Goal: Task Accomplishment & Management: Manage account settings

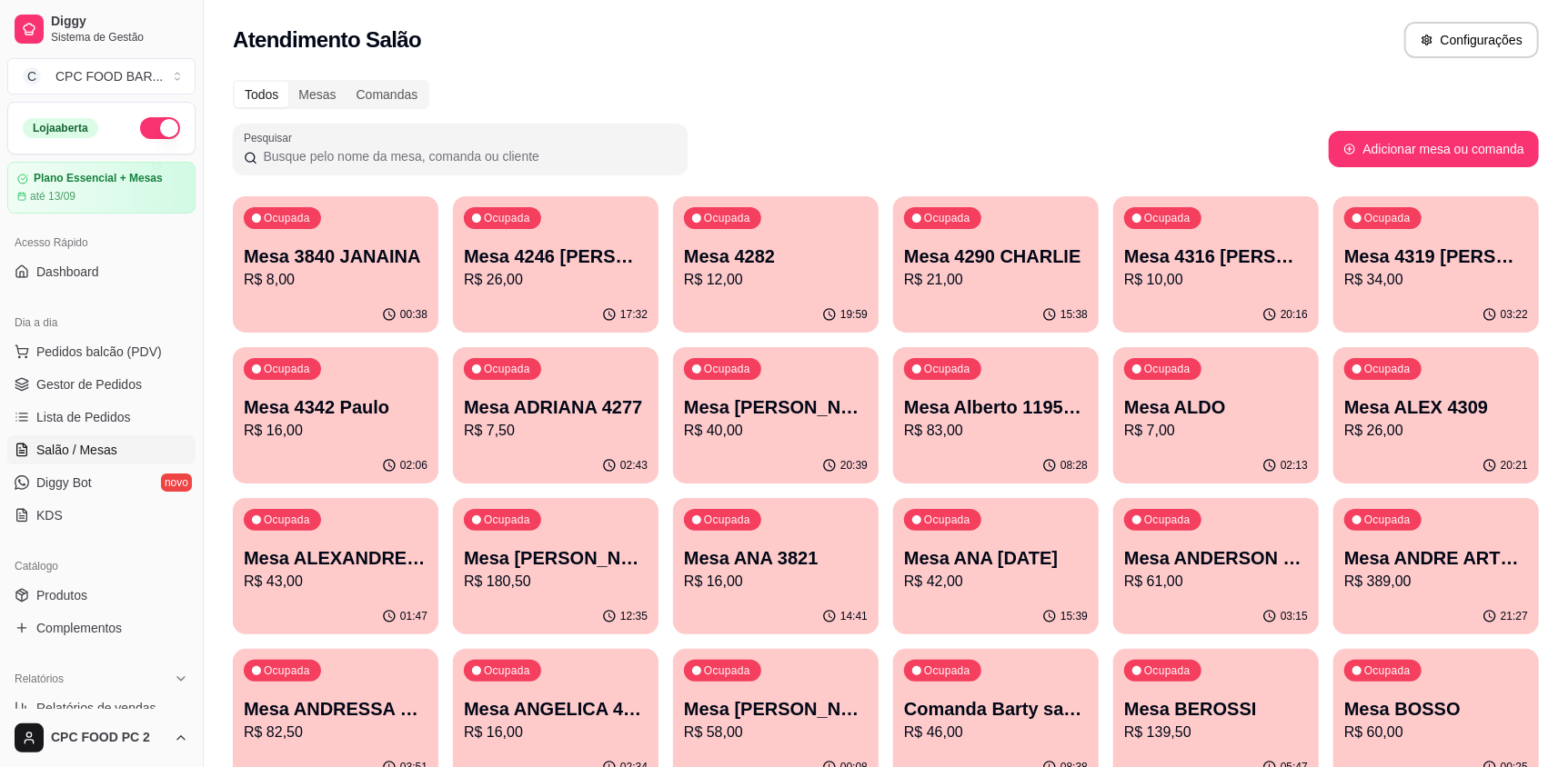
click at [378, 155] on input "Pesquisar" at bounding box center [467, 155] width 420 height 18
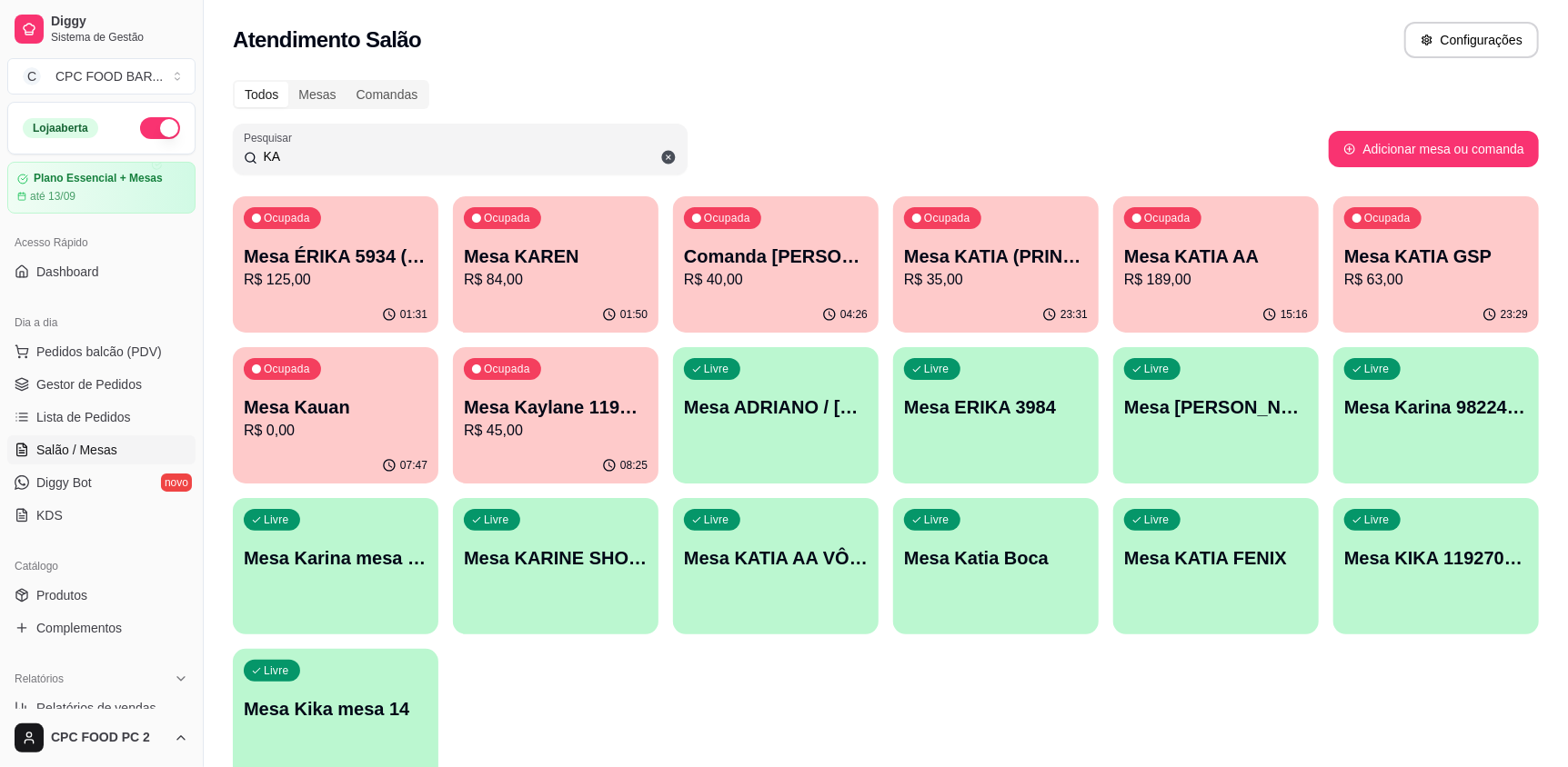
type input "KA"
click at [1501, 304] on div "23:29" at bounding box center [1435, 313] width 200 height 35
click at [1031, 310] on div "23:32" at bounding box center [995, 315] width 205 height 36
click at [540, 297] on div "01:51" at bounding box center [555, 315] width 205 height 36
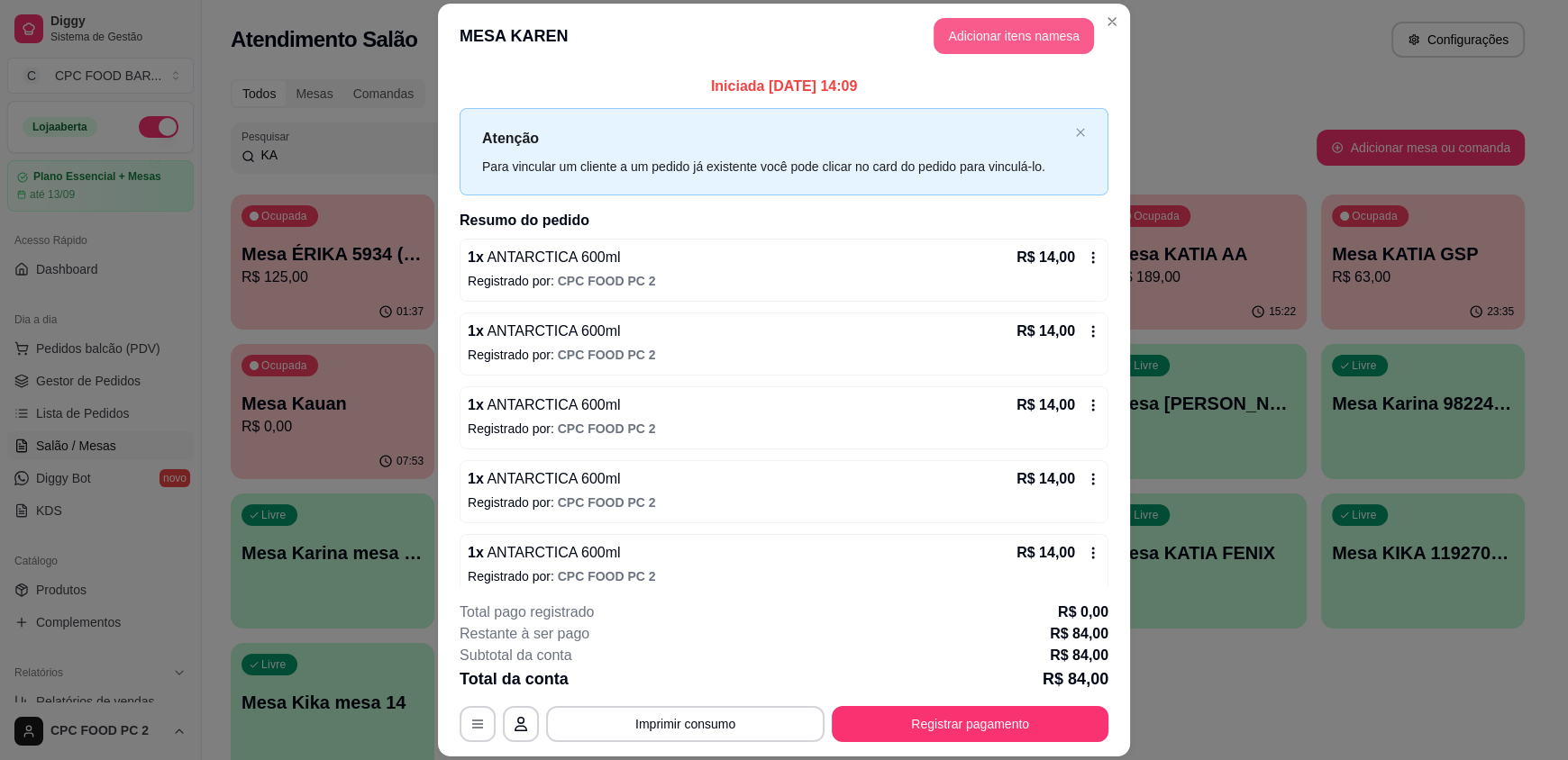
click at [995, 43] on button "Adicionar itens na mesa" at bounding box center [1014, 35] width 161 height 36
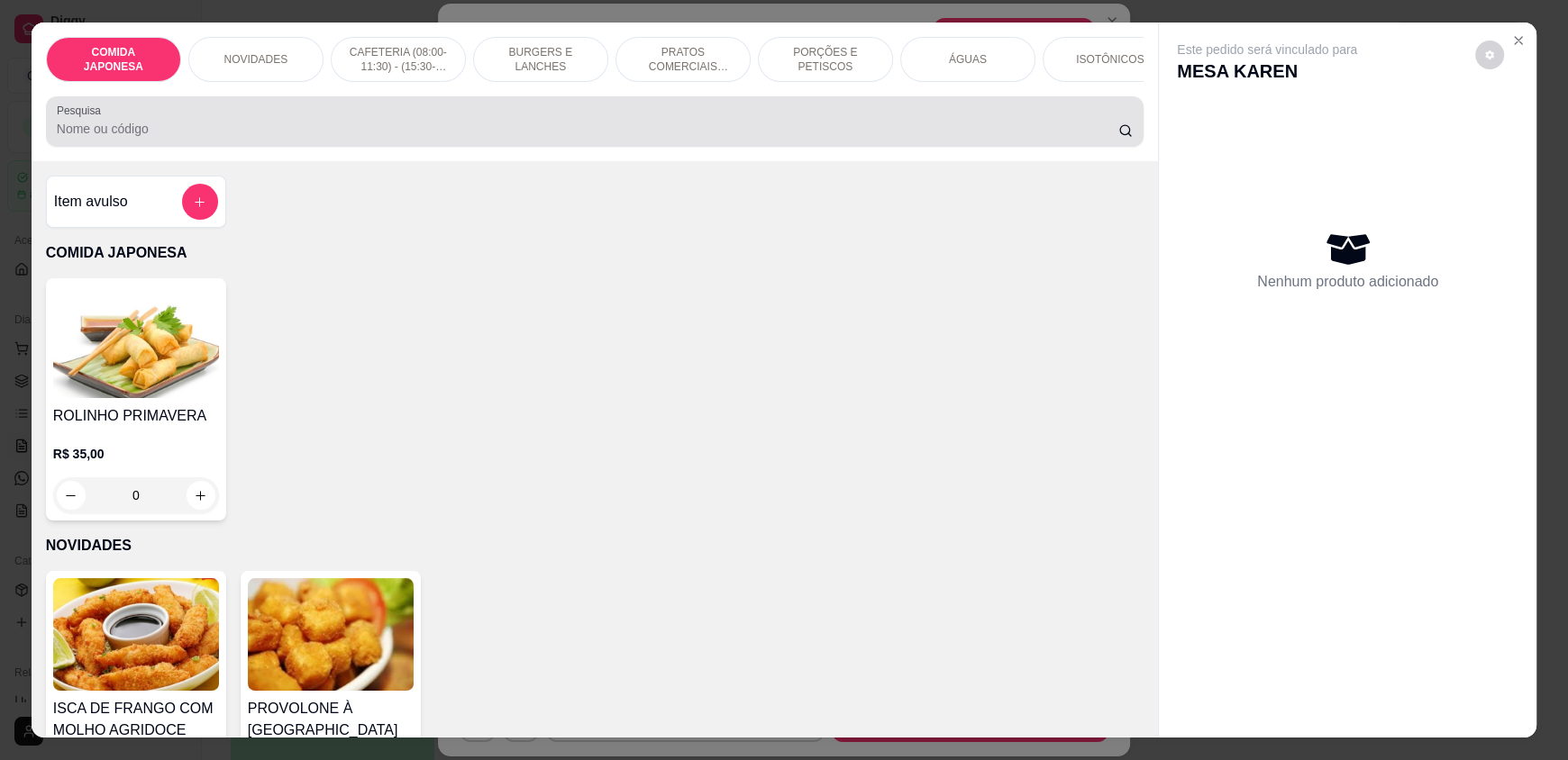
click at [182, 138] on input "Pesquisa" at bounding box center [588, 128] width 1063 height 18
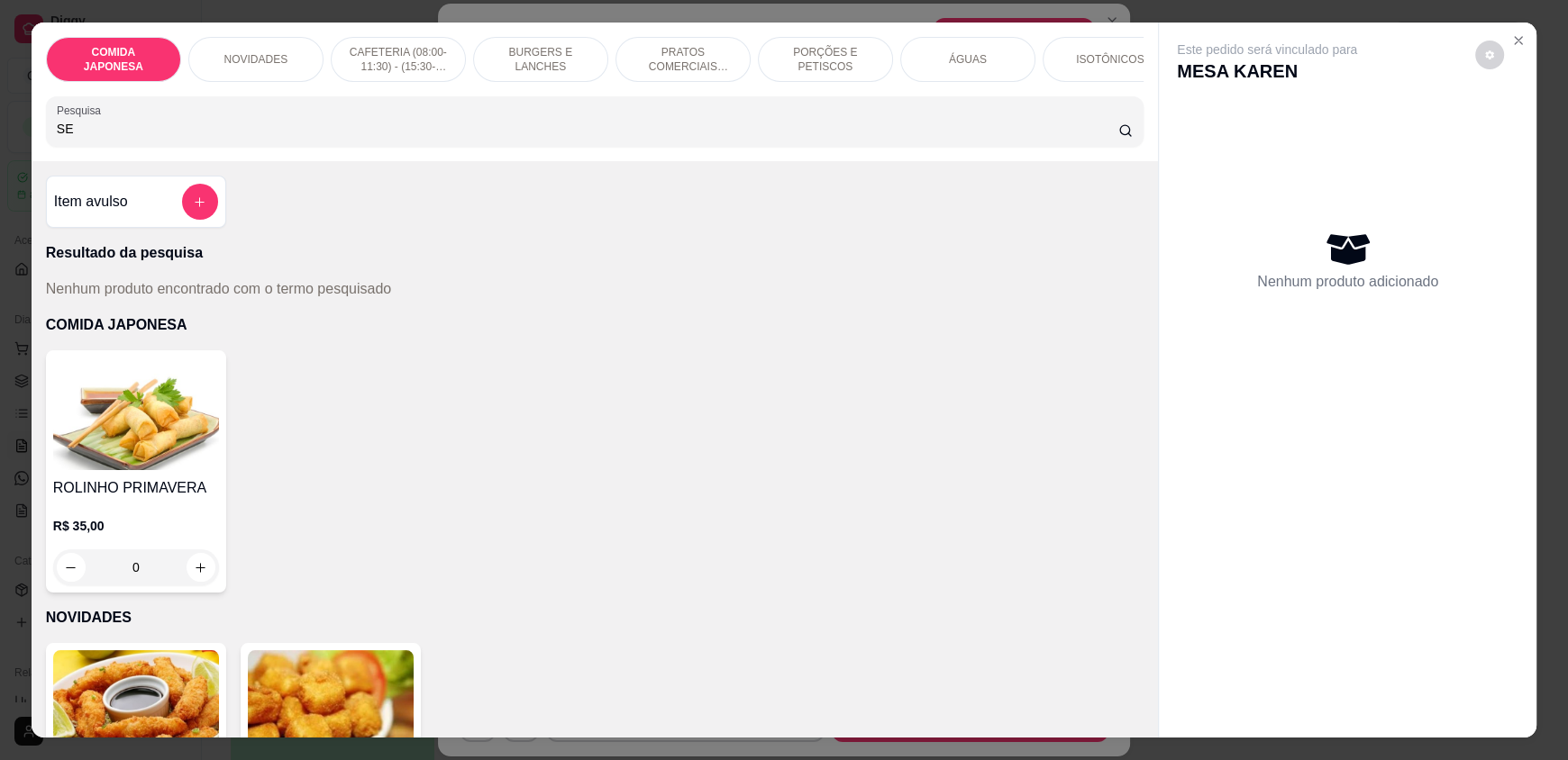
type input "S"
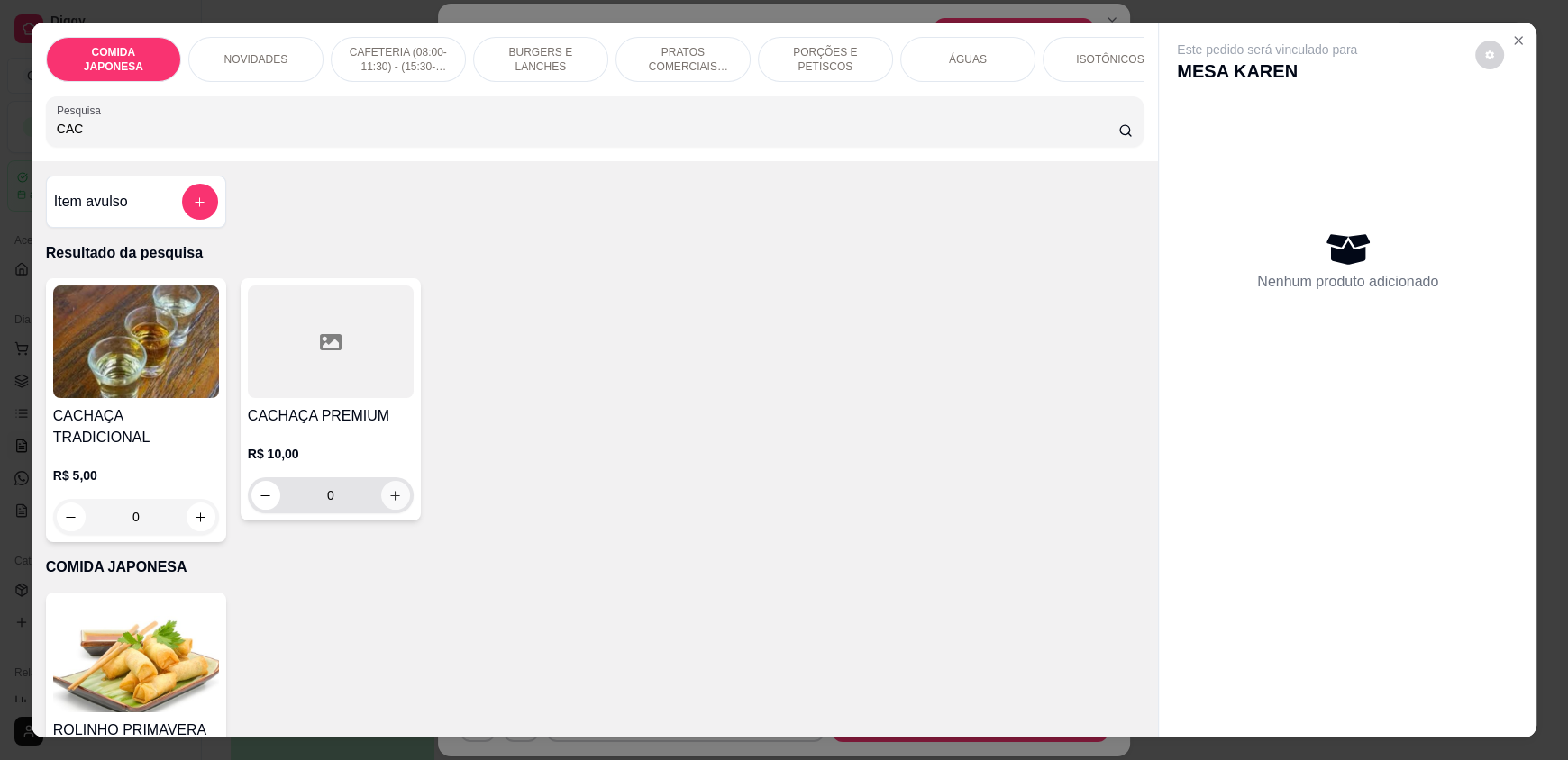
type input "CAC"
click at [398, 509] on button "increase-product-quantity" at bounding box center [395, 495] width 29 height 29
type input "1"
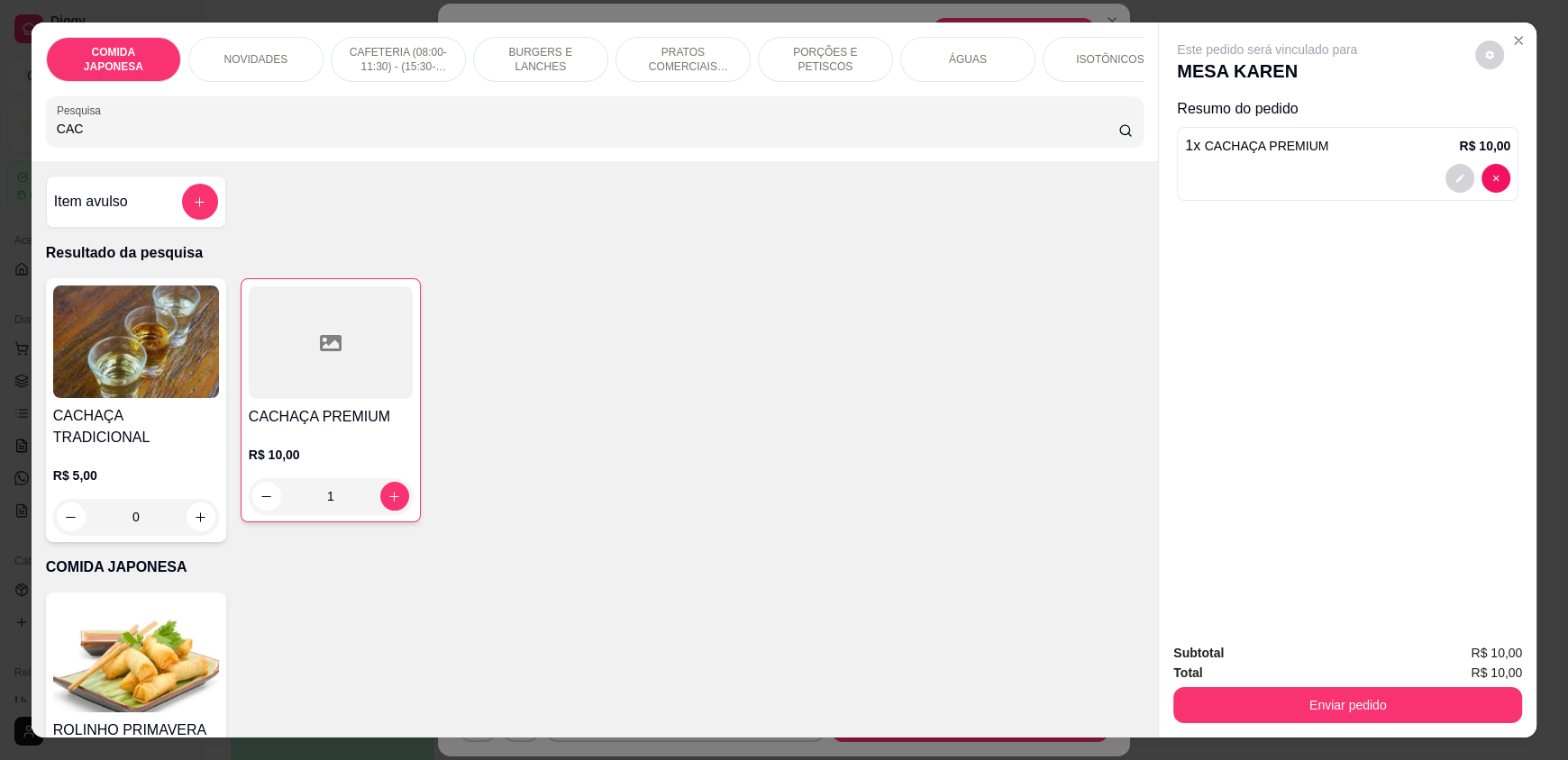
click at [1248, 726] on div "Subtotal R$ 10,00 Total R$ 10,00 Enviar pedido" at bounding box center [1347, 683] width 378 height 109
click at [1248, 707] on button "Enviar pedido" at bounding box center [1348, 705] width 349 height 36
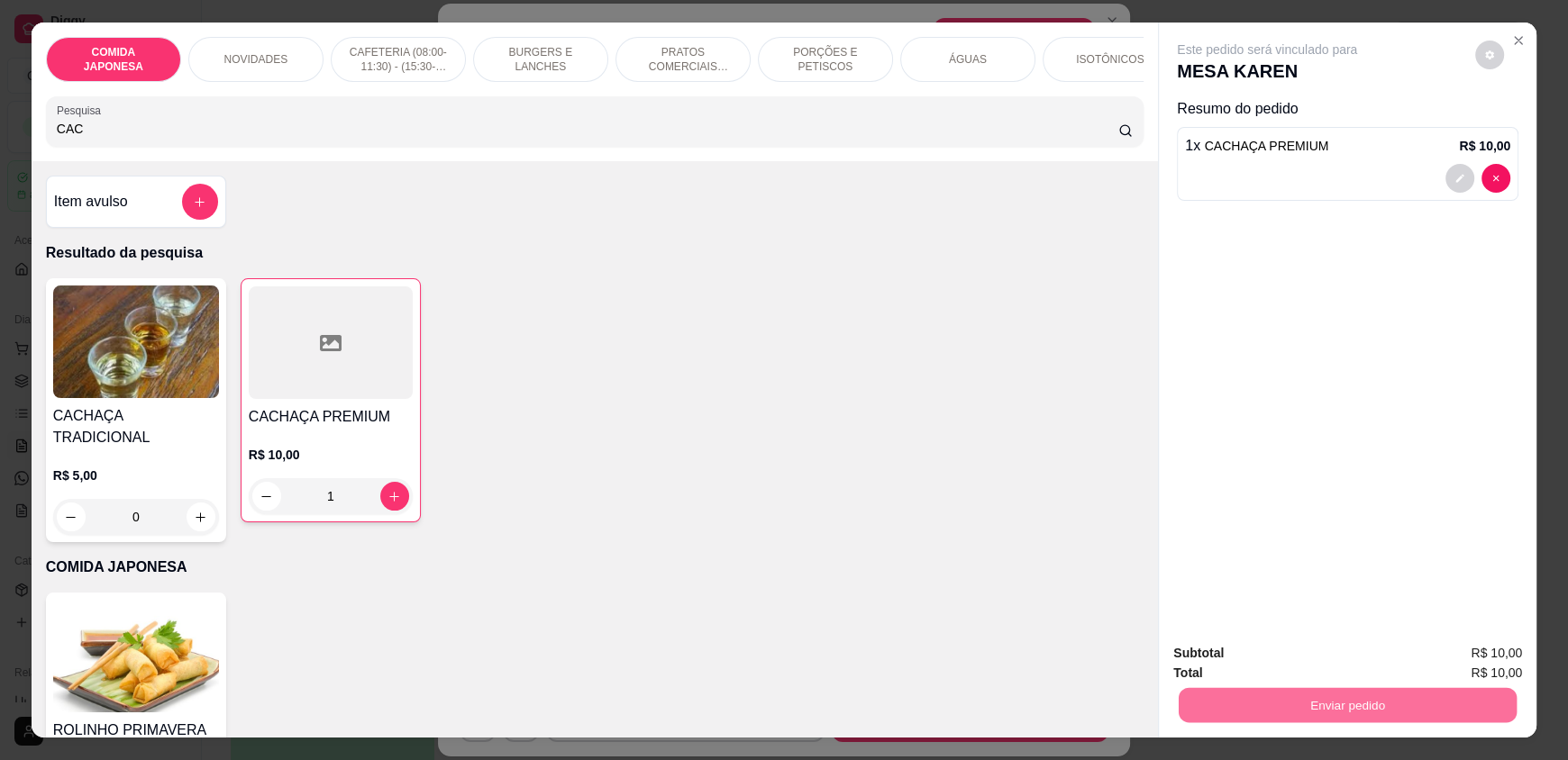
click at [1330, 667] on button "Não registrar e enviar pedido" at bounding box center [1288, 661] width 188 height 34
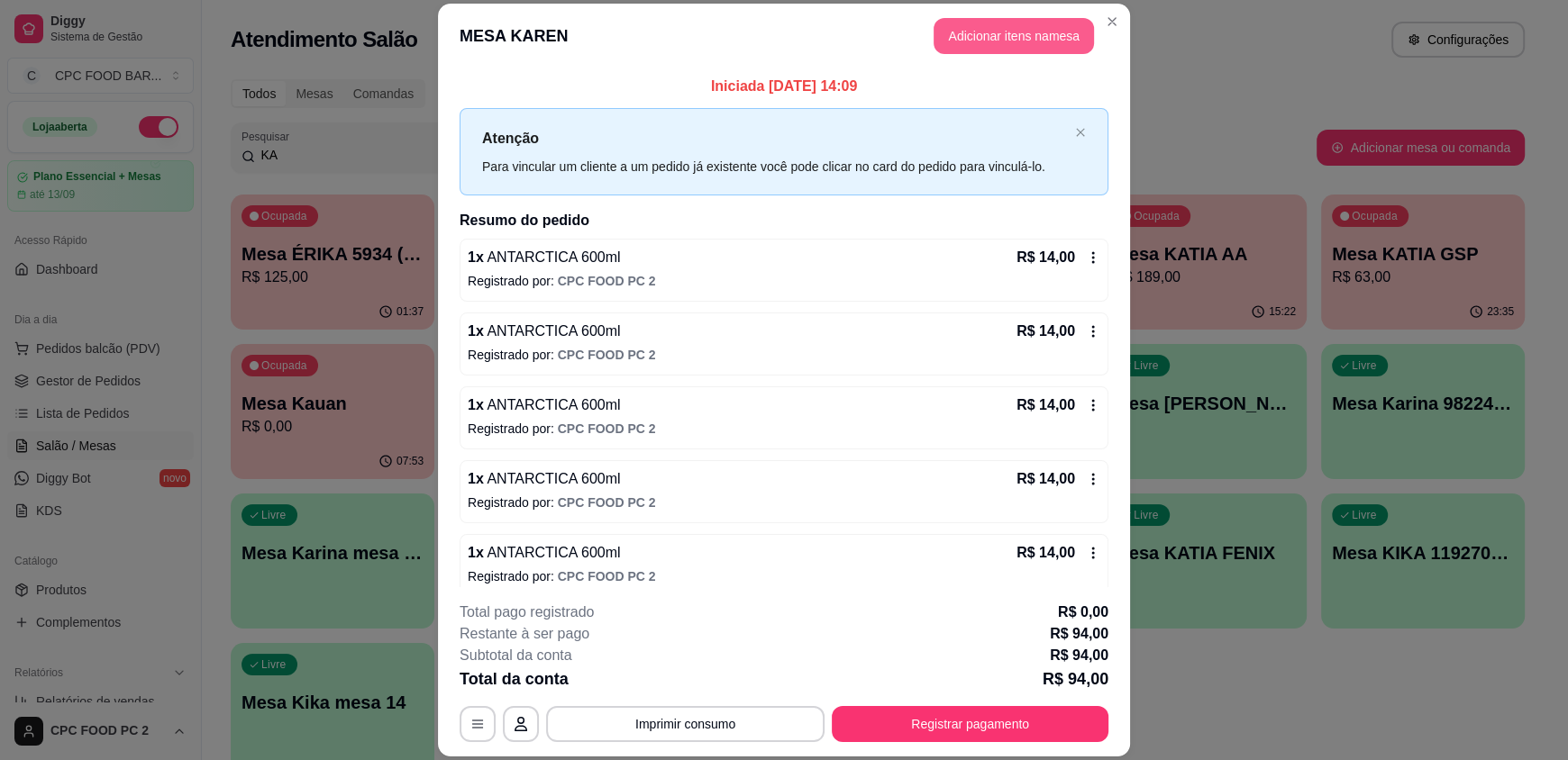
click at [1069, 31] on button "Adicionar itens na mesa" at bounding box center [1014, 35] width 161 height 36
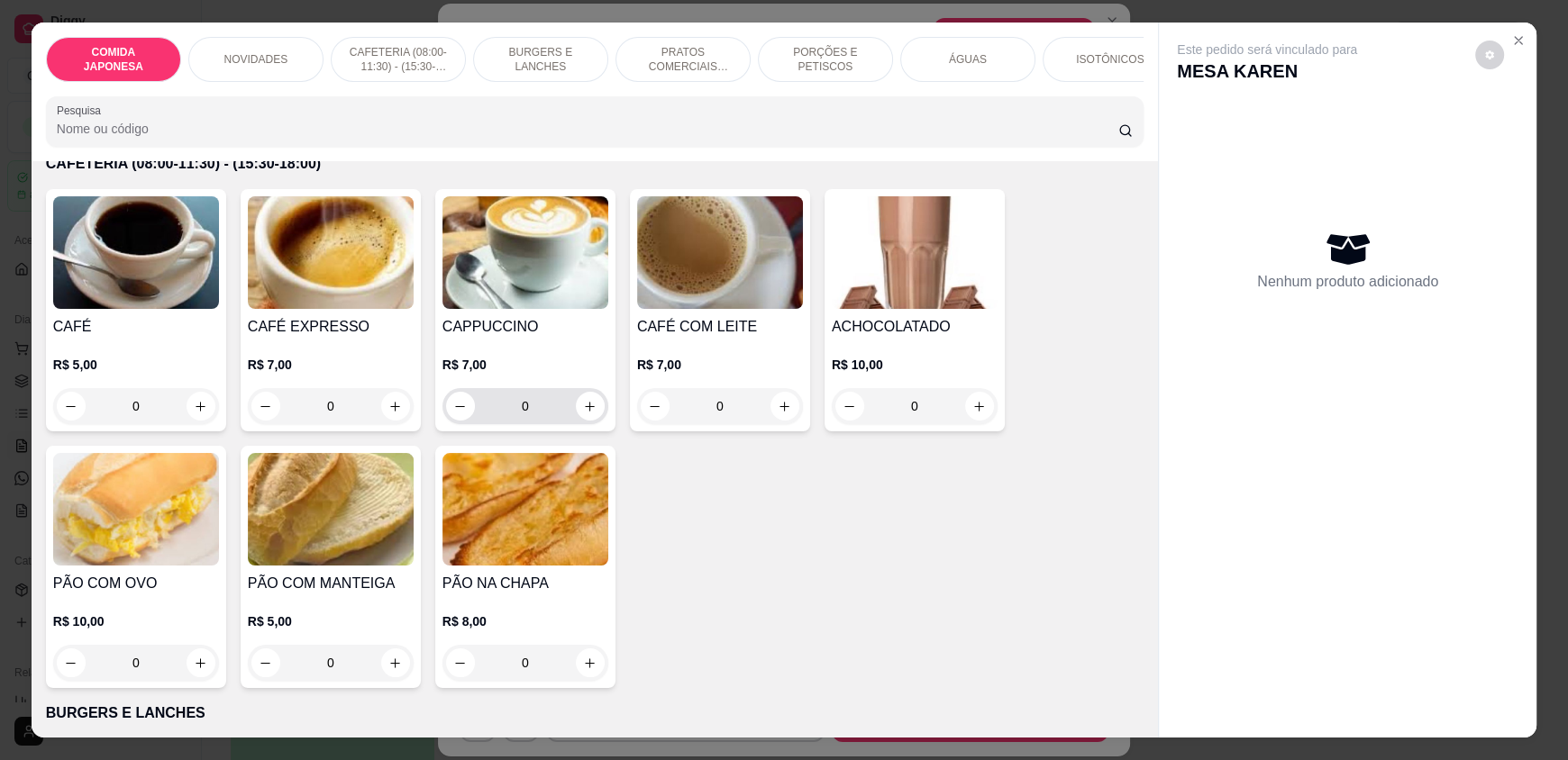
scroll to position [991, 0]
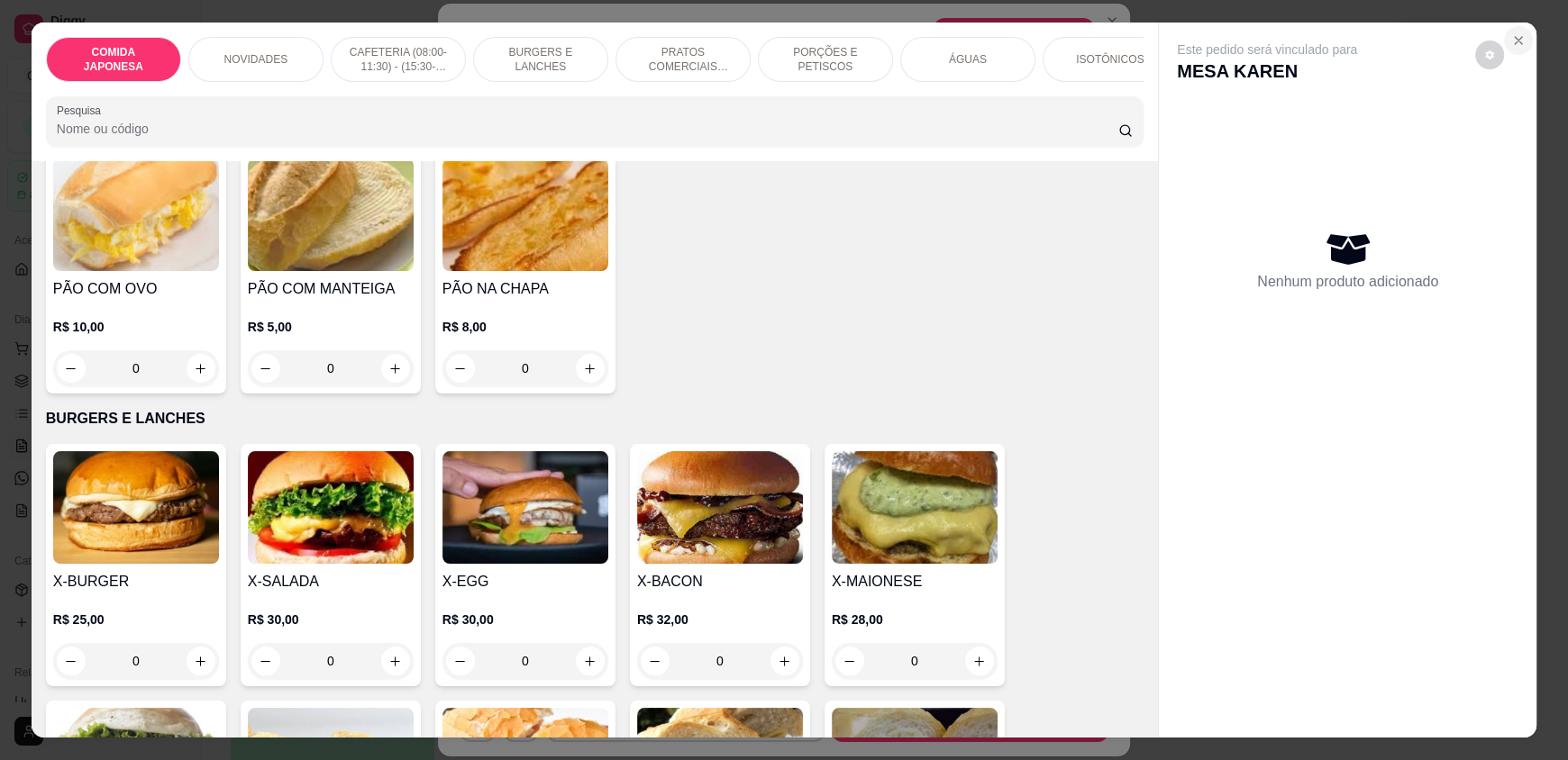
click at [1515, 43] on icon "Close" at bounding box center [1519, 41] width 7 height 7
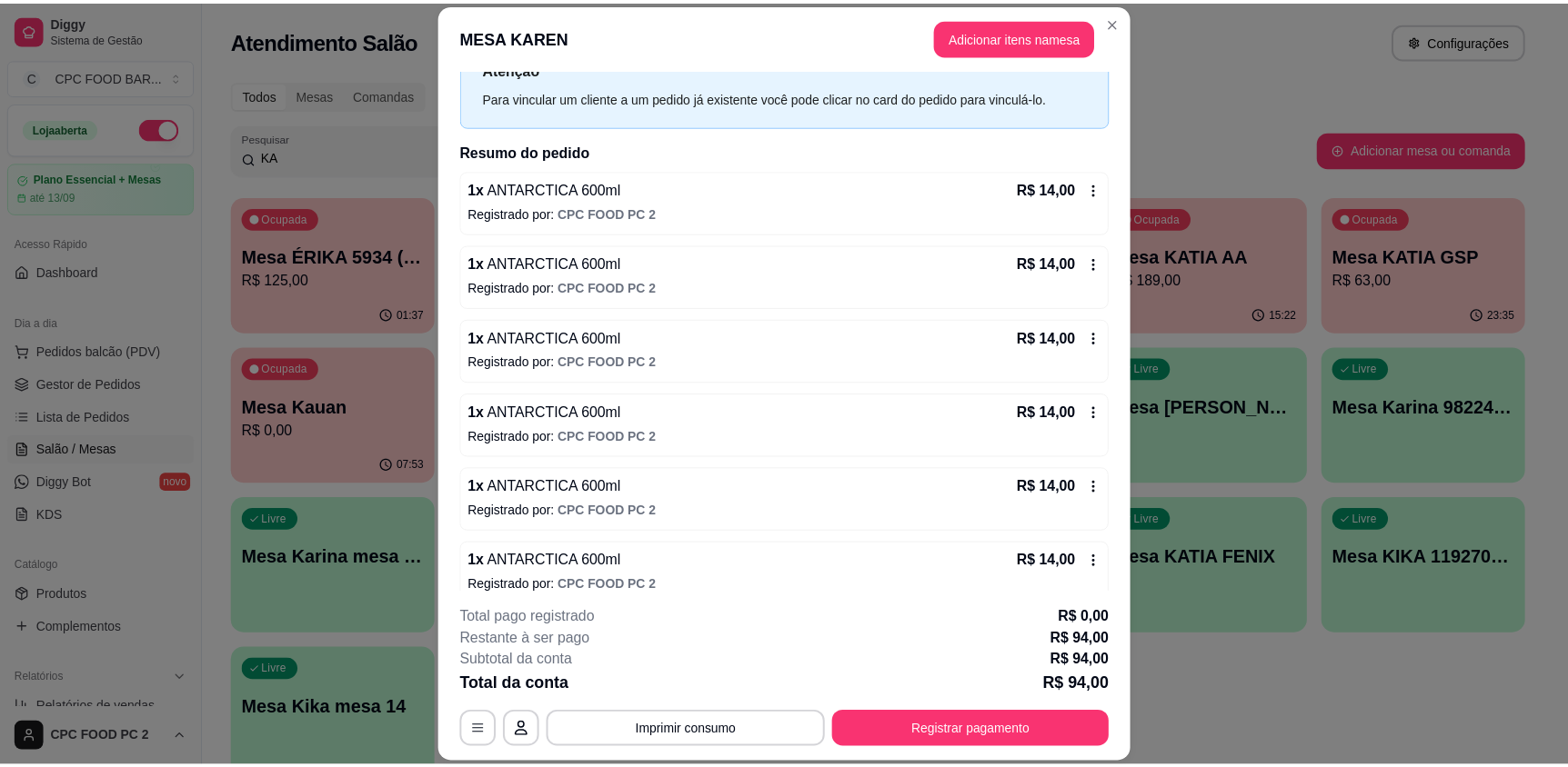
scroll to position [0, 0]
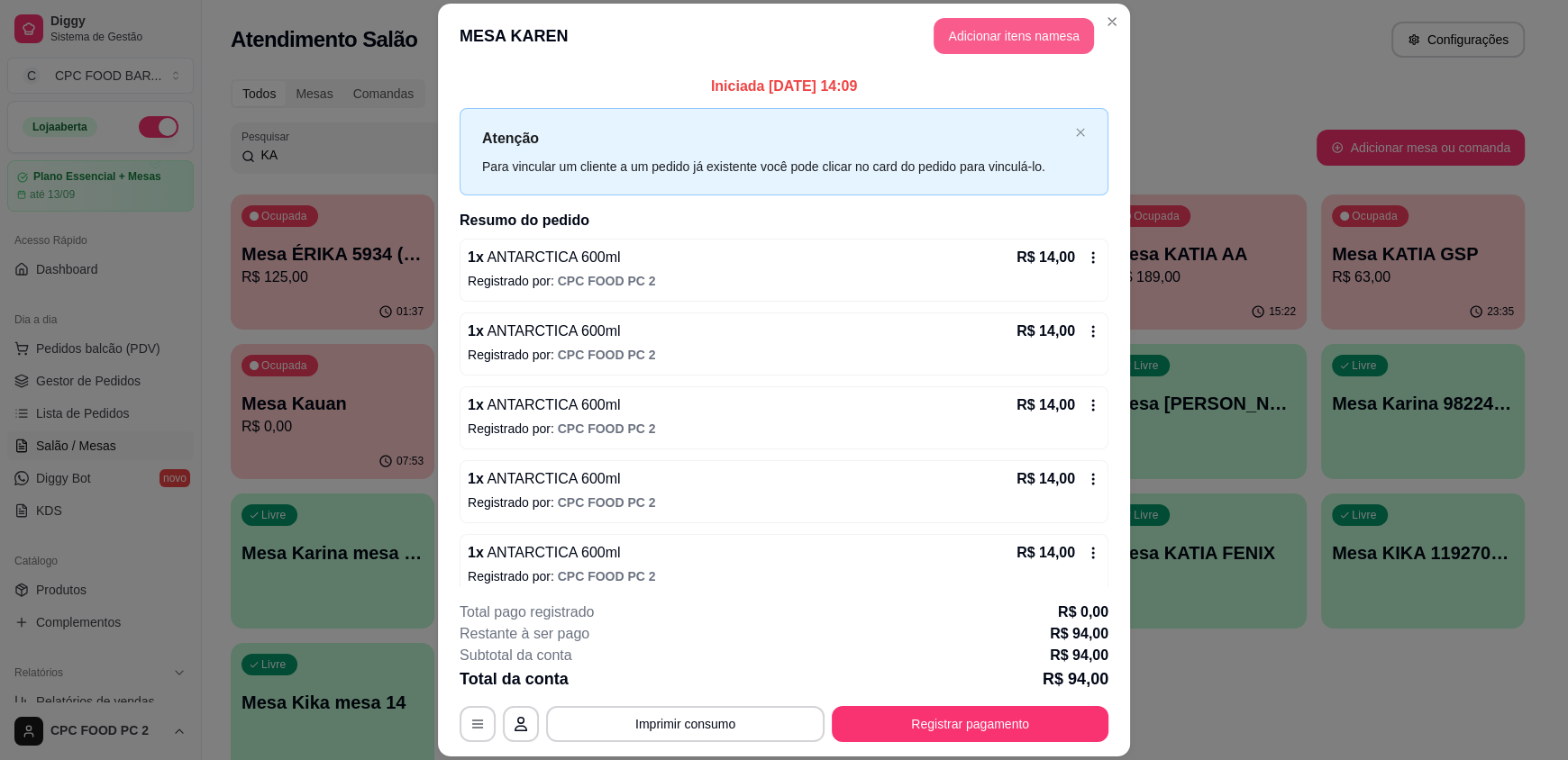
click at [977, 22] on button "Adicionar itens na mesa" at bounding box center [1014, 35] width 161 height 36
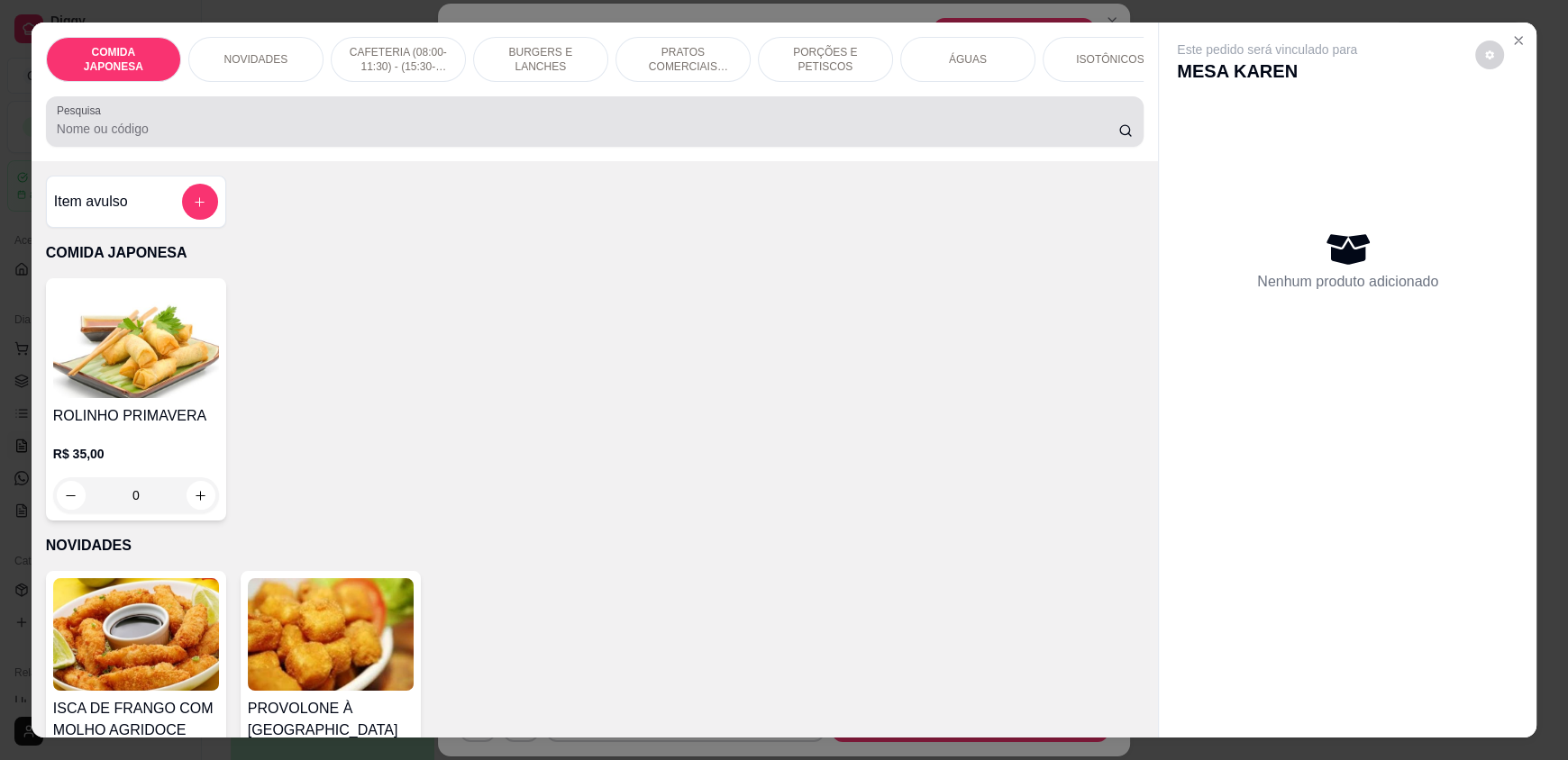
click at [400, 138] on input "Pesquisa" at bounding box center [588, 128] width 1063 height 18
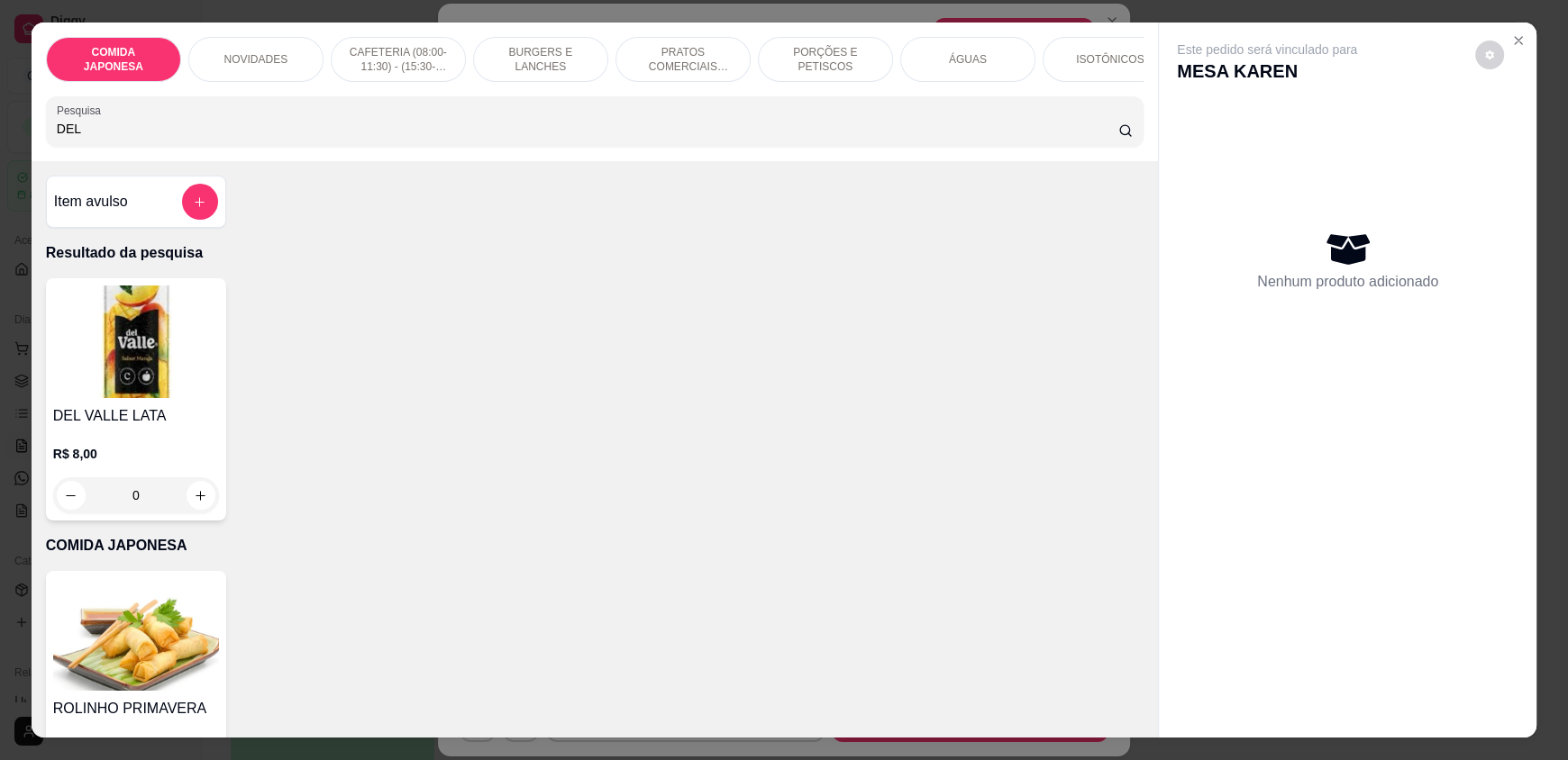
type input "DEL"
click at [192, 504] on div "0" at bounding box center [136, 496] width 166 height 36
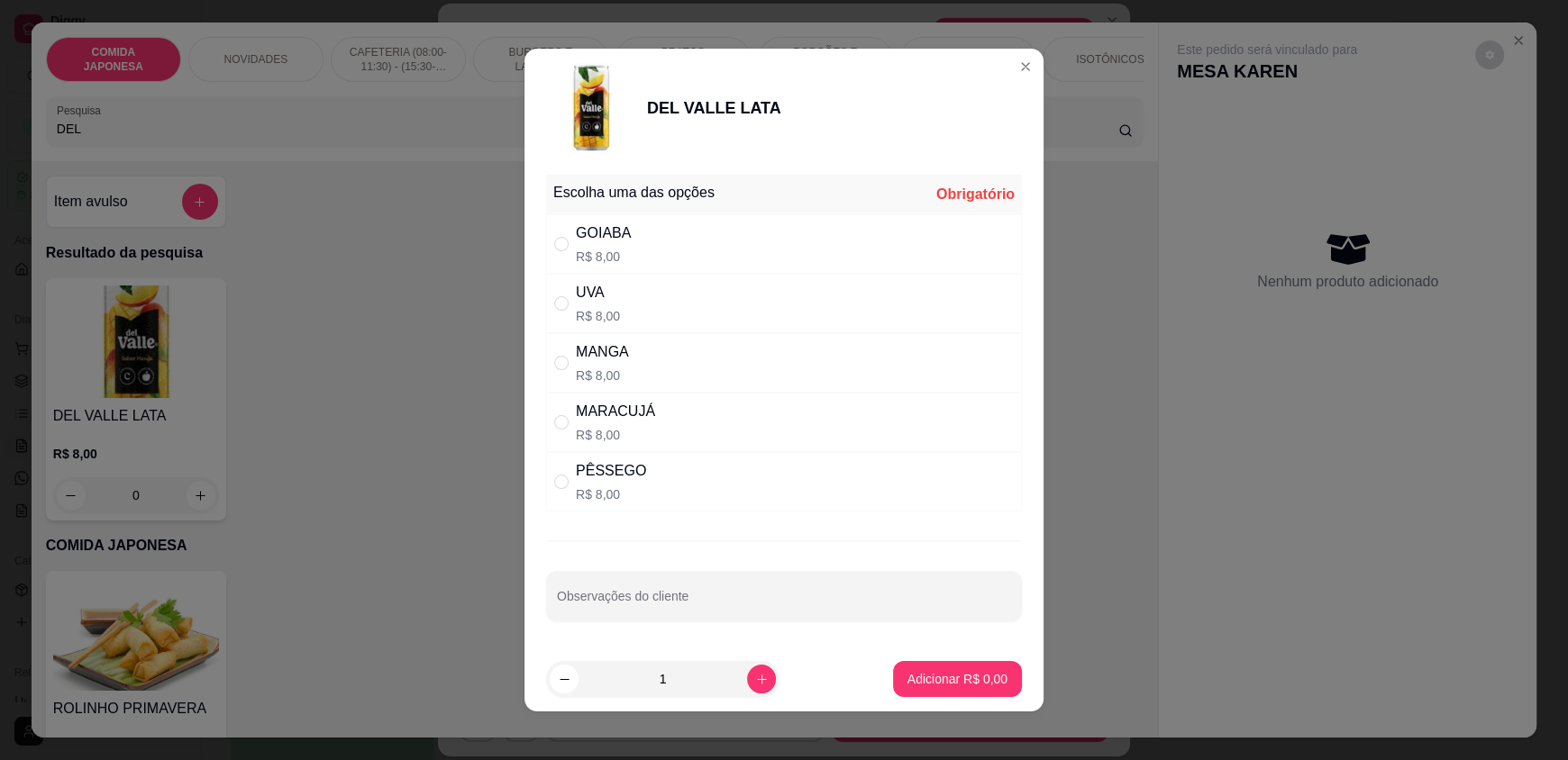
click at [546, 363] on div "MANGA R$ 8,00" at bounding box center [784, 363] width 476 height 59
radio input "true"
click at [918, 674] on p "Adicionar R$ 8,00" at bounding box center [957, 678] width 97 height 17
type input "1"
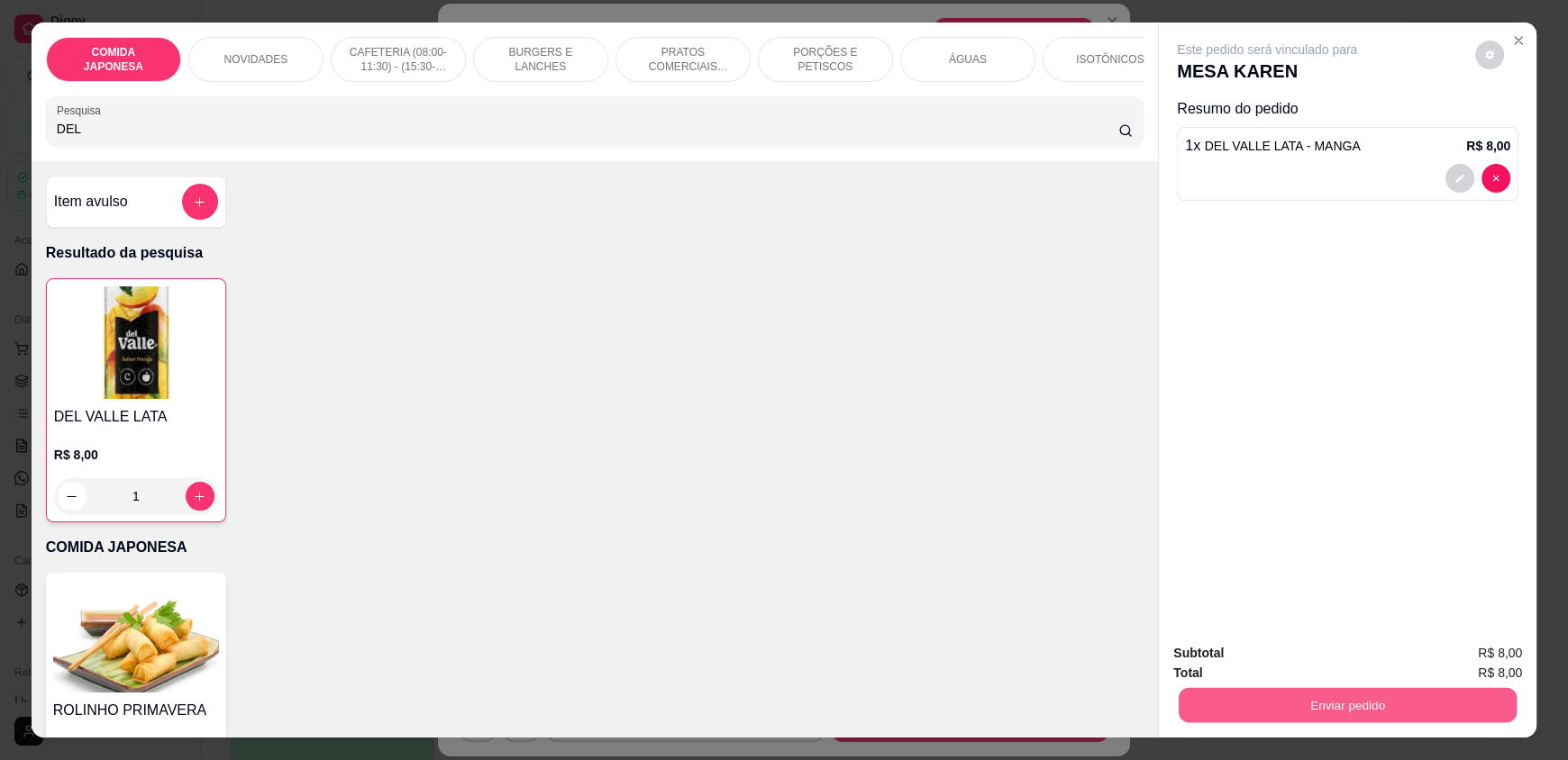
click at [1234, 715] on button "Enviar pedido" at bounding box center [1348, 705] width 338 height 35
click at [1231, 663] on button "Não registrar e enviar pedido" at bounding box center [1288, 661] width 188 height 34
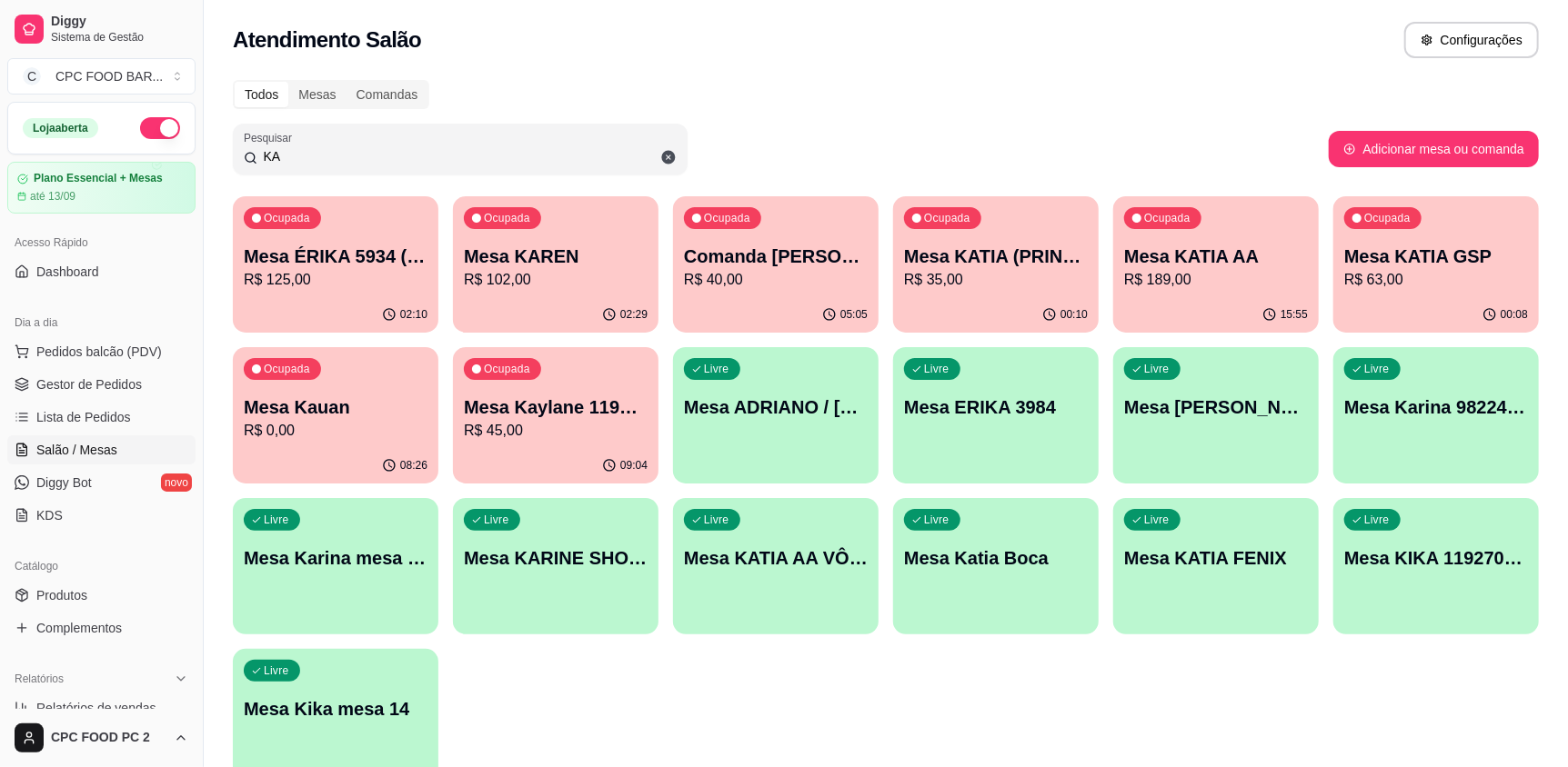
click at [557, 291] on div "Ocupada Mesa KAREN R$ 102,00" at bounding box center [555, 247] width 205 height 101
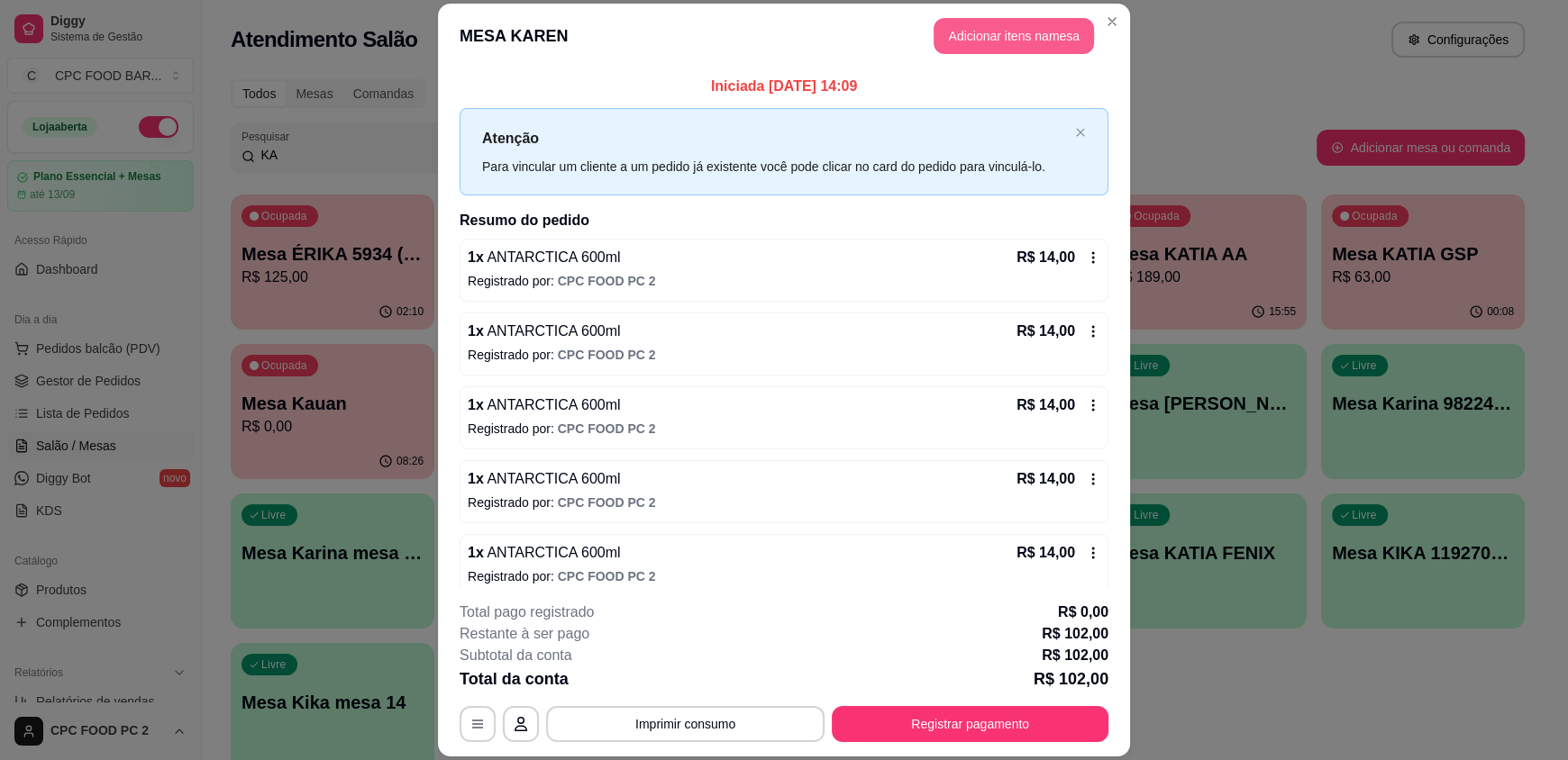
click at [962, 27] on button "Adicionar itens na mesa" at bounding box center [1014, 35] width 161 height 36
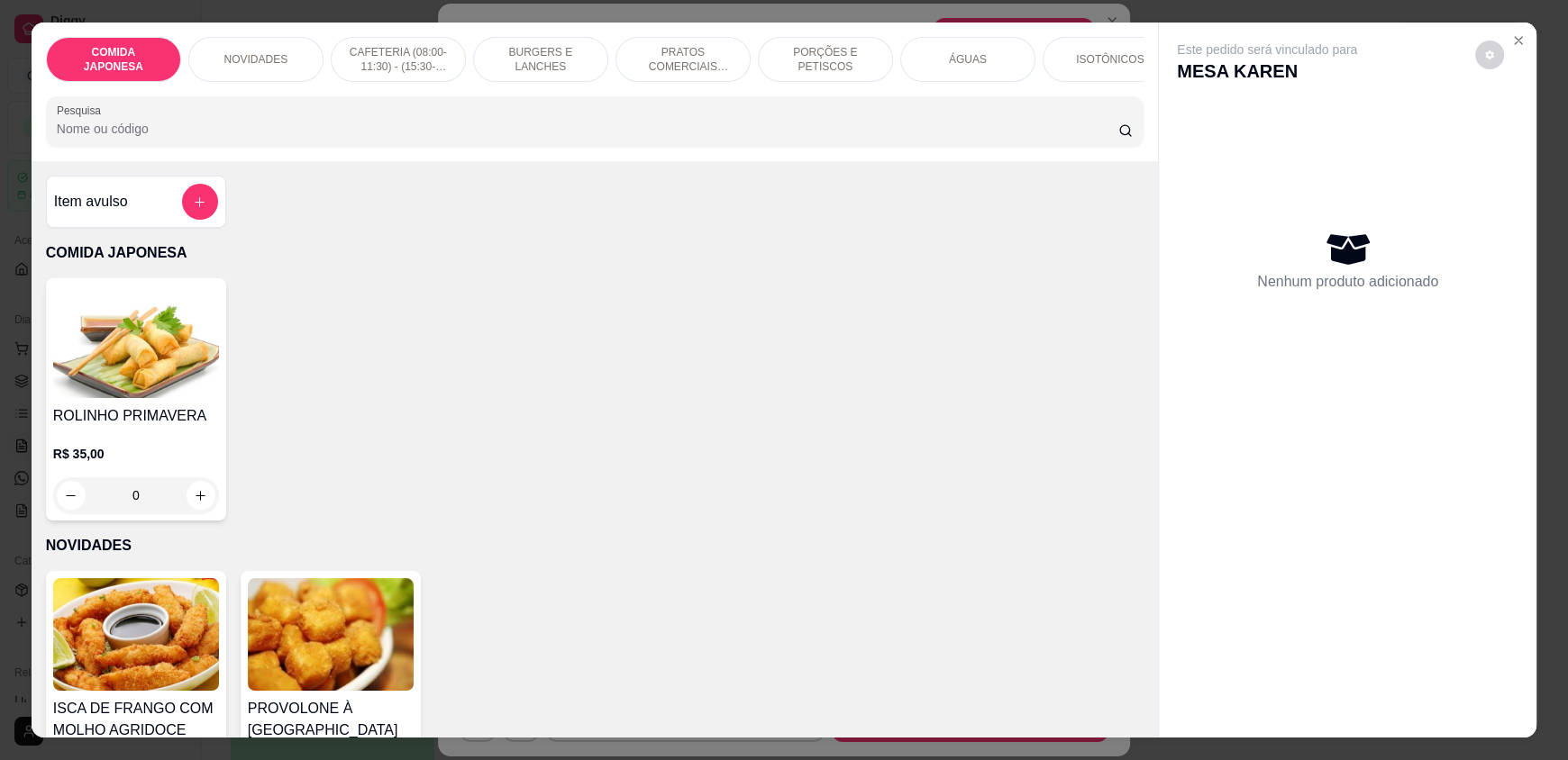
click at [703, 137] on input "Pesquisa" at bounding box center [588, 128] width 1063 height 18
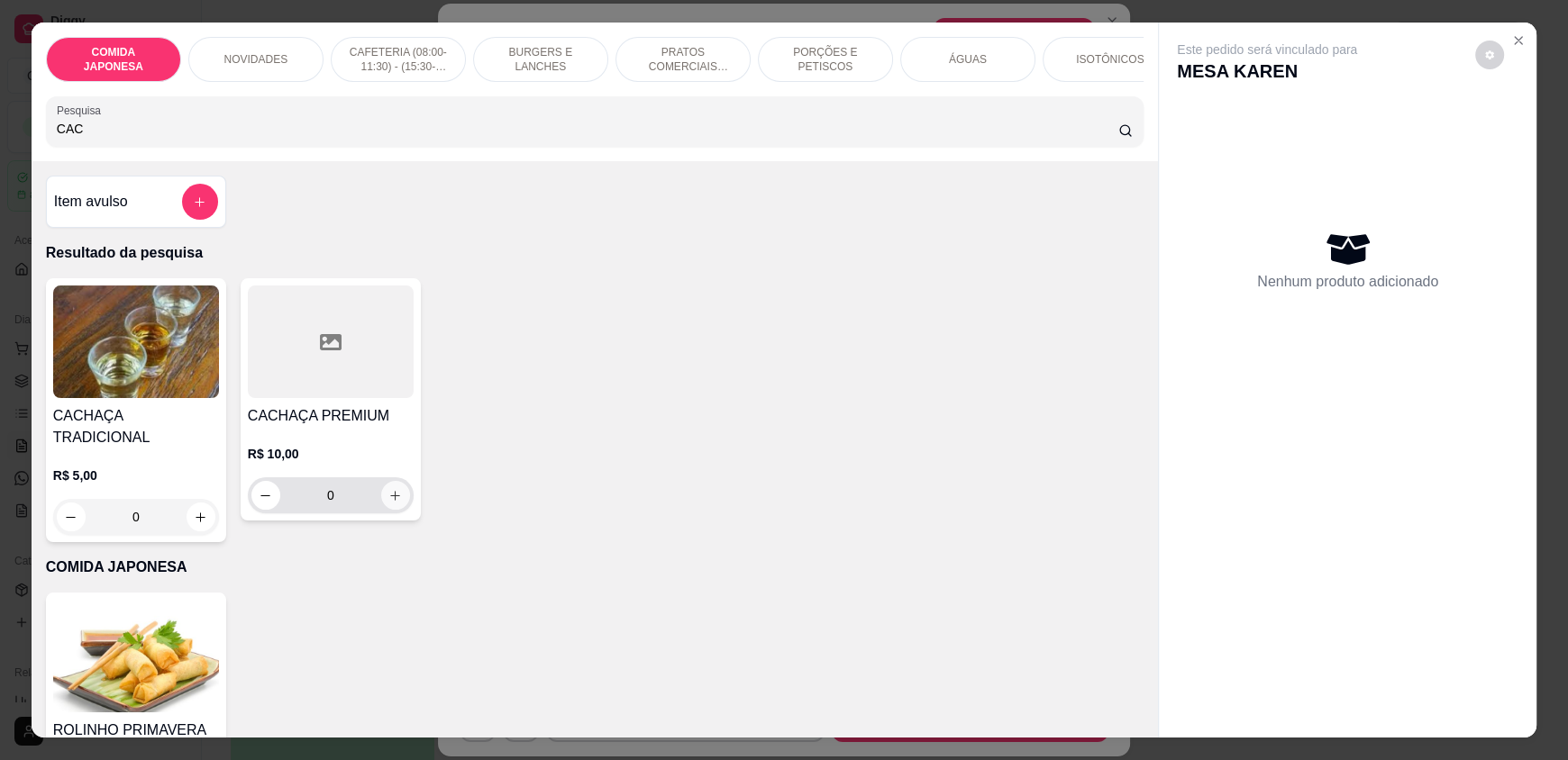
type input "CAC"
click at [389, 503] on icon "increase-product-quantity" at bounding box center [395, 496] width 14 height 14
type input "1"
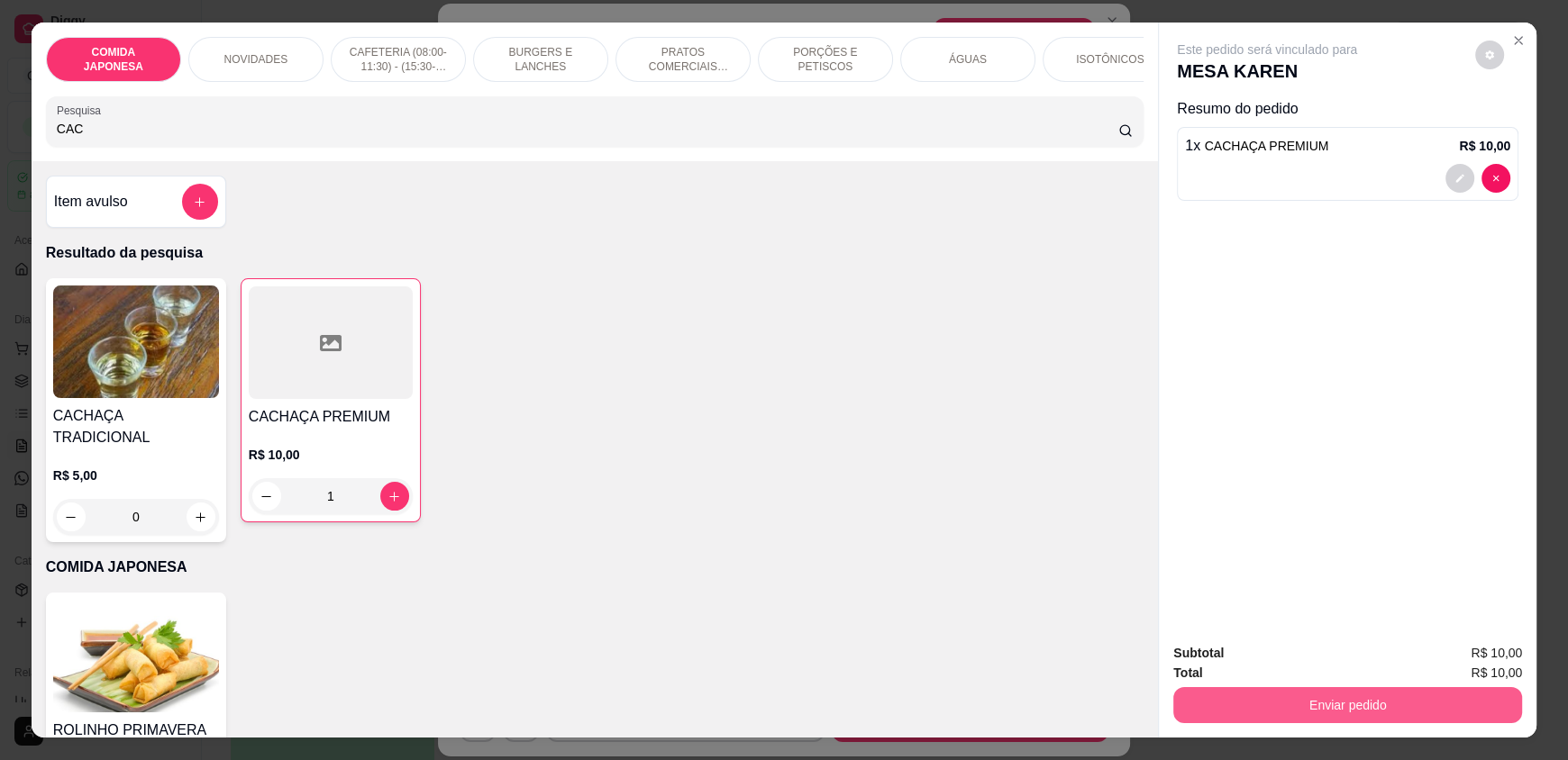
click at [1328, 714] on button "Enviar pedido" at bounding box center [1348, 705] width 349 height 36
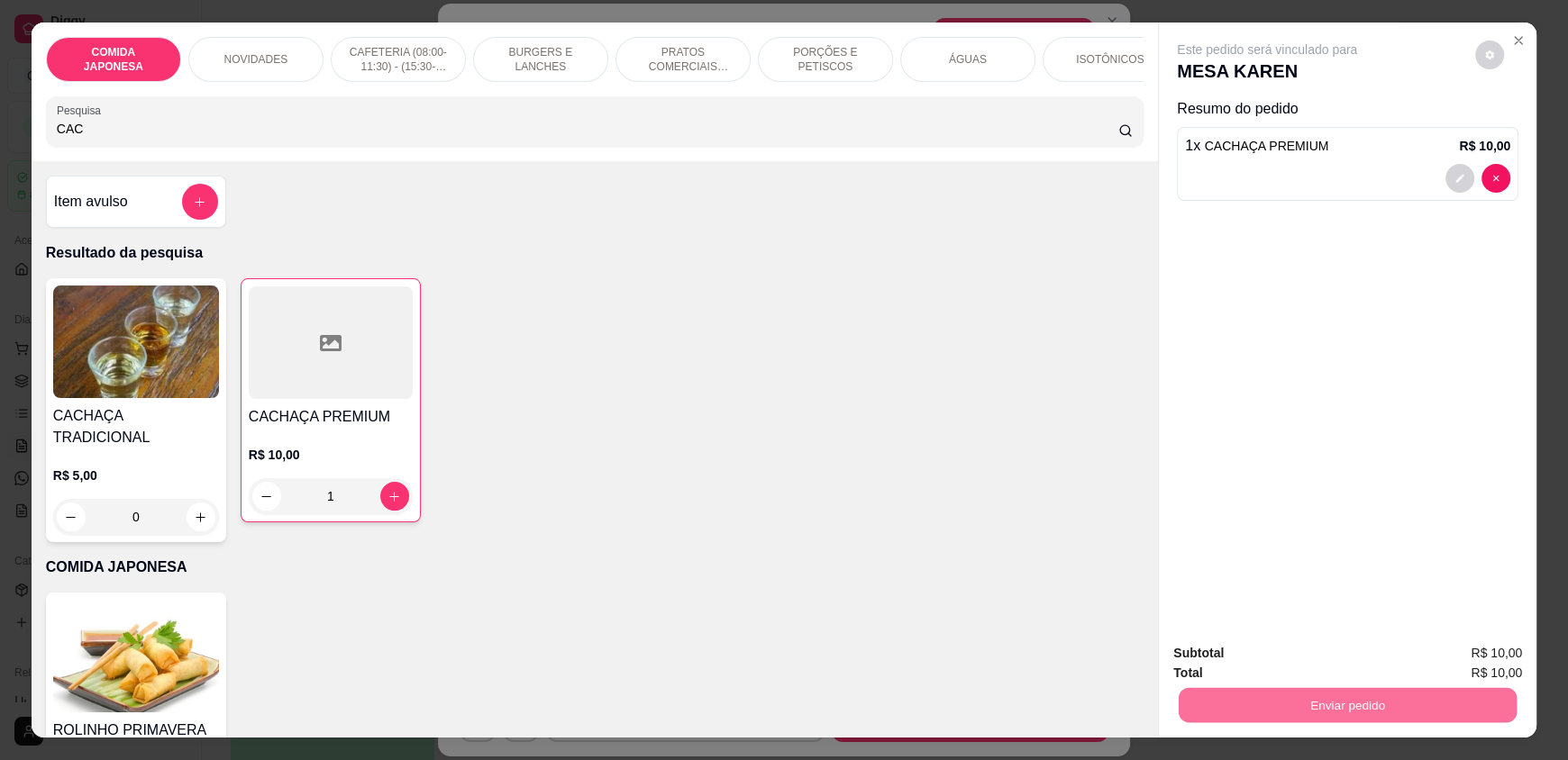
click at [1315, 664] on button "Não registrar e enviar pedido" at bounding box center [1288, 661] width 188 height 34
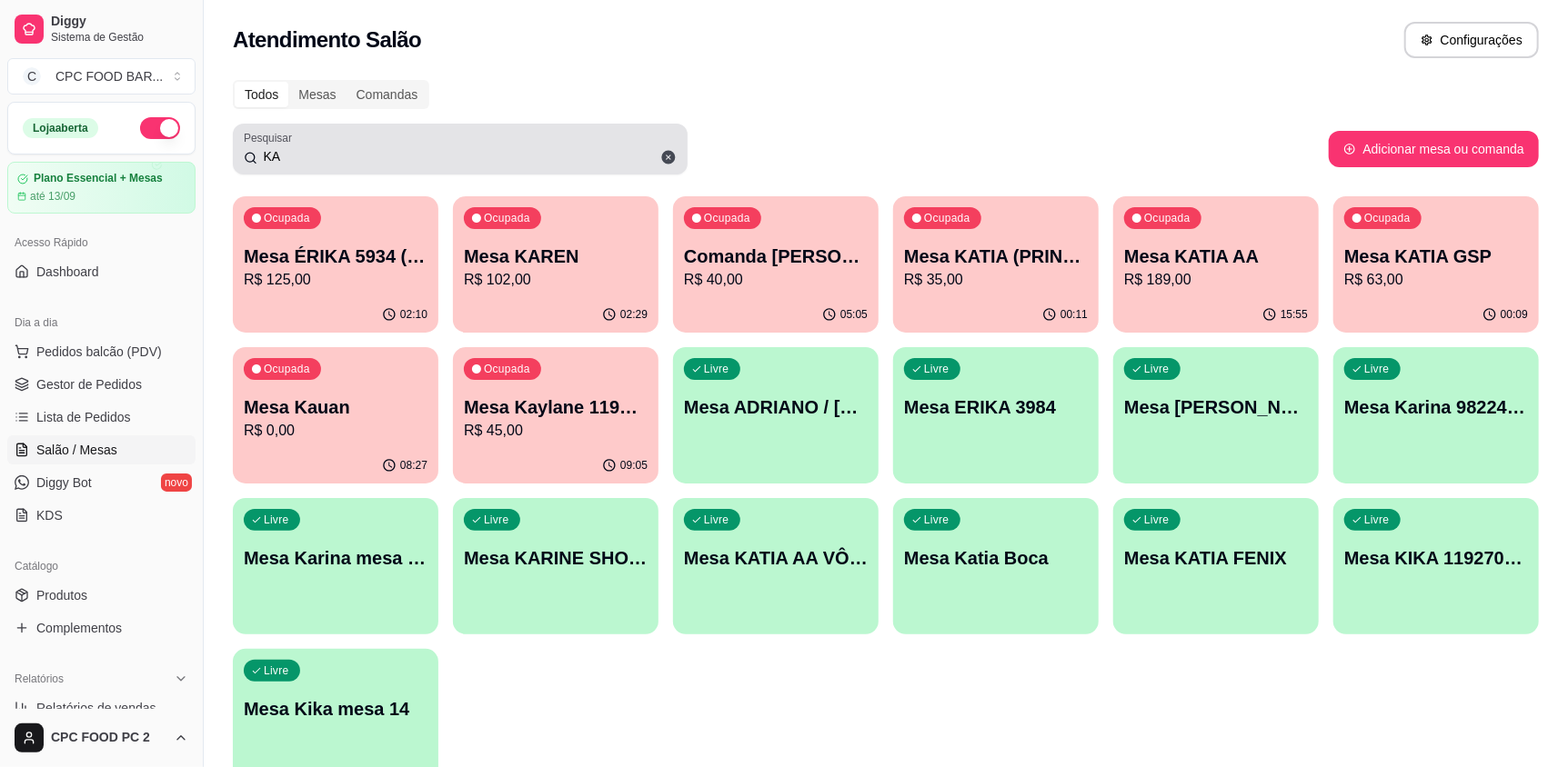
click at [552, 156] on input "KA" at bounding box center [467, 155] width 420 height 18
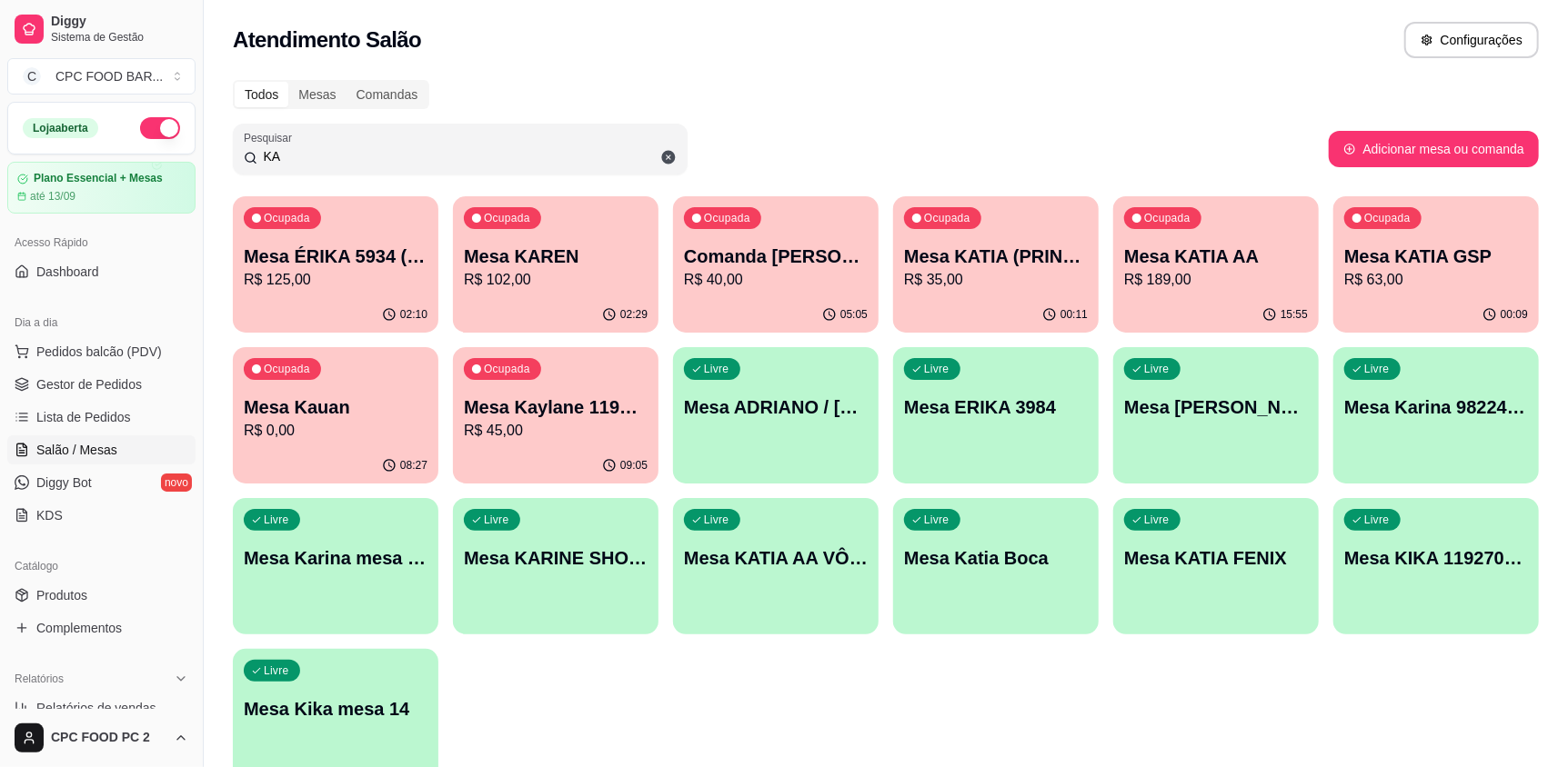
click at [552, 156] on input "KA" at bounding box center [467, 155] width 420 height 18
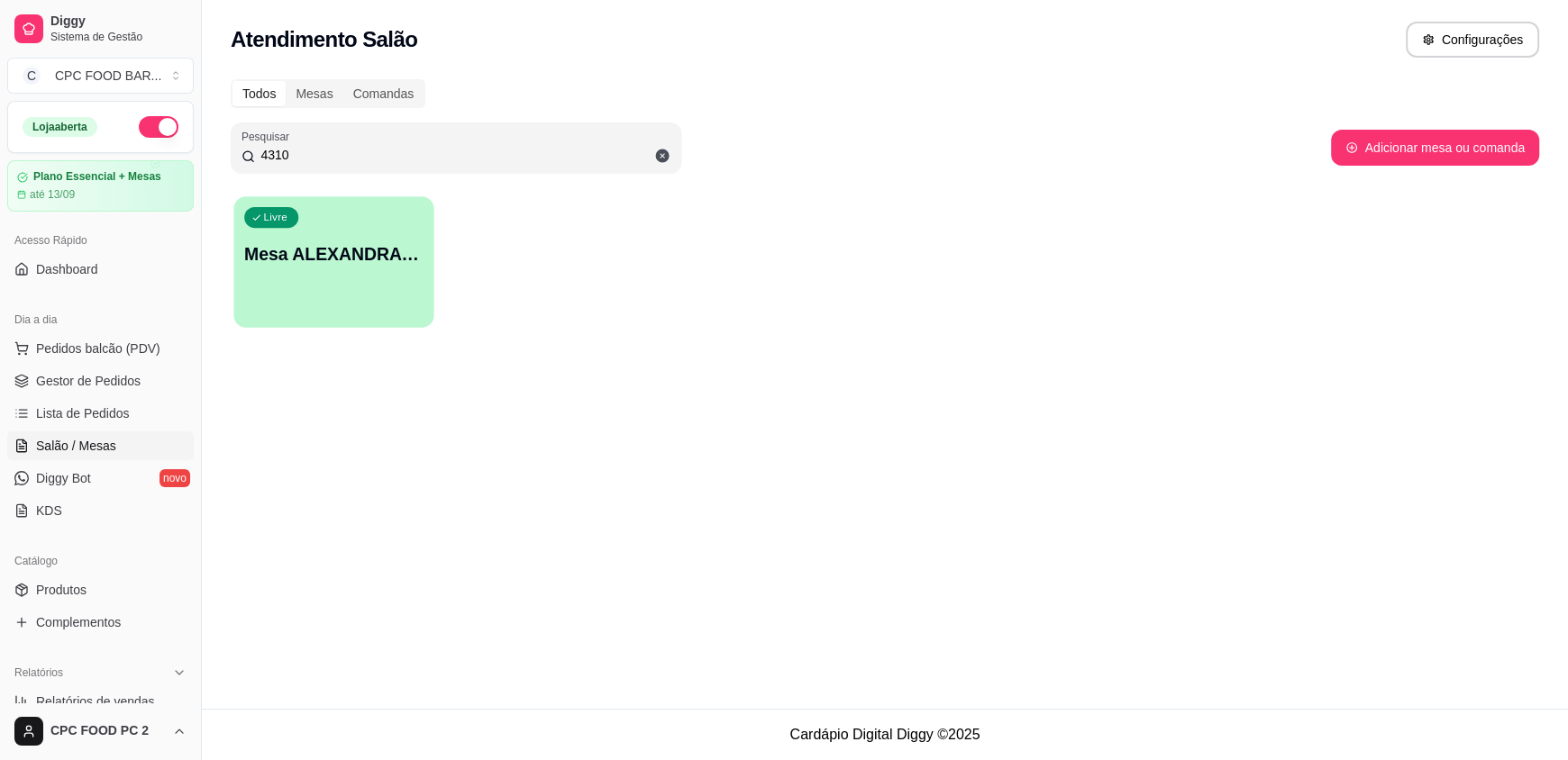
click at [402, 302] on div "Livre Mesa ALEXANDRA 4310" at bounding box center [333, 251] width 201 height 109
click at [1106, 303] on div "Livre Mesa ALEXANDRA 4310" at bounding box center [886, 263] width 1309 height 135
click at [309, 159] on input "4310" at bounding box center [463, 154] width 416 height 18
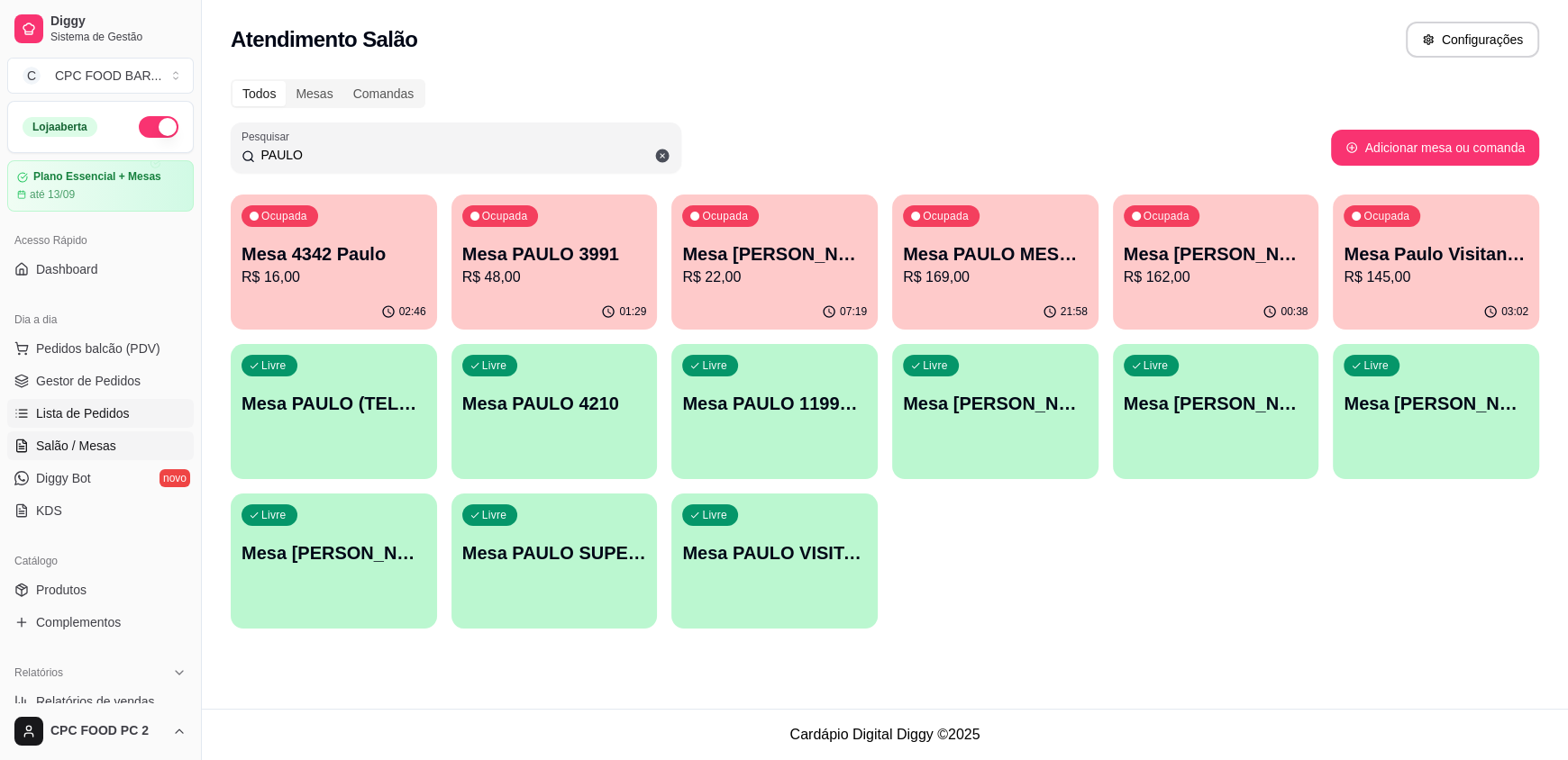
type input "PAULO"
click at [86, 420] on span "Lista de Pedidos" at bounding box center [83, 413] width 94 height 18
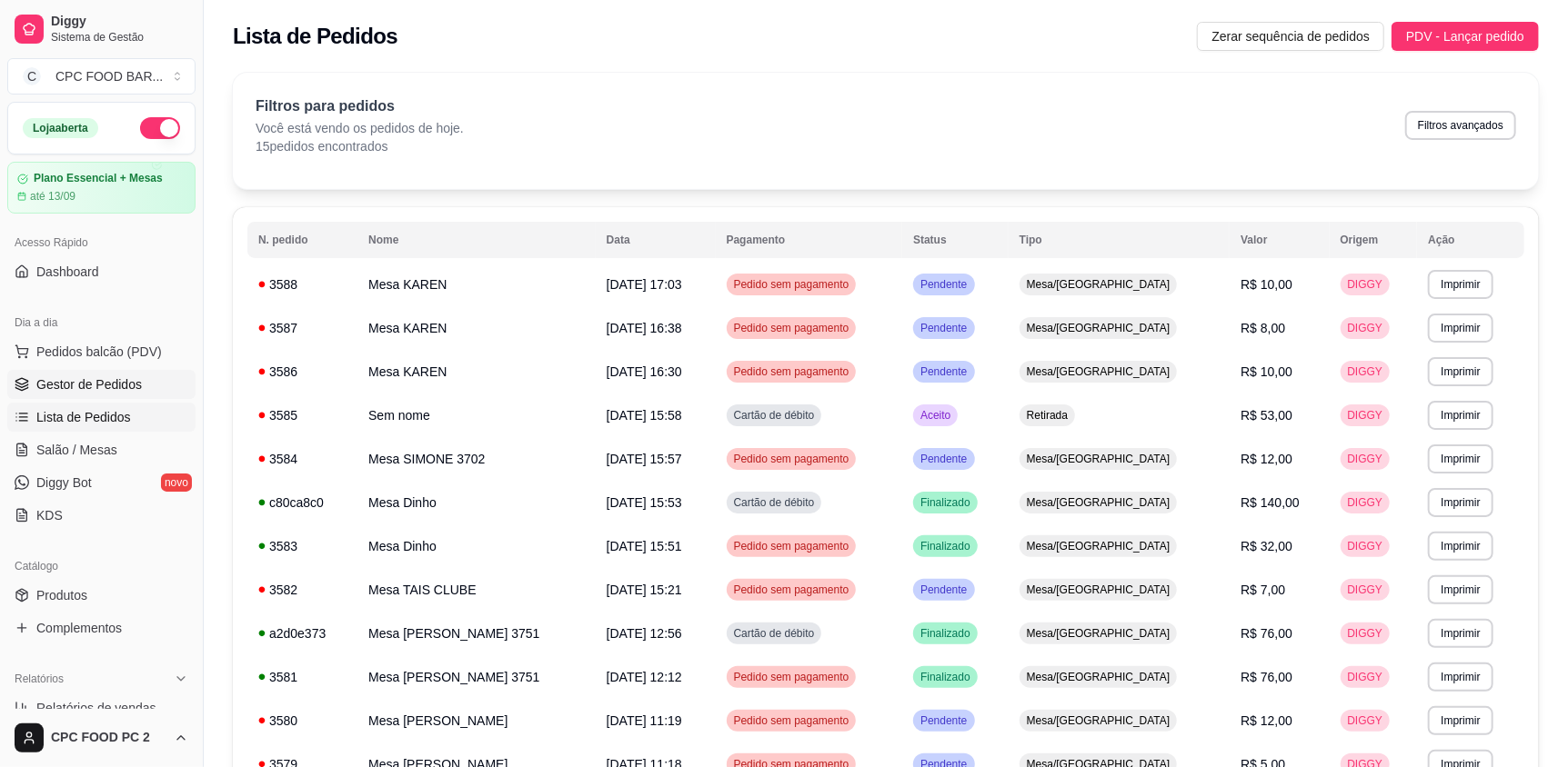
click at [100, 385] on span "Gestor de Pedidos" at bounding box center [89, 384] width 106 height 18
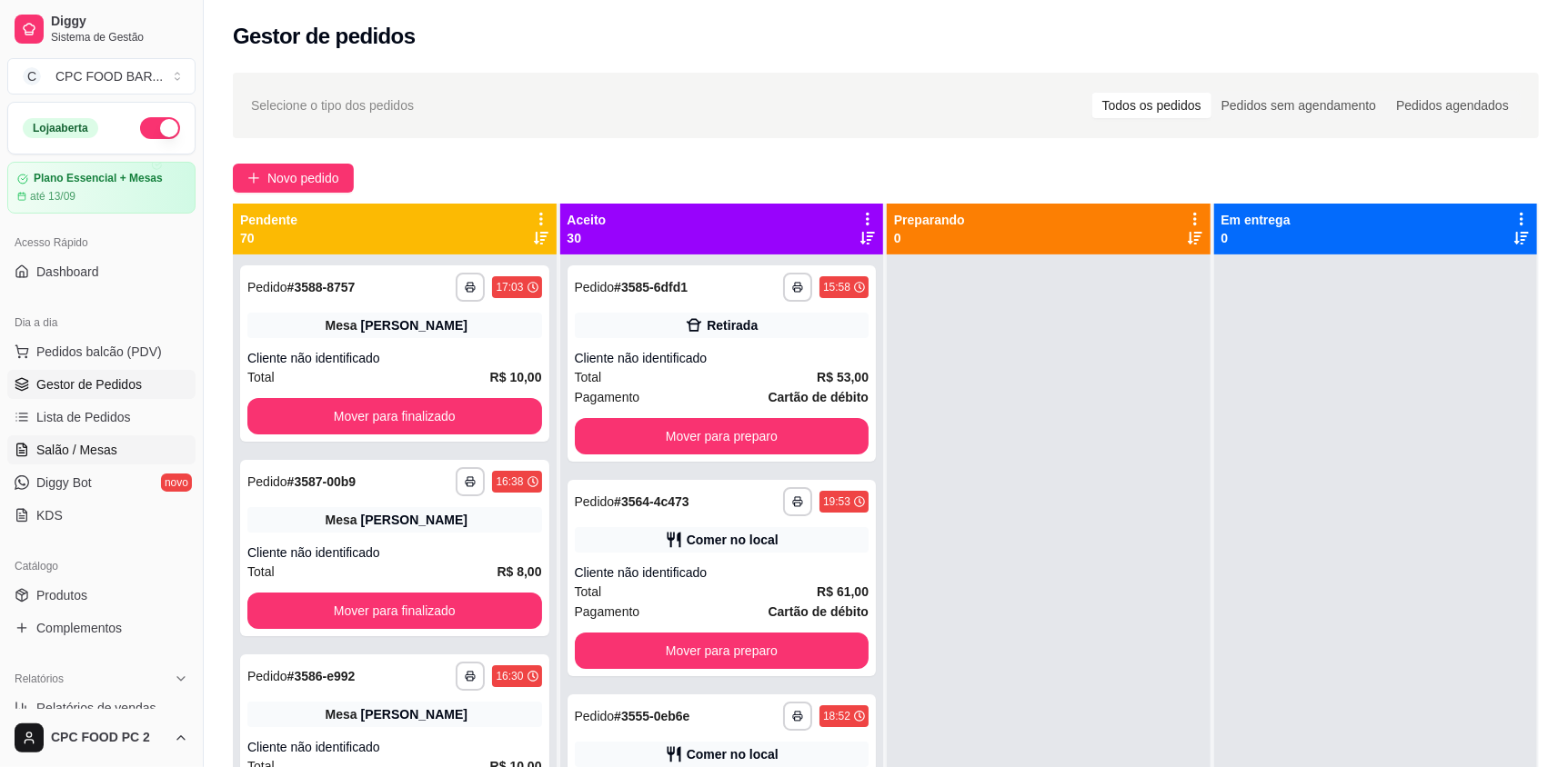
click at [82, 450] on span "Salão / Mesas" at bounding box center [77, 450] width 81 height 18
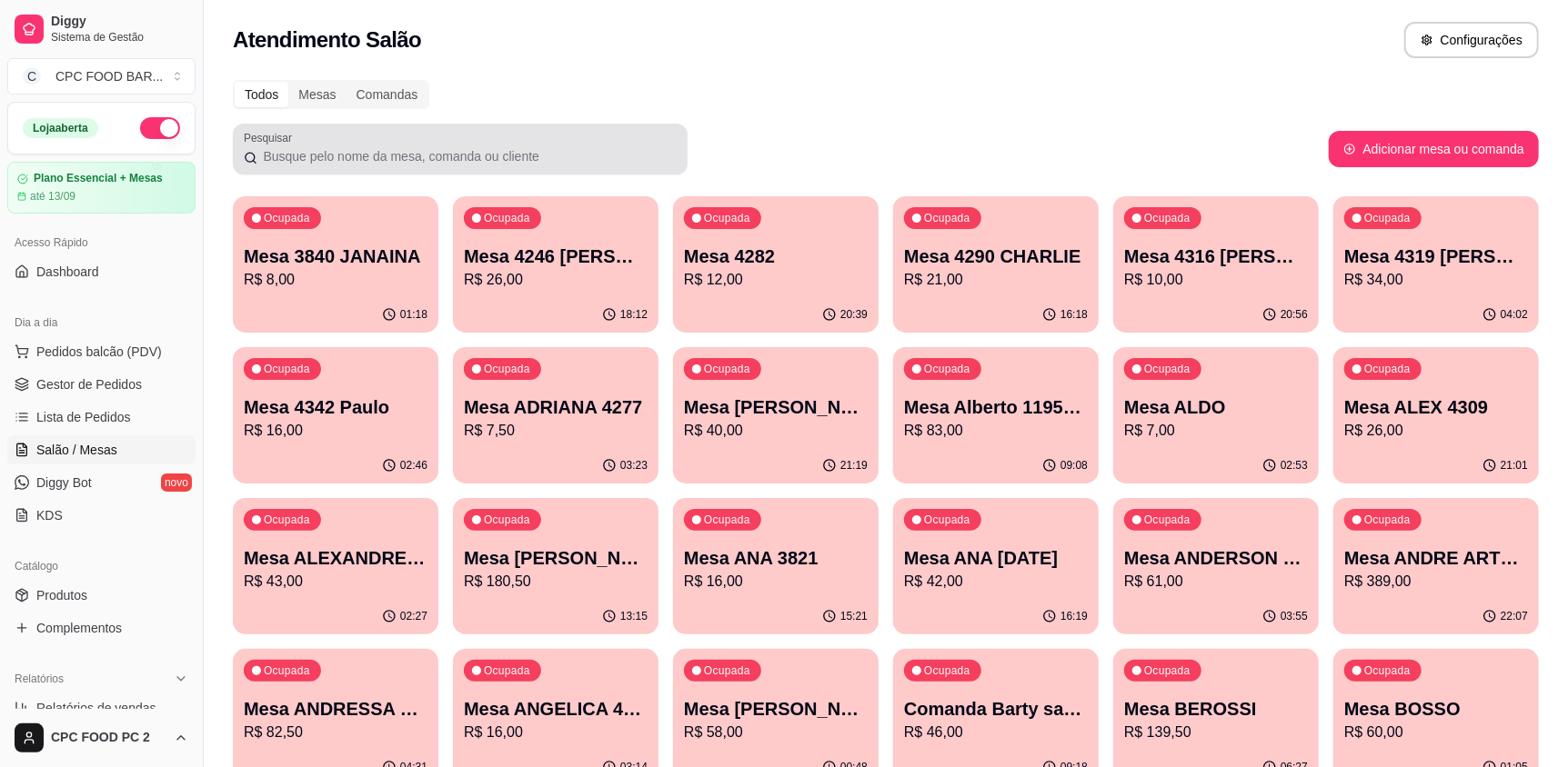
click at [377, 141] on div at bounding box center [460, 149] width 433 height 37
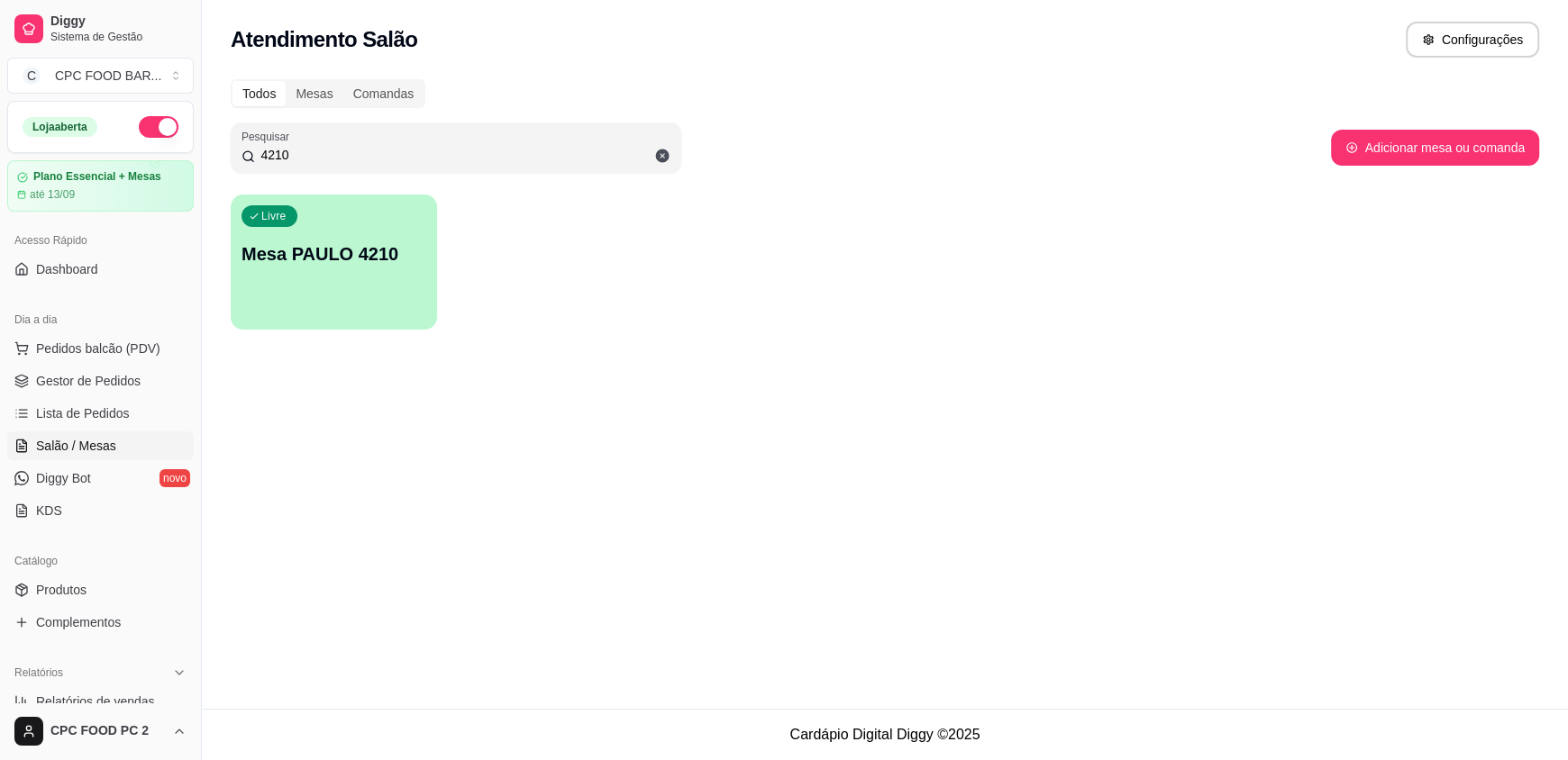
type input "4210"
click at [293, 299] on div "Livre Mesa PAULO 4210" at bounding box center [333, 251] width 201 height 109
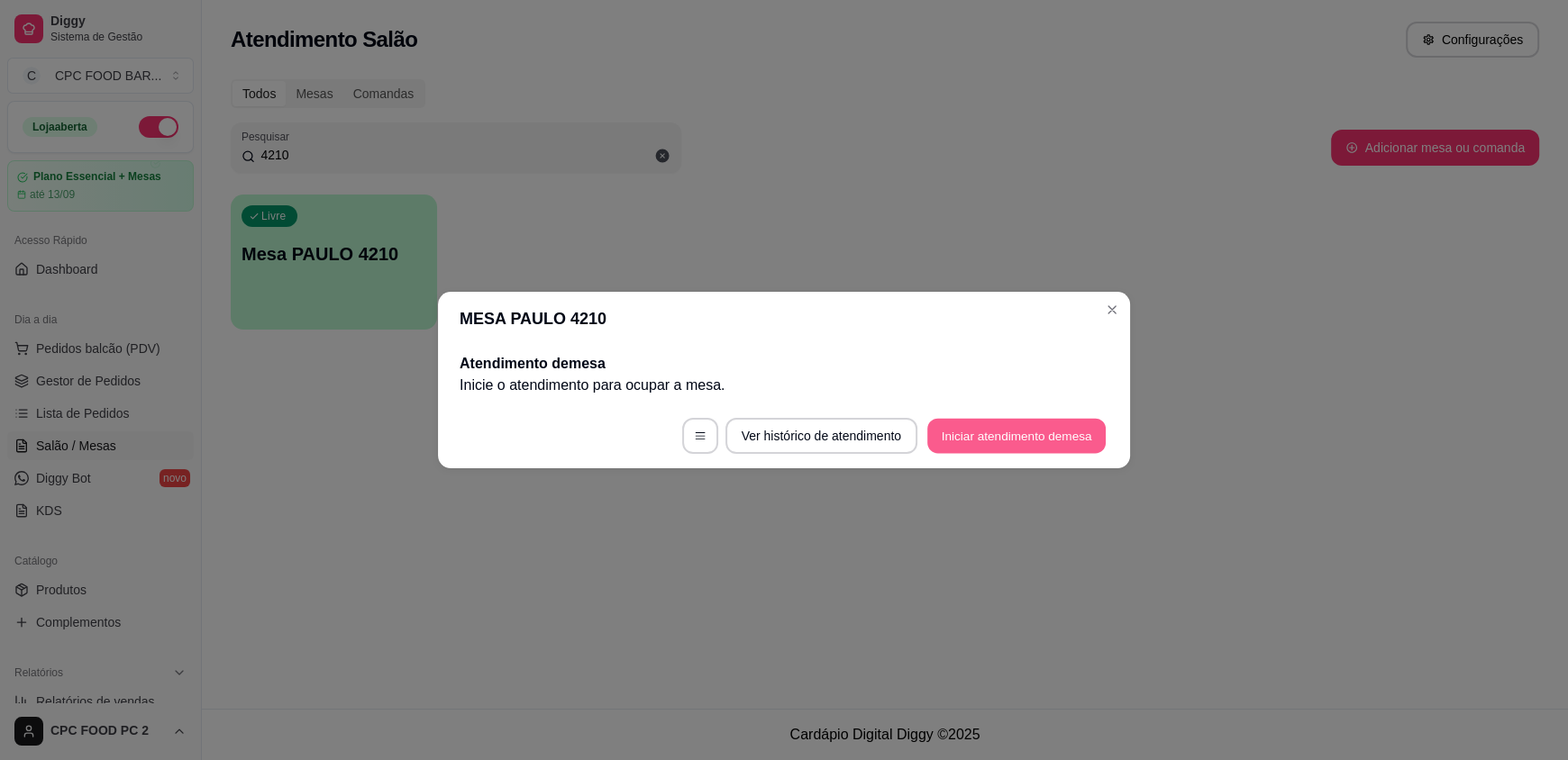
click at [978, 447] on button "Iniciar atendimento de mesa" at bounding box center [1017, 436] width 178 height 35
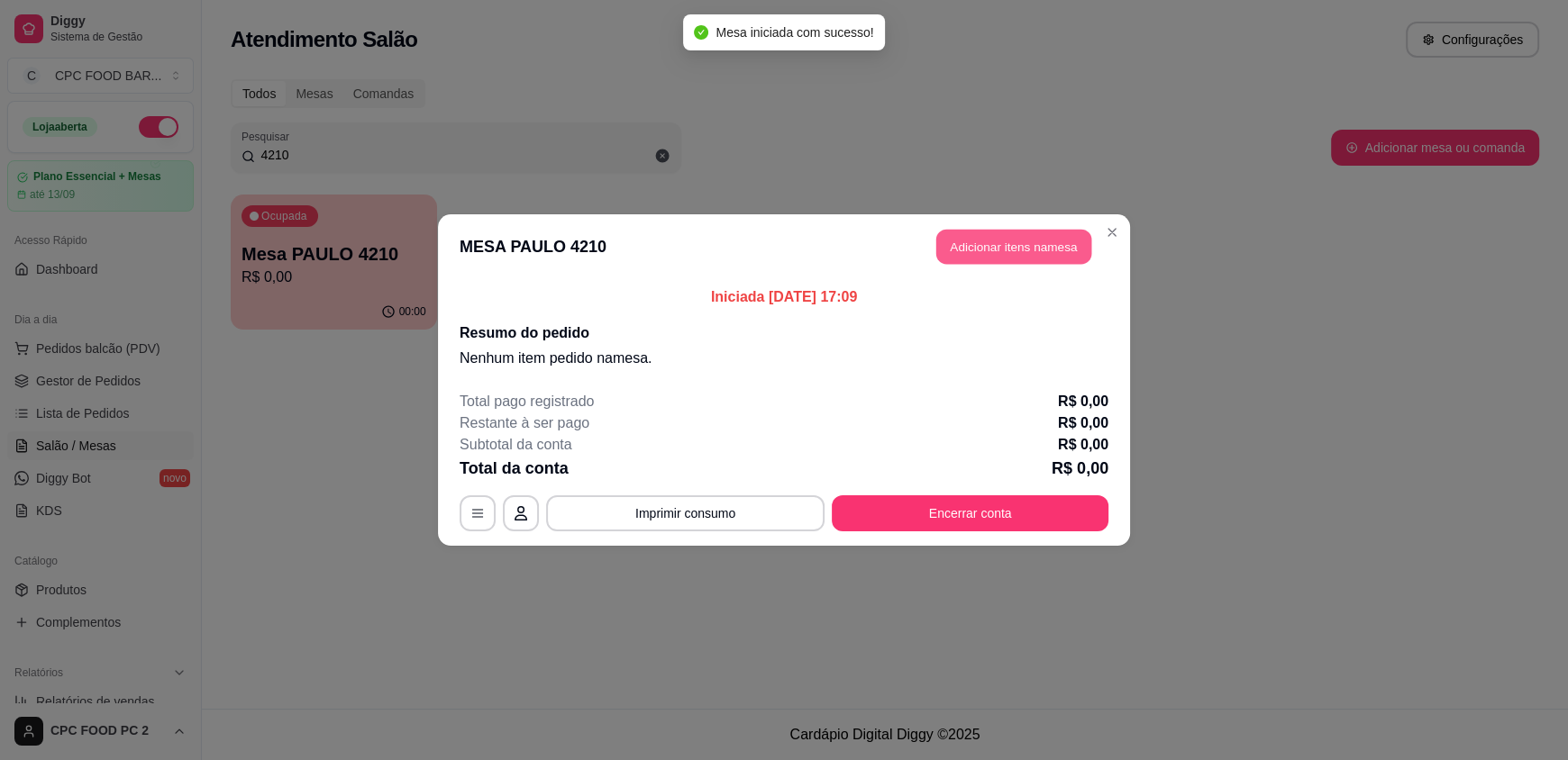
click at [1030, 232] on button "Adicionar itens na mesa" at bounding box center [1014, 248] width 155 height 35
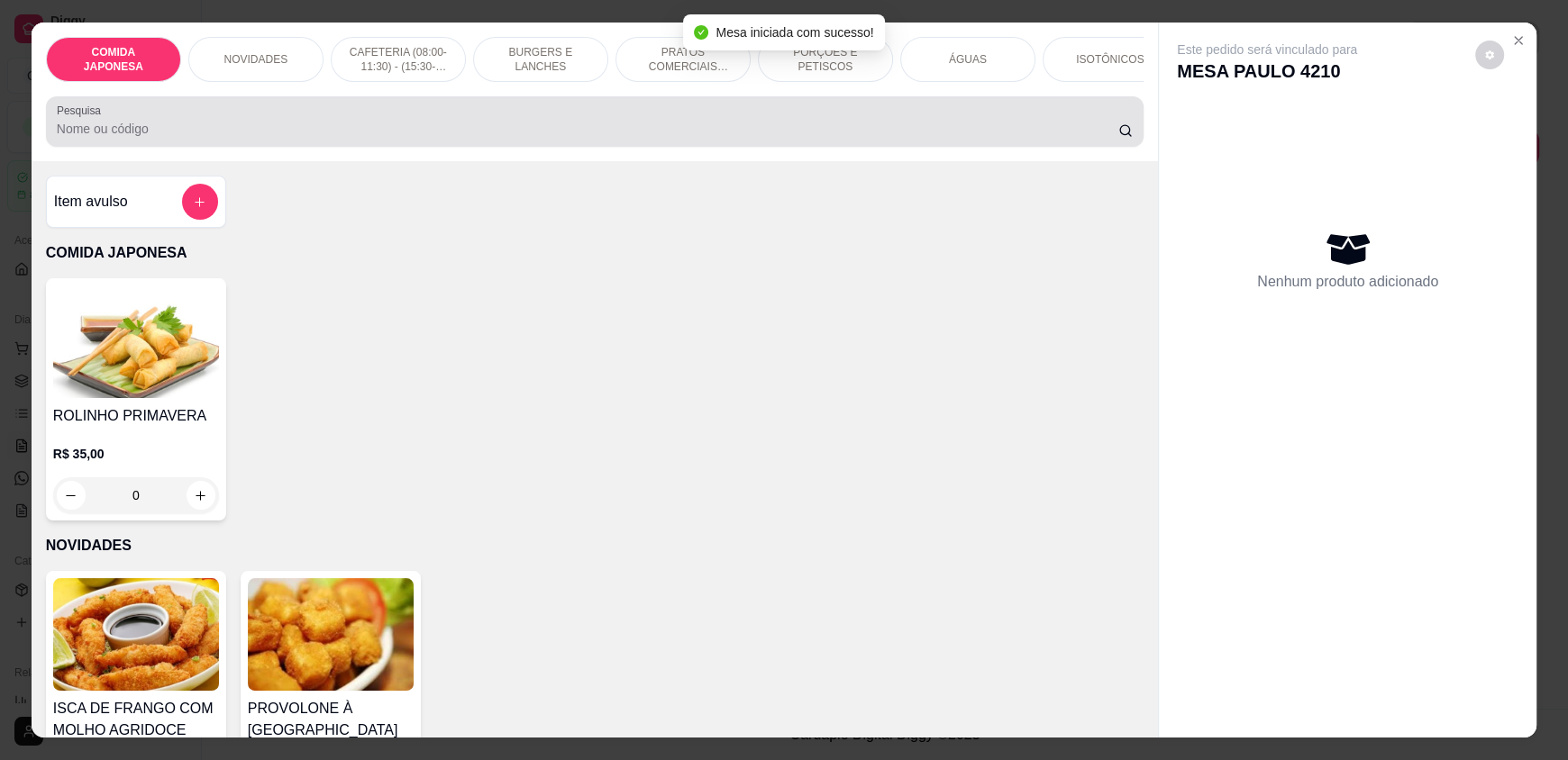
click at [504, 138] on input "Pesquisa" at bounding box center [588, 128] width 1063 height 18
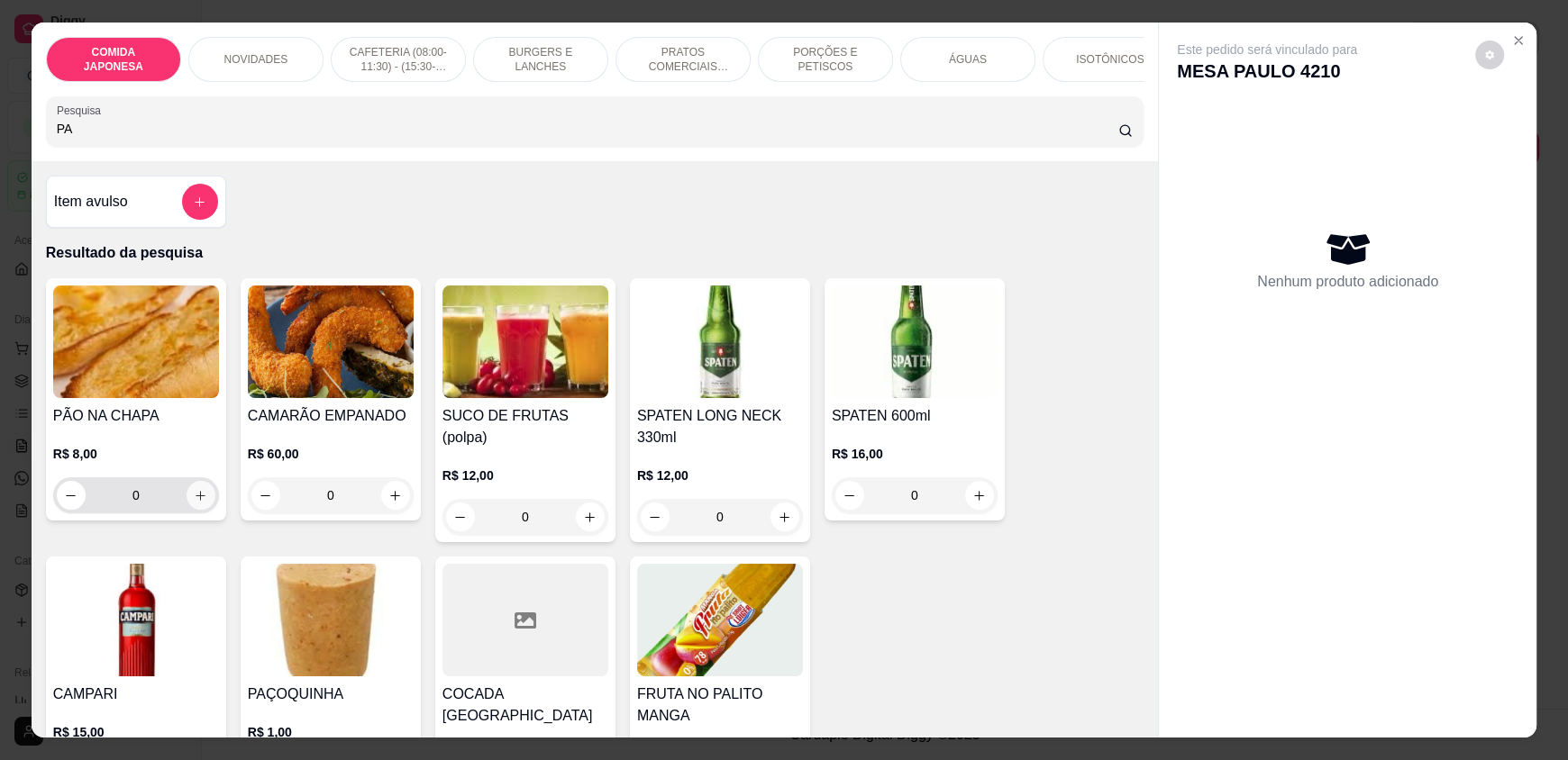
type input "PA"
click at [194, 503] on icon "increase-product-quantity" at bounding box center [201, 496] width 14 height 14
type input "1"
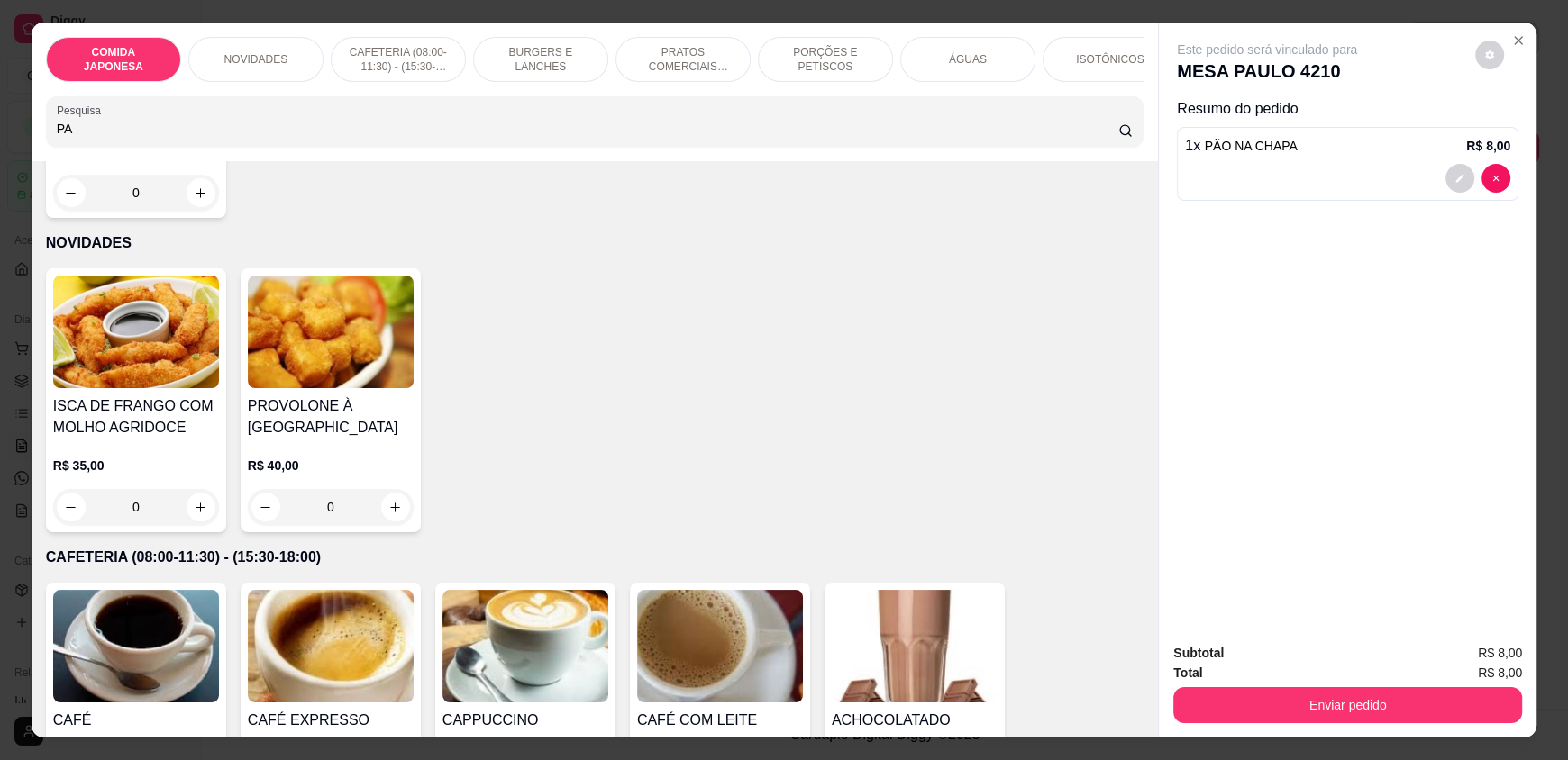
scroll to position [1170, 0]
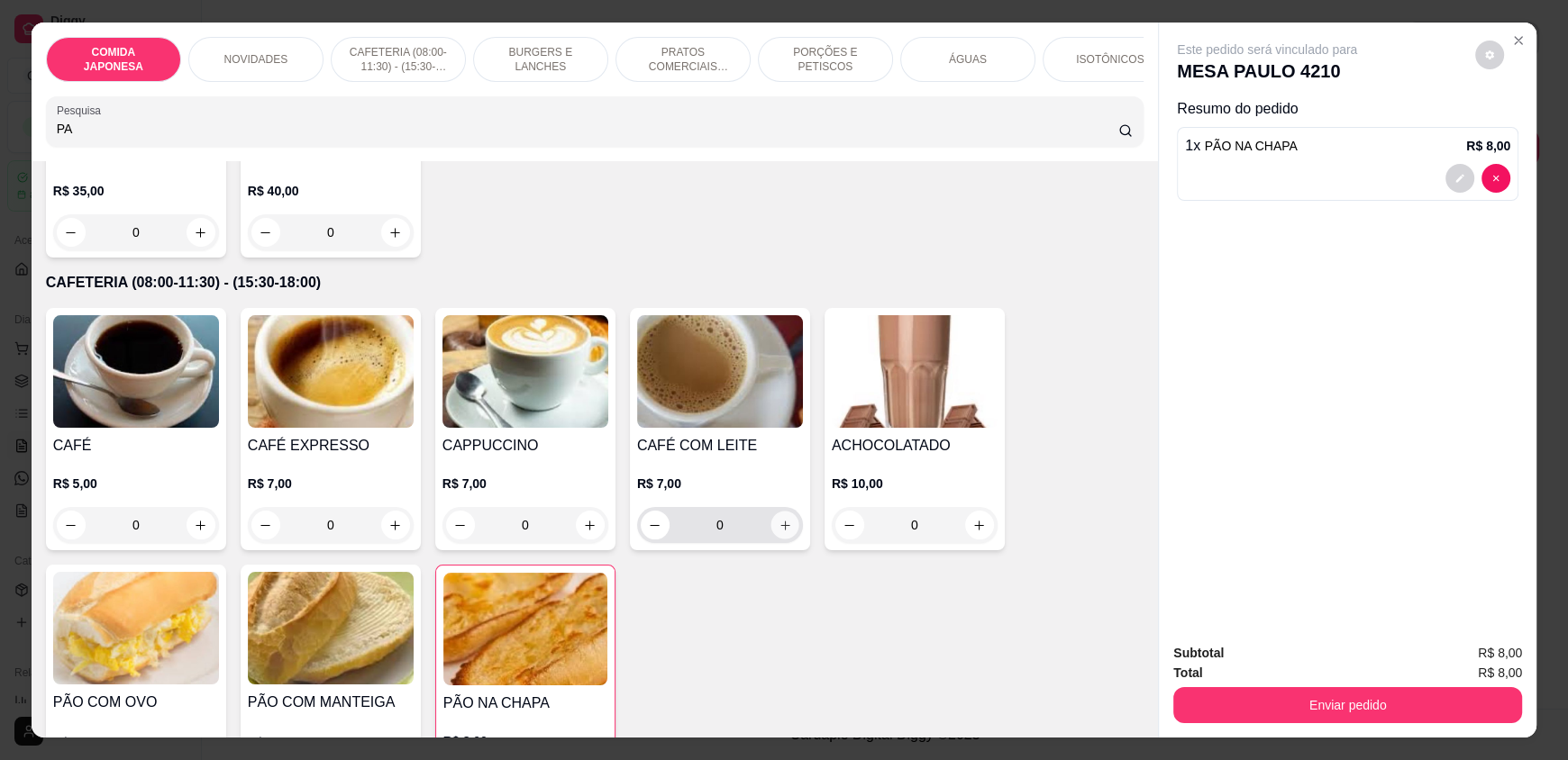
click at [786, 539] on button "increase-product-quantity" at bounding box center [784, 525] width 28 height 28
type input "1"
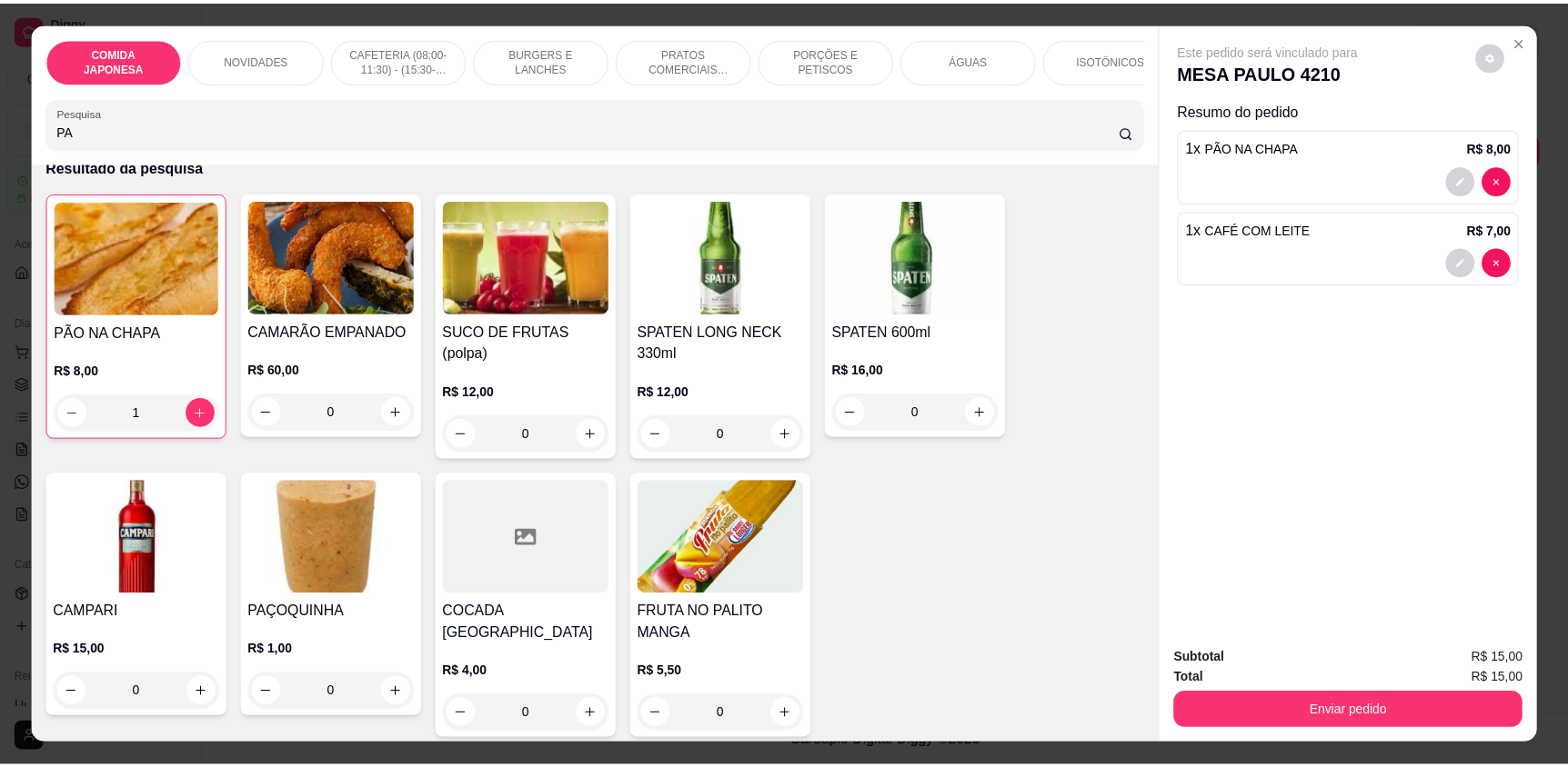
scroll to position [0, 0]
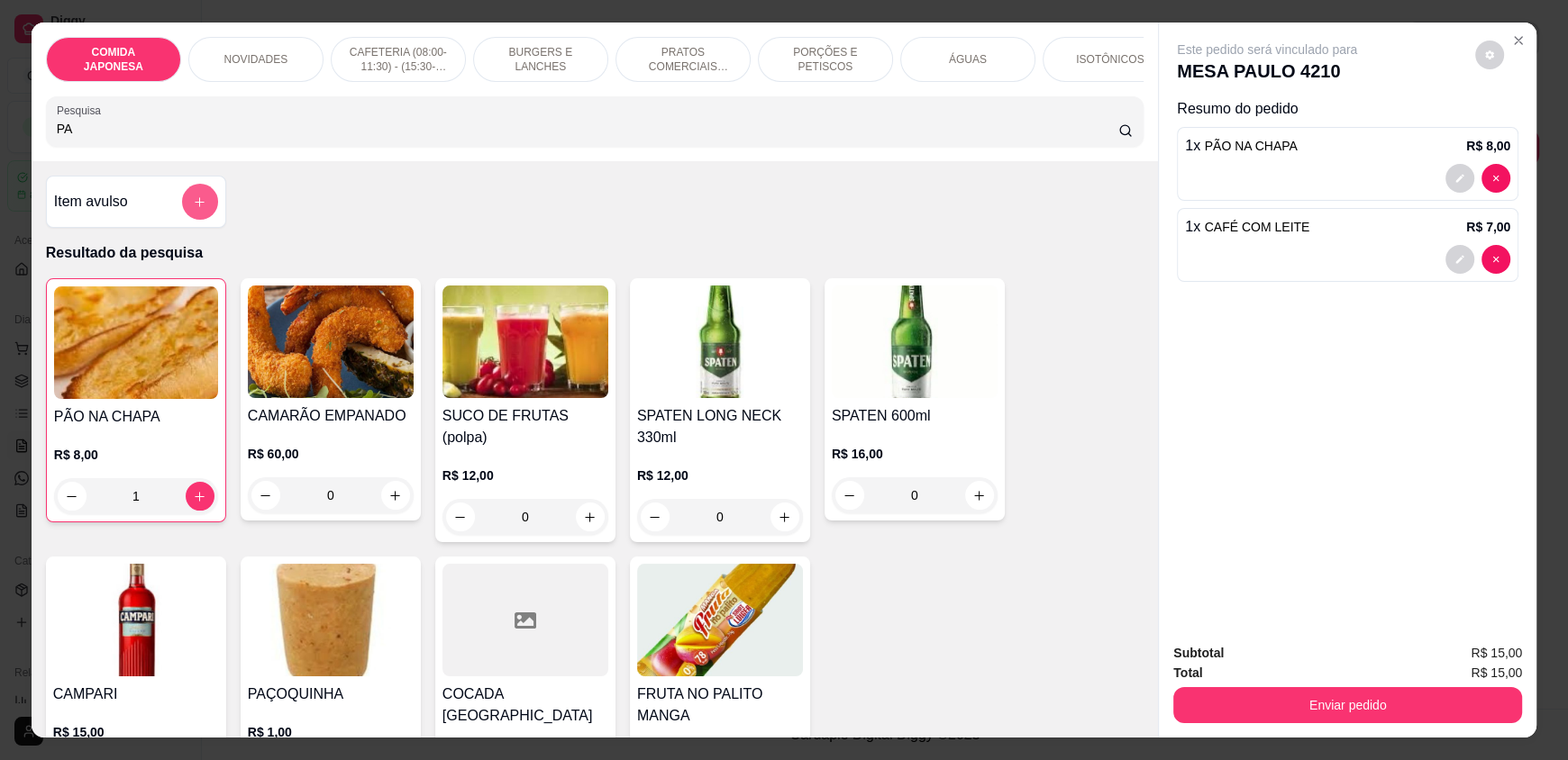
click at [184, 213] on button "add-separate-item" at bounding box center [200, 201] width 36 height 36
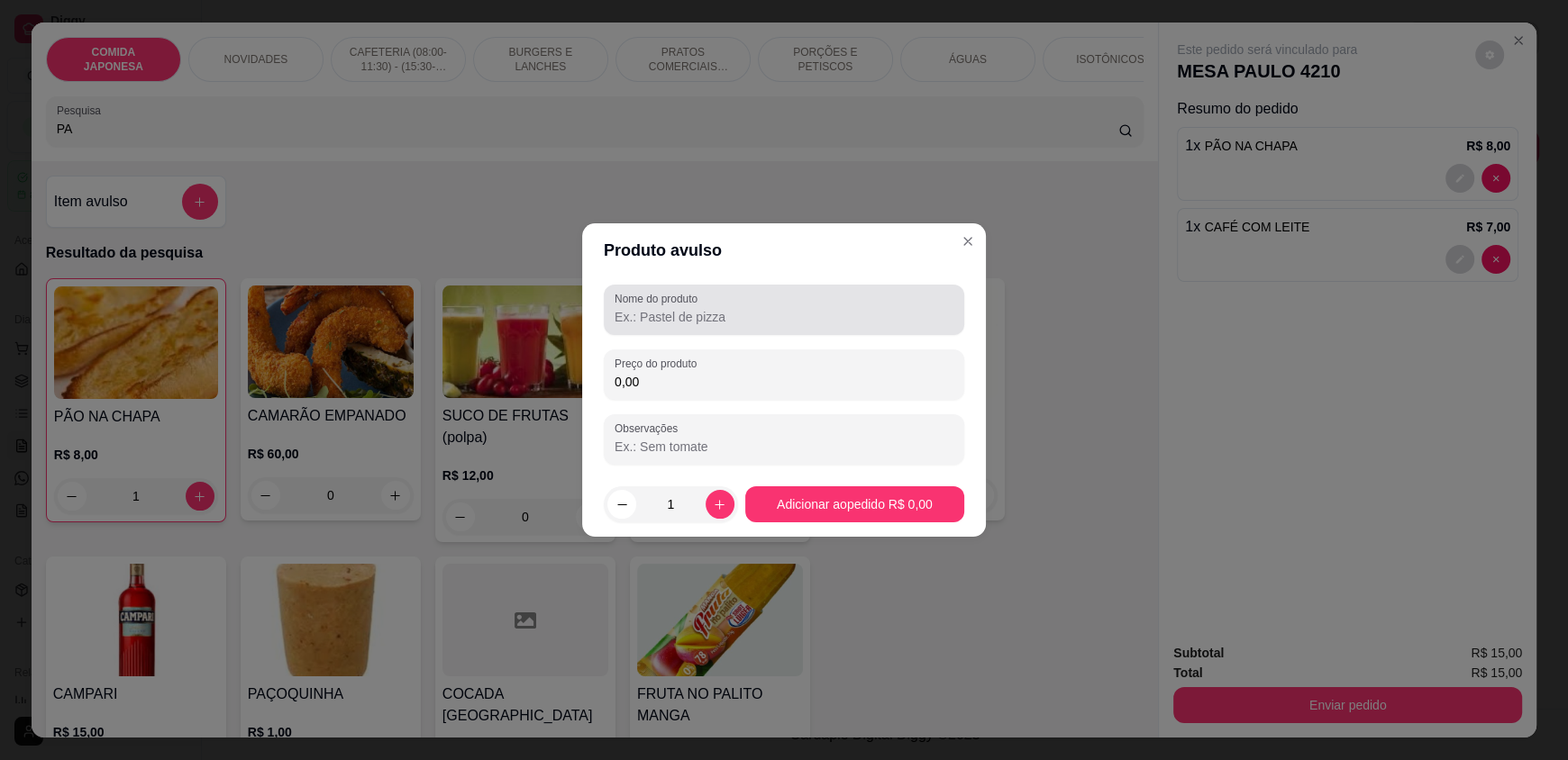
click at [713, 305] on div at bounding box center [784, 310] width 339 height 36
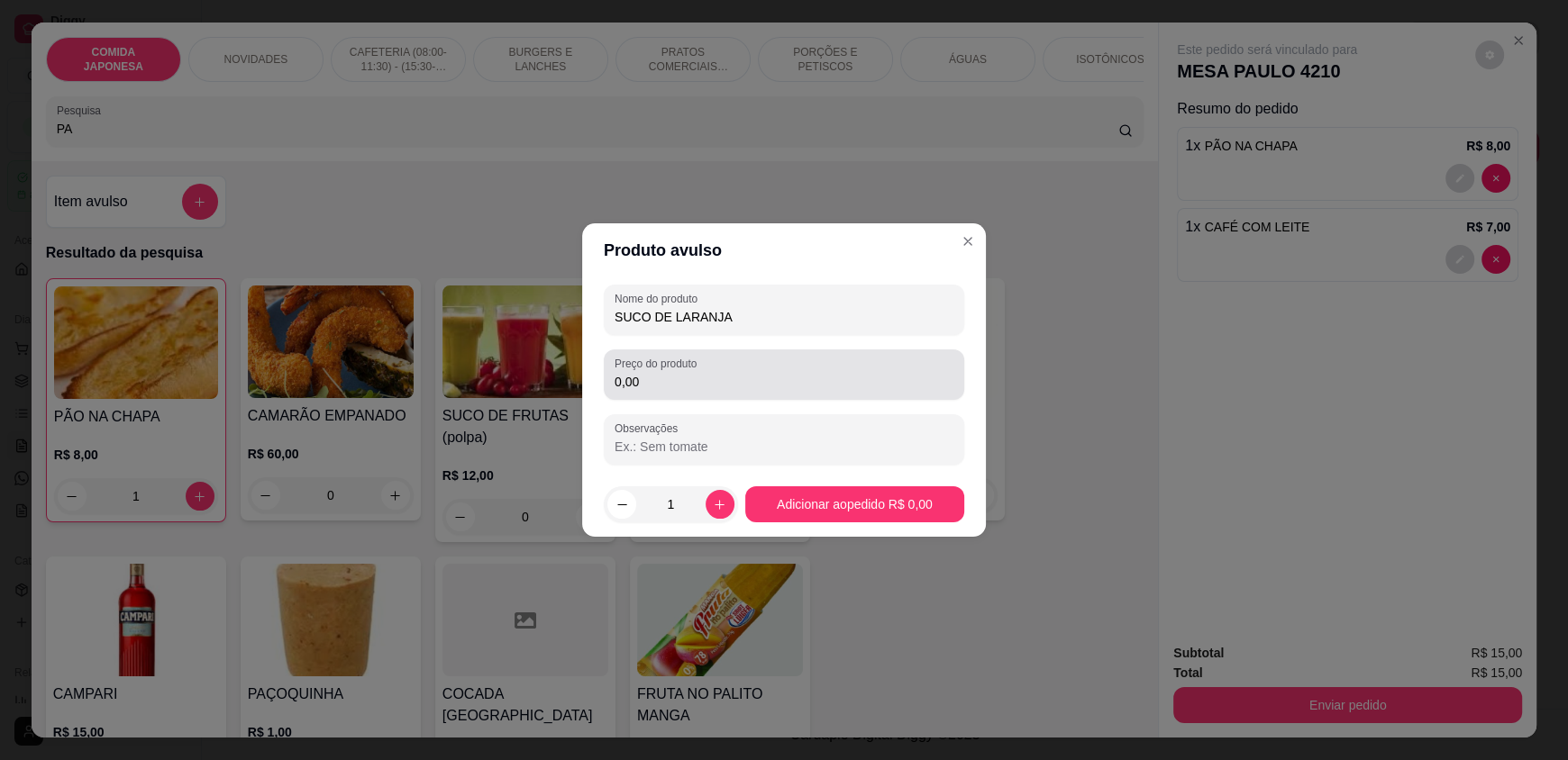
type input "SUCO DE LARANJA"
click at [773, 373] on input "0,00" at bounding box center [784, 381] width 339 height 18
click at [774, 373] on input "0,00" at bounding box center [784, 381] width 339 height 18
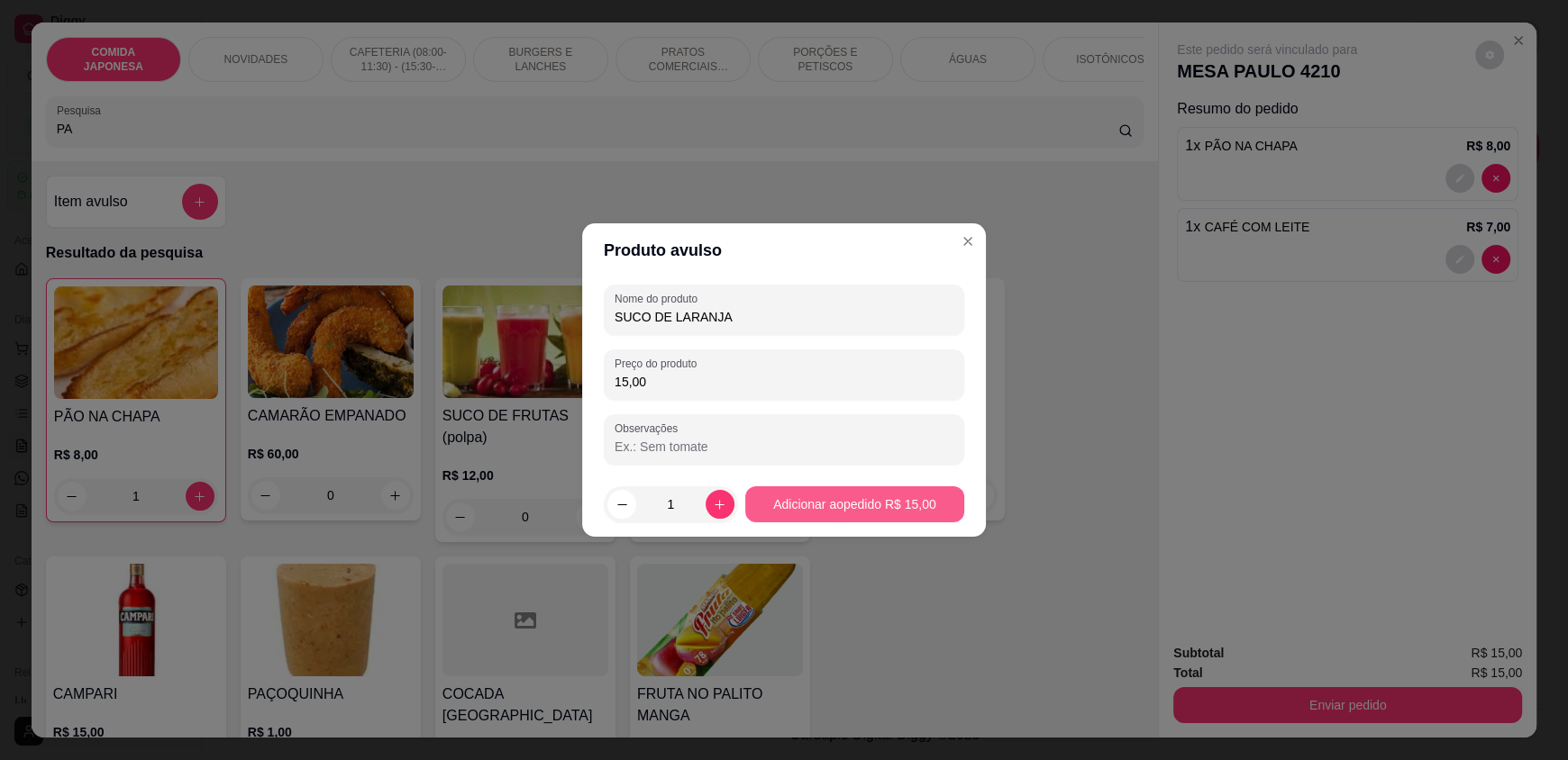
type input "15,00"
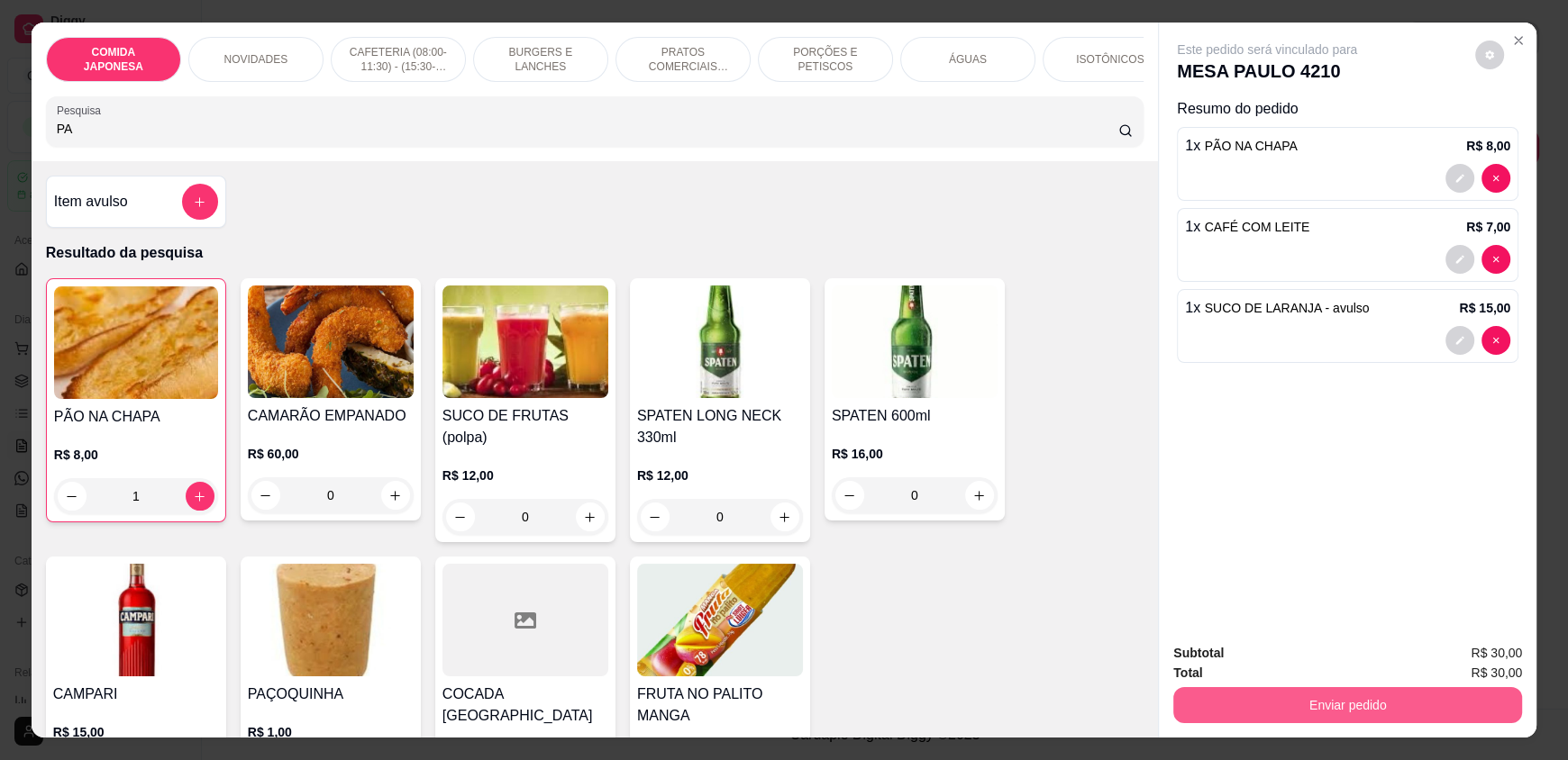
click at [1302, 713] on button "Enviar pedido" at bounding box center [1348, 705] width 349 height 36
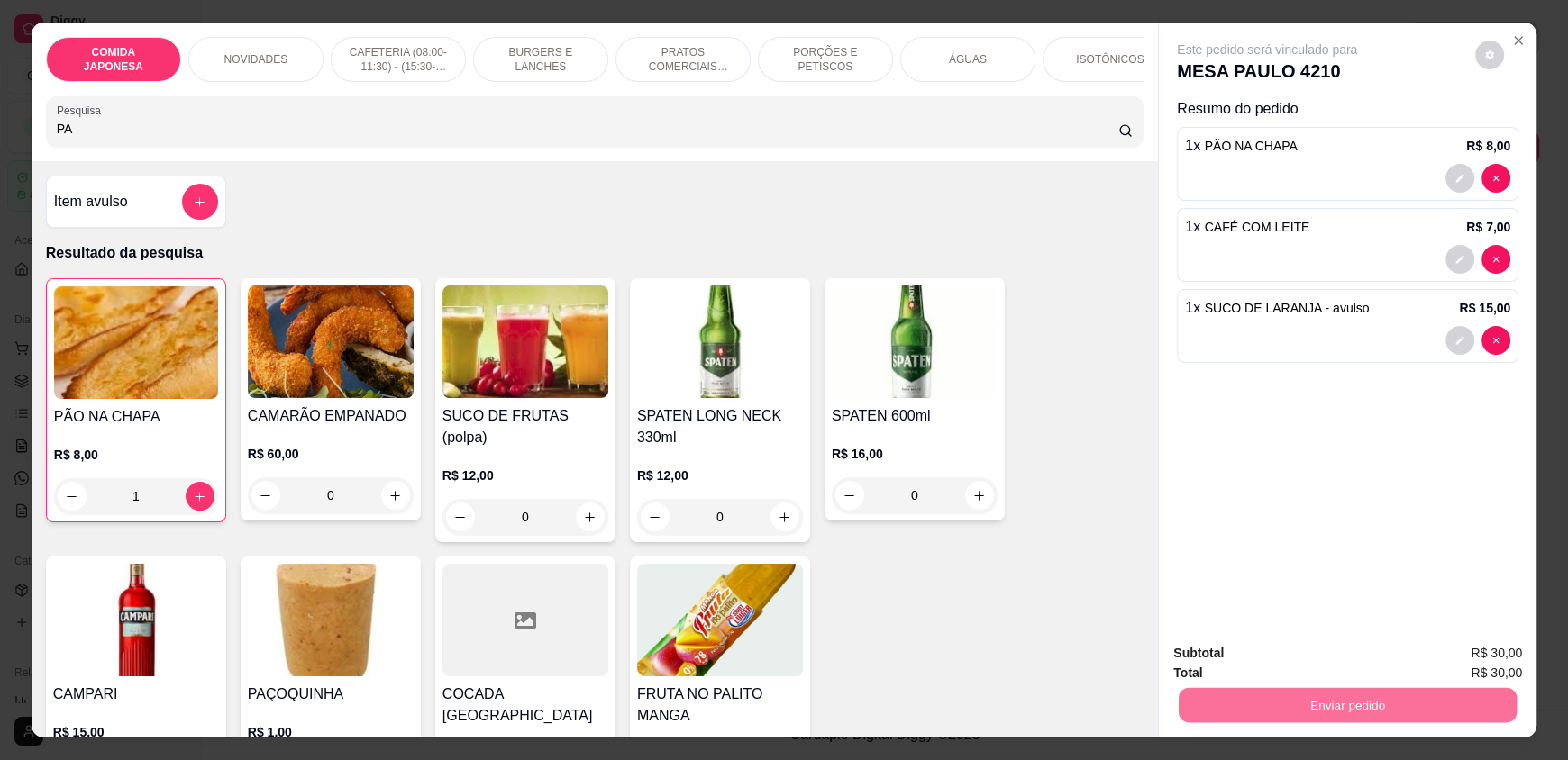
click at [1269, 658] on button "Não registrar e enviar pedido" at bounding box center [1288, 661] width 188 height 34
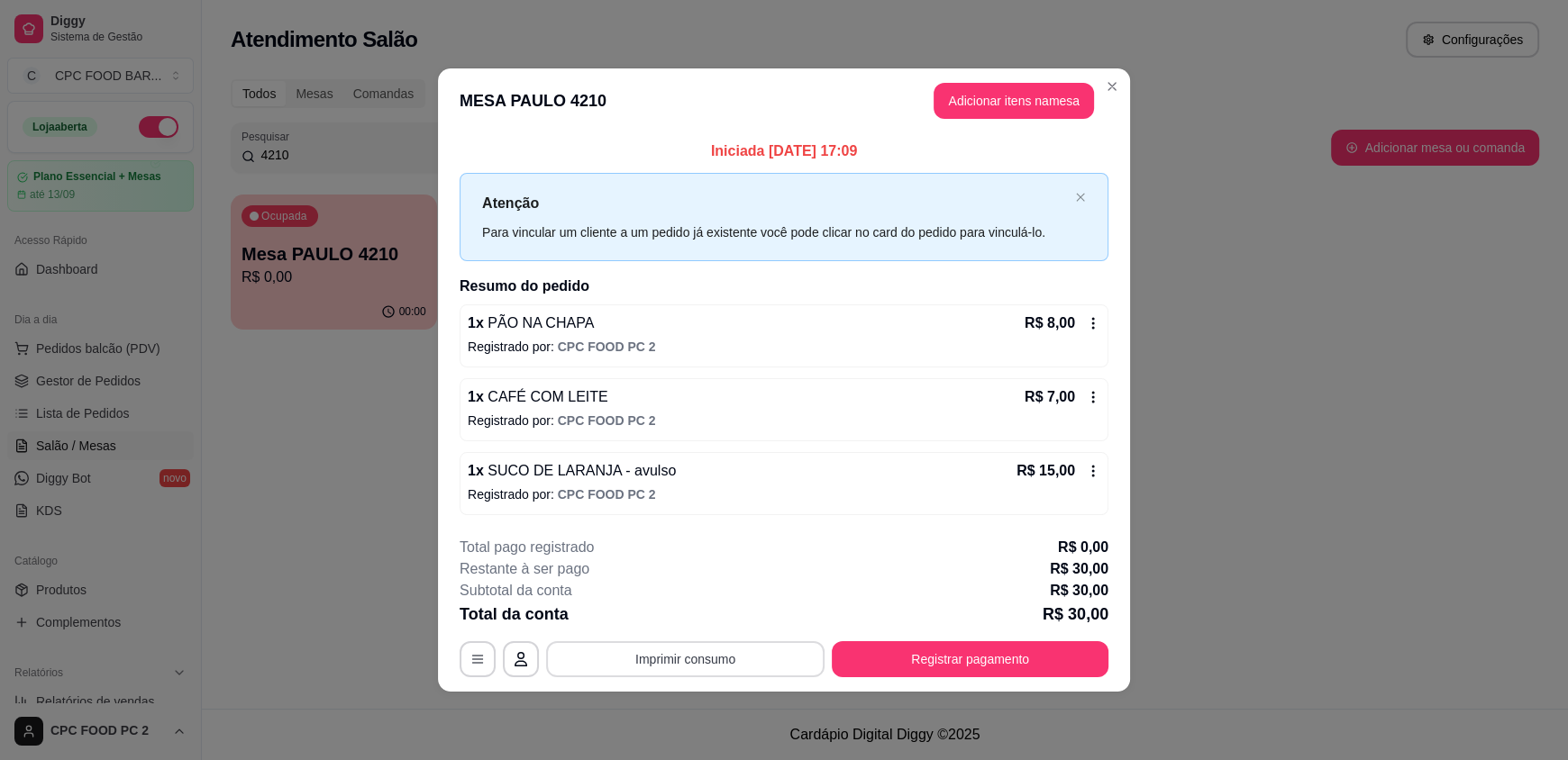
click at [668, 651] on button "Imprimir consumo" at bounding box center [685, 659] width 279 height 36
click at [687, 612] on button "IMPRESSORA" at bounding box center [691, 616] width 131 height 29
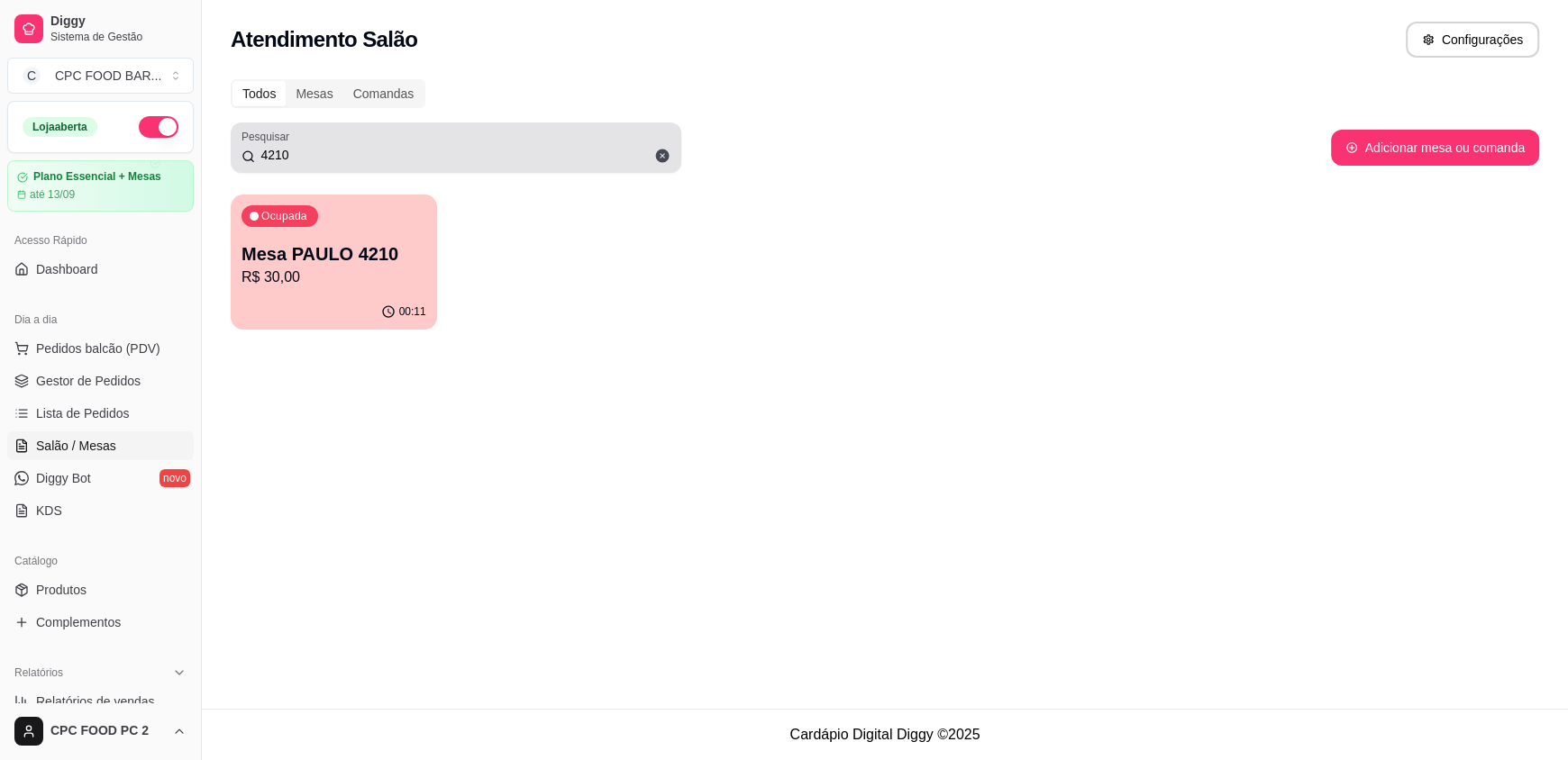
click at [407, 161] on input "4210" at bounding box center [463, 154] width 416 height 18
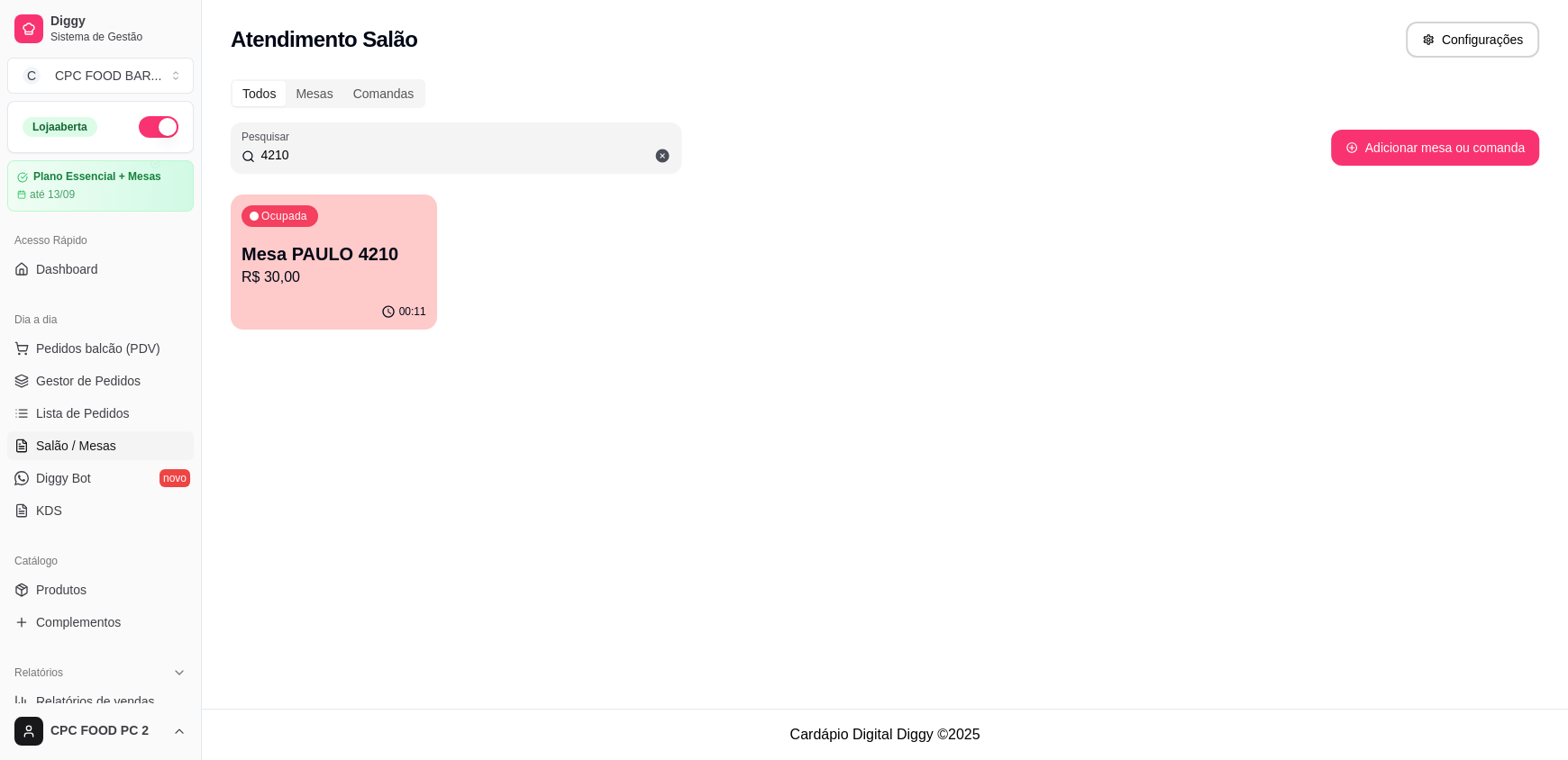
click at [407, 161] on input "4210" at bounding box center [463, 154] width 416 height 18
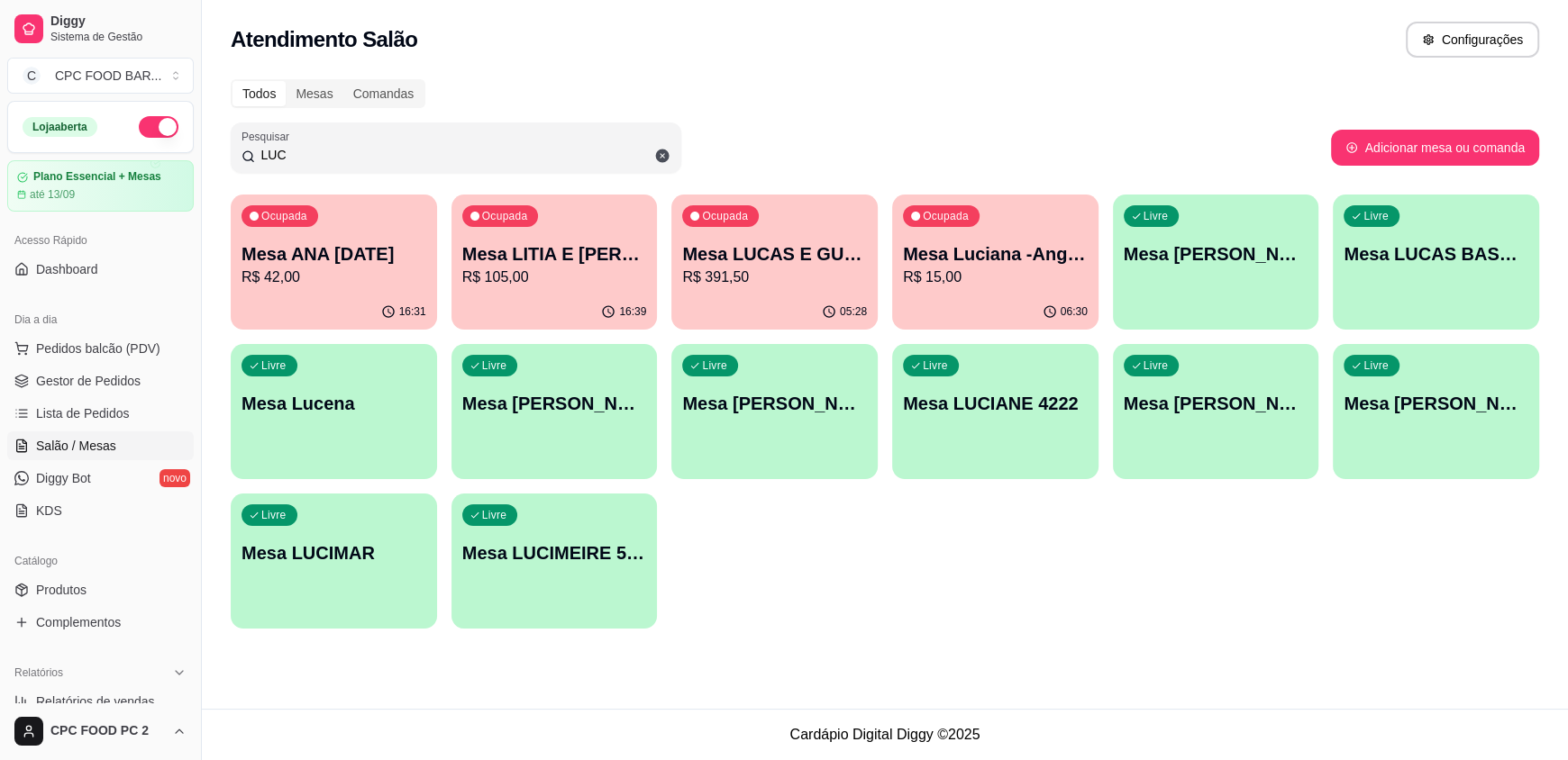
type input "LUC"
click at [754, 282] on p "R$ 391,50" at bounding box center [774, 277] width 185 height 21
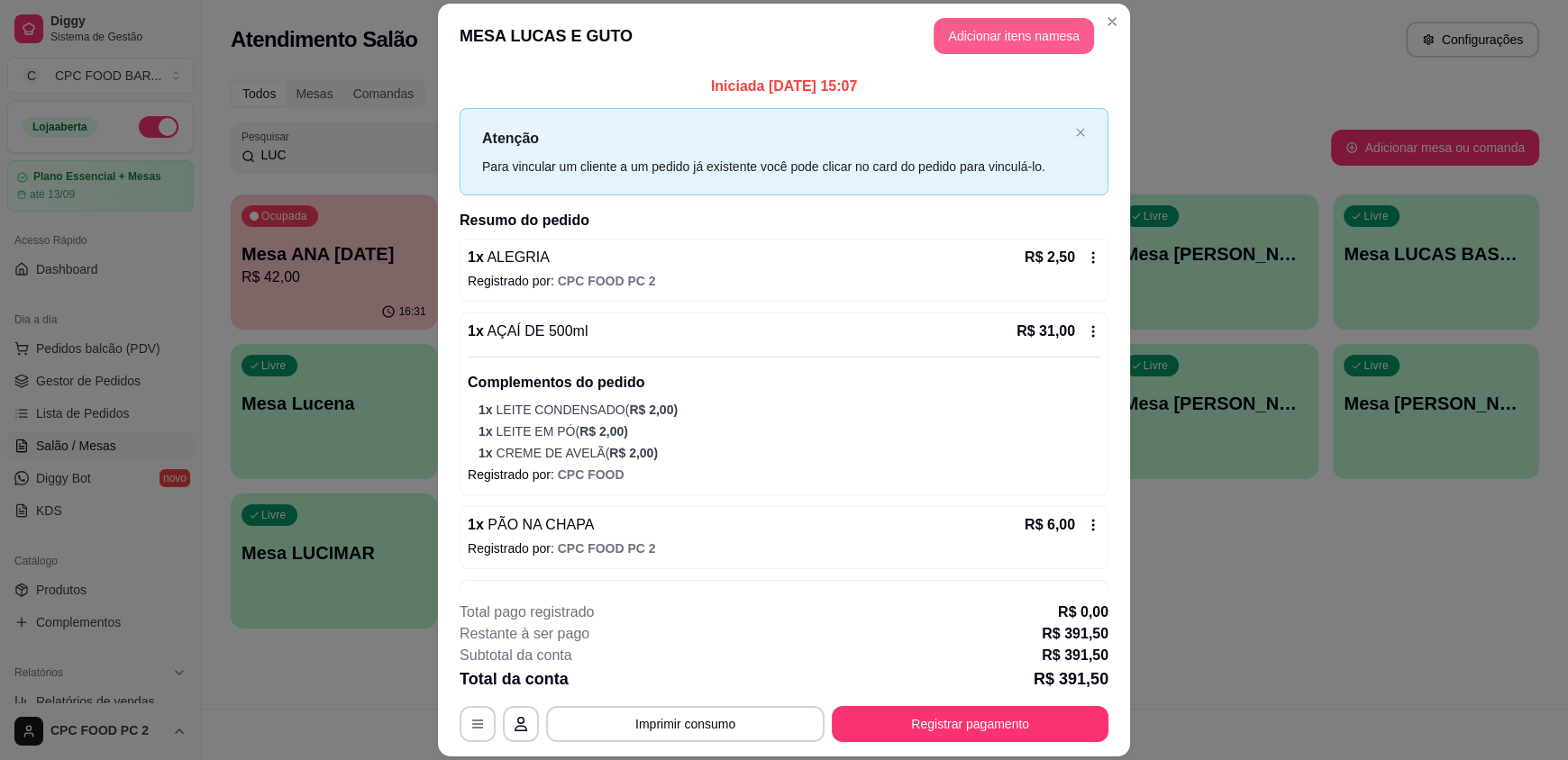
click at [986, 33] on button "Adicionar itens na mesa" at bounding box center [1014, 35] width 161 height 36
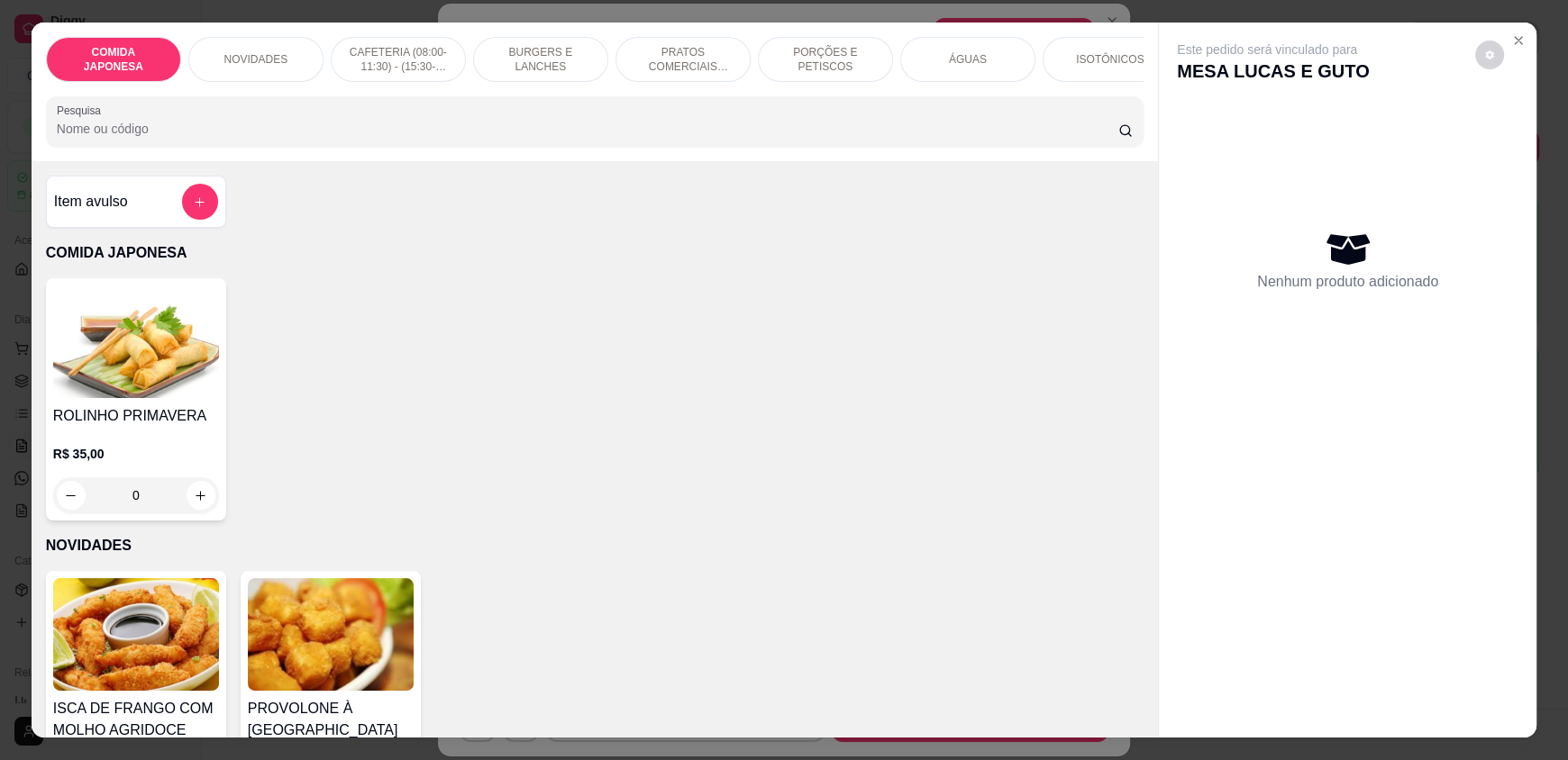
click at [441, 161] on div "COMIDA JAPONESA NOVIDADES CAFETERIA (08:00-11:30) - (15:30-18:00) BURGERS E LAN…" at bounding box center [594, 91] width 1126 height 138
click at [193, 507] on div "0" at bounding box center [136, 496] width 166 height 36
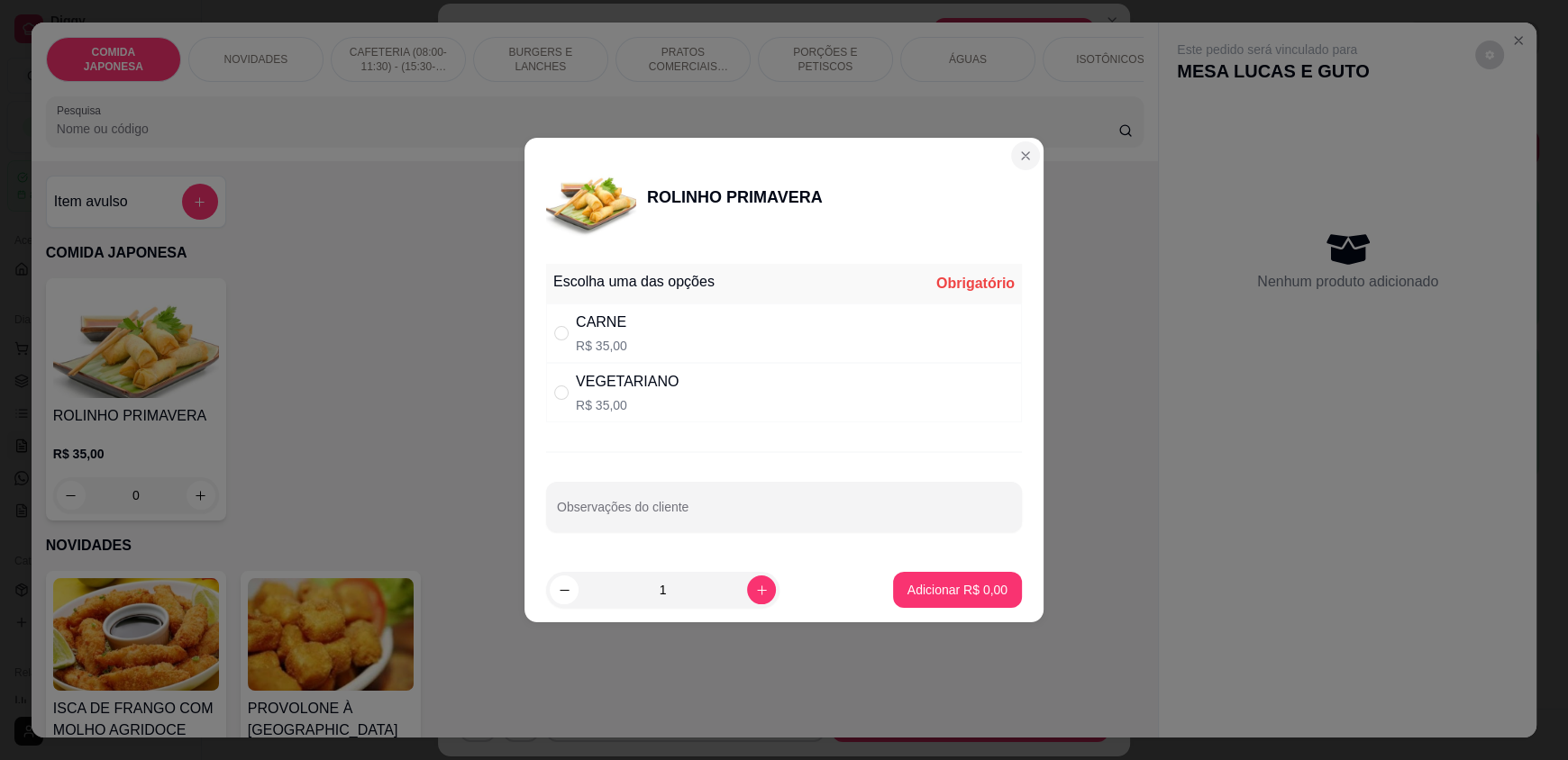
click at [996, 161] on section "ROLINHO PRIMAVERA Escolha uma das opções Obrigatório CARNE R$ 35,00 VEGETARIANO…" at bounding box center [784, 380] width 519 height 484
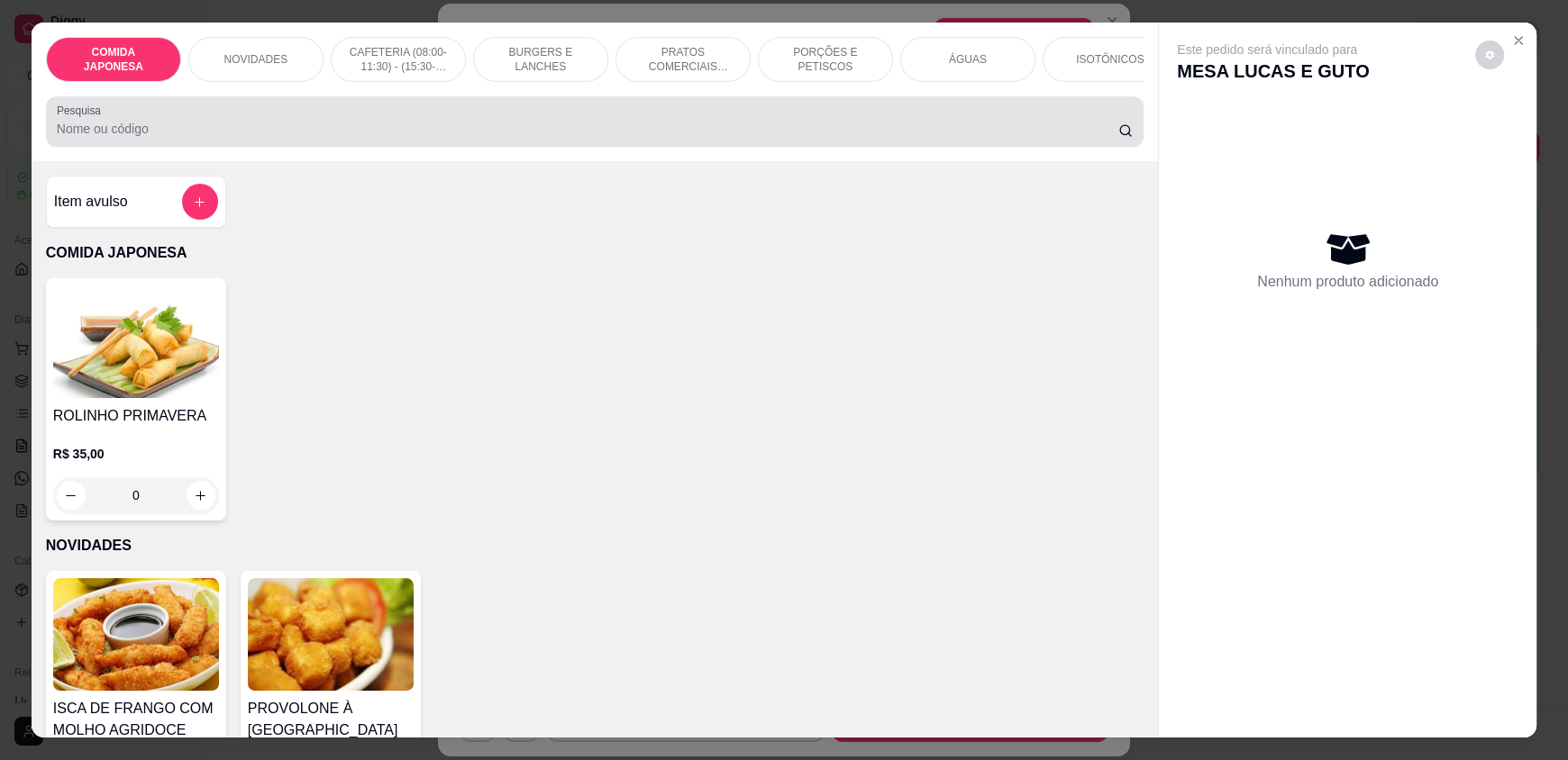
click at [325, 138] on input "Pesquisa" at bounding box center [588, 128] width 1063 height 18
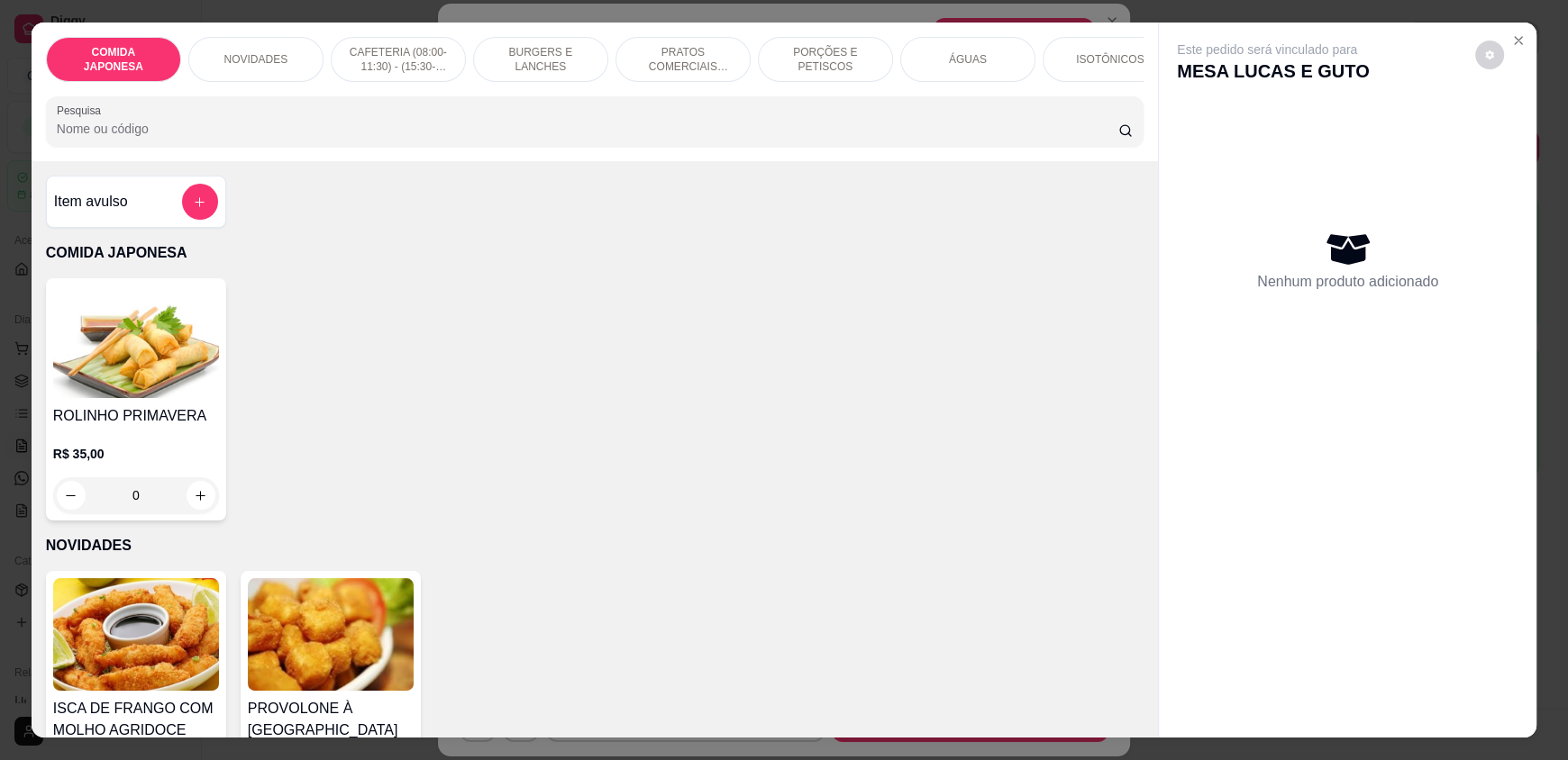
click at [325, 138] on input "Pesquisa" at bounding box center [588, 128] width 1063 height 18
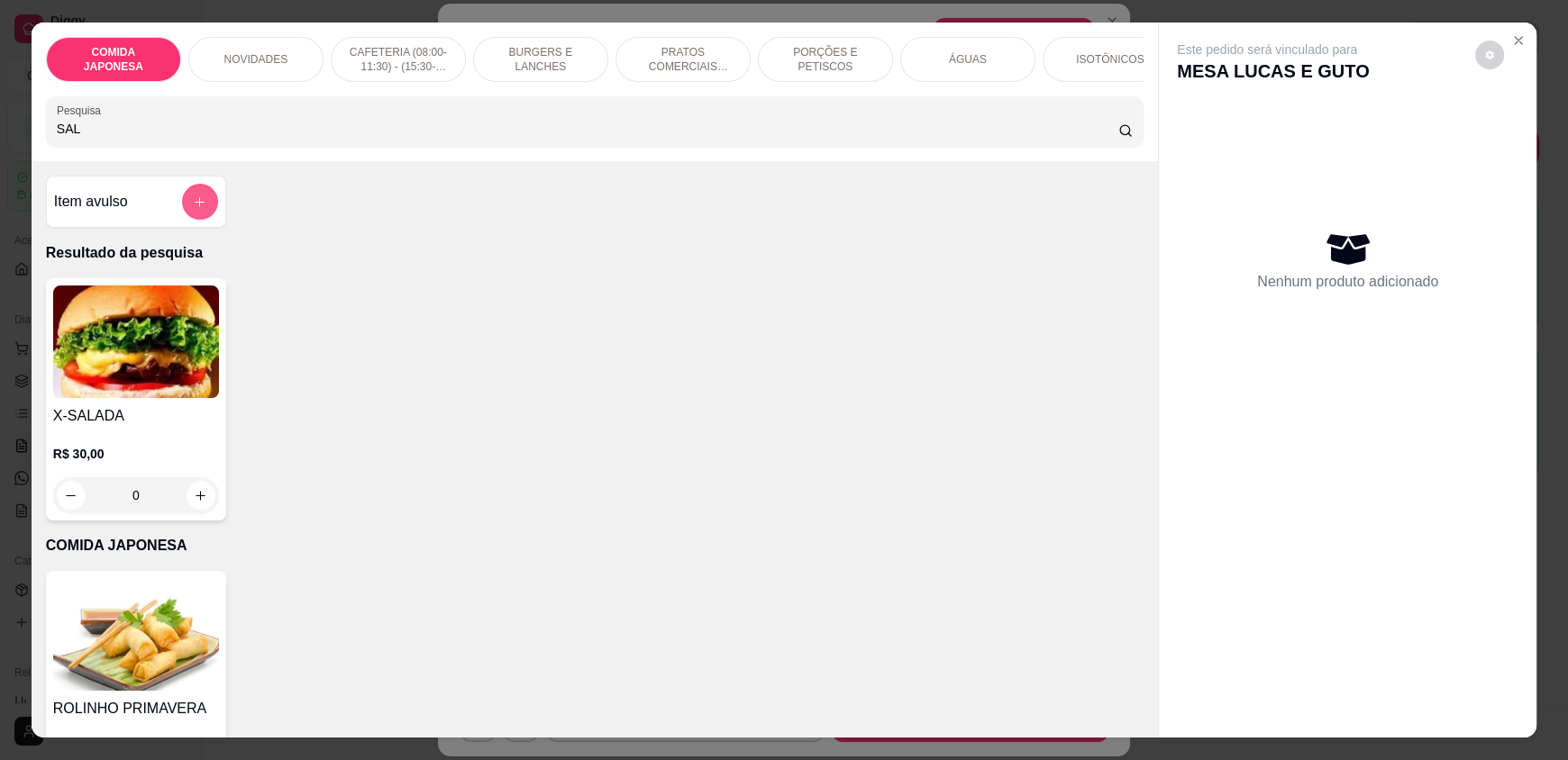
type input "SAL"
click at [201, 220] on button "add-separate-item" at bounding box center [200, 201] width 36 height 36
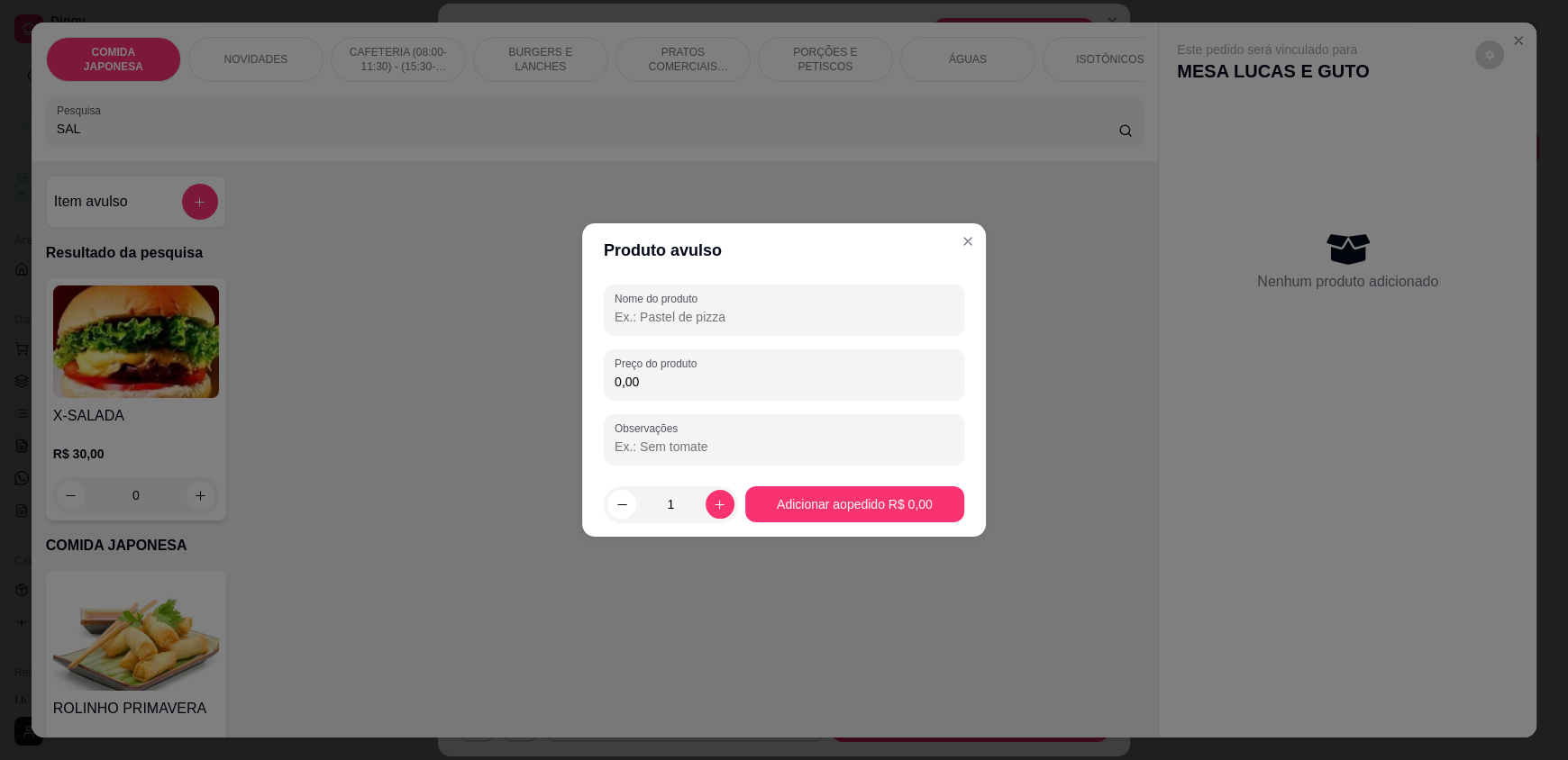
click at [672, 324] on input "Nome do produto" at bounding box center [784, 316] width 339 height 18
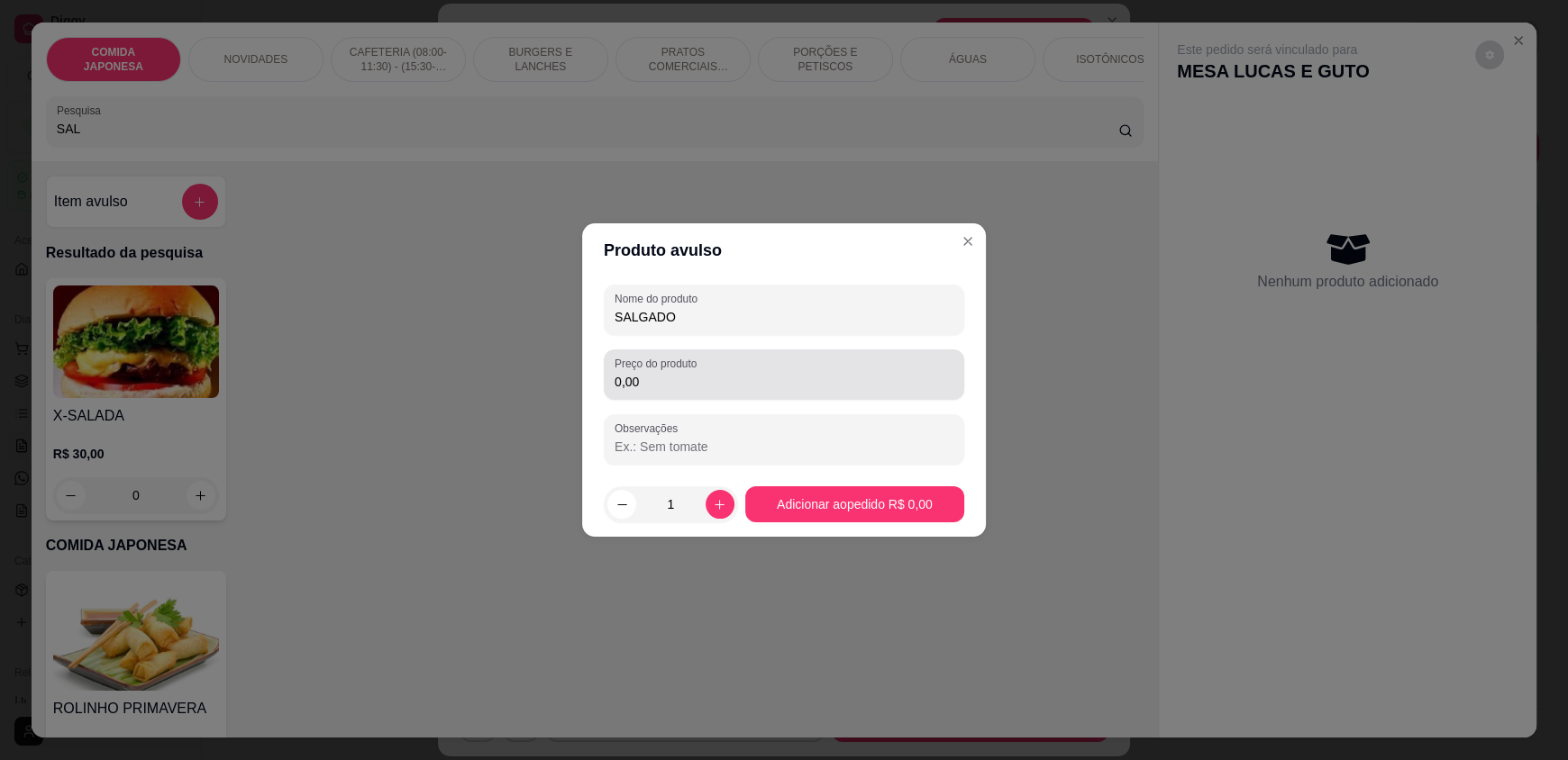
type input "SALGADO"
click at [726, 385] on input "0,00" at bounding box center [784, 381] width 339 height 18
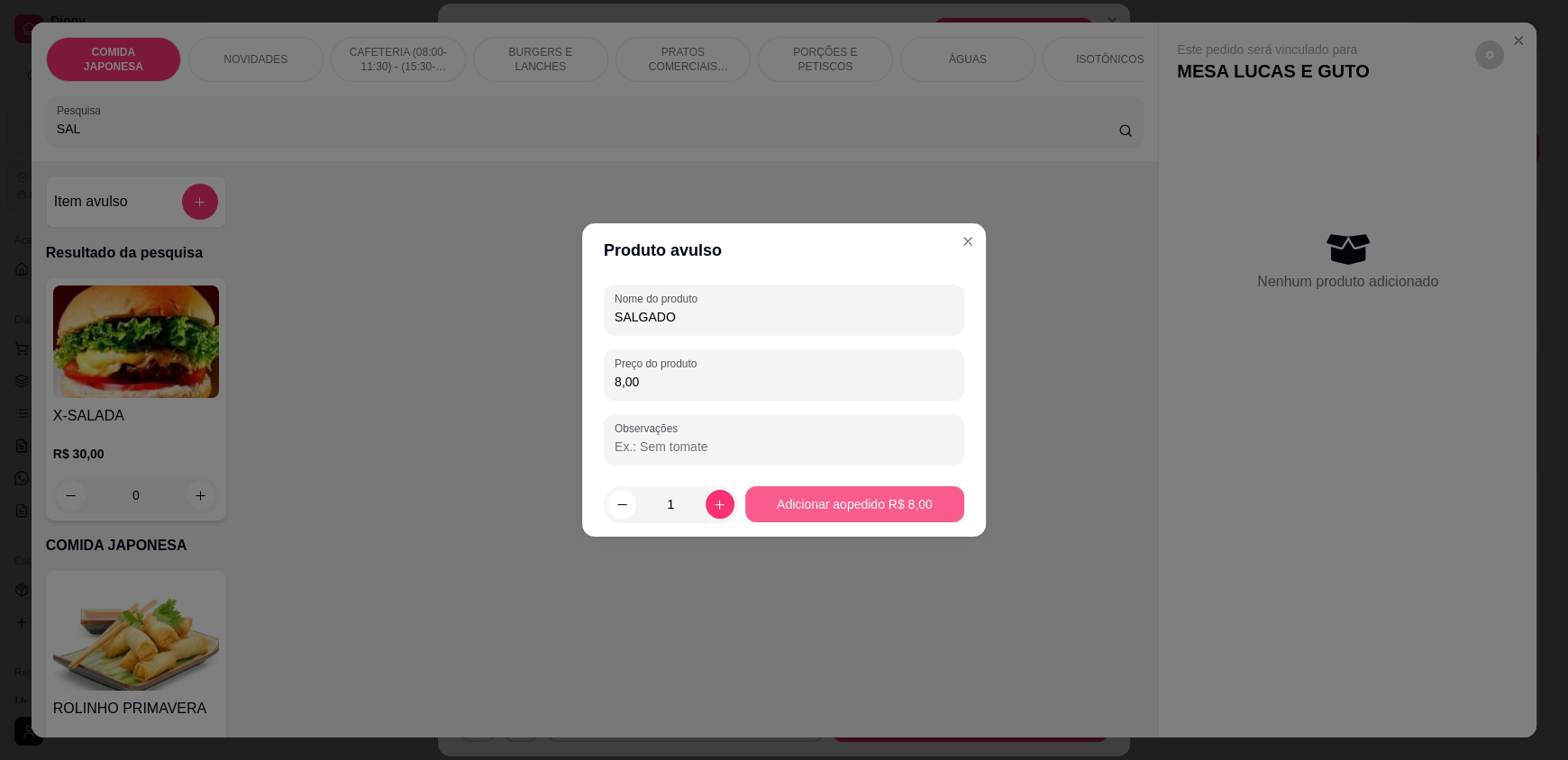
type input "8,00"
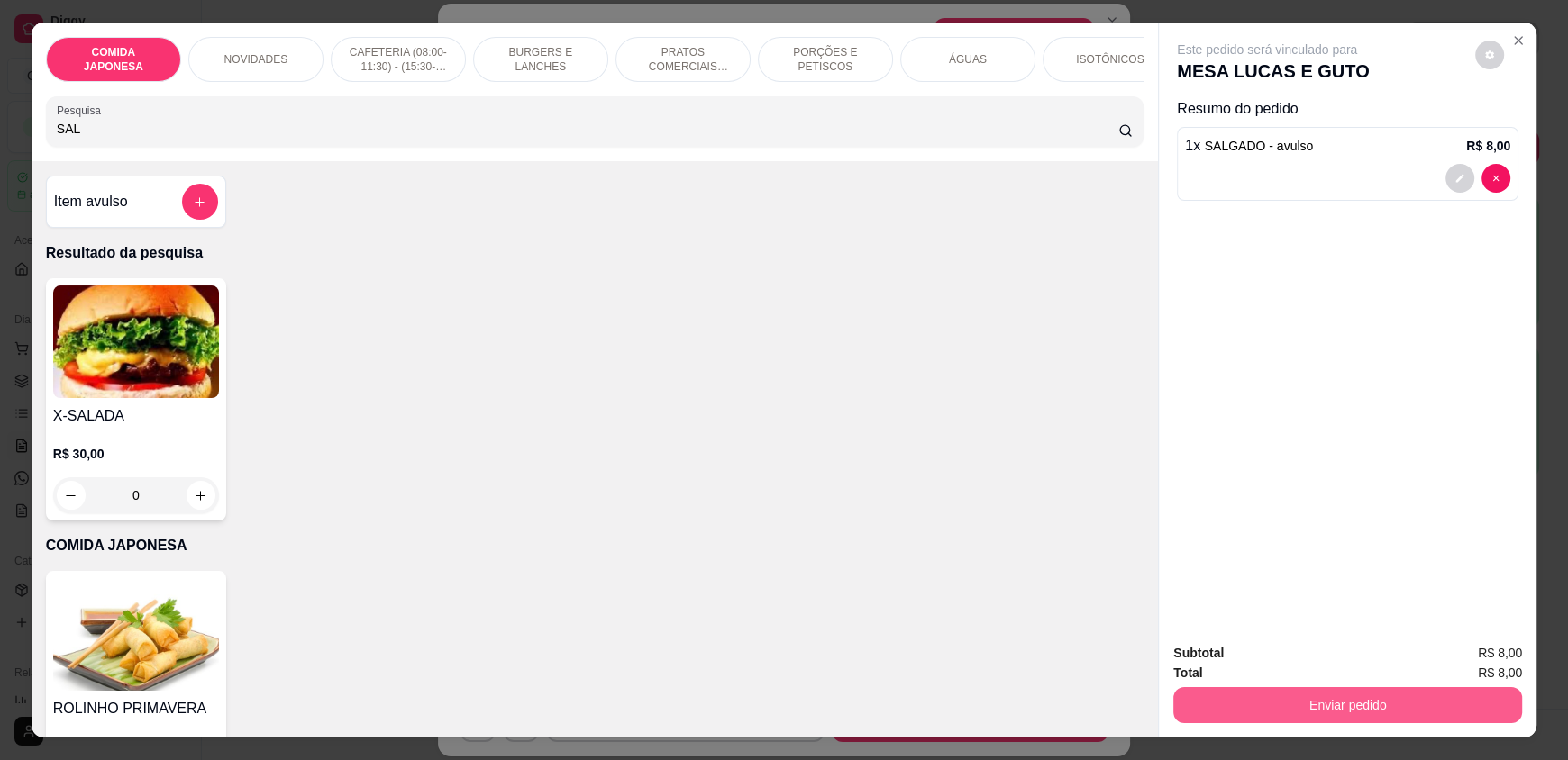
click at [1238, 702] on button "Enviar pedido" at bounding box center [1348, 705] width 349 height 36
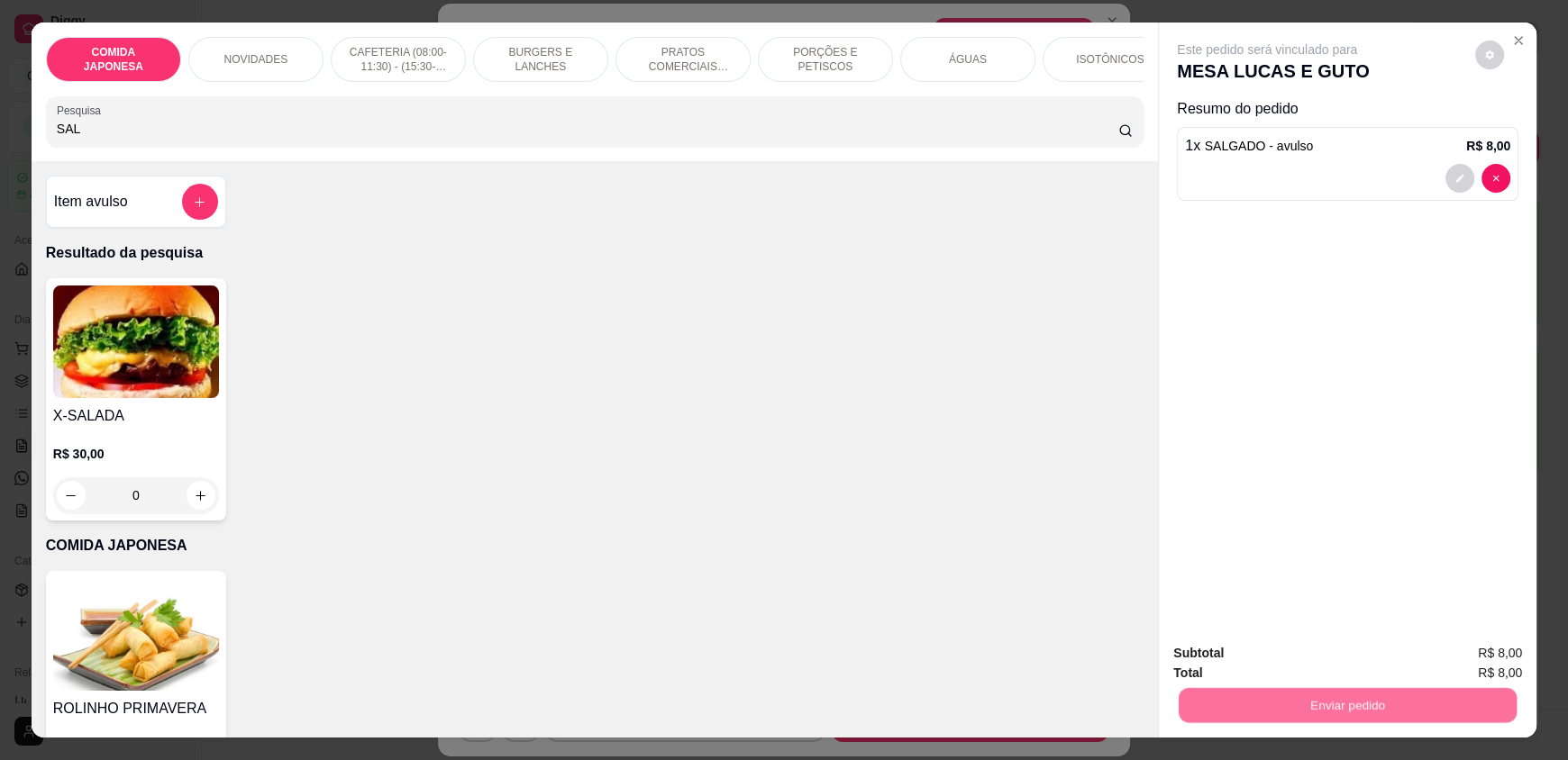
click at [1263, 659] on button "Não registrar e enviar pedido" at bounding box center [1288, 661] width 182 height 33
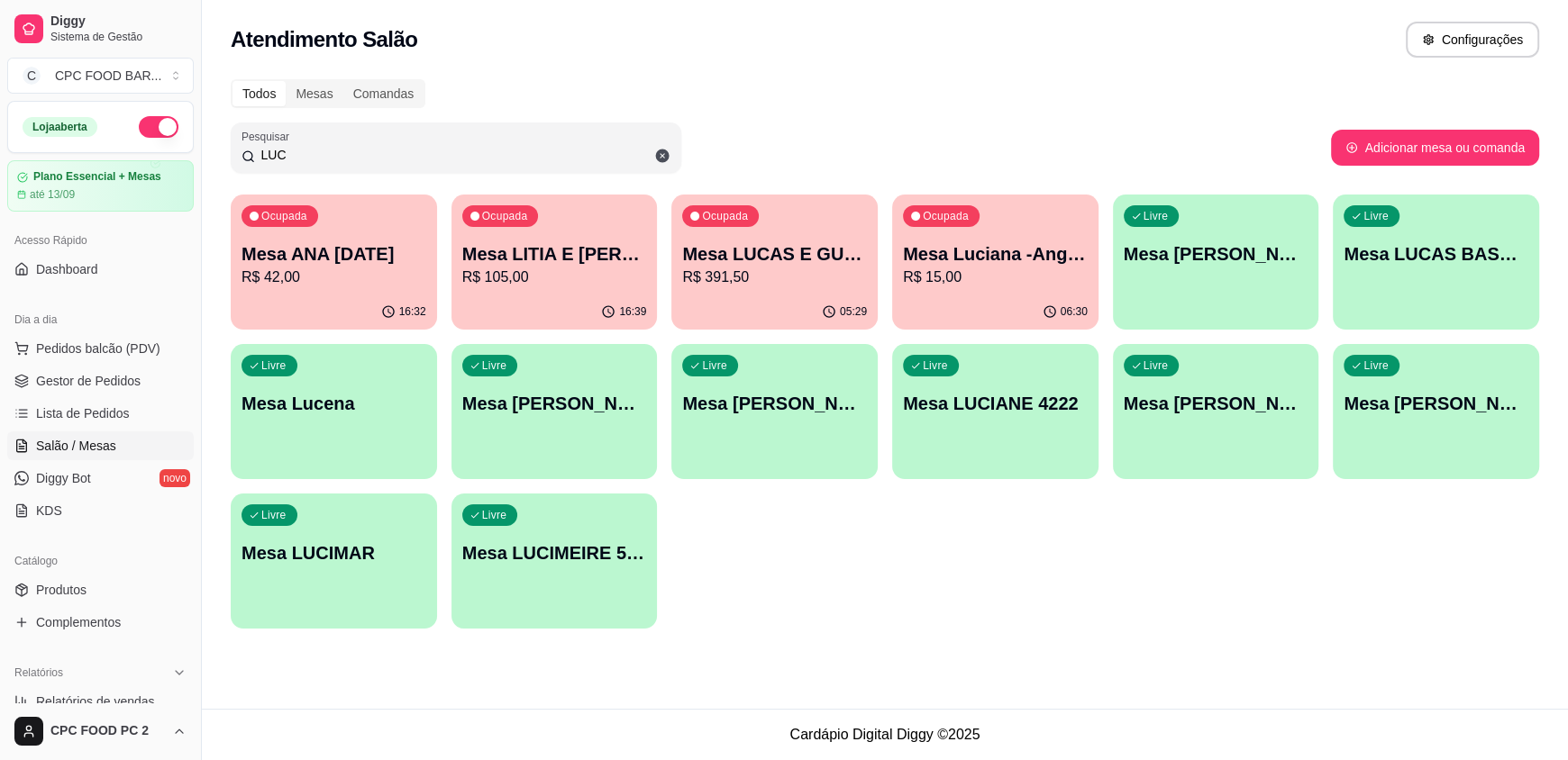
click at [381, 155] on input "LUC" at bounding box center [463, 154] width 416 height 18
click at [382, 157] on input "LUC" at bounding box center [463, 154] width 416 height 18
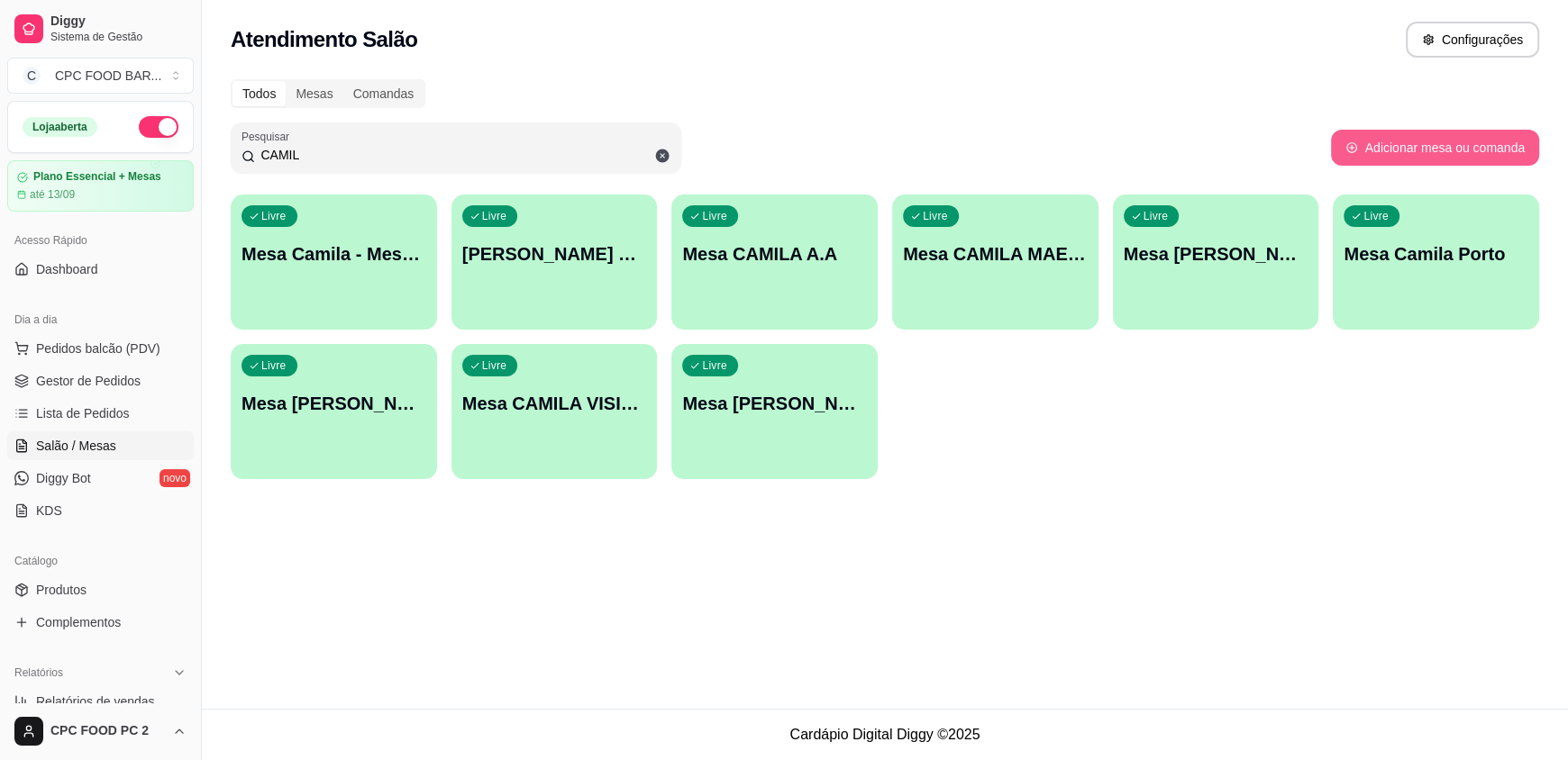
type input "CAMIL"
click at [1378, 141] on button "Adicionar mesa ou comanda" at bounding box center [1435, 148] width 208 height 36
select select "TABLE"
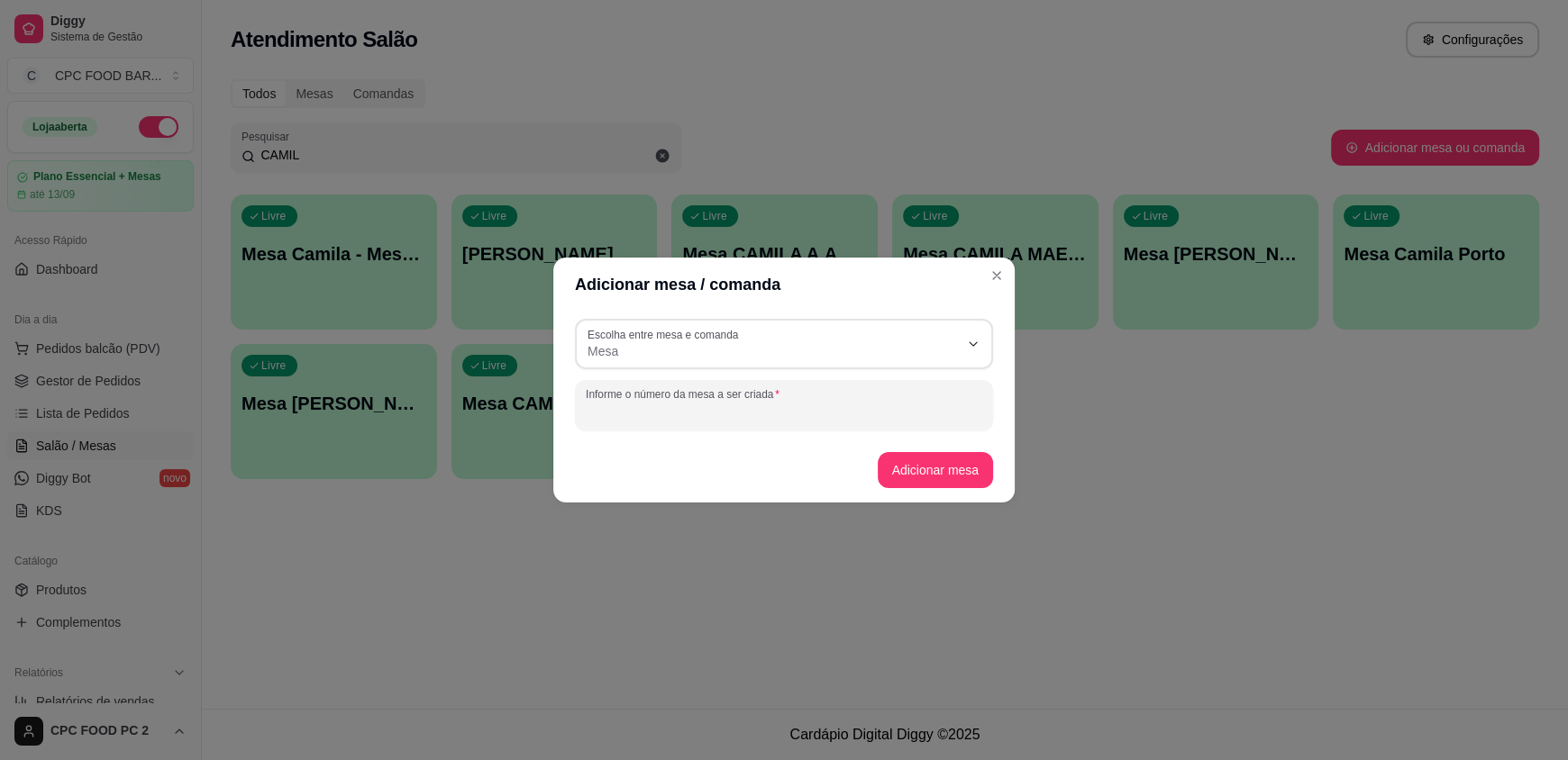
drag, startPoint x: 652, startPoint y: 412, endPoint x: 669, endPoint y: 399, distance: 21.4
click at [654, 410] on input "Informe o número da mesa a ser criada" at bounding box center [784, 412] width 396 height 18
type input "CAMILA CONTINENTAL"
click at [931, 469] on button "Adicionar mesa" at bounding box center [935, 470] width 112 height 35
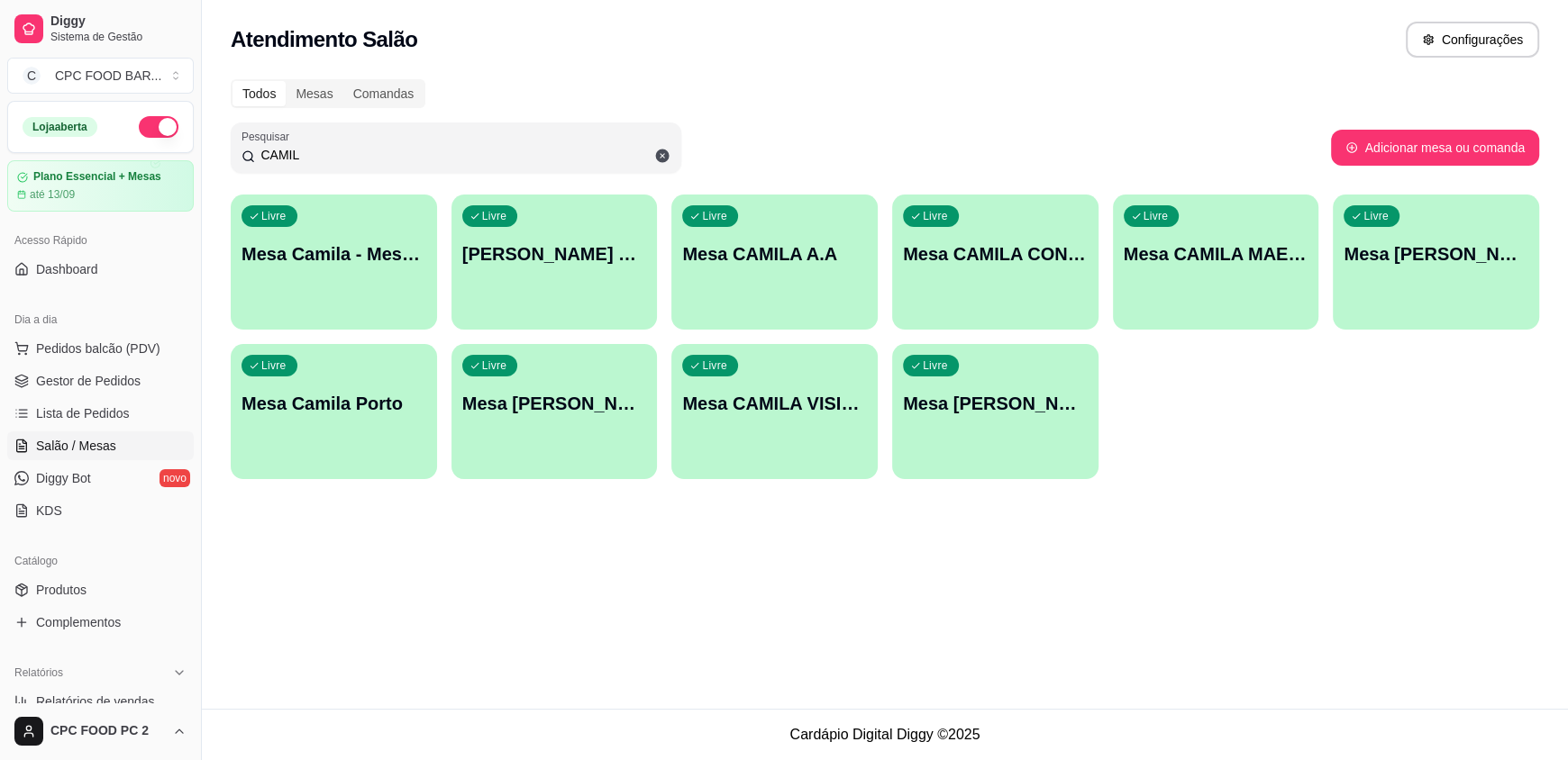
click at [1040, 277] on div "Livre Mesa CAMILA CONTINENTAL" at bounding box center [995, 251] width 206 height 113
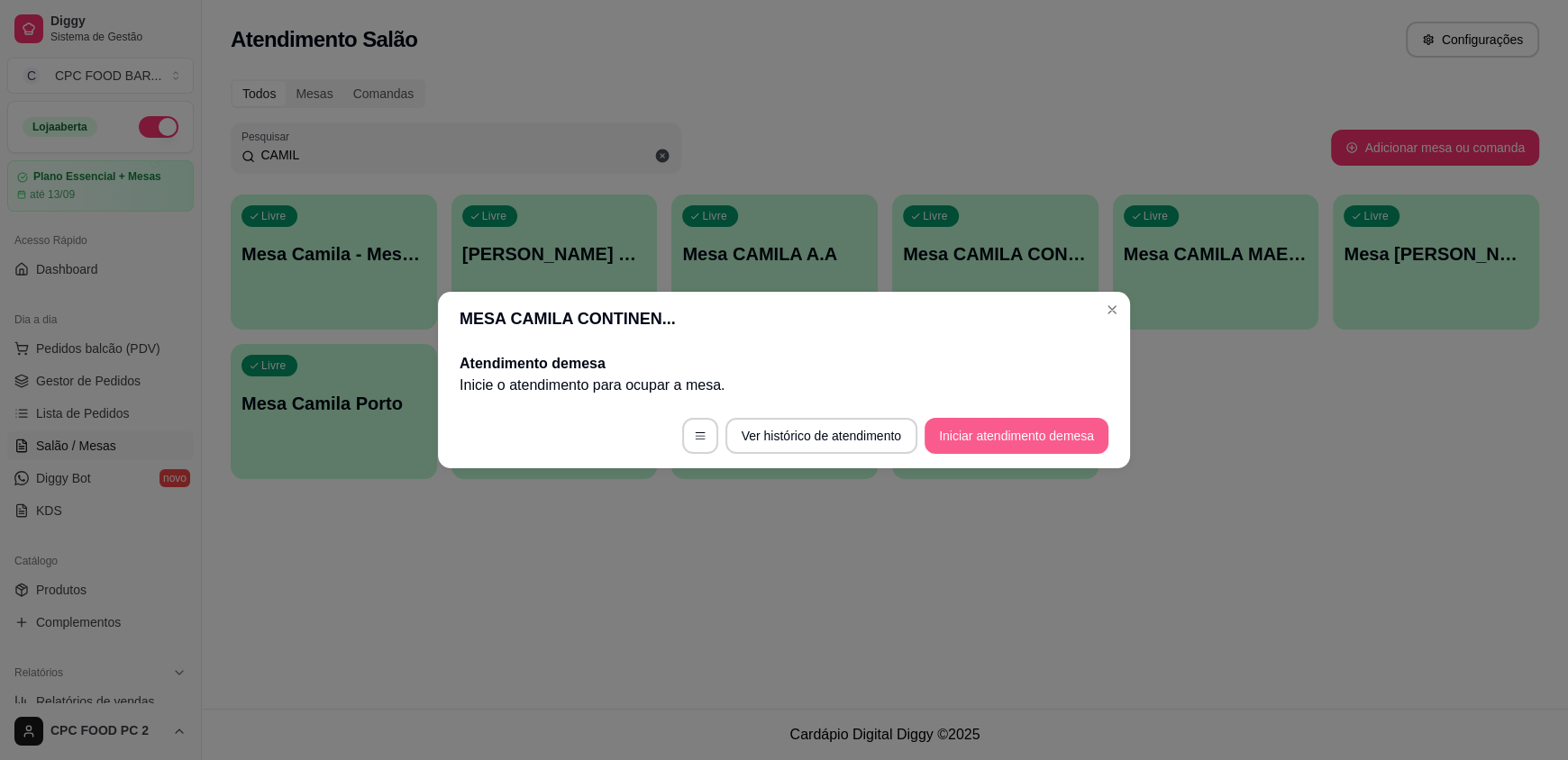
click at [1001, 452] on button "Iniciar atendimento de mesa" at bounding box center [1017, 435] width 184 height 36
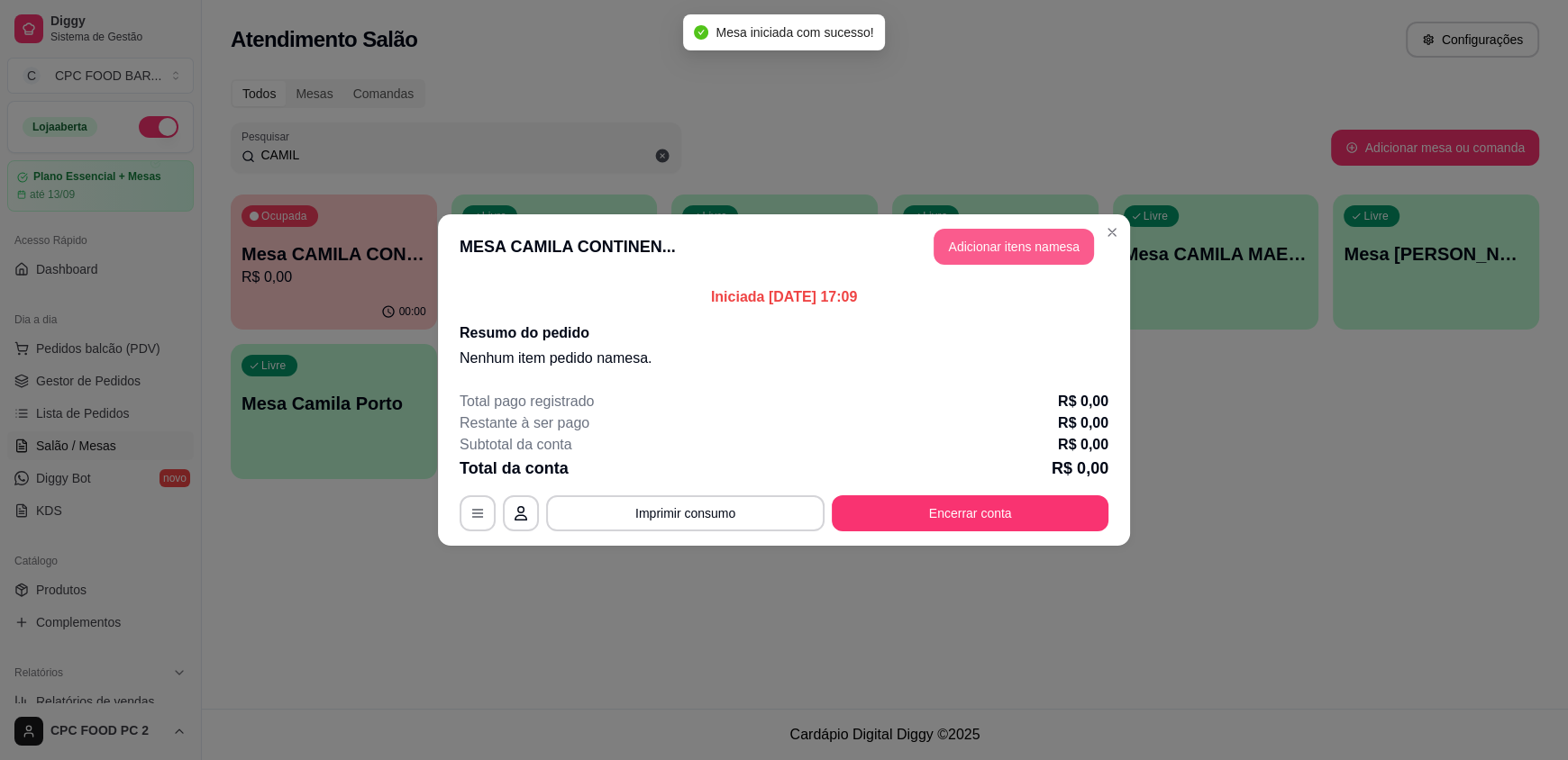
click at [1025, 235] on button "Adicionar itens na mesa" at bounding box center [1014, 247] width 161 height 36
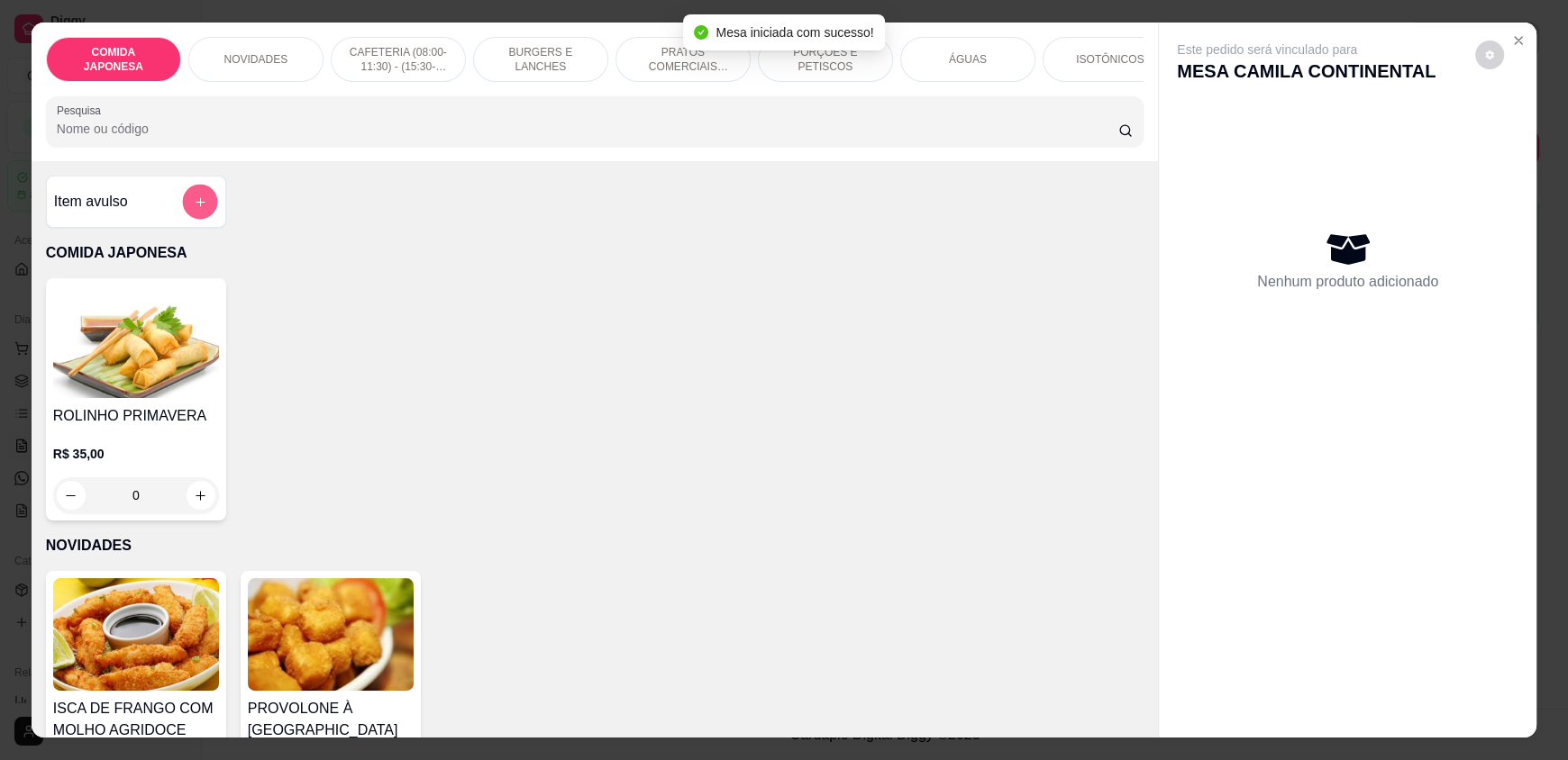
click at [203, 218] on button "add-separate-item" at bounding box center [200, 202] width 35 height 35
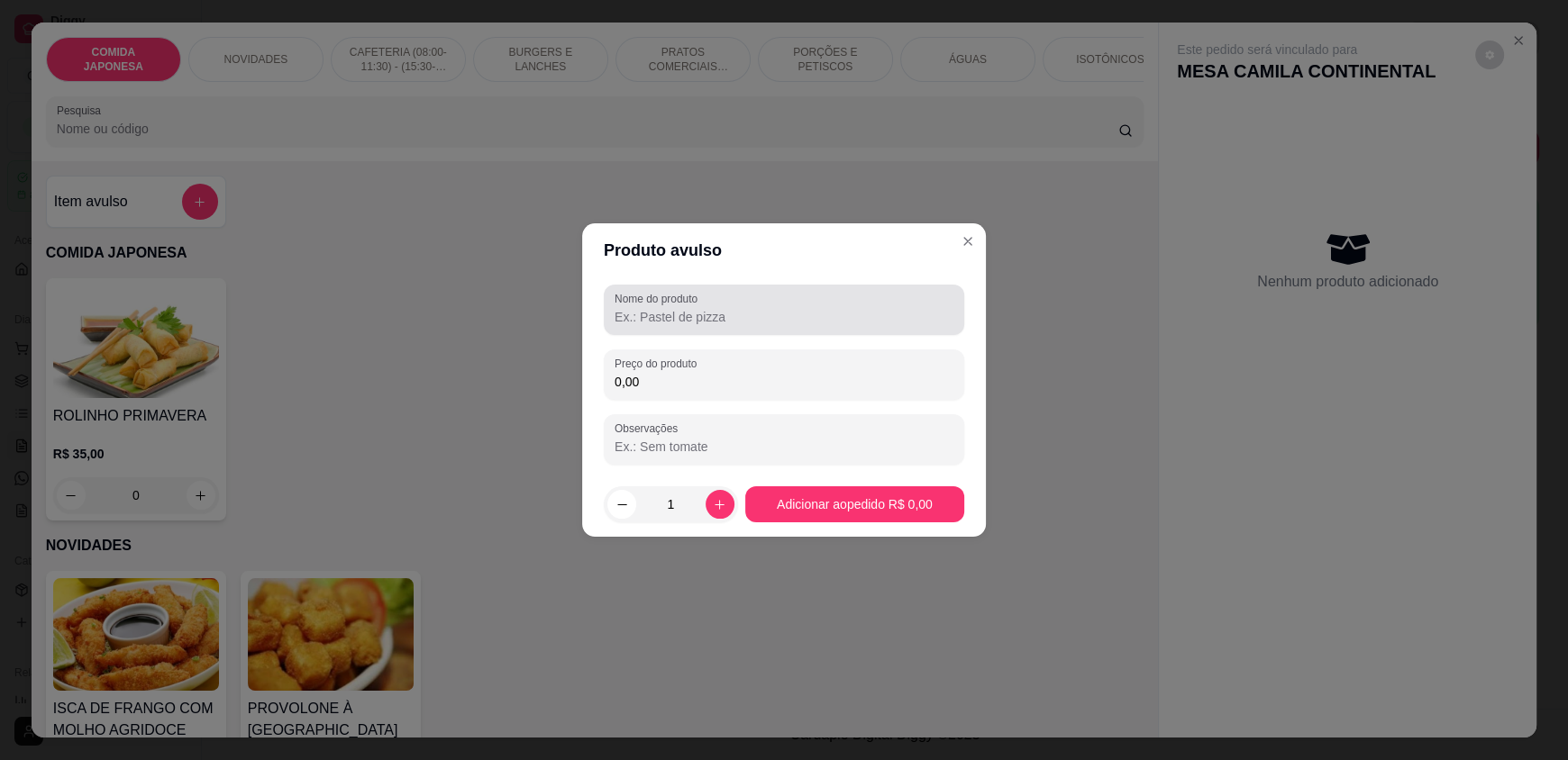
click at [764, 299] on div at bounding box center [784, 310] width 339 height 36
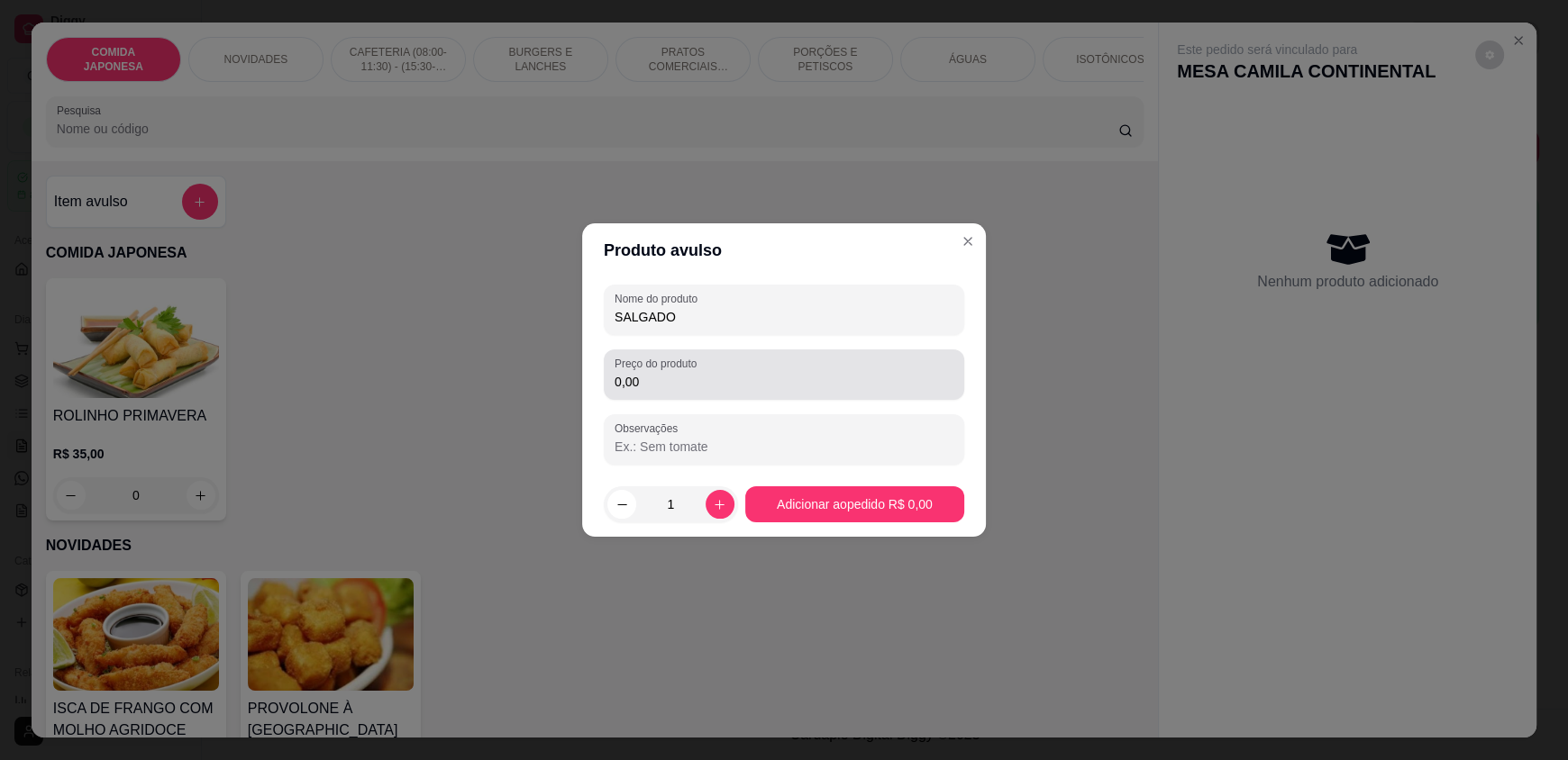
type input "SALGADO"
click at [697, 367] on label "Preço do produto" at bounding box center [658, 363] width 88 height 16
click at [697, 373] on input "0,00" at bounding box center [784, 381] width 339 height 18
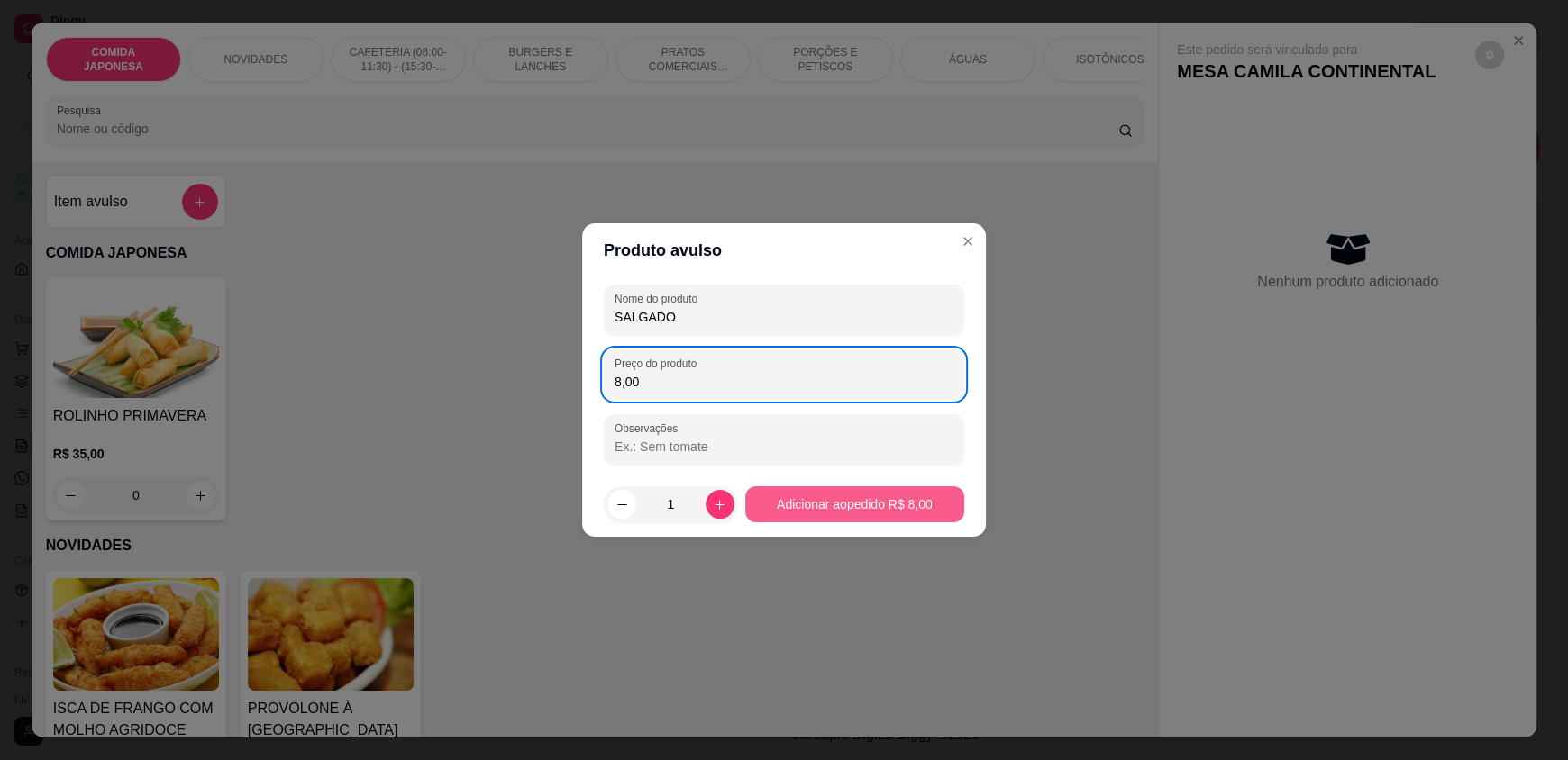
type input "8,00"
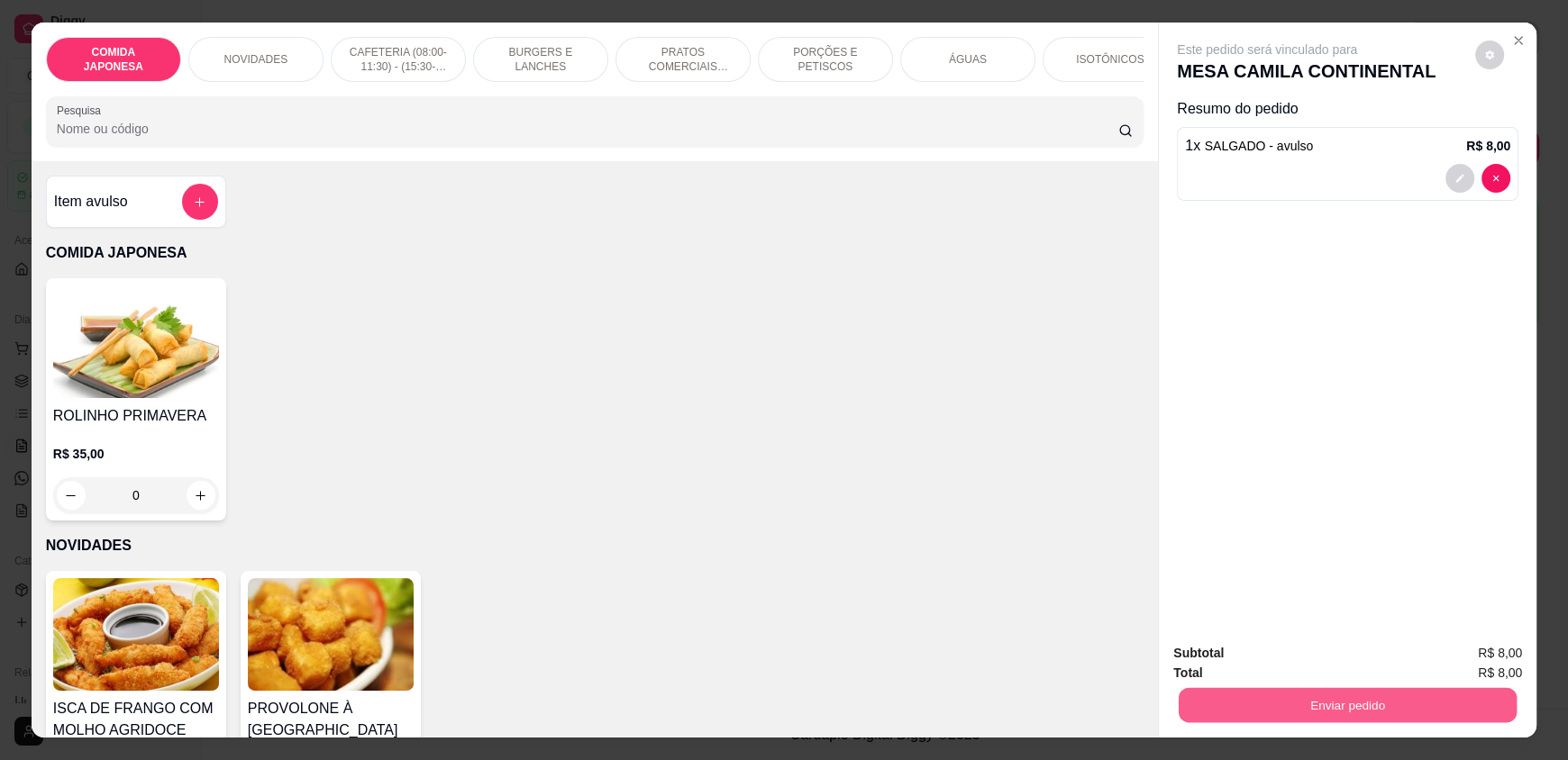
click at [1310, 705] on button "Enviar pedido" at bounding box center [1348, 705] width 338 height 35
click at [1301, 672] on button "Não registrar e enviar pedido" at bounding box center [1288, 661] width 182 height 33
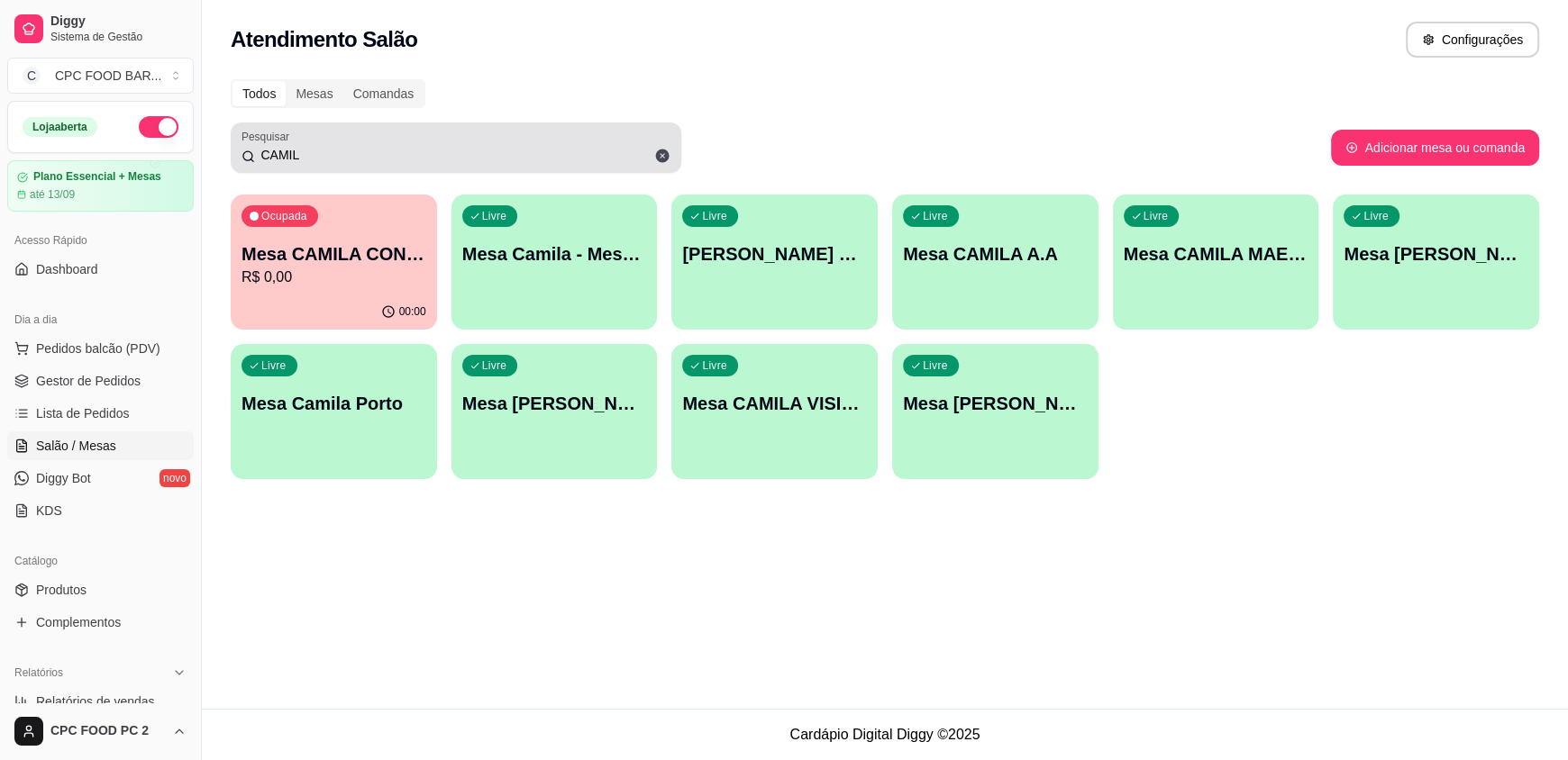
click at [661, 160] on icon at bounding box center [663, 156] width 14 height 14
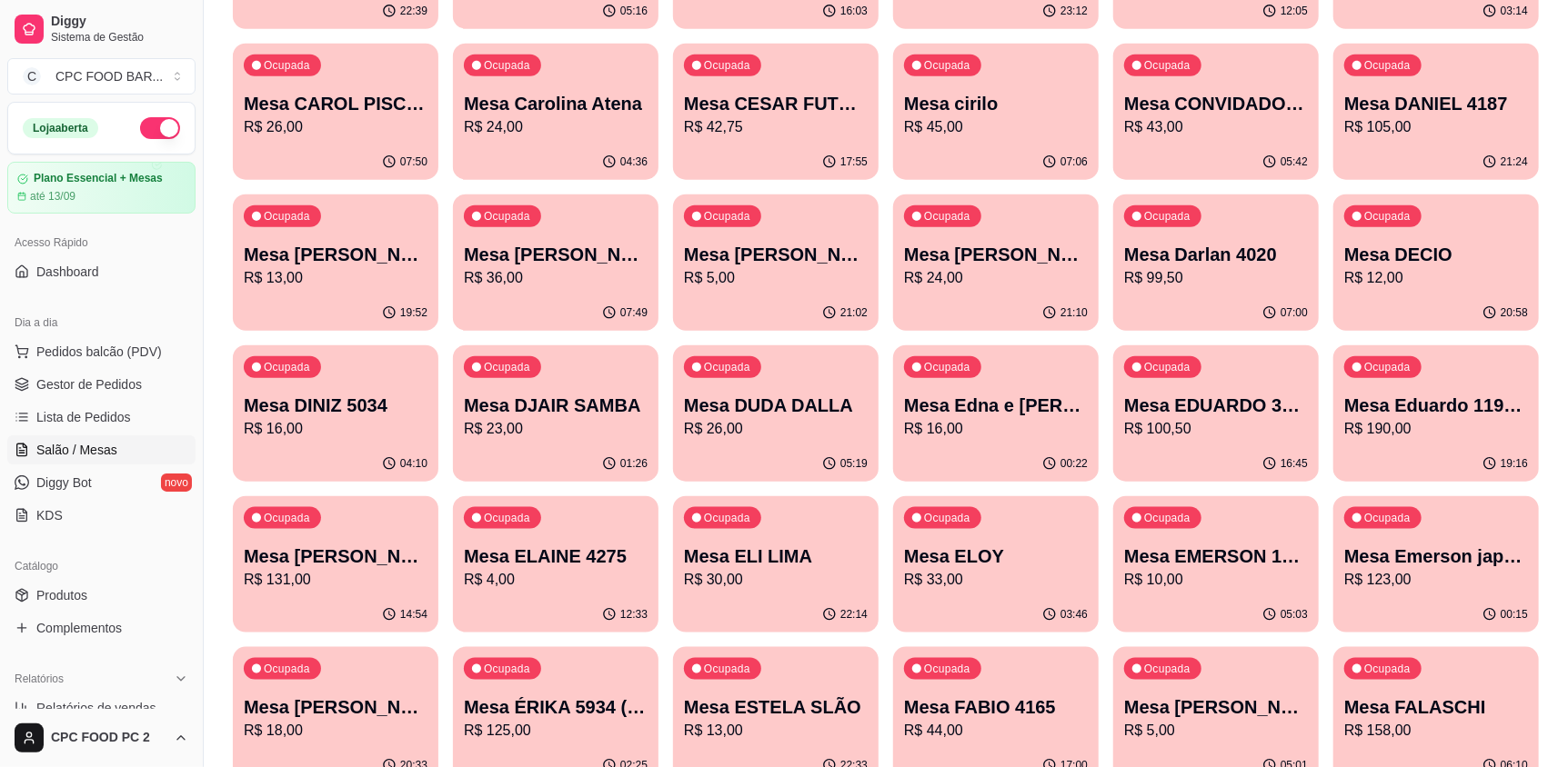
scroll to position [1091, 0]
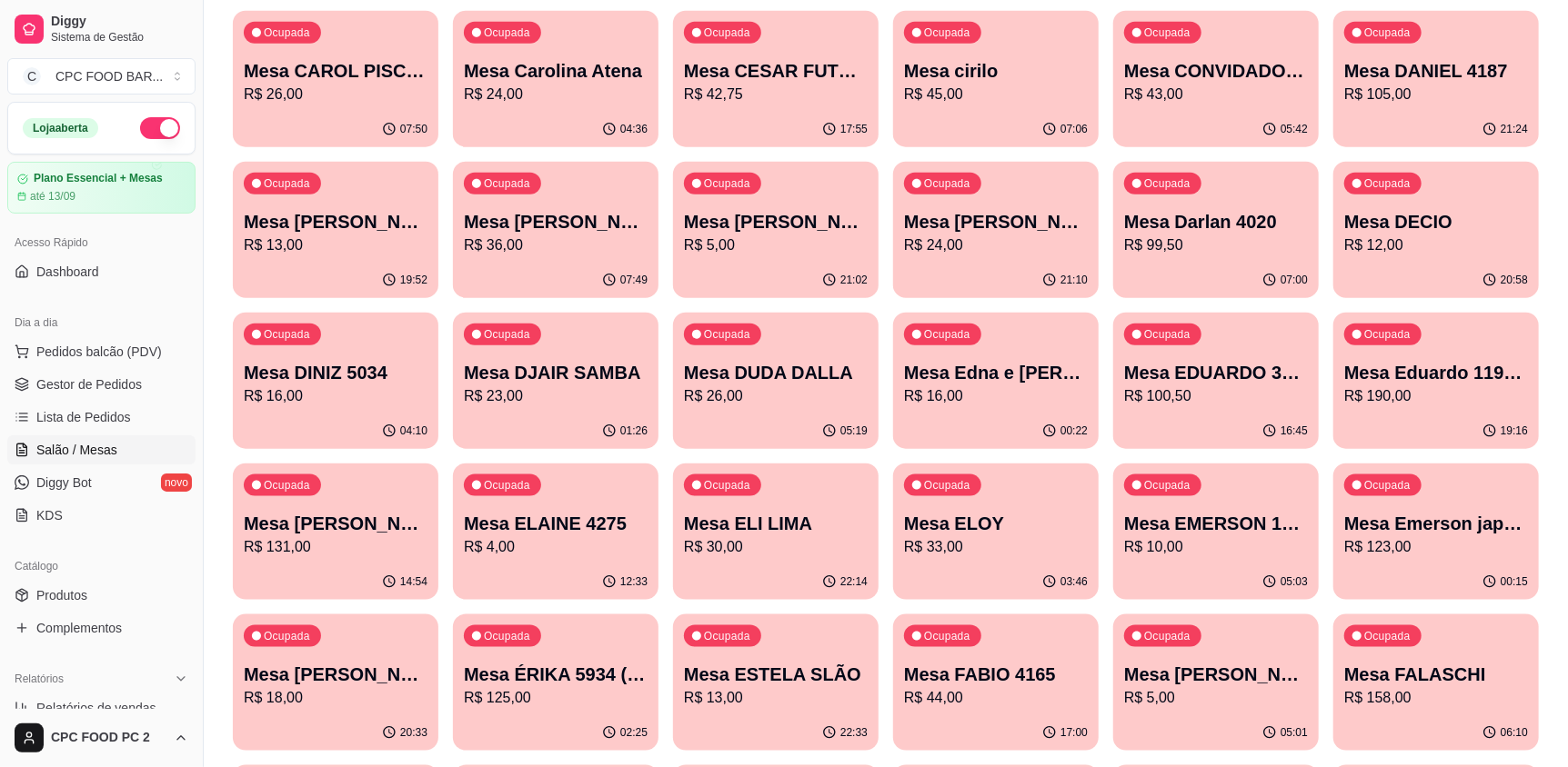
click at [1221, 691] on p "R$ 5,00" at bounding box center [1216, 698] width 184 height 22
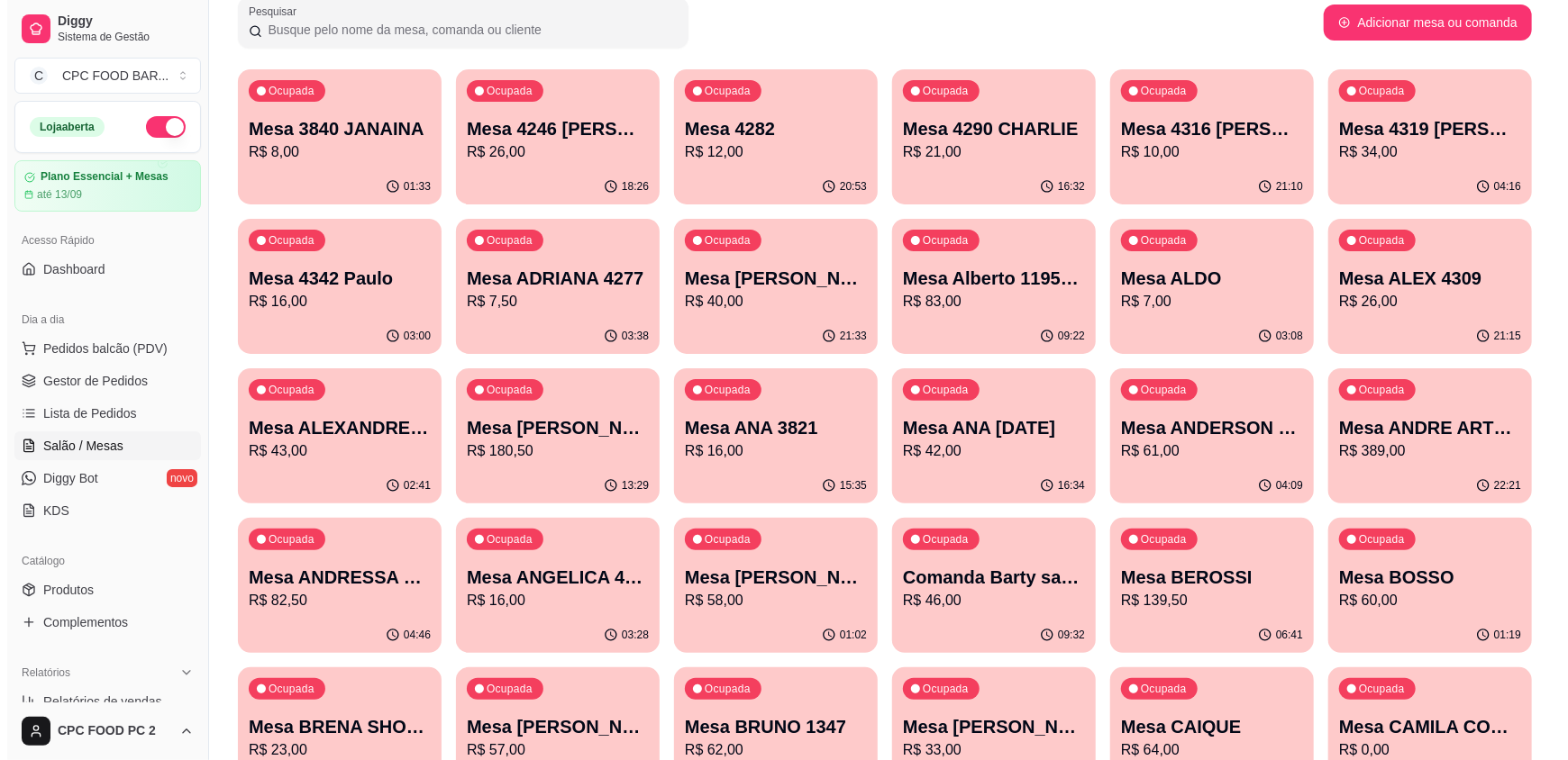
scroll to position [0, 0]
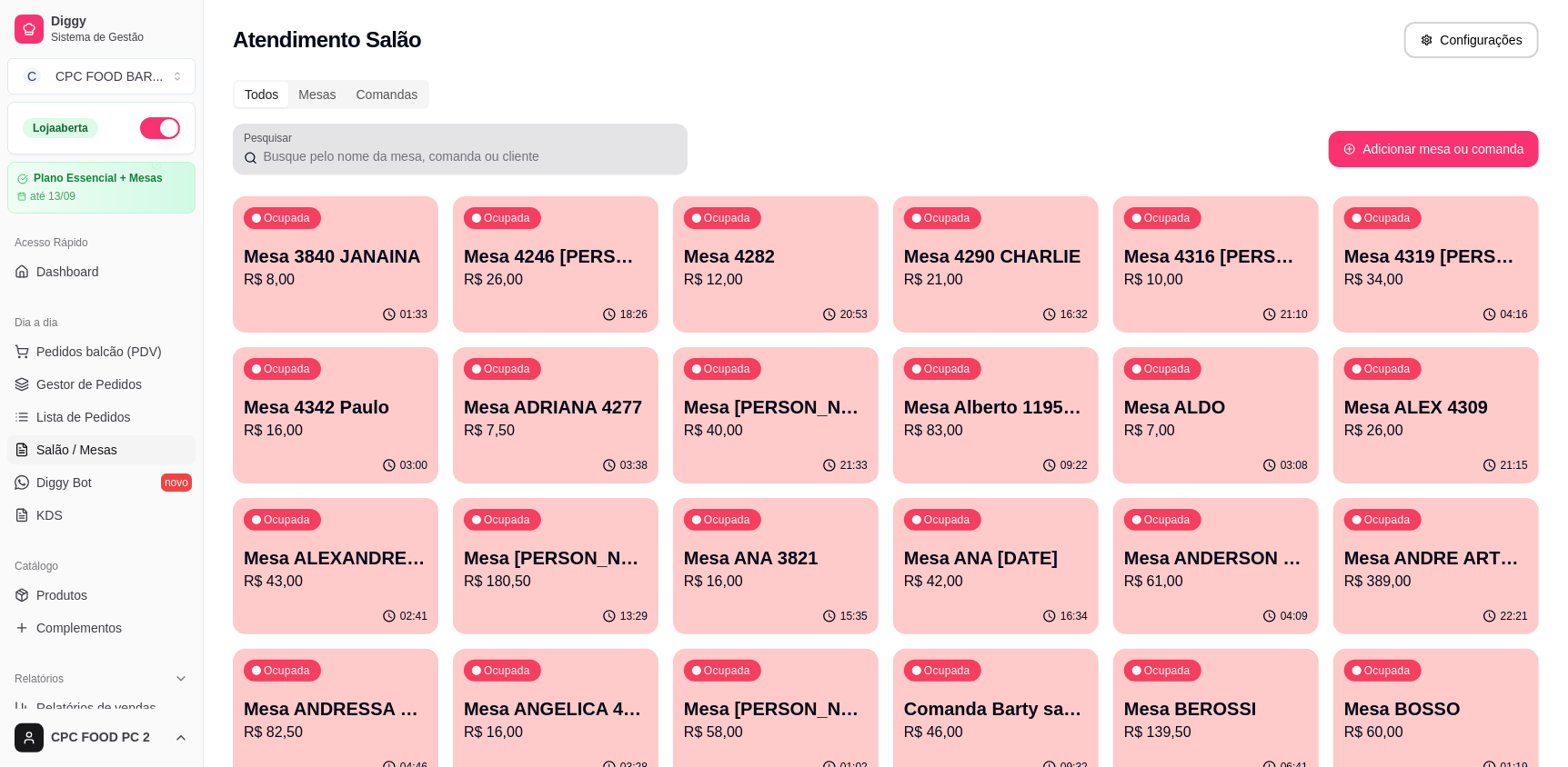
click at [288, 142] on div "Pesquisar" at bounding box center [460, 149] width 454 height 51
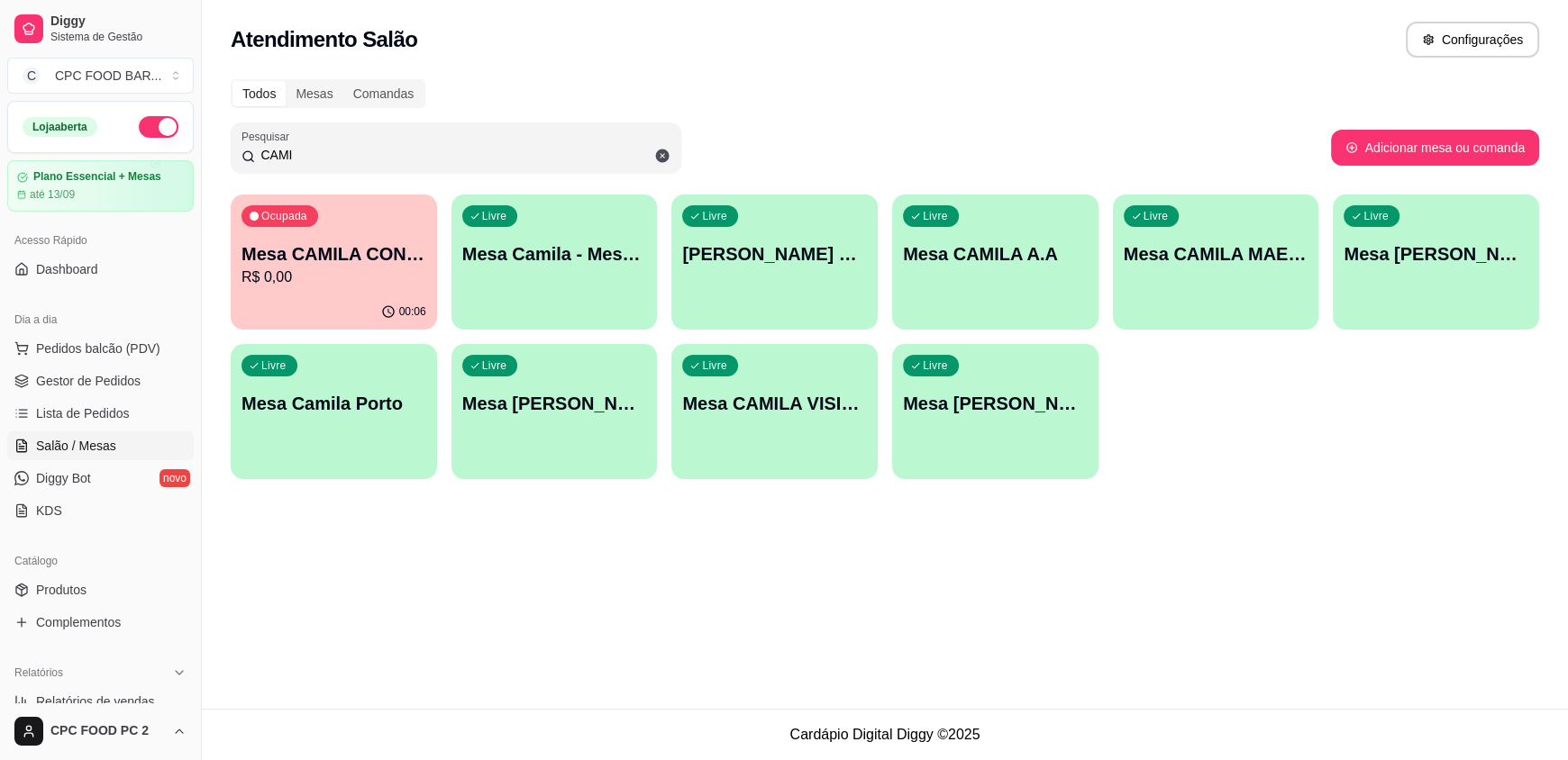
type input "CAMI"
click at [269, 291] on div "Ocupada Mesa CAMILA CONTINENTAL R$ 0,00" at bounding box center [334, 245] width 206 height 100
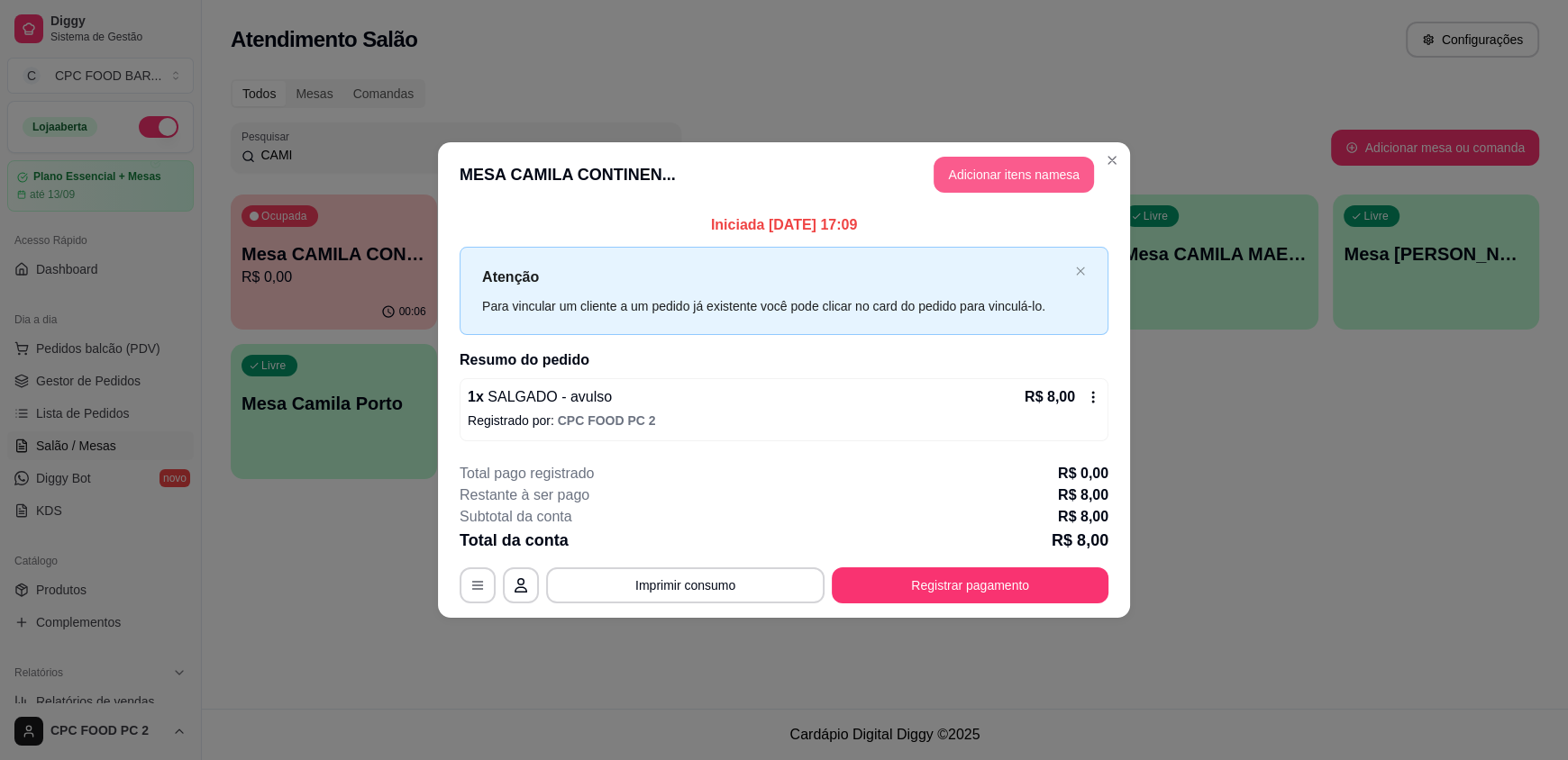
click at [961, 174] on button "Adicionar itens na mesa" at bounding box center [1014, 174] width 161 height 36
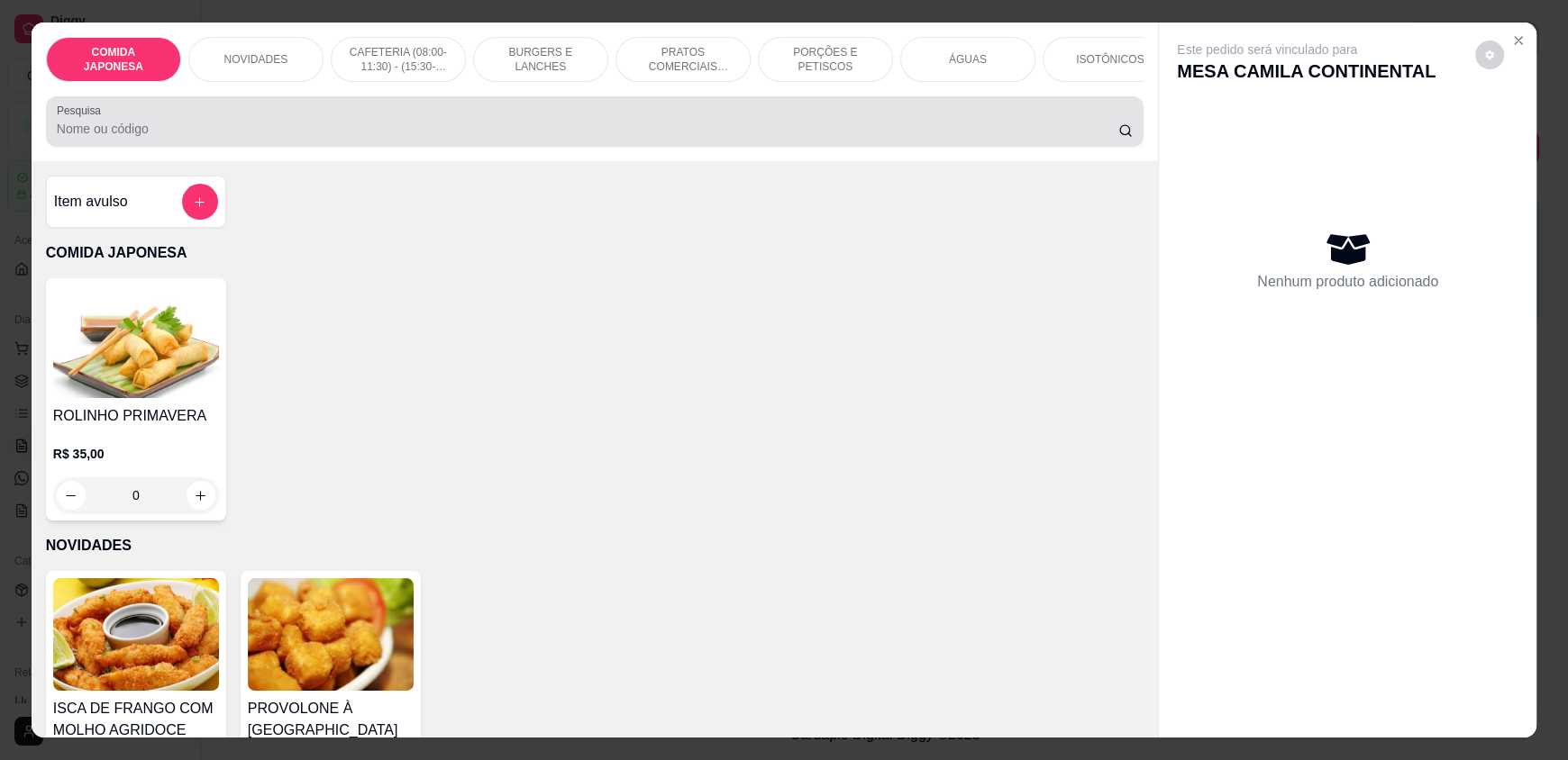
click at [406, 127] on div at bounding box center [594, 122] width 1076 height 36
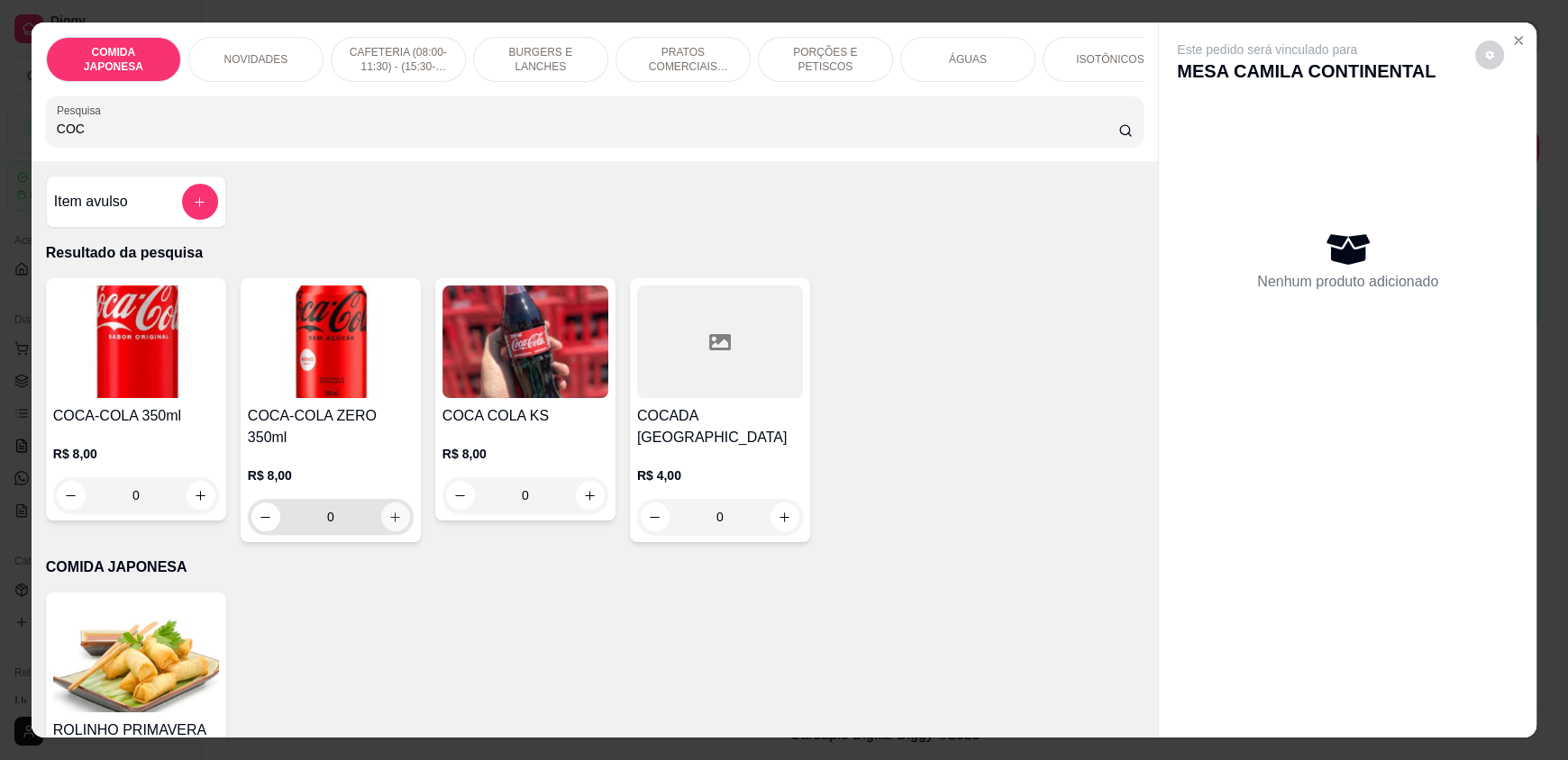
type input "COC"
click at [397, 515] on button "increase-product-quantity" at bounding box center [395, 517] width 29 height 29
type input "1"
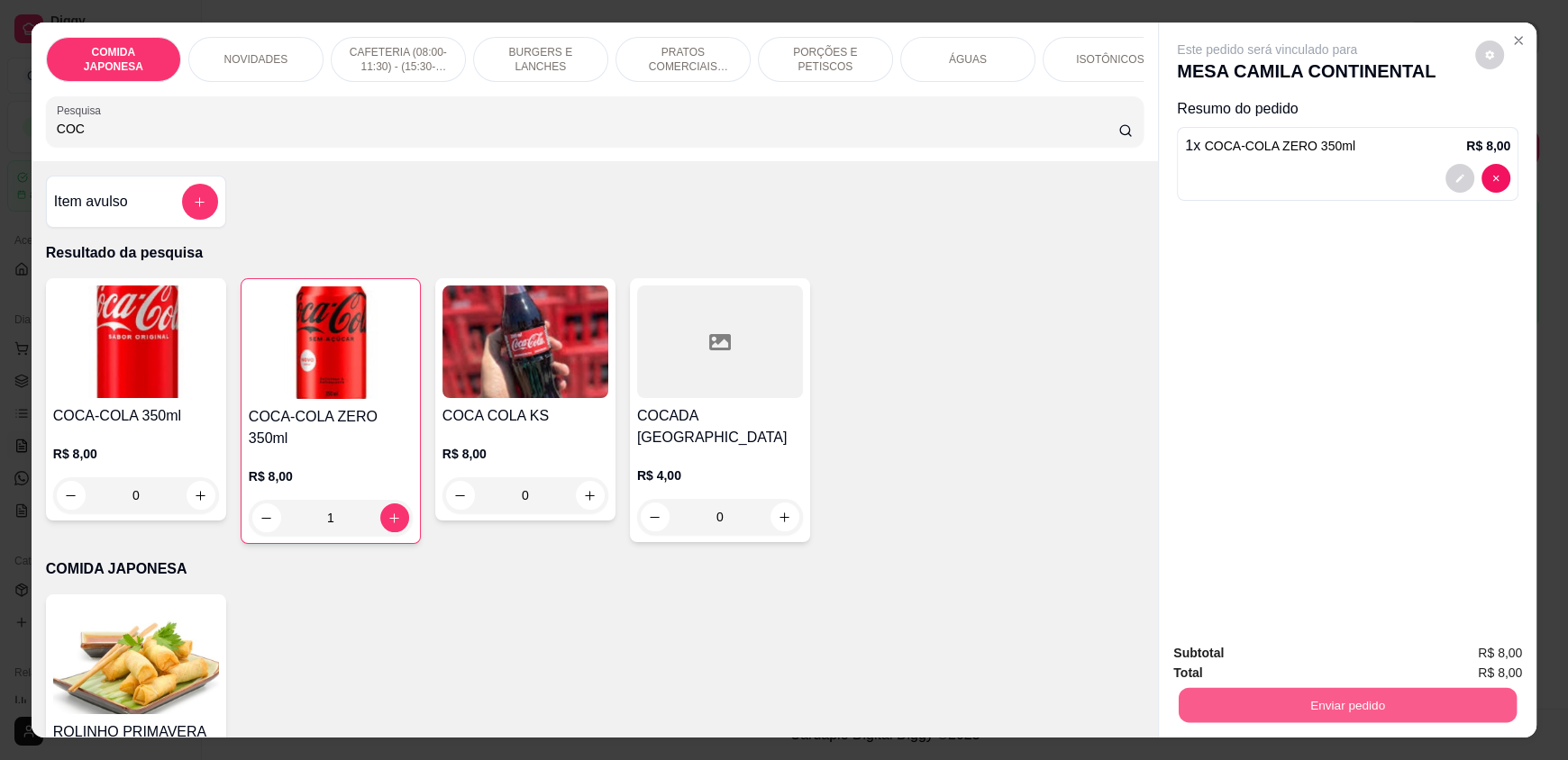
click at [1313, 707] on button "Enviar pedido" at bounding box center [1348, 705] width 338 height 35
click at [1274, 660] on button "Não registrar e enviar pedido" at bounding box center [1288, 661] width 182 height 33
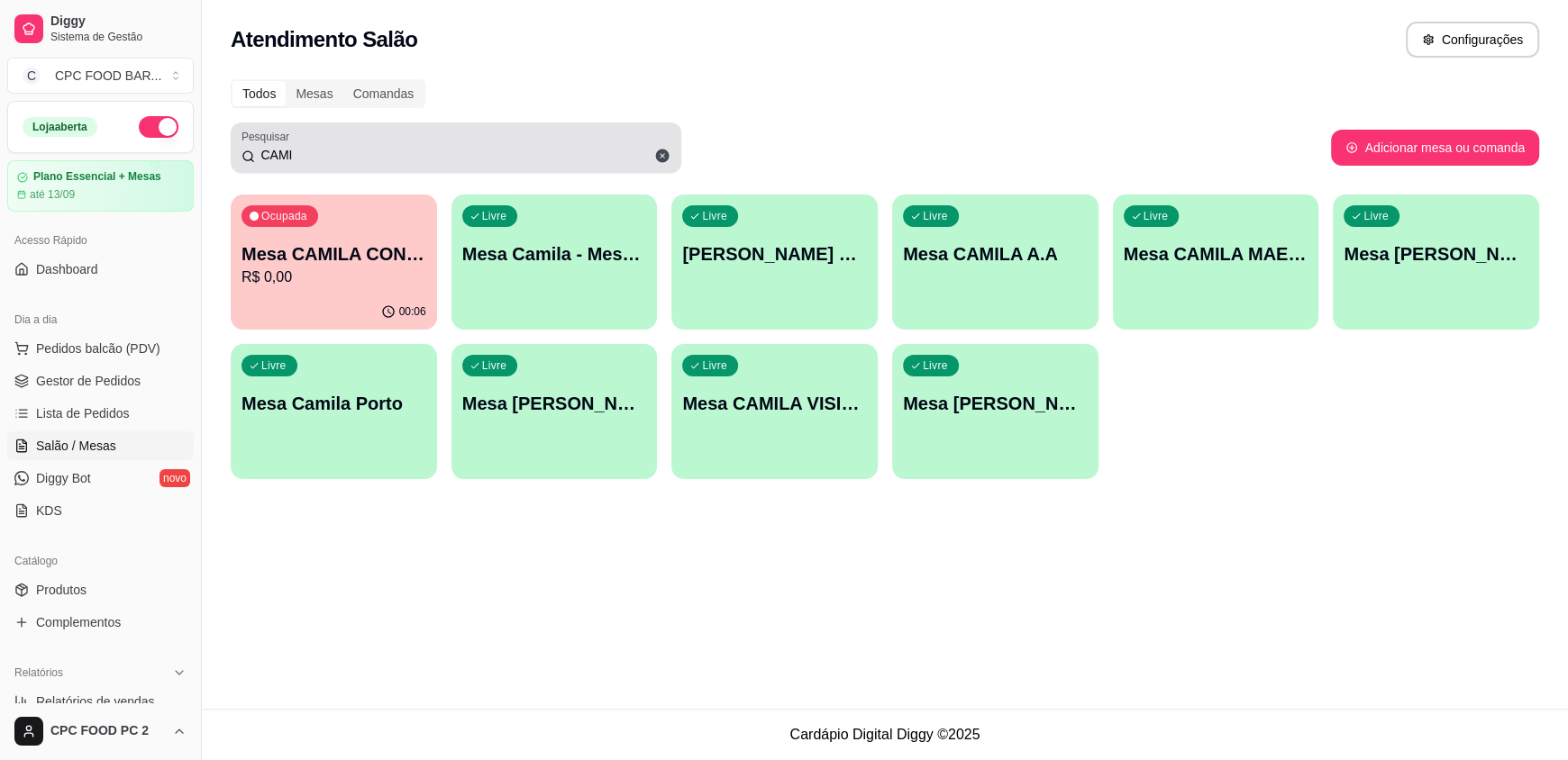
click at [309, 150] on input "CAMI" at bounding box center [463, 154] width 416 height 18
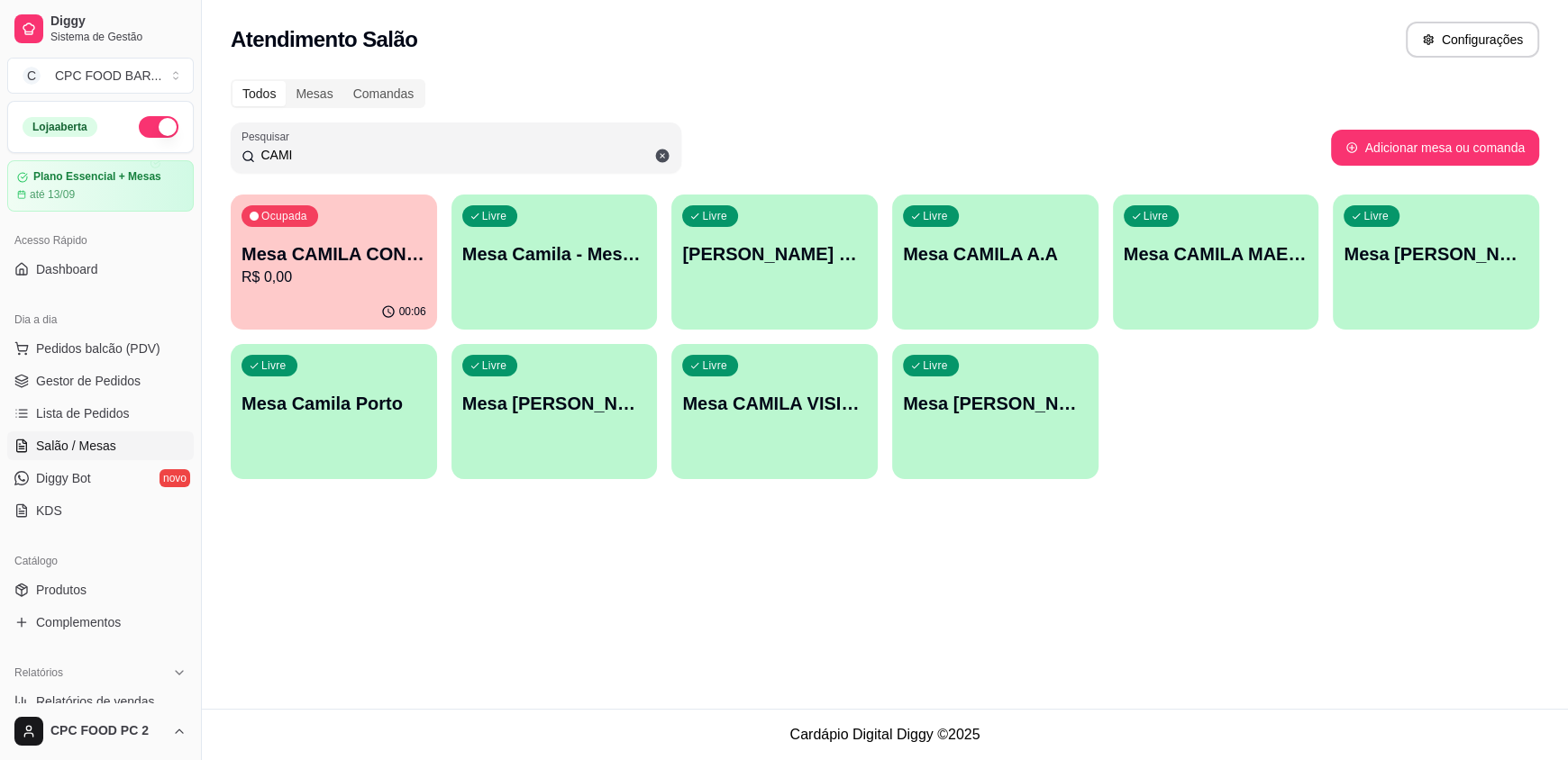
click at [309, 150] on input "CAMI" at bounding box center [463, 154] width 416 height 18
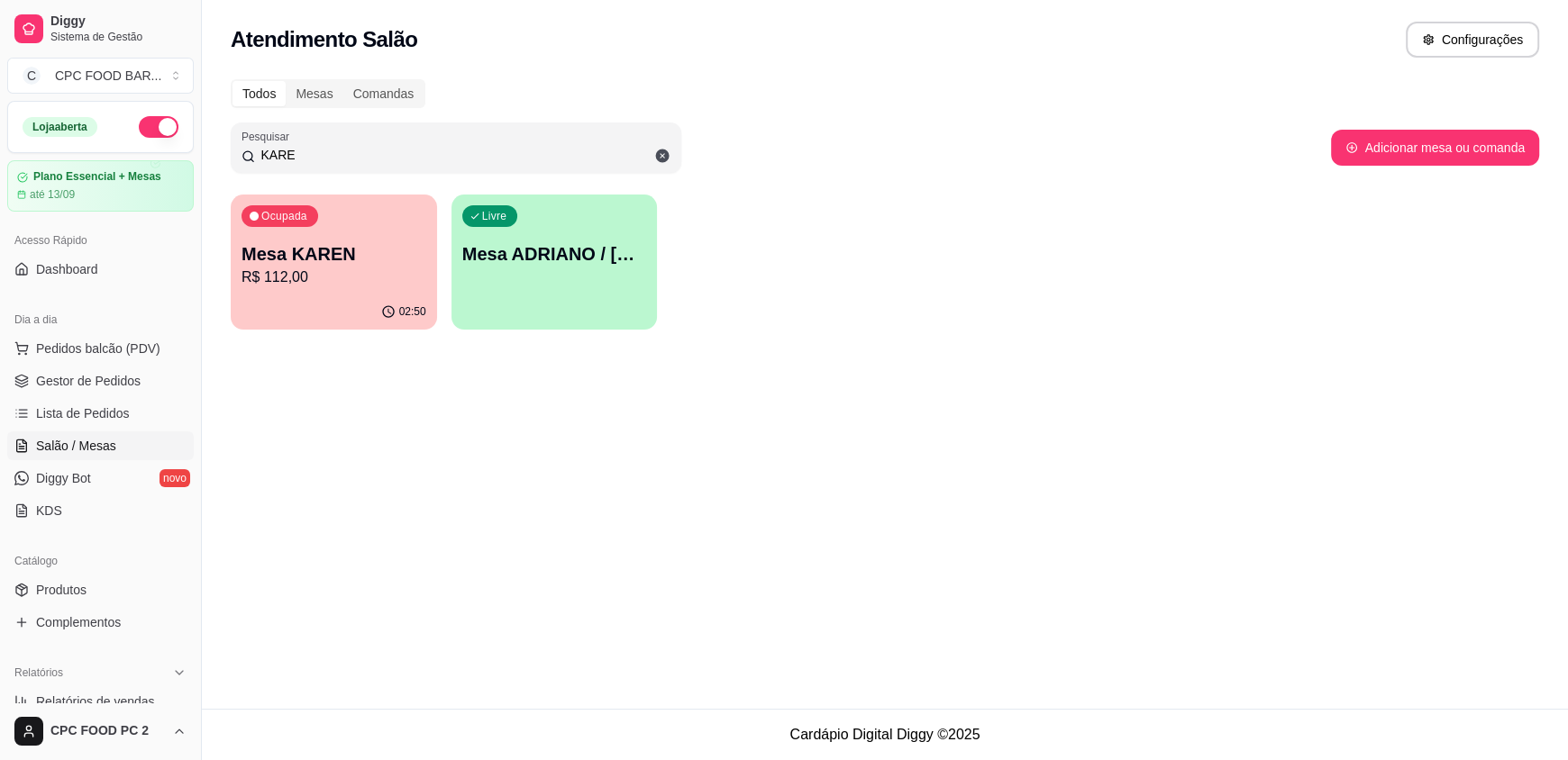
type input "KARE"
click at [305, 280] on p "R$ 112,00" at bounding box center [333, 277] width 185 height 21
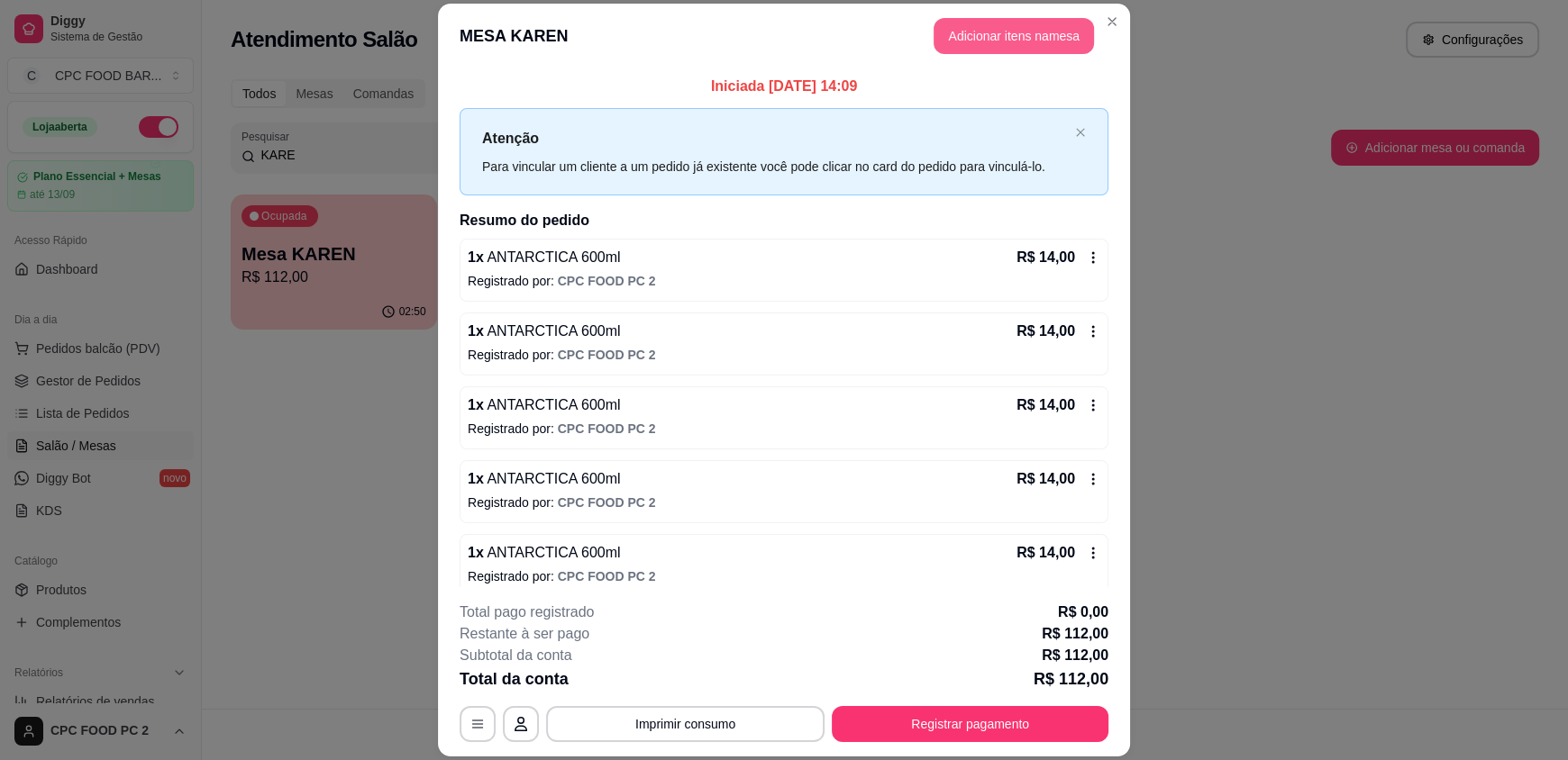
click at [955, 30] on button "Adicionar itens na mesa" at bounding box center [1014, 35] width 161 height 36
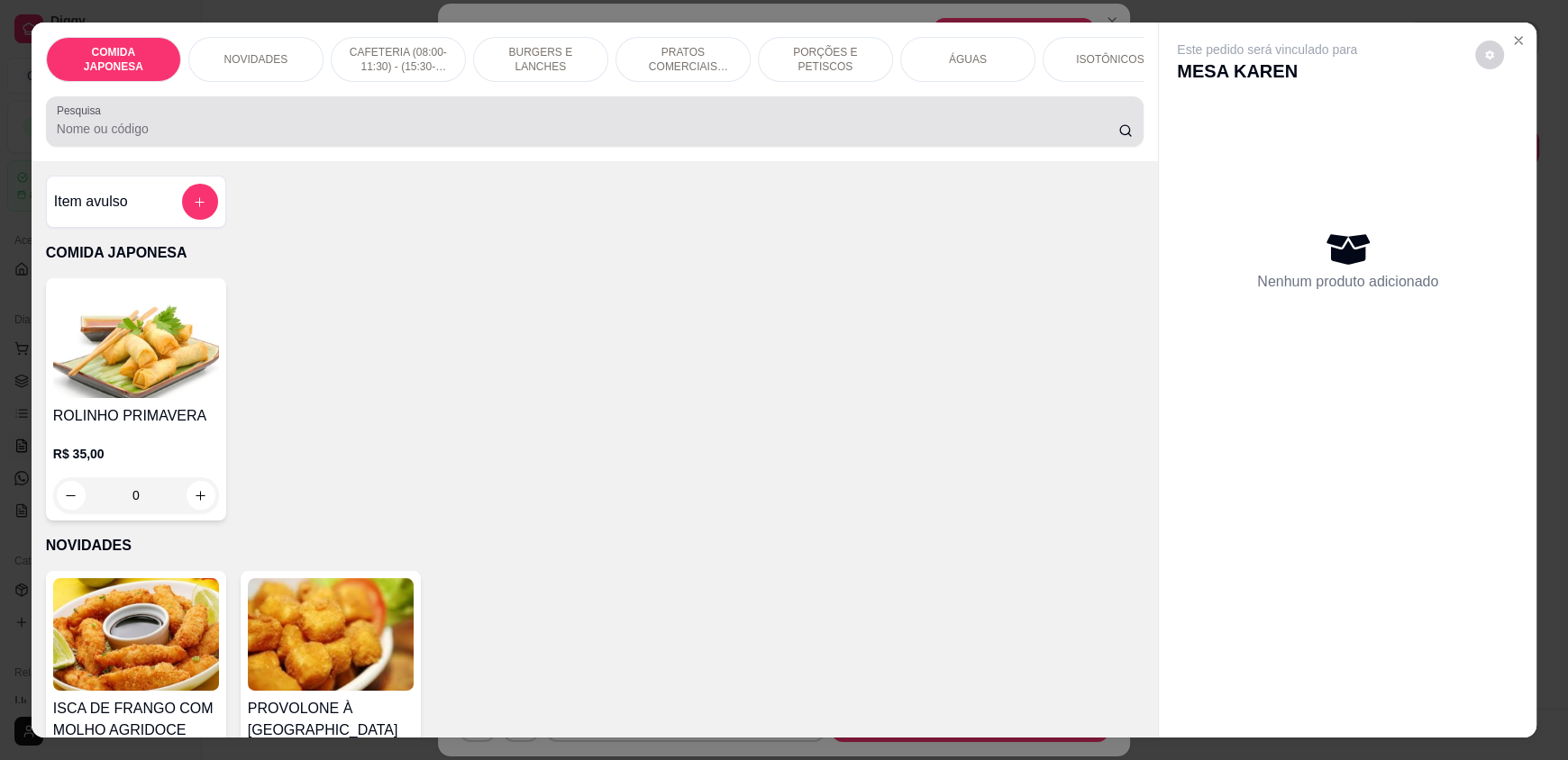
click at [272, 131] on div at bounding box center [594, 122] width 1076 height 36
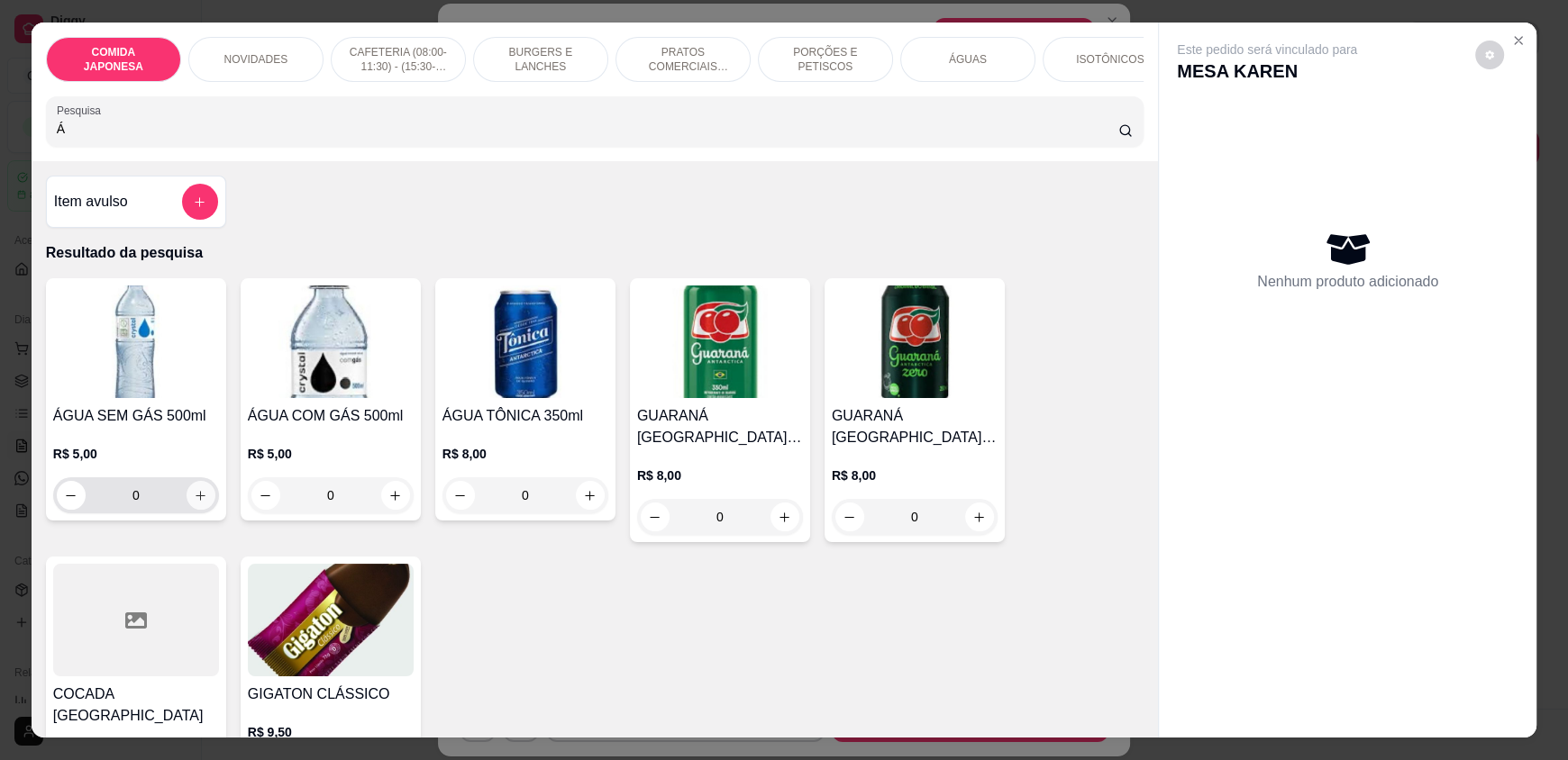
type input "Á"
click at [188, 509] on button "increase-product-quantity" at bounding box center [201, 496] width 28 height 28
type input "1"
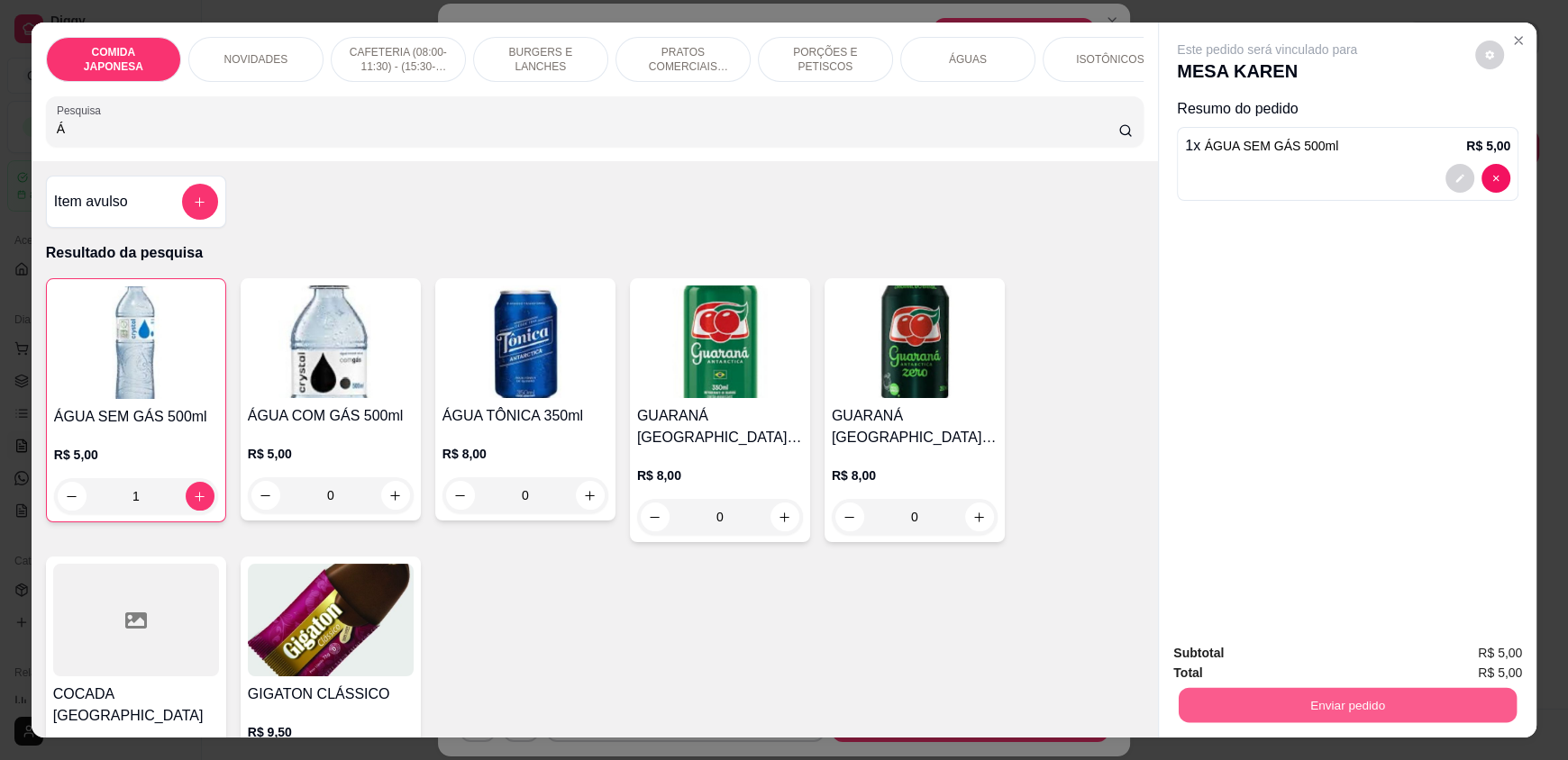
click at [1250, 707] on button "Enviar pedido" at bounding box center [1348, 705] width 338 height 35
click at [1243, 663] on button "Não registrar e enviar pedido" at bounding box center [1288, 661] width 188 height 34
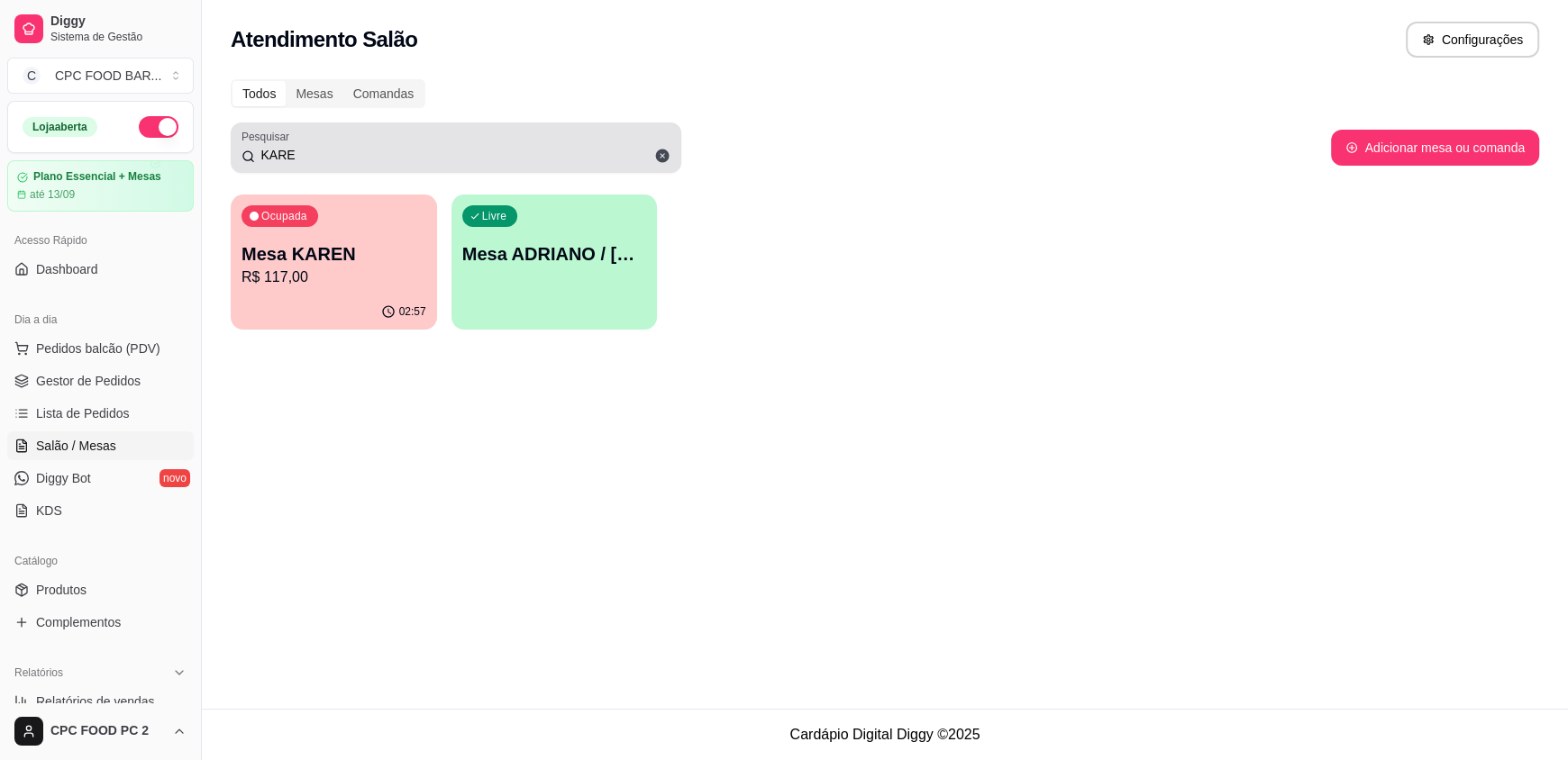
click at [440, 147] on input "KARE" at bounding box center [463, 154] width 416 height 18
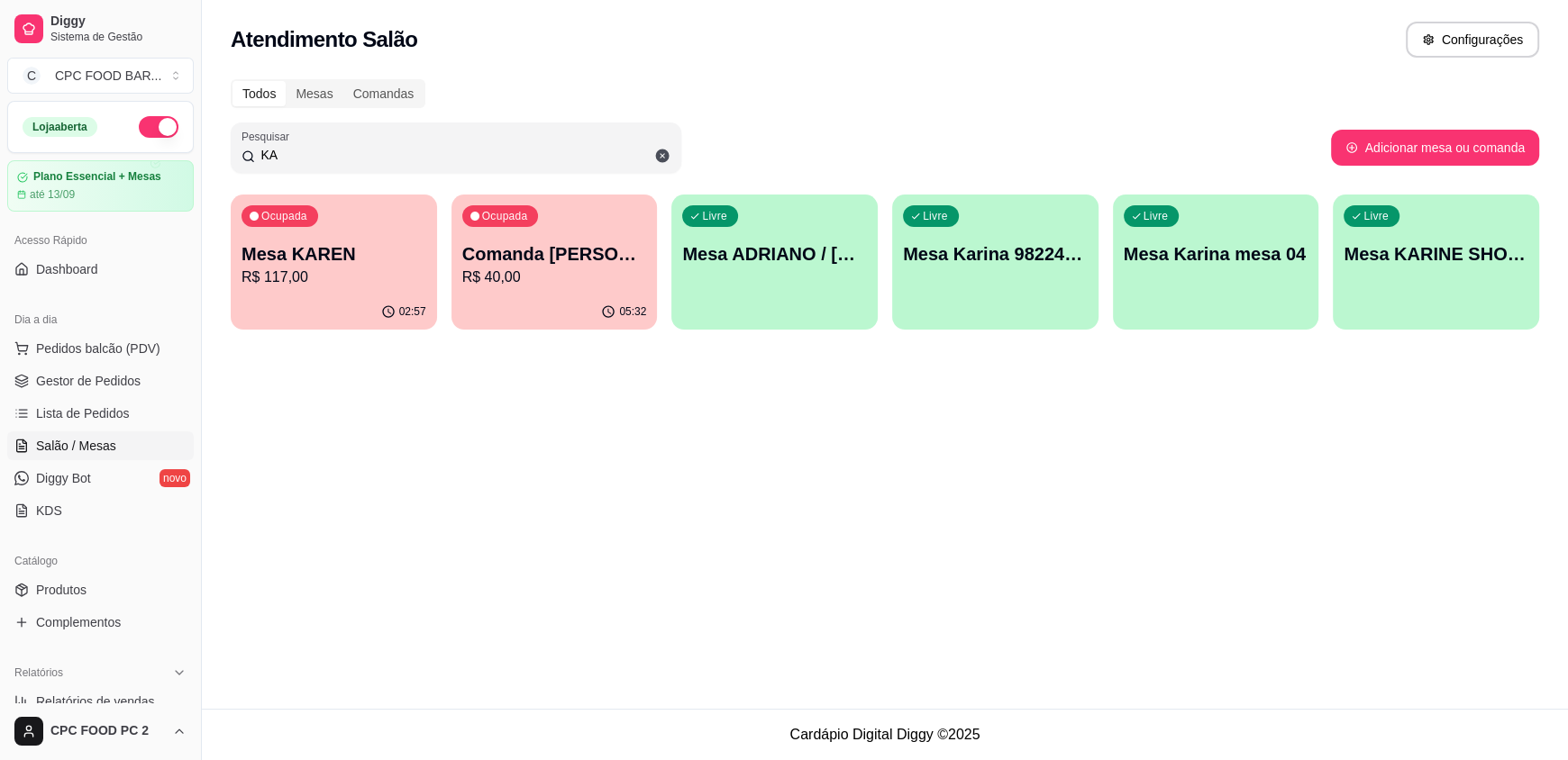
type input "K"
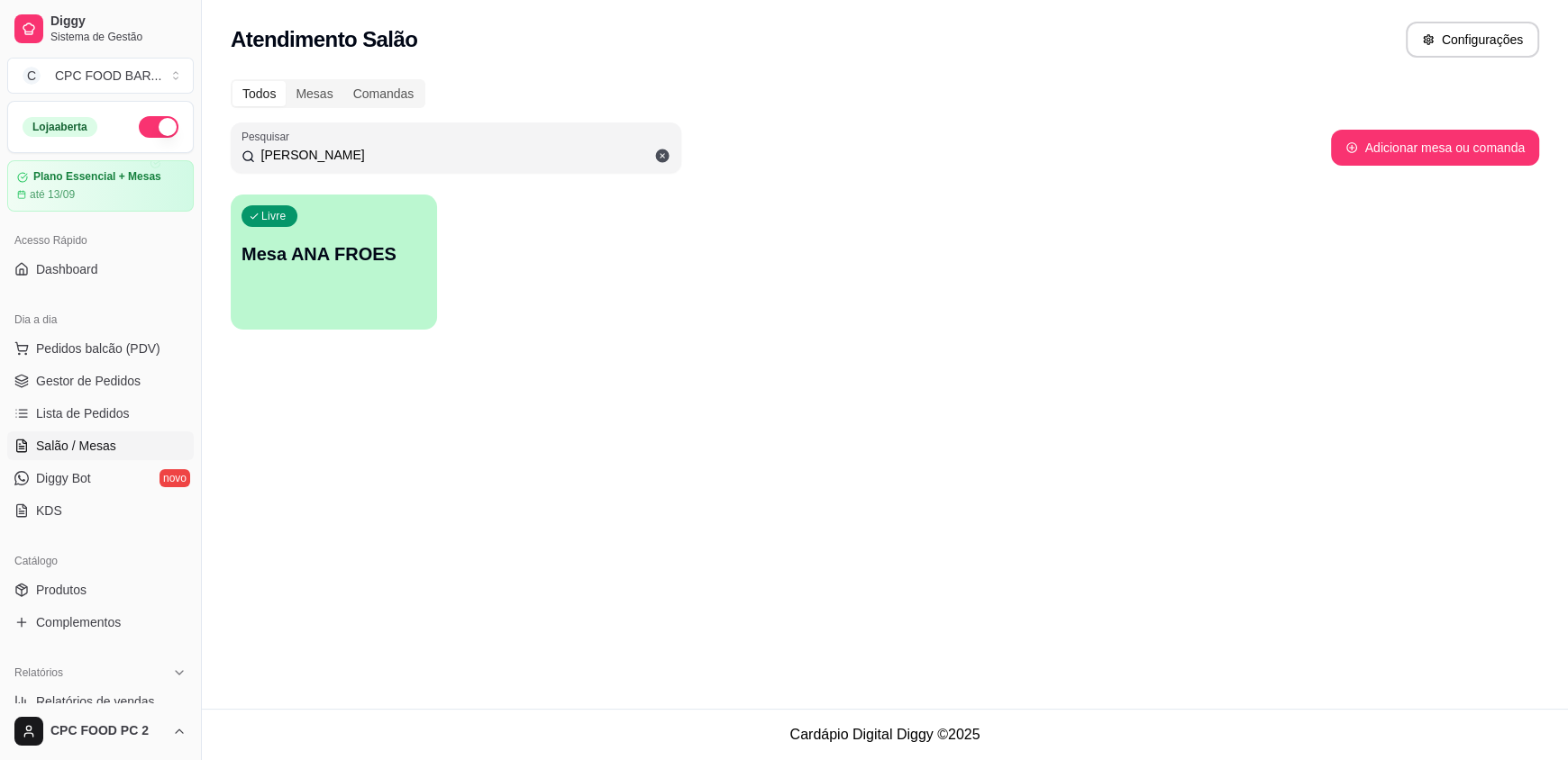
type input "[PERSON_NAME]"
click at [328, 276] on div "Livre Mesa ANA FROES" at bounding box center [334, 251] width 206 height 113
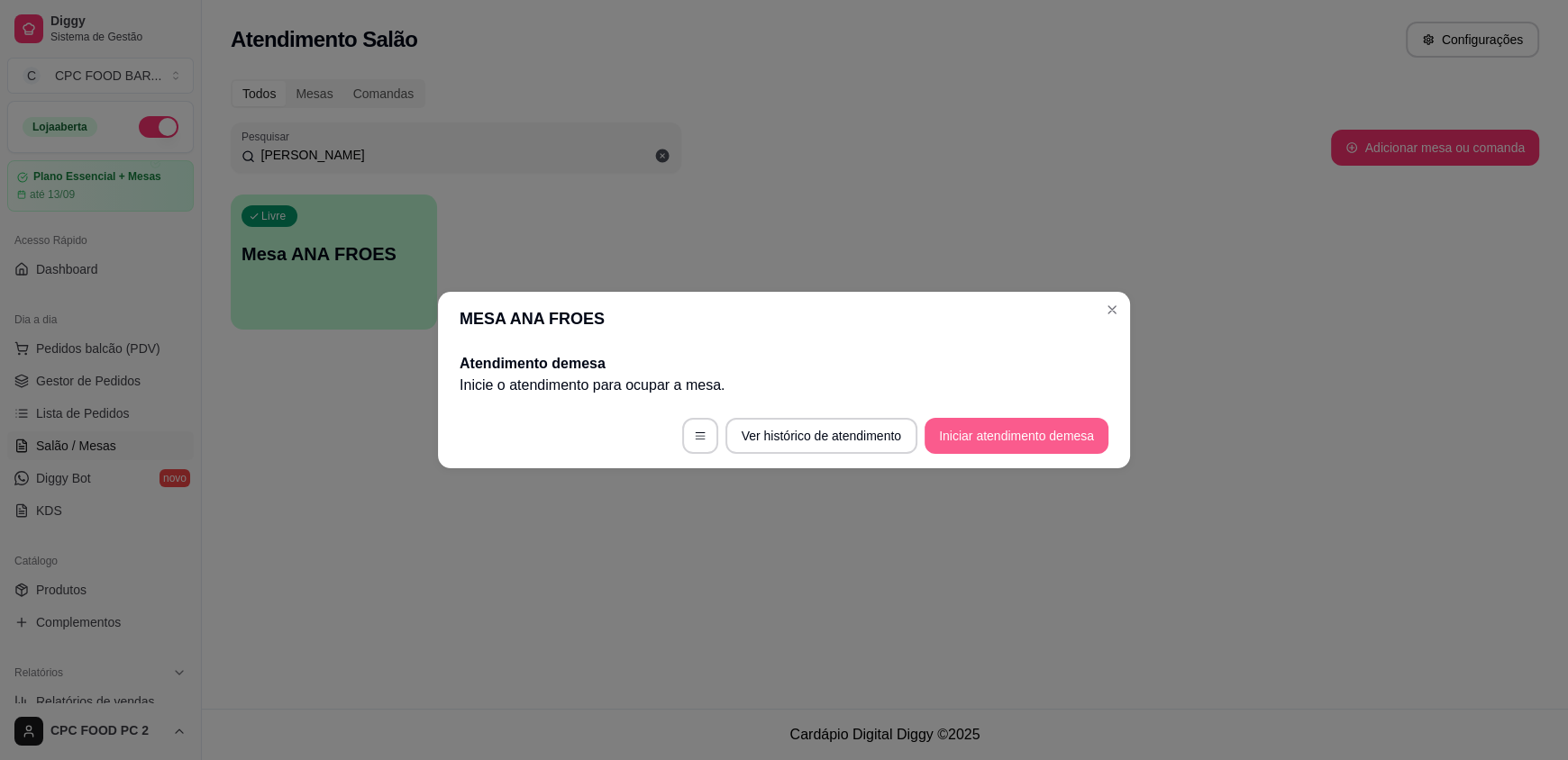
click at [1004, 443] on button "Iniciar atendimento de mesa" at bounding box center [1017, 435] width 184 height 36
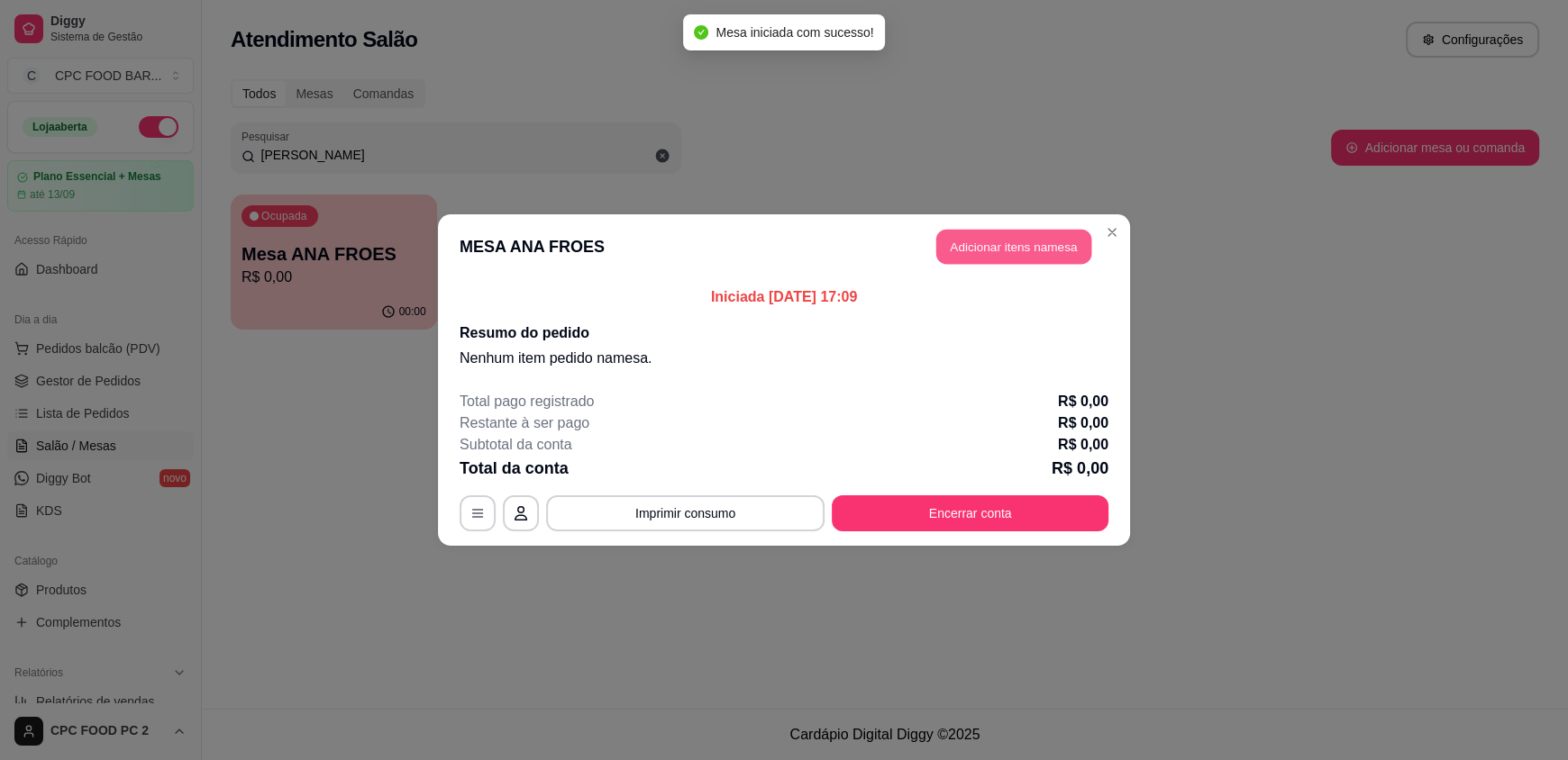
click at [984, 243] on button "Adicionar itens na mesa" at bounding box center [1014, 248] width 155 height 35
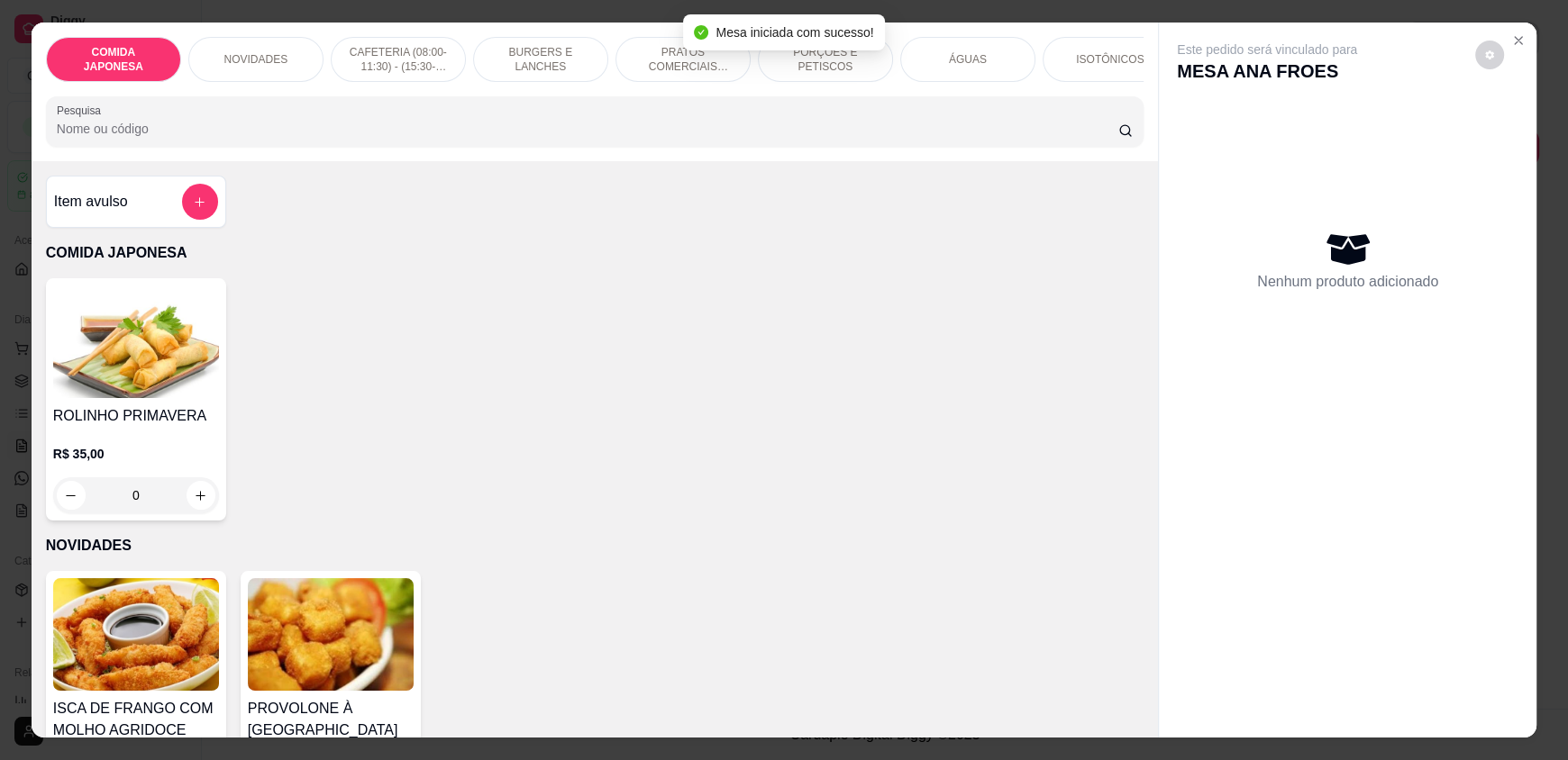
click at [550, 138] on input "Pesquisa" at bounding box center [588, 128] width 1063 height 18
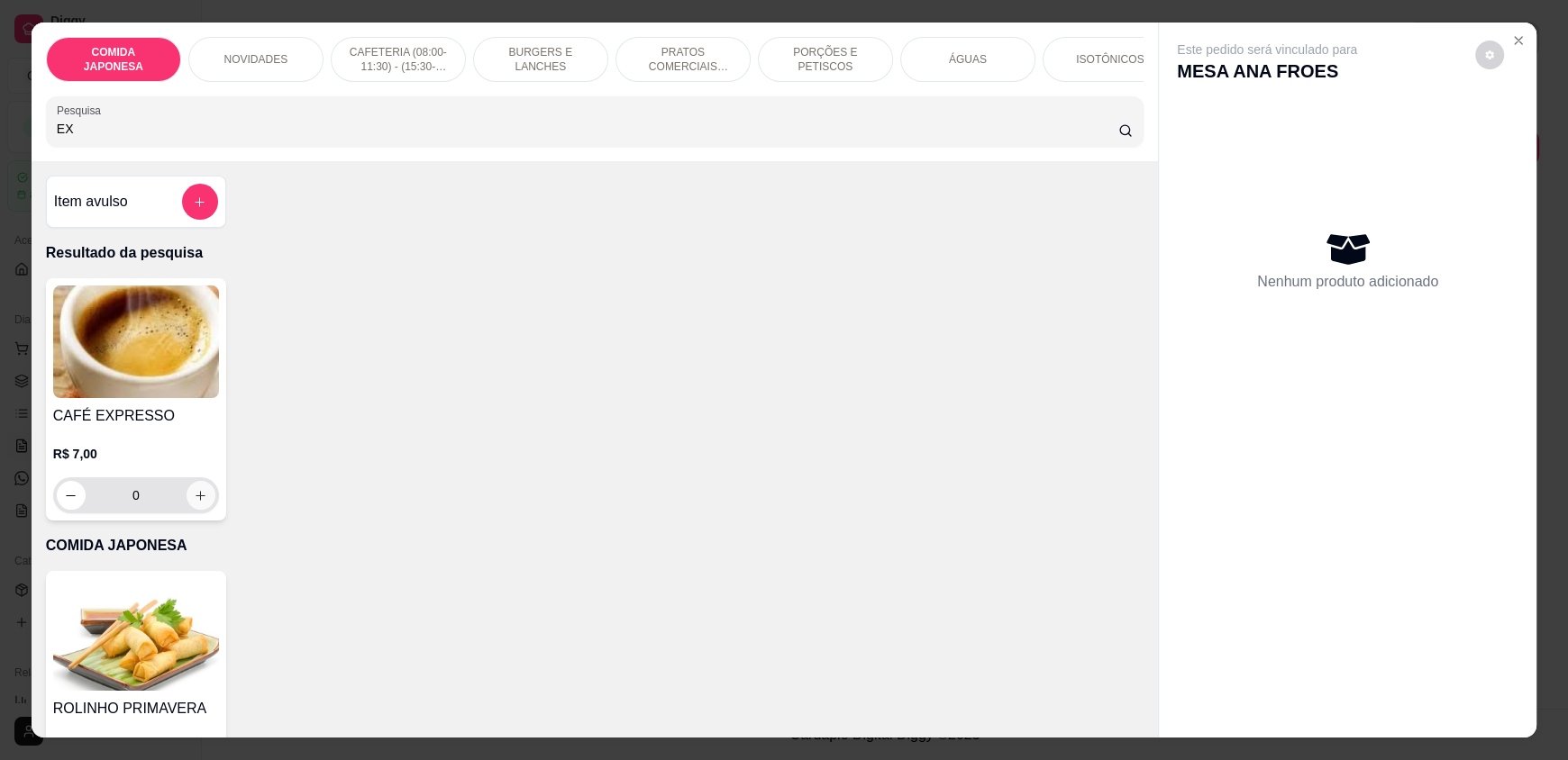
type input "EX"
click at [195, 503] on icon "increase-product-quantity" at bounding box center [201, 496] width 14 height 14
type input "1"
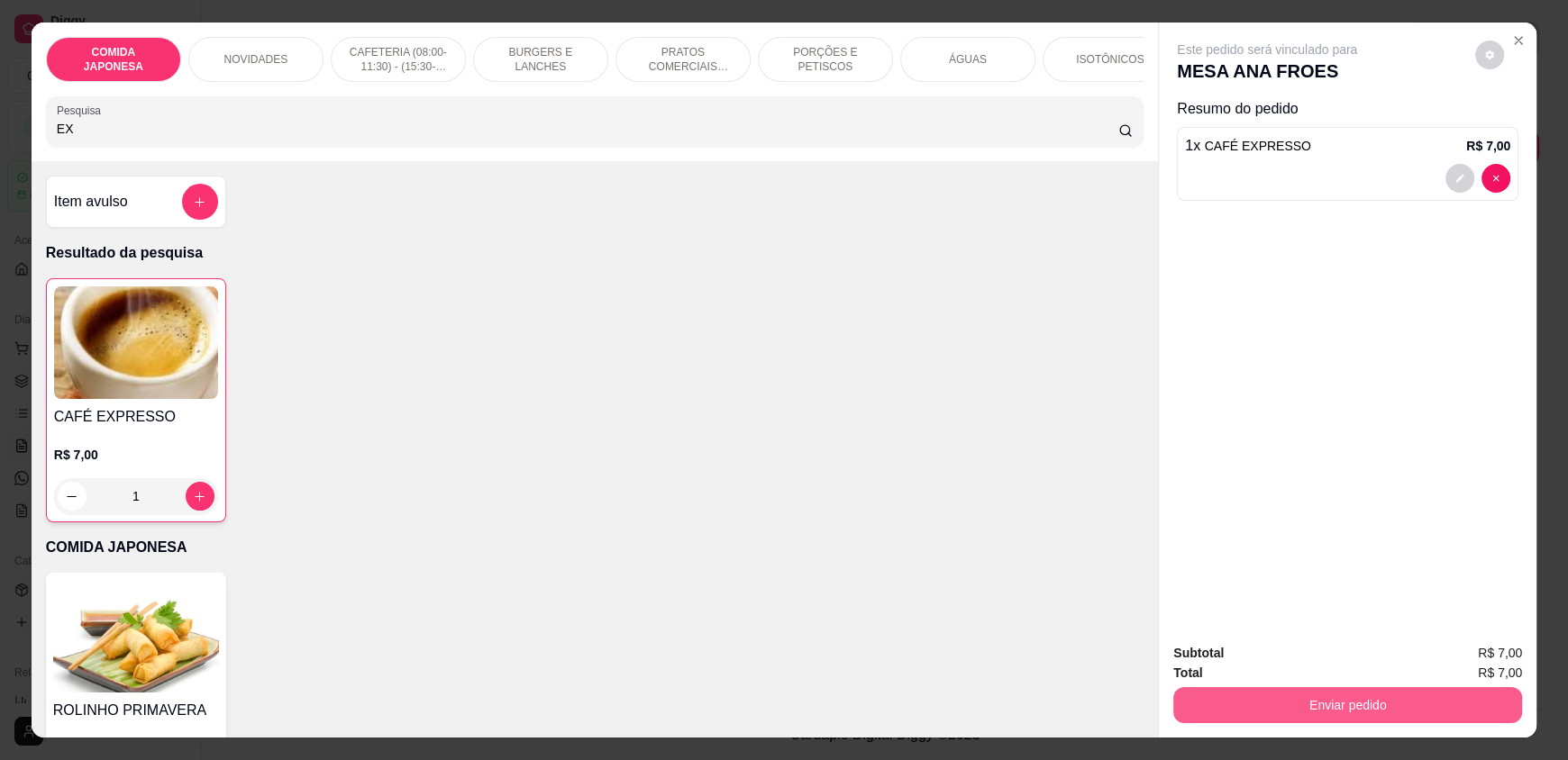
click at [1238, 696] on button "Enviar pedido" at bounding box center [1348, 705] width 349 height 36
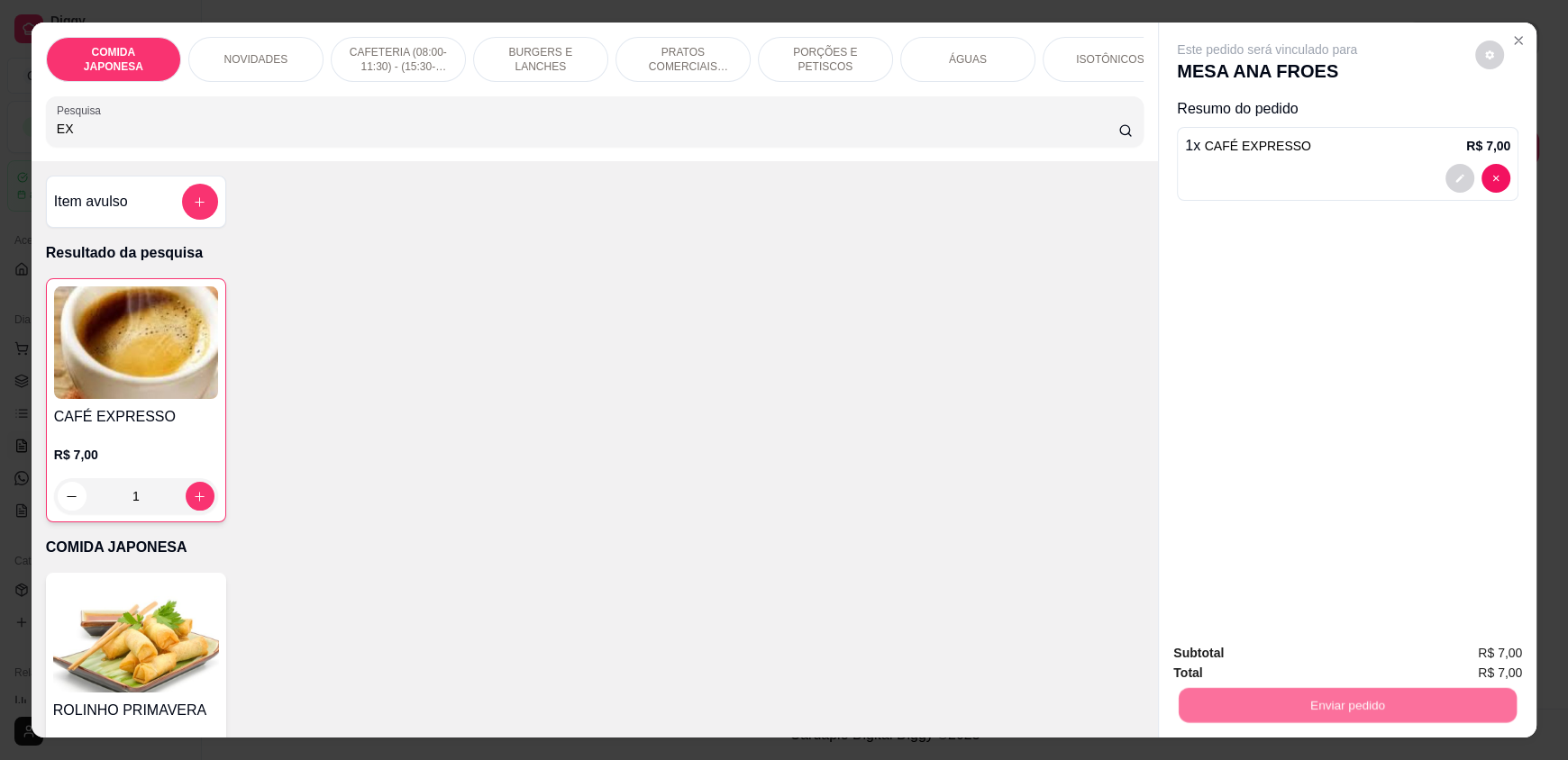
click at [1236, 658] on button "Não registrar e enviar pedido" at bounding box center [1288, 661] width 188 height 34
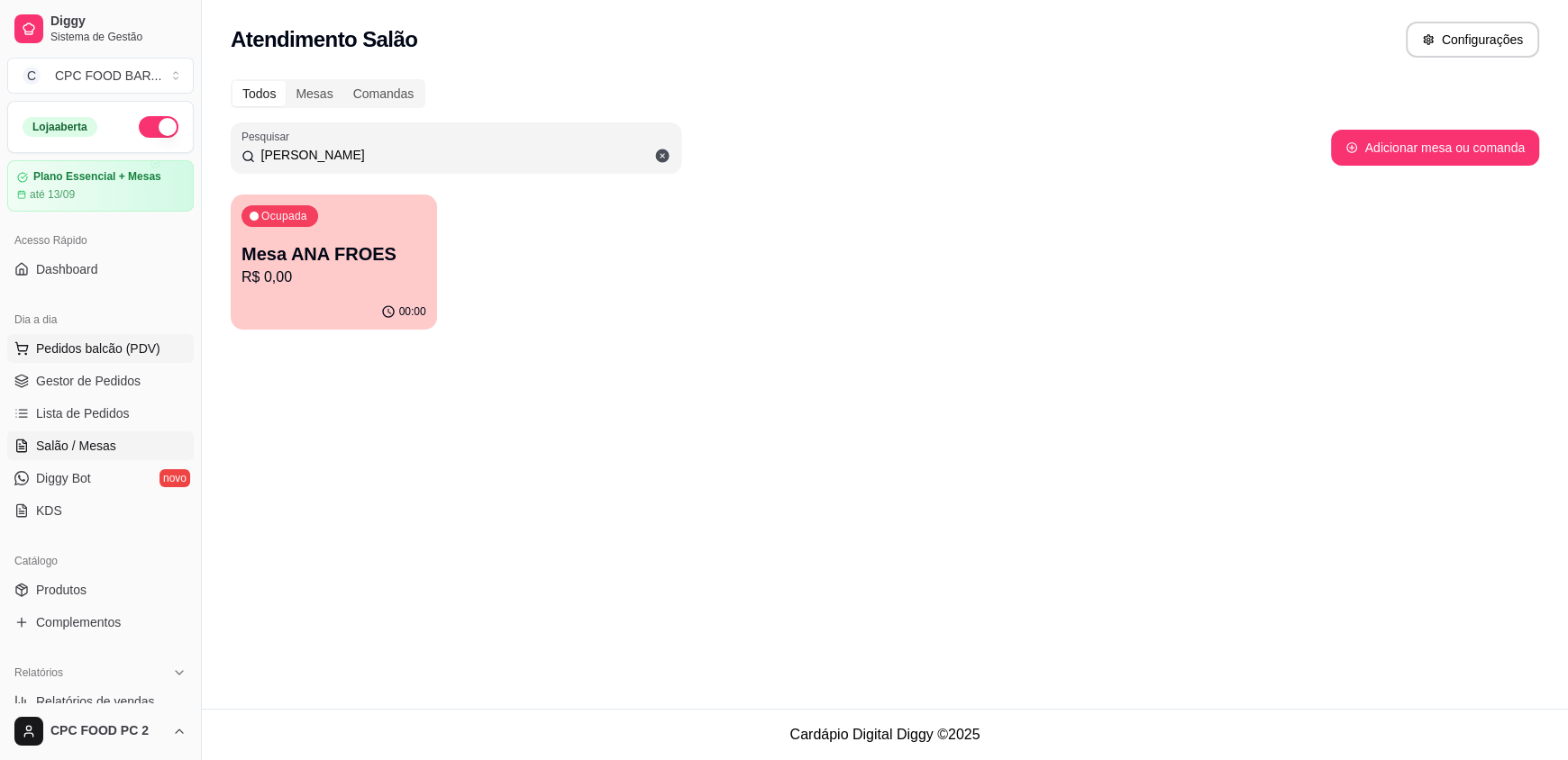
click at [134, 344] on span "Pedidos balcão (PDV)" at bounding box center [98, 348] width 124 height 18
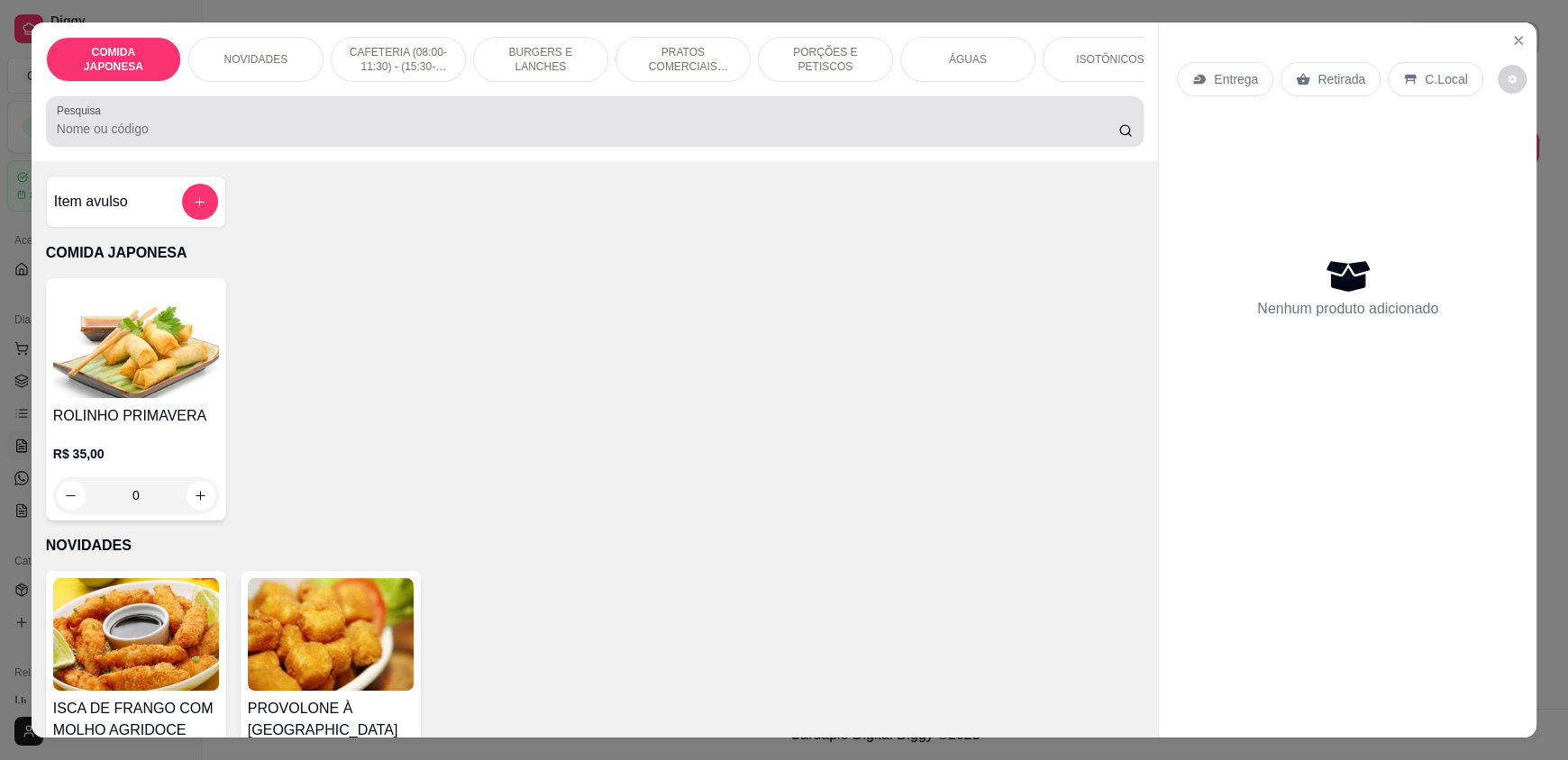
click at [229, 147] on div "Pesquisa" at bounding box center [595, 122] width 1097 height 50
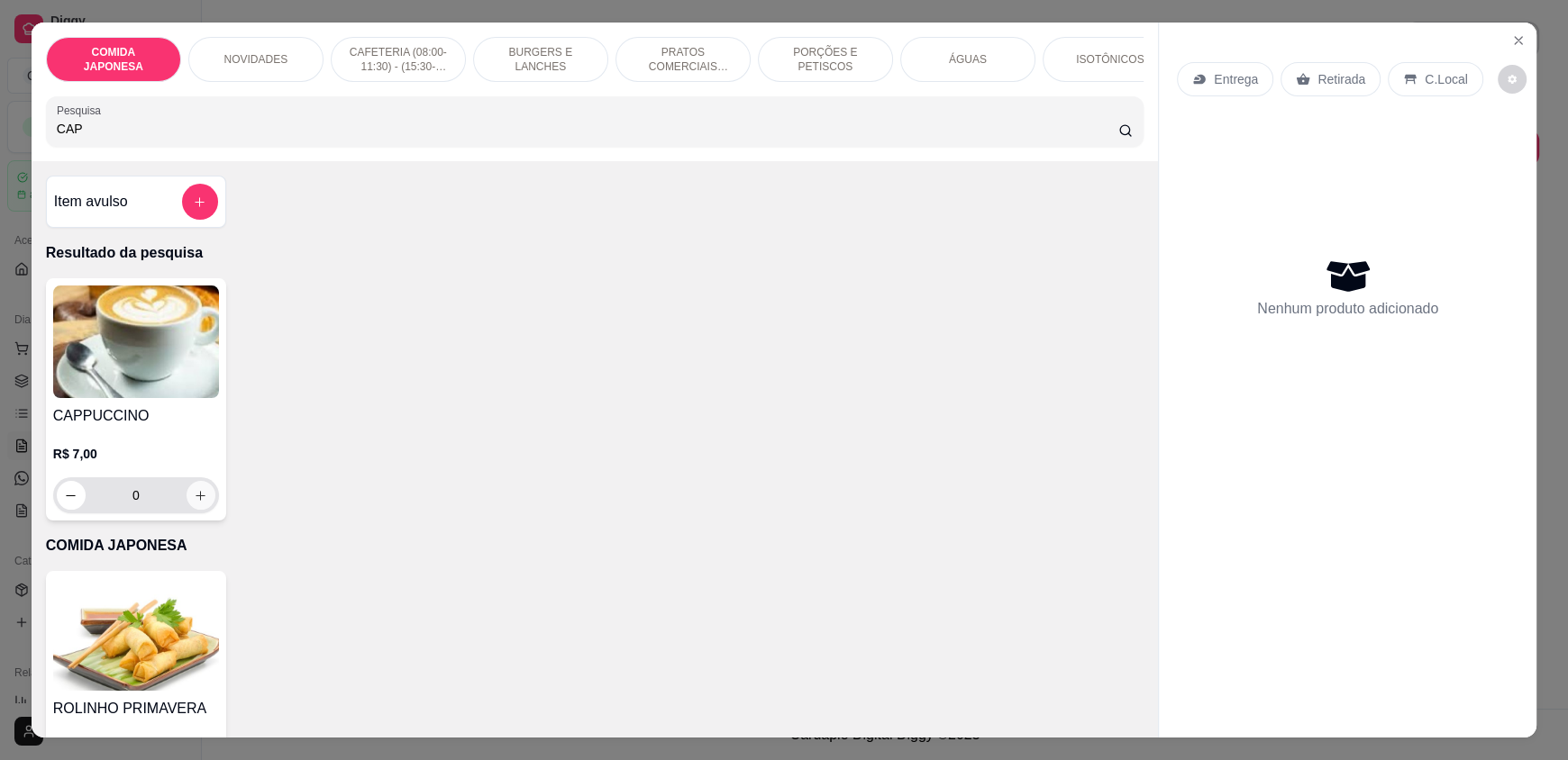
type input "CAP"
click at [189, 509] on button "increase-product-quantity" at bounding box center [201, 495] width 29 height 29
type input "1"
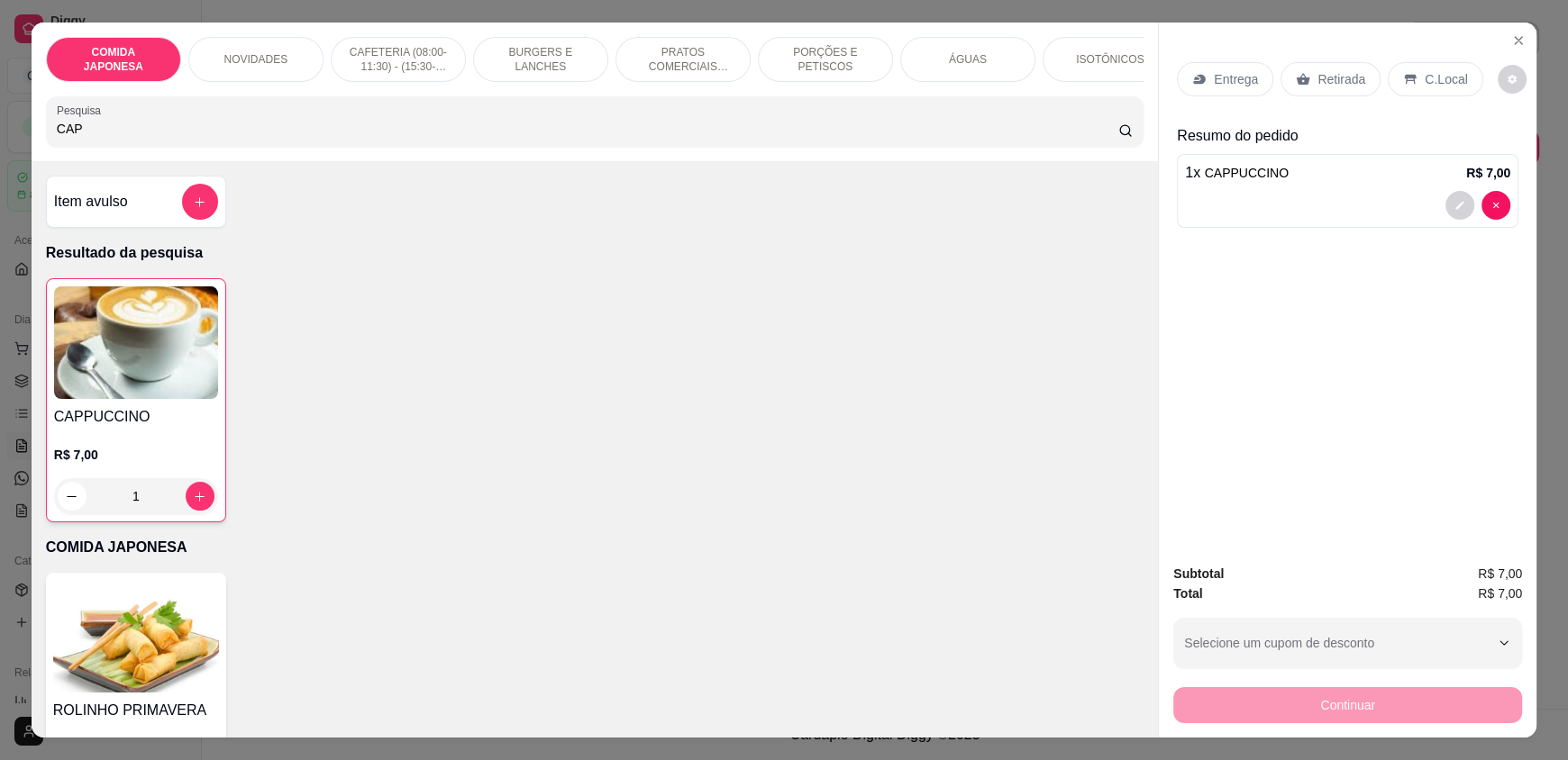
drag, startPoint x: 201, startPoint y: 164, endPoint x: 205, endPoint y: 142, distance: 22.4
click at [205, 142] on div "COMIDA JAPONESA NOVIDADES CAFETERIA (08:00-11:30) - (15:30-18:00) BURGERS E LAN…" at bounding box center [594, 91] width 1126 height 138
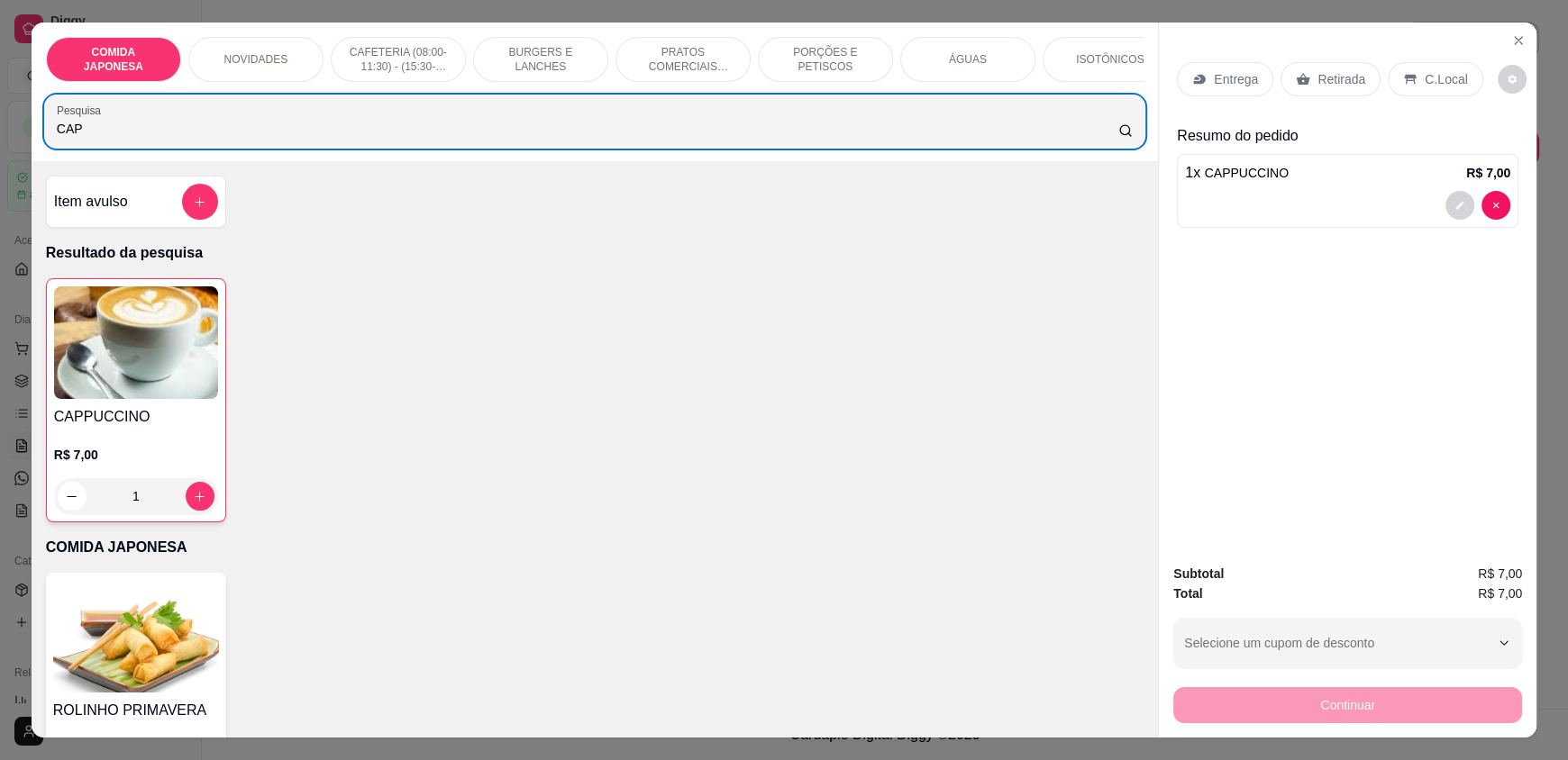
click at [205, 138] on input "CAP" at bounding box center [588, 128] width 1063 height 18
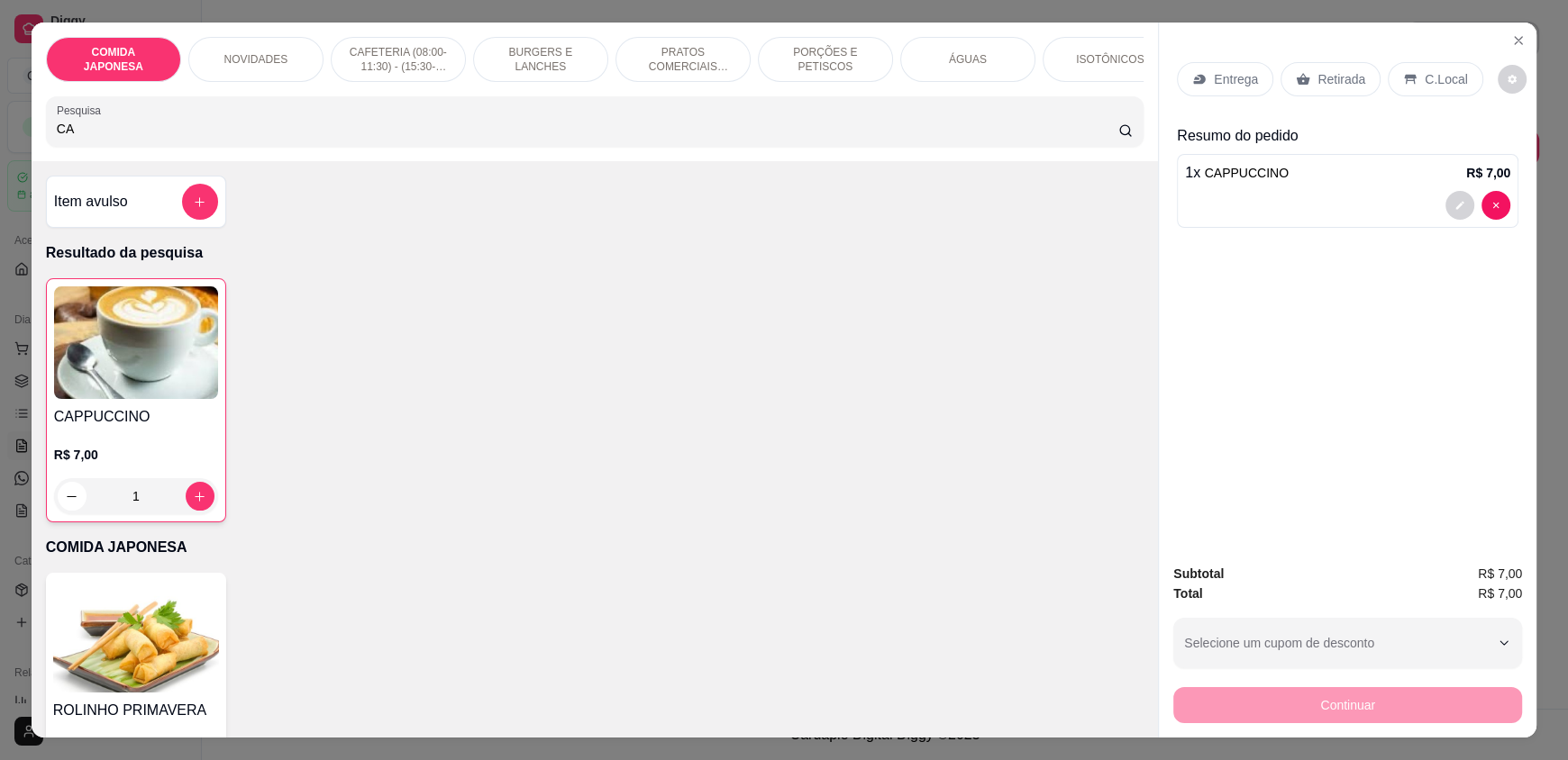
type input "C"
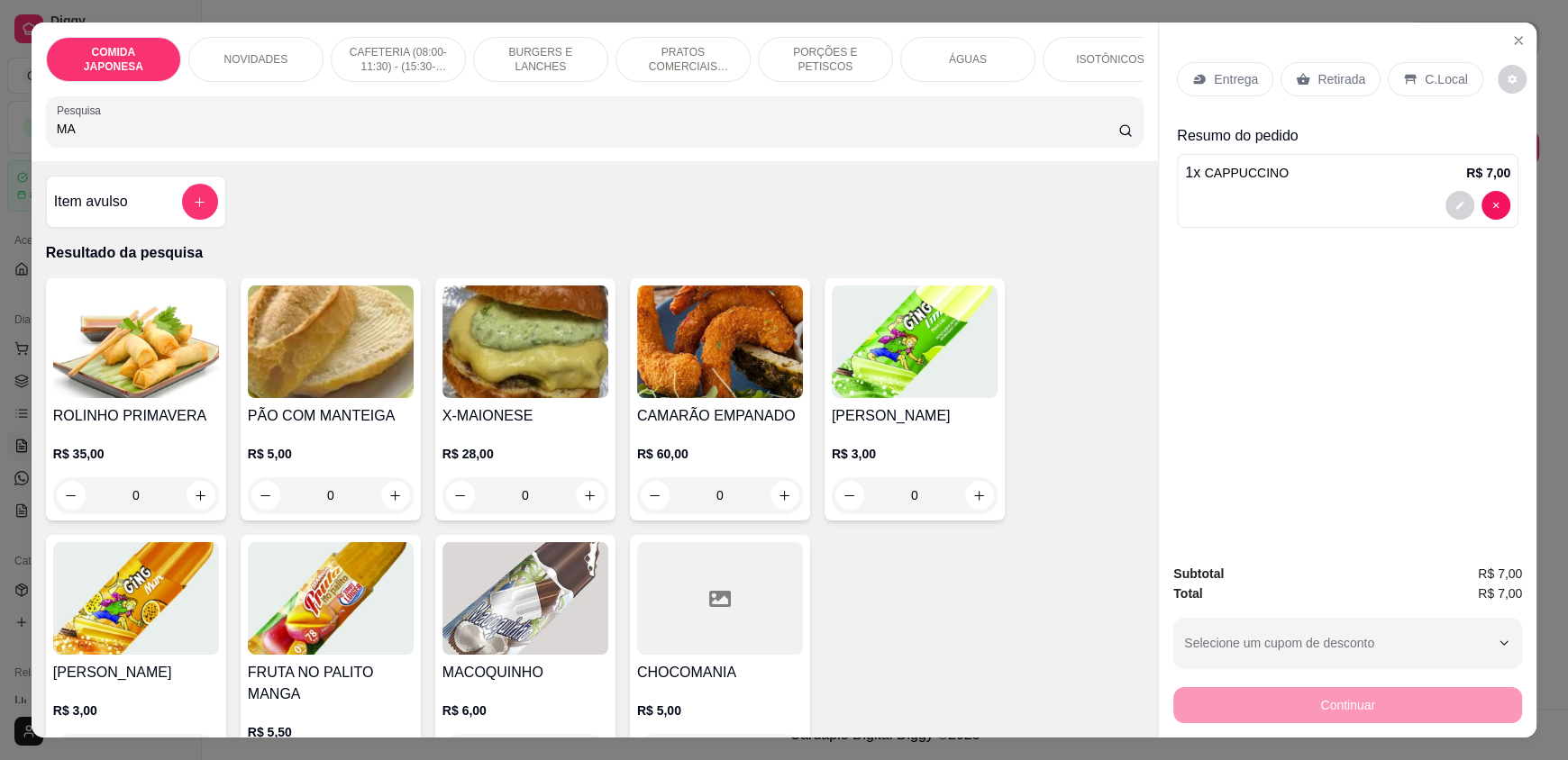
type input "M"
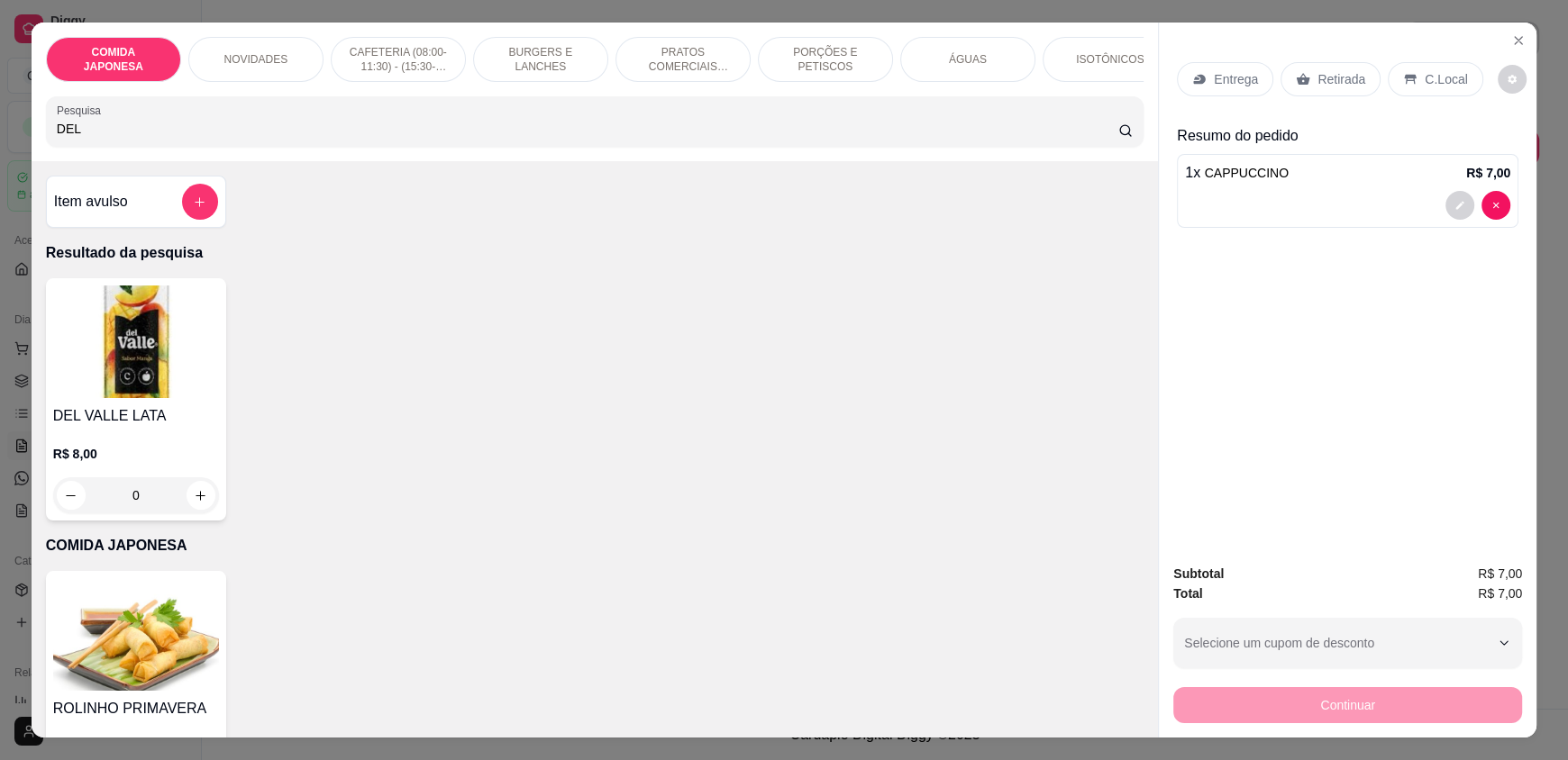
type input "DEL"
click at [193, 506] on div "0" at bounding box center [136, 496] width 166 height 36
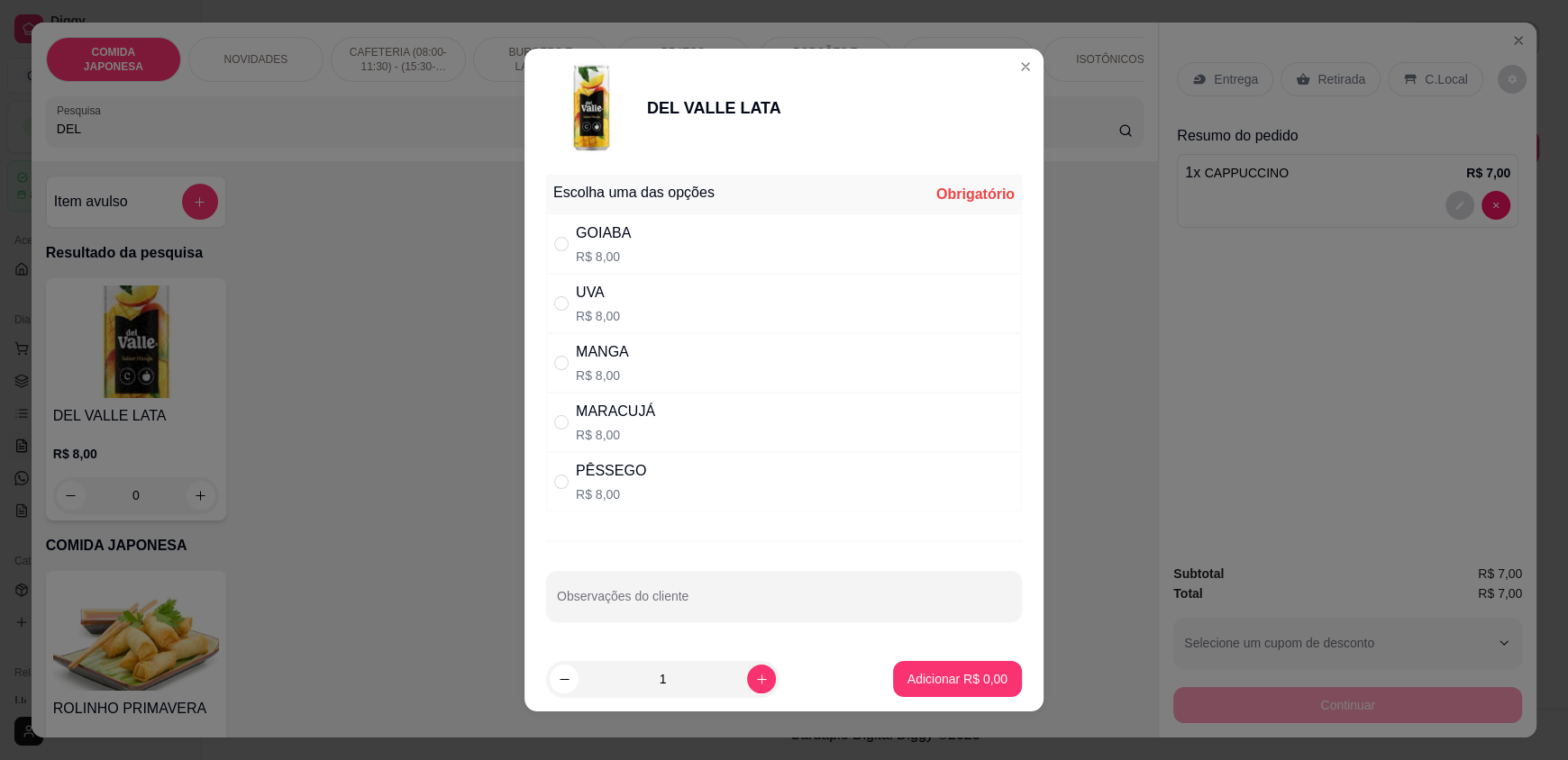
click at [576, 371] on p "R$ 8,00" at bounding box center [602, 375] width 53 height 18
radio input "true"
click at [950, 682] on p "Adicionar R$ 8,00" at bounding box center [958, 678] width 100 height 18
type input "1"
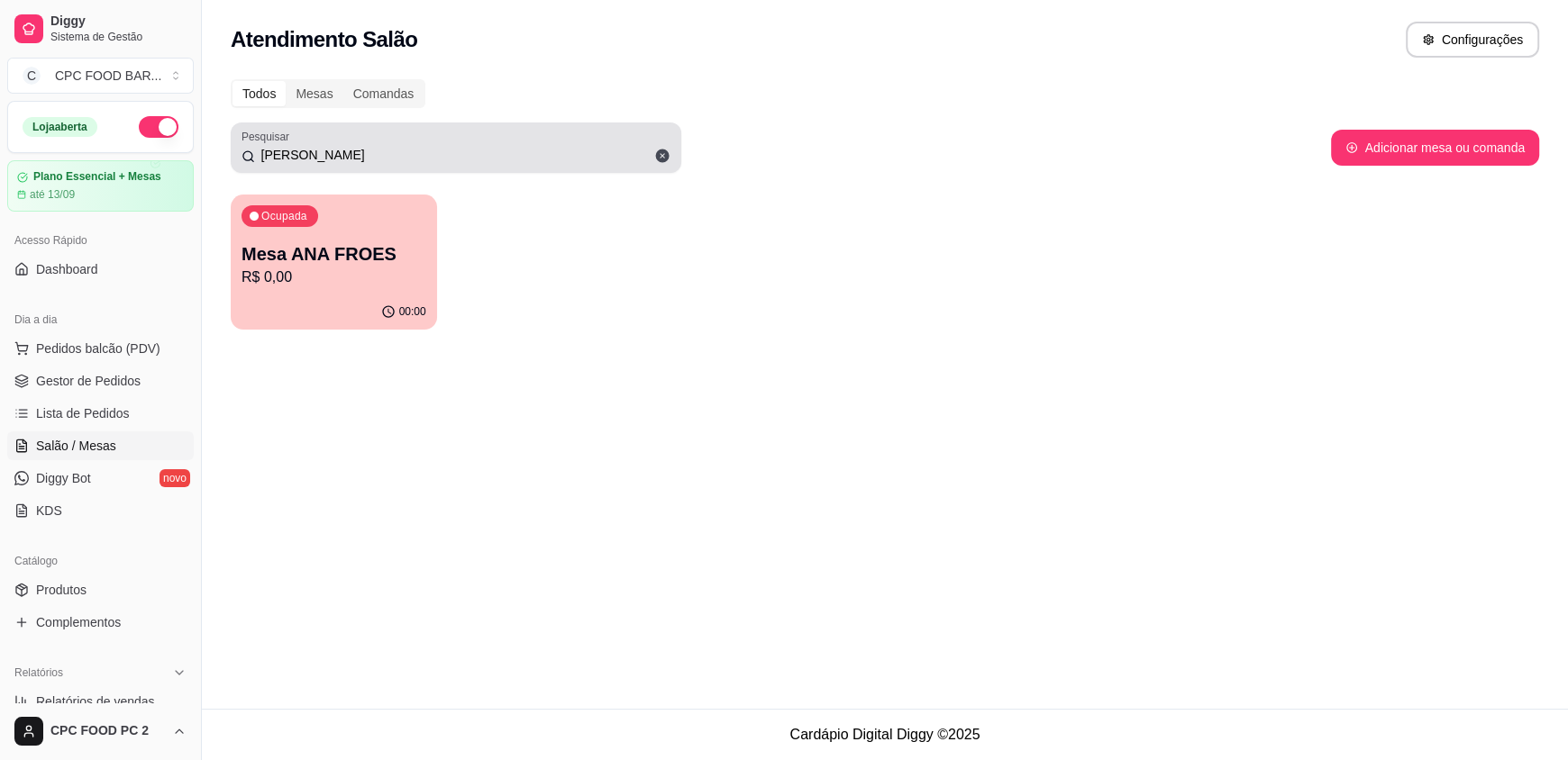
drag, startPoint x: 337, startPoint y: 143, endPoint x: 261, endPoint y: 150, distance: 76.3
click at [261, 150] on div "[PERSON_NAME]" at bounding box center [456, 148] width 429 height 36
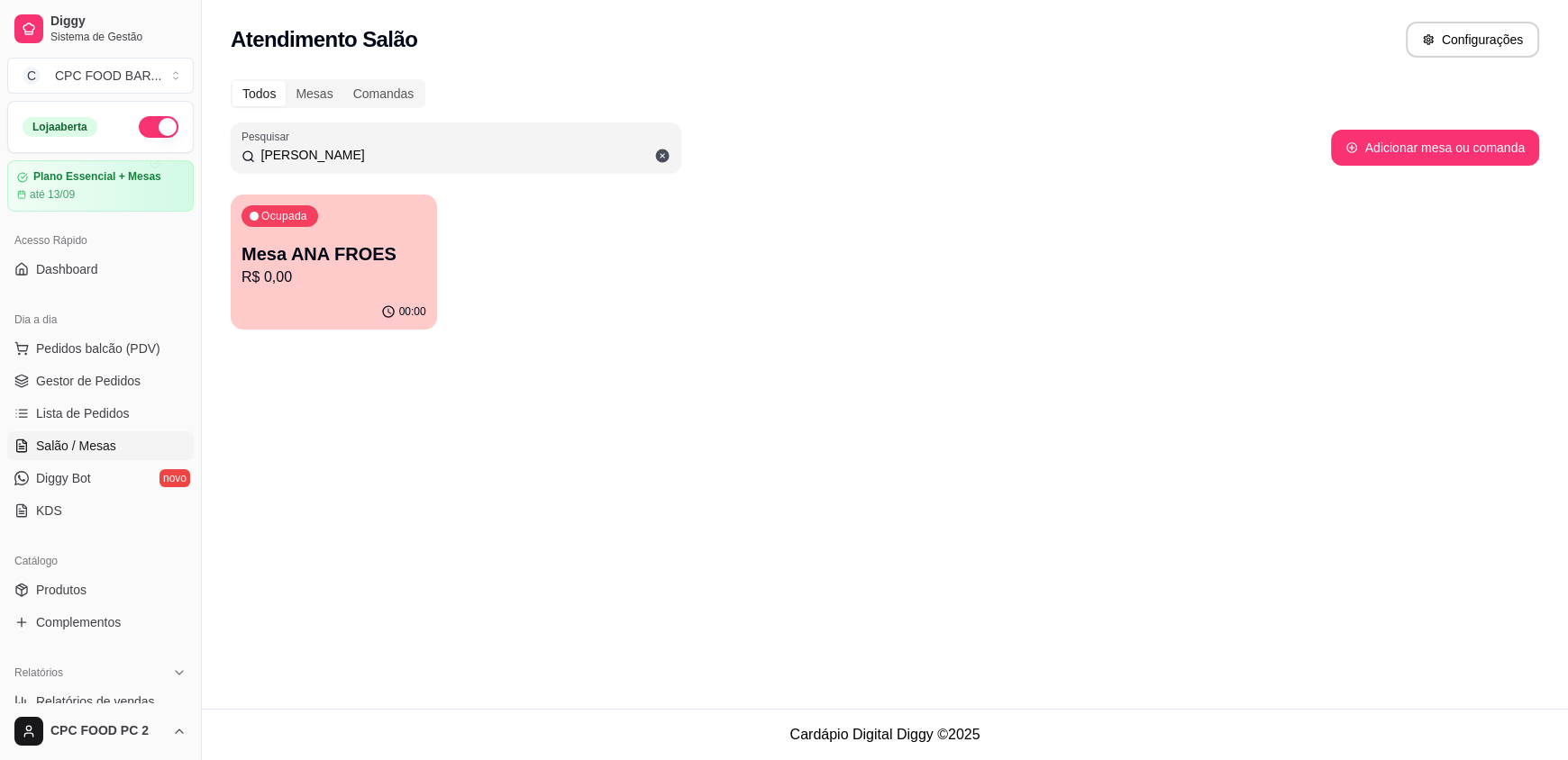
drag, startPoint x: 308, startPoint y: 153, endPoint x: 237, endPoint y: 155, distance: 71.0
click at [237, 155] on div "Pesquisar [PERSON_NAME]" at bounding box center [456, 148] width 450 height 50
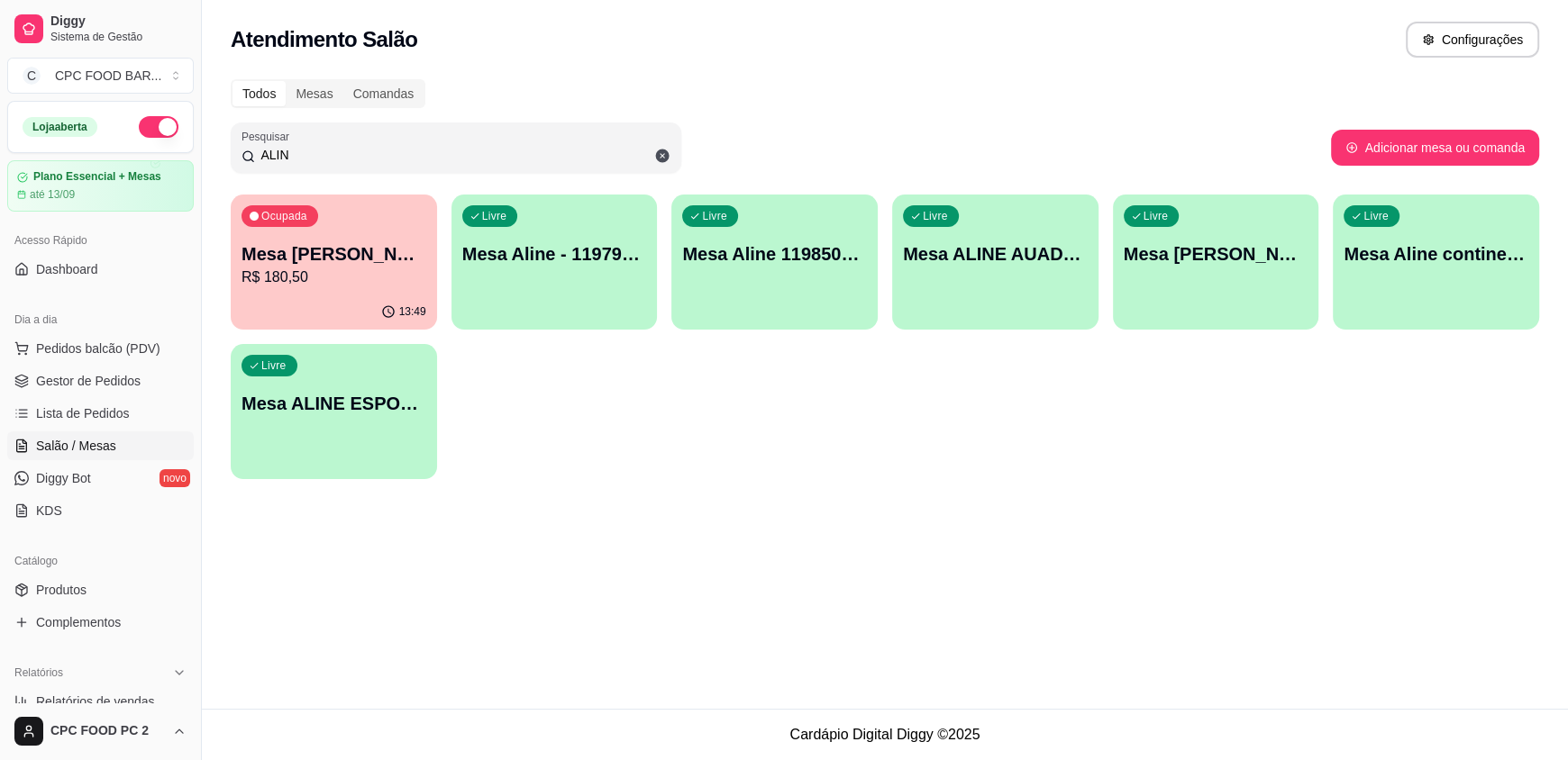
type input "ALIN"
click at [355, 248] on p "Mesa [PERSON_NAME] 4287" at bounding box center [333, 254] width 179 height 24
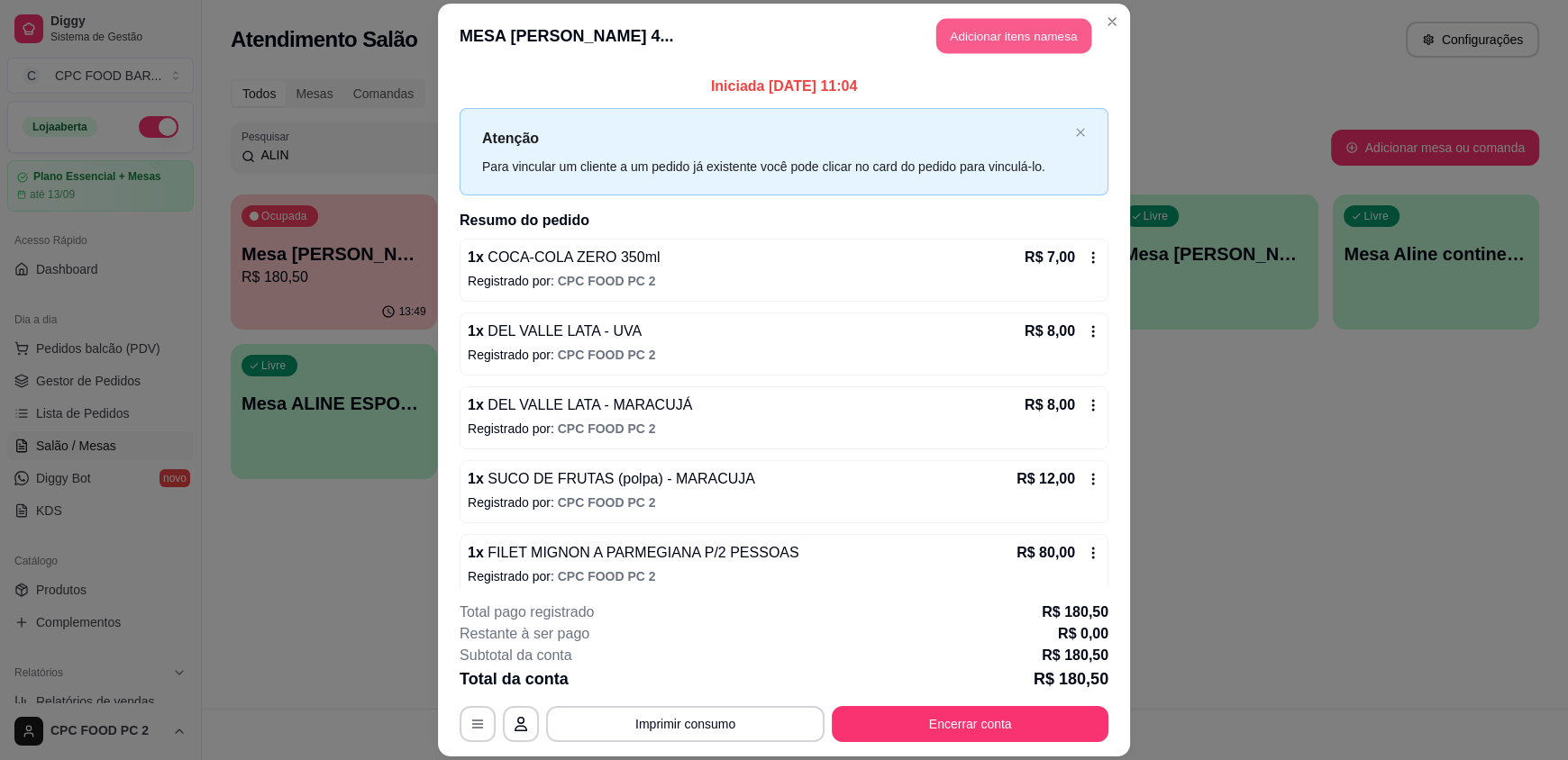
click at [1006, 33] on button "Adicionar itens na mesa" at bounding box center [1014, 36] width 155 height 35
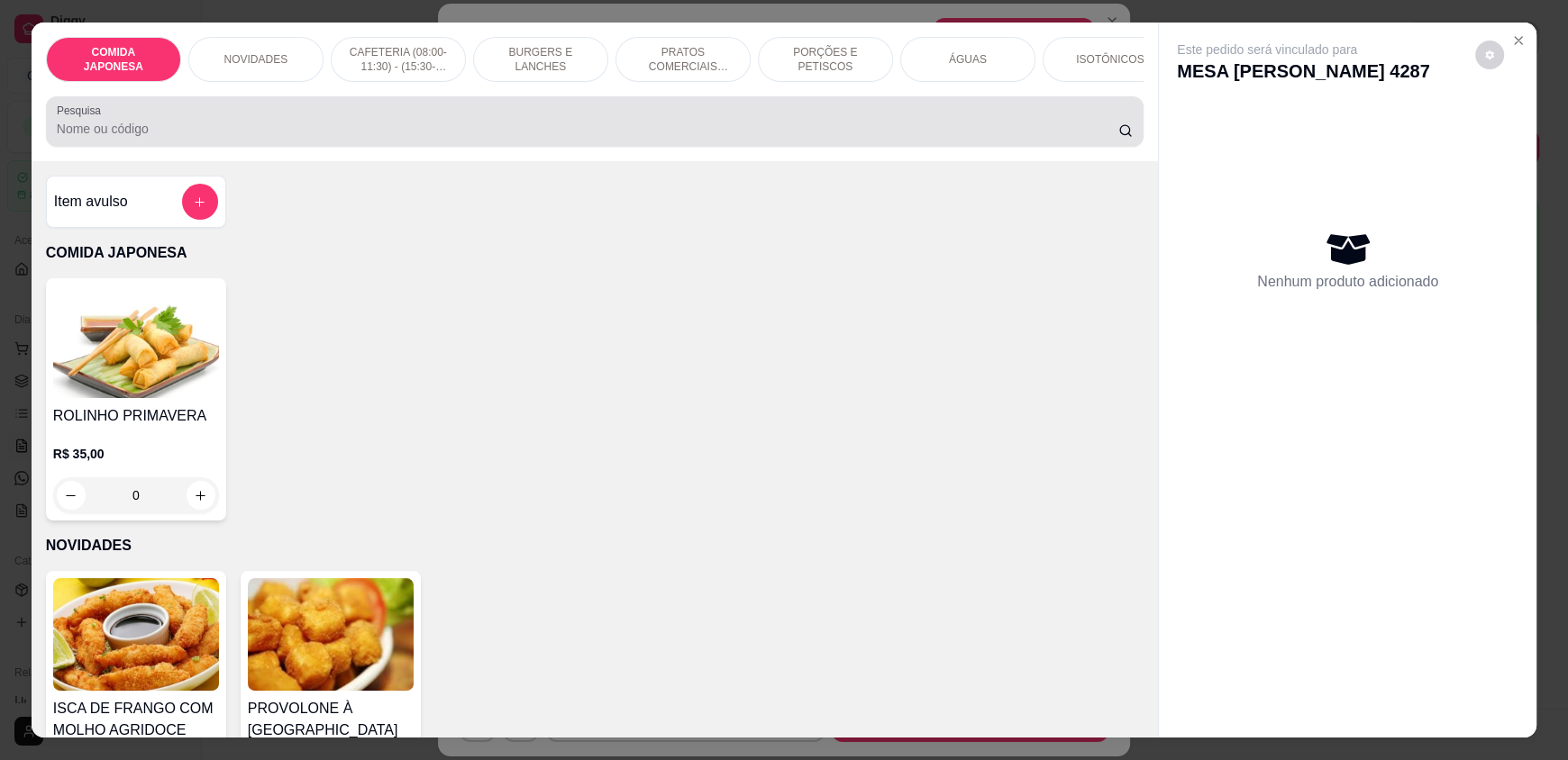
click at [763, 147] on div "Pesquisa" at bounding box center [595, 122] width 1097 height 50
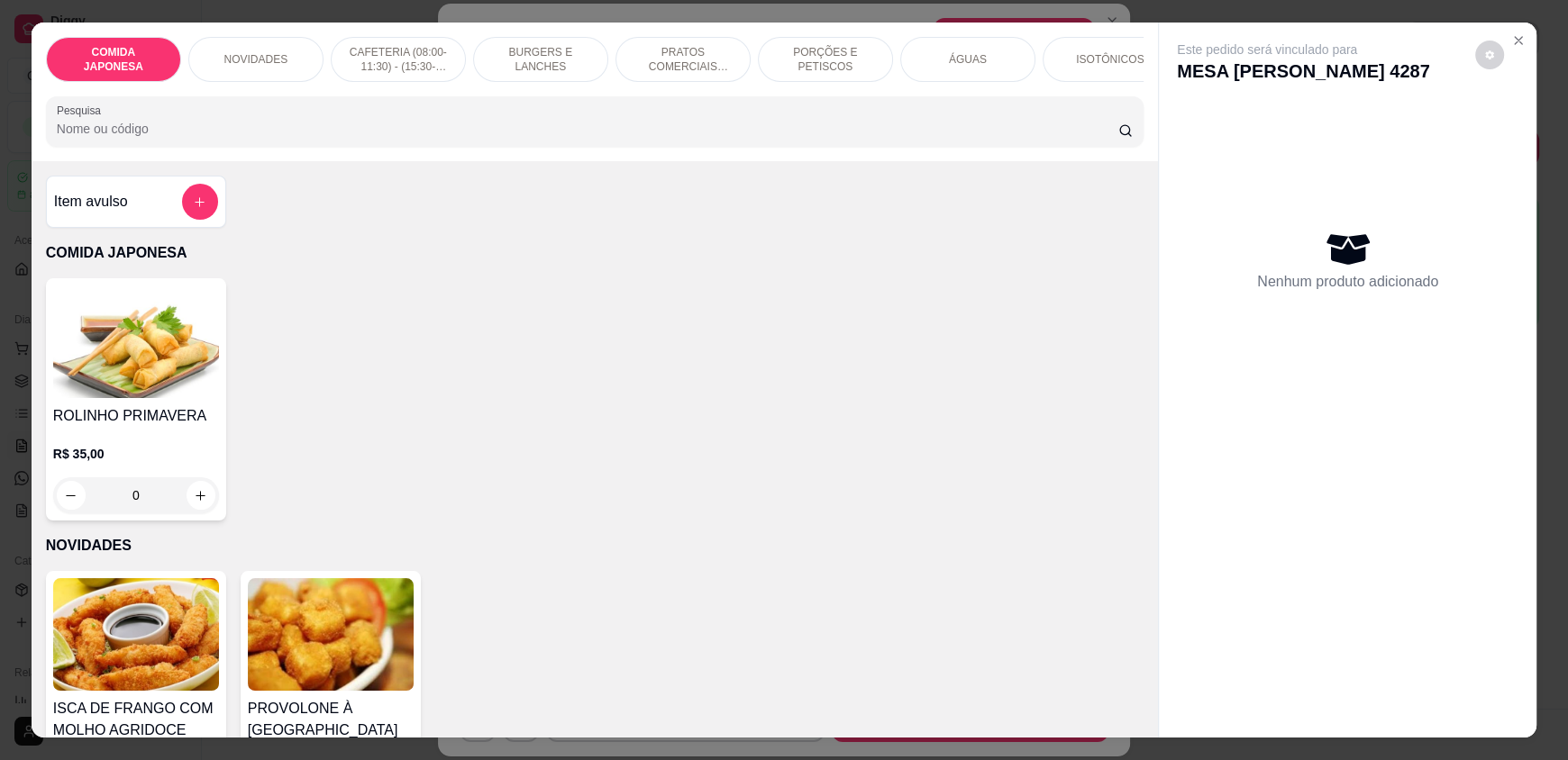
click at [770, 138] on input "Pesquisa" at bounding box center [588, 128] width 1063 height 18
click at [1513, 45] on icon "Close" at bounding box center [1519, 41] width 15 height 15
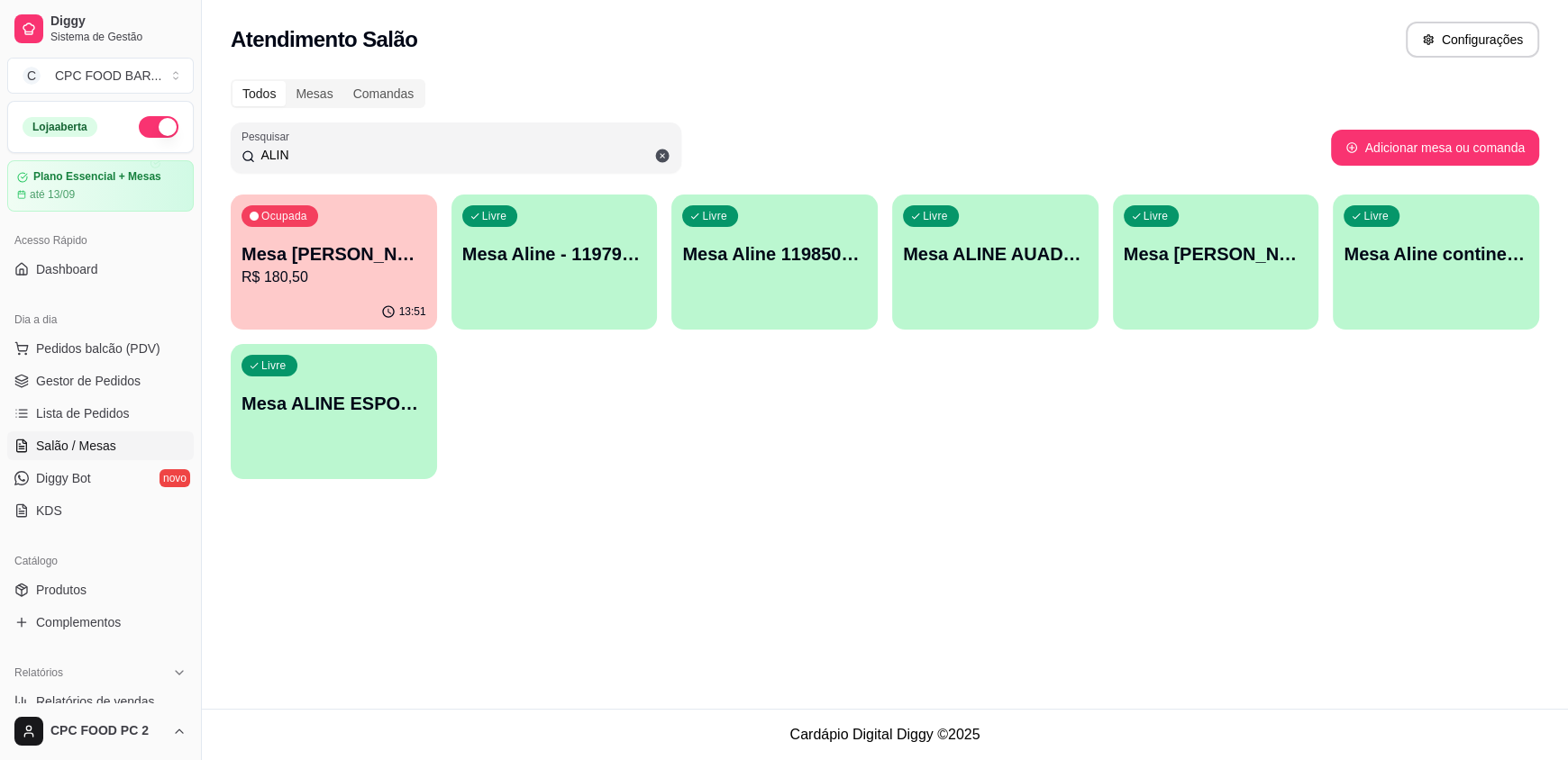
click at [296, 437] on div "Livre Mesa ALINE ESPORTISTA" at bounding box center [334, 401] width 206 height 113
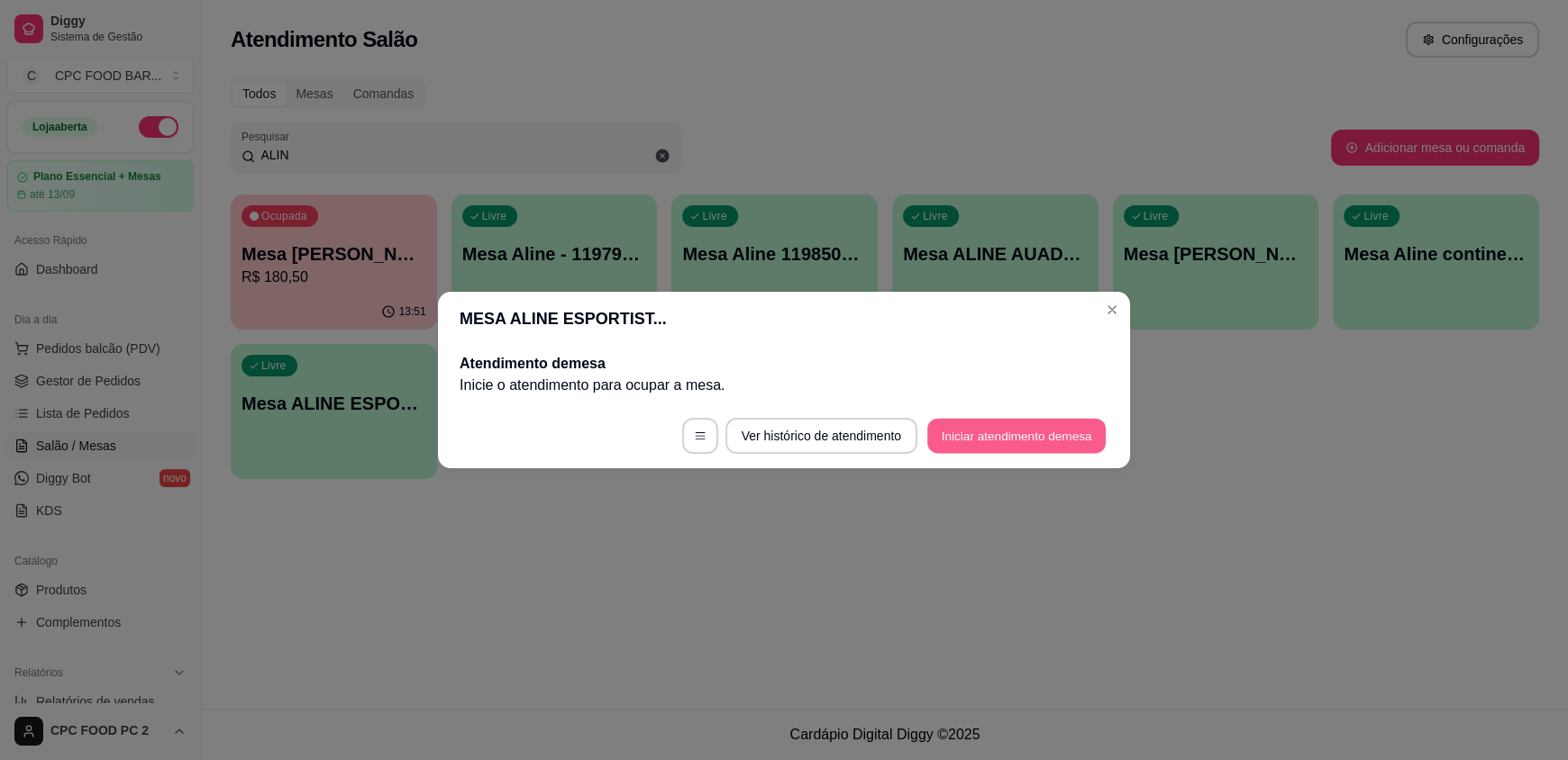
click at [1019, 430] on button "Iniciar atendimento de mesa" at bounding box center [1017, 436] width 178 height 35
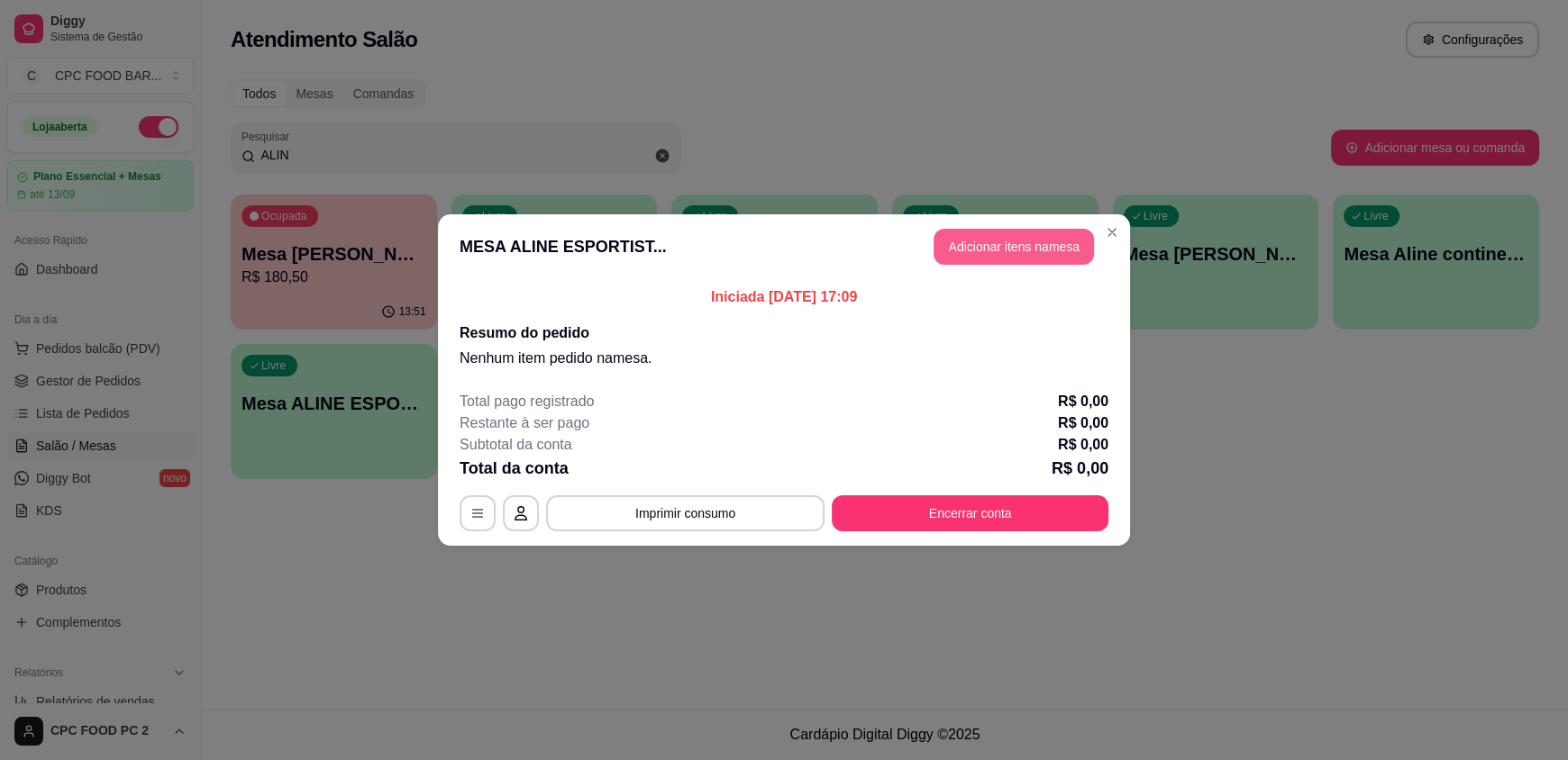
click at [1020, 244] on button "Adicionar itens na mesa" at bounding box center [1014, 247] width 161 height 36
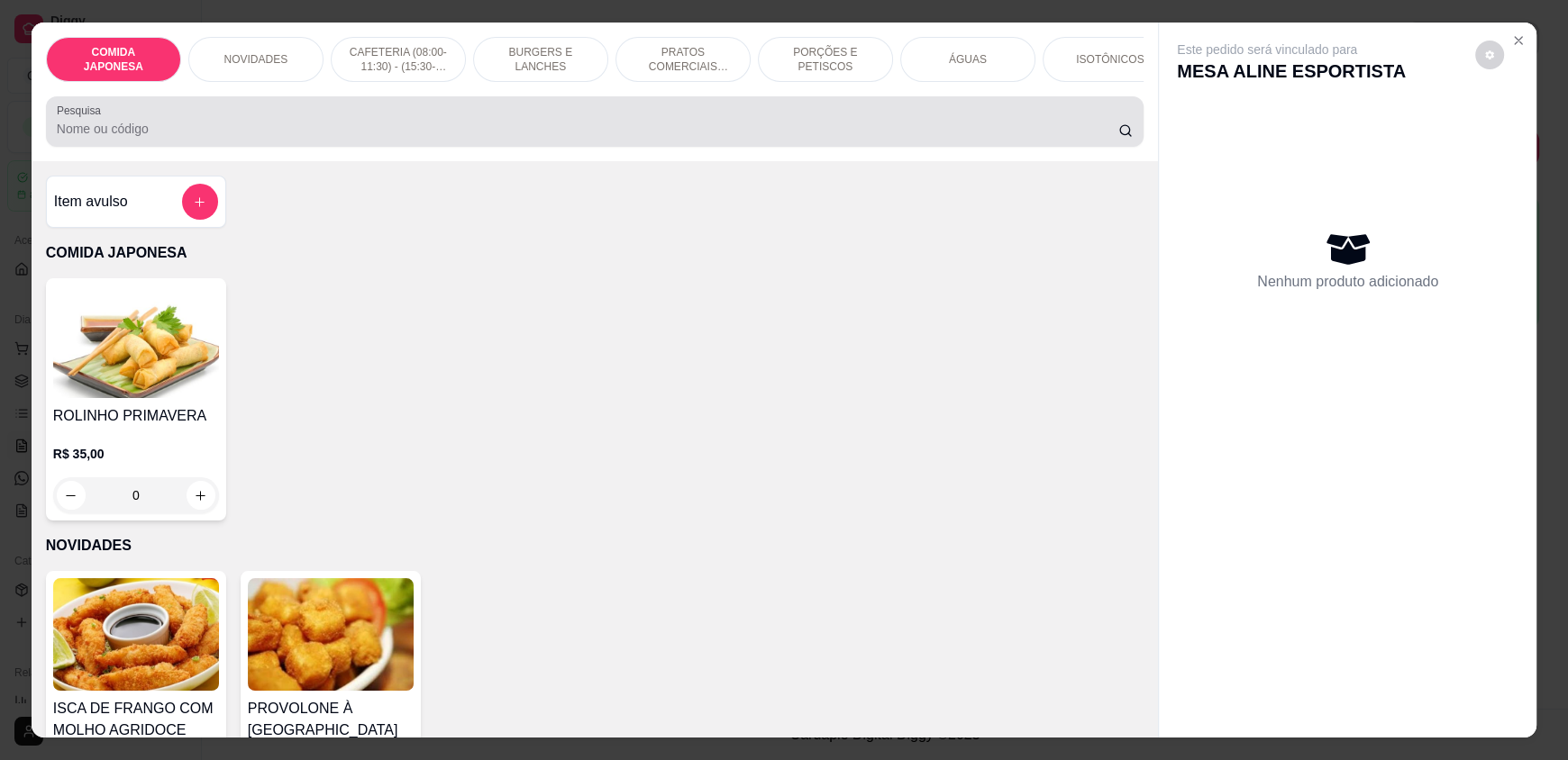
click at [812, 129] on div at bounding box center [594, 122] width 1076 height 36
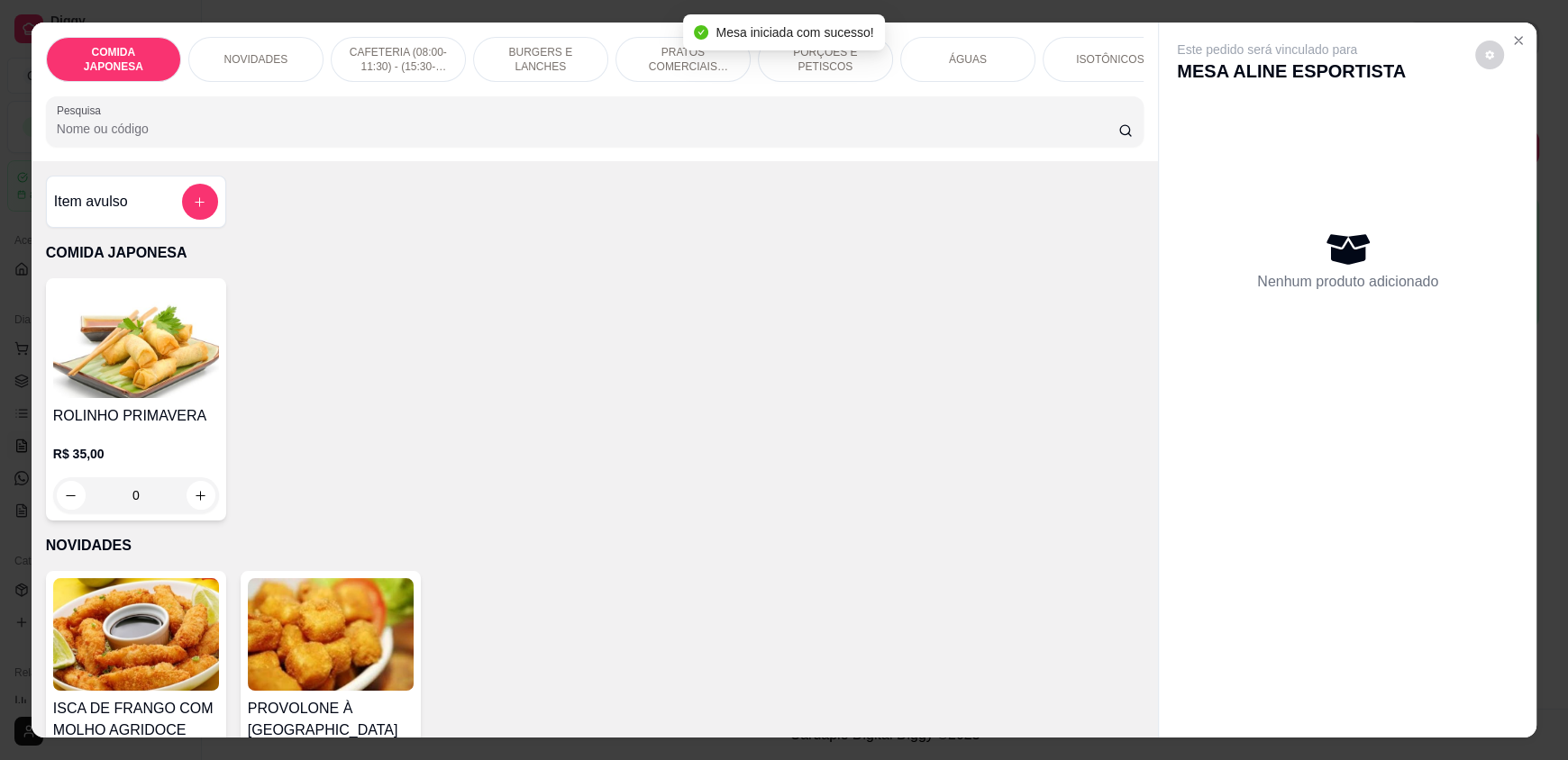
click at [787, 147] on div "Pesquisa" at bounding box center [595, 122] width 1097 height 50
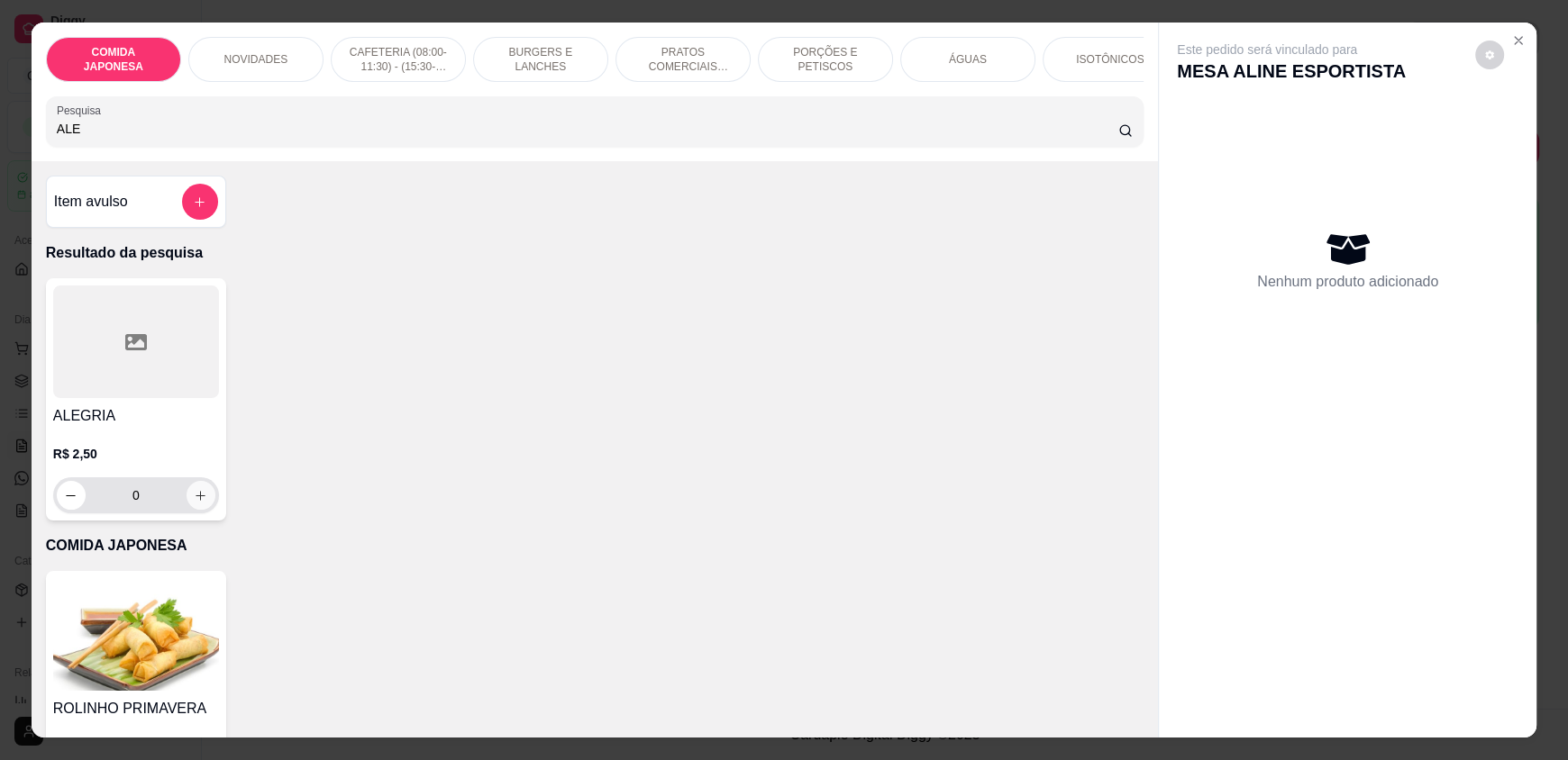
type input "ALE"
click at [187, 509] on button "increase-product-quantity" at bounding box center [201, 495] width 29 height 29
type input "1"
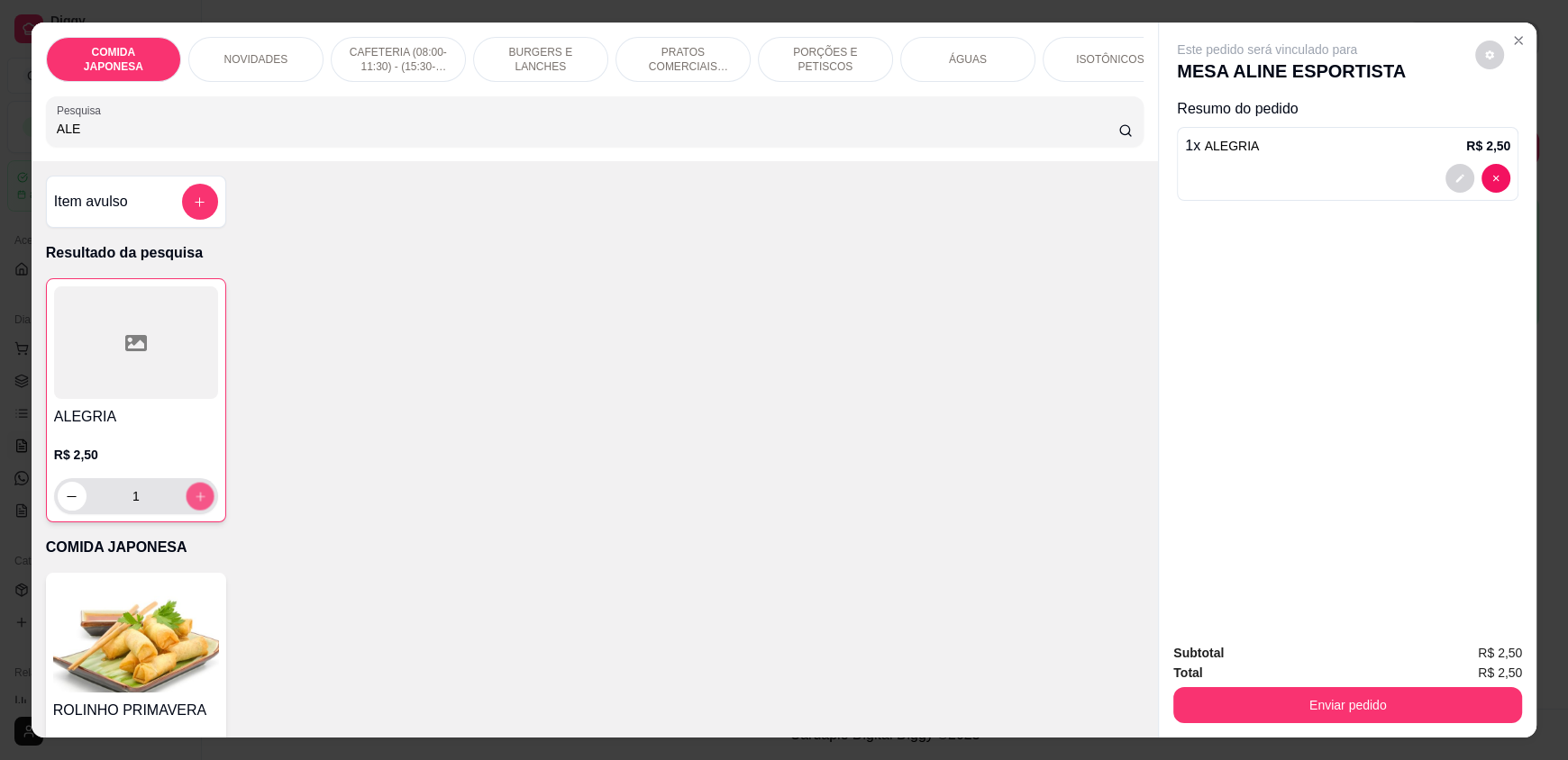
click at [188, 510] on button "increase-product-quantity" at bounding box center [200, 496] width 28 height 28
type input "2"
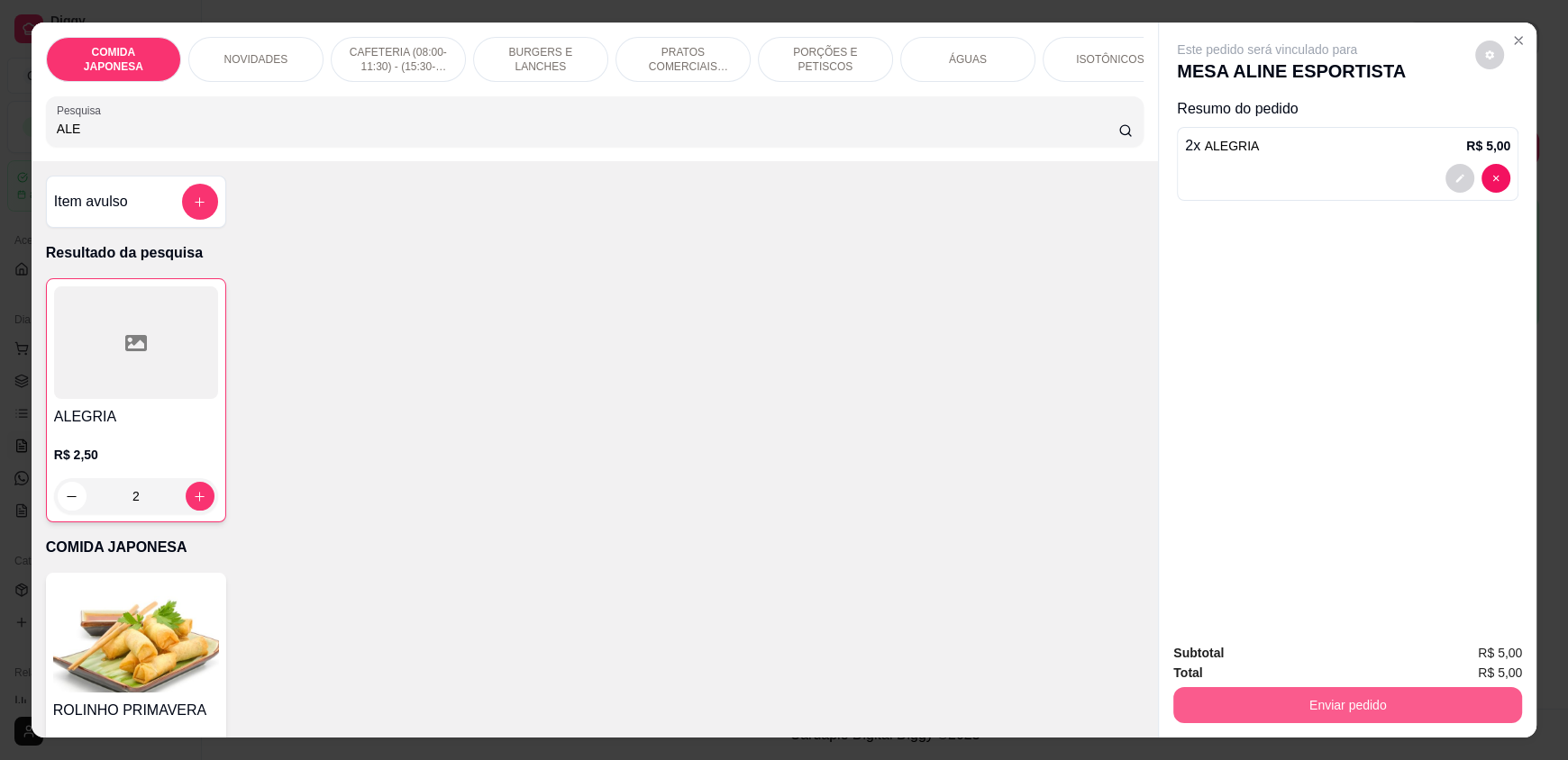
click at [1249, 689] on button "Enviar pedido" at bounding box center [1348, 705] width 349 height 36
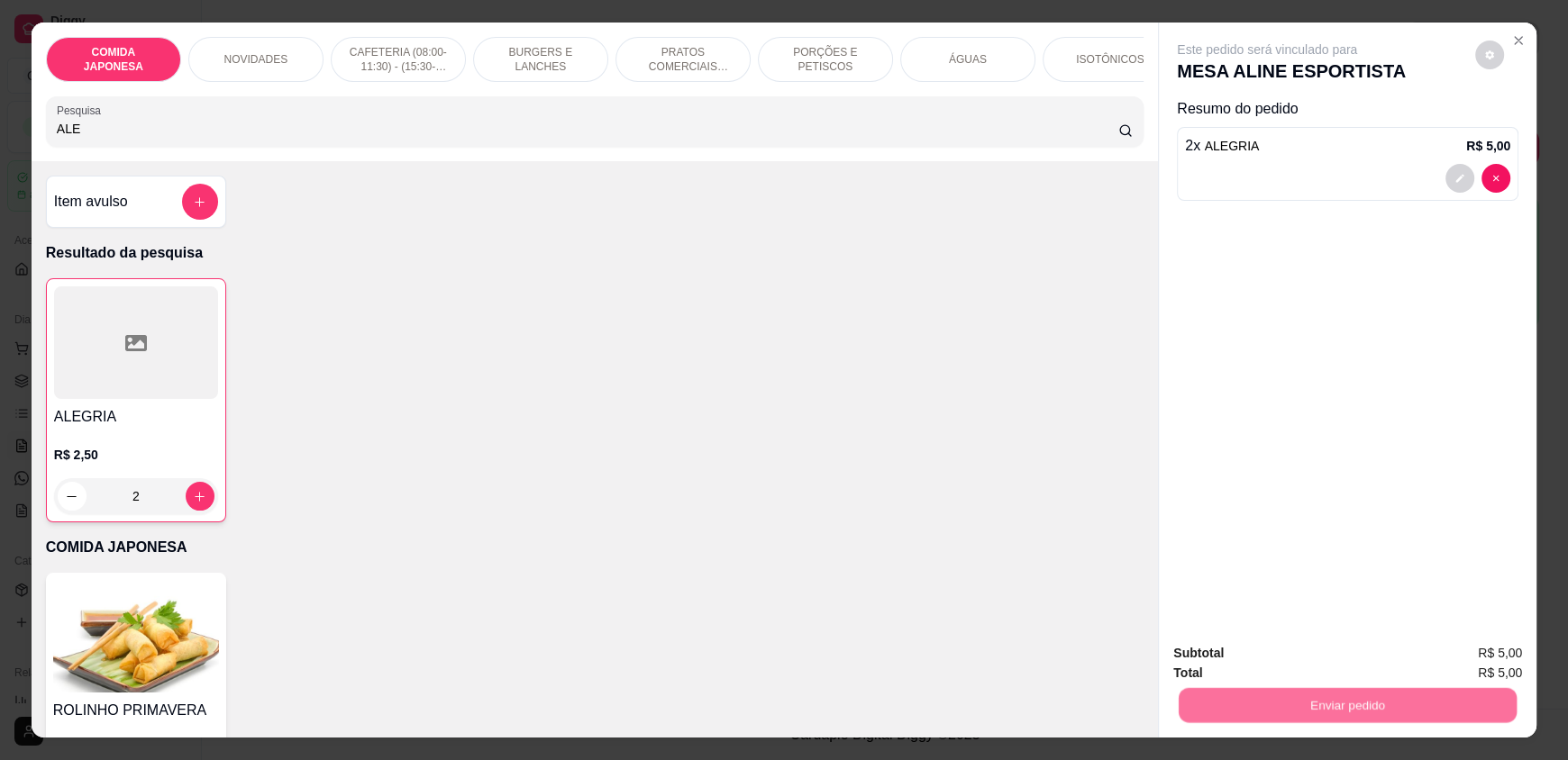
click at [1240, 644] on button "Não registrar e enviar pedido" at bounding box center [1288, 661] width 188 height 34
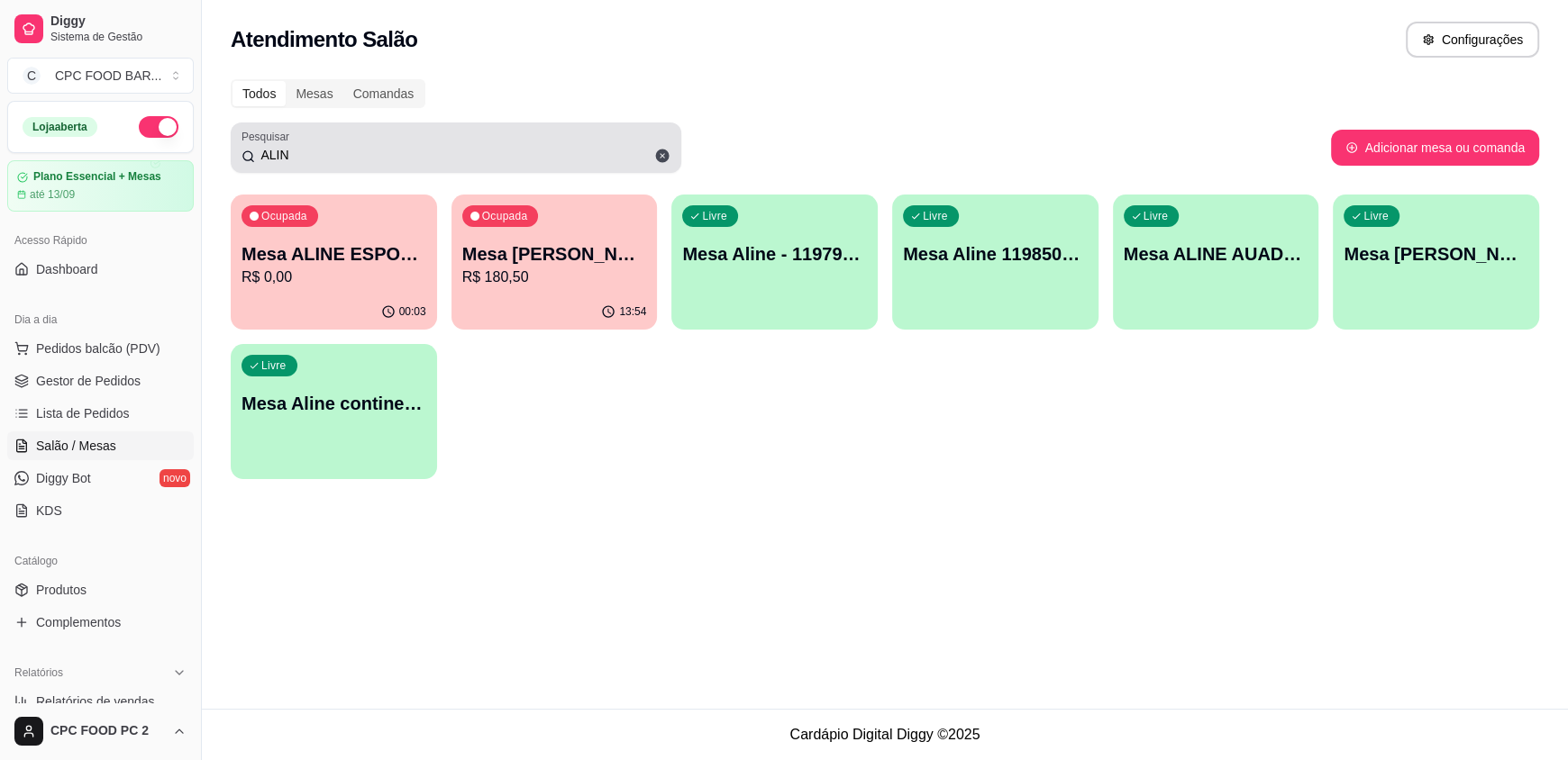
click at [537, 148] on input "ALIN" at bounding box center [463, 154] width 416 height 18
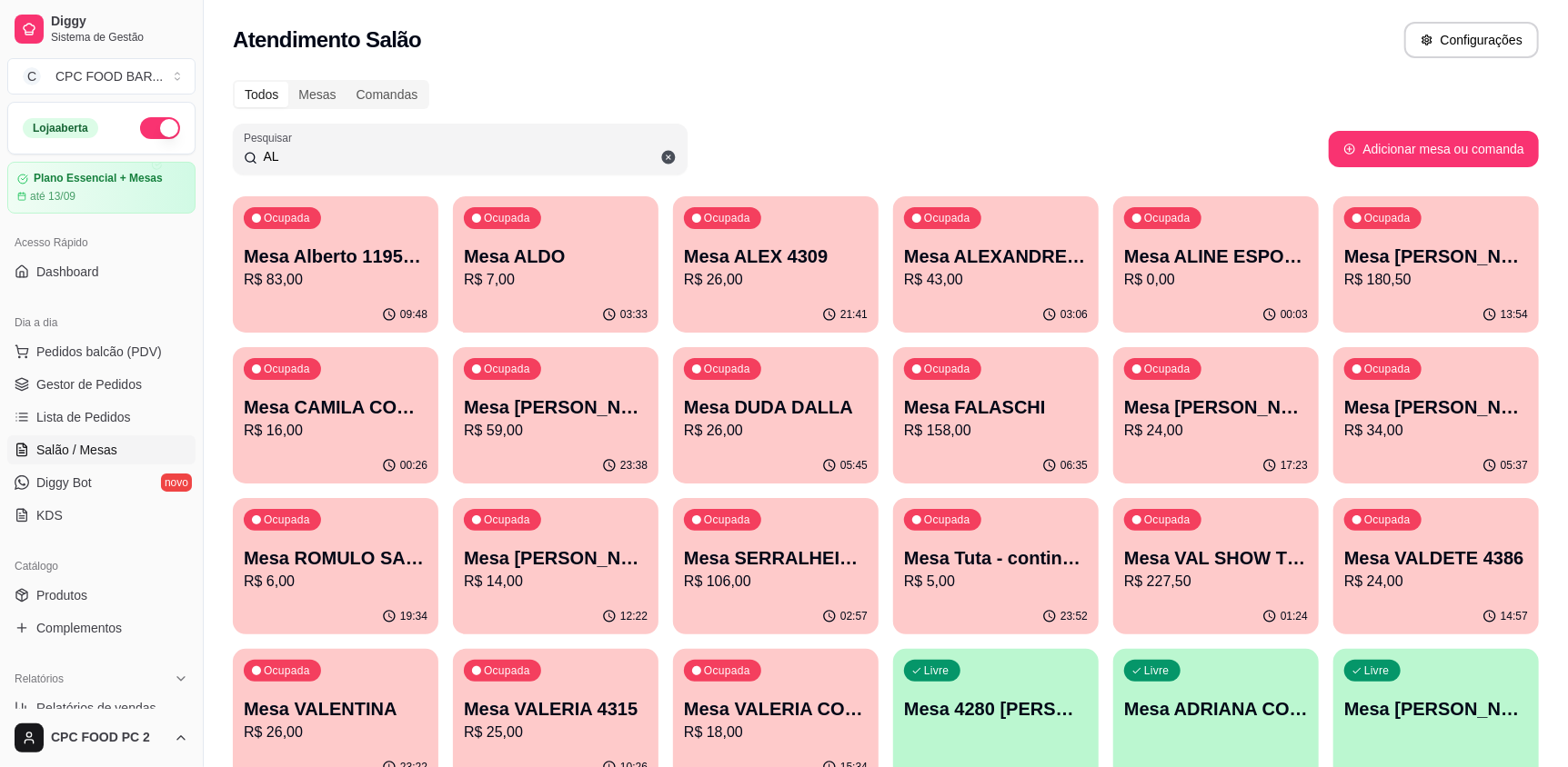
type input "A"
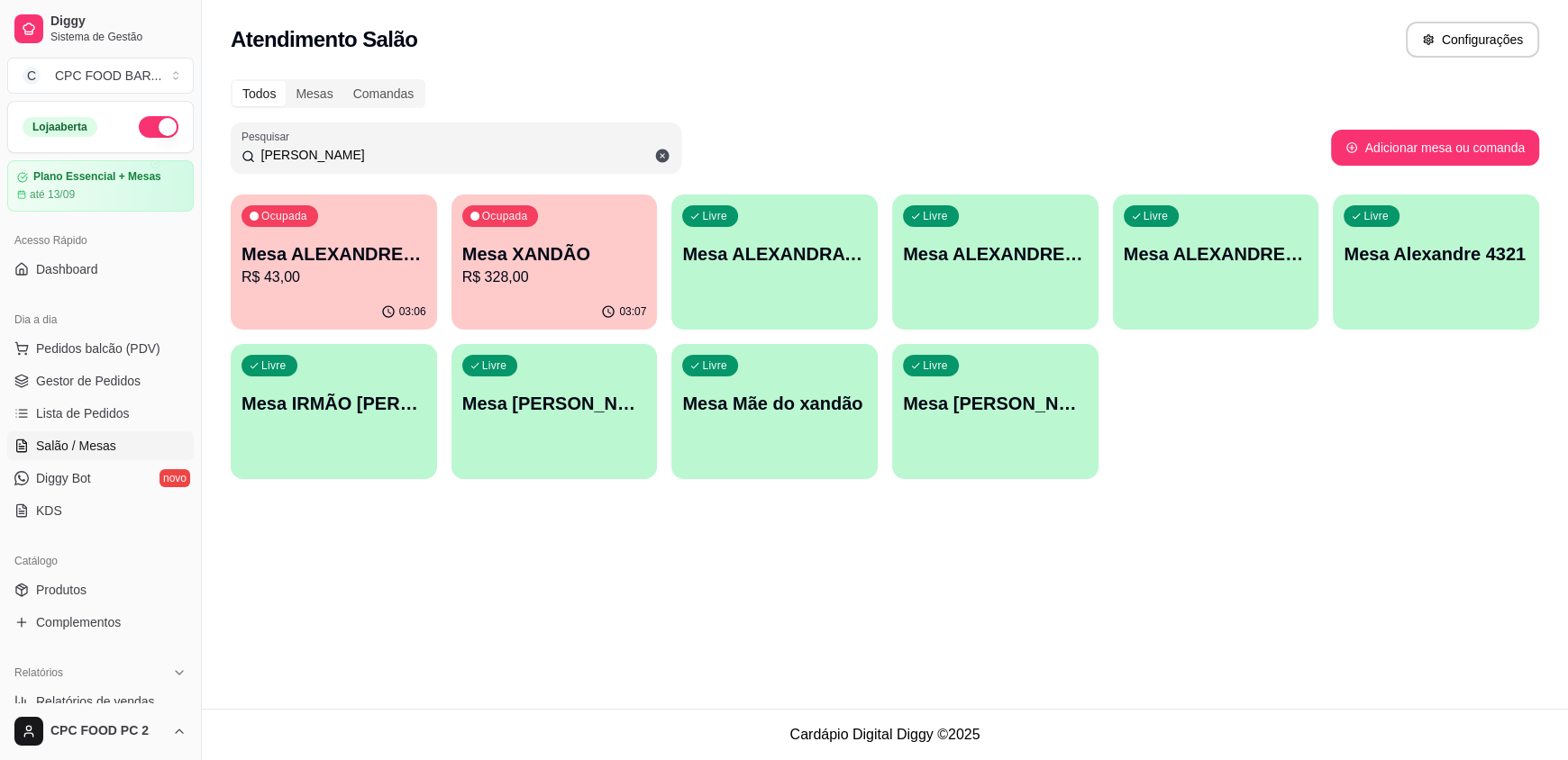
type input "[PERSON_NAME]"
click at [527, 271] on p "R$ 328,00" at bounding box center [554, 277] width 179 height 20
click at [126, 347] on span "Pedidos balcão (PDV)" at bounding box center [98, 348] width 124 height 18
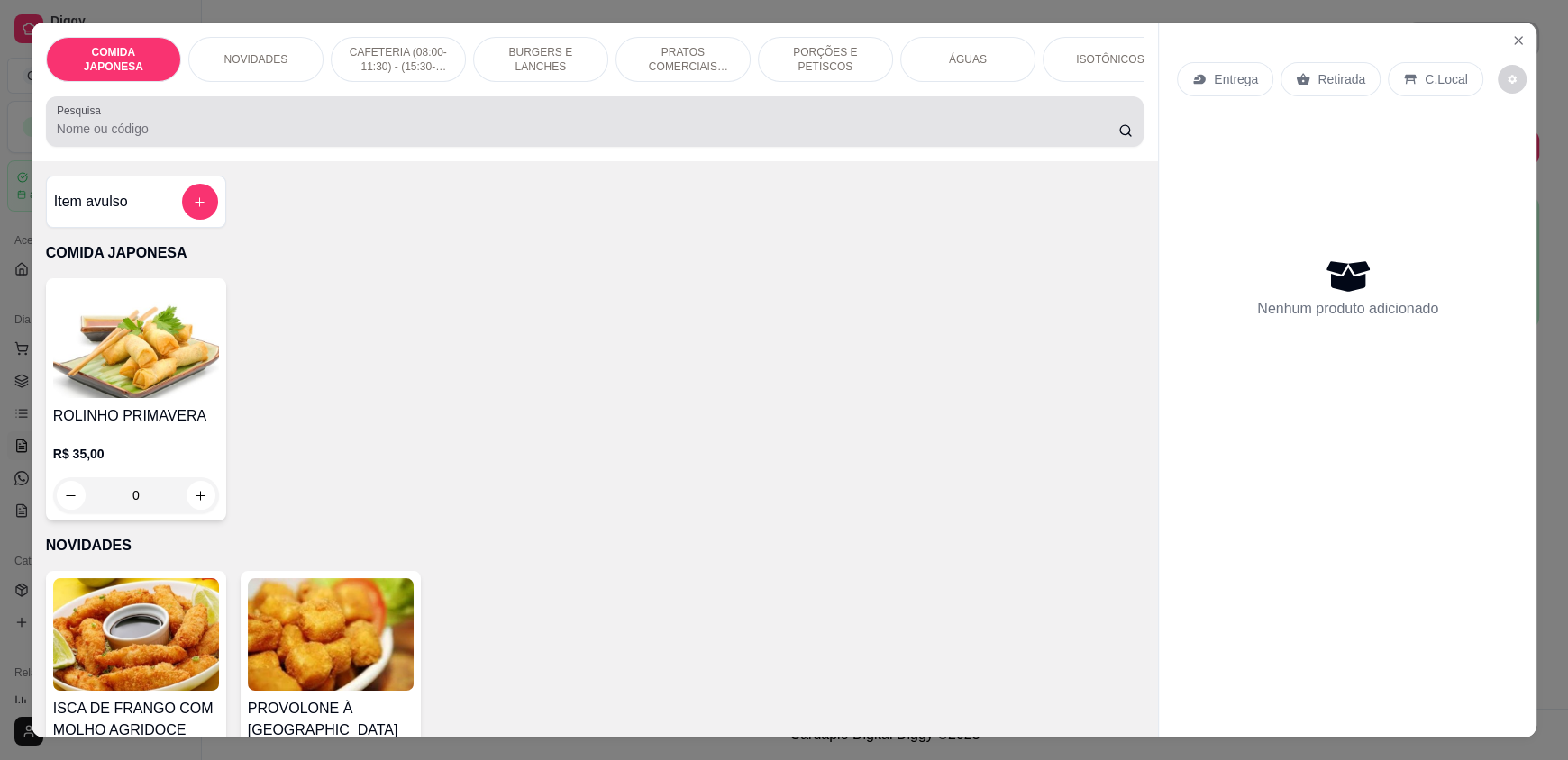
click at [330, 138] on input "Pesquisa" at bounding box center [588, 128] width 1063 height 18
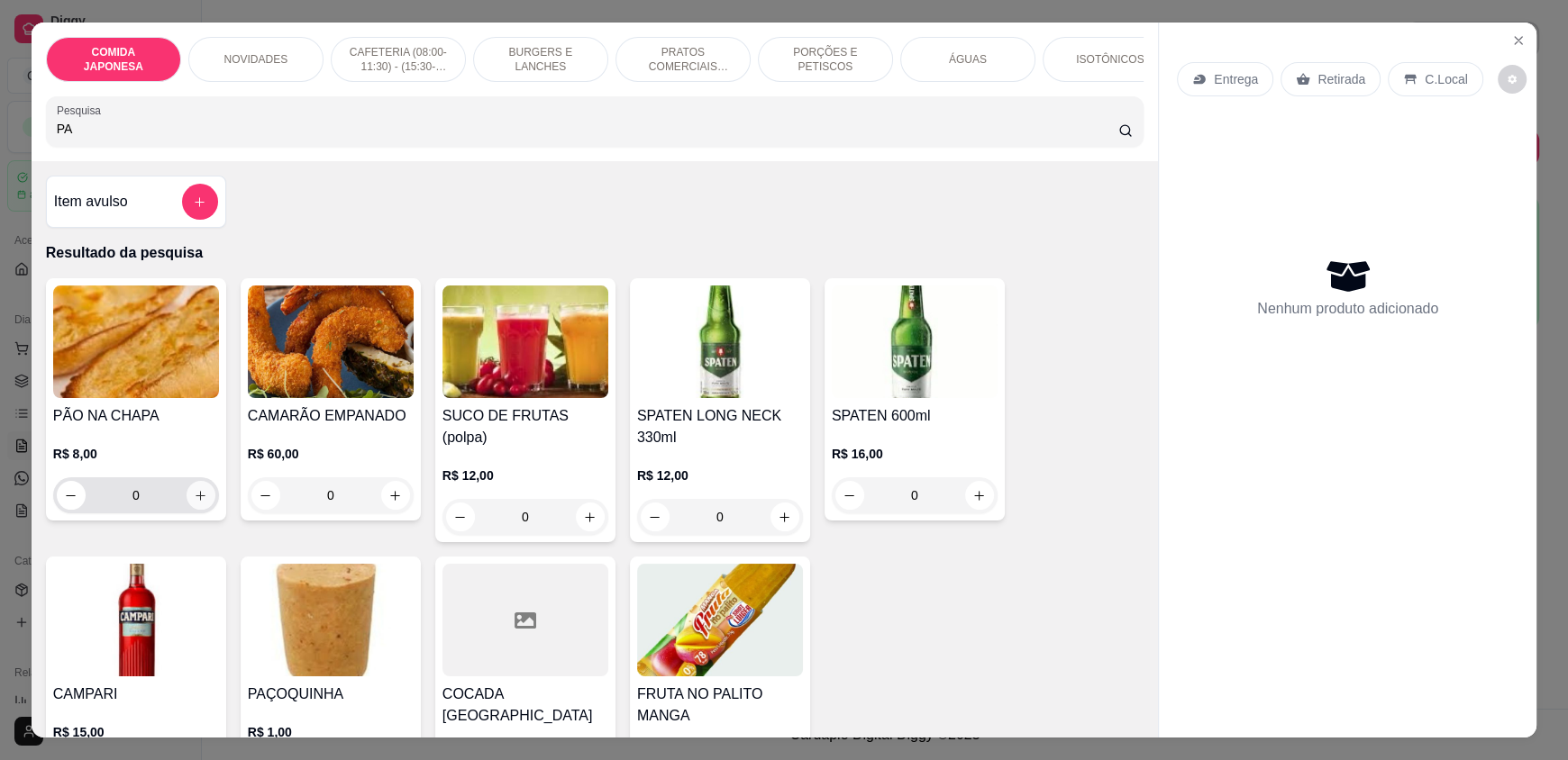
type input "PA"
click at [198, 503] on icon "increase-product-quantity" at bounding box center [201, 496] width 14 height 14
type input "1"
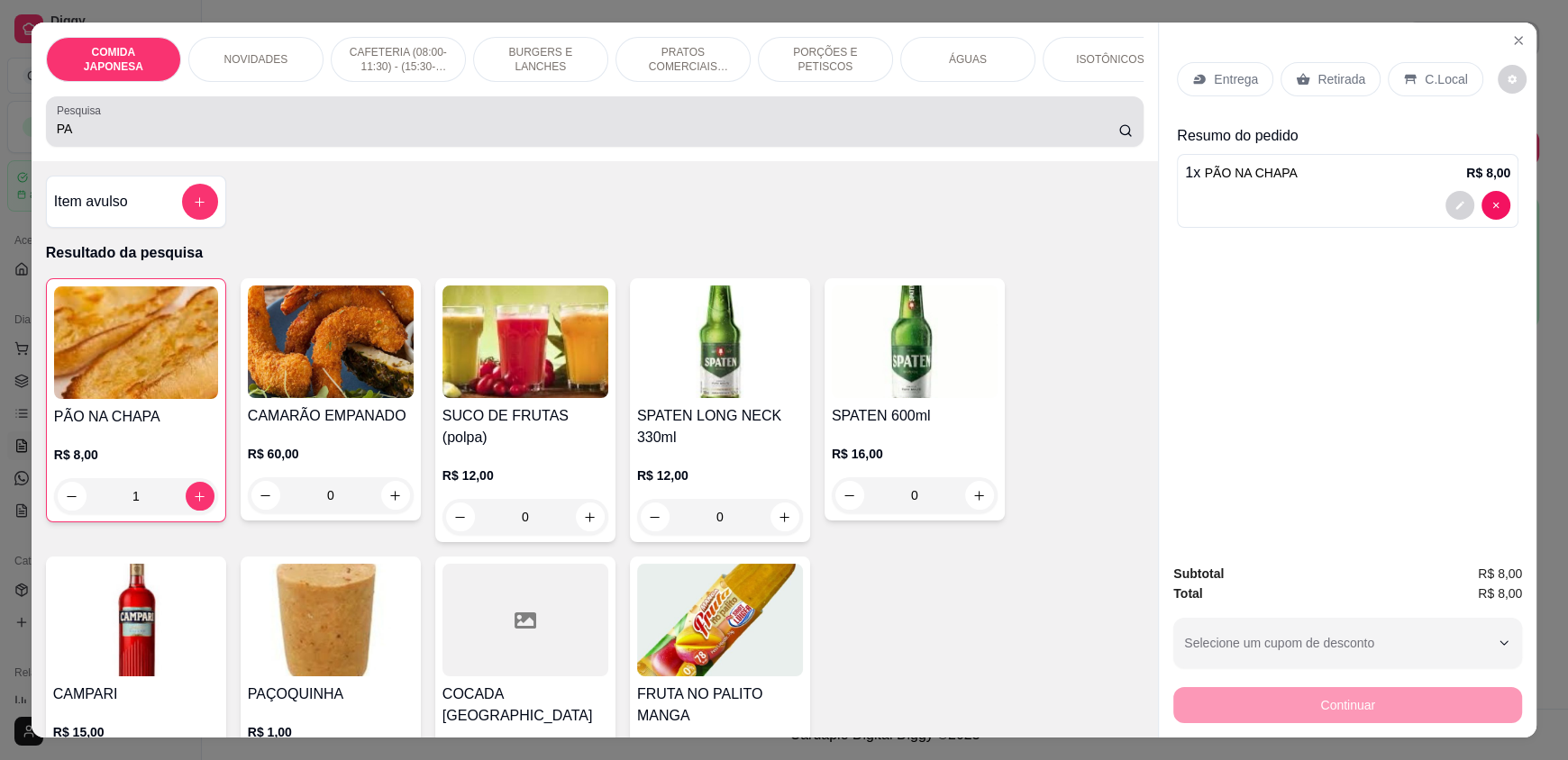
click at [188, 138] on input "PA" at bounding box center [588, 128] width 1063 height 18
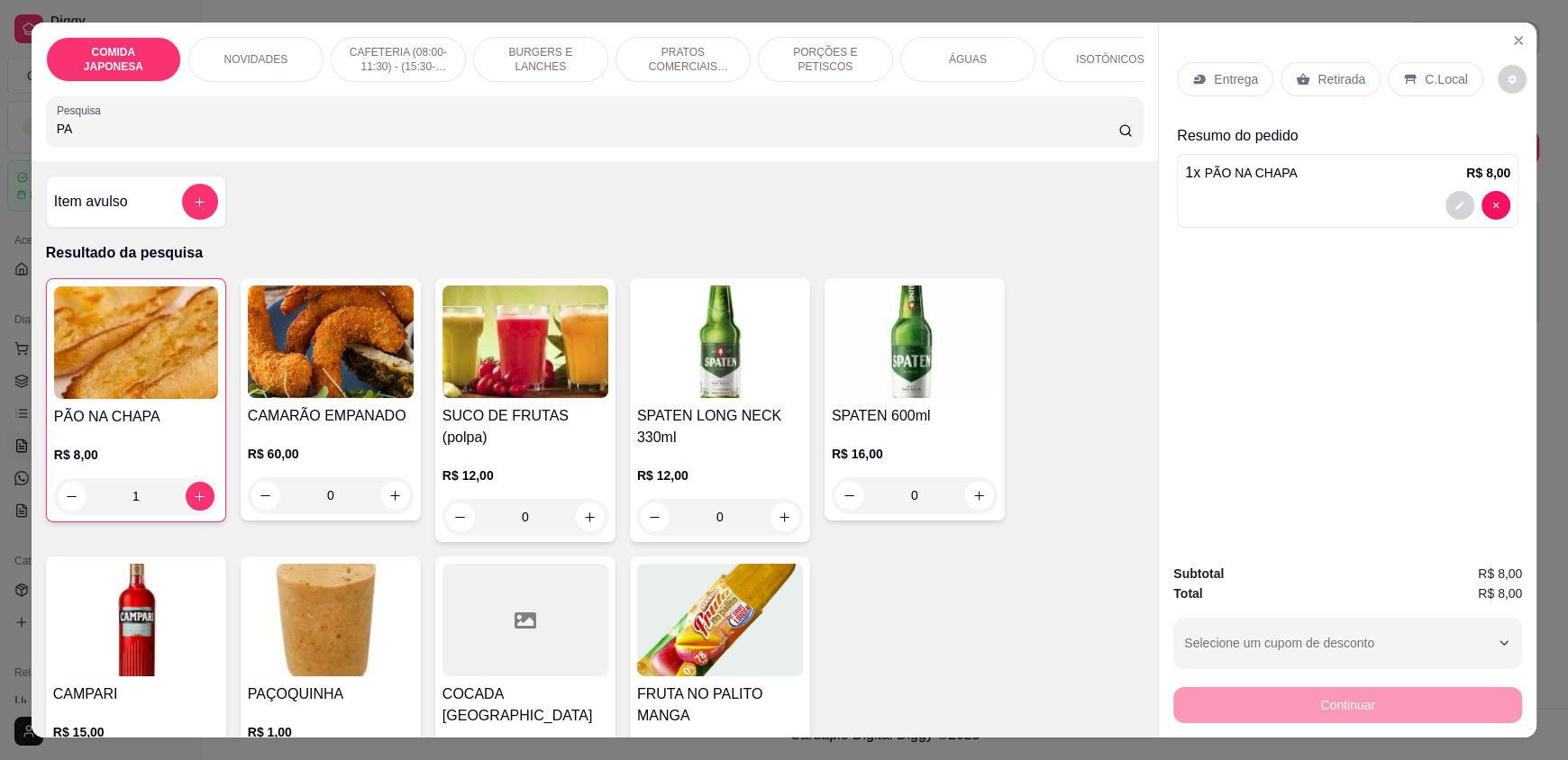
type input "P"
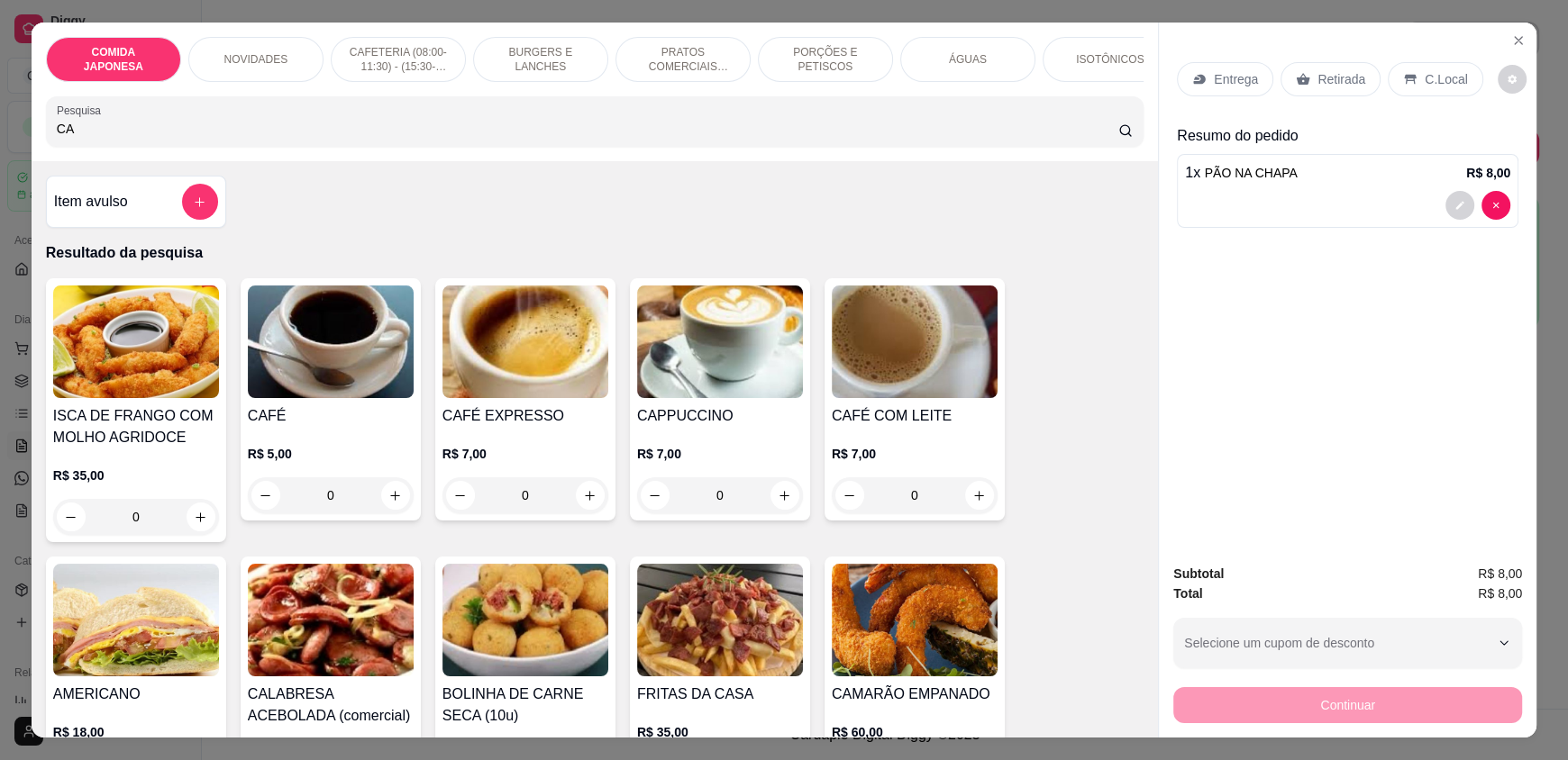
type input "C"
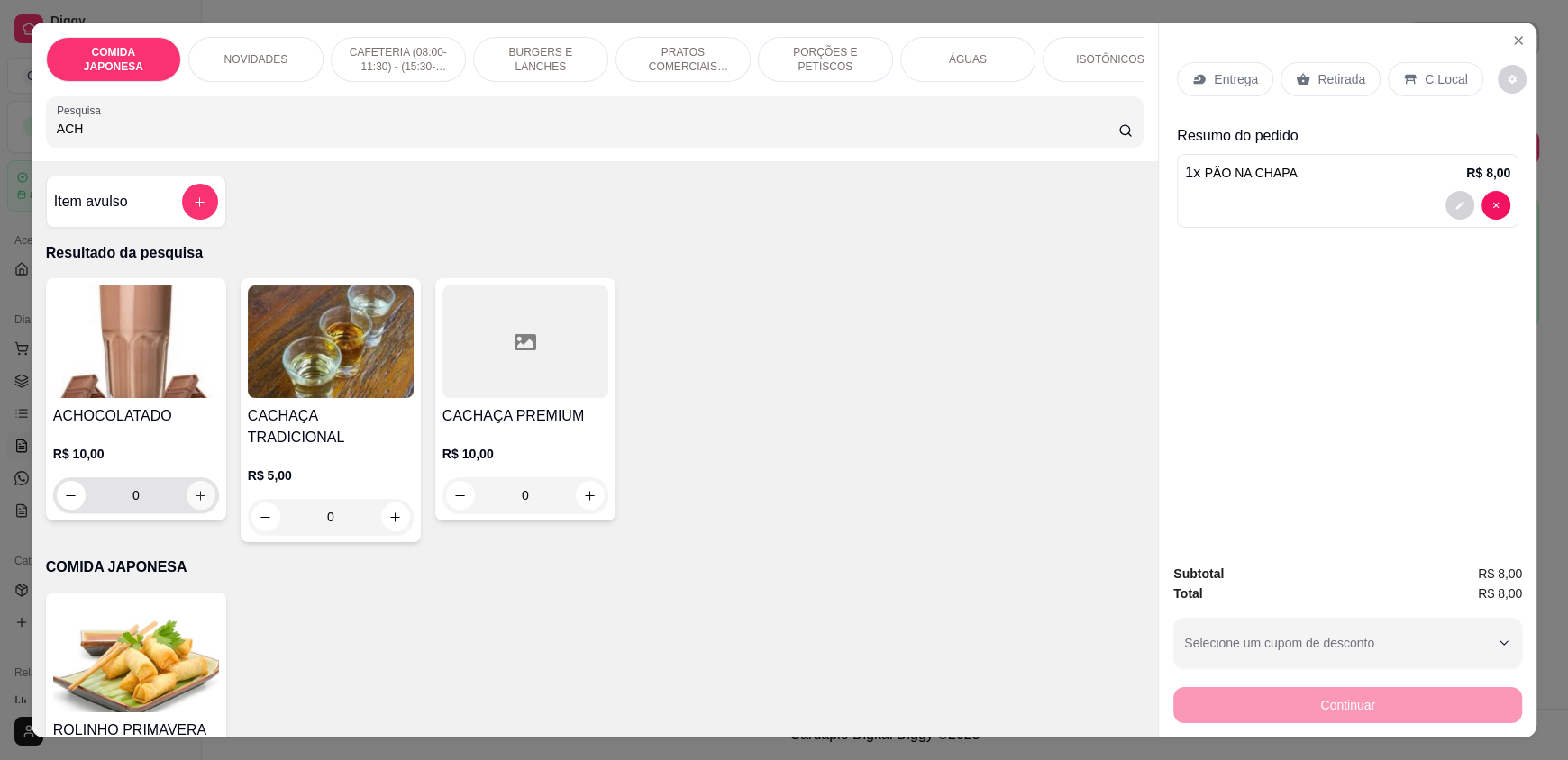
type input "ACH"
click at [195, 503] on icon "increase-product-quantity" at bounding box center [201, 496] width 14 height 14
type input "1"
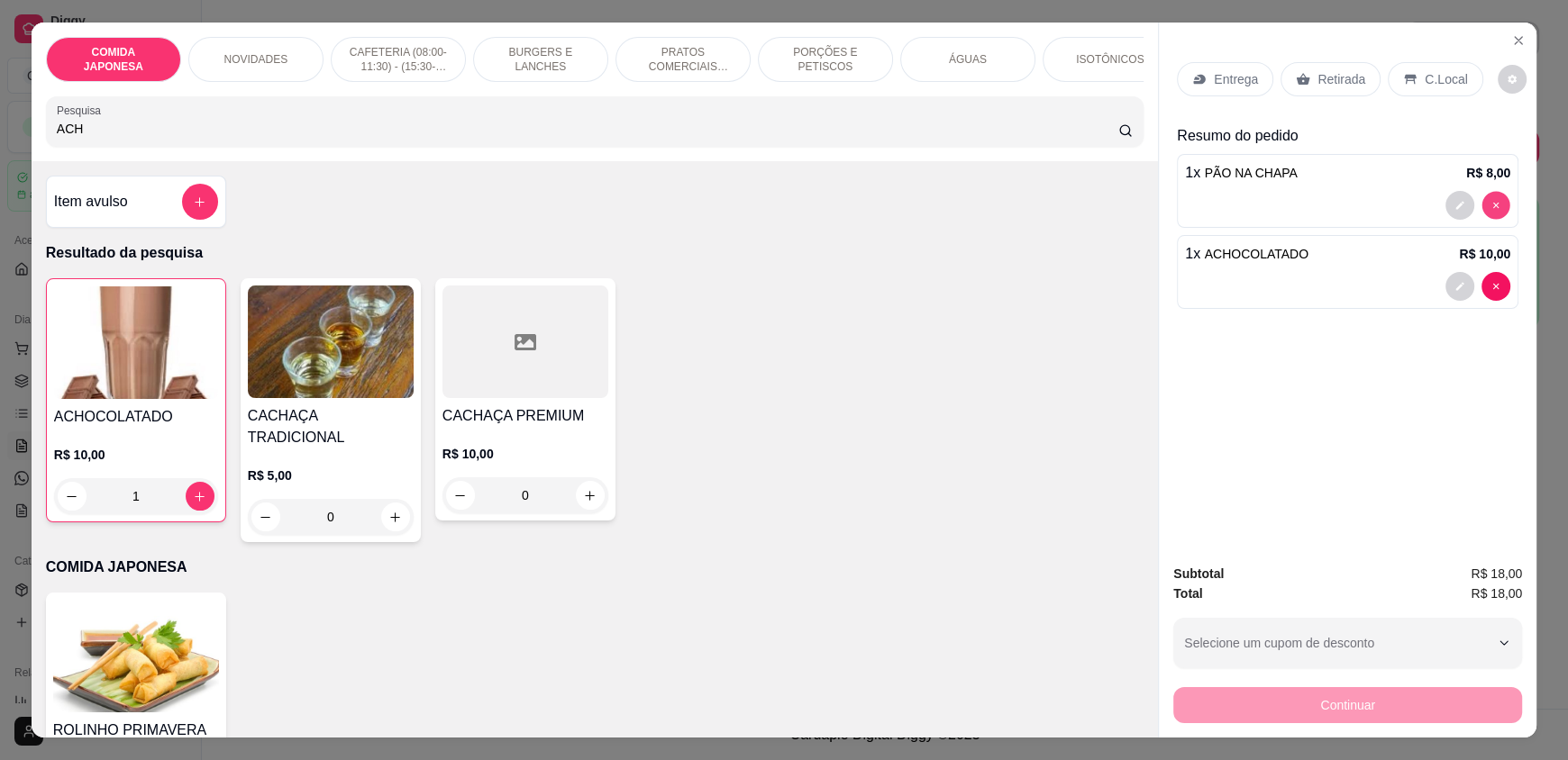
type input "0"
click at [489, 135] on input "ACH" at bounding box center [588, 128] width 1063 height 18
type input "A"
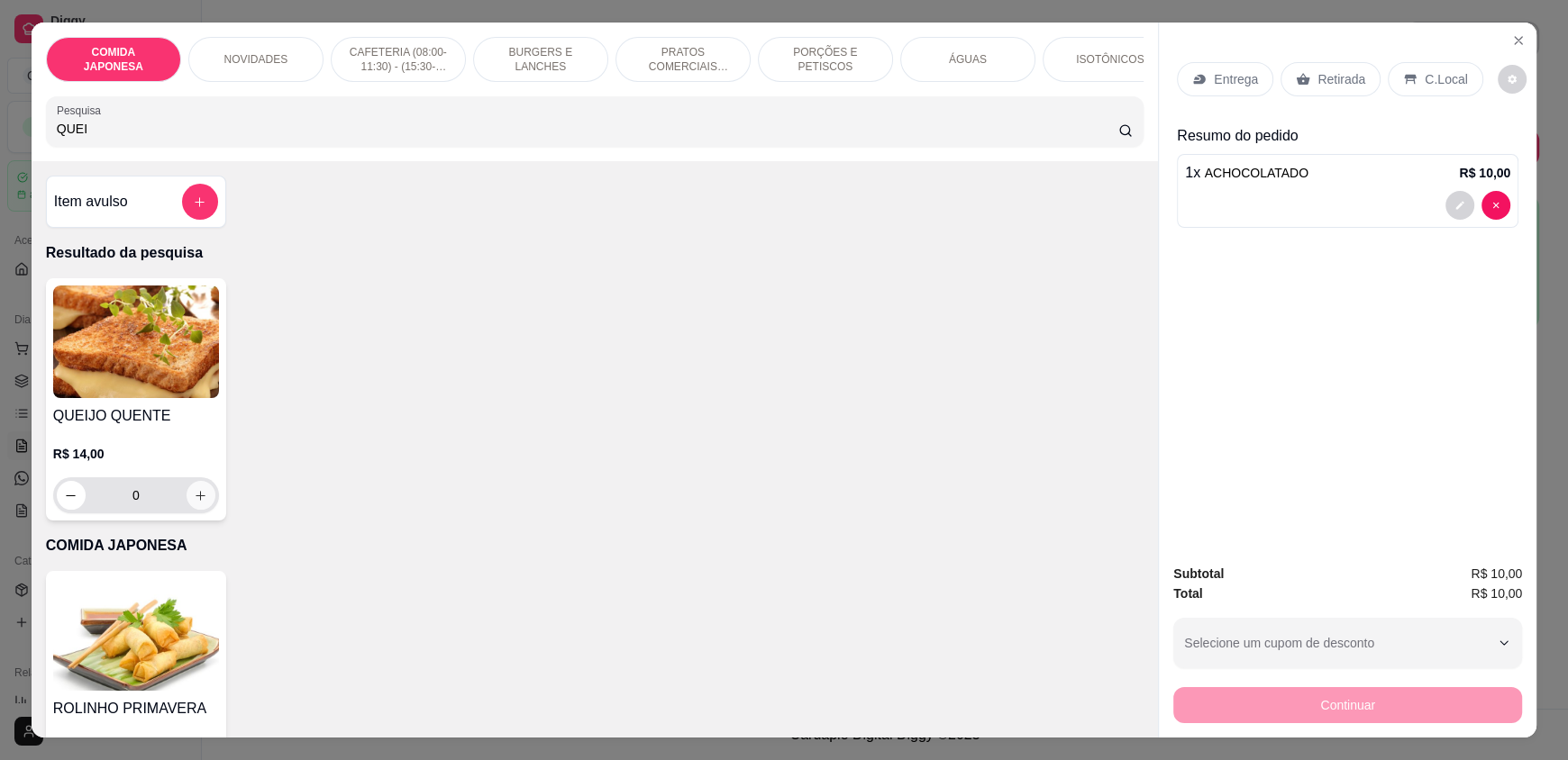
type input "QUEI"
click at [194, 503] on icon "increase-product-quantity" at bounding box center [201, 496] width 14 height 14
type input "1"
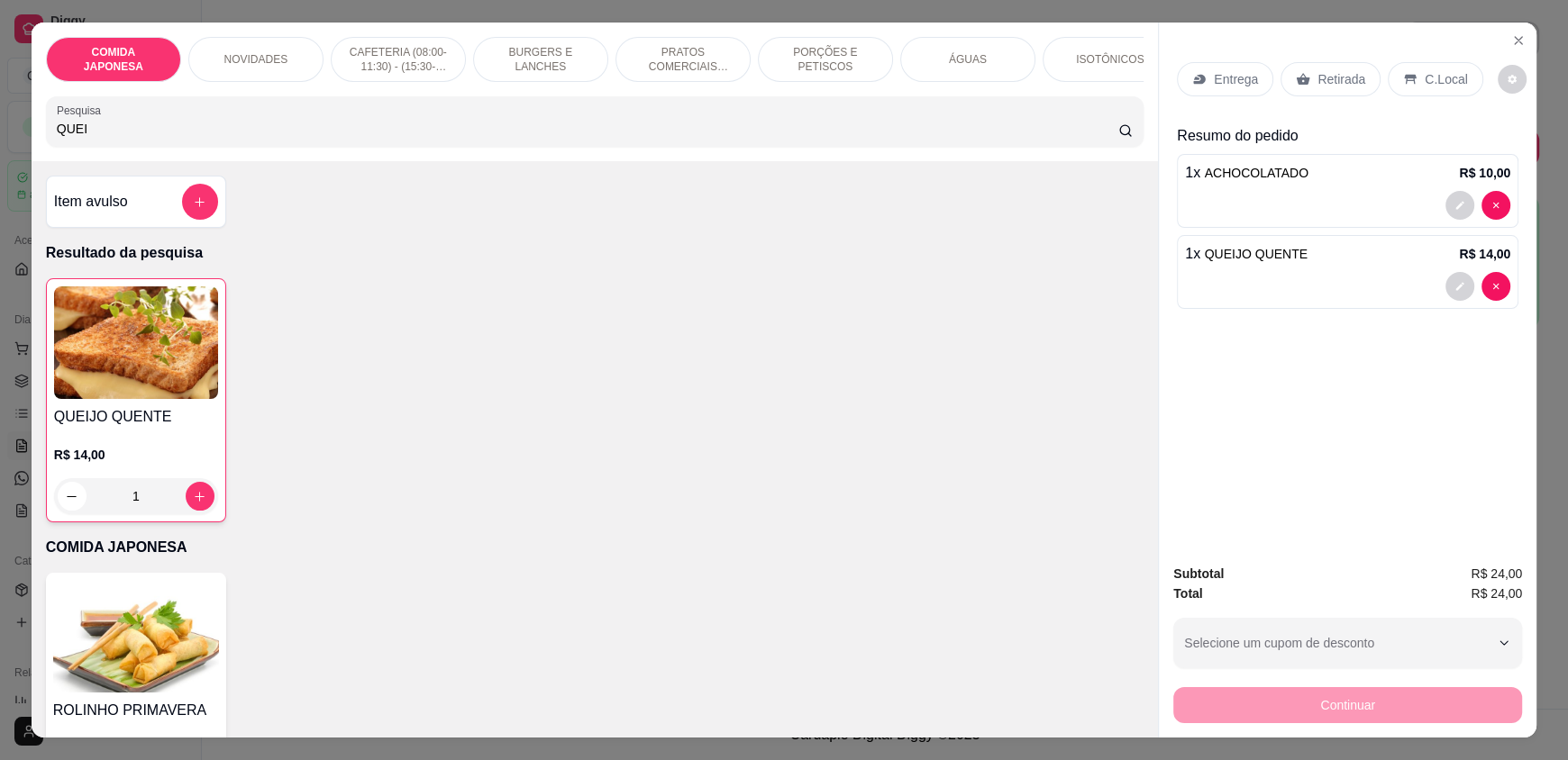
click at [1427, 78] on p "C.Local" at bounding box center [1446, 79] width 43 height 18
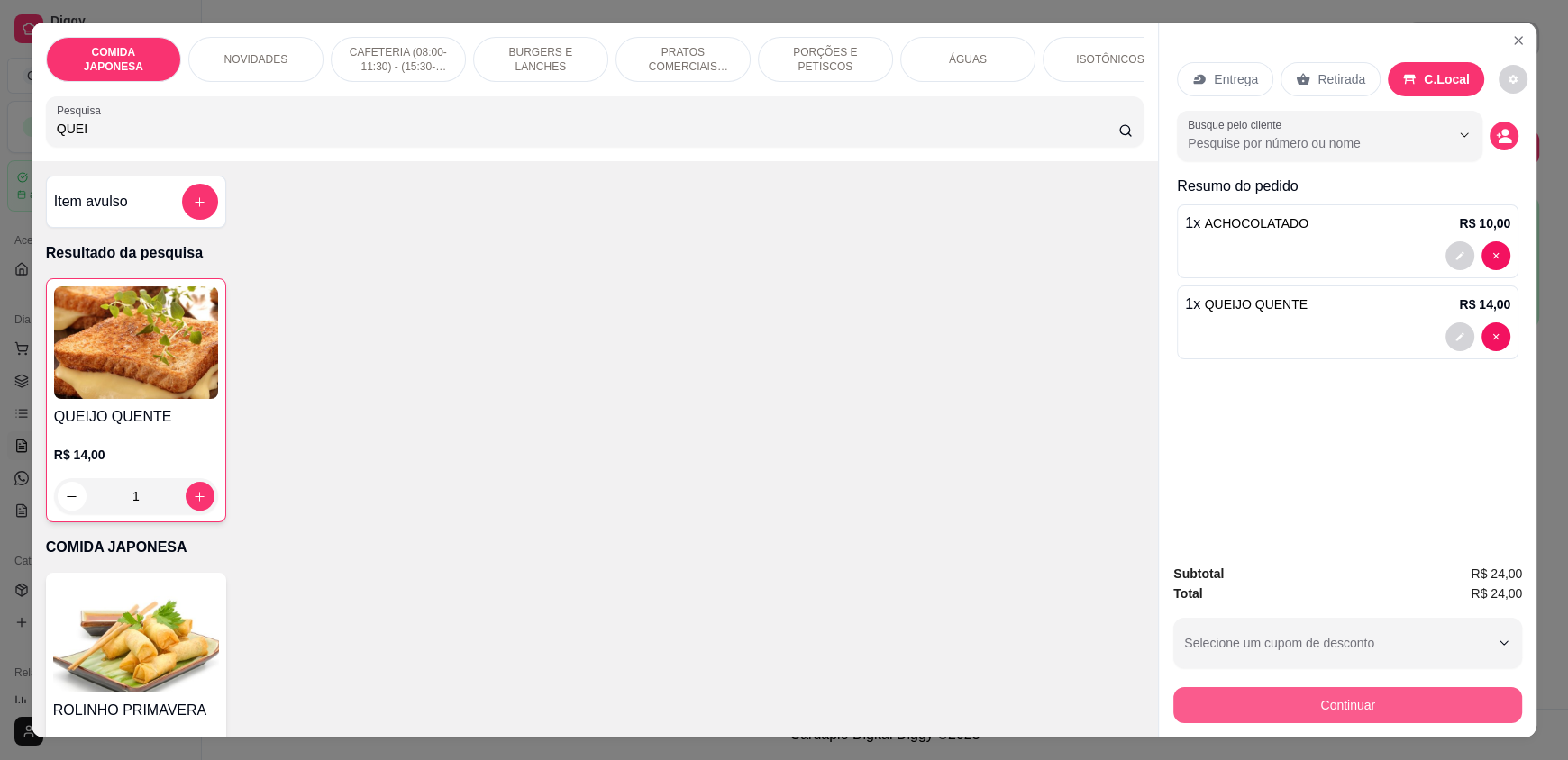
click at [1272, 693] on button "Continuar" at bounding box center [1348, 705] width 349 height 36
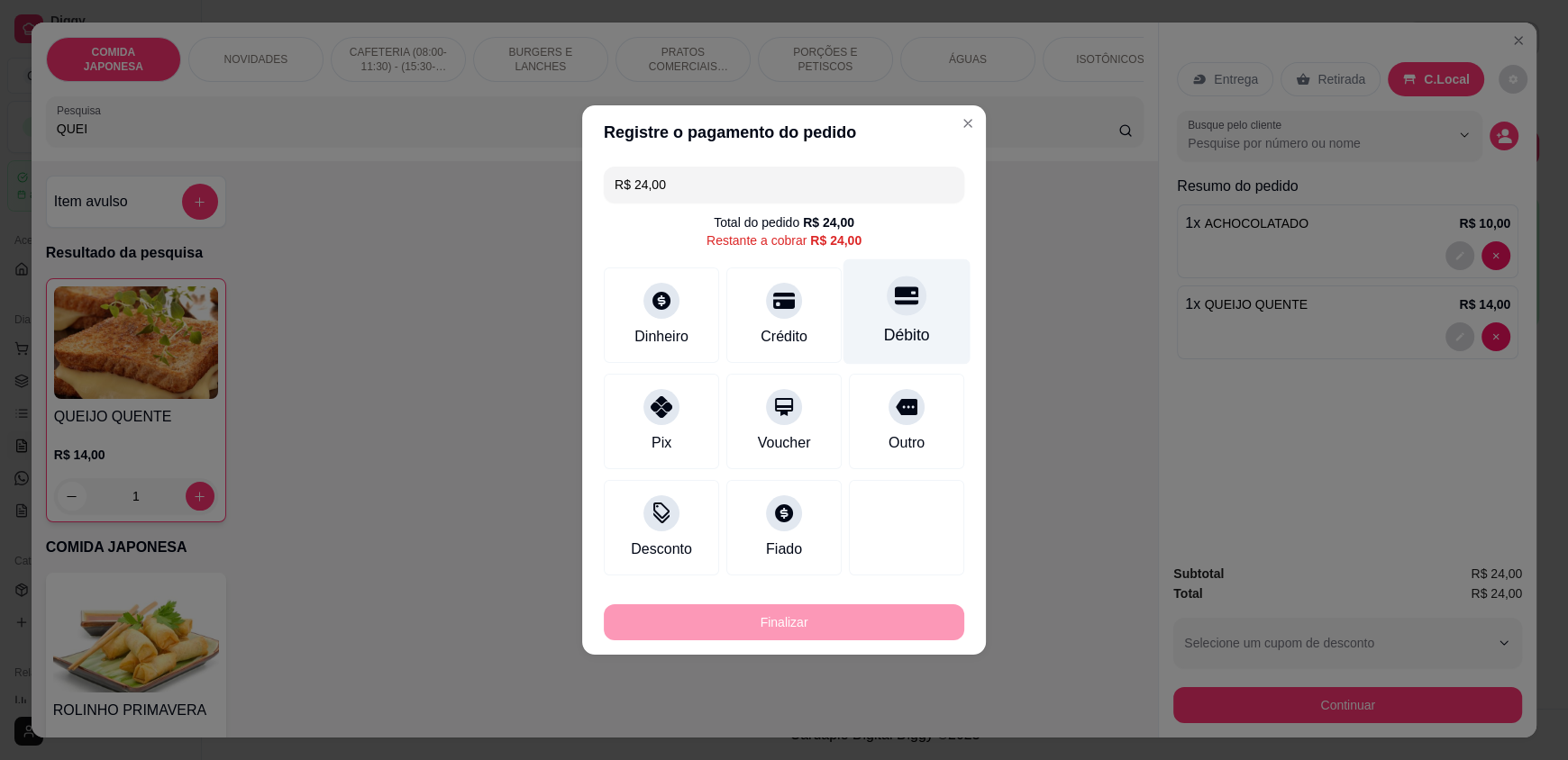
click at [888, 324] on div "Débito" at bounding box center [907, 335] width 46 height 23
type input "R$ 0,00"
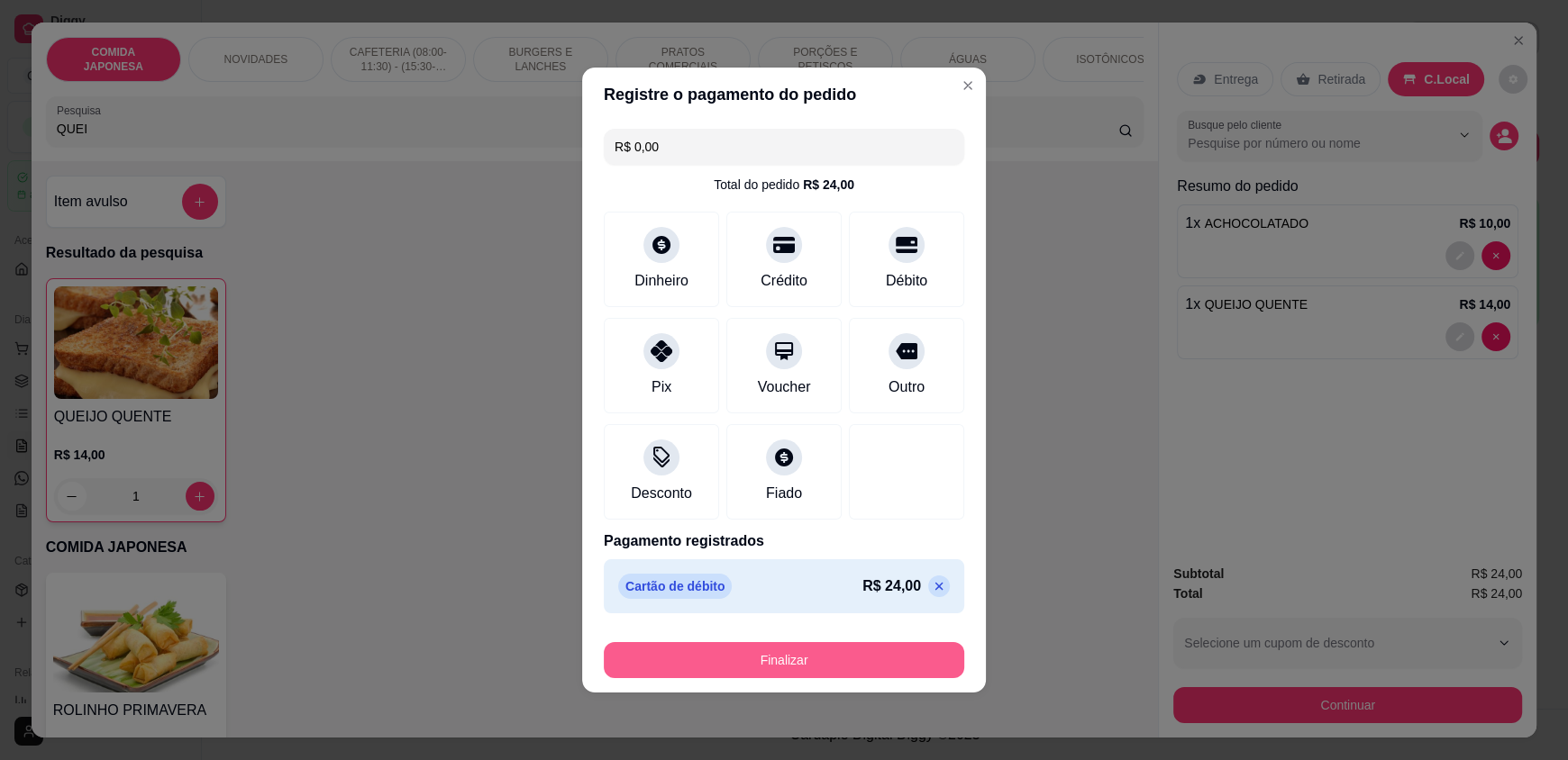
click at [881, 656] on button "Finalizar" at bounding box center [784, 660] width 360 height 36
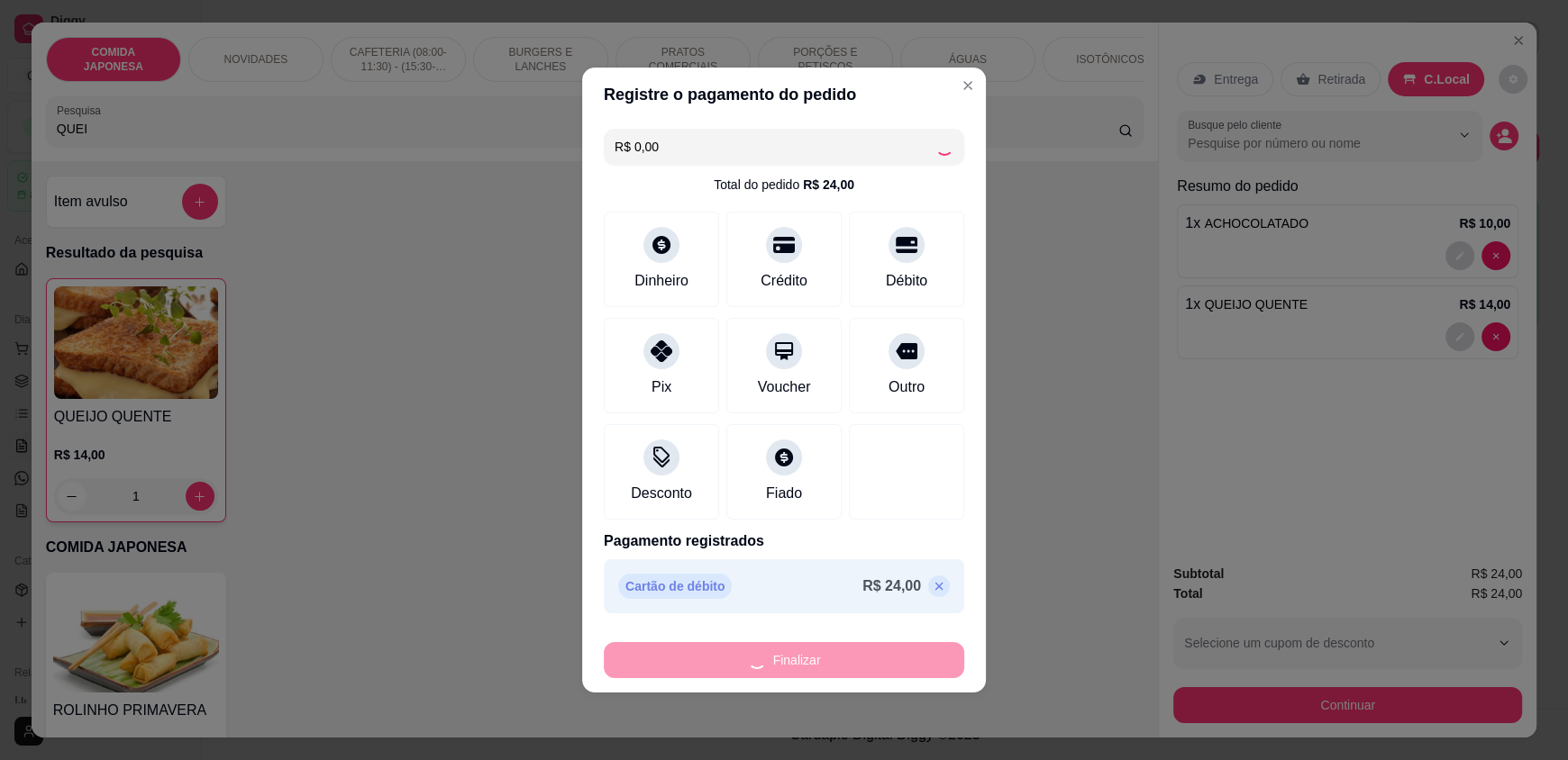
type input "0"
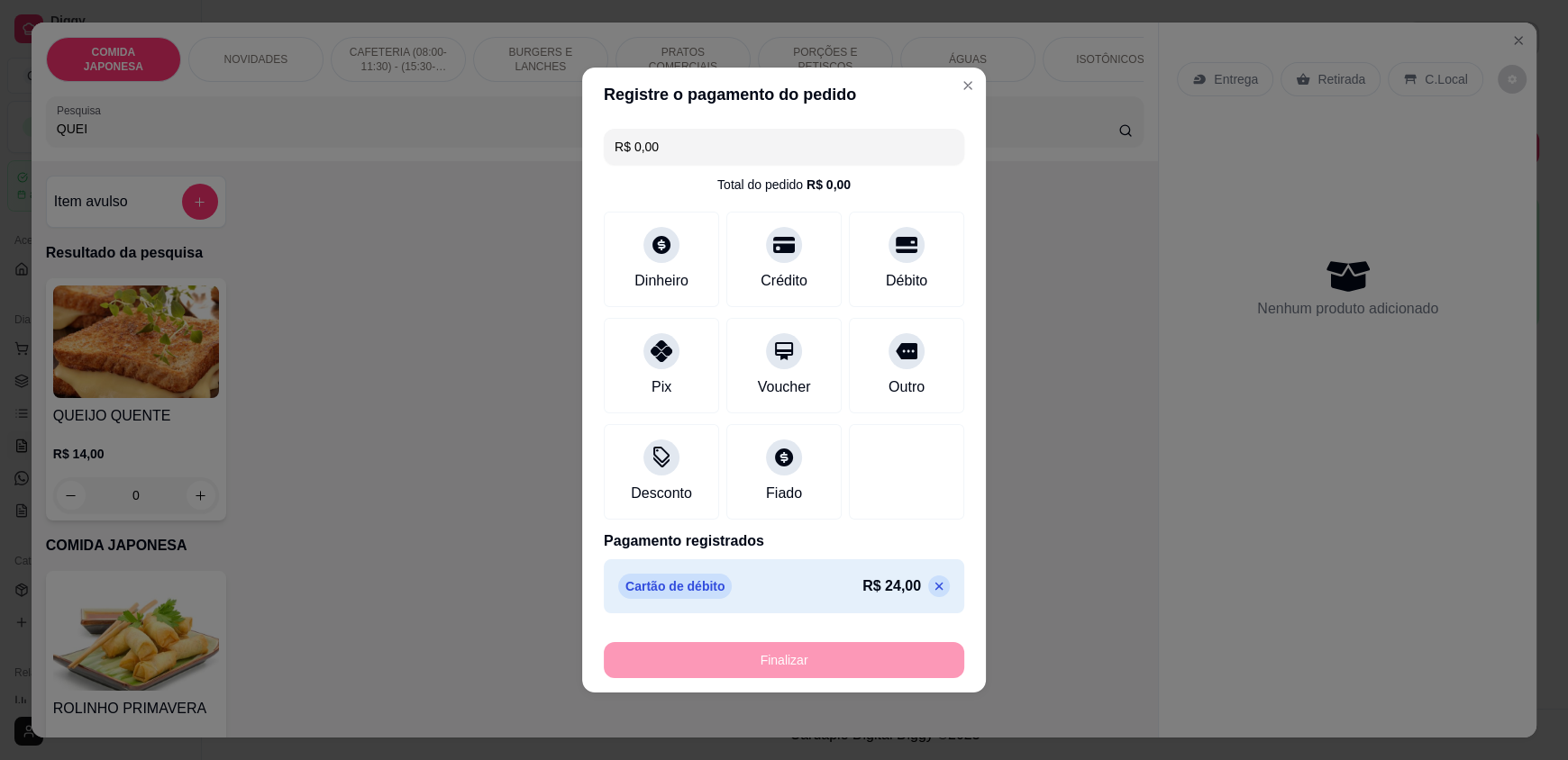
type input "-R$ 24,00"
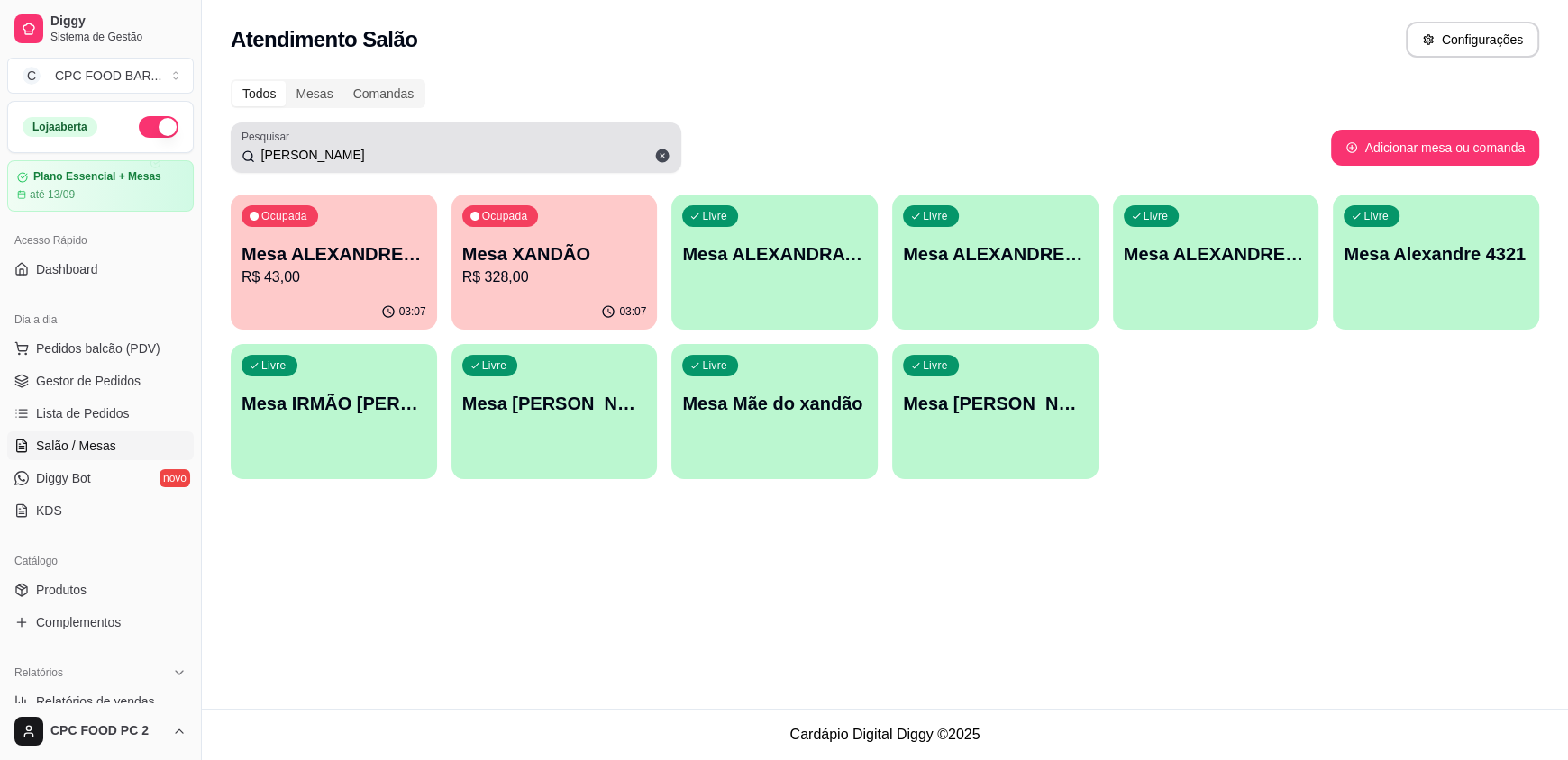
click at [362, 141] on div "[PERSON_NAME]" at bounding box center [456, 148] width 429 height 36
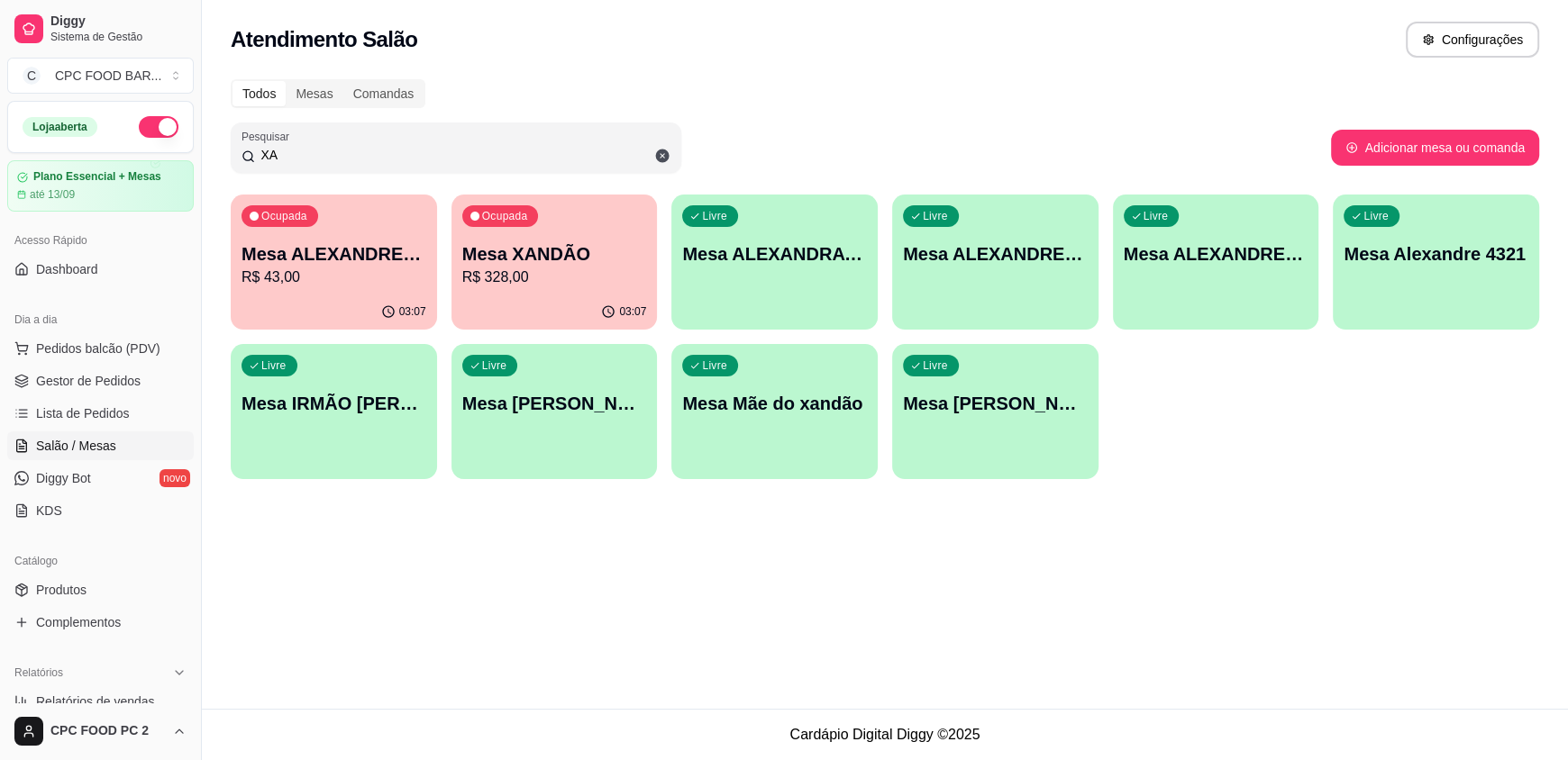
type input "X"
type input "[PERSON_NAME]"
click at [577, 270] on p "R$ 328,00" at bounding box center [554, 277] width 179 height 20
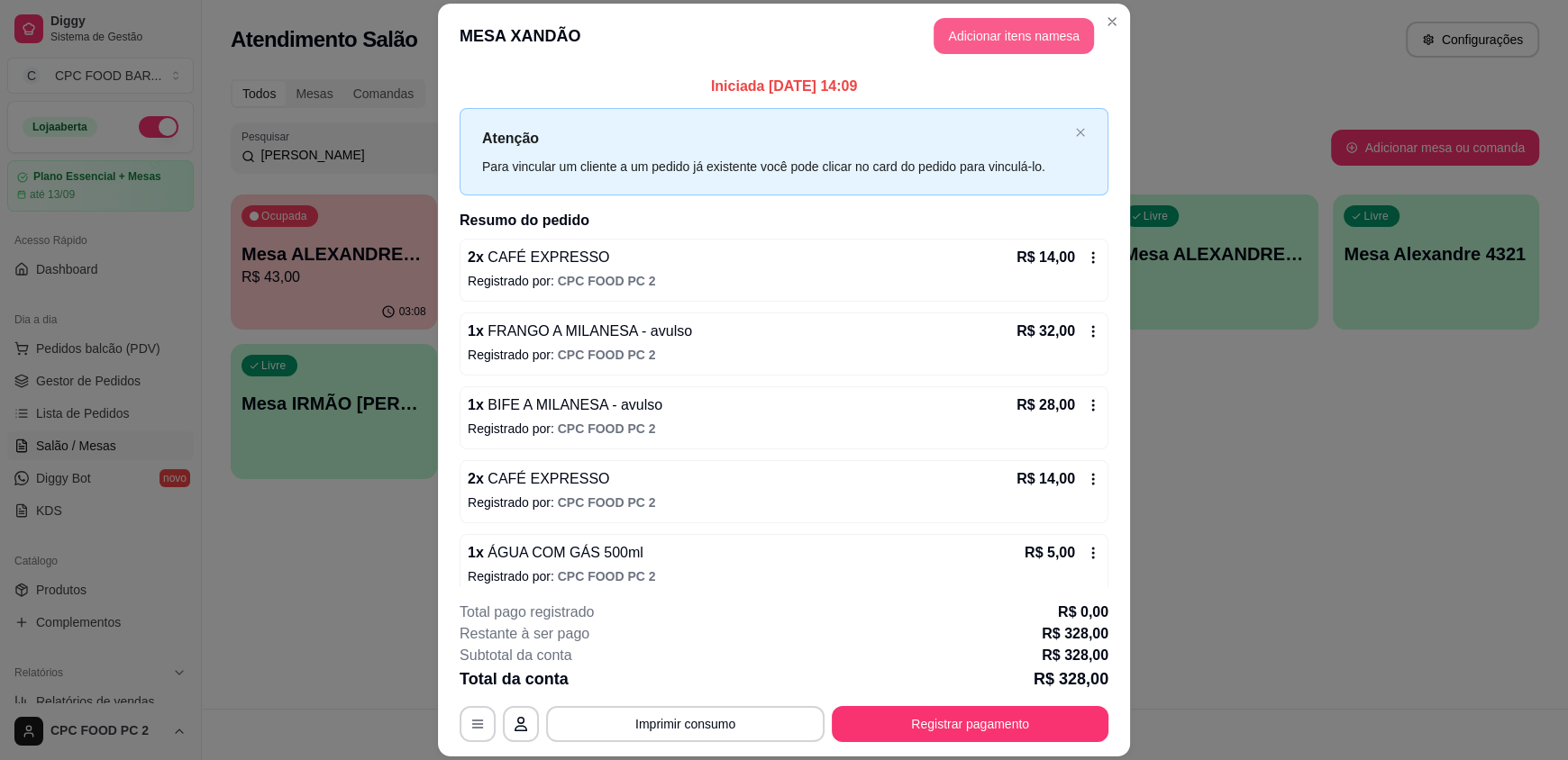
click at [991, 41] on button "Adicionar itens na mesa" at bounding box center [1014, 35] width 161 height 36
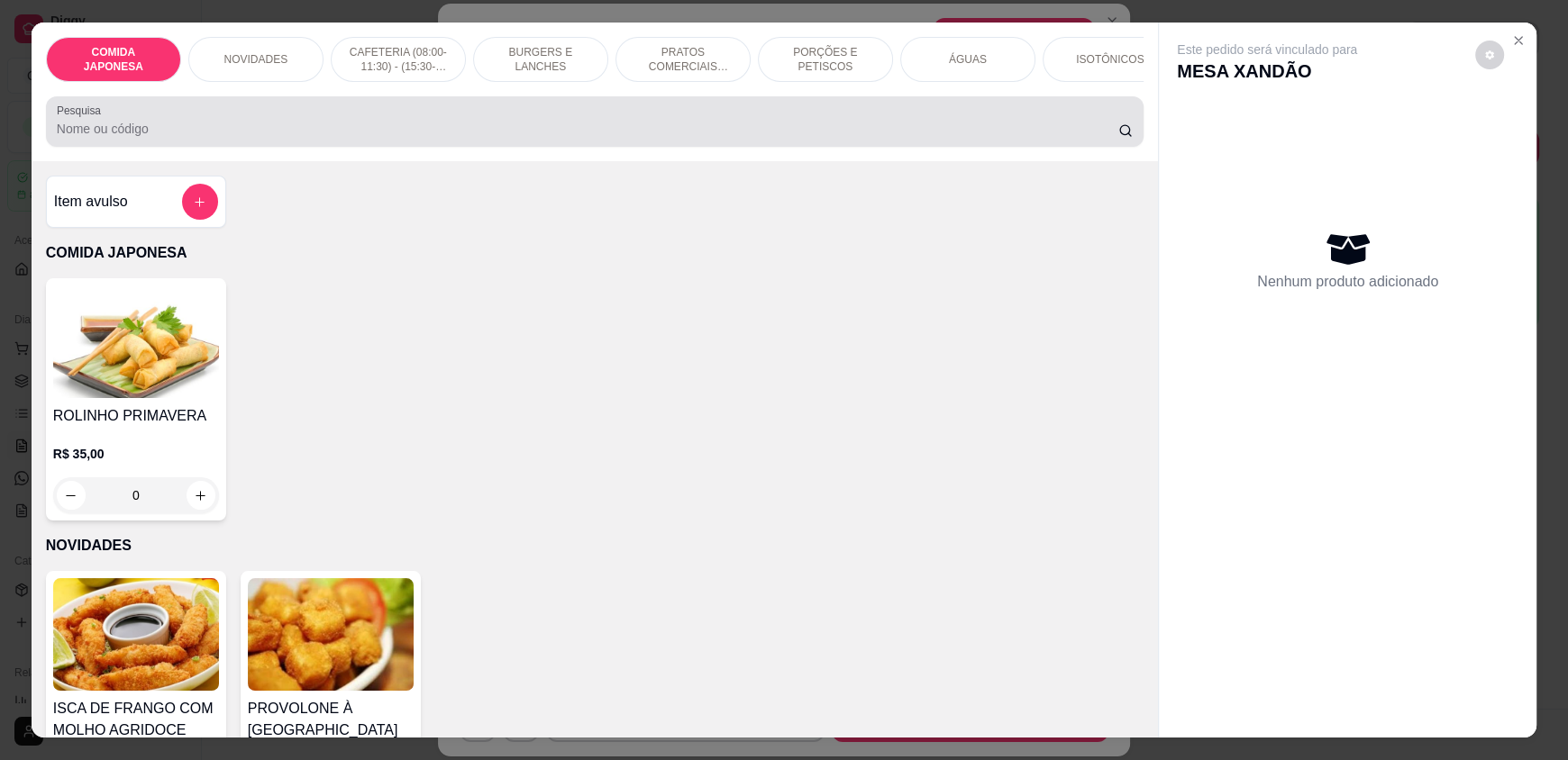
click at [688, 138] on input "Pesquisa" at bounding box center [588, 128] width 1063 height 18
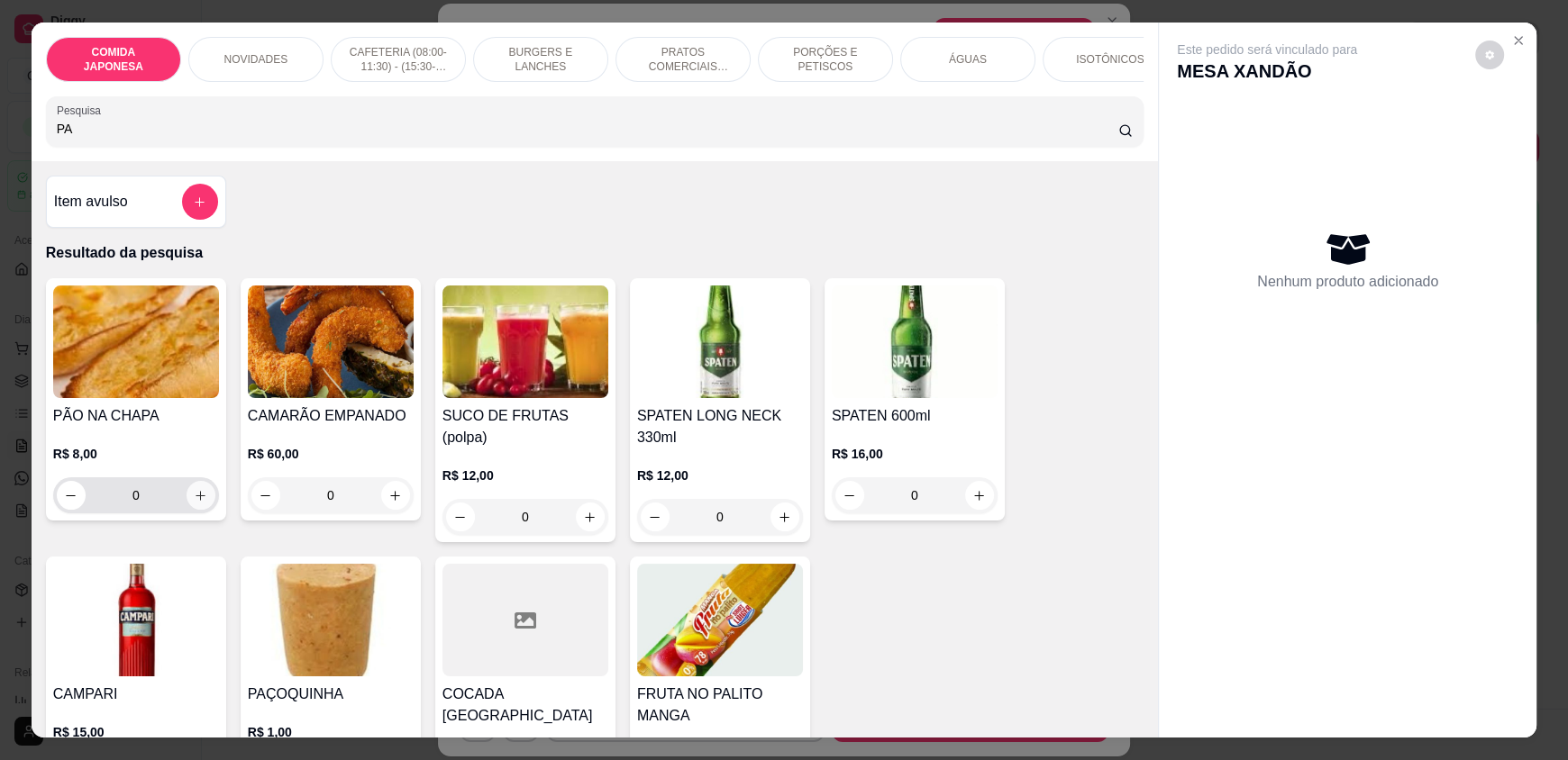
type input "PA"
click at [199, 502] on icon "increase-product-quantity" at bounding box center [201, 496] width 14 height 14
type input "1"
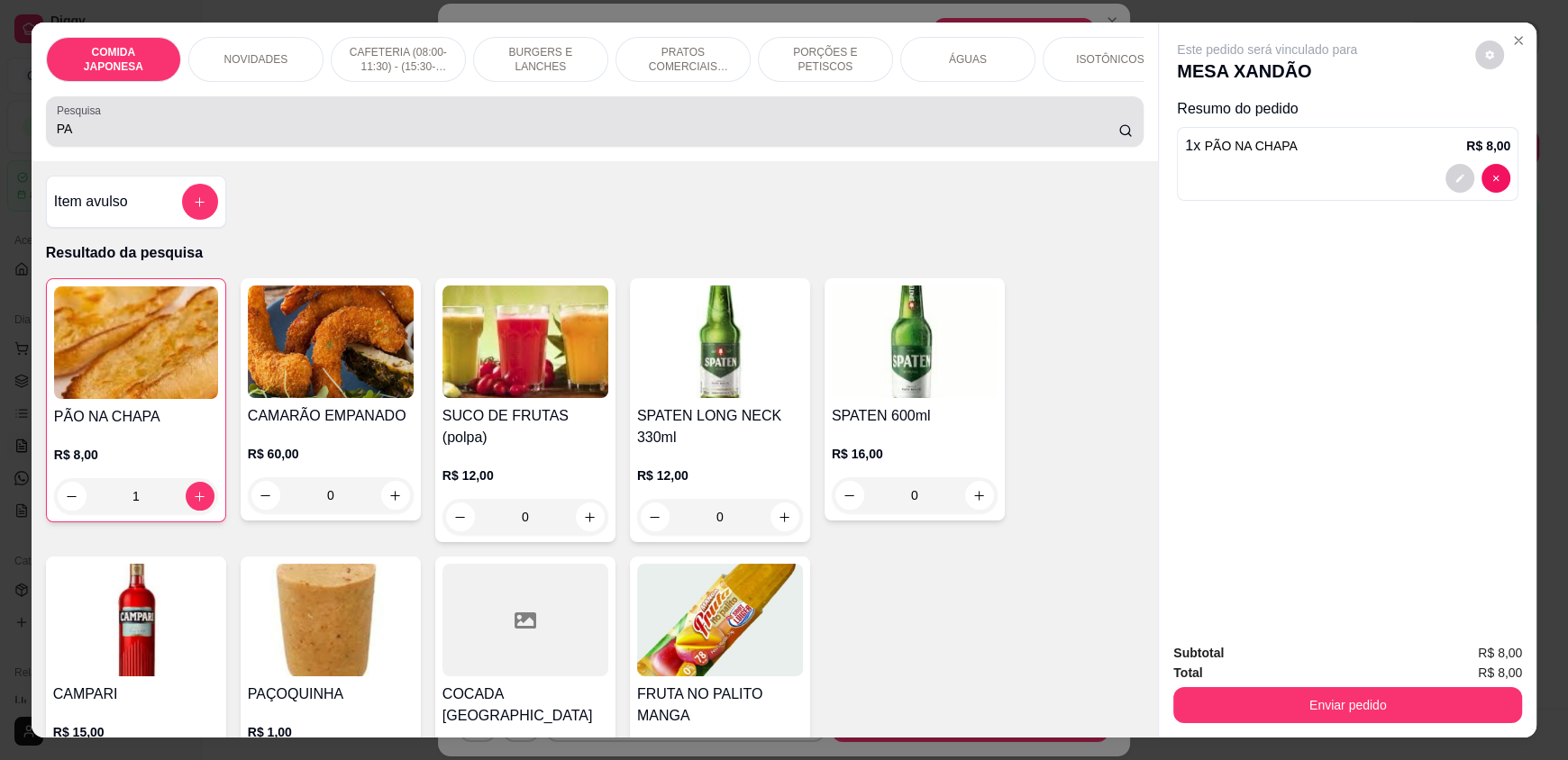
click at [251, 138] on input "PA" at bounding box center [588, 128] width 1063 height 18
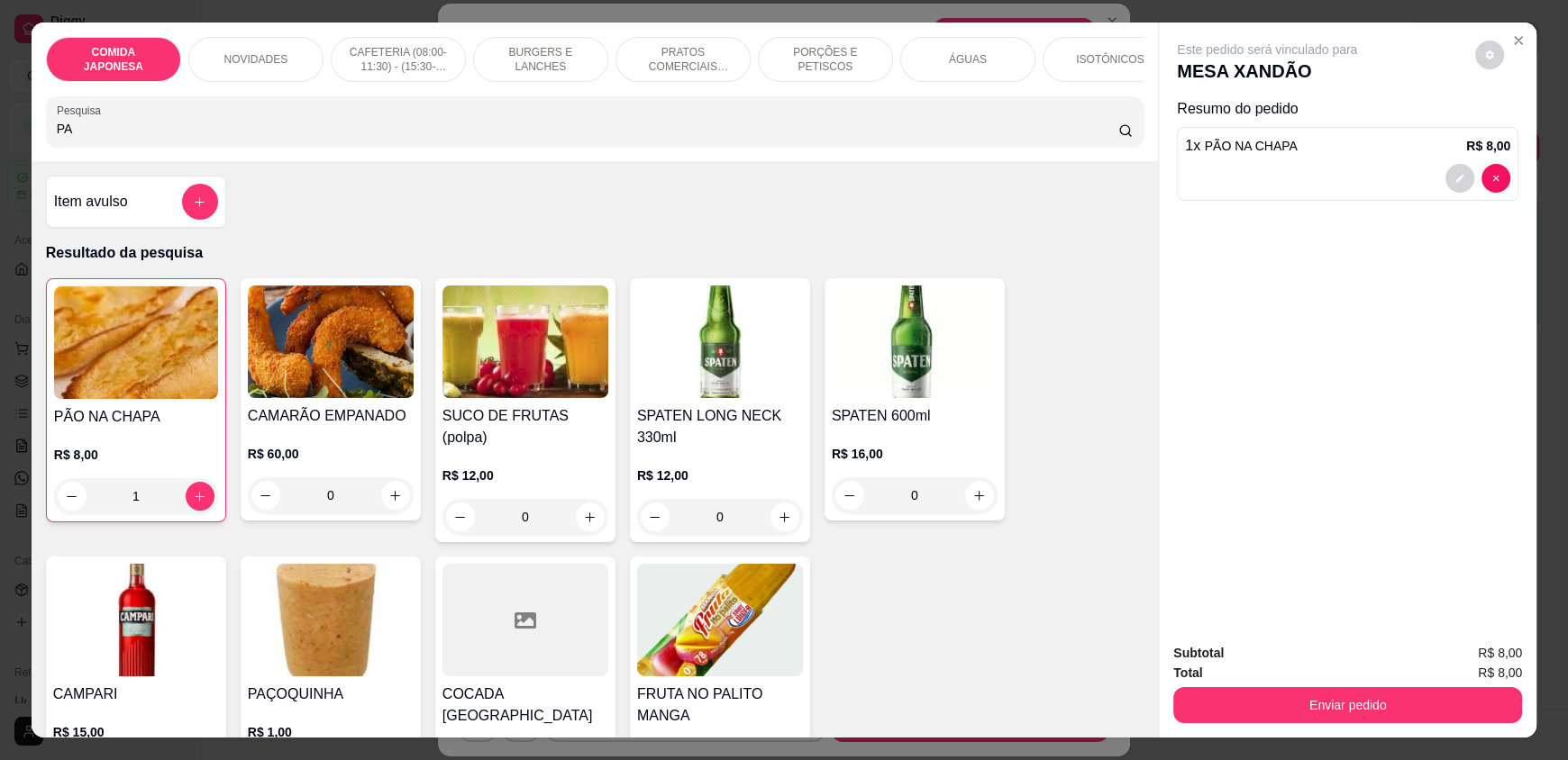
type input "P"
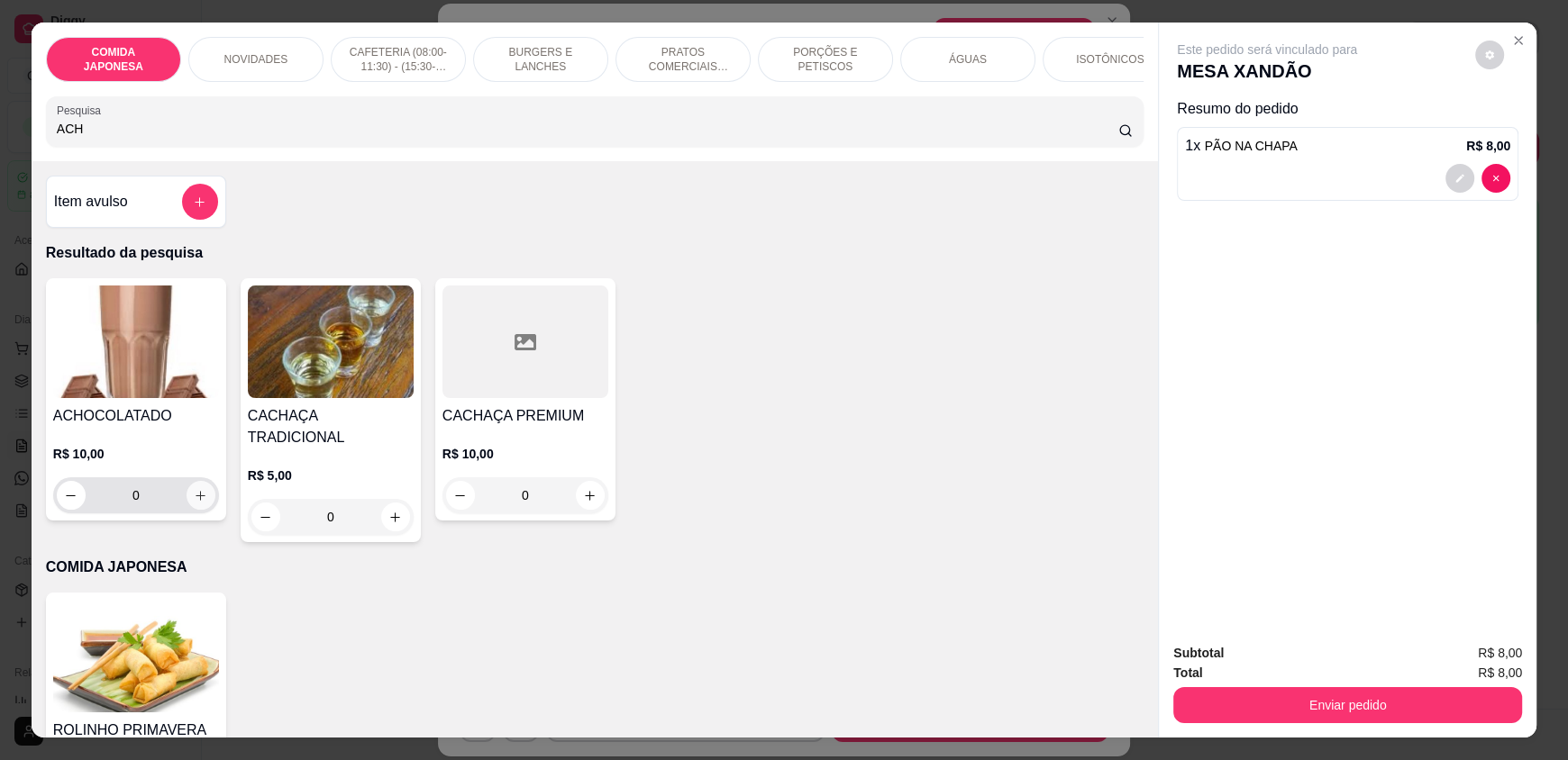
type input "ACH"
click at [192, 509] on button "increase-product-quantity" at bounding box center [201, 495] width 29 height 29
type input "1"
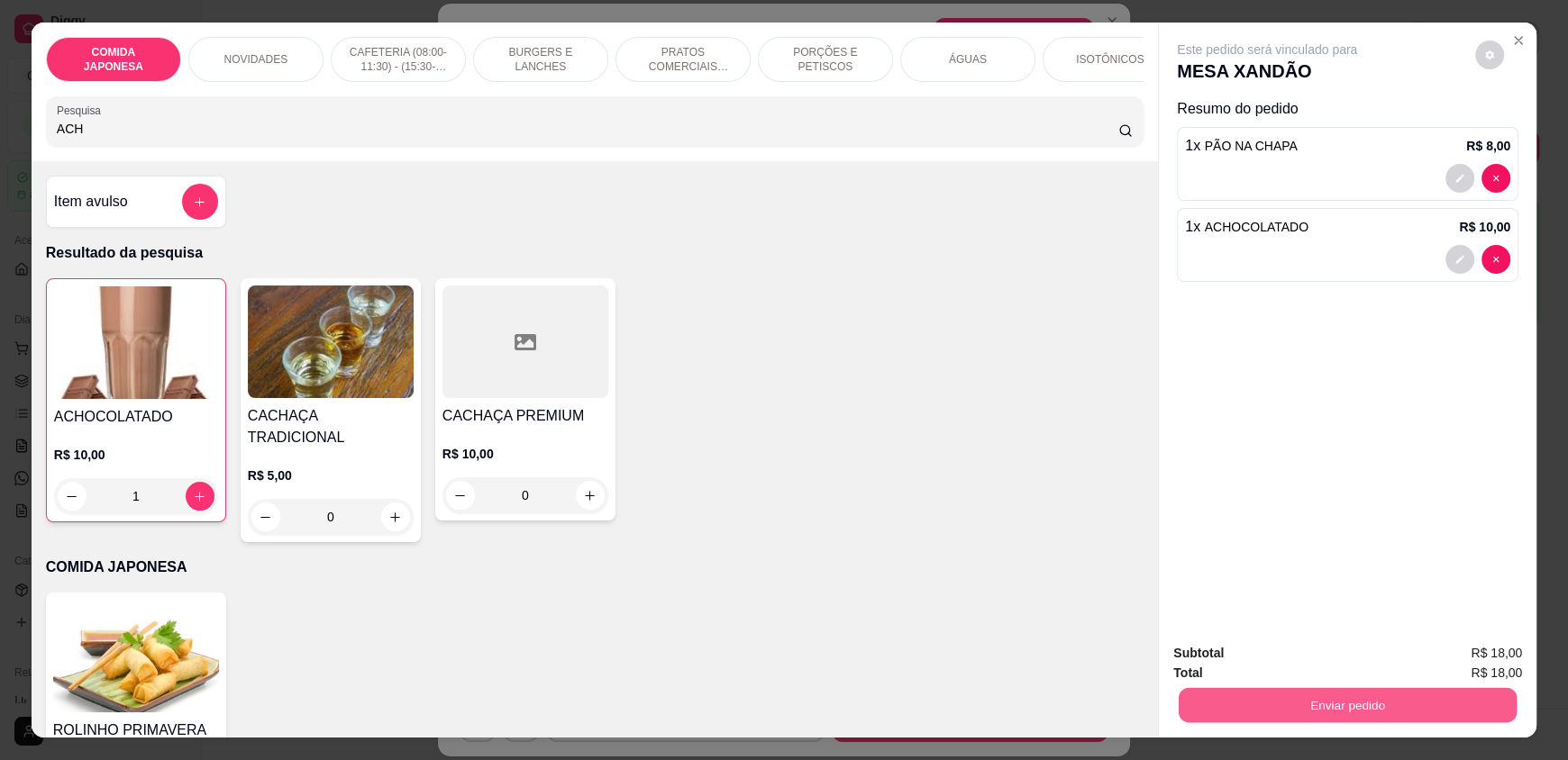
click at [1248, 708] on button "Enviar pedido" at bounding box center [1348, 705] width 338 height 35
click at [1238, 656] on button "Não registrar e enviar pedido" at bounding box center [1288, 661] width 188 height 34
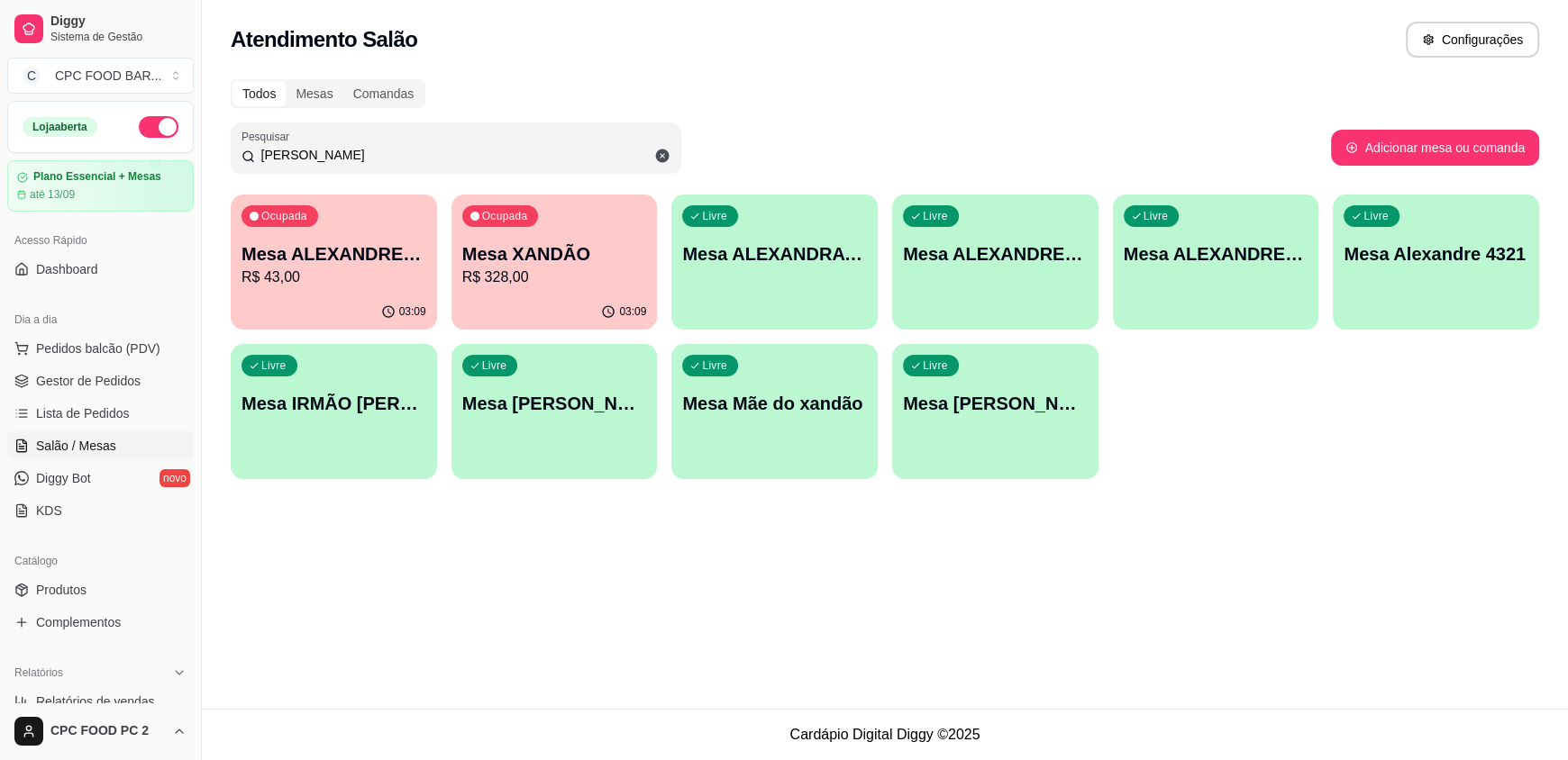
click at [451, 155] on input "[PERSON_NAME]" at bounding box center [463, 154] width 416 height 18
type input "X"
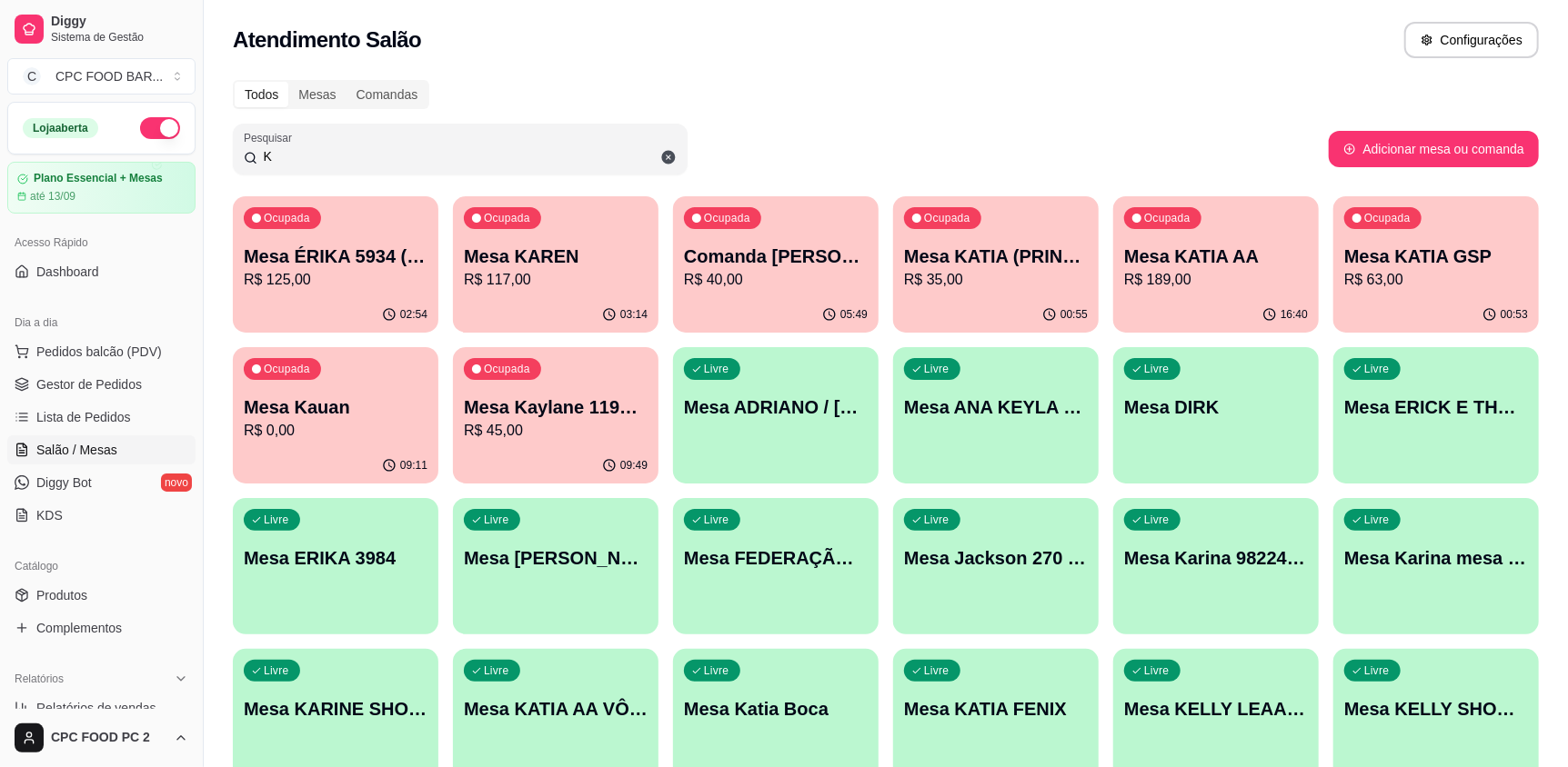
type input "K"
click at [494, 294] on div "Ocupada Mesa KAREN R$ 117,00" at bounding box center [555, 247] width 200 height 98
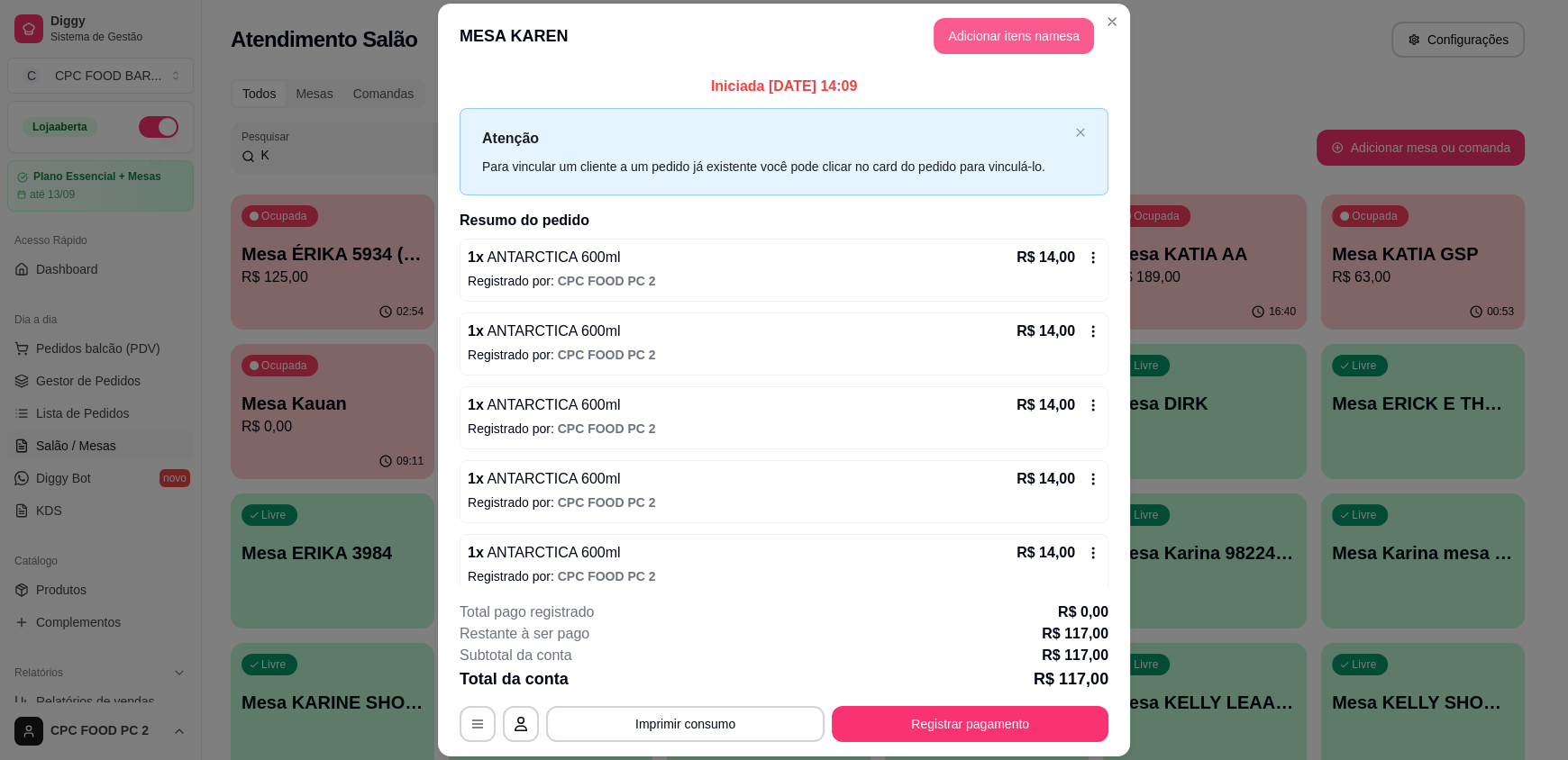
click at [1031, 35] on button "Adicionar itens na mesa" at bounding box center [1014, 35] width 161 height 36
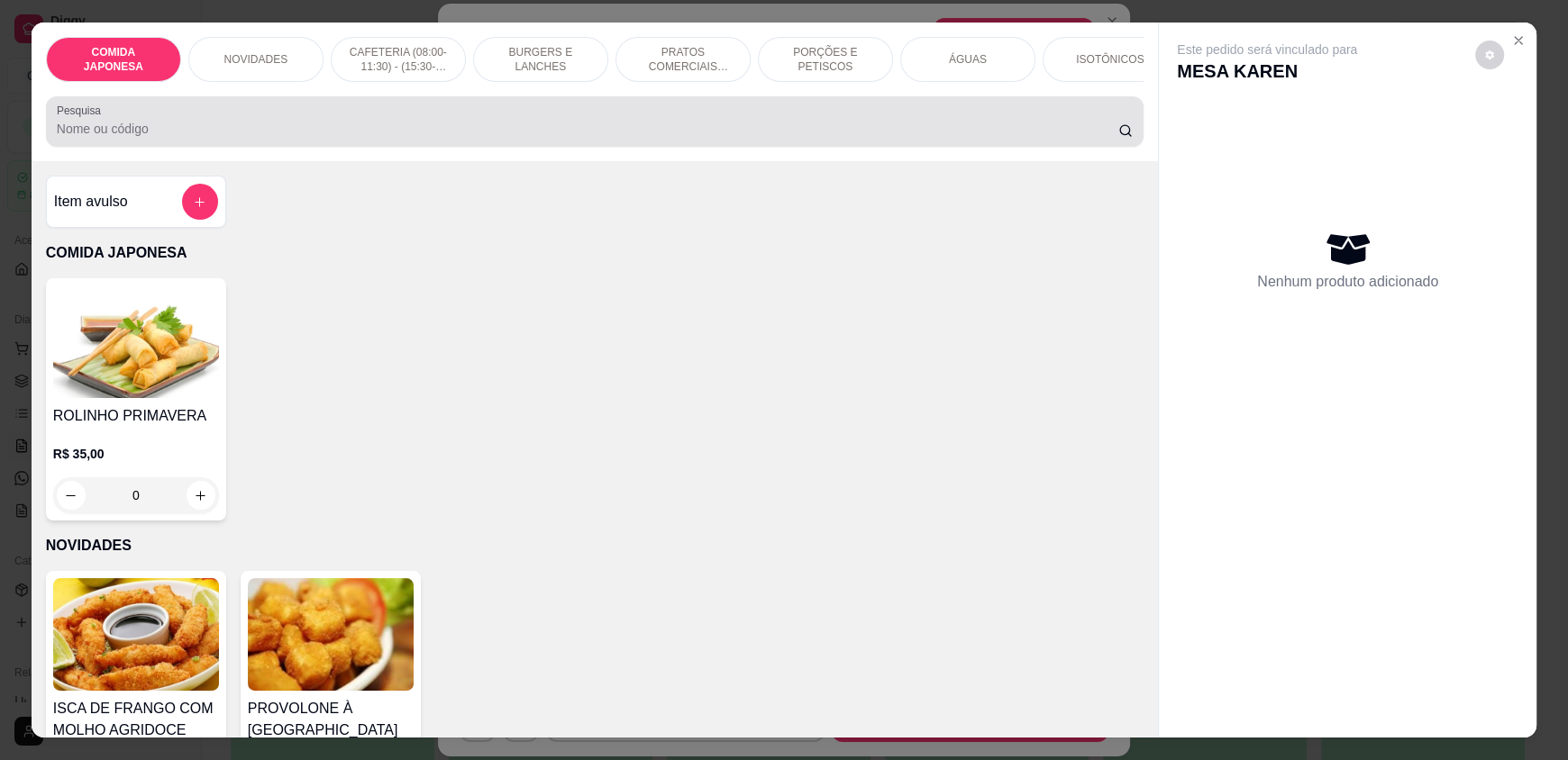
click at [741, 129] on div at bounding box center [594, 122] width 1076 height 36
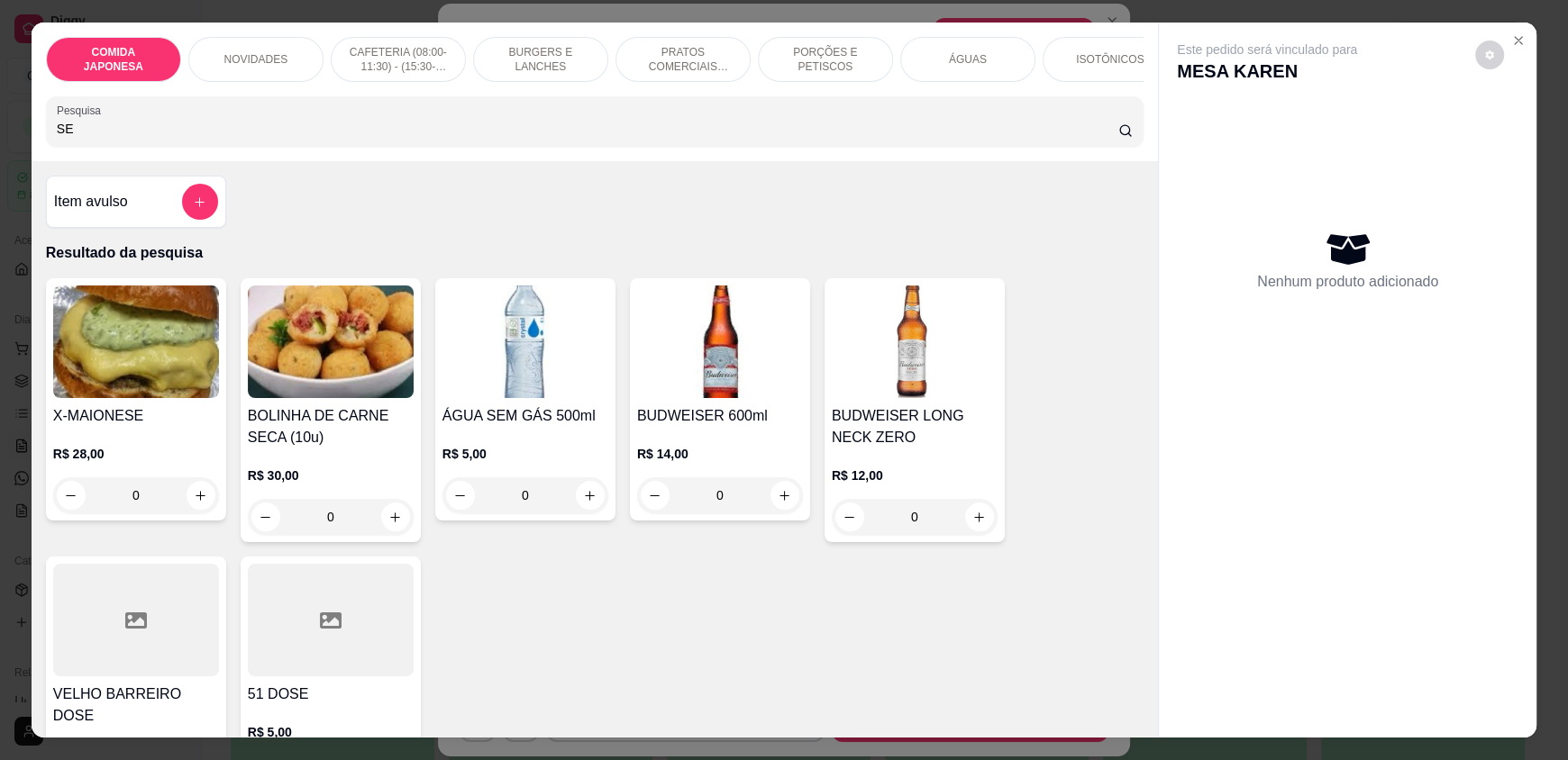
type input "S"
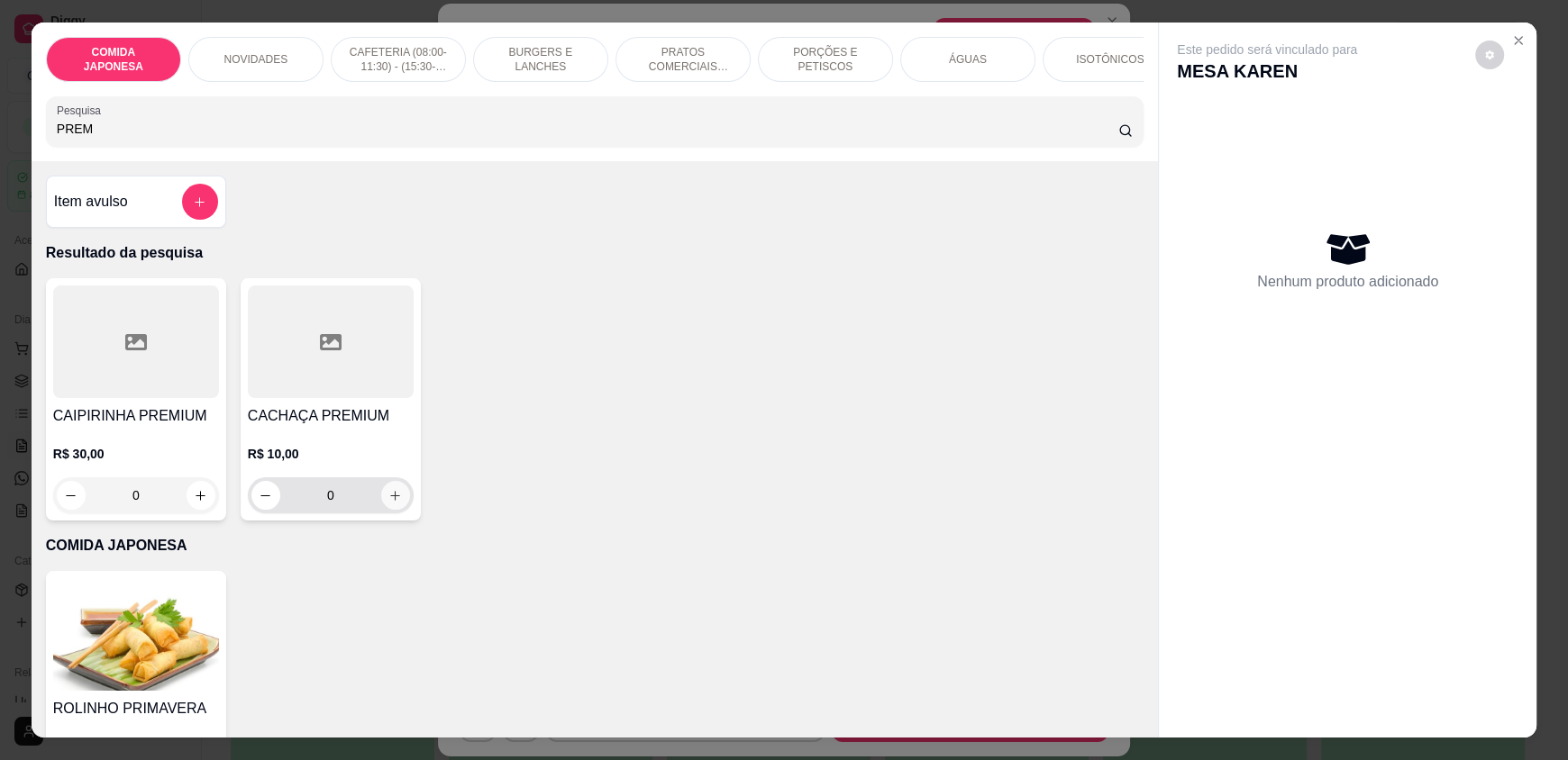
type input "PREM"
click at [389, 503] on icon "increase-product-quantity" at bounding box center [395, 496] width 14 height 14
type input "1"
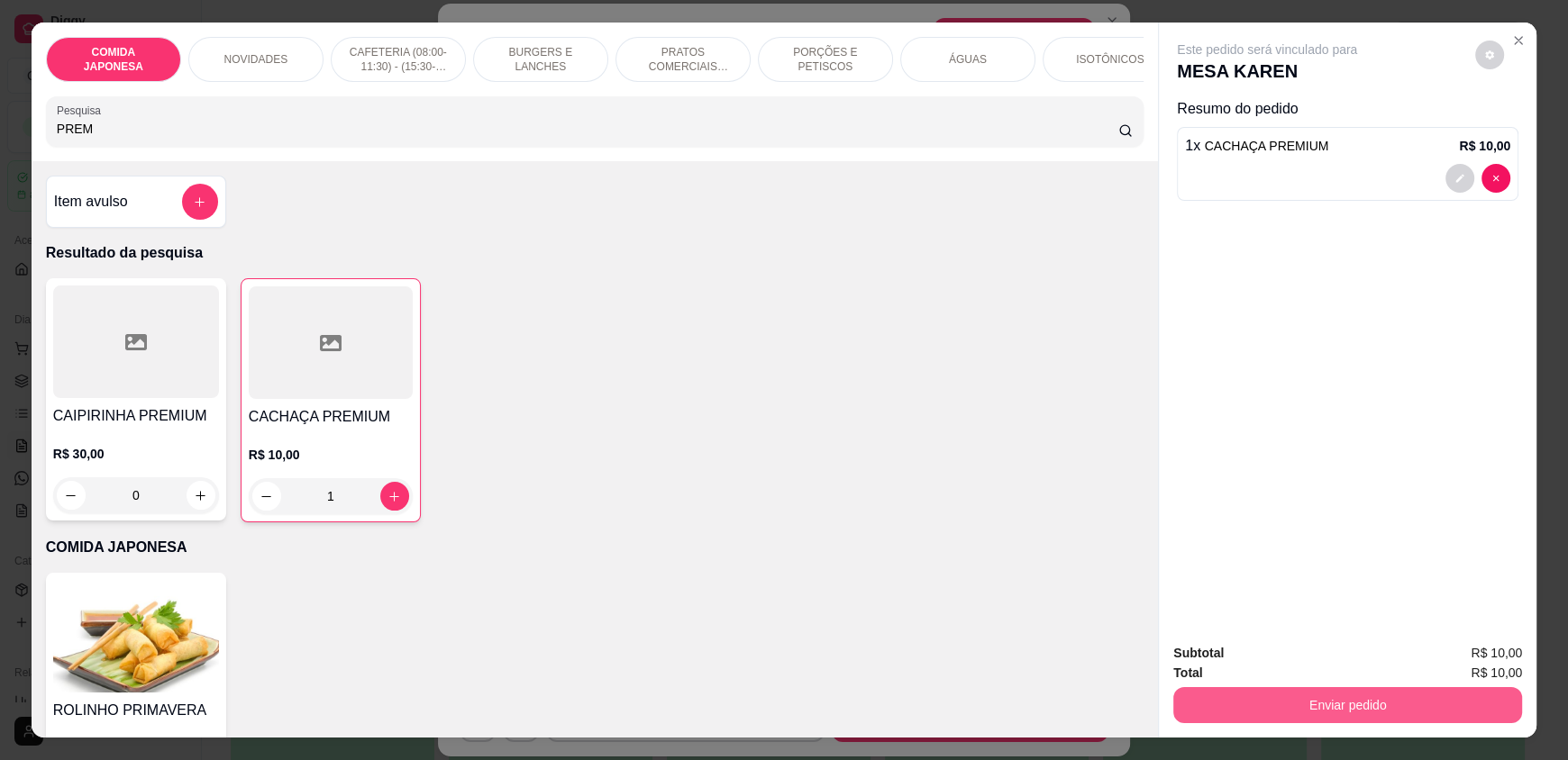
click at [1358, 702] on button "Enviar pedido" at bounding box center [1348, 705] width 349 height 36
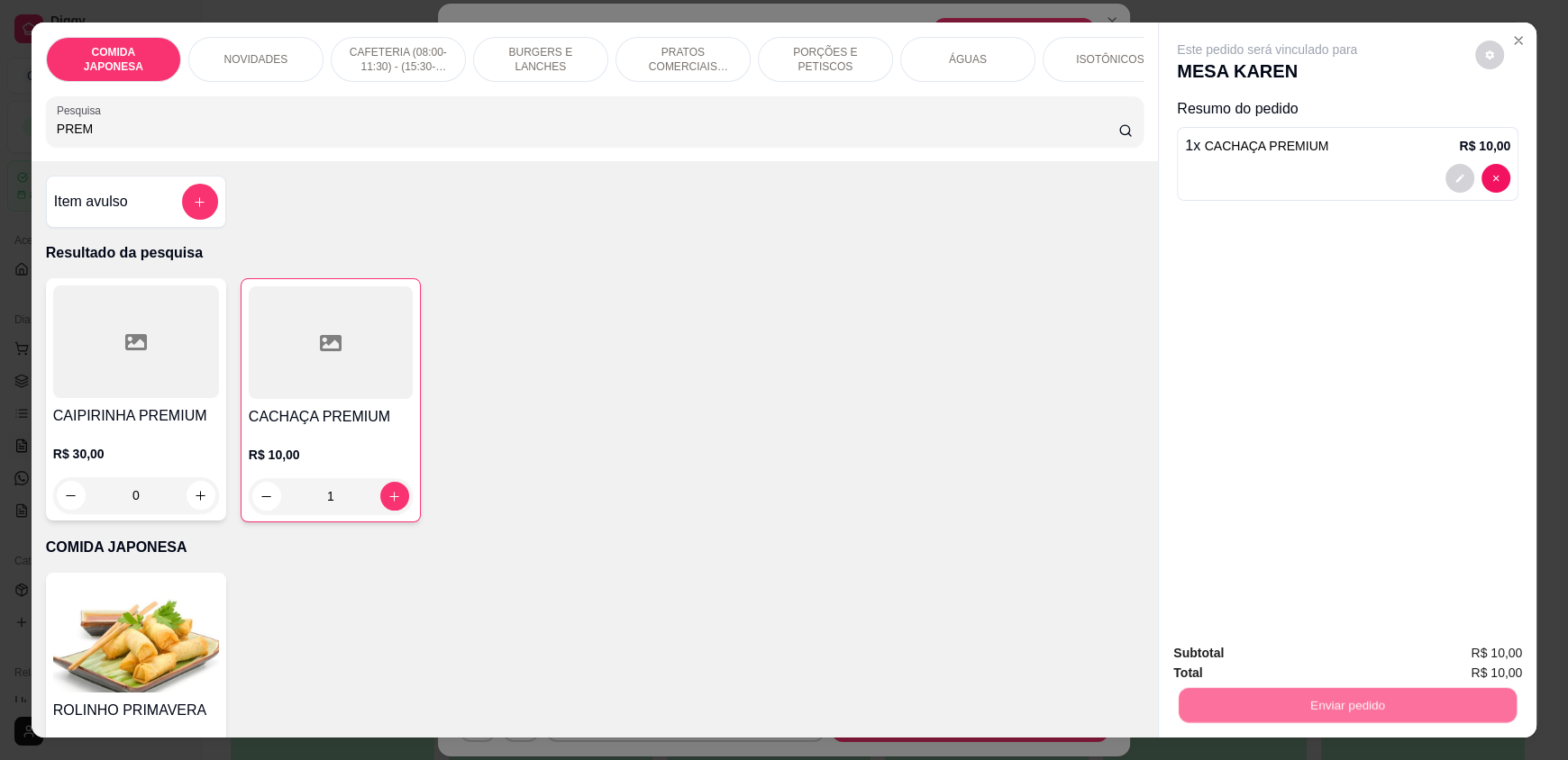
click at [1248, 652] on button "Não registrar e enviar pedido" at bounding box center [1288, 661] width 188 height 34
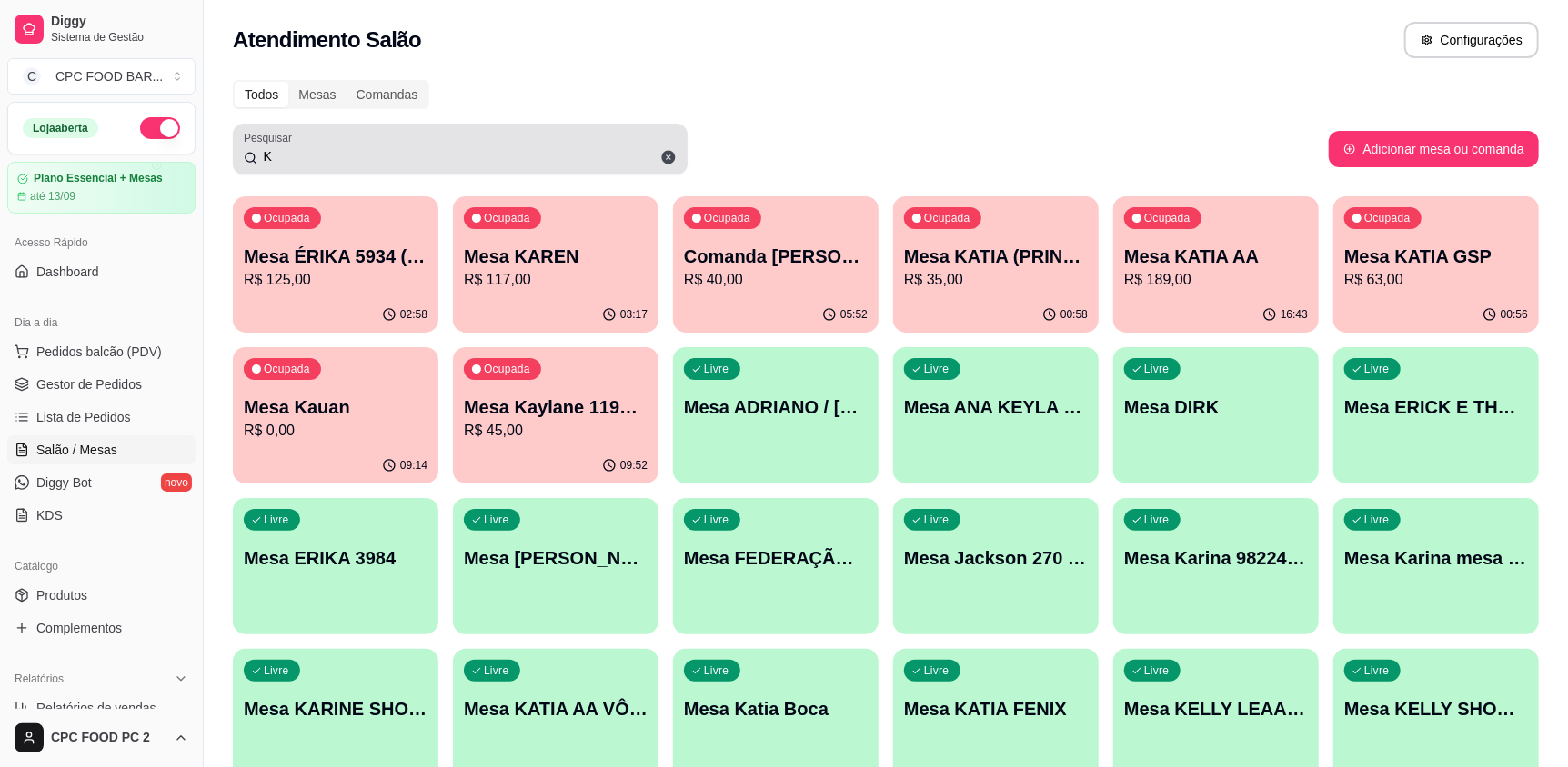
click at [426, 131] on div "K" at bounding box center [460, 149] width 433 height 37
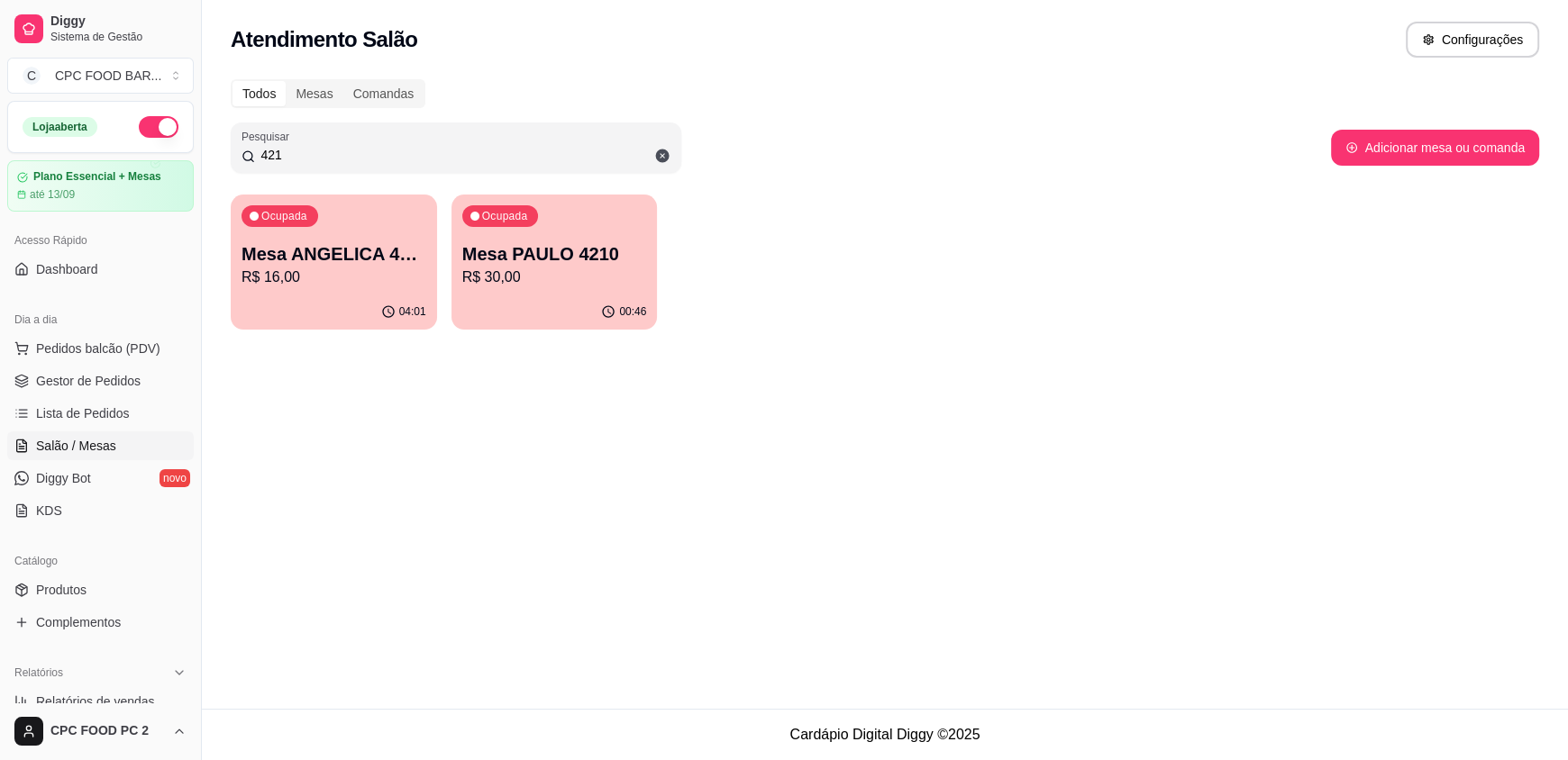
type input "421"
click at [549, 270] on p "R$ 30,00" at bounding box center [554, 277] width 179 height 20
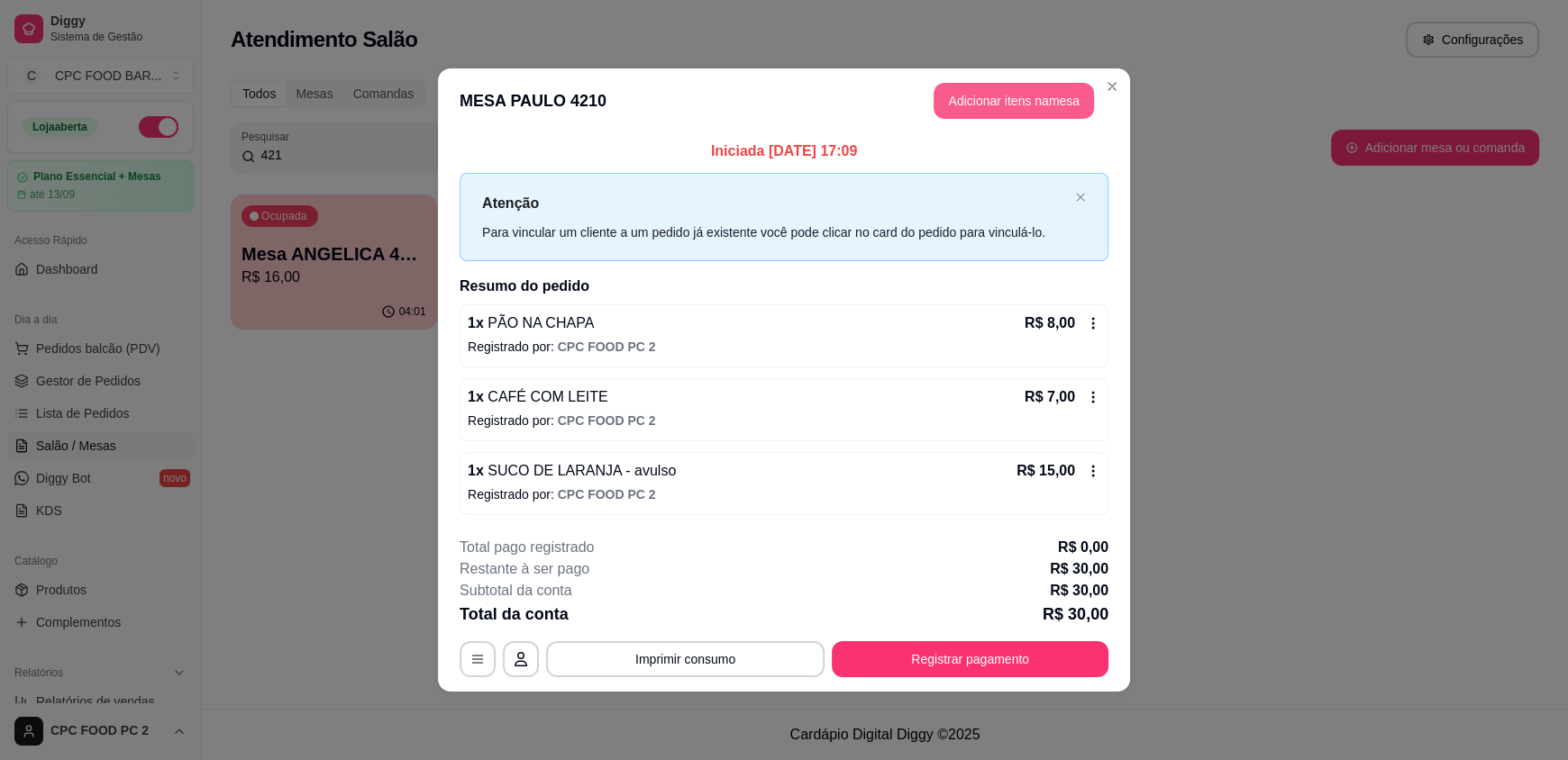
click at [992, 97] on button "Adicionar itens na mesa" at bounding box center [1014, 100] width 161 height 36
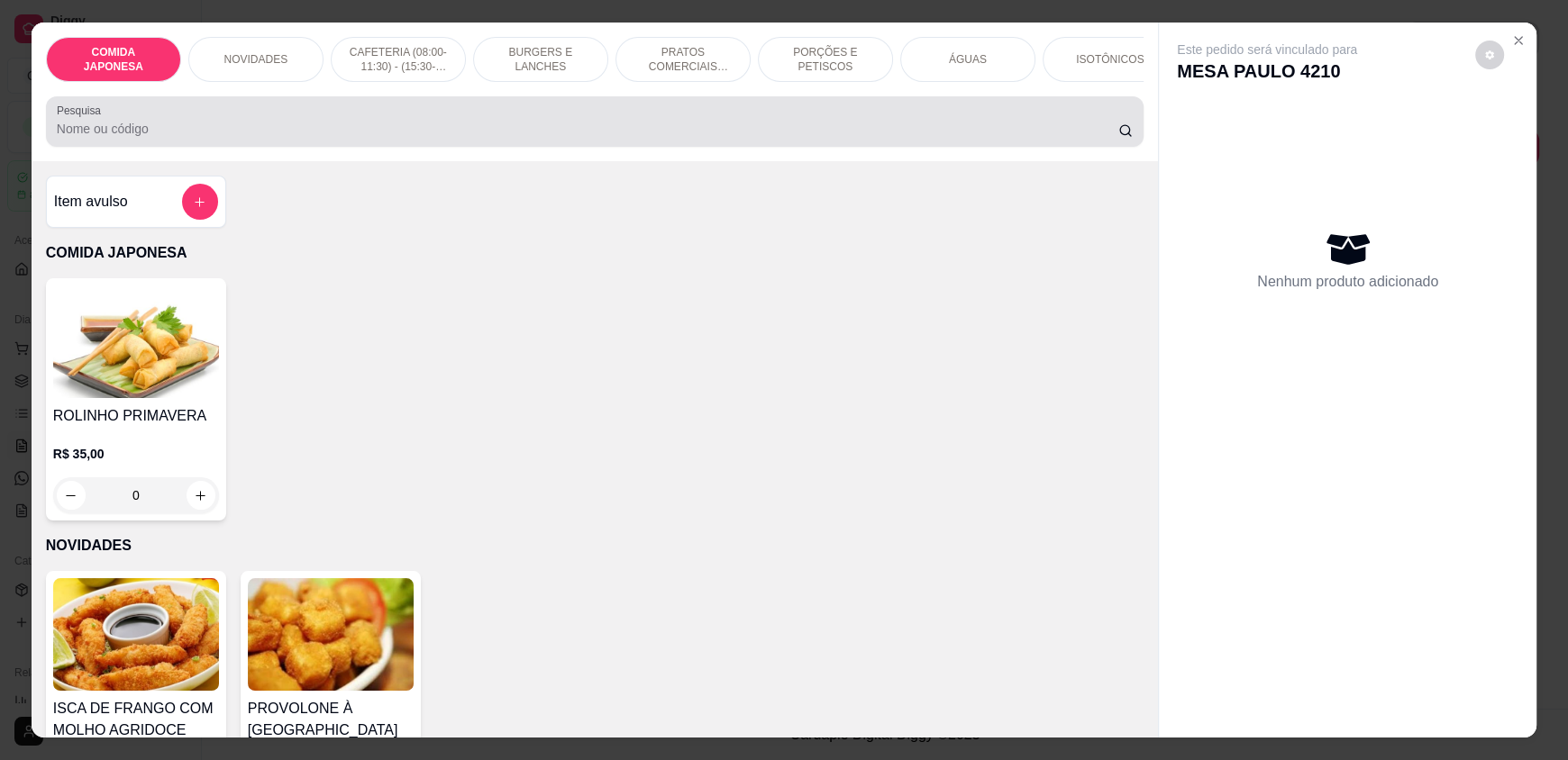
click at [724, 123] on div at bounding box center [594, 122] width 1076 height 36
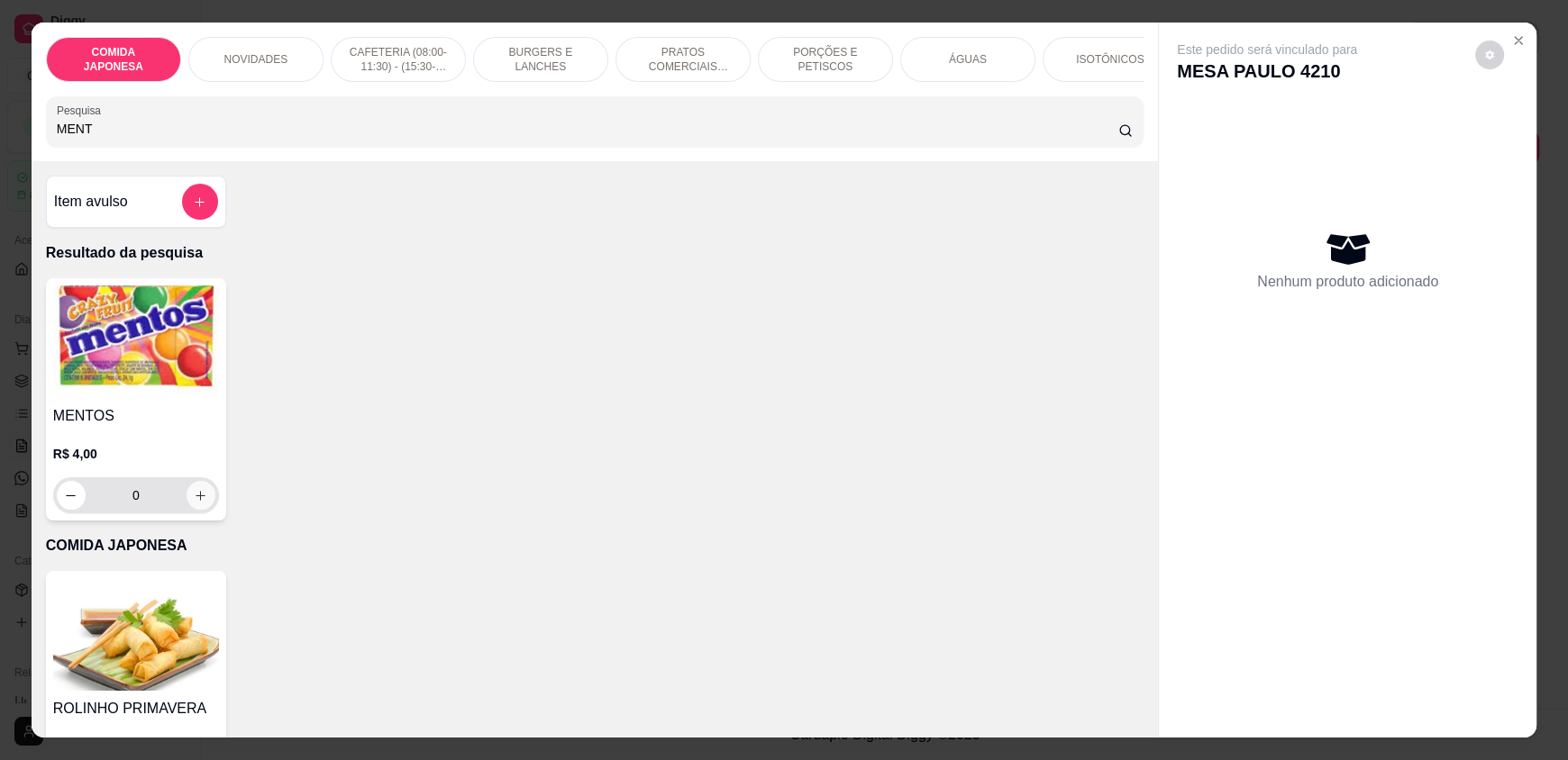
type input "MENT"
click at [200, 503] on icon "increase-product-quantity" at bounding box center [201, 496] width 14 height 14
type input "1"
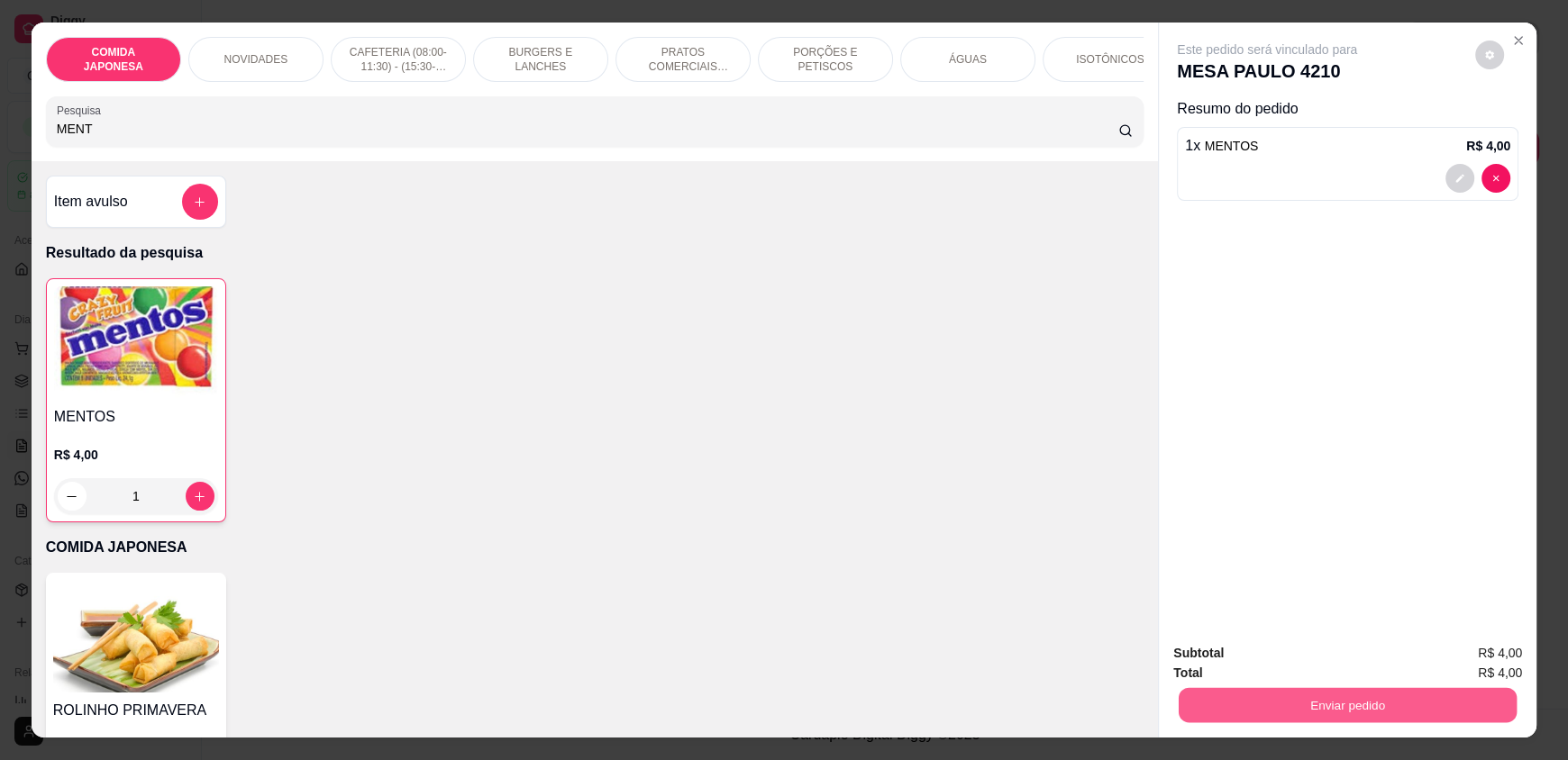
click at [1302, 704] on button "Enviar pedido" at bounding box center [1348, 705] width 338 height 35
click at [1275, 657] on button "Não registrar e enviar pedido" at bounding box center [1288, 661] width 182 height 33
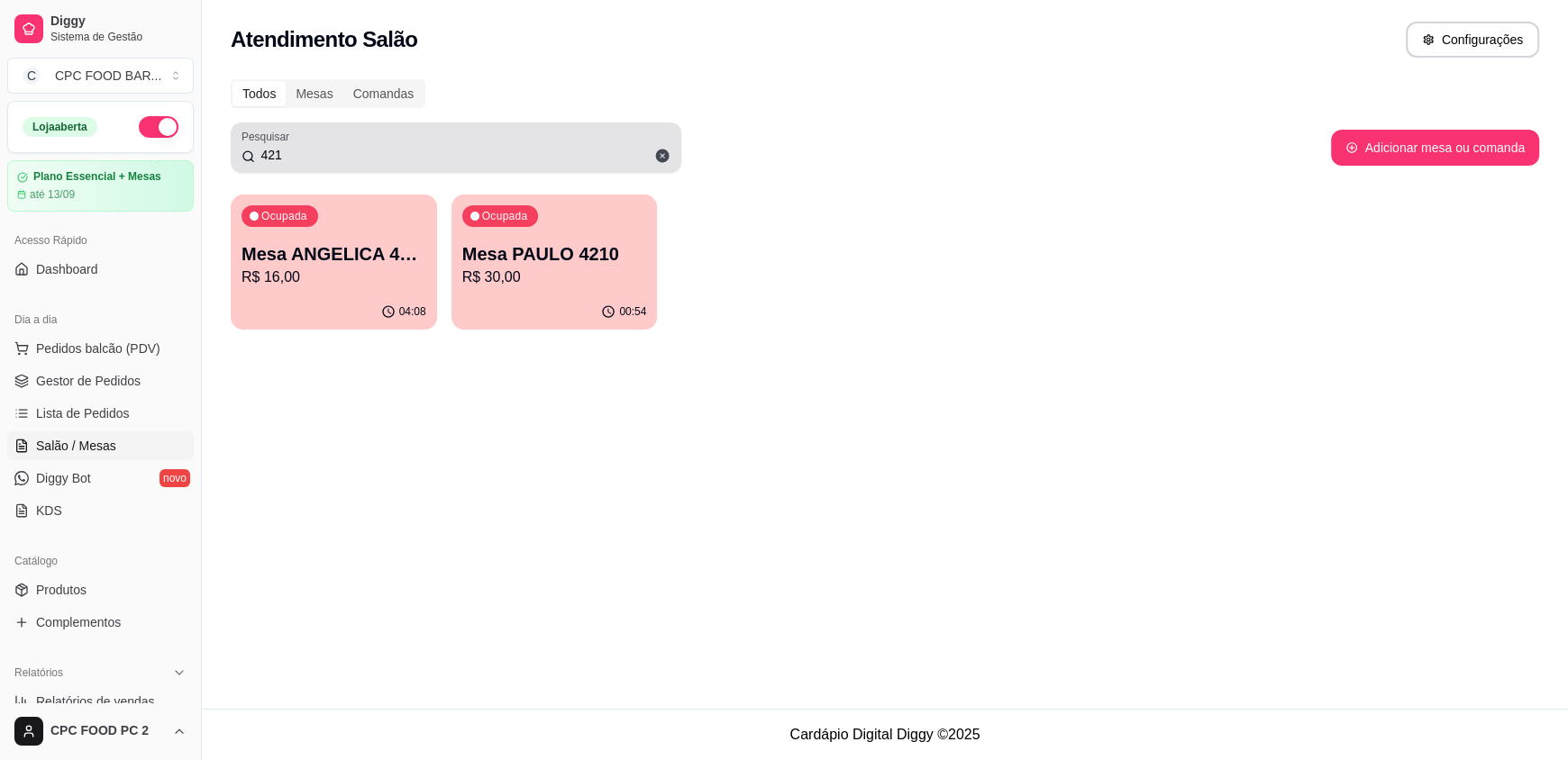
click at [469, 160] on input "421" at bounding box center [463, 154] width 416 height 18
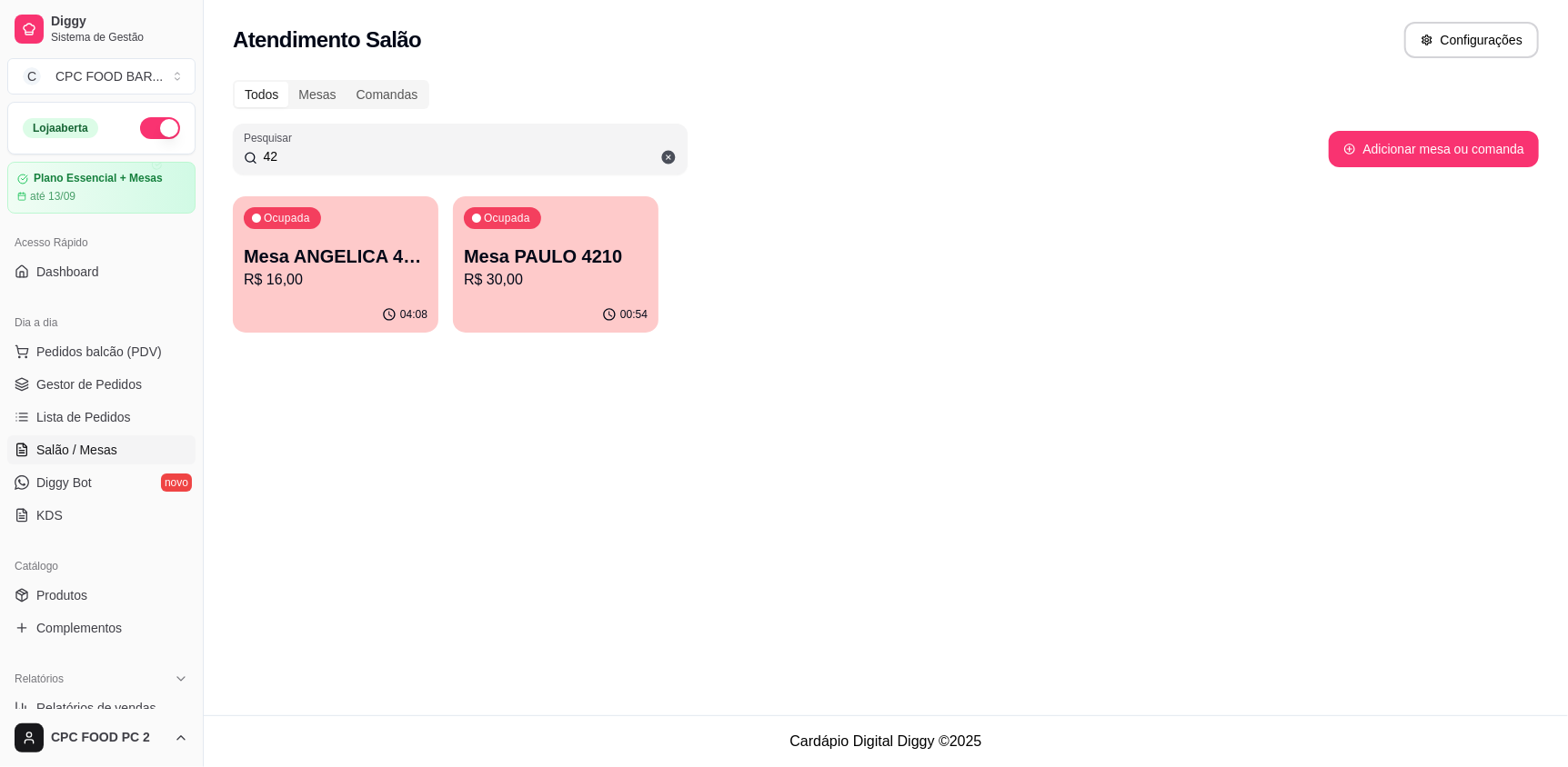
type input "4"
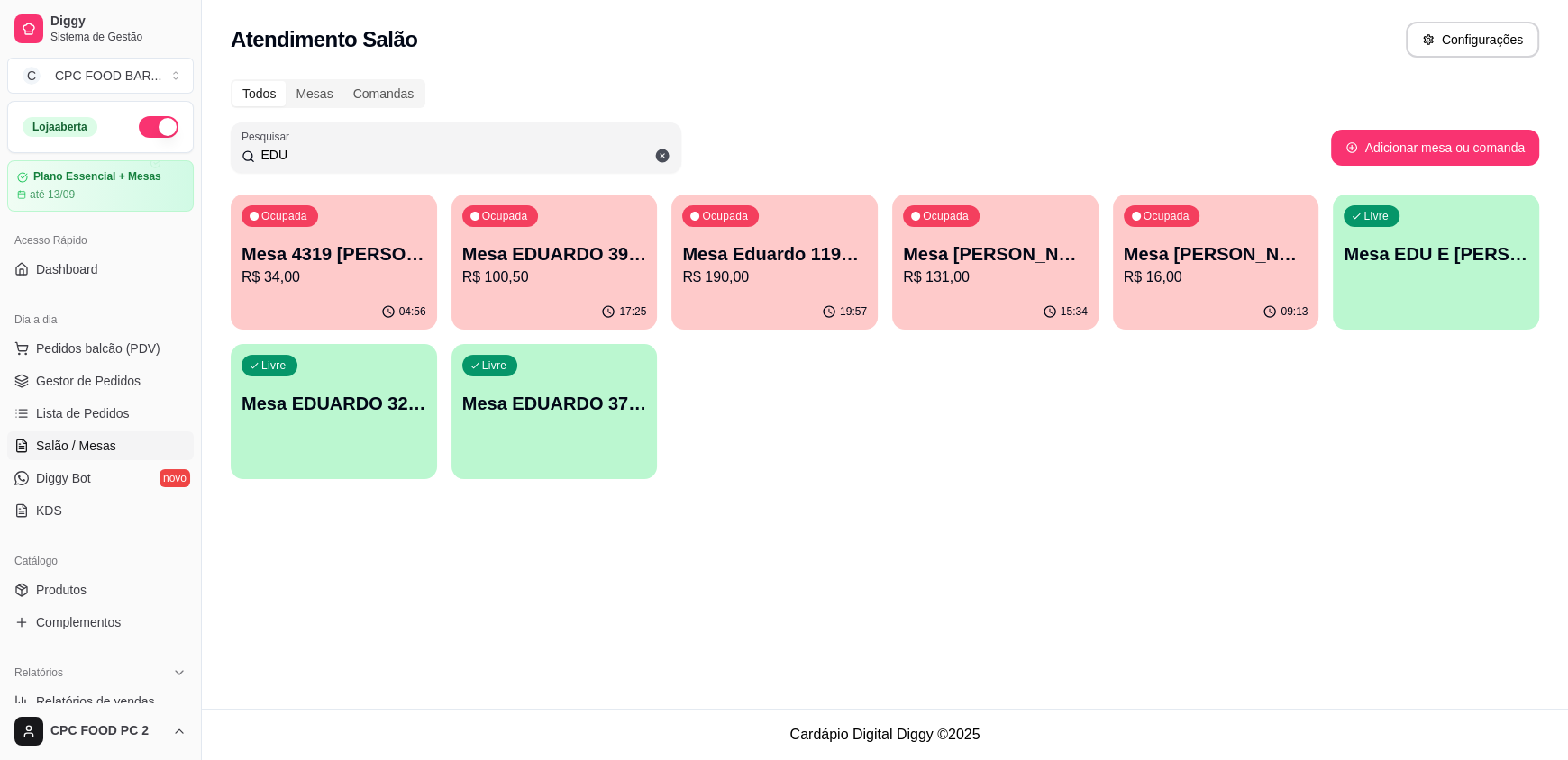
type input "EDU"
click at [1409, 265] on p "Mesa EDU E [PERSON_NAME] 4006" at bounding box center [1435, 254] width 179 height 24
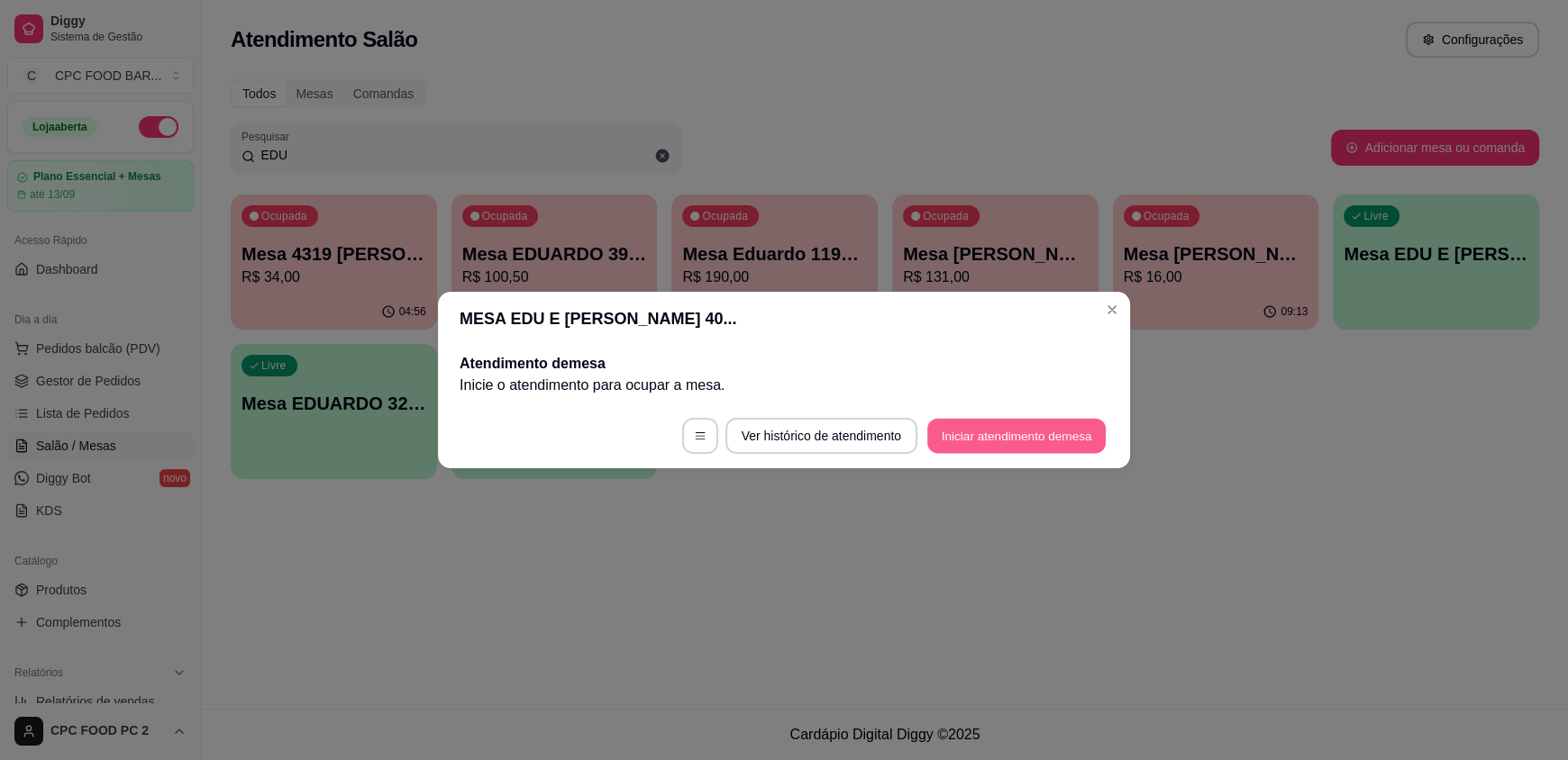
click at [994, 432] on button "Iniciar atendimento de mesa" at bounding box center [1017, 436] width 178 height 35
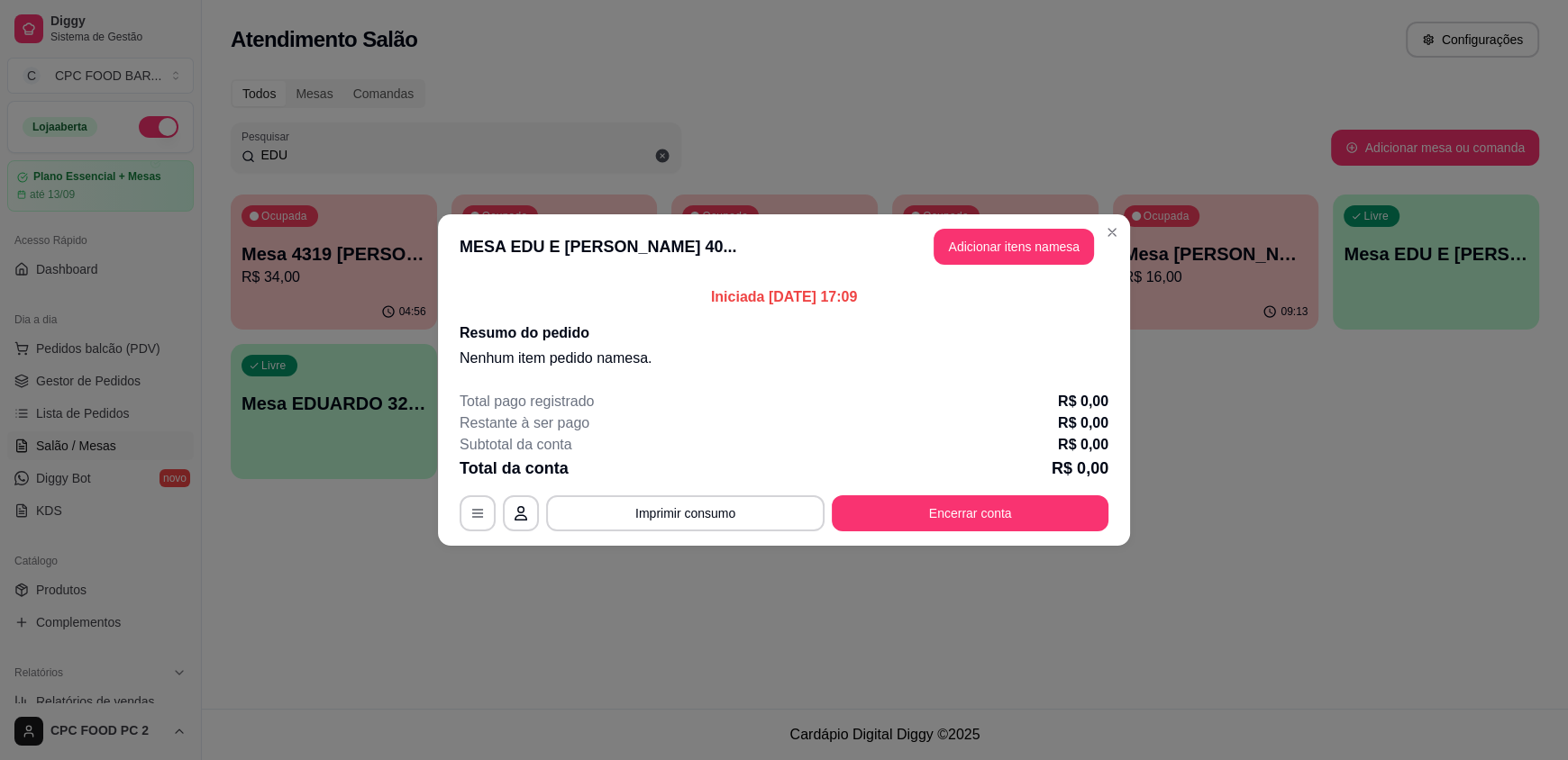
click at [991, 226] on header "MESA EDU E [PERSON_NAME] 40... Adicionar itens na mesa" at bounding box center [784, 247] width 693 height 65
click at [992, 236] on button "Adicionar itens na mesa" at bounding box center [1014, 247] width 161 height 36
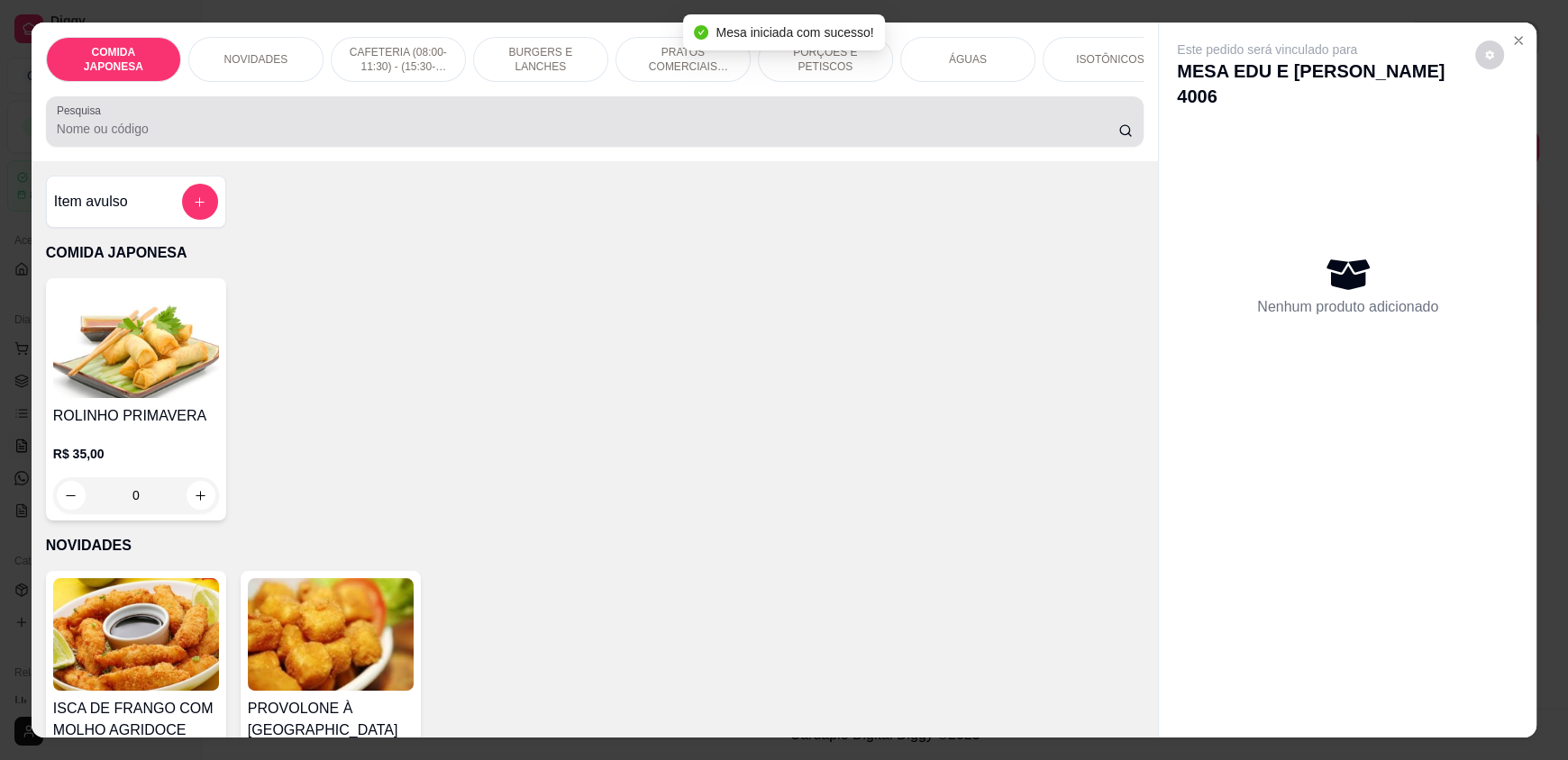
click at [750, 133] on div at bounding box center [594, 122] width 1076 height 36
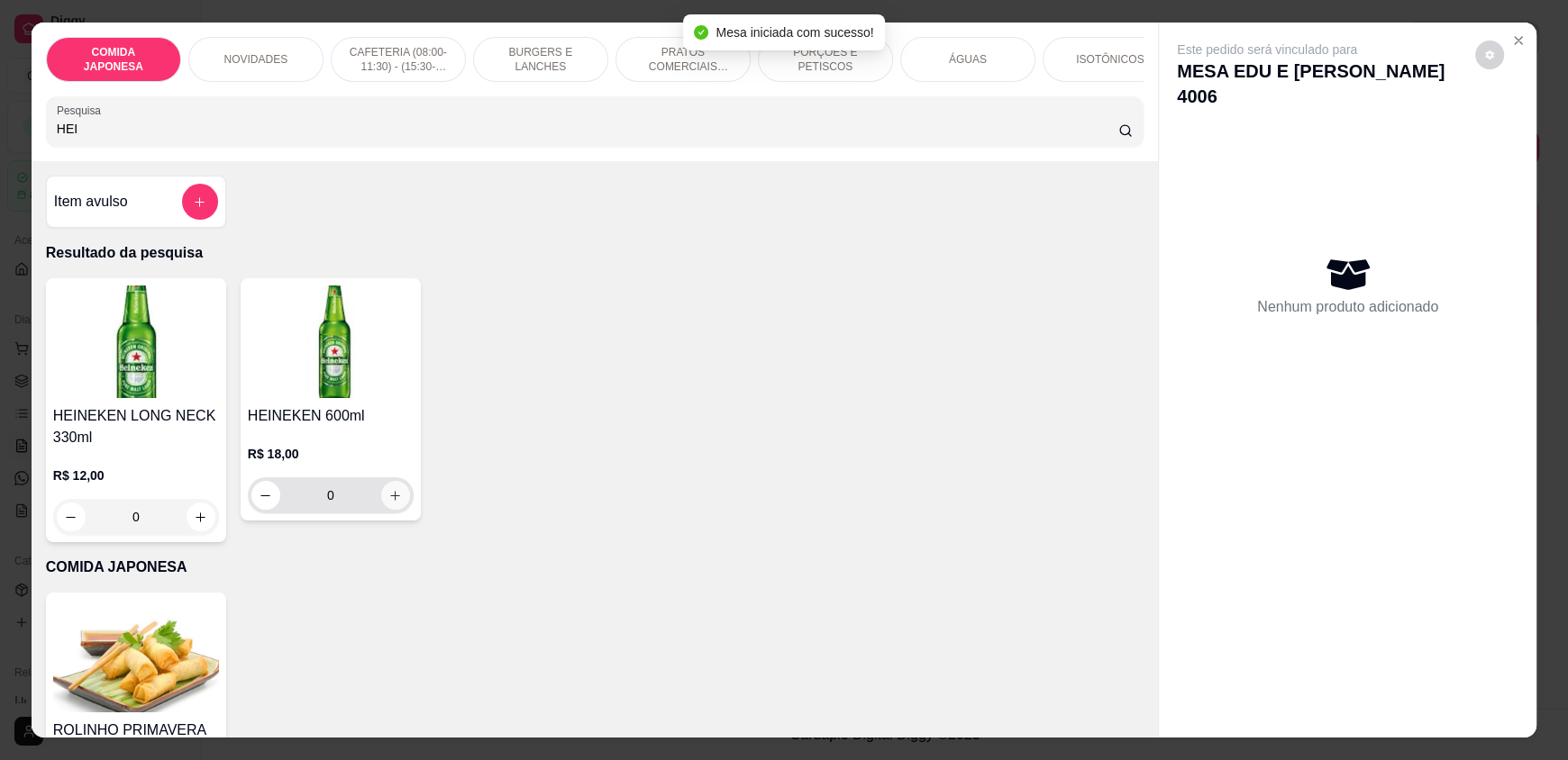
type input "HEI"
click at [394, 503] on icon "increase-product-quantity" at bounding box center [395, 496] width 14 height 14
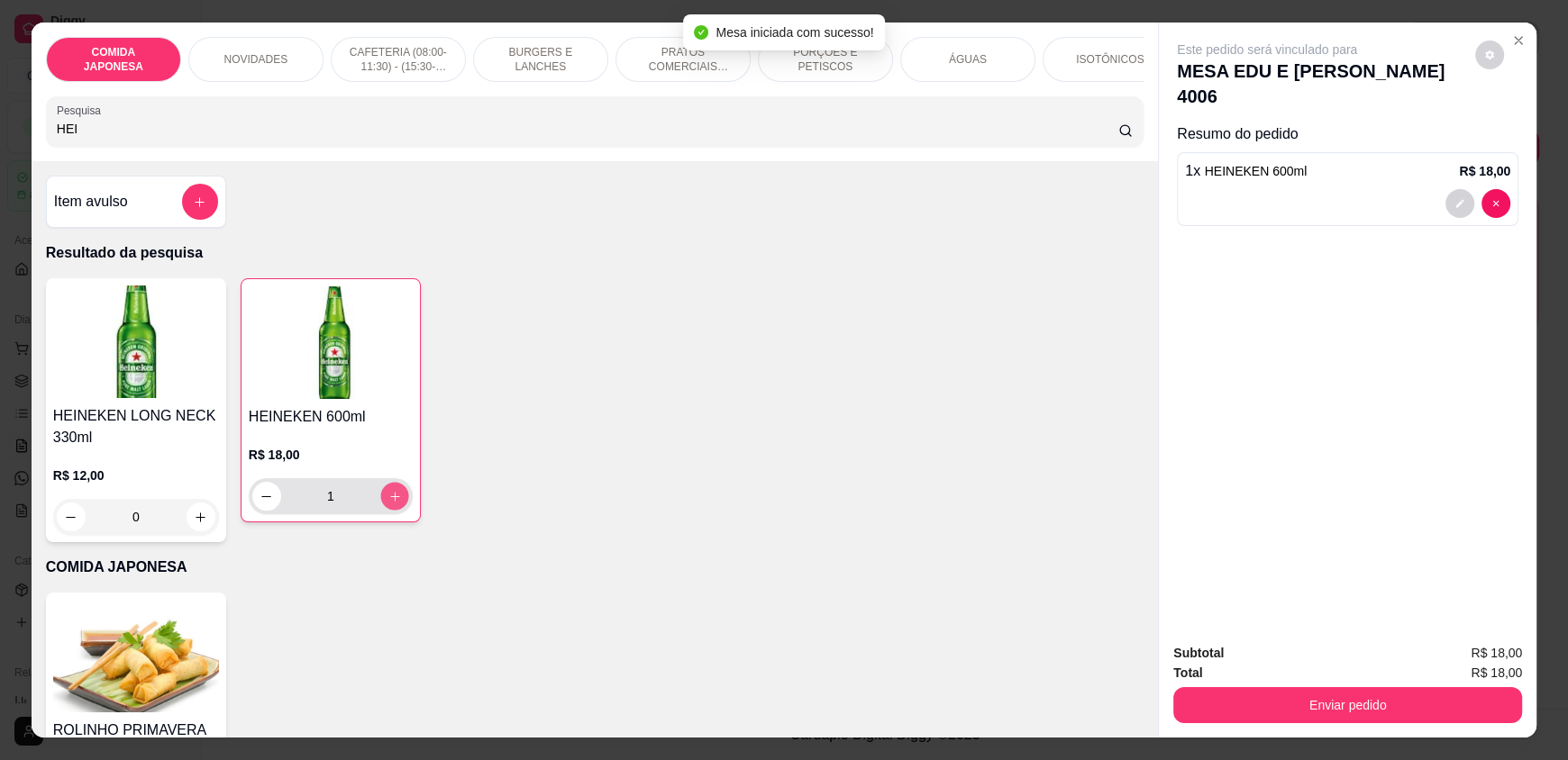
type input "1"
click at [394, 504] on button "increase-product-quantity" at bounding box center [395, 496] width 28 height 28
type input "2"
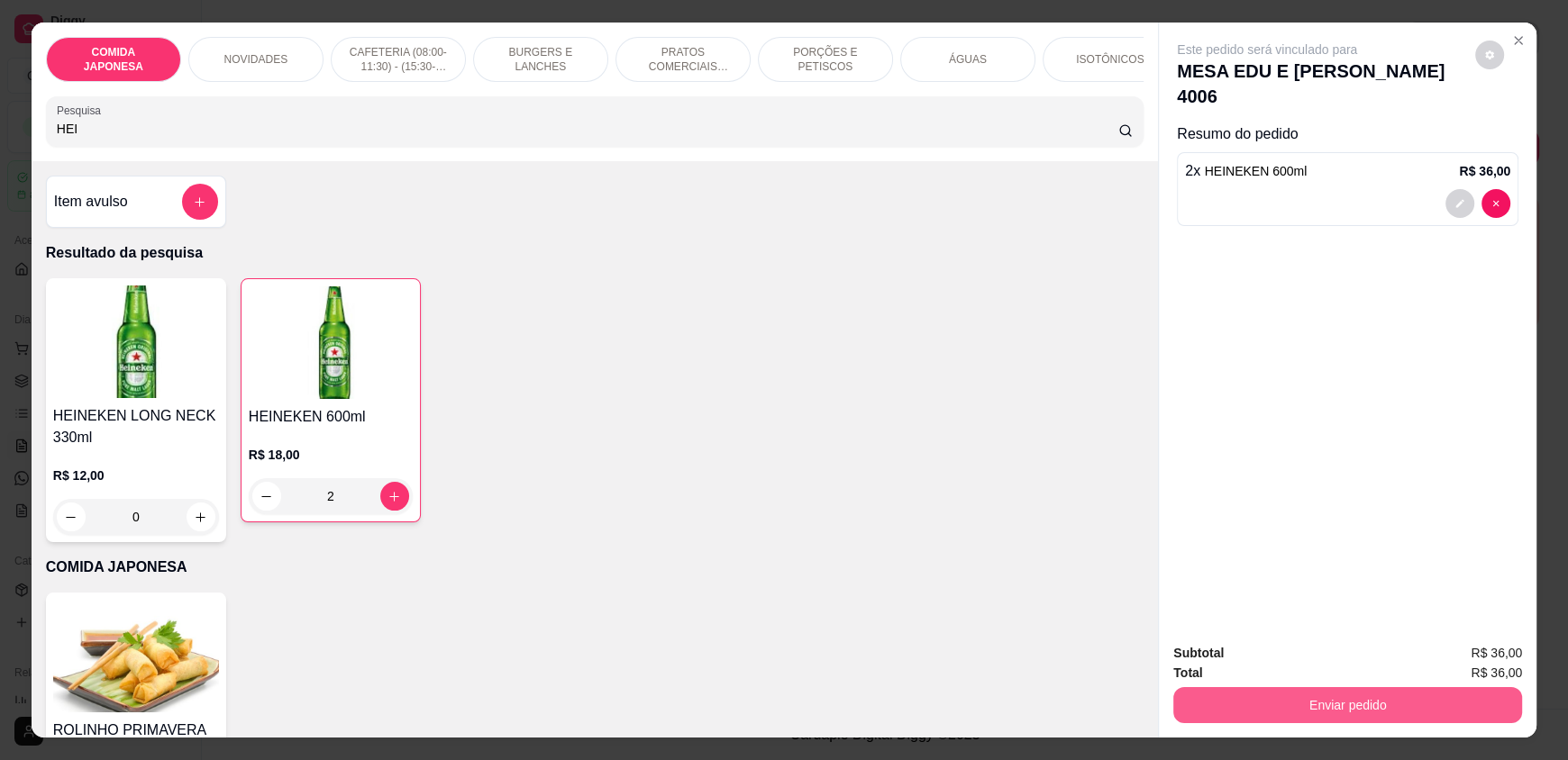
click at [1248, 689] on button "Enviar pedido" at bounding box center [1348, 705] width 349 height 36
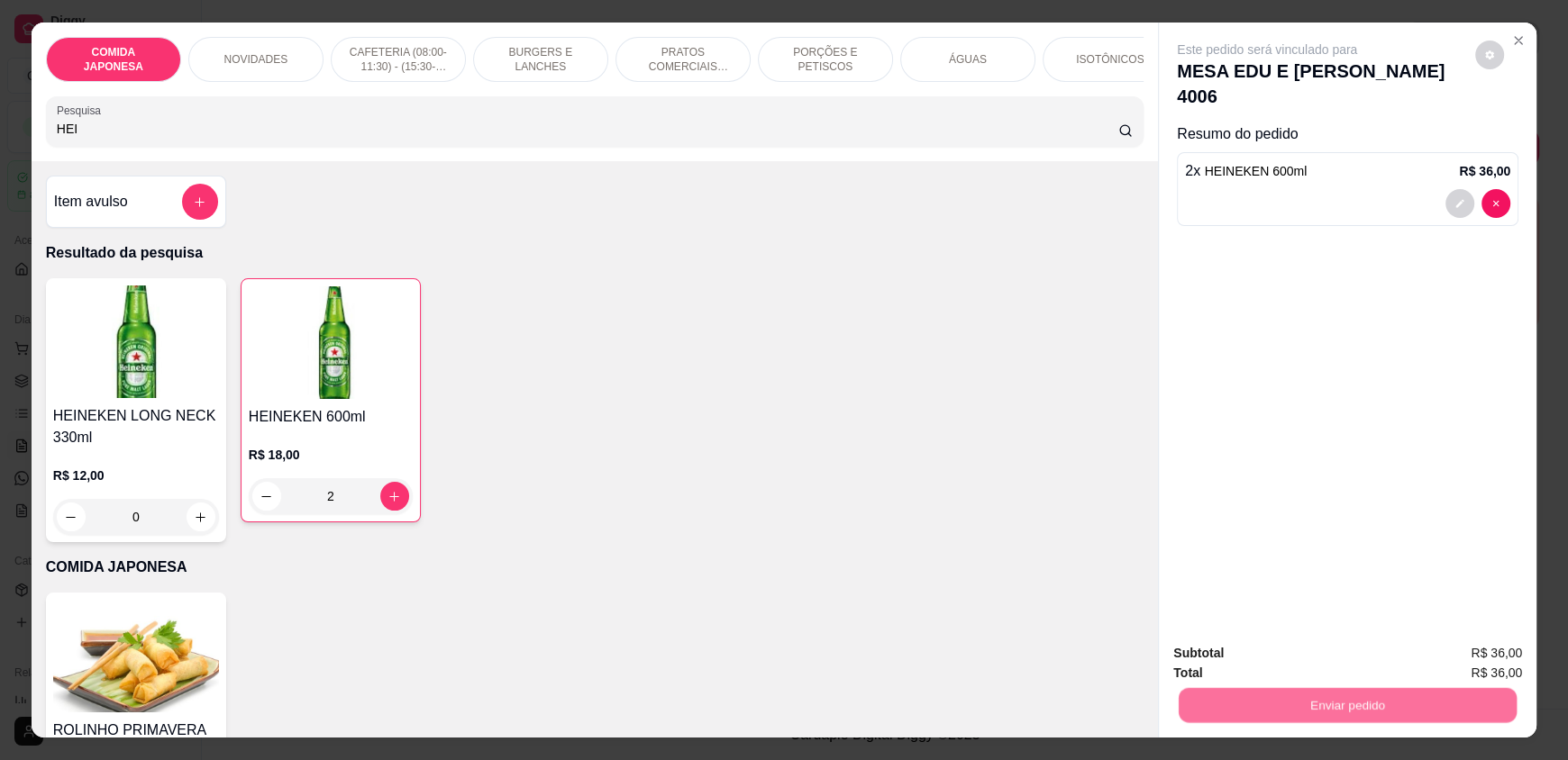
click at [1241, 657] on button "Não registrar e enviar pedido" at bounding box center [1288, 661] width 182 height 33
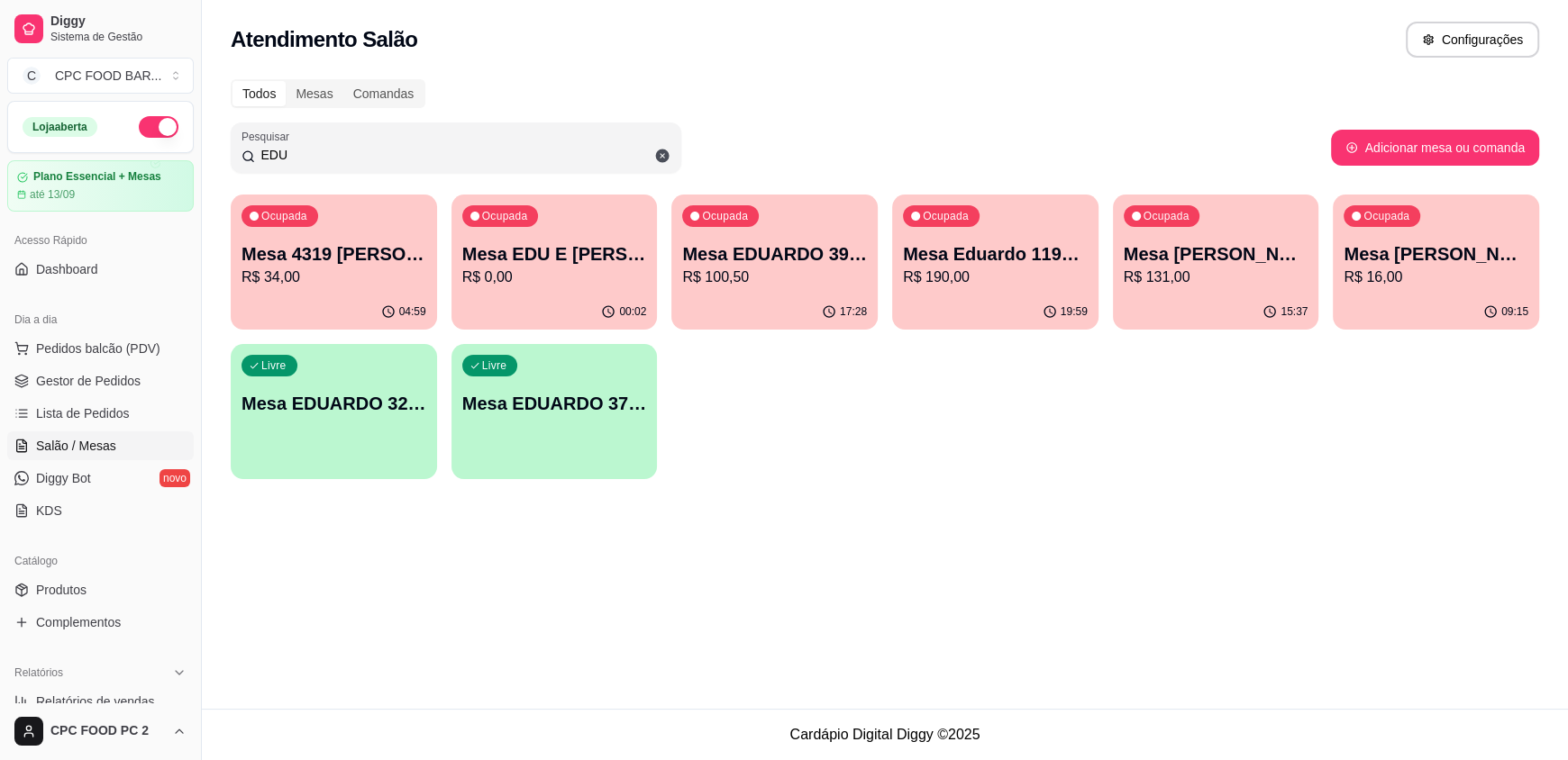
drag, startPoint x: 346, startPoint y: 160, endPoint x: 230, endPoint y: 153, distance: 116.2
click at [231, 153] on div "Pesquisar EDU" at bounding box center [456, 148] width 450 height 50
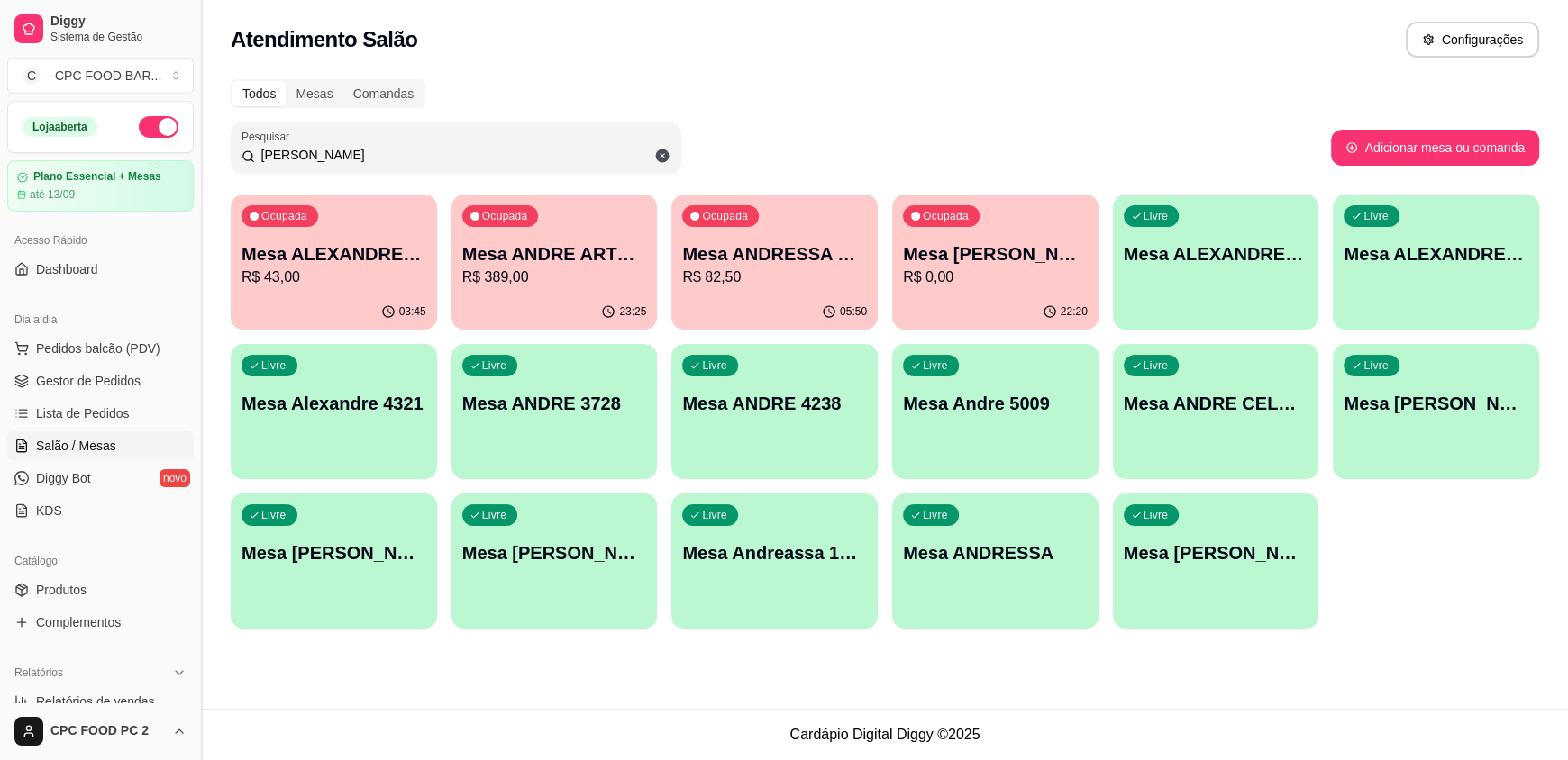
drag, startPoint x: 335, startPoint y: 154, endPoint x: 193, endPoint y: 135, distance: 143.3
click at [193, 135] on div "Diggy Sistema de Gestão C CPC FOOD BAR ... Loja aberta Plano Essencial + Mesas …" at bounding box center [784, 380] width 1568 height 760
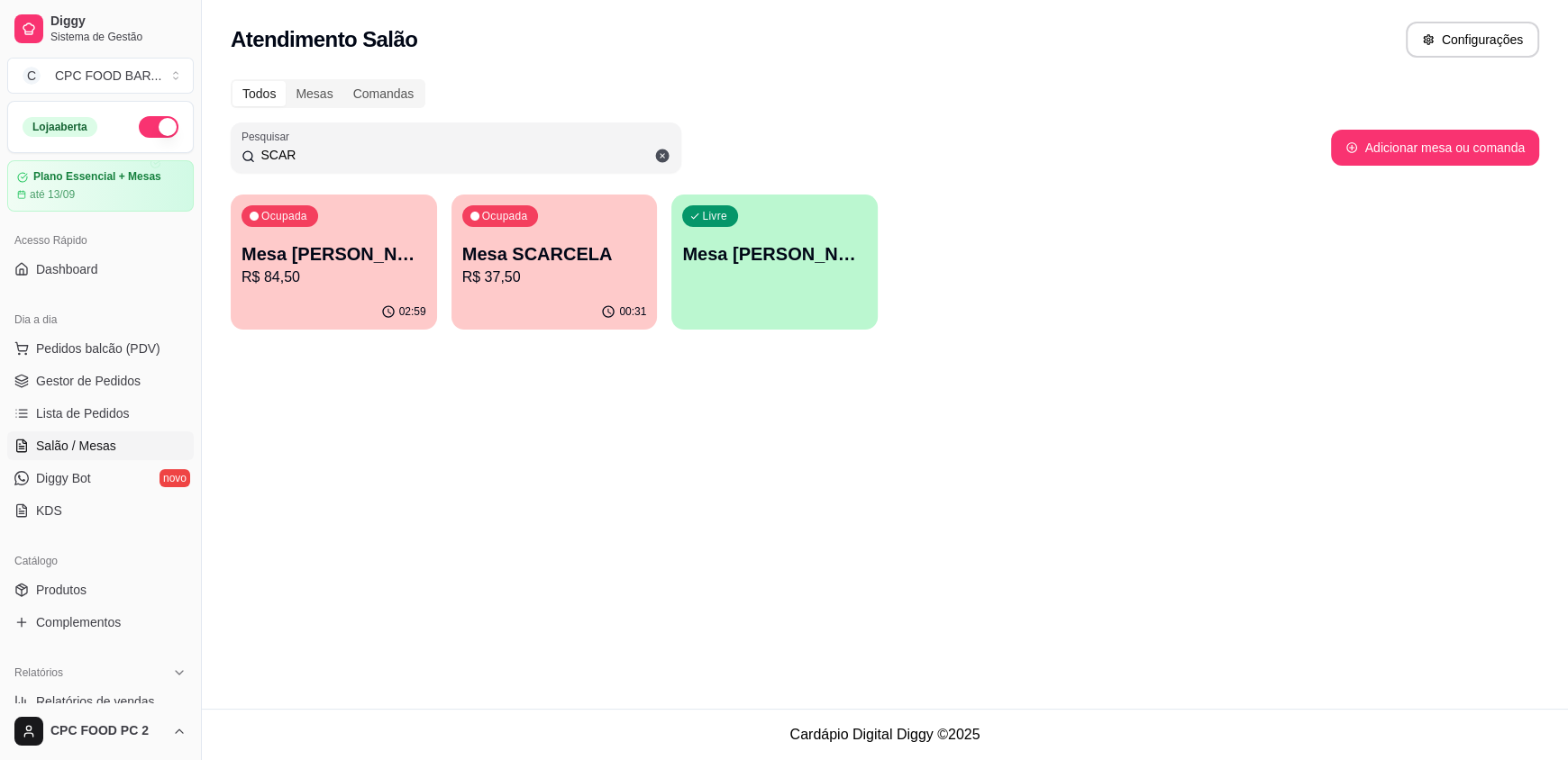
type input "SCAR"
click at [539, 279] on p "R$ 37,50" at bounding box center [554, 277] width 185 height 21
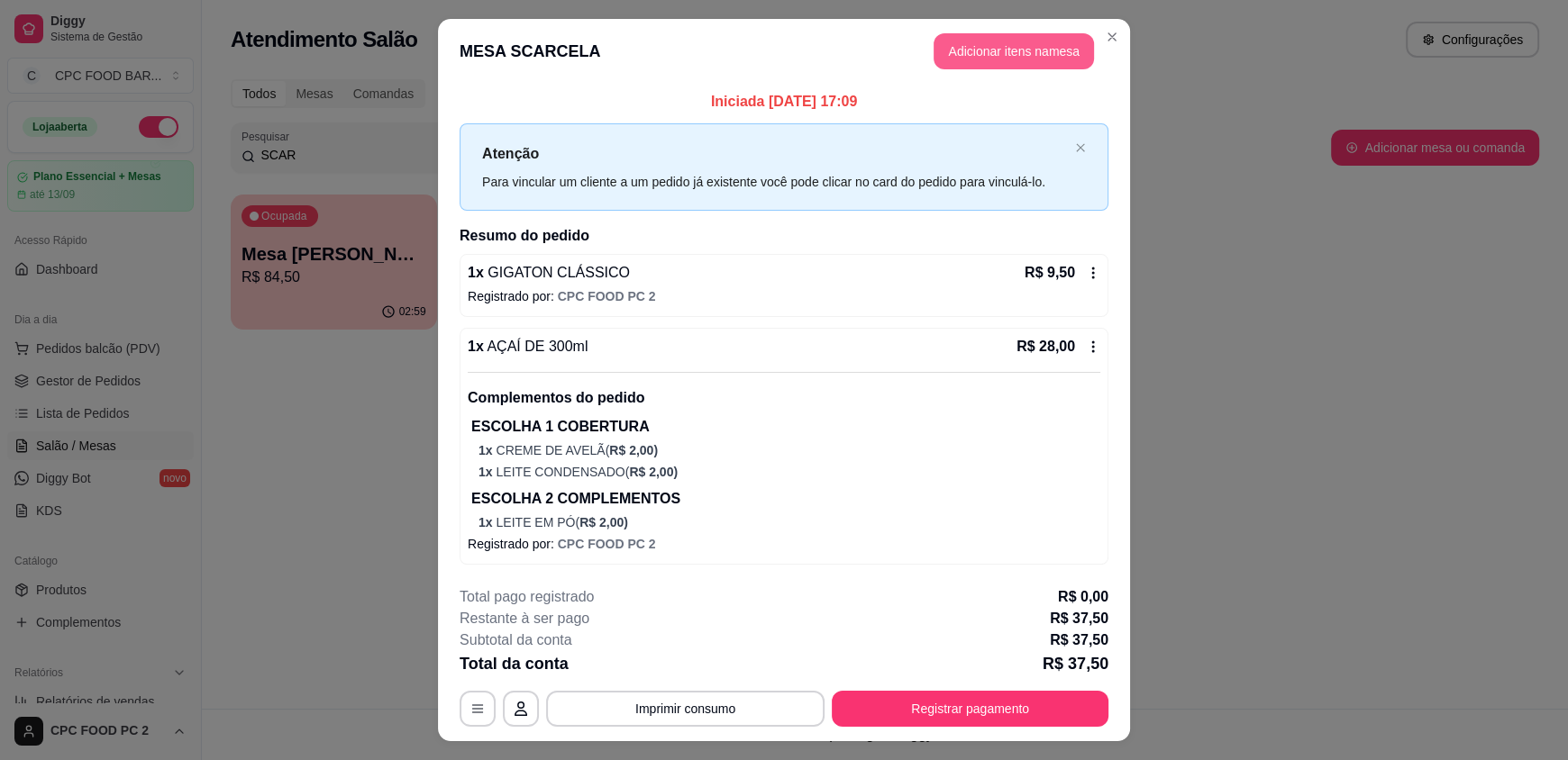
click at [1001, 45] on button "Adicionar itens na mesa" at bounding box center [1014, 51] width 161 height 36
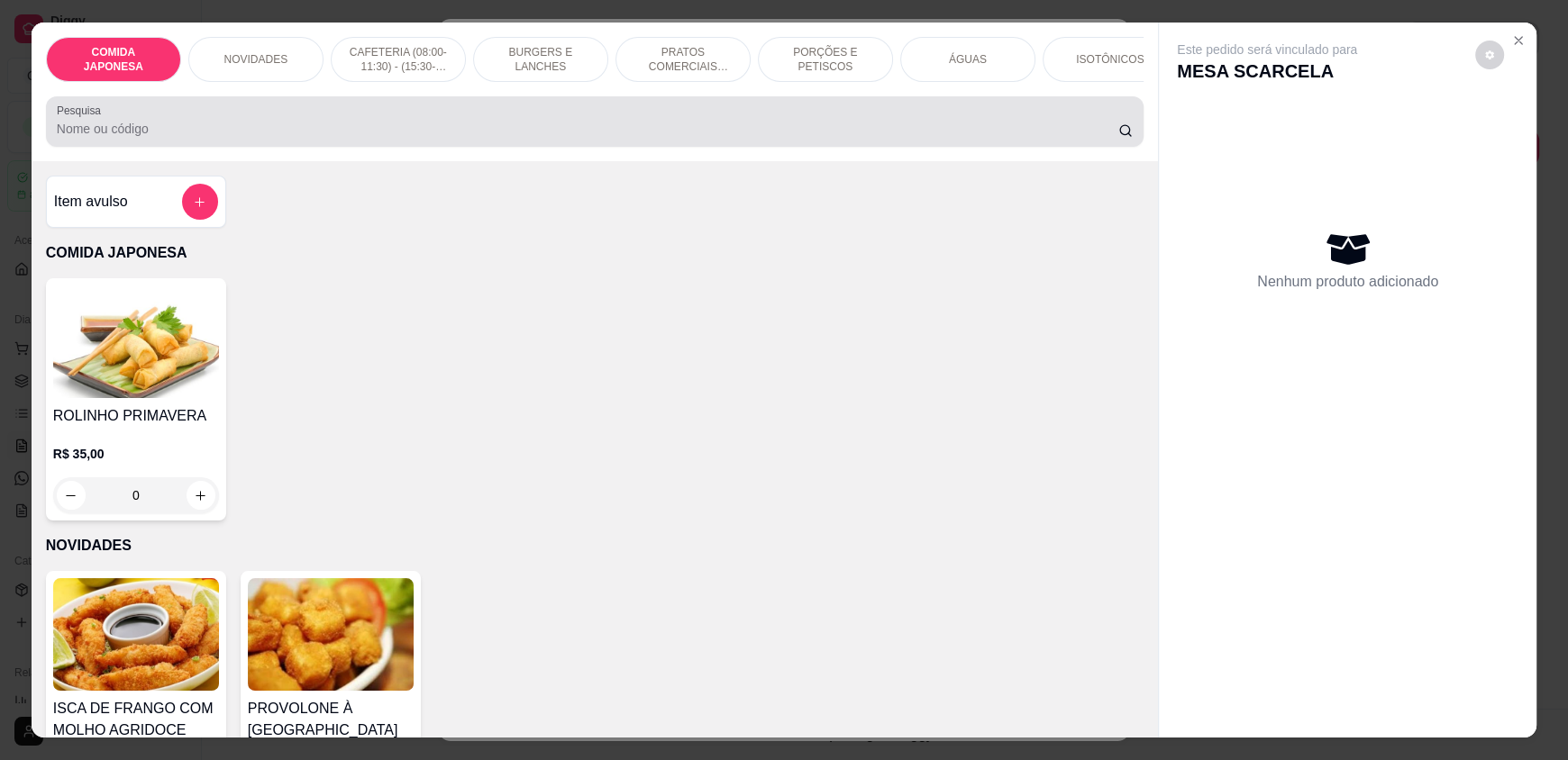
click at [520, 138] on input "Pesquisa" at bounding box center [588, 128] width 1063 height 18
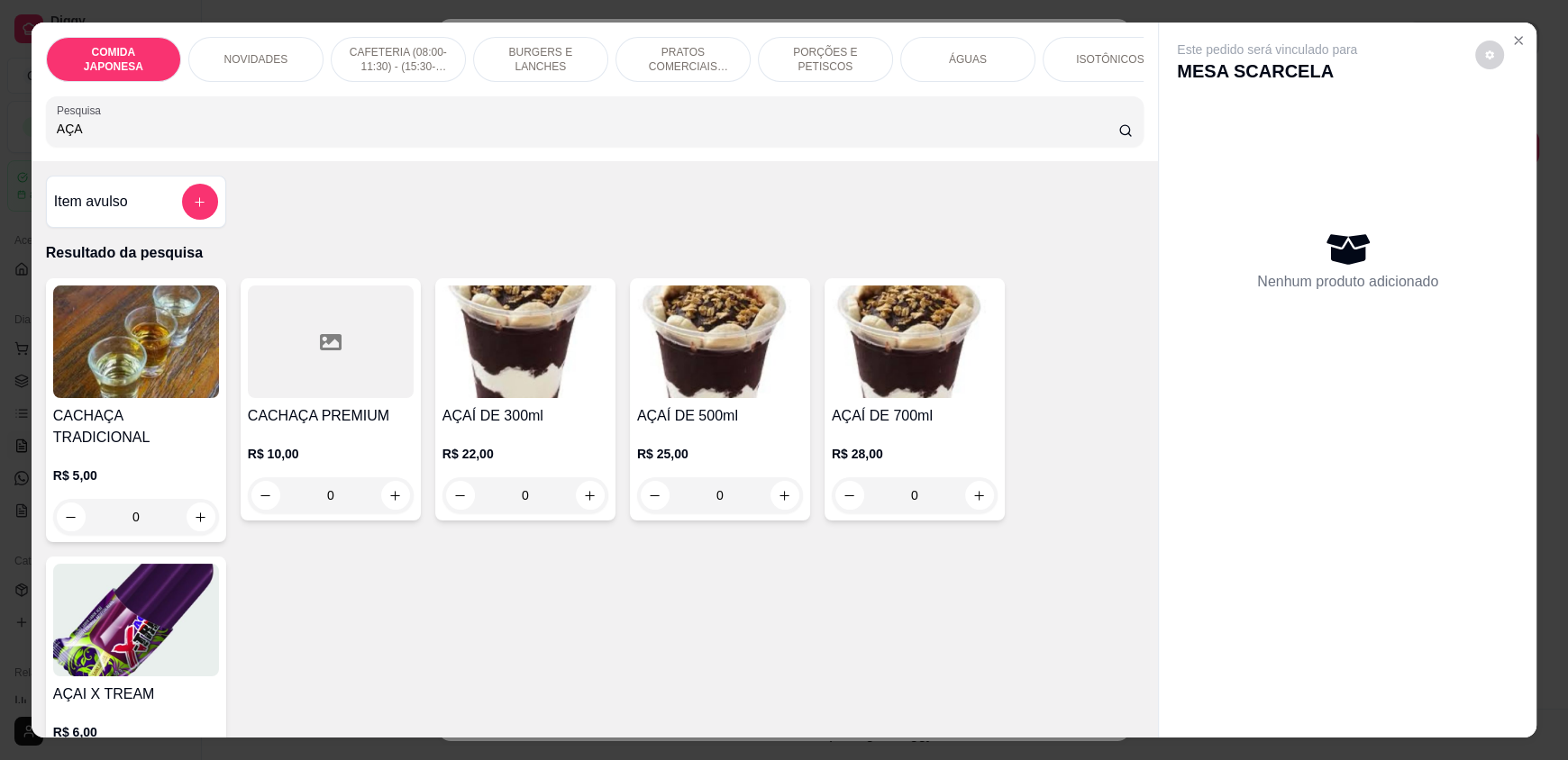
type input "AÇA"
click at [586, 507] on div "0" at bounding box center [525, 496] width 166 height 36
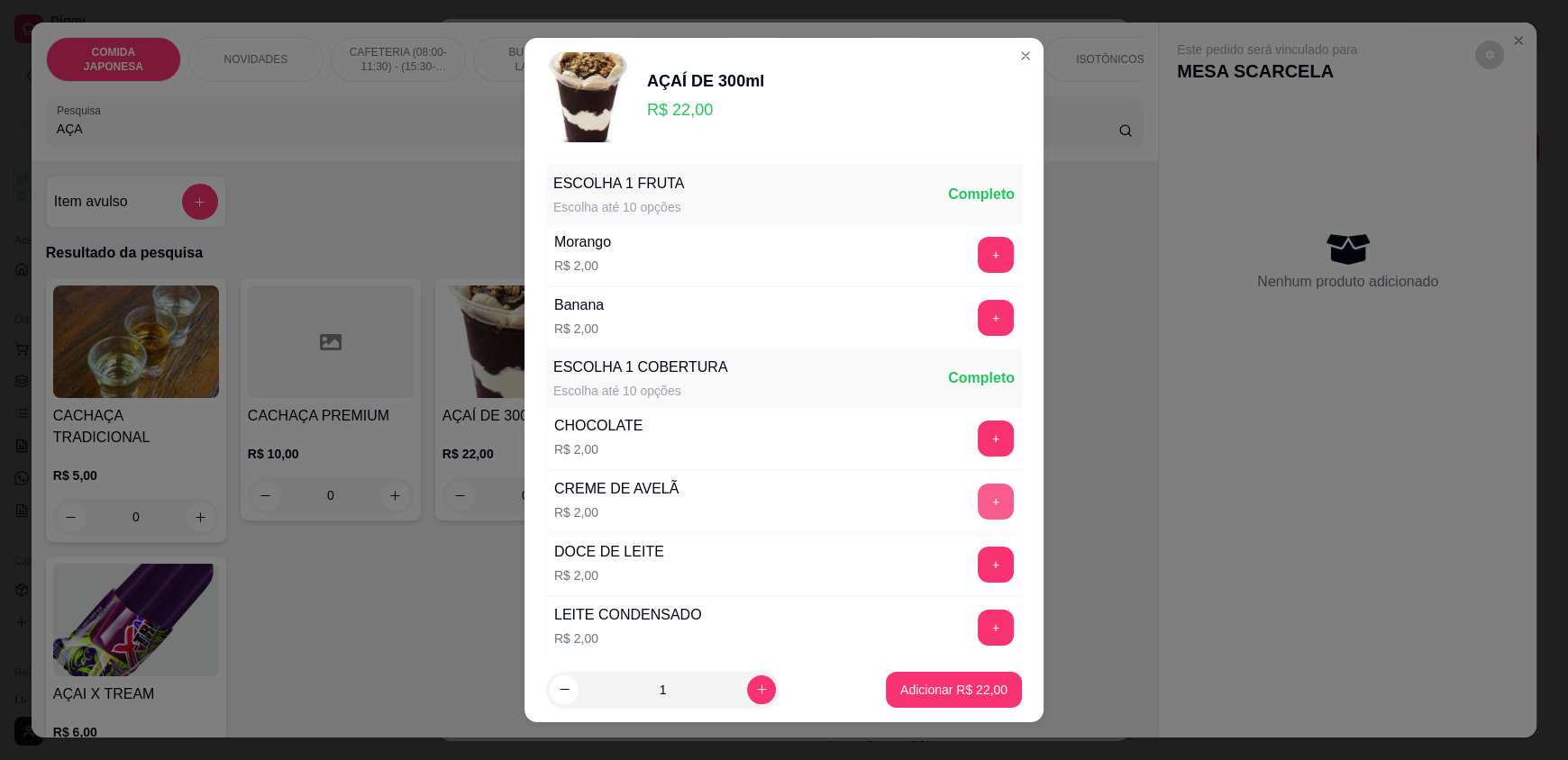
click at [978, 501] on button "+" at bounding box center [995, 501] width 36 height 36
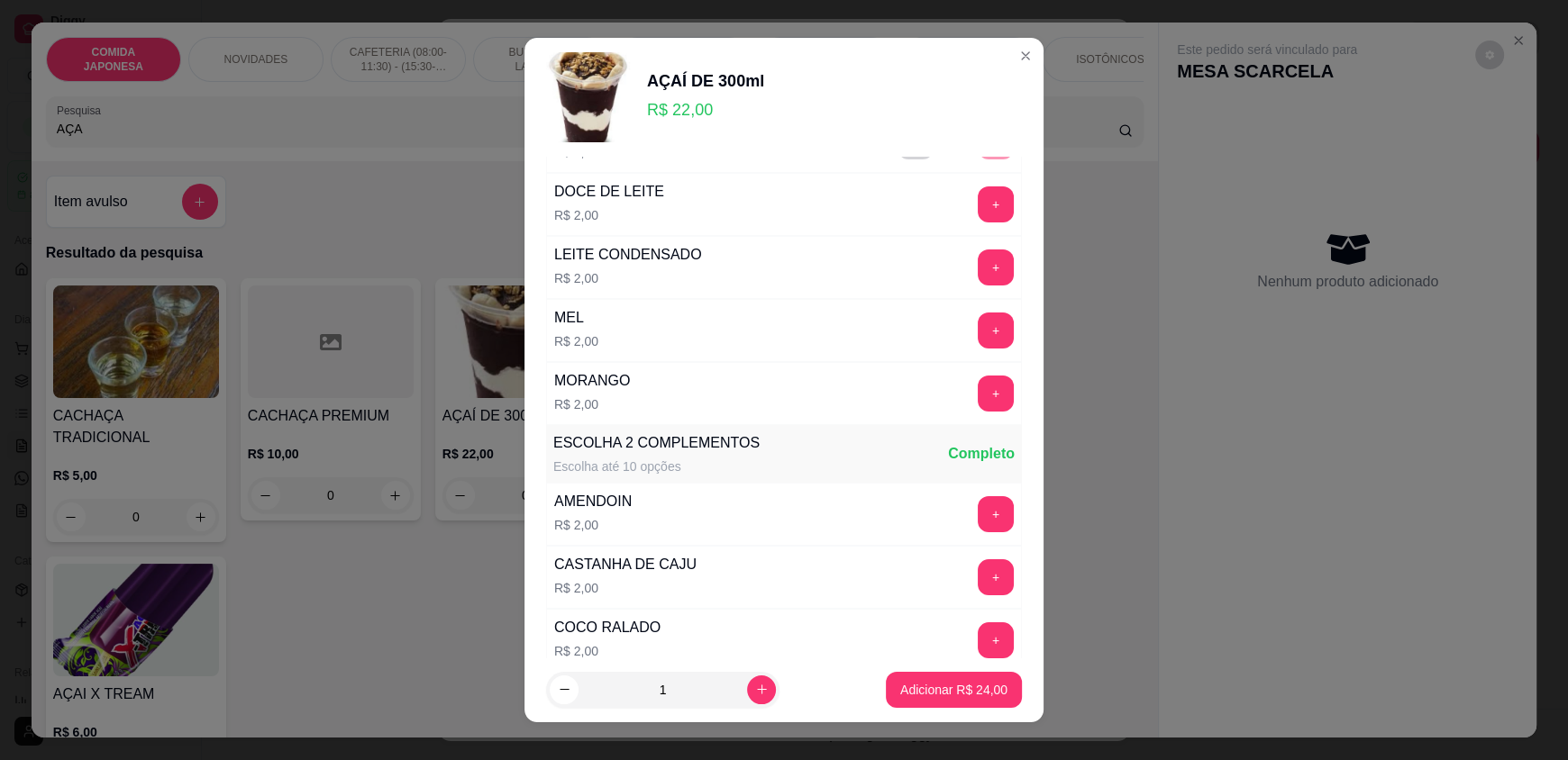
scroll to position [631, 0]
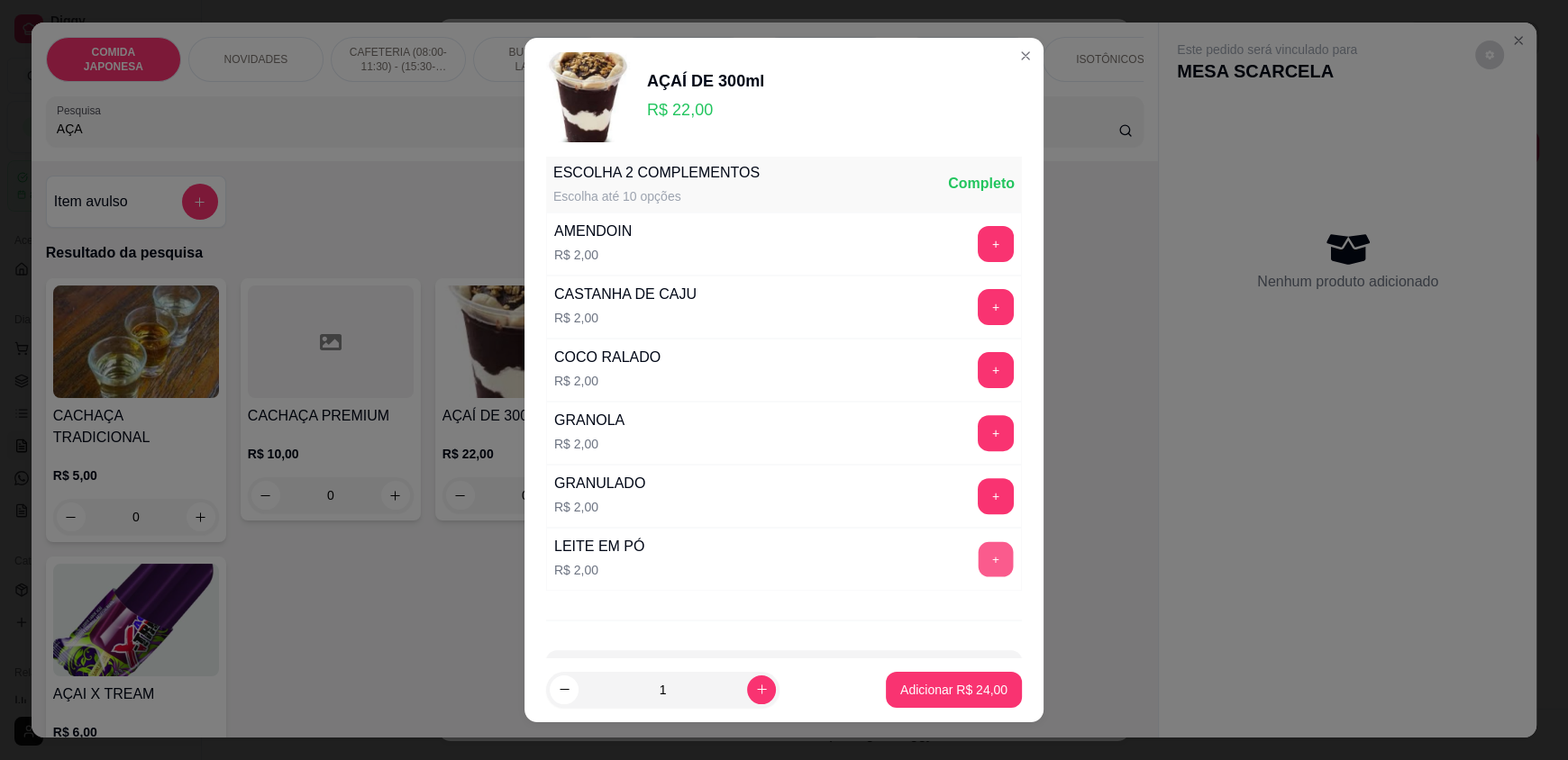
click at [978, 556] on button "+" at bounding box center [996, 560] width 35 height 35
click at [928, 686] on p "Adicionar R$ 26,00" at bounding box center [954, 689] width 105 height 17
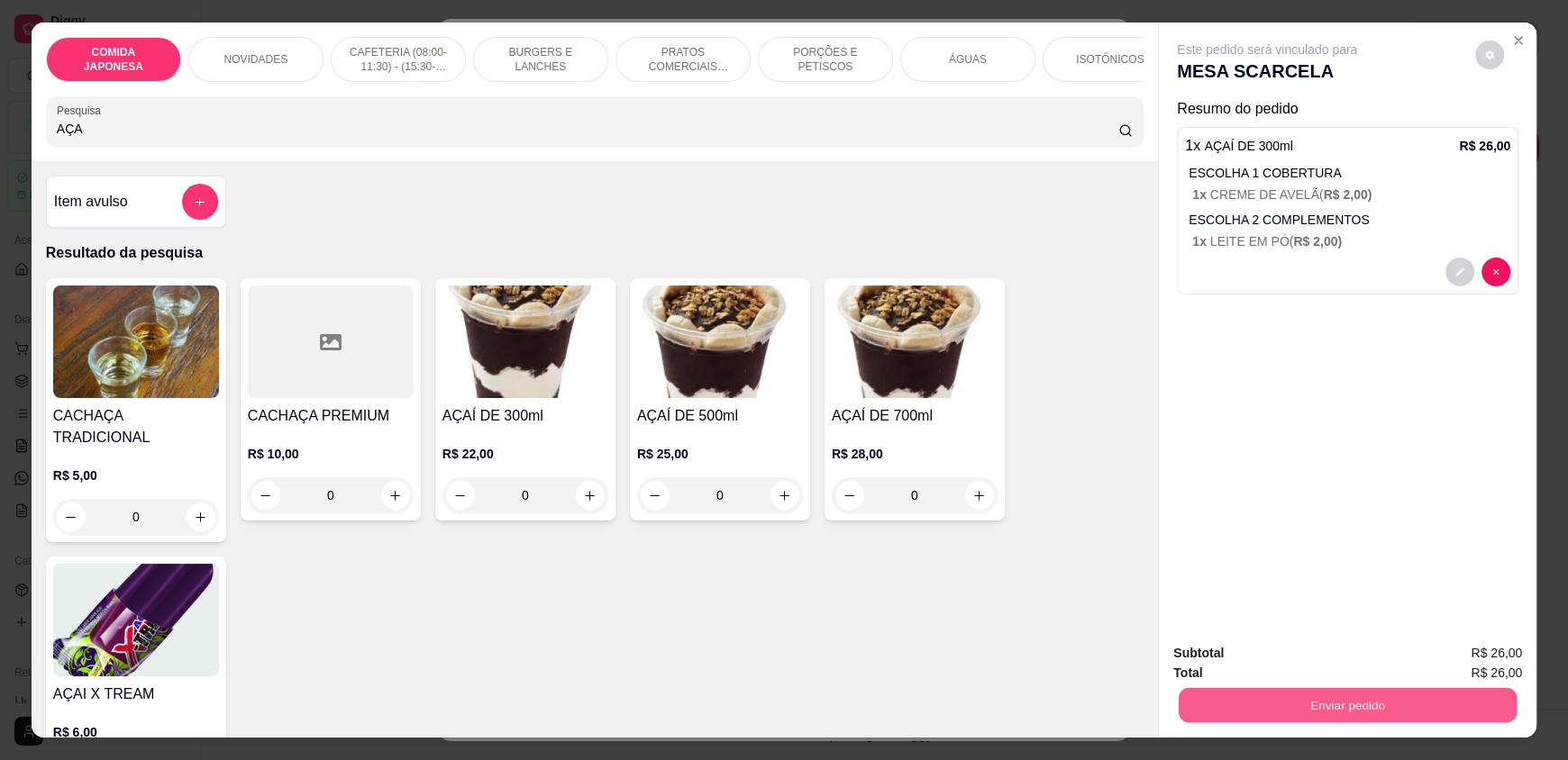
click at [1349, 694] on button "Enviar pedido" at bounding box center [1348, 705] width 338 height 35
click at [1320, 666] on button "Não registrar e enviar pedido" at bounding box center [1288, 661] width 188 height 34
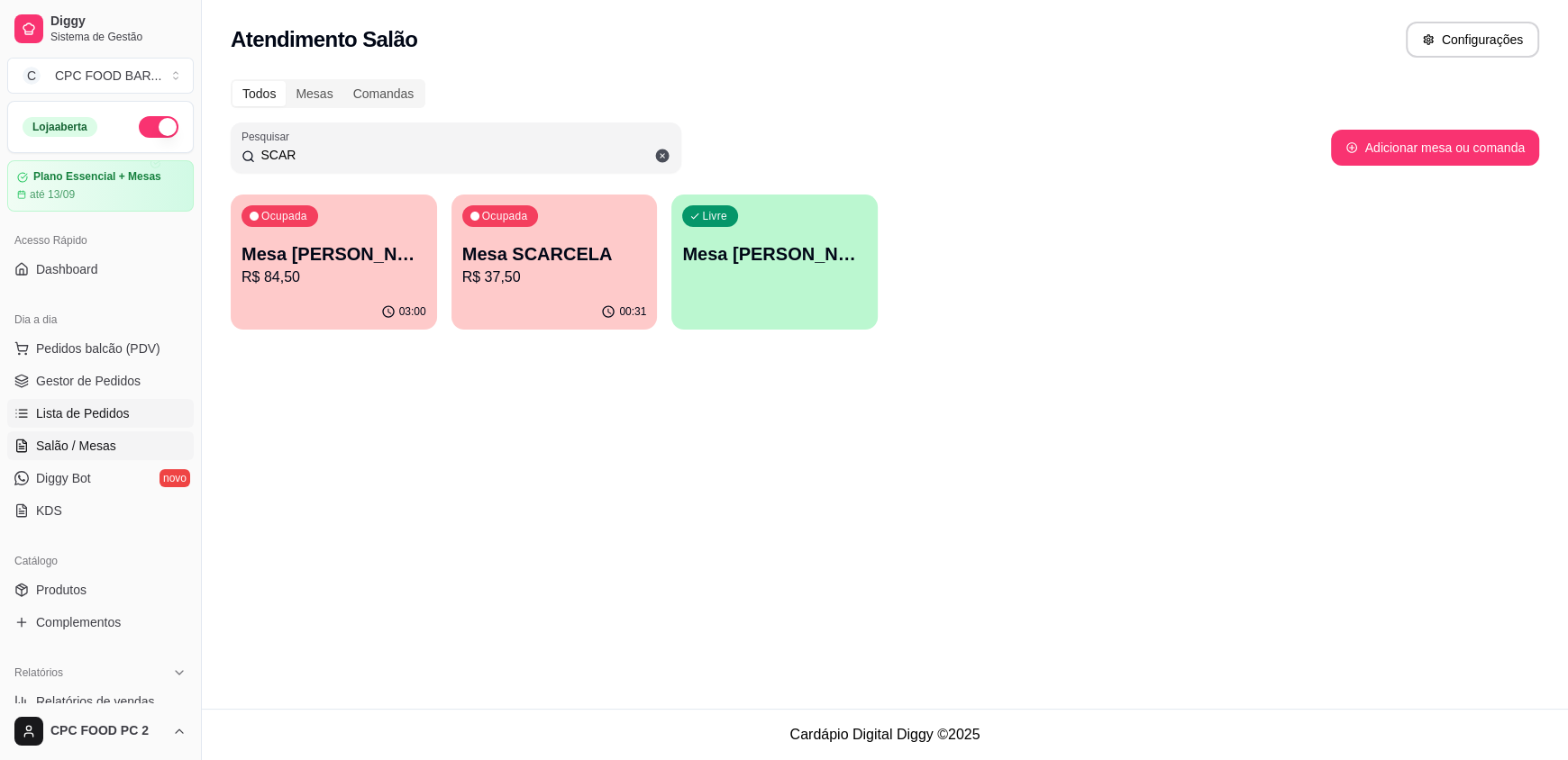
click at [57, 411] on span "Lista de Pedidos" at bounding box center [83, 413] width 94 height 18
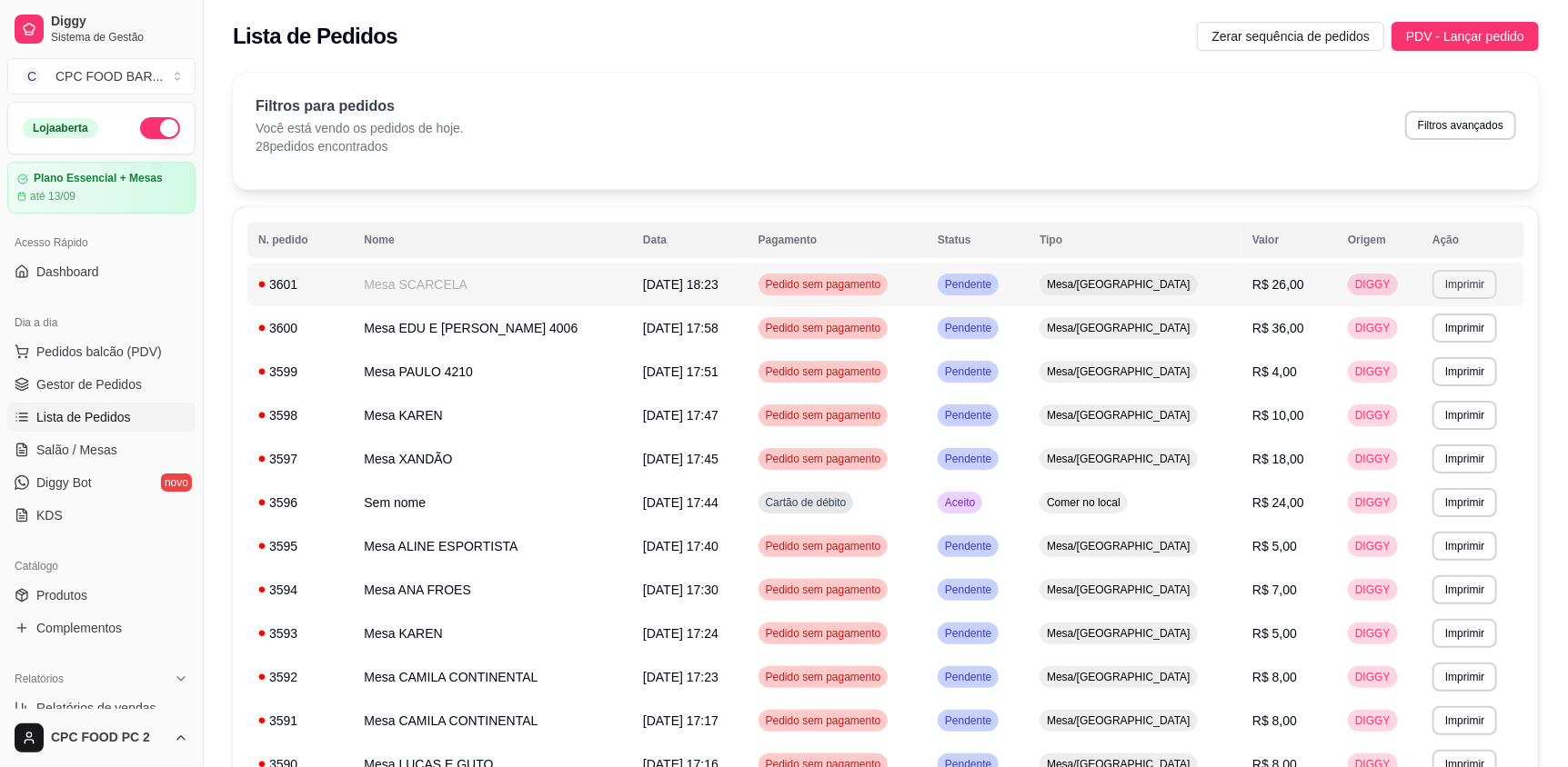
click at [1466, 277] on button "Imprimir" at bounding box center [1464, 284] width 65 height 29
click at [1416, 349] on button "IMPRESSORA" at bounding box center [1421, 347] width 132 height 29
click at [60, 450] on span "Salão / Mesas" at bounding box center [77, 450] width 81 height 18
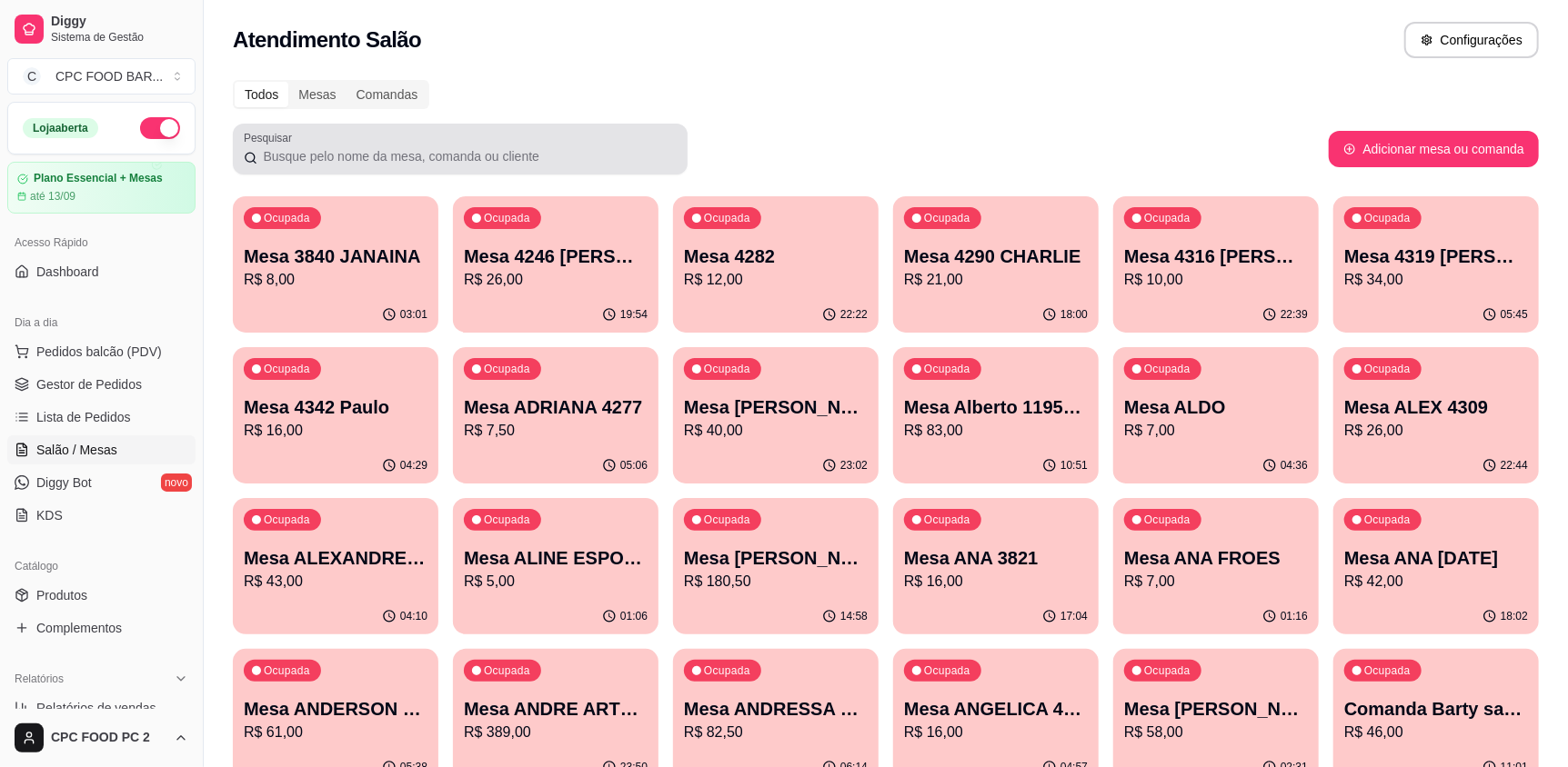
drag, startPoint x: 557, startPoint y: 137, endPoint x: 558, endPoint y: 147, distance: 10.0
click at [558, 140] on div at bounding box center [460, 149] width 433 height 37
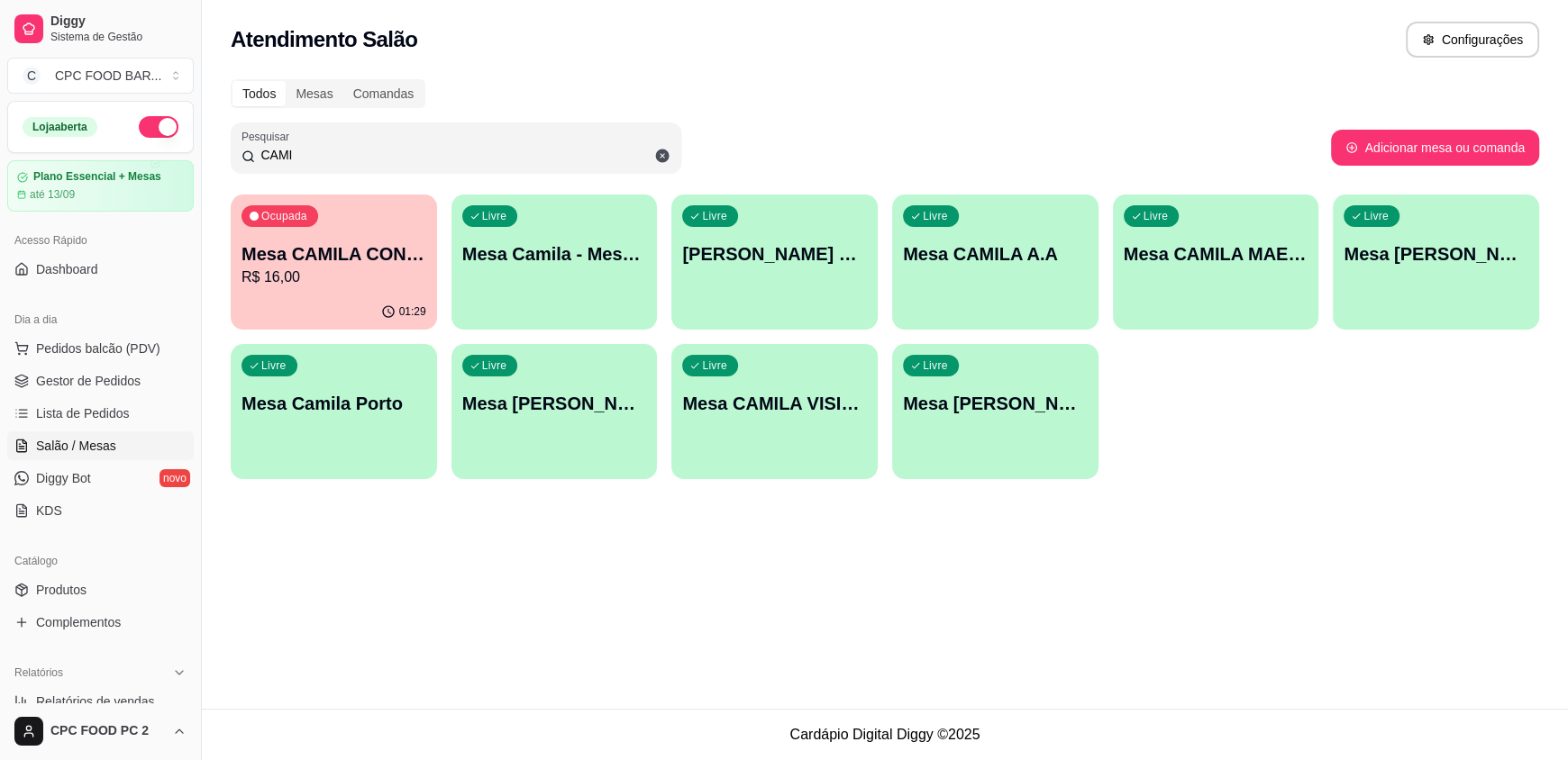
type input "CAMI"
click at [354, 260] on p "Mesa CAMILA CONTINENTAL" at bounding box center [333, 253] width 185 height 25
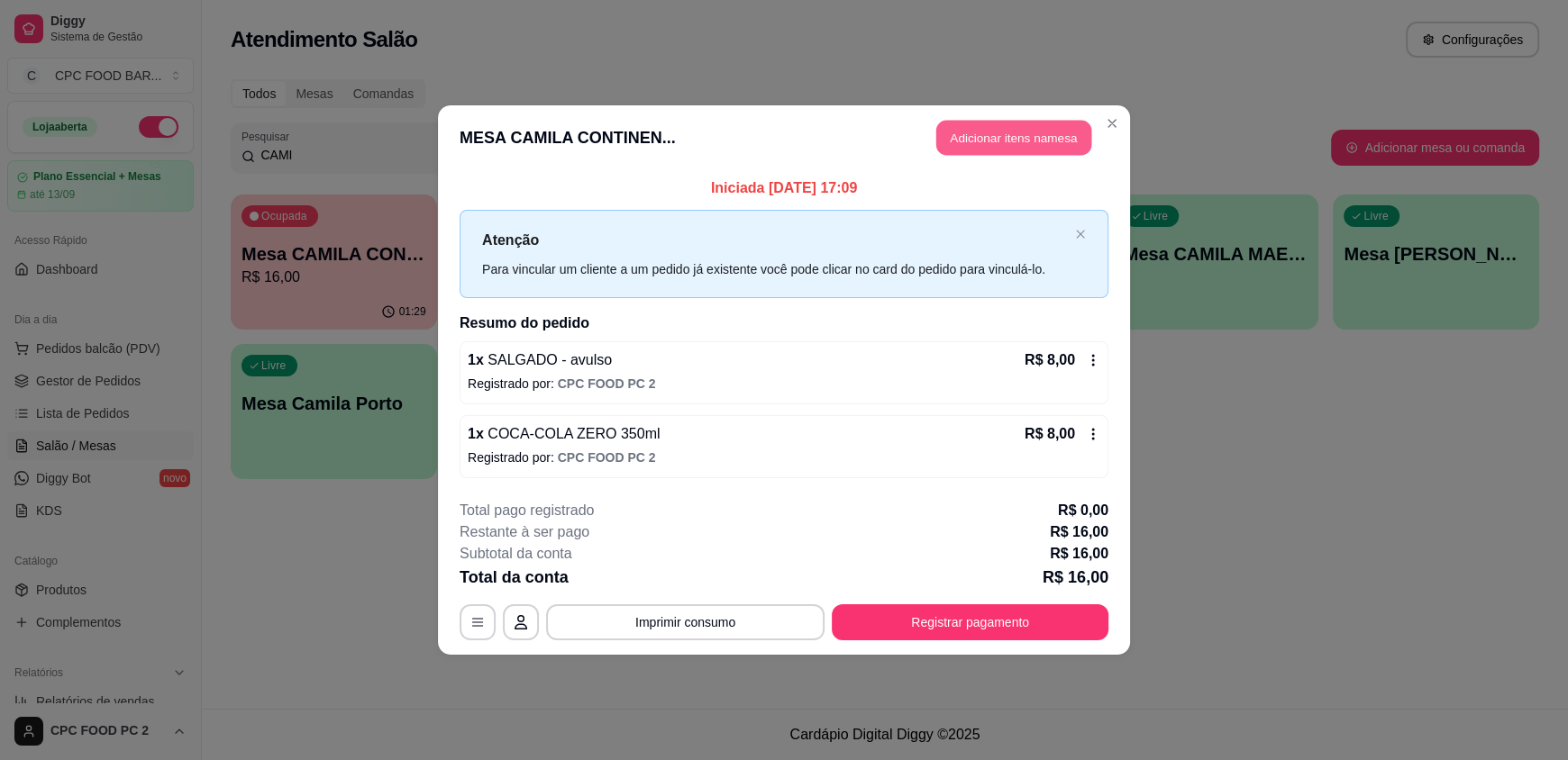
click at [1006, 144] on button "Adicionar itens na mesa" at bounding box center [1014, 138] width 155 height 35
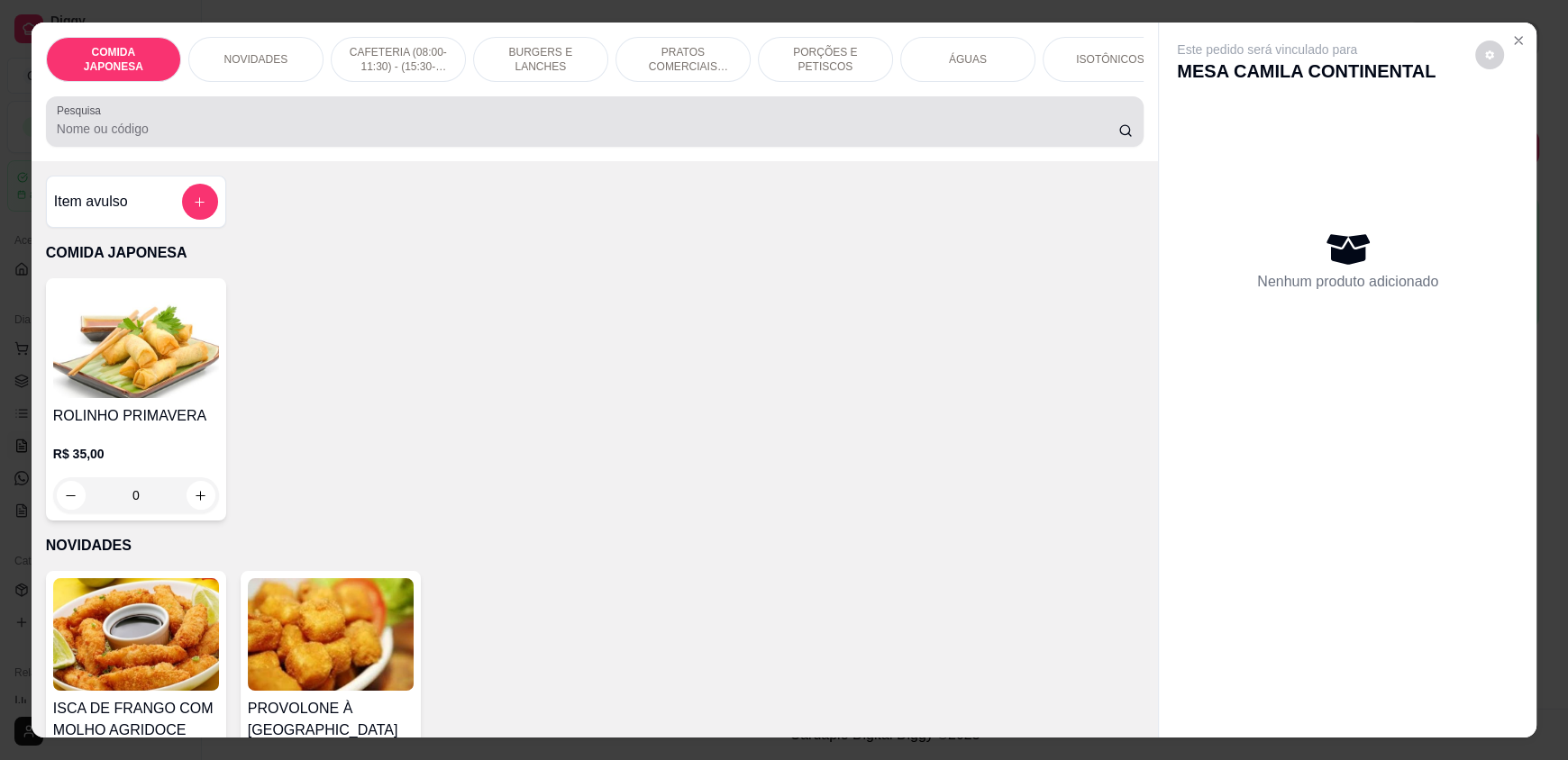
click at [717, 135] on input "Pesquisa" at bounding box center [588, 128] width 1063 height 18
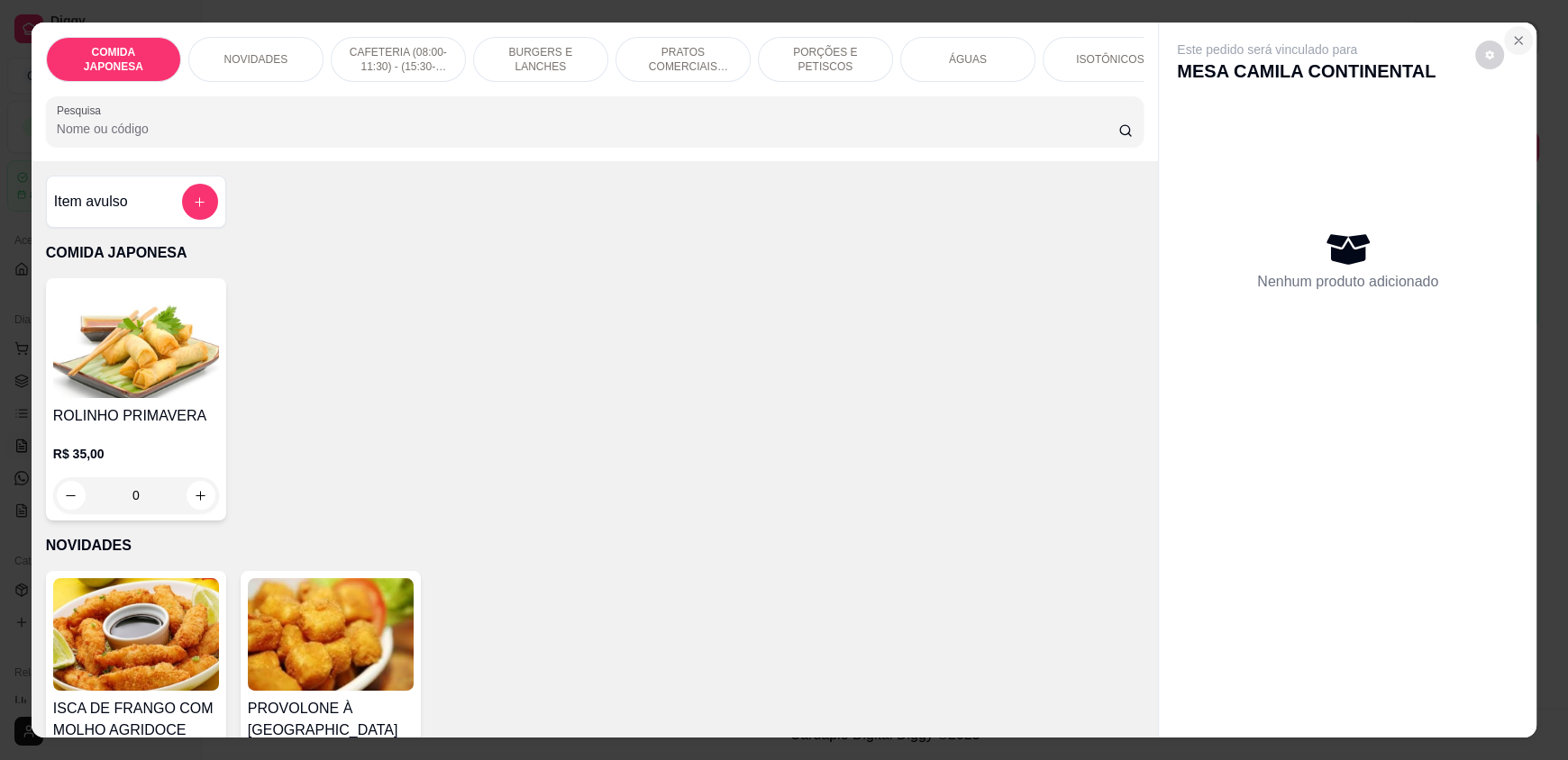
click at [1504, 50] on button "Close" at bounding box center [1518, 40] width 29 height 29
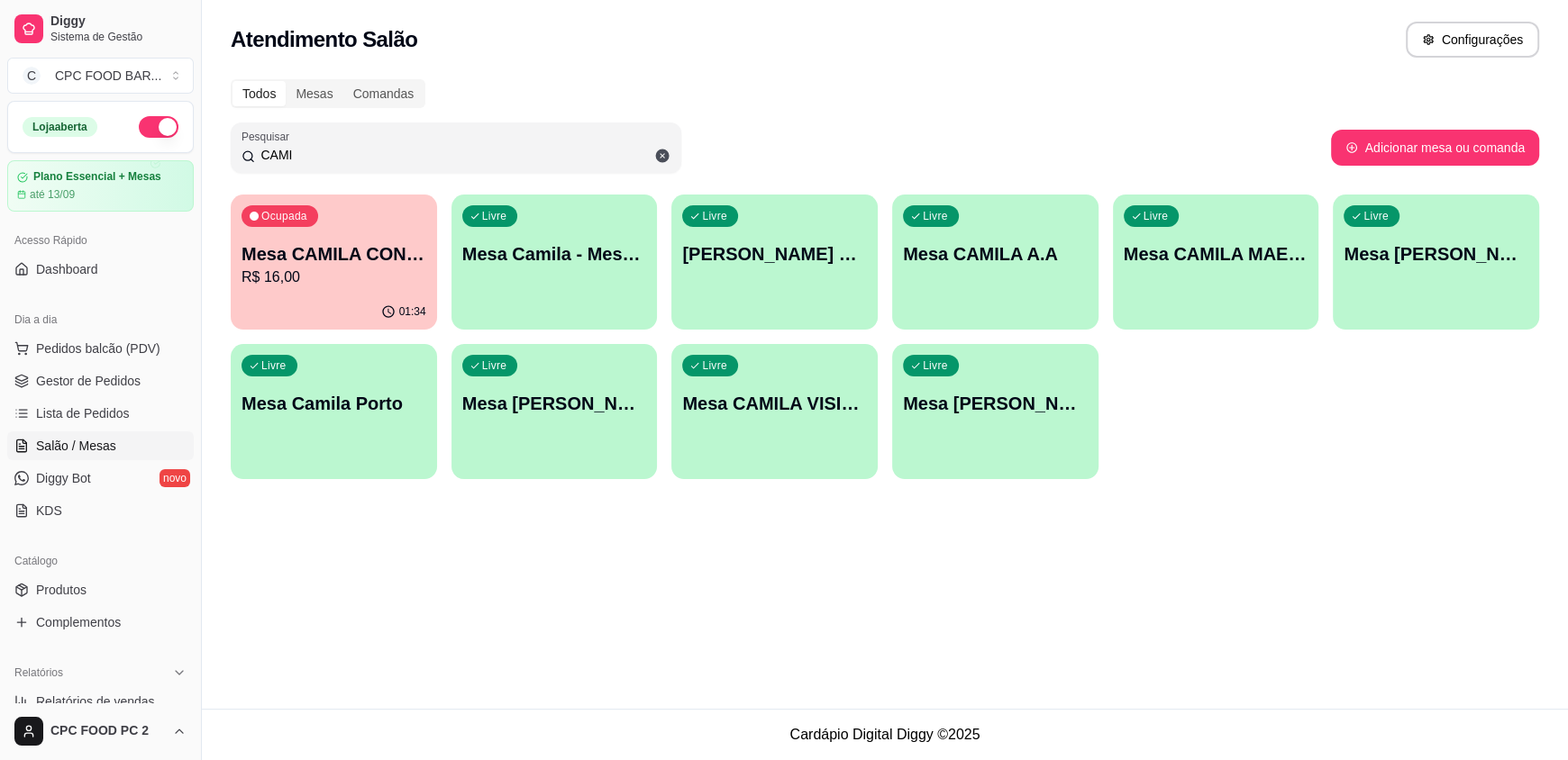
drag, startPoint x: 301, startPoint y: 151, endPoint x: 216, endPoint y: 151, distance: 85.0
click at [216, 151] on div "Todos Mesas Comandas Pesquisar CAMI Adicionar mesa ou comanda Ocupada Mesa CAMI…" at bounding box center [885, 285] width 1367 height 432
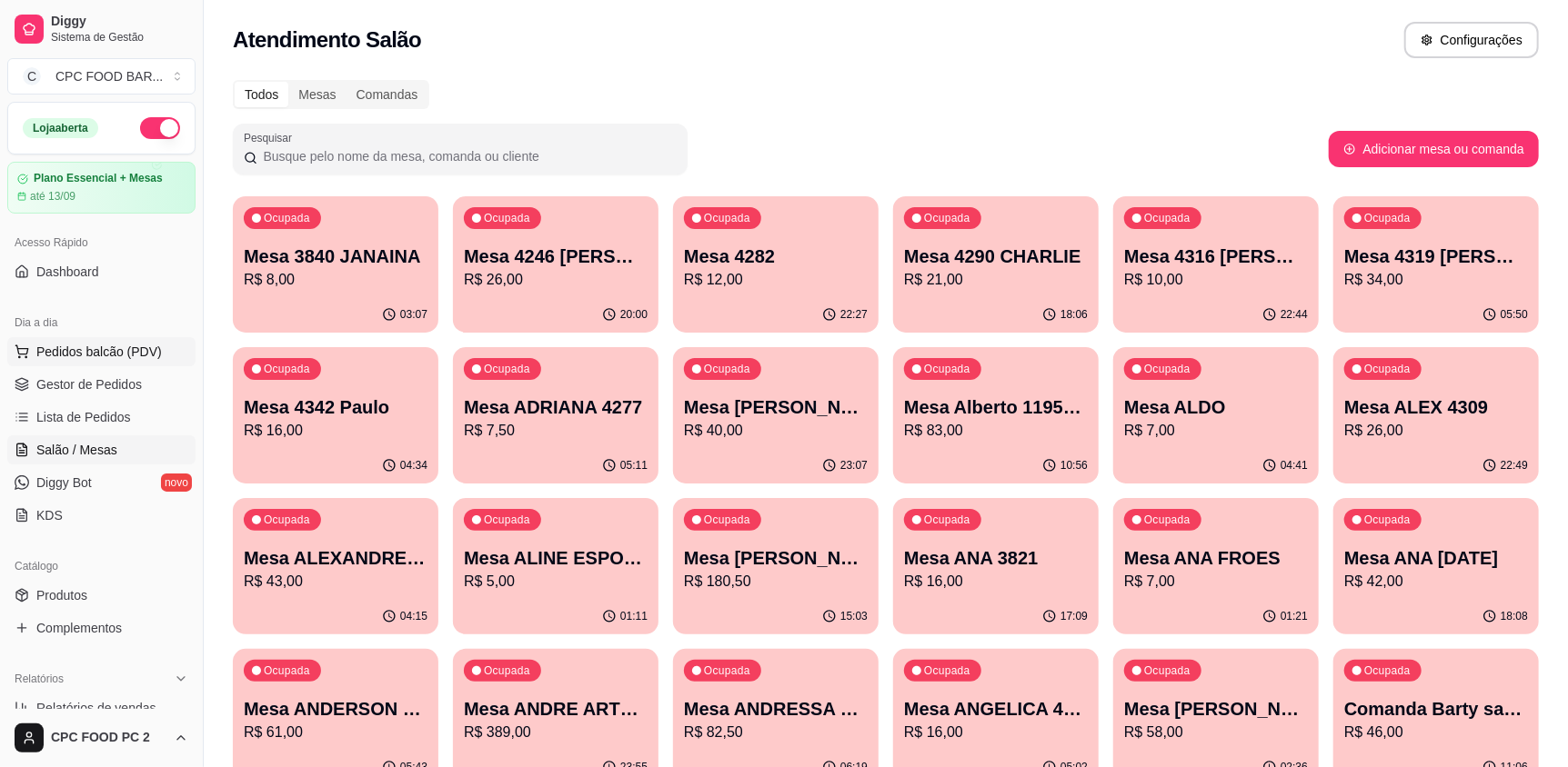
click at [96, 354] on span "Pedidos balcão (PDV)" at bounding box center [99, 351] width 126 height 18
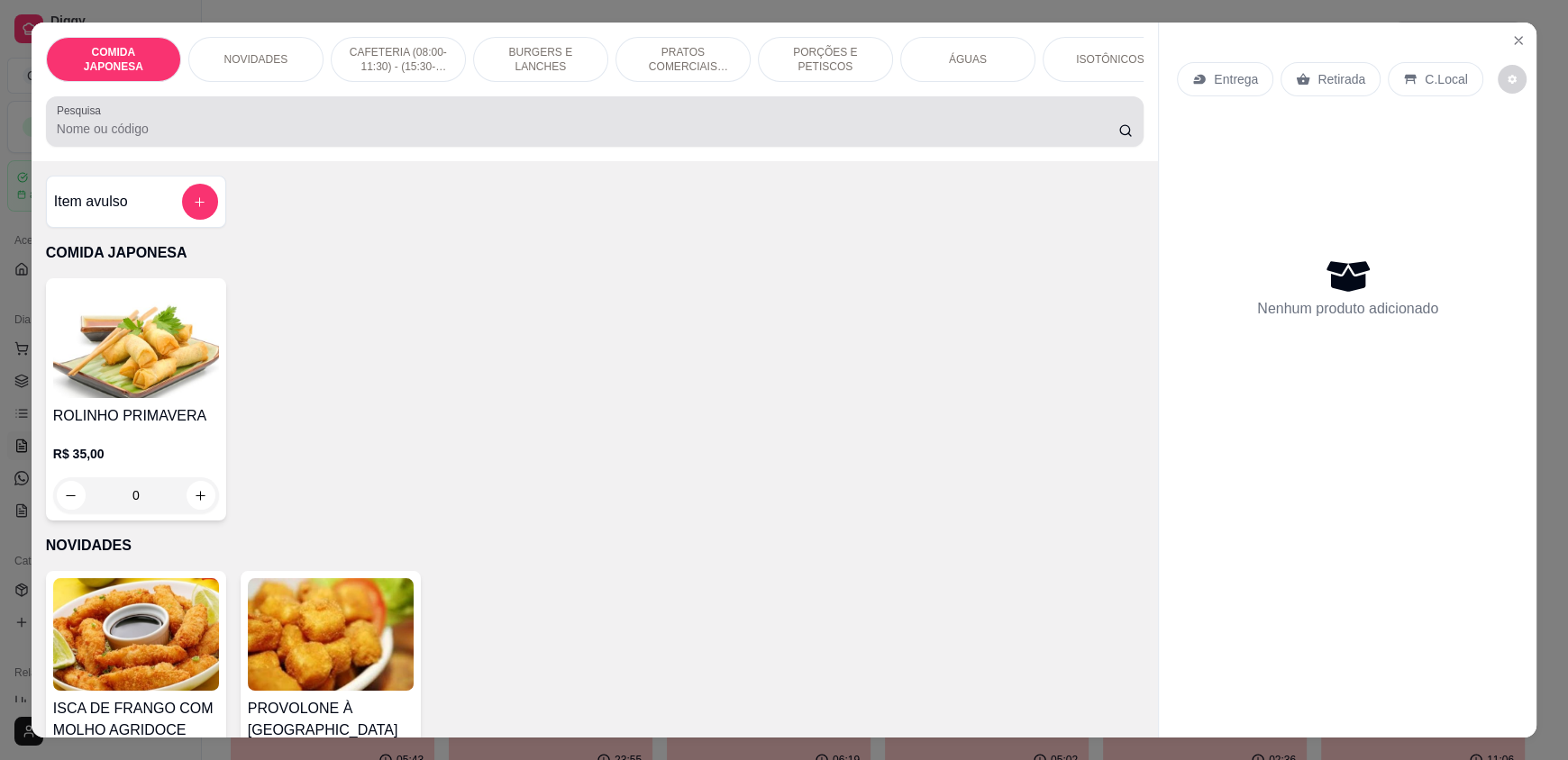
click at [326, 138] on input "Pesquisa" at bounding box center [588, 128] width 1063 height 18
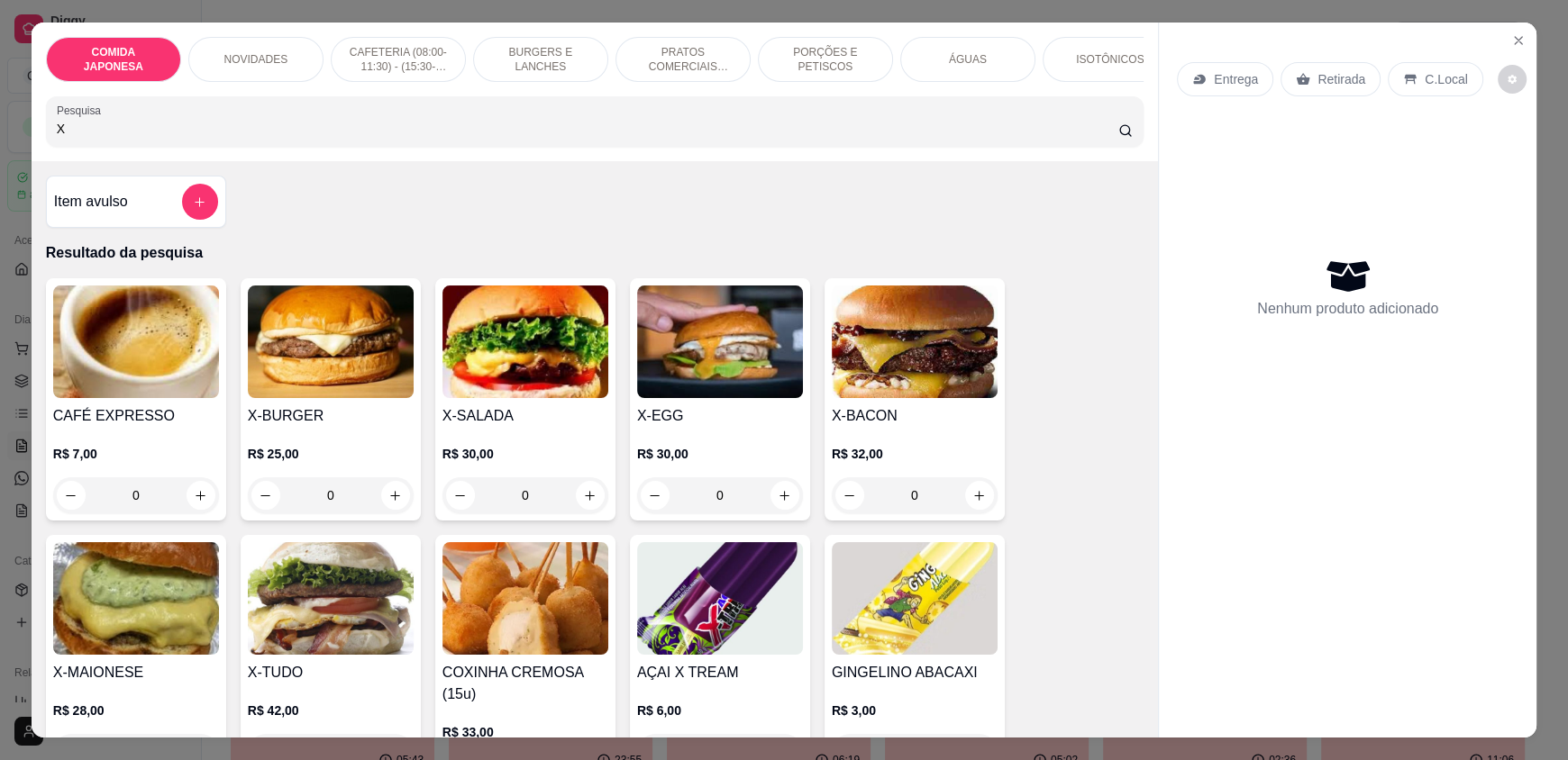
type input "X"
click at [974, 509] on div "0" at bounding box center [914, 496] width 166 height 36
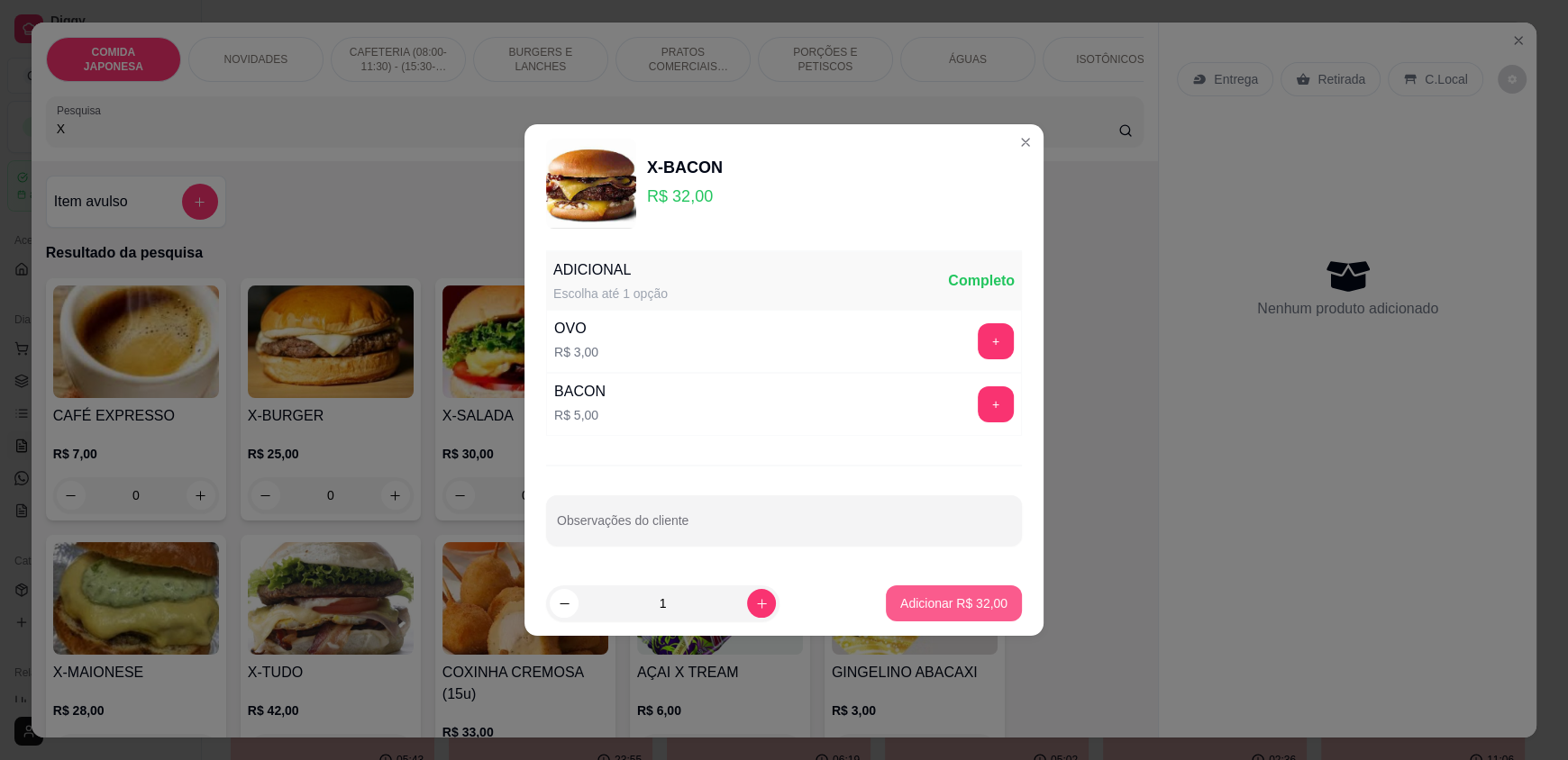
click at [926, 600] on p "Adicionar R$ 32,00" at bounding box center [954, 603] width 108 height 18
type input "1"
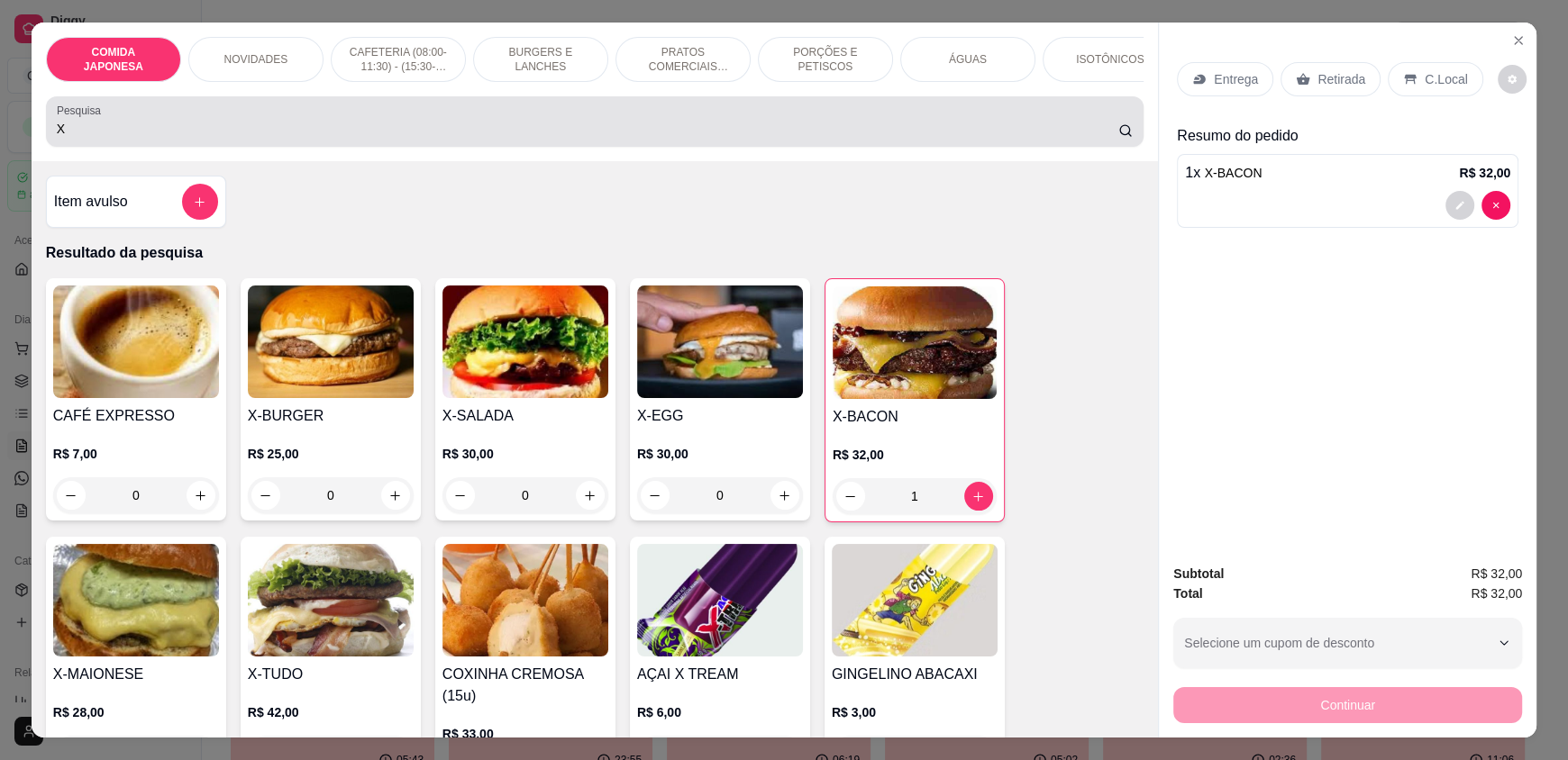
click at [392, 129] on div "X" at bounding box center [594, 122] width 1076 height 36
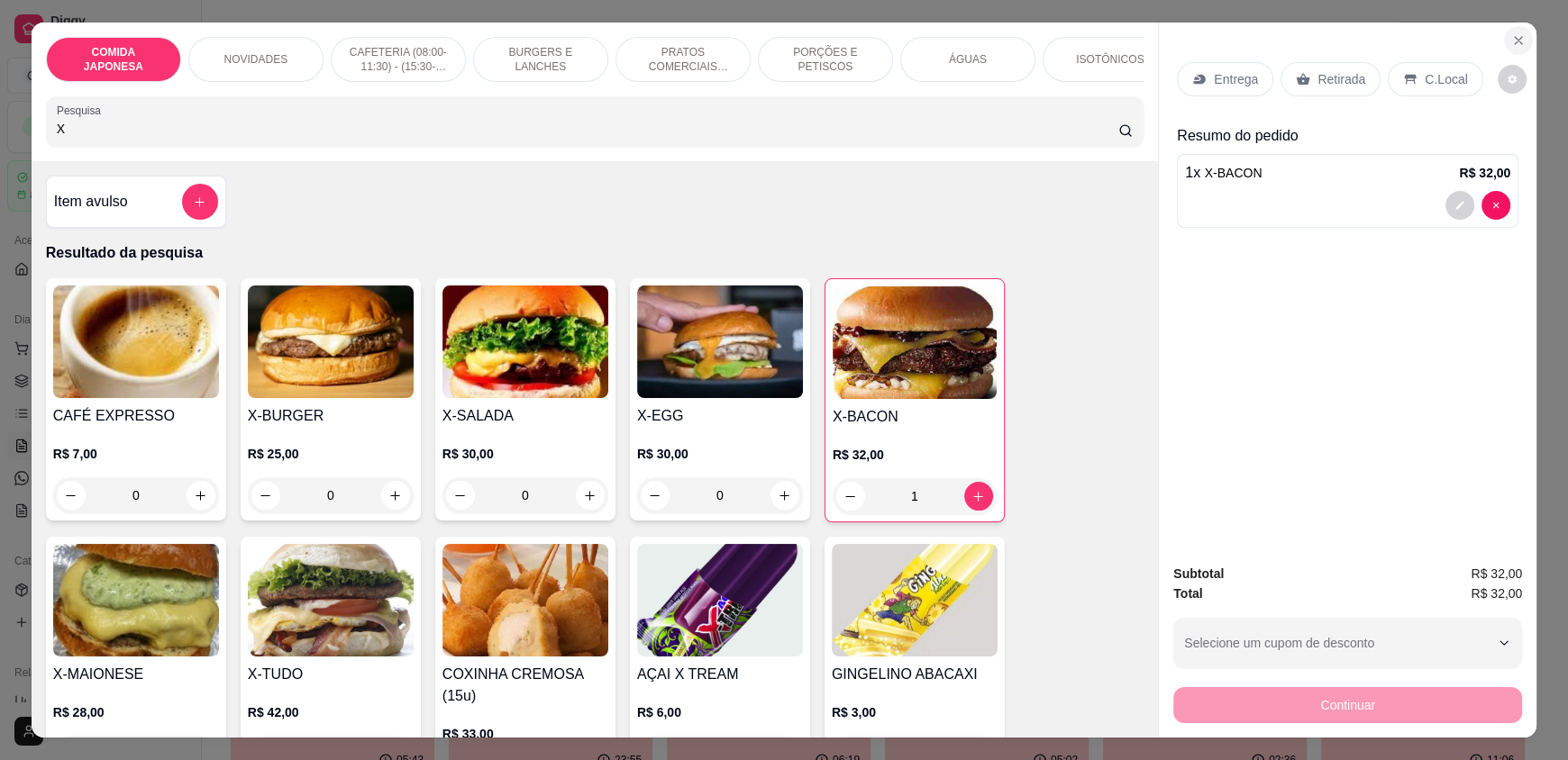
click at [1515, 38] on icon "Close" at bounding box center [1519, 41] width 7 height 7
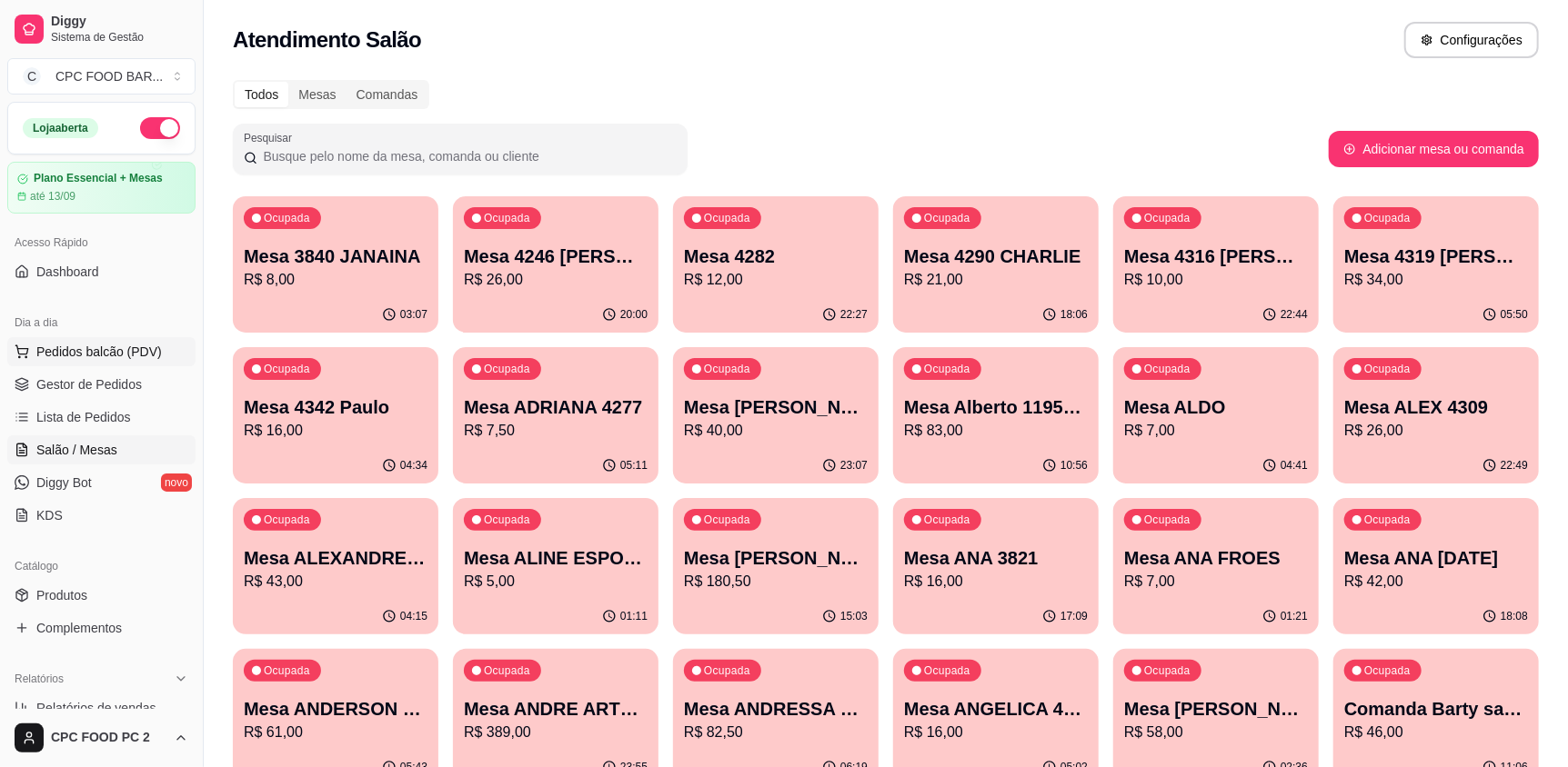
click at [108, 347] on span "Pedidos balcão (PDV)" at bounding box center [99, 351] width 126 height 18
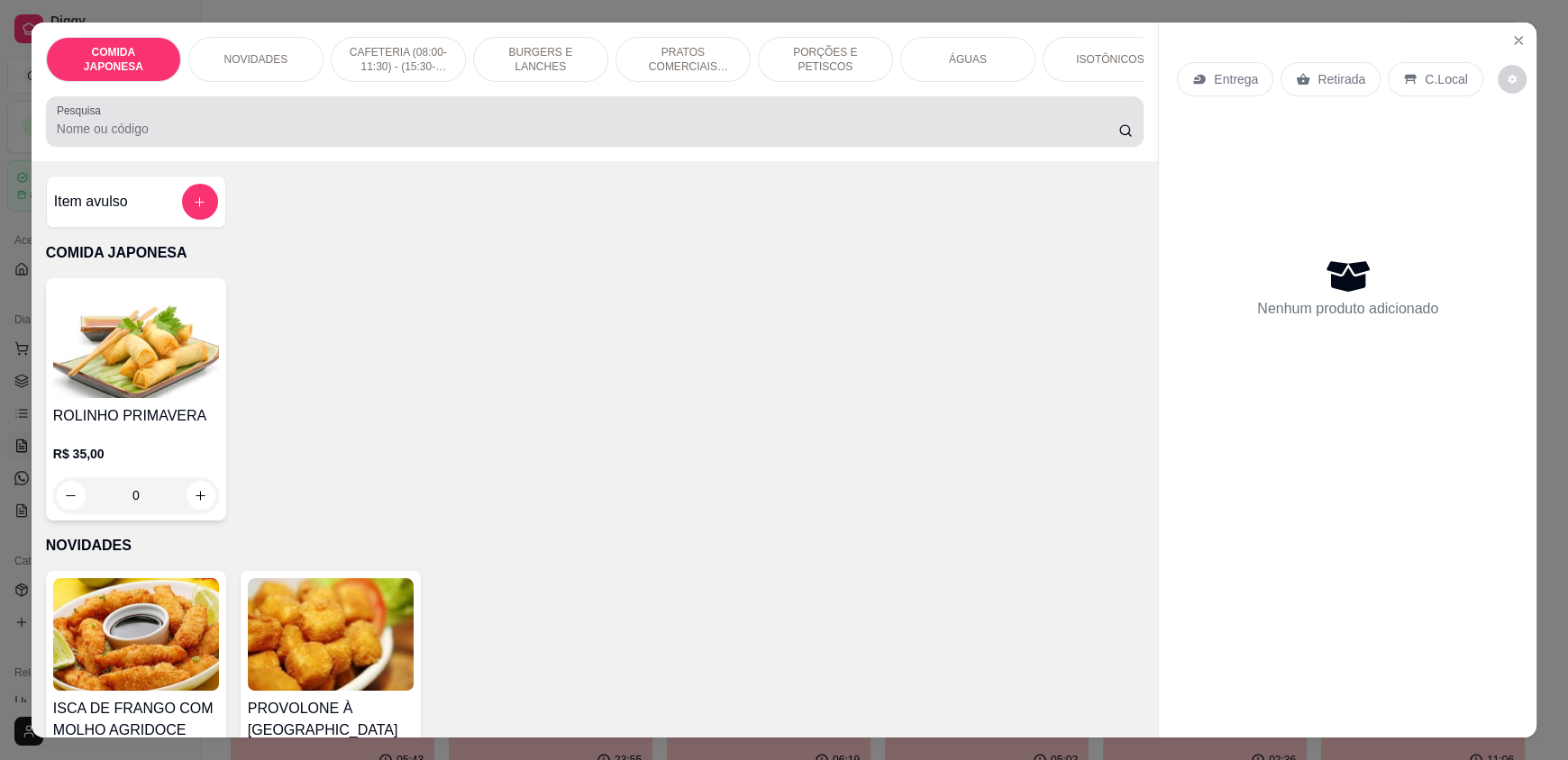
click at [239, 138] on input "Pesquisa" at bounding box center [588, 128] width 1063 height 18
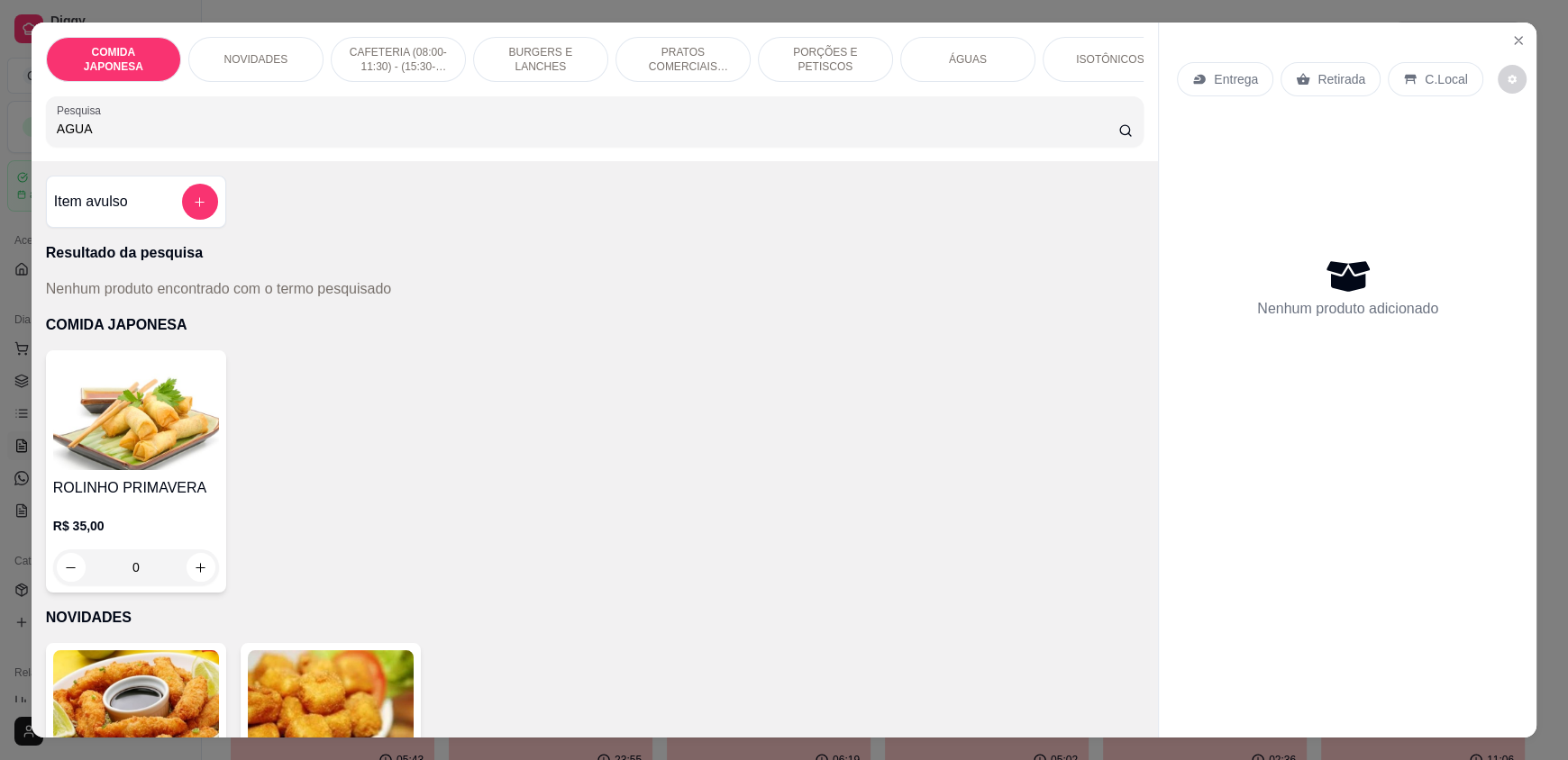
type input "AGUA"
click at [931, 66] on div "ÁGUAS" at bounding box center [968, 59] width 136 height 45
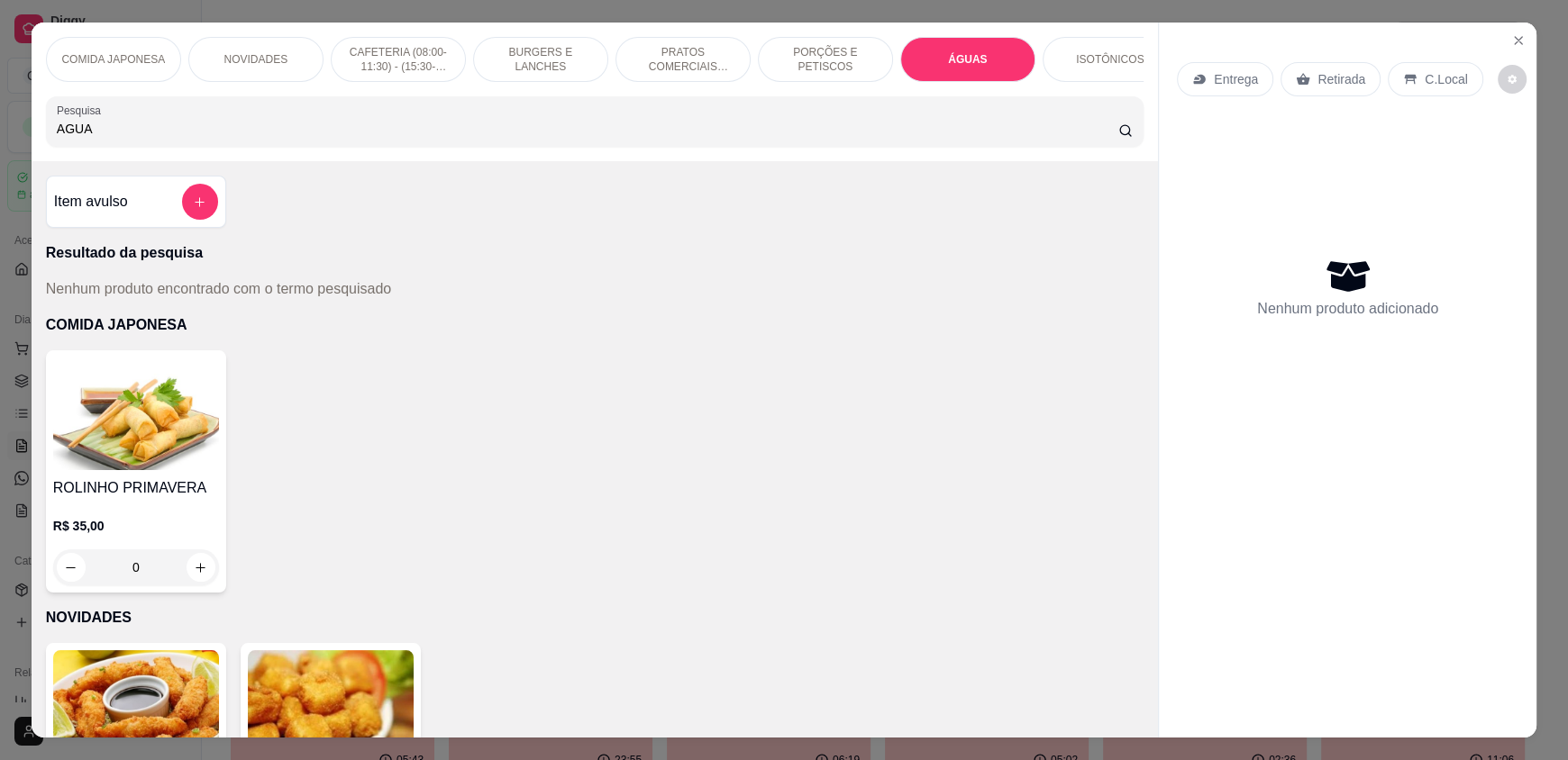
scroll to position [34, 0]
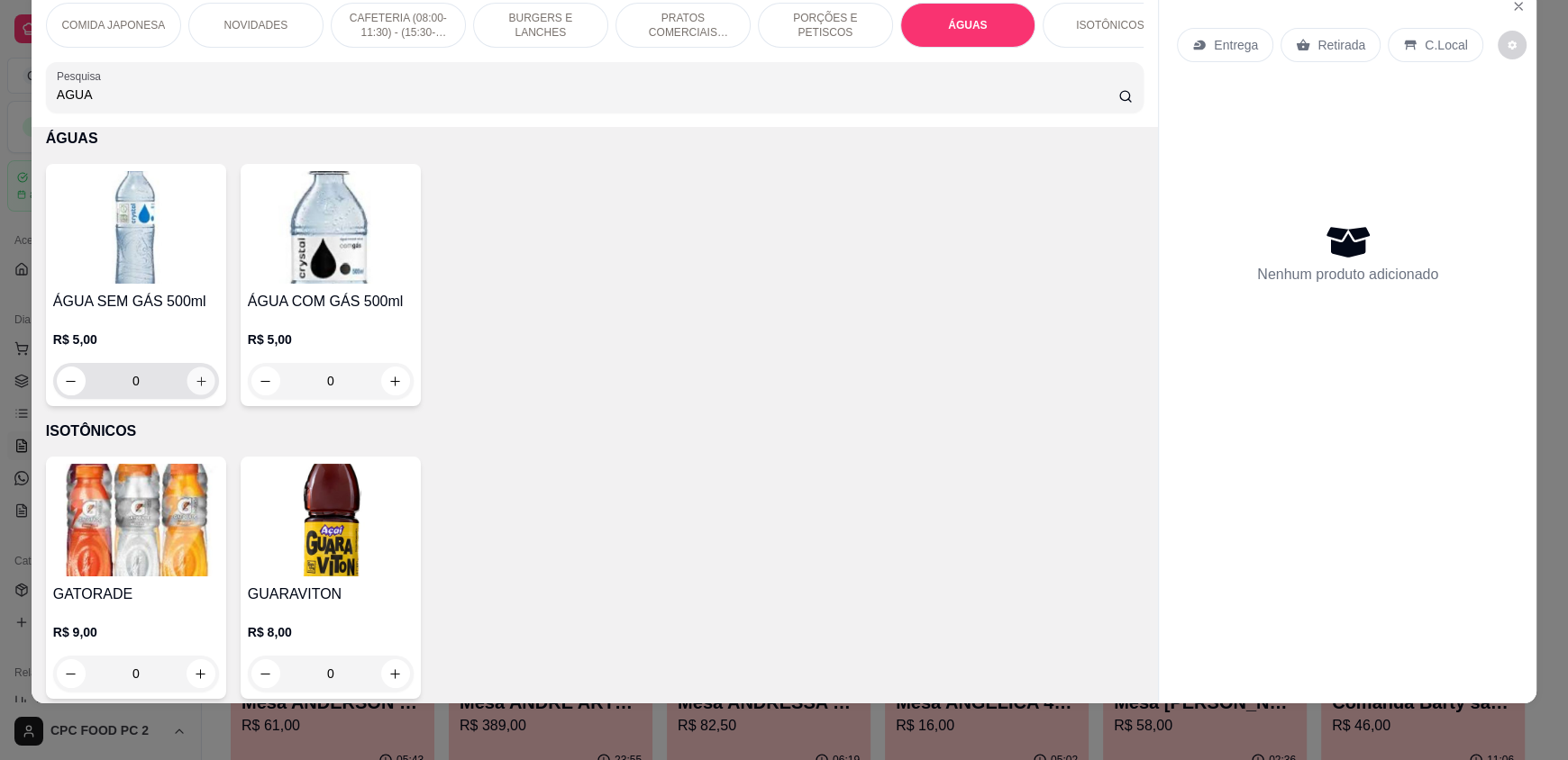
click at [194, 395] on button "increase-product-quantity" at bounding box center [201, 381] width 28 height 28
type input "1"
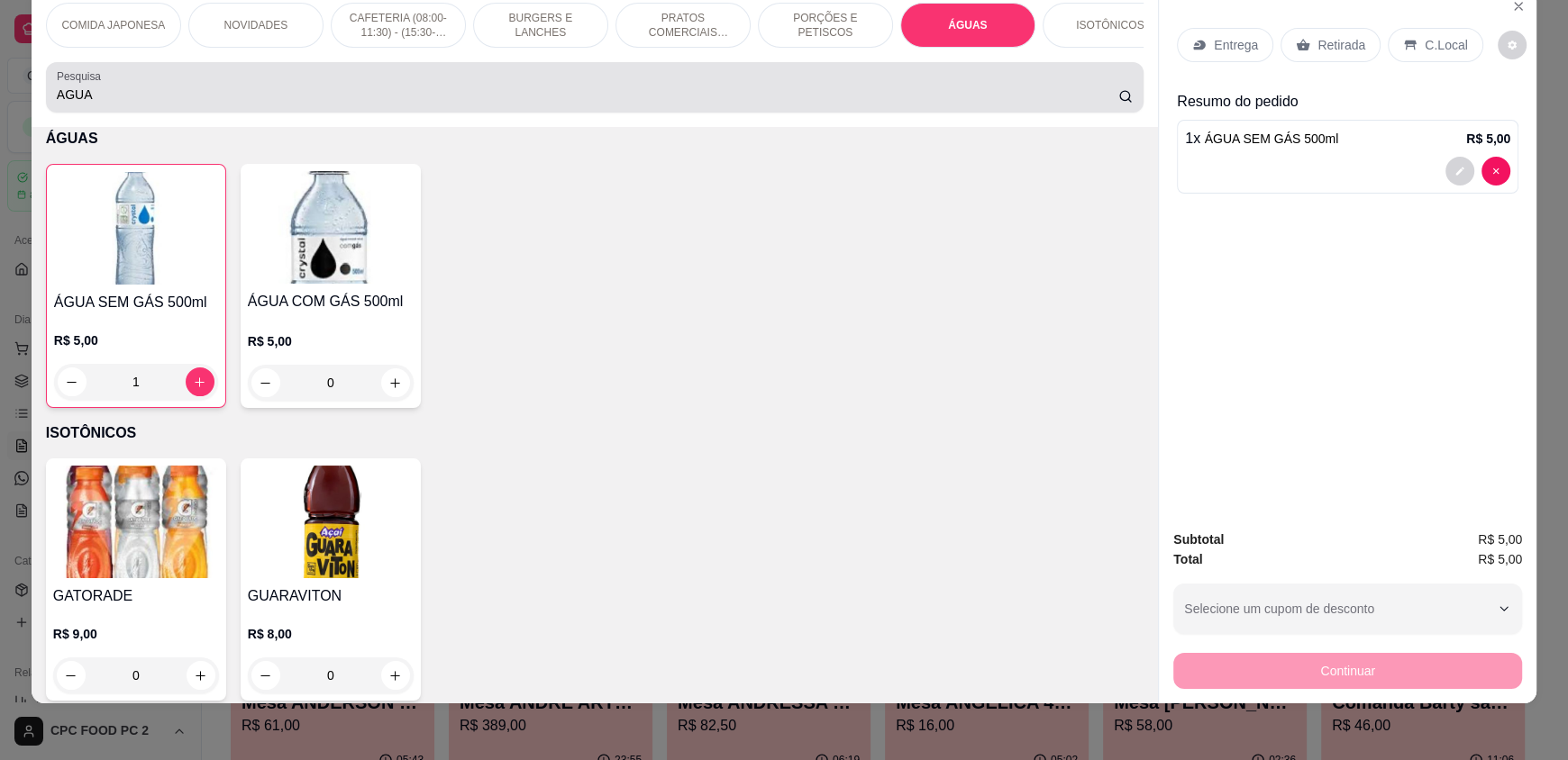
click at [190, 104] on input "AGUA" at bounding box center [588, 94] width 1063 height 18
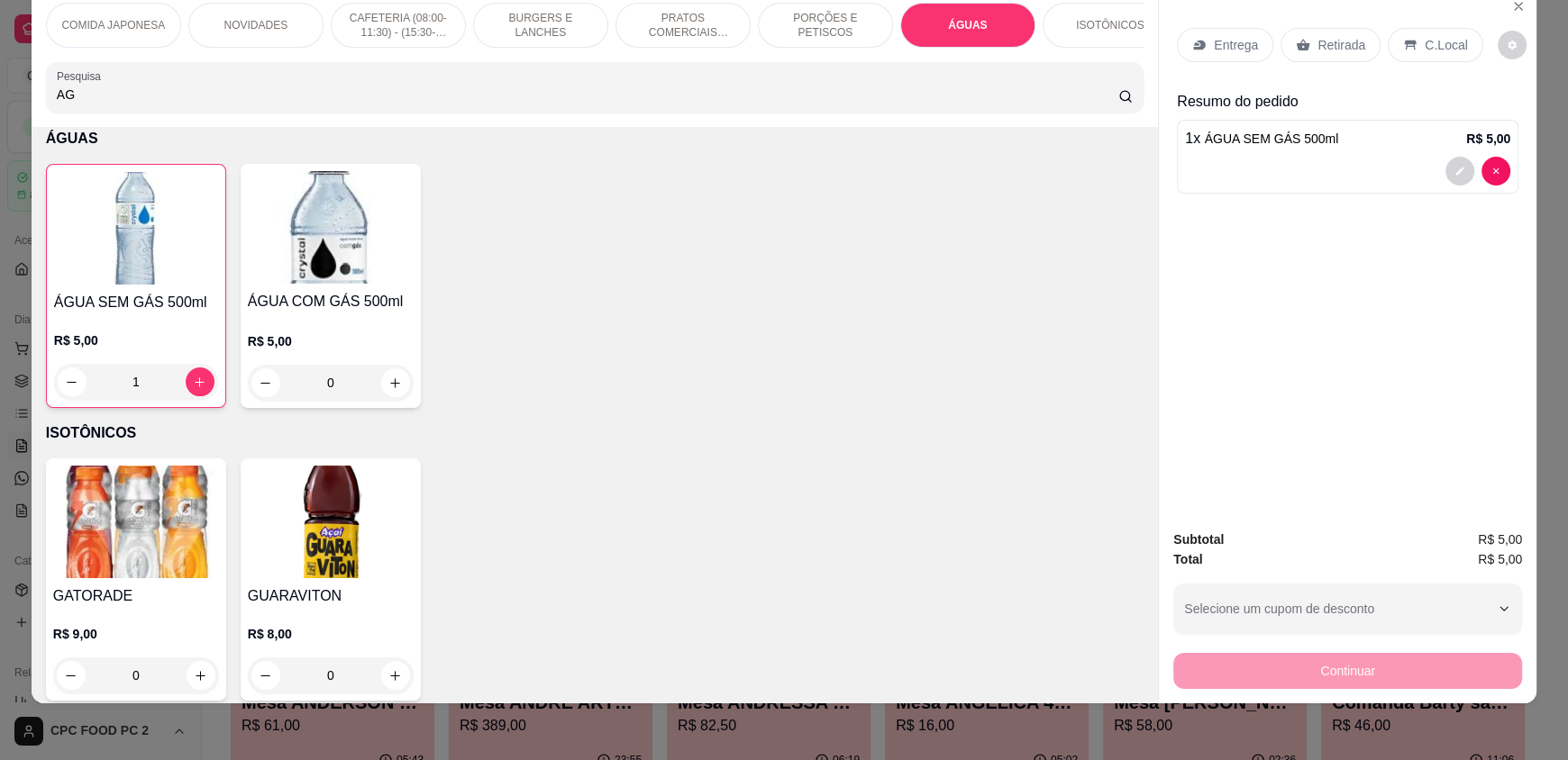
type input "A"
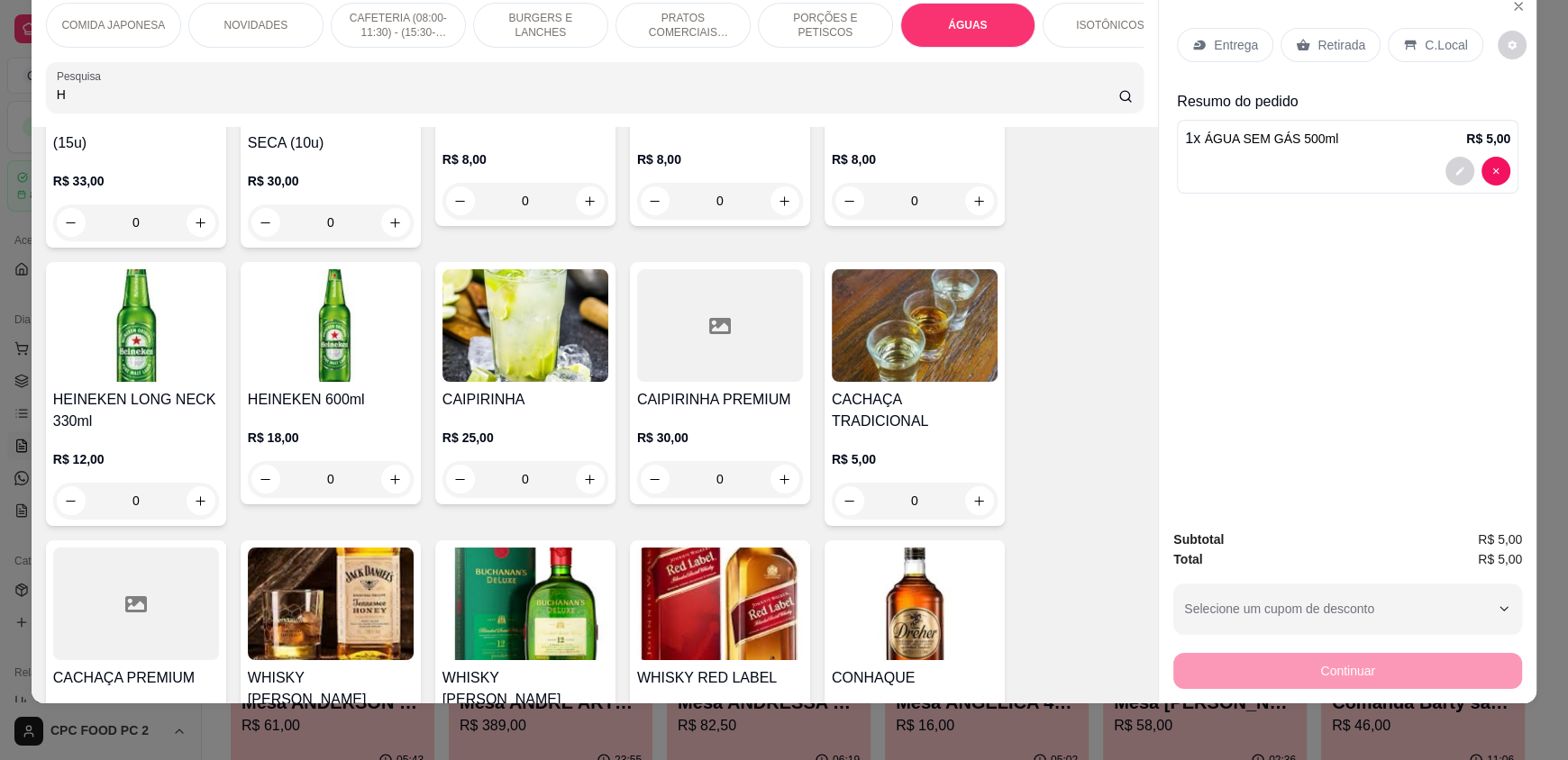
scroll to position [540, 0]
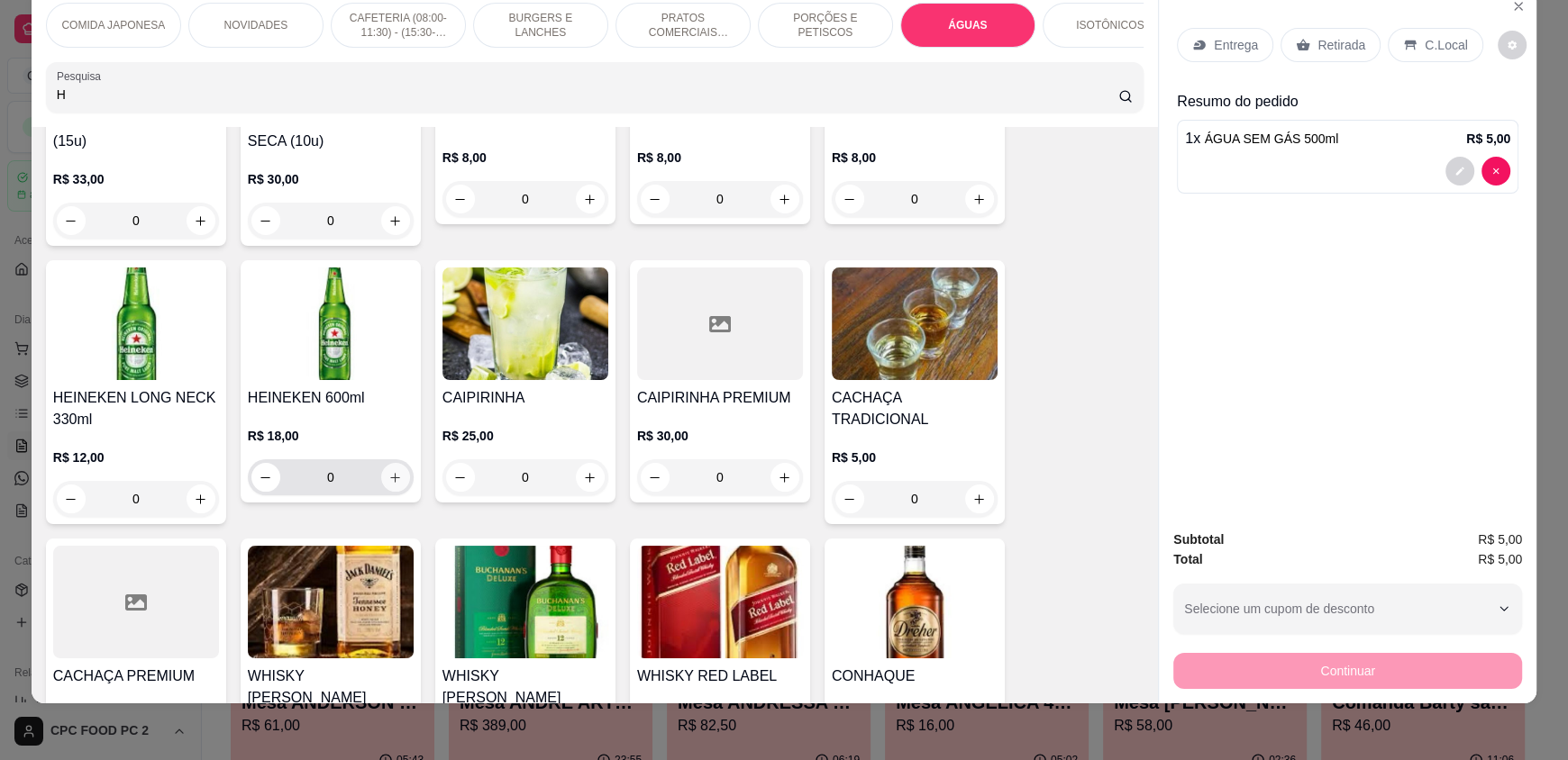
type input "H"
click at [388, 484] on icon "increase-product-quantity" at bounding box center [395, 478] width 14 height 14
type input "1"
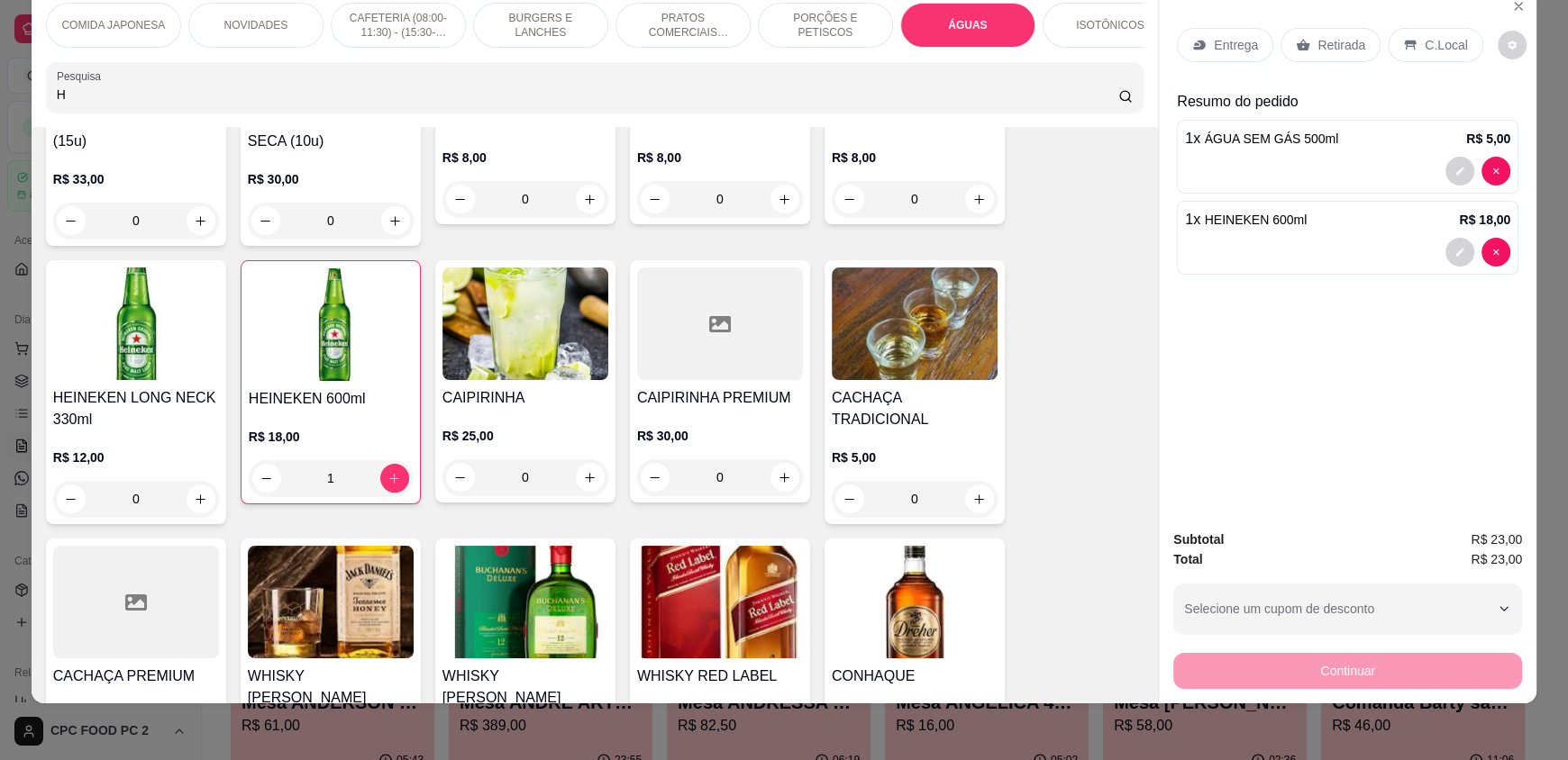
click at [1317, 44] on p "Retirada" at bounding box center [1341, 45] width 47 height 18
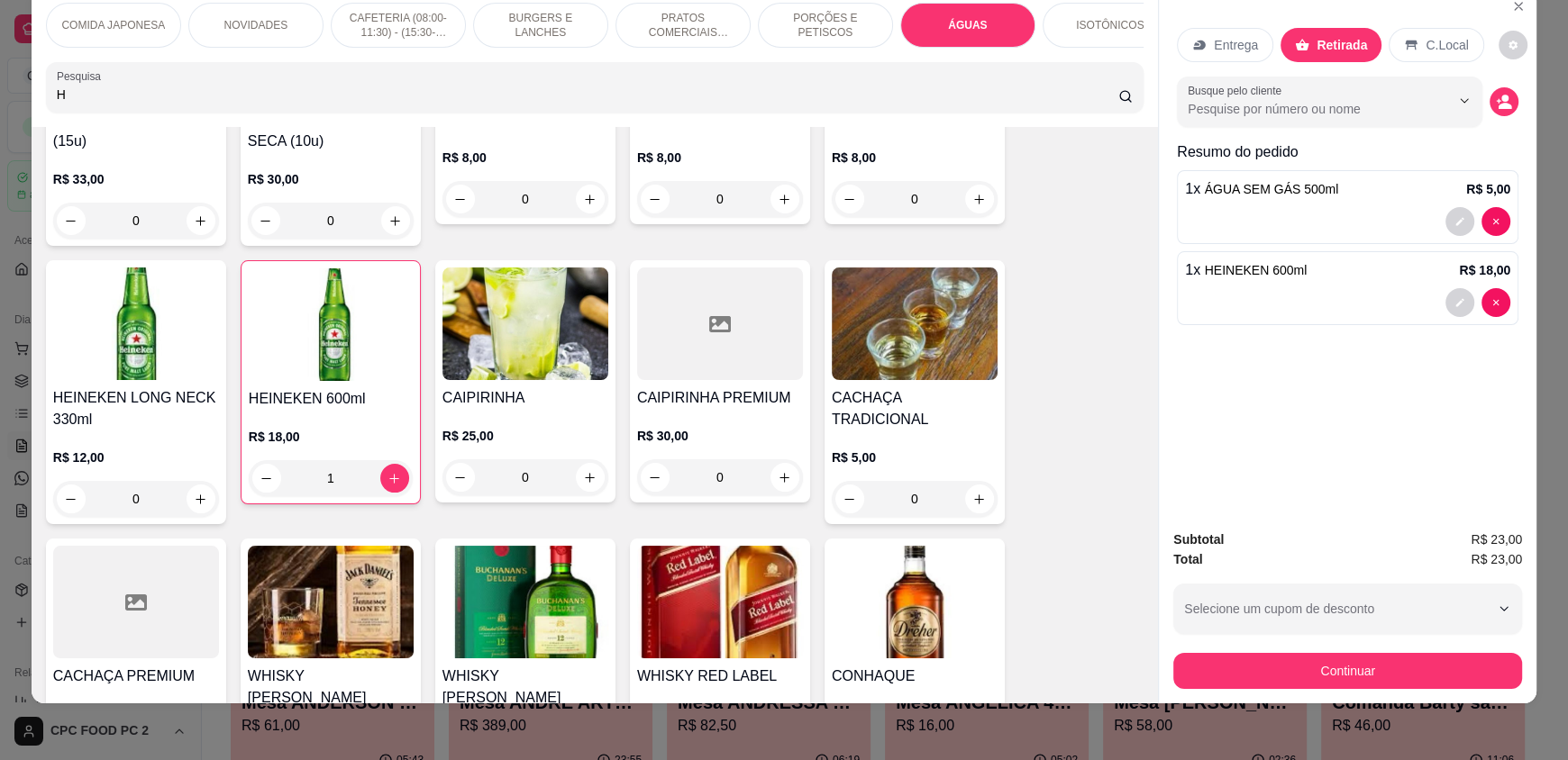
click at [1406, 42] on icon at bounding box center [1411, 45] width 12 height 10
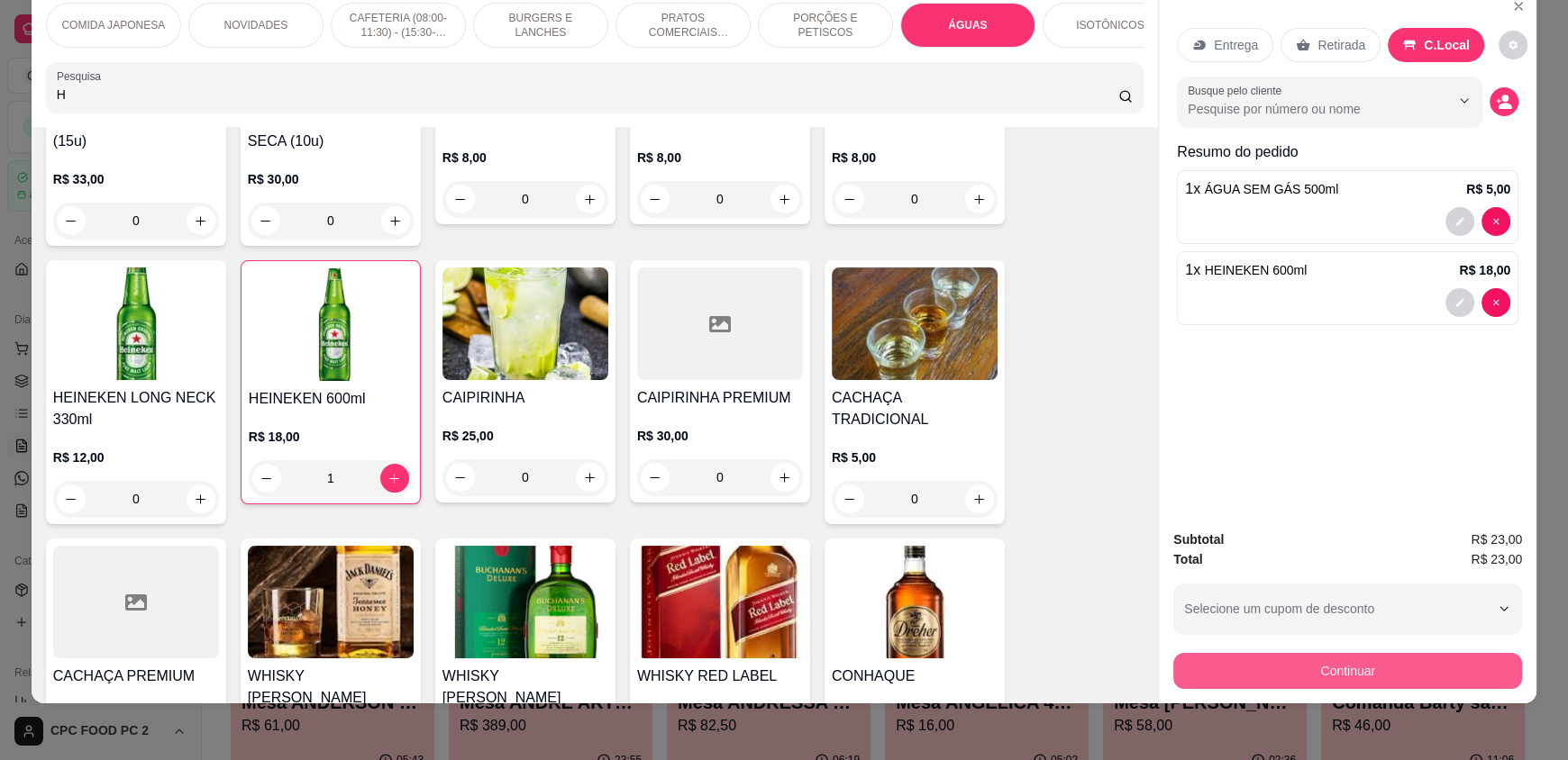
click at [1412, 664] on button "Continuar" at bounding box center [1348, 671] width 349 height 36
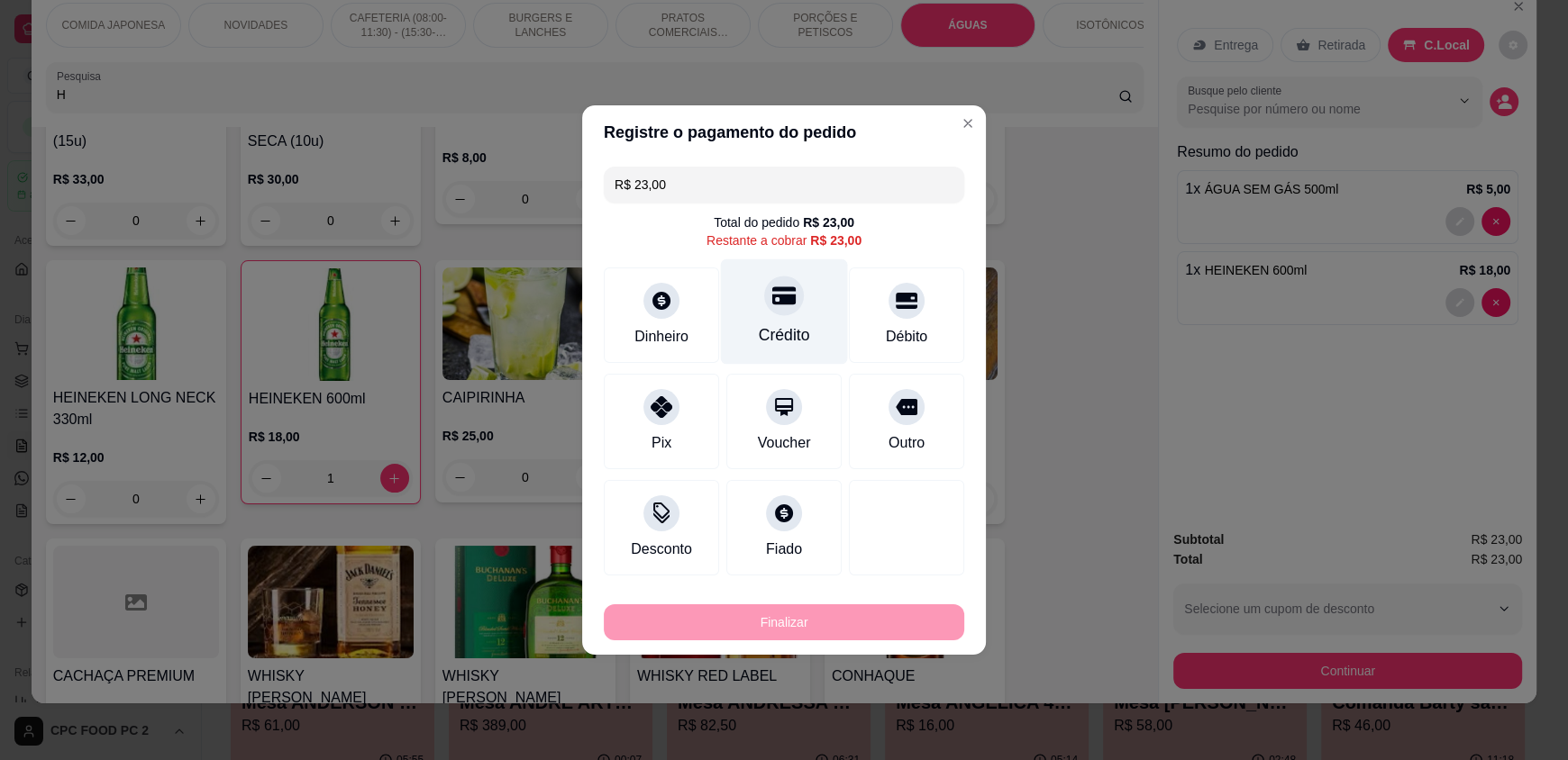
click at [797, 303] on div "Crédito" at bounding box center [784, 313] width 127 height 106
type input "R$ 0,00"
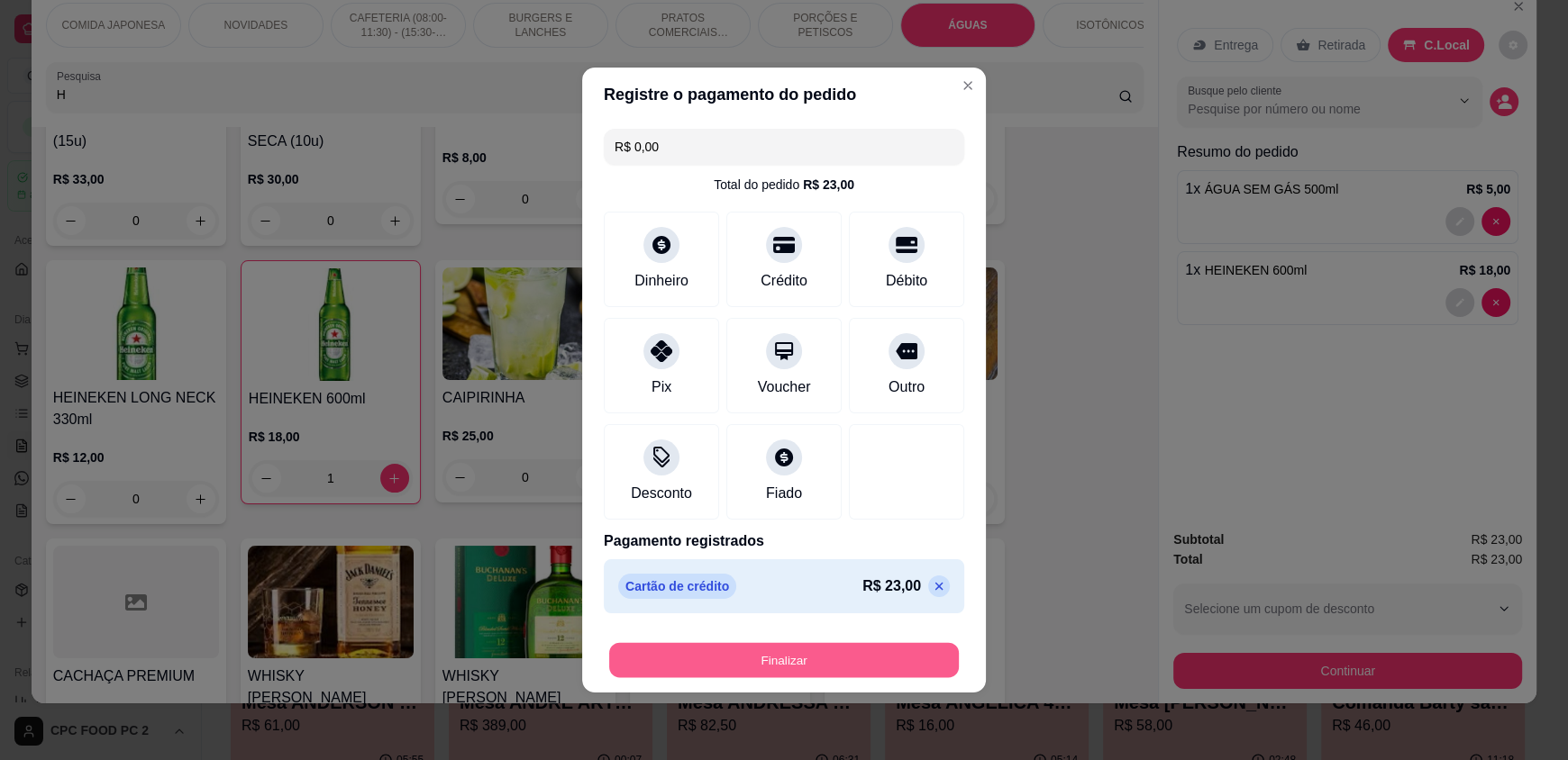
click at [836, 666] on button "Finalizar" at bounding box center [784, 661] width 350 height 35
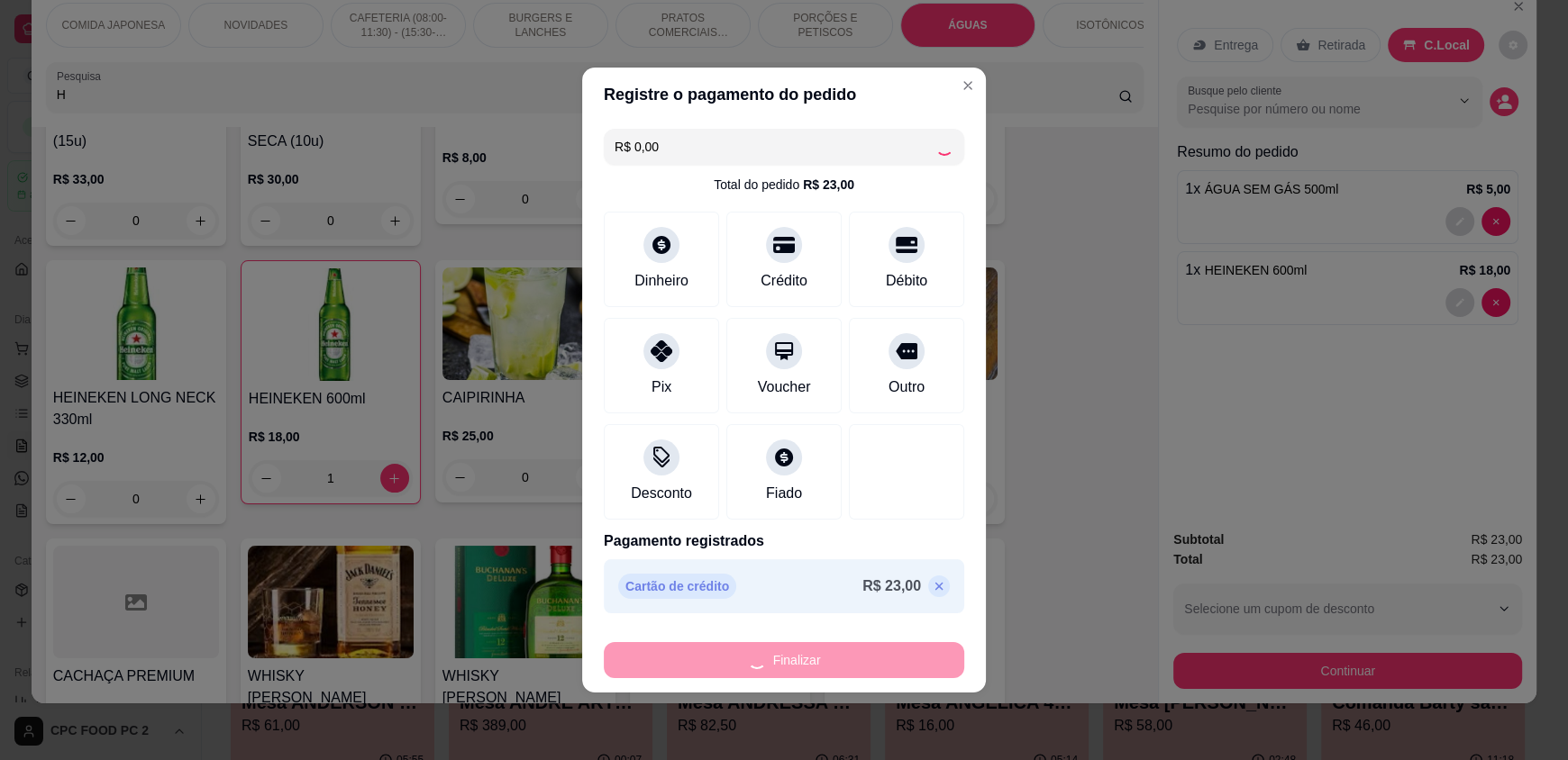
type input "0"
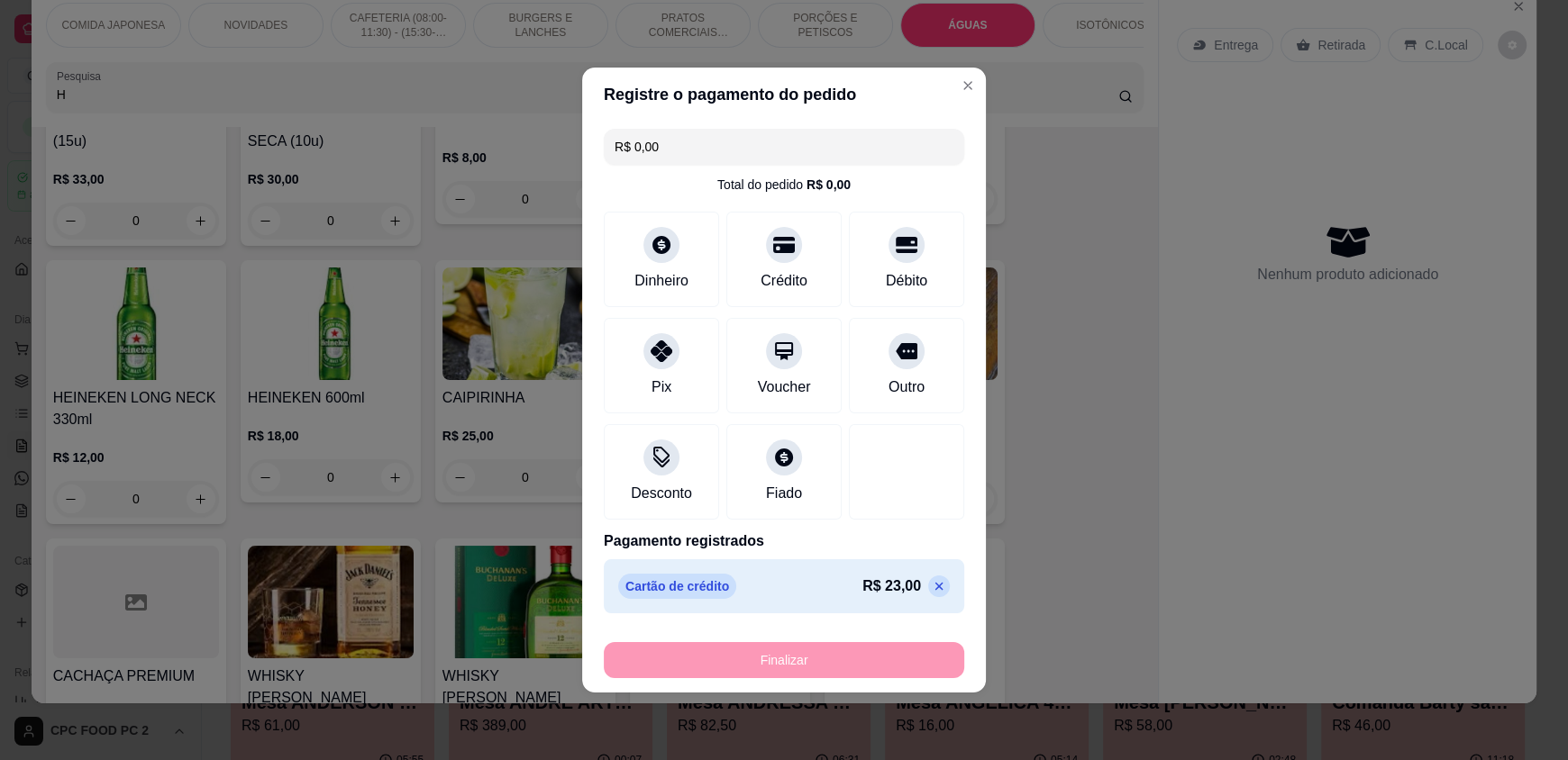
type input "-R$ 23,00"
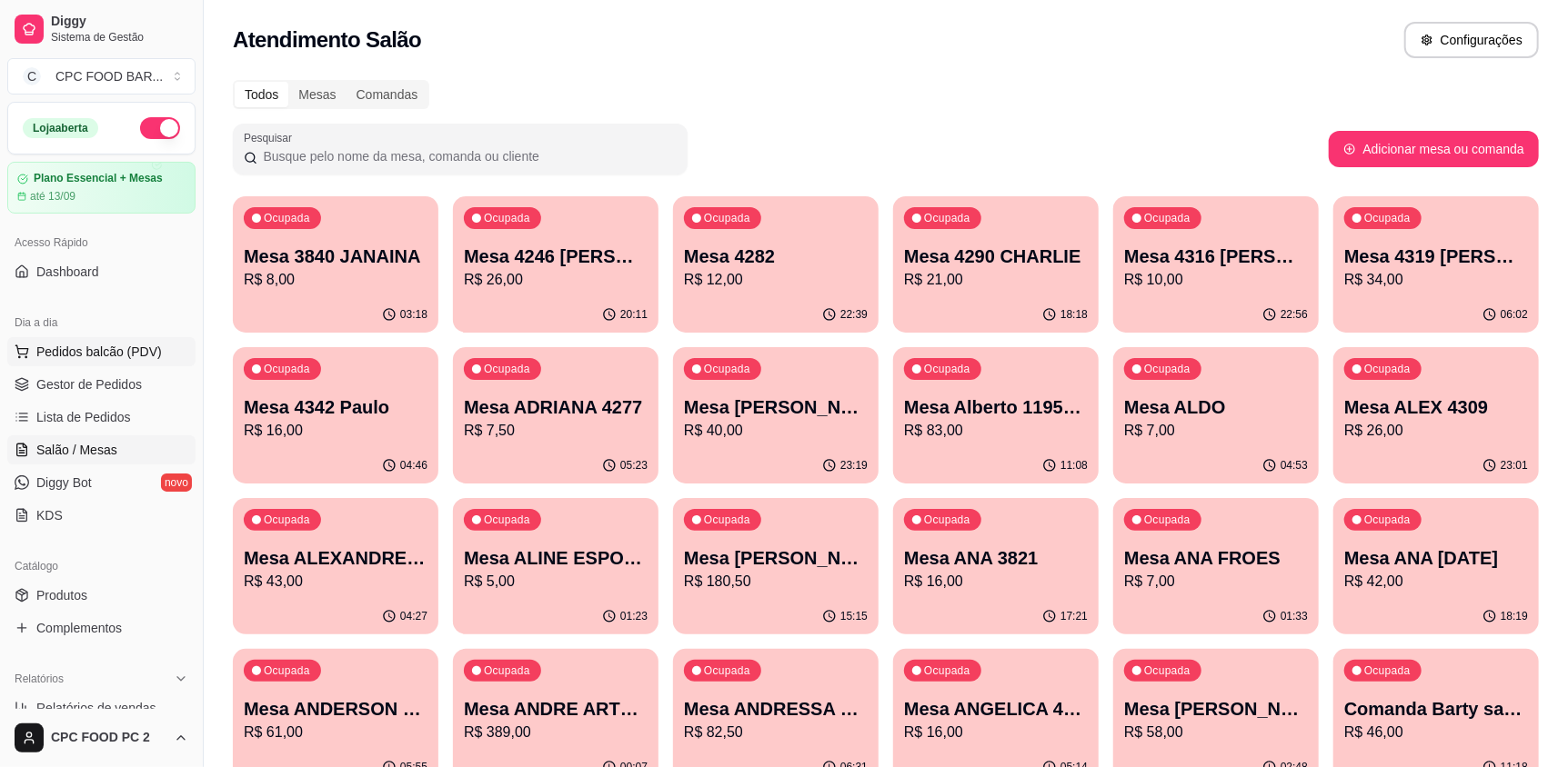
click at [76, 354] on span "Pedidos balcão (PDV)" at bounding box center [99, 351] width 126 height 18
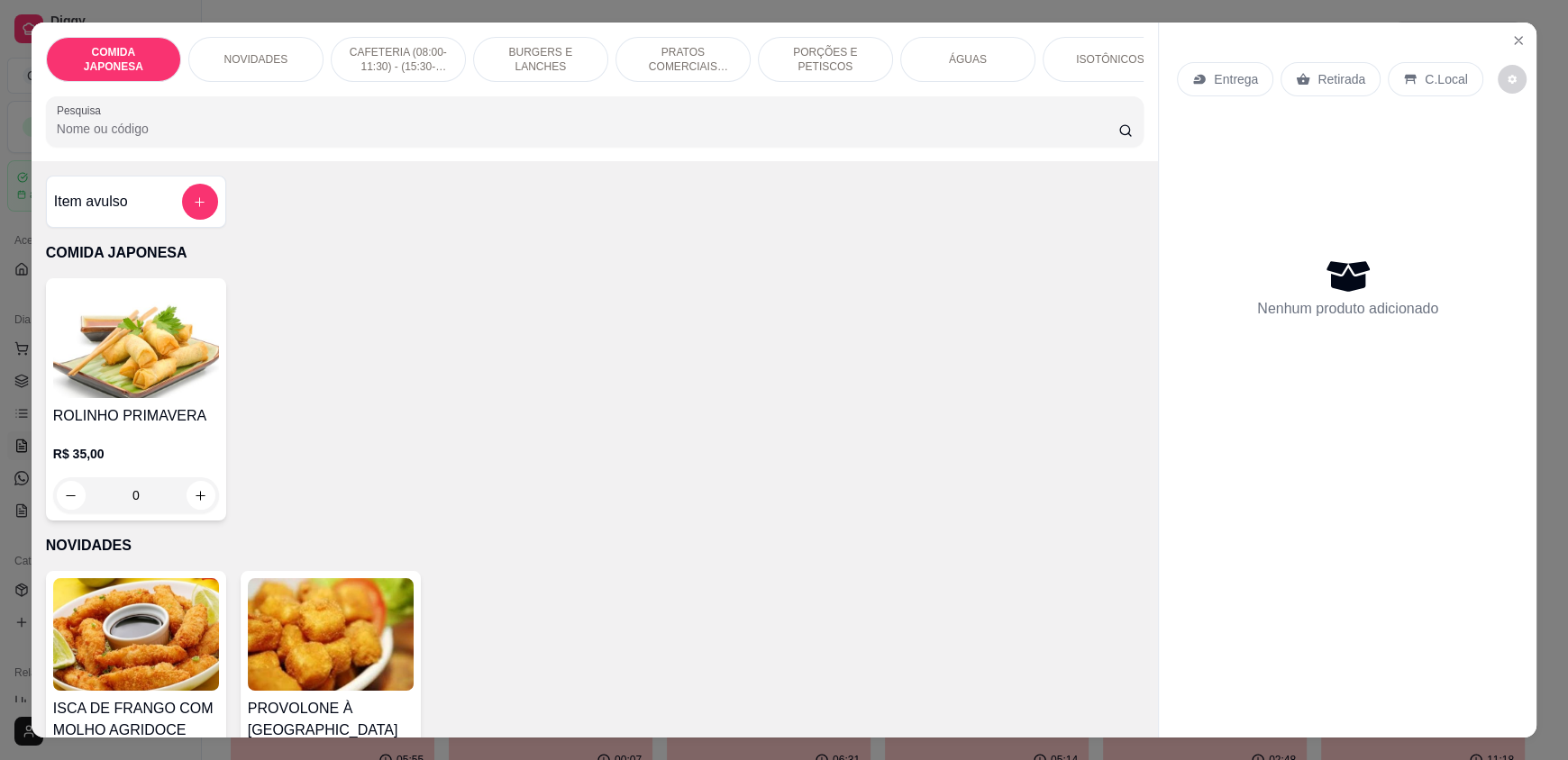
click at [216, 135] on input "Pesquisa" at bounding box center [588, 128] width 1063 height 18
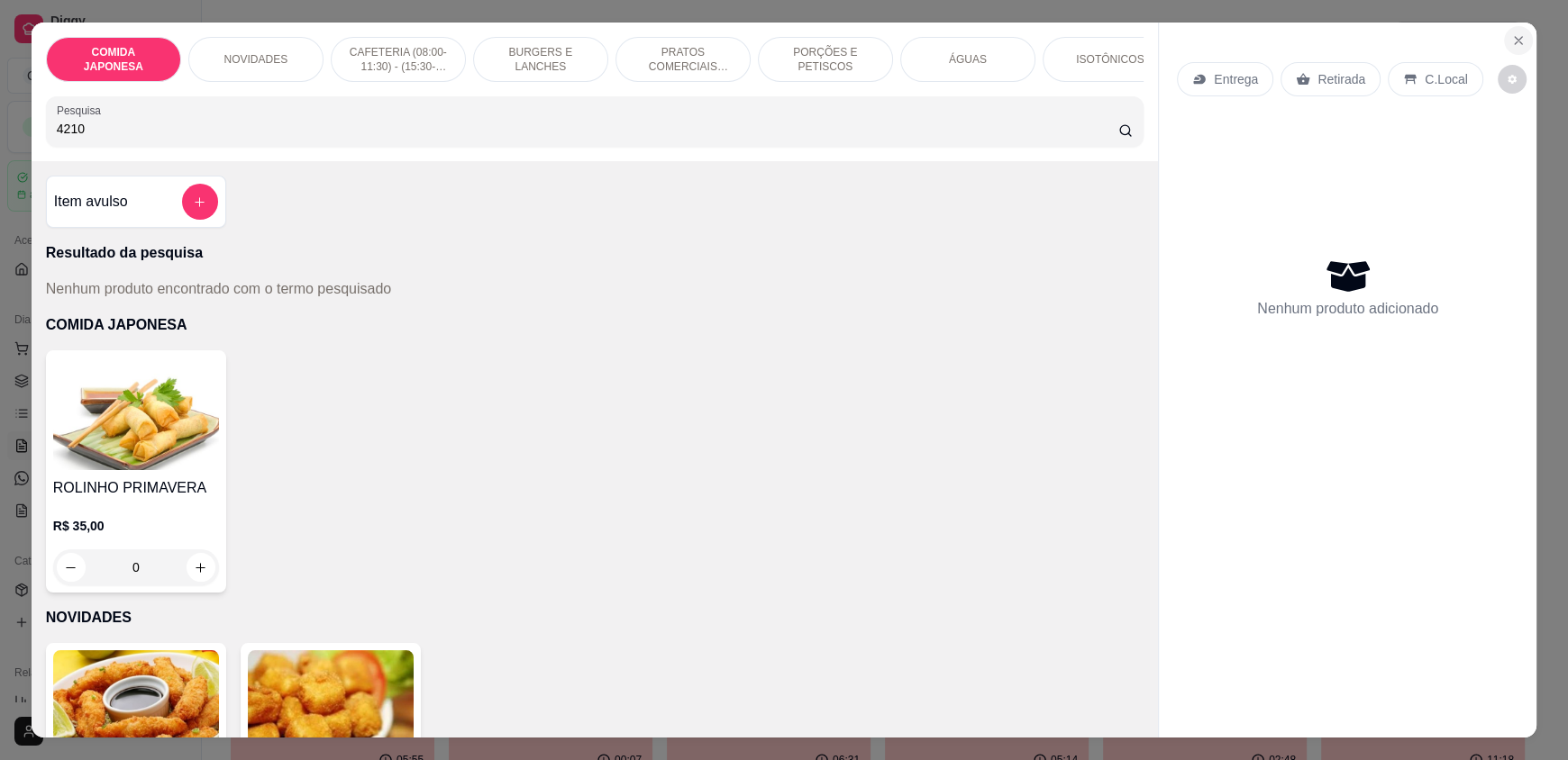
type input "4210"
click at [1508, 32] on button "Close" at bounding box center [1518, 40] width 29 height 29
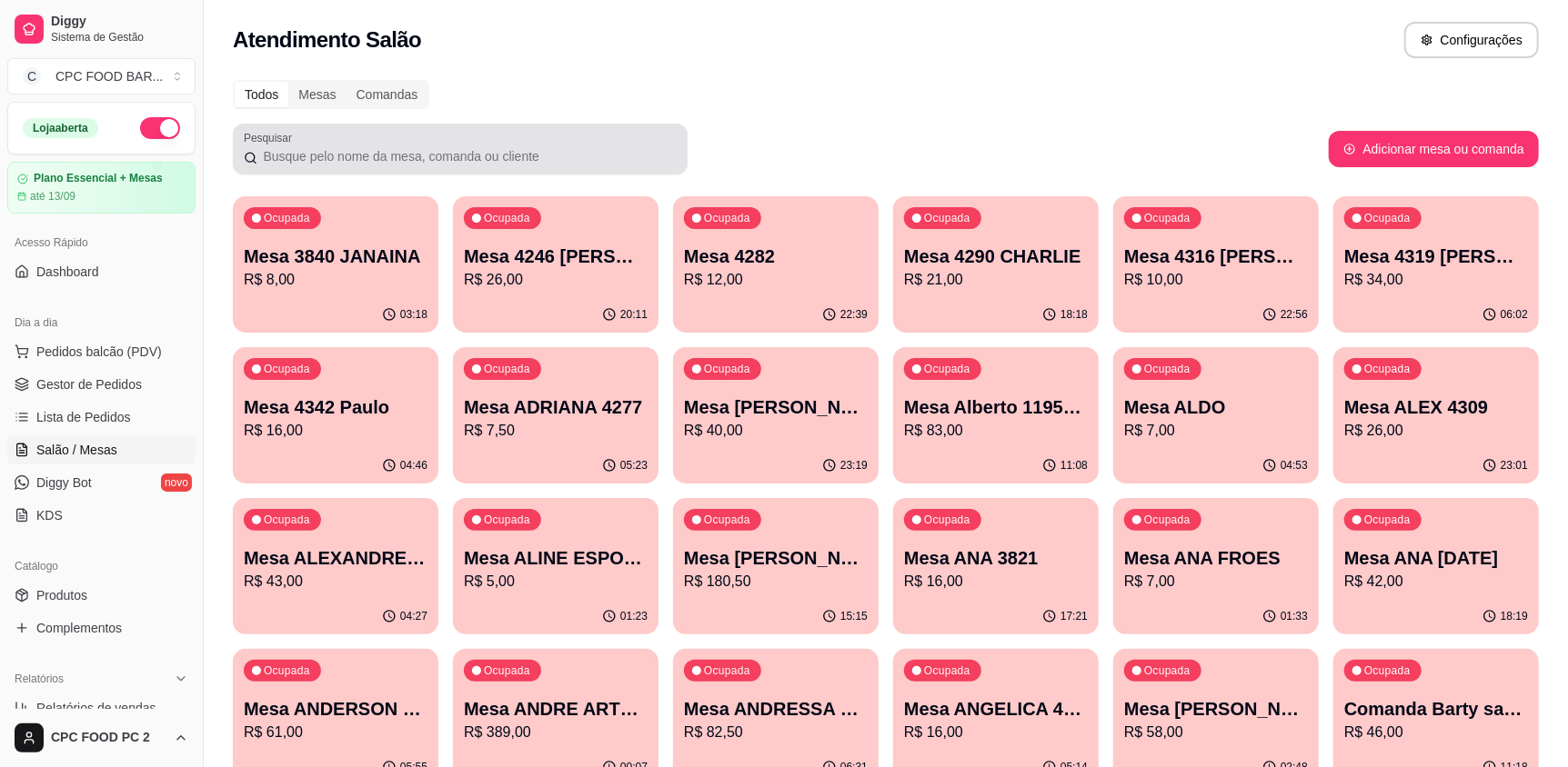
click at [589, 137] on div at bounding box center [460, 149] width 433 height 37
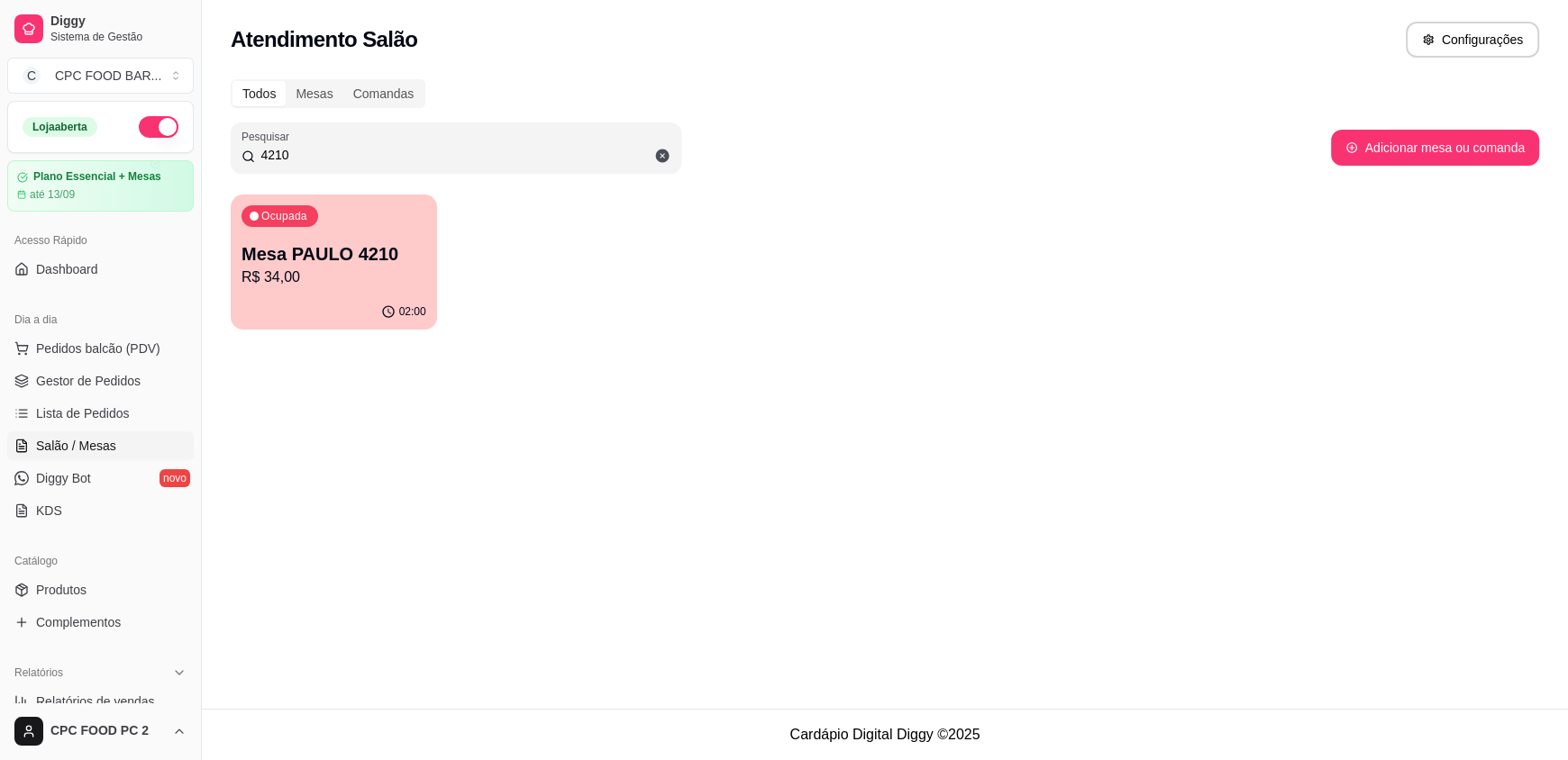
type input "4210"
click at [324, 297] on div "02:00" at bounding box center [333, 310] width 201 height 34
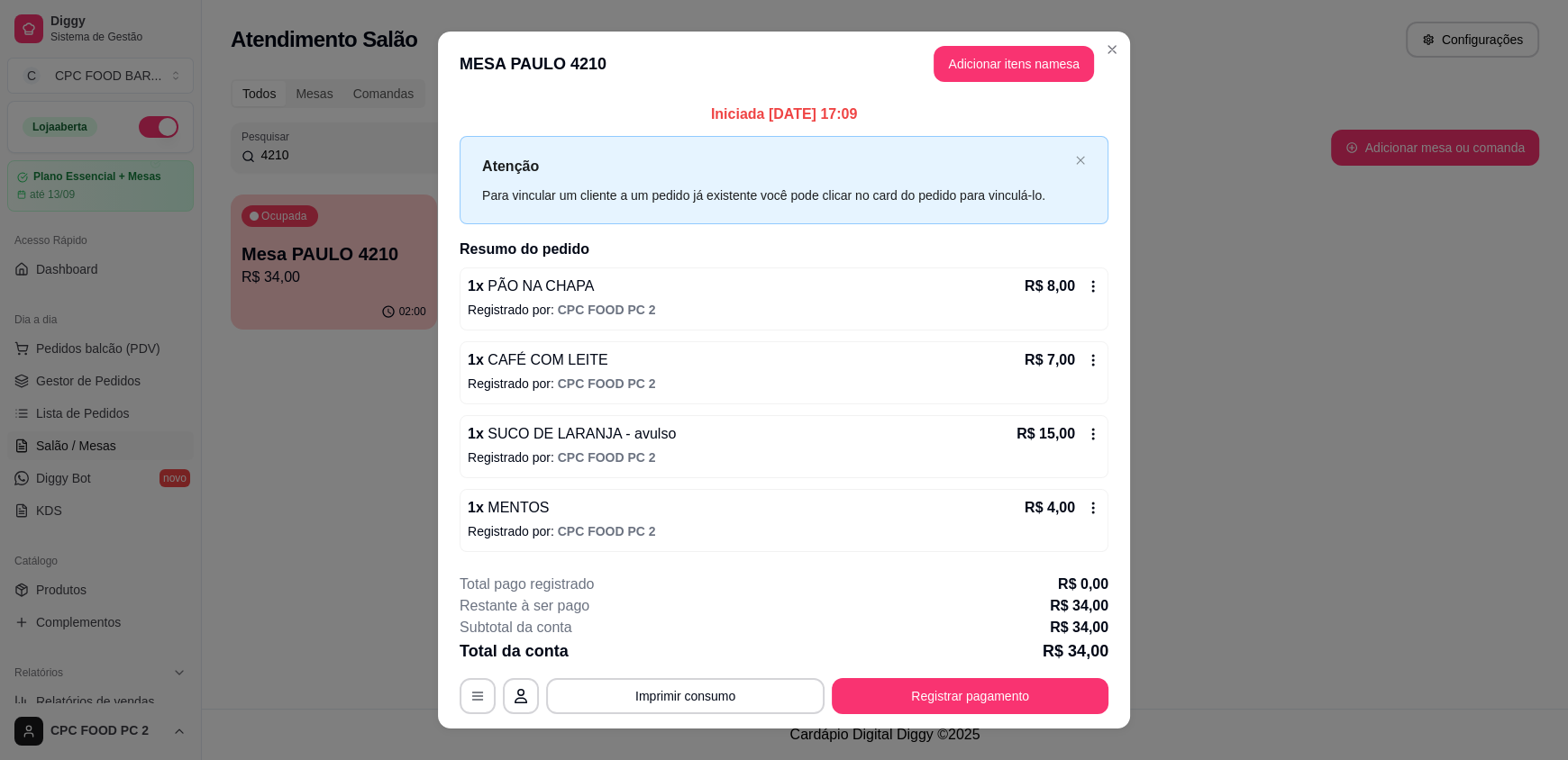
scroll to position [25, 0]
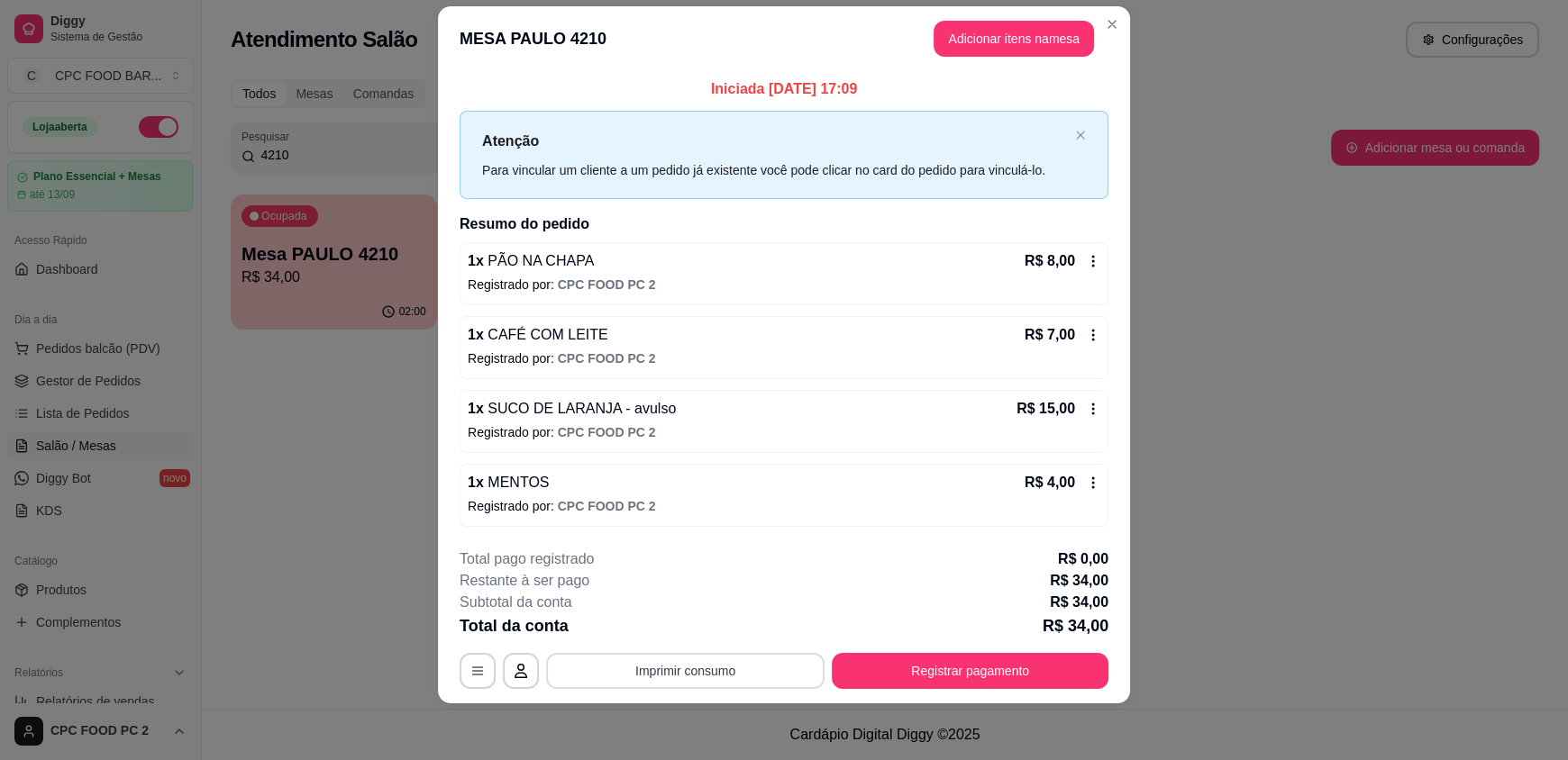
click at [694, 681] on button "Imprimir consumo" at bounding box center [685, 671] width 279 height 36
click at [694, 633] on button "IMPRESSORA" at bounding box center [684, 628] width 126 height 28
click at [952, 32] on button "Adicionar itens na mesa" at bounding box center [1014, 39] width 155 height 35
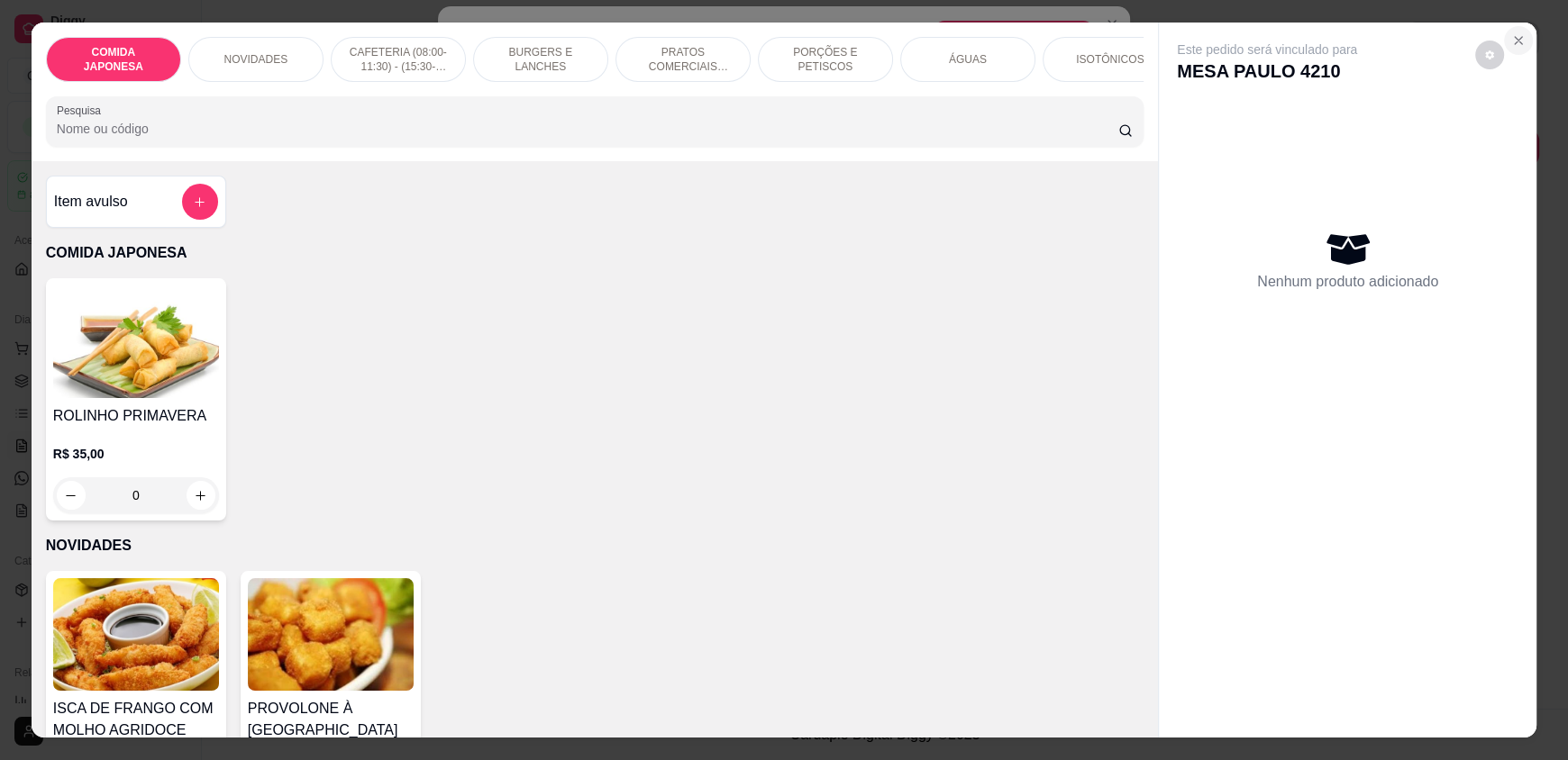
click at [1511, 34] on icon "Close" at bounding box center [1519, 41] width 15 height 15
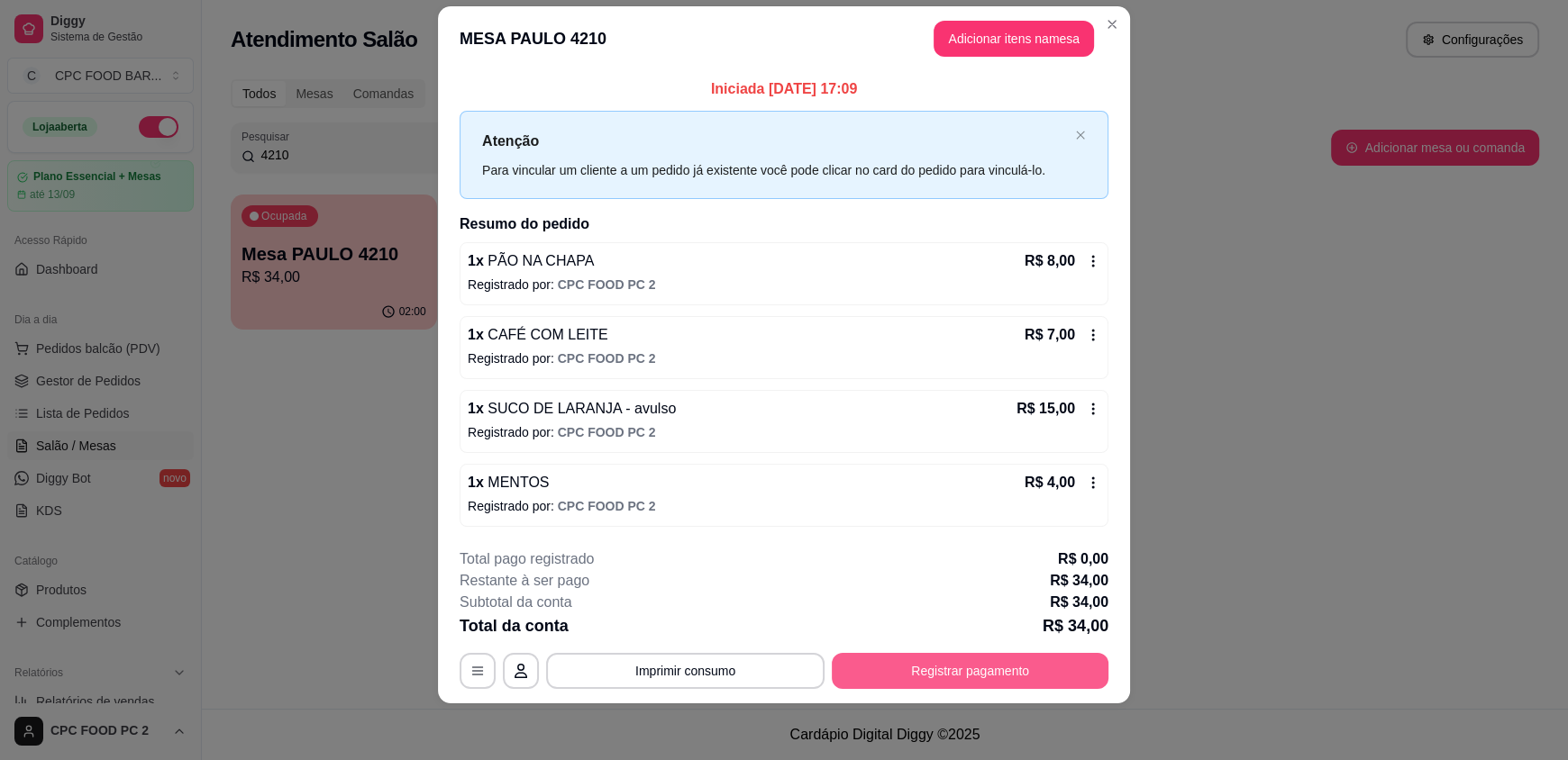
click at [907, 674] on button "Registrar pagamento" at bounding box center [970, 671] width 277 height 36
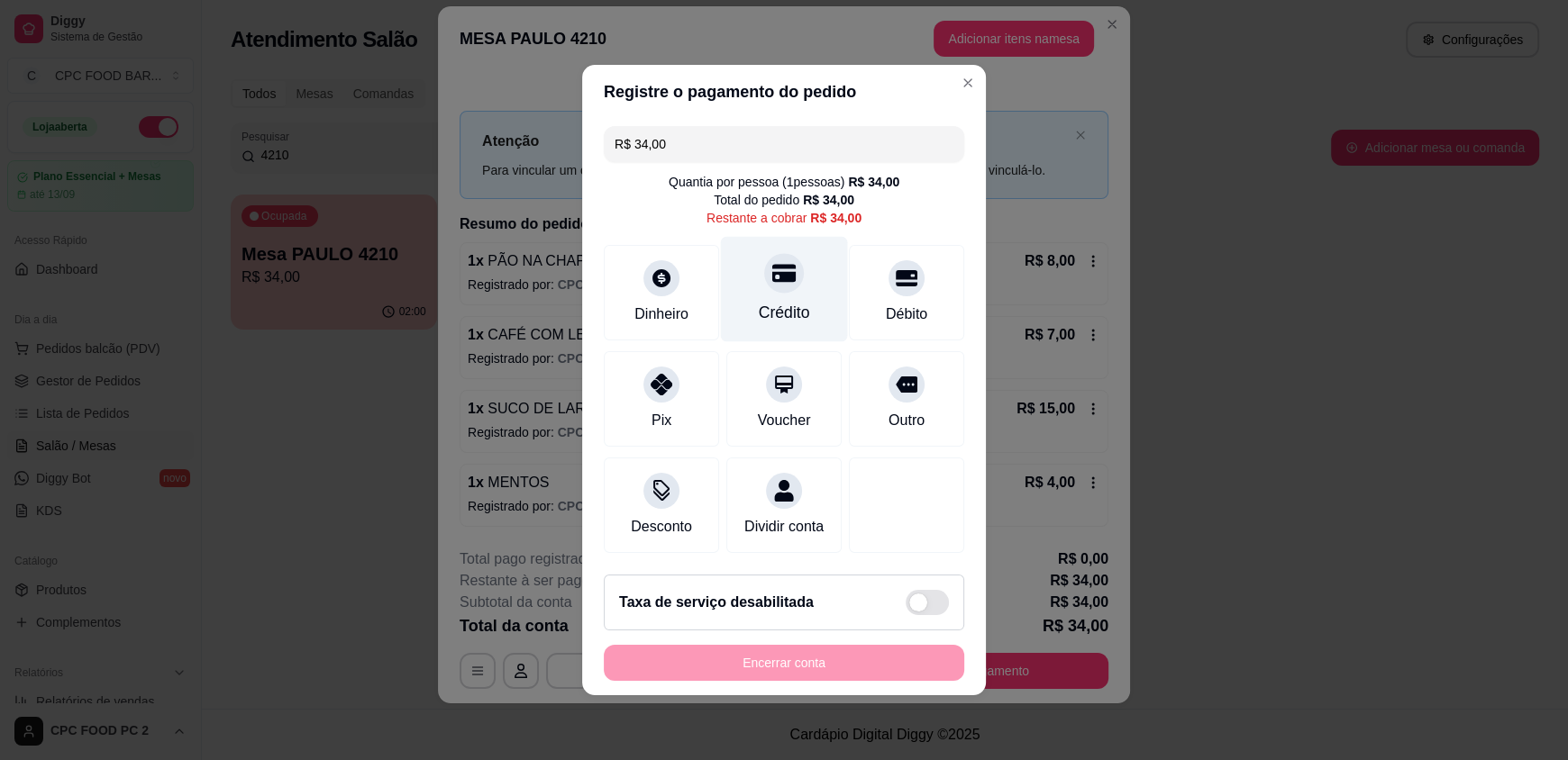
click at [783, 285] on div "Crédito" at bounding box center [784, 290] width 127 height 106
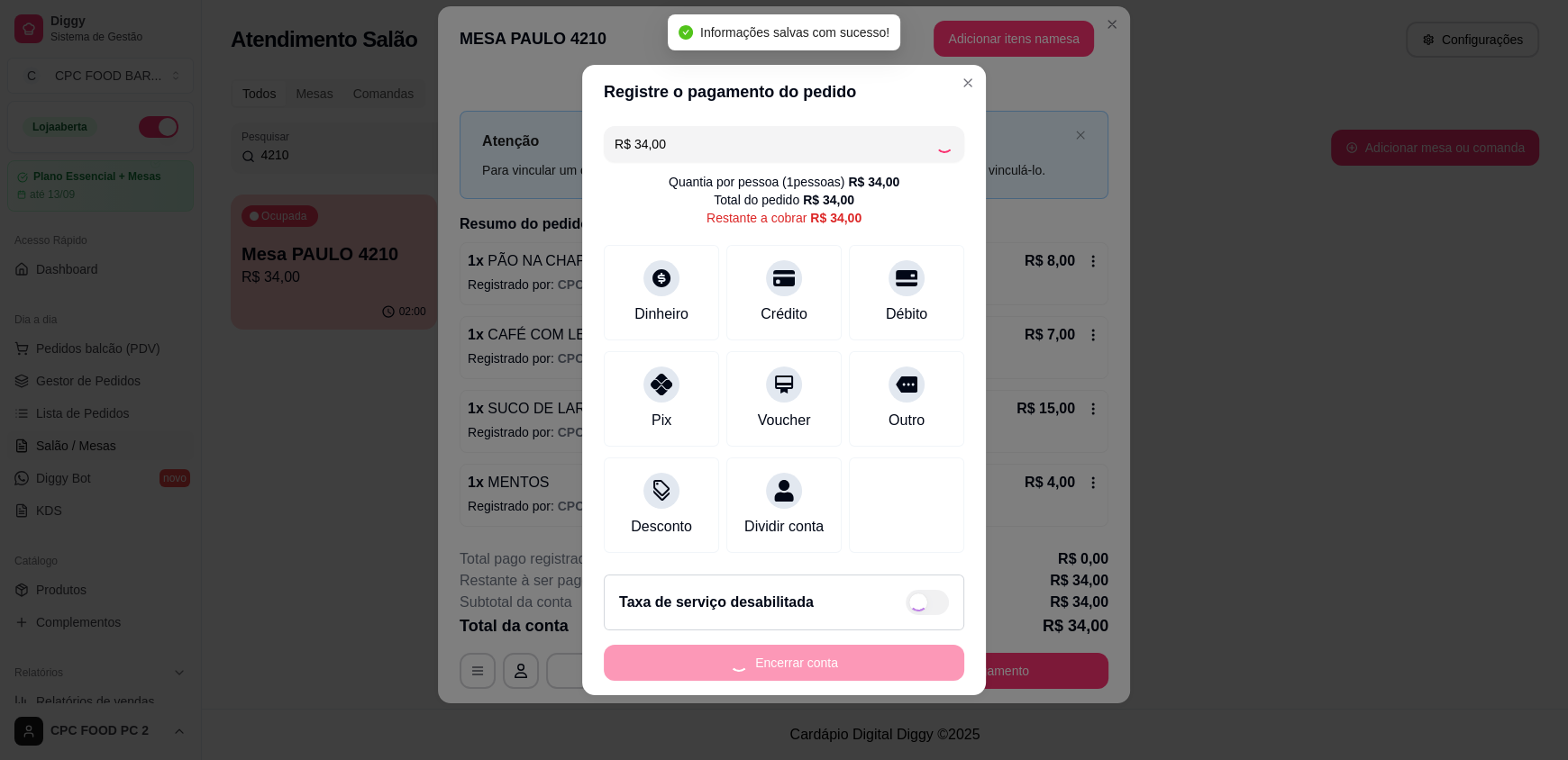
type input "R$ 0,00"
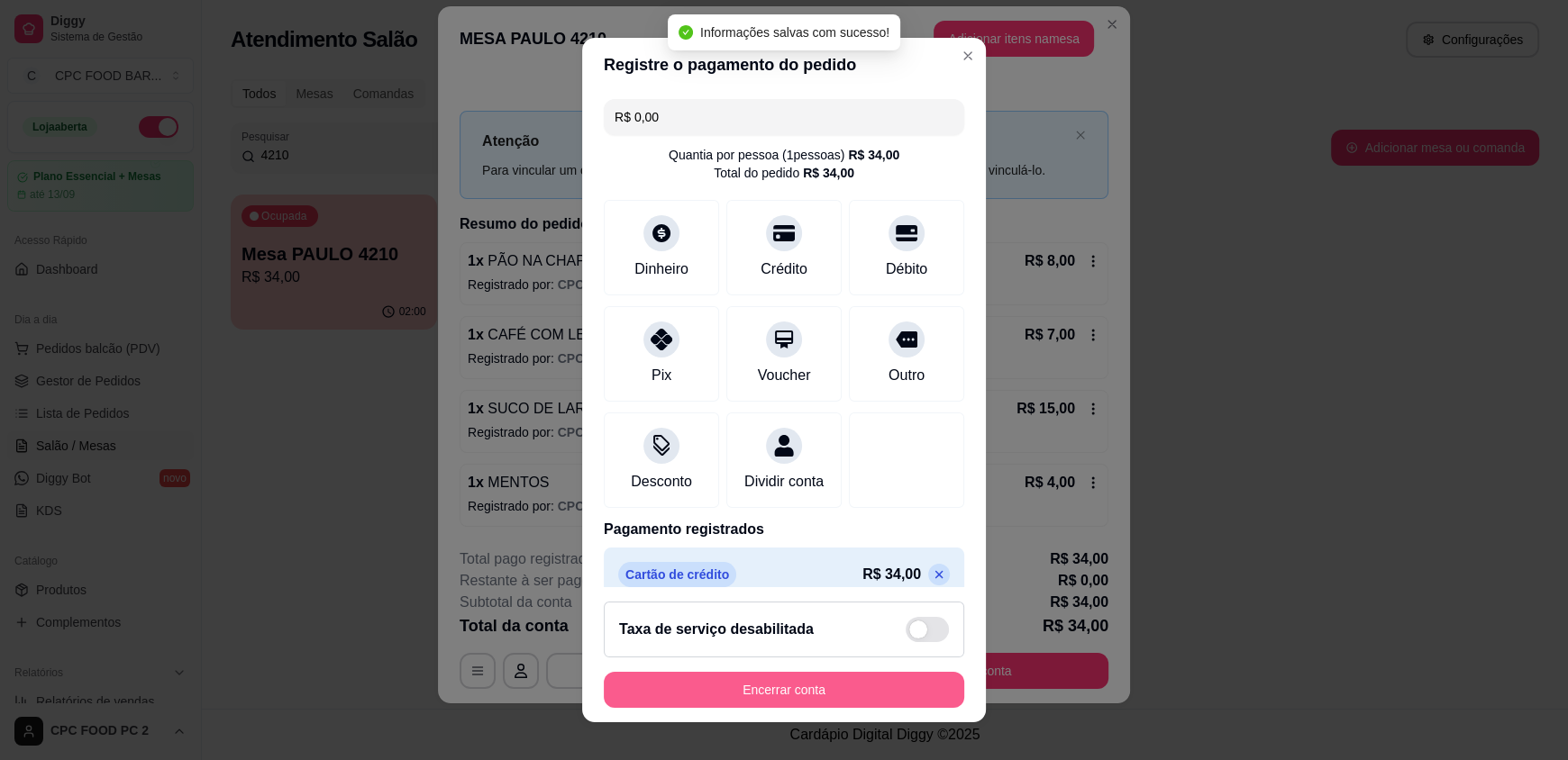
click at [795, 679] on button "Encerrar conta" at bounding box center [784, 689] width 360 height 36
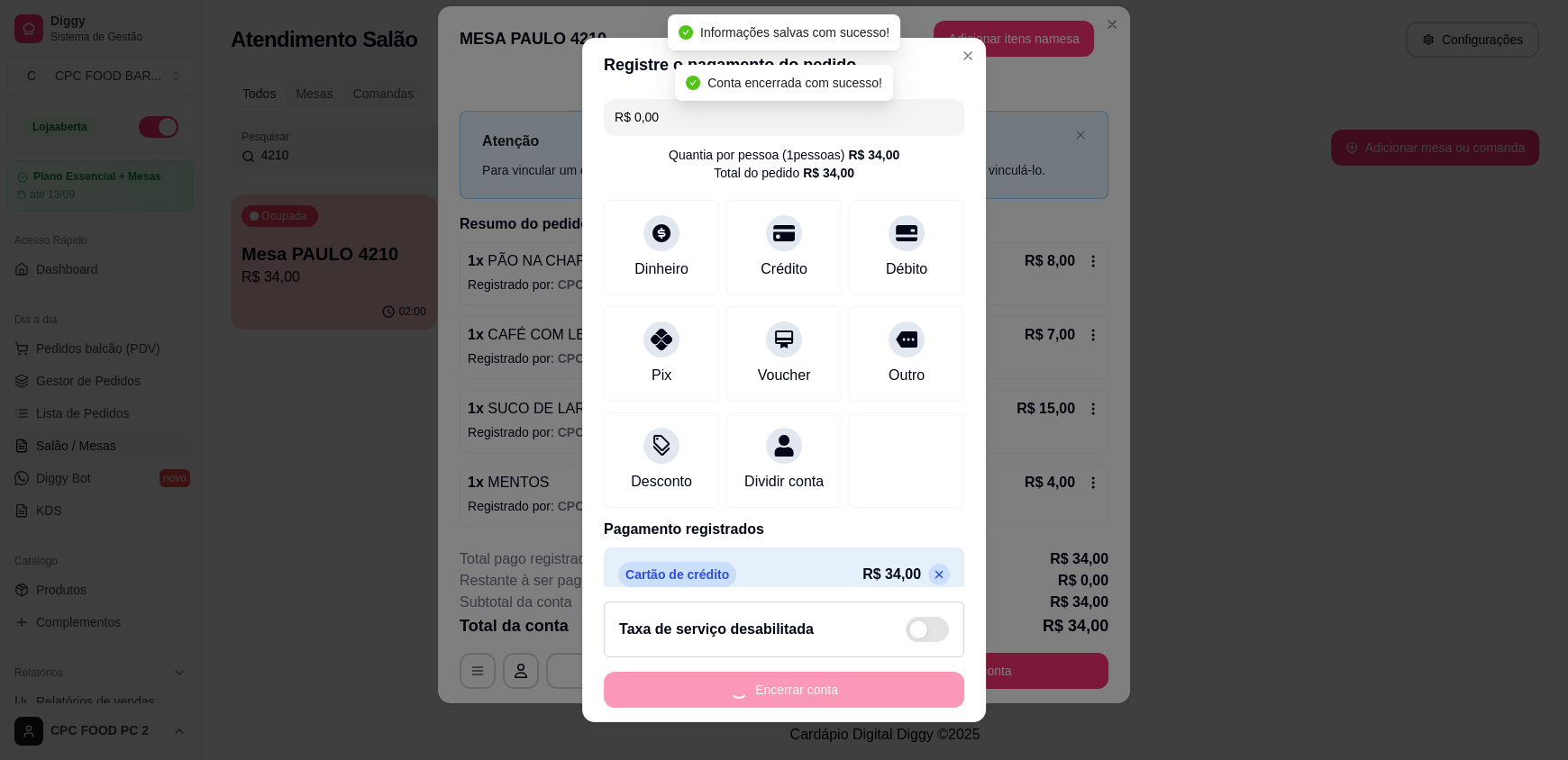
scroll to position [0, 0]
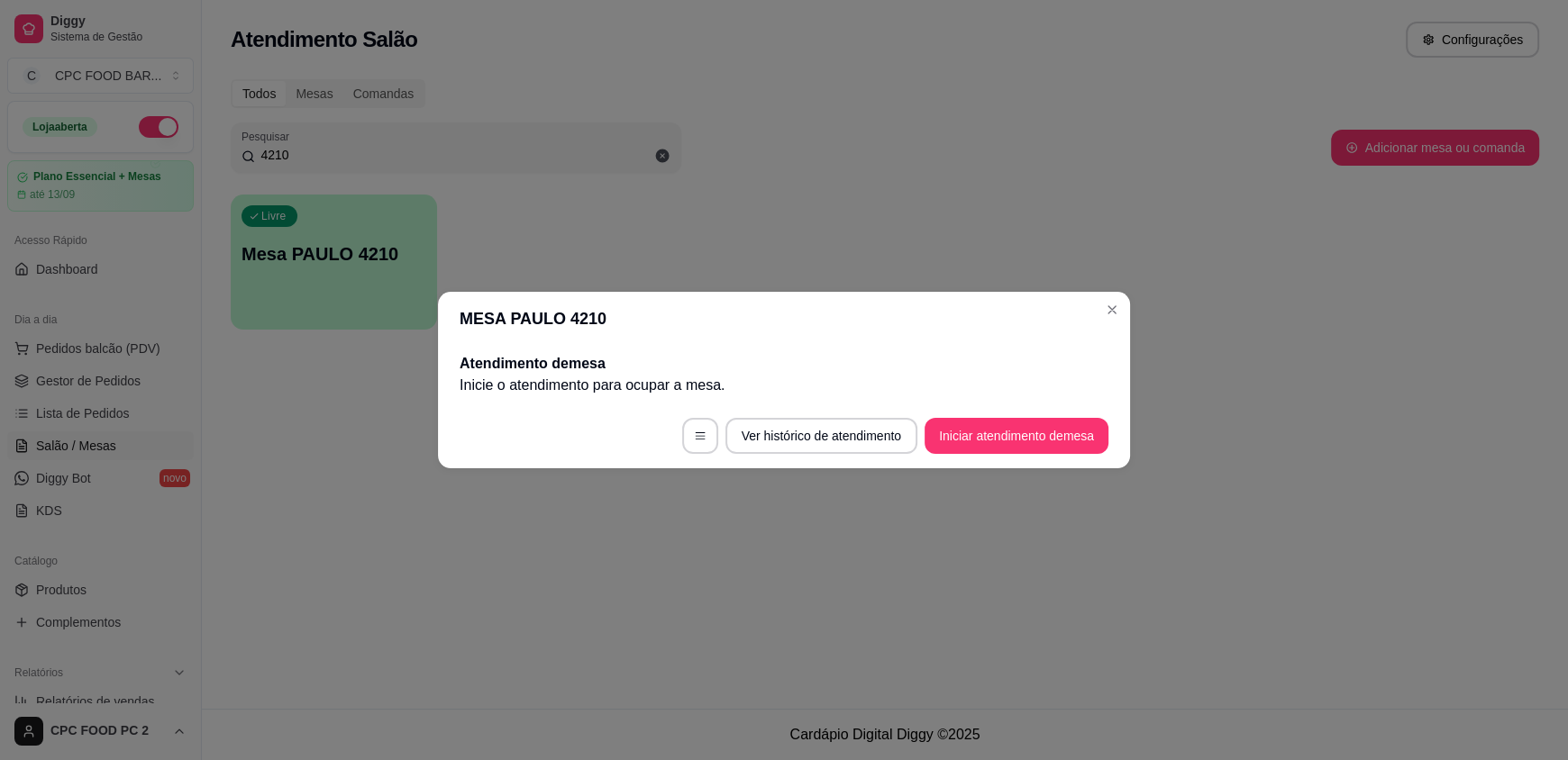
click at [1125, 301] on header "MESA PAULO 4210" at bounding box center [784, 319] width 693 height 54
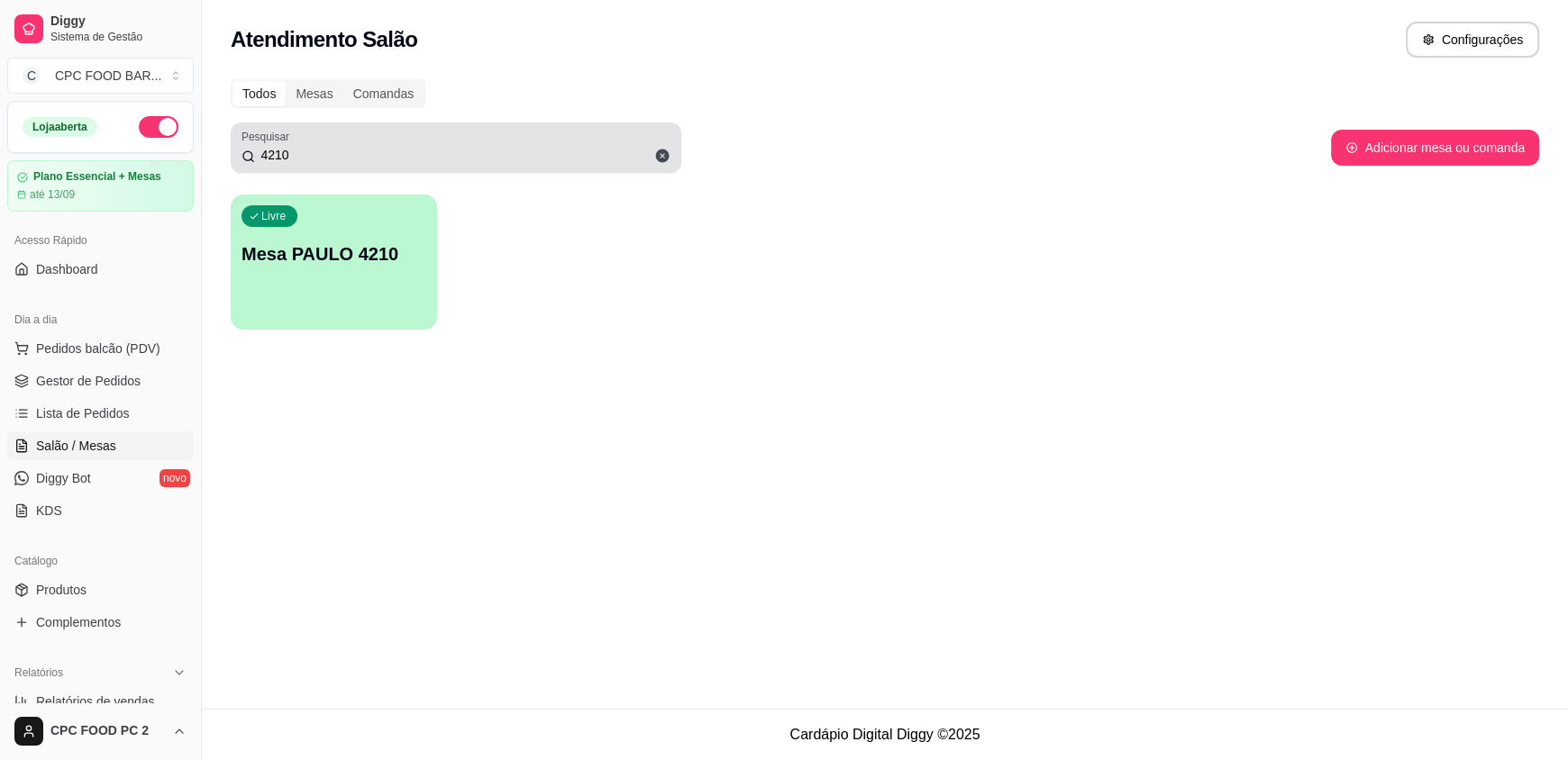
click at [597, 155] on input "4210" at bounding box center [463, 154] width 416 height 18
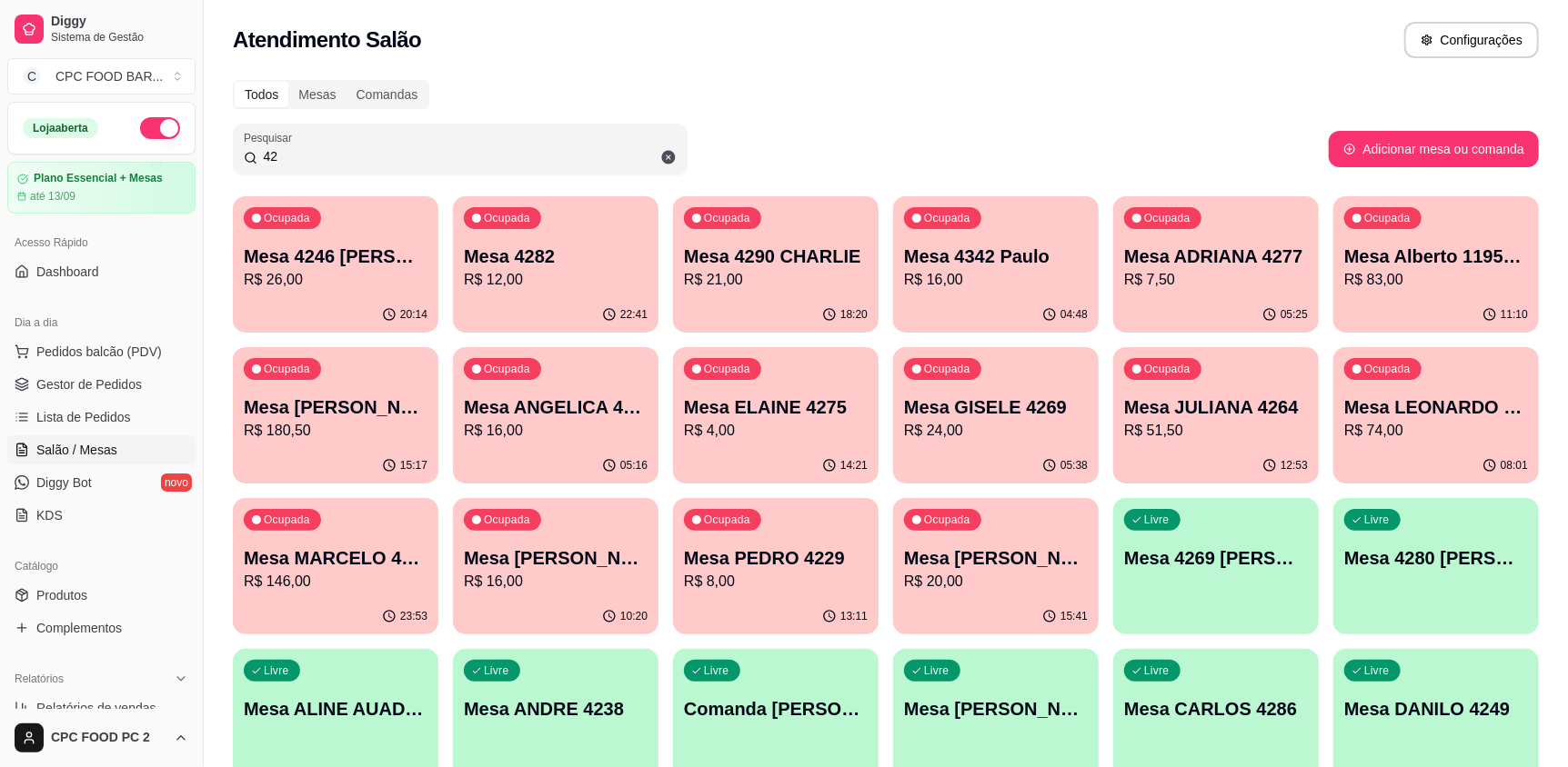
type input "4"
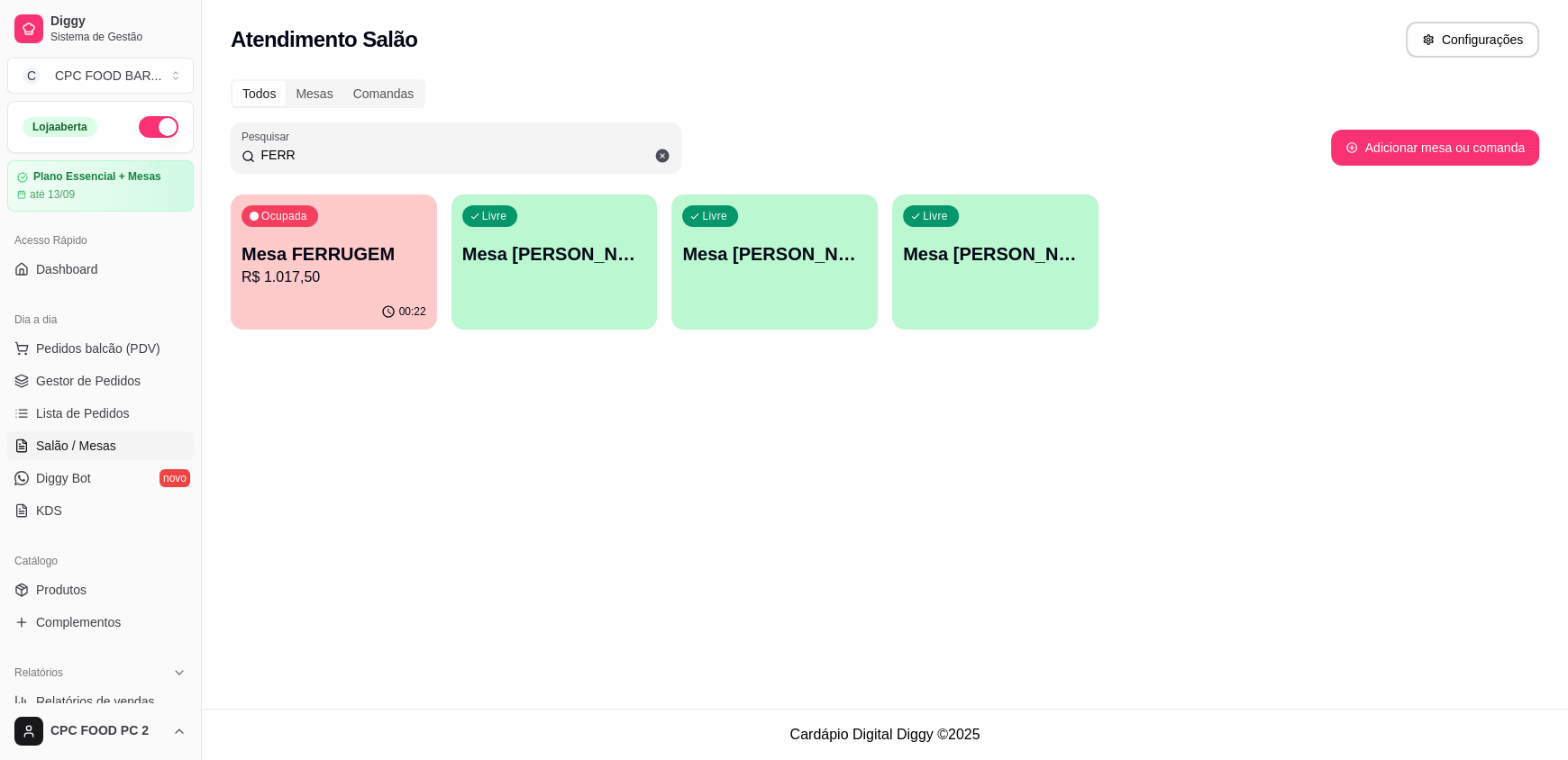
type input "FERR"
click at [343, 234] on div "Ocupada Mesa FERRUGEM R$ 1.017,50" at bounding box center [334, 245] width 206 height 100
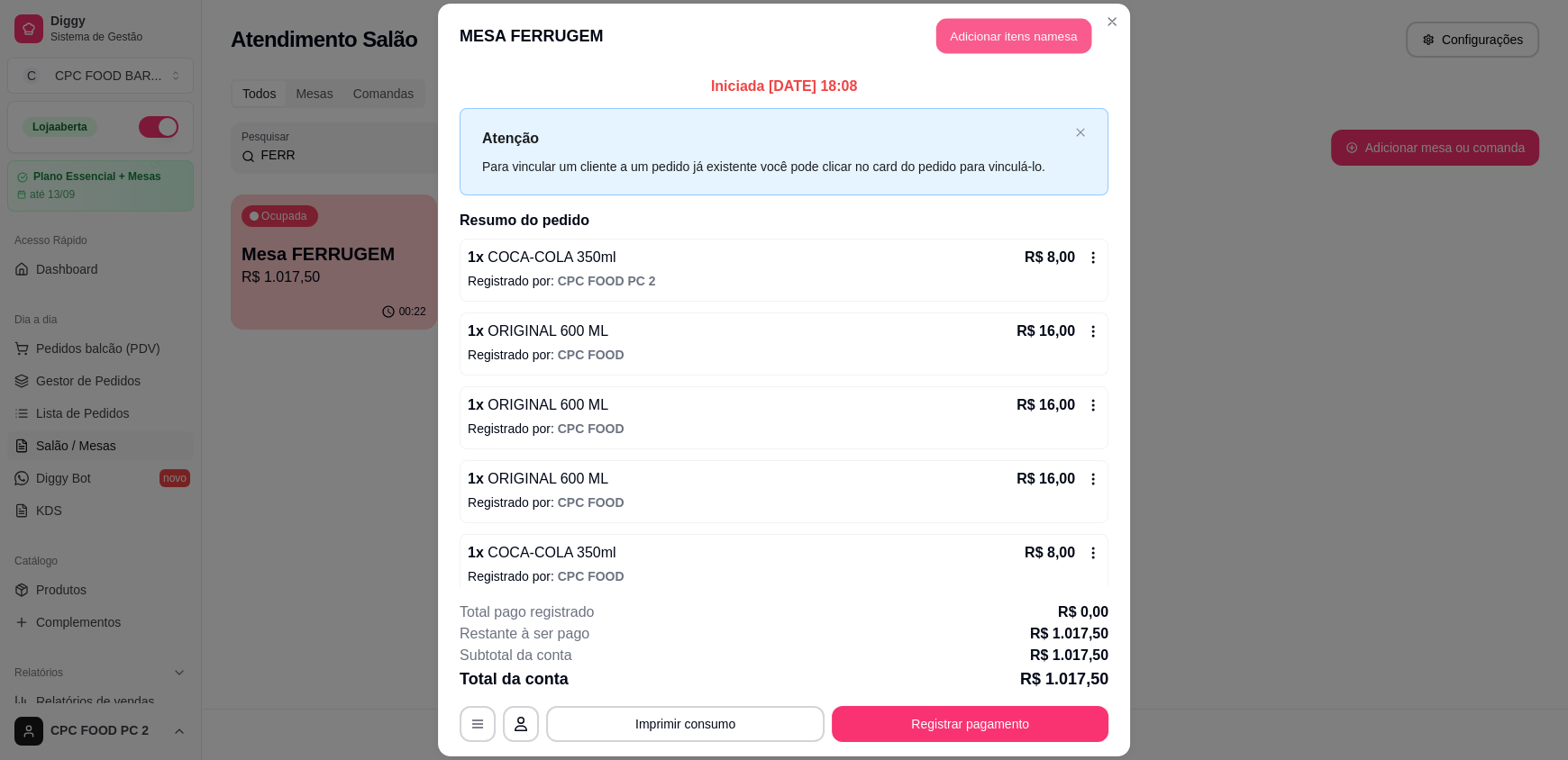
click at [942, 35] on button "Adicionar itens na mesa" at bounding box center [1014, 36] width 155 height 35
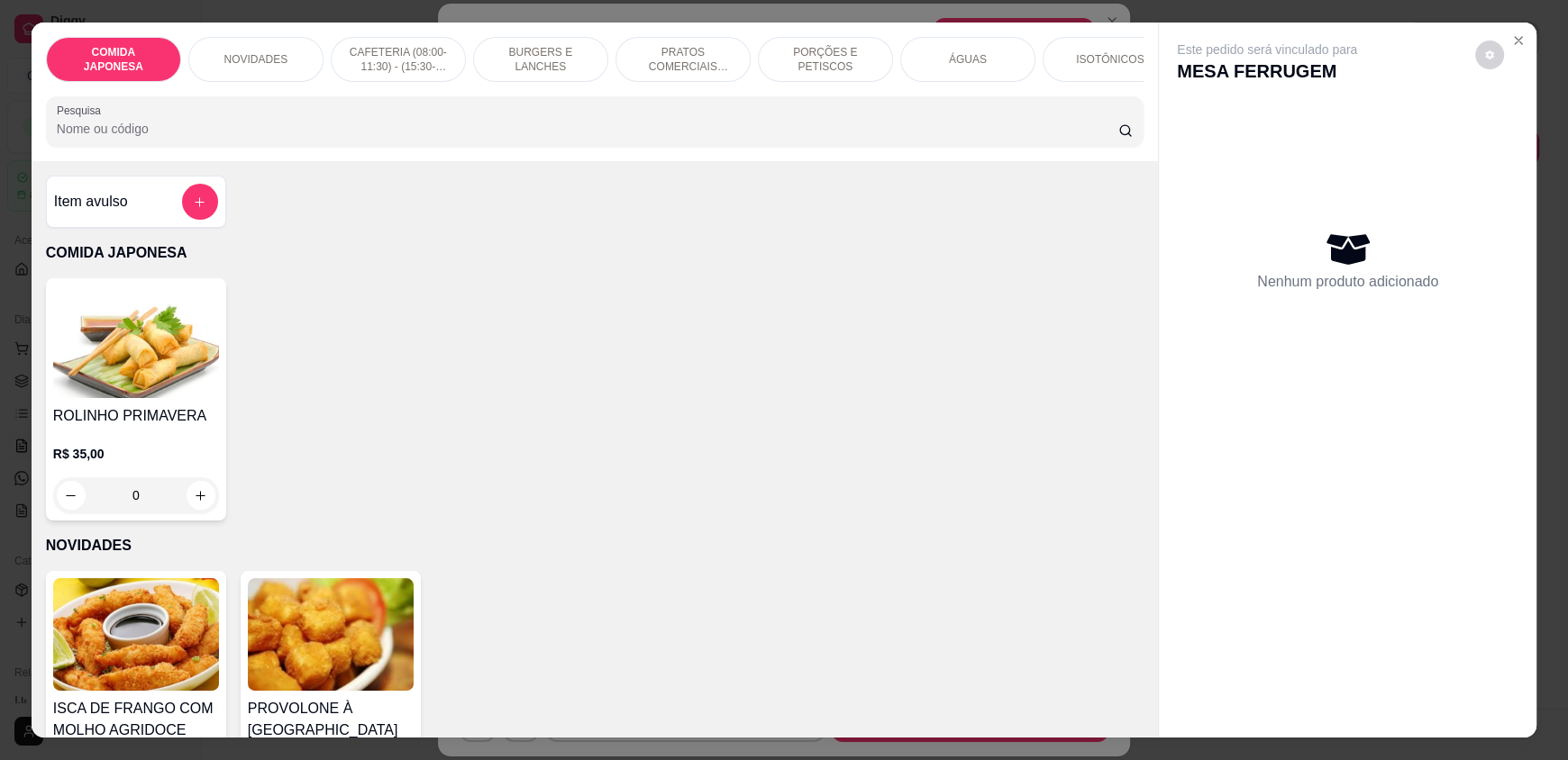
click at [659, 138] on input "Pesquisa" at bounding box center [588, 128] width 1063 height 18
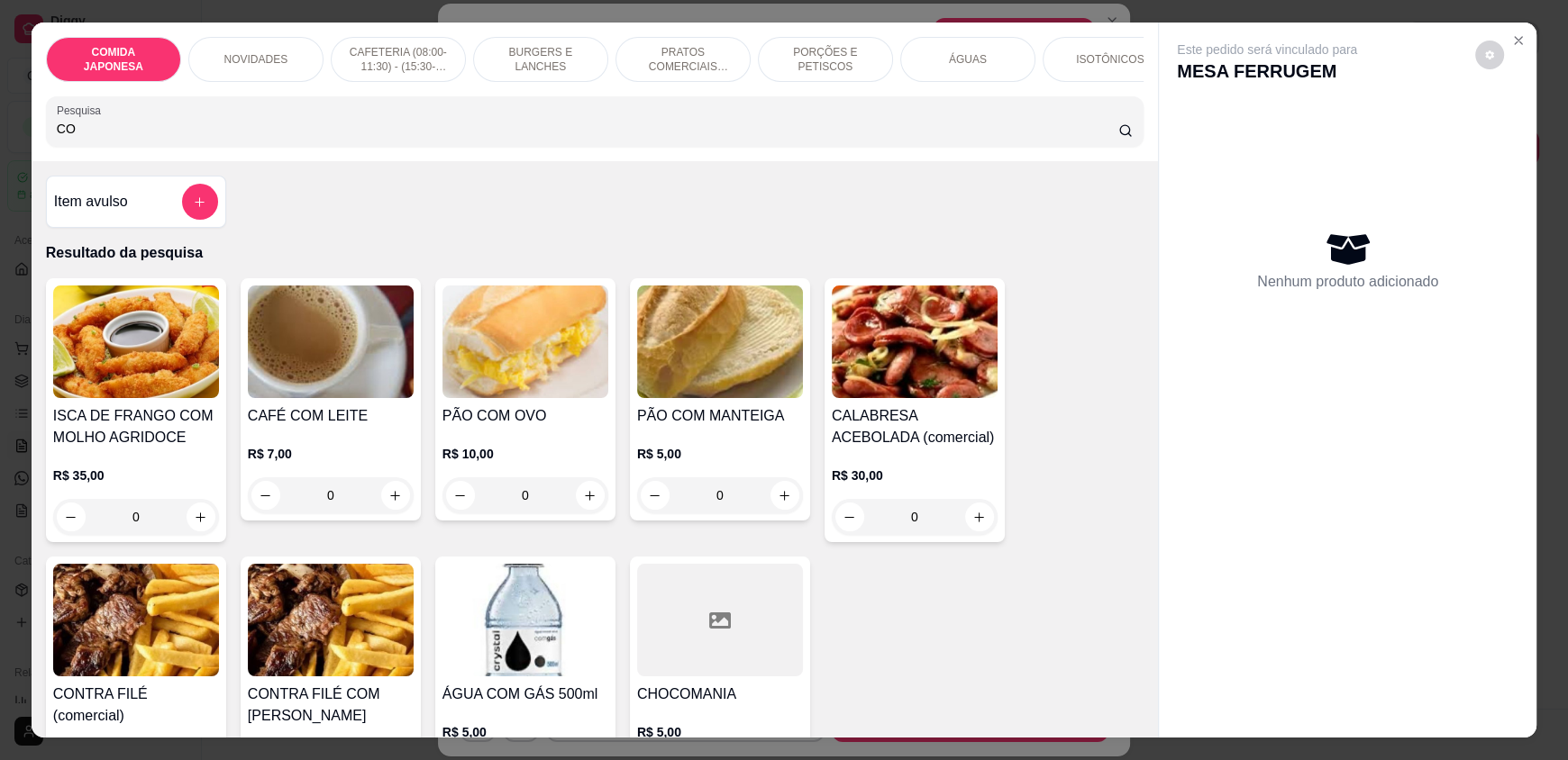
type input "C"
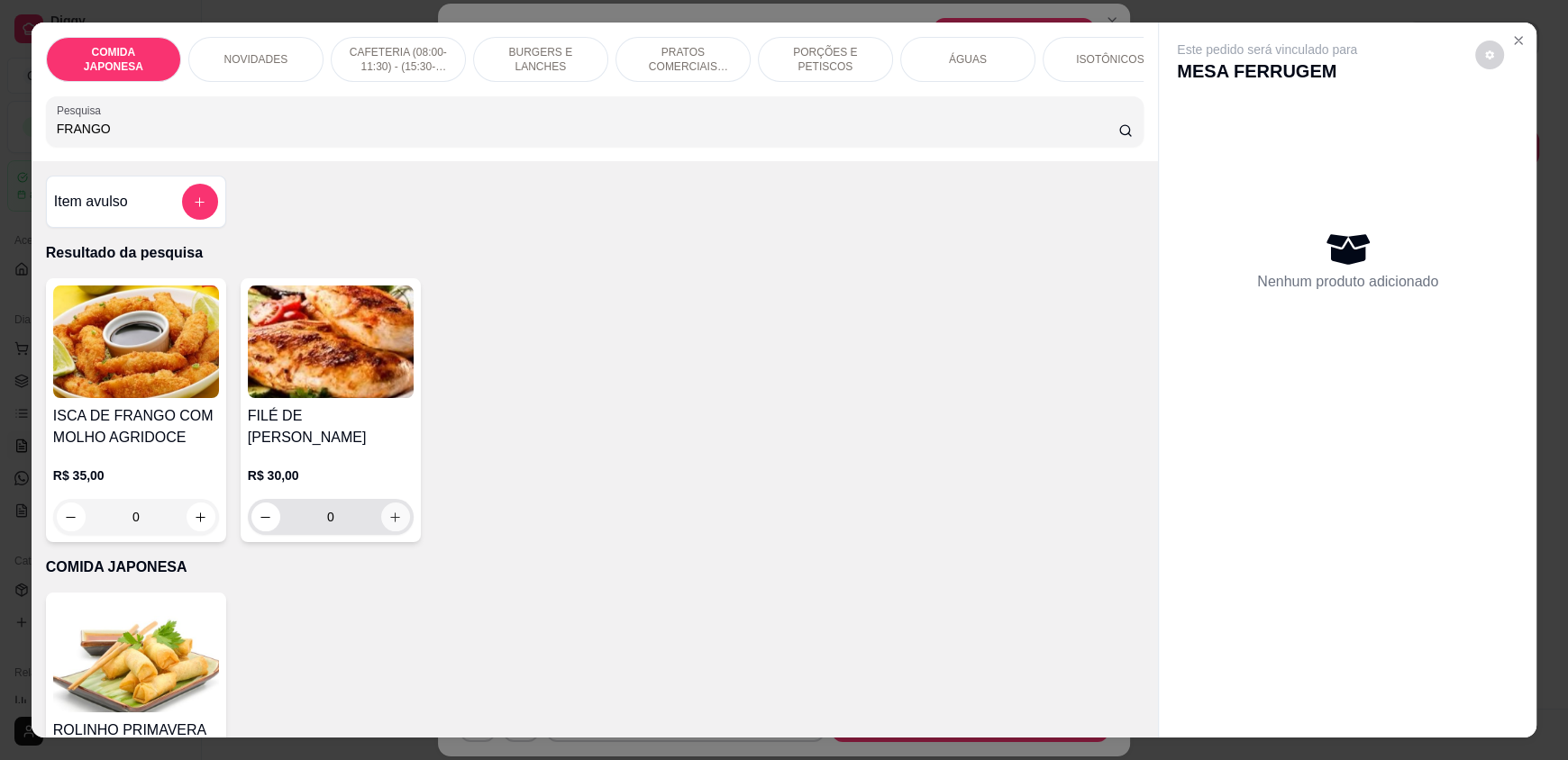
type input "FRANGO"
click at [394, 510] on icon "increase-product-quantity" at bounding box center [395, 517] width 14 height 14
type input "1"
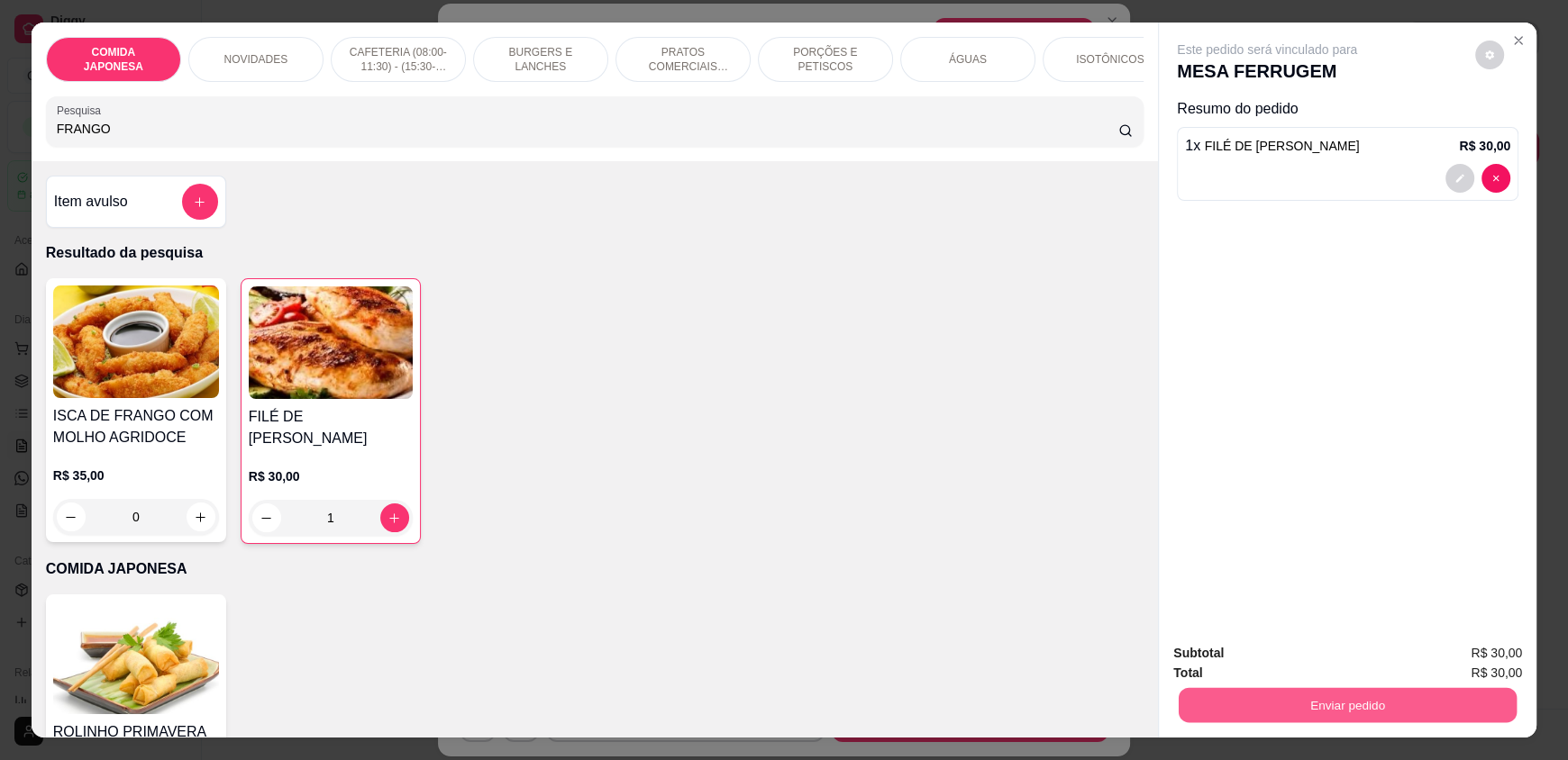
click at [1336, 710] on button "Enviar pedido" at bounding box center [1348, 705] width 338 height 35
click at [1261, 663] on button "Não registrar e enviar pedido" at bounding box center [1288, 661] width 182 height 33
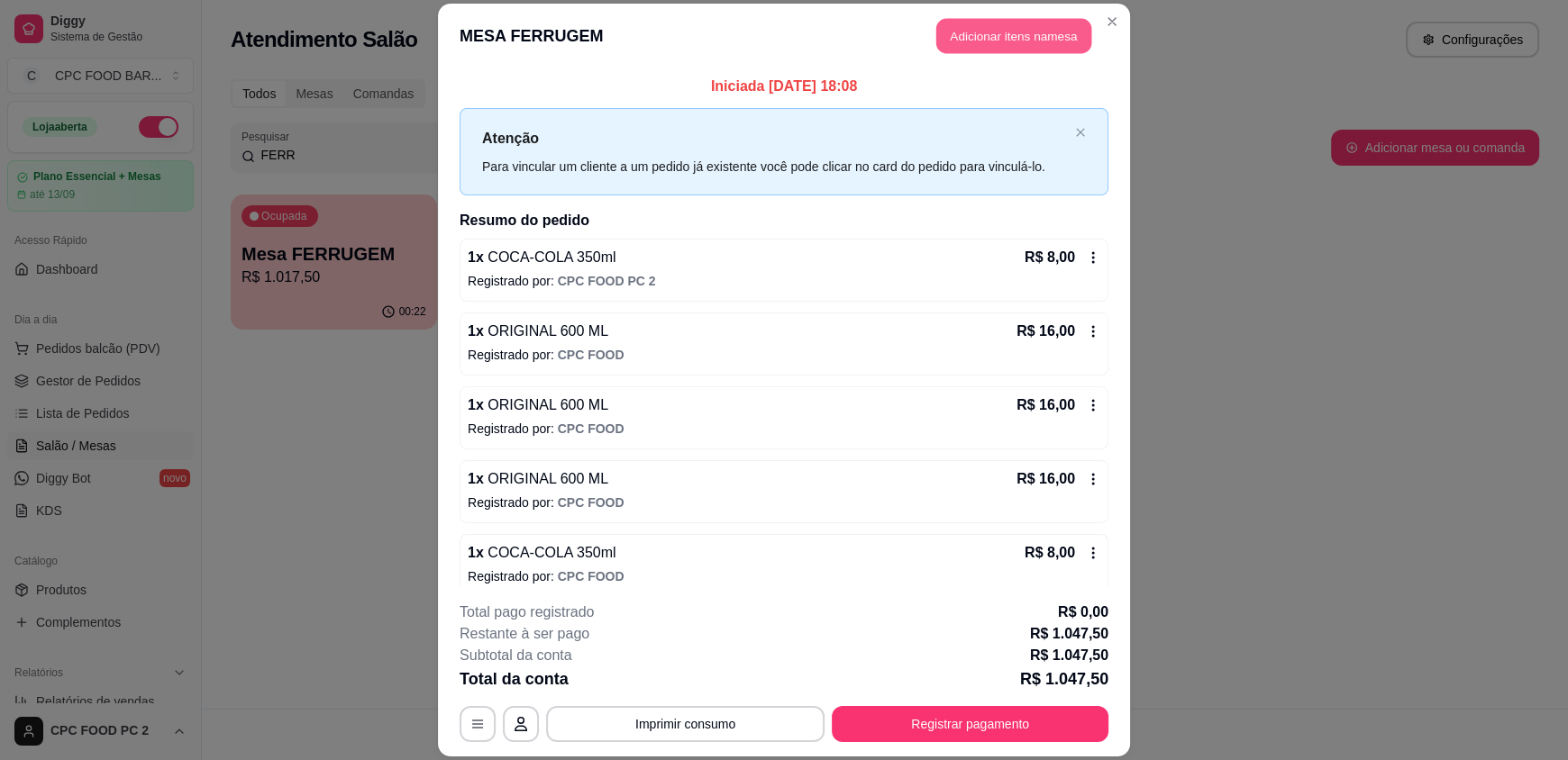
click at [972, 33] on button "Adicionar itens na mesa" at bounding box center [1014, 36] width 155 height 35
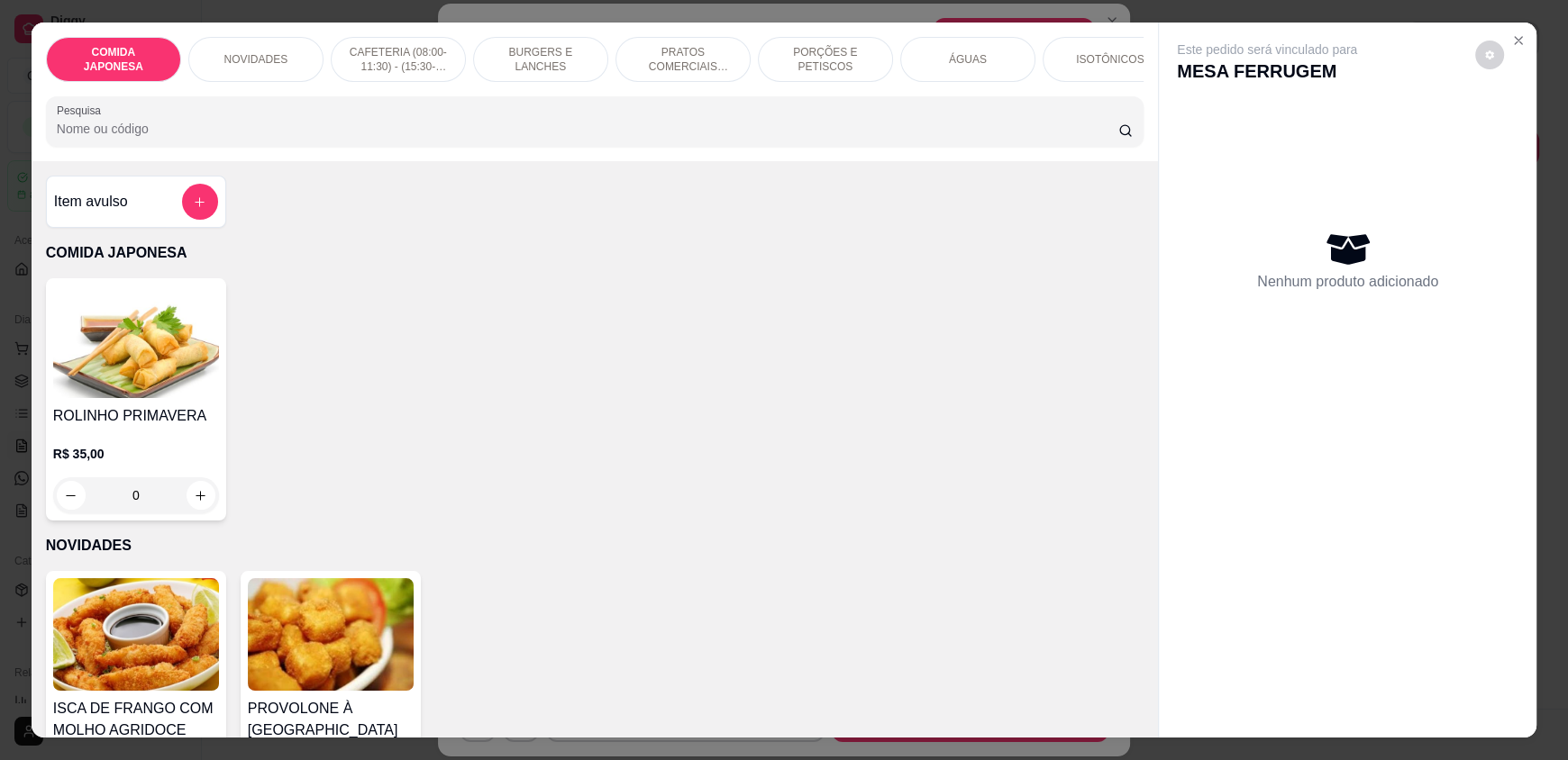
click at [960, 69] on div "ÁGUAS" at bounding box center [968, 59] width 136 height 45
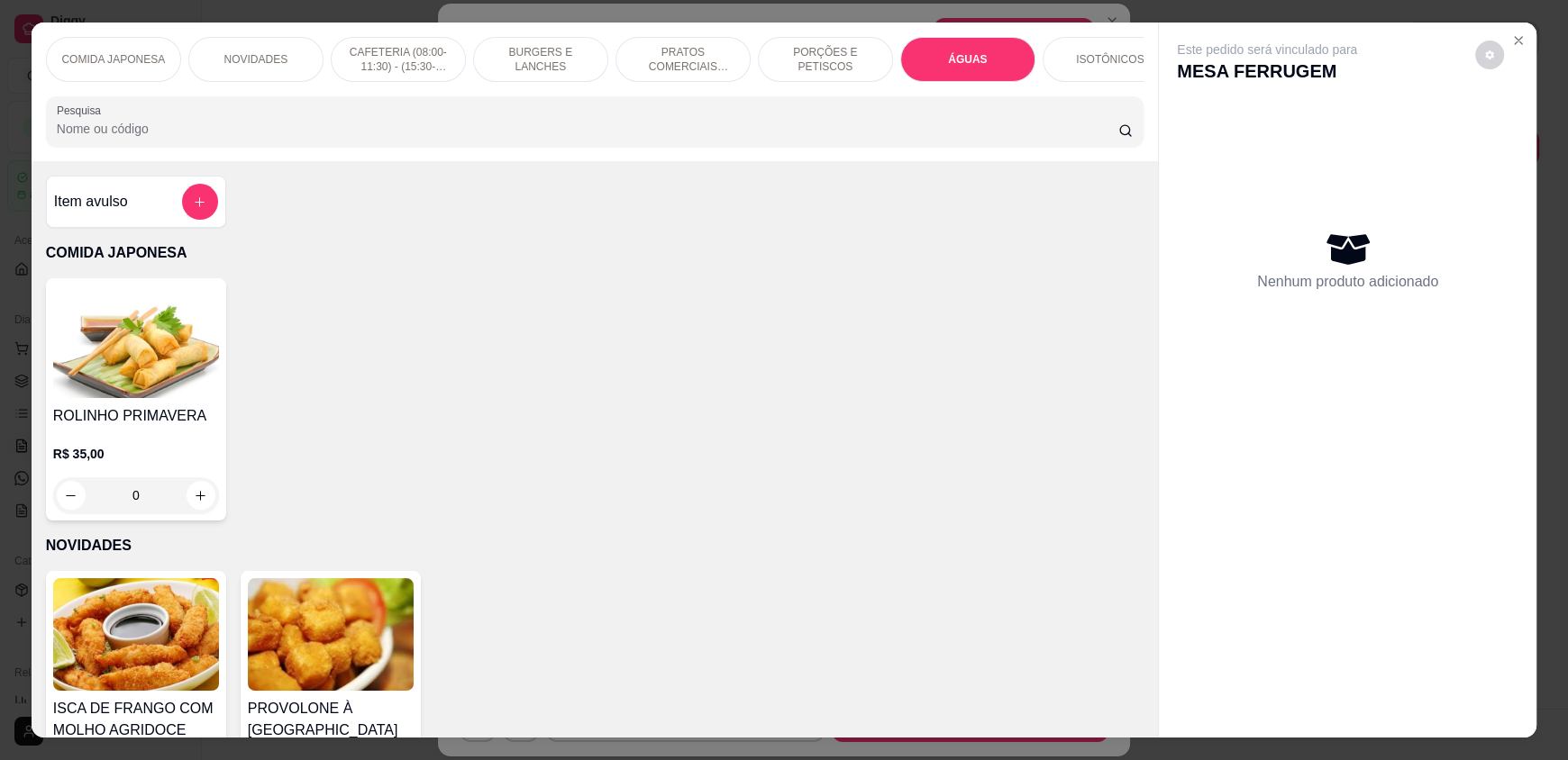
scroll to position [34, 0]
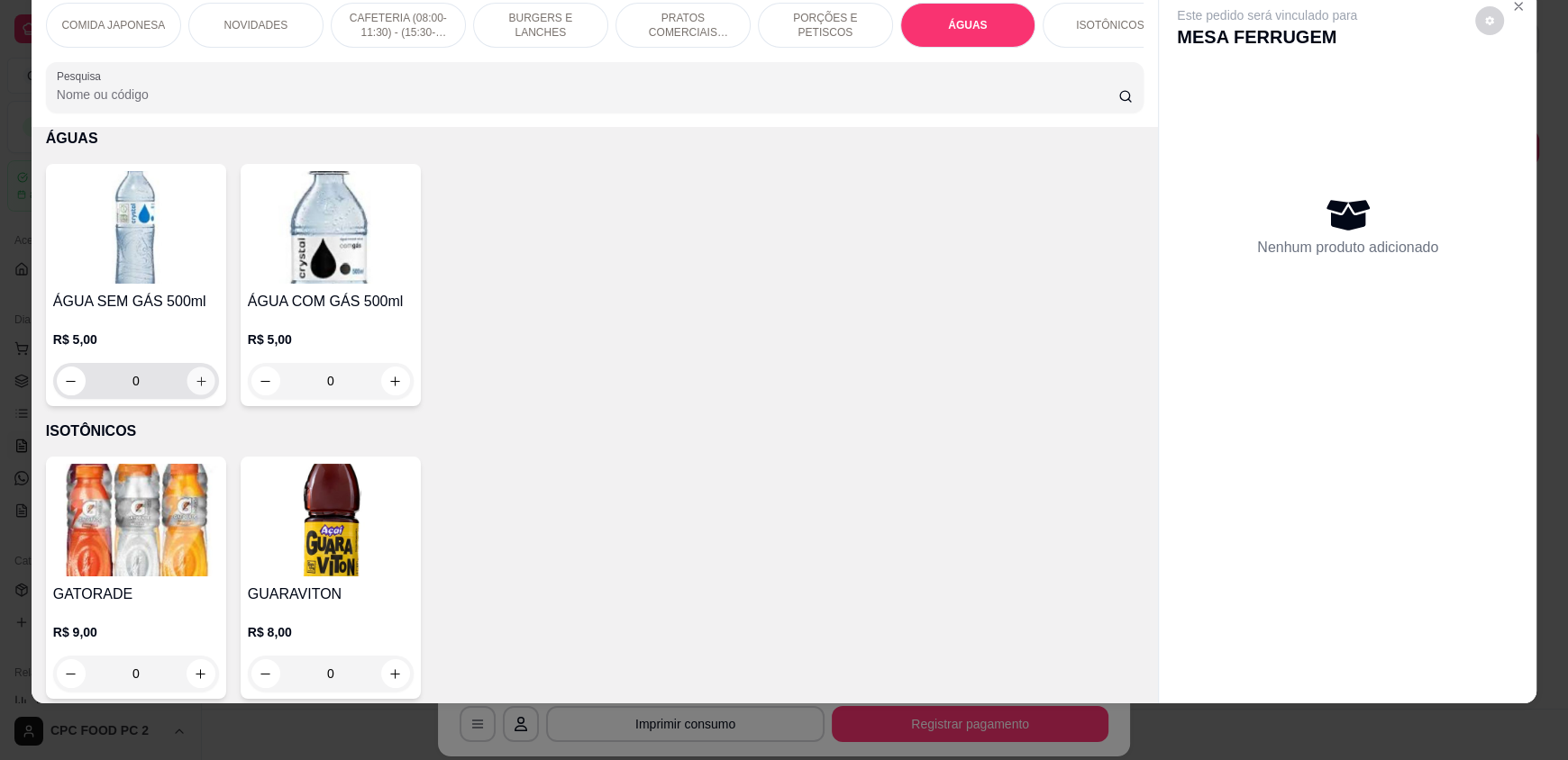
click at [195, 388] on icon "increase-product-quantity" at bounding box center [201, 381] width 14 height 14
type input "1"
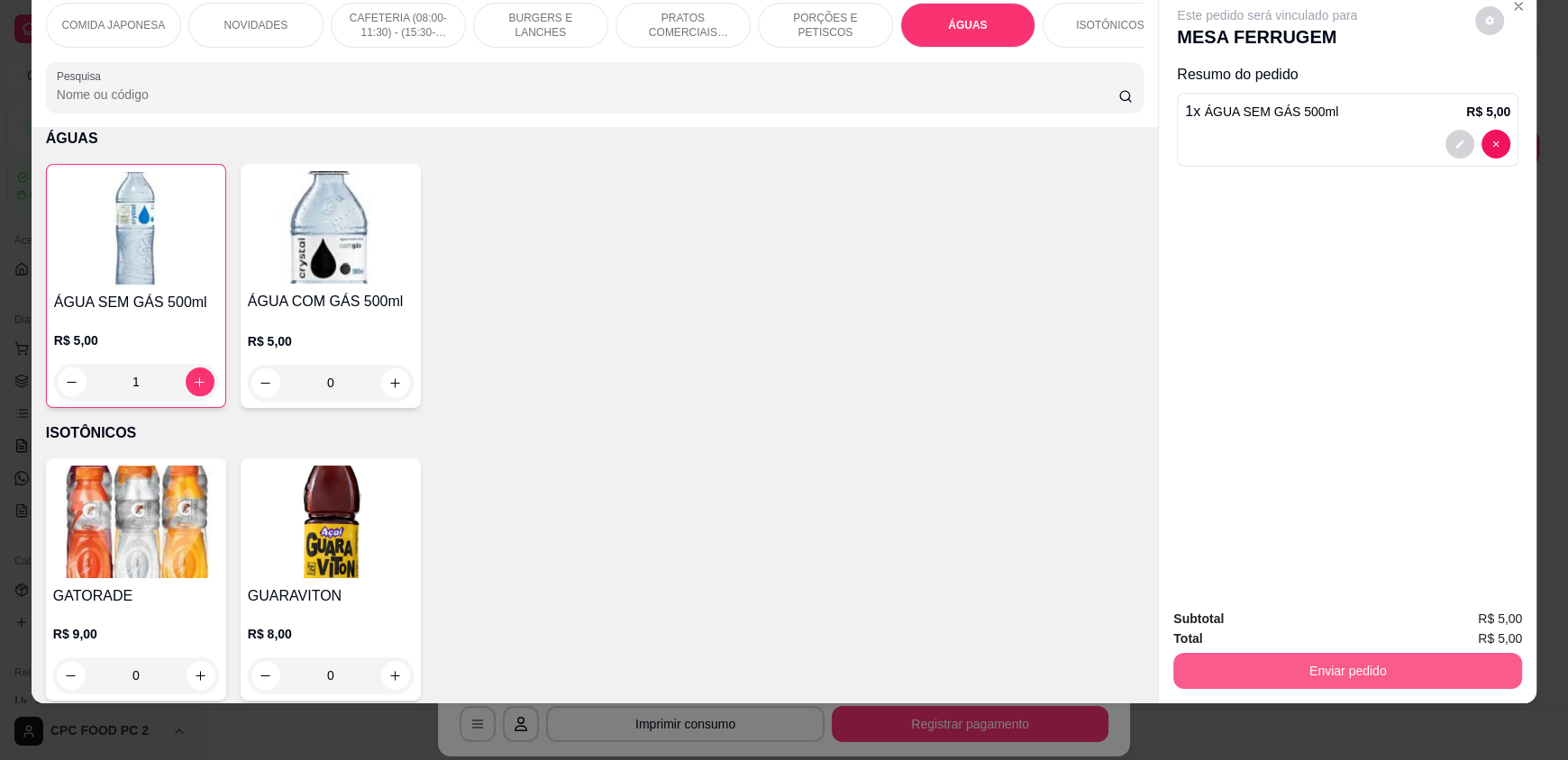
click at [1384, 659] on button "Enviar pedido" at bounding box center [1348, 671] width 349 height 36
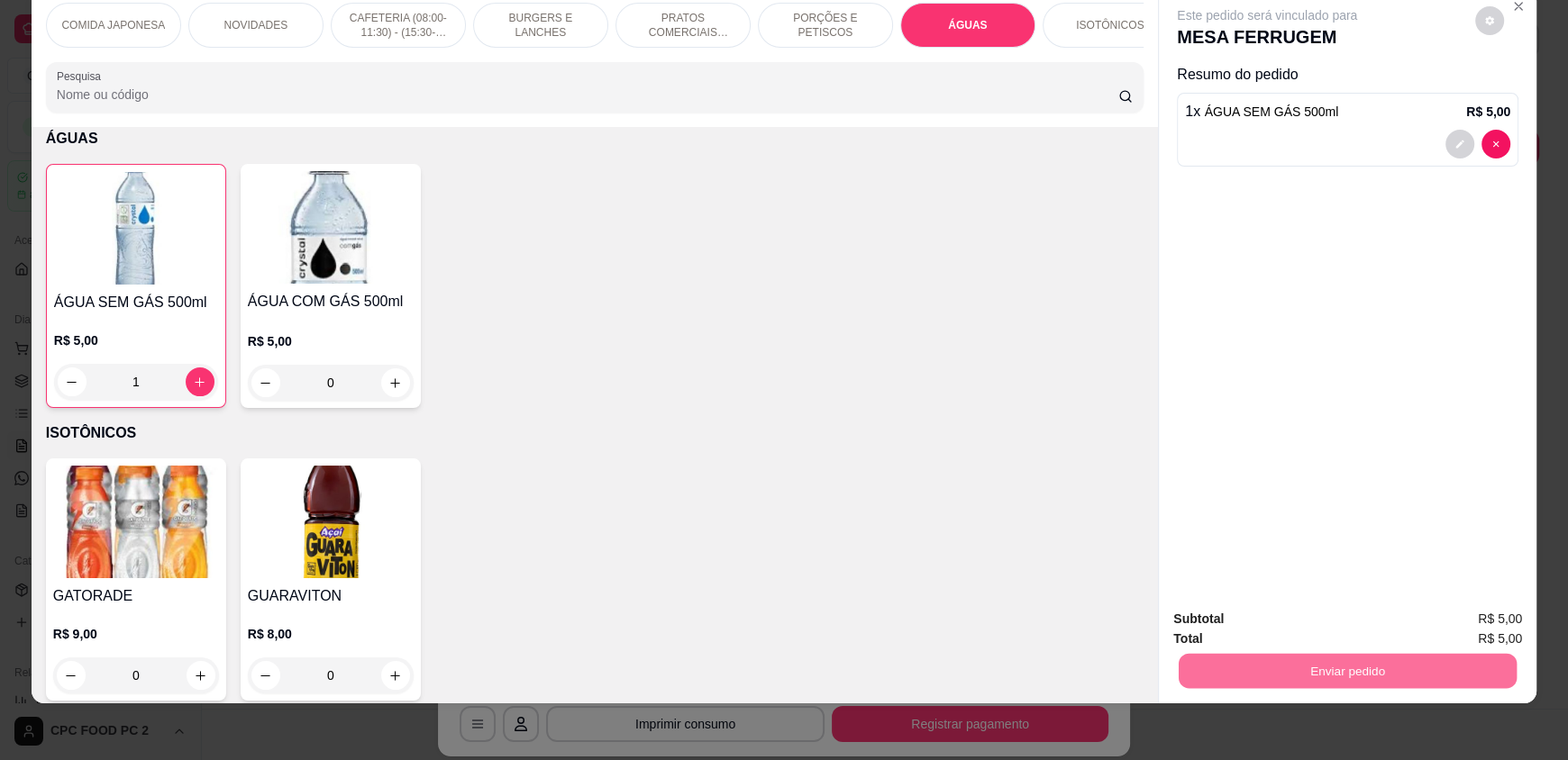
click at [1306, 620] on button "Não registrar e enviar pedido" at bounding box center [1288, 625] width 188 height 34
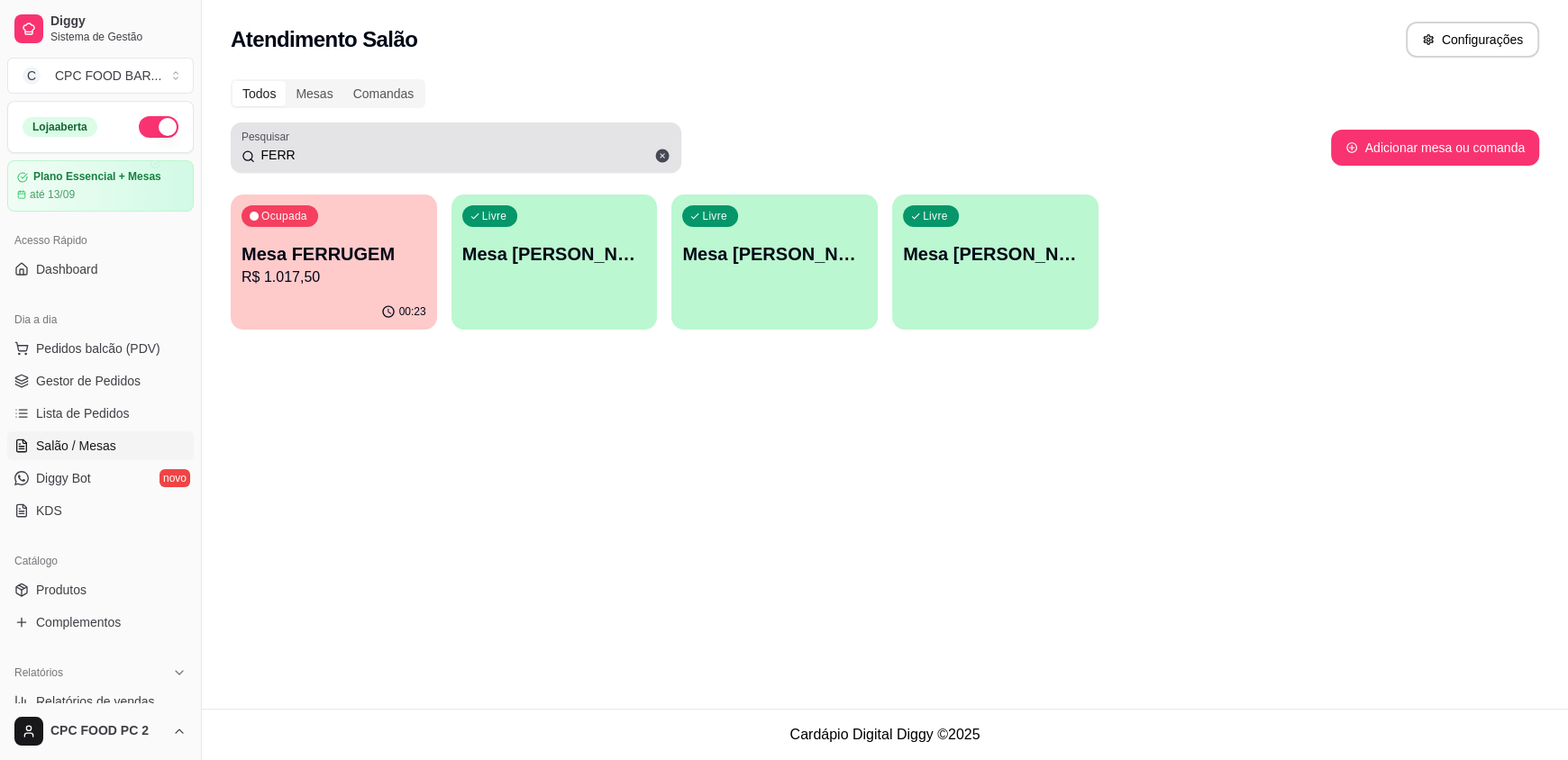
click at [665, 148] on icon at bounding box center [662, 155] width 16 height 16
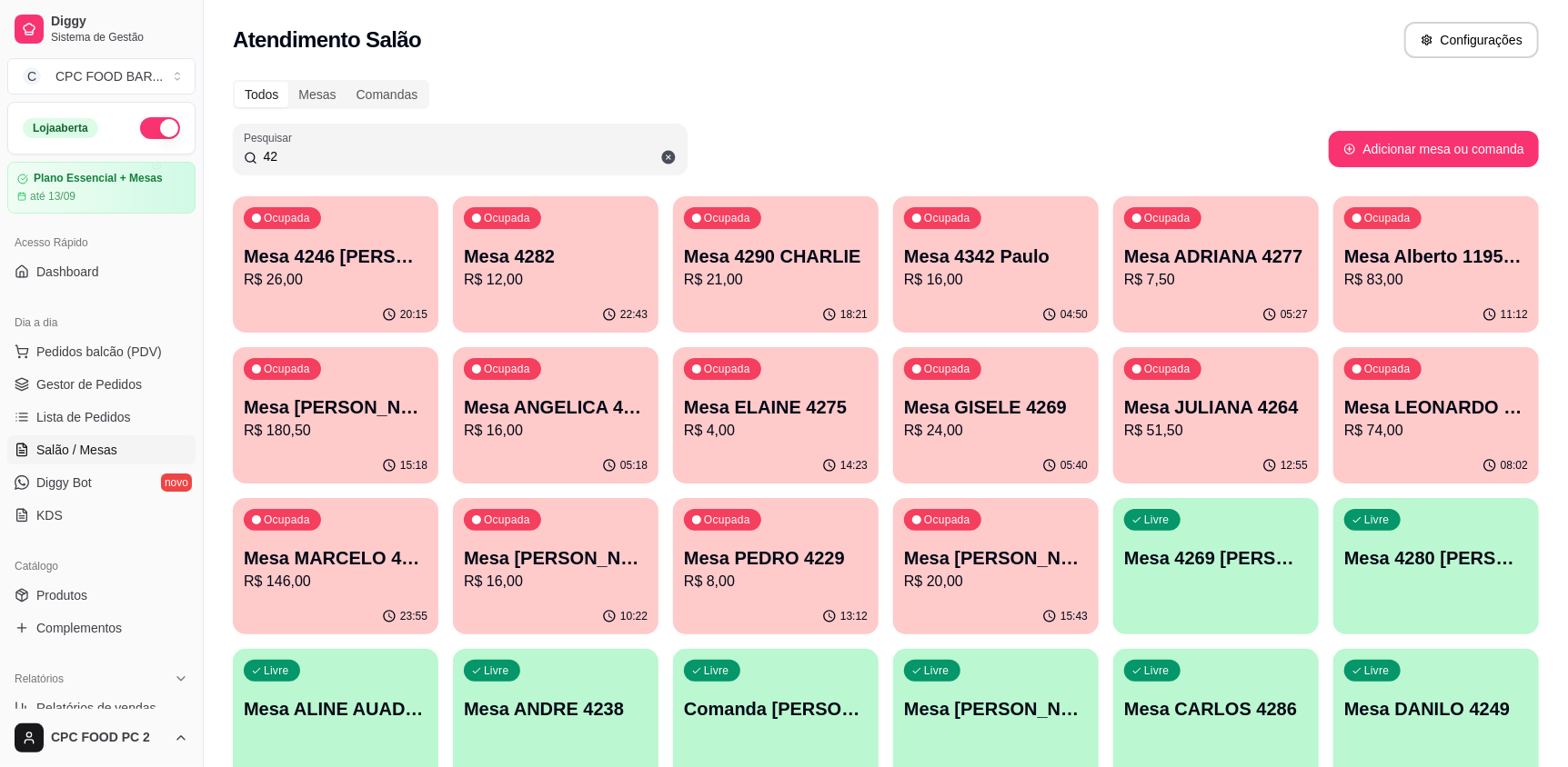
type input "4"
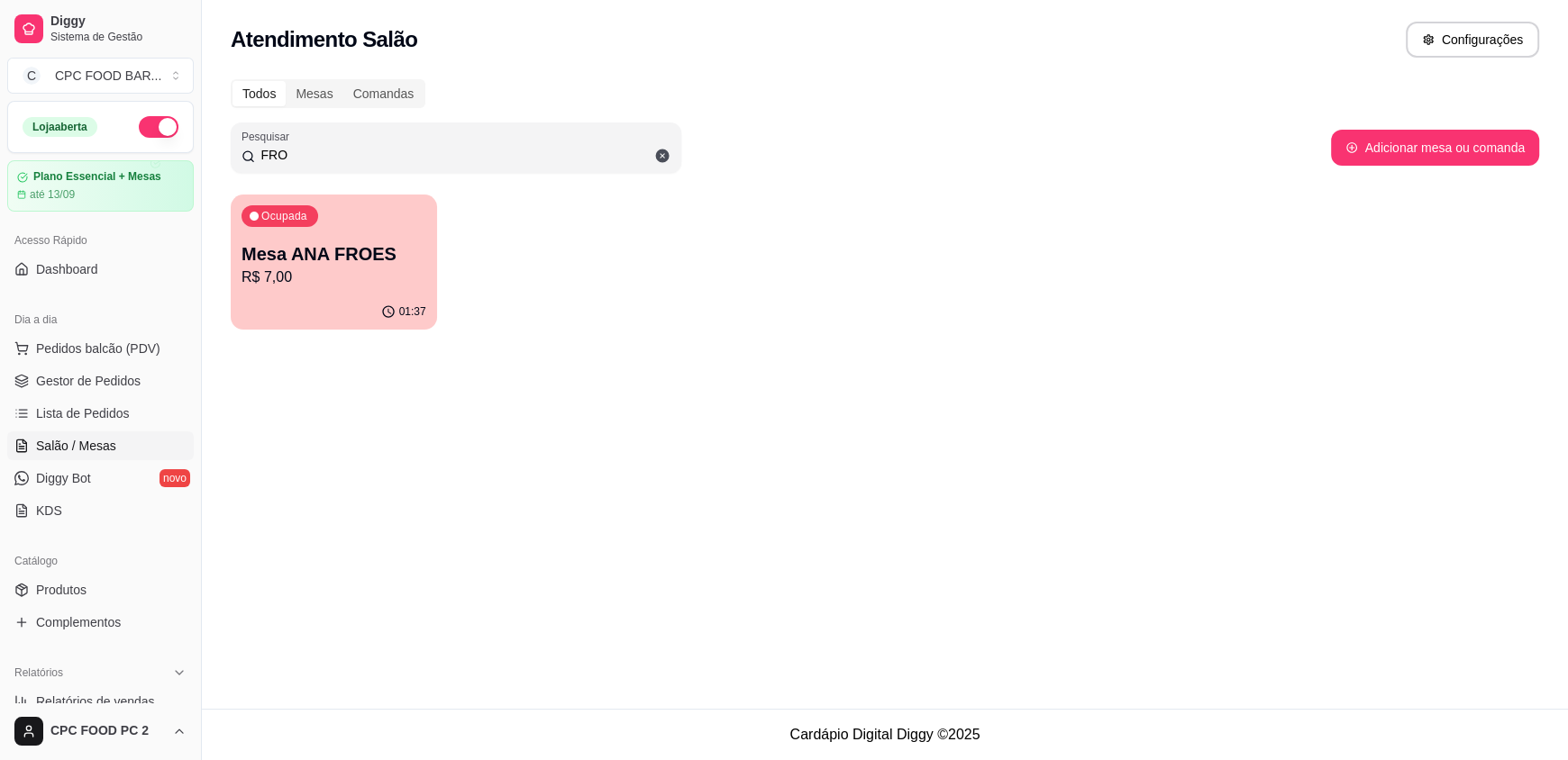
type input "FRO"
click at [363, 250] on p "Mesa ANA FROES" at bounding box center [333, 253] width 185 height 25
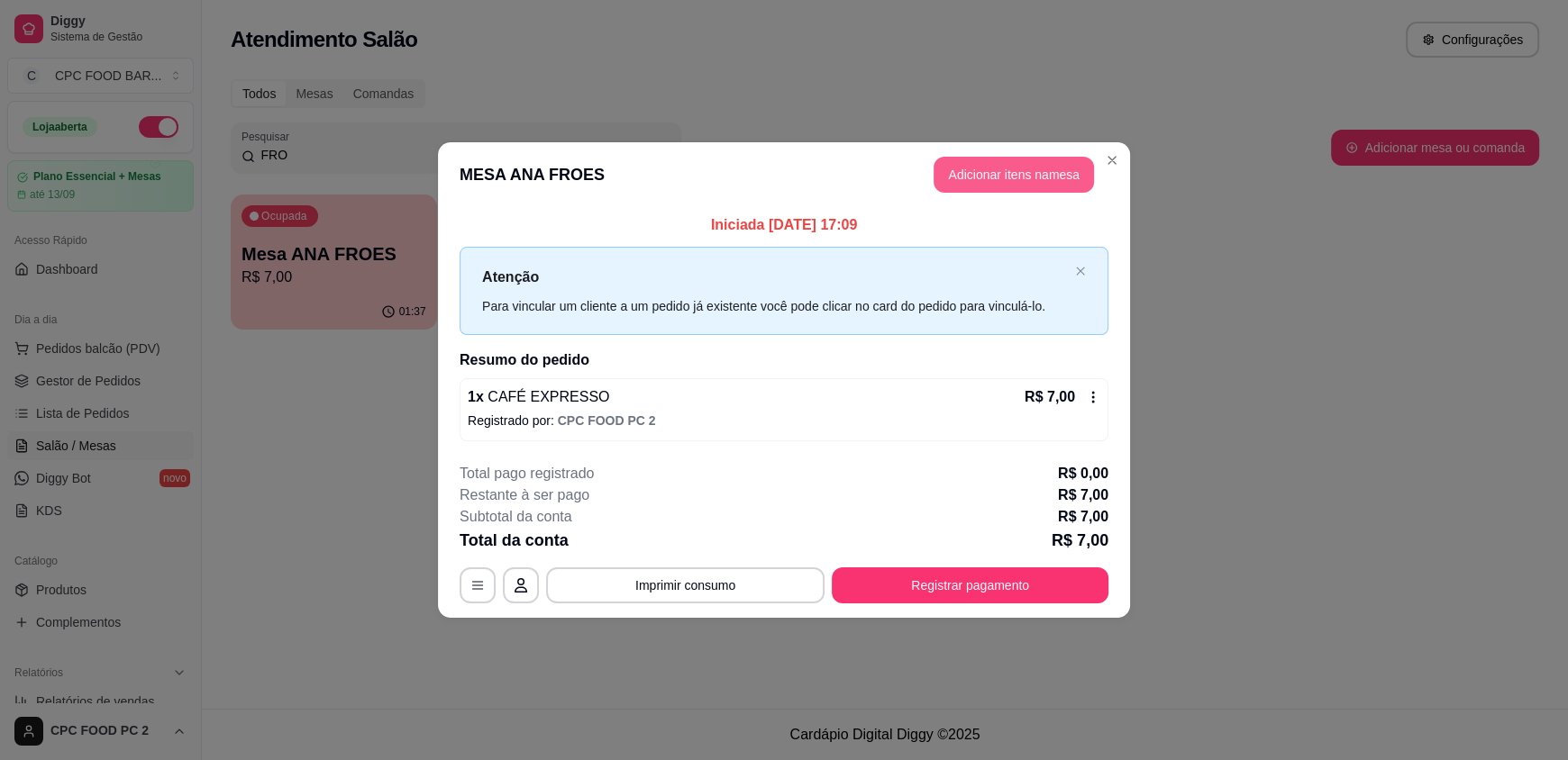
click at [1055, 166] on button "Adicionar itens na mesa" at bounding box center [1014, 174] width 161 height 36
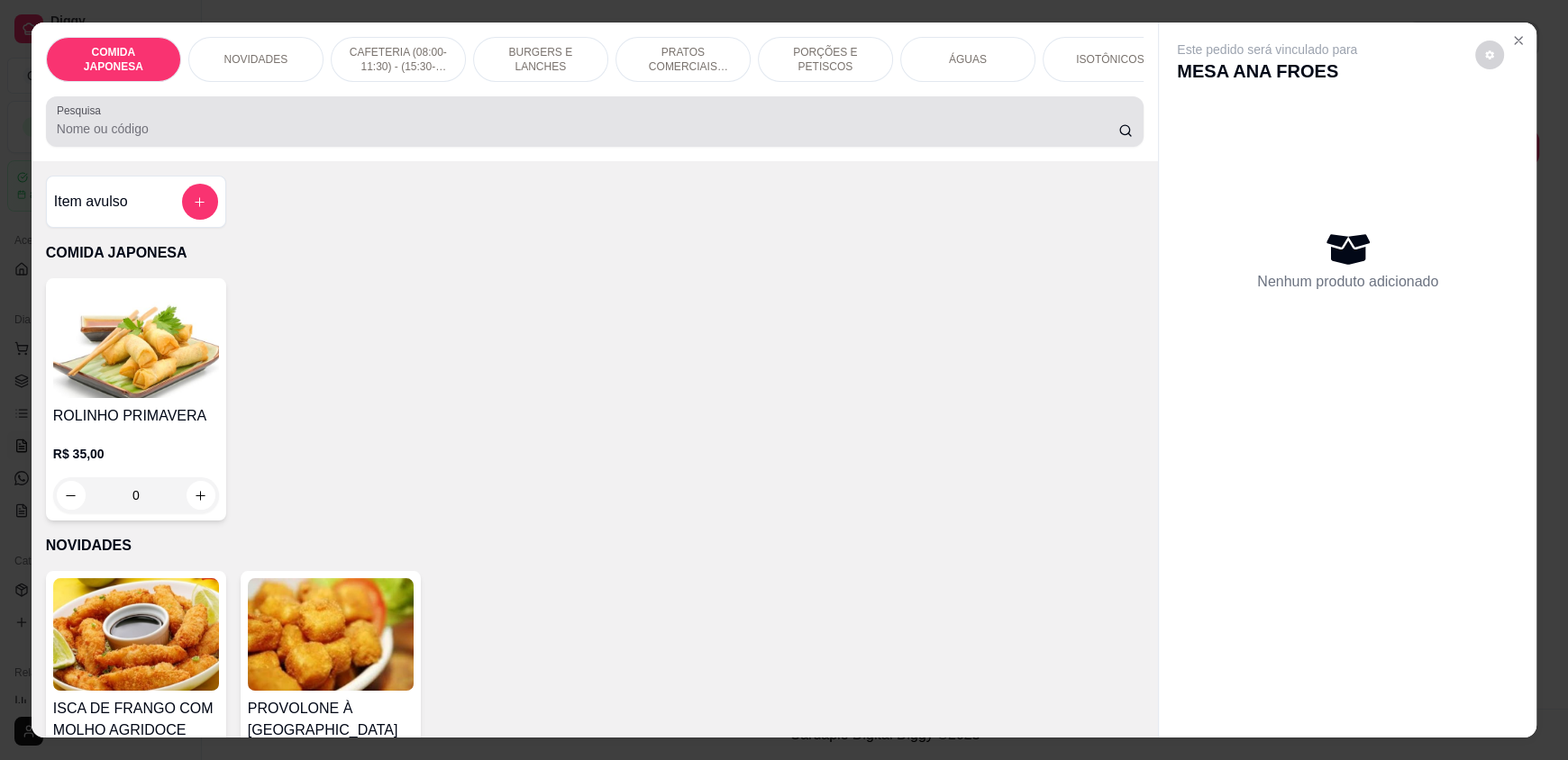
click at [668, 138] on input "Pesquisa" at bounding box center [588, 128] width 1063 height 18
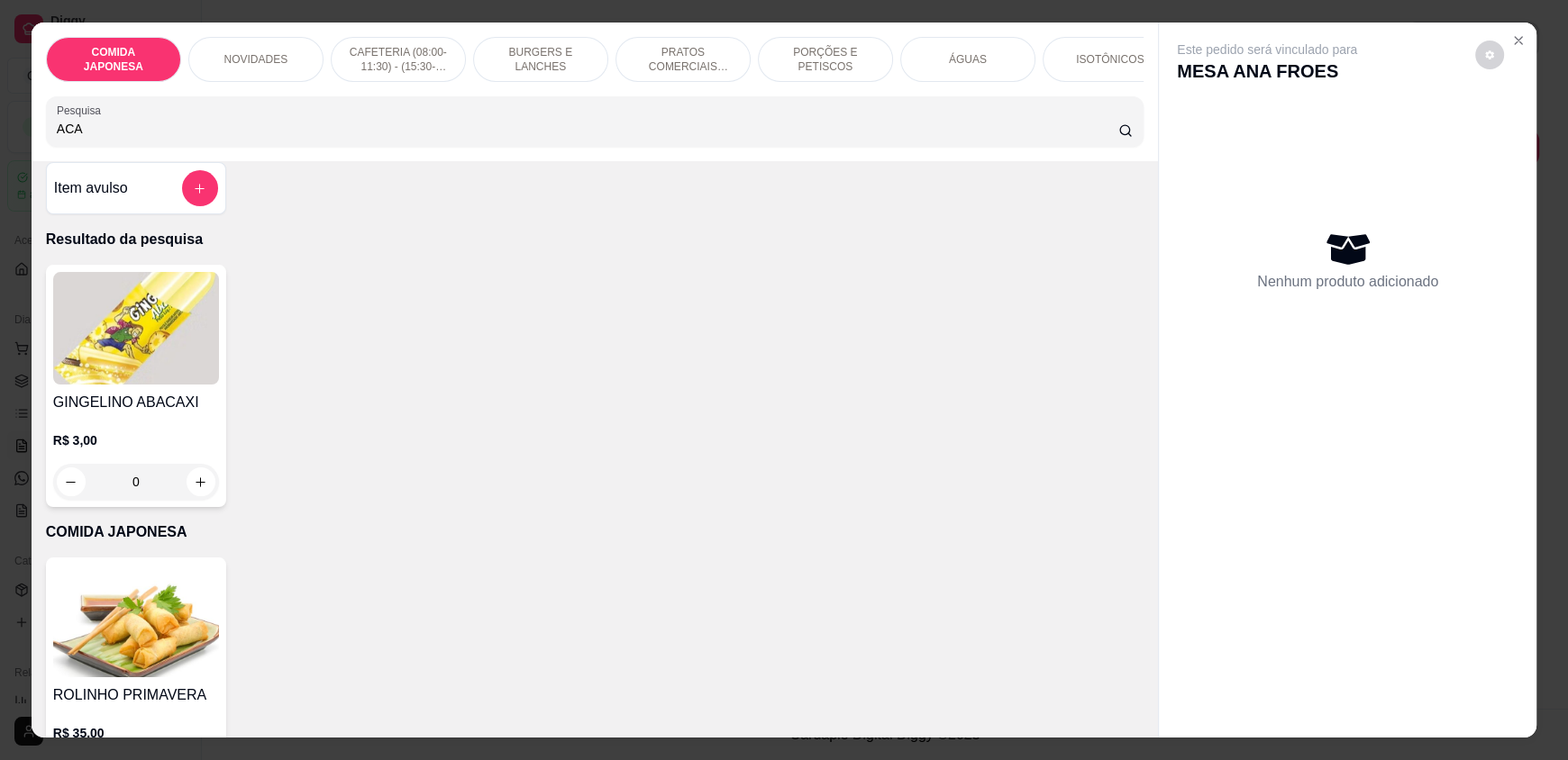
scroll to position [0, 0]
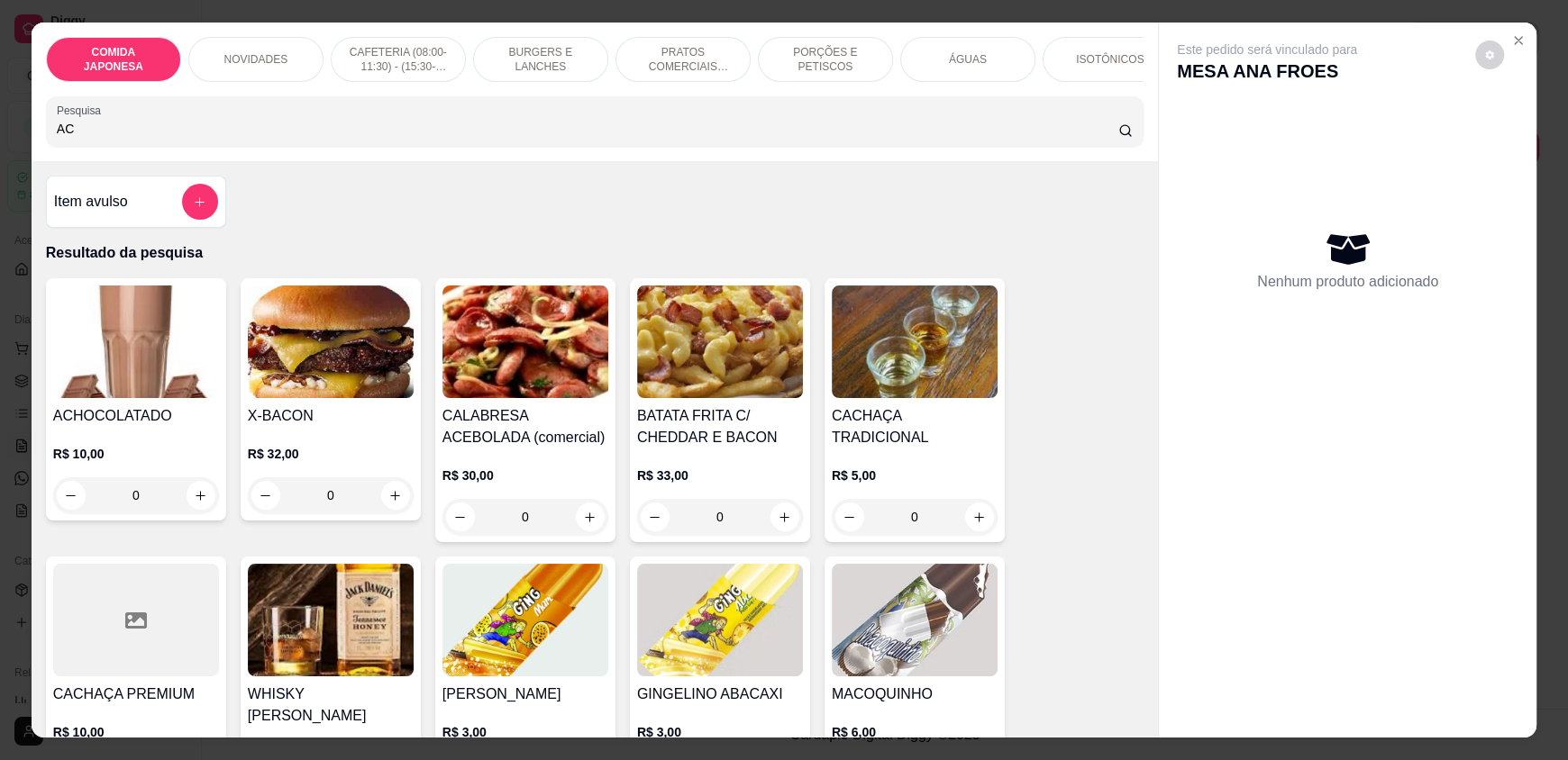
type input "A"
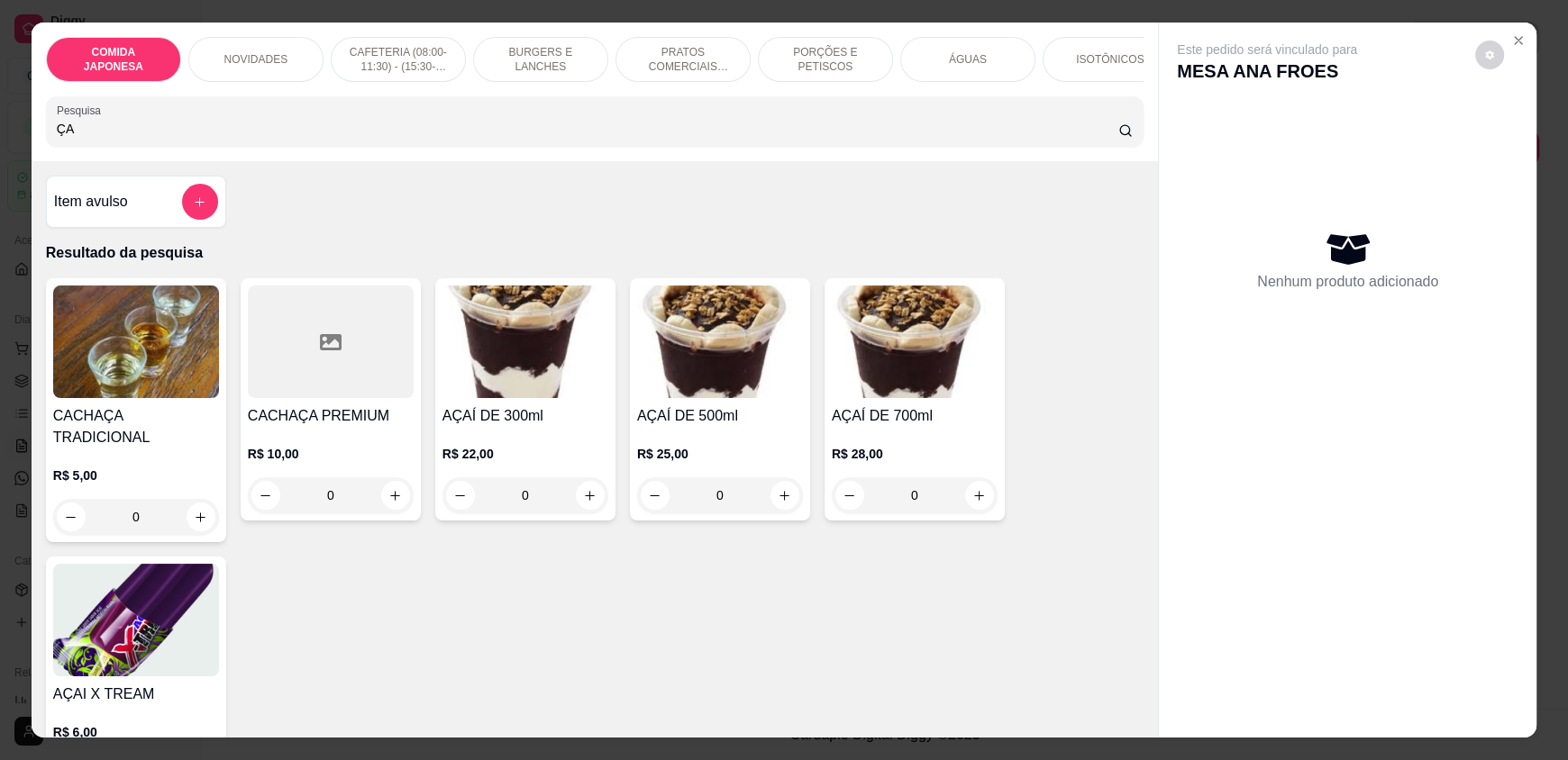
type input "Ç"
click at [586, 508] on div "0" at bounding box center [525, 496] width 166 height 36
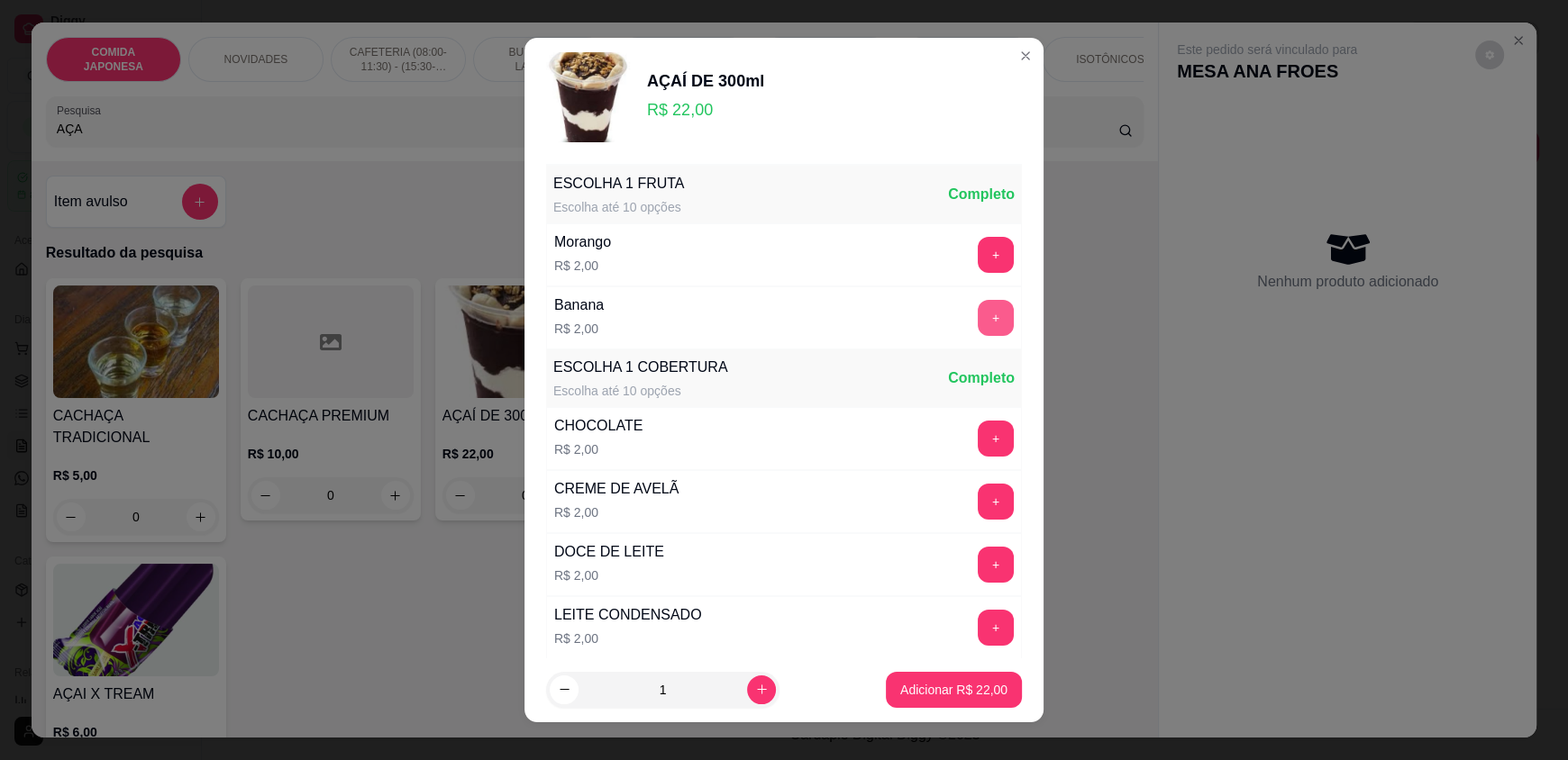
click at [978, 318] on button "+" at bounding box center [995, 317] width 36 height 36
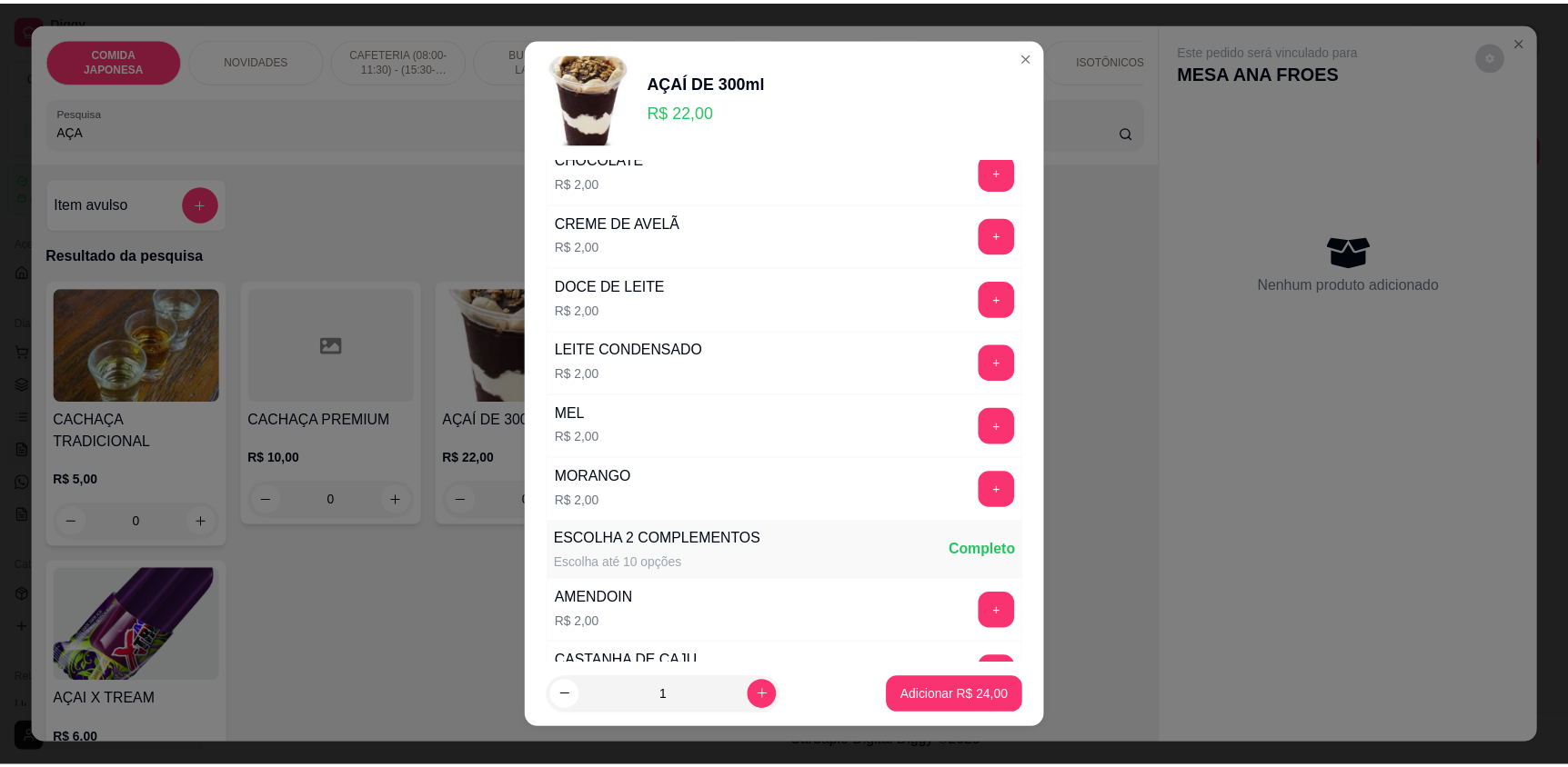
scroll to position [272, 0]
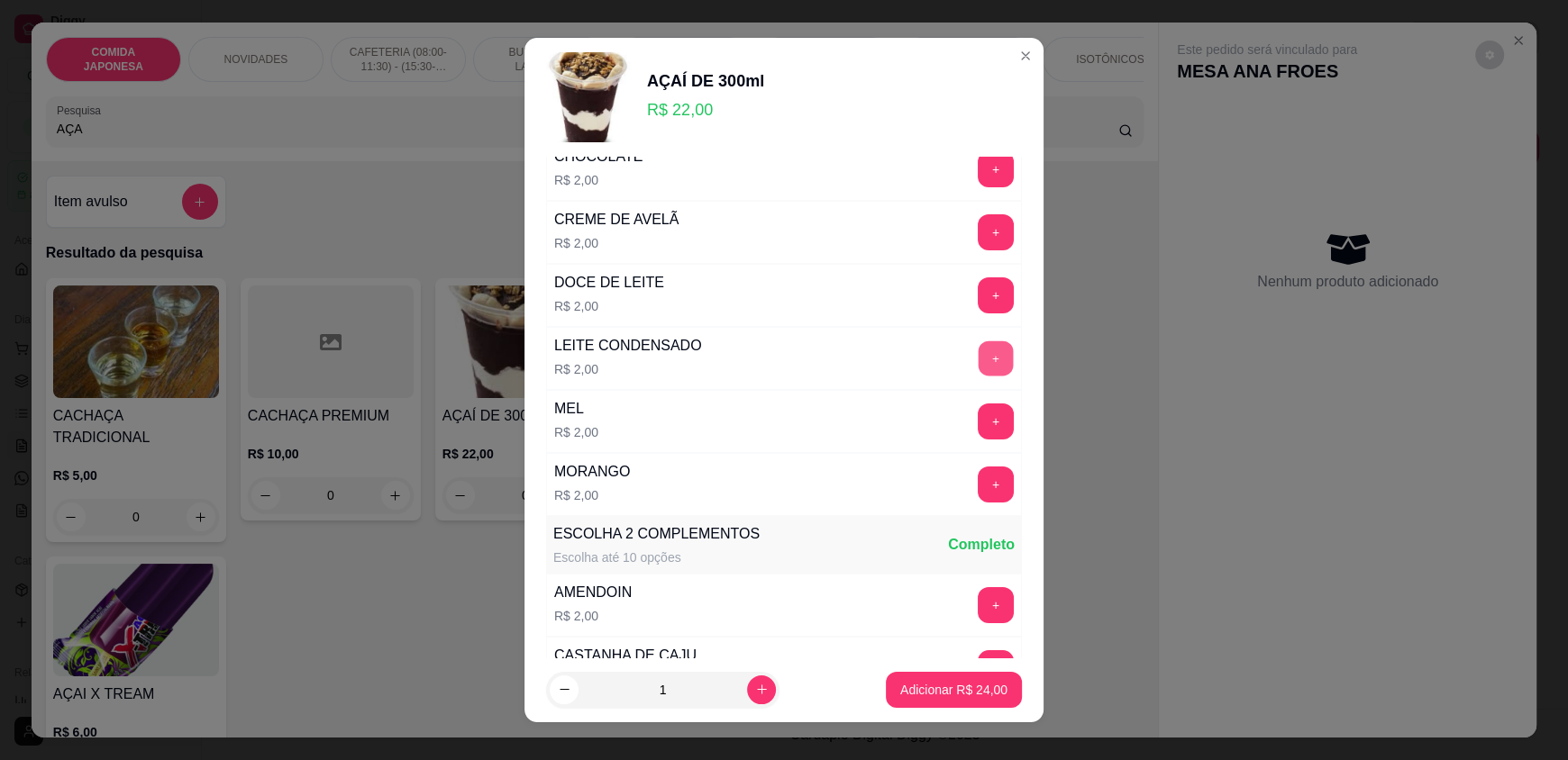
click at [978, 353] on button "+" at bounding box center [996, 359] width 35 height 35
click at [921, 688] on p "Adicionar R$ 26,00" at bounding box center [954, 689] width 105 height 17
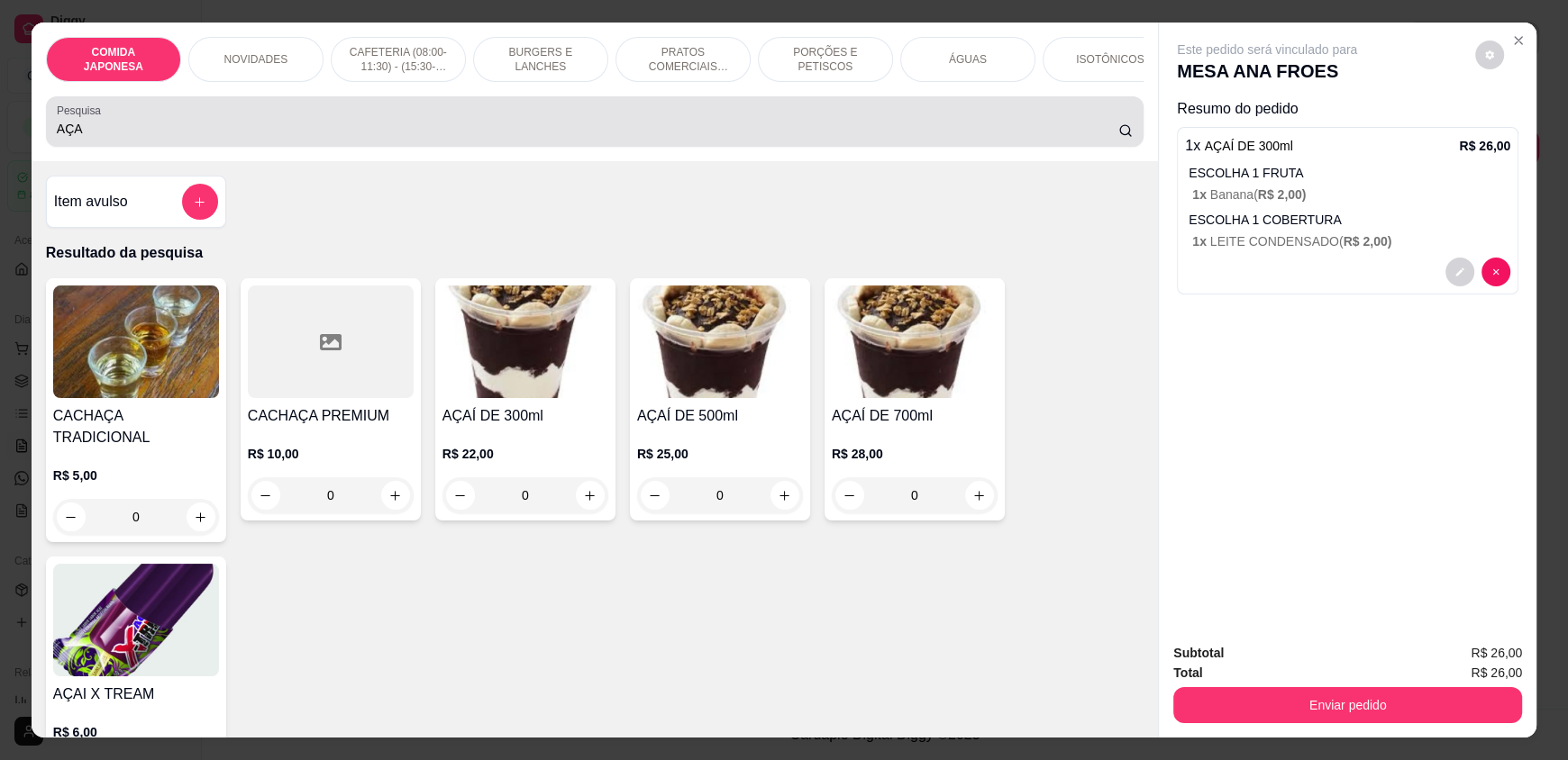
click at [781, 139] on div "AÇA" at bounding box center [594, 122] width 1076 height 36
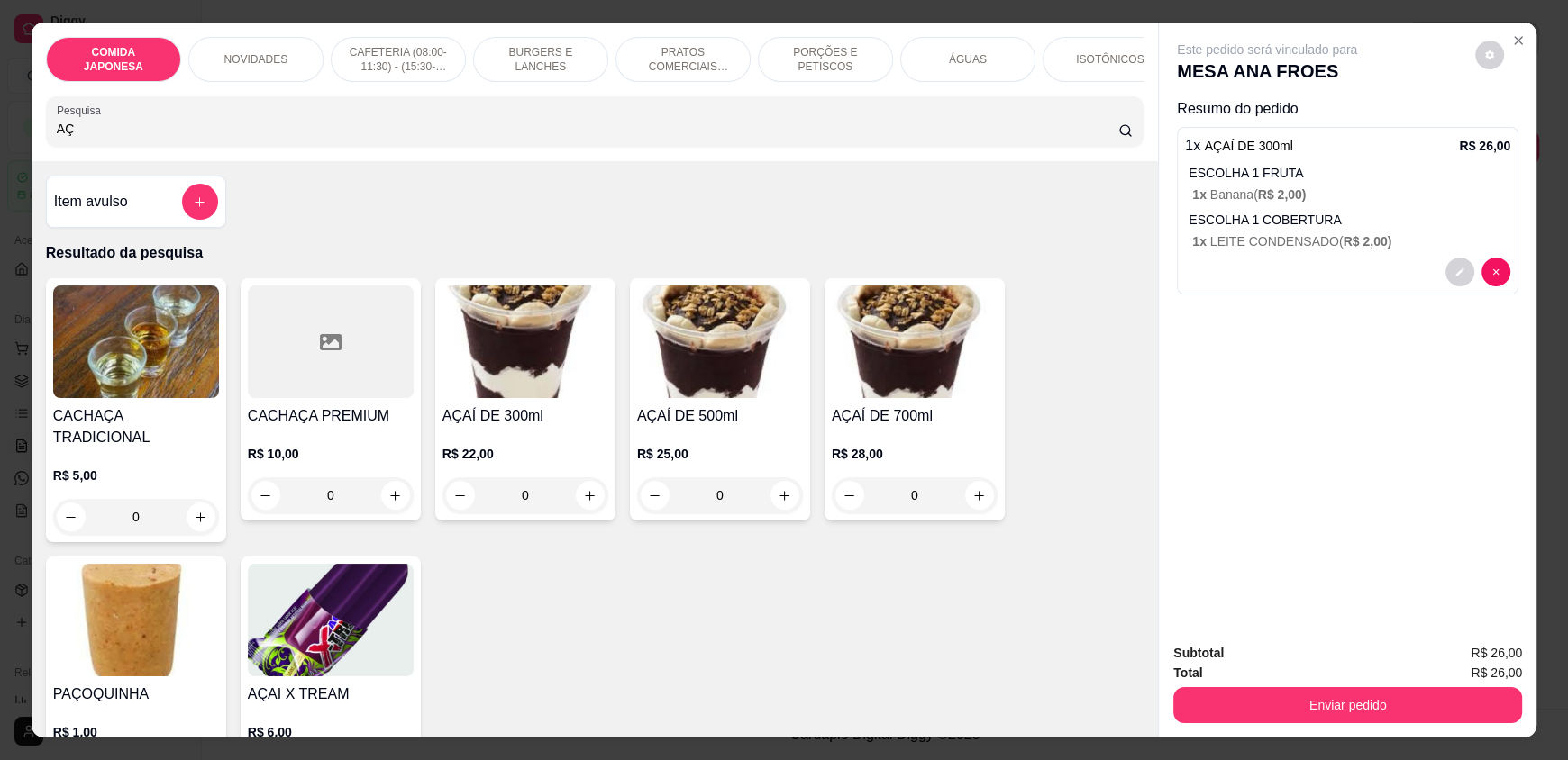
type input "A"
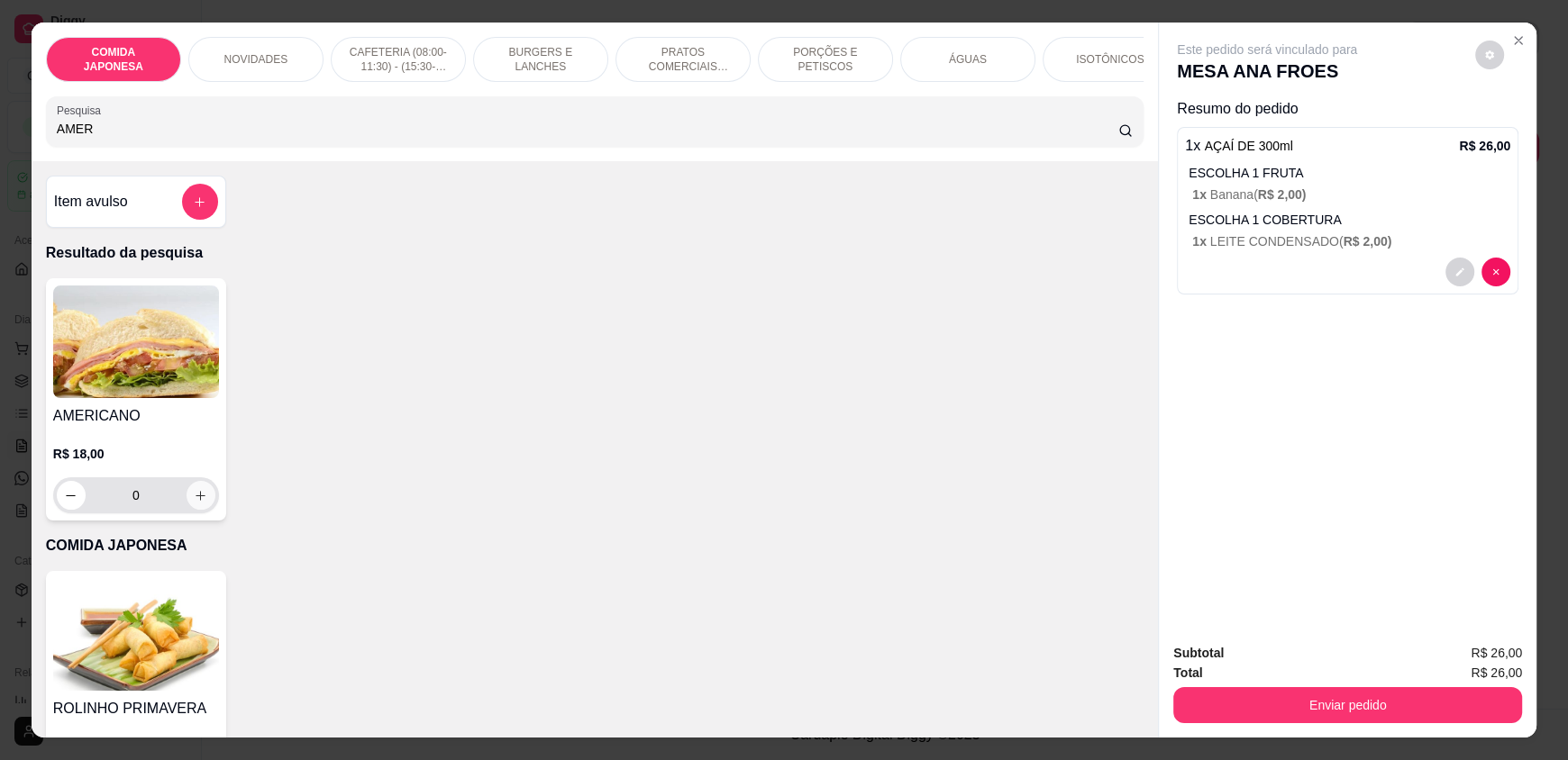
type input "AMER"
click at [197, 503] on icon "increase-product-quantity" at bounding box center [201, 496] width 14 height 14
type input "1"
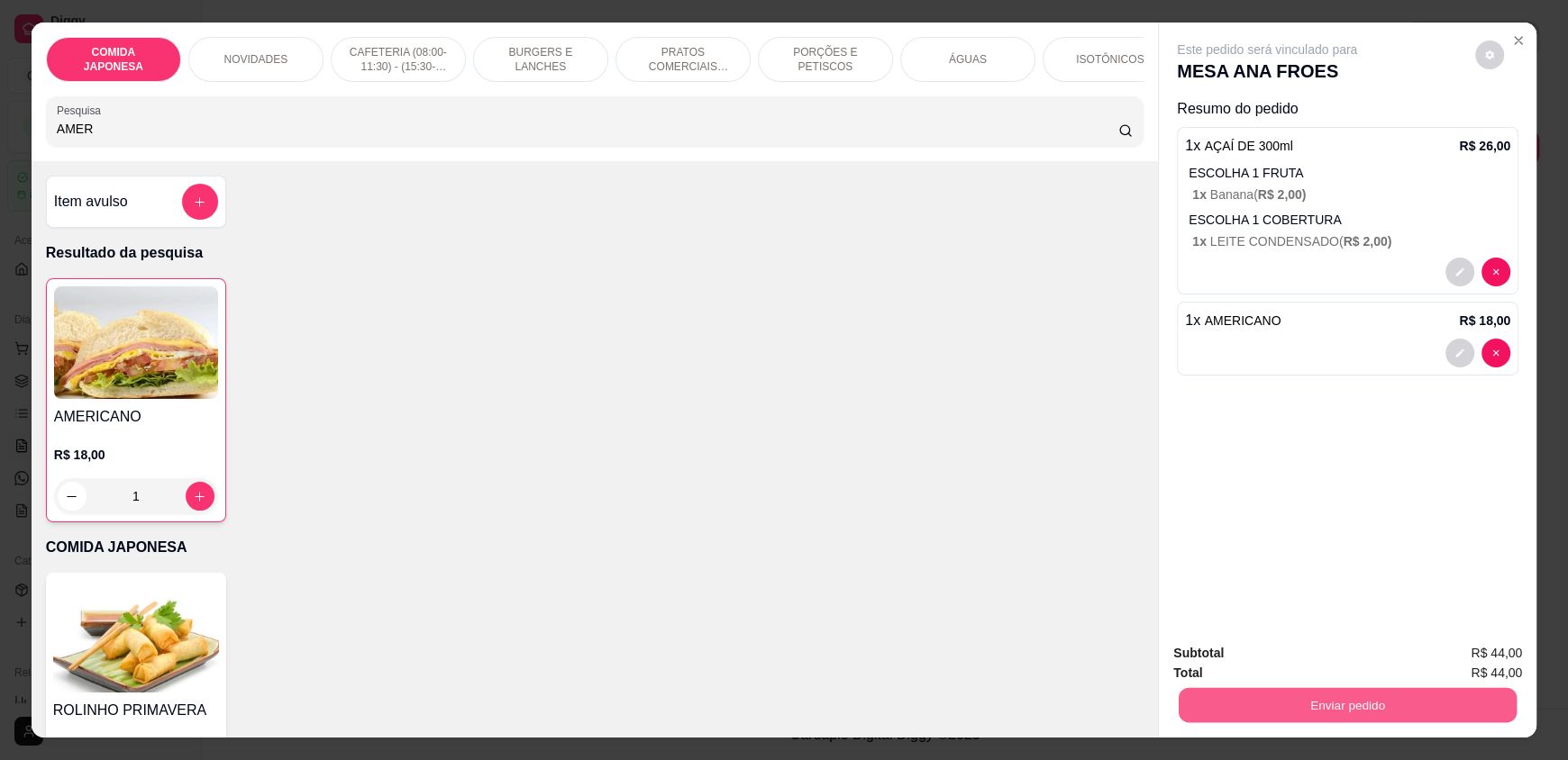
click at [1314, 715] on button "Enviar pedido" at bounding box center [1348, 705] width 338 height 35
click at [1315, 657] on button "Não registrar e enviar pedido" at bounding box center [1288, 661] width 182 height 33
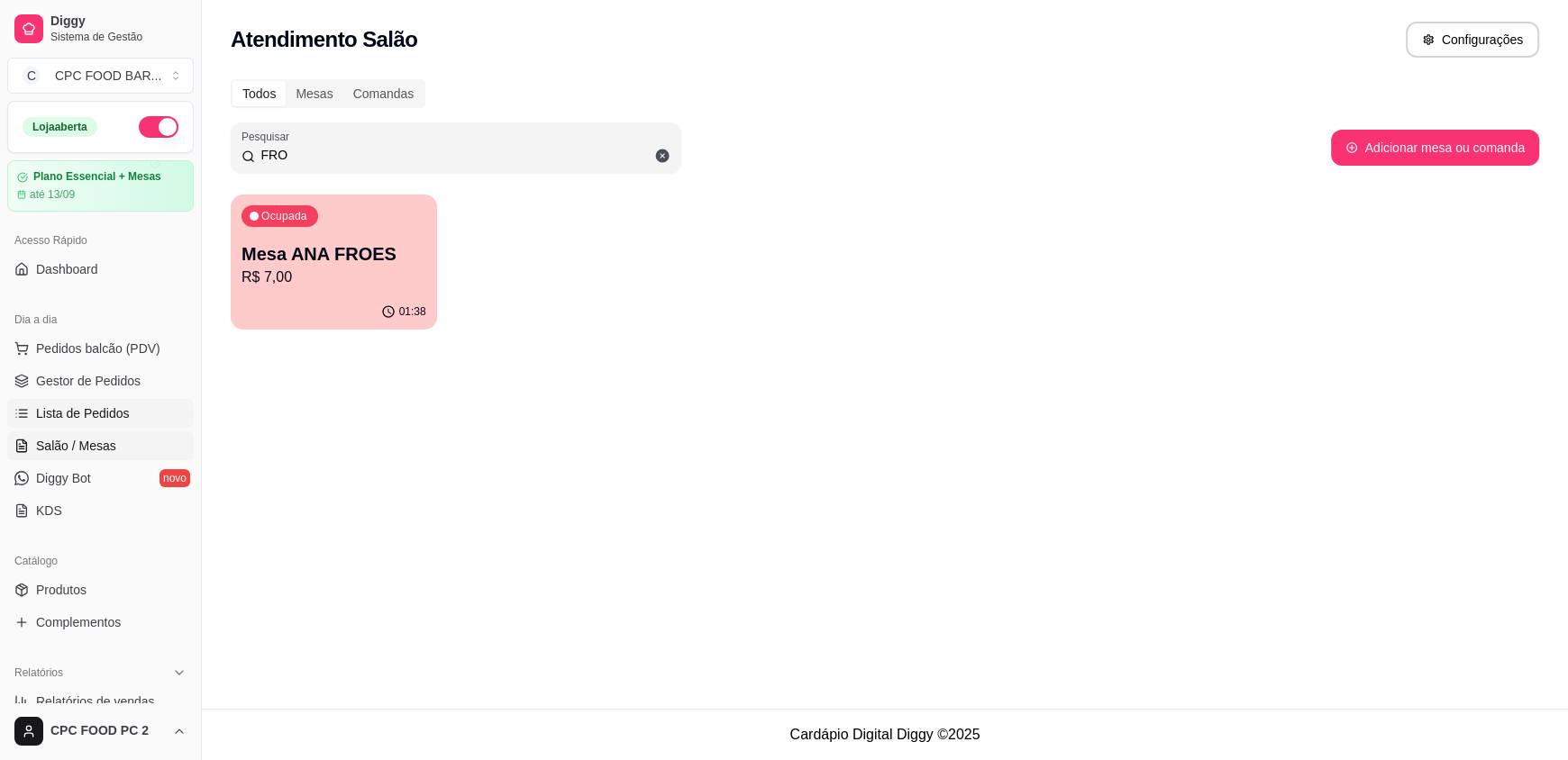
click at [97, 417] on span "Lista de Pedidos" at bounding box center [83, 413] width 94 height 18
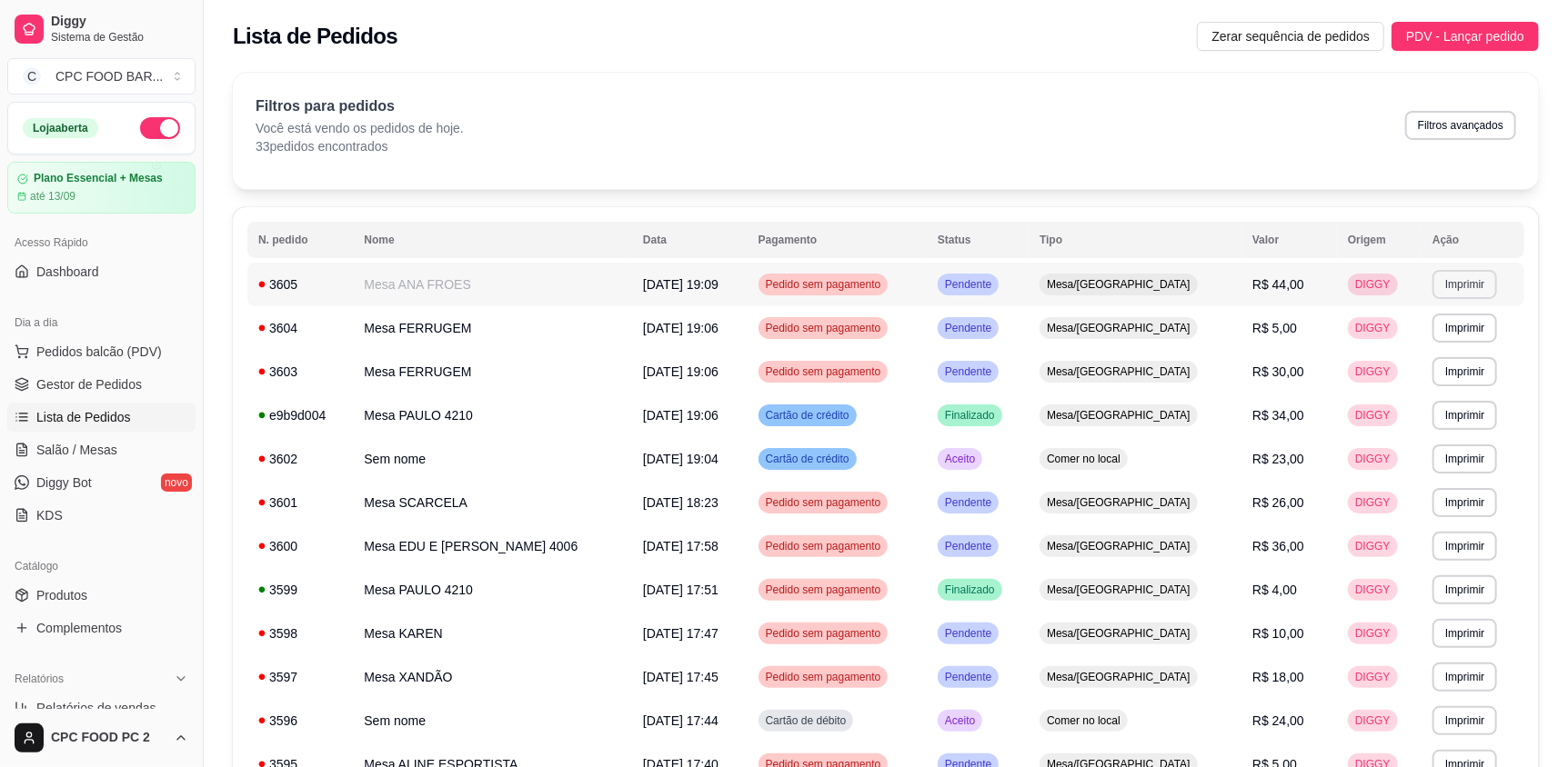
click at [1434, 286] on button "Imprimir" at bounding box center [1464, 284] width 65 height 29
click at [1420, 354] on button "IMPRESSORA" at bounding box center [1422, 347] width 132 height 29
click at [78, 465] on ul "Pedidos balcão (PDV) Gestor de Pedidos Lista de Pedidos Salão / Mesas Diggy Bot…" at bounding box center [101, 434] width 188 height 193
click at [86, 445] on span "Salão / Mesas" at bounding box center [77, 450] width 81 height 18
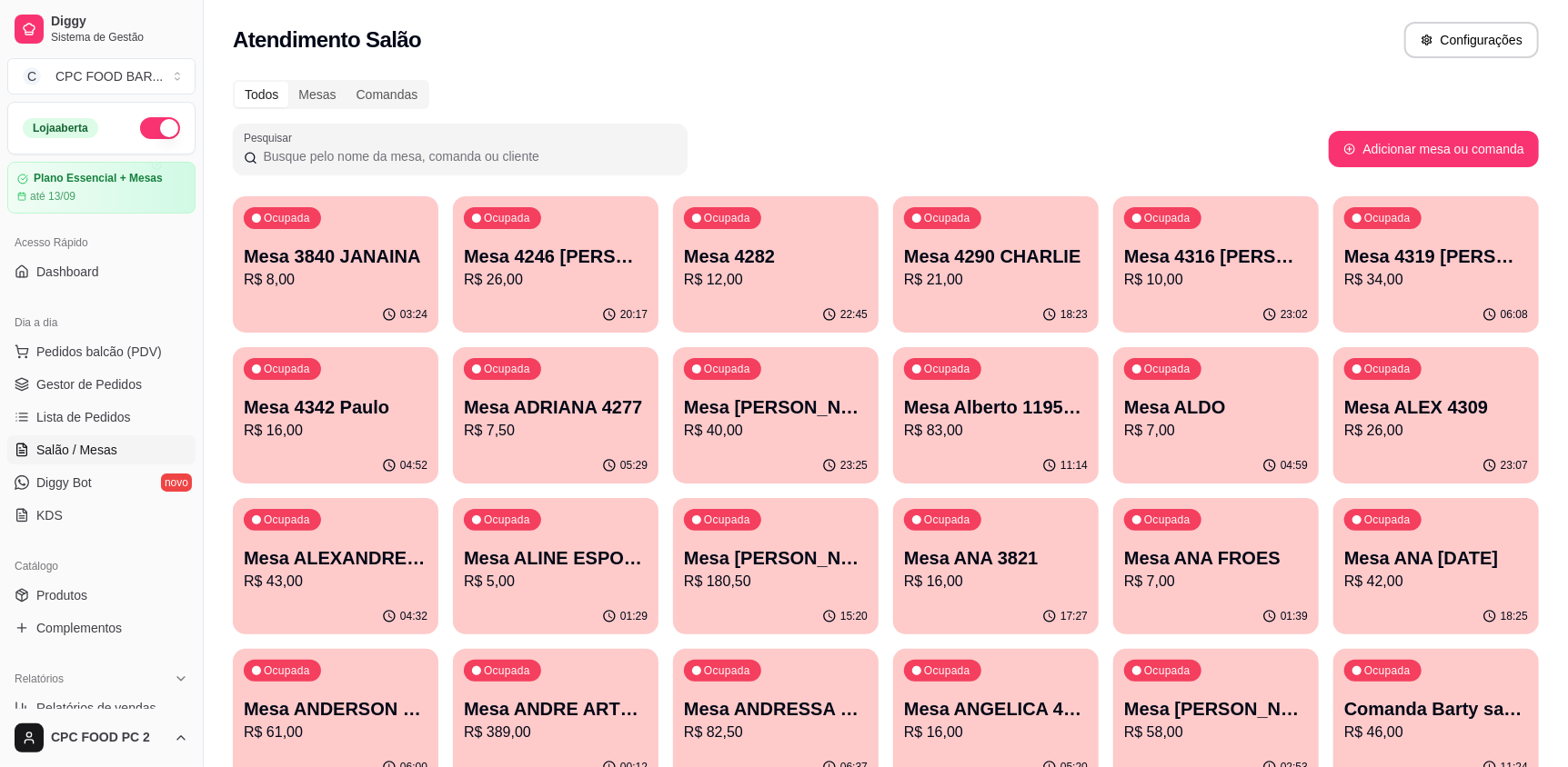
click at [436, 165] on input "Pesquisar" at bounding box center [467, 155] width 420 height 18
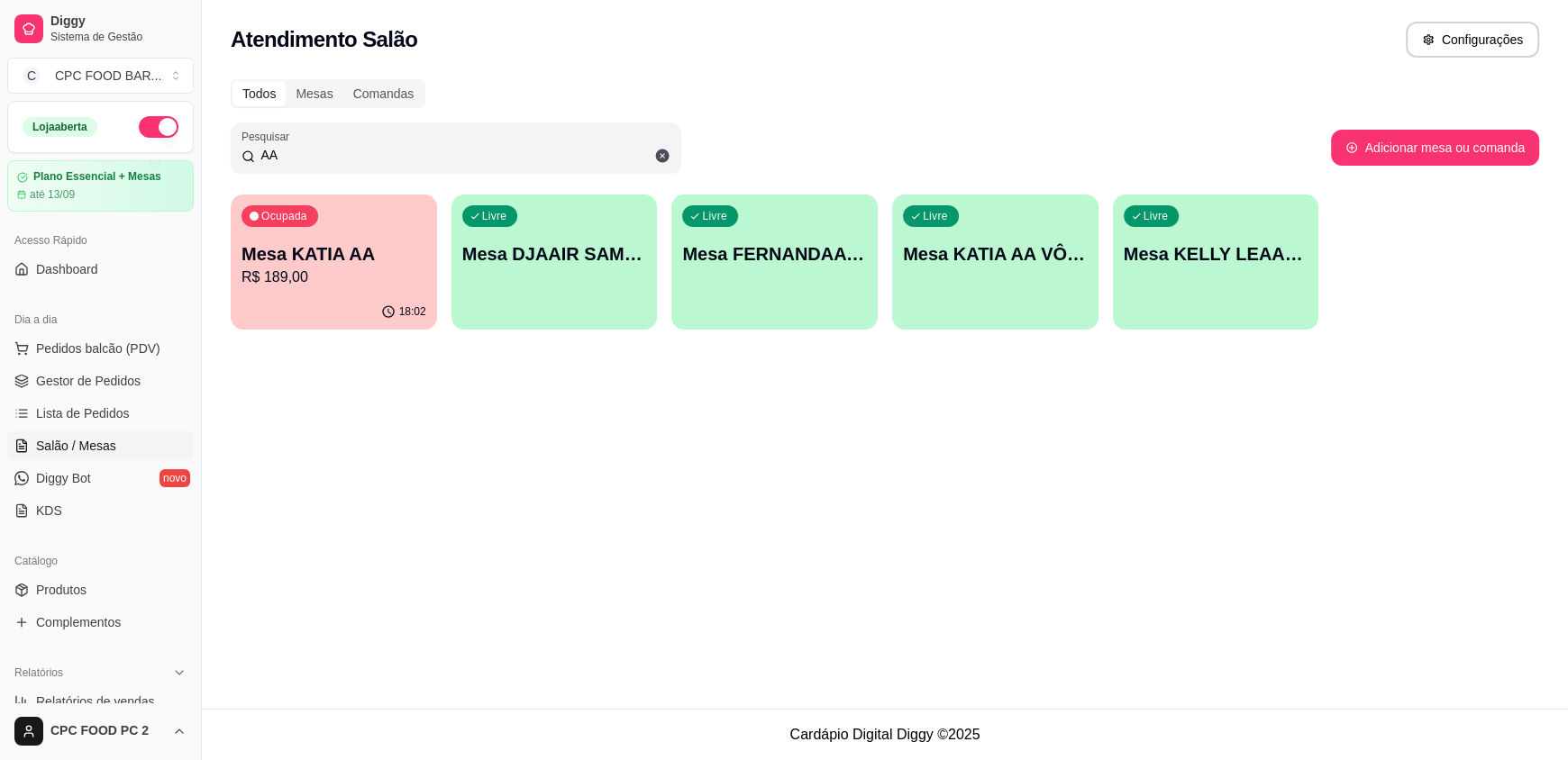
type input "A"
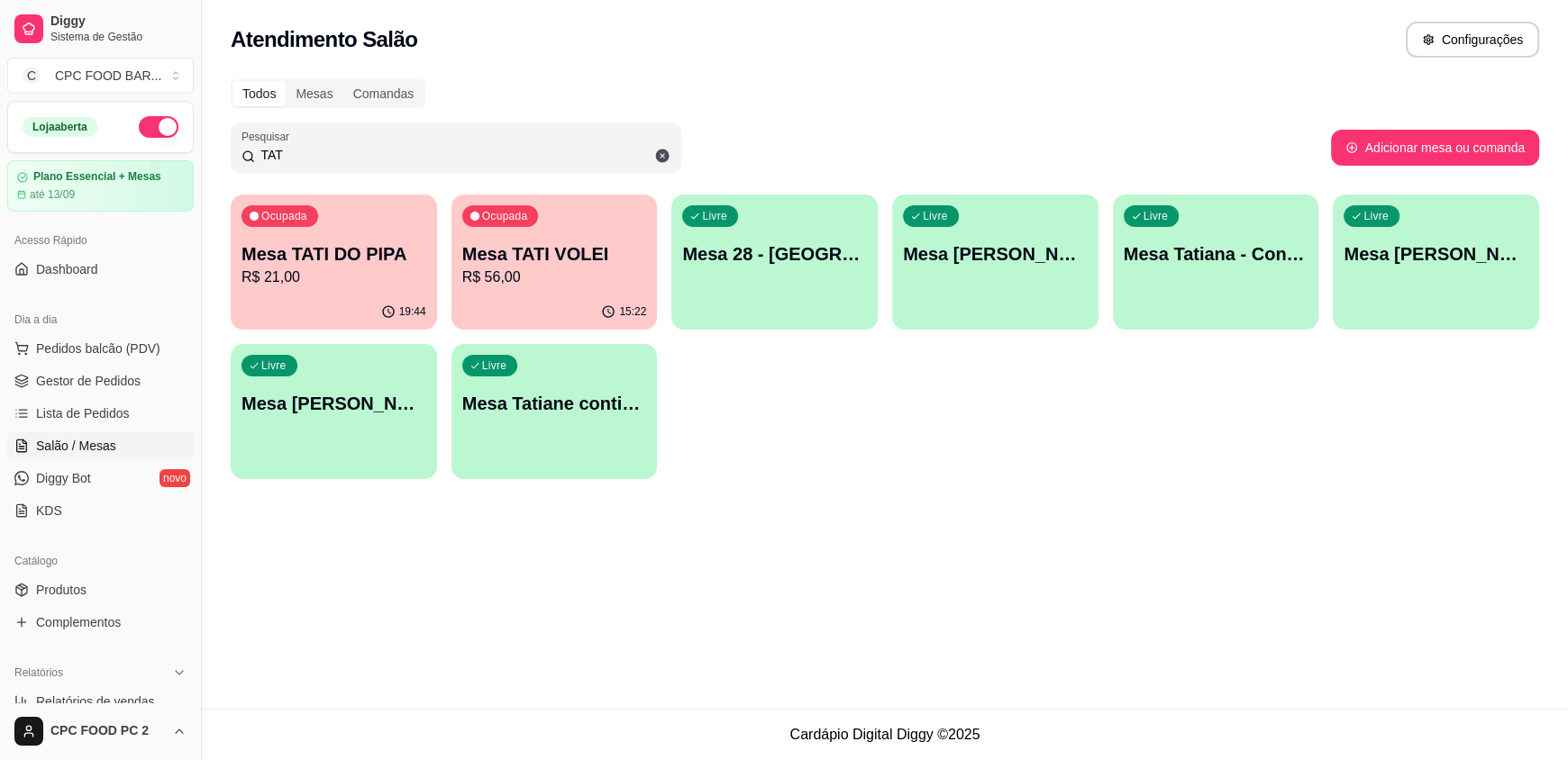
type input "TAT"
click at [524, 243] on p "Mesa TATI VOLEI" at bounding box center [554, 253] width 185 height 25
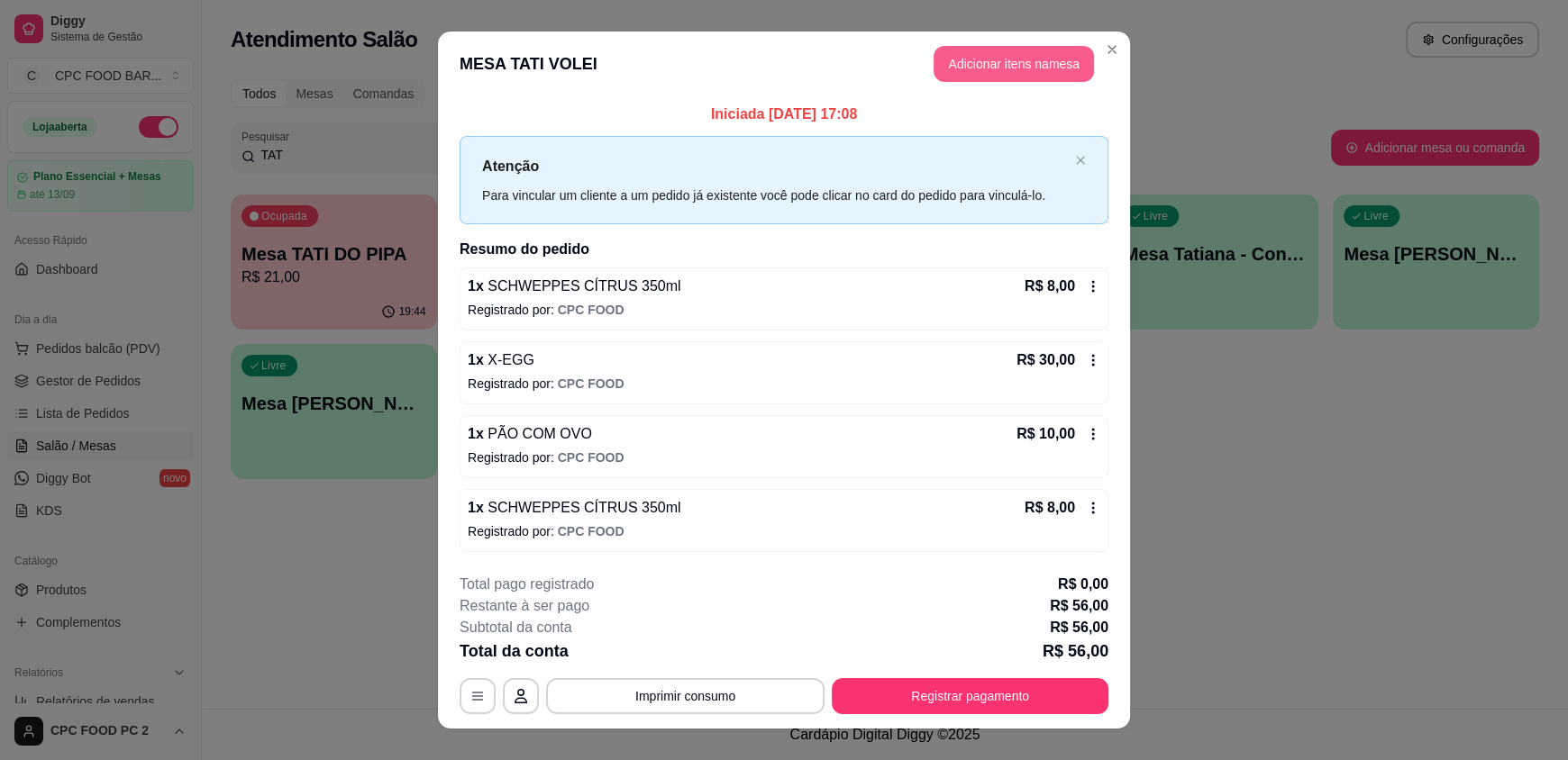
click at [963, 54] on button "Adicionar itens na mesa" at bounding box center [1014, 64] width 161 height 36
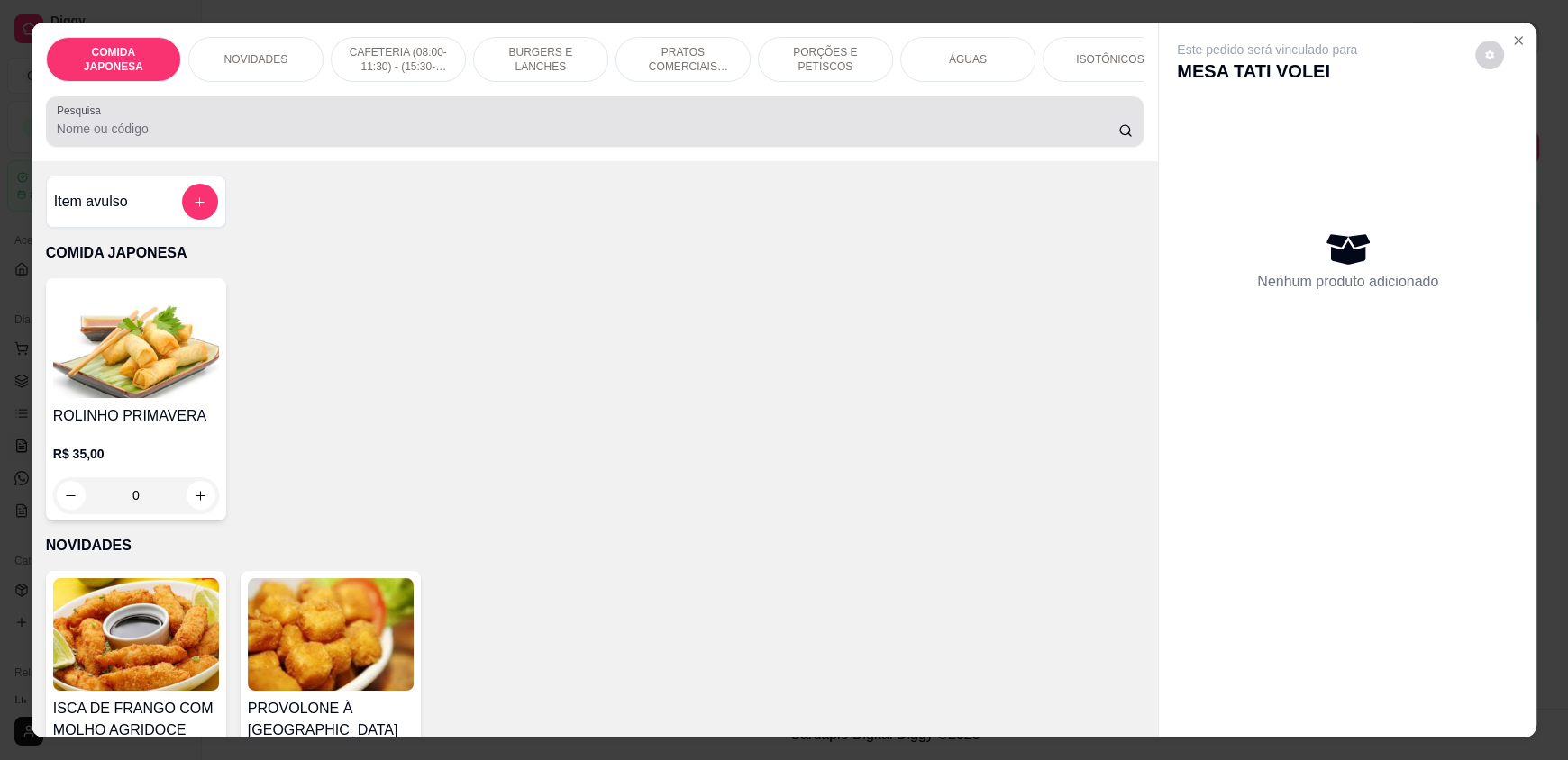
click at [872, 125] on div at bounding box center [594, 122] width 1076 height 36
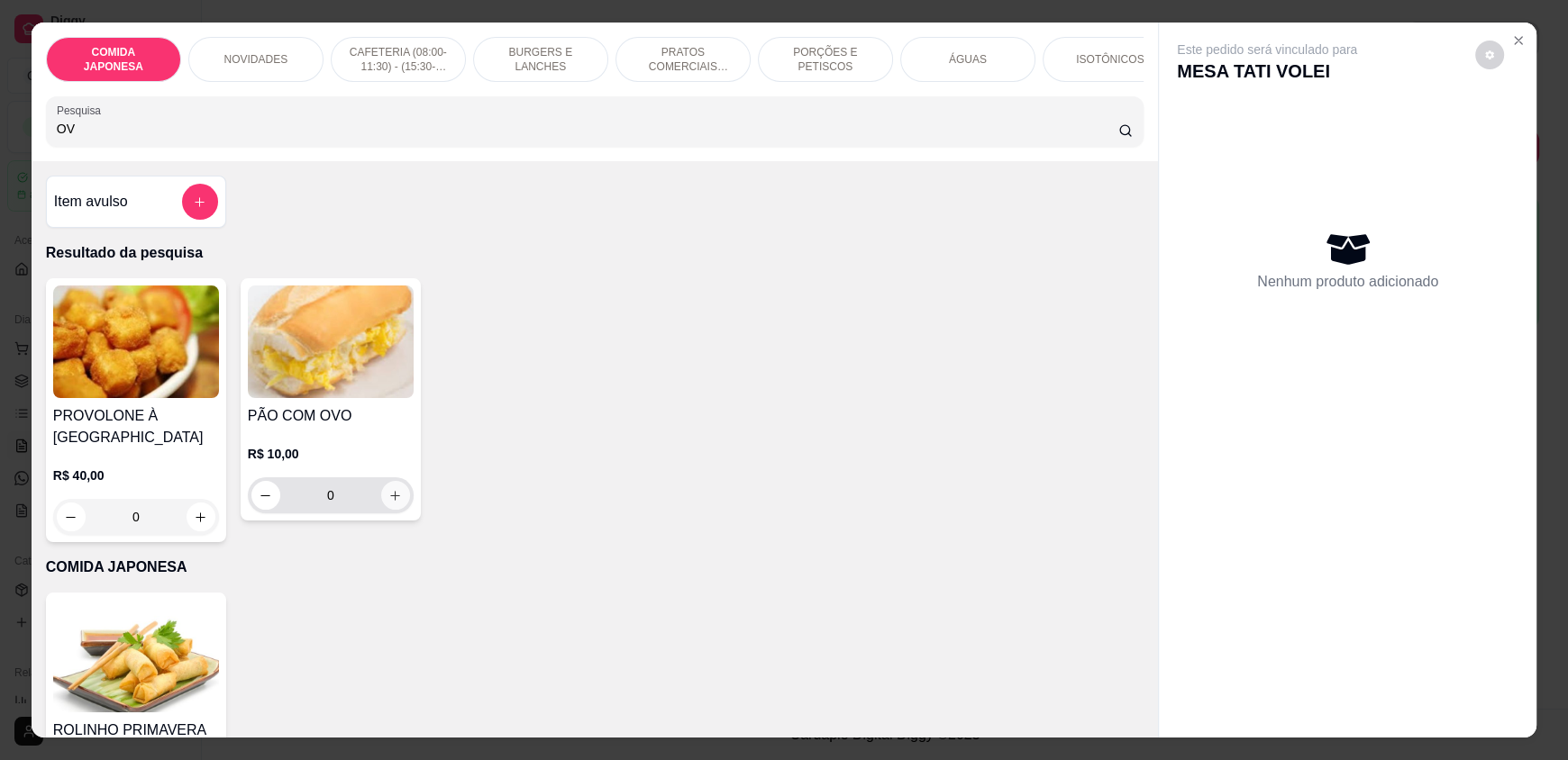
type input "OV"
click at [389, 503] on icon "increase-product-quantity" at bounding box center [395, 496] width 14 height 14
type input "1"
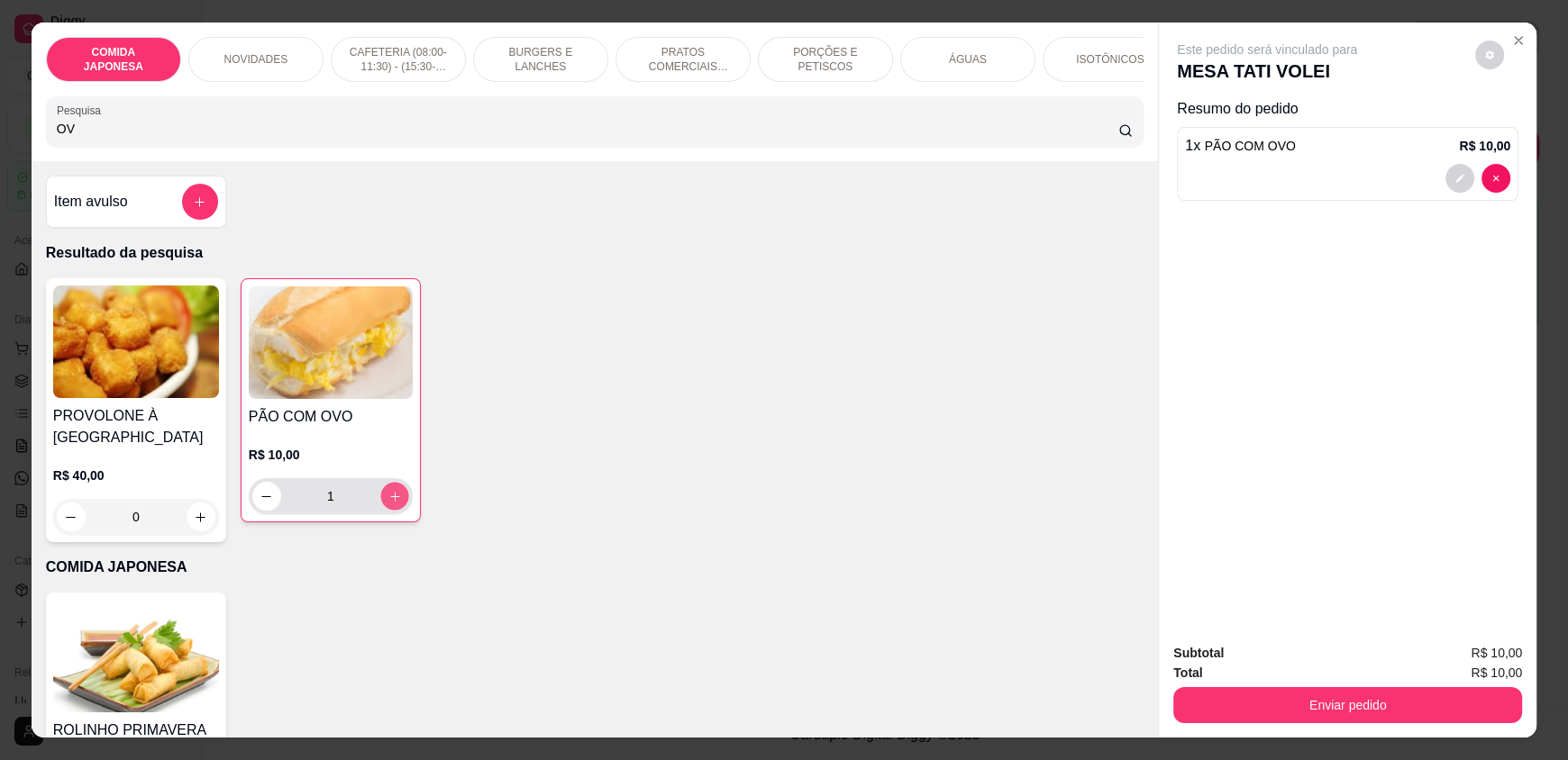
click at [388, 504] on icon "increase-product-quantity" at bounding box center [395, 496] width 14 height 14
type input "2"
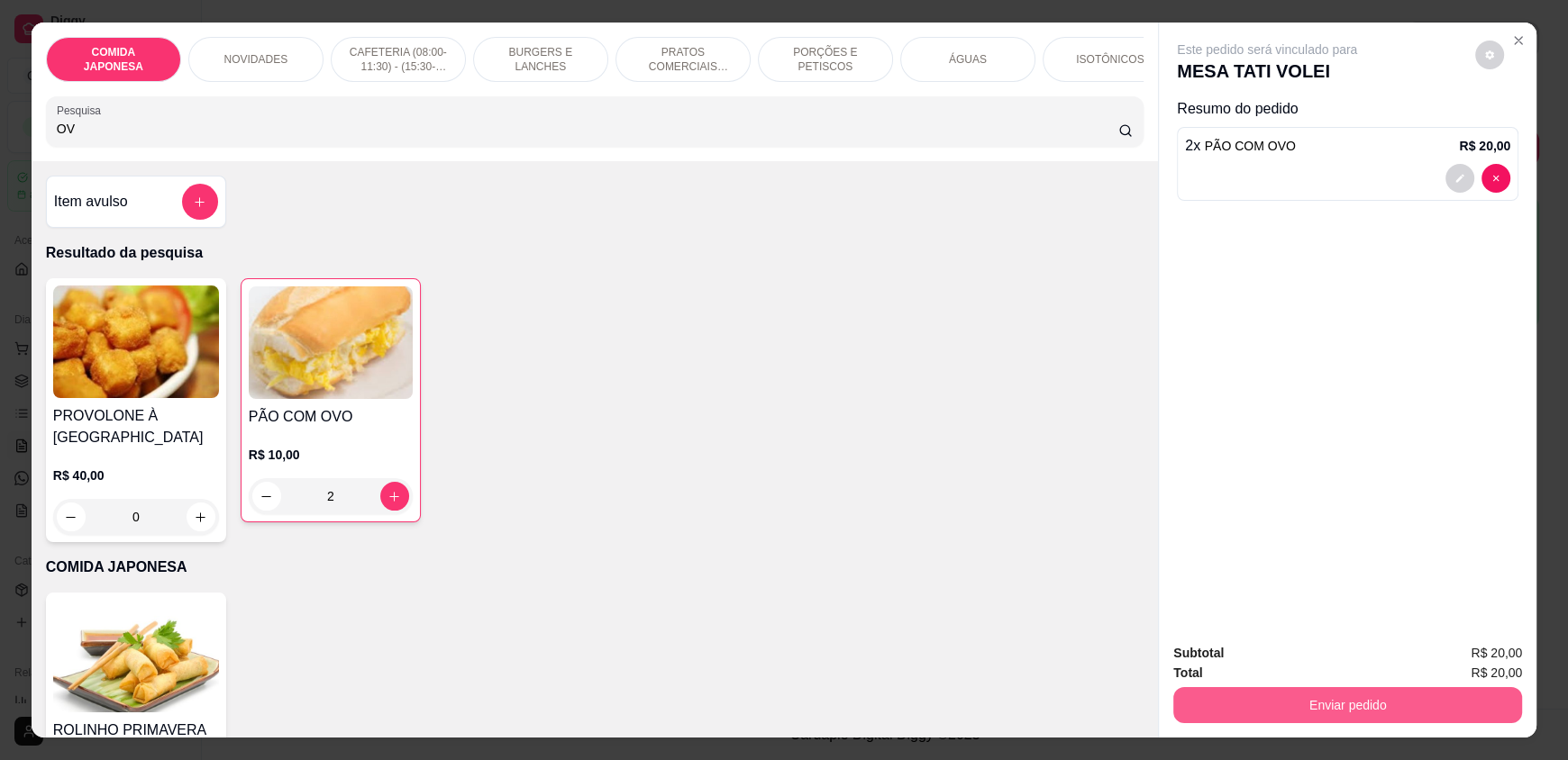
click at [1324, 695] on button "Enviar pedido" at bounding box center [1348, 705] width 349 height 36
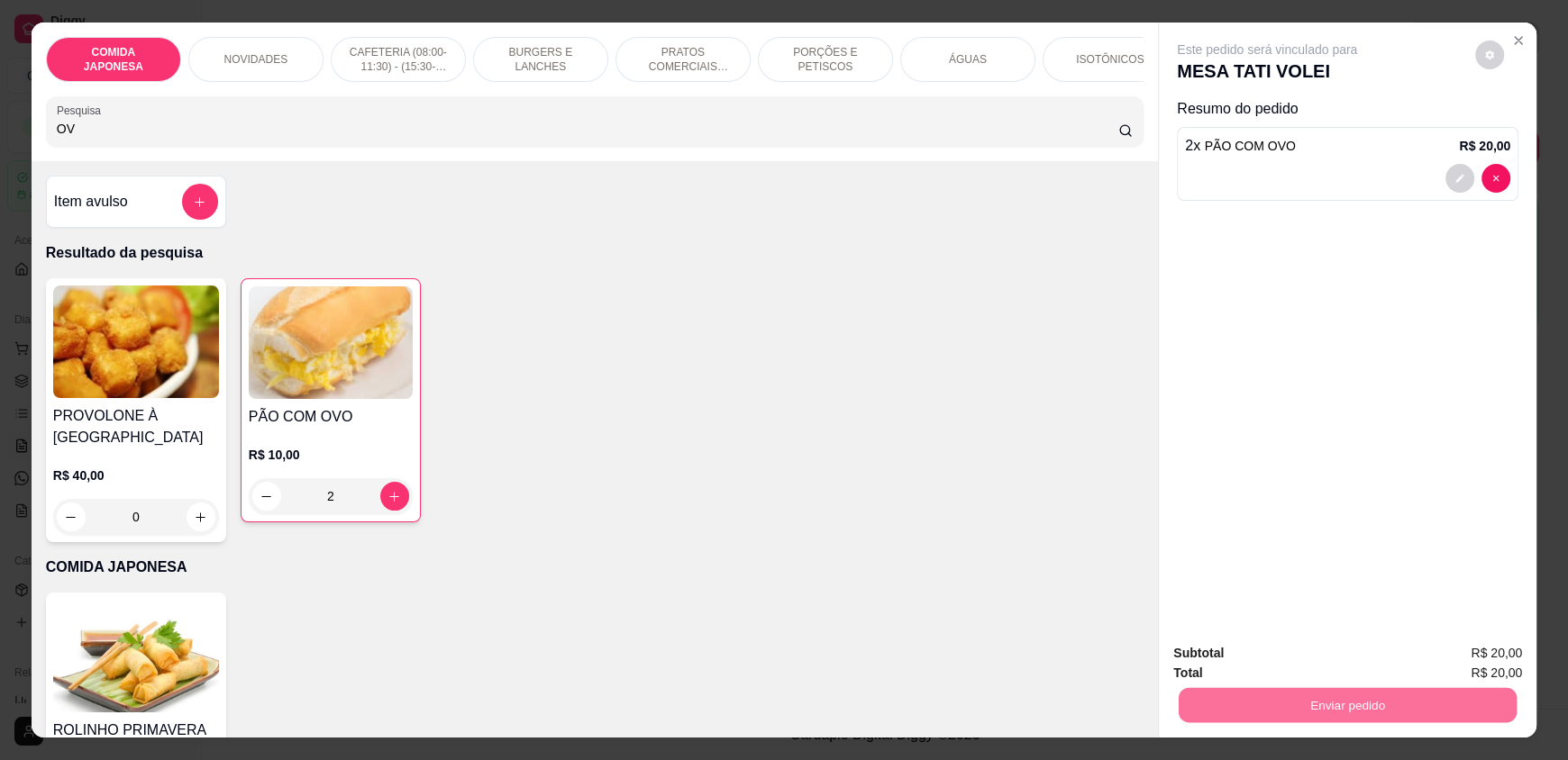
click at [1266, 651] on button "Não registrar e enviar pedido" at bounding box center [1288, 661] width 182 height 33
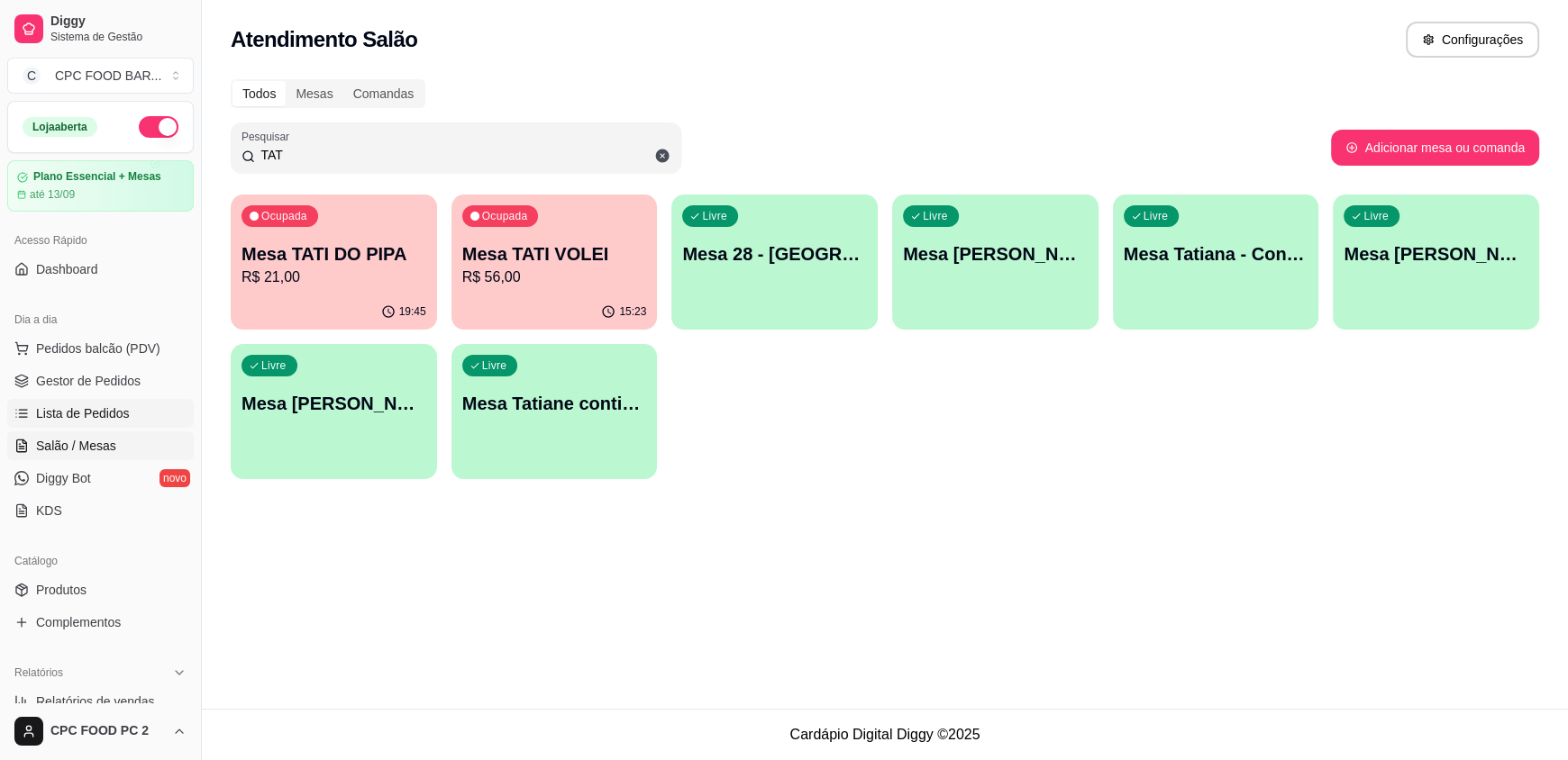
click at [47, 417] on span "Lista de Pedidos" at bounding box center [83, 413] width 94 height 18
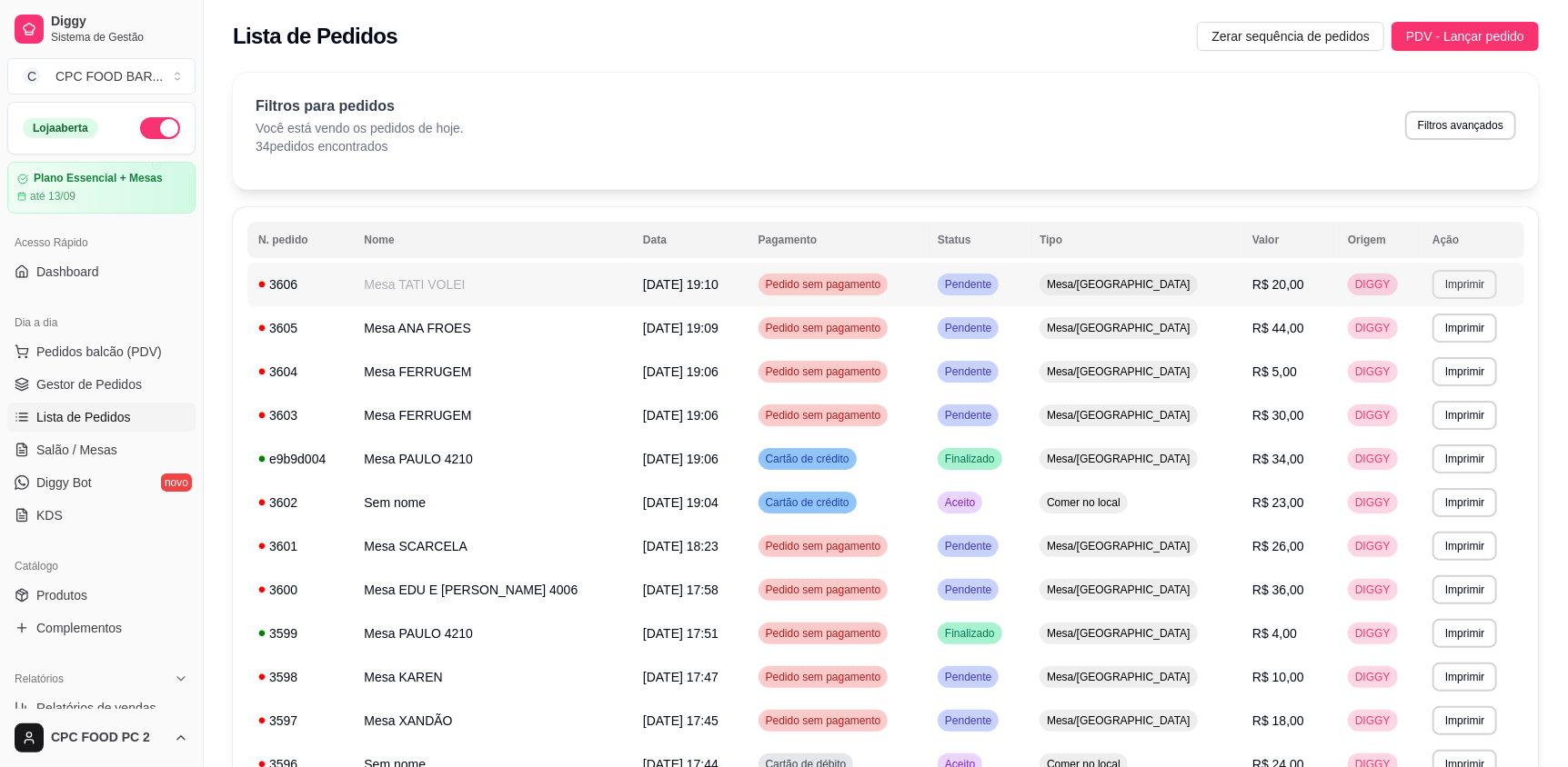
click at [1461, 287] on button "Imprimir" at bounding box center [1464, 284] width 65 height 29
click at [1391, 343] on button "IMPRESSORA" at bounding box center [1422, 347] width 127 height 28
click at [82, 355] on span "Pedidos balcão (PDV)" at bounding box center [99, 351] width 126 height 18
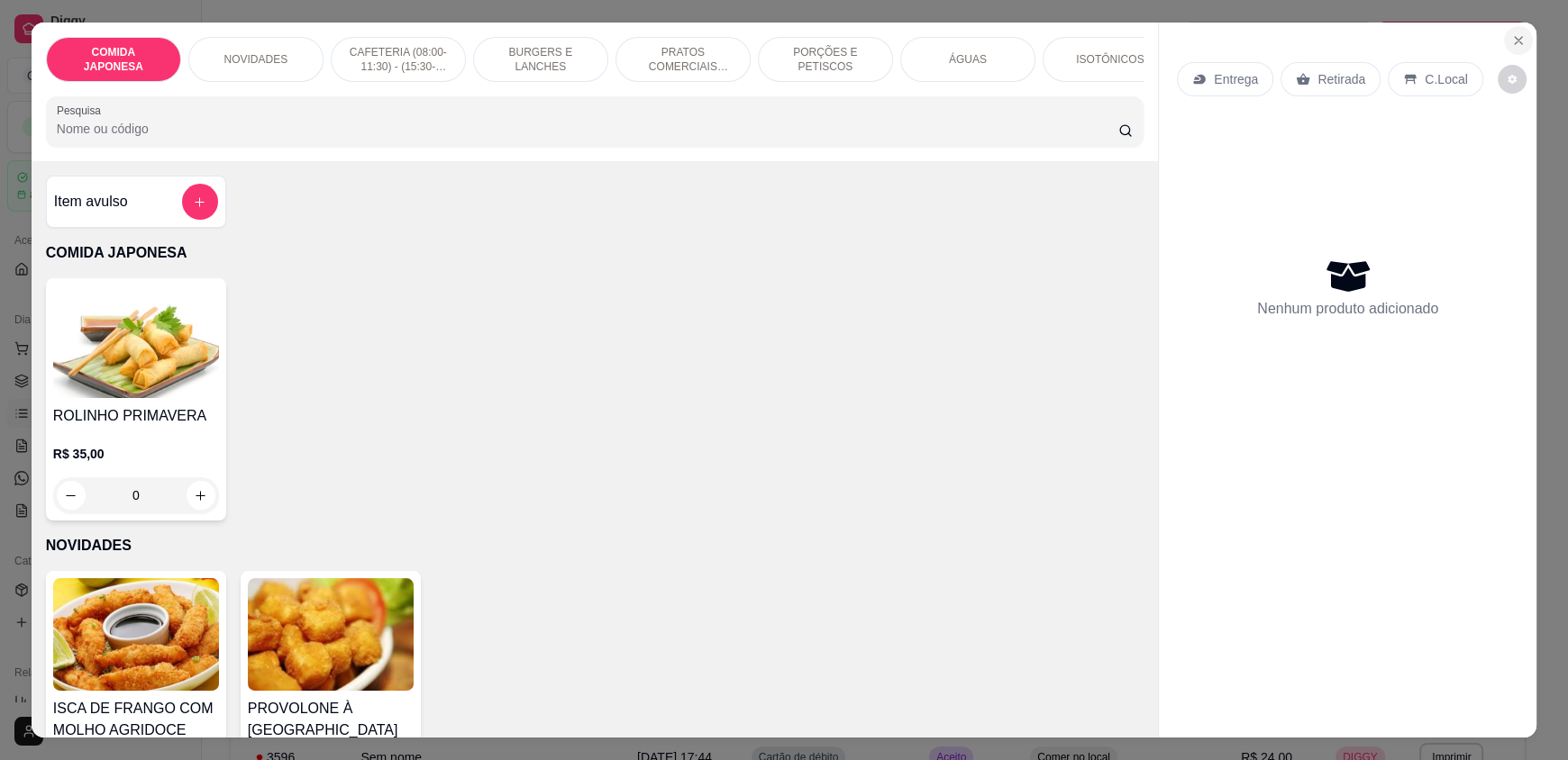
click at [1520, 38] on button "Close" at bounding box center [1518, 40] width 29 height 29
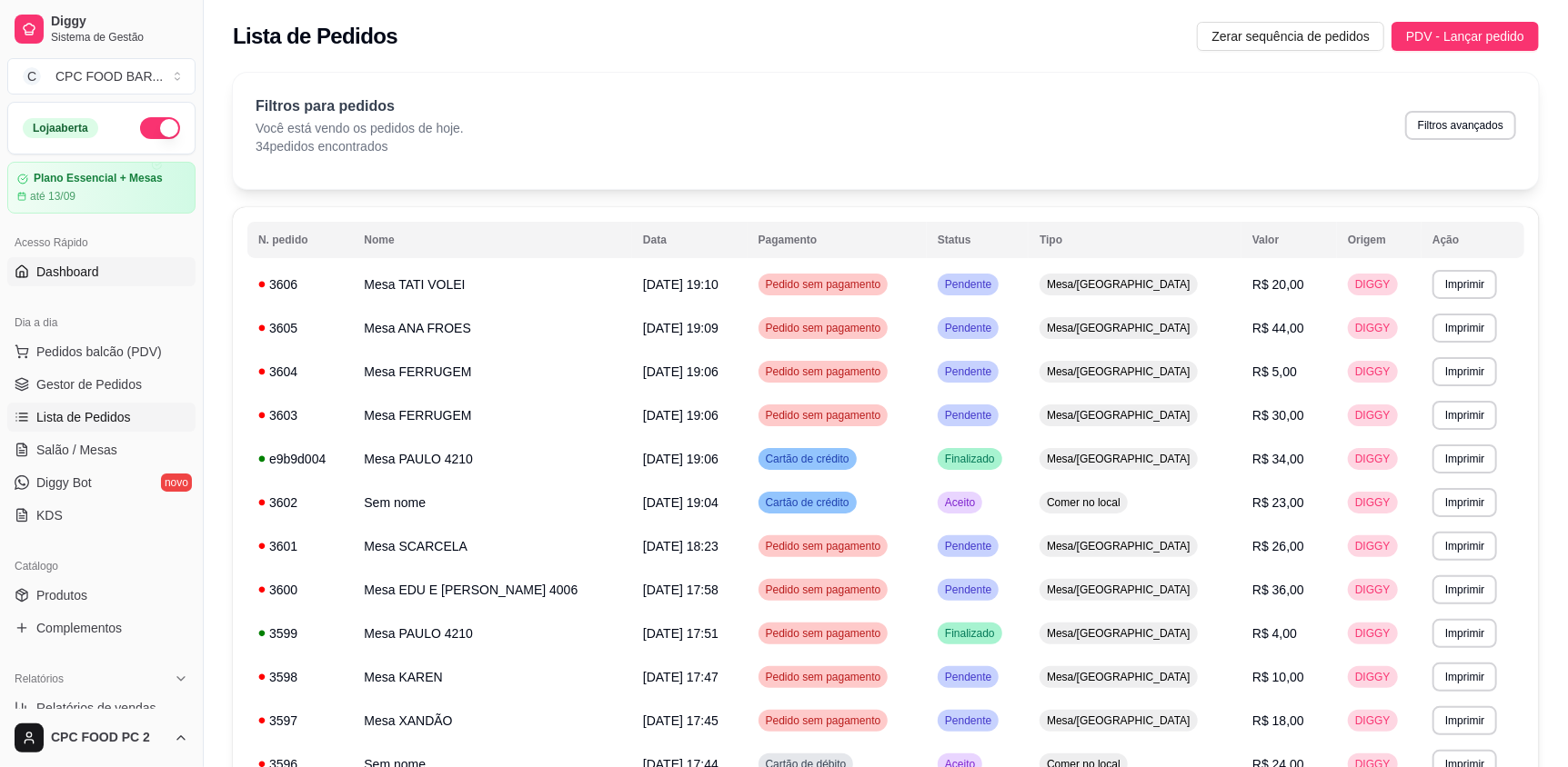
click at [62, 271] on span "Dashboard" at bounding box center [67, 272] width 63 height 18
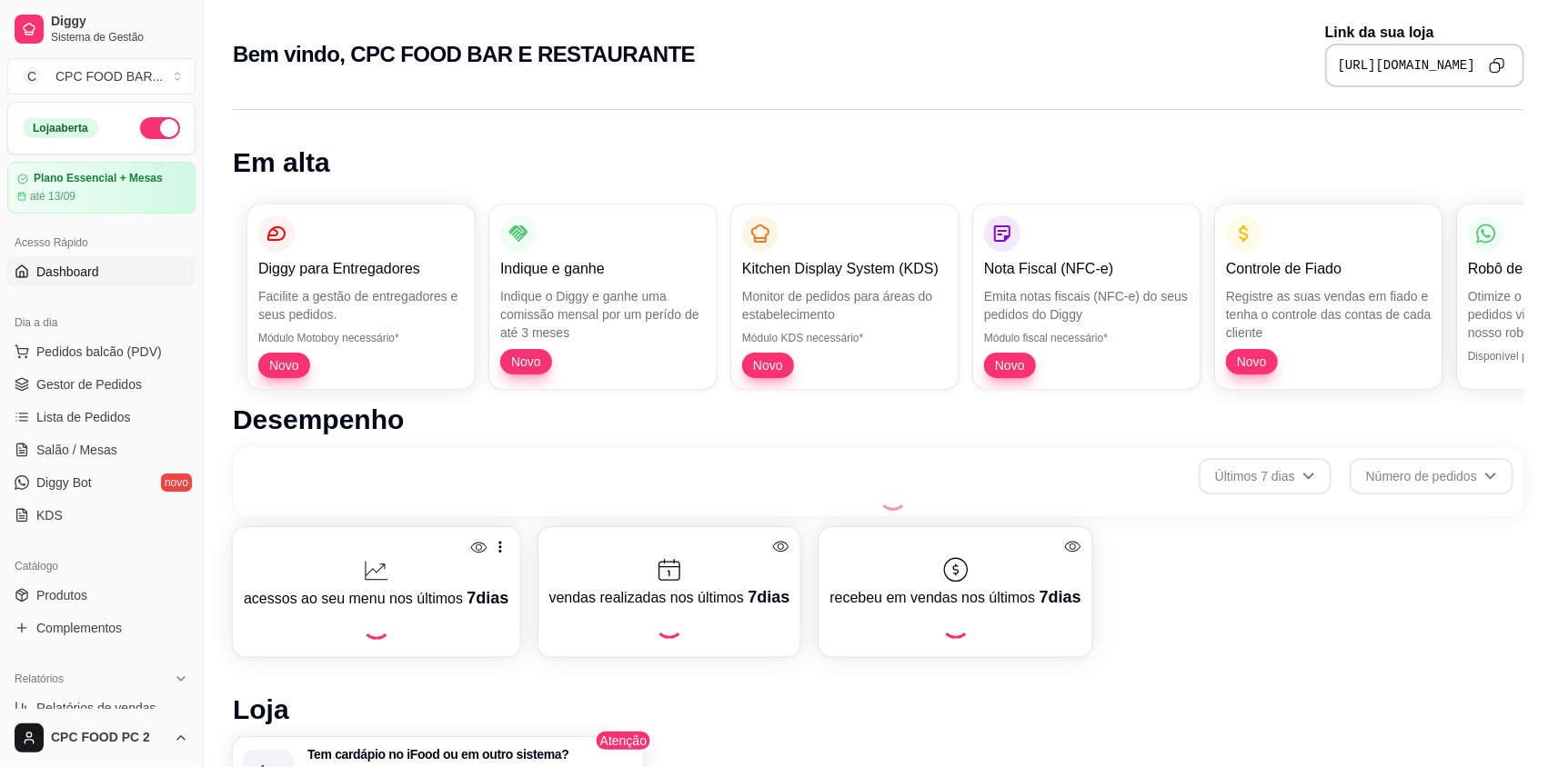
scroll to position [516, 0]
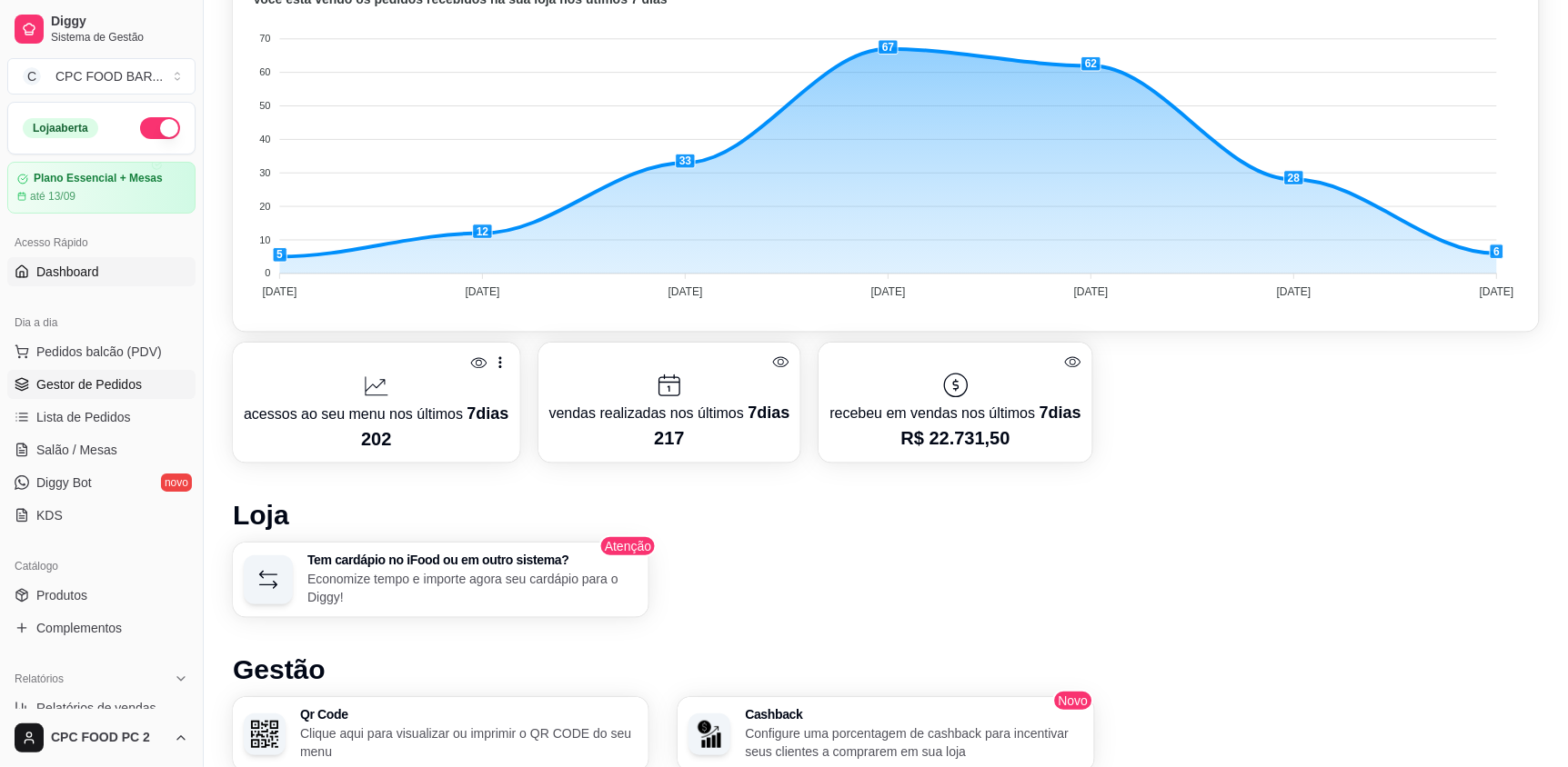
click at [93, 380] on span "Gestor de Pedidos" at bounding box center [89, 384] width 106 height 18
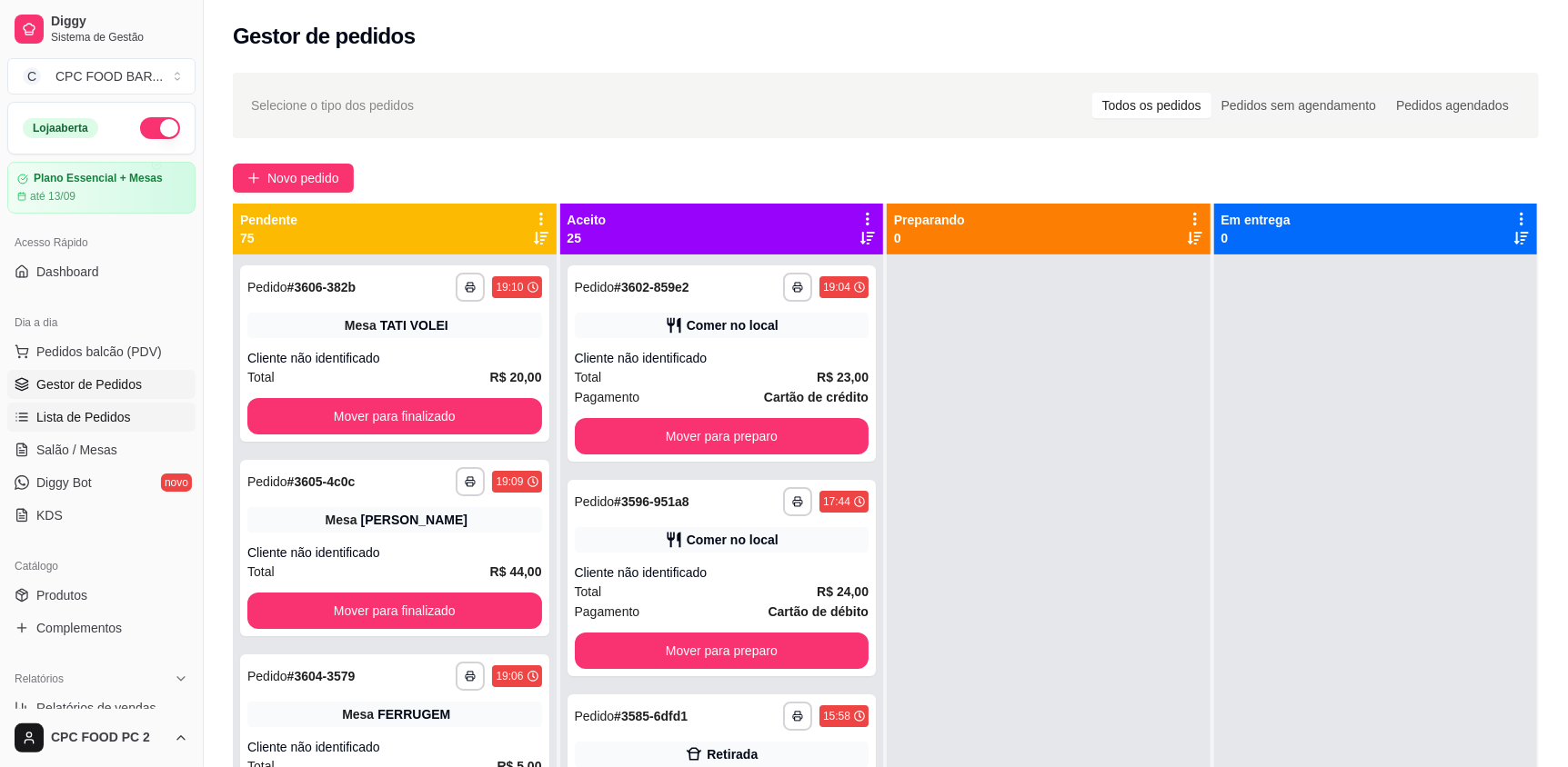
click at [96, 419] on span "Lista de Pedidos" at bounding box center [83, 417] width 95 height 18
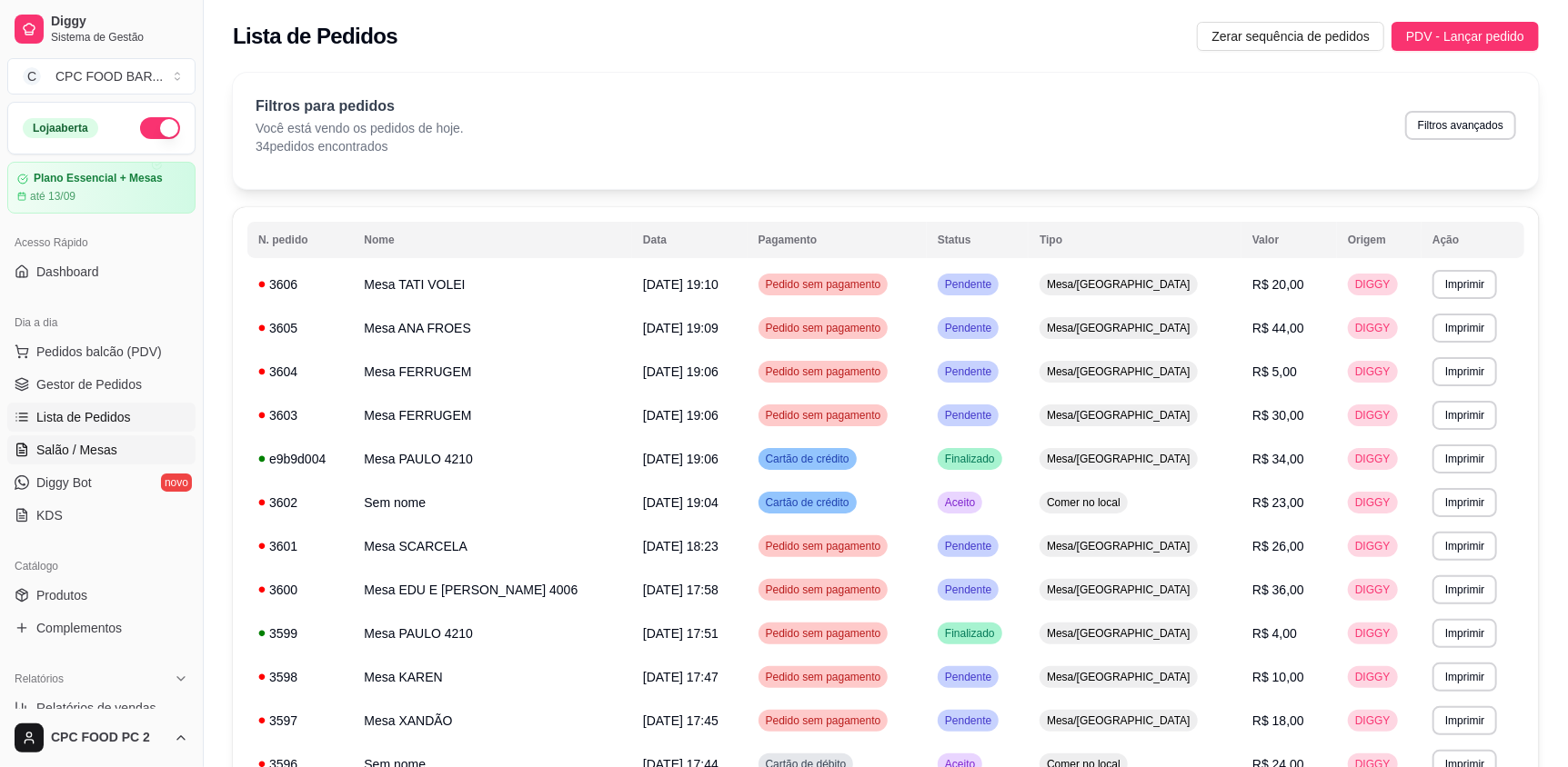
click at [100, 443] on span "Salão / Mesas" at bounding box center [77, 450] width 81 height 18
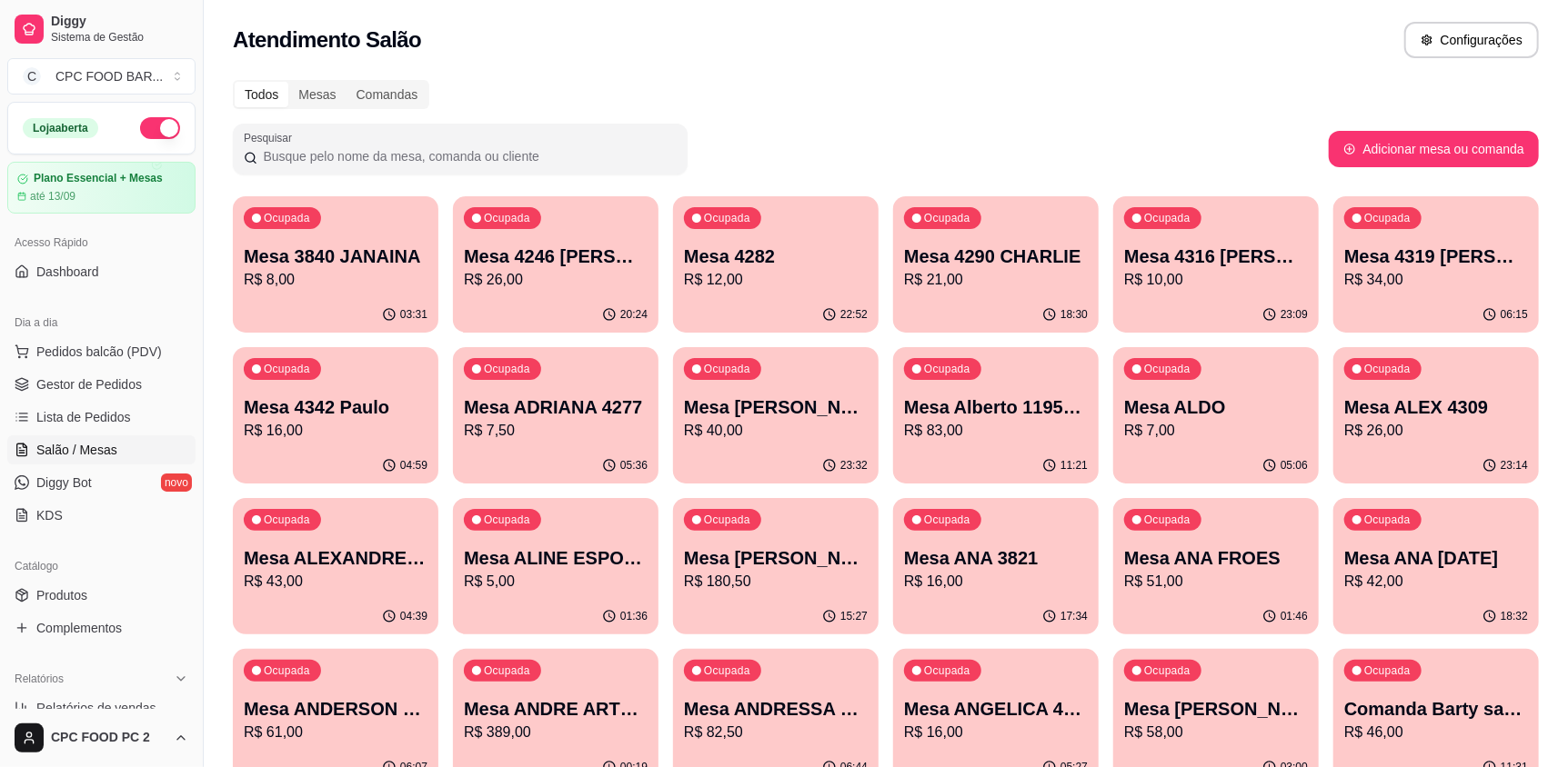
click at [506, 147] on input "Pesquisar" at bounding box center [467, 155] width 420 height 18
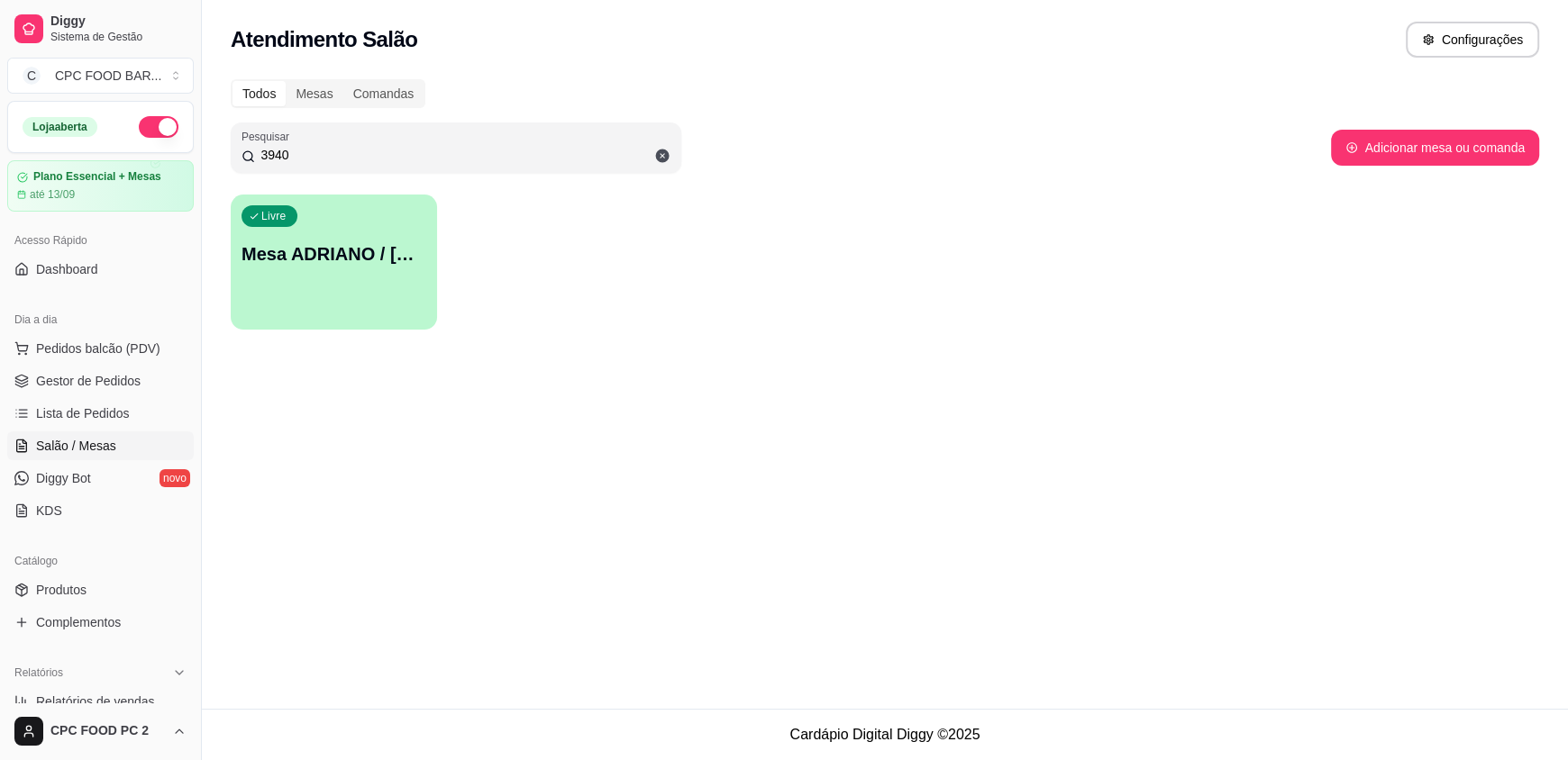
type input "3940"
click at [374, 227] on div "Livre Mesa ADRIANO / [PERSON_NAME] 3940" at bounding box center [333, 251] width 201 height 109
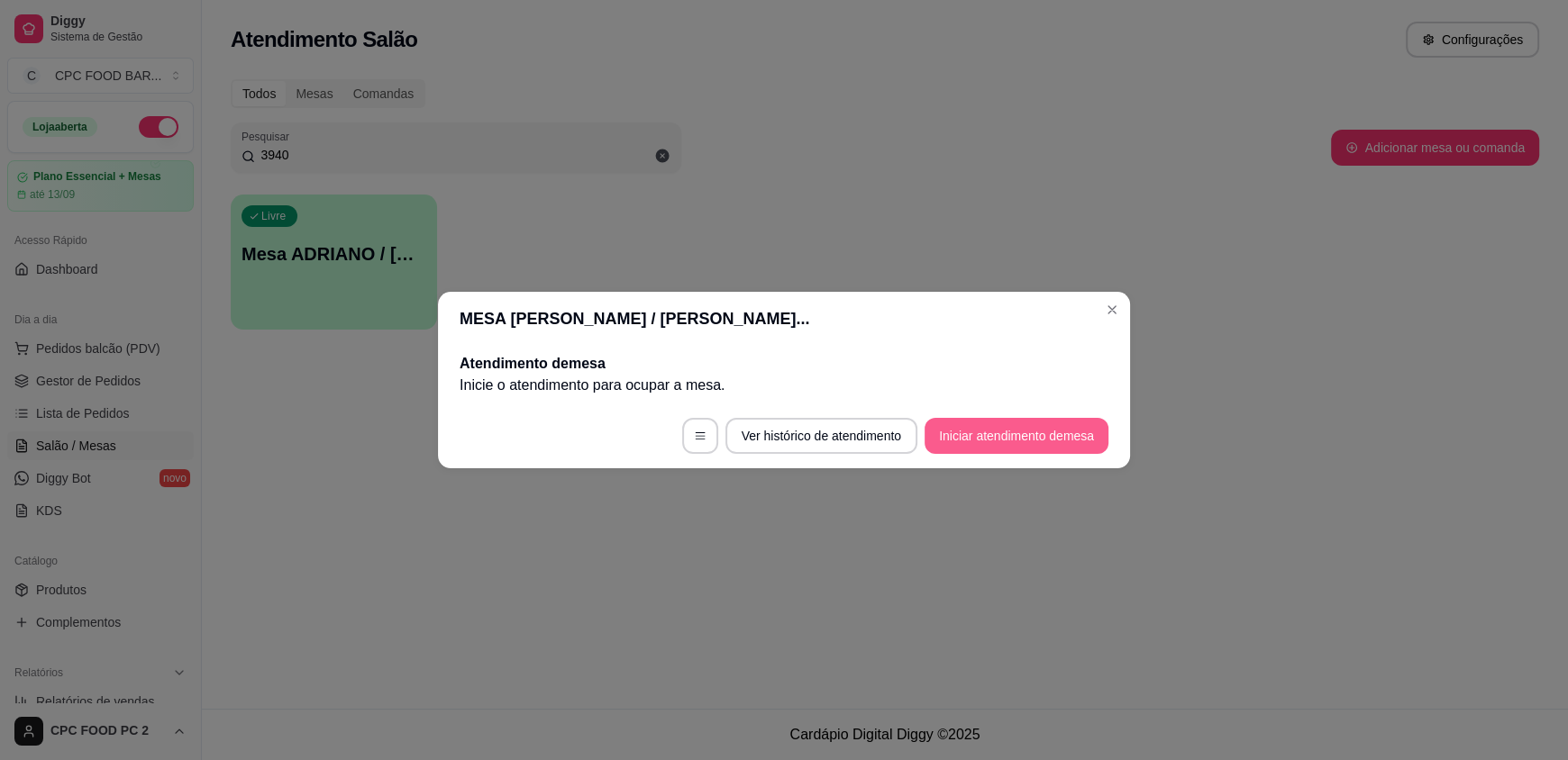
click at [967, 431] on button "Iniciar atendimento de mesa" at bounding box center [1017, 435] width 184 height 36
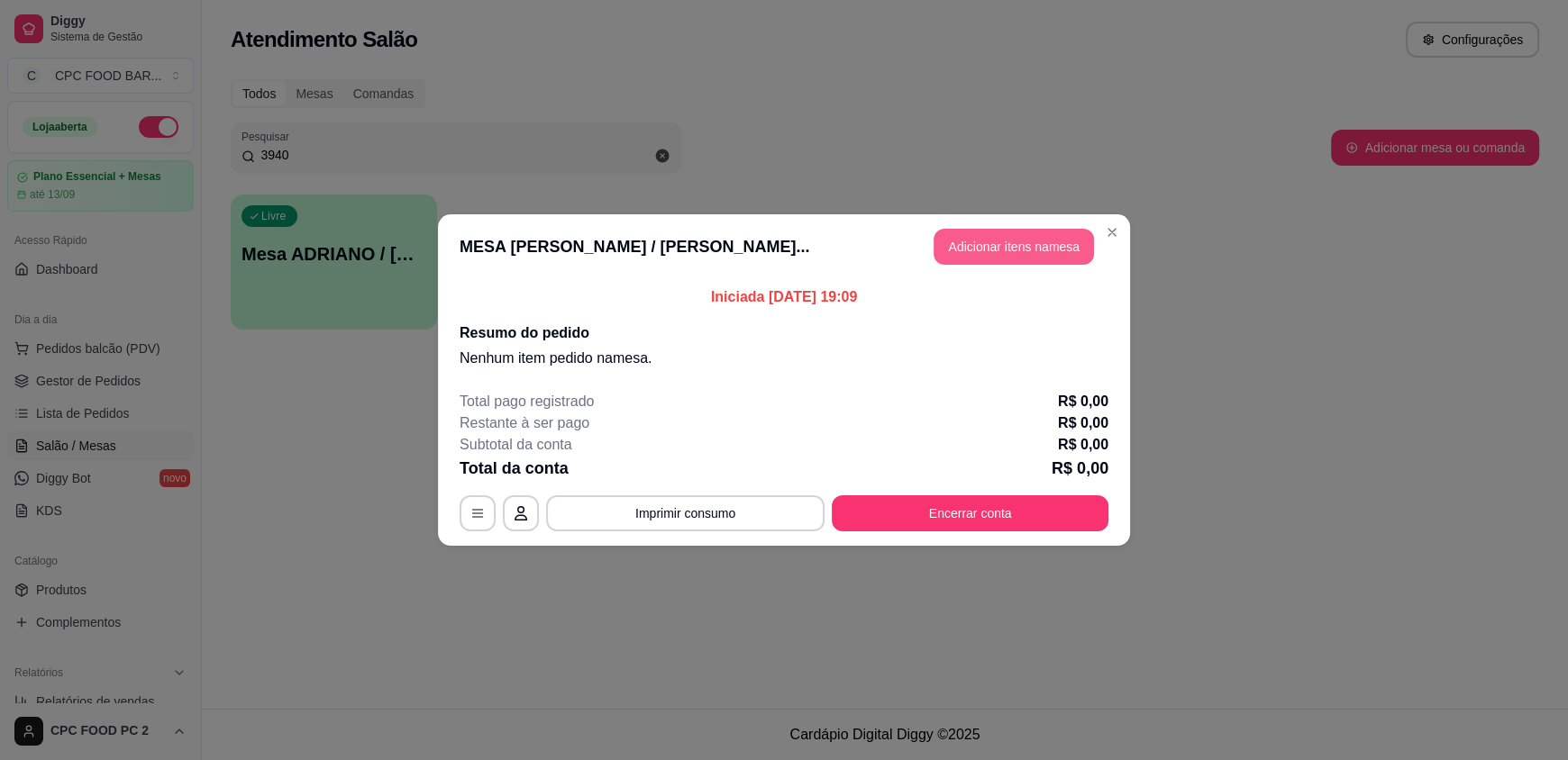
click at [976, 238] on button "Adicionar itens na mesa" at bounding box center [1014, 247] width 161 height 36
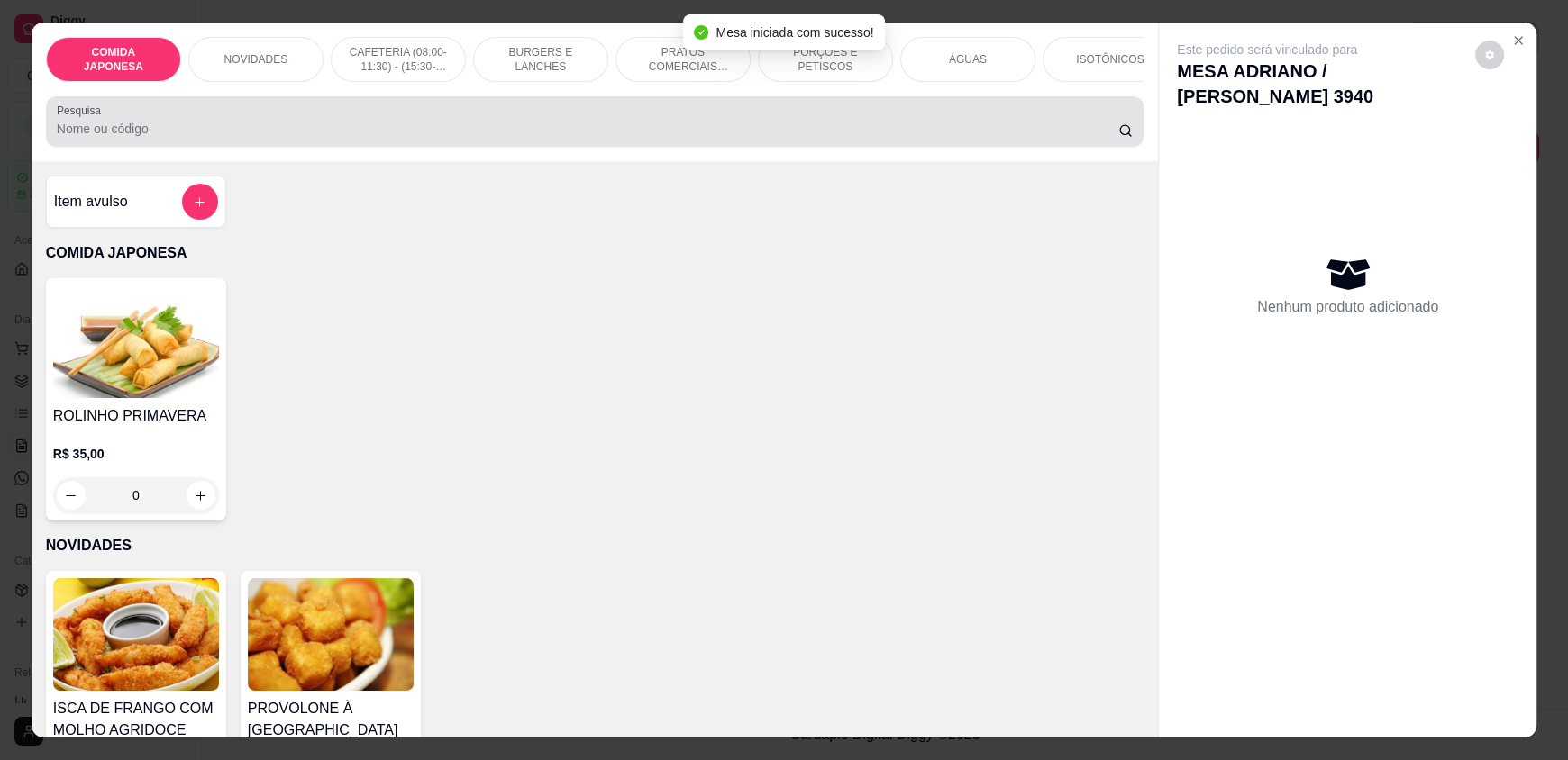
click at [190, 123] on div at bounding box center [594, 122] width 1076 height 36
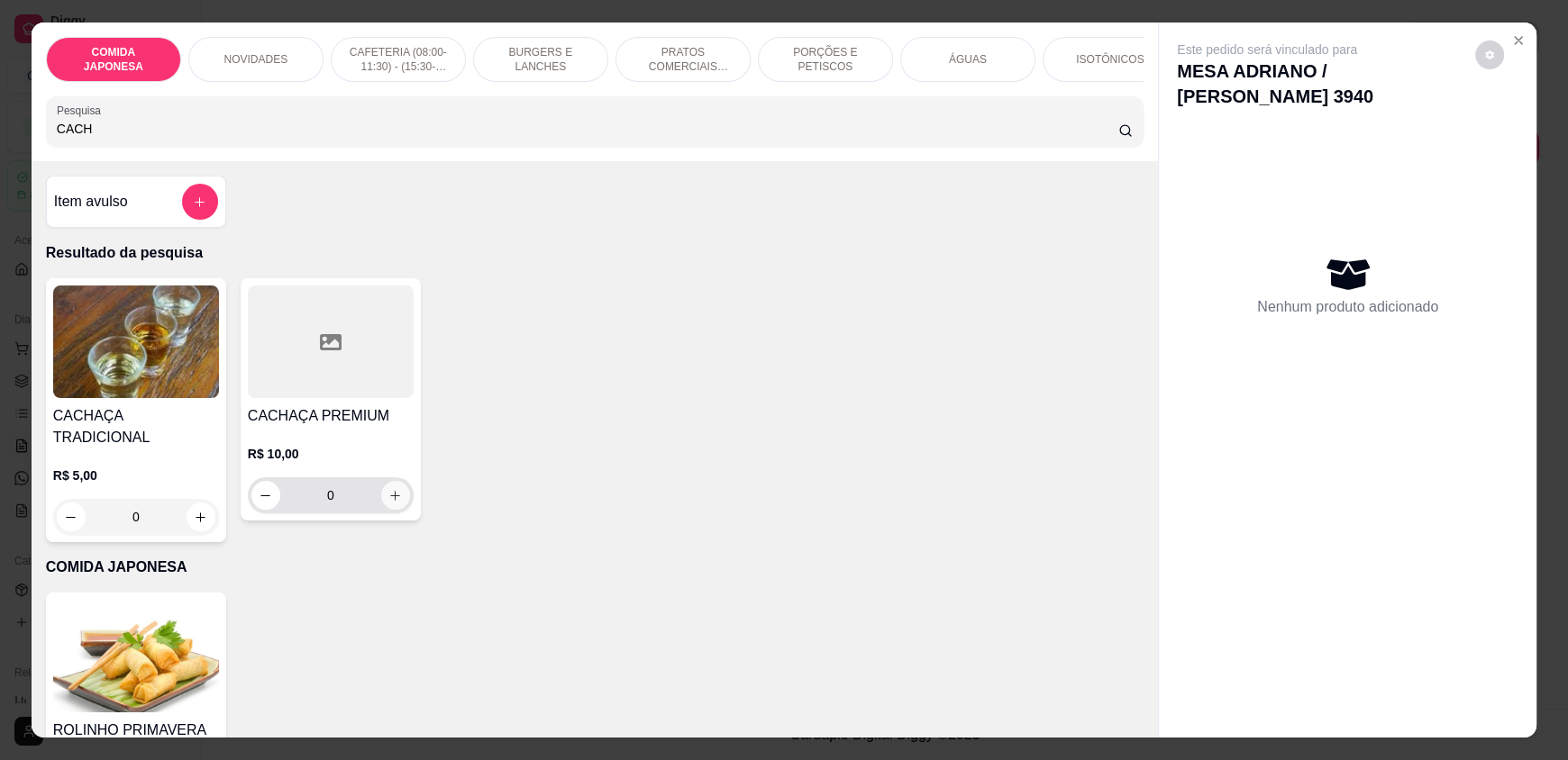
type input "CACH"
click at [388, 503] on icon "increase-product-quantity" at bounding box center [395, 496] width 14 height 14
type input "1"
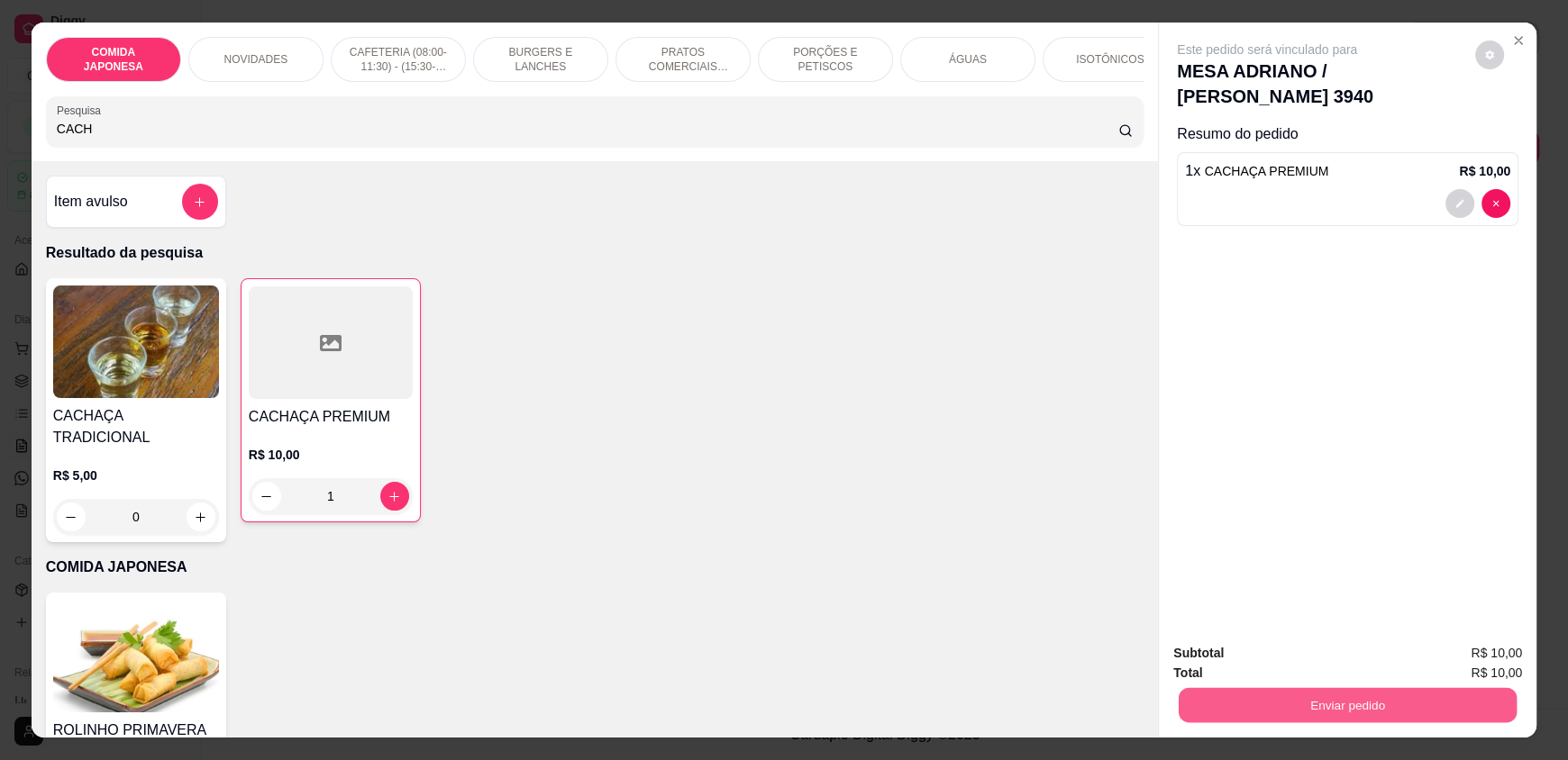
click at [1328, 697] on button "Enviar pedido" at bounding box center [1348, 705] width 338 height 35
click at [1254, 664] on button "Não registrar e enviar pedido" at bounding box center [1285, 660] width 196 height 36
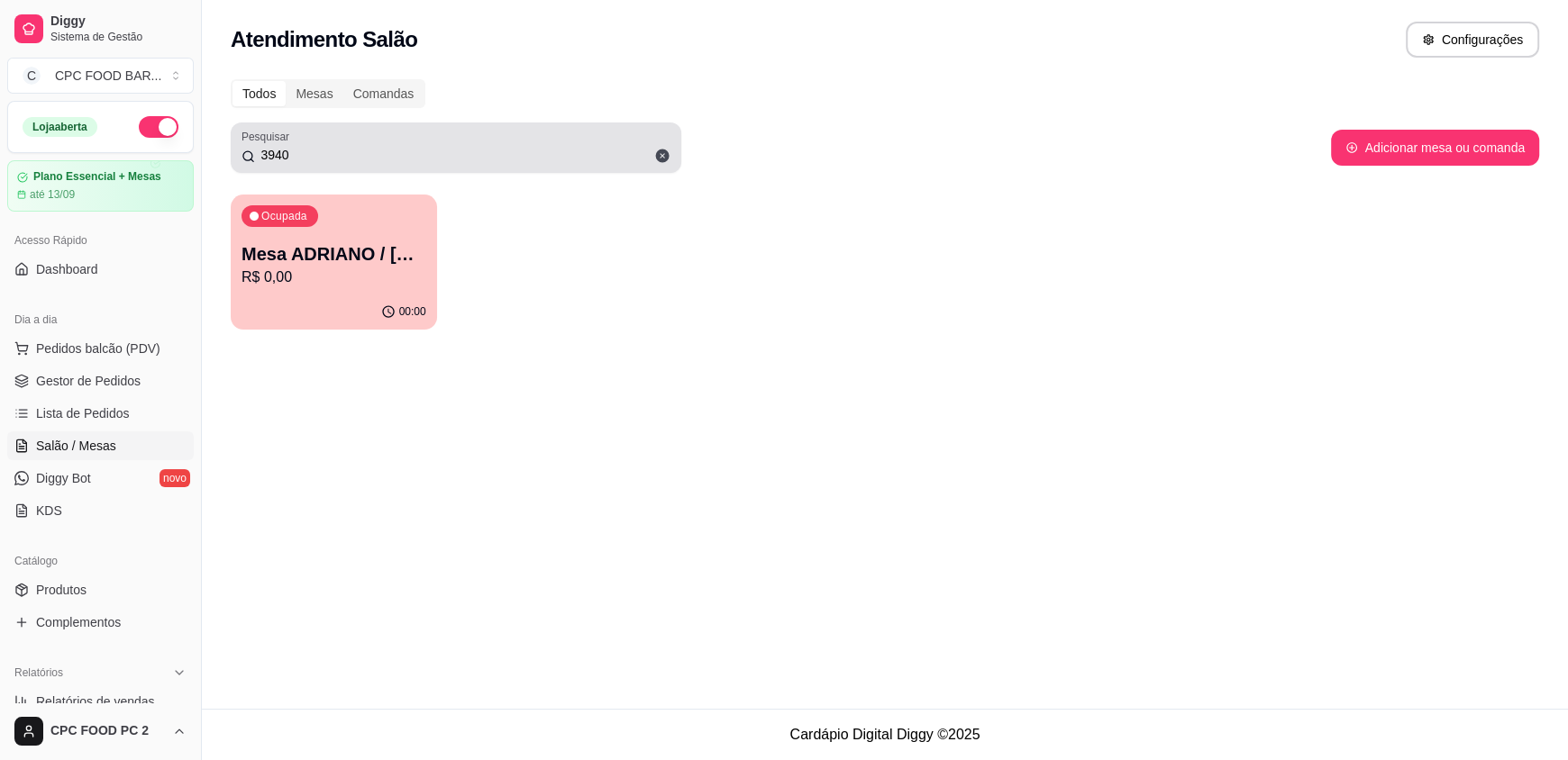
click at [383, 146] on input "3940" at bounding box center [463, 154] width 416 height 18
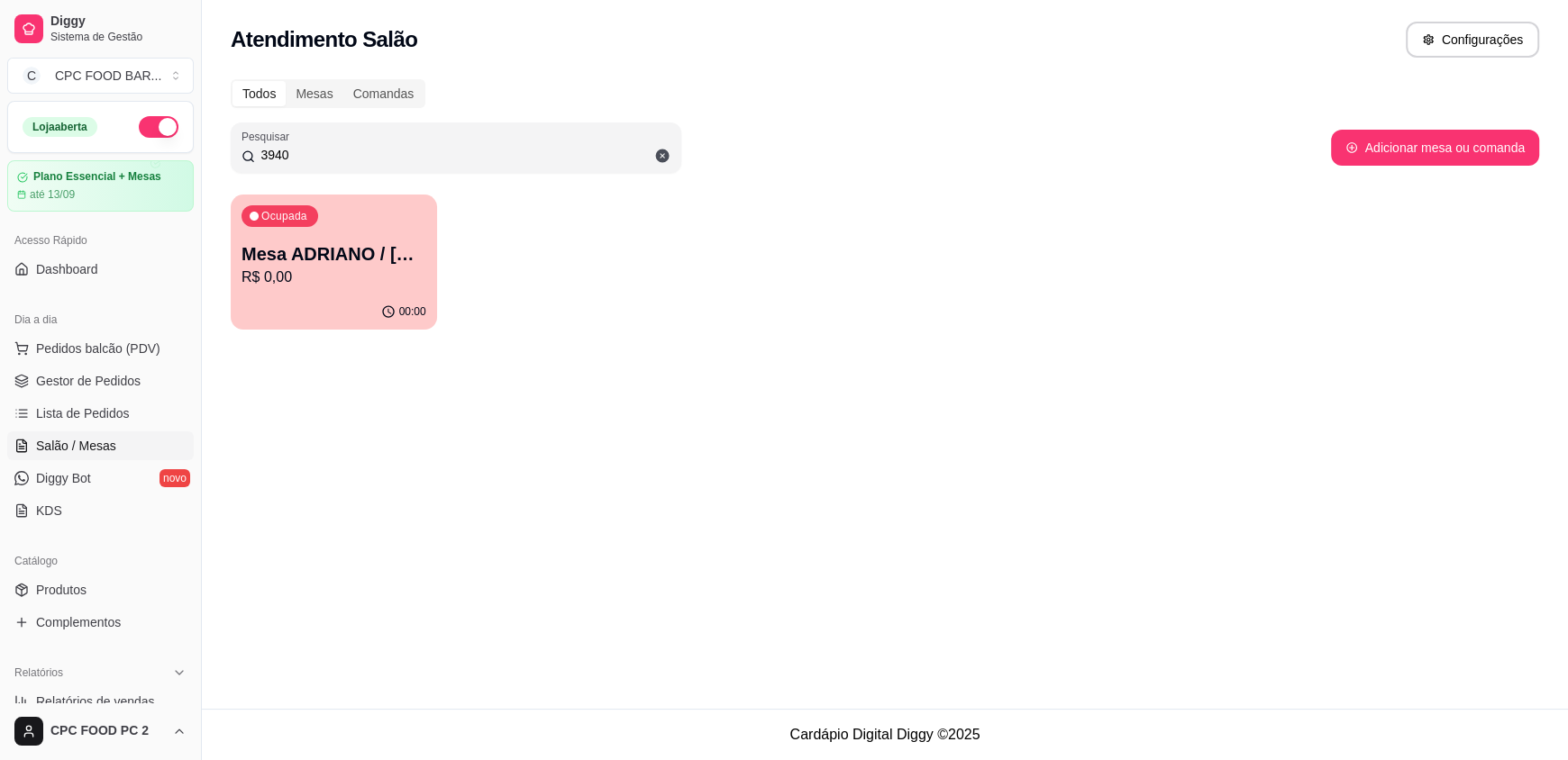
click at [285, 287] on p "R$ 0,00" at bounding box center [333, 277] width 185 height 21
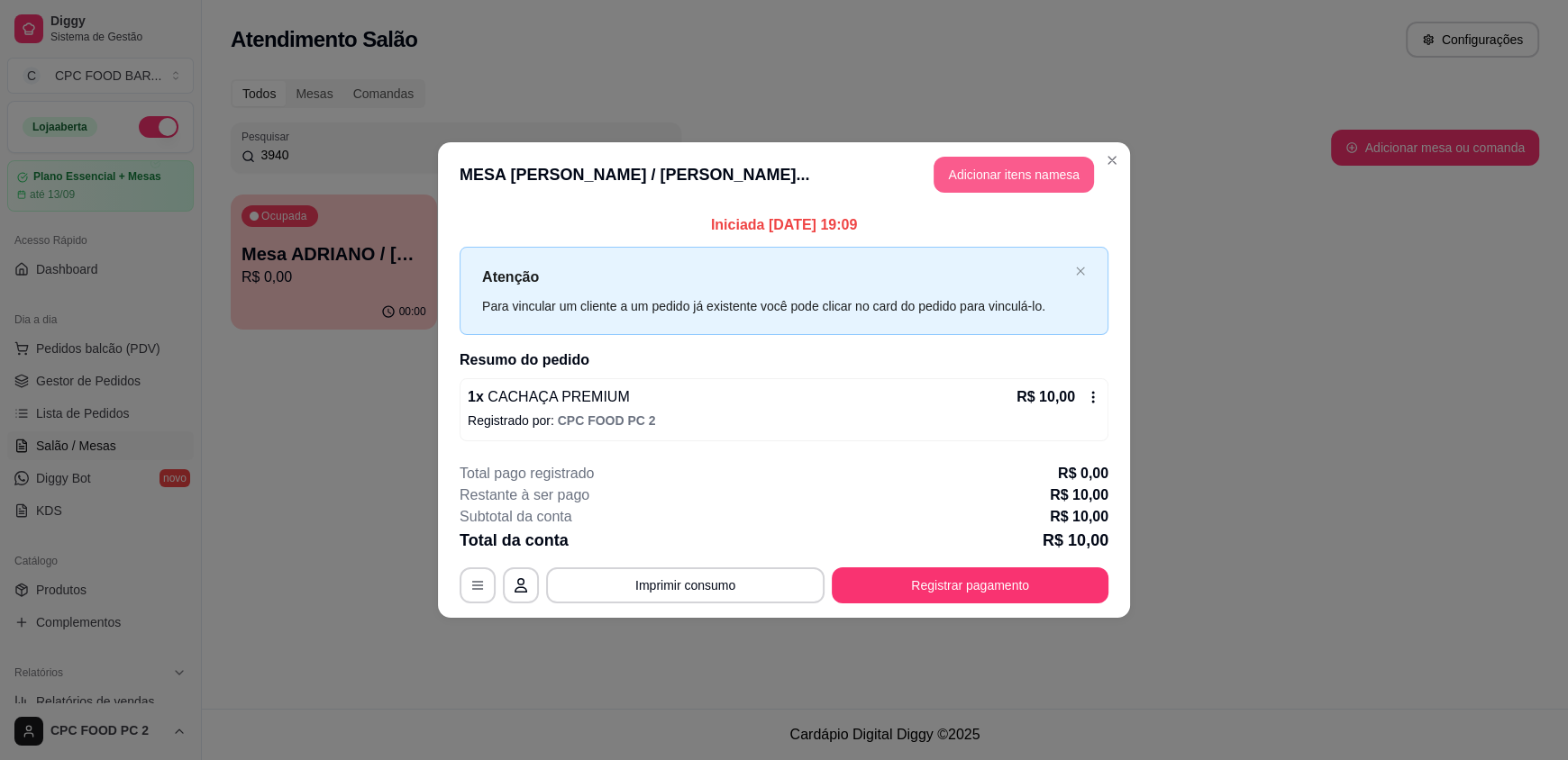
click at [957, 172] on button "Adicionar itens na mesa" at bounding box center [1014, 174] width 161 height 36
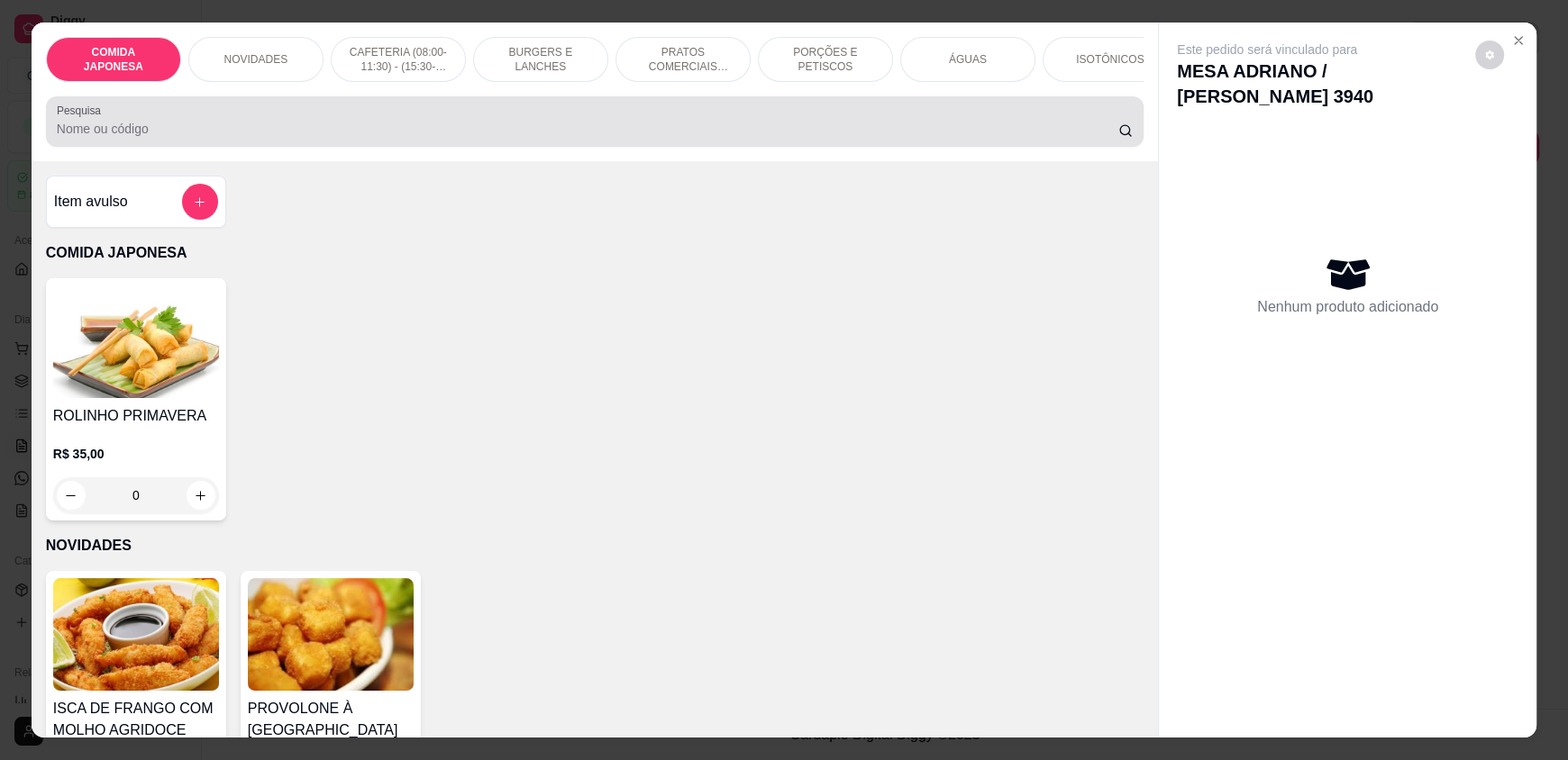
click at [647, 138] on input "Pesquisa" at bounding box center [588, 128] width 1063 height 18
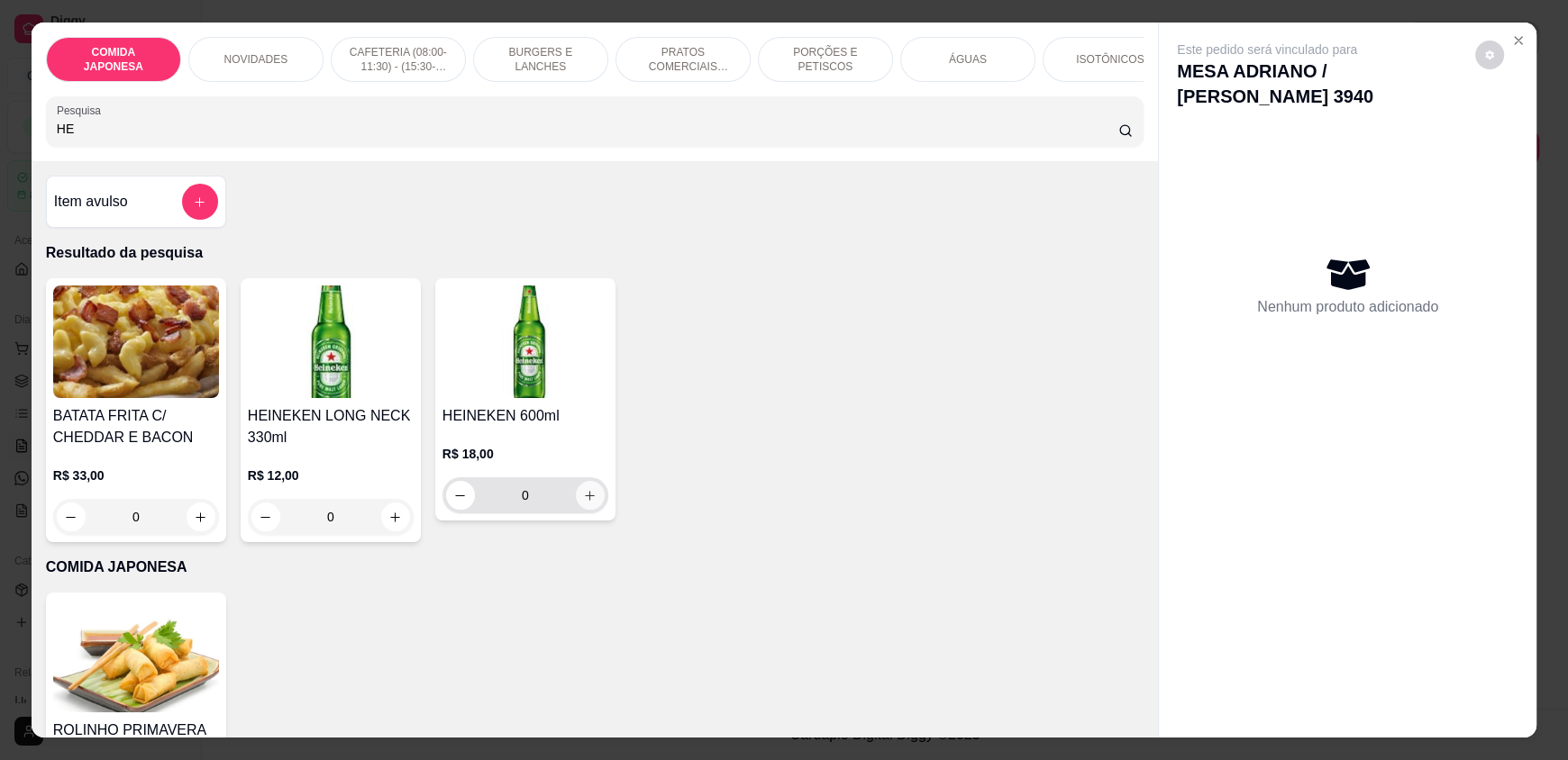
type input "HE"
click at [579, 509] on button "increase-product-quantity" at bounding box center [590, 496] width 28 height 28
type input "1"
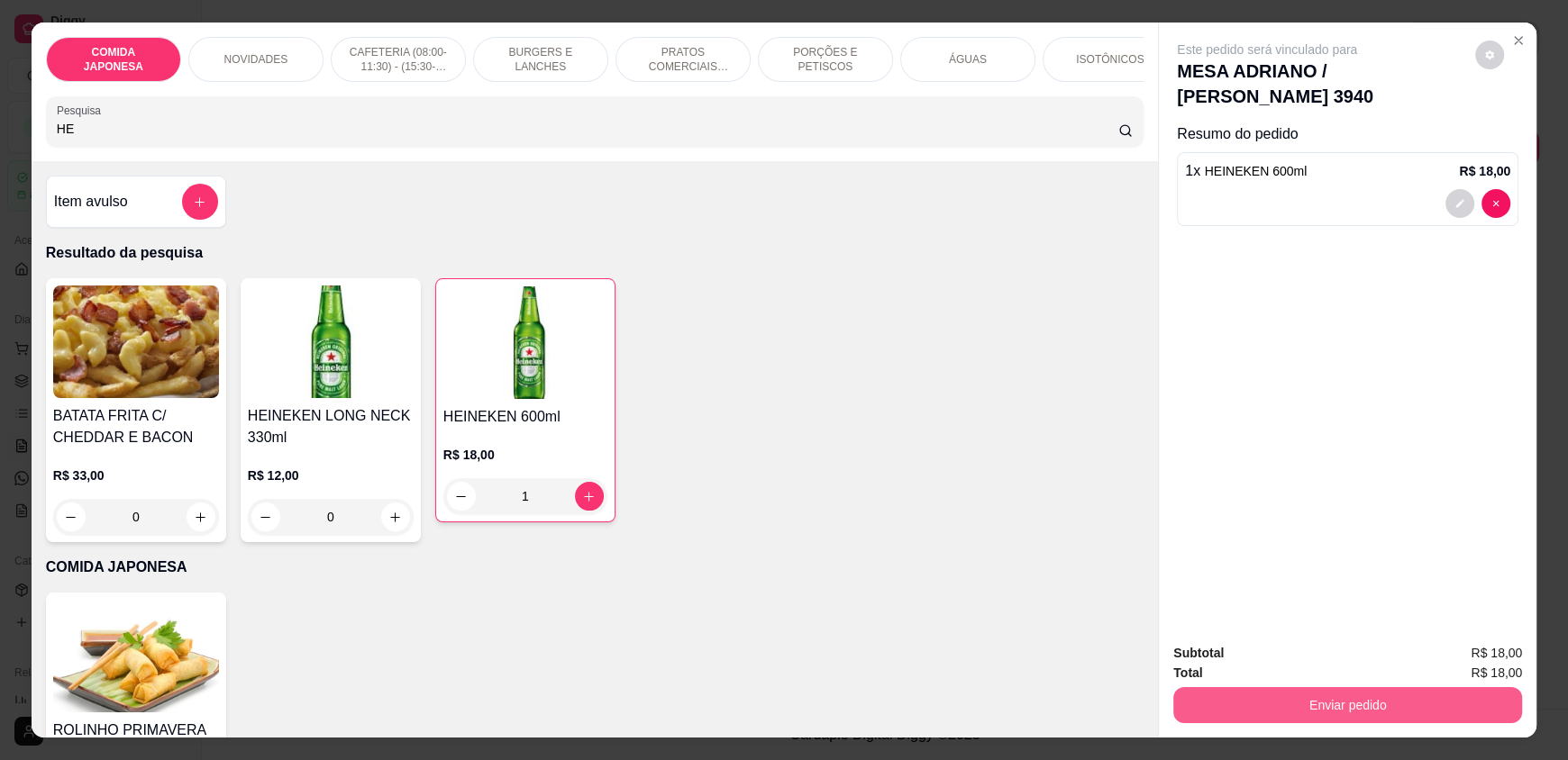
click at [1276, 708] on button "Enviar pedido" at bounding box center [1348, 705] width 349 height 36
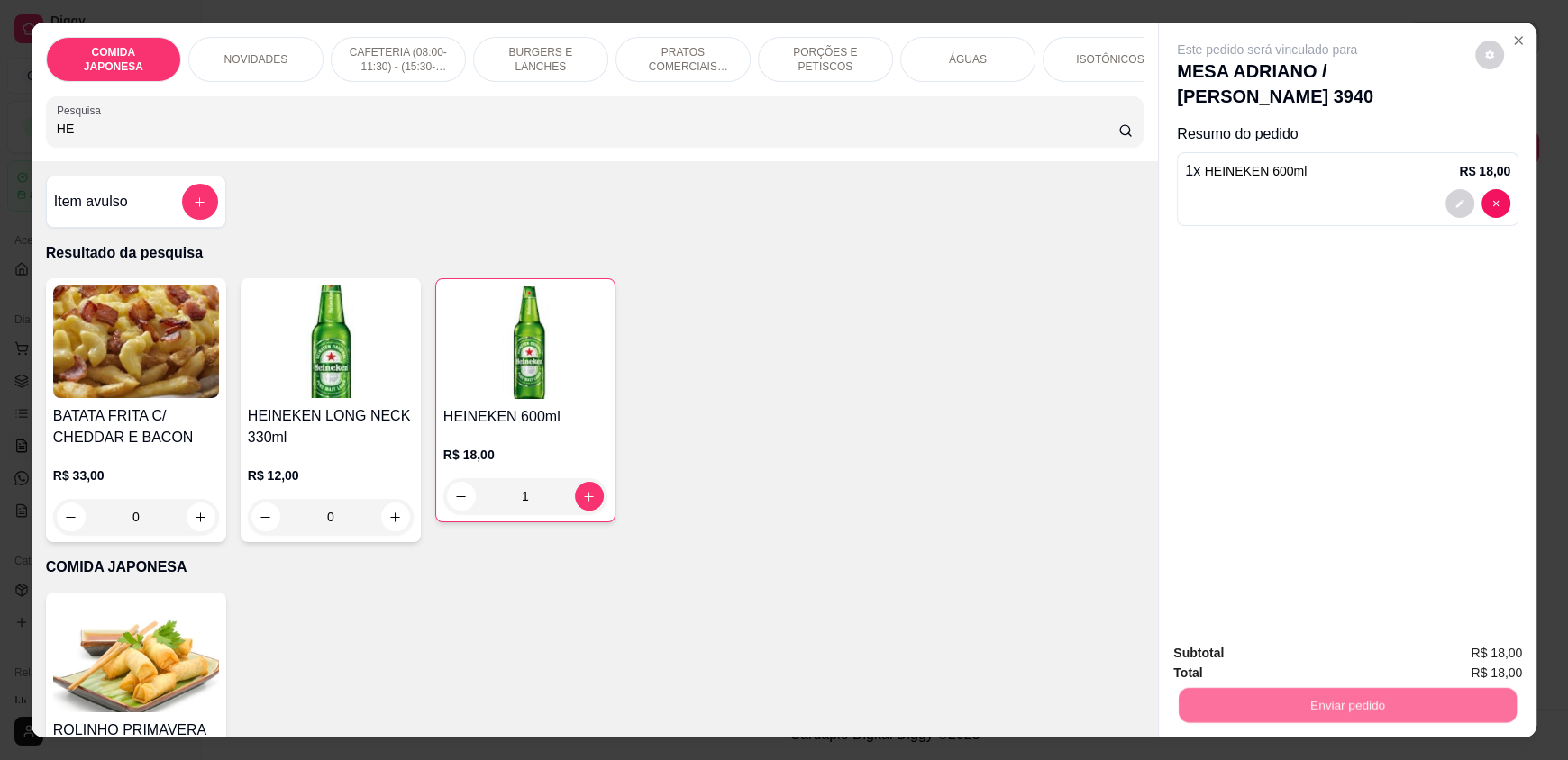
click at [1310, 663] on button "Não registrar e enviar pedido" at bounding box center [1288, 661] width 188 height 34
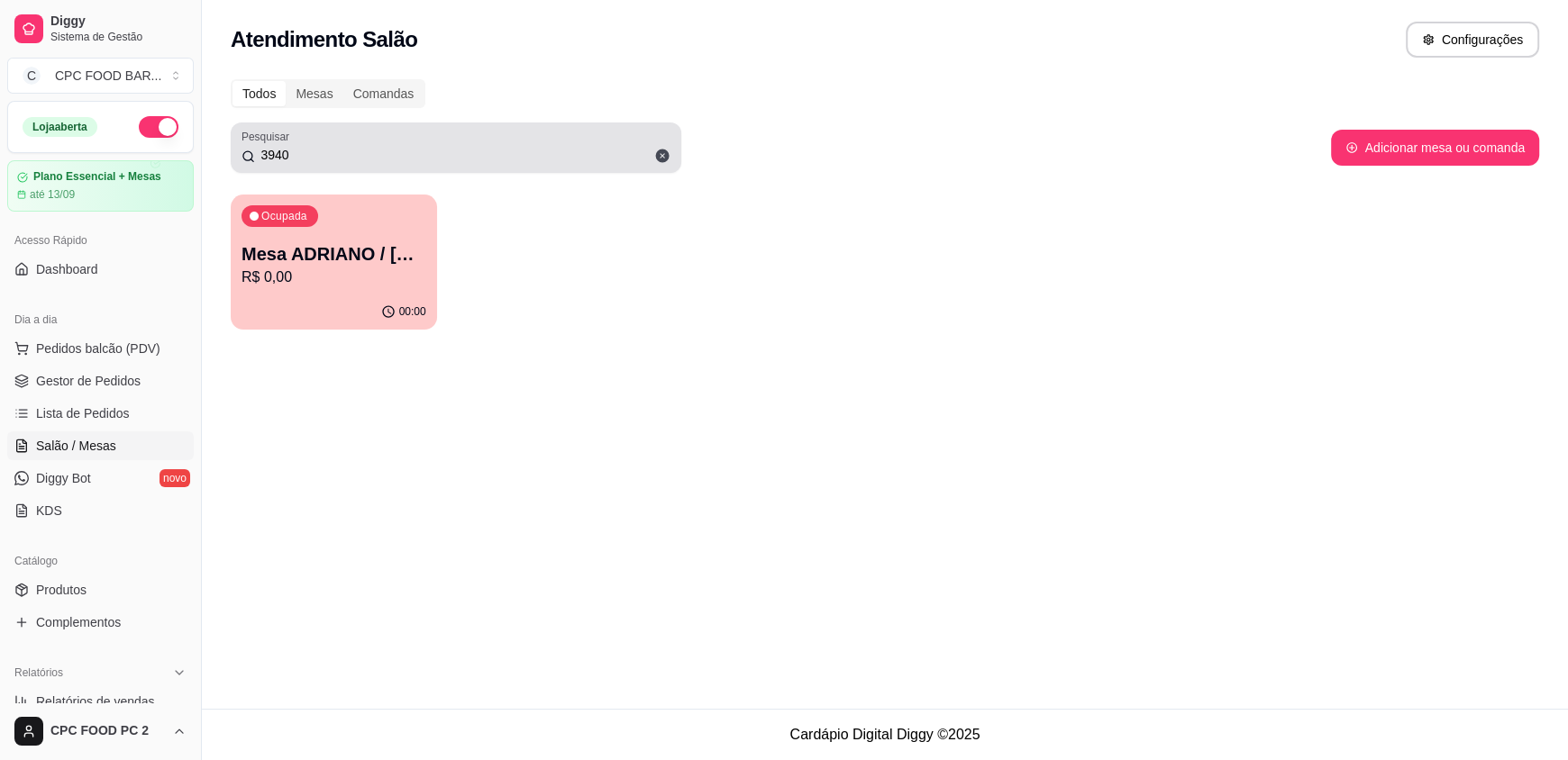
click at [578, 137] on div "3940" at bounding box center [456, 148] width 429 height 36
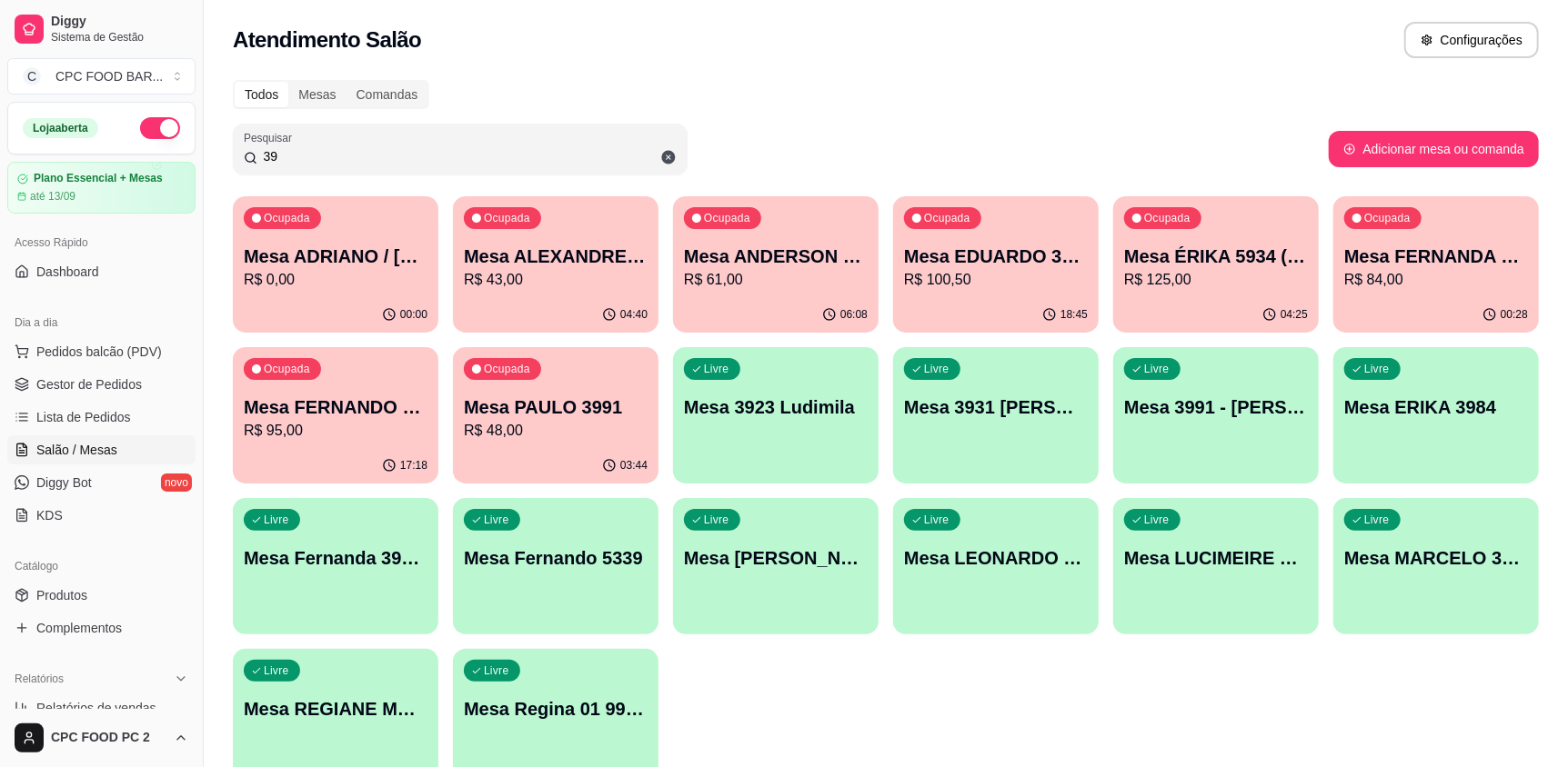
type input "3"
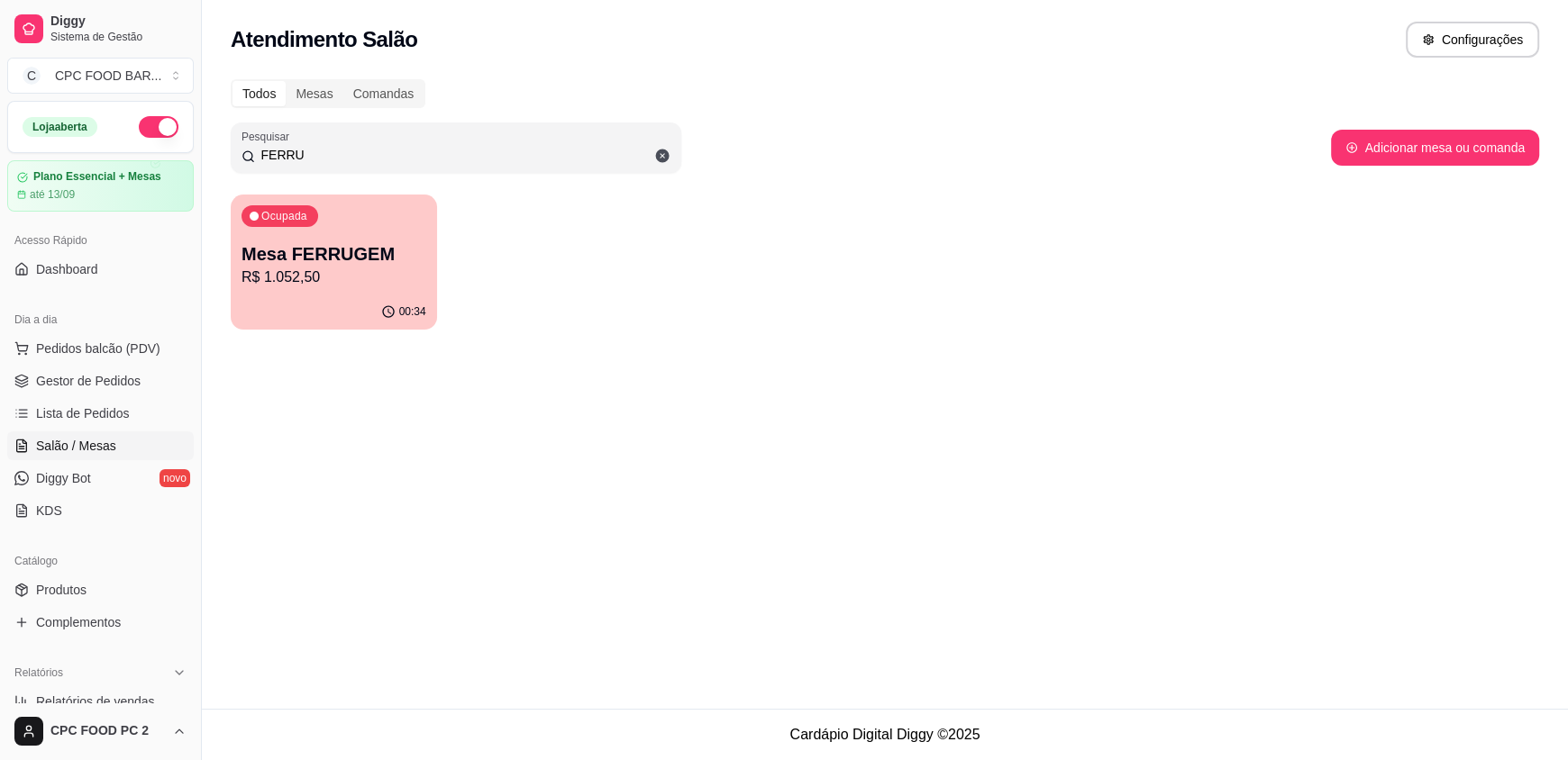
type input "FERRU"
click at [380, 262] on p "Mesa FERRUGEM" at bounding box center [333, 254] width 179 height 24
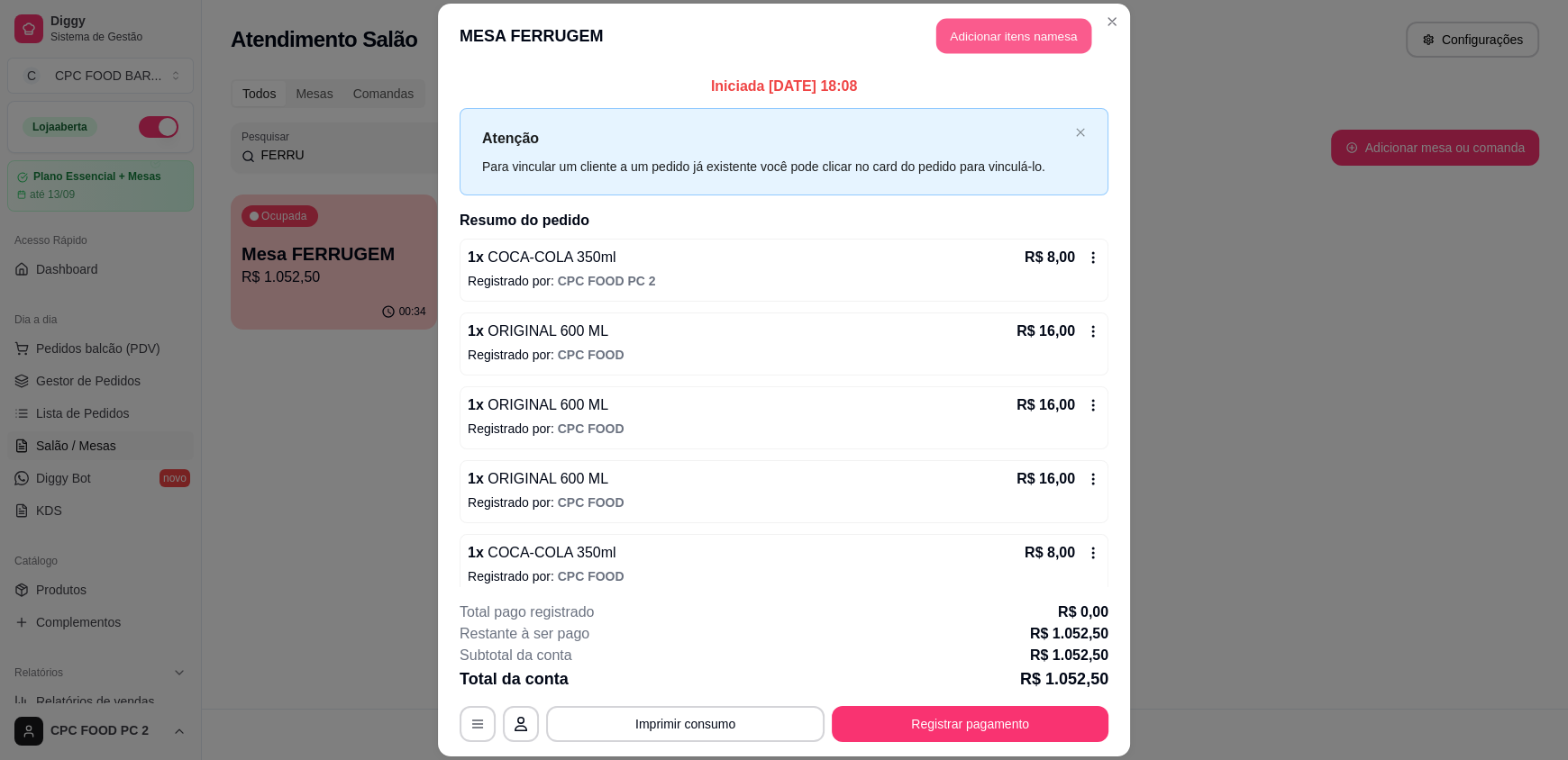
click at [983, 23] on button "Adicionar itens na mesa" at bounding box center [1014, 36] width 155 height 35
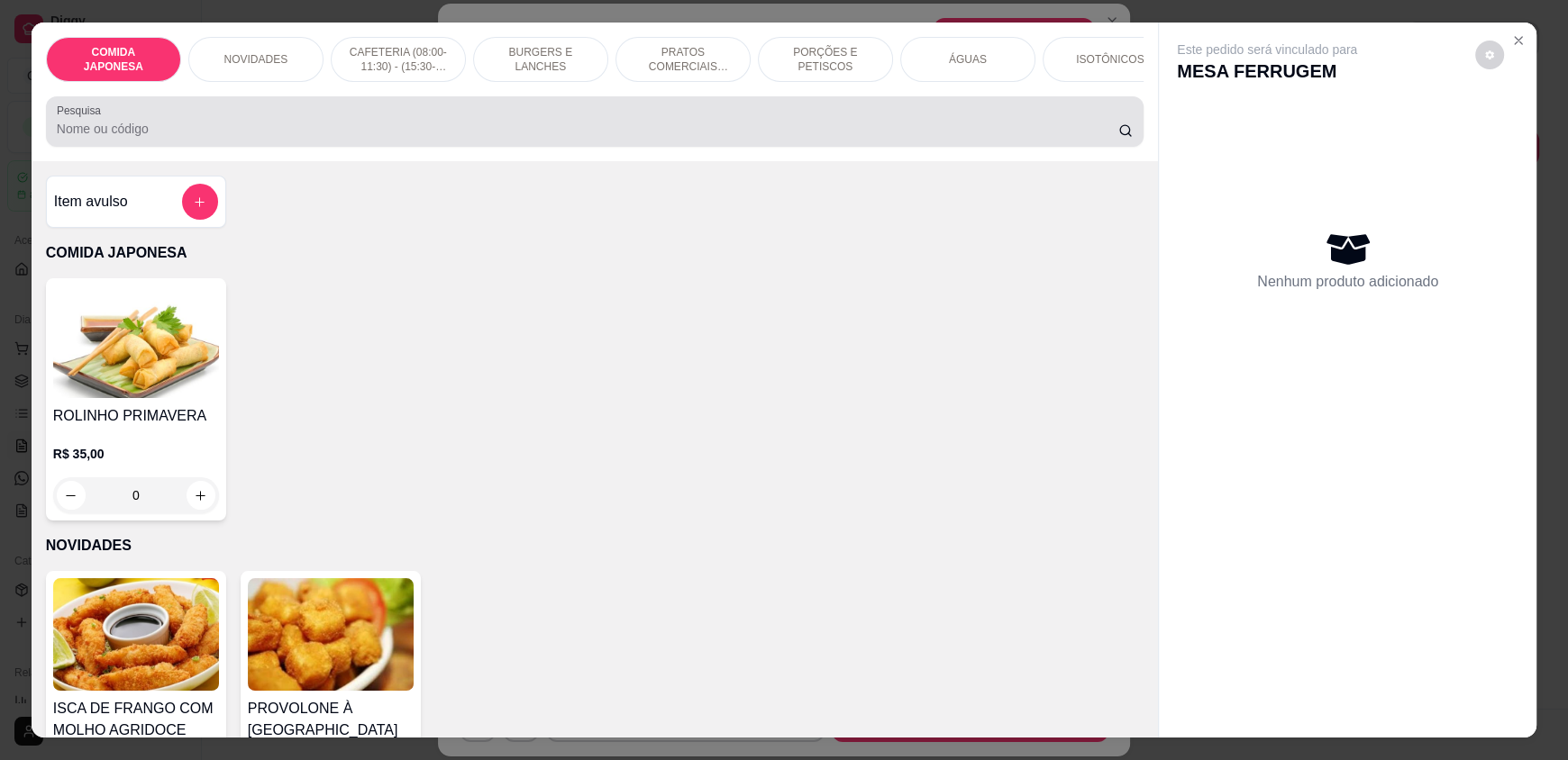
click at [825, 126] on div at bounding box center [594, 122] width 1076 height 36
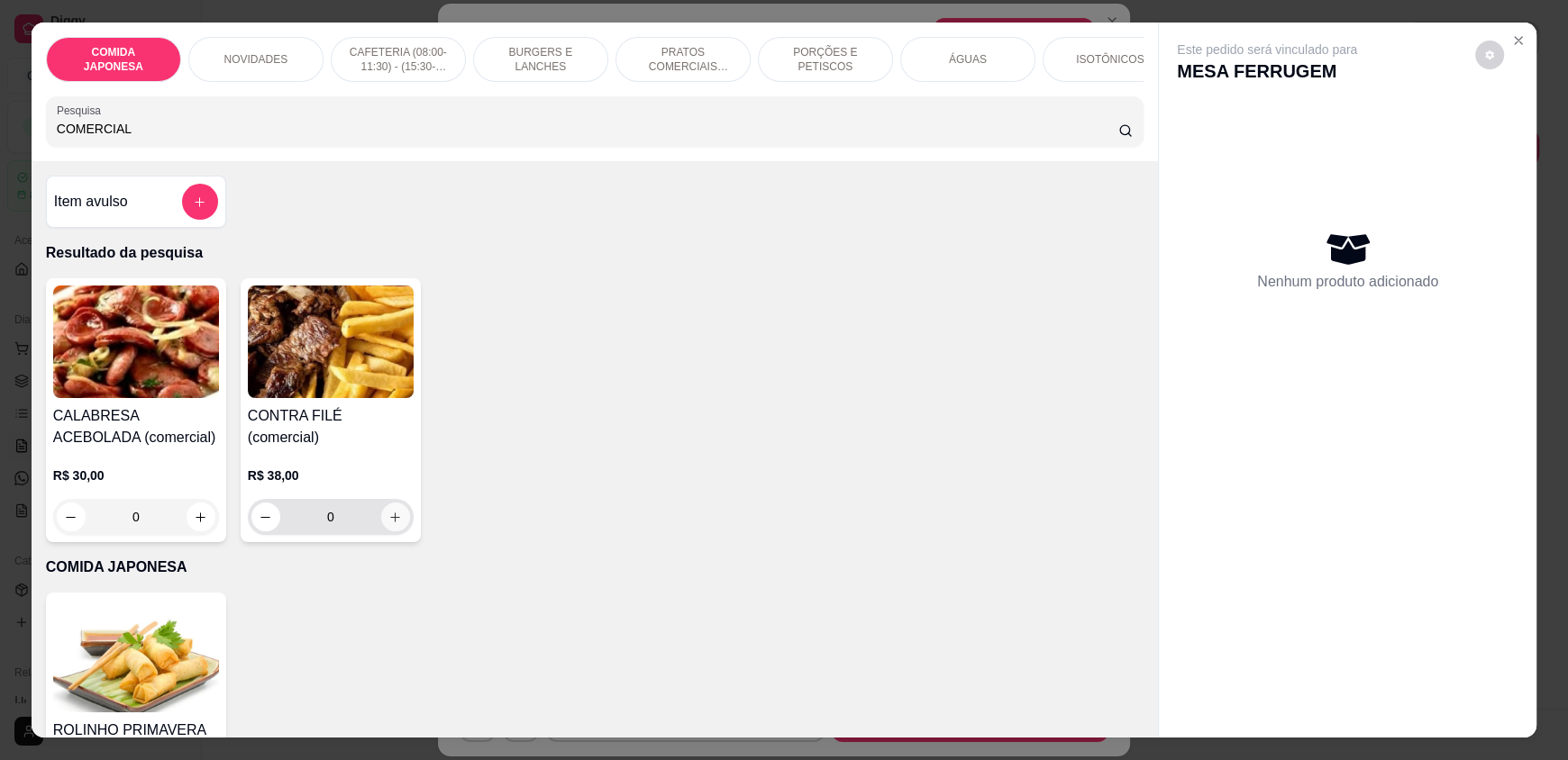
type input "COMERCIAL"
click at [388, 514] on icon "increase-product-quantity" at bounding box center [395, 517] width 14 height 14
type input "1"
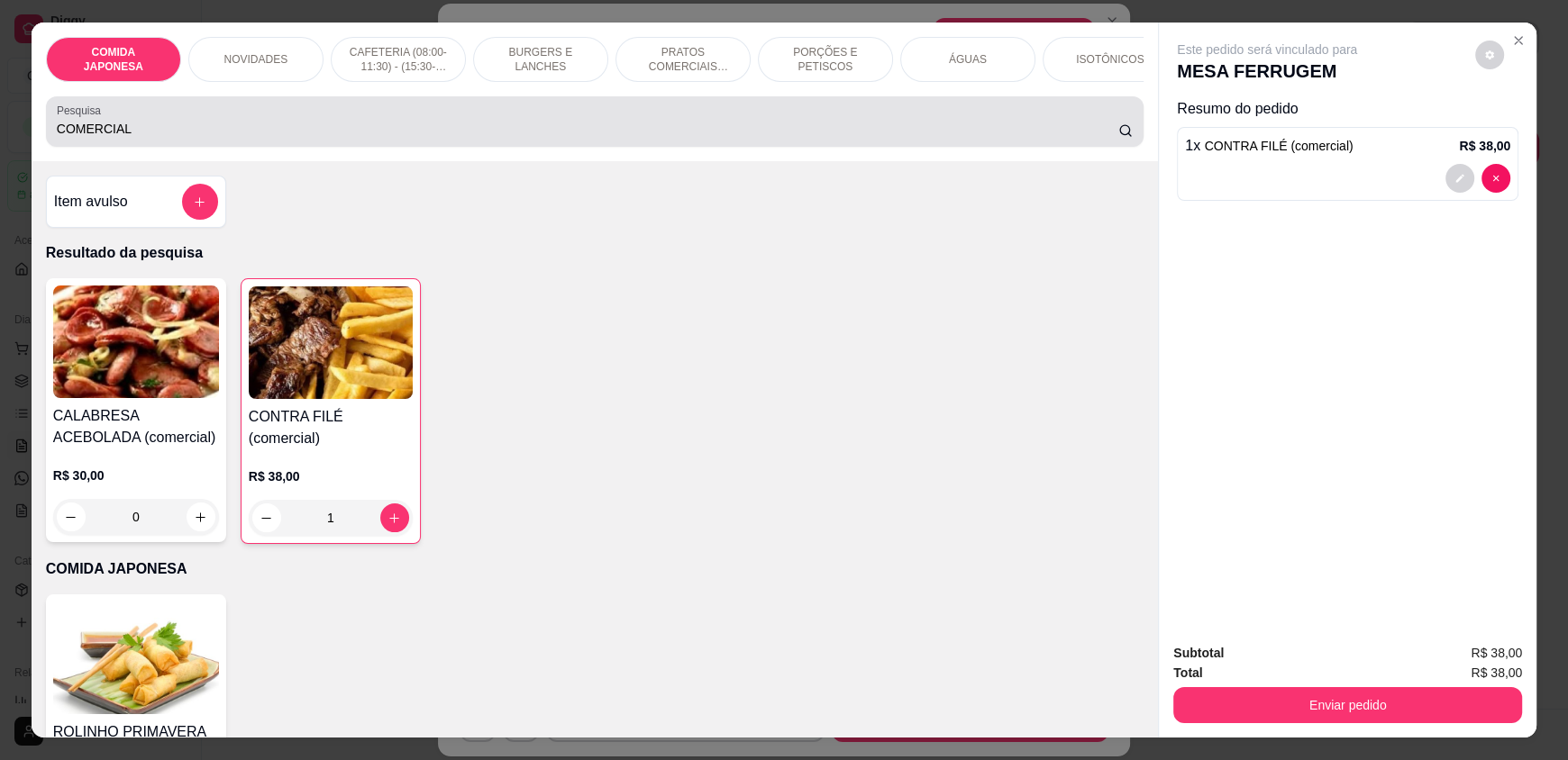
click at [433, 138] on input "COMERCIAL" at bounding box center [588, 128] width 1063 height 18
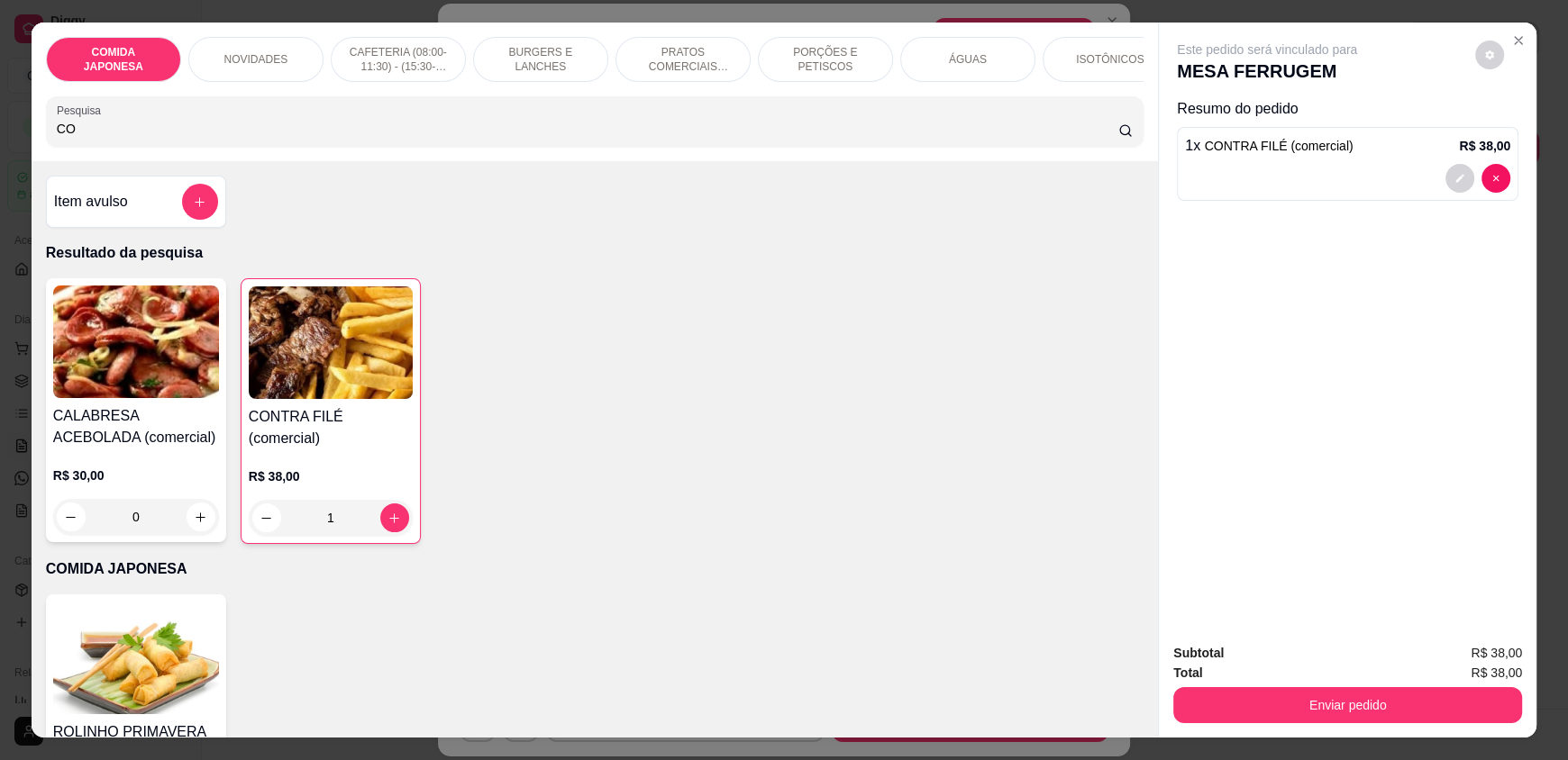
type input "C"
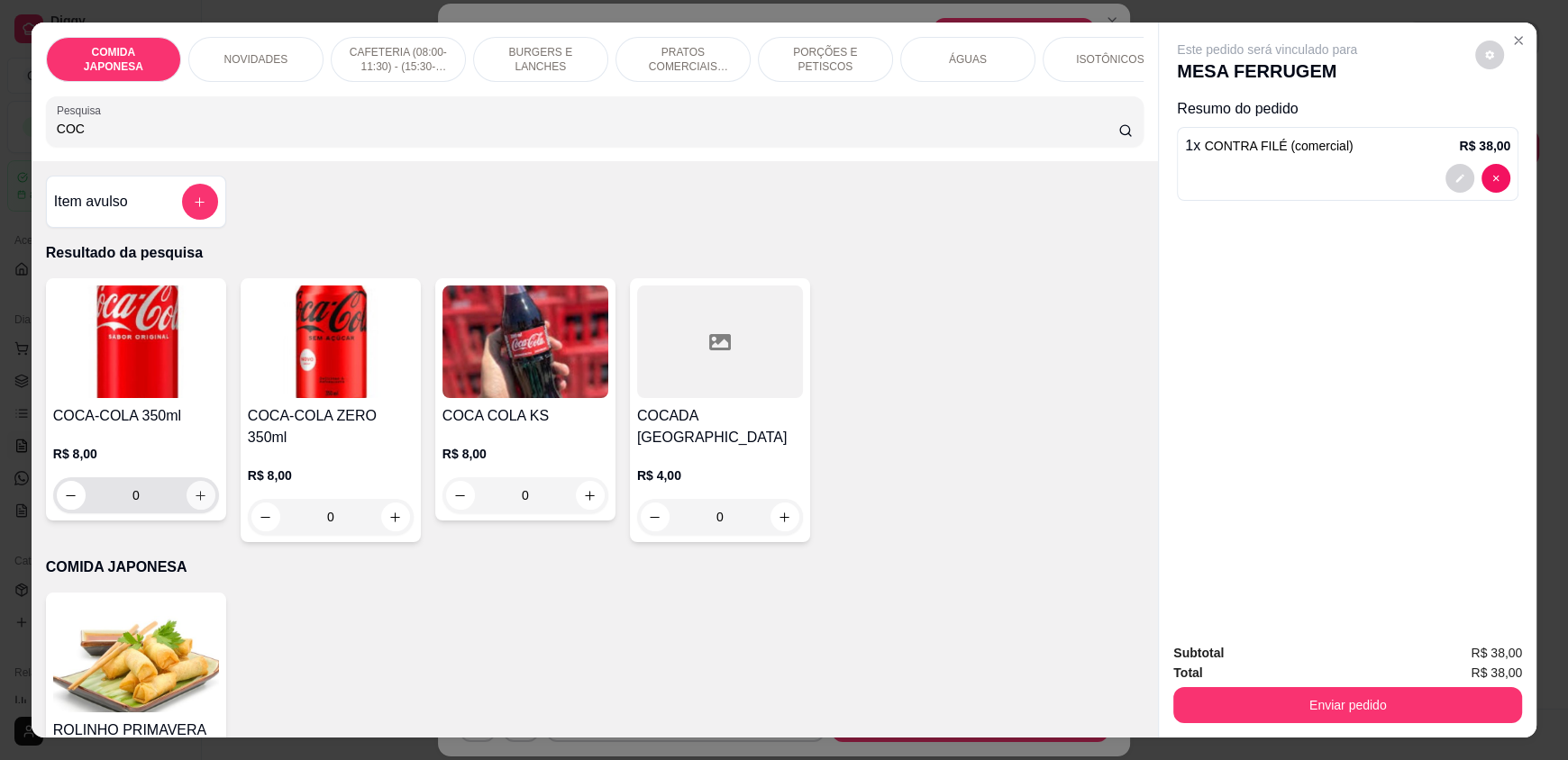
type input "COC"
click at [194, 503] on icon "increase-product-quantity" at bounding box center [201, 496] width 14 height 14
type input "1"
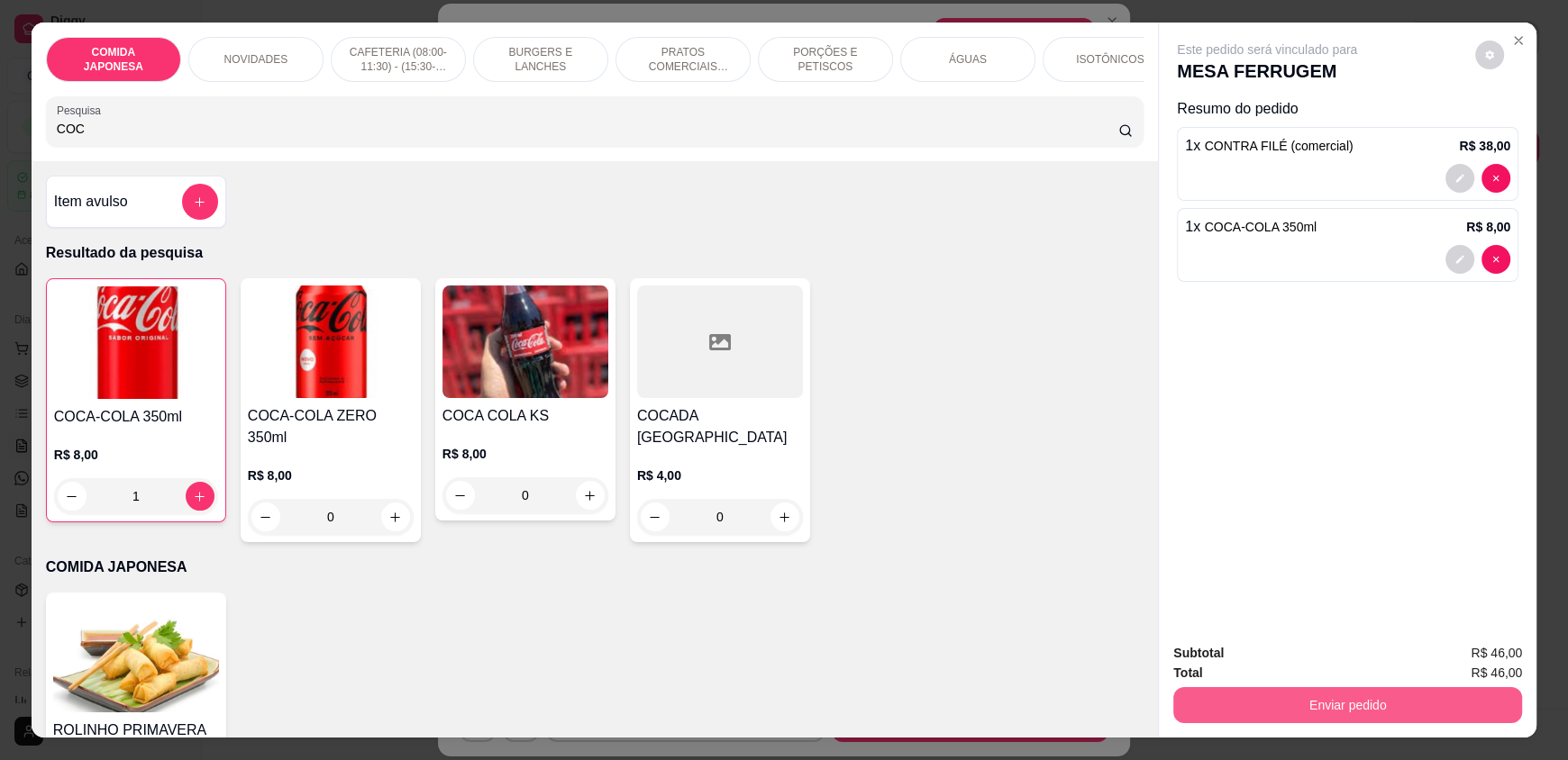
click at [1315, 691] on button "Enviar pedido" at bounding box center [1348, 705] width 349 height 36
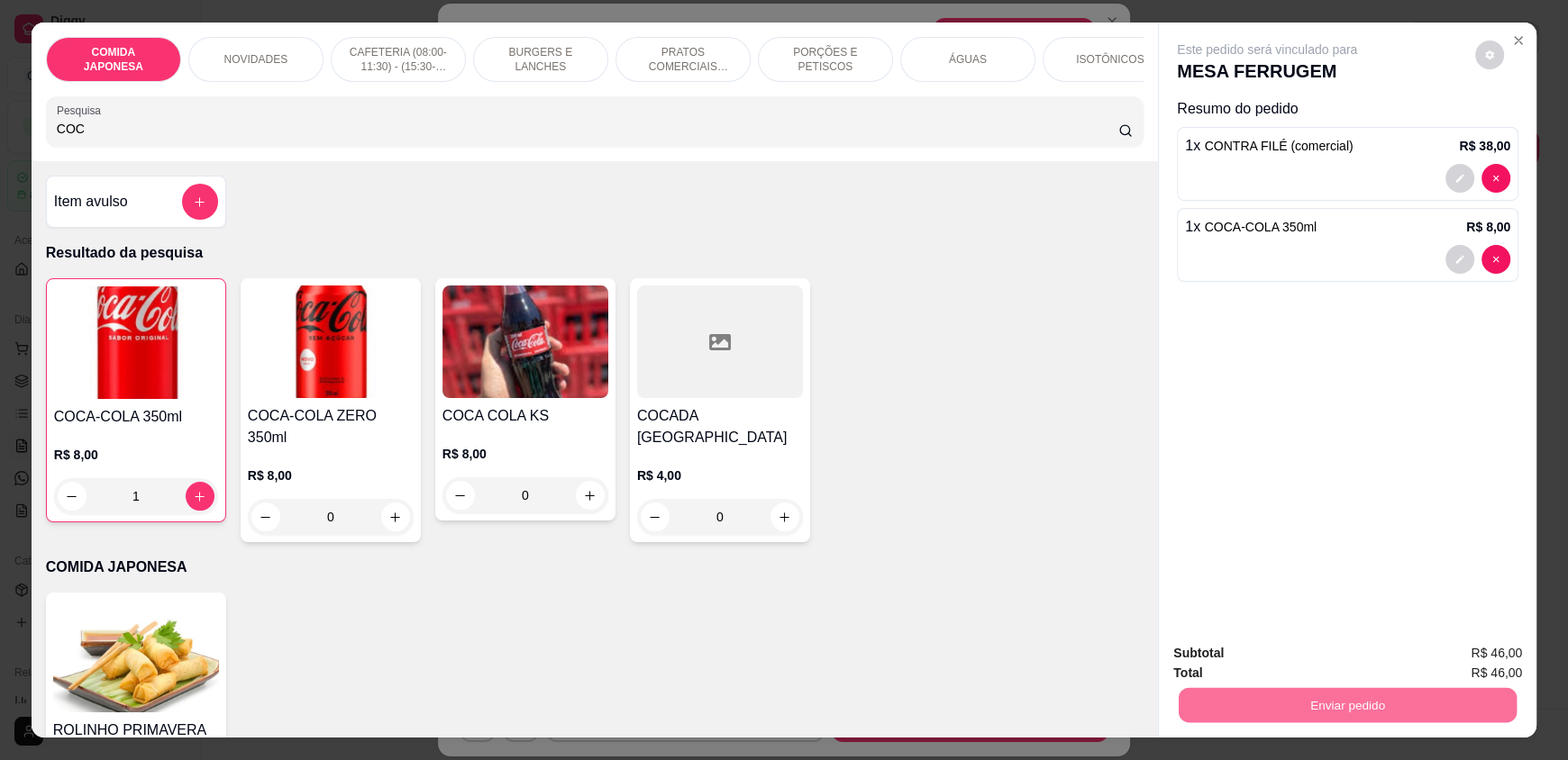
click at [1286, 658] on button "Não registrar e enviar pedido" at bounding box center [1288, 661] width 188 height 34
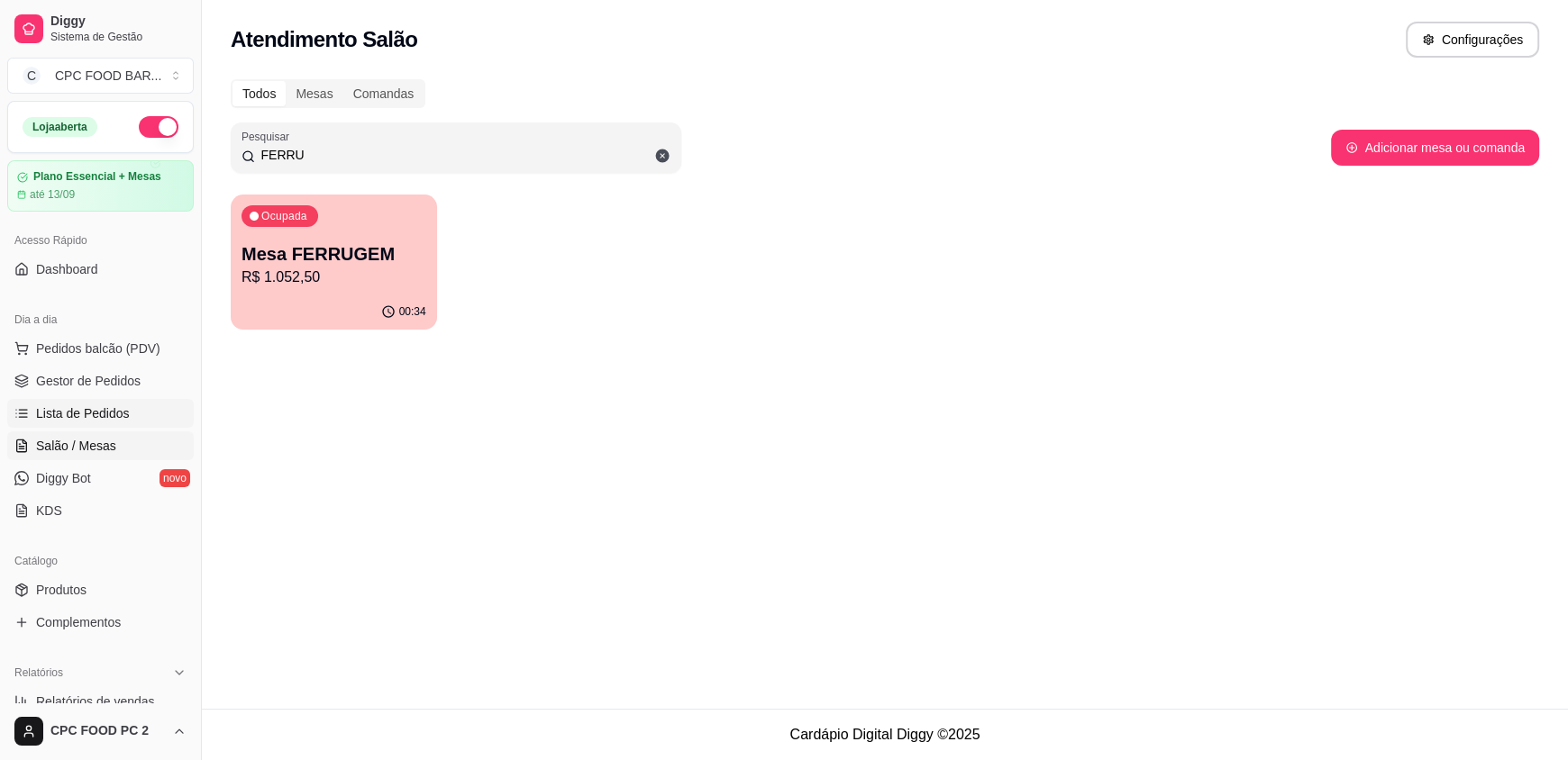
click at [95, 401] on link "Lista de Pedidos" at bounding box center [100, 413] width 187 height 29
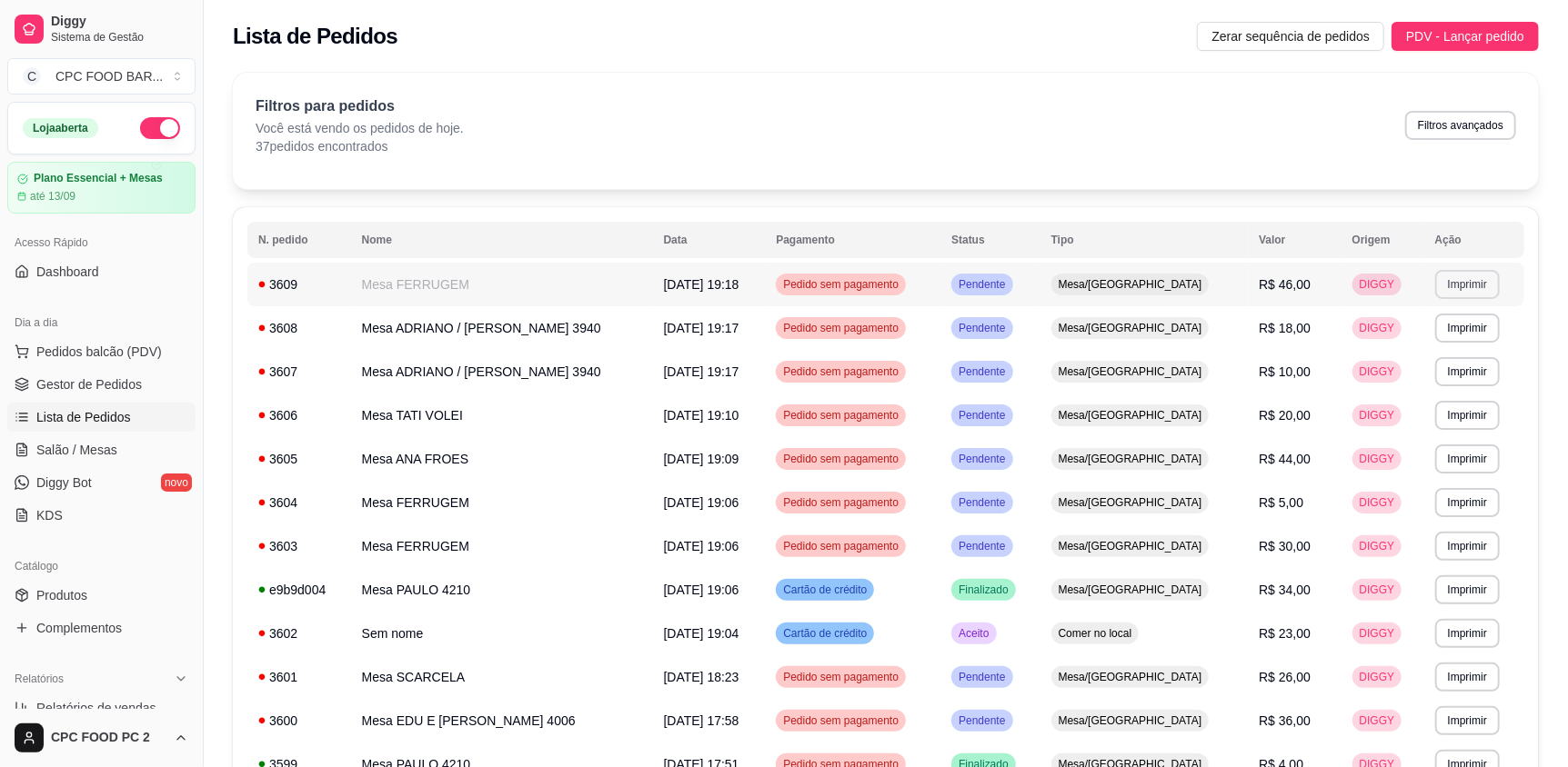
click at [1435, 280] on button "Imprimir" at bounding box center [1467, 284] width 65 height 29
click at [1422, 347] on button "IMPRESSORA" at bounding box center [1423, 347] width 127 height 28
click at [523, 499] on td "Mesa FERRUGEM" at bounding box center [502, 503] width 302 height 44
click at [94, 357] on span "Pedidos balcão (PDV)" at bounding box center [99, 351] width 126 height 18
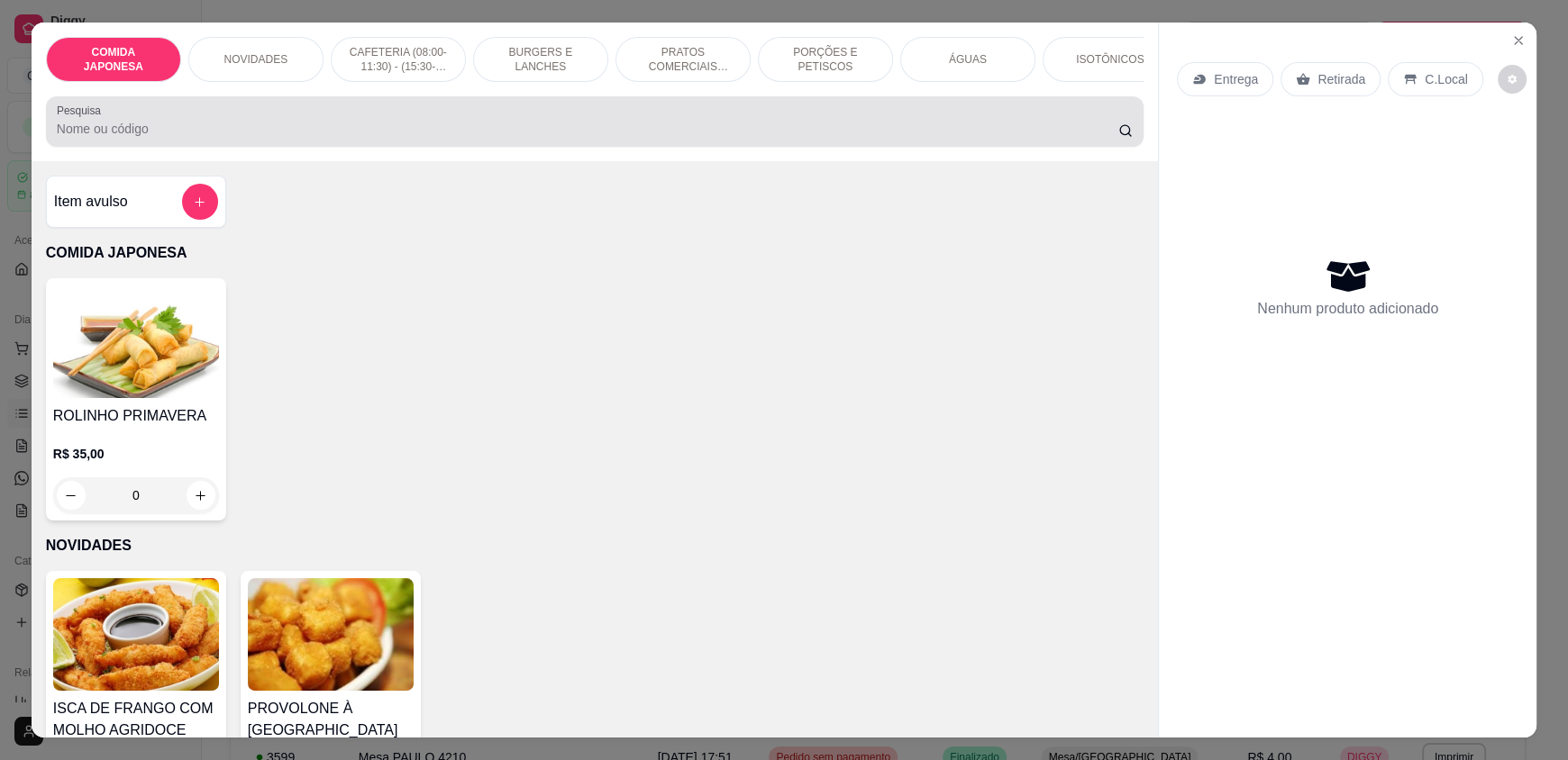
click at [293, 129] on div at bounding box center [594, 122] width 1076 height 36
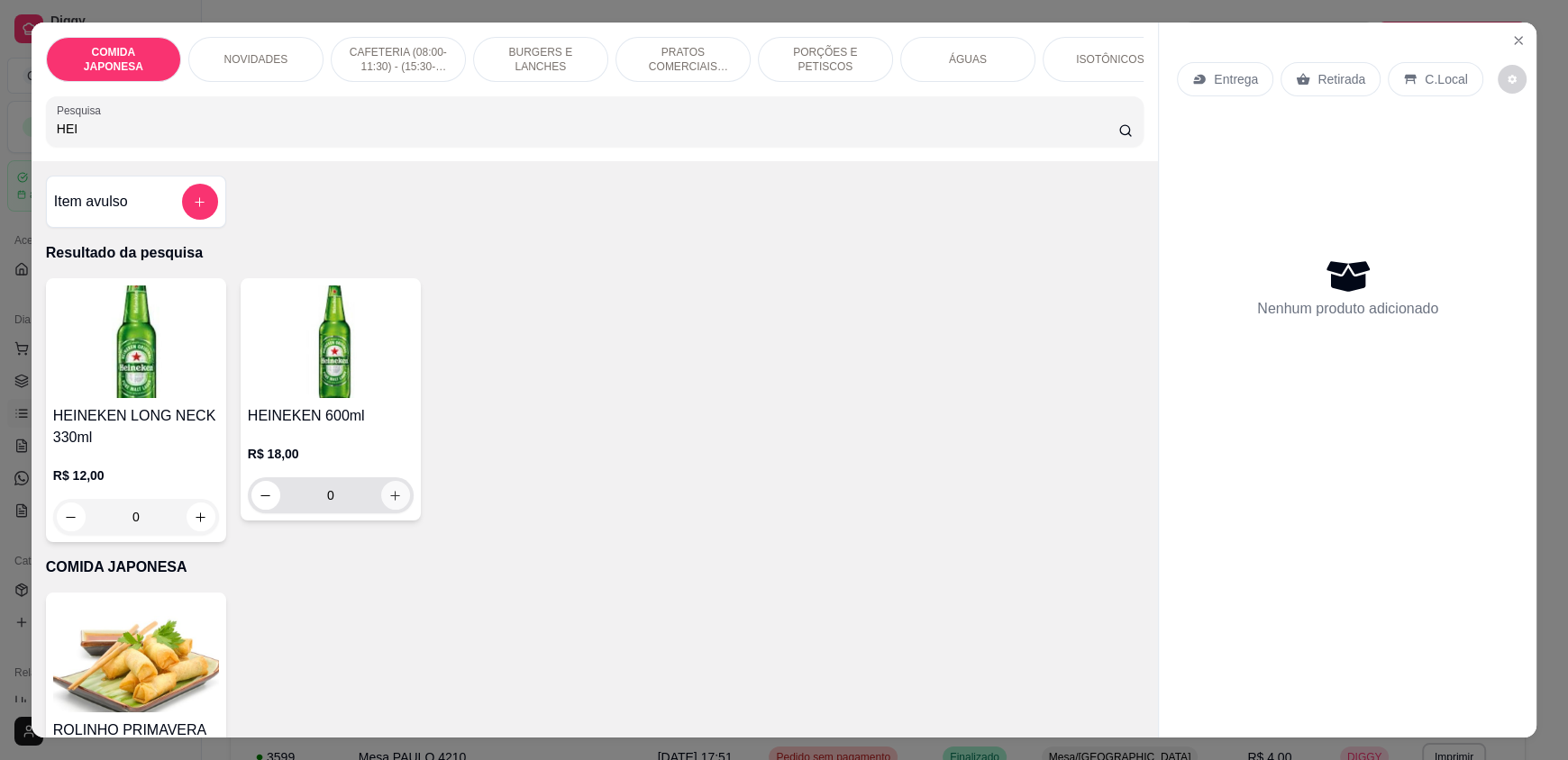
type input "HEI"
click at [391, 501] on icon "increase-product-quantity" at bounding box center [395, 496] width 10 height 10
type input "1"
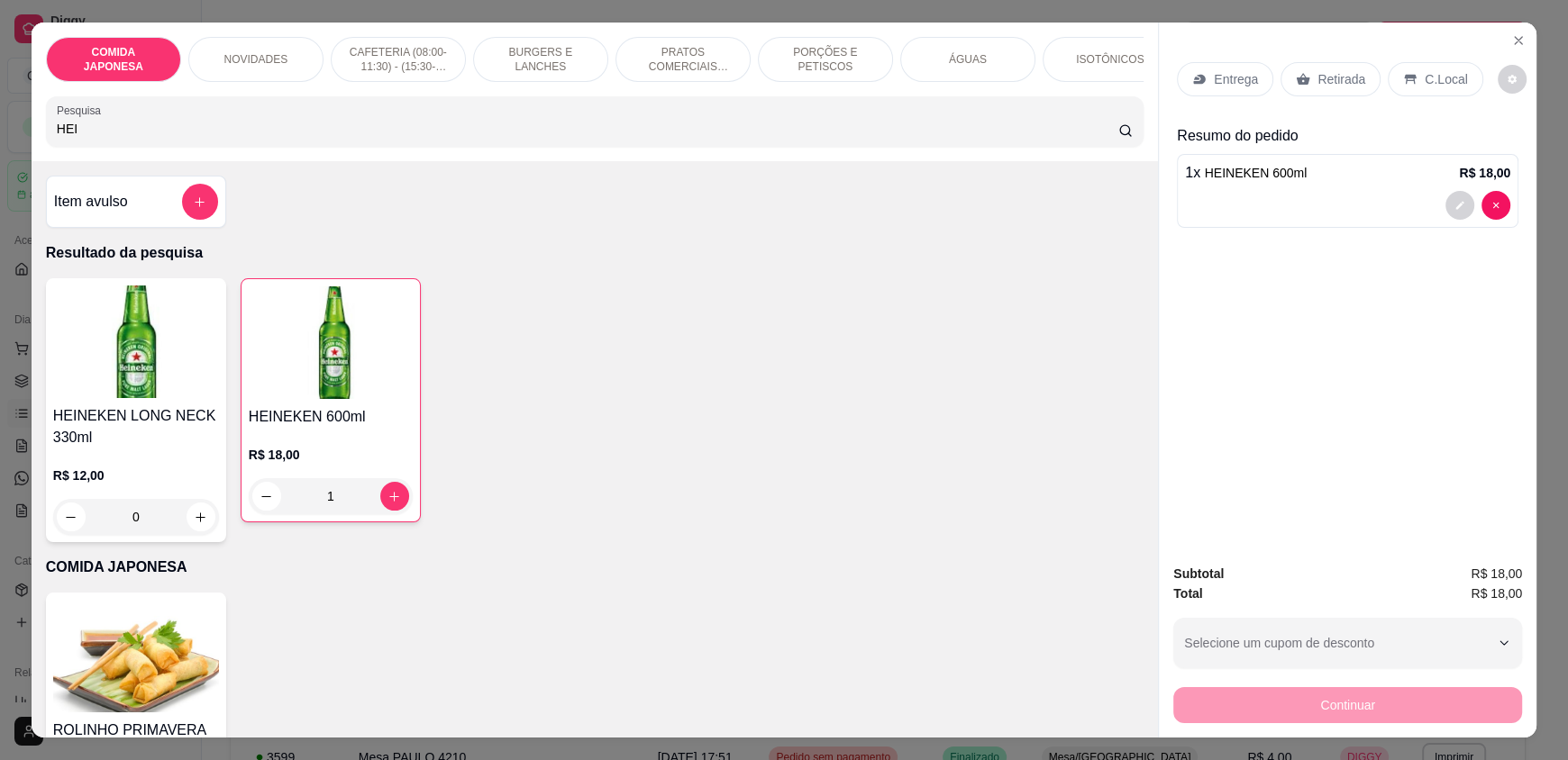
click at [1341, 80] on p "Retirada" at bounding box center [1341, 79] width 47 height 18
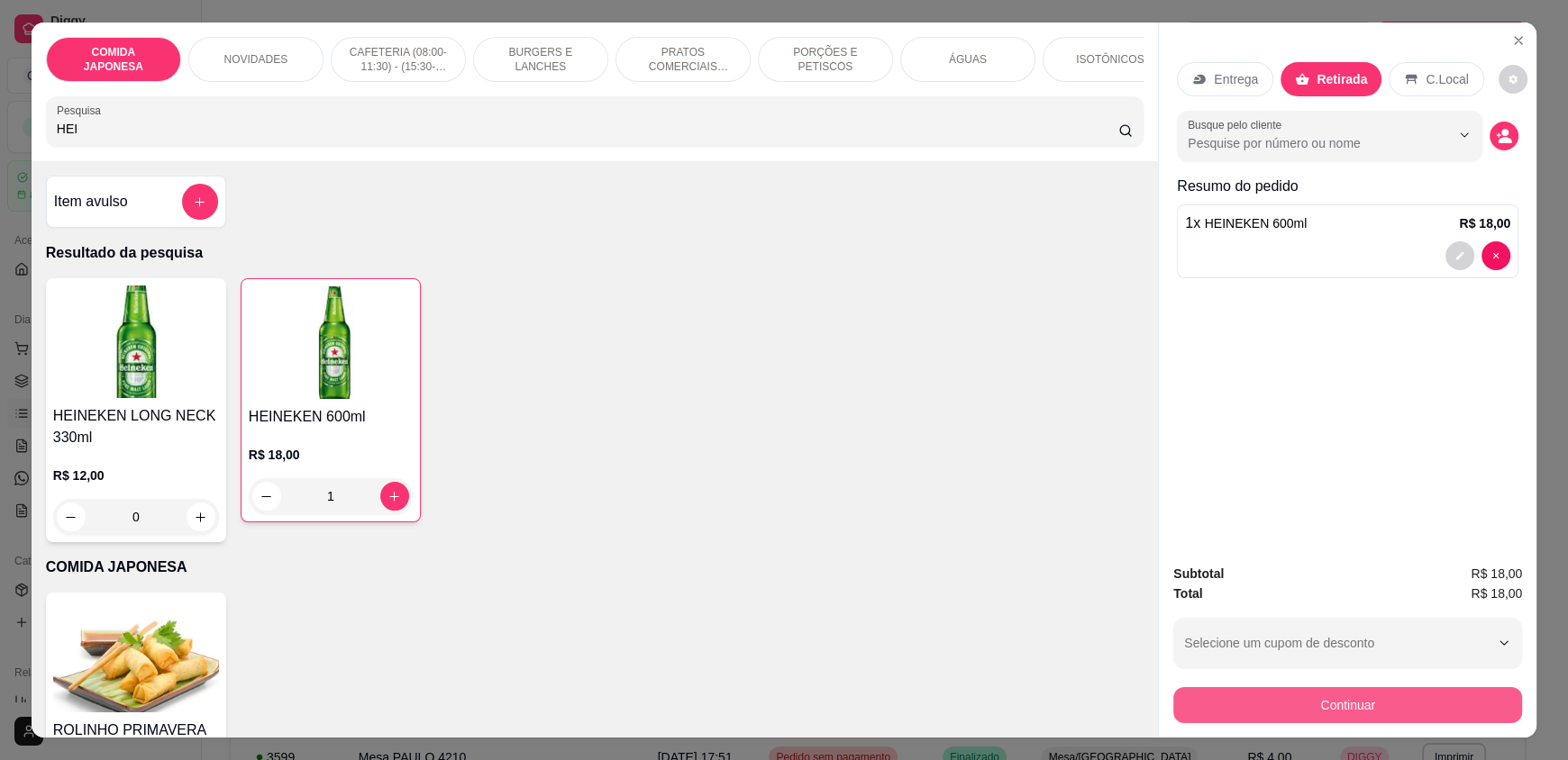
click at [1441, 705] on button "Continuar" at bounding box center [1348, 705] width 349 height 36
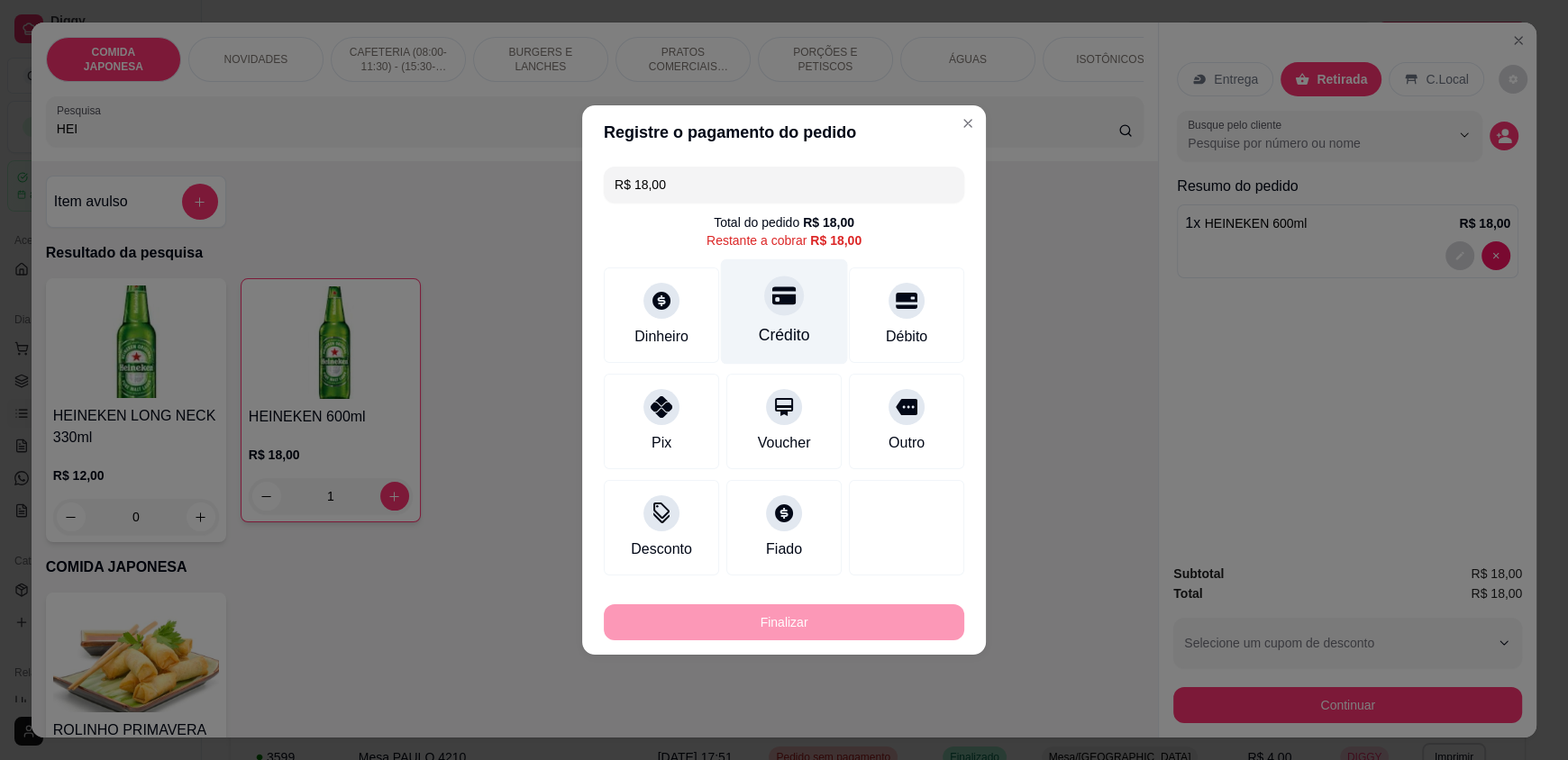
click at [769, 316] on div "Crédito" at bounding box center [784, 313] width 127 height 106
type input "R$ 0,00"
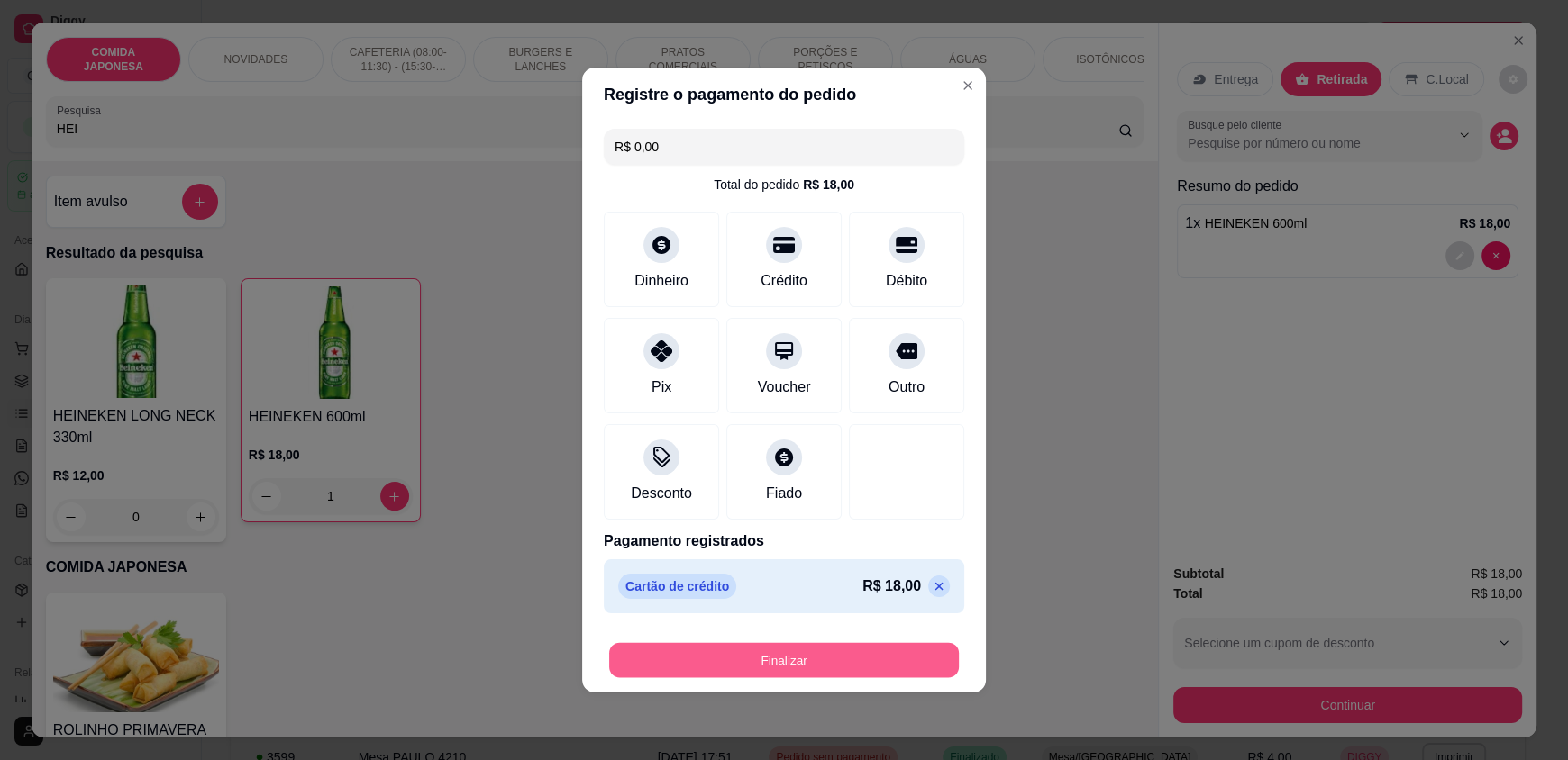
click at [896, 657] on button "Finalizar" at bounding box center [784, 661] width 350 height 35
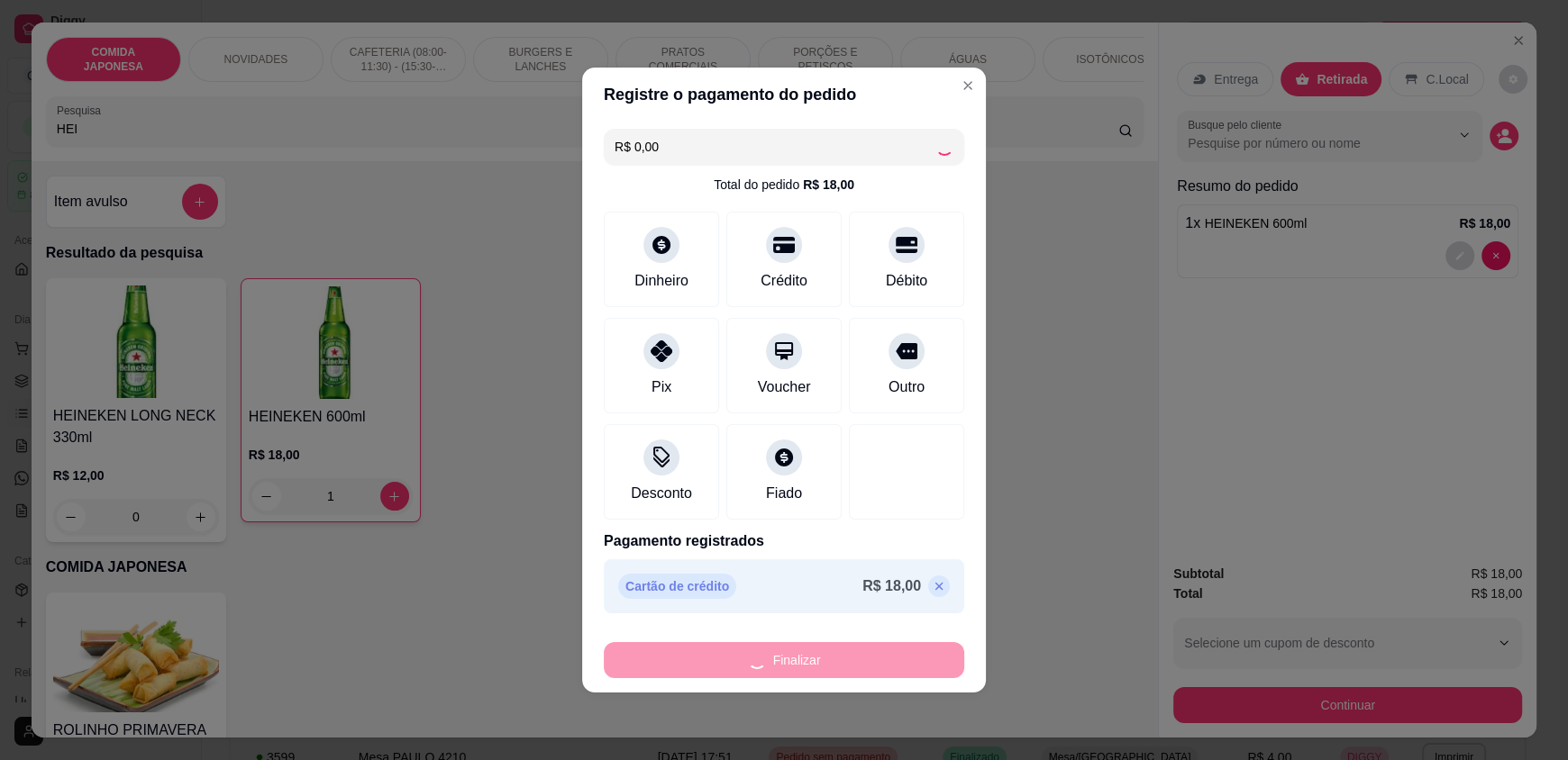
type input "0"
type input "-R$ 18,00"
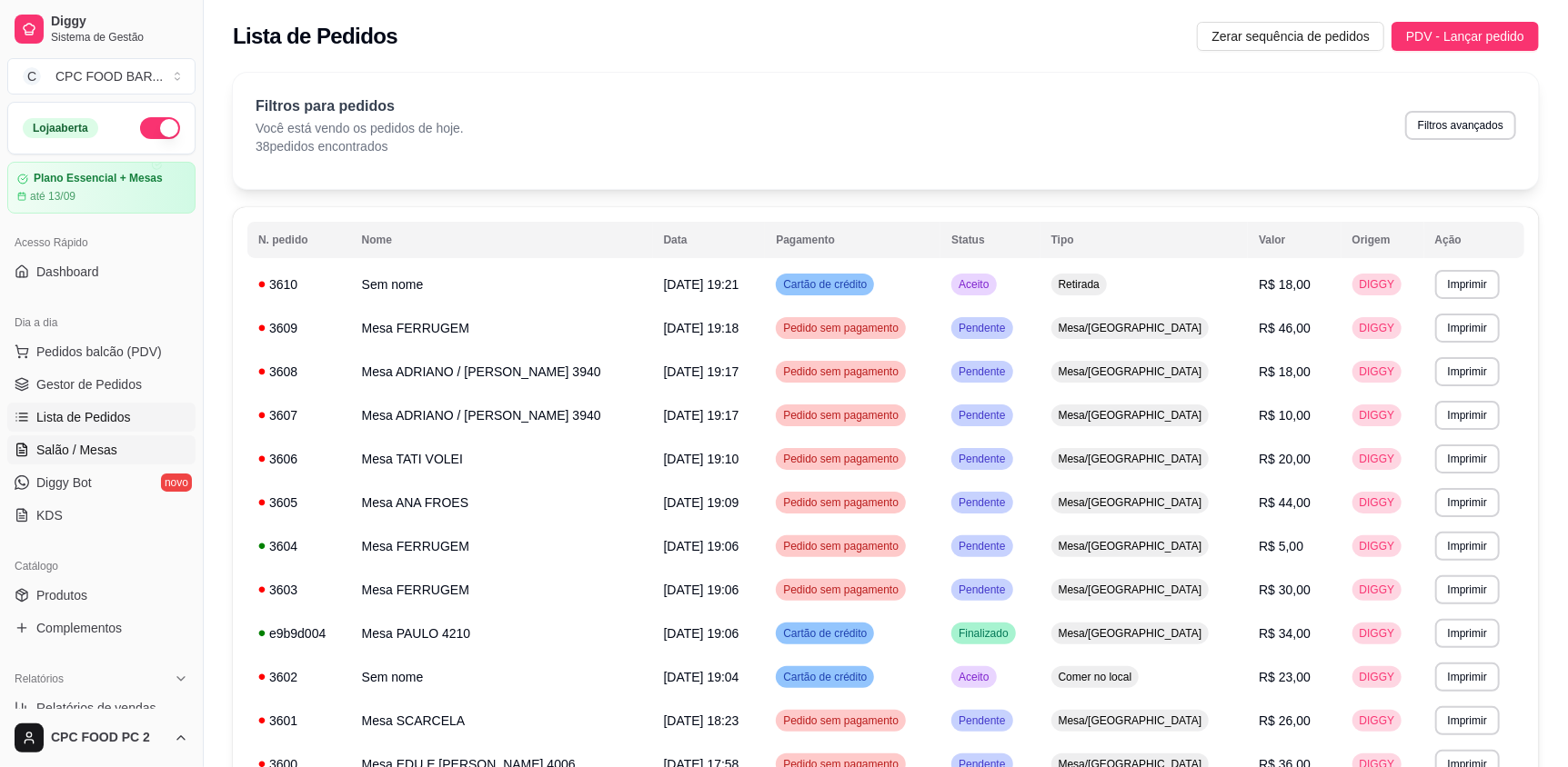
click at [91, 441] on span "Salão / Mesas" at bounding box center [77, 450] width 81 height 18
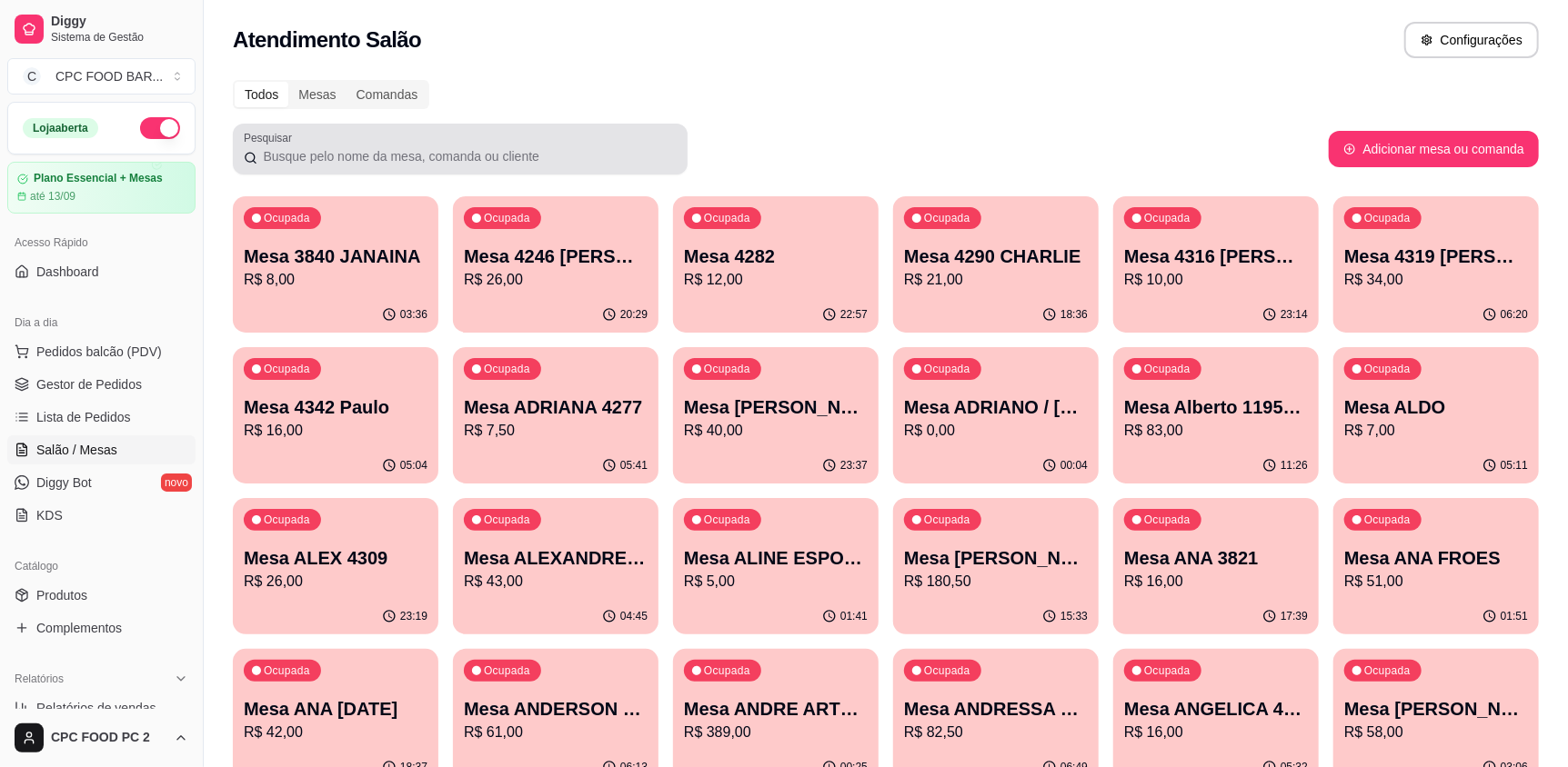
click at [341, 172] on div "Pesquisar" at bounding box center [460, 149] width 454 height 51
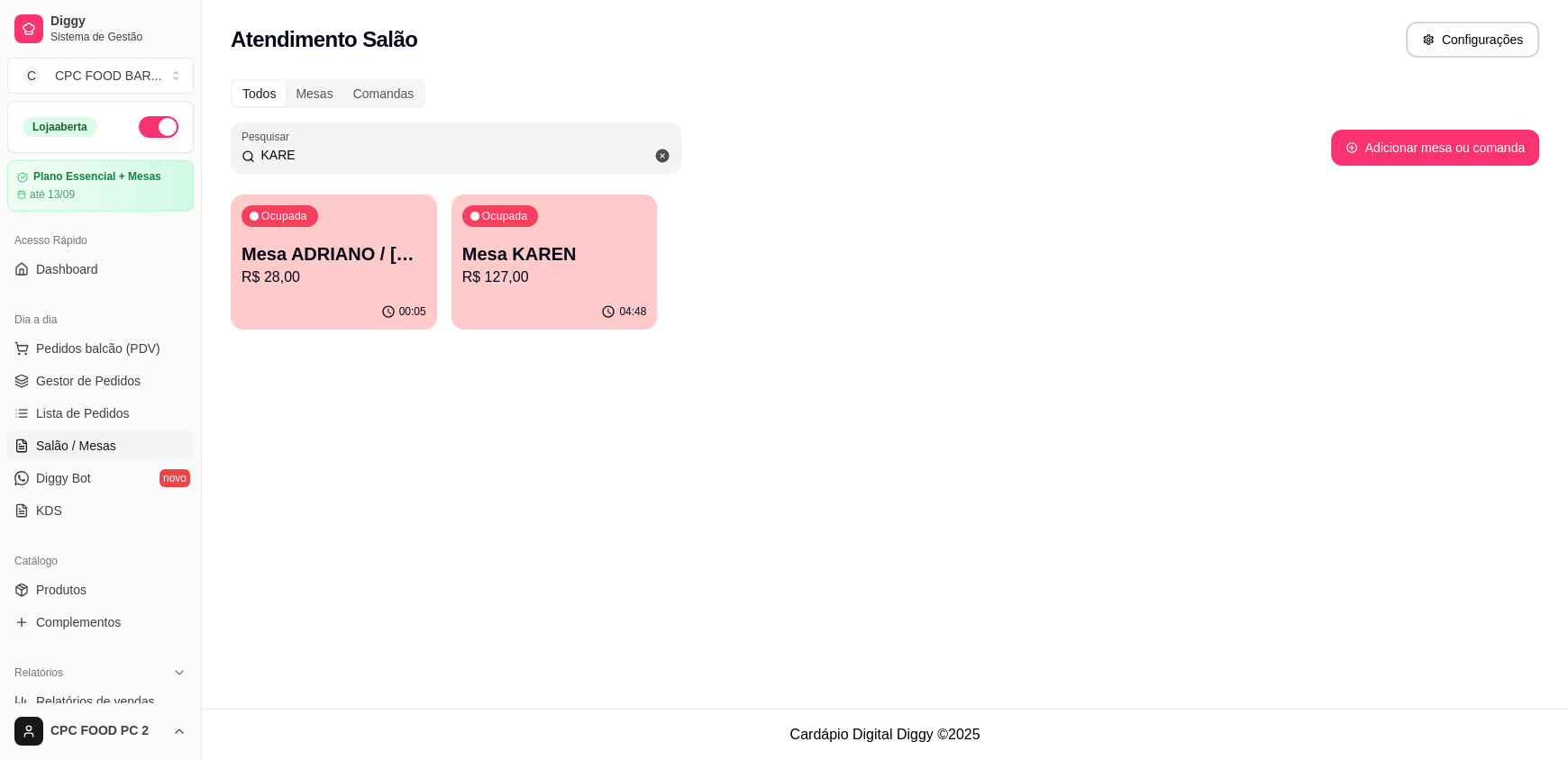
type input "KARE"
click at [339, 253] on p "Mesa ADRIANO / [PERSON_NAME] 3940" at bounding box center [333, 254] width 179 height 24
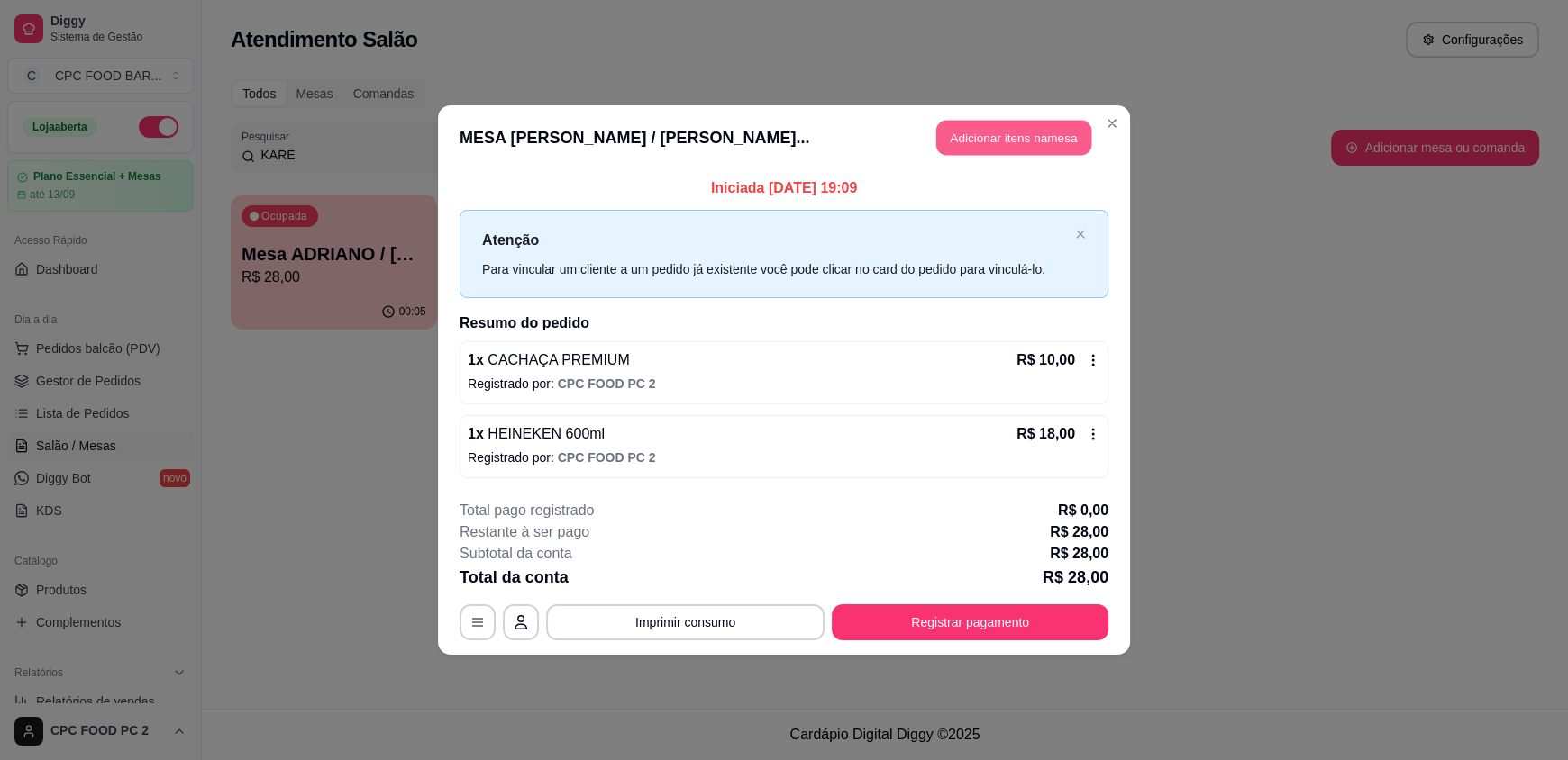
click at [1062, 152] on button "Adicionar itens na mesa" at bounding box center [1014, 138] width 155 height 35
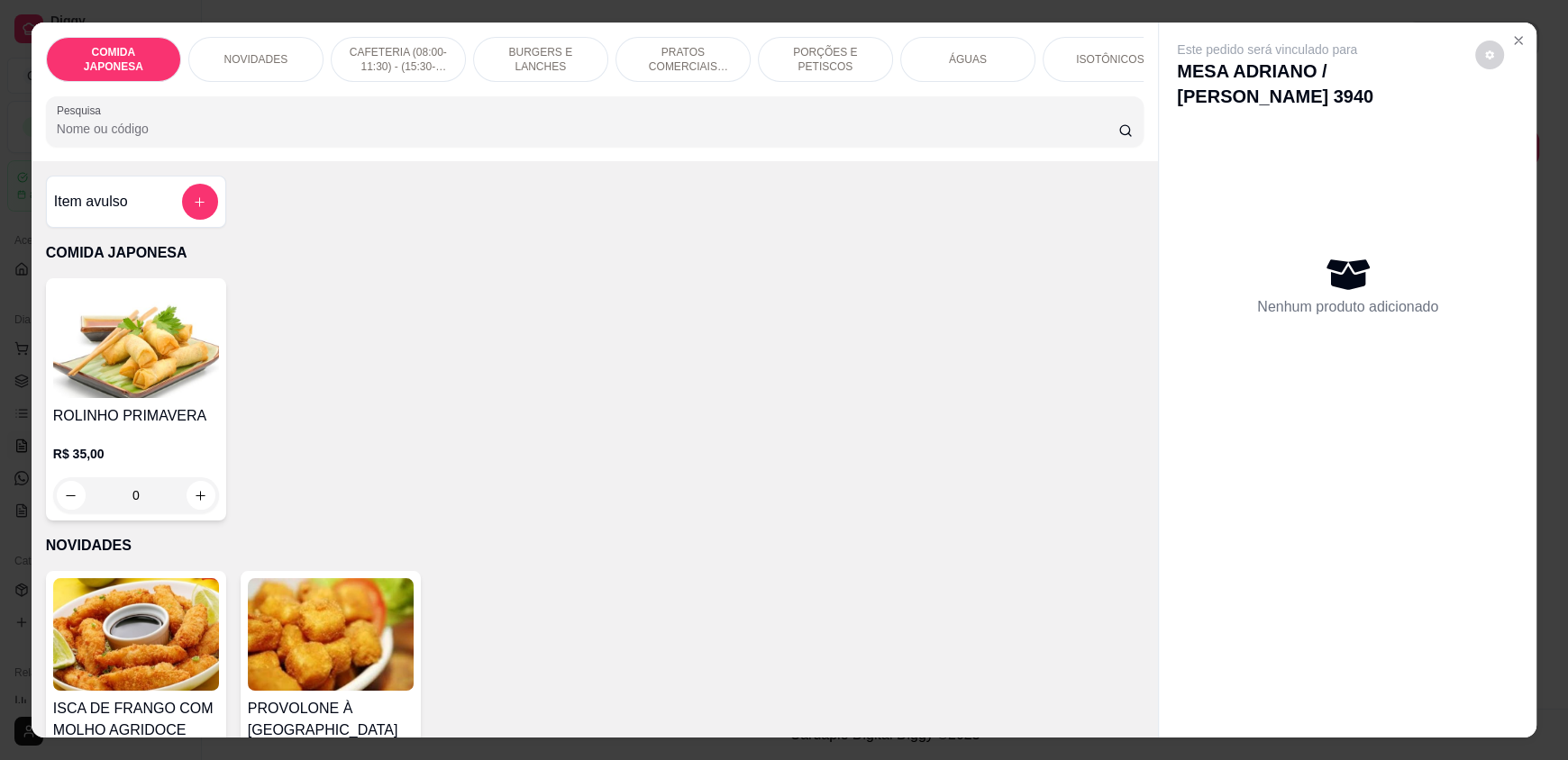
click at [513, 161] on div "COMIDA JAPONESA NOVIDADES CAFETERIA (08:00-11:30) - (15:30-18:00) BURGERS E LAN…" at bounding box center [594, 91] width 1126 height 138
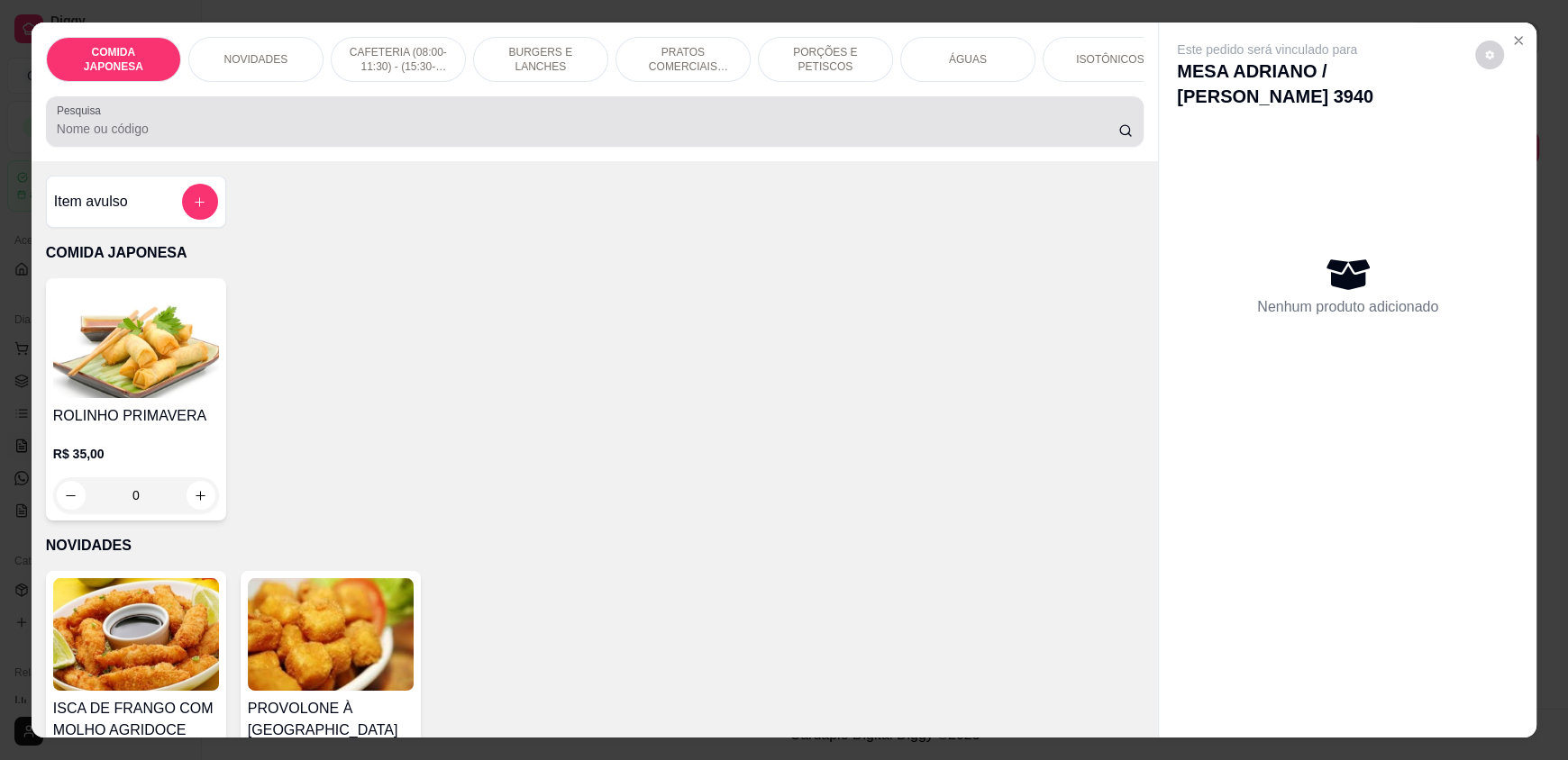
click at [510, 147] on div "Pesquisa" at bounding box center [595, 122] width 1097 height 50
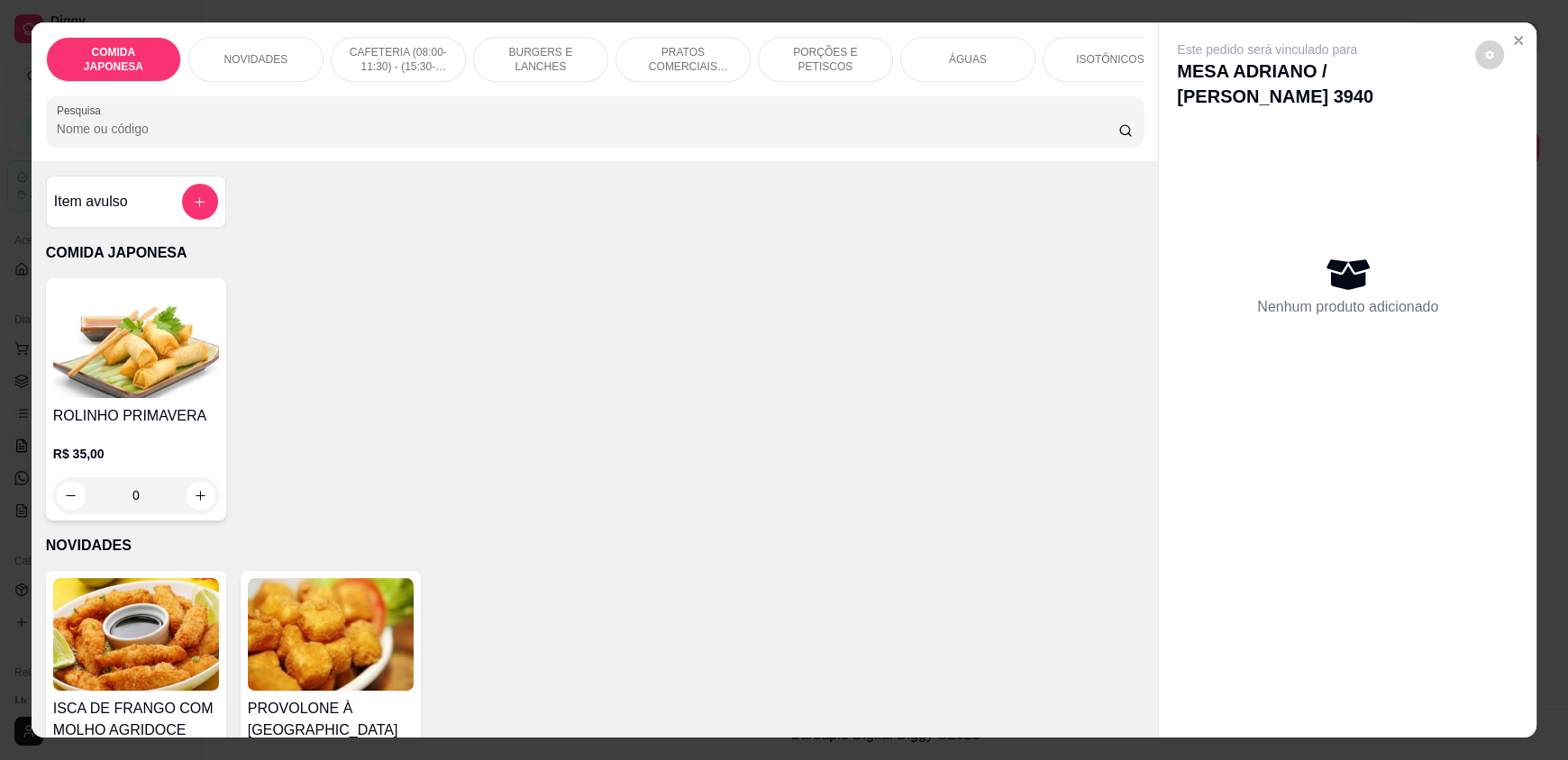
type input "X"
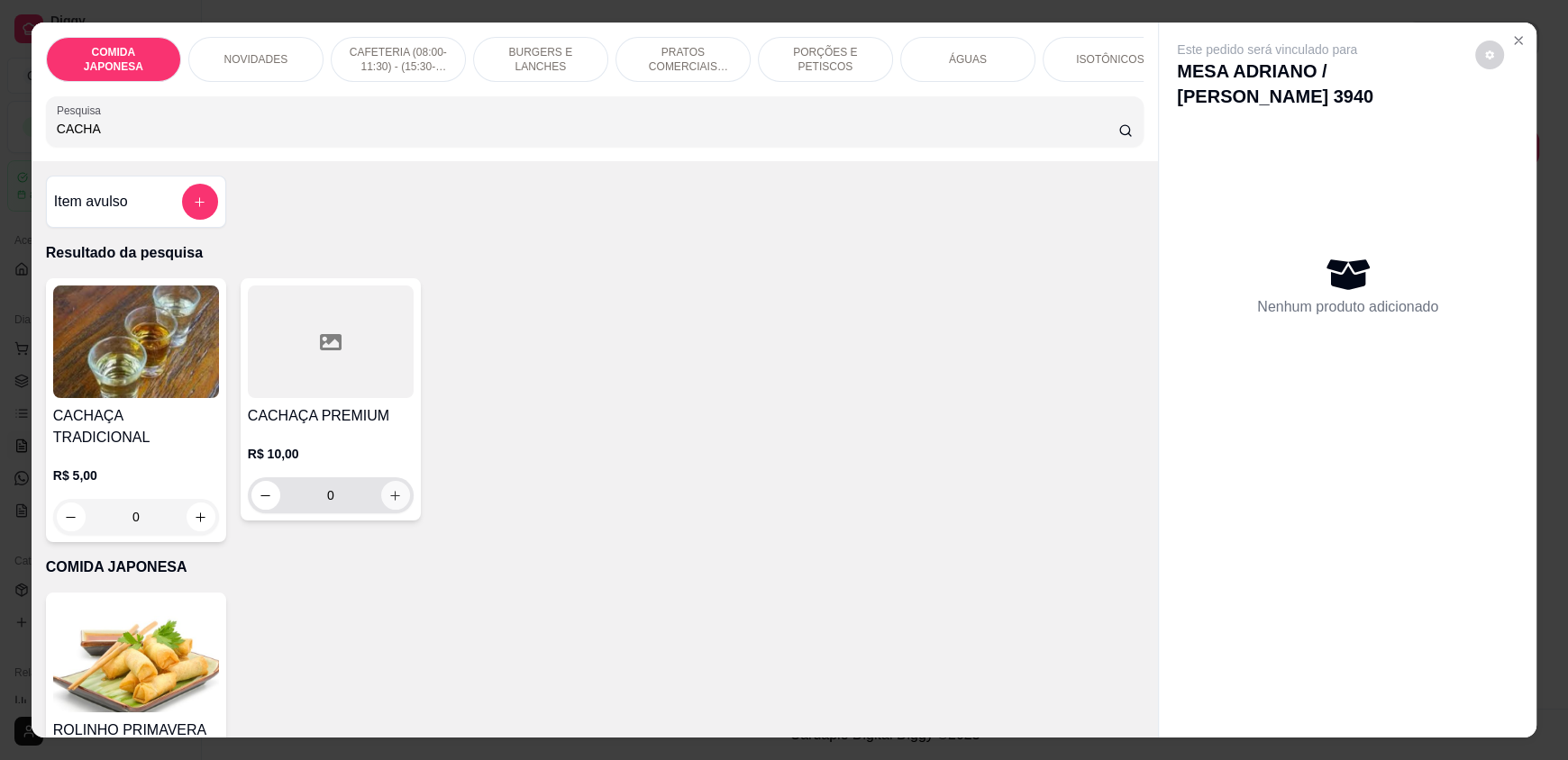
type input "CACHA"
click at [390, 503] on icon "increase-product-quantity" at bounding box center [395, 496] width 14 height 14
type input "1"
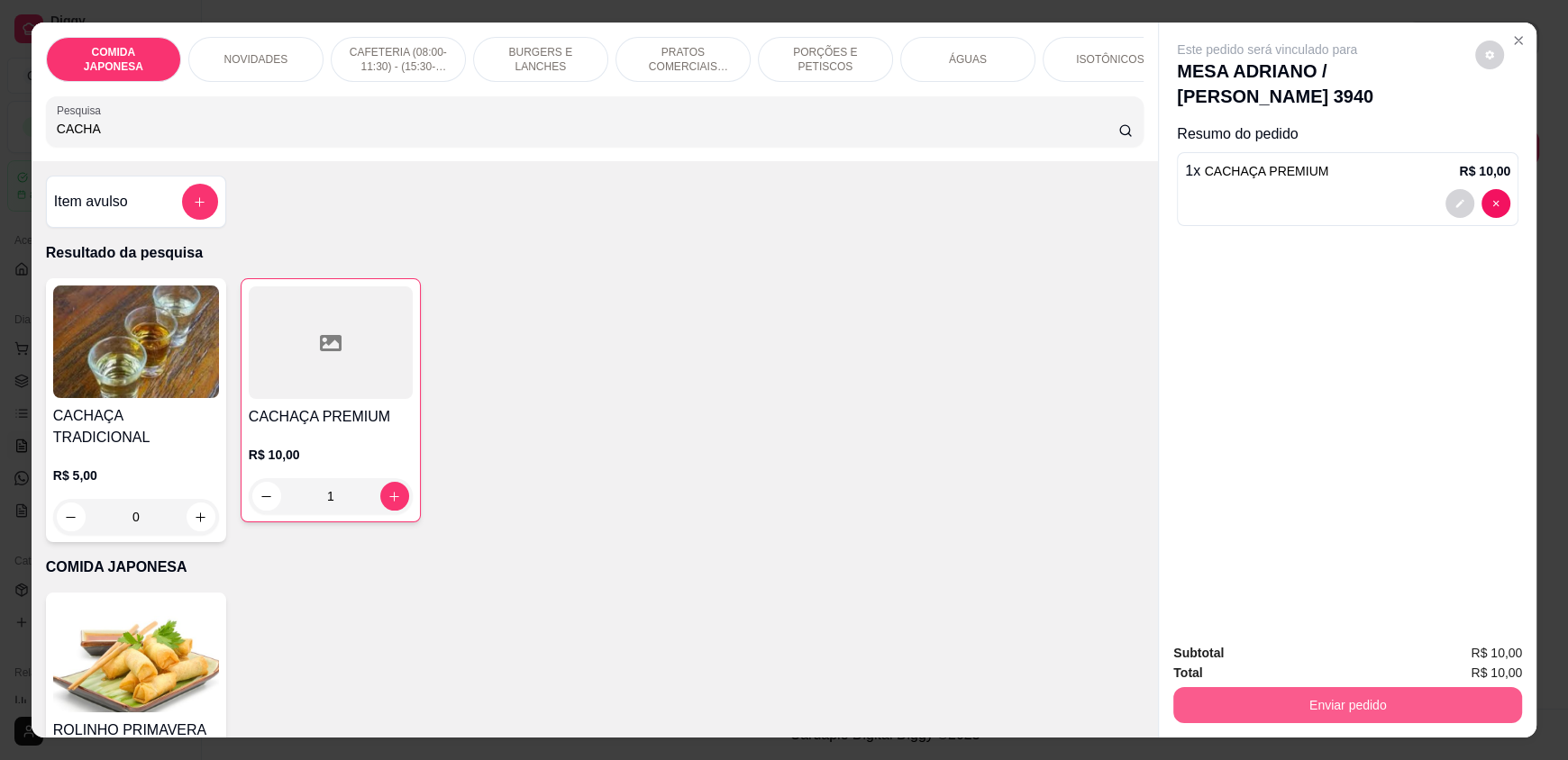
click at [1415, 697] on button "Enviar pedido" at bounding box center [1348, 705] width 349 height 36
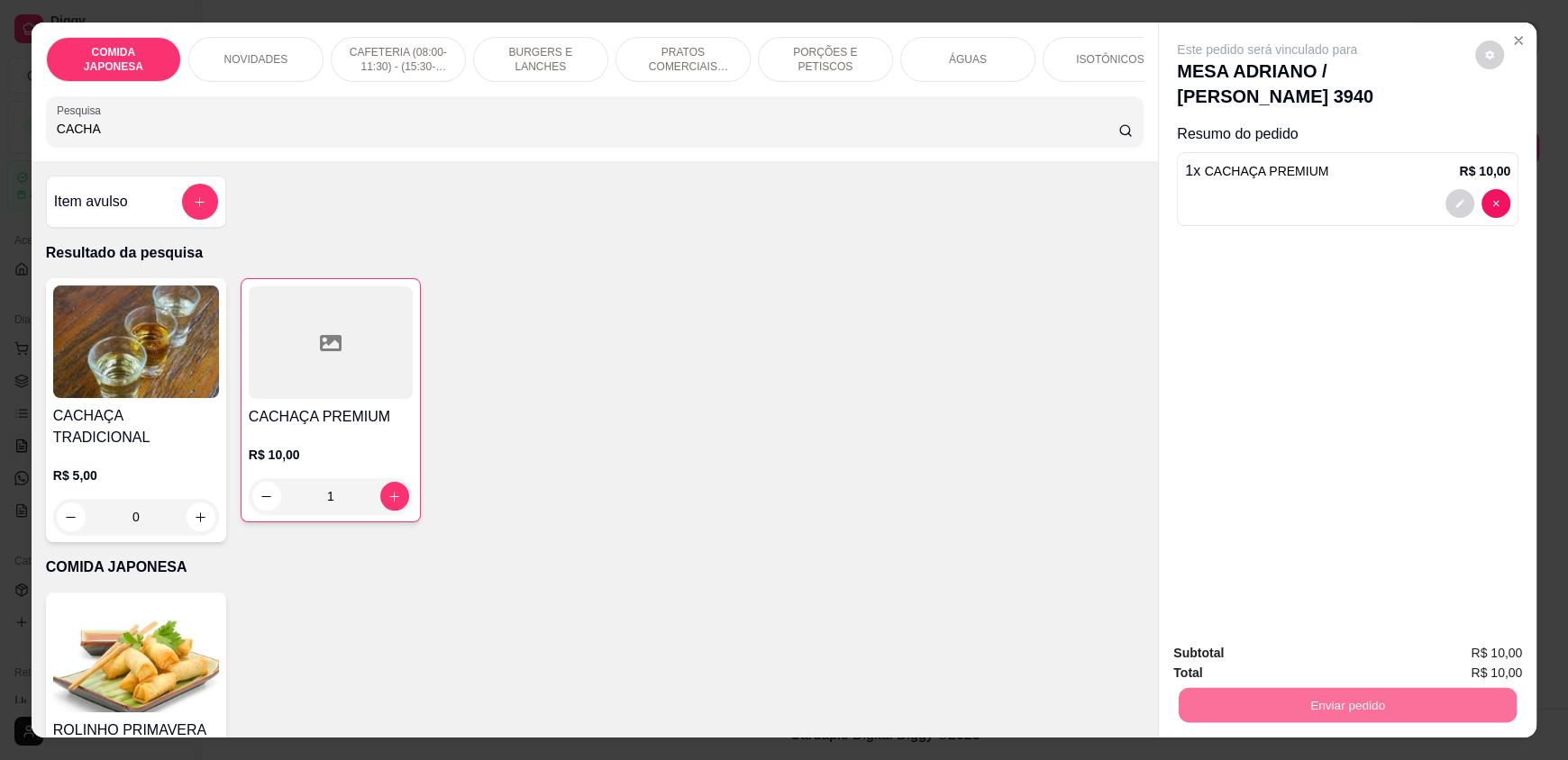
click at [1319, 656] on button "Não registrar e enviar pedido" at bounding box center [1288, 661] width 182 height 33
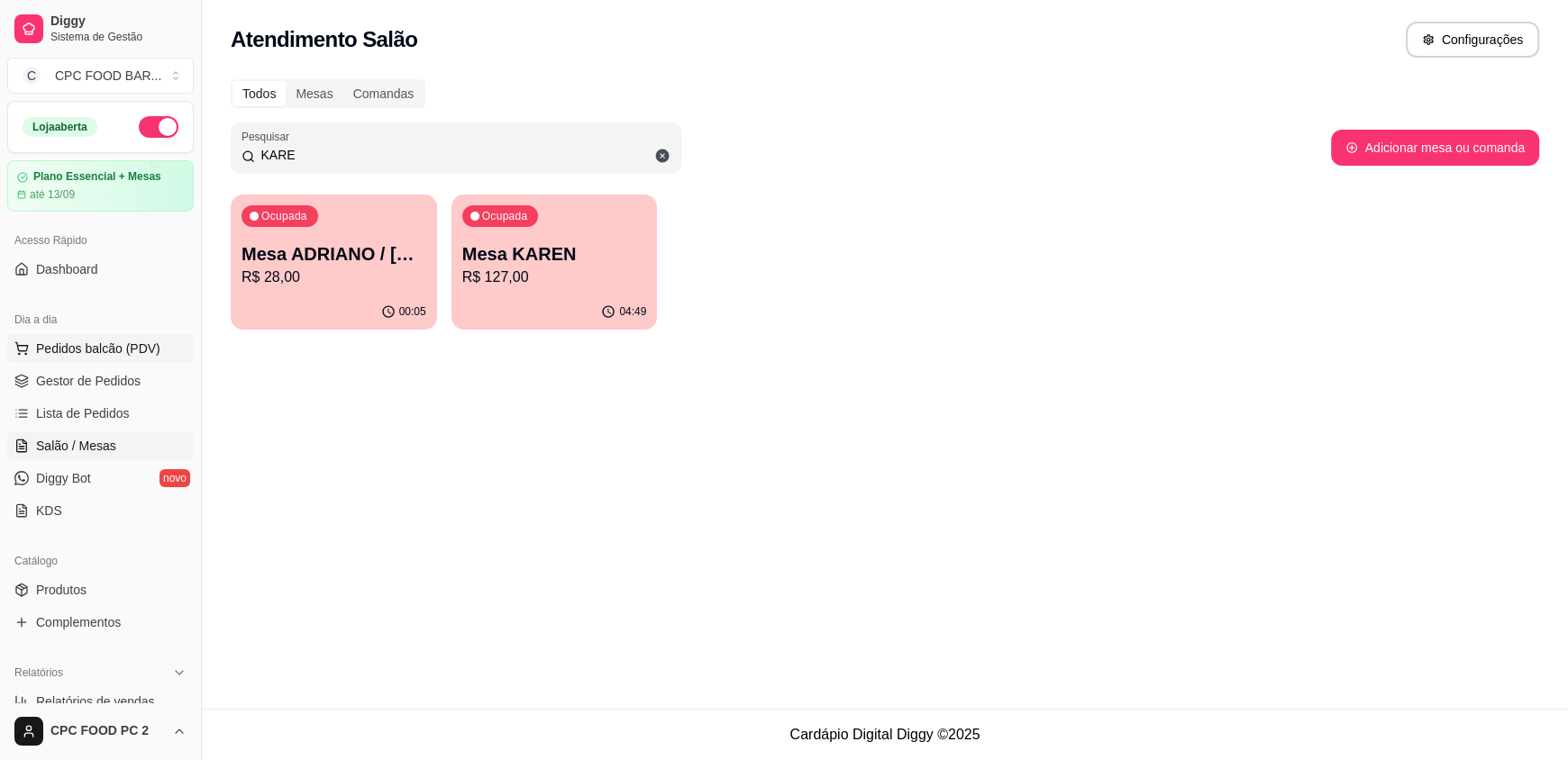
click at [77, 354] on span "Pedidos balcão (PDV)" at bounding box center [98, 348] width 124 height 18
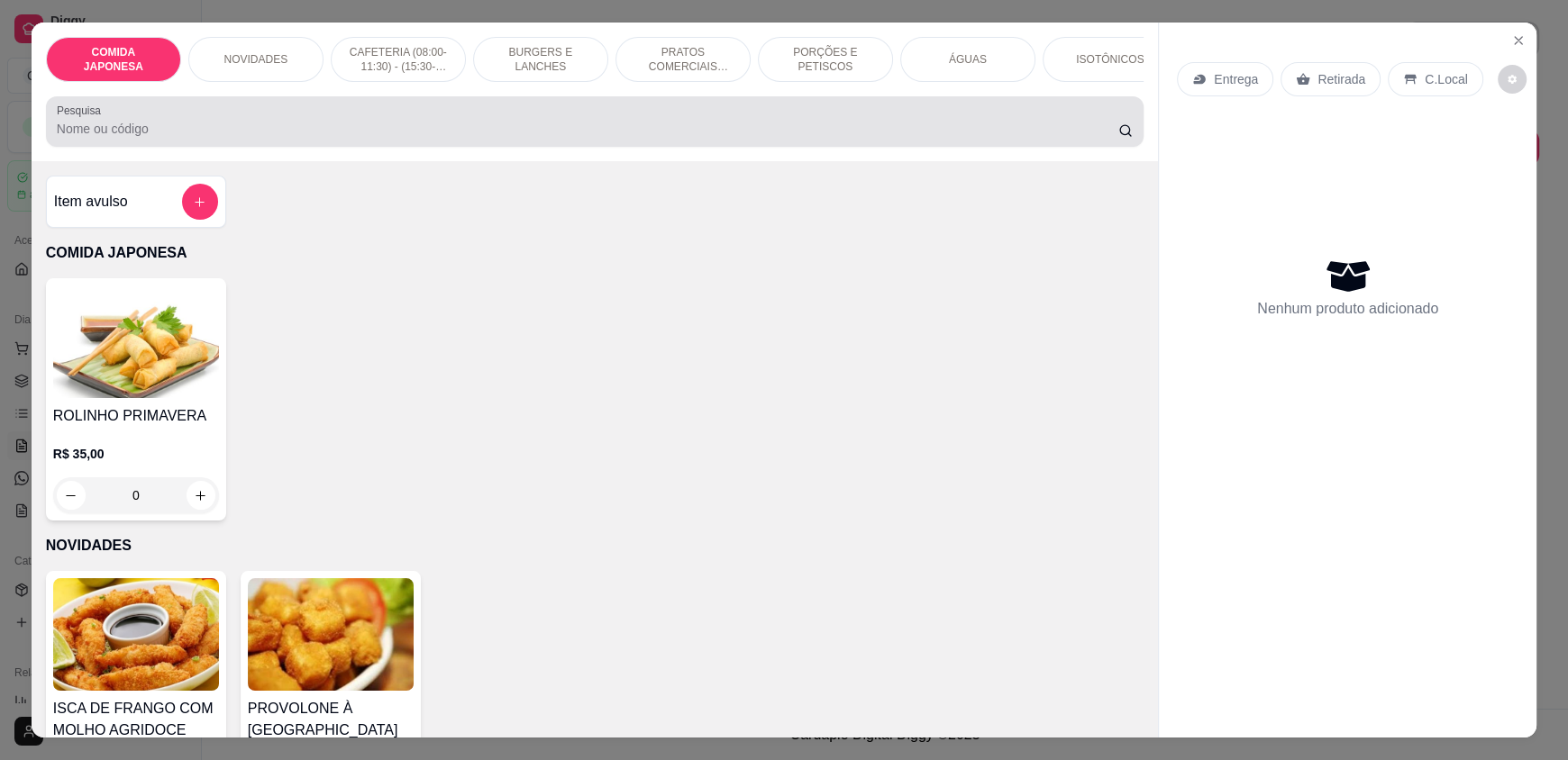
click at [294, 138] on input "Pesquisa" at bounding box center [588, 128] width 1063 height 18
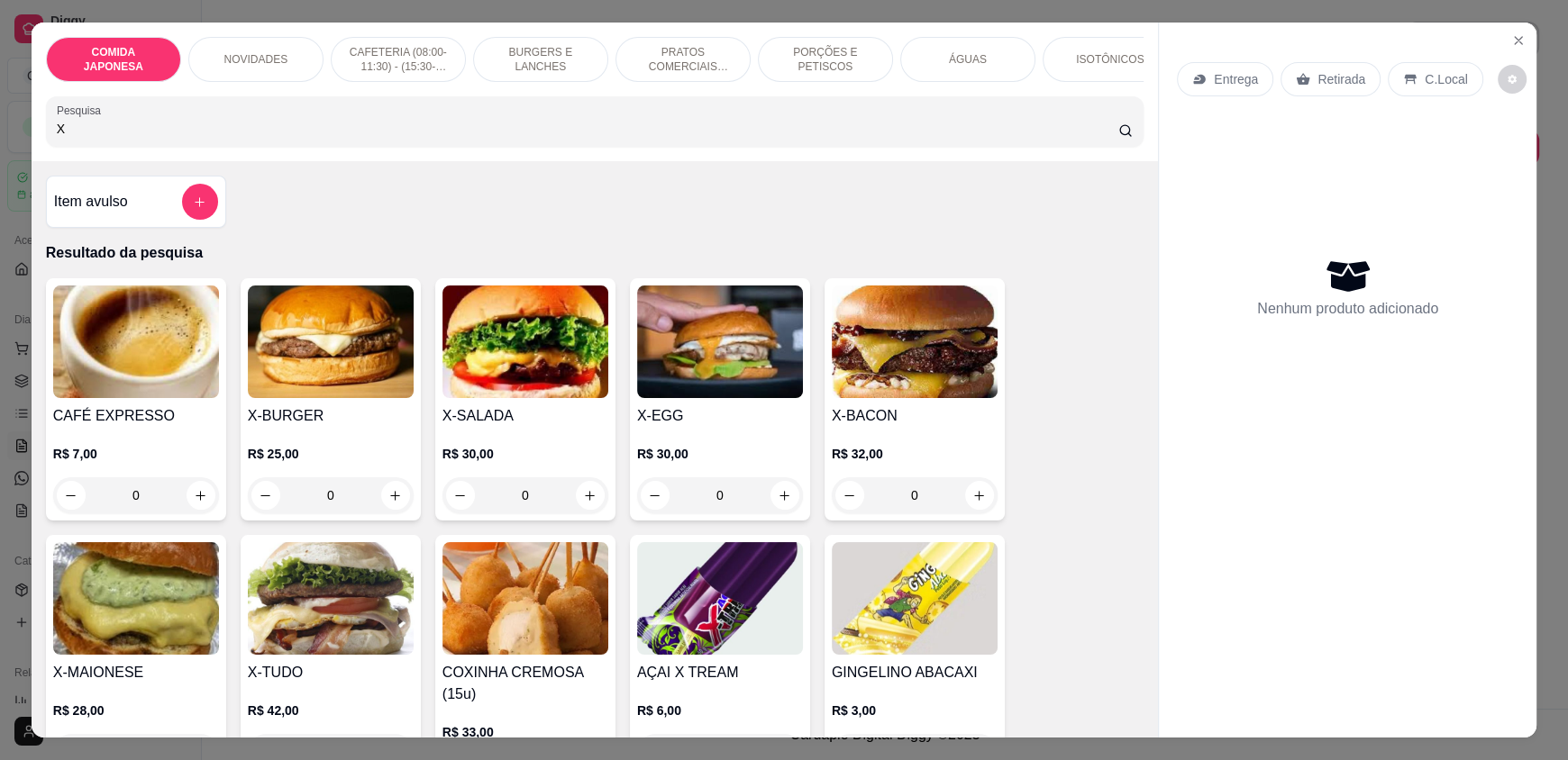
type input "X"
click at [573, 506] on div "0" at bounding box center [525, 496] width 166 height 36
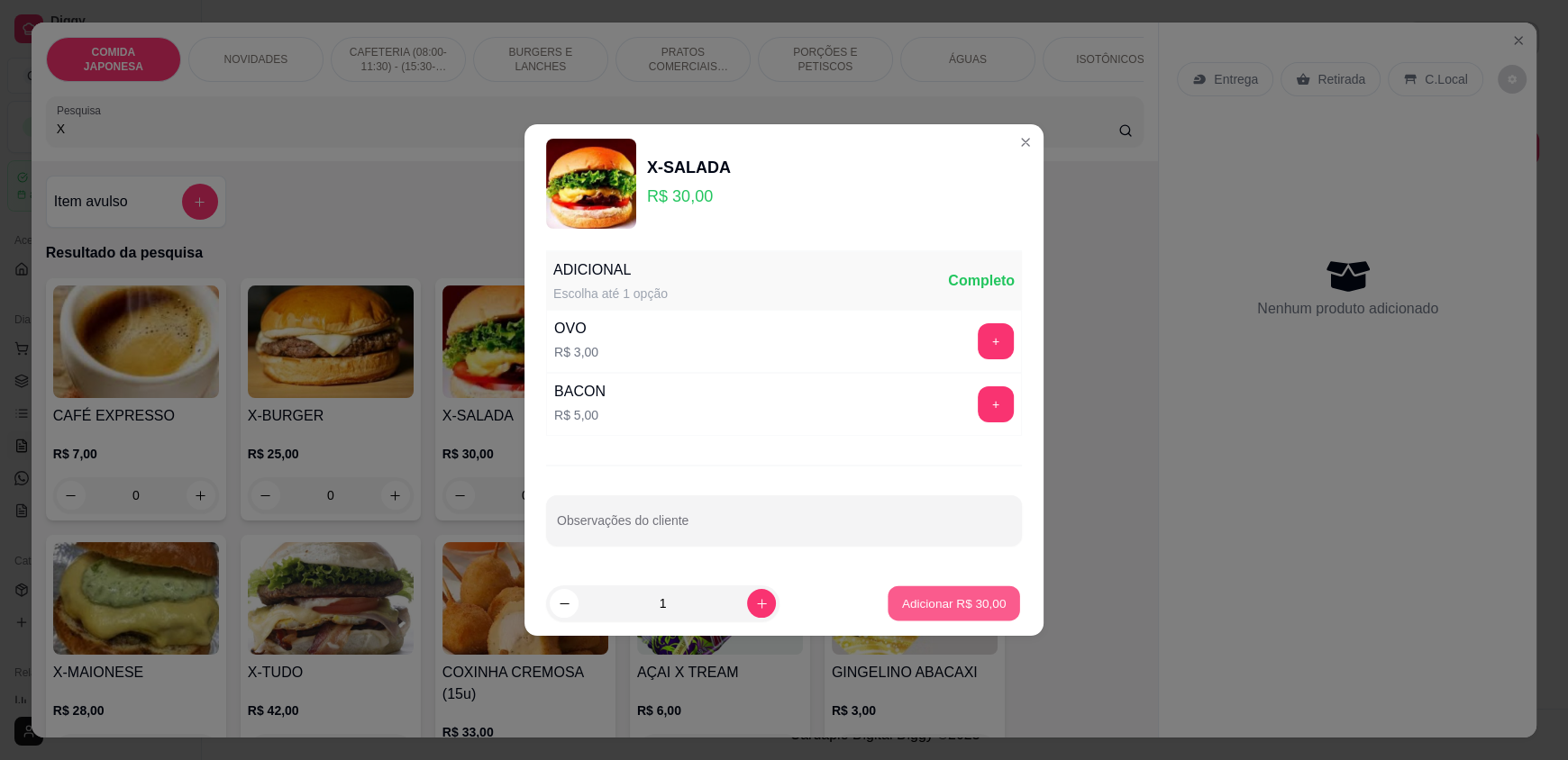
click at [938, 586] on button "Adicionar R$ 30,00" at bounding box center [953, 604] width 133 height 35
type input "1"
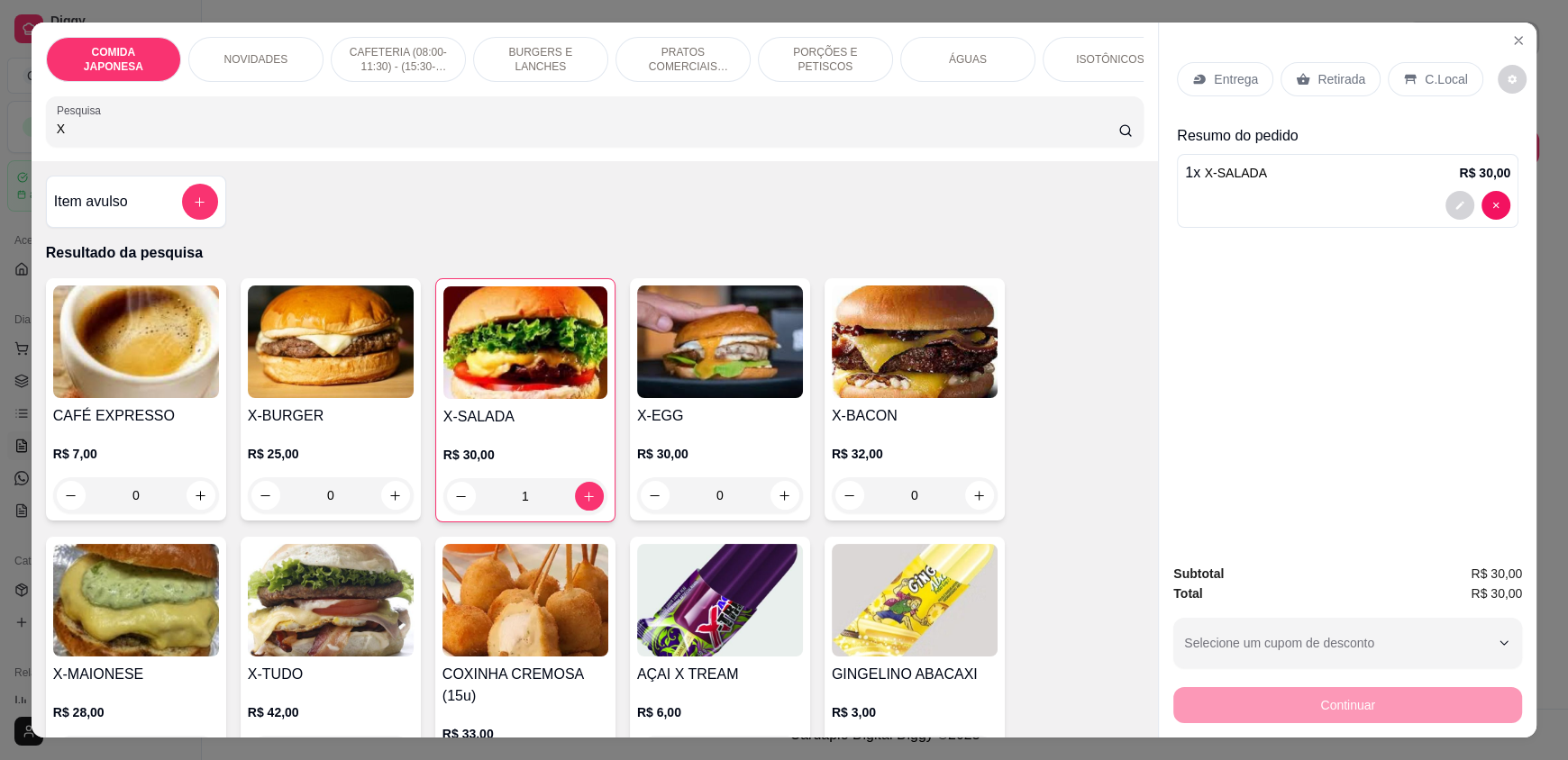
click at [572, 510] on div "1" at bounding box center [525, 496] width 164 height 36
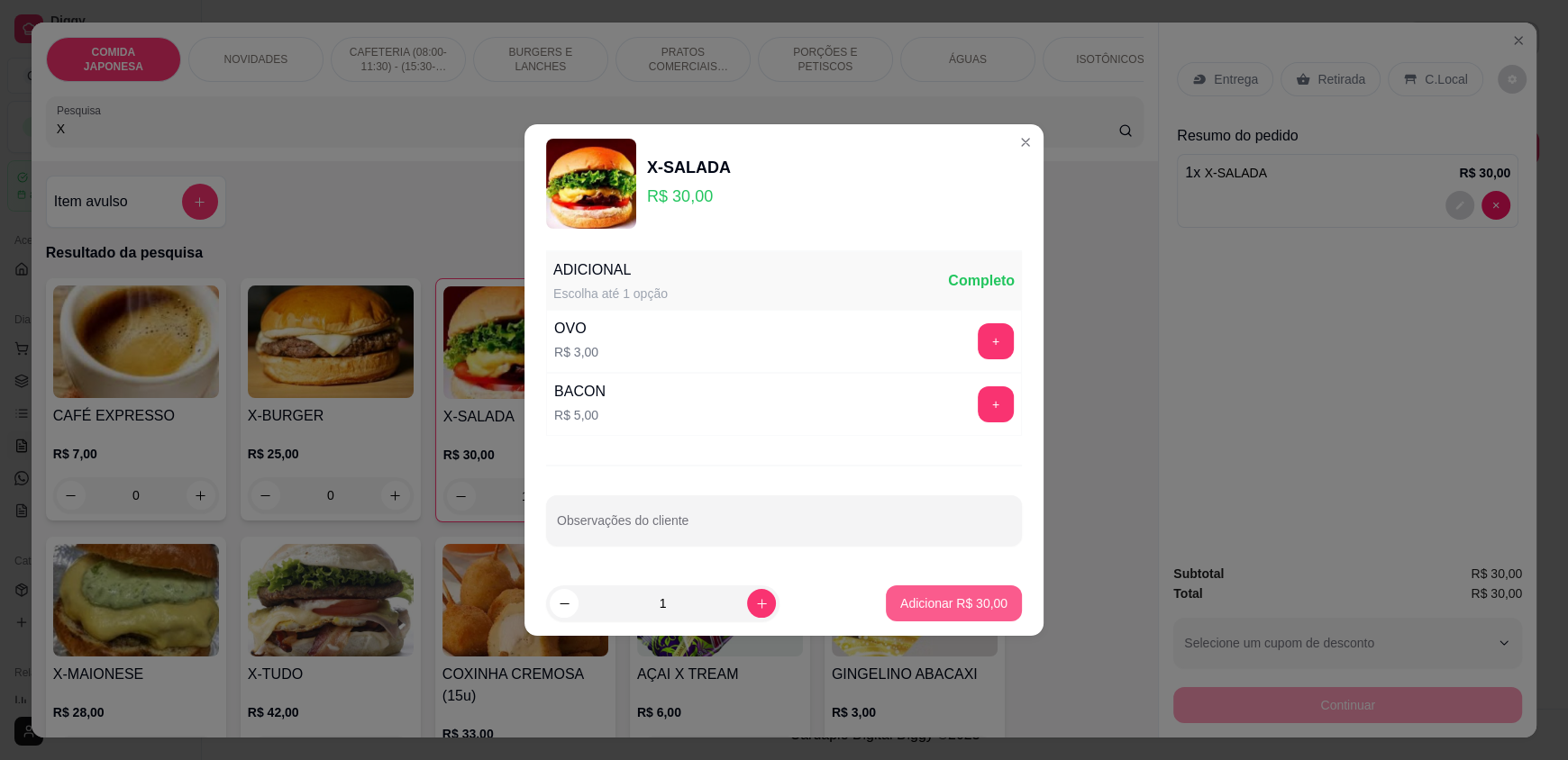
click at [886, 596] on button "Adicionar R$ 30,00" at bounding box center [953, 603] width 136 height 36
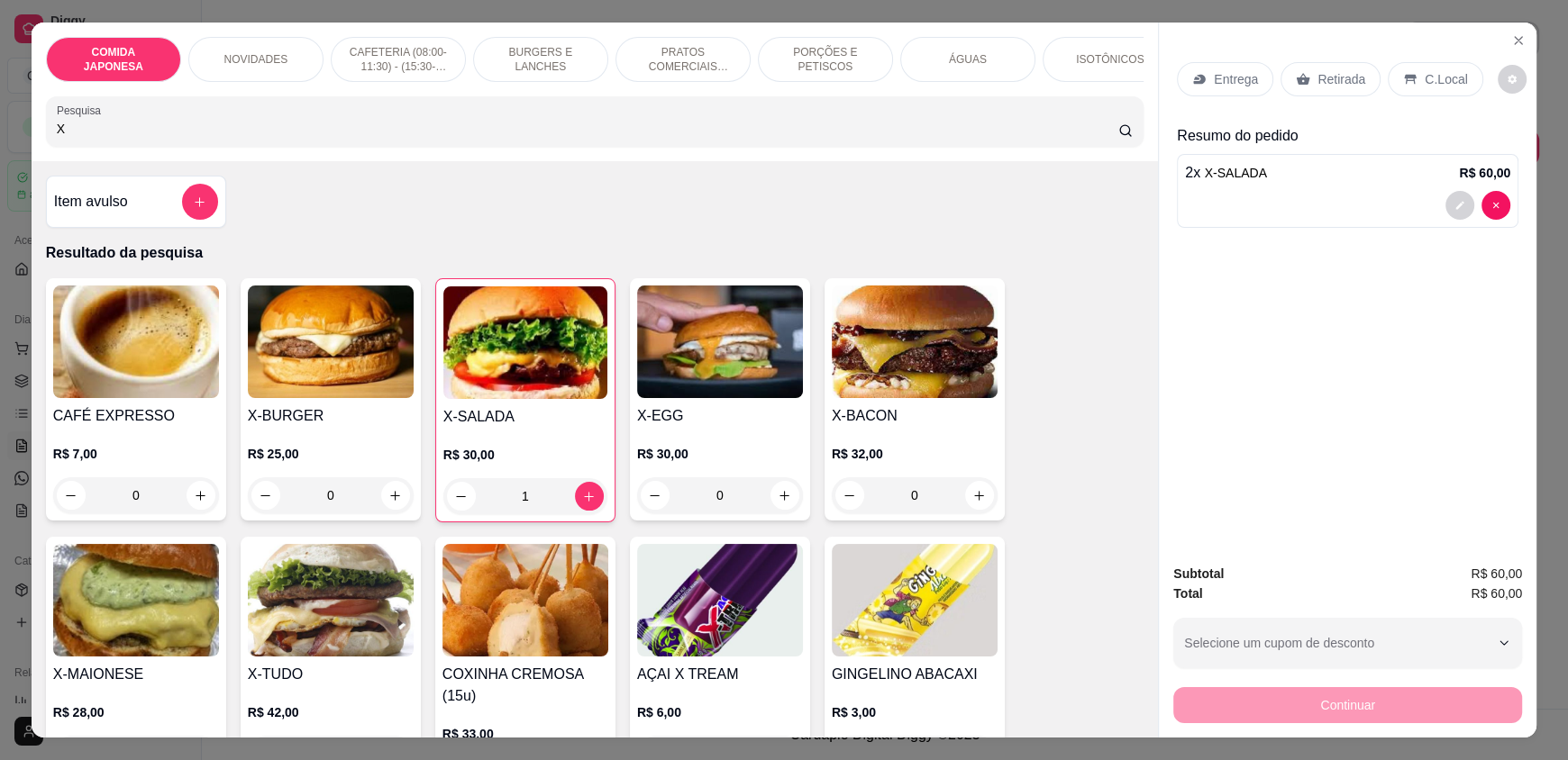
type input "2"
click at [1301, 68] on div "Retirada" at bounding box center [1330, 79] width 100 height 34
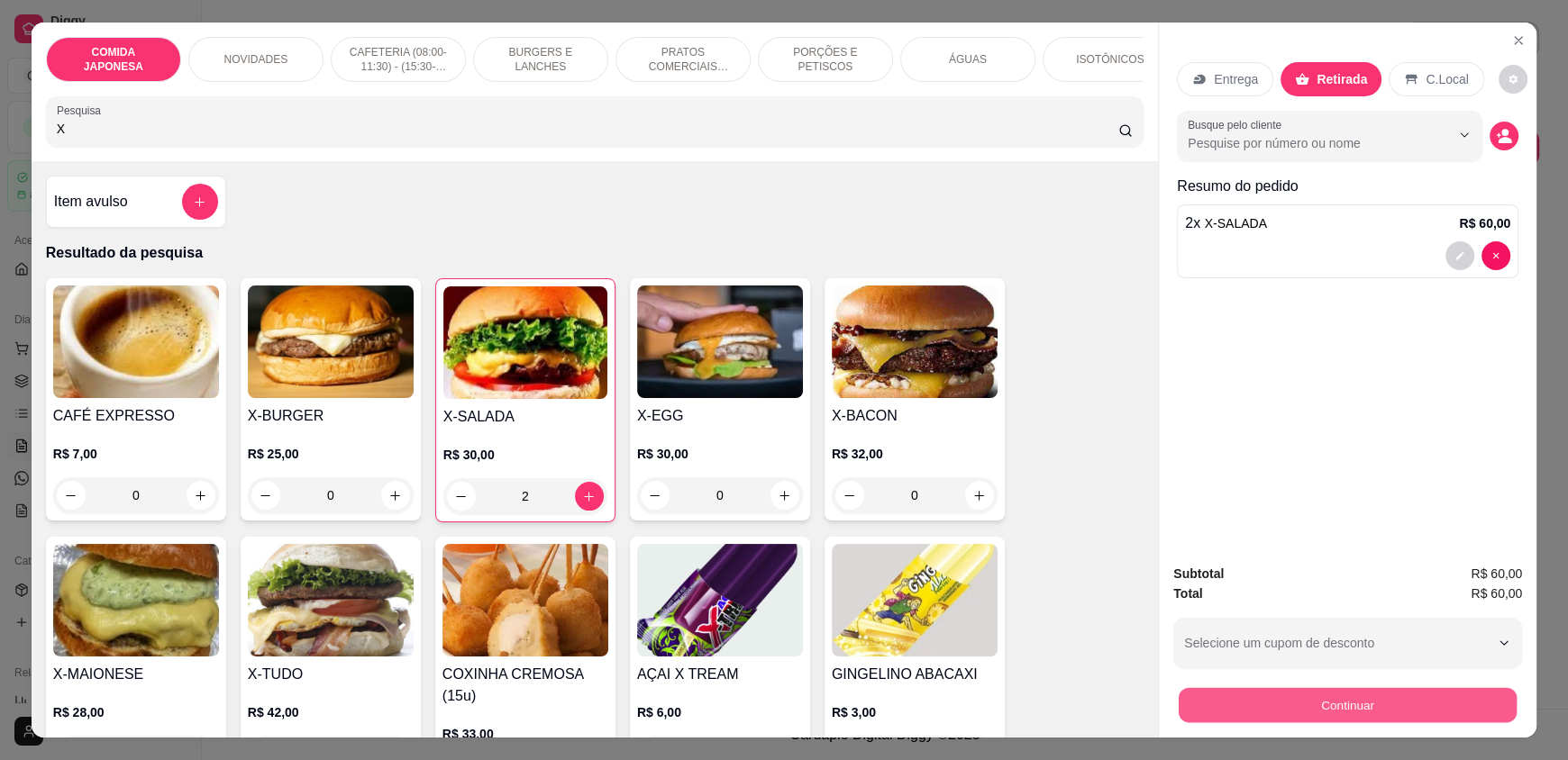
click at [1419, 710] on button "Continuar" at bounding box center [1348, 705] width 338 height 35
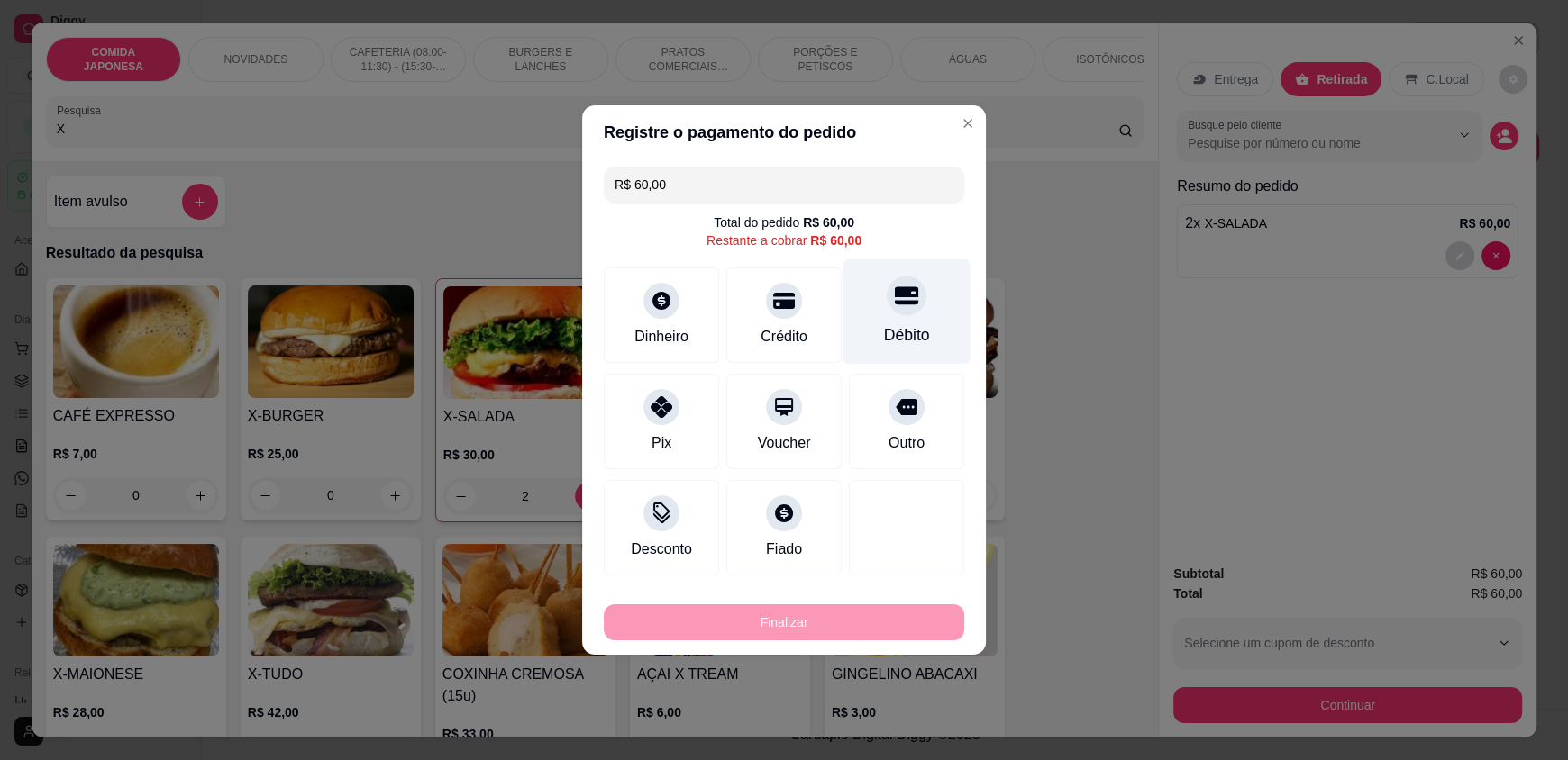
click at [884, 324] on div "Débito" at bounding box center [907, 335] width 46 height 23
type input "R$ 0,00"
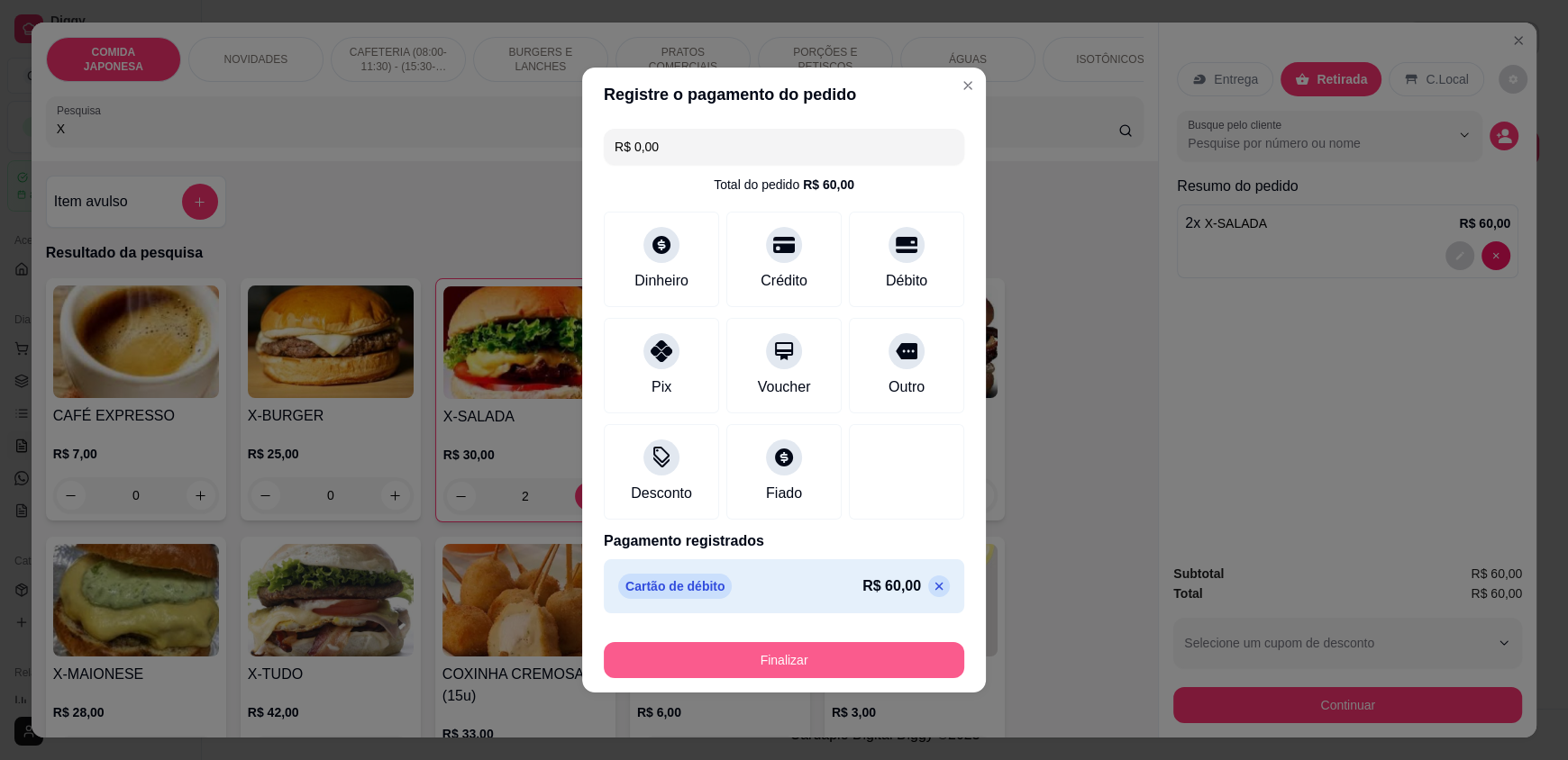
click at [815, 657] on button "Finalizar" at bounding box center [784, 660] width 360 height 36
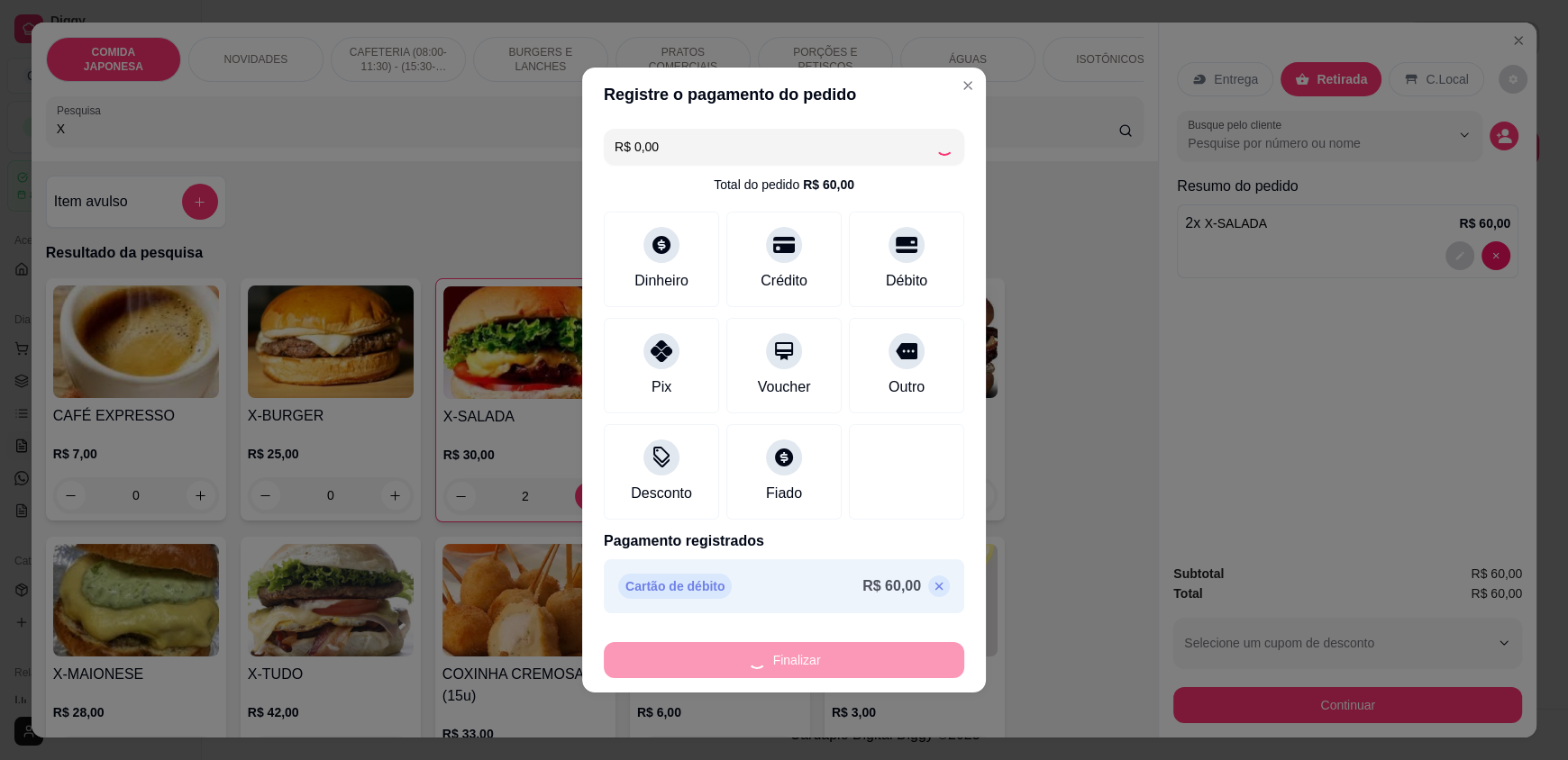
type input "0"
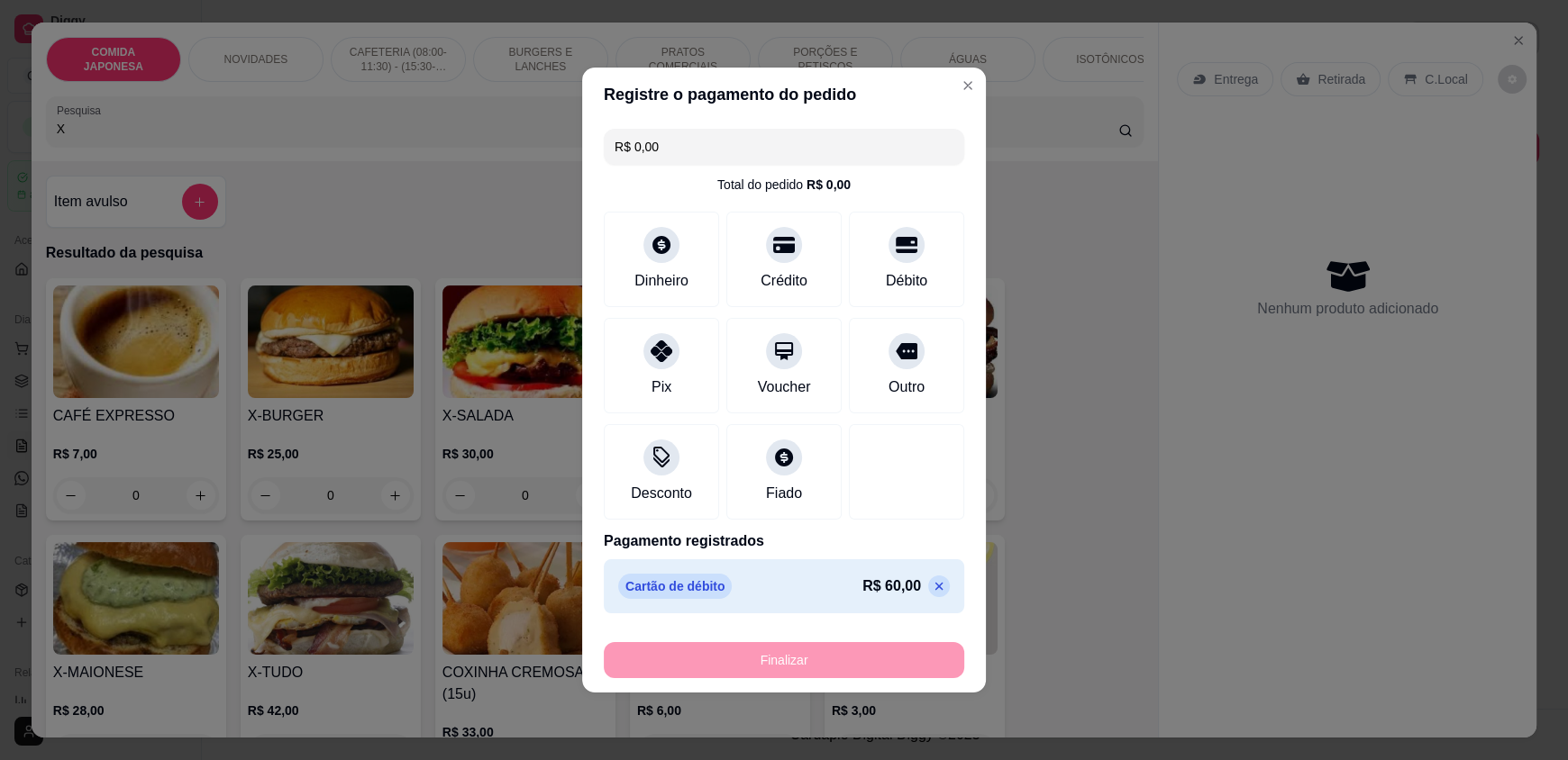
type input "-R$ 60,00"
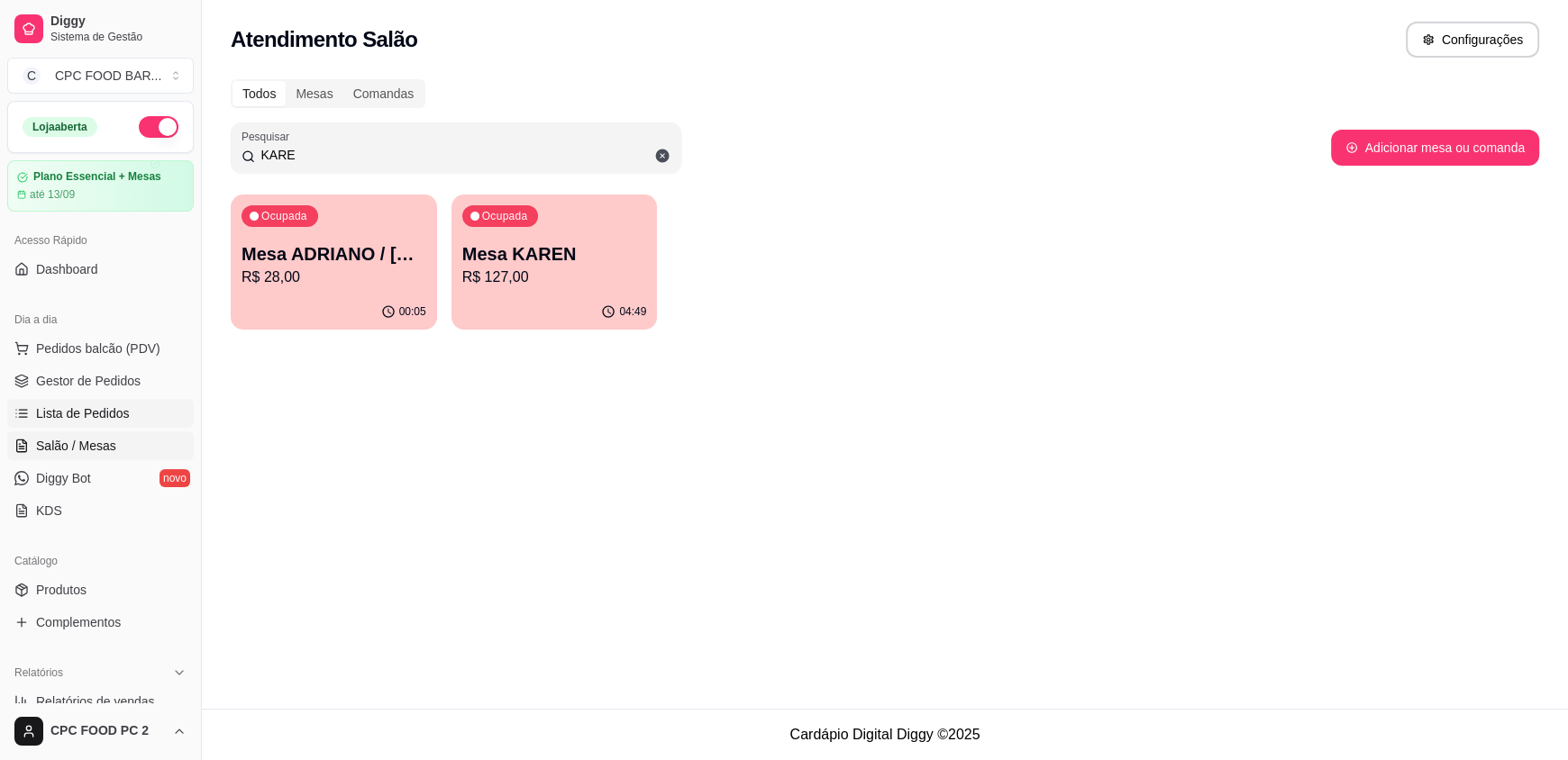
click at [105, 399] on link "Lista de Pedidos" at bounding box center [100, 413] width 187 height 29
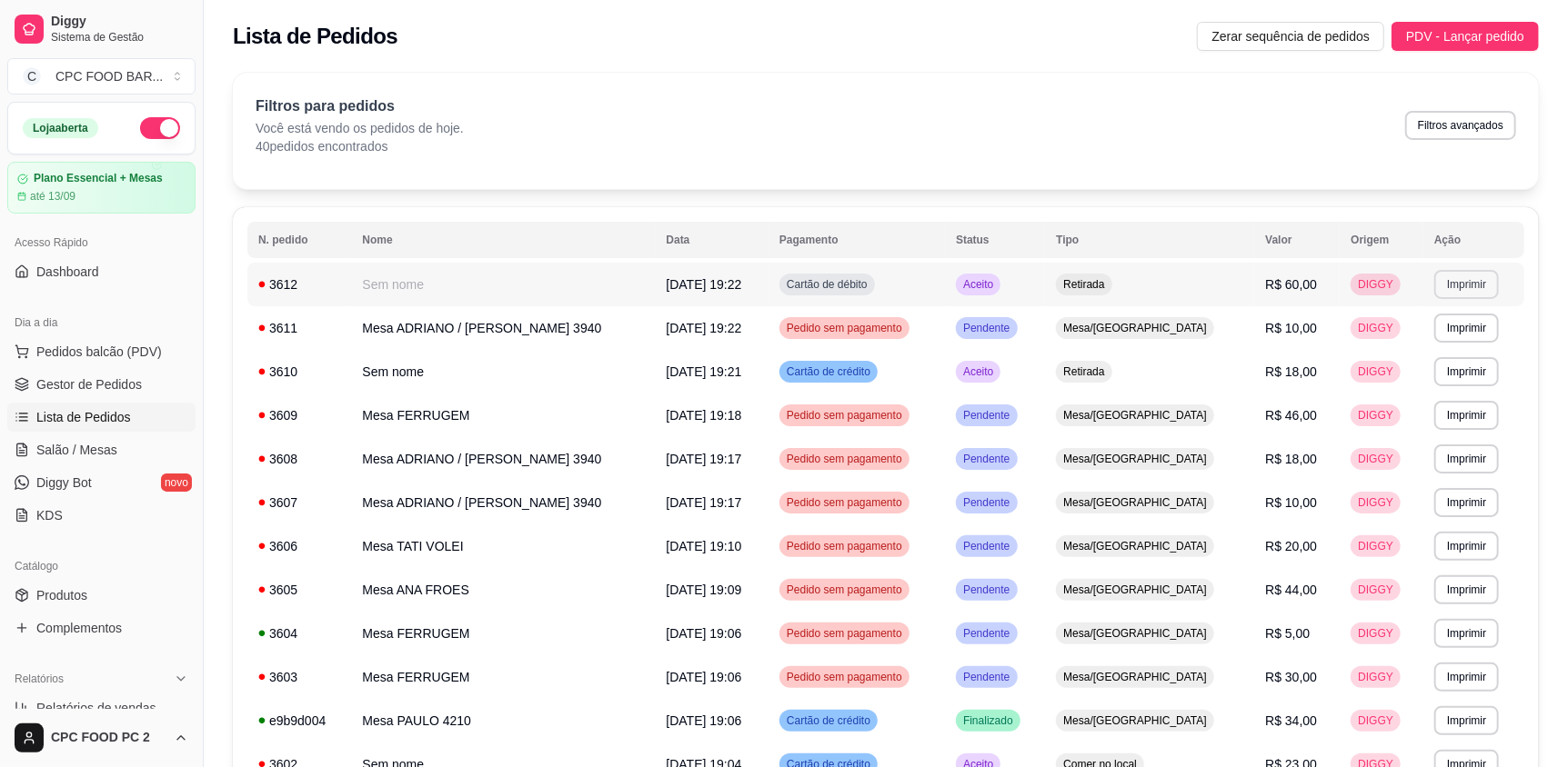
click at [1442, 278] on button "Imprimir" at bounding box center [1466, 284] width 65 height 29
click at [1424, 344] on button "IMPRESSORA" at bounding box center [1422, 347] width 127 height 28
click at [66, 439] on link "Salão / Mesas" at bounding box center [101, 450] width 188 height 29
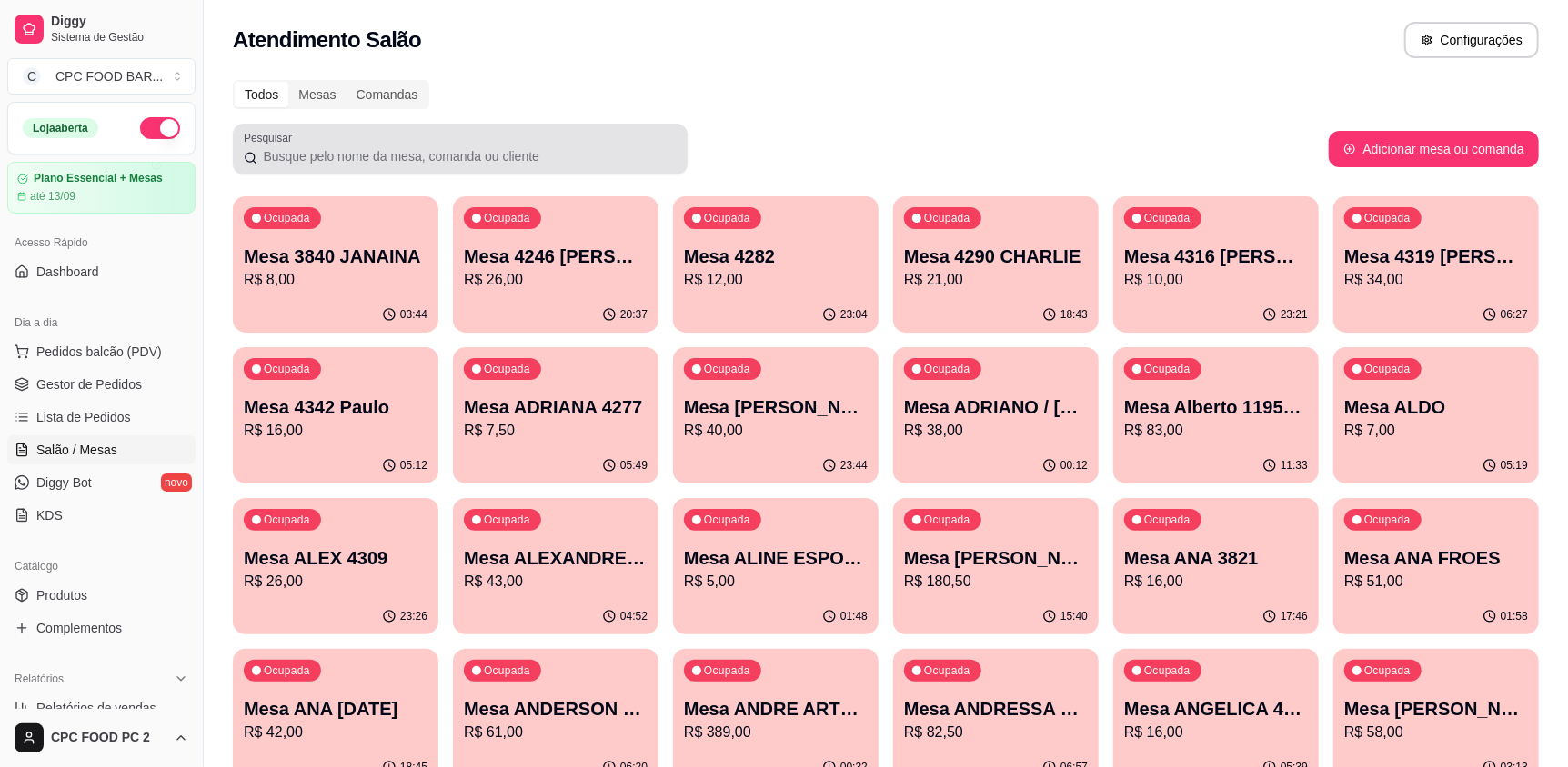
click at [403, 147] on input "Pesquisar" at bounding box center [467, 155] width 420 height 18
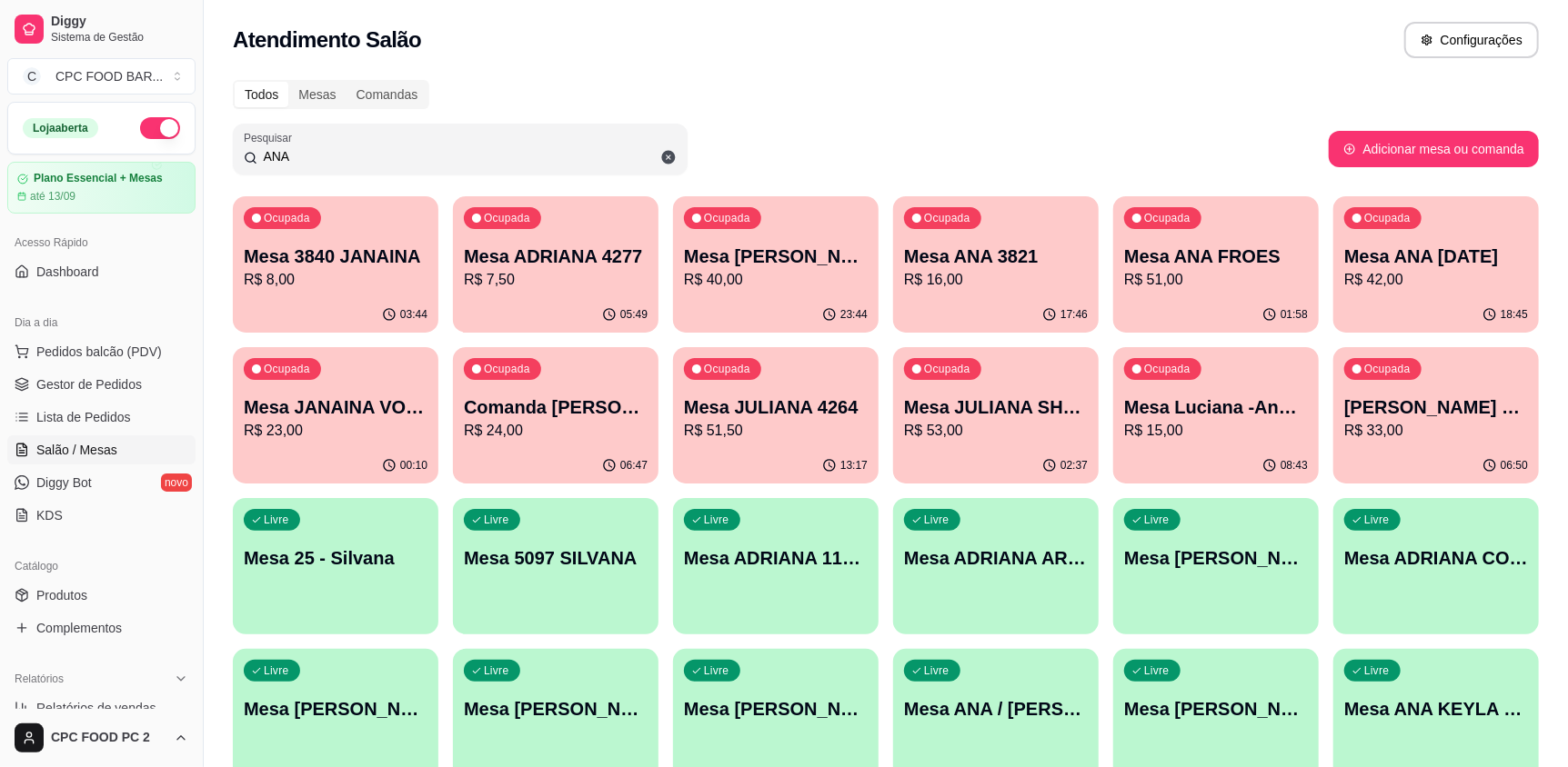
type input "ANA"
click at [1242, 273] on p "R$ 51,00" at bounding box center [1216, 279] width 178 height 21
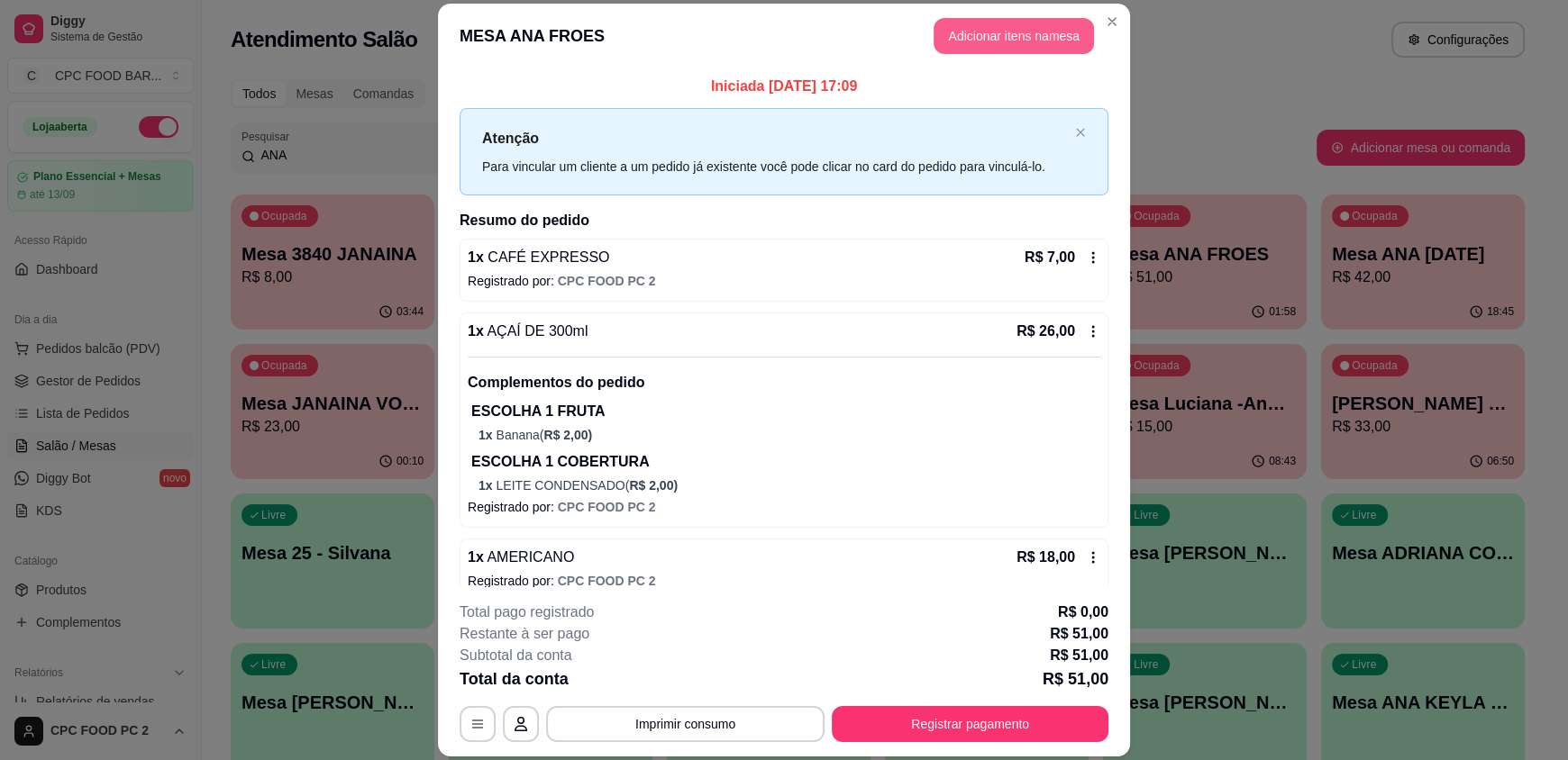
click at [952, 30] on button "Adicionar itens na mesa" at bounding box center [1014, 35] width 161 height 36
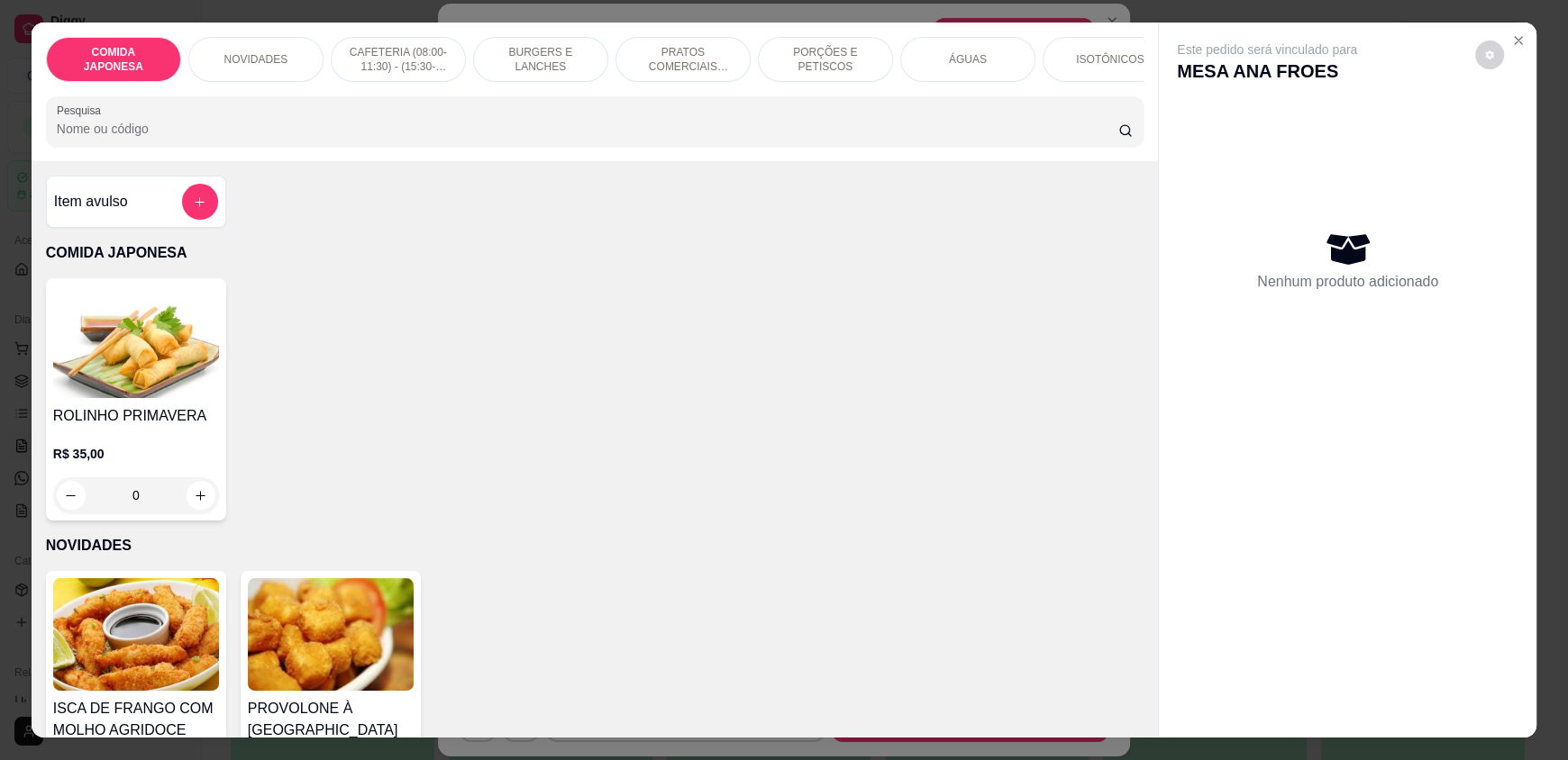
click at [516, 138] on input "Pesquisa" at bounding box center [588, 128] width 1063 height 18
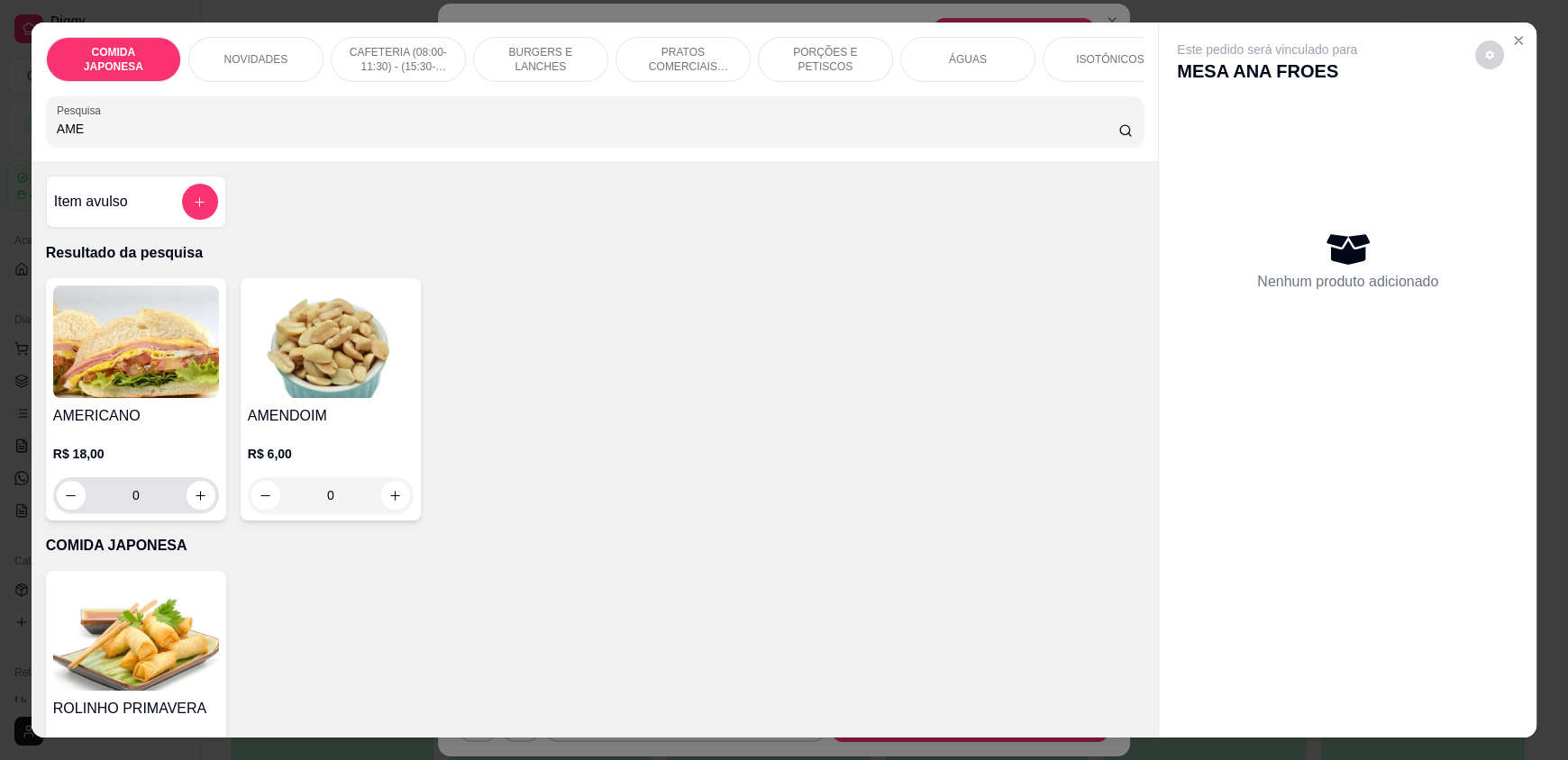
type input "AME"
click at [195, 503] on icon "increase-product-quantity" at bounding box center [201, 496] width 14 height 14
type input "1"
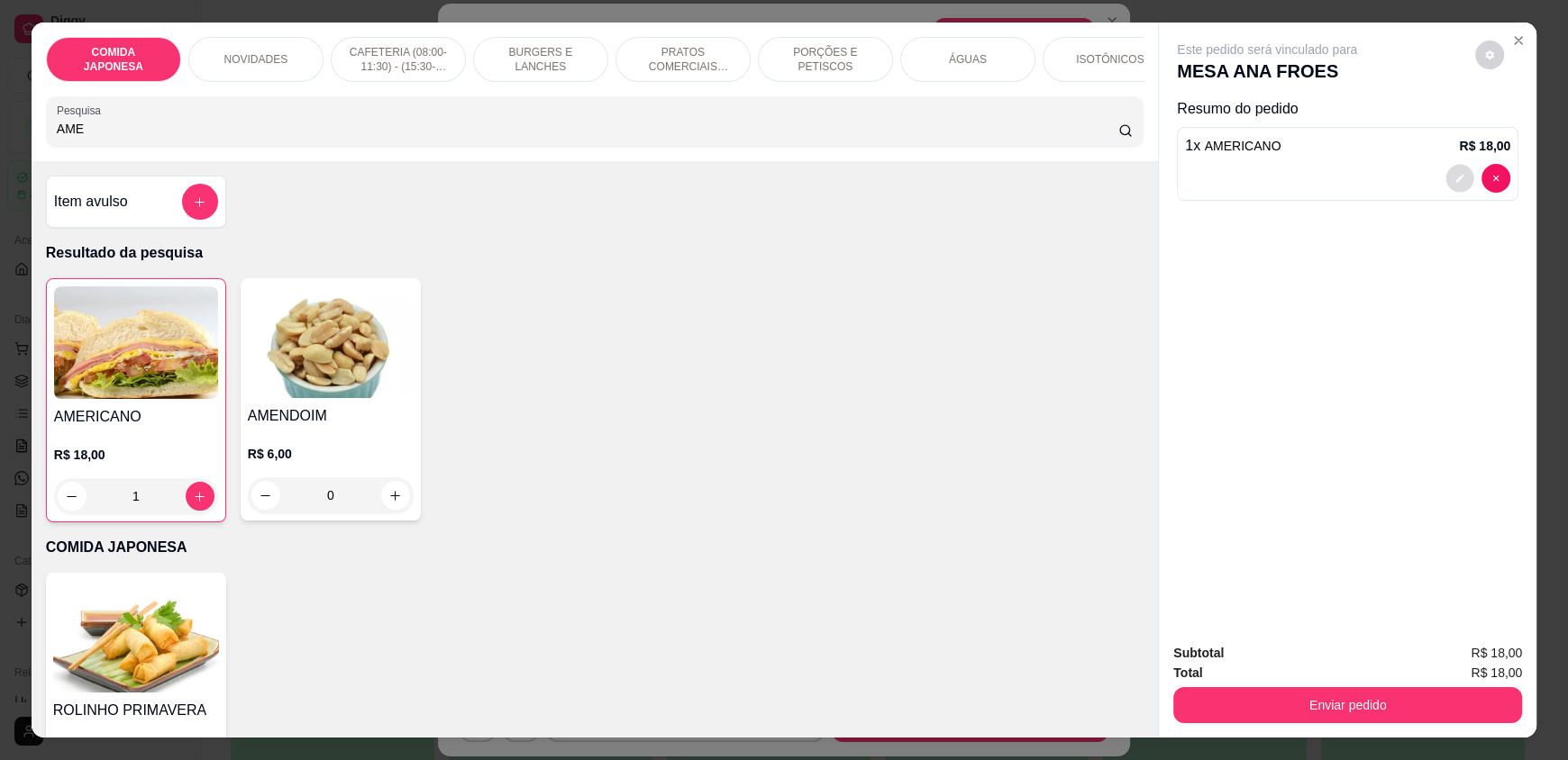
click at [1446, 174] on button "decrease-product-quantity" at bounding box center [1460, 179] width 28 height 28
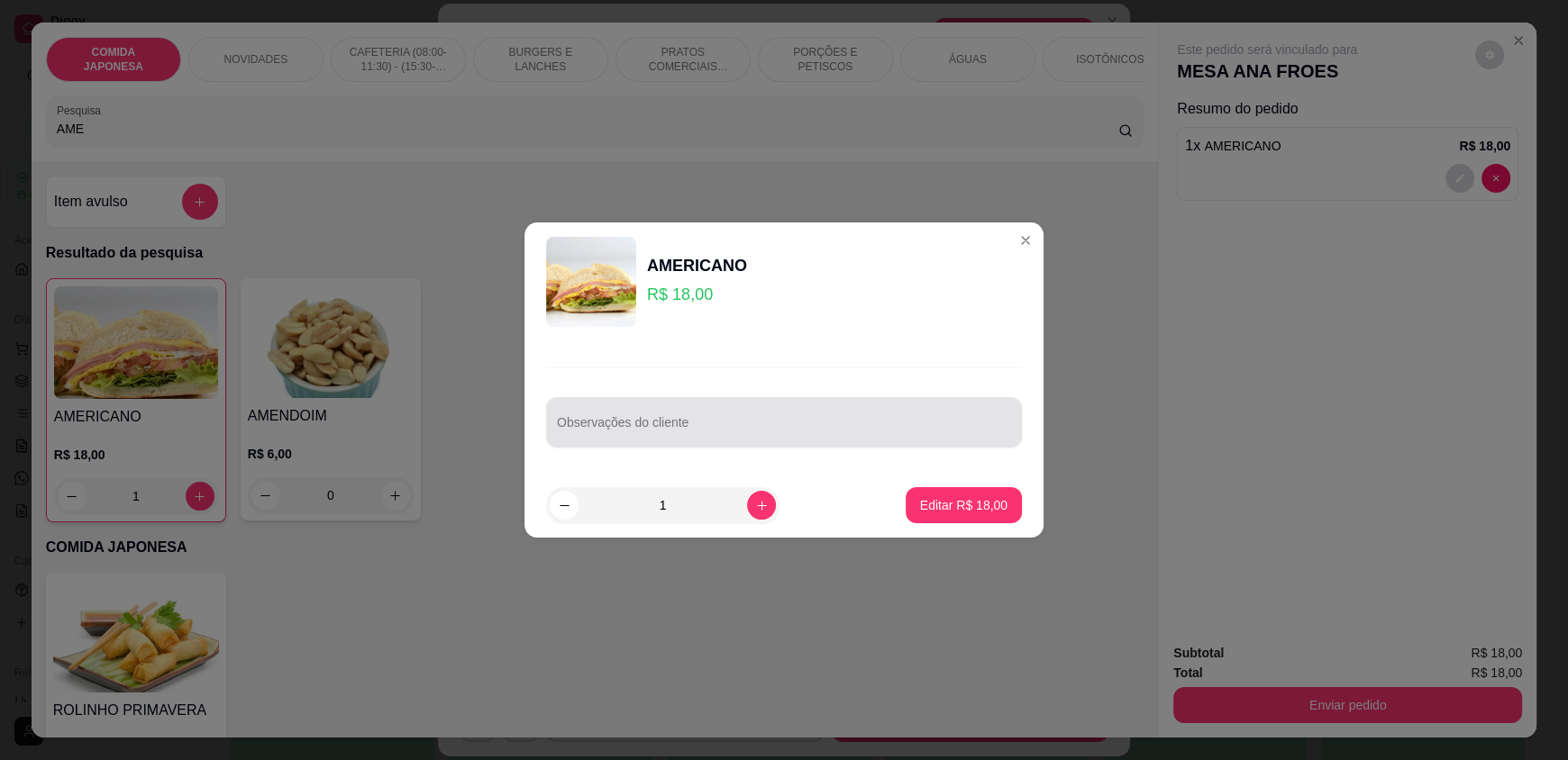
click at [720, 444] on div "Observações do cliente" at bounding box center [784, 422] width 476 height 50
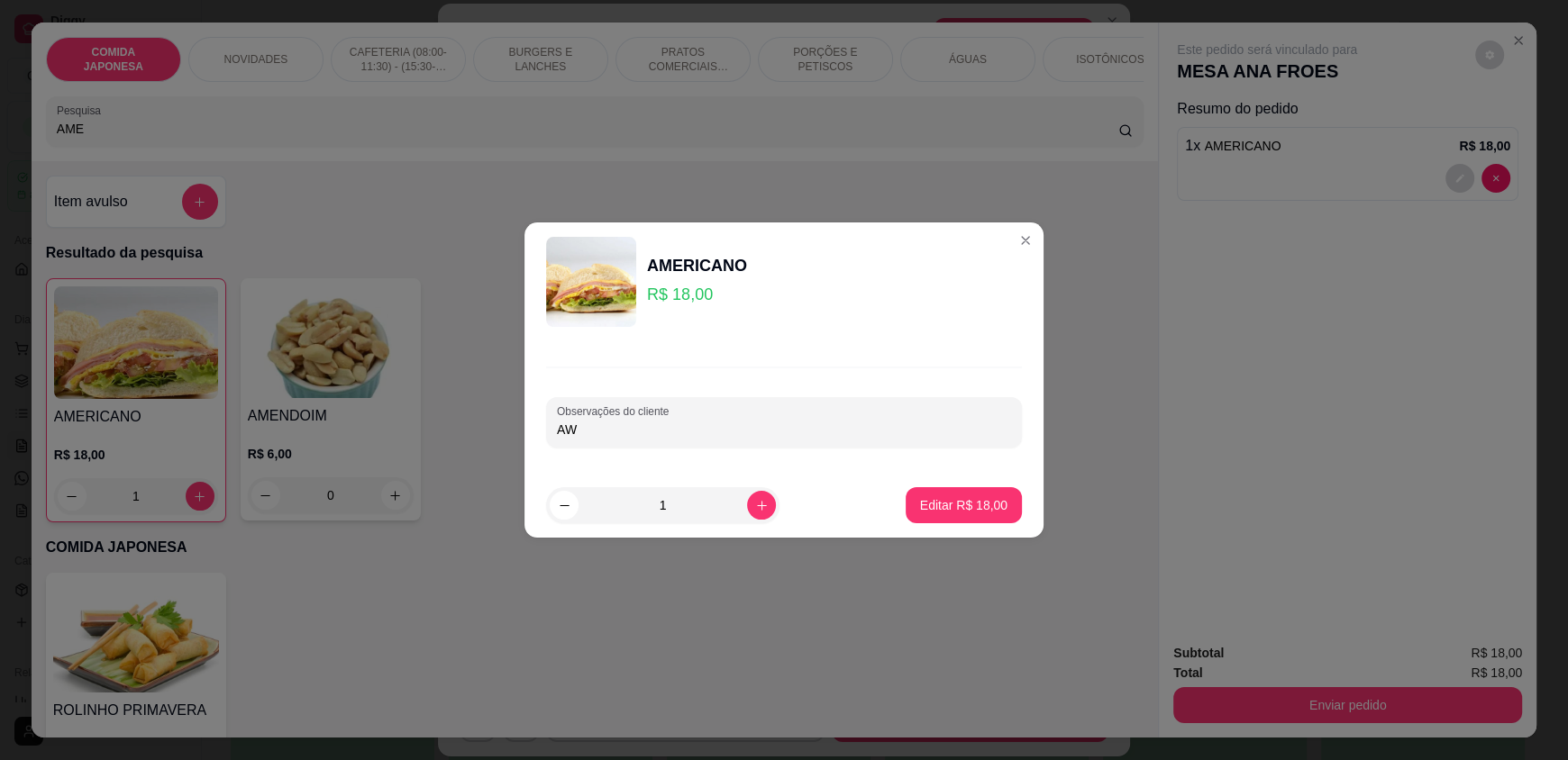
type input "A"
type input "SEM TOMATE"
click at [920, 498] on p "Editar R$ 18,00" at bounding box center [964, 505] width 87 height 18
type input "0"
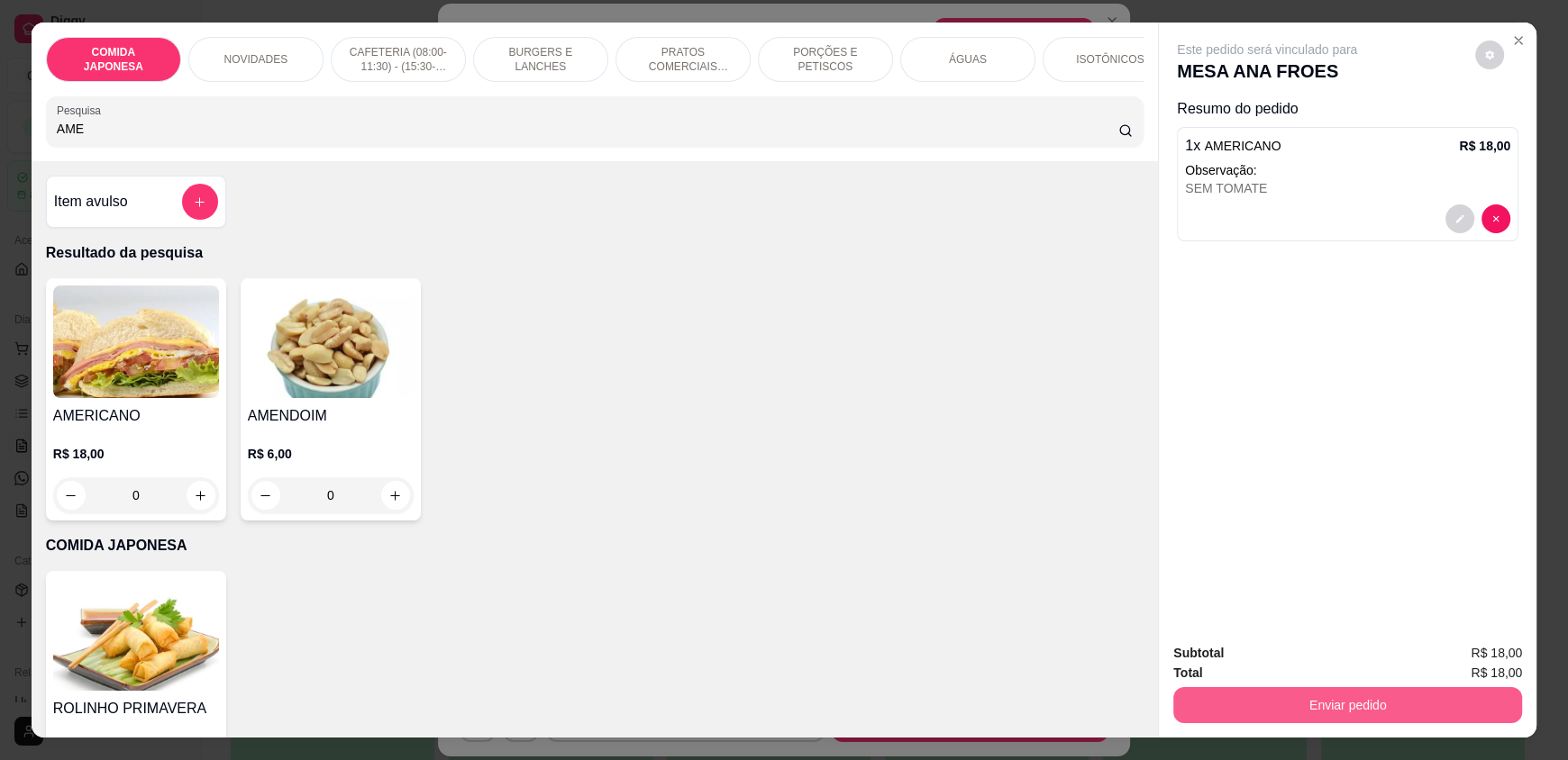
click at [1314, 703] on button "Enviar pedido" at bounding box center [1348, 705] width 349 height 36
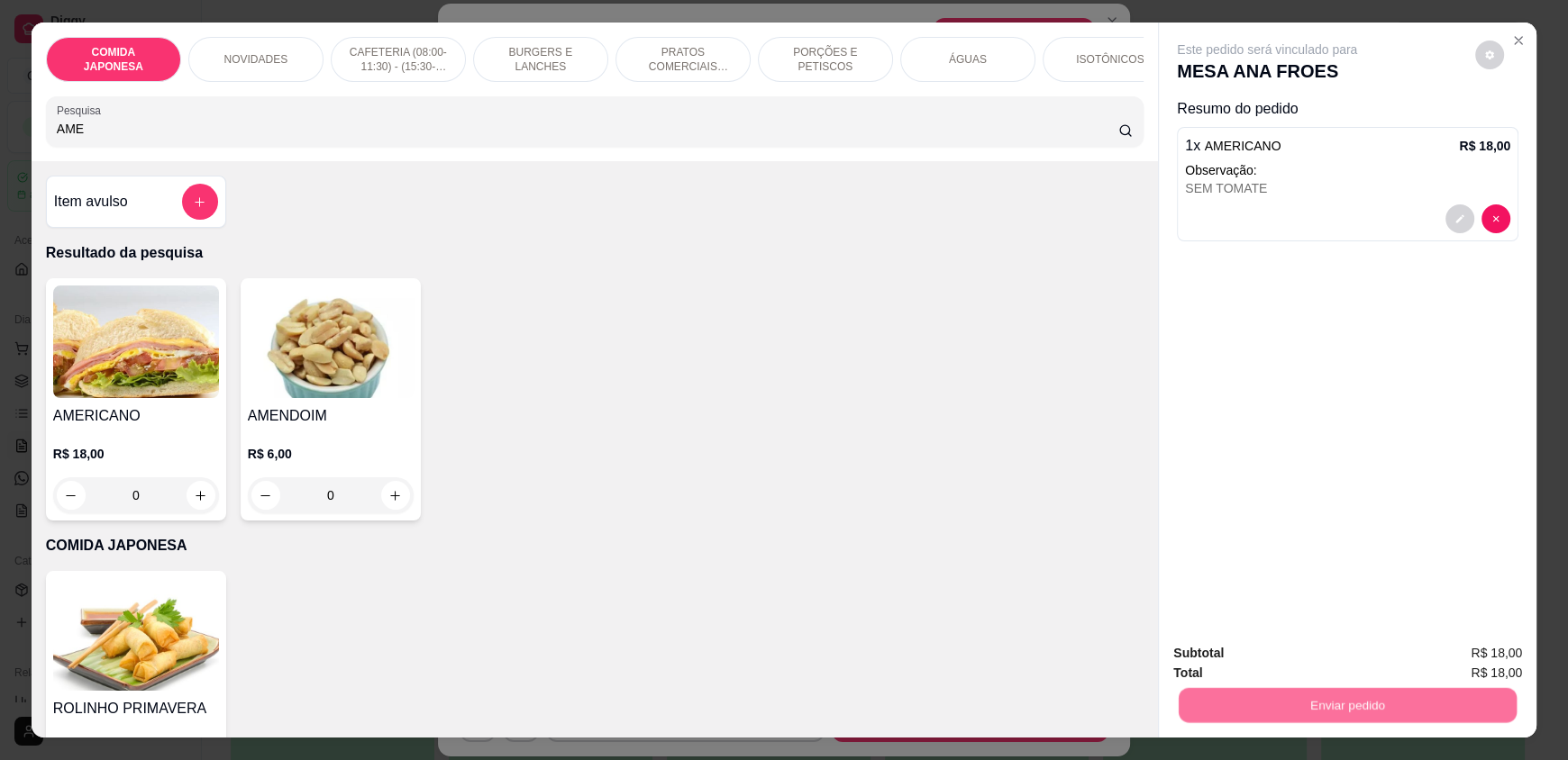
click at [1249, 653] on button "Não registrar e enviar pedido" at bounding box center [1288, 661] width 182 height 33
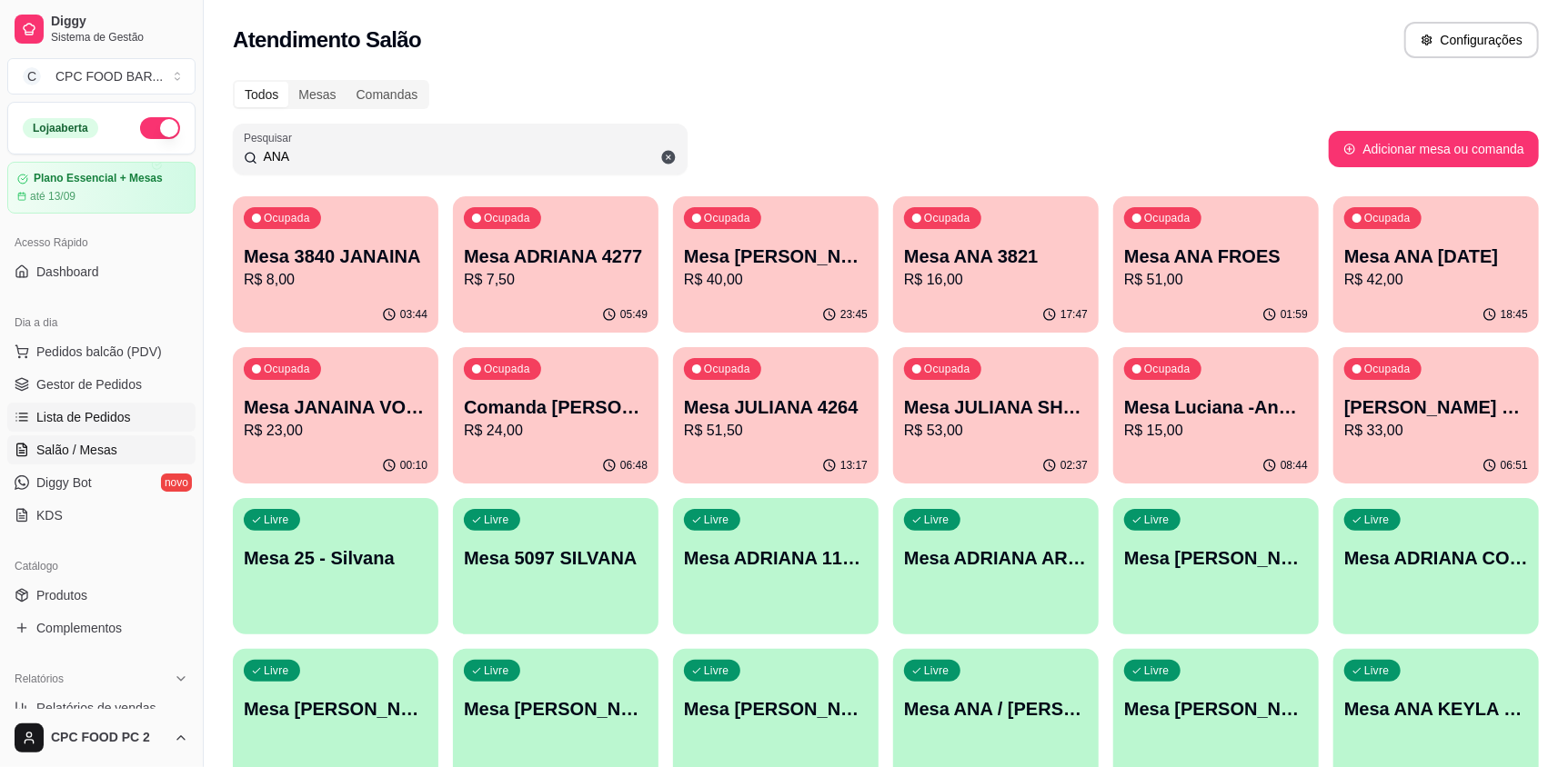
click at [118, 415] on span "Lista de Pedidos" at bounding box center [83, 417] width 95 height 18
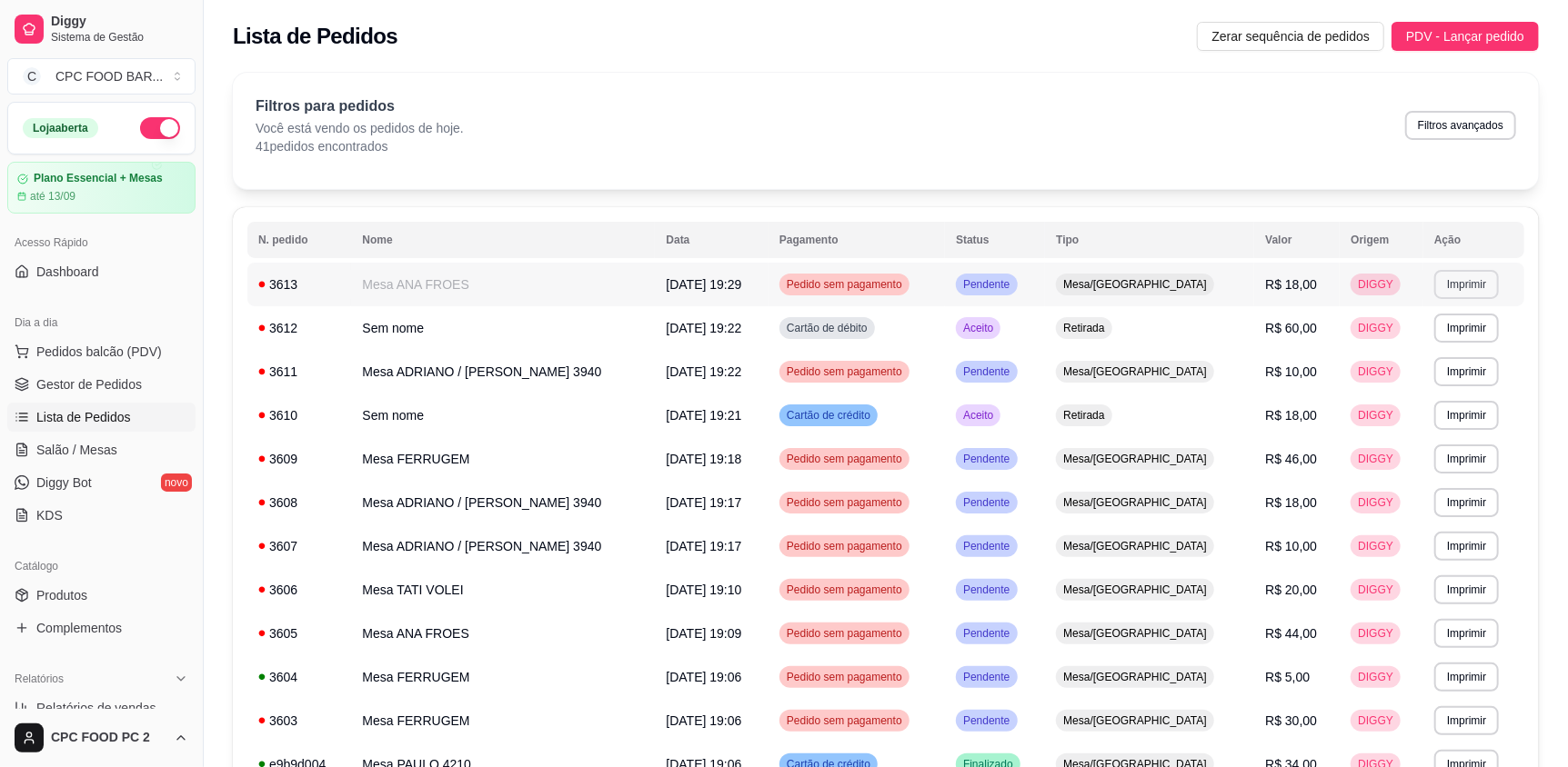
click at [1457, 288] on button "Imprimir" at bounding box center [1466, 284] width 65 height 29
click at [1380, 347] on button "IMPRESSORA" at bounding box center [1422, 347] width 127 height 28
click at [103, 443] on span "Salão / Mesas" at bounding box center [77, 450] width 81 height 18
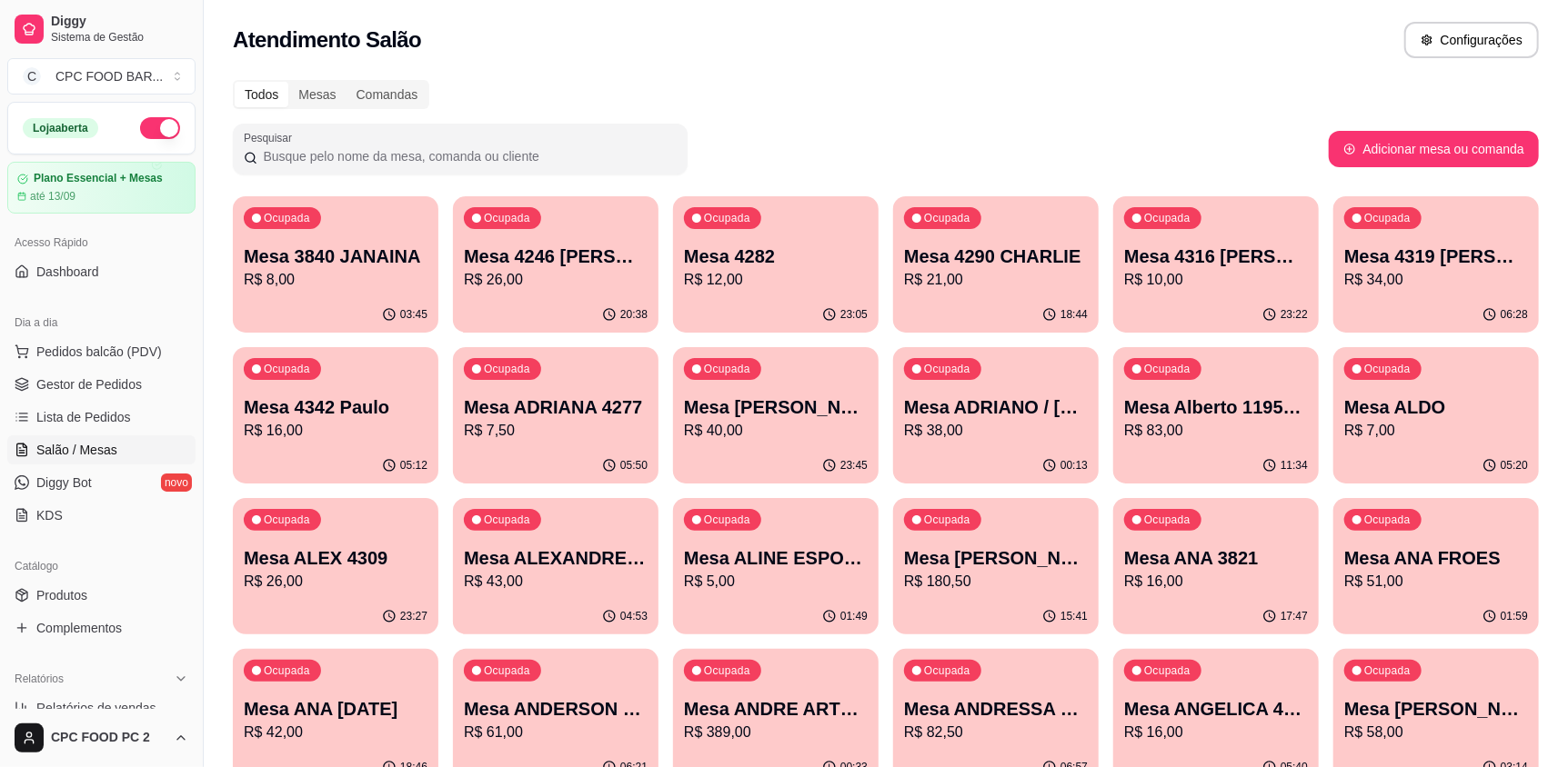
click at [115, 335] on div "Dia a dia" at bounding box center [101, 322] width 188 height 29
click at [122, 357] on span "Pedidos balcão (PDV)" at bounding box center [99, 351] width 126 height 18
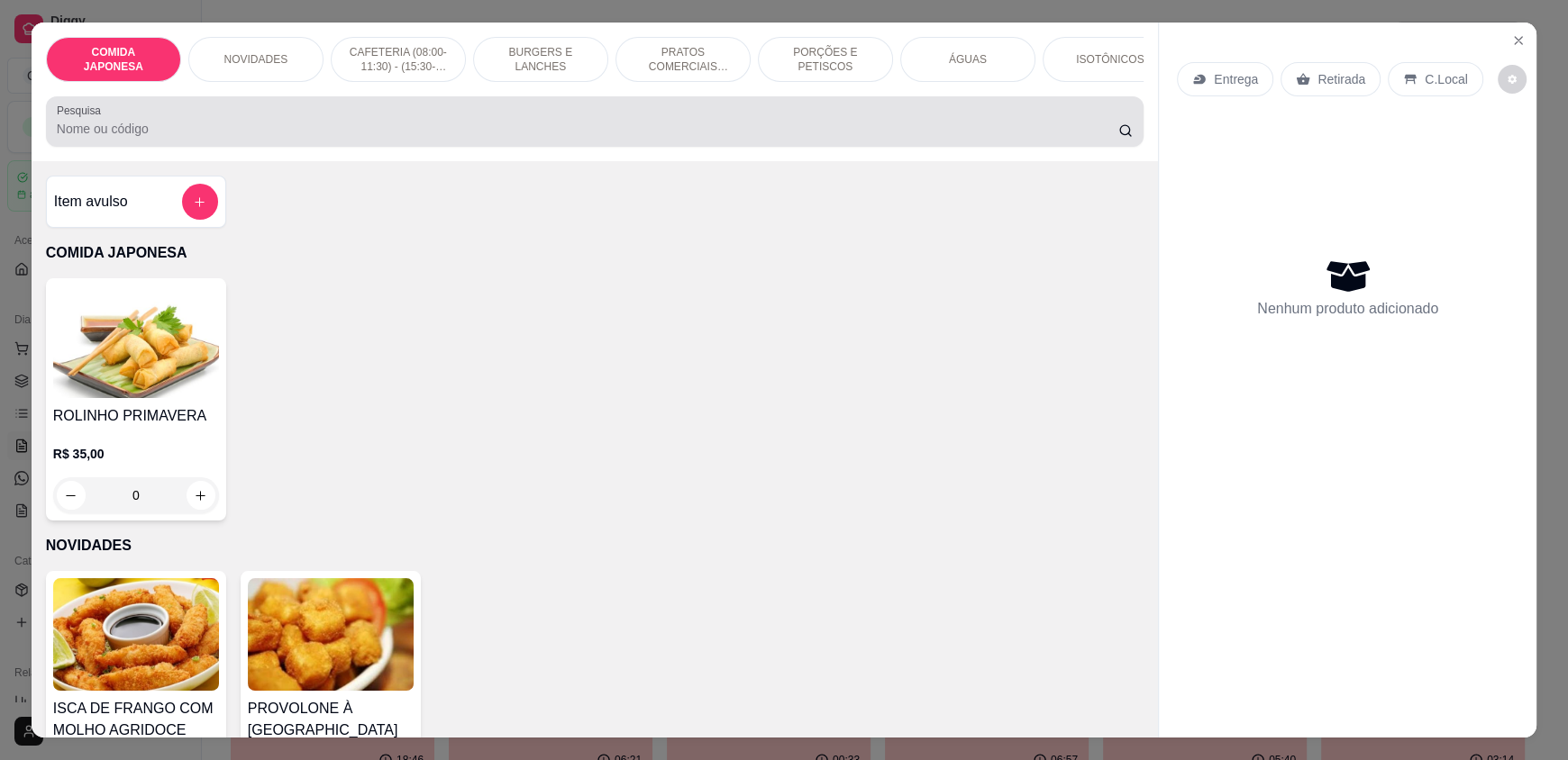
click at [477, 137] on input "Pesquisa" at bounding box center [588, 128] width 1063 height 18
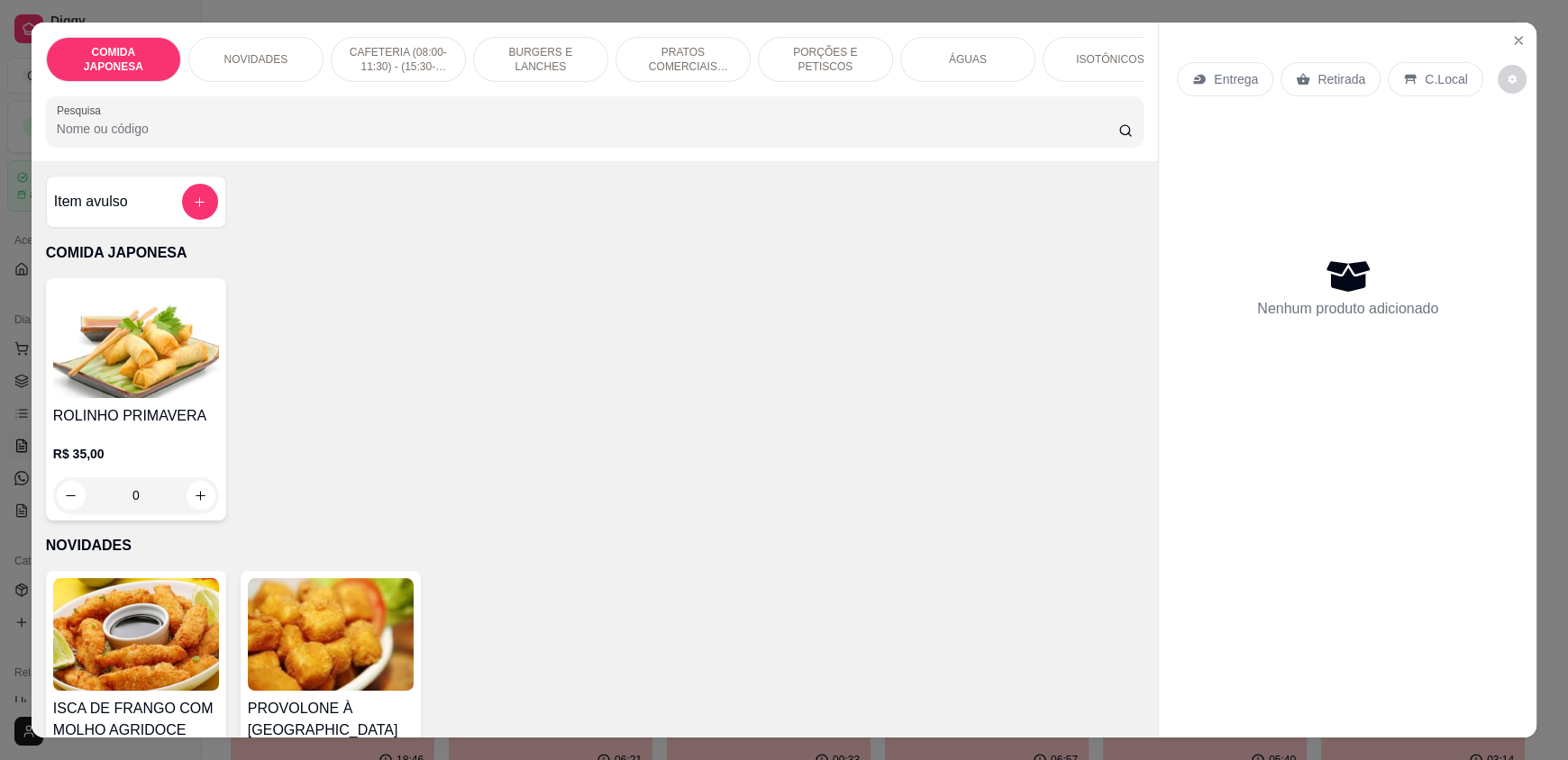
click at [471, 138] on input "Pesquisa" at bounding box center [588, 128] width 1063 height 18
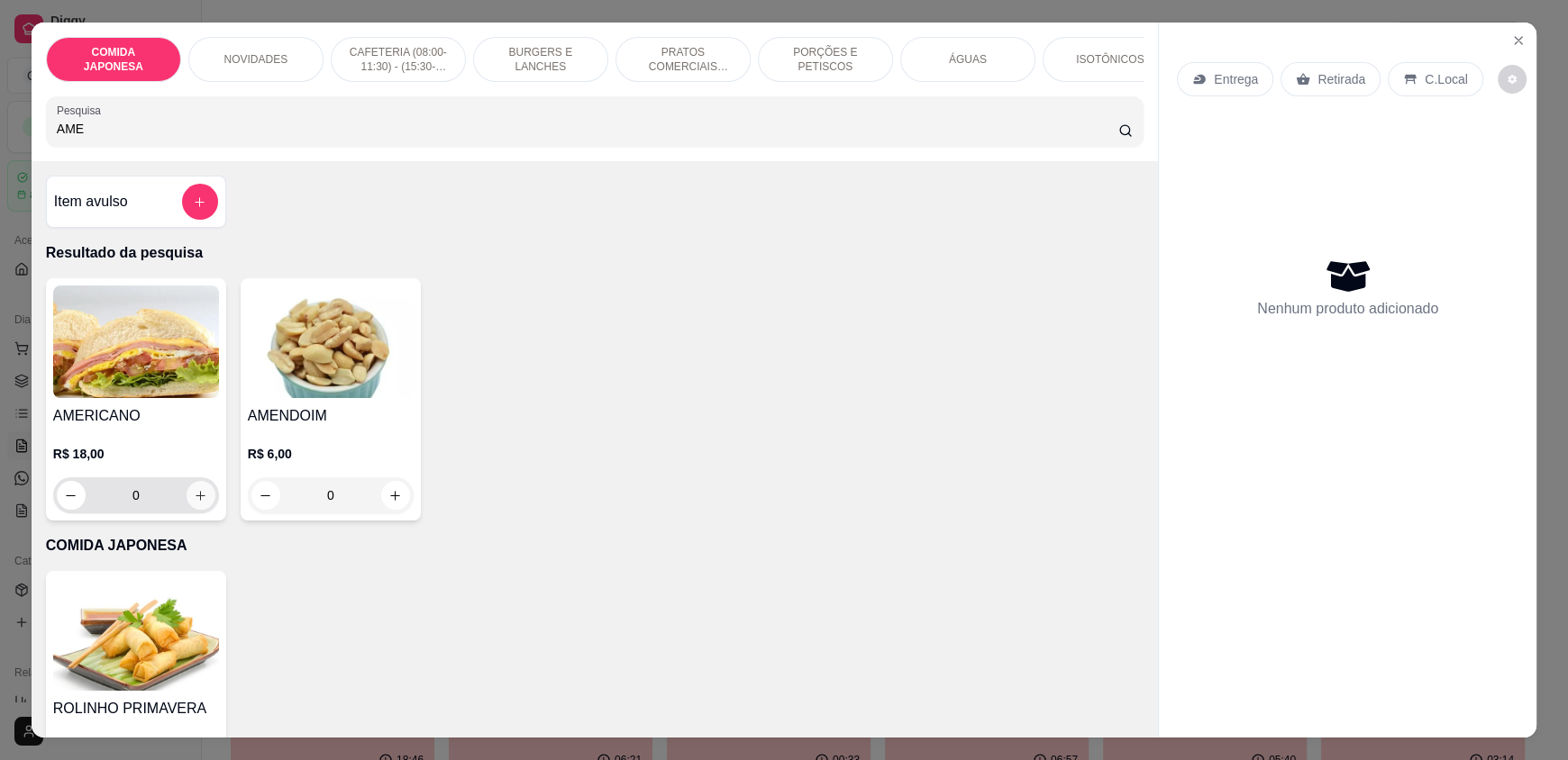
type input "AME"
click at [194, 503] on icon "increase-product-quantity" at bounding box center [201, 496] width 14 height 14
type input "1"
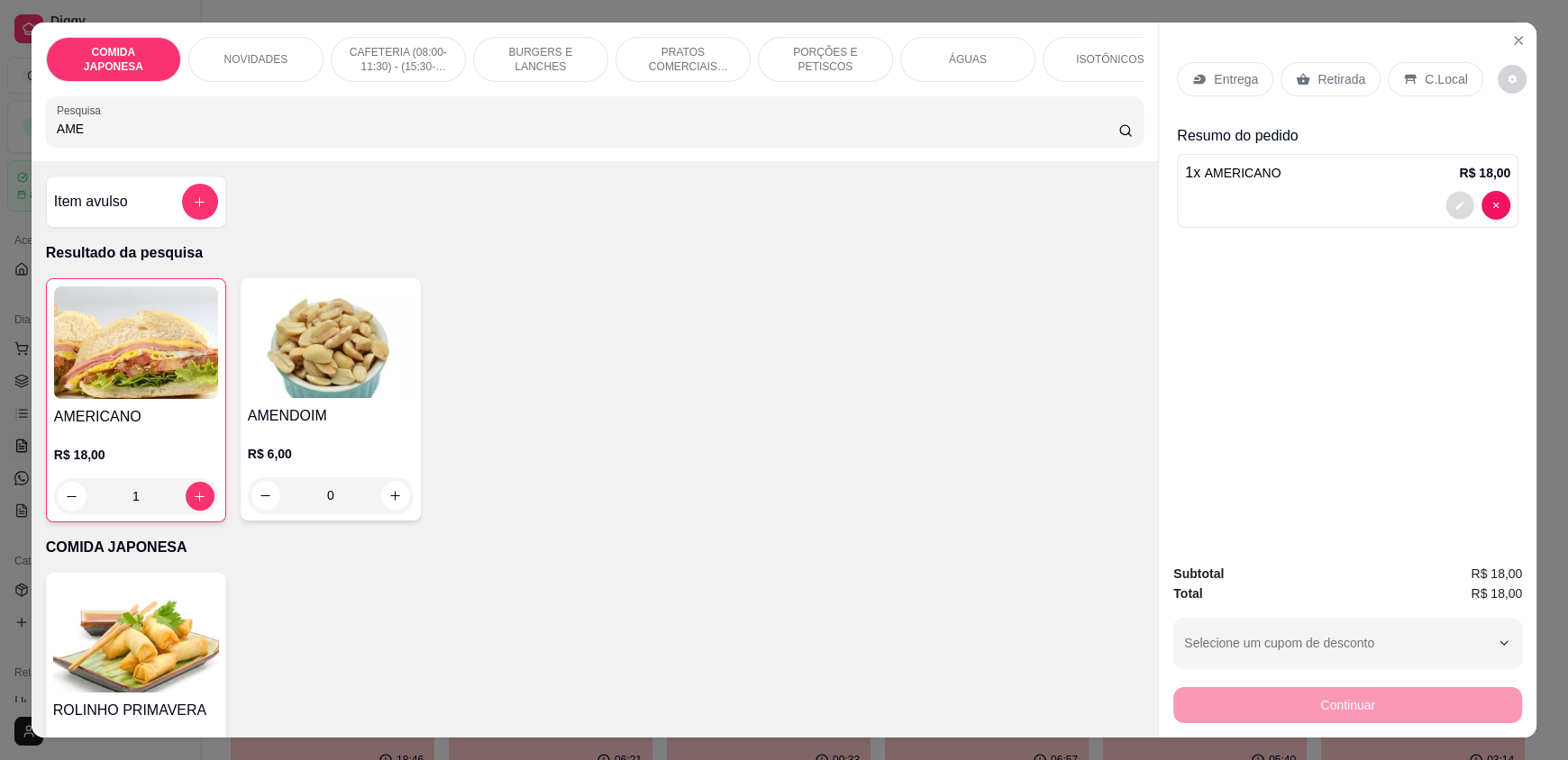
click at [1446, 196] on button "decrease-product-quantity" at bounding box center [1460, 206] width 28 height 28
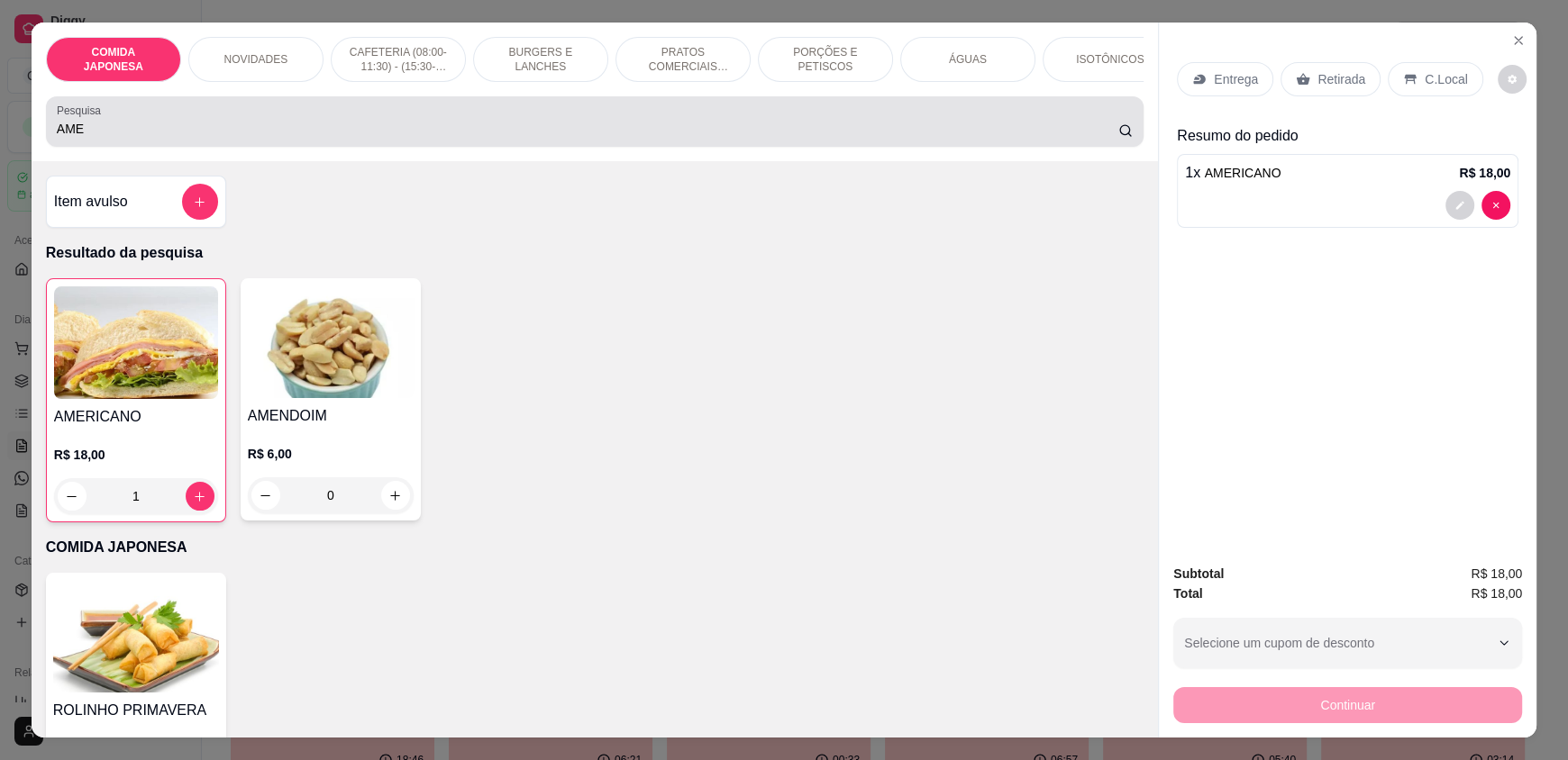
click at [657, 138] on input "AME" at bounding box center [588, 128] width 1063 height 18
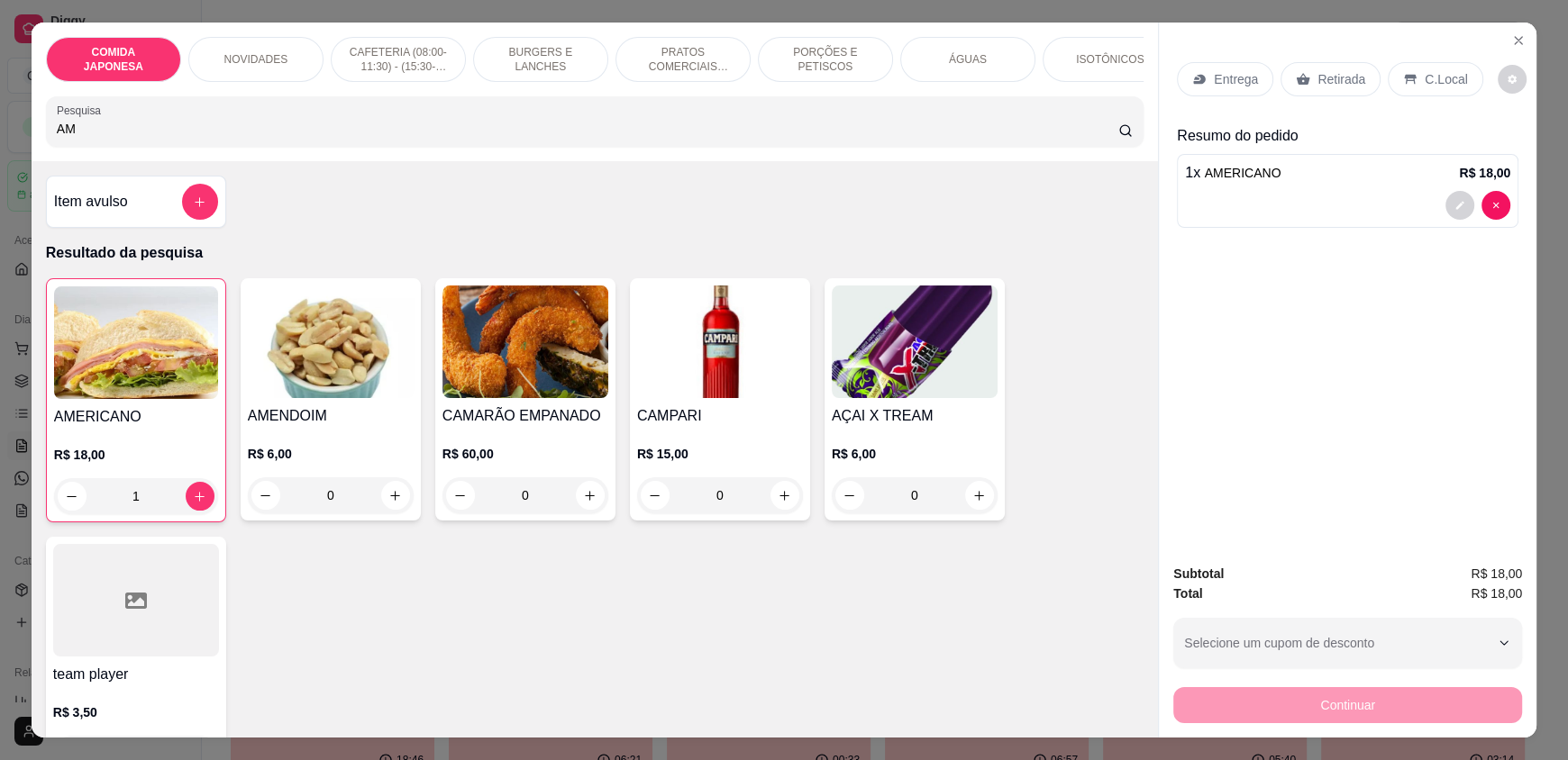
type input "A"
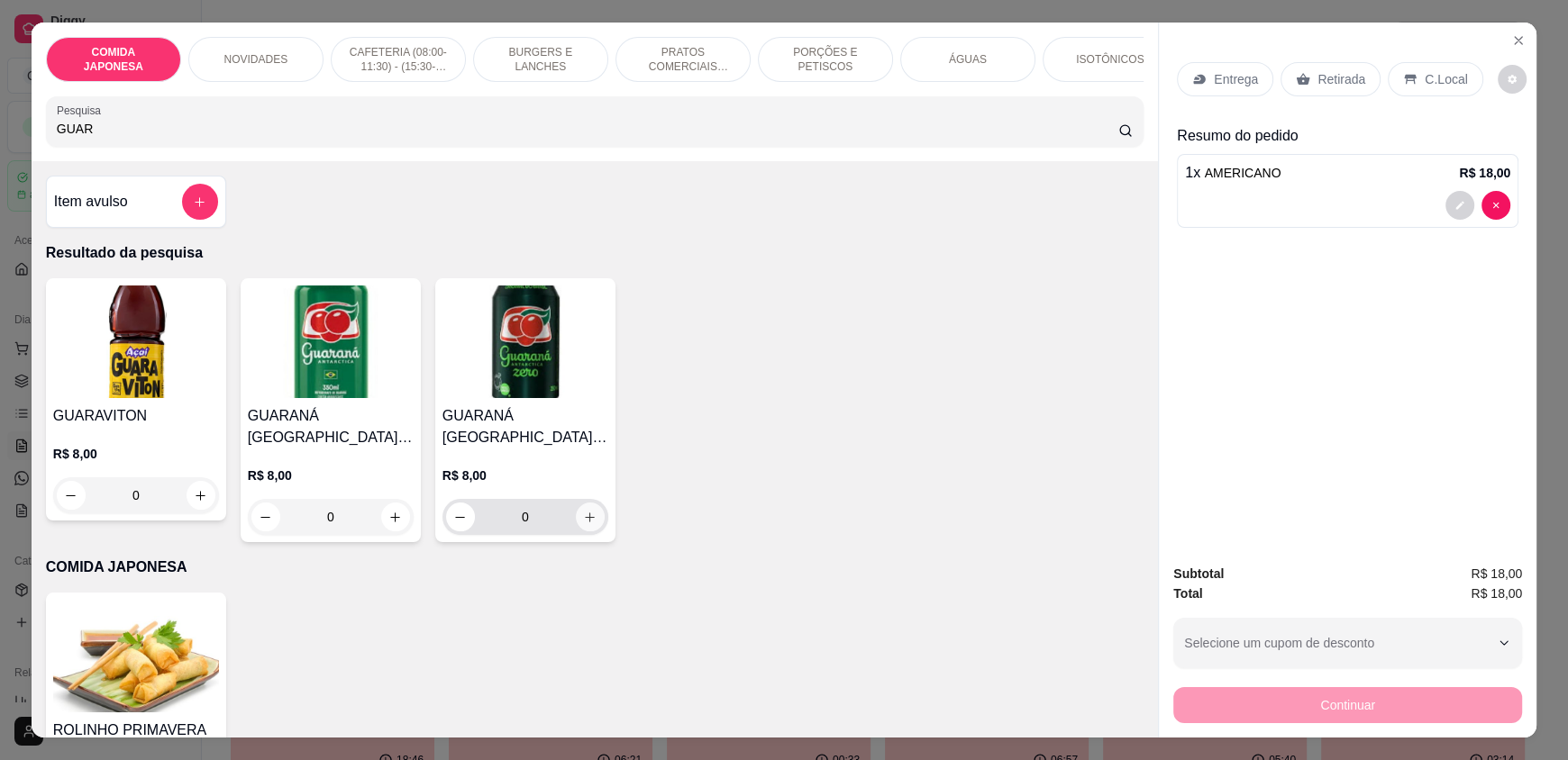
type input "GUAR"
click at [586, 524] on icon "increase-product-quantity" at bounding box center [590, 517] width 14 height 14
type input "1"
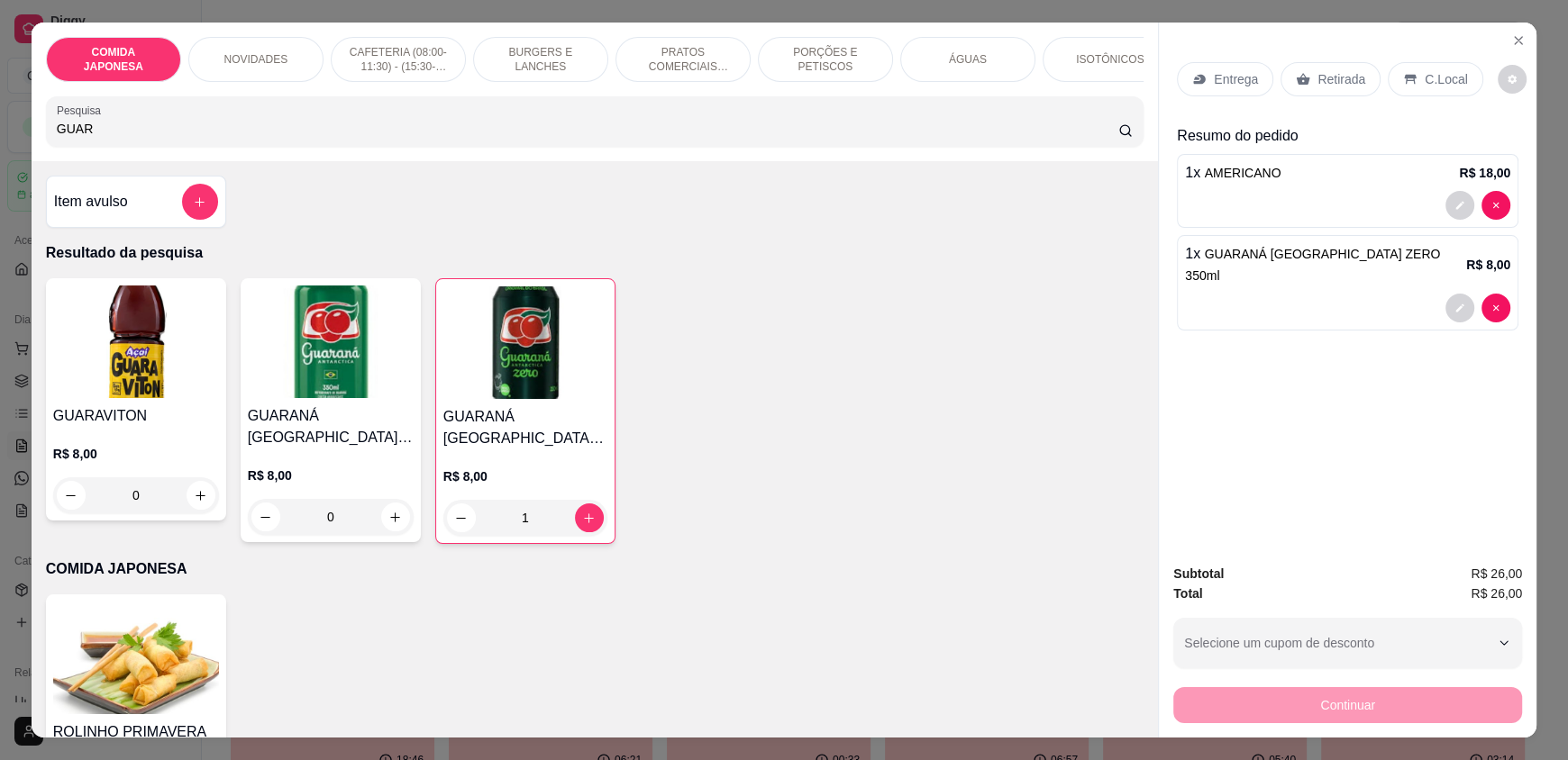
drag, startPoint x: 1427, startPoint y: 82, endPoint x: 1409, endPoint y: 282, distance: 200.8
click at [1427, 81] on p "C.Local" at bounding box center [1446, 79] width 43 height 18
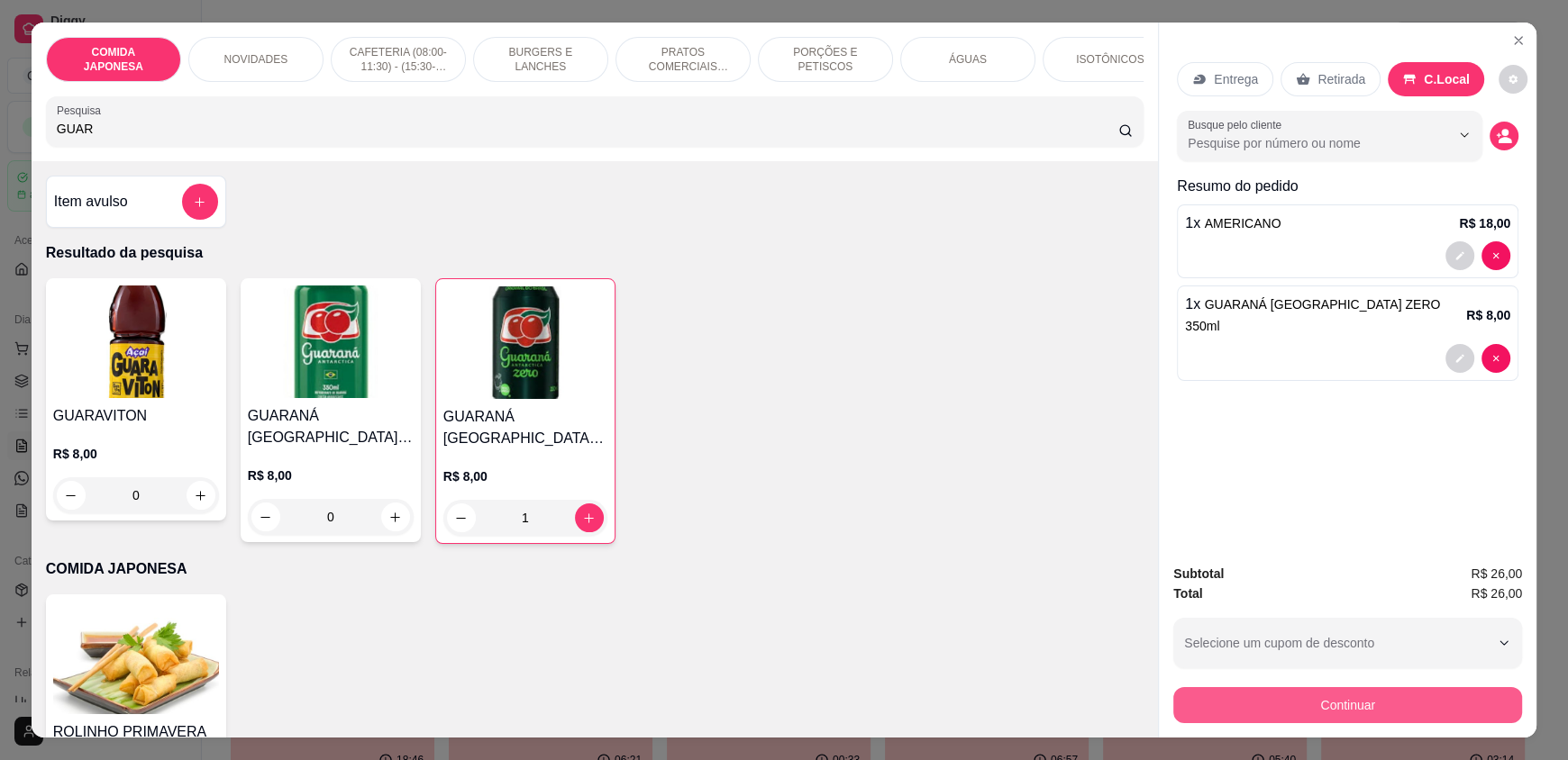
click at [1315, 691] on button "Continuar" at bounding box center [1348, 705] width 349 height 36
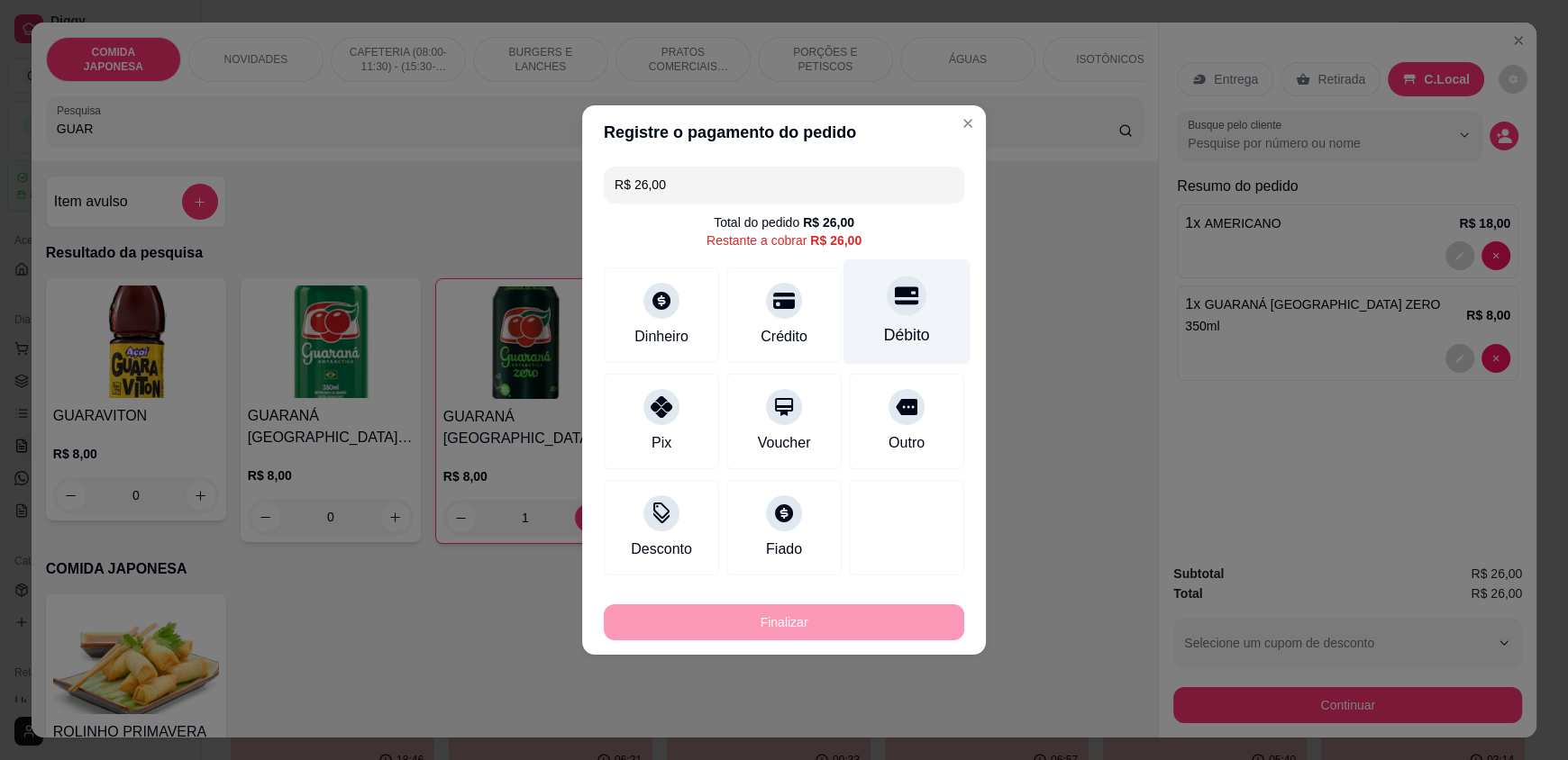
click at [899, 307] on icon at bounding box center [906, 295] width 23 height 23
type input "R$ 0,00"
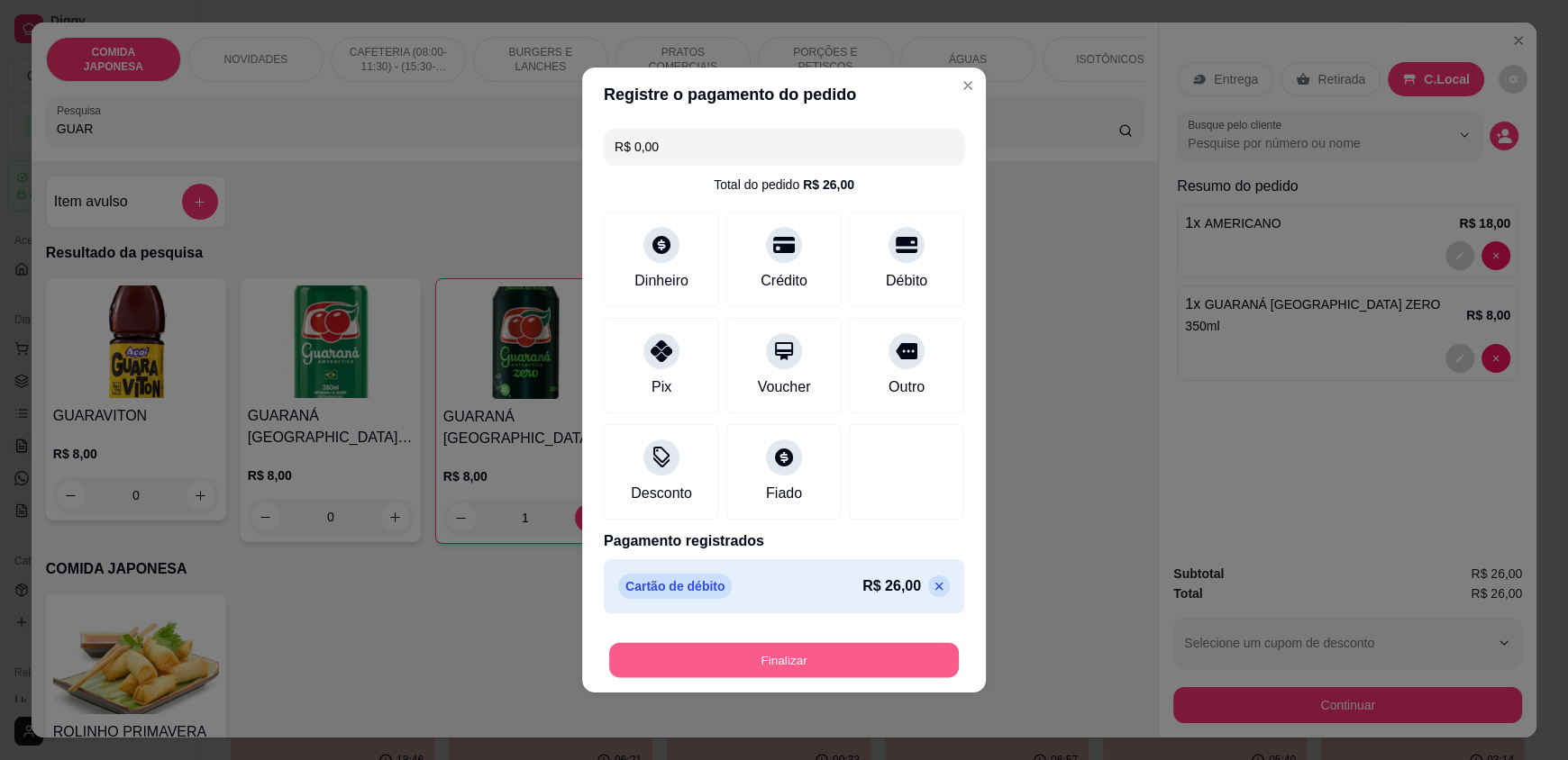
click at [789, 643] on button "Finalizar" at bounding box center [784, 661] width 350 height 35
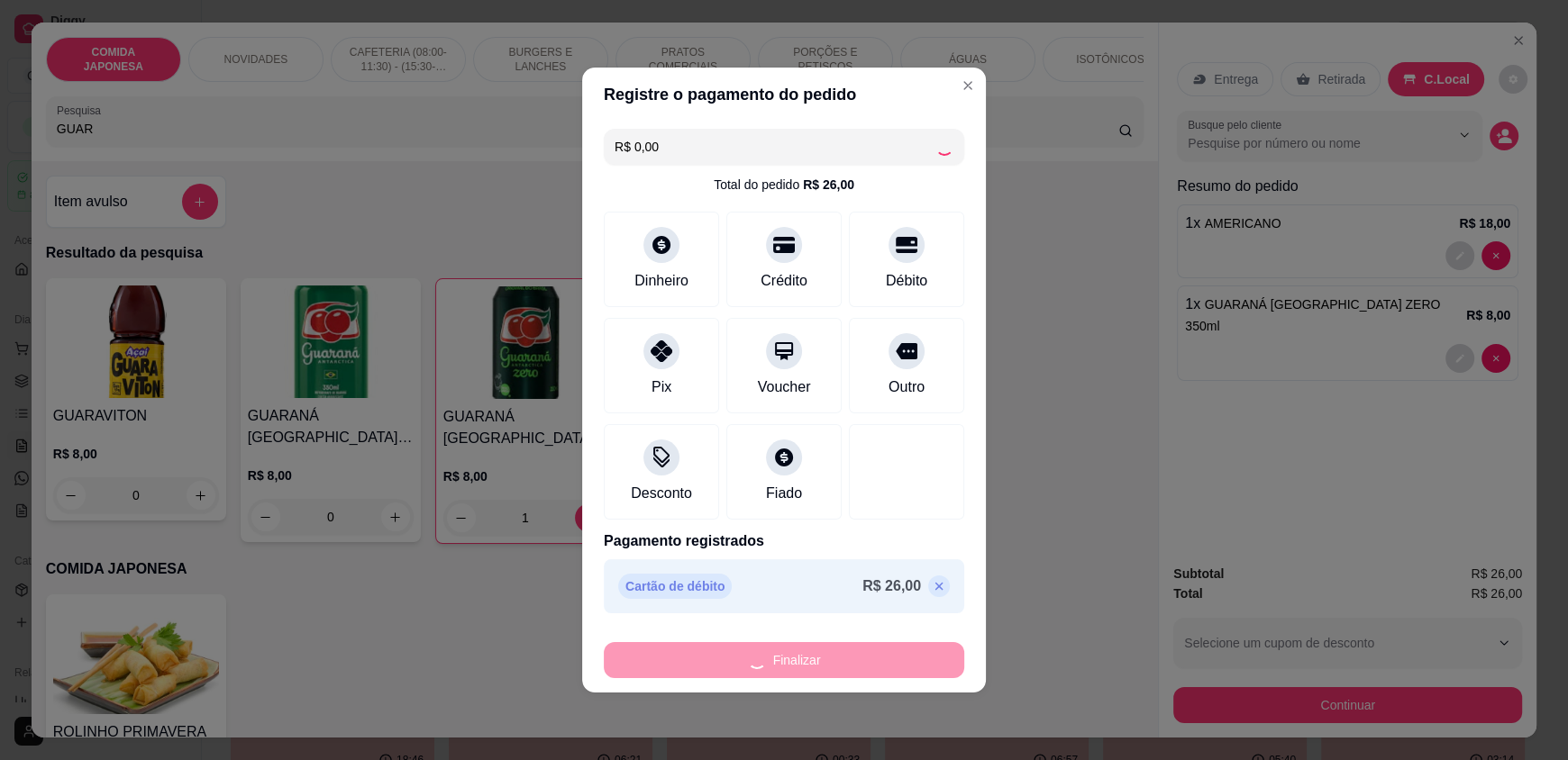
type input "0"
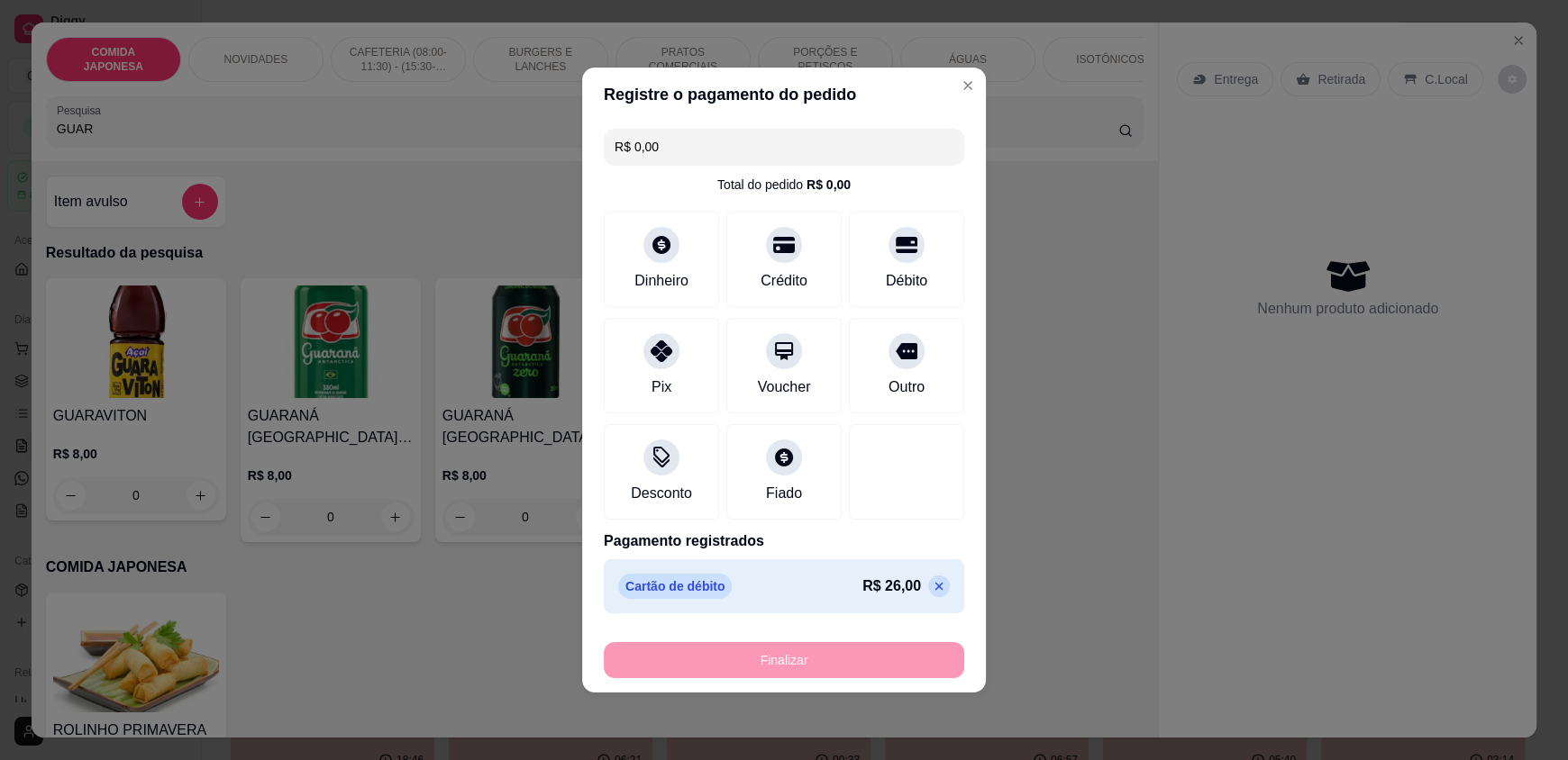
type input "-R$ 26,00"
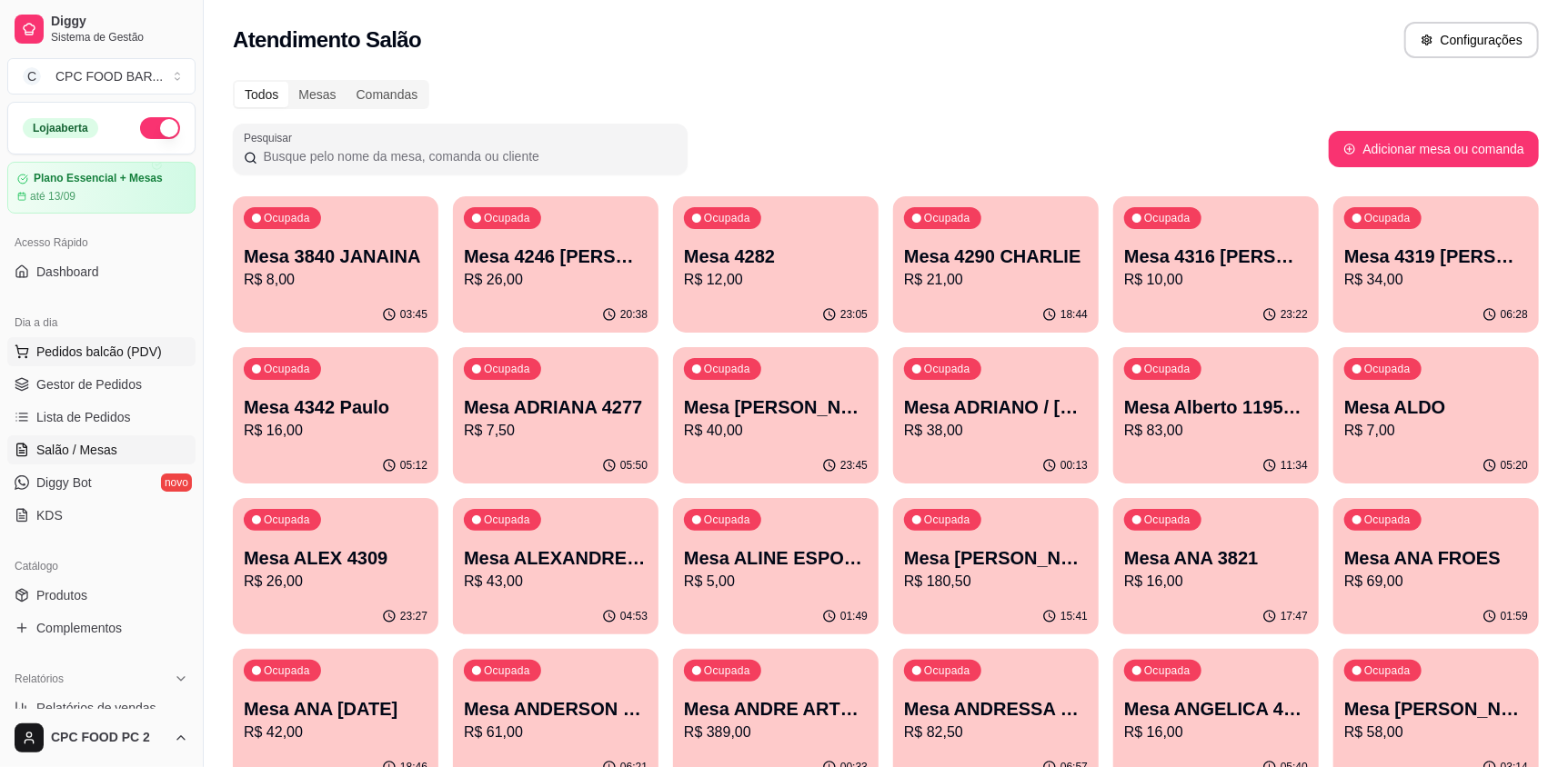
click at [78, 348] on span "Pedidos balcão (PDV)" at bounding box center [99, 351] width 126 height 18
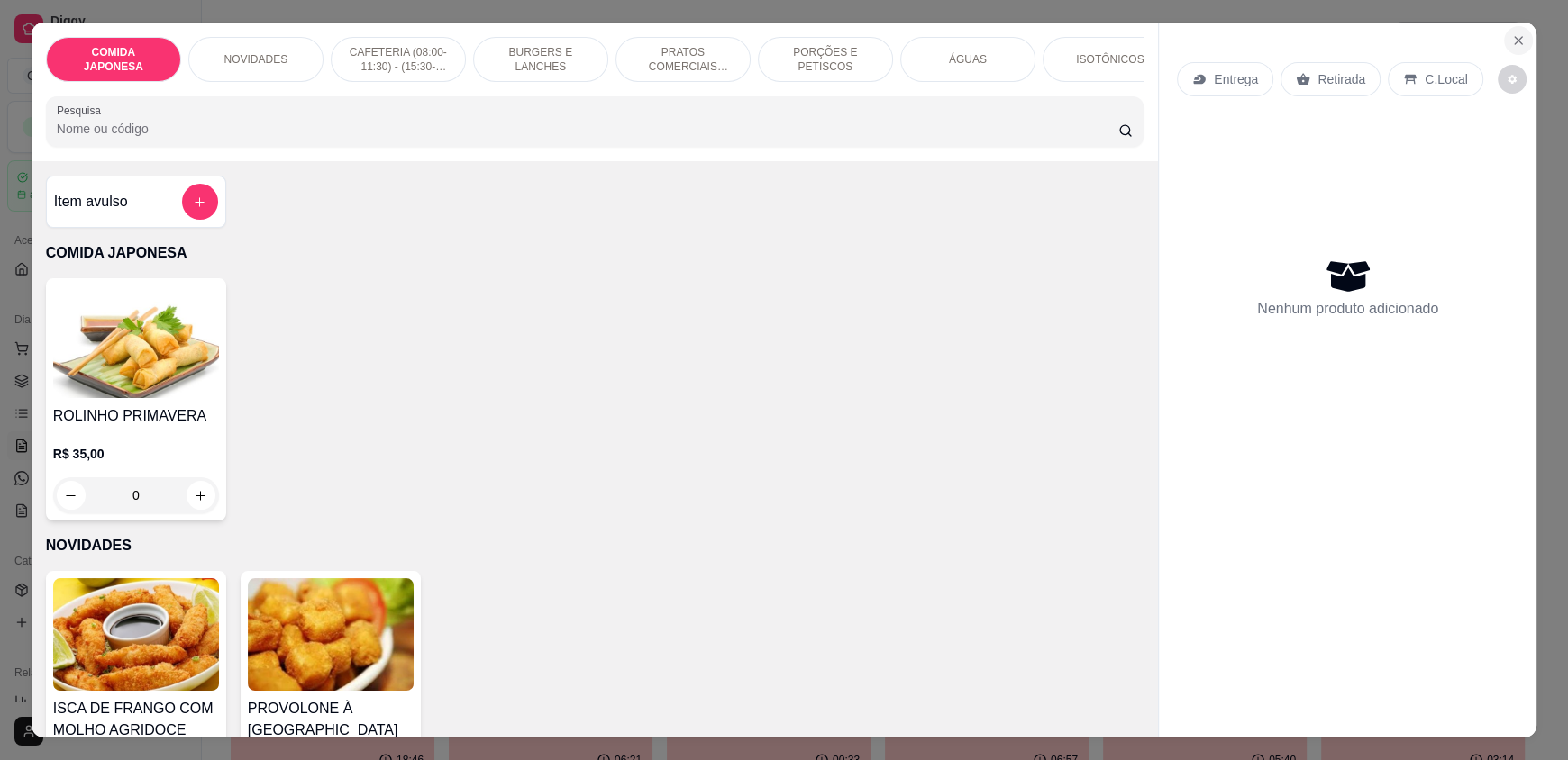
click at [1511, 33] on icon "Close" at bounding box center [1519, 41] width 15 height 15
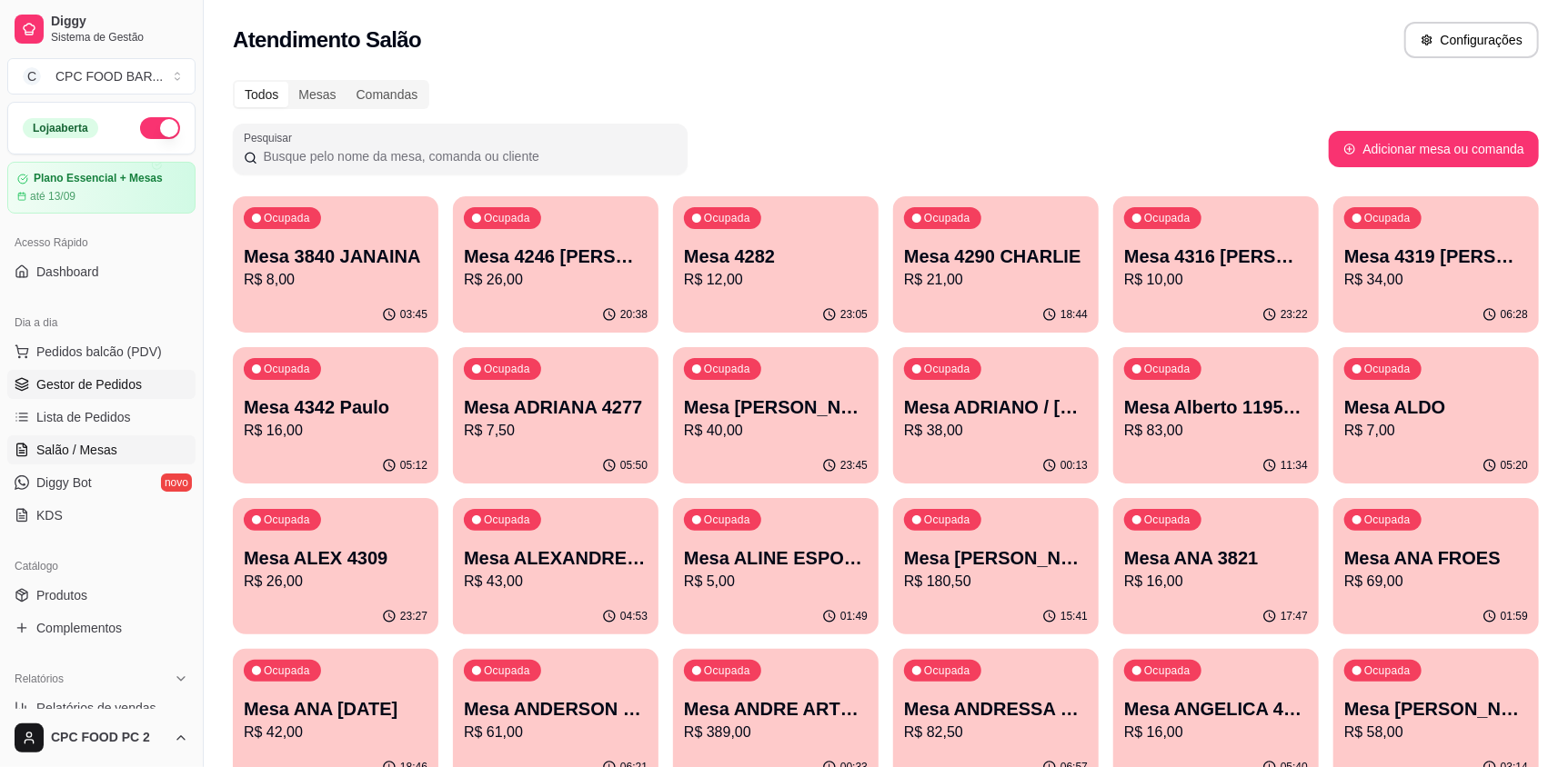
click at [93, 387] on span "Gestor de Pedidos" at bounding box center [89, 384] width 106 height 18
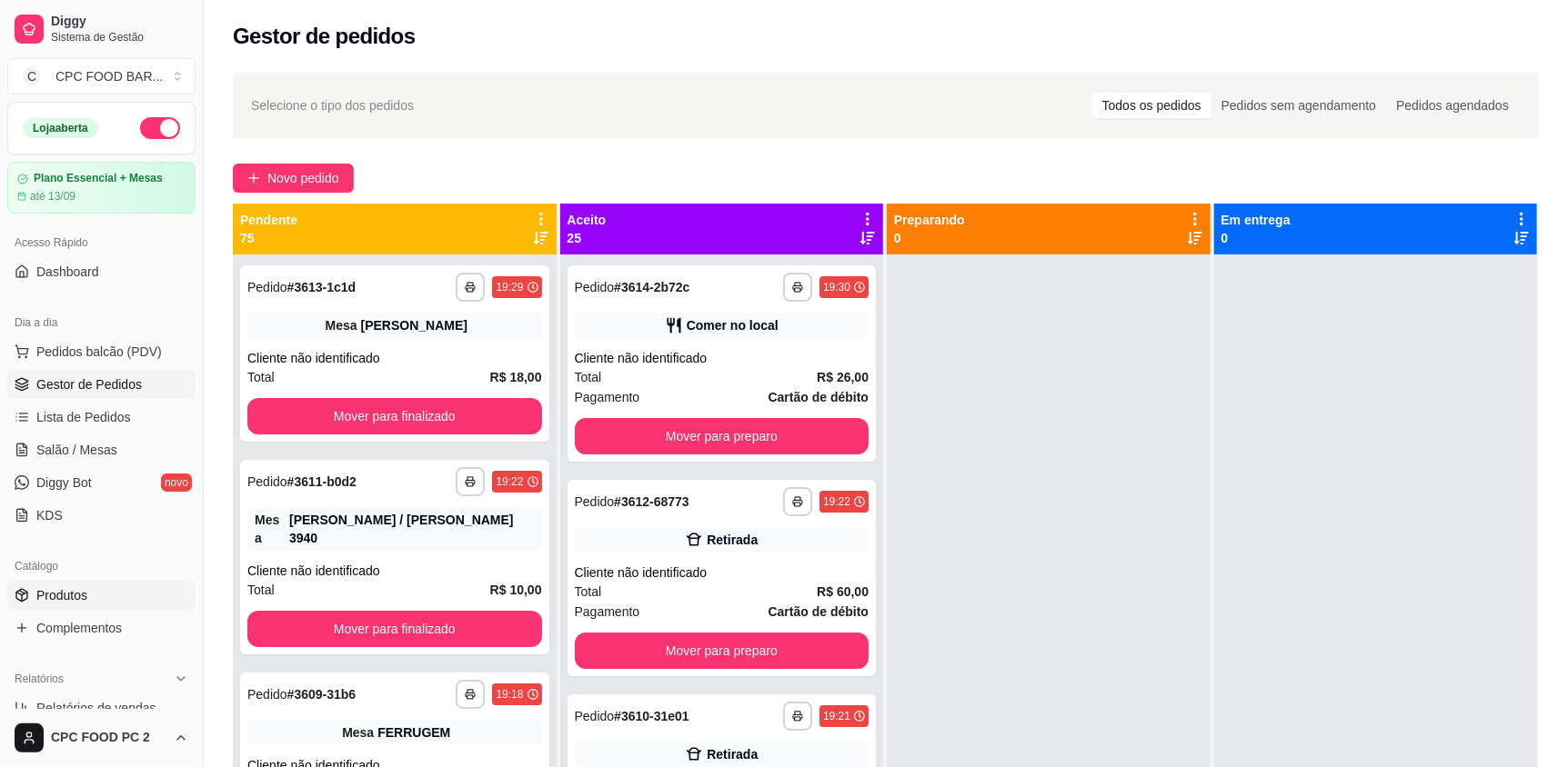
click at [73, 607] on link "Produtos" at bounding box center [101, 595] width 188 height 29
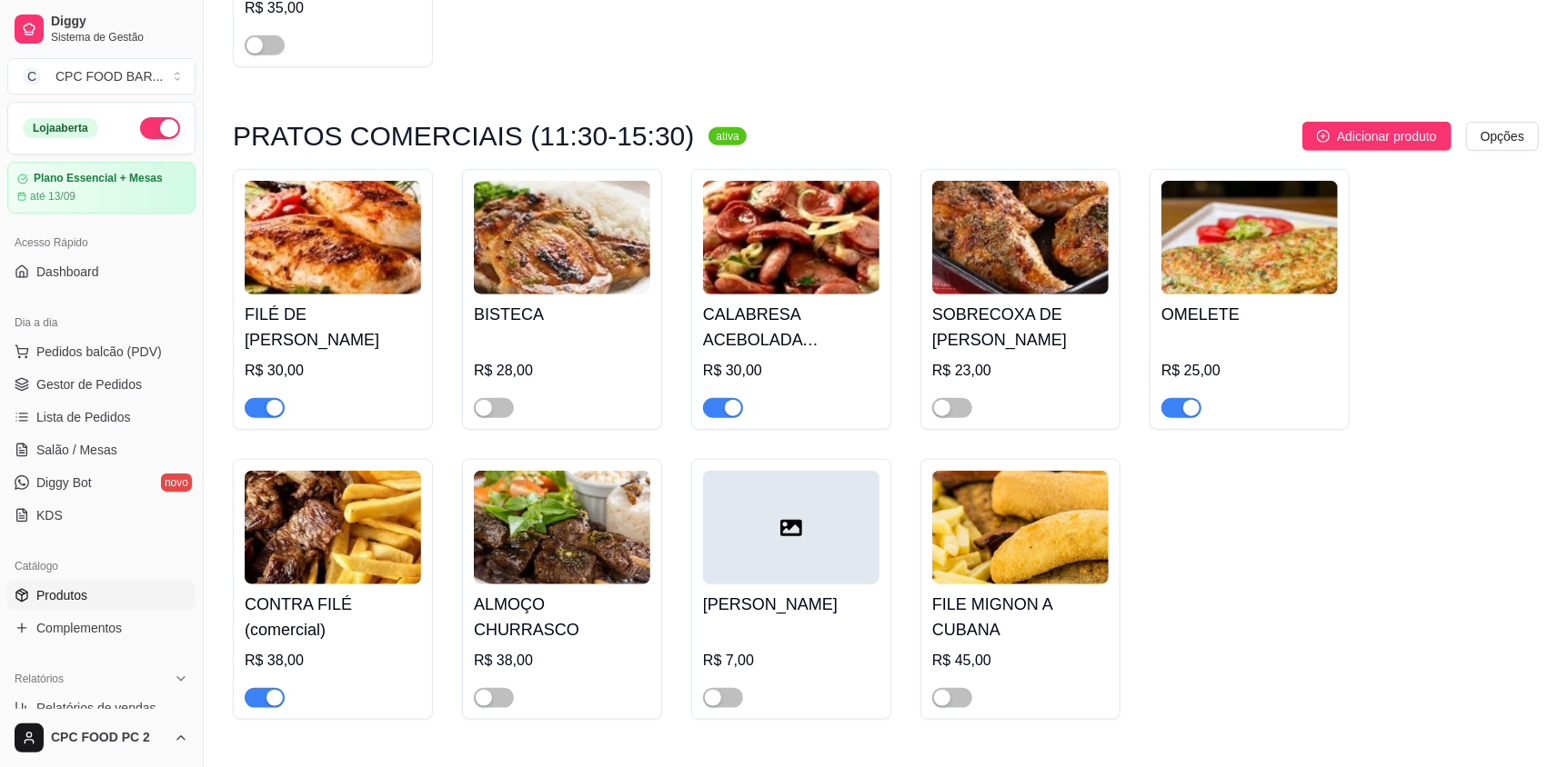
scroll to position [9182, 0]
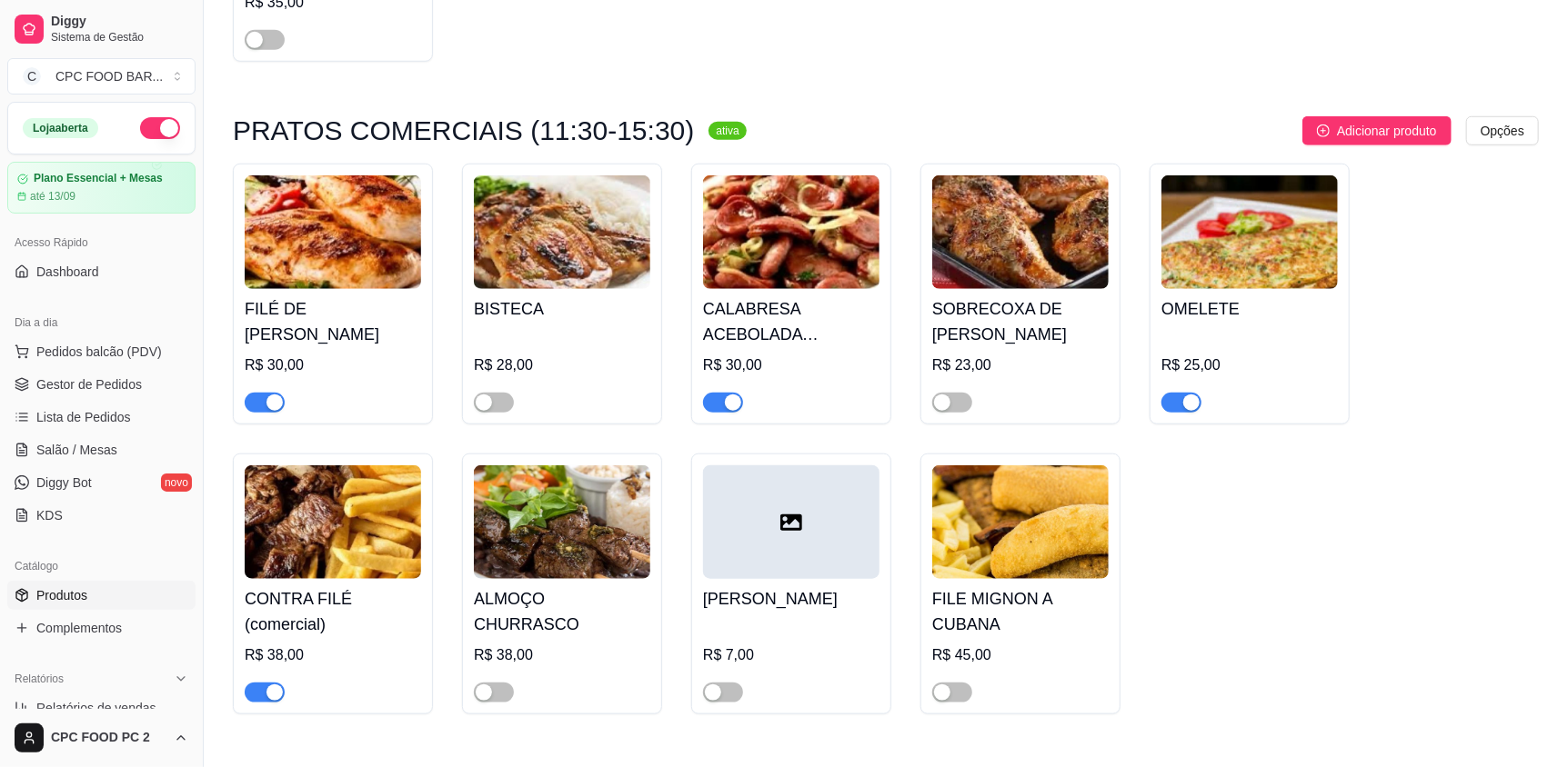
drag, startPoint x: 262, startPoint y: 401, endPoint x: 293, endPoint y: 402, distance: 31.0
click at [270, 402] on button "button" at bounding box center [264, 402] width 40 height 20
click at [716, 391] on div at bounding box center [722, 401] width 40 height 22
click at [727, 399] on div "button" at bounding box center [732, 402] width 16 height 16
click at [257, 685] on span "button" at bounding box center [264, 692] width 40 height 20
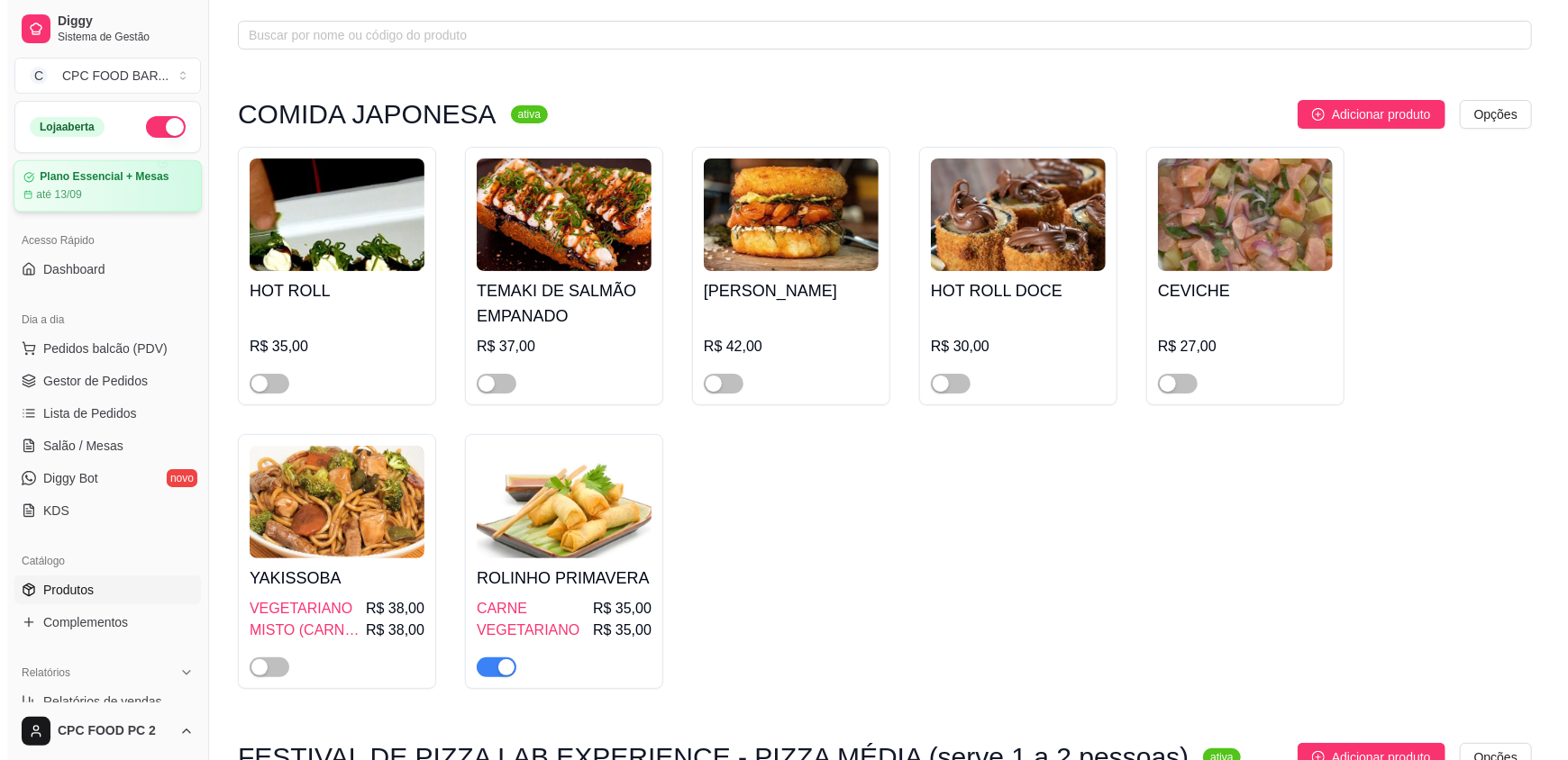
scroll to position [0, 0]
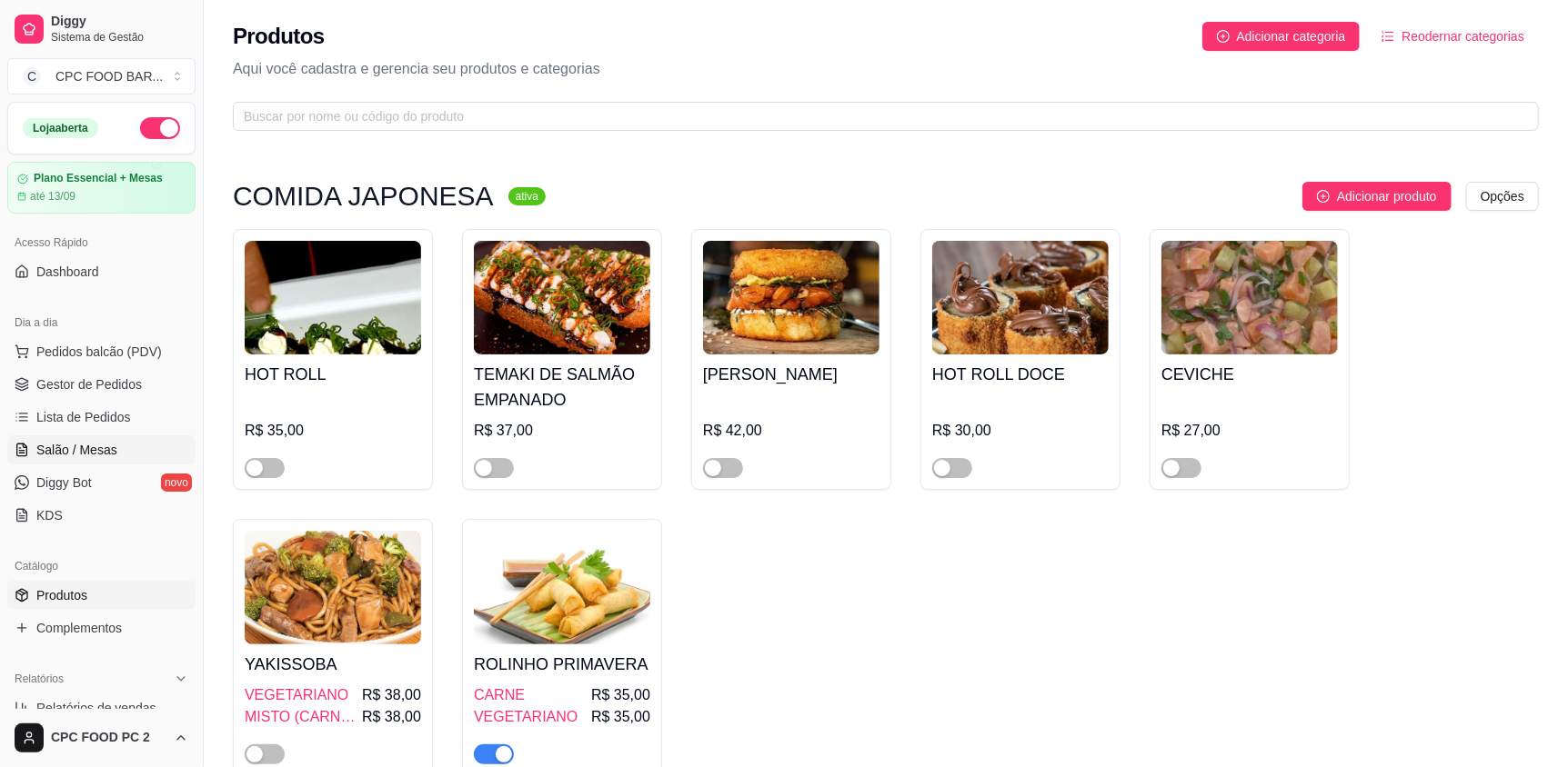
click at [98, 441] on span "Salão / Mesas" at bounding box center [77, 450] width 81 height 18
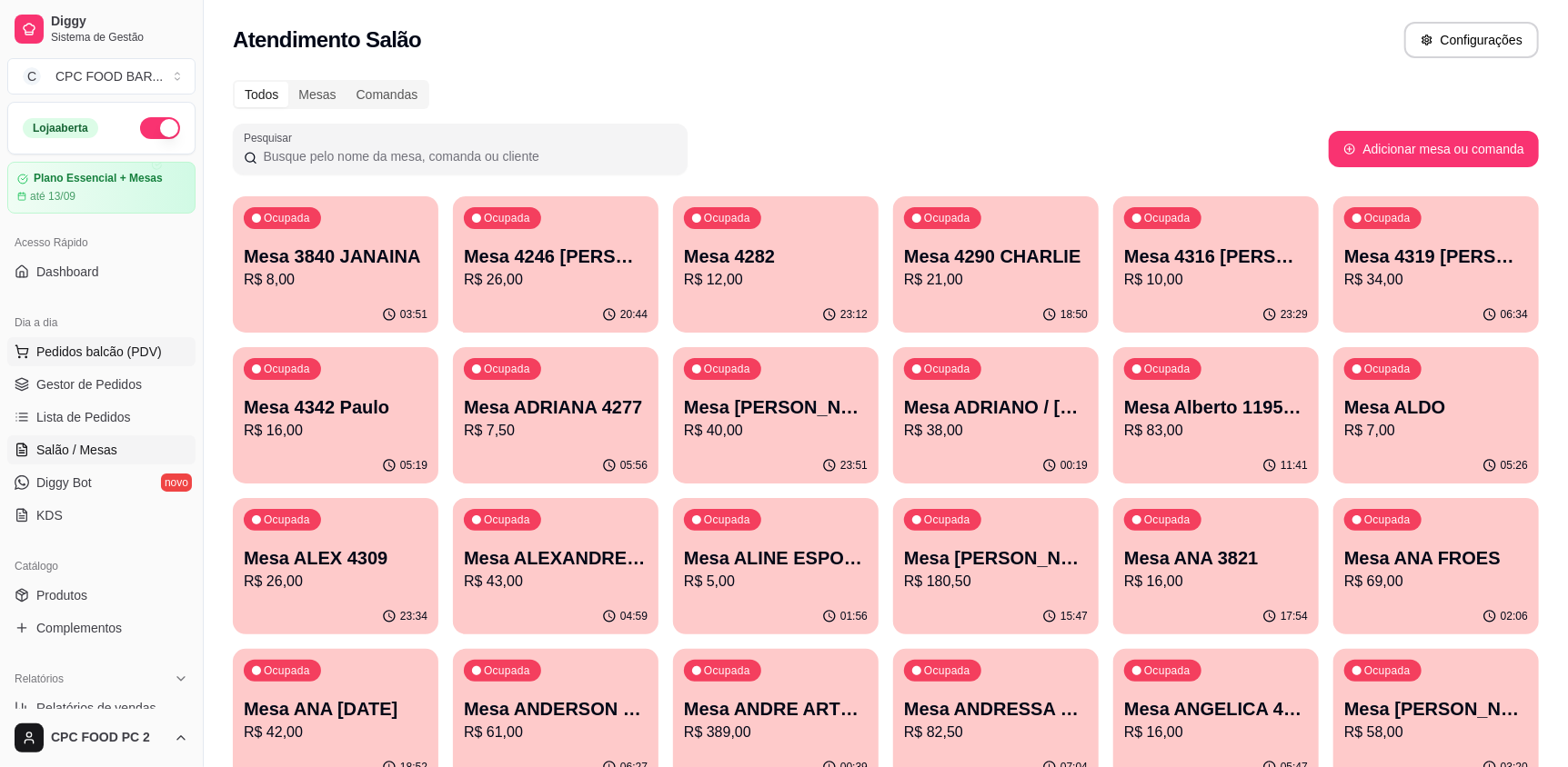
click at [71, 351] on span "Pedidos balcão (PDV)" at bounding box center [99, 351] width 126 height 18
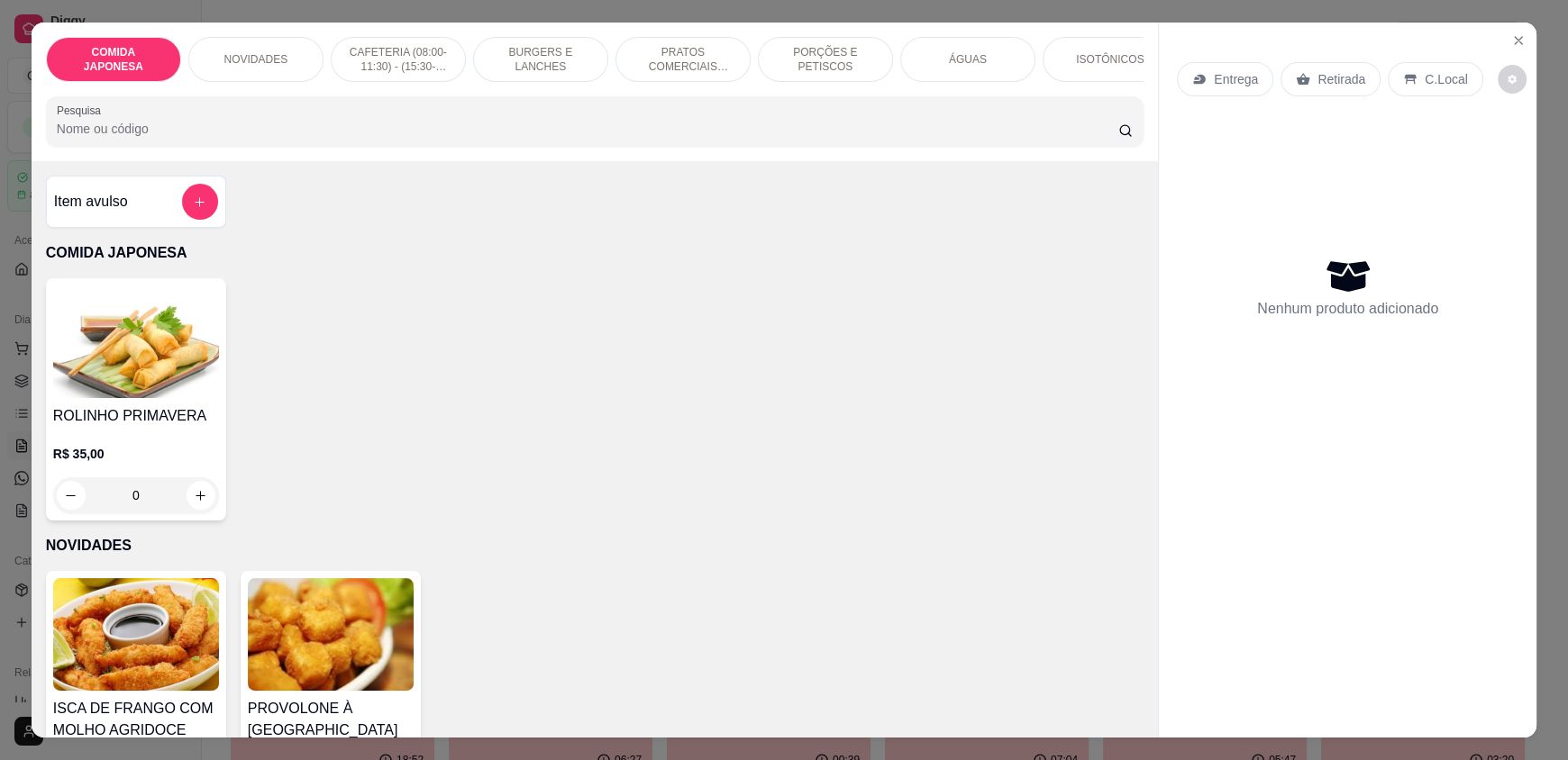
click at [227, 137] on input "Pesquisa" at bounding box center [588, 128] width 1063 height 18
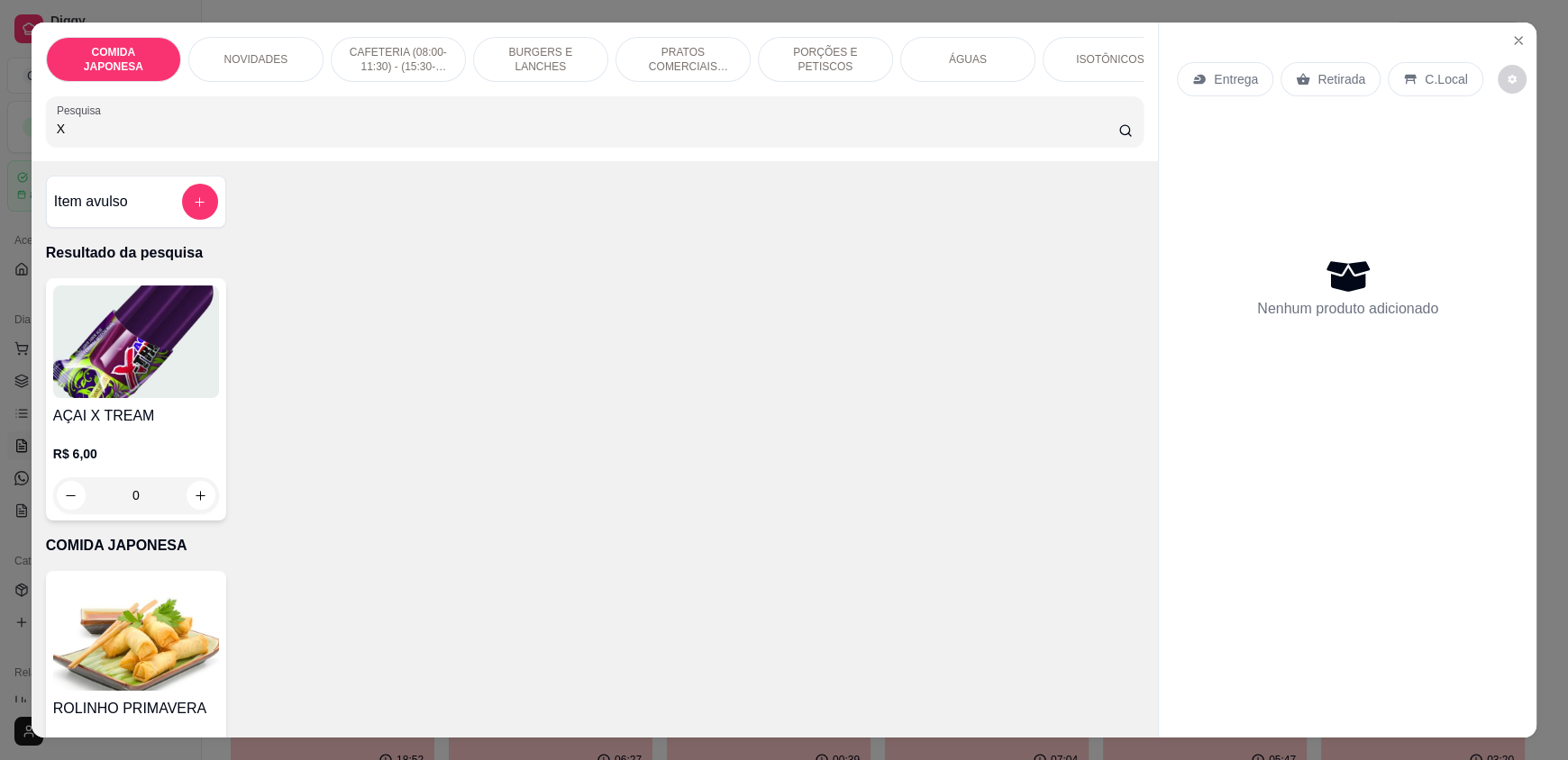
type input "X"
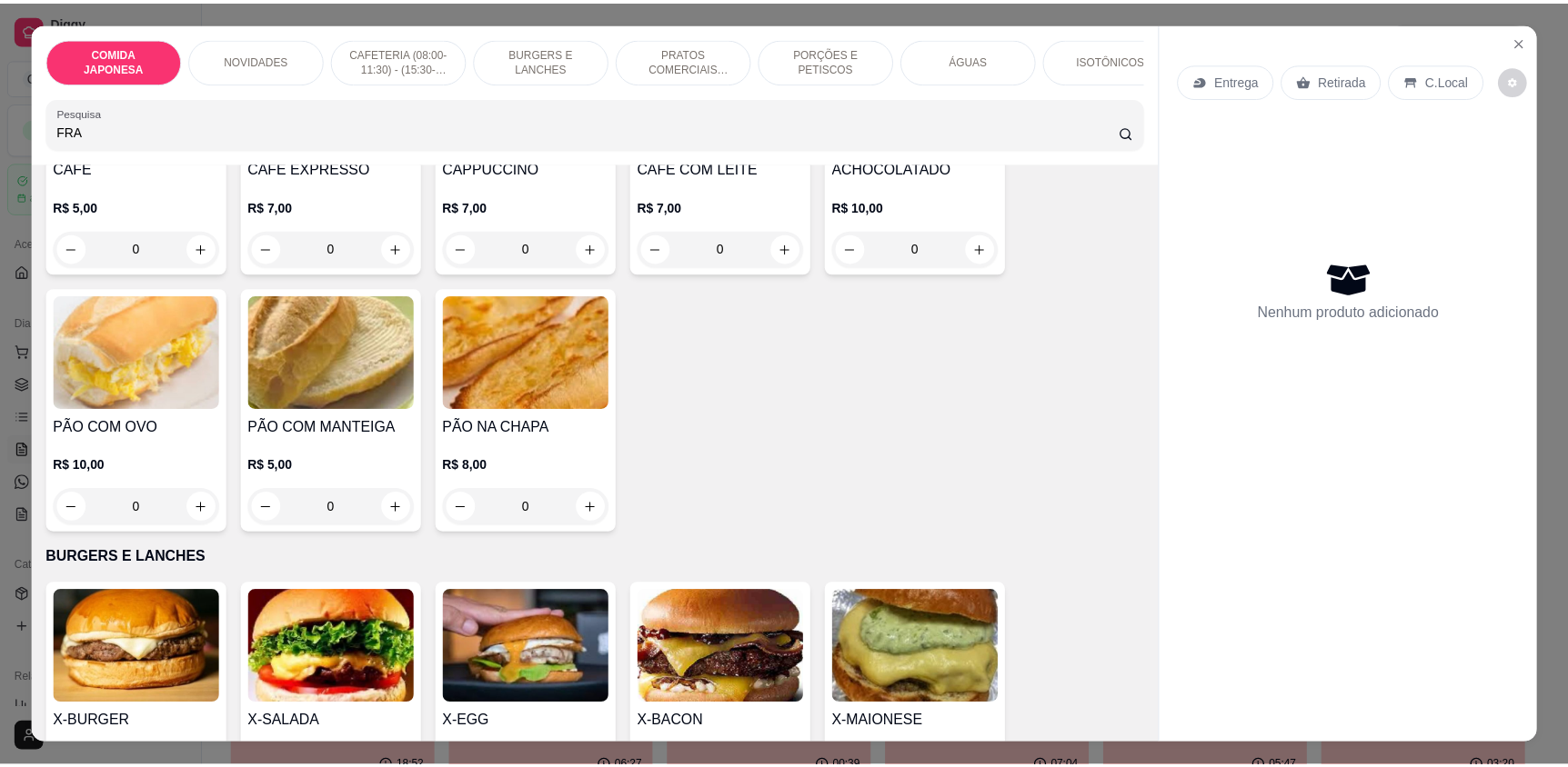
scroll to position [1181, 0]
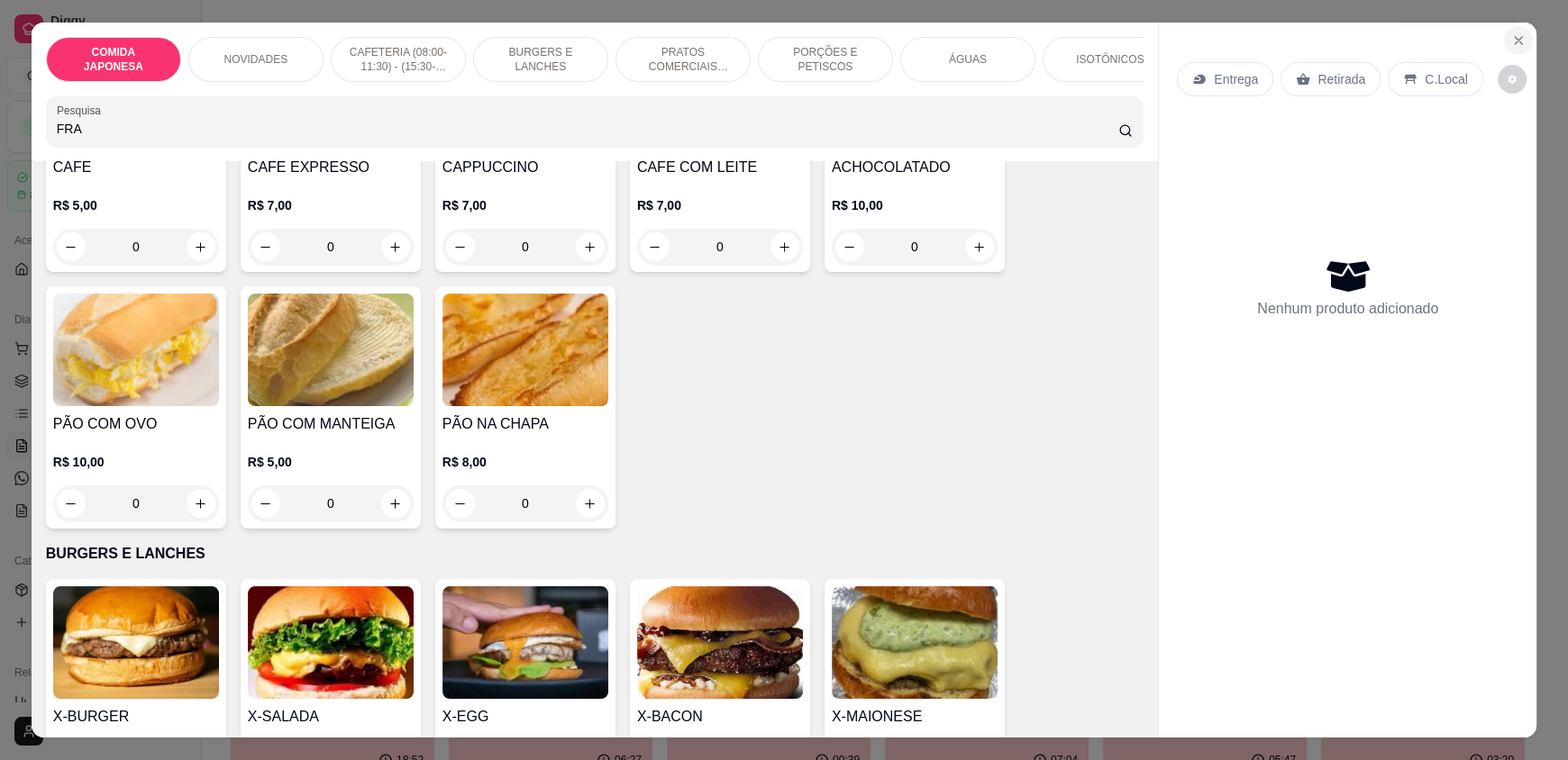
type input "FRA"
click at [1515, 41] on icon "Close" at bounding box center [1519, 41] width 15 height 15
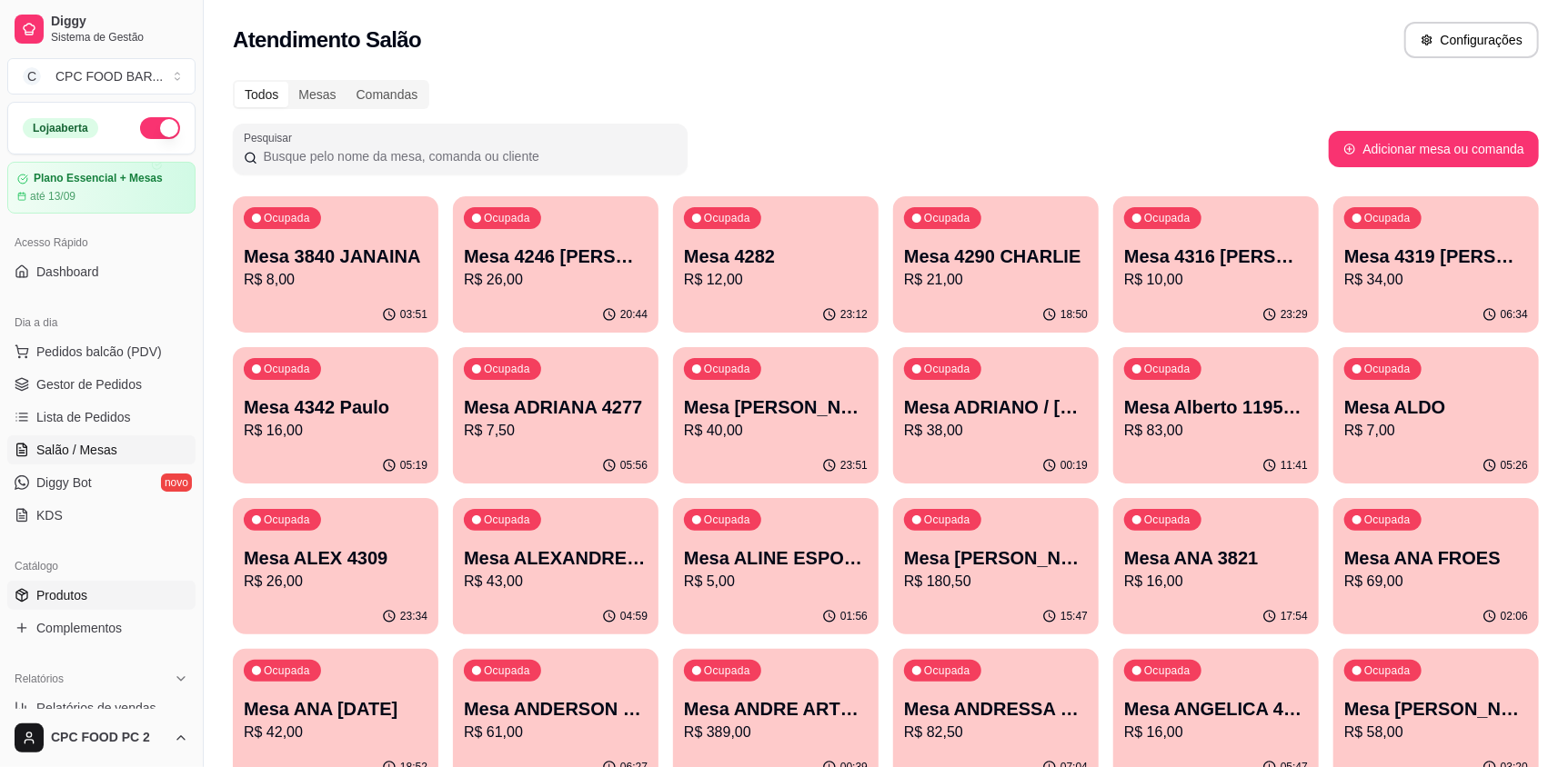
click at [77, 595] on span "Produtos" at bounding box center [62, 595] width 51 height 18
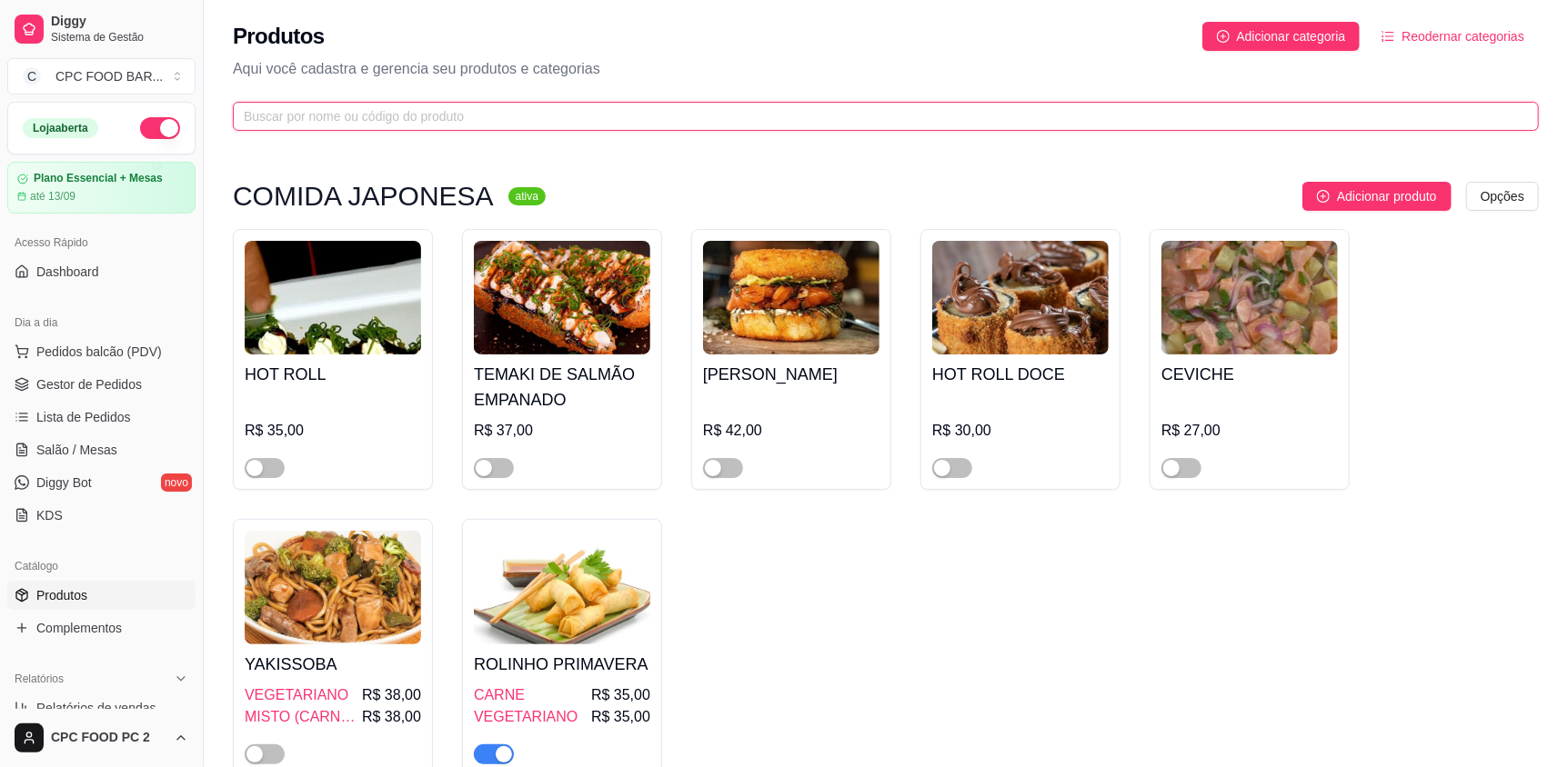
click at [395, 114] on input "text" at bounding box center [878, 116] width 1269 height 20
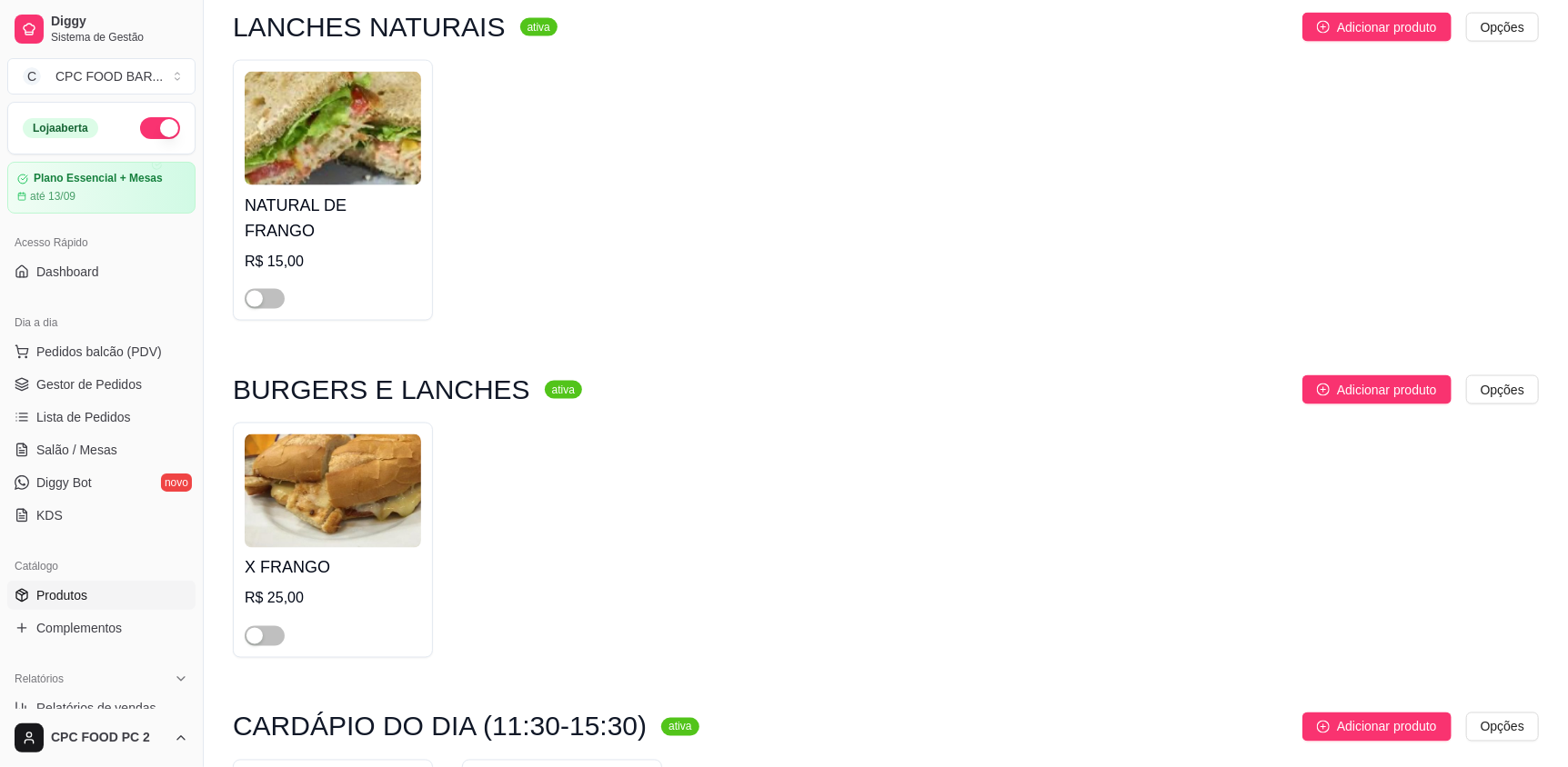
scroll to position [1727, 0]
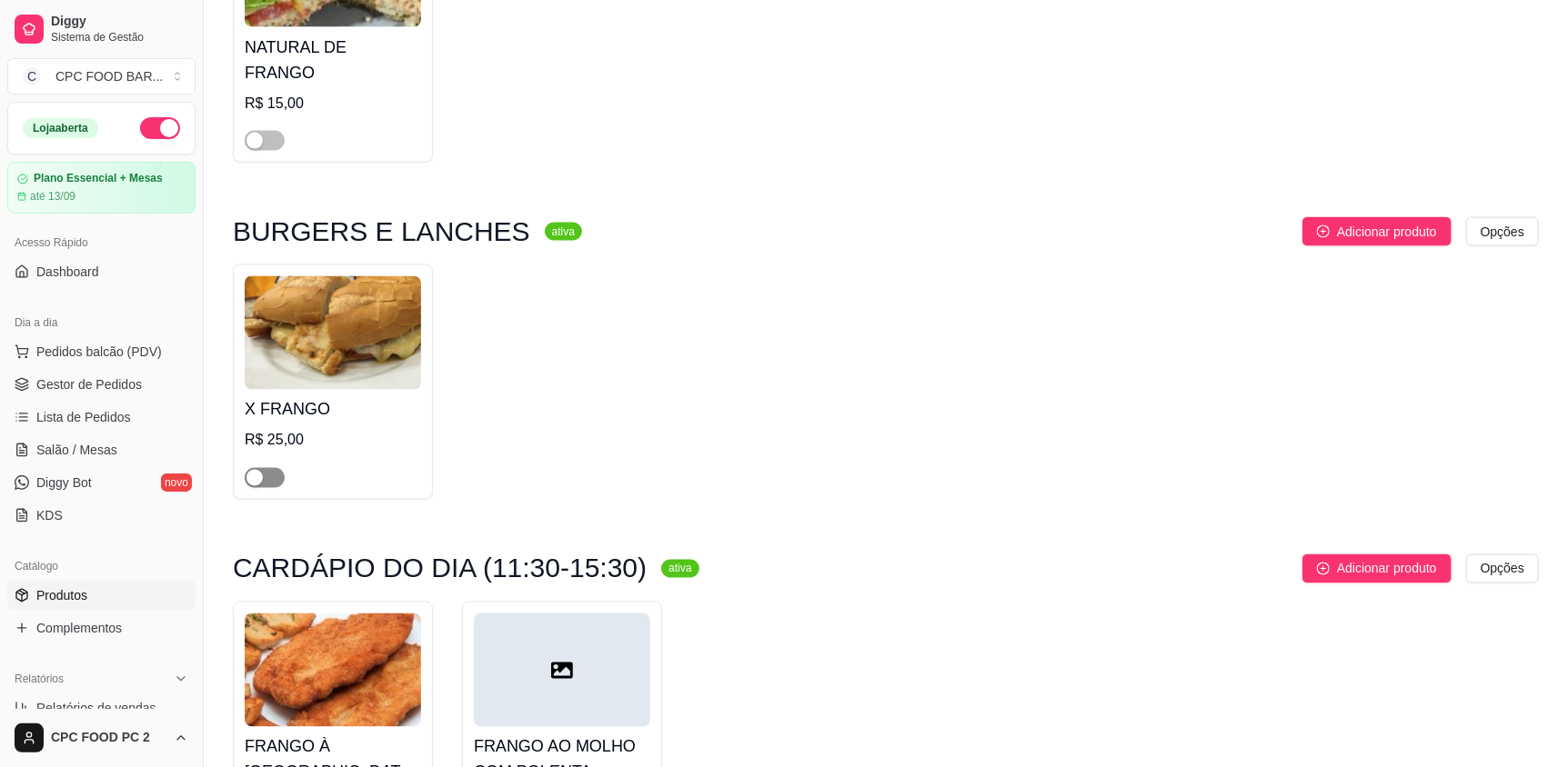
type input "FRAN"
click at [270, 468] on span "button" at bounding box center [264, 478] width 40 height 20
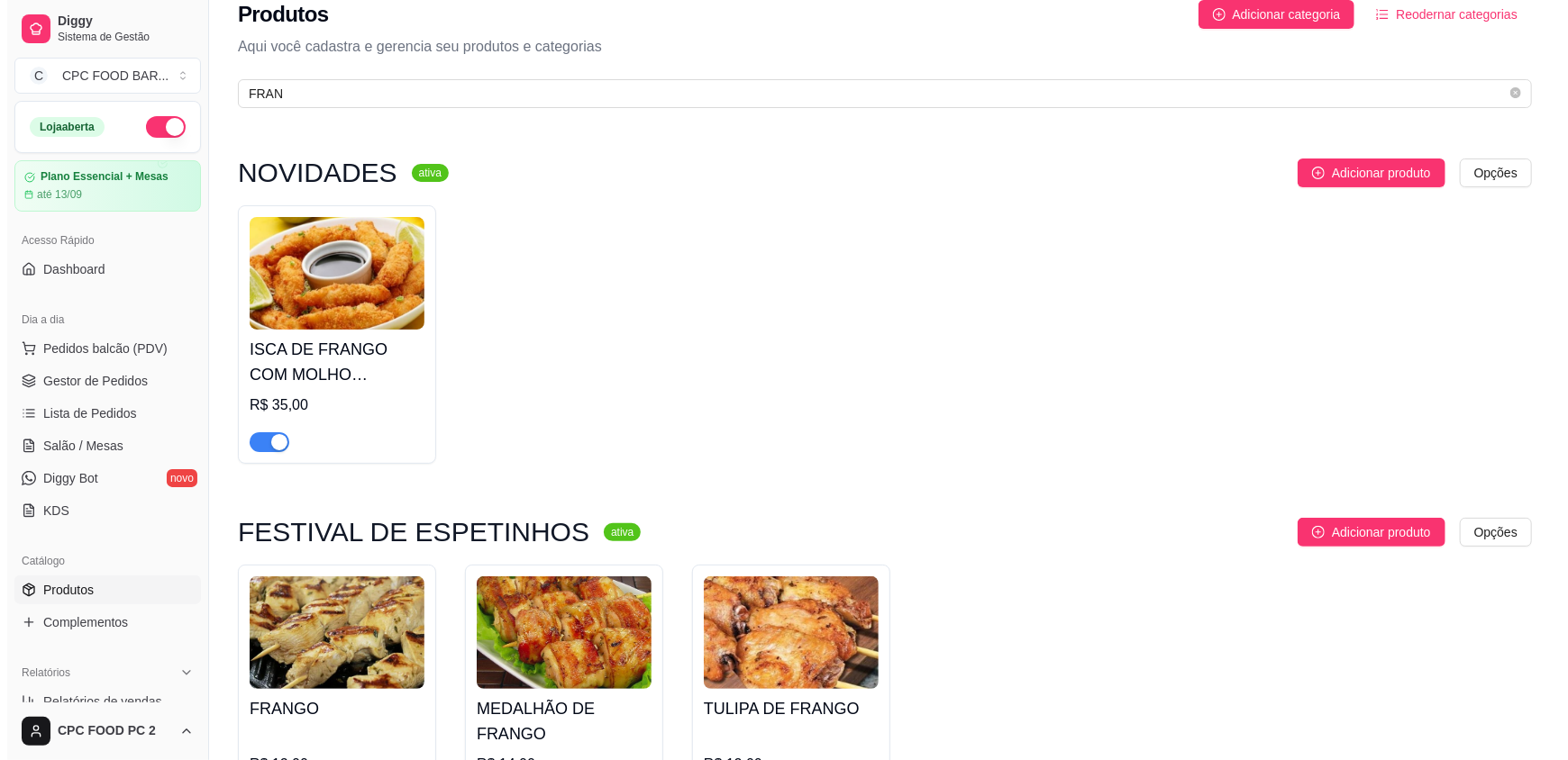
scroll to position [0, 0]
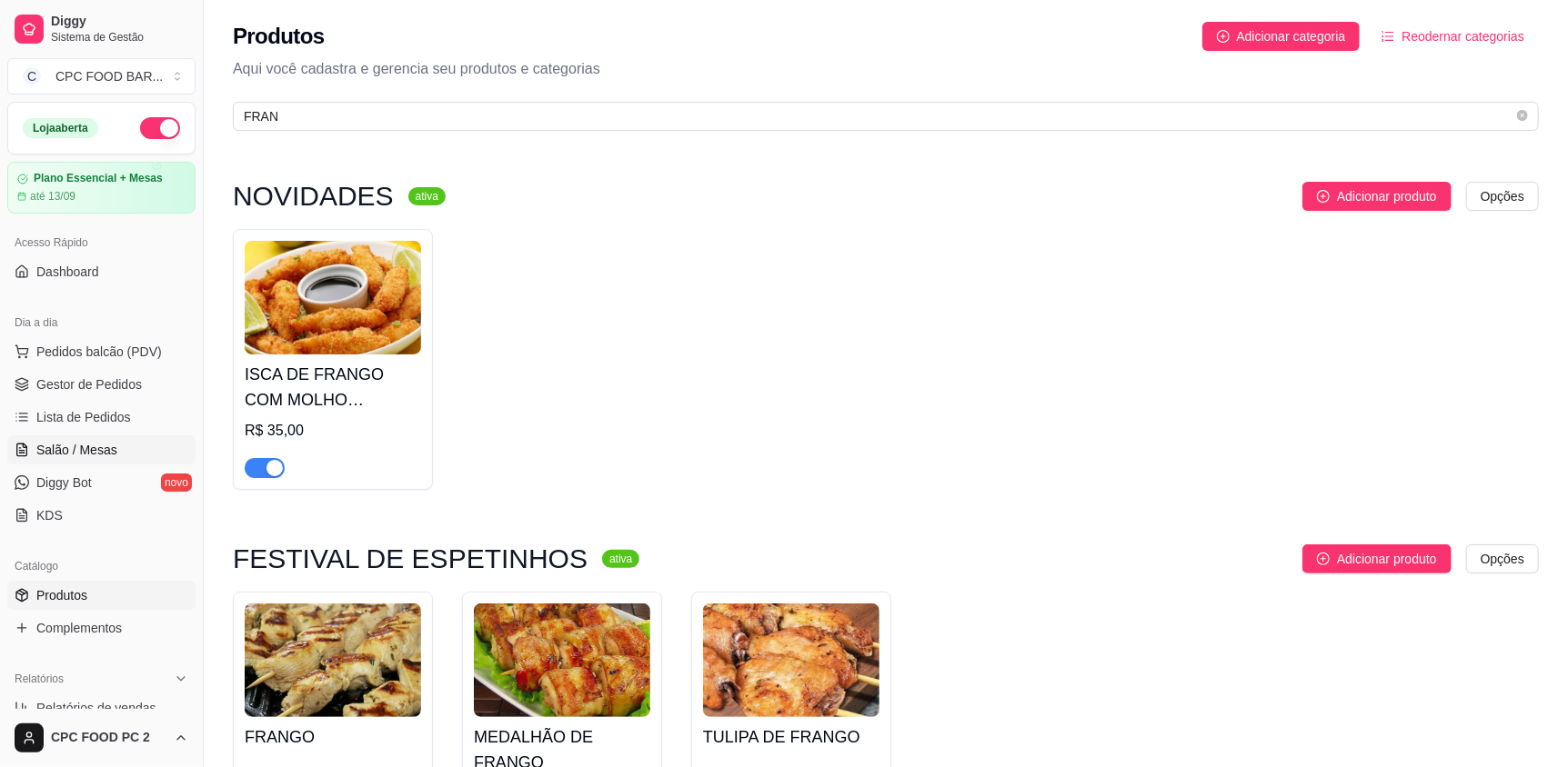
click at [99, 441] on span "Salão / Mesas" at bounding box center [77, 450] width 81 height 18
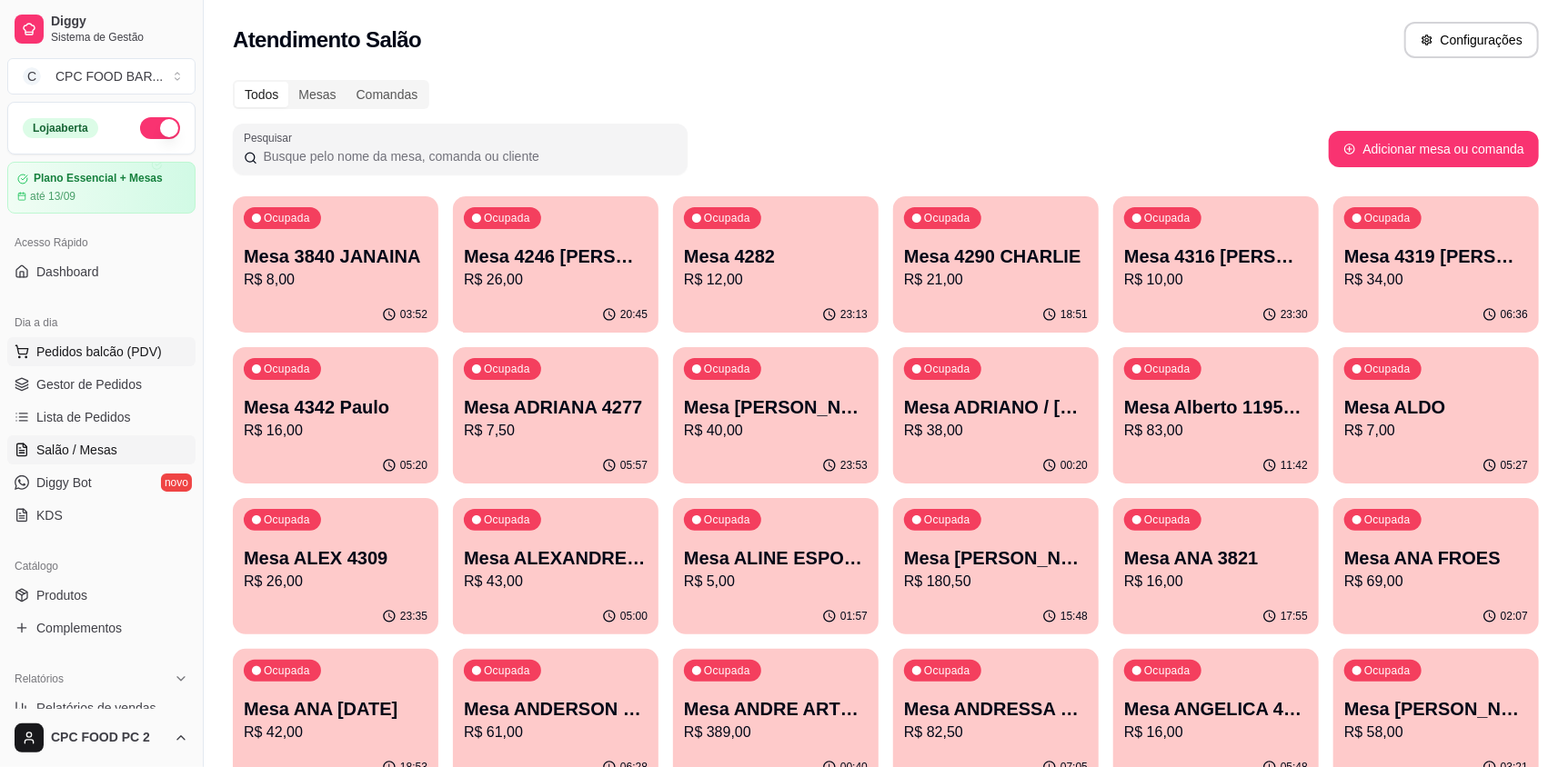
click at [100, 354] on span "Pedidos balcão (PDV)" at bounding box center [99, 351] width 126 height 18
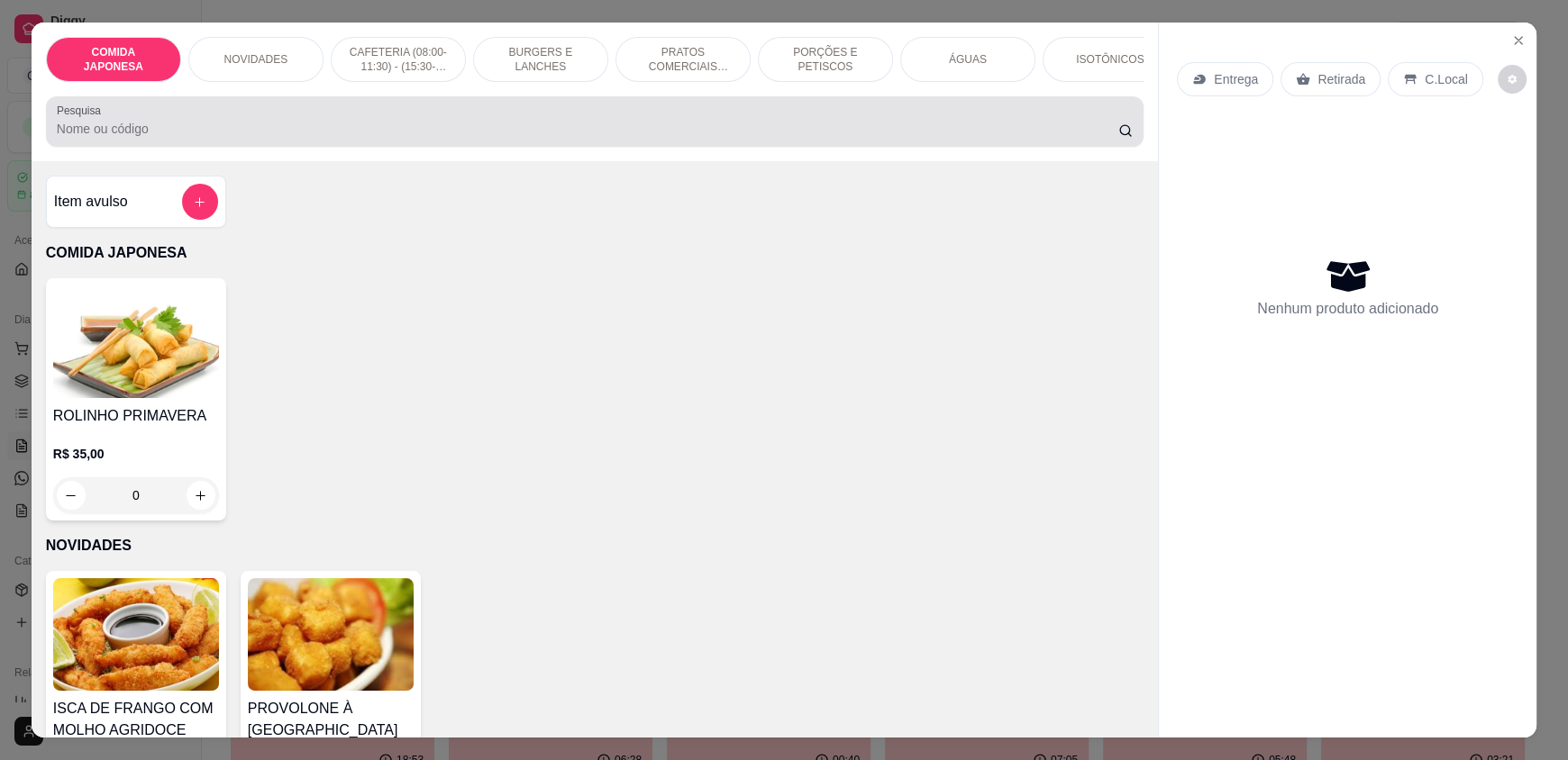
click at [298, 127] on div at bounding box center [594, 122] width 1076 height 36
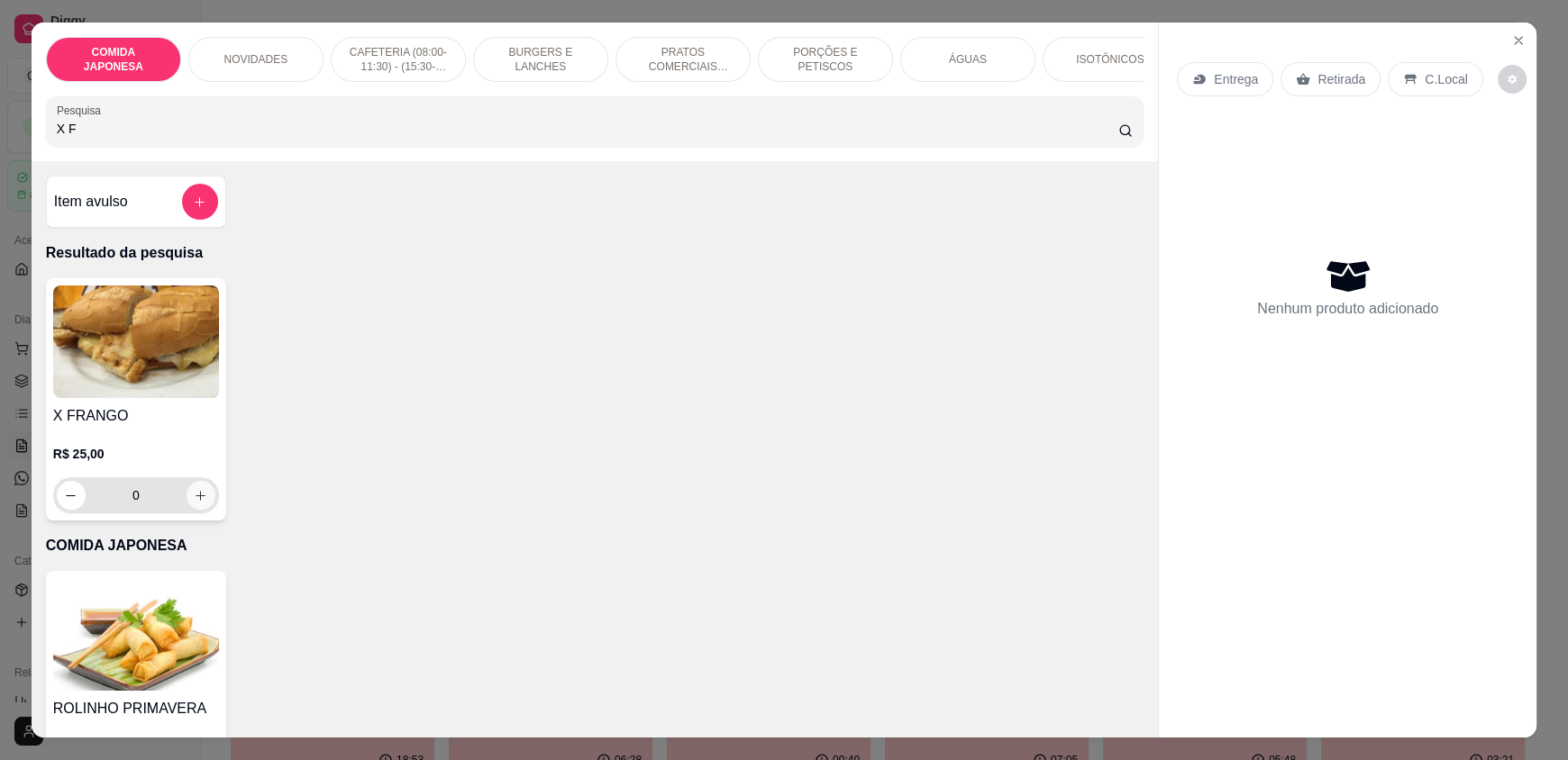
type input "X F"
click at [194, 503] on icon "increase-product-quantity" at bounding box center [201, 496] width 14 height 14
type input "1"
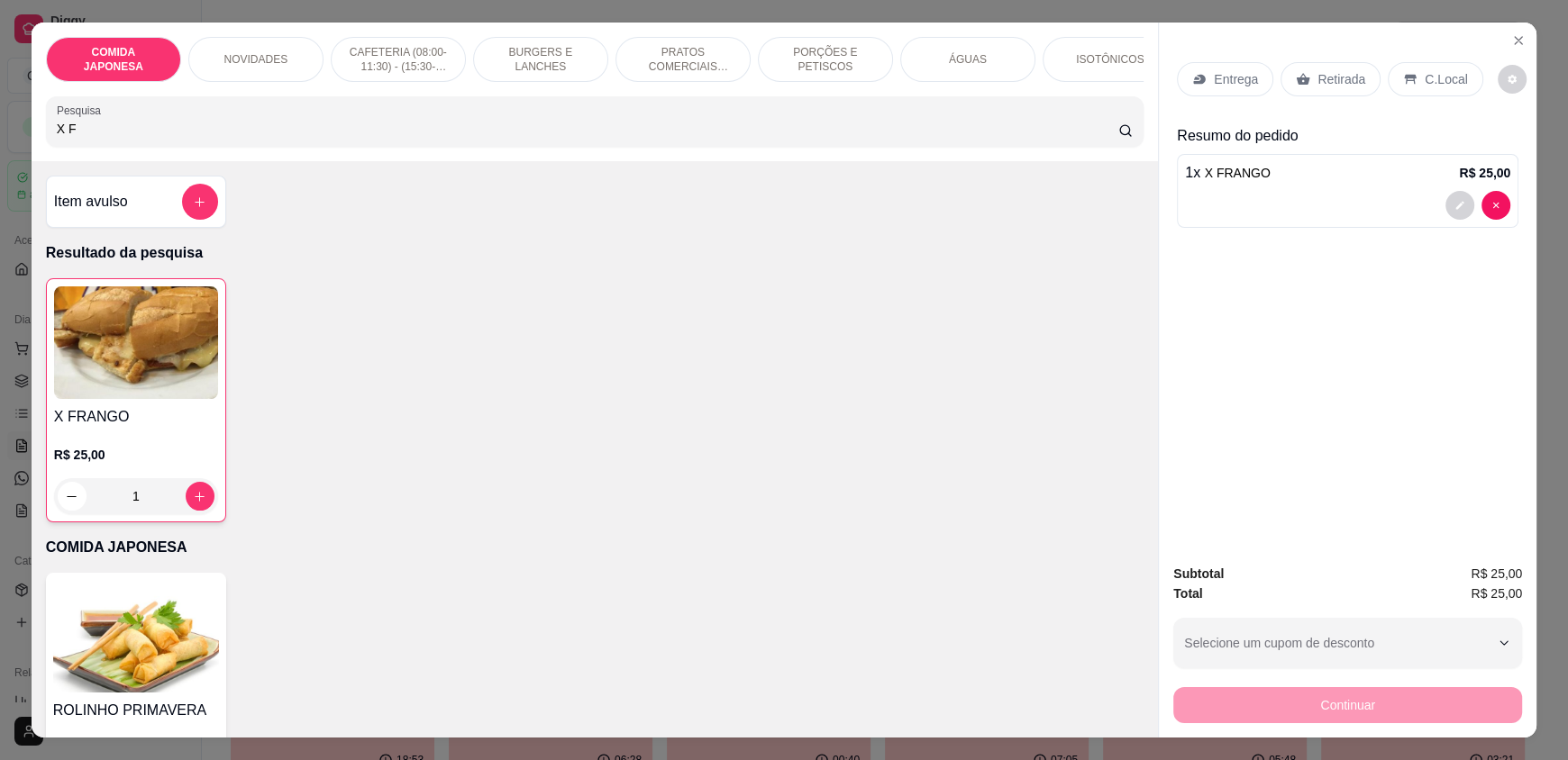
click at [175, 138] on input "X F" at bounding box center [588, 128] width 1063 height 18
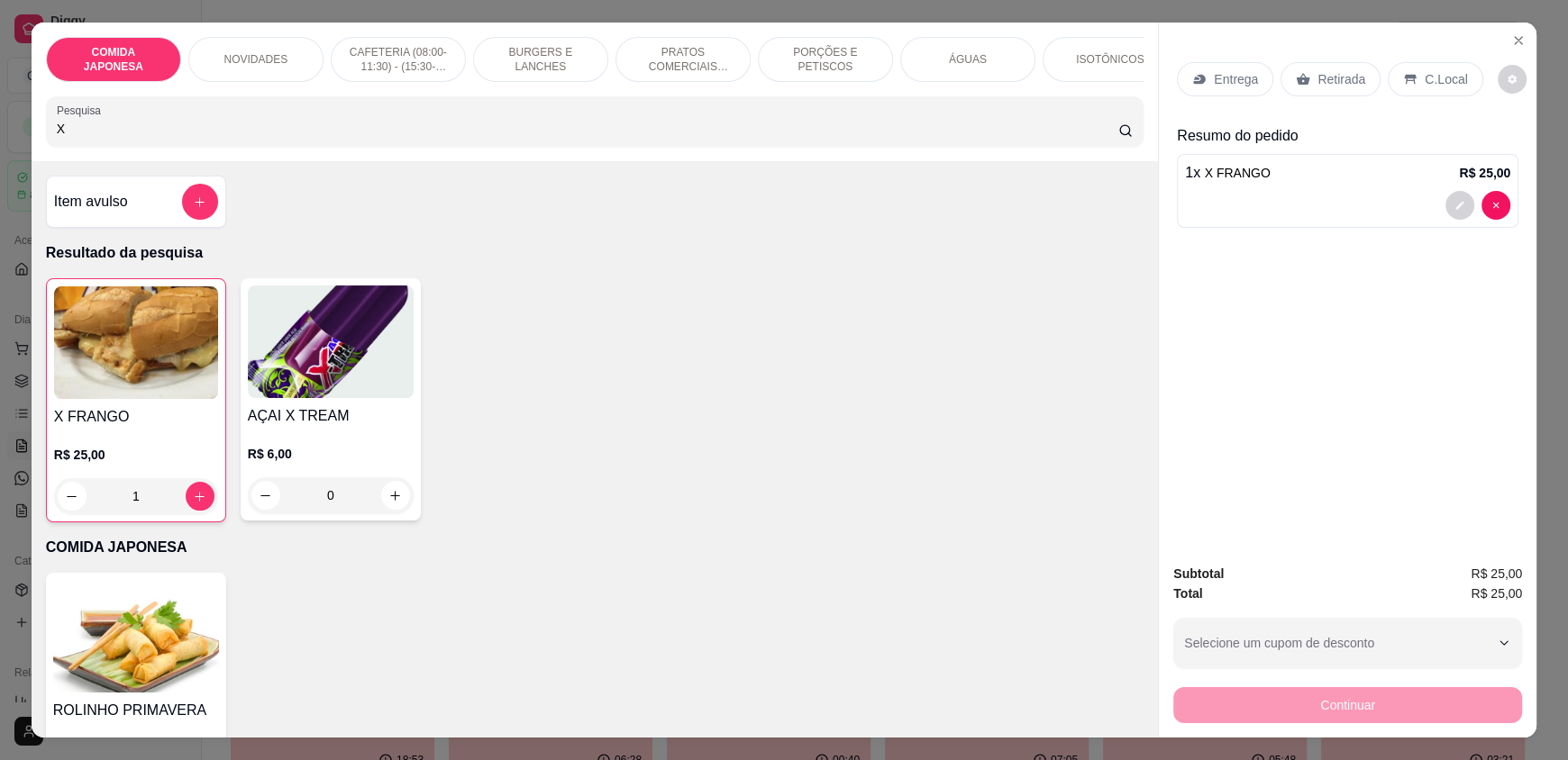
type input "X"
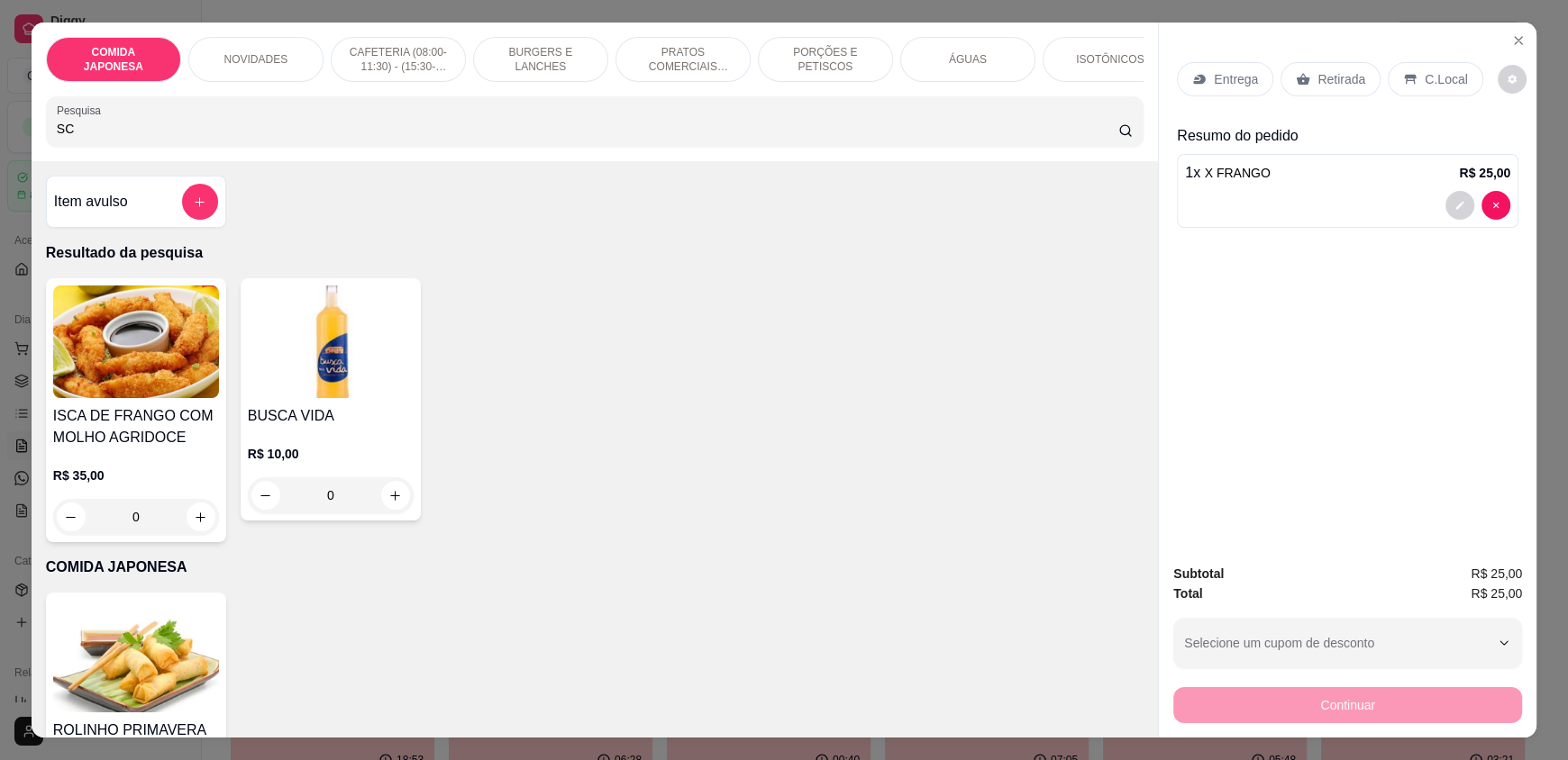
type input "S"
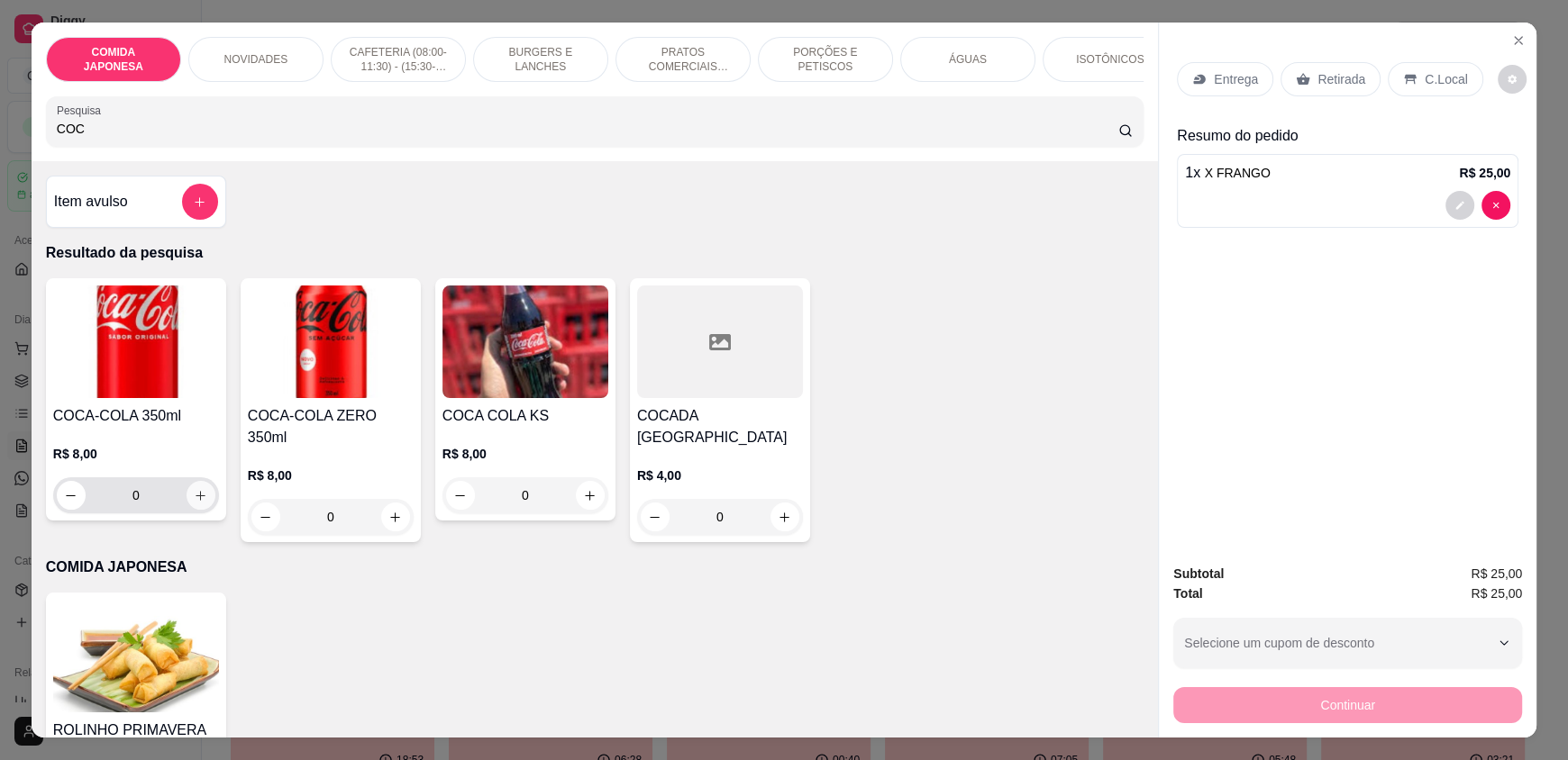
type input "COC"
click at [195, 503] on icon "increase-product-quantity" at bounding box center [201, 496] width 14 height 14
type input "1"
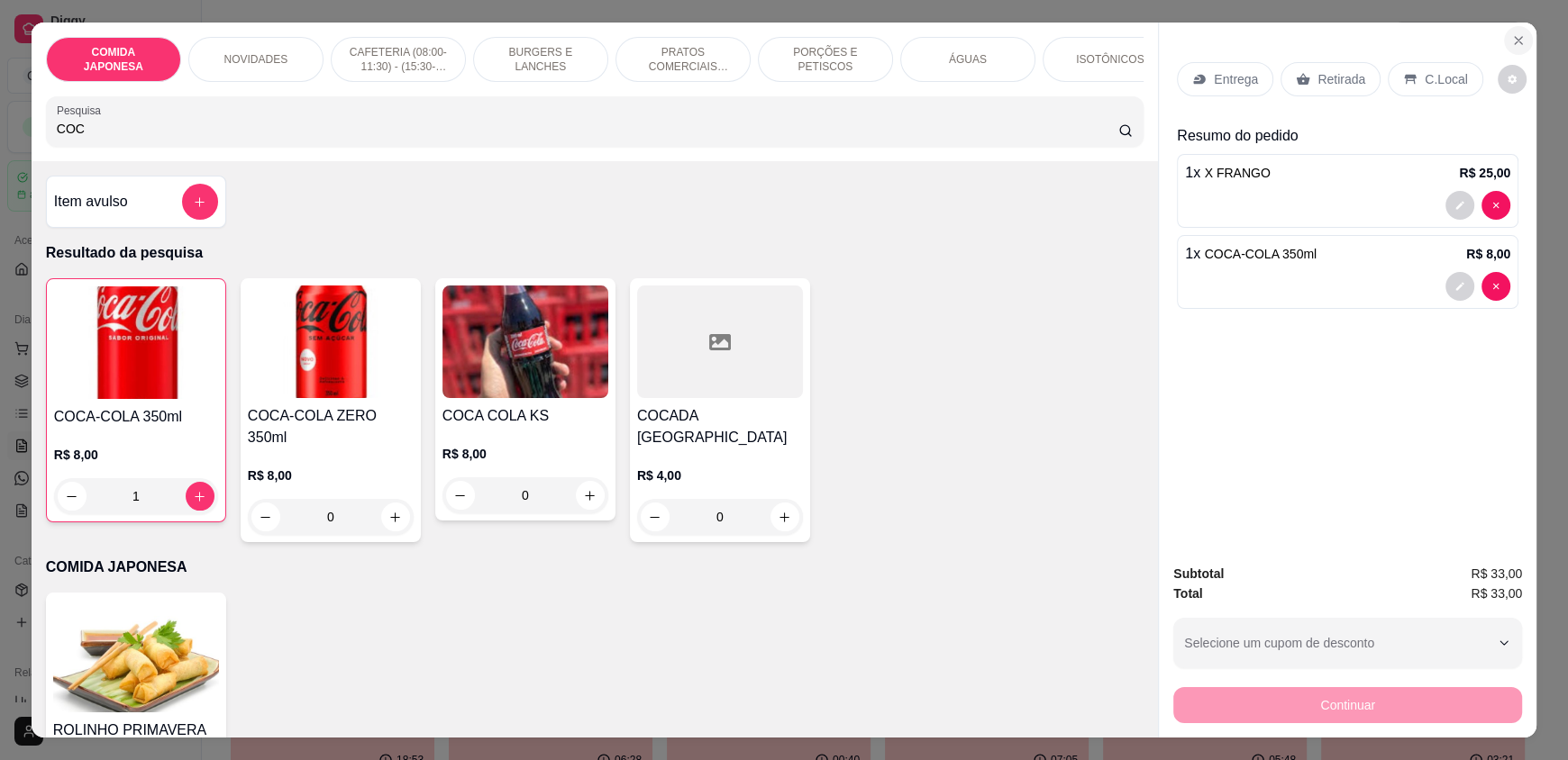
drag, startPoint x: 1494, startPoint y: 39, endPoint x: 1518, endPoint y: 53, distance: 27.8
click at [1497, 40] on section "COMIDA JAPONESA NOVIDADES CAFETERIA (08:00-11:30) - (15:30-18:00) BURGERS E LAN…" at bounding box center [784, 380] width 1505 height 715
click at [1529, 58] on div "Entrega Retirada C.Local Resumo do pedido 1 x X FRANGO R$ 25,00 1 x COCA-COLA 3…" at bounding box center [1347, 285] width 378 height 526
click at [1511, 45] on icon "Close" at bounding box center [1519, 41] width 15 height 15
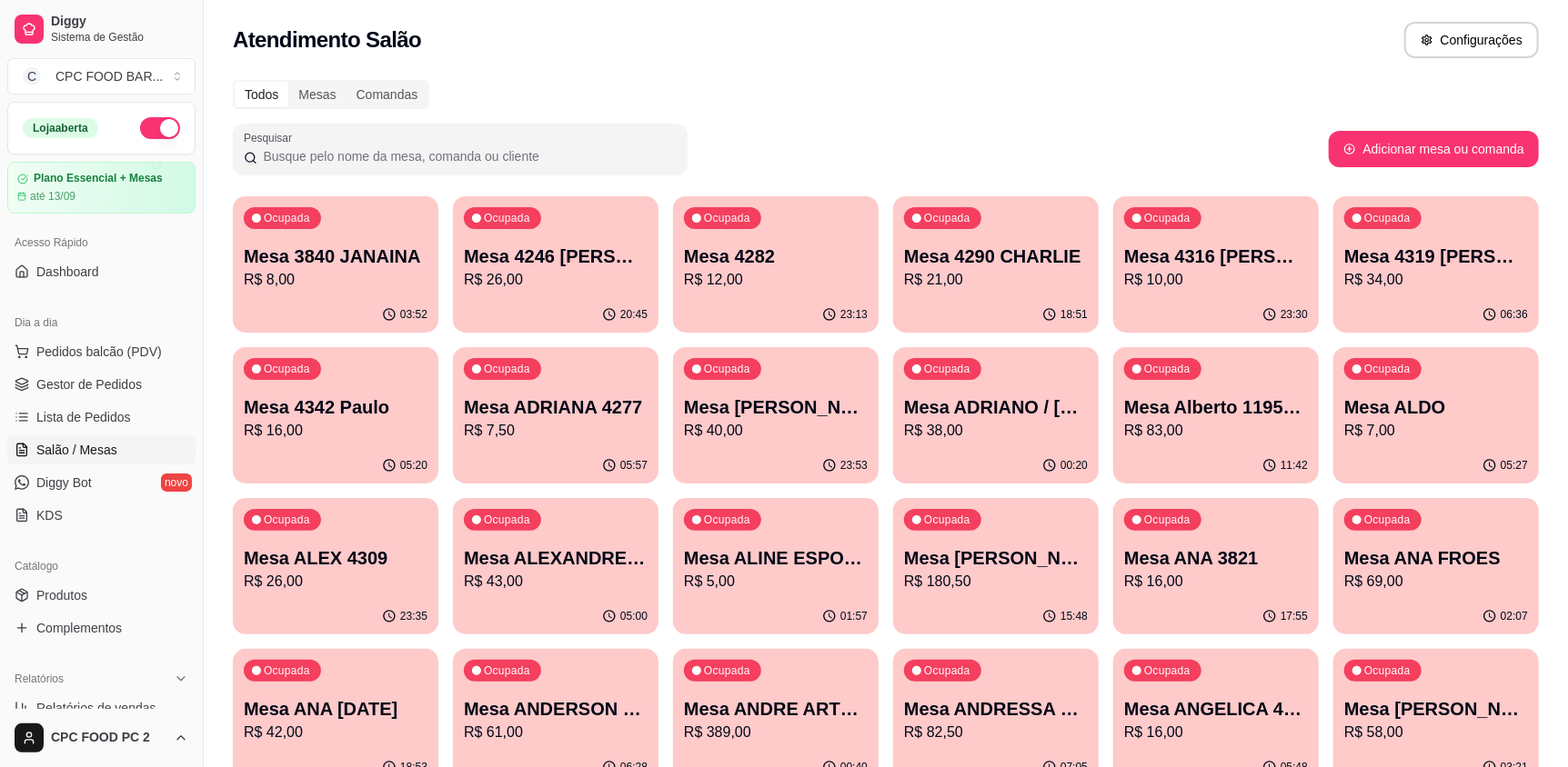
click at [494, 163] on input "Pesquisar" at bounding box center [467, 155] width 420 height 18
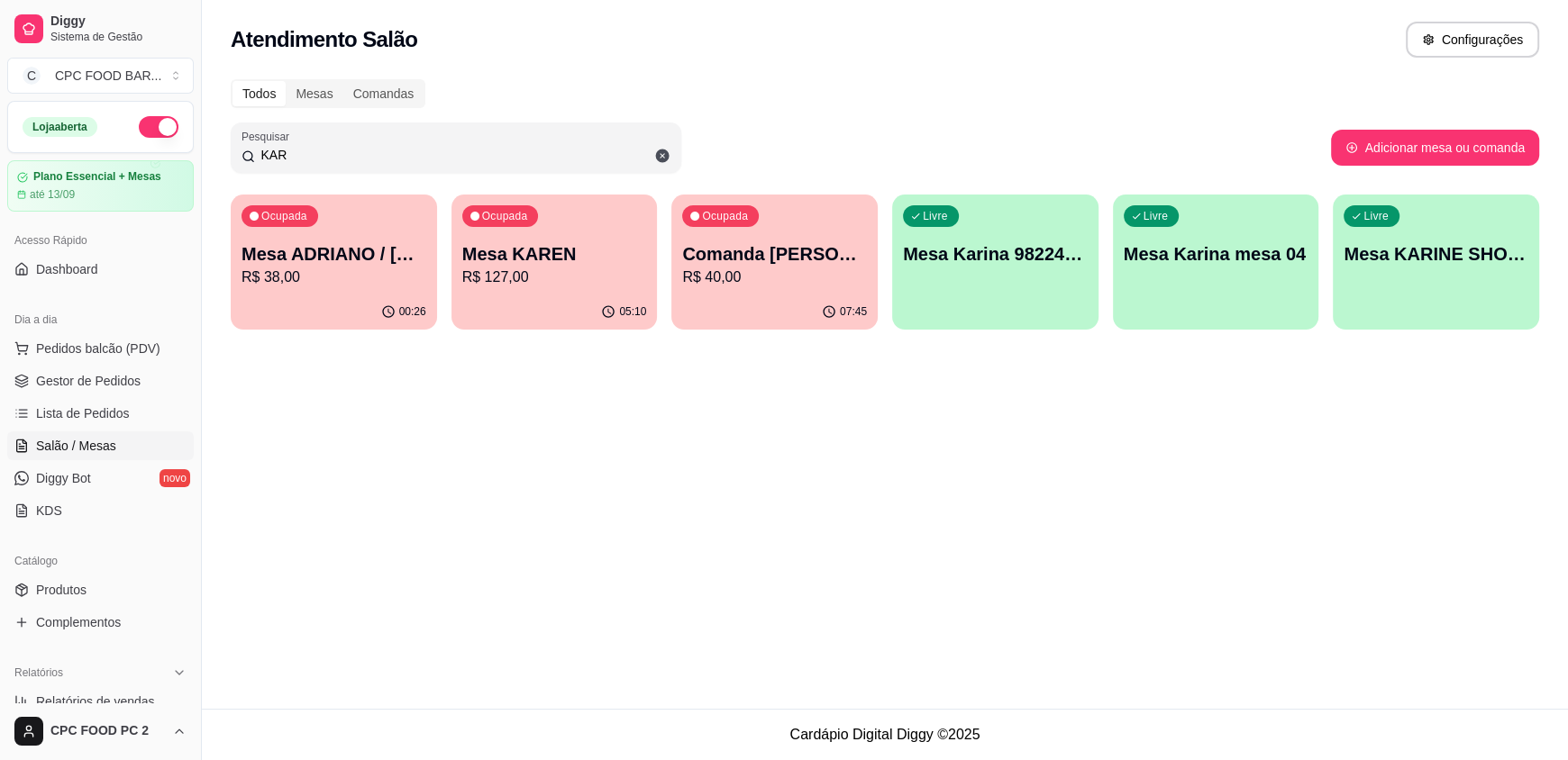
click at [310, 271] on p "R$ 38,00" at bounding box center [333, 277] width 185 height 21
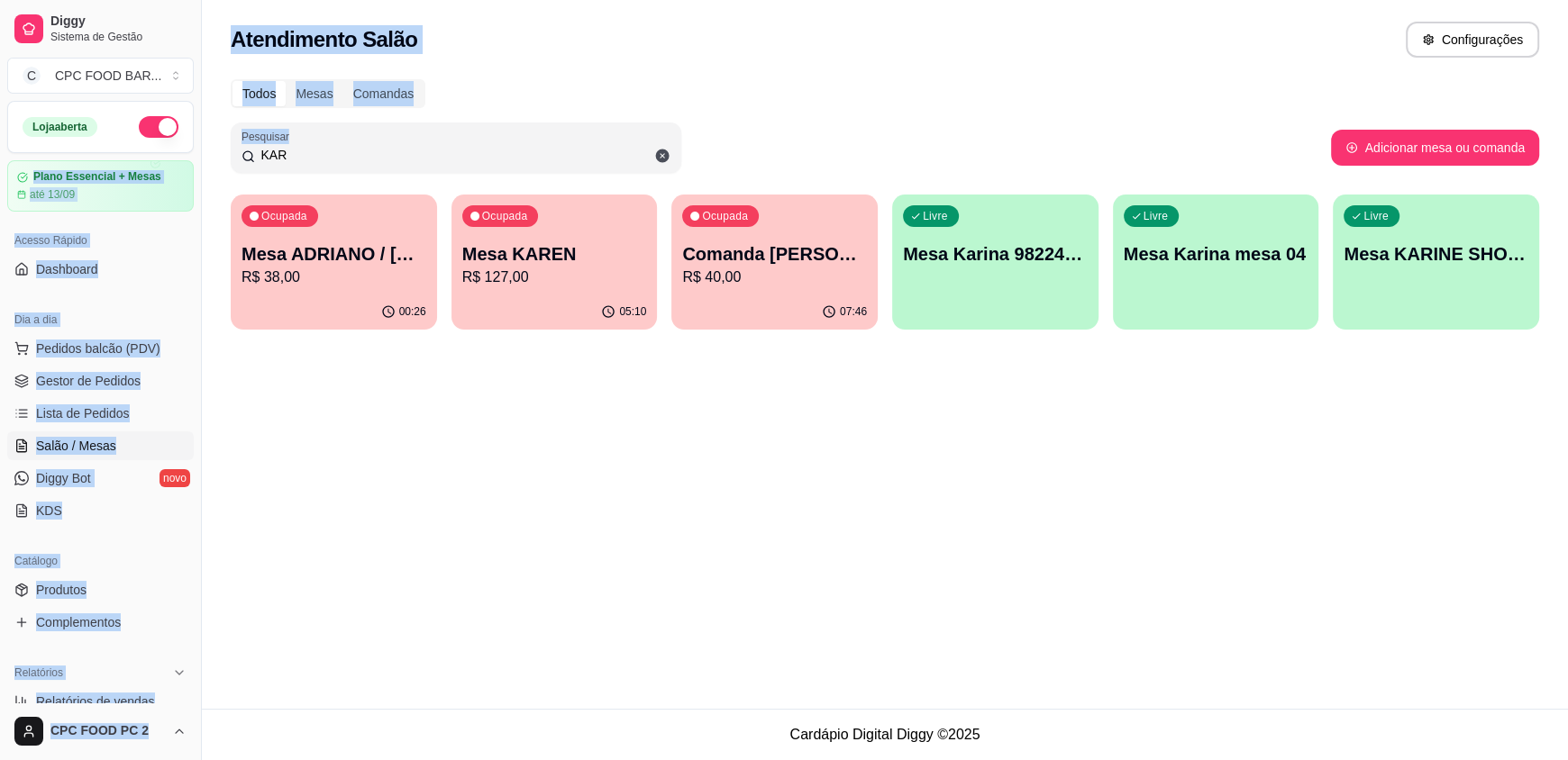
drag, startPoint x: 393, startPoint y: 143, endPoint x: 0, endPoint y: 172, distance: 394.1
click at [0, 172] on div "Diggy Sistema de Gestão C CPC FOOD BAR ... Loja aberta Plano Essencial + Mesas …" at bounding box center [784, 380] width 1568 height 760
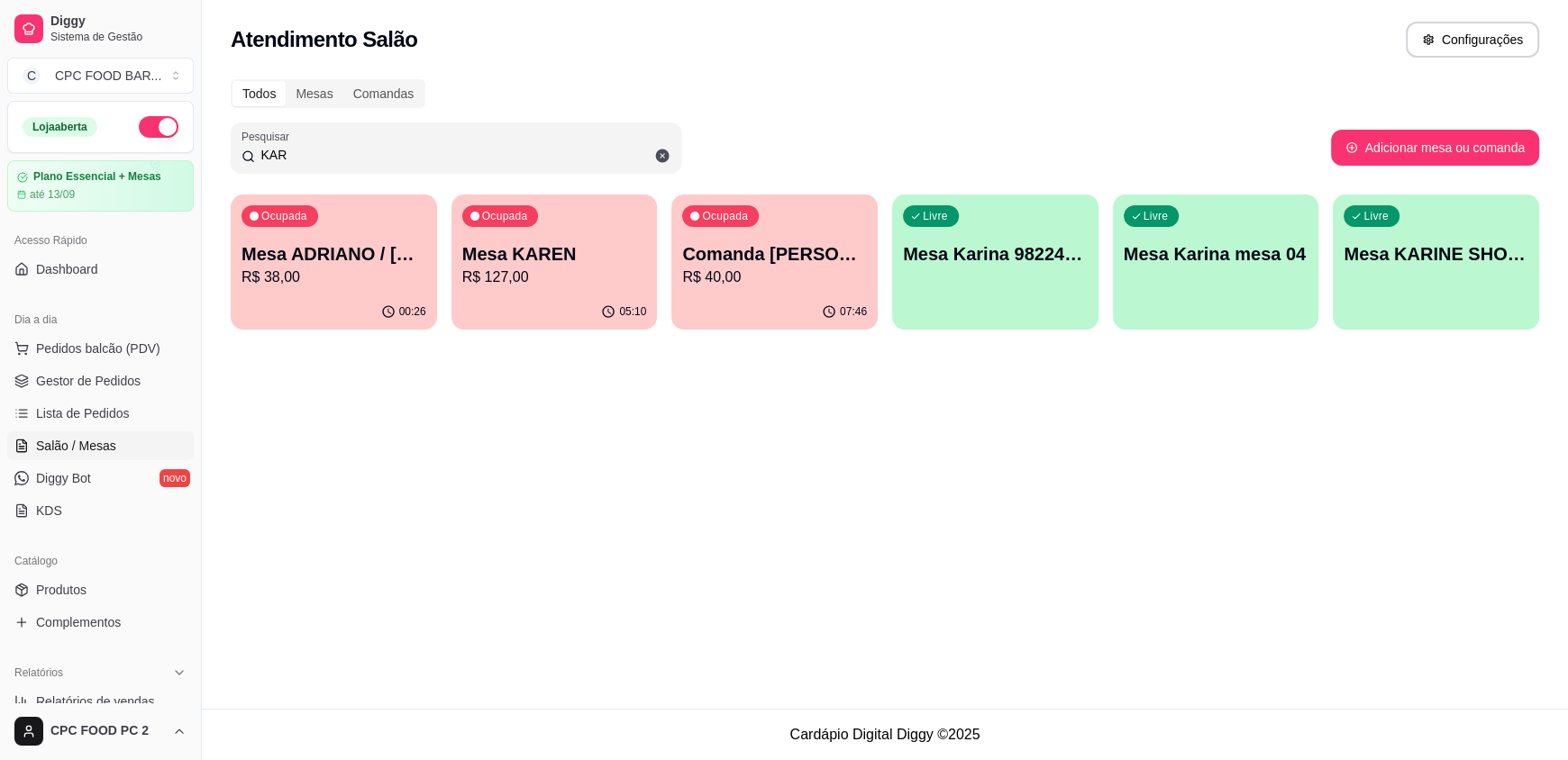
drag, startPoint x: 280, startPoint y: 163, endPoint x: 182, endPoint y: 159, distance: 98.1
click at [182, 159] on div "Diggy Sistema de Gestão C CPC FOOD BAR ... Loja aberta Plano Essencial + Mesas …" at bounding box center [784, 380] width 1568 height 760
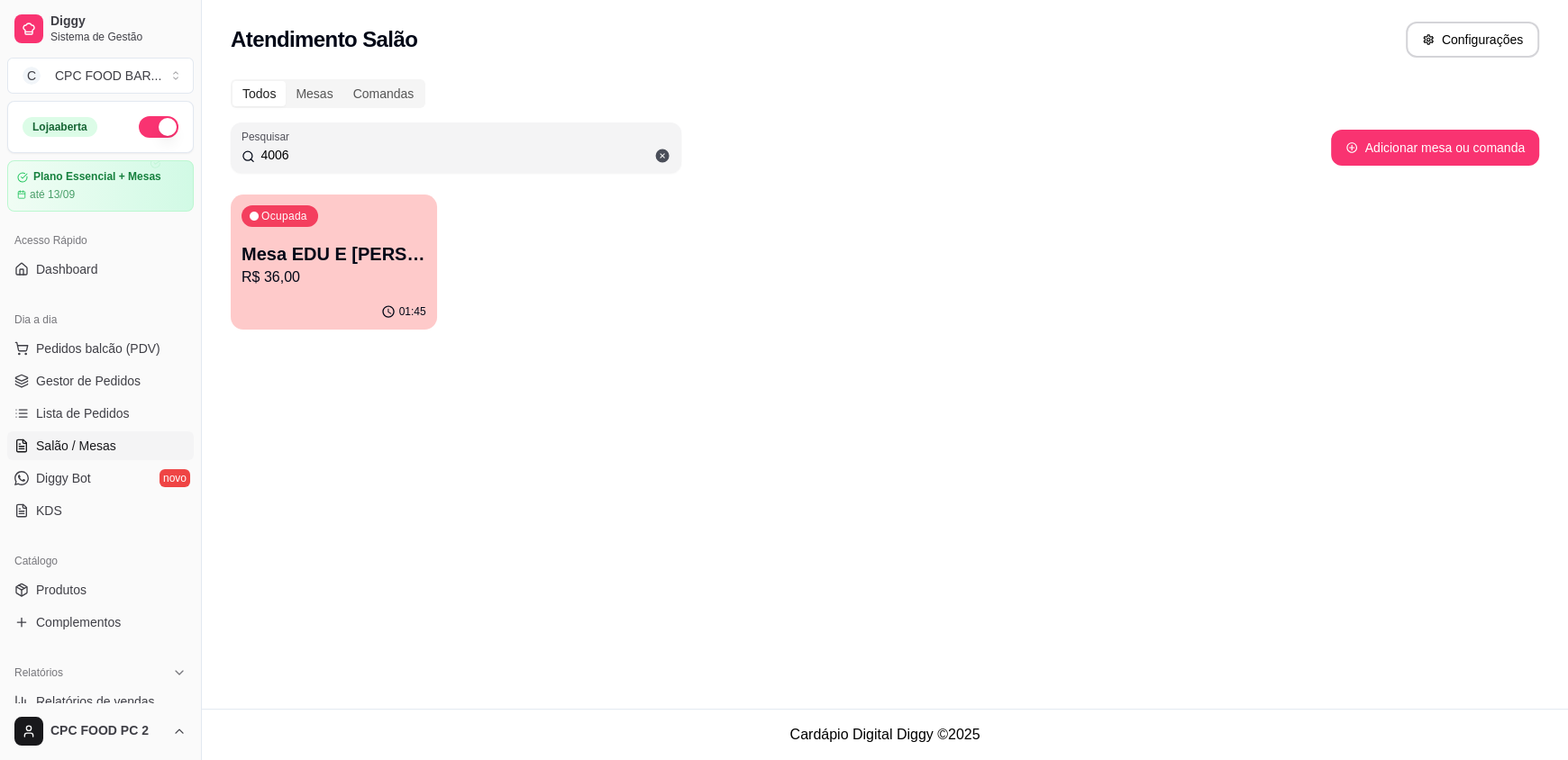
type input "4006"
click at [380, 259] on p "Mesa EDU E [PERSON_NAME] 4006" at bounding box center [333, 254] width 179 height 24
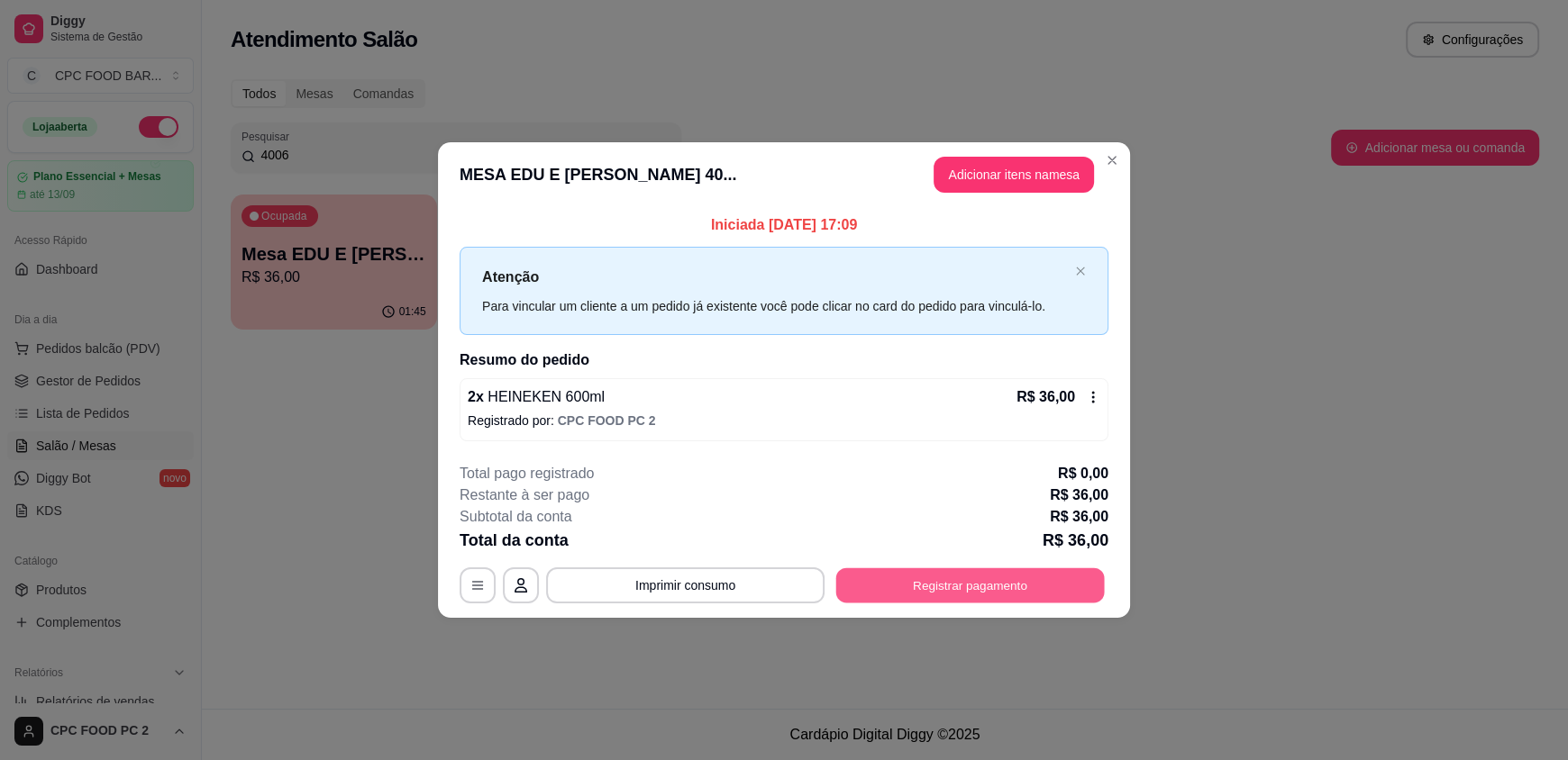
click at [1017, 585] on button "Registrar pagamento" at bounding box center [970, 586] width 268 height 35
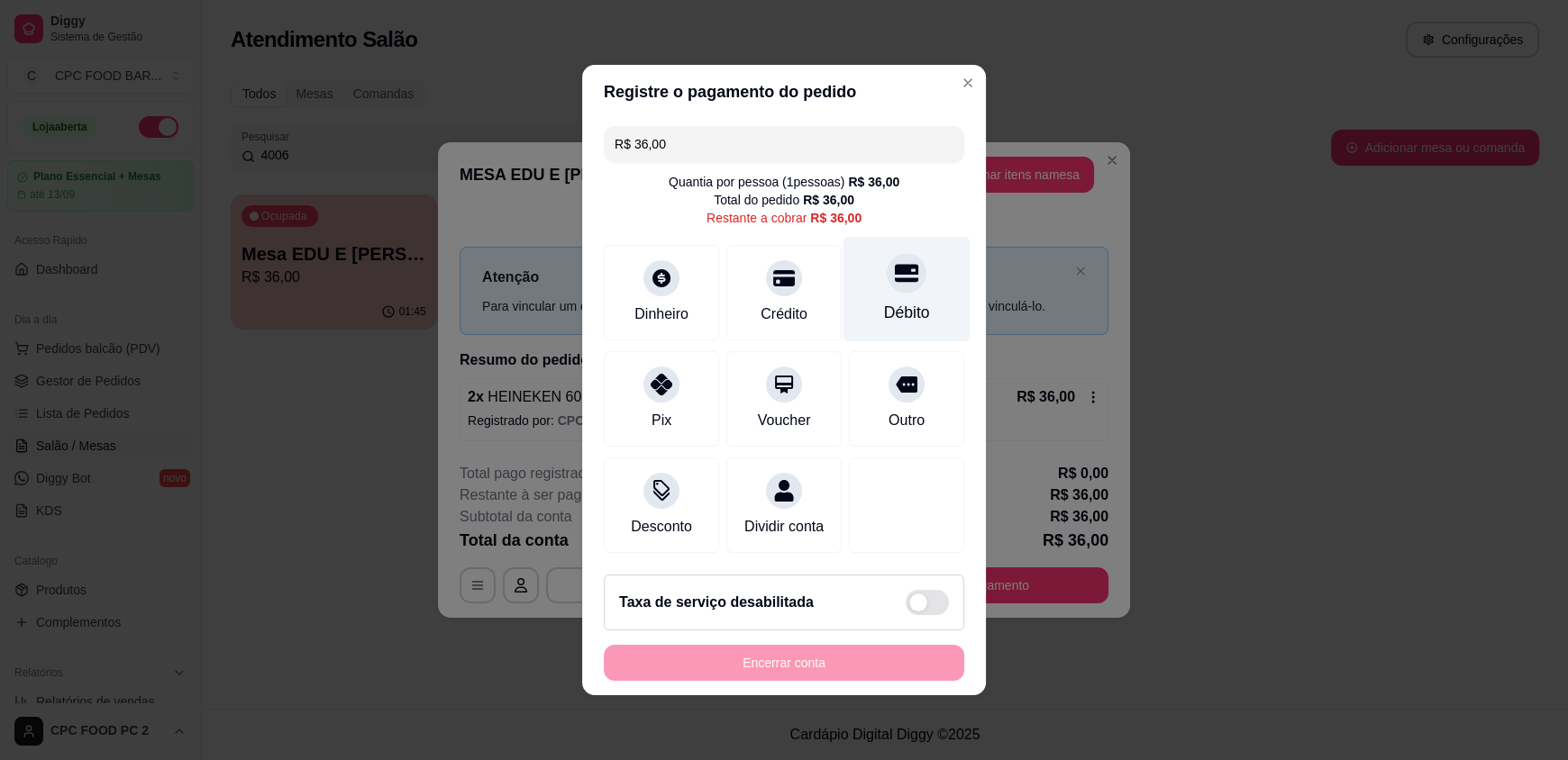
click at [896, 301] on div "Débito" at bounding box center [907, 312] width 46 height 23
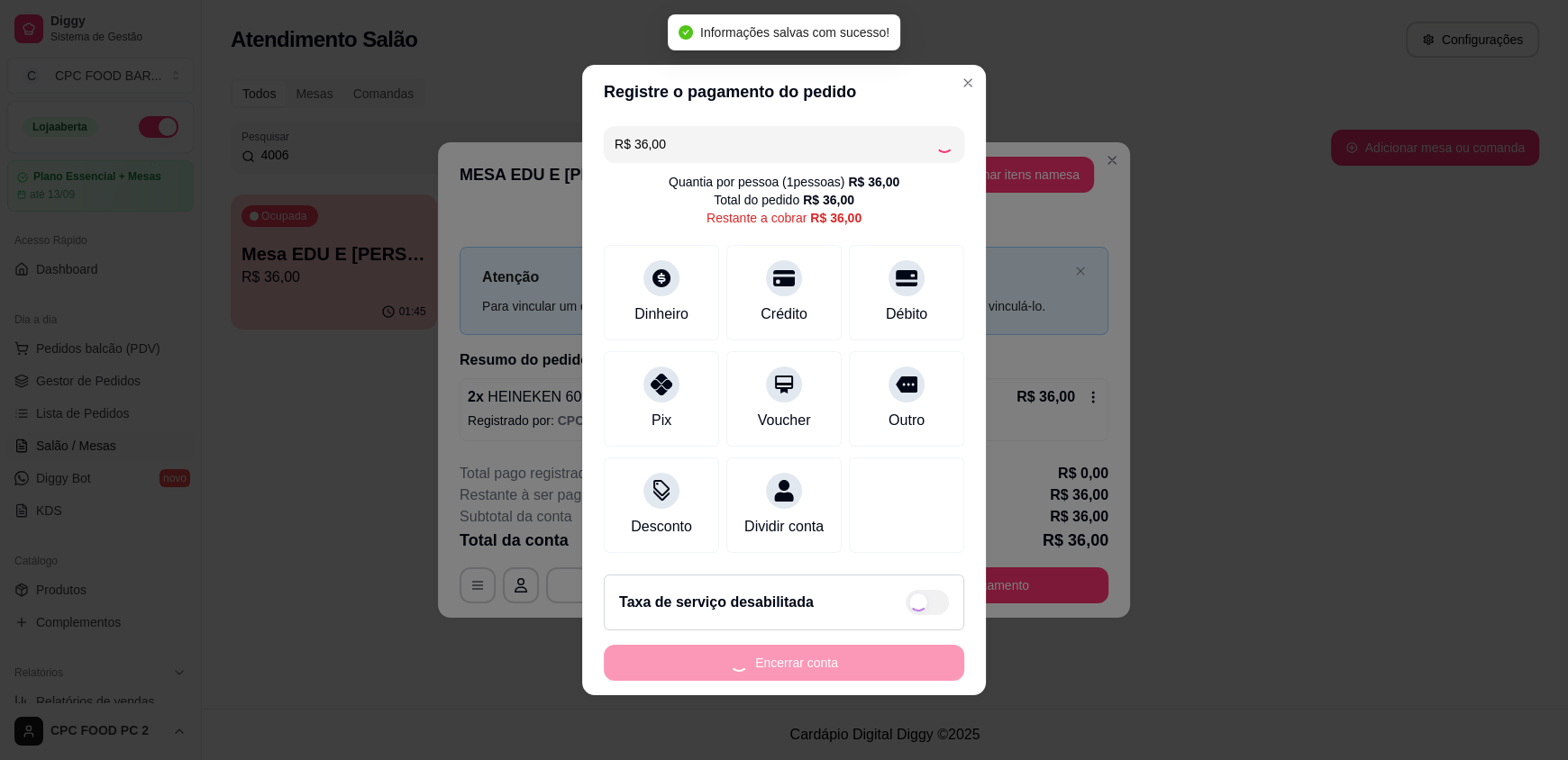
type input "R$ 0,00"
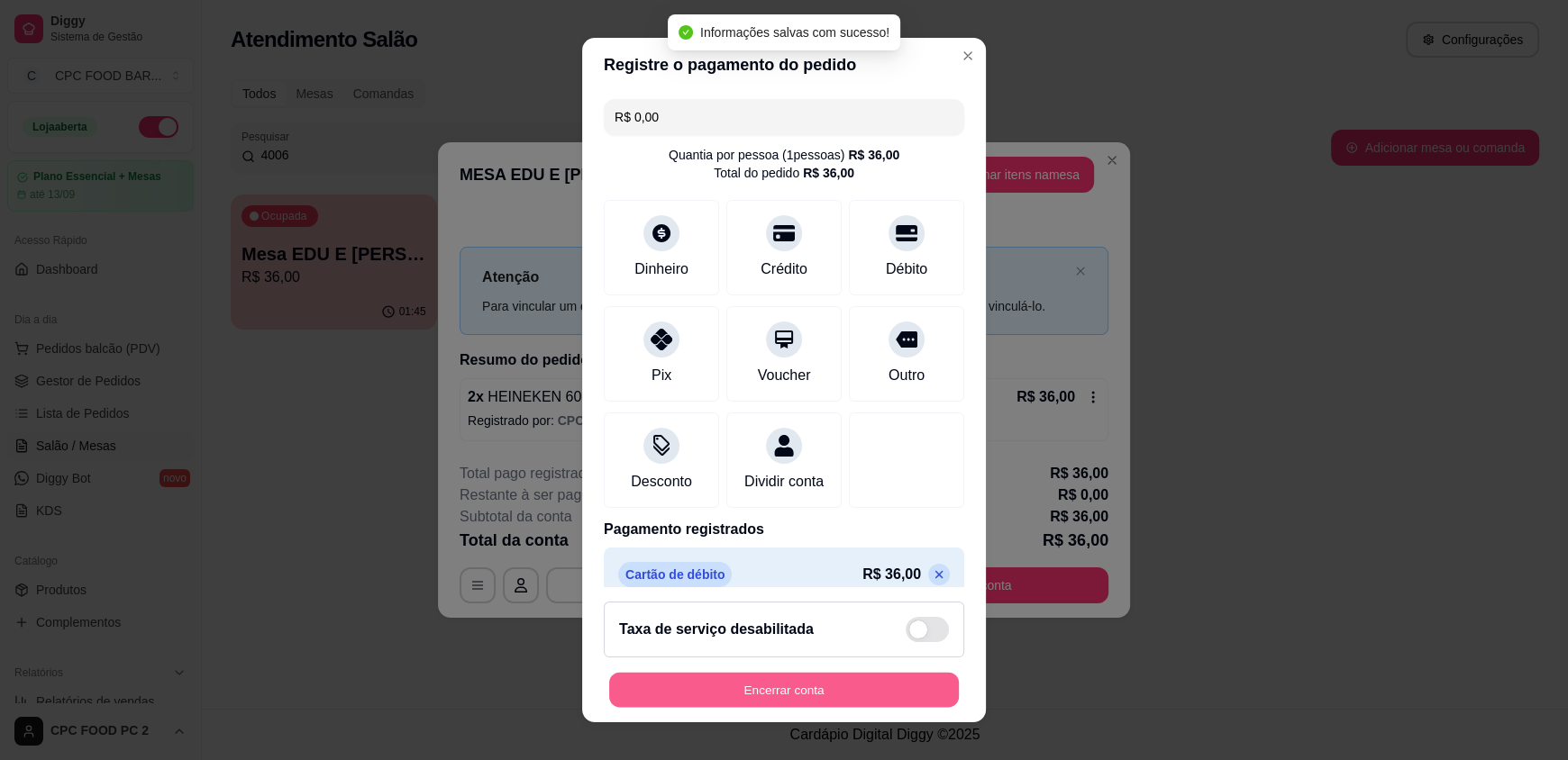
click at [753, 689] on button "Encerrar conta" at bounding box center [784, 689] width 350 height 35
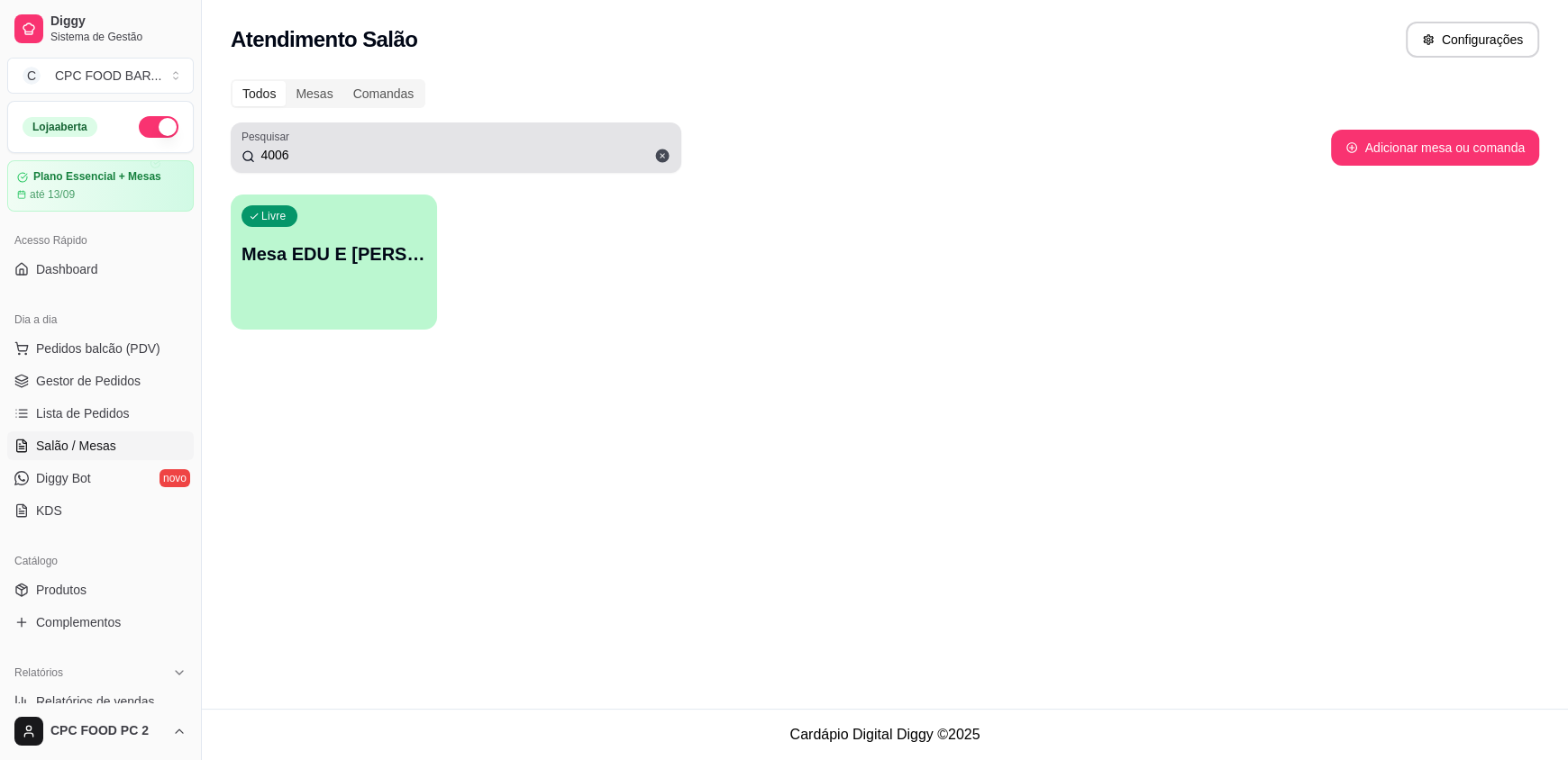
click at [663, 154] on icon at bounding box center [663, 156] width 14 height 14
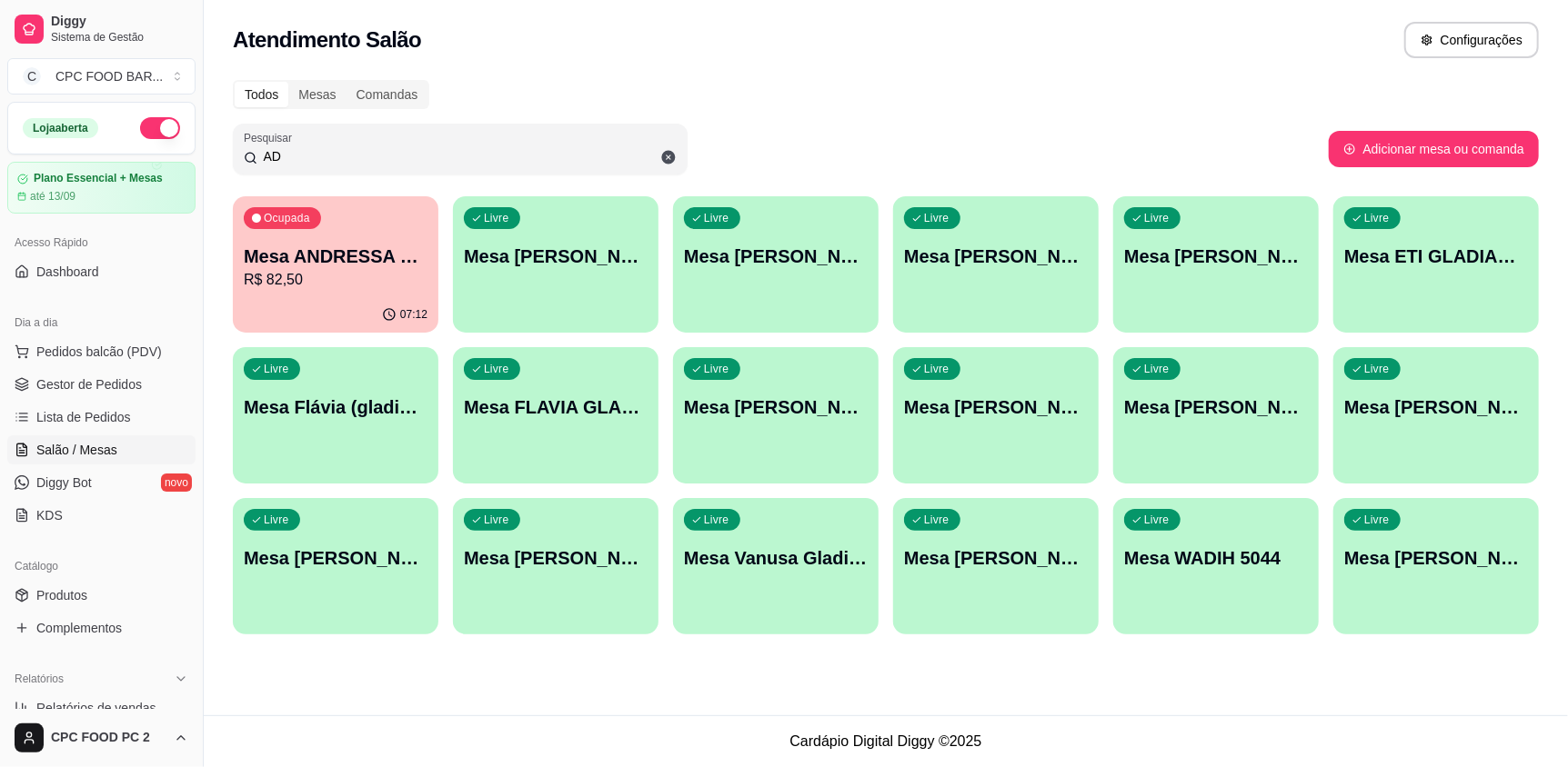
type input "A"
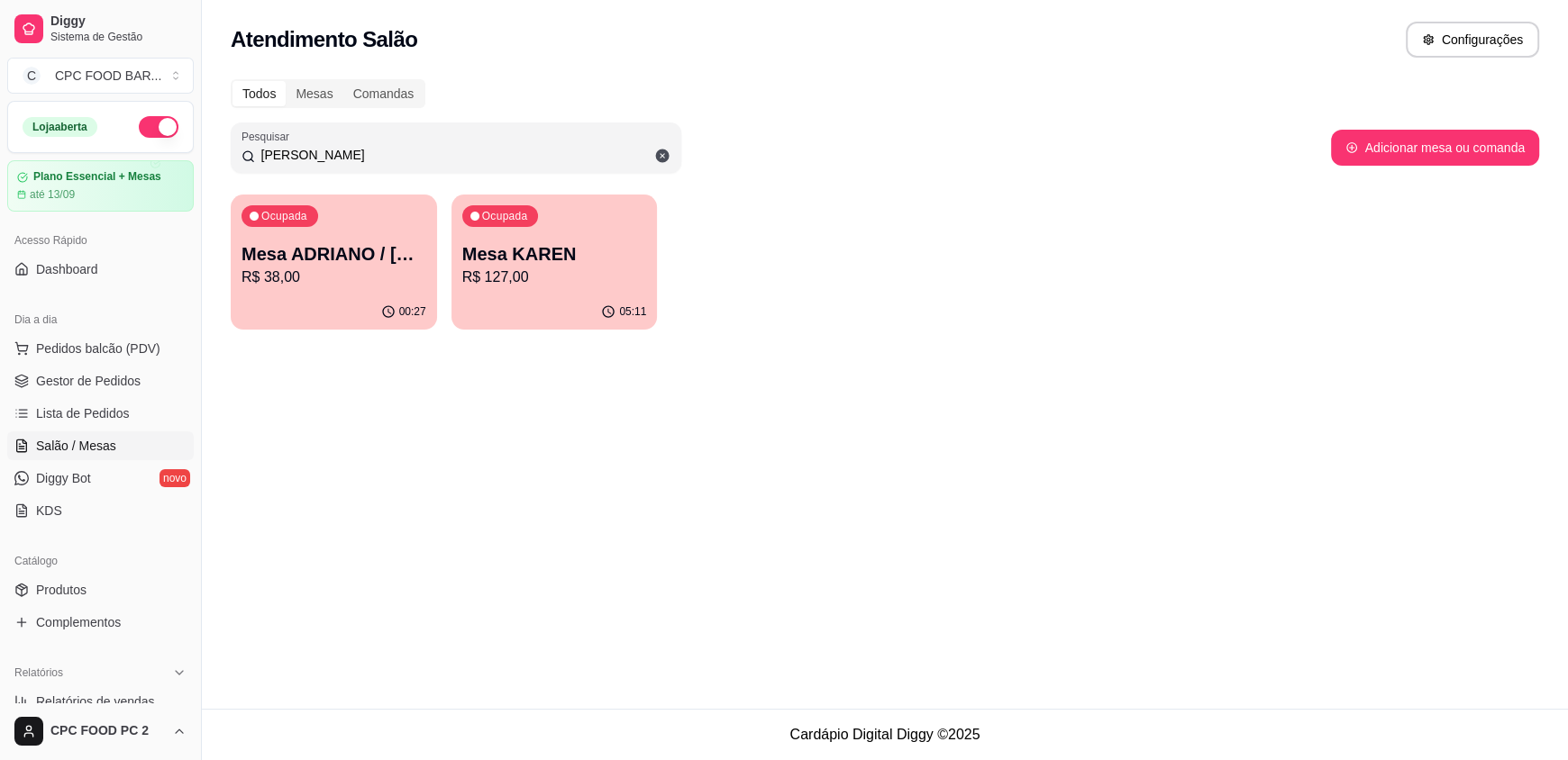
type input "[PERSON_NAME]"
click at [308, 227] on div "Ocupada Mesa ADRIANO / KAREN 3940 R$ 38,00" at bounding box center [334, 245] width 206 height 100
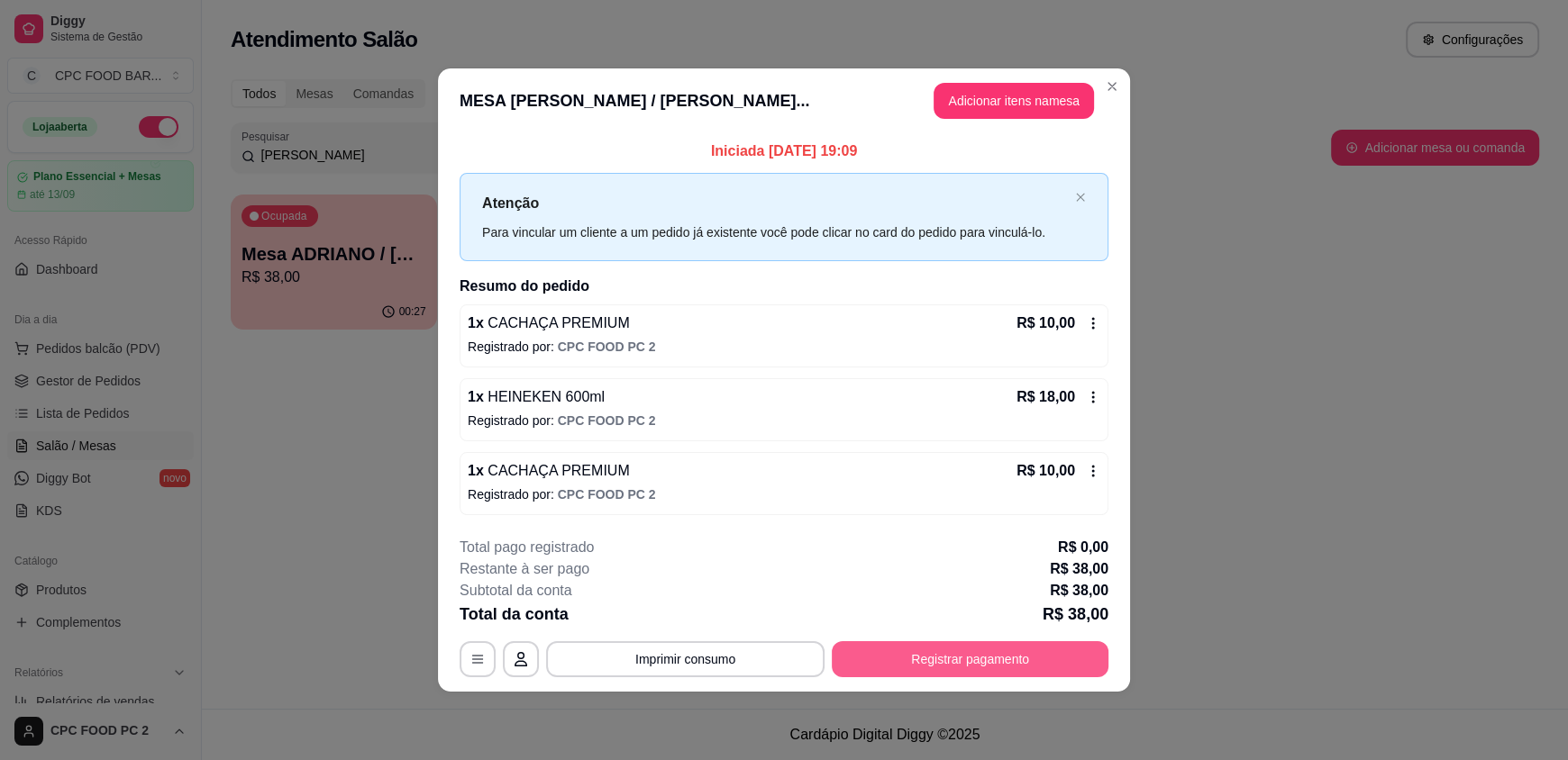
click at [1069, 657] on button "Registrar pagamento" at bounding box center [970, 659] width 277 height 36
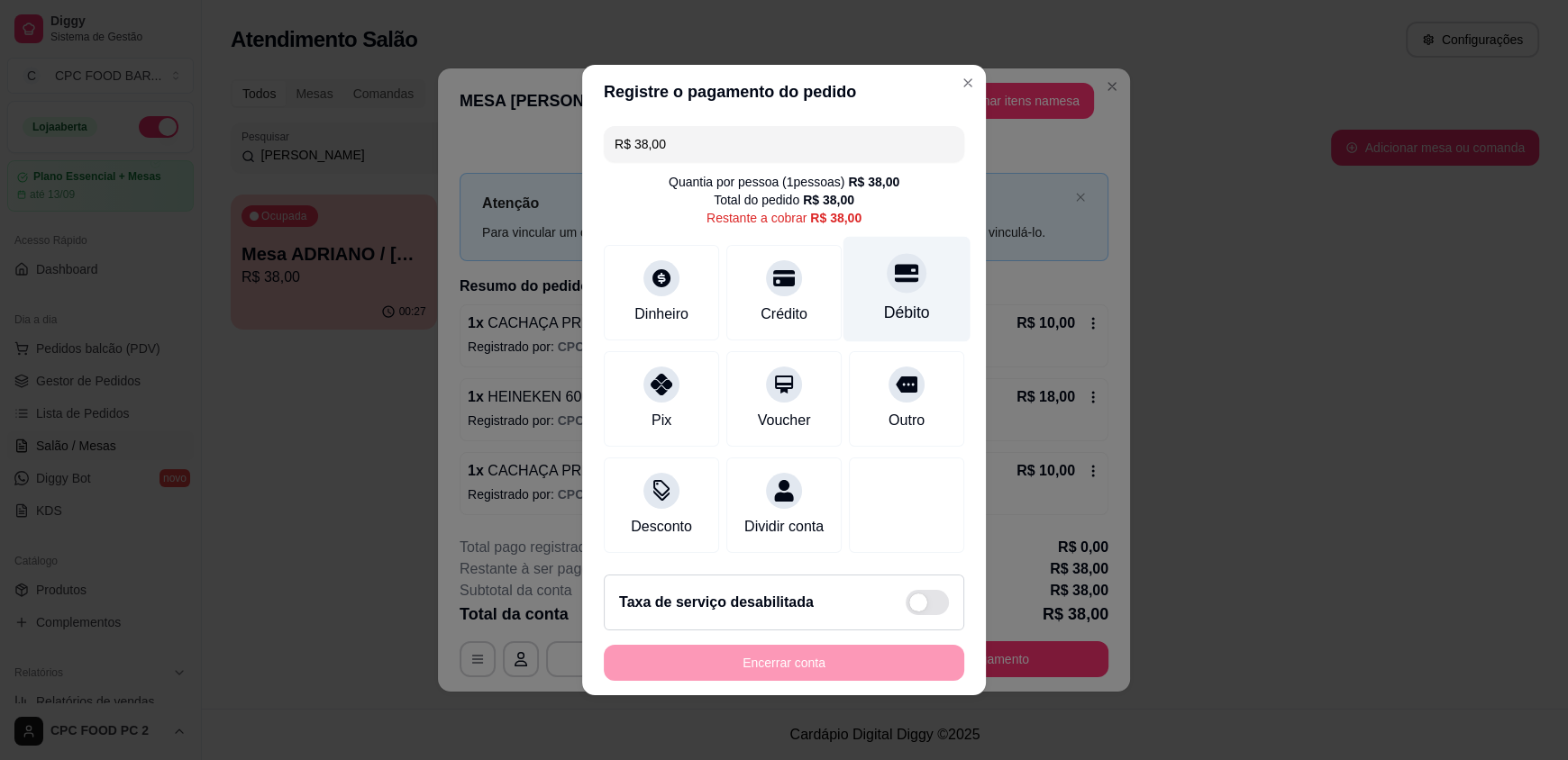
click at [911, 289] on div "Débito" at bounding box center [907, 290] width 127 height 106
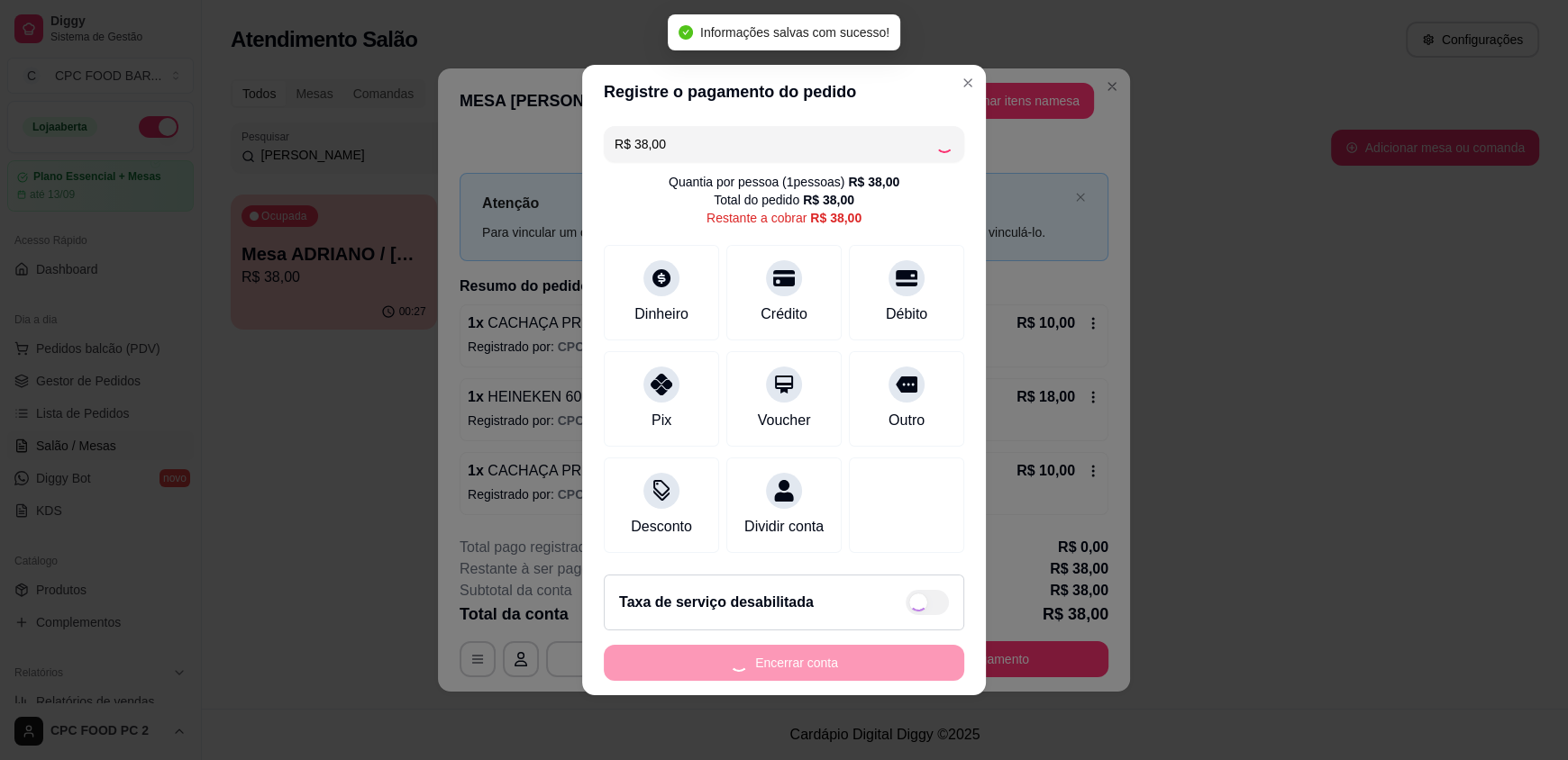
type input "R$ 0,00"
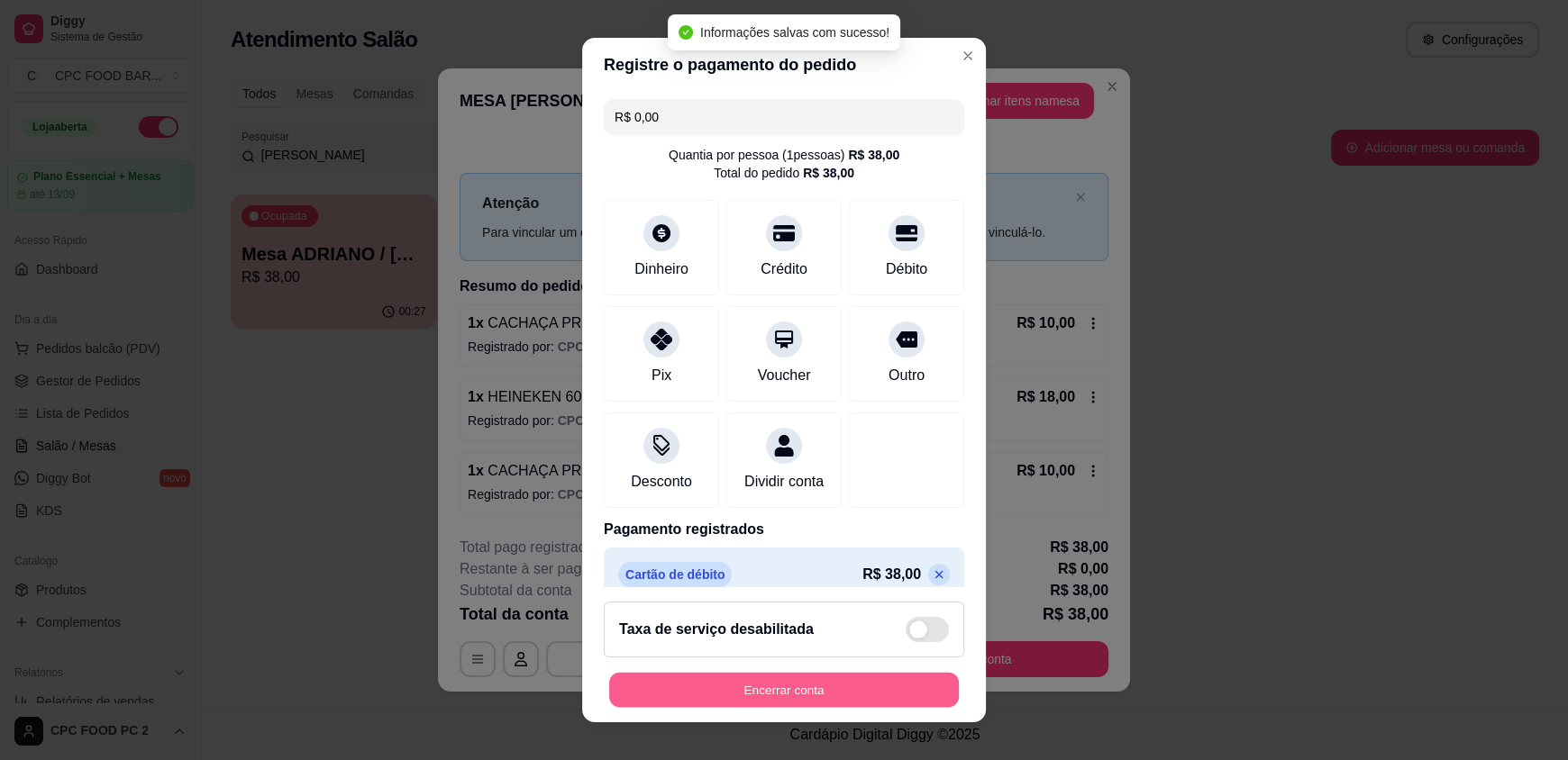
click at [759, 698] on button "Encerrar conta" at bounding box center [784, 689] width 350 height 35
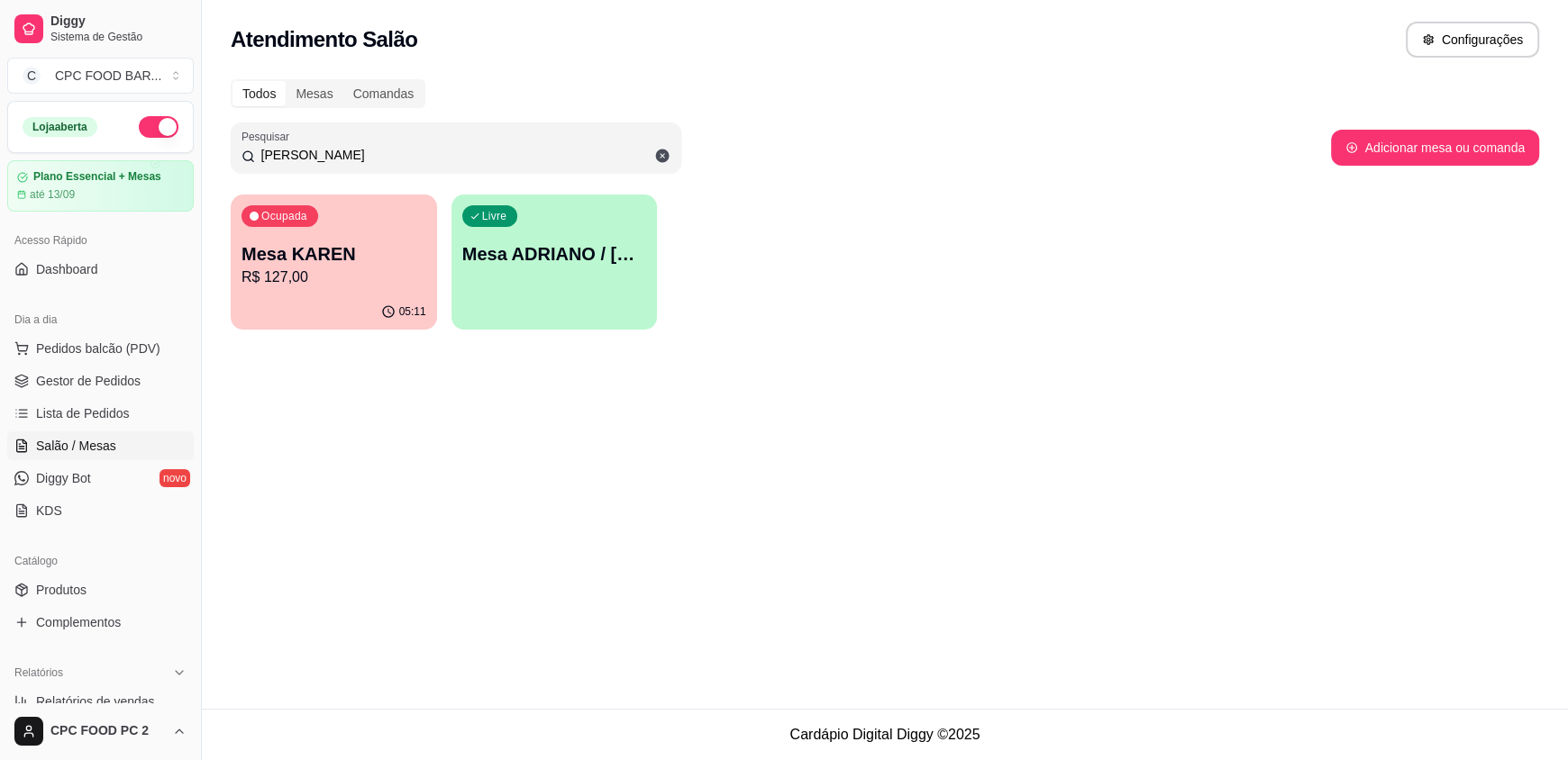
click at [393, 270] on p "R$ 127,00" at bounding box center [333, 277] width 185 height 21
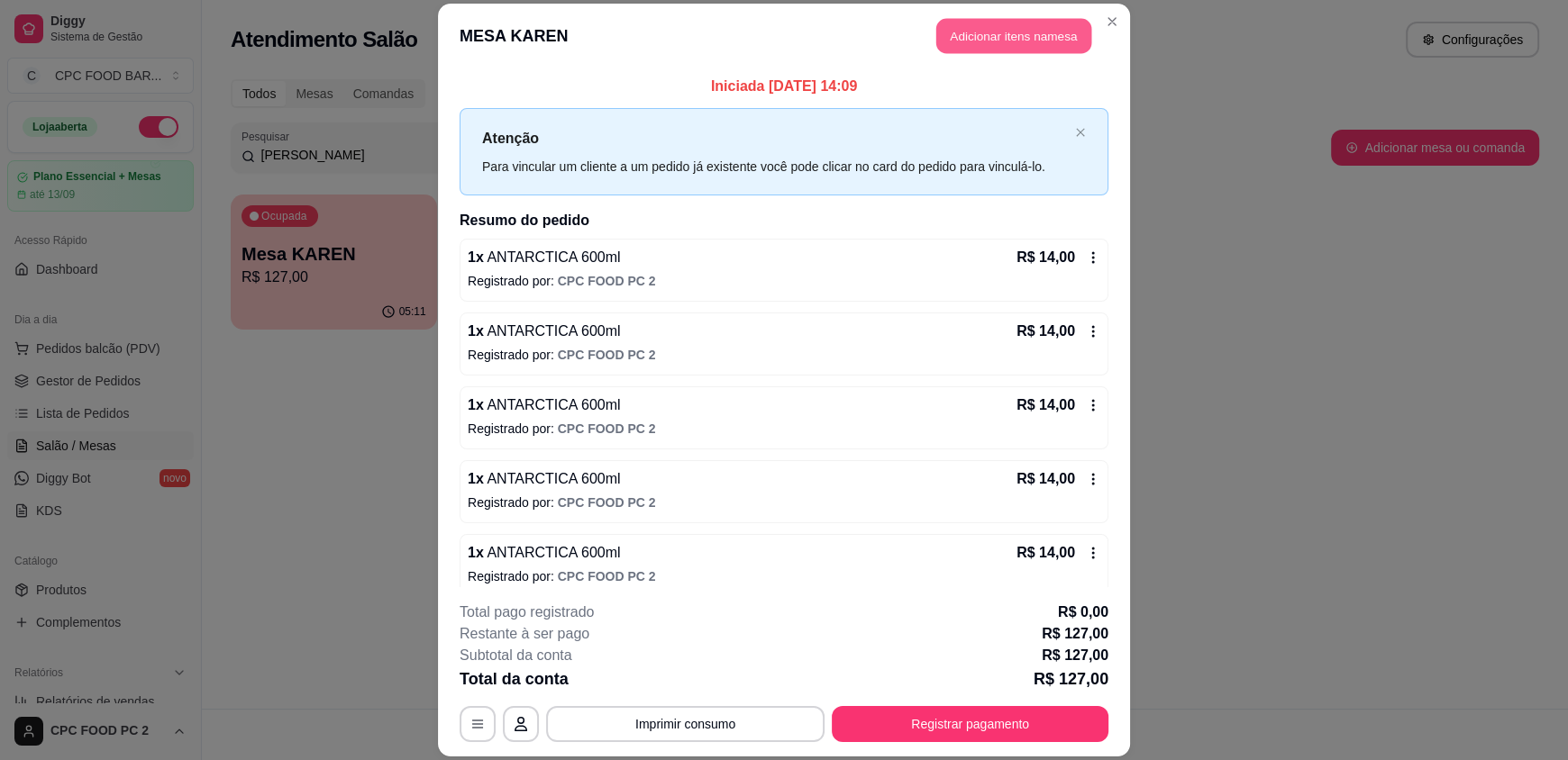
click at [1004, 35] on button "Adicionar itens na mesa" at bounding box center [1014, 36] width 155 height 35
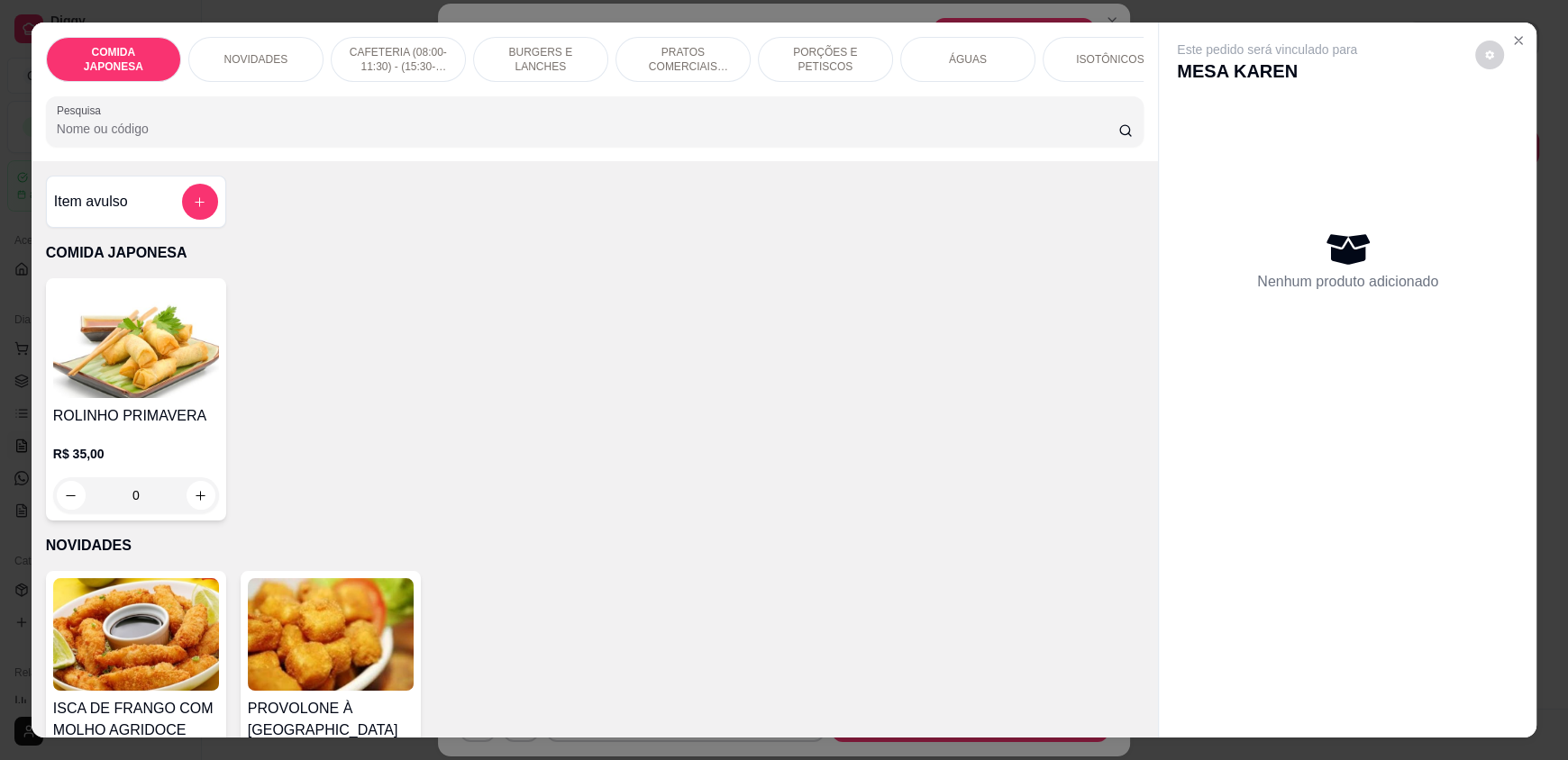
click at [494, 138] on input "Pesquisa" at bounding box center [588, 128] width 1063 height 18
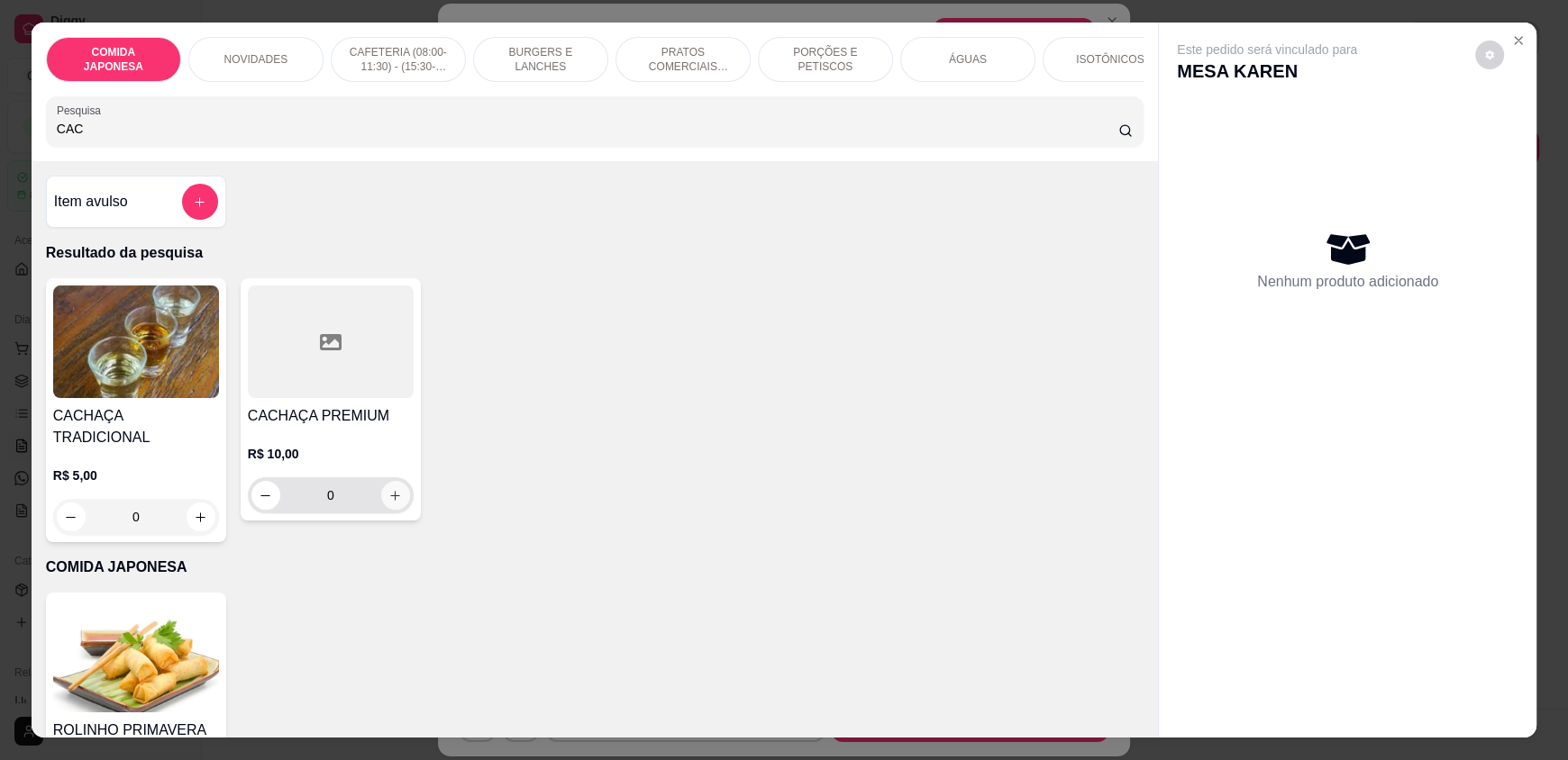
type input "CAC"
click at [388, 503] on icon "increase-product-quantity" at bounding box center [395, 496] width 14 height 14
type input "1"
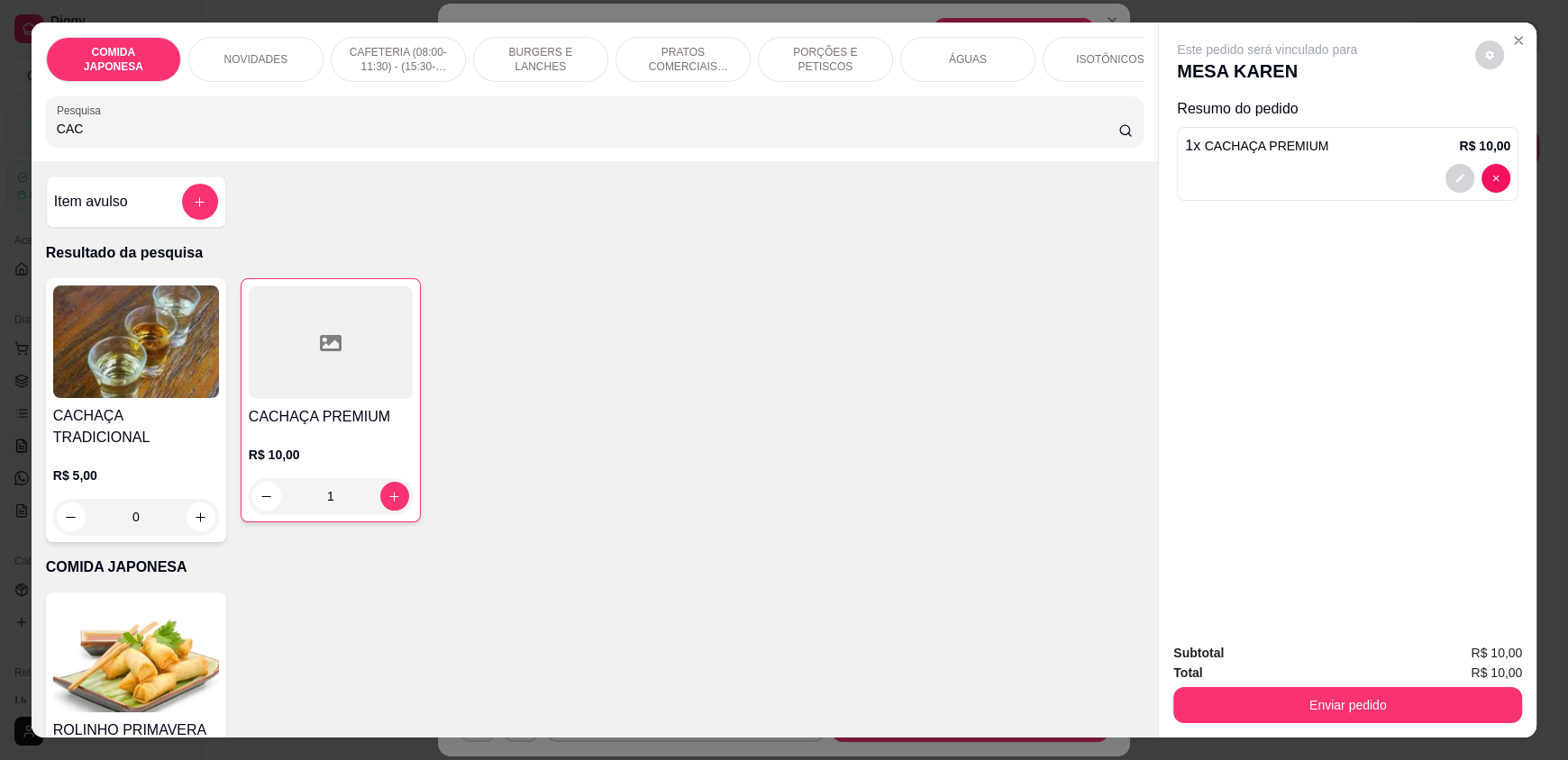
drag, startPoint x: 133, startPoint y: 142, endPoint x: 17, endPoint y: 145, distance: 116.0
click at [17, 145] on div "COMIDA JAPONESA NOVIDADES CAFETERIA (08:00-11:30) - (15:30-18:00) BURGERS E LAN…" at bounding box center [784, 380] width 1568 height 760
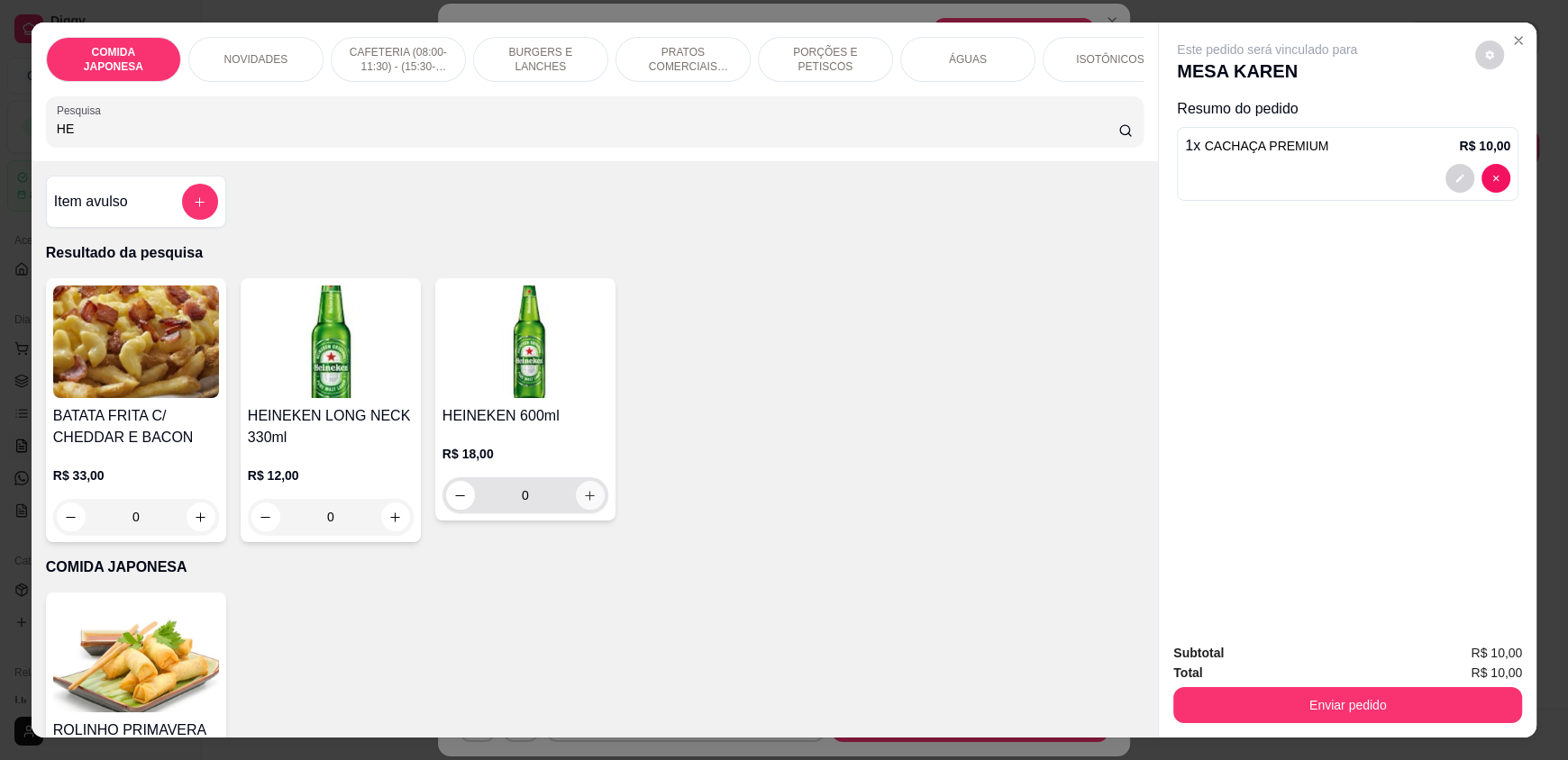
type input "HE"
click at [583, 503] on icon "increase-product-quantity" at bounding box center [590, 496] width 14 height 14
type input "1"
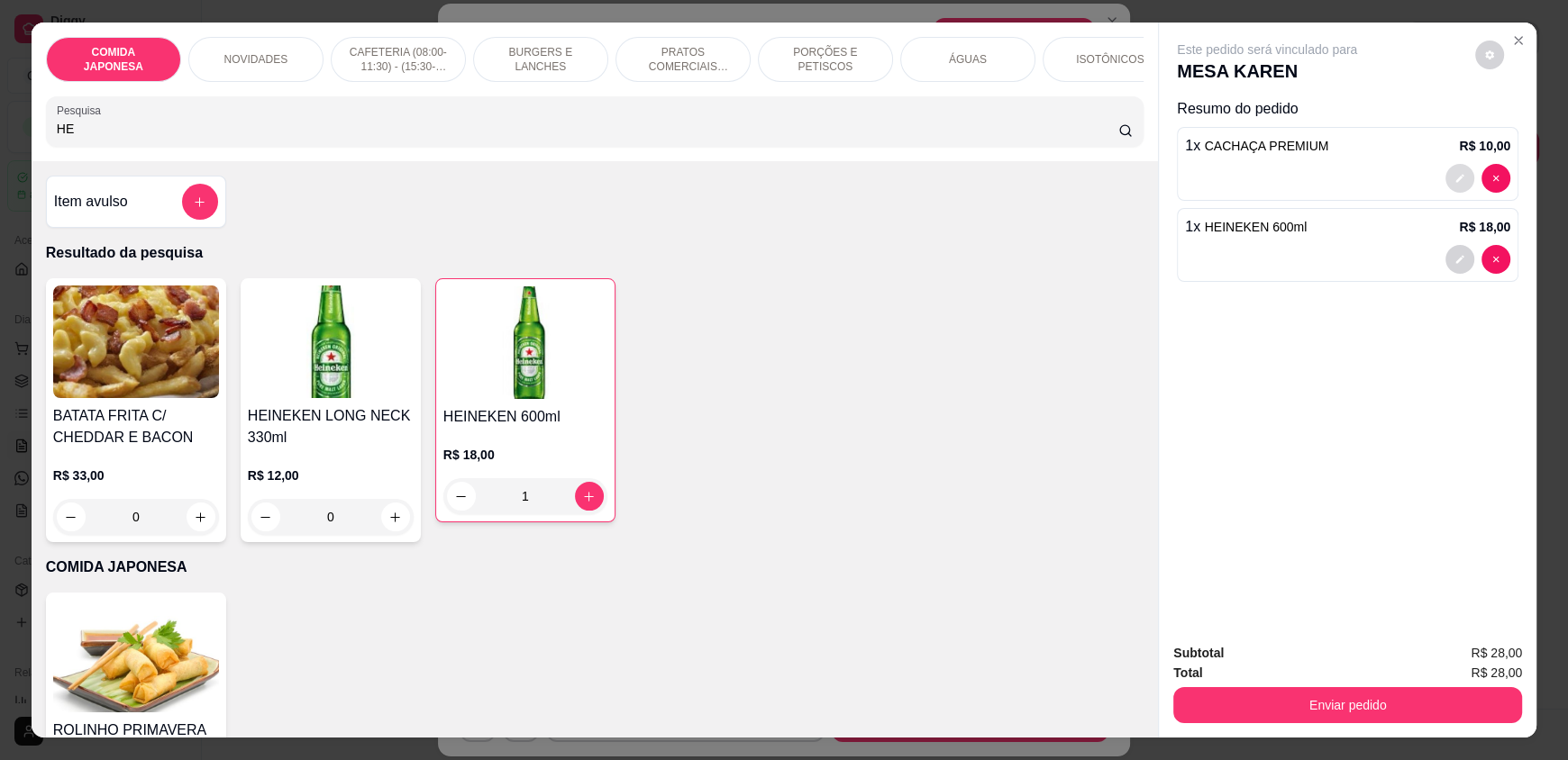
click at [1455, 173] on icon "decrease-product-quantity" at bounding box center [1460, 178] width 11 height 11
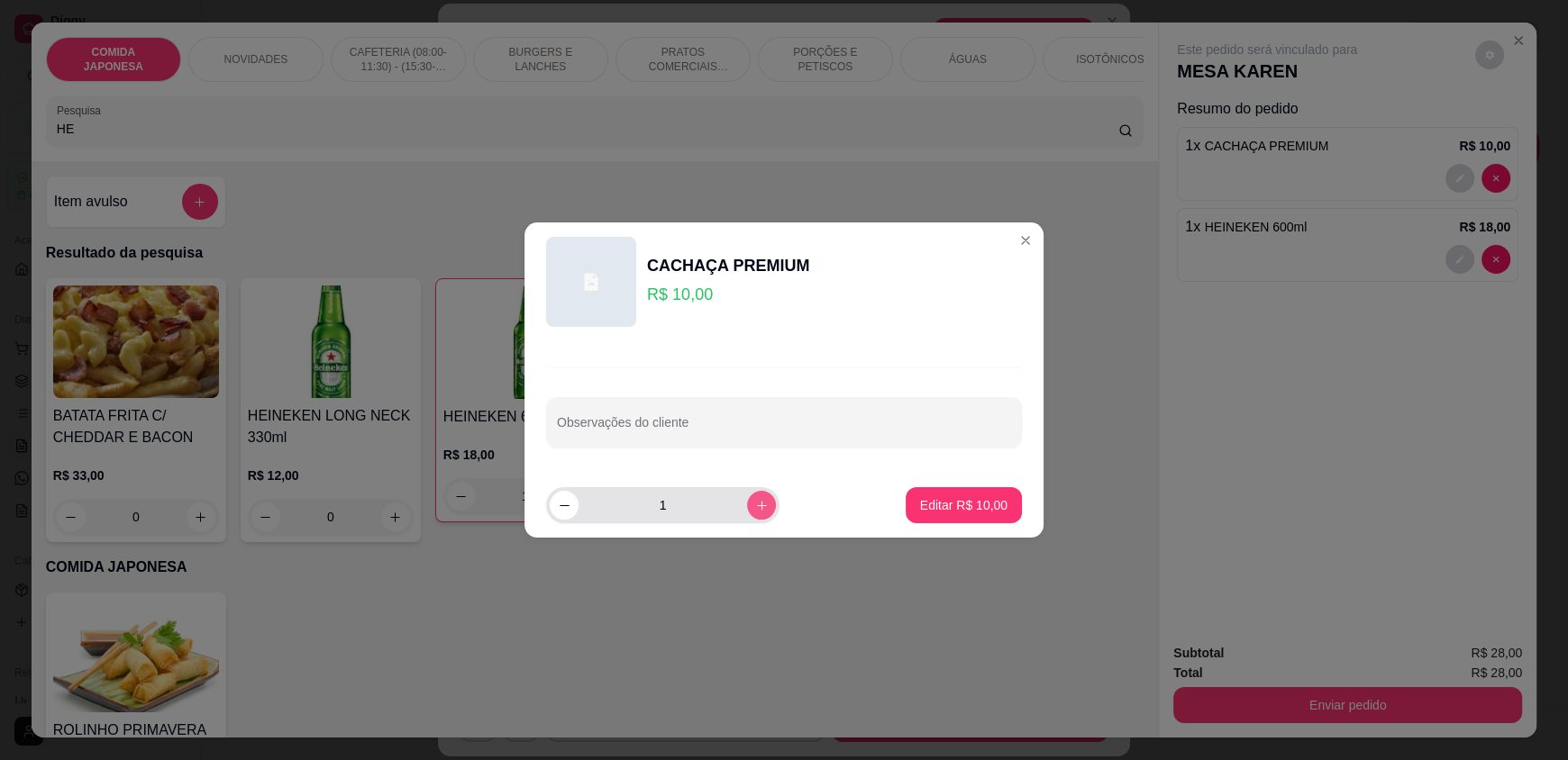
click at [756, 510] on icon "increase-product-quantity" at bounding box center [762, 506] width 14 height 14
type input "2"
click at [980, 508] on p "Editar R$ 20,00" at bounding box center [963, 505] width 84 height 17
type input "2"
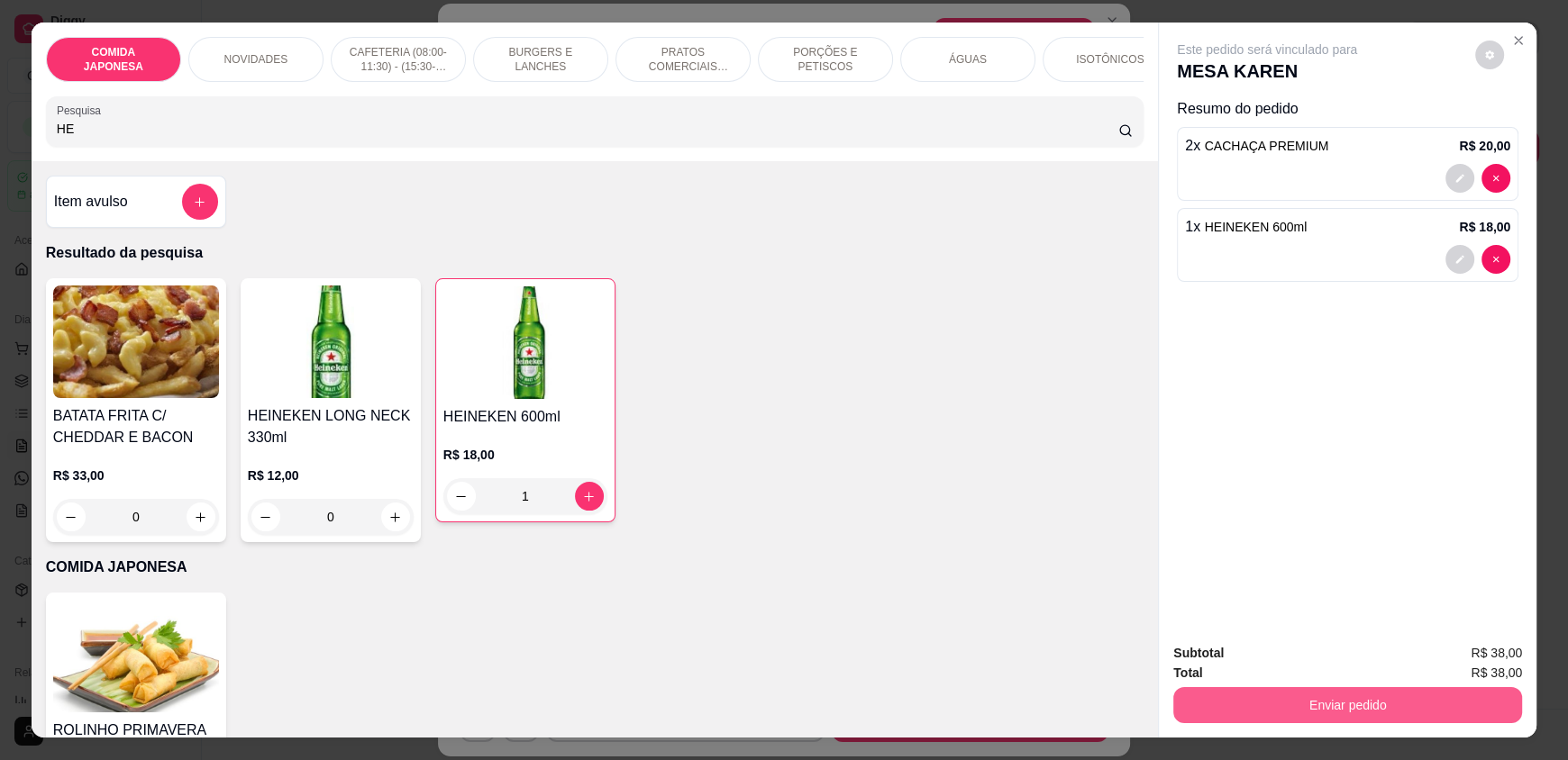
click at [1291, 702] on button "Enviar pedido" at bounding box center [1348, 705] width 349 height 36
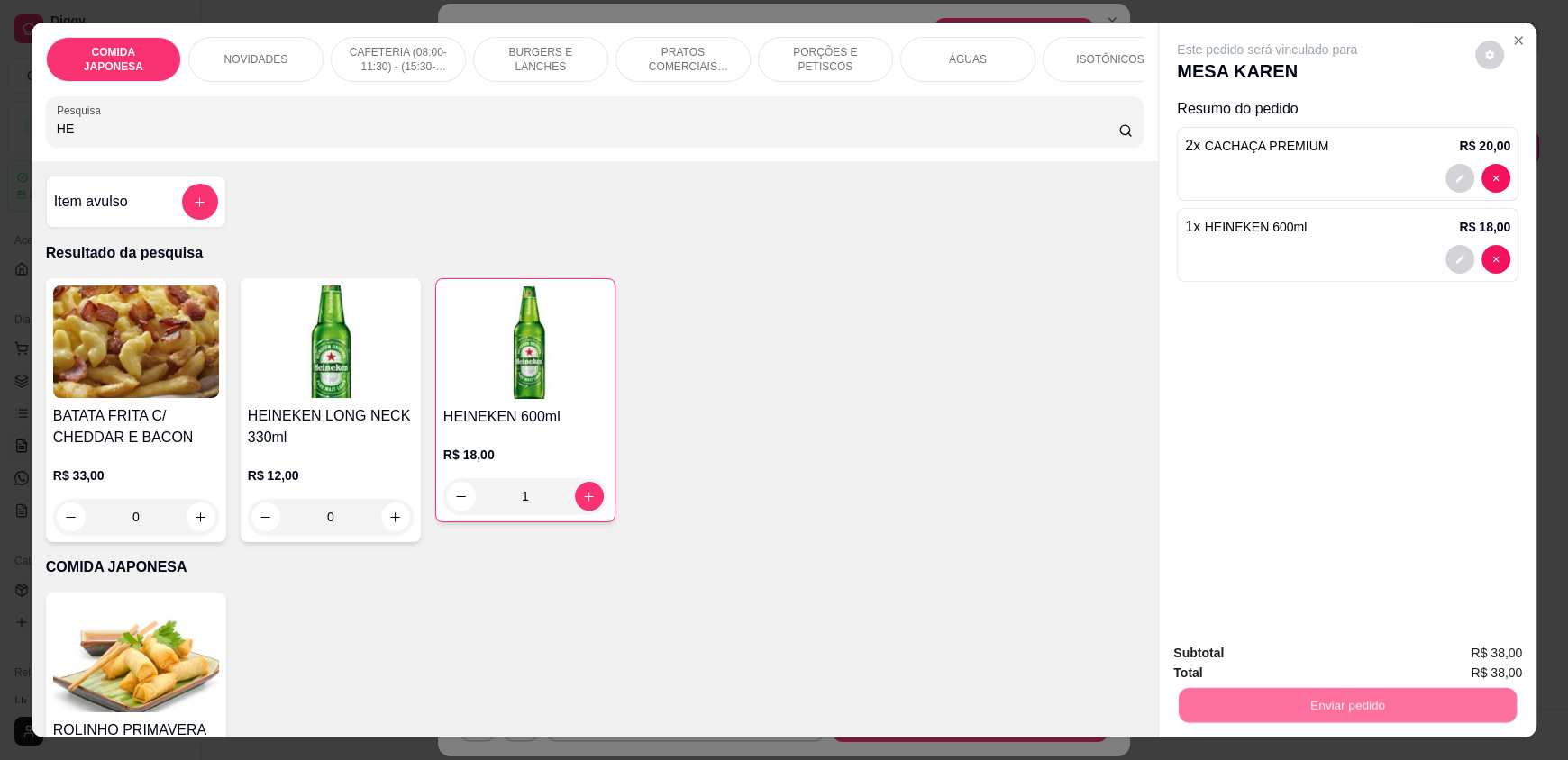
click at [1289, 671] on button "Não registrar e enviar pedido" at bounding box center [1288, 661] width 182 height 33
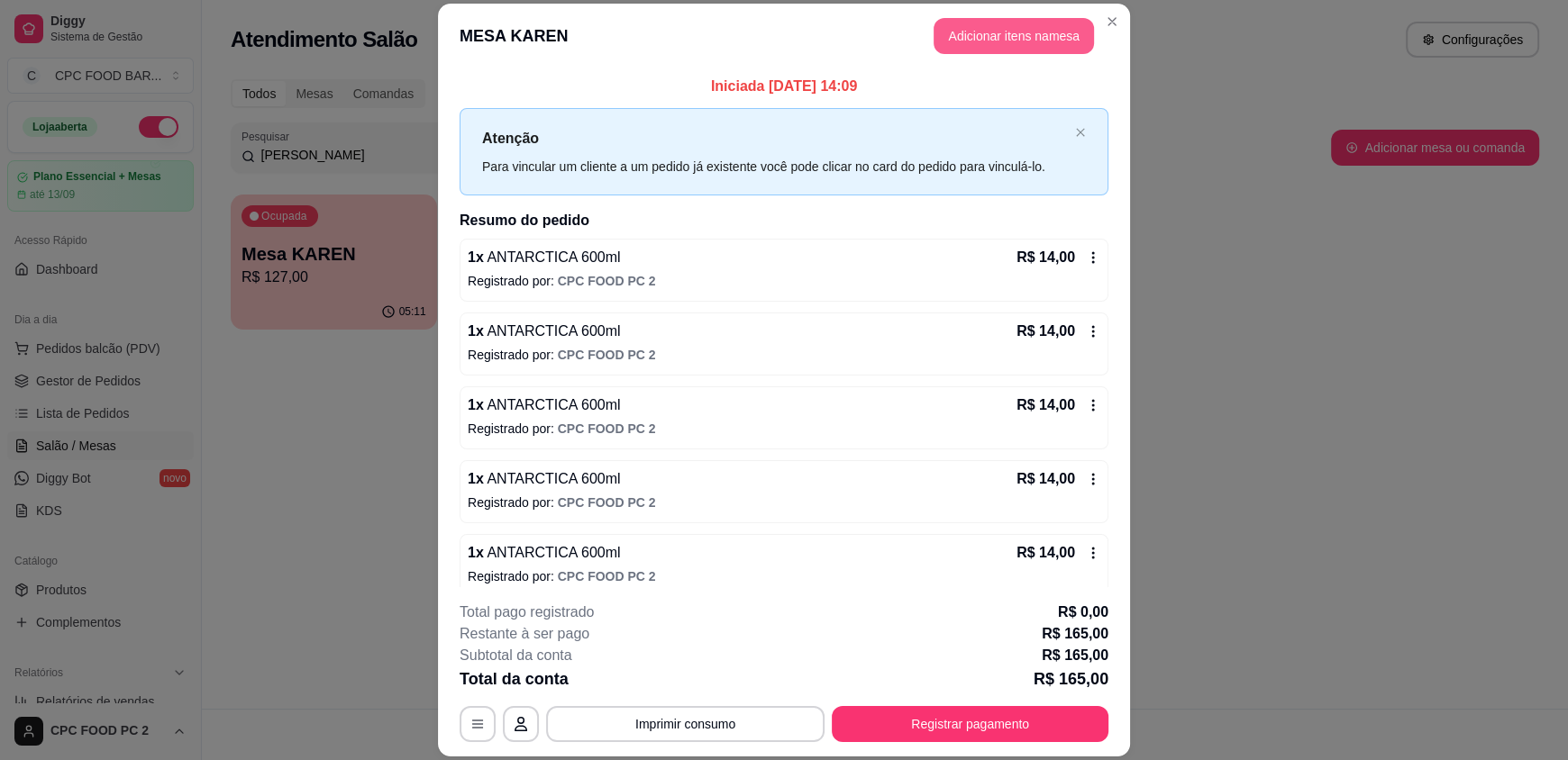
click at [983, 34] on button "Adicionar itens na mesa" at bounding box center [1014, 35] width 161 height 36
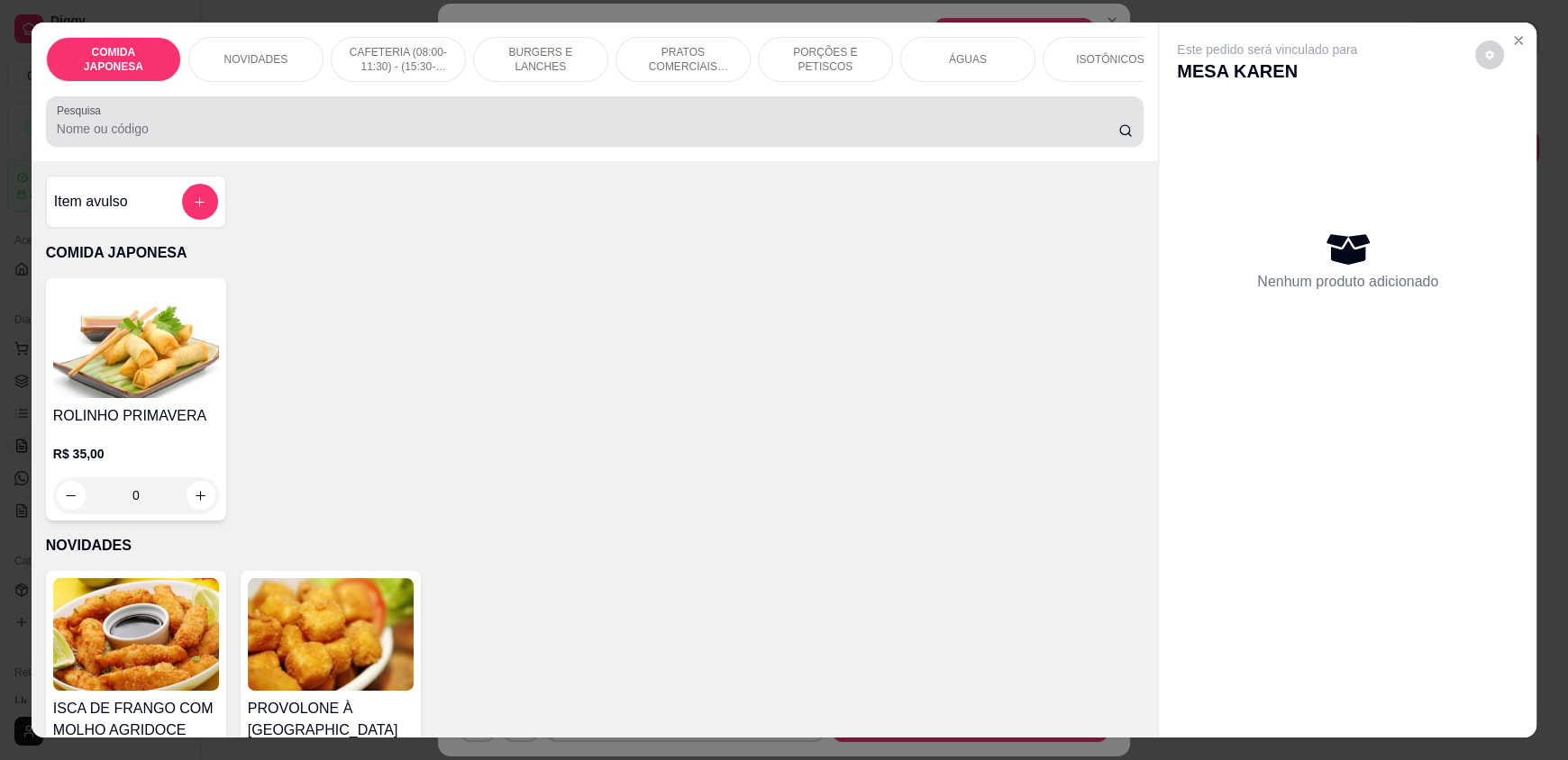
click at [545, 138] on input "Pesquisa" at bounding box center [588, 128] width 1063 height 18
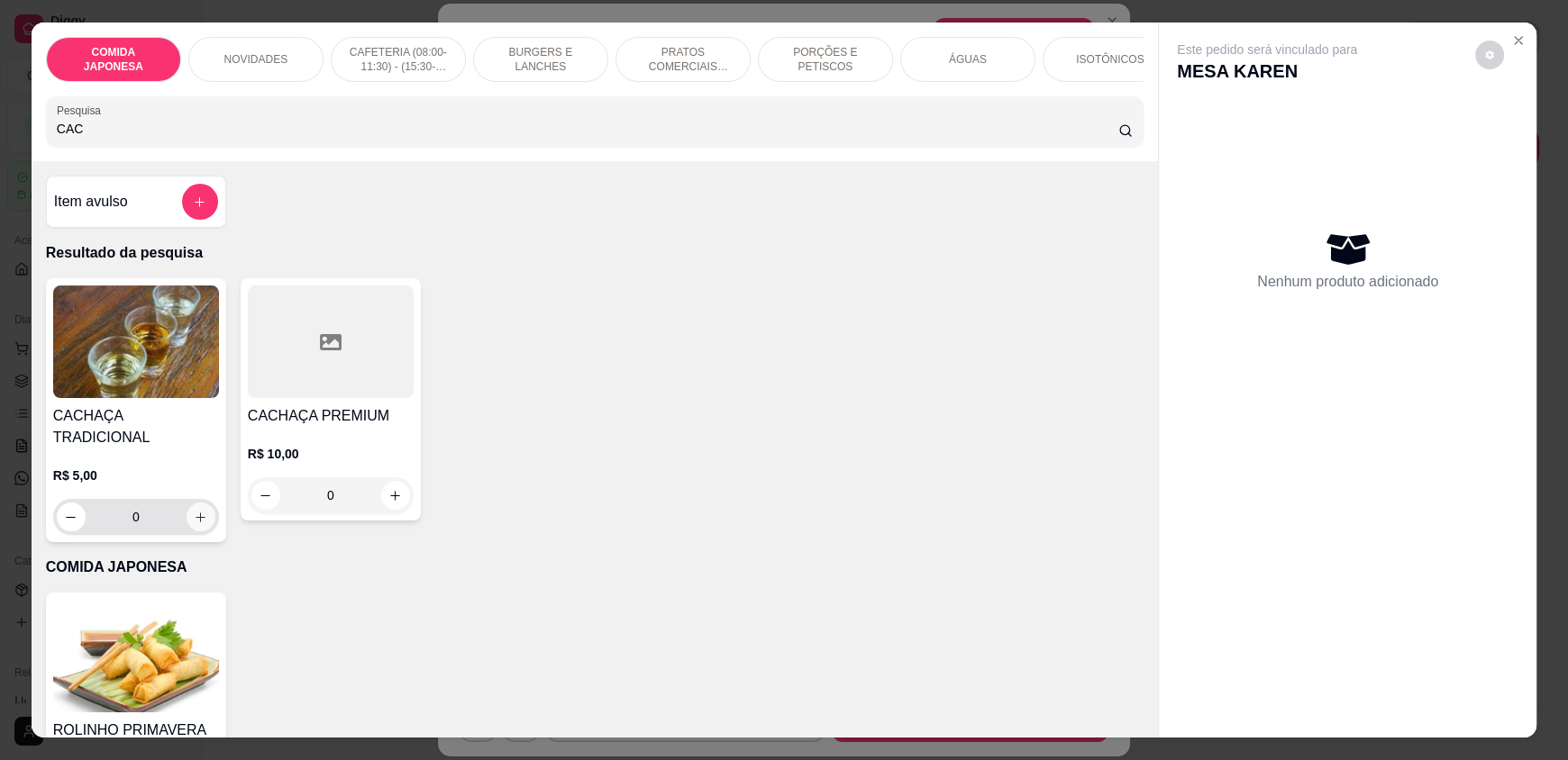
type input "CAC"
click at [197, 512] on icon "increase-product-quantity" at bounding box center [201, 517] width 10 height 10
type input "1"
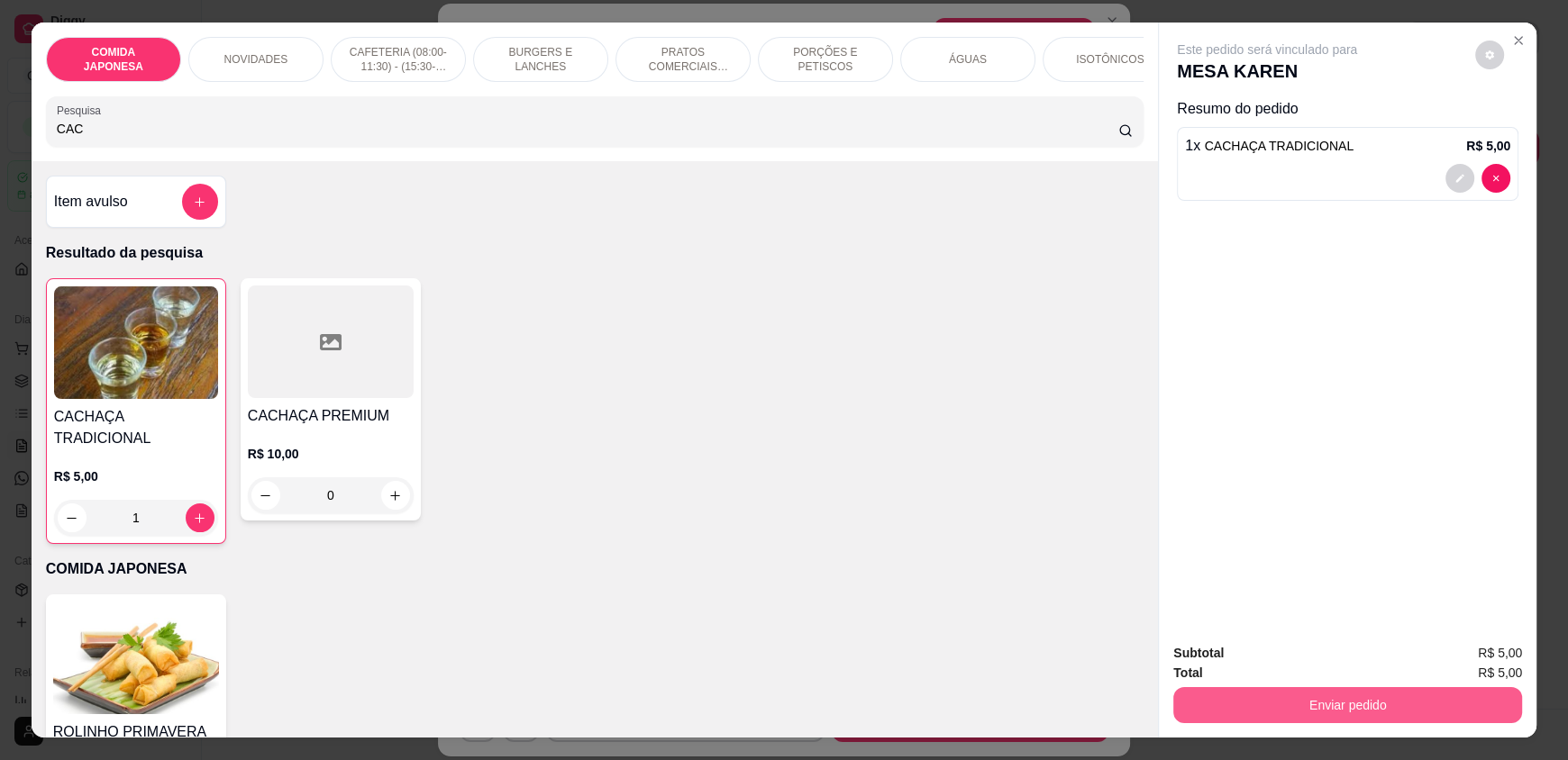
click at [1206, 700] on button "Enviar pedido" at bounding box center [1348, 705] width 349 height 36
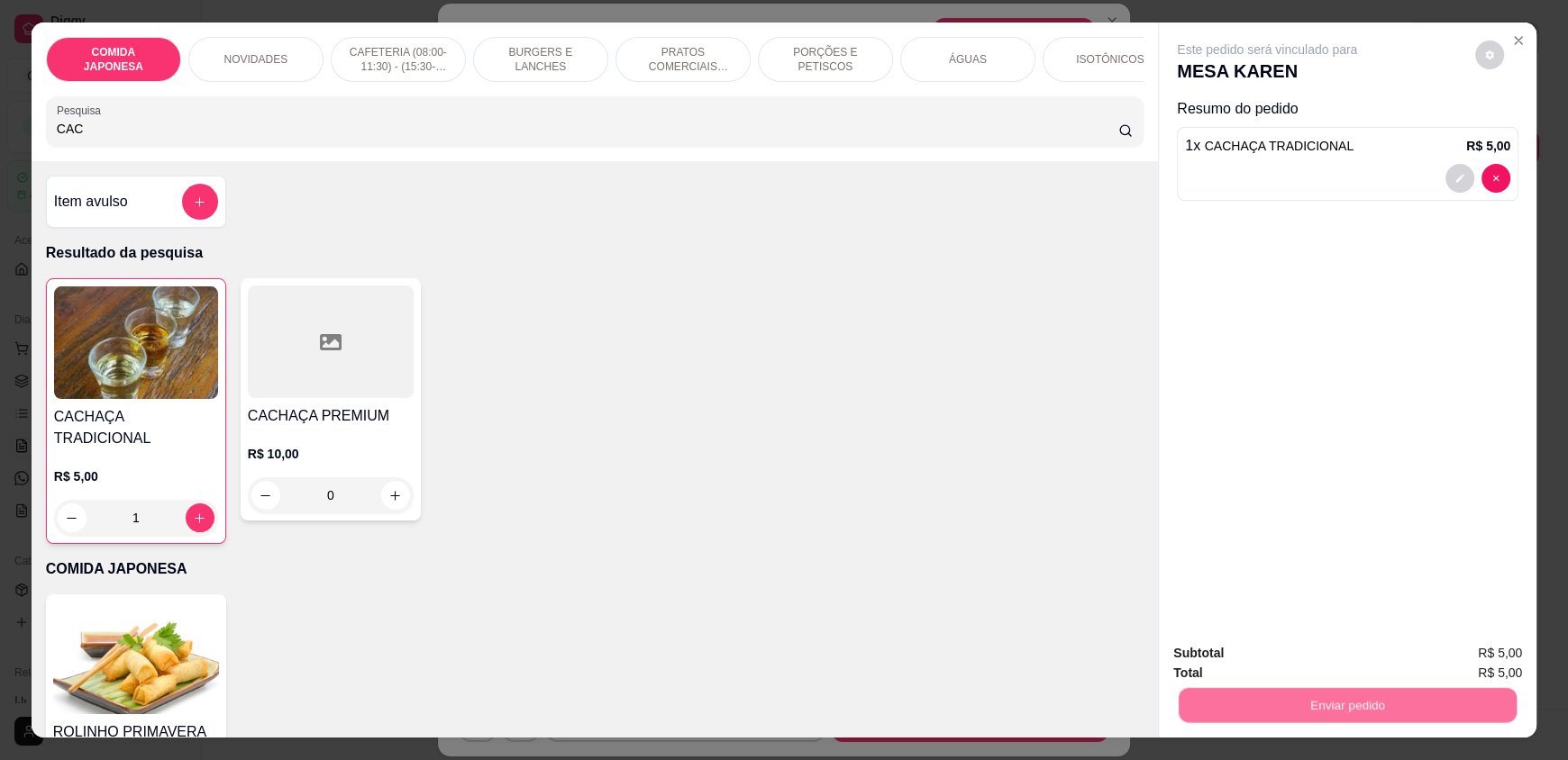
click at [1214, 666] on button "Não registrar e enviar pedido" at bounding box center [1288, 661] width 182 height 33
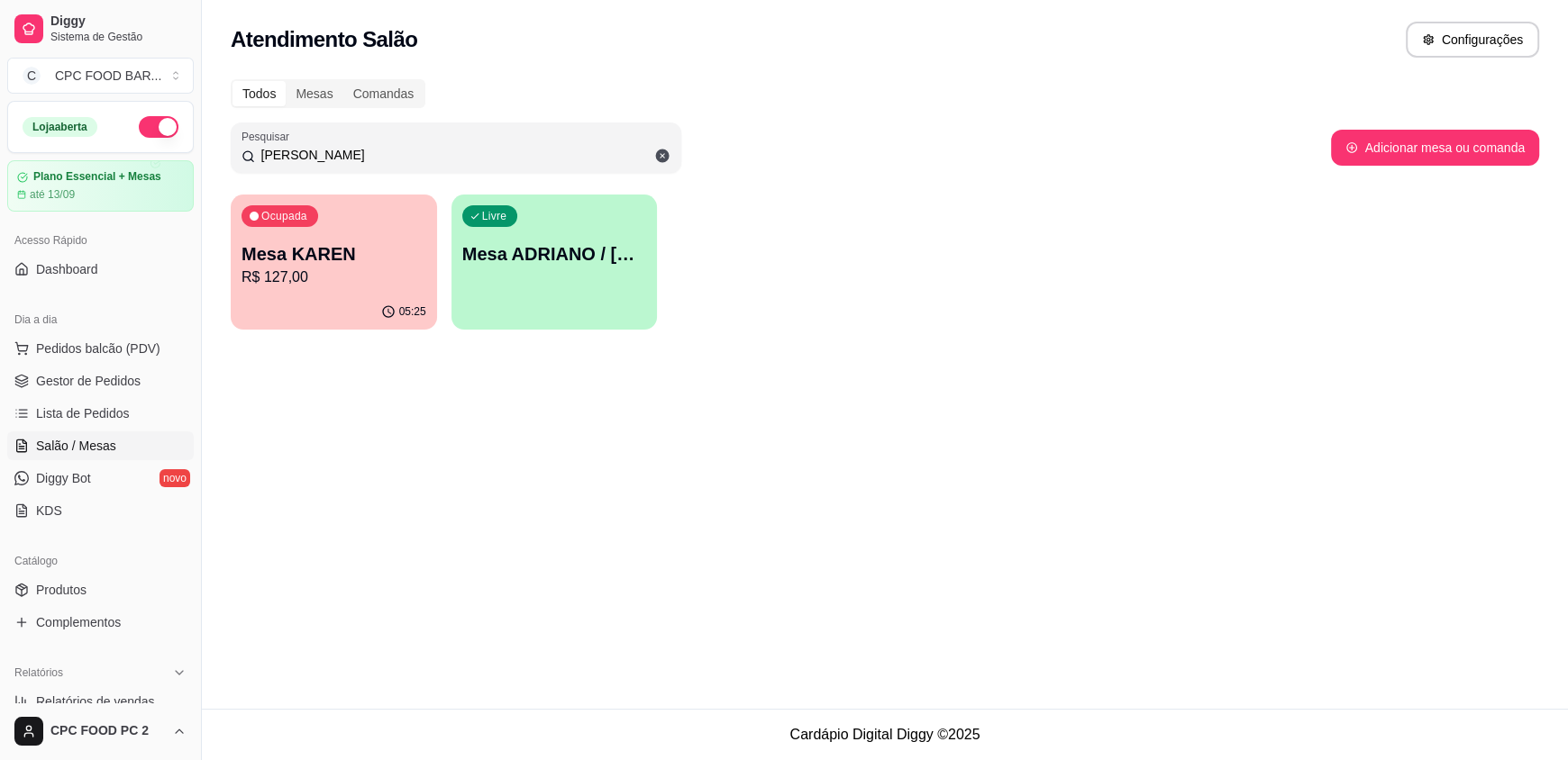
click at [424, 158] on input "[PERSON_NAME]" at bounding box center [463, 154] width 416 height 18
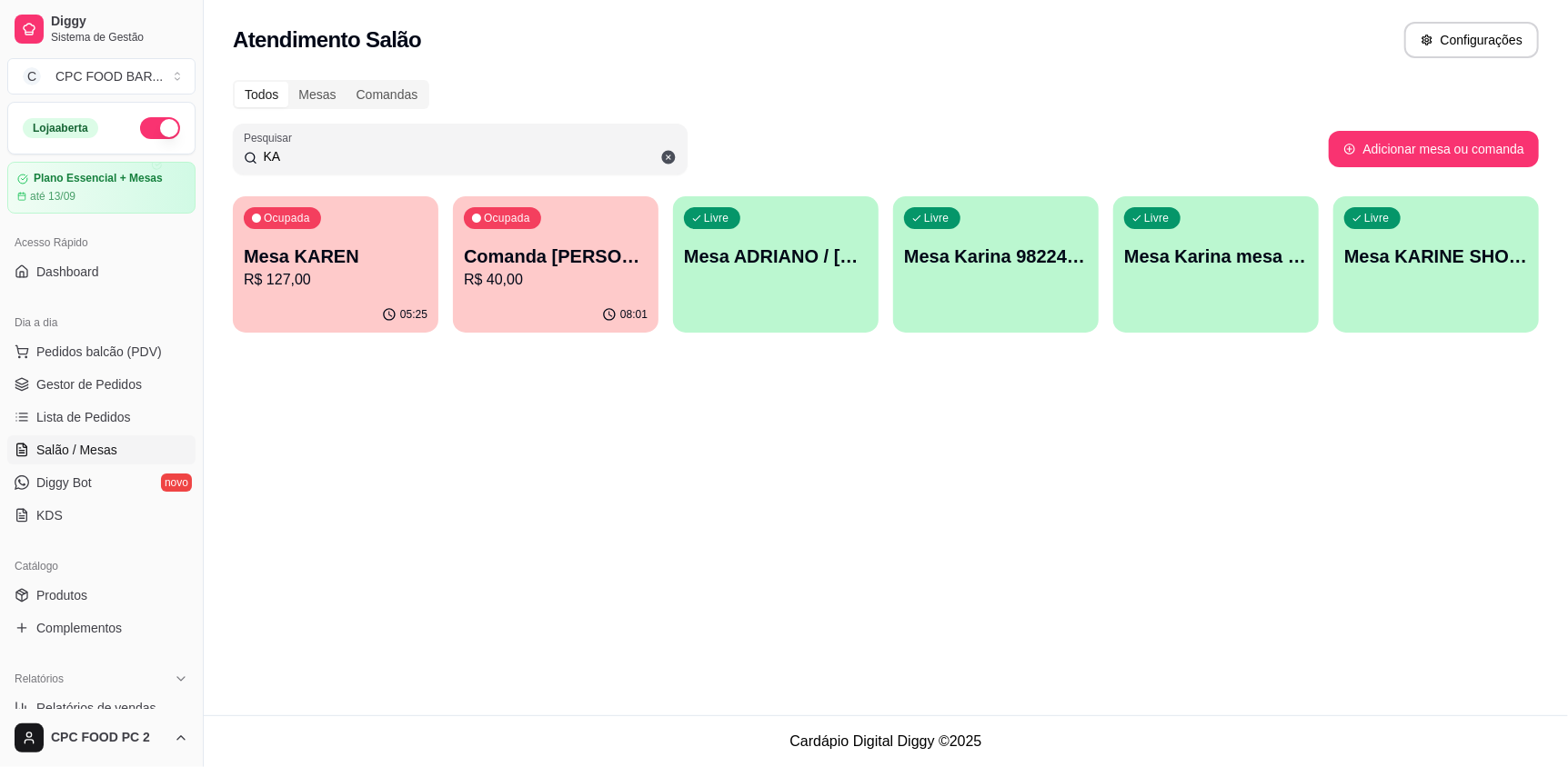
type input "K"
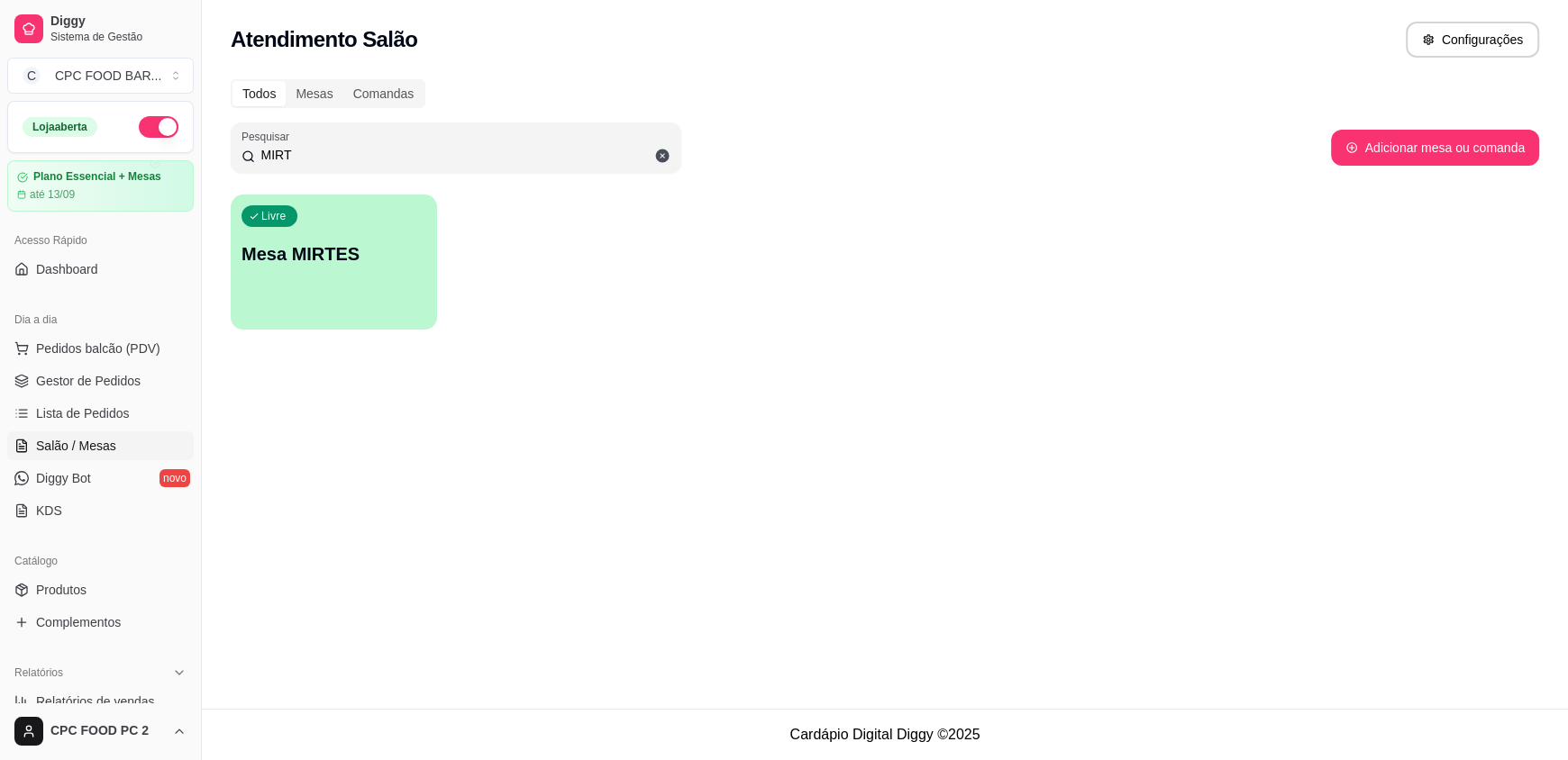
type input "MIRT"
click at [303, 270] on div "Livre Mesa MIRTES" at bounding box center [334, 251] width 206 height 113
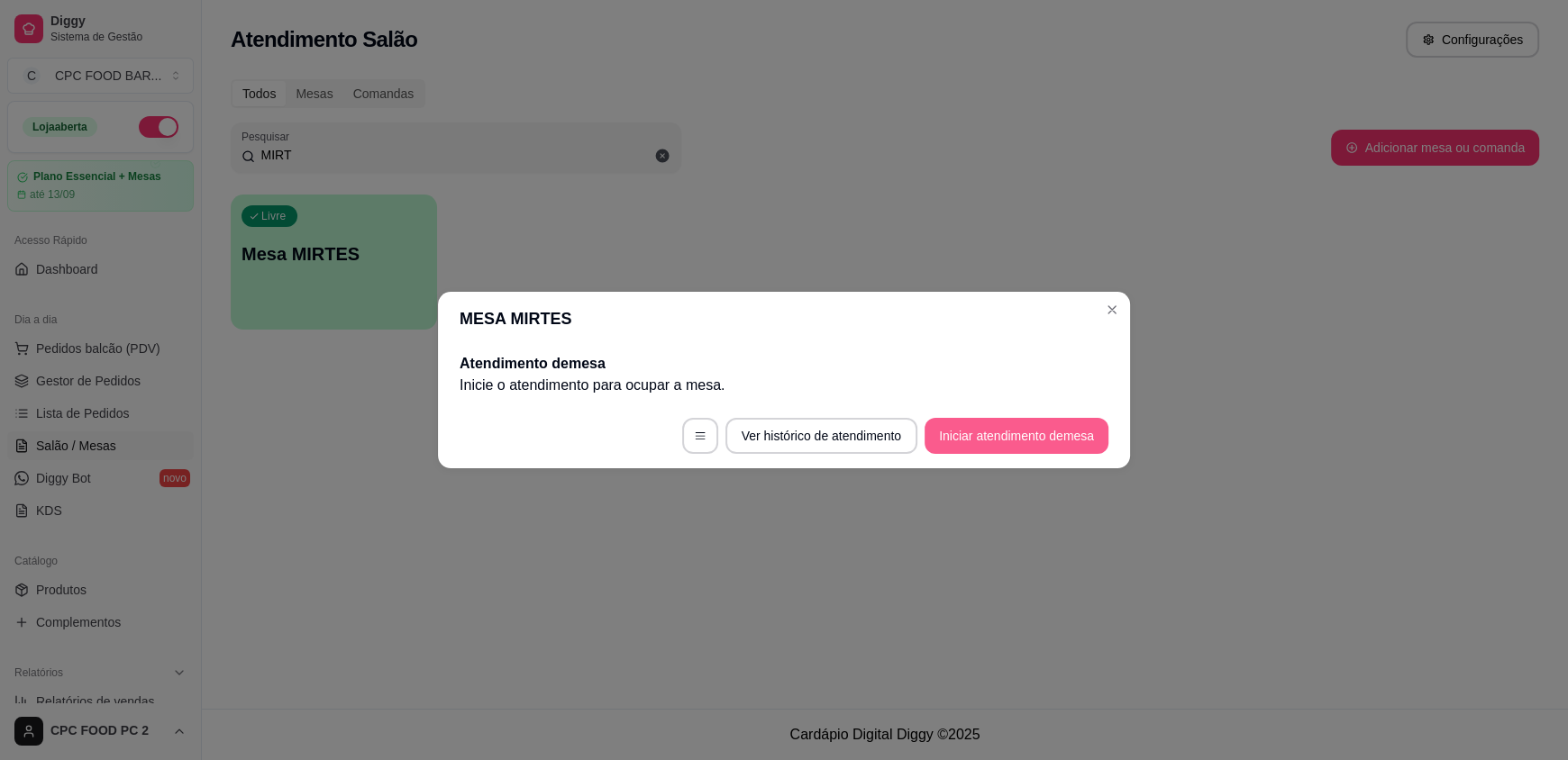
click at [1035, 430] on button "Iniciar atendimento de mesa" at bounding box center [1017, 435] width 184 height 36
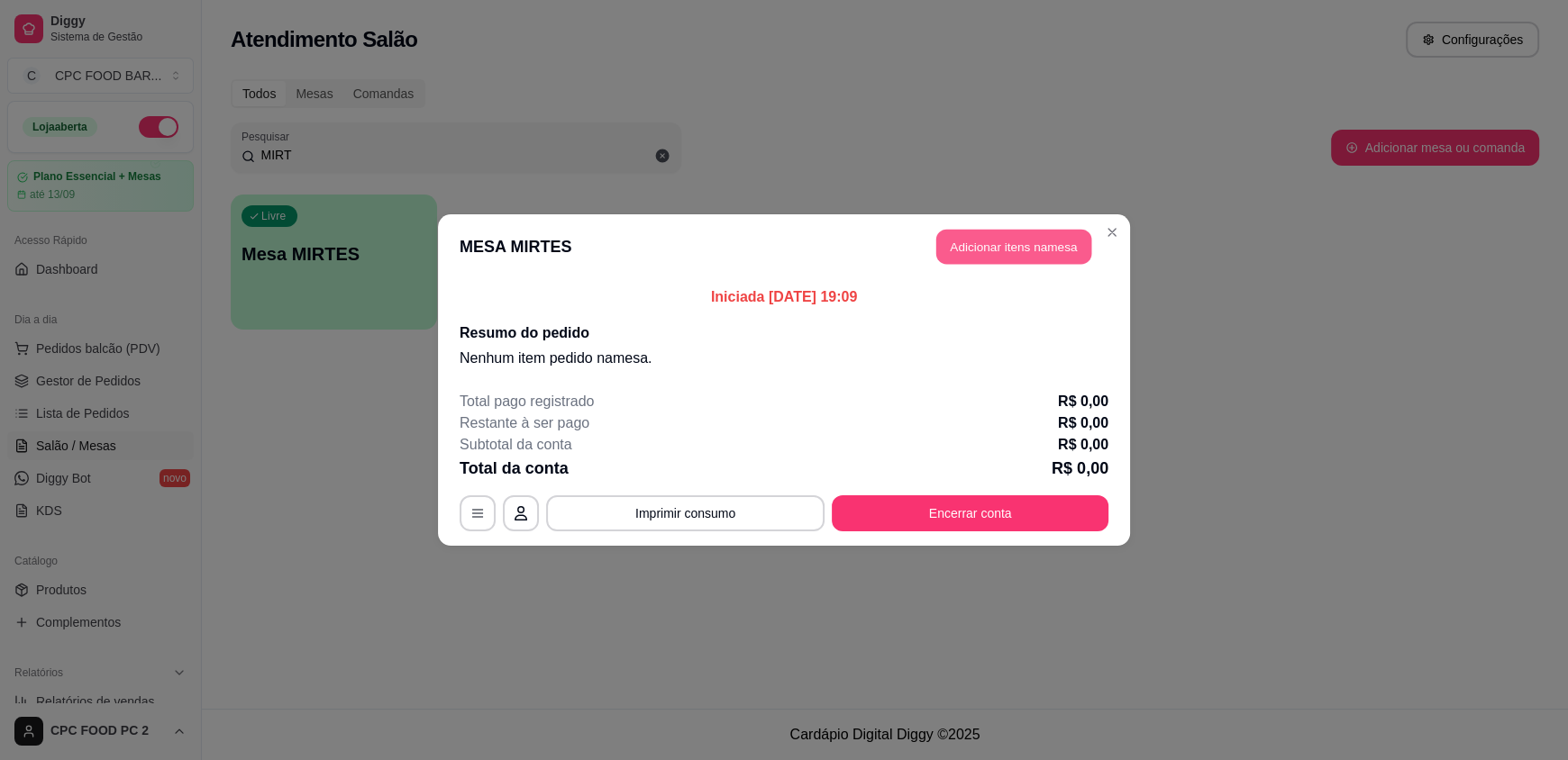
click at [988, 248] on button "Adicionar itens na mesa" at bounding box center [1014, 248] width 155 height 35
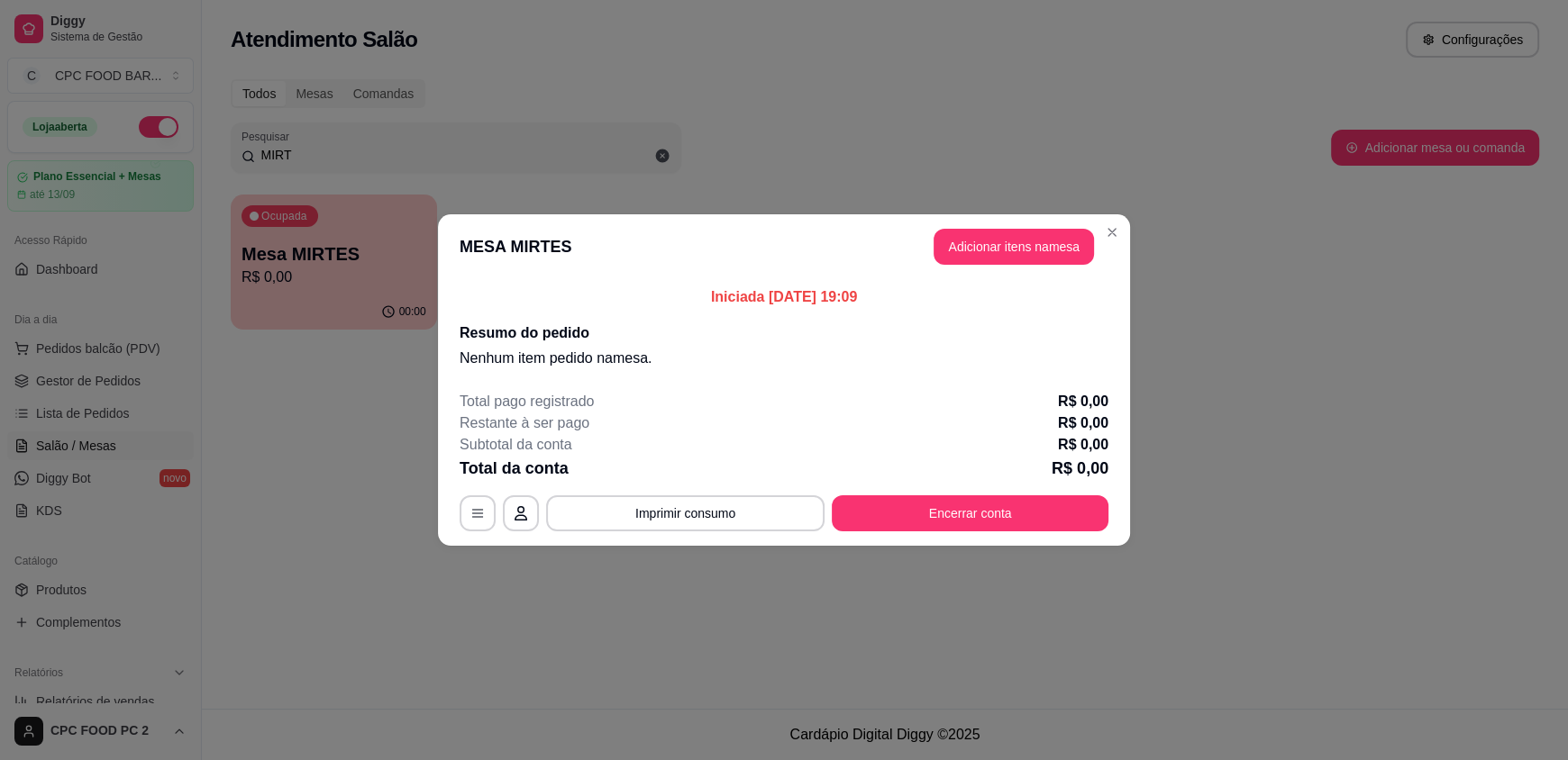
click at [311, 130] on div at bounding box center [594, 122] width 1076 height 36
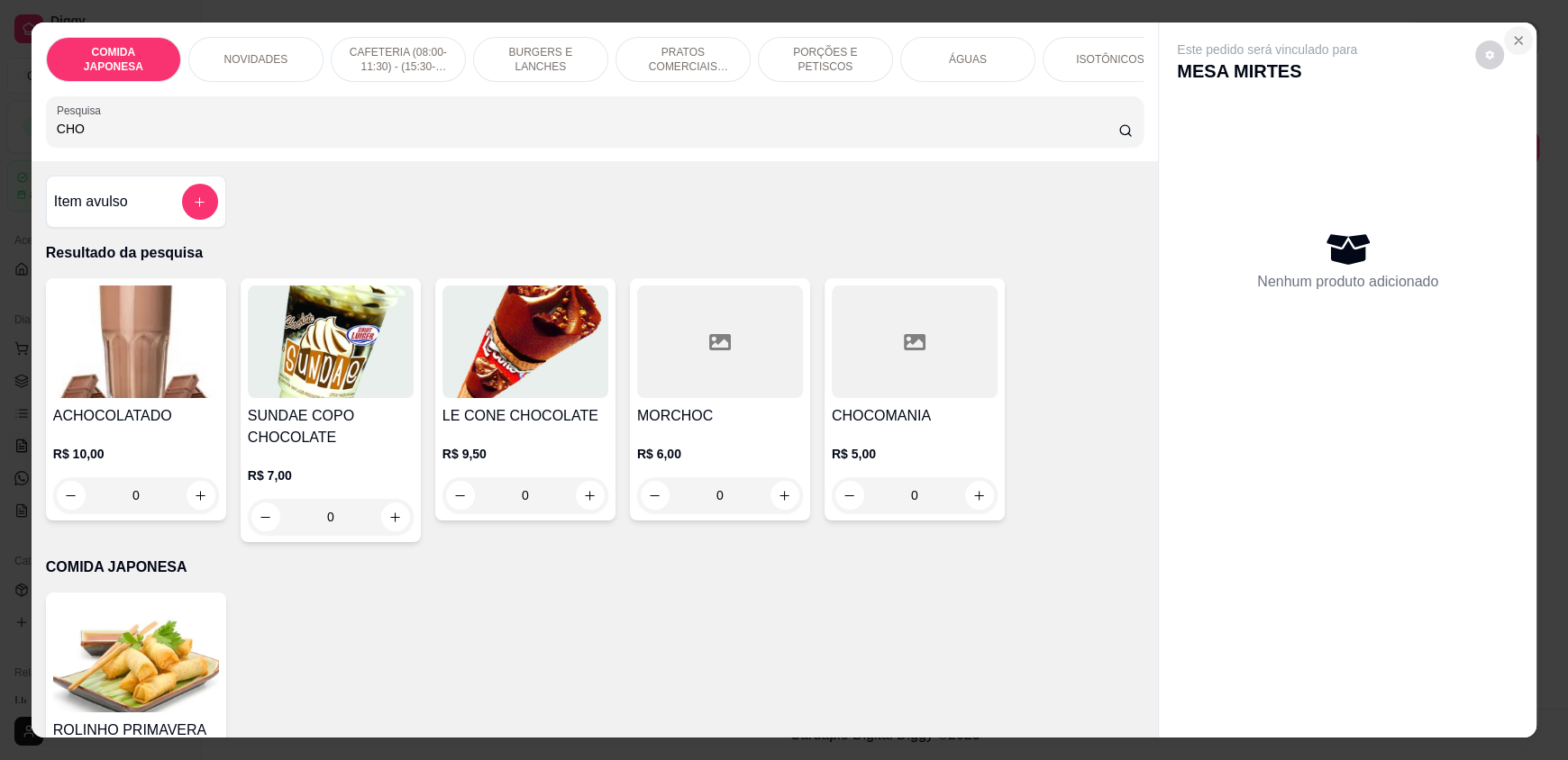
type input "CHO"
click at [1512, 37] on icon "Close" at bounding box center [1519, 41] width 15 height 15
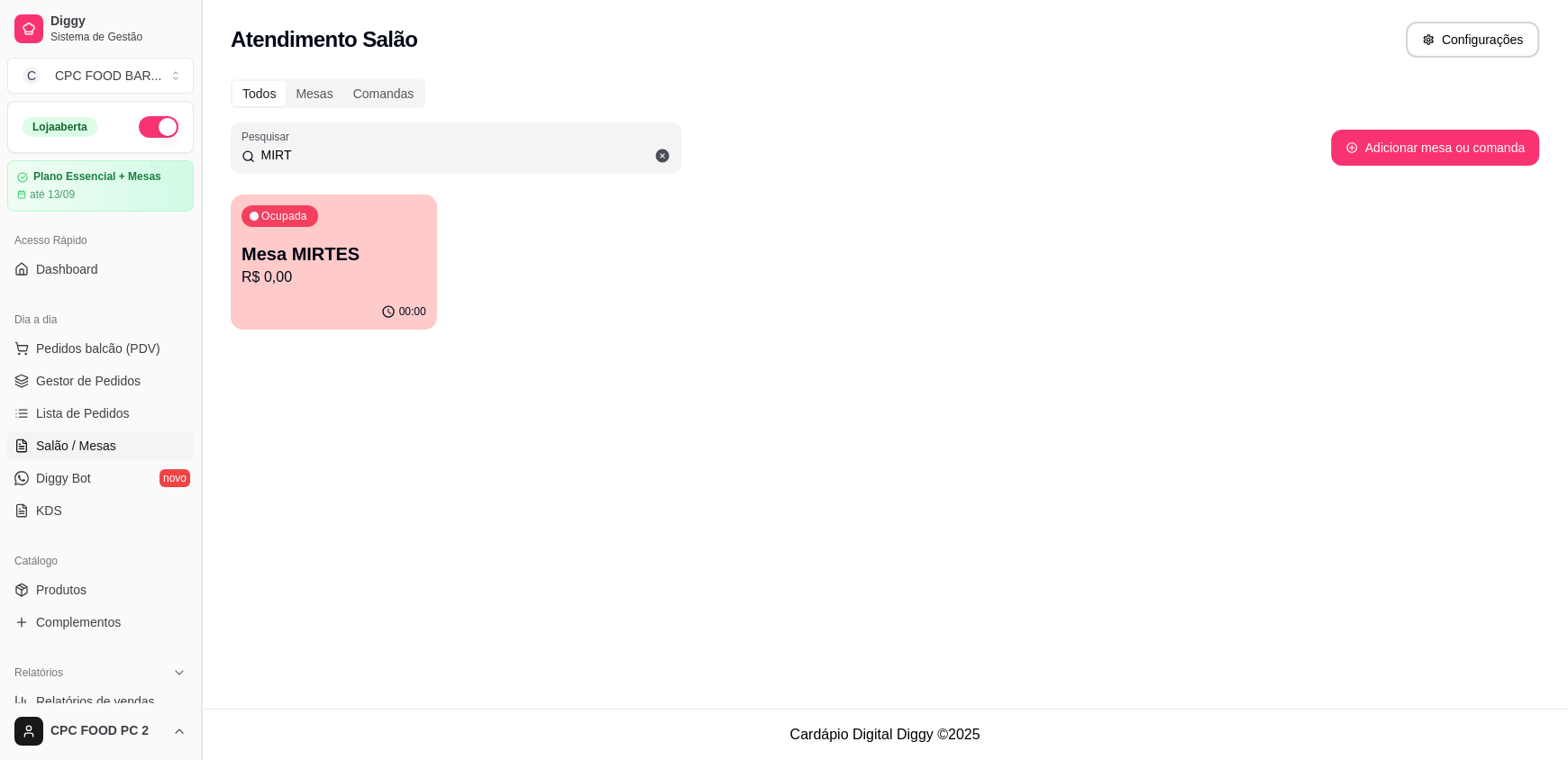
click at [206, 248] on button "Toggle Sidebar" at bounding box center [201, 380] width 15 height 760
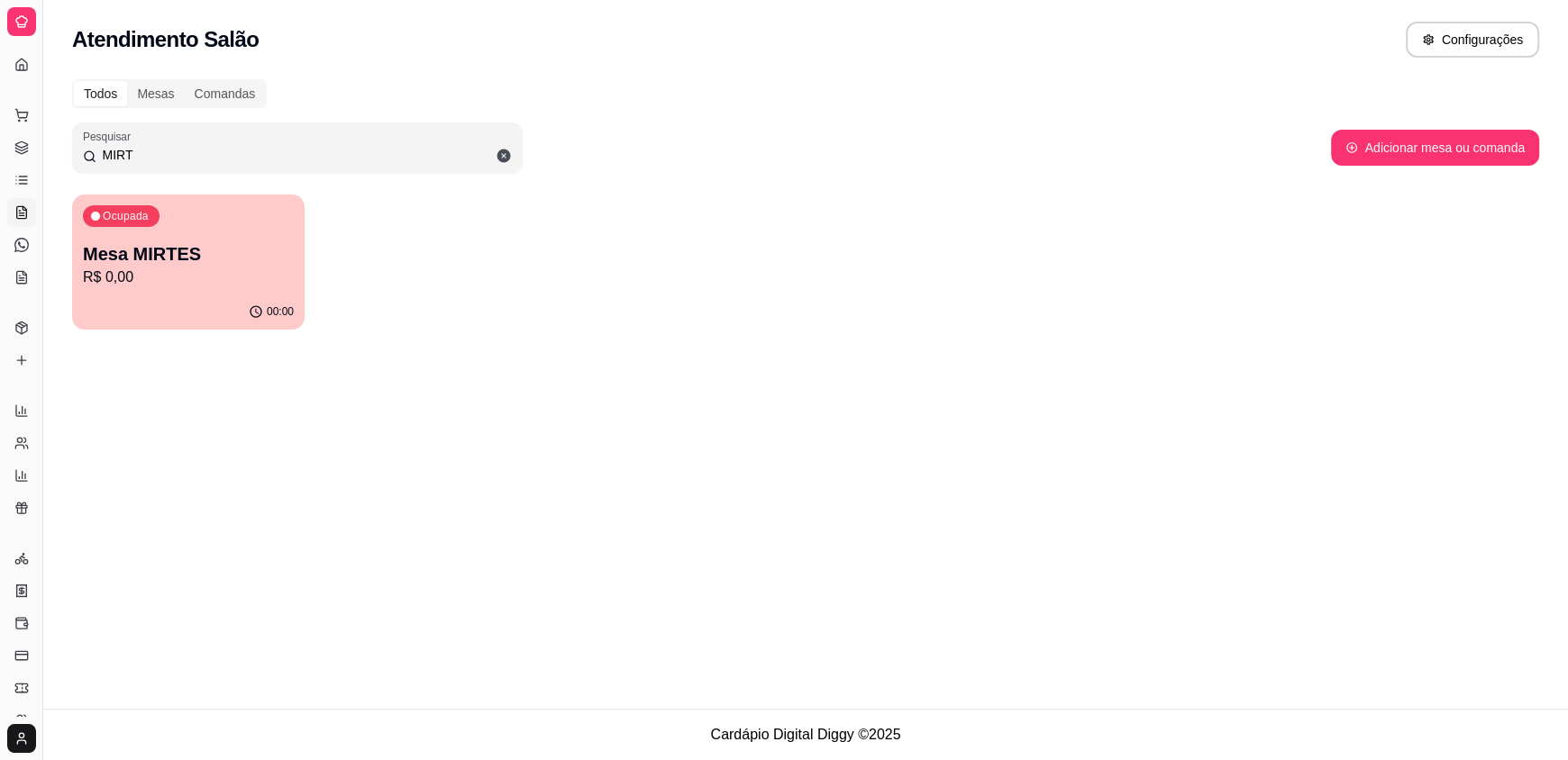
click at [252, 251] on p "Mesa MIRTES" at bounding box center [188, 253] width 211 height 25
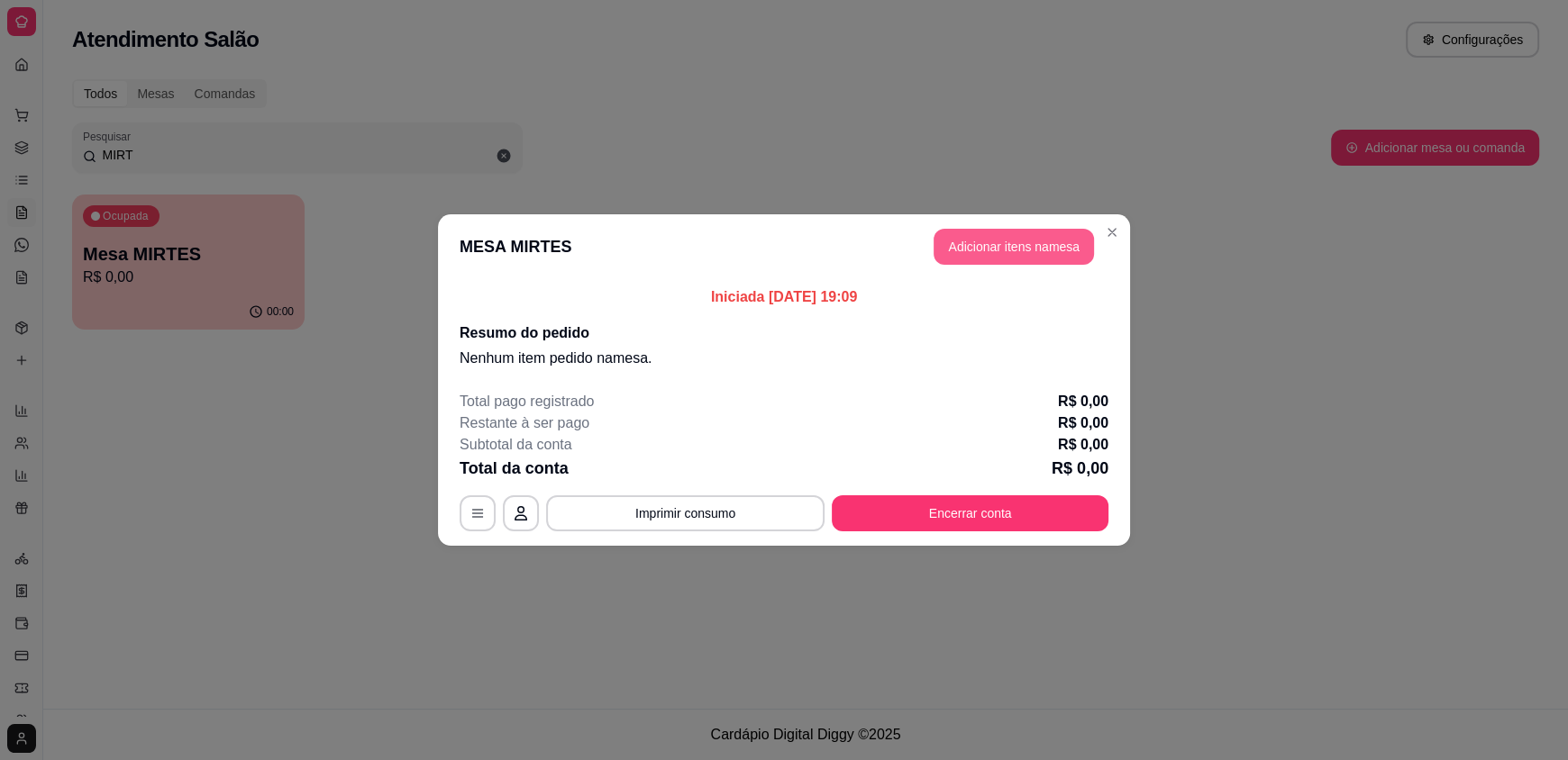
click at [1031, 245] on button "Adicionar itens na mesa" at bounding box center [1014, 247] width 161 height 36
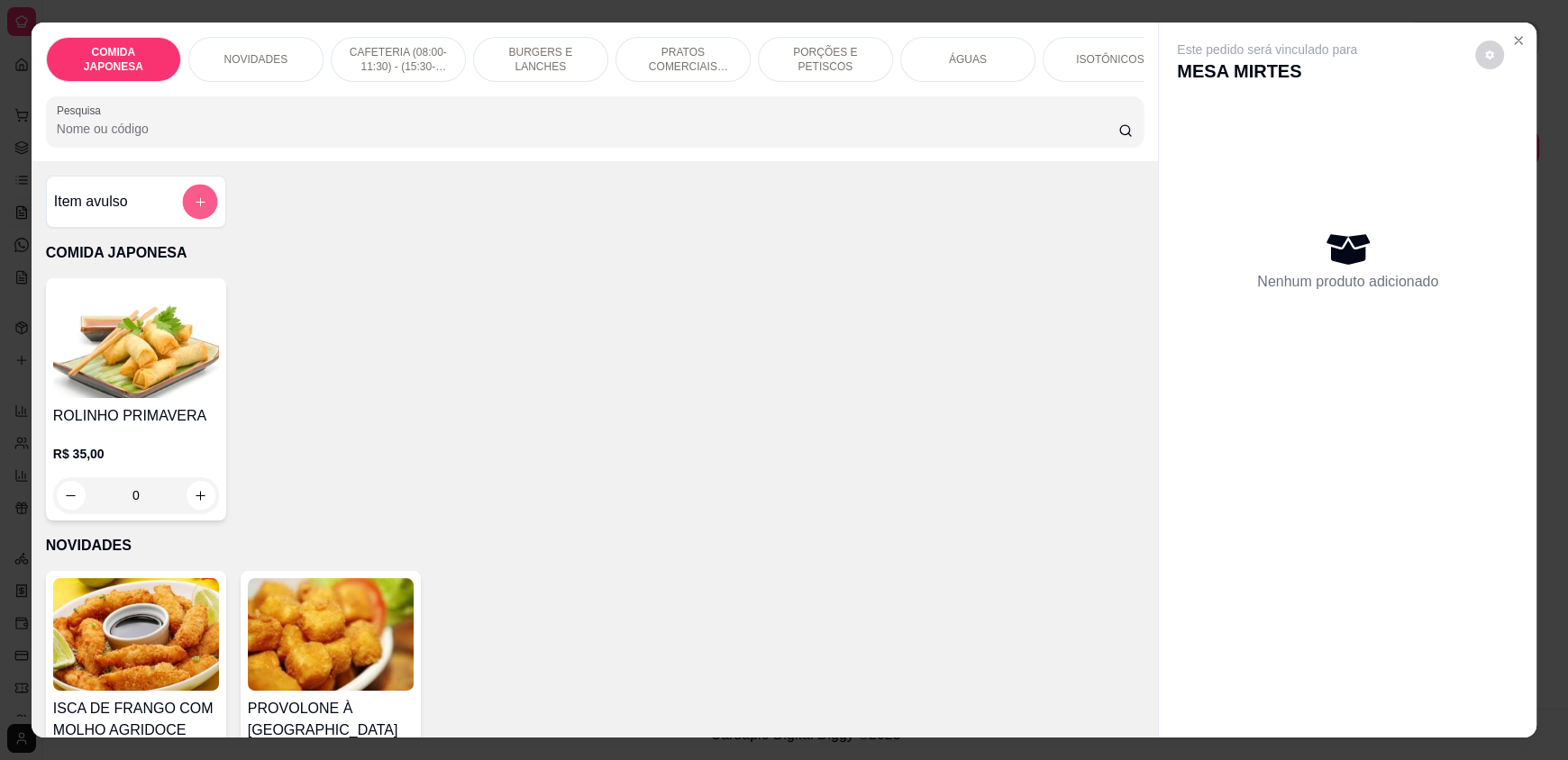
click at [182, 216] on button "add-separate-item" at bounding box center [200, 202] width 35 height 35
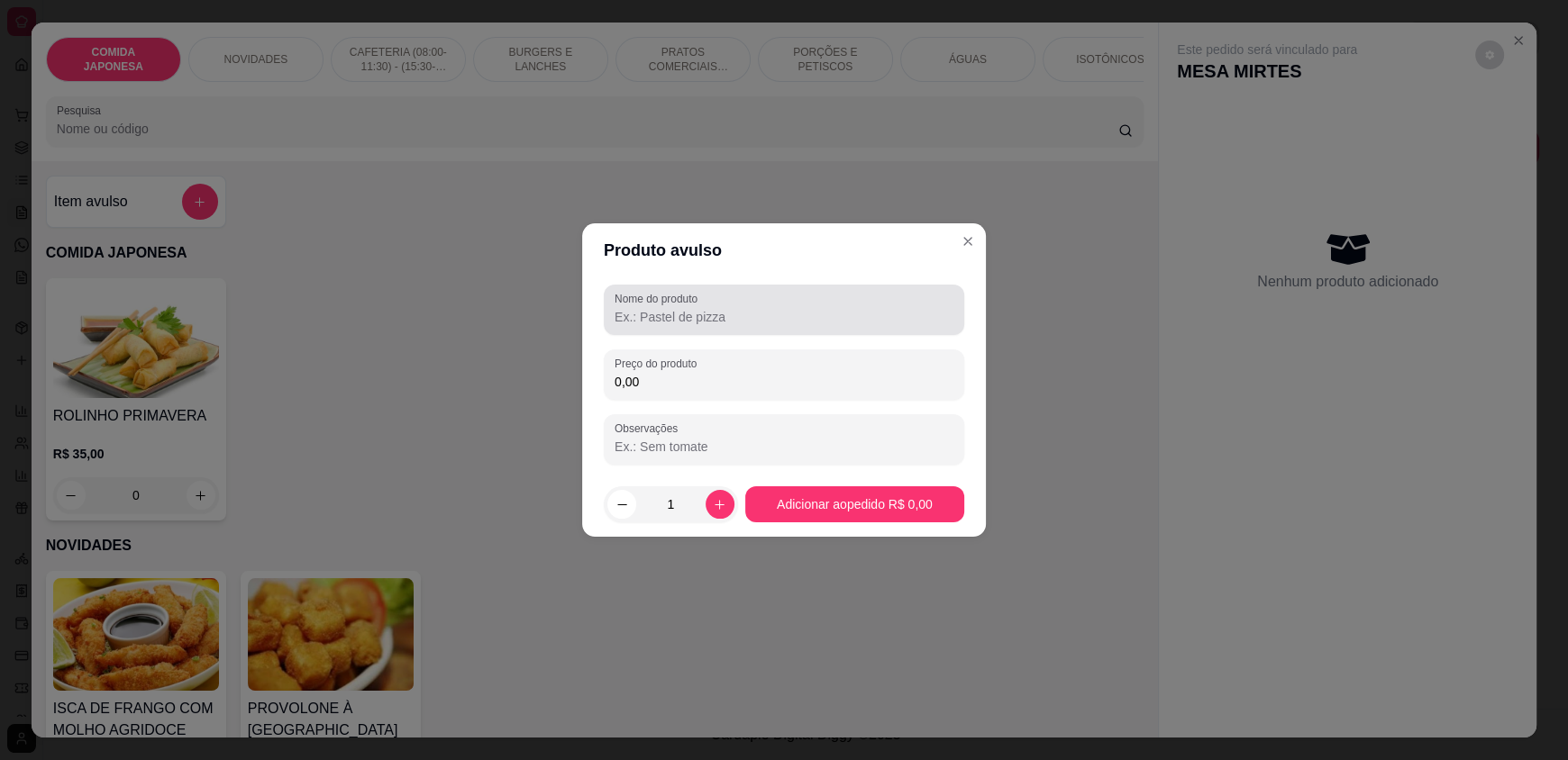
click at [679, 325] on input "Nome do produto" at bounding box center [784, 316] width 339 height 18
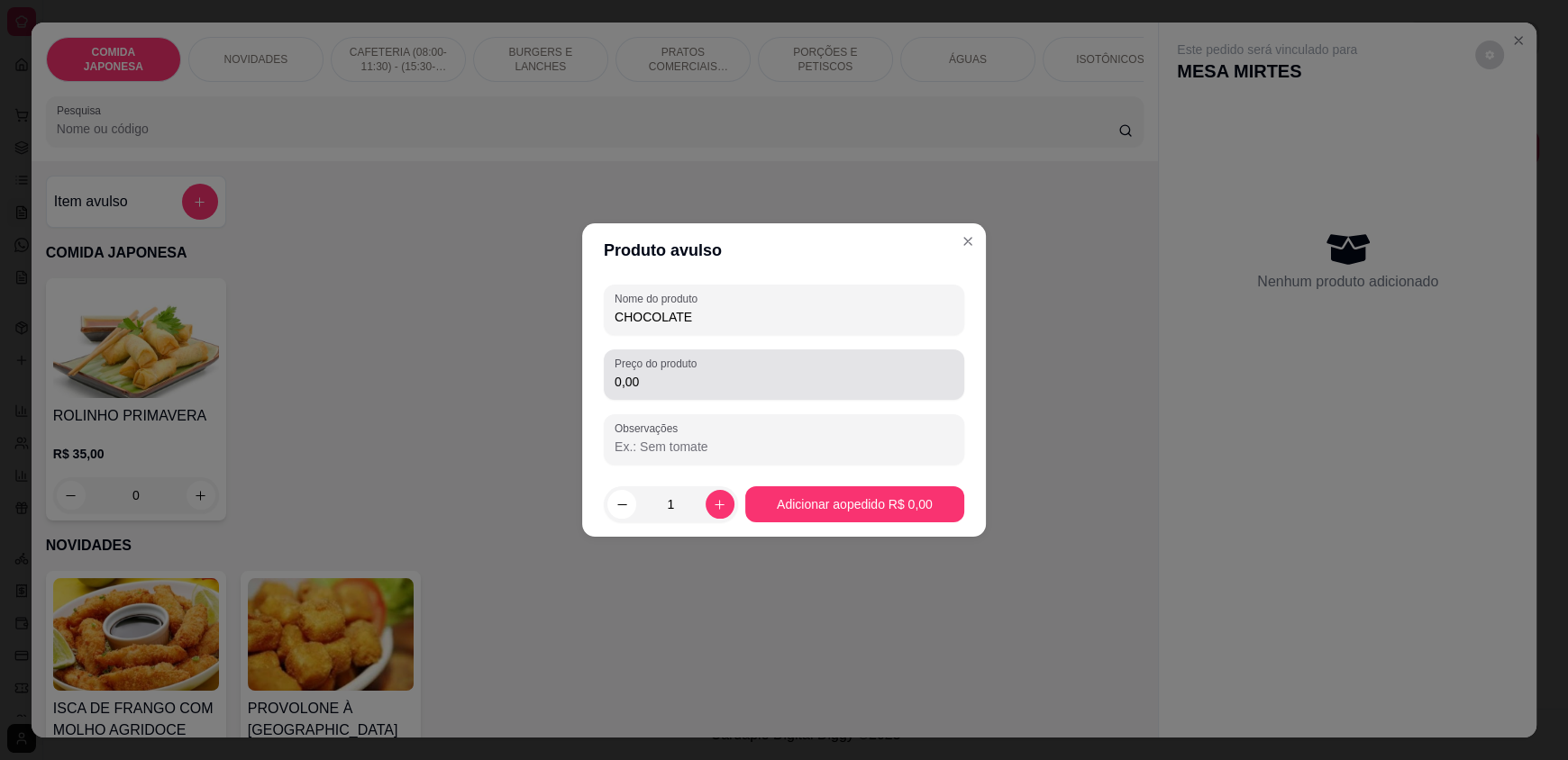
type input "CHOCOLATE"
click at [705, 368] on div "0,00" at bounding box center [784, 374] width 339 height 36
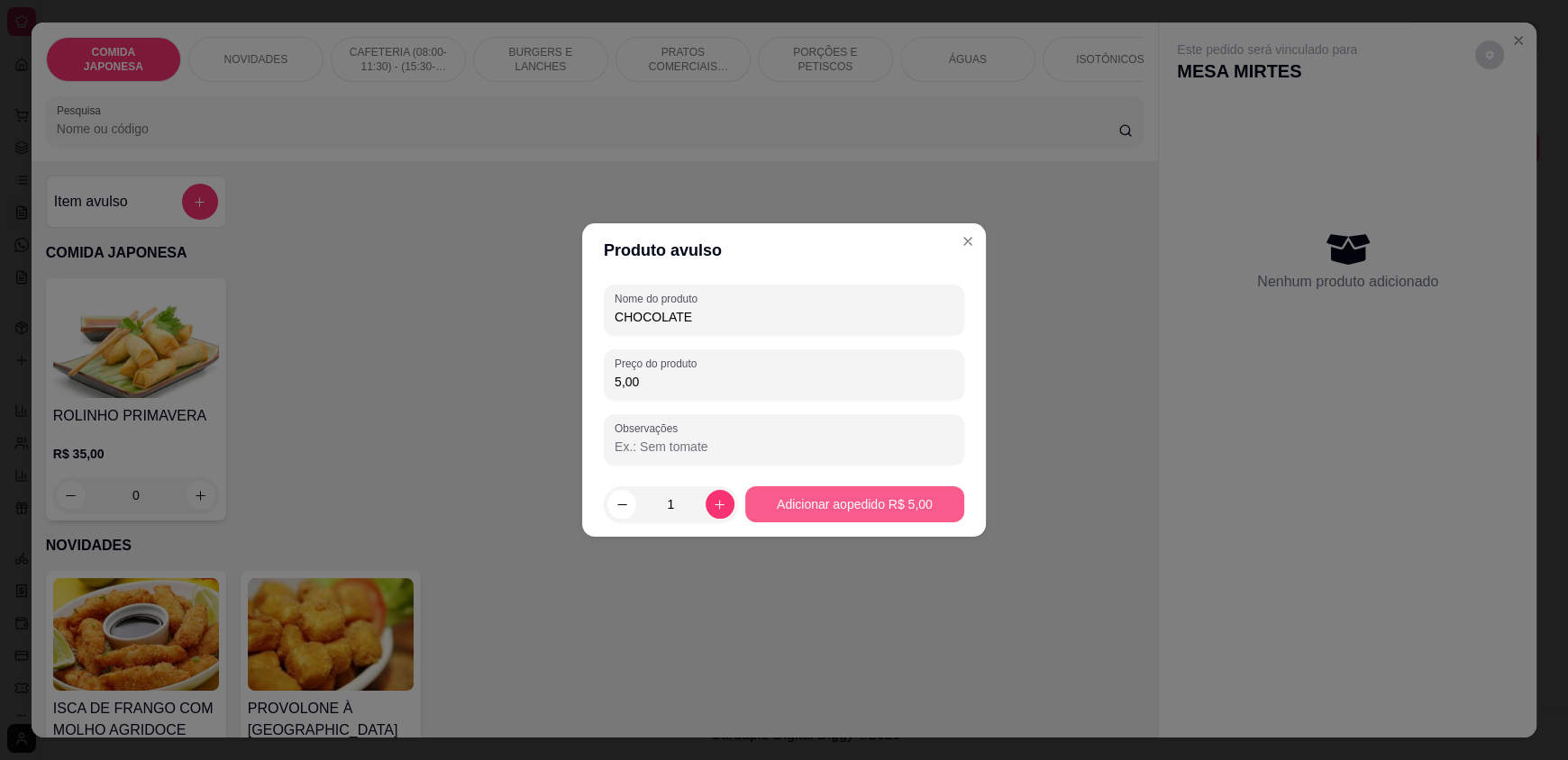
type input "5,00"
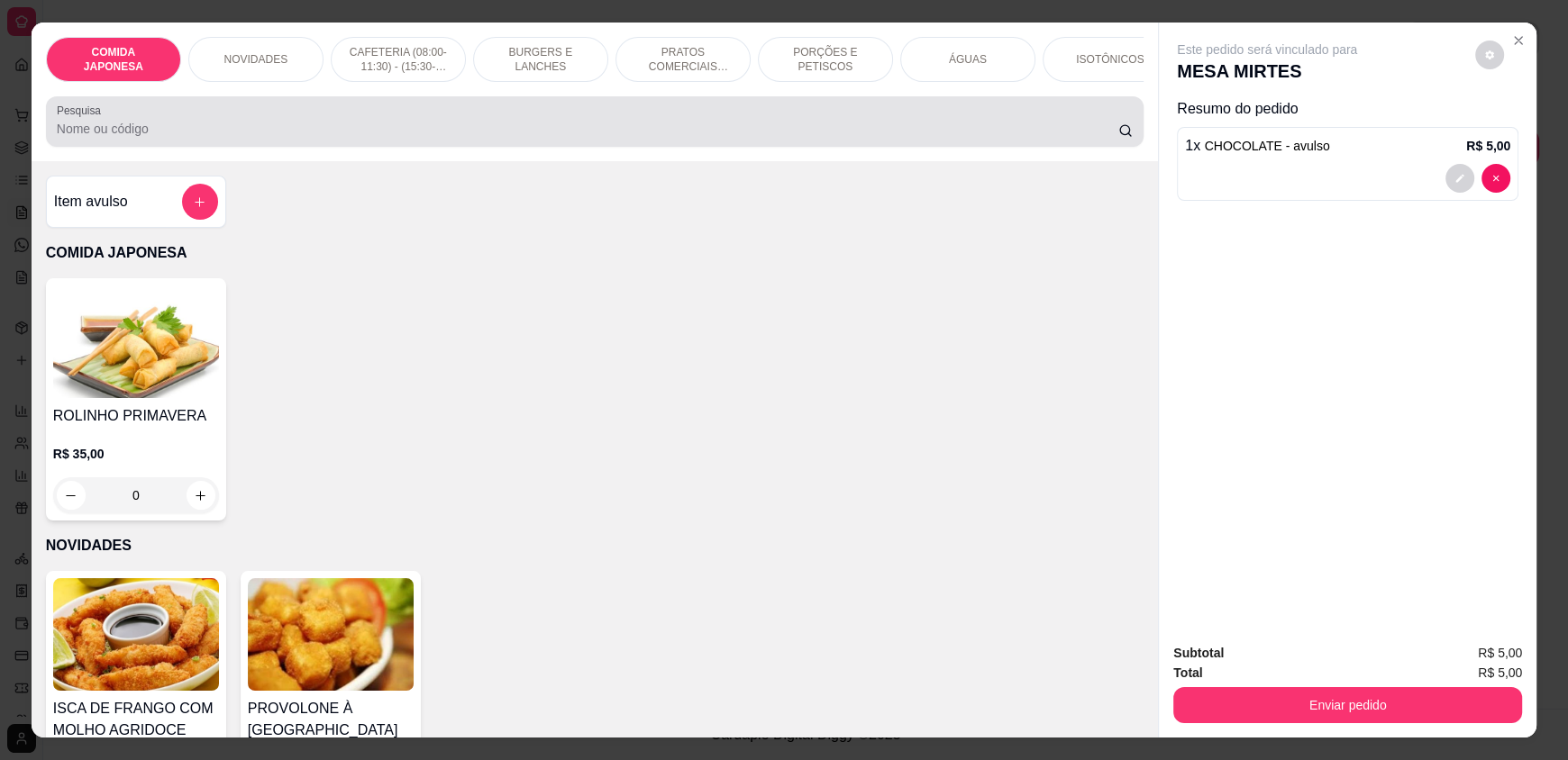
click at [336, 122] on div at bounding box center [594, 122] width 1076 height 36
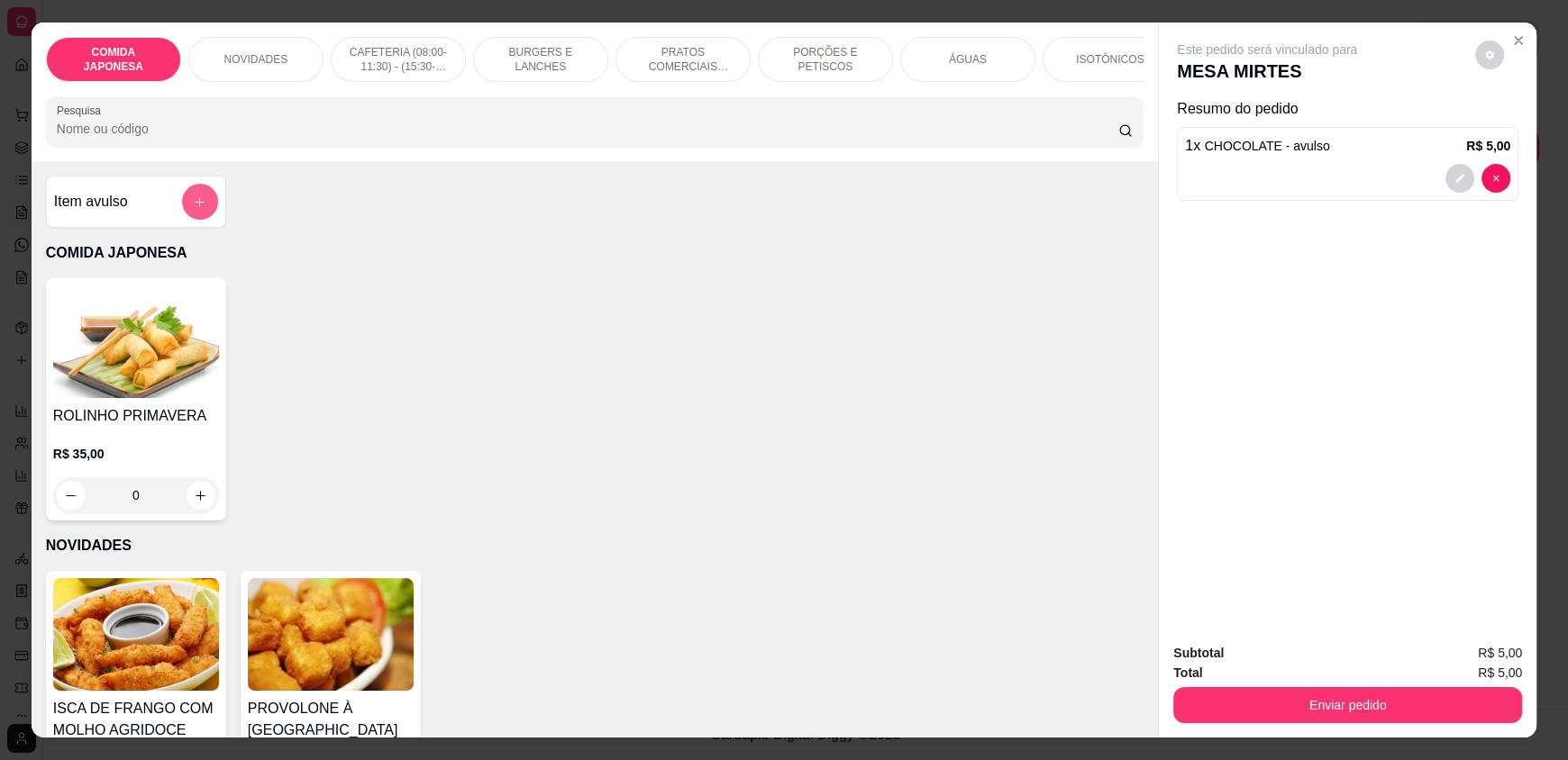
click at [182, 217] on button "add-separate-item" at bounding box center [200, 201] width 36 height 36
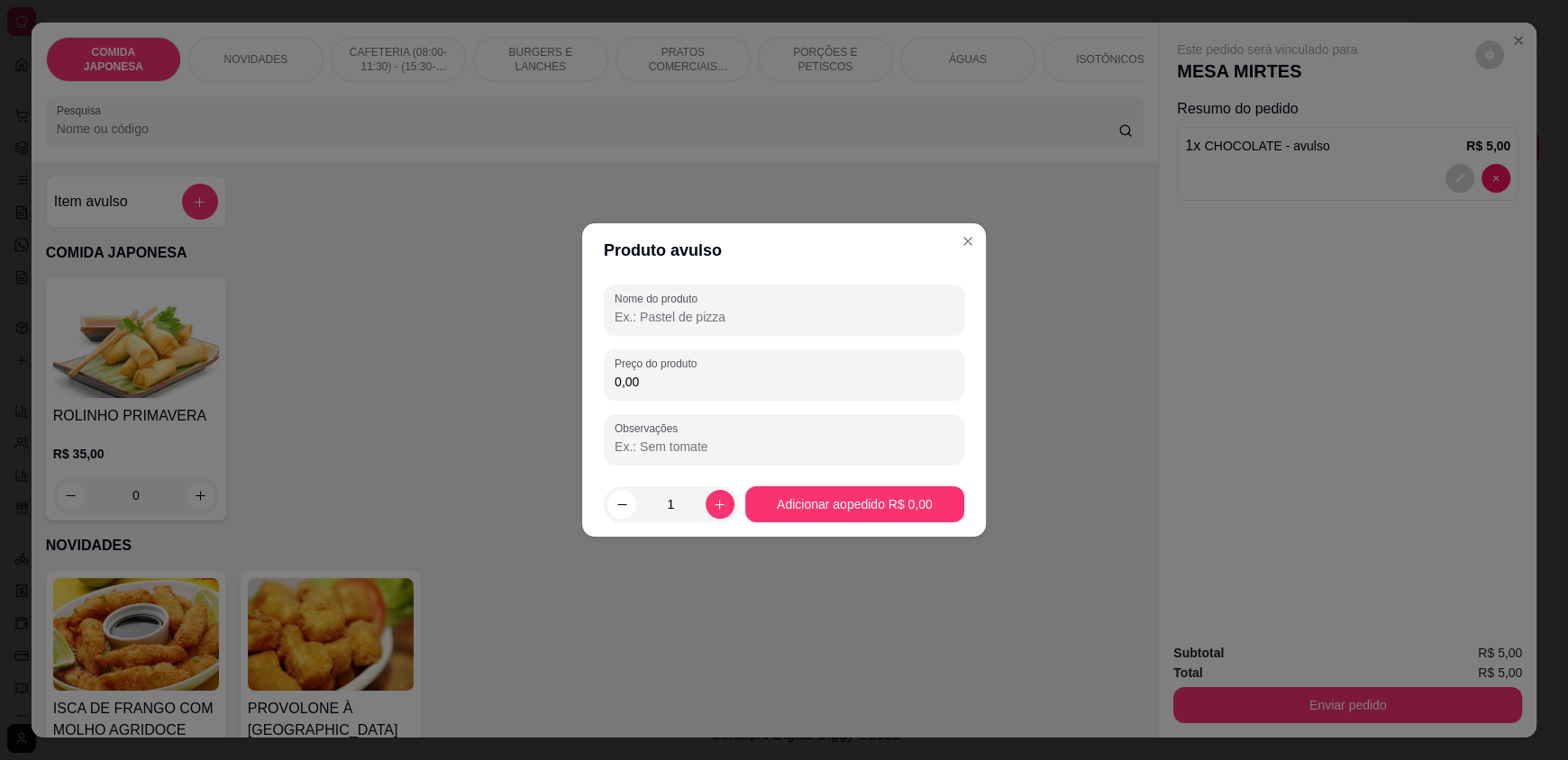
click at [673, 309] on input "Nome do produto" at bounding box center [784, 316] width 339 height 18
type input "BARRINHA"
click at [672, 385] on input "0,00" at bounding box center [784, 381] width 339 height 18
type input "5,00"
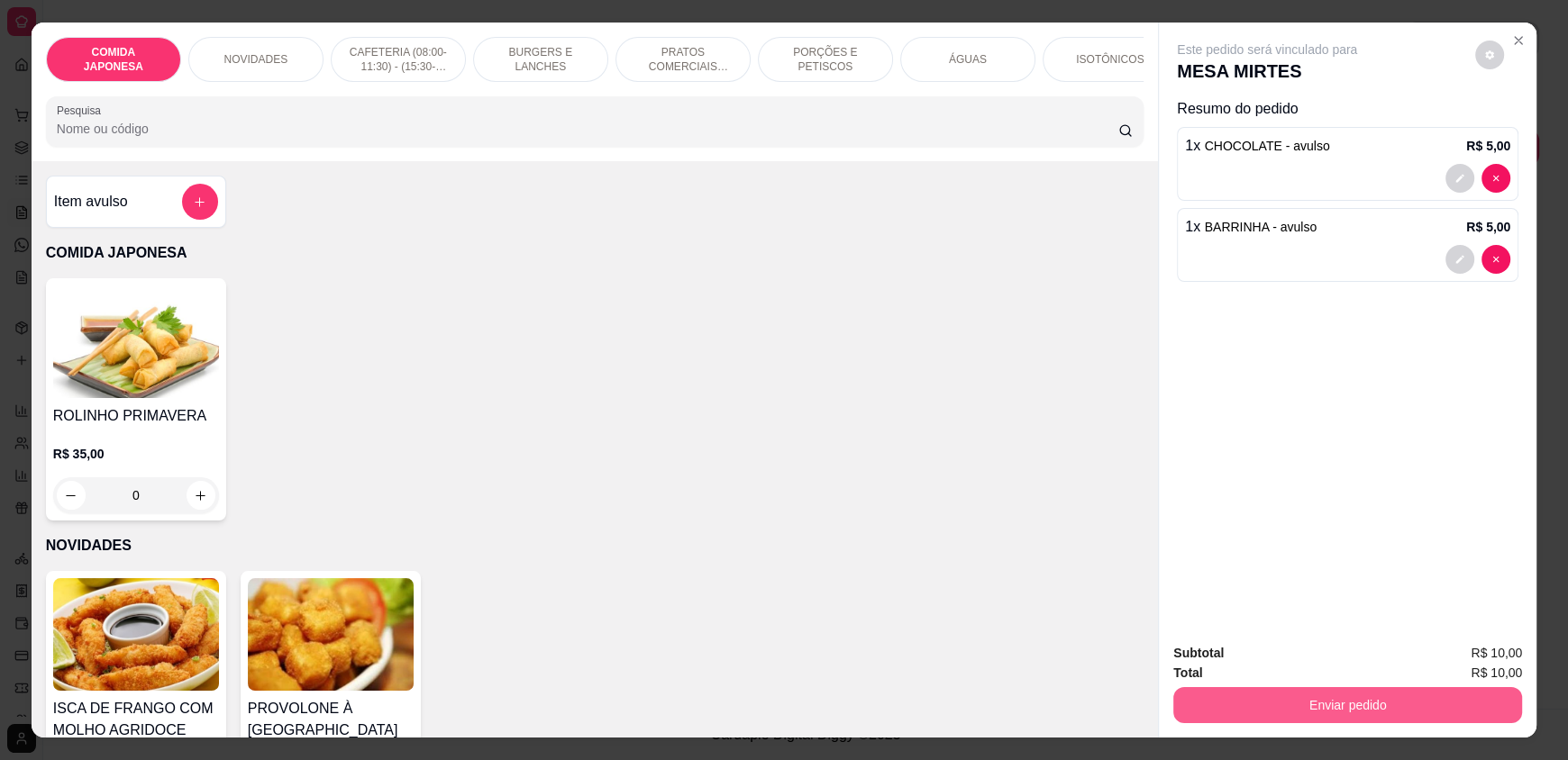
click at [1260, 692] on button "Enviar pedido" at bounding box center [1348, 705] width 349 height 36
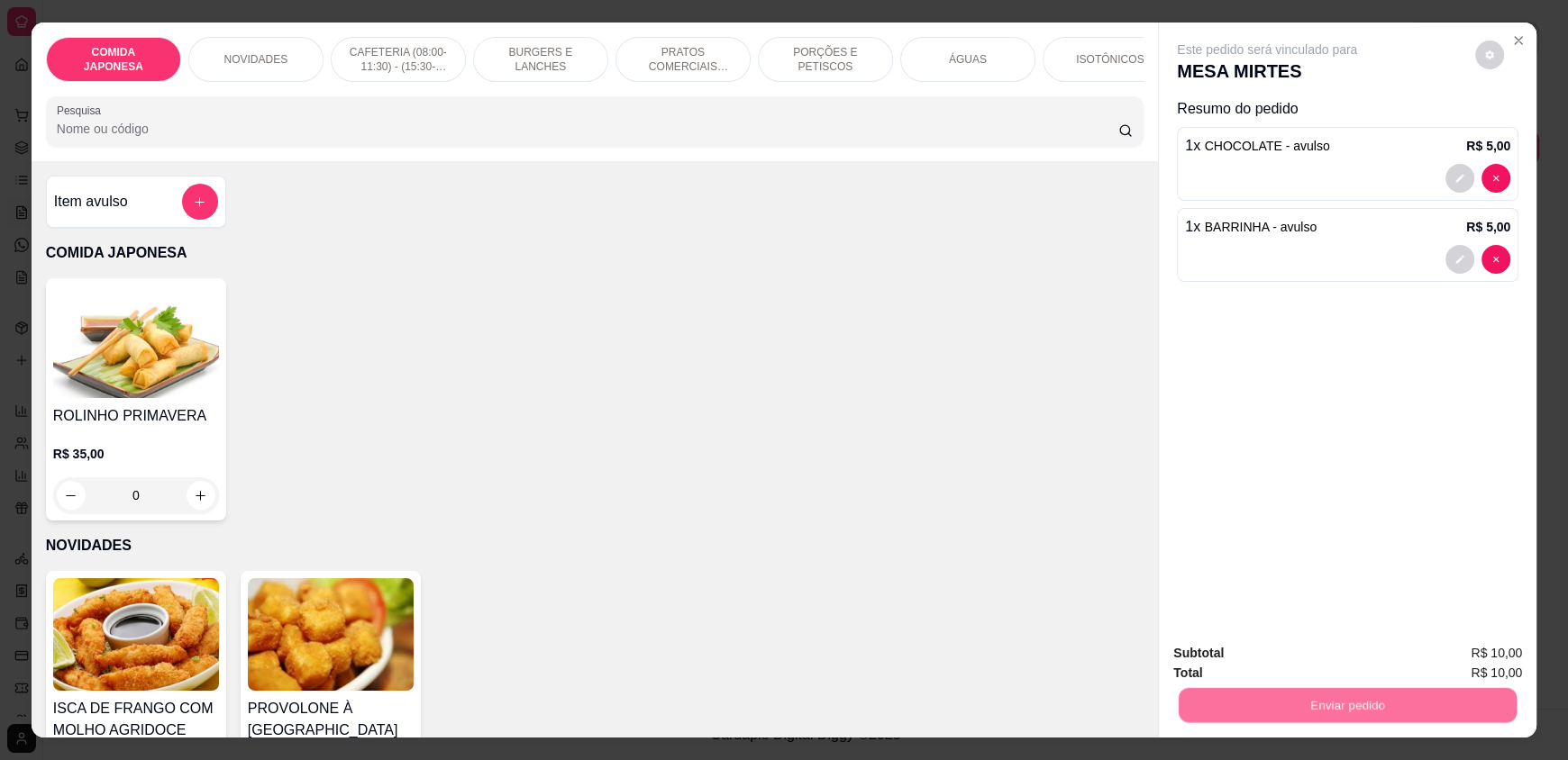
click at [1242, 649] on button "Não registrar e enviar pedido" at bounding box center [1288, 661] width 182 height 33
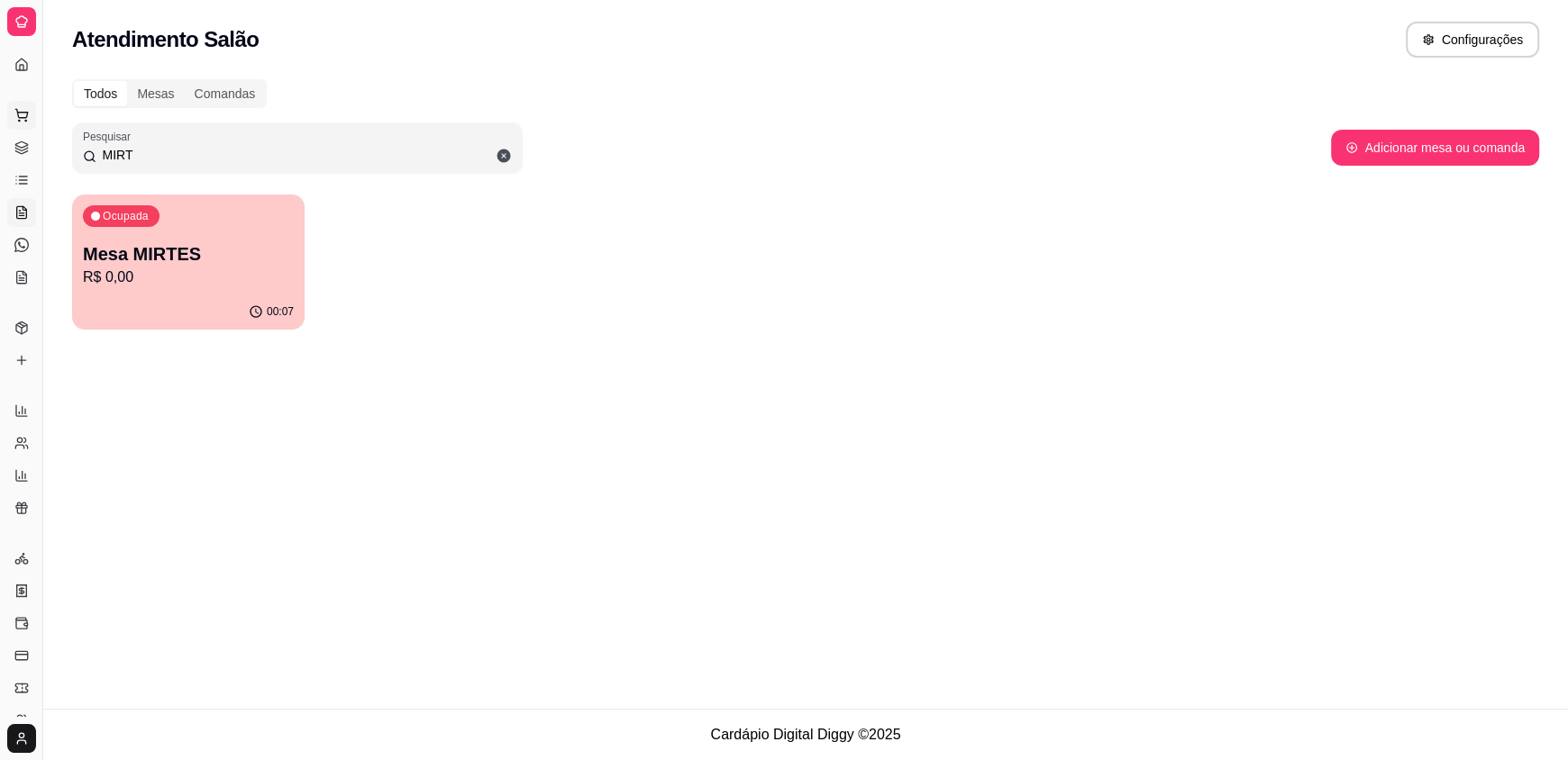
click at [20, 110] on icon at bounding box center [22, 115] width 15 height 15
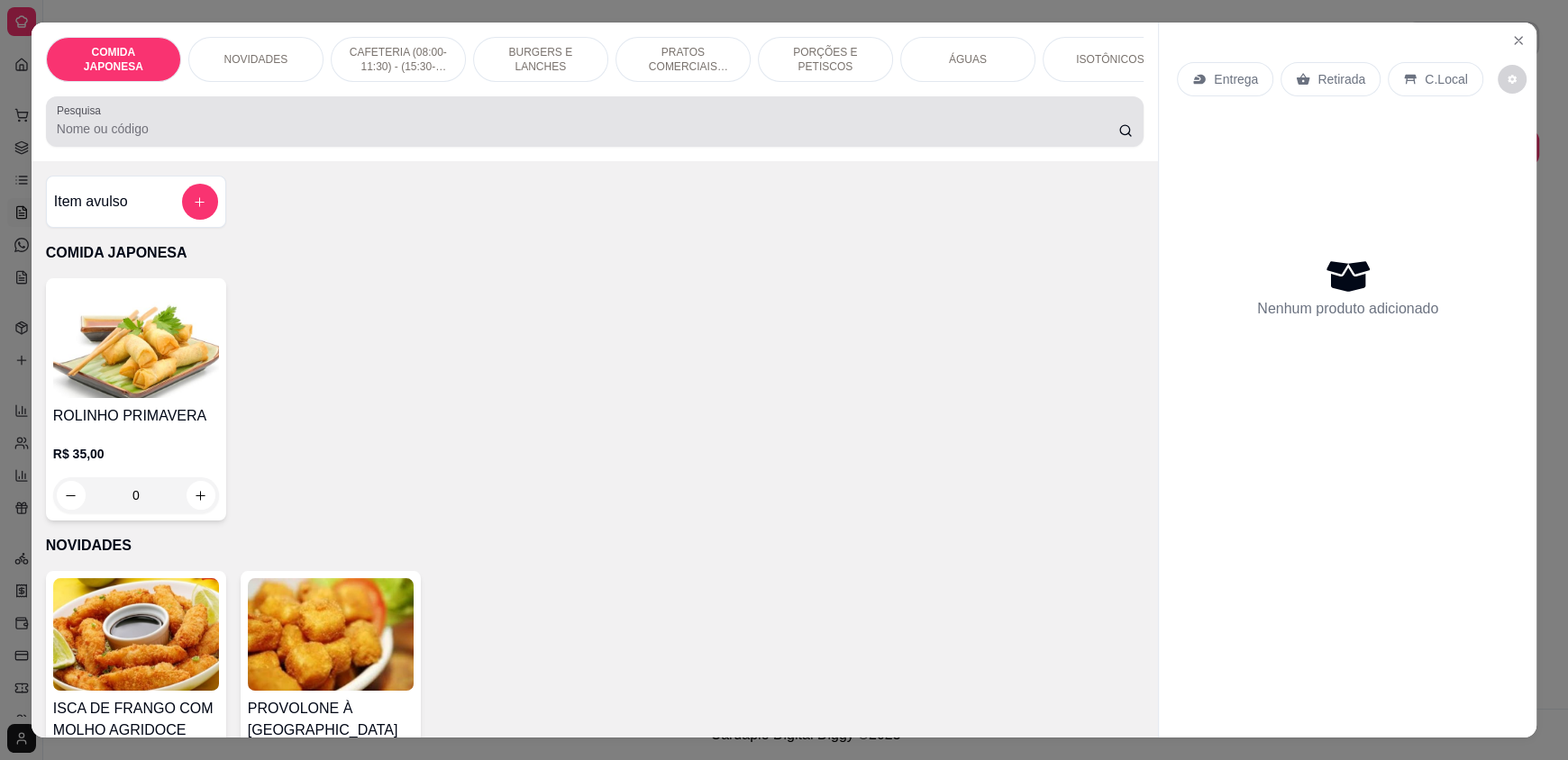
click at [129, 147] on div "Pesquisa" at bounding box center [595, 122] width 1097 height 50
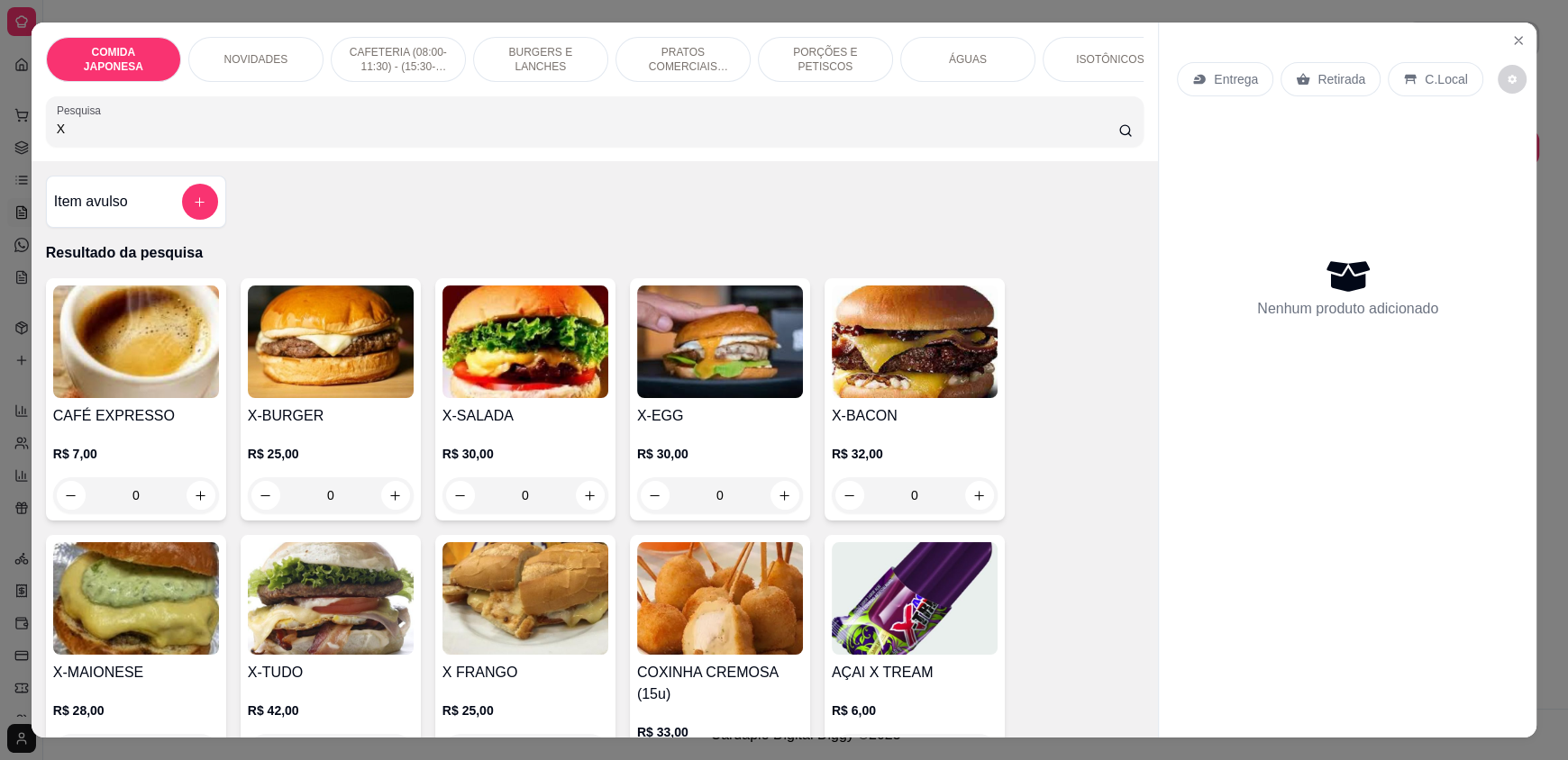
type input "X"
click at [392, 509] on div "0" at bounding box center [330, 496] width 166 height 36
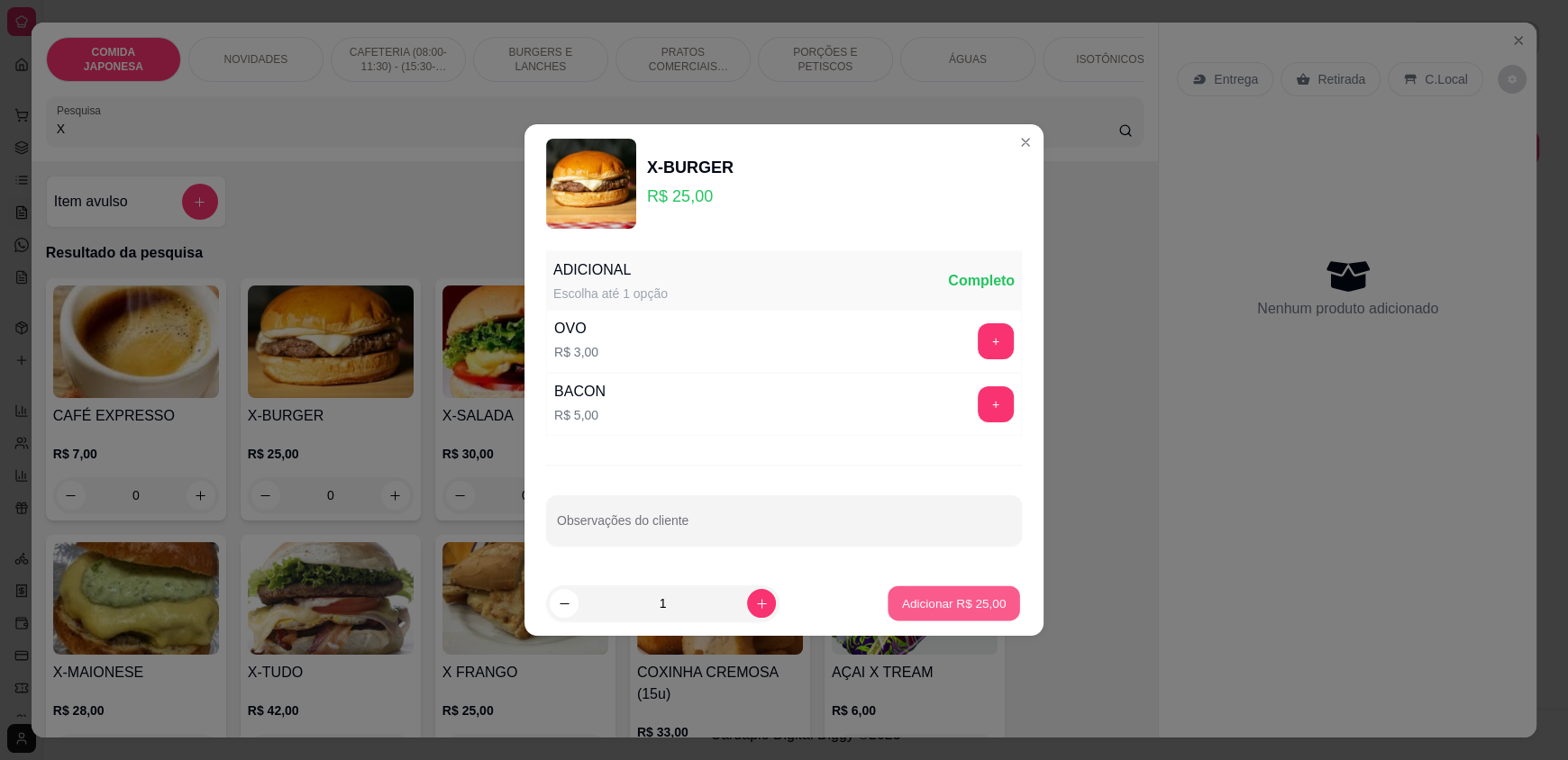
click at [978, 587] on button "Adicionar R$ 25,00" at bounding box center [953, 604] width 133 height 35
type input "1"
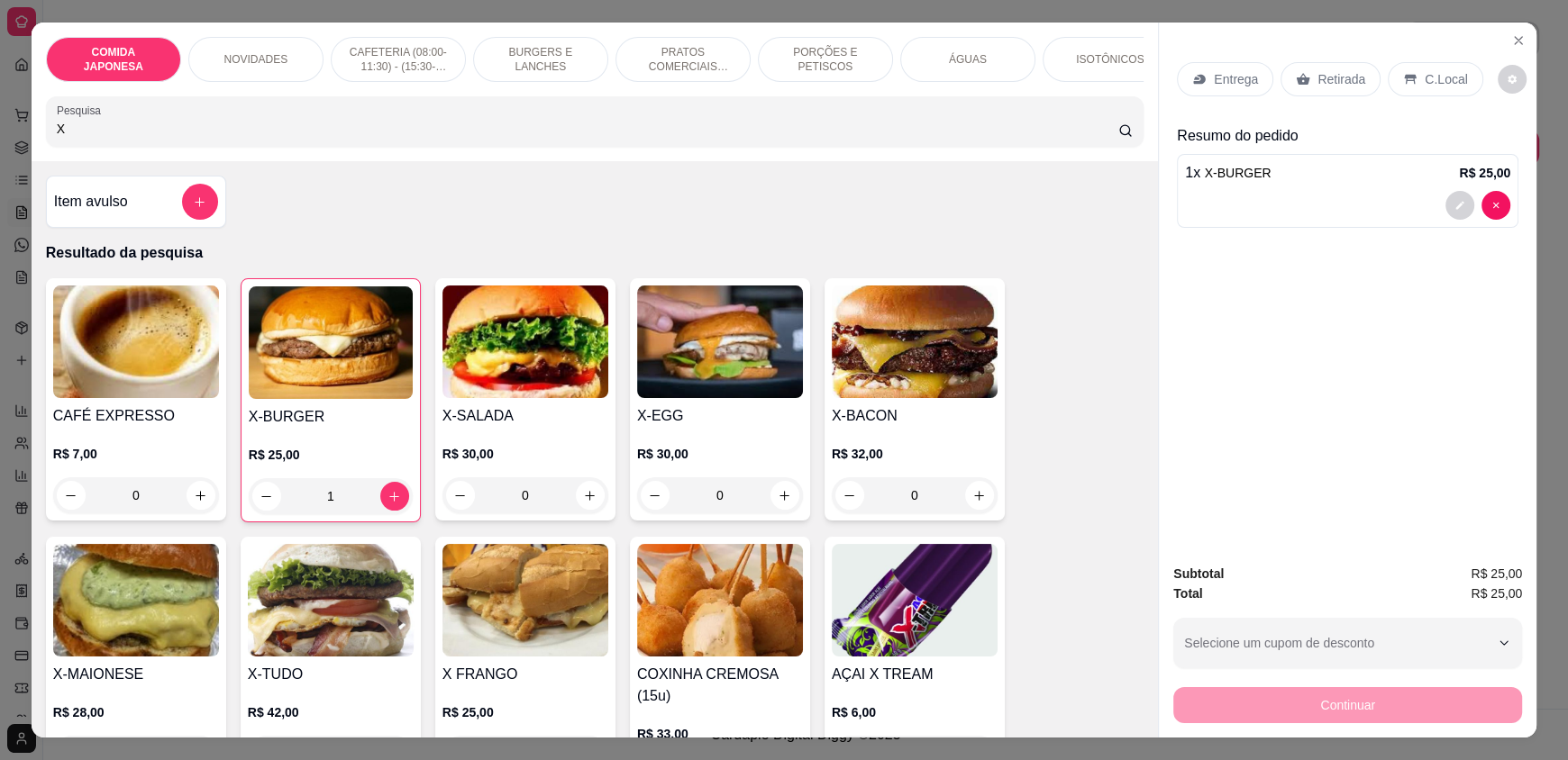
click at [579, 509] on div "0" at bounding box center [525, 496] width 166 height 36
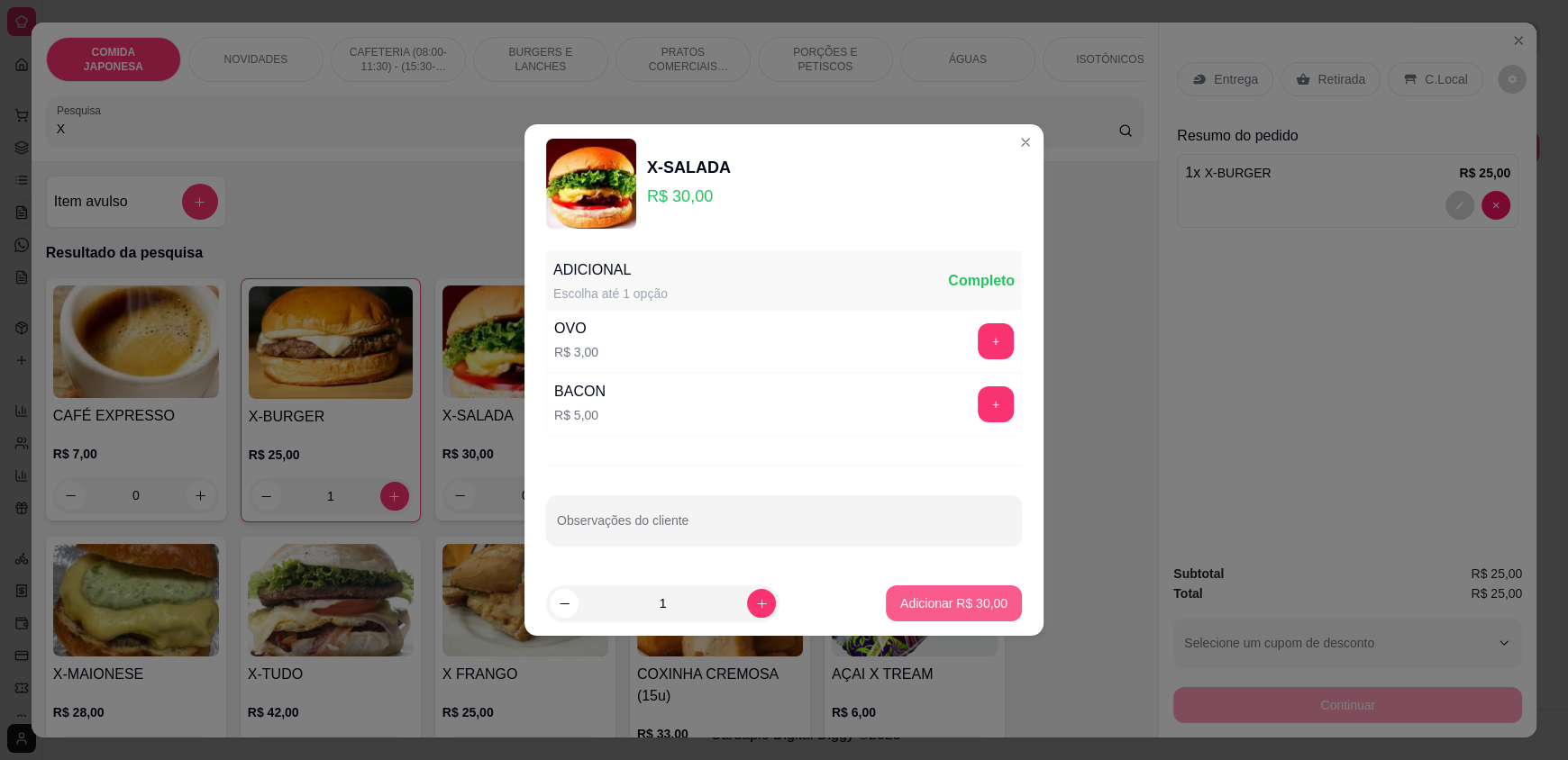
click at [909, 600] on p "Adicionar R$ 30,00" at bounding box center [954, 603] width 108 height 18
type input "1"
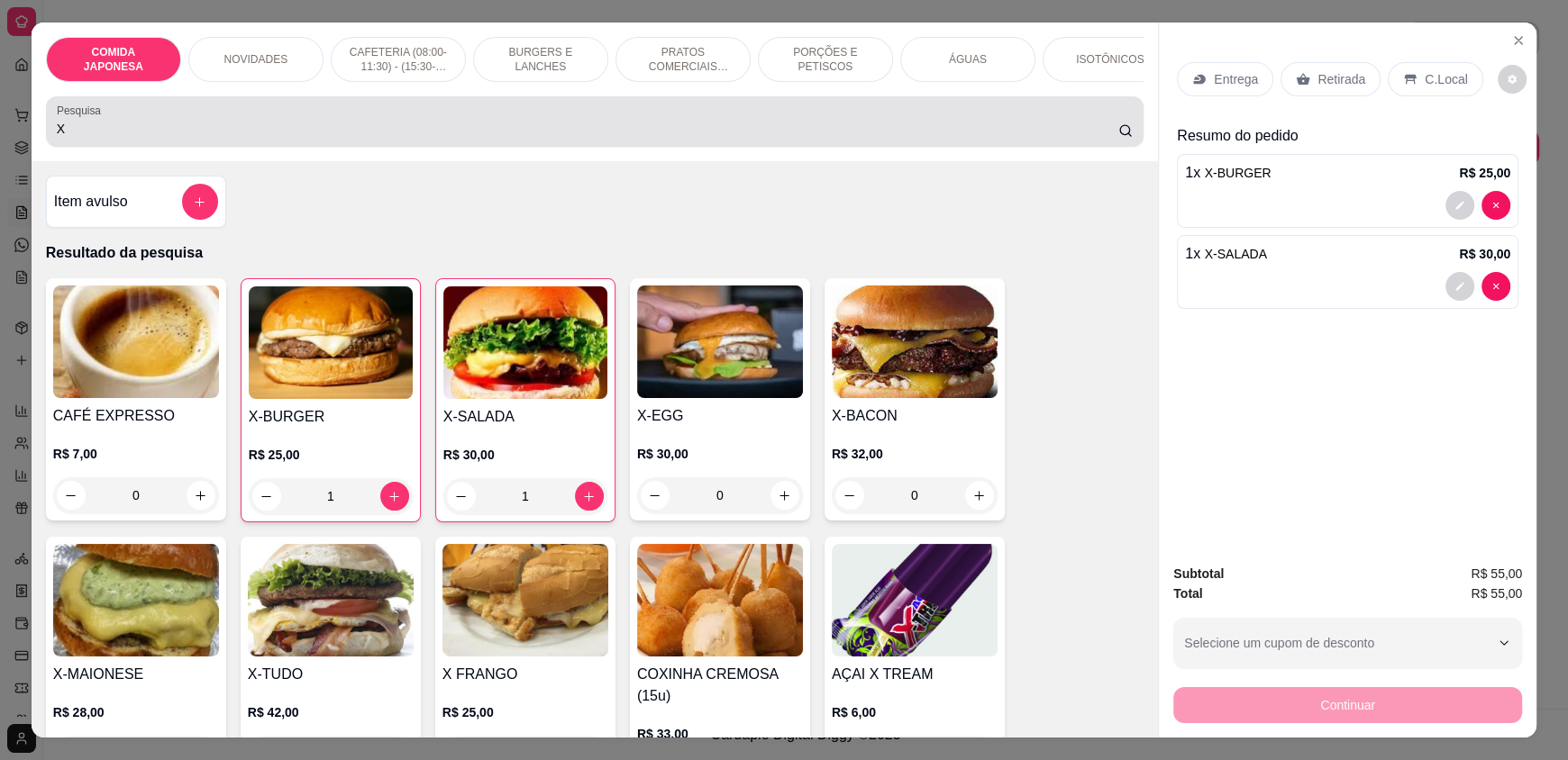
click at [695, 119] on div "X" at bounding box center [594, 122] width 1076 height 36
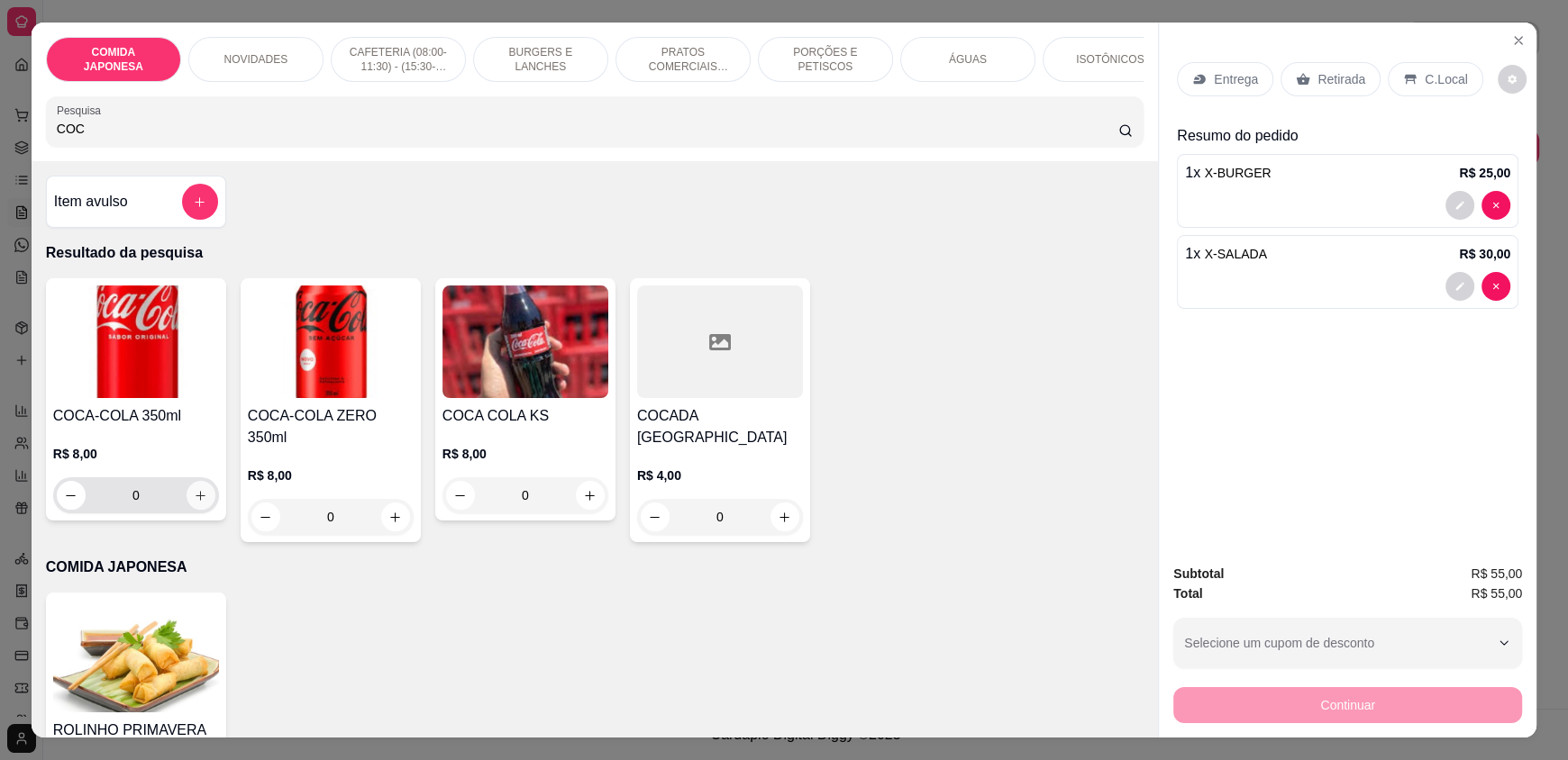
type input "COC"
click at [194, 503] on icon "increase-product-quantity" at bounding box center [201, 496] width 14 height 14
type input "1"
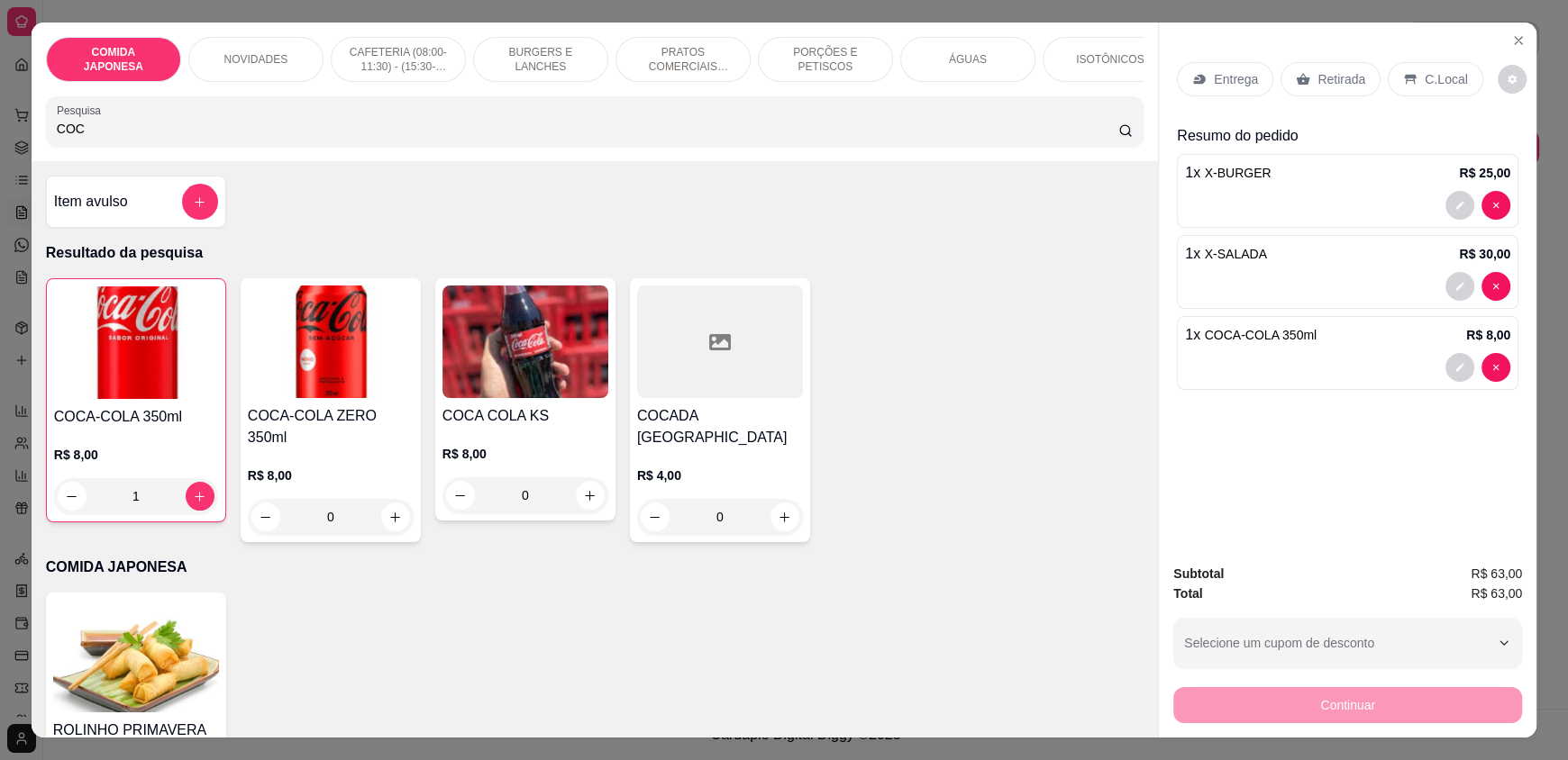
click at [1439, 75] on p "C.Local" at bounding box center [1446, 79] width 43 height 18
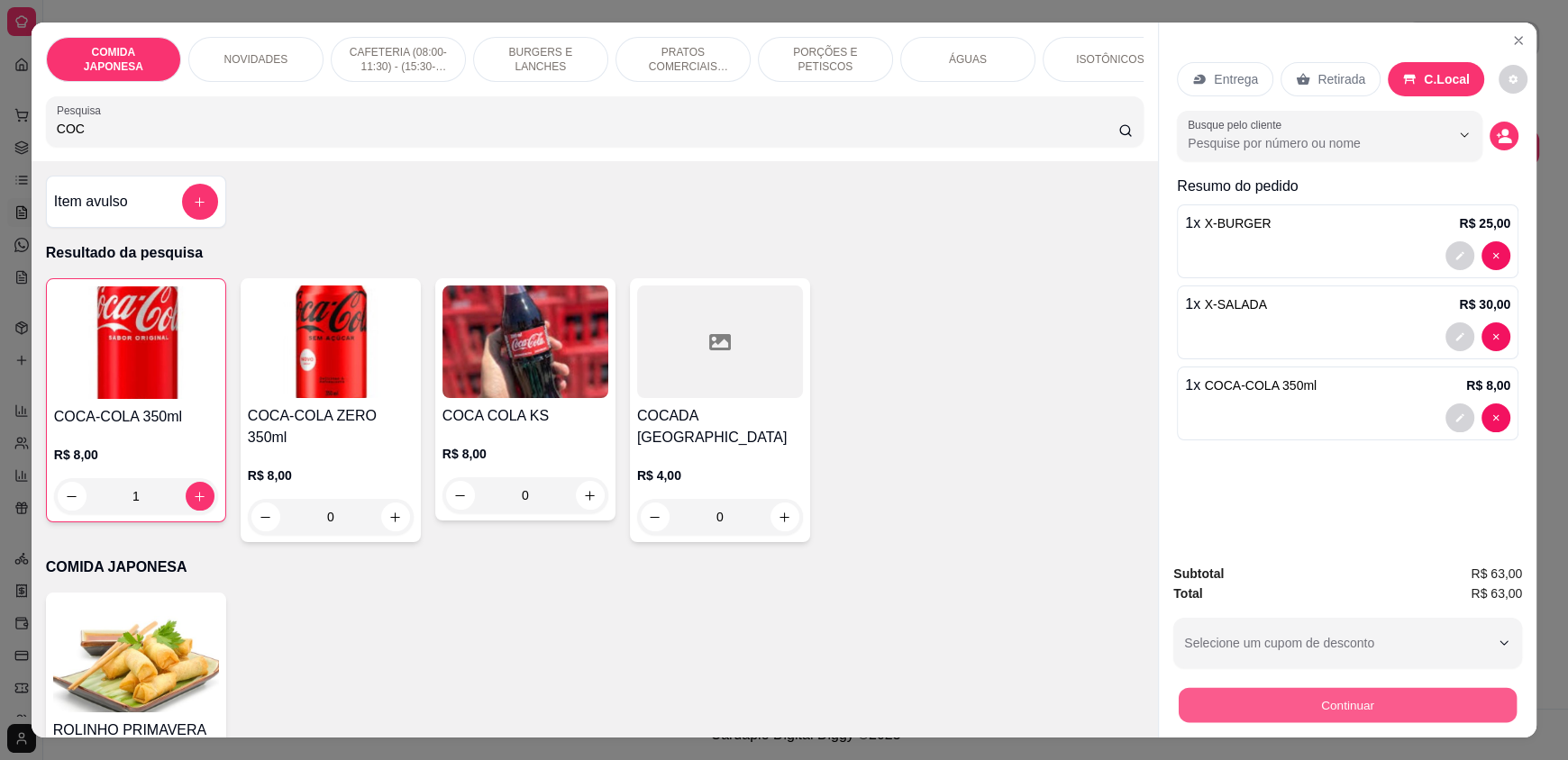
click at [1298, 693] on button "Continuar" at bounding box center [1348, 705] width 338 height 35
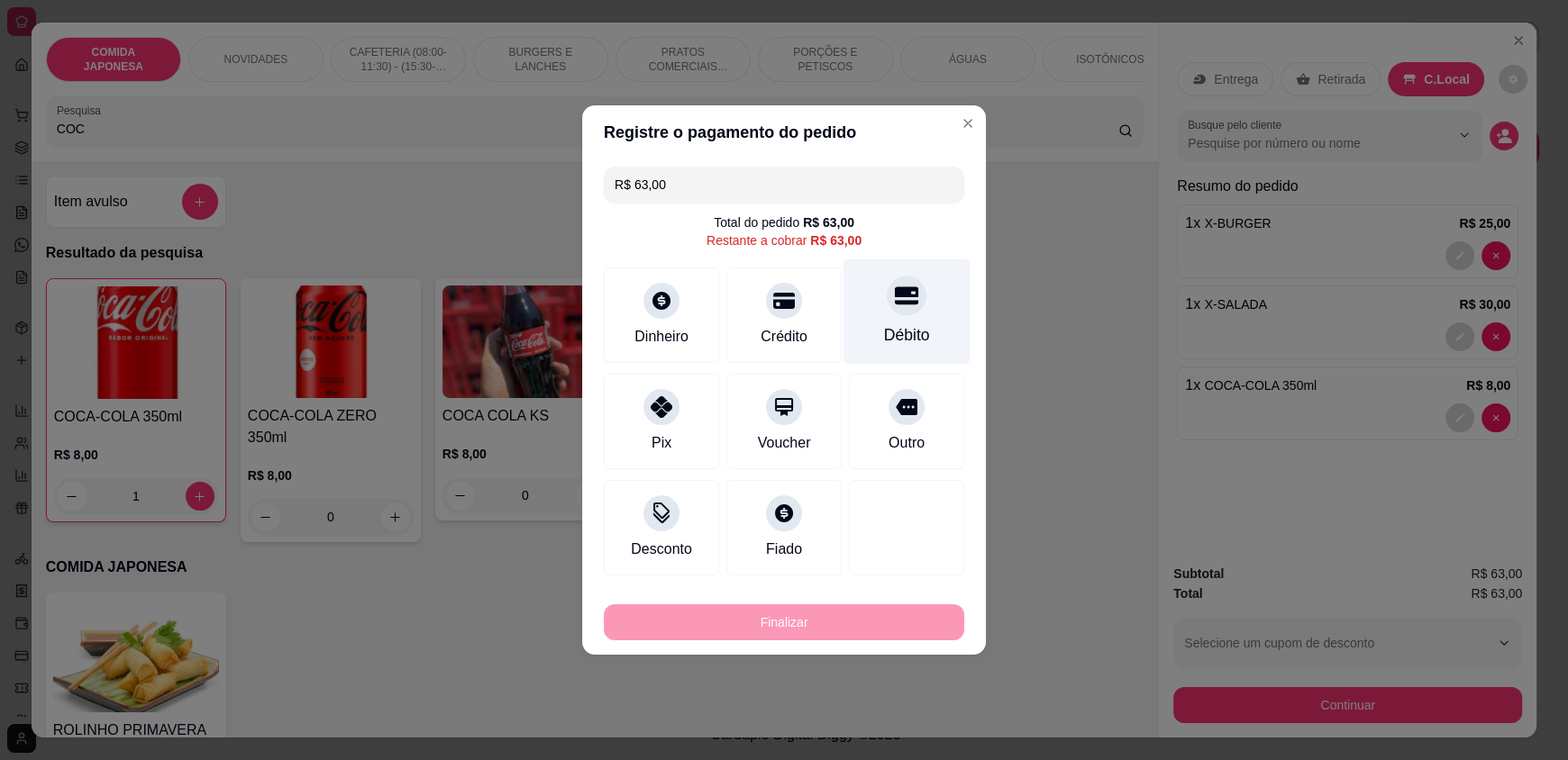
click at [884, 328] on div "Débito" at bounding box center [907, 335] width 46 height 23
type input "R$ 0,00"
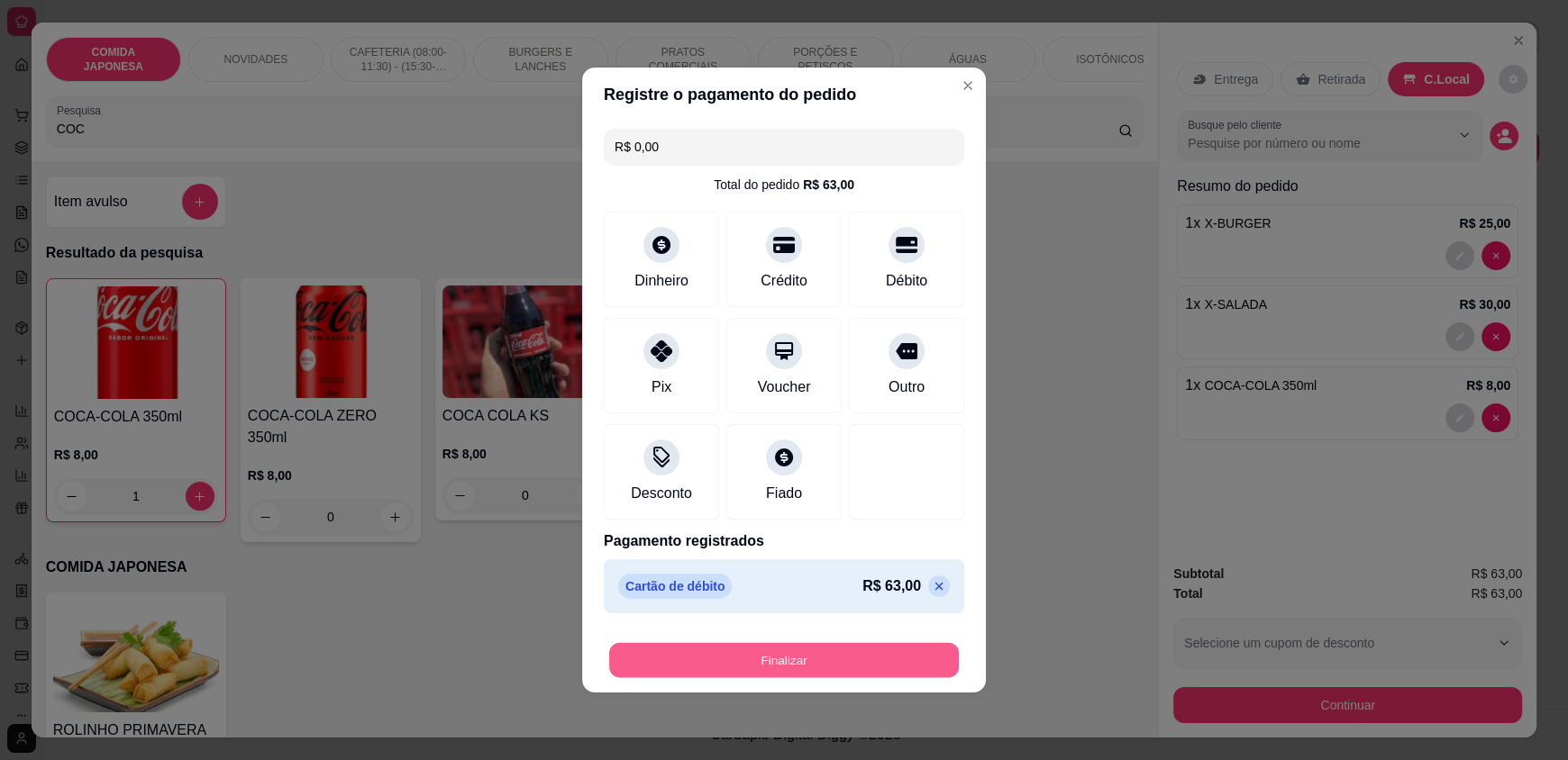
click at [806, 671] on button "Finalizar" at bounding box center [784, 661] width 350 height 35
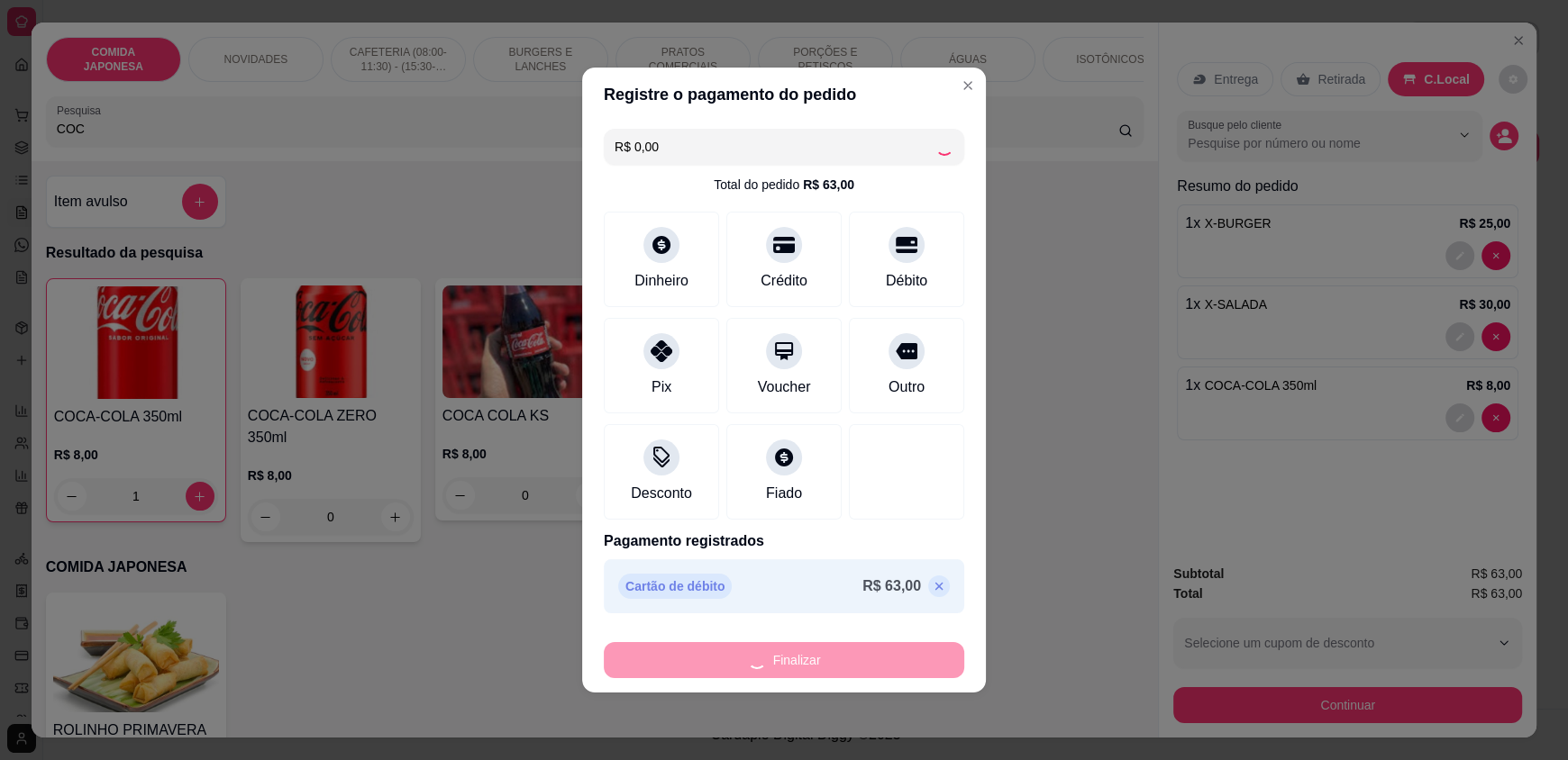
type input "0"
type input "-R$ 63,00"
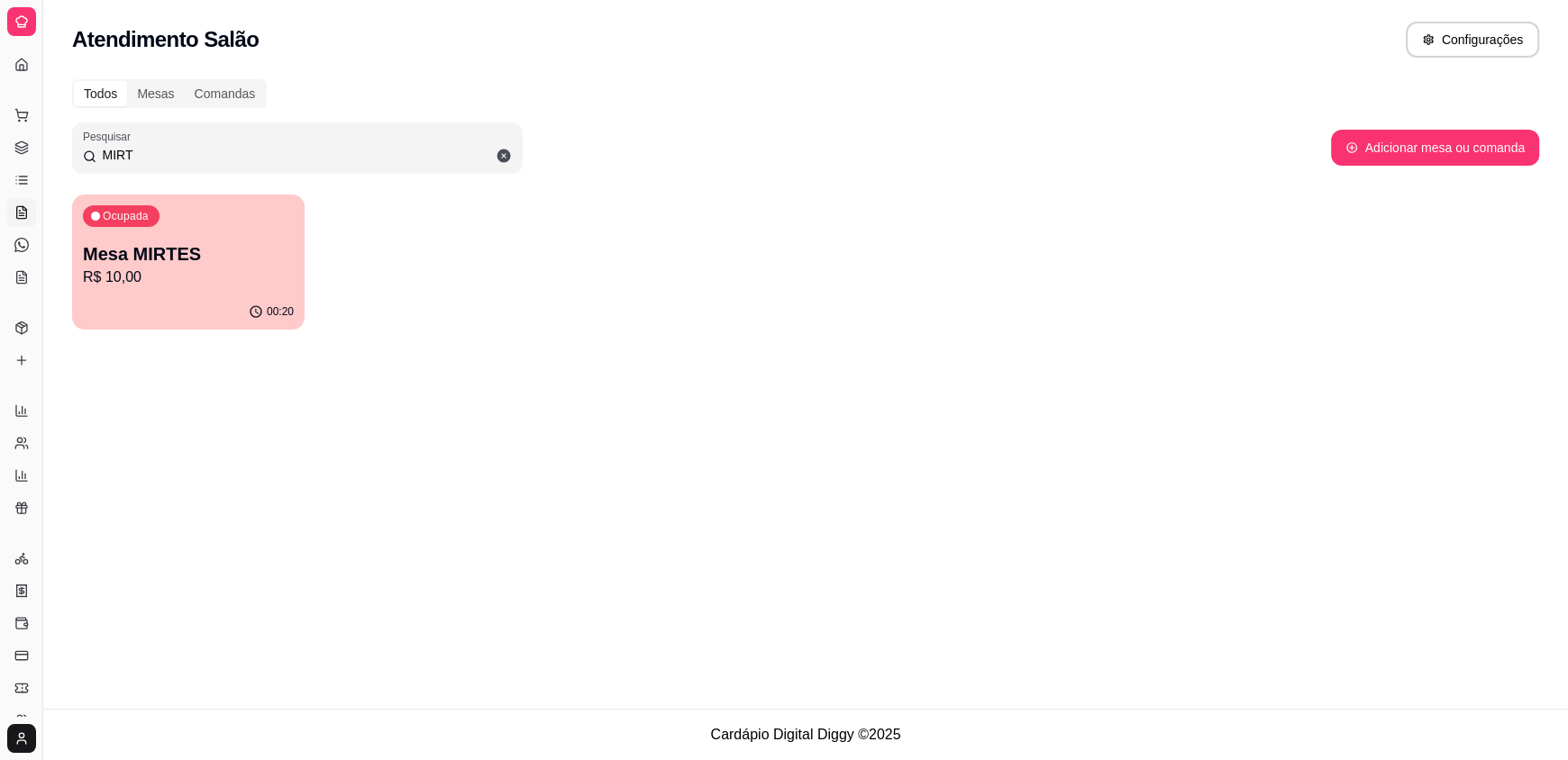
drag, startPoint x: 316, startPoint y: 155, endPoint x: 0, endPoint y: 180, distance: 317.0
click at [0, 181] on div "Diggy Sistema de Gestão C CPC FOOD BAR ... Loja aberta Plano Essencial + Mesas …" at bounding box center [784, 380] width 1568 height 760
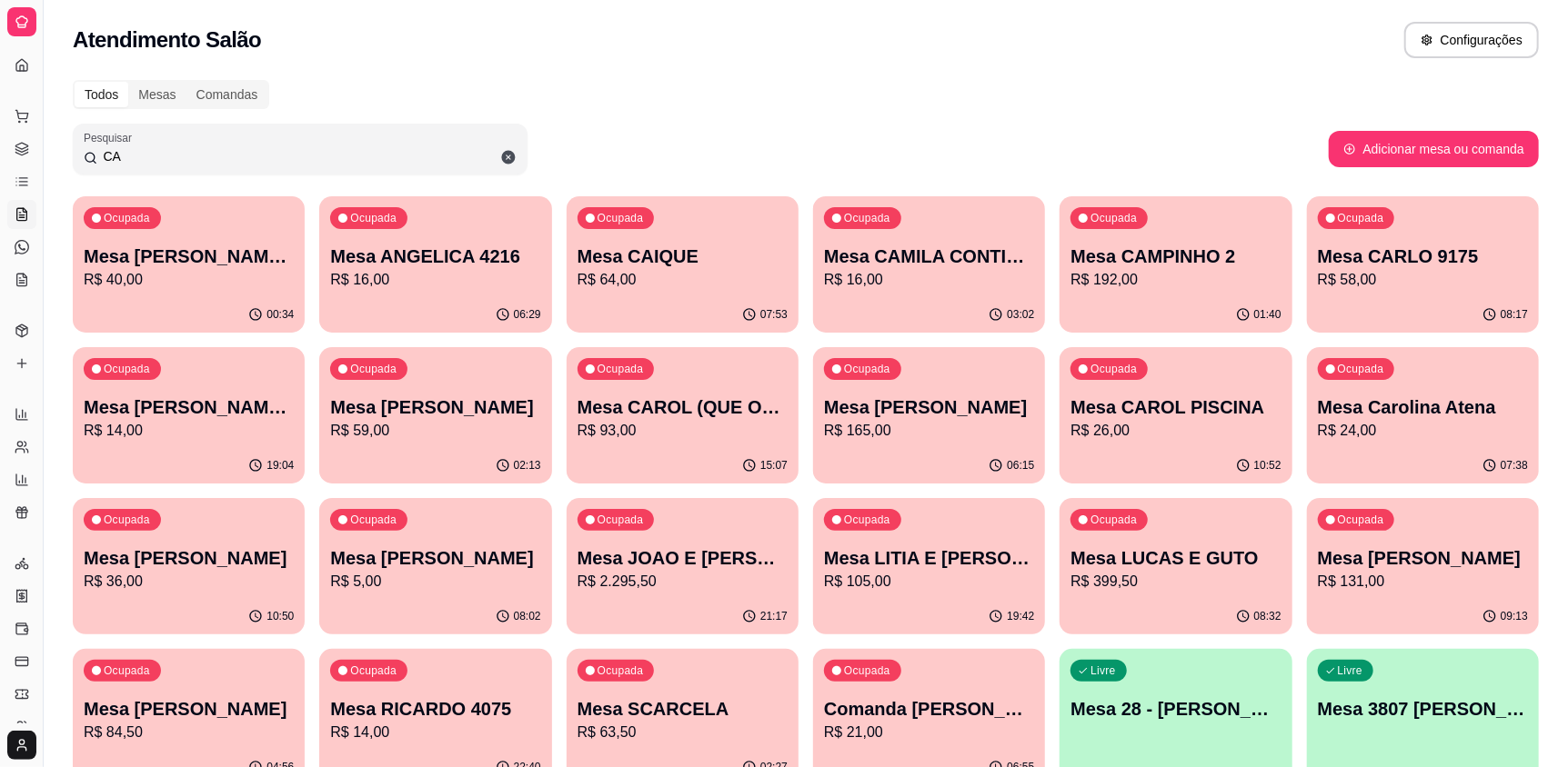
type input "C"
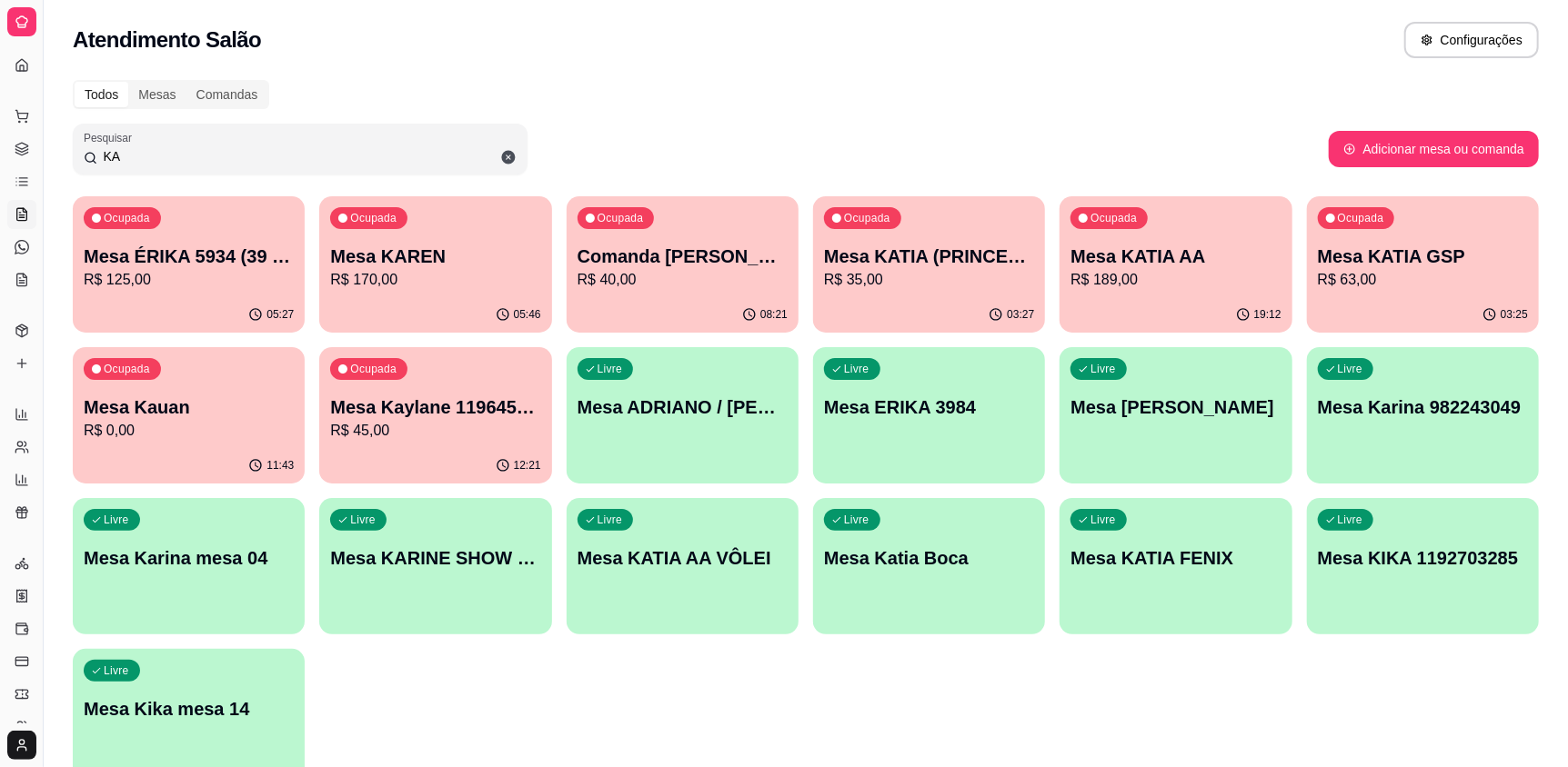
type input "KA"
click at [406, 262] on p "Mesa KAREN" at bounding box center [435, 256] width 210 height 25
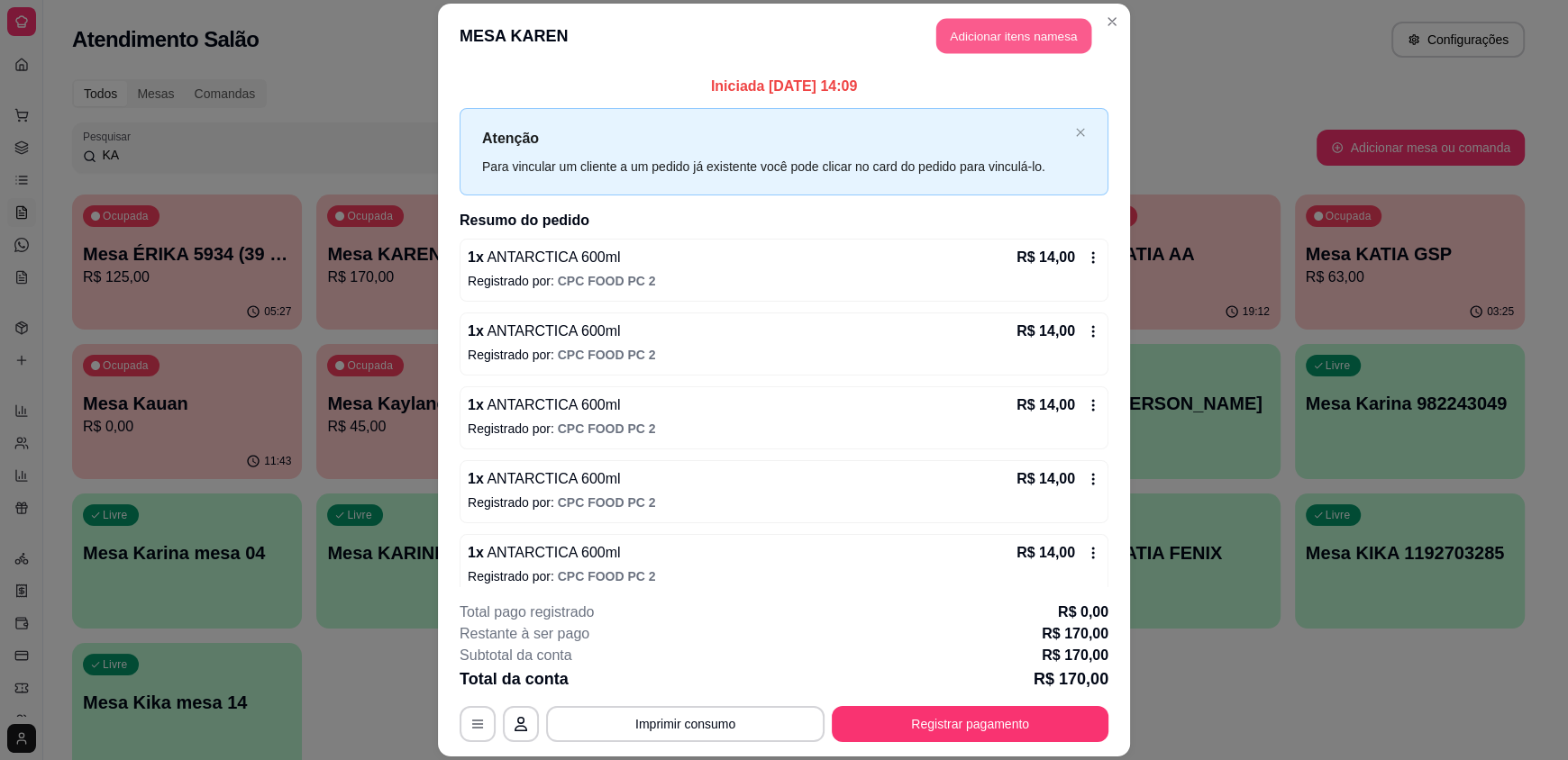
click at [992, 35] on button "Adicionar itens na mesa" at bounding box center [1014, 36] width 155 height 35
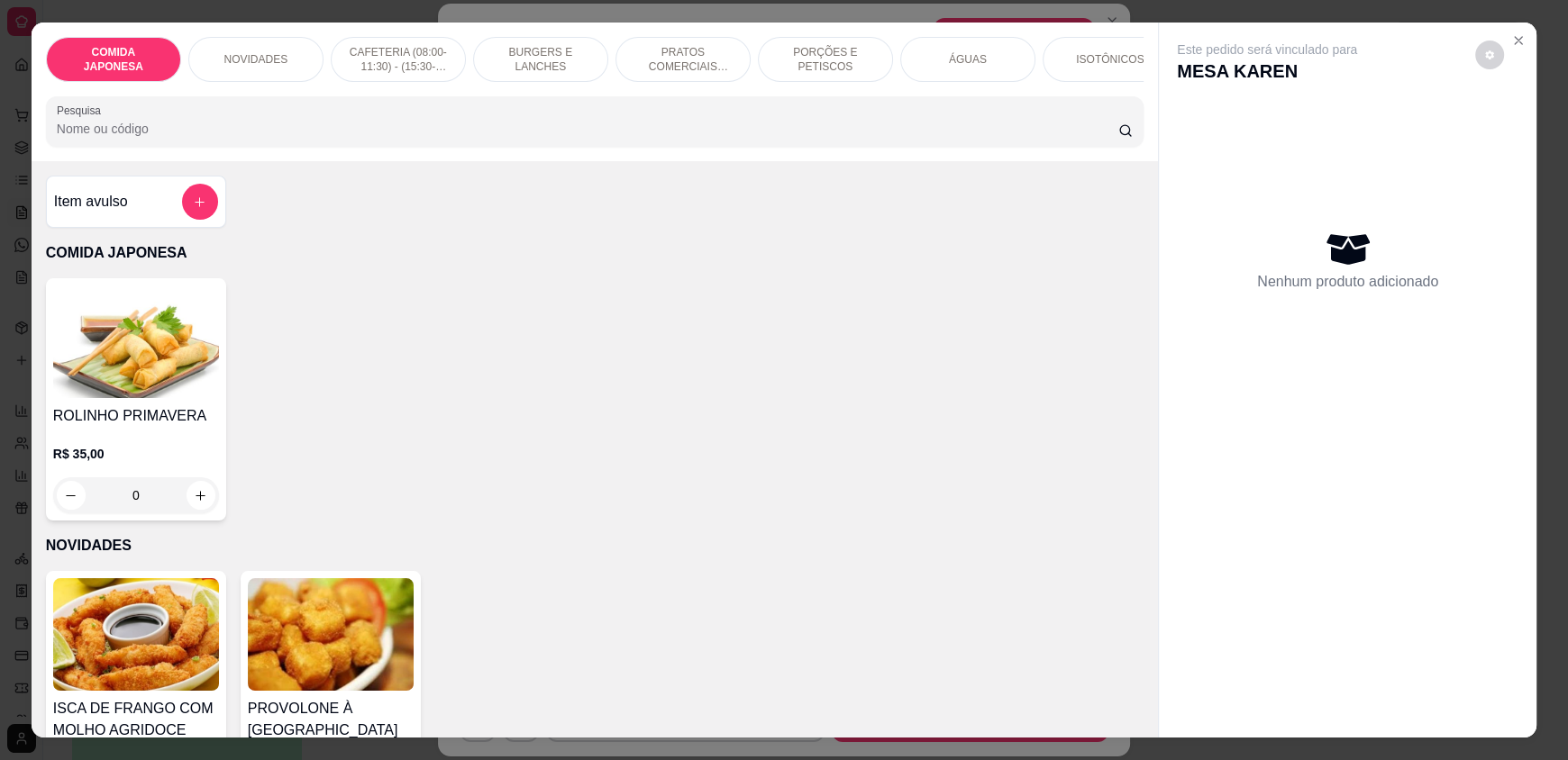
click at [639, 136] on input "Pesquisa" at bounding box center [588, 128] width 1063 height 18
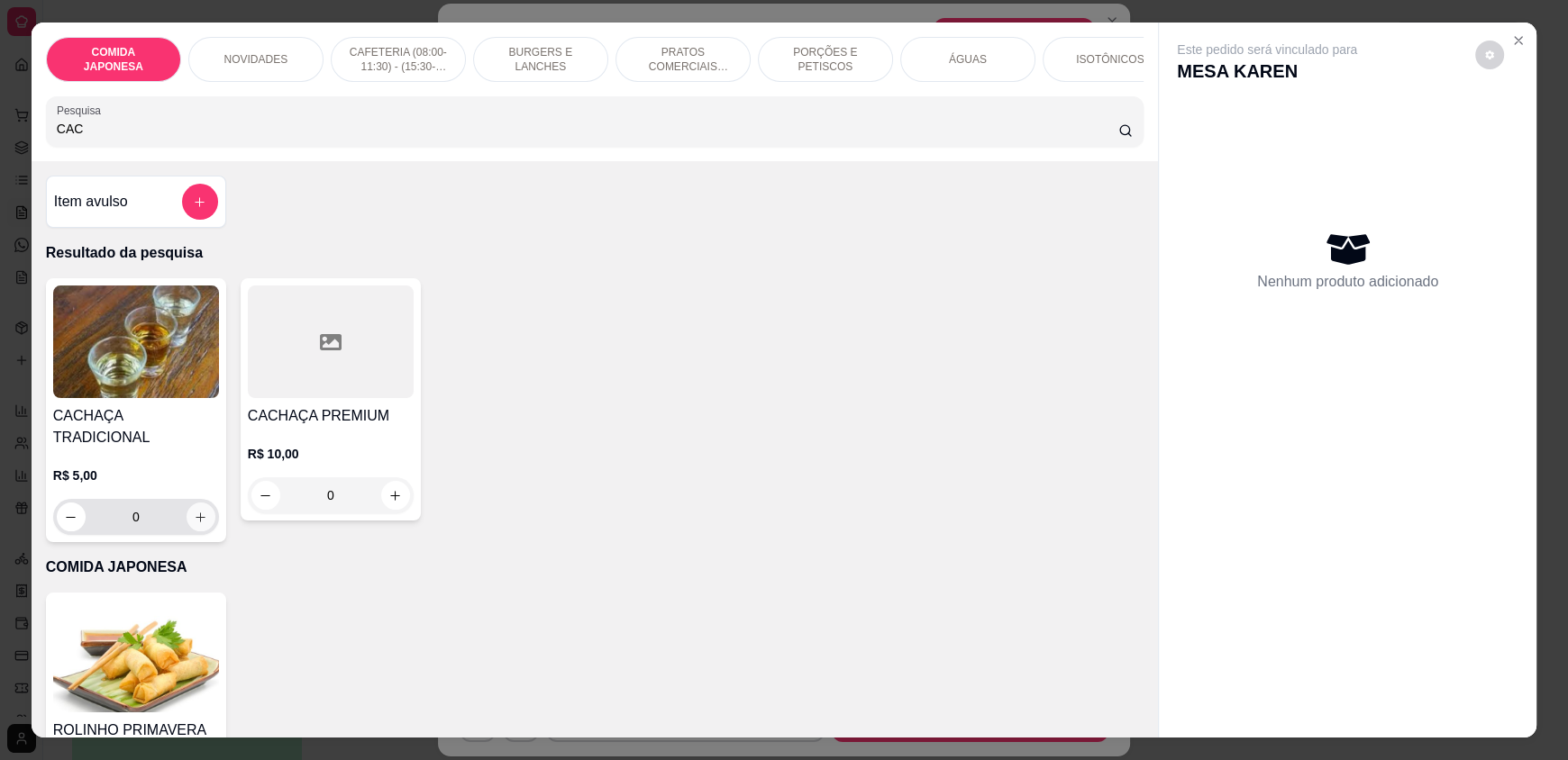
type input "CAC"
click at [197, 512] on icon "increase-product-quantity" at bounding box center [201, 517] width 10 height 10
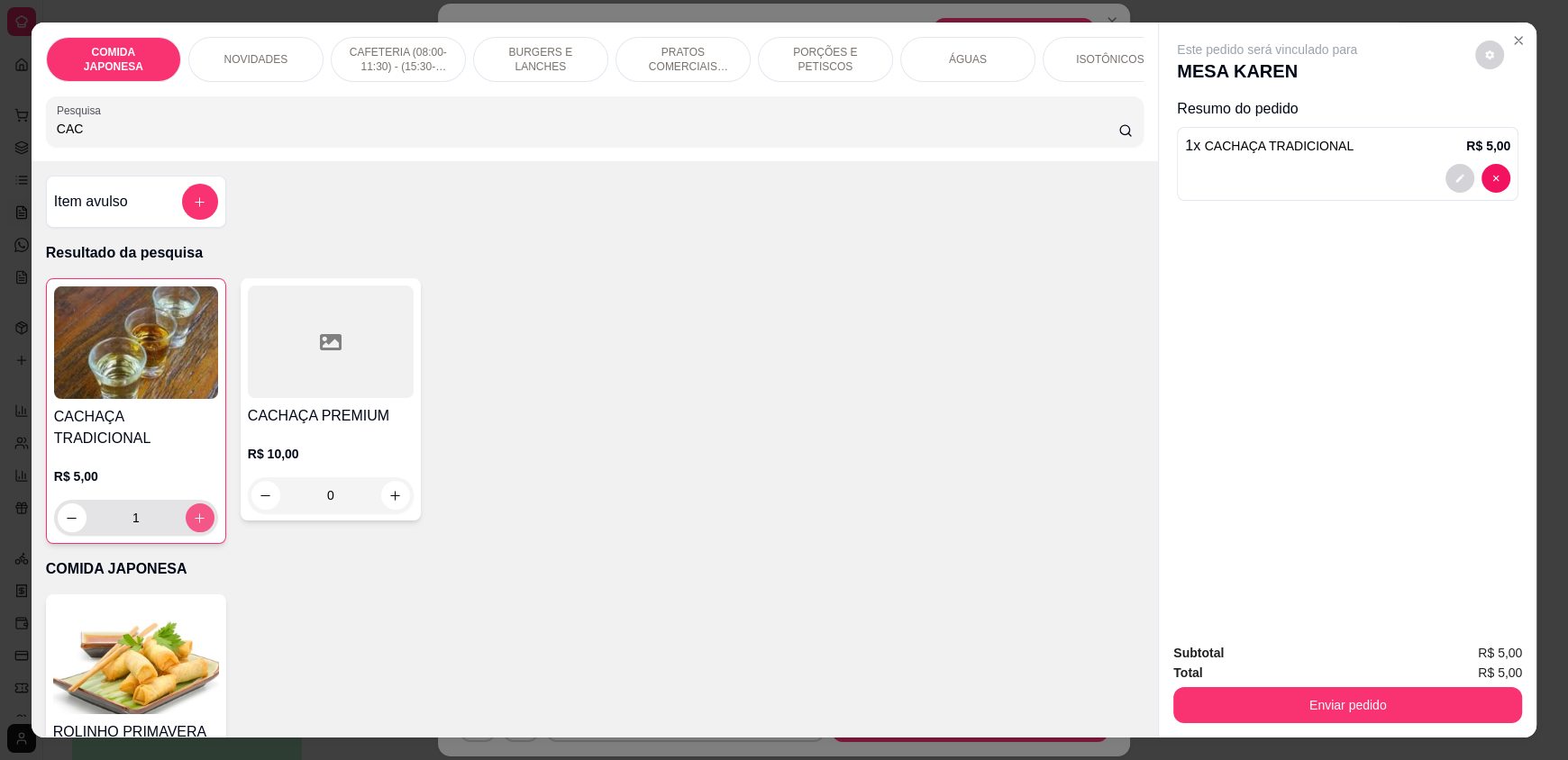
type input "1"
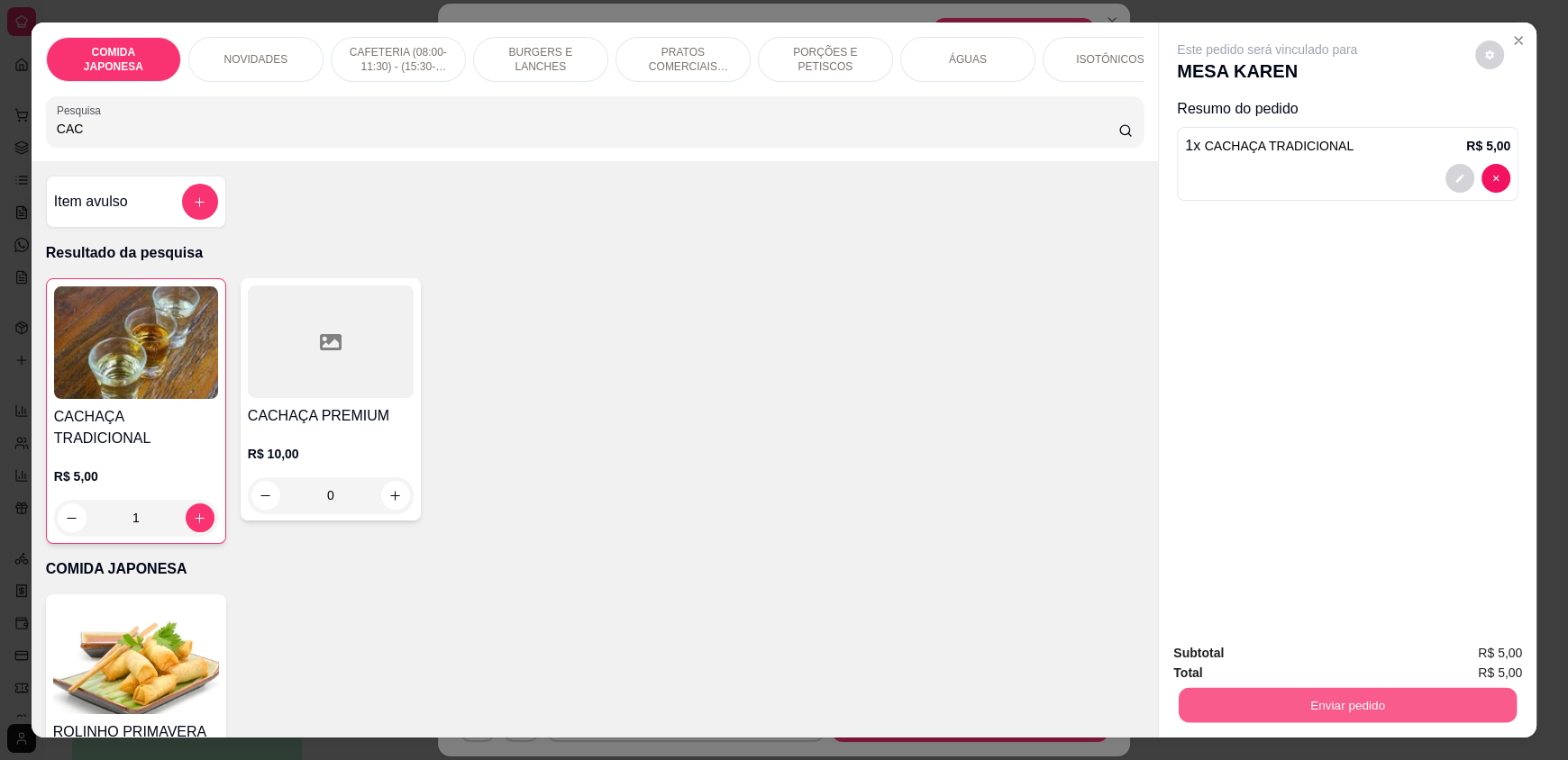
click at [1285, 706] on button "Enviar pedido" at bounding box center [1348, 705] width 338 height 35
click at [1280, 661] on button "Não registrar e enviar pedido" at bounding box center [1288, 661] width 188 height 34
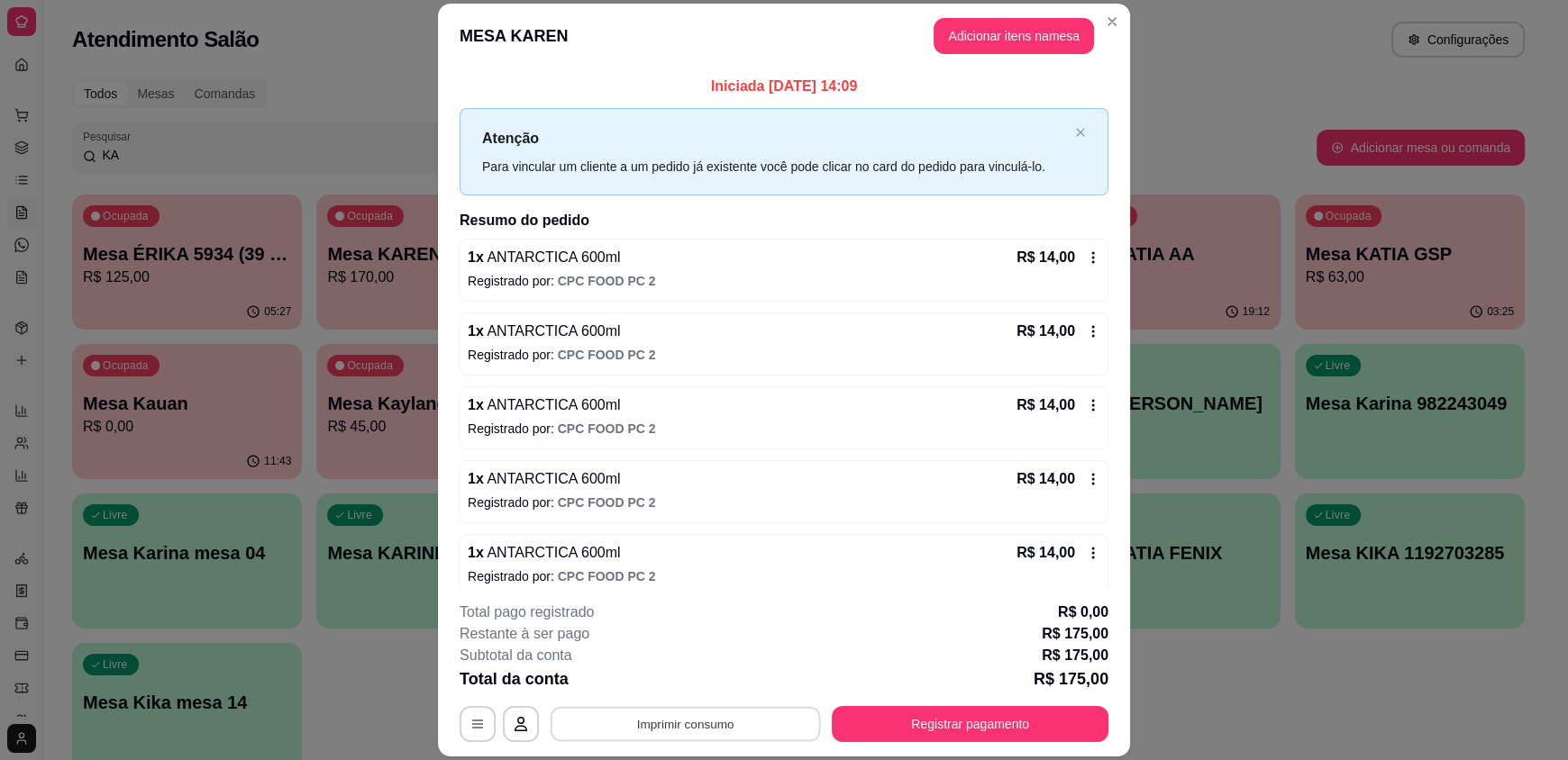
click at [717, 726] on button "Imprimir consumo" at bounding box center [685, 724] width 270 height 35
click at [698, 674] on button "IMPRESSORA" at bounding box center [684, 682] width 131 height 29
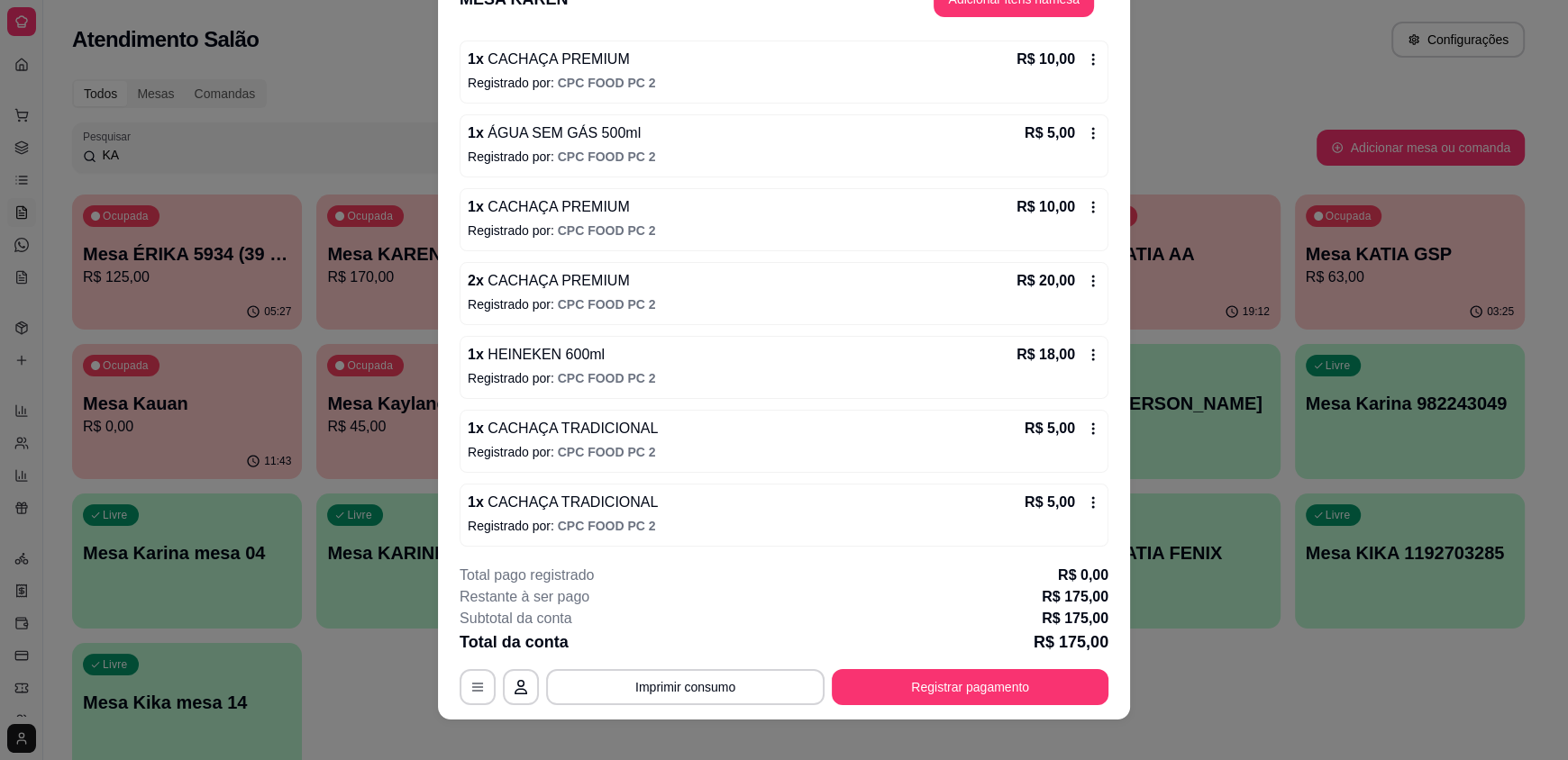
scroll to position [53, 0]
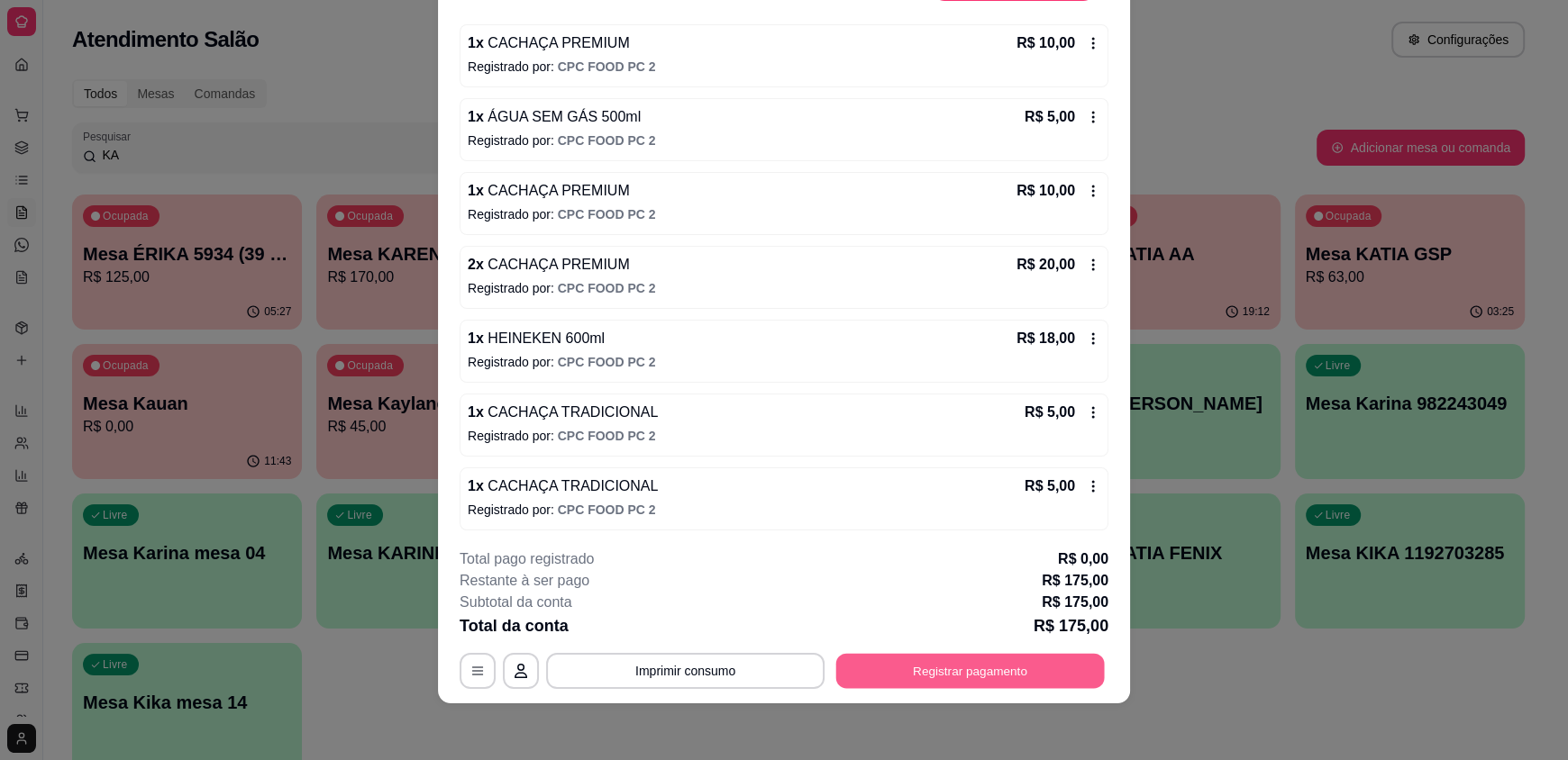
click at [927, 681] on button "Registrar pagamento" at bounding box center [970, 671] width 268 height 35
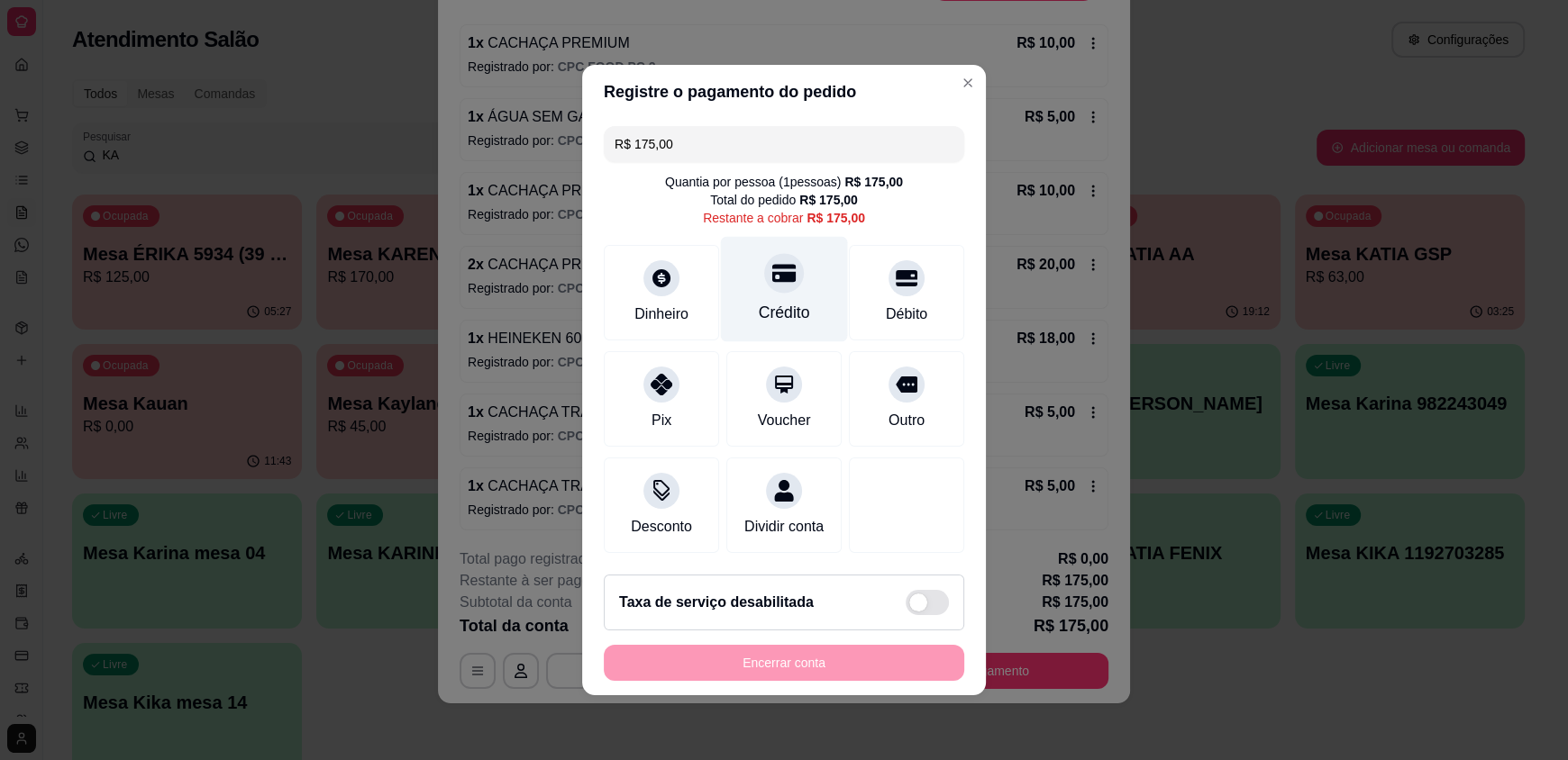
click at [809, 273] on div "Crédito" at bounding box center [784, 290] width 127 height 106
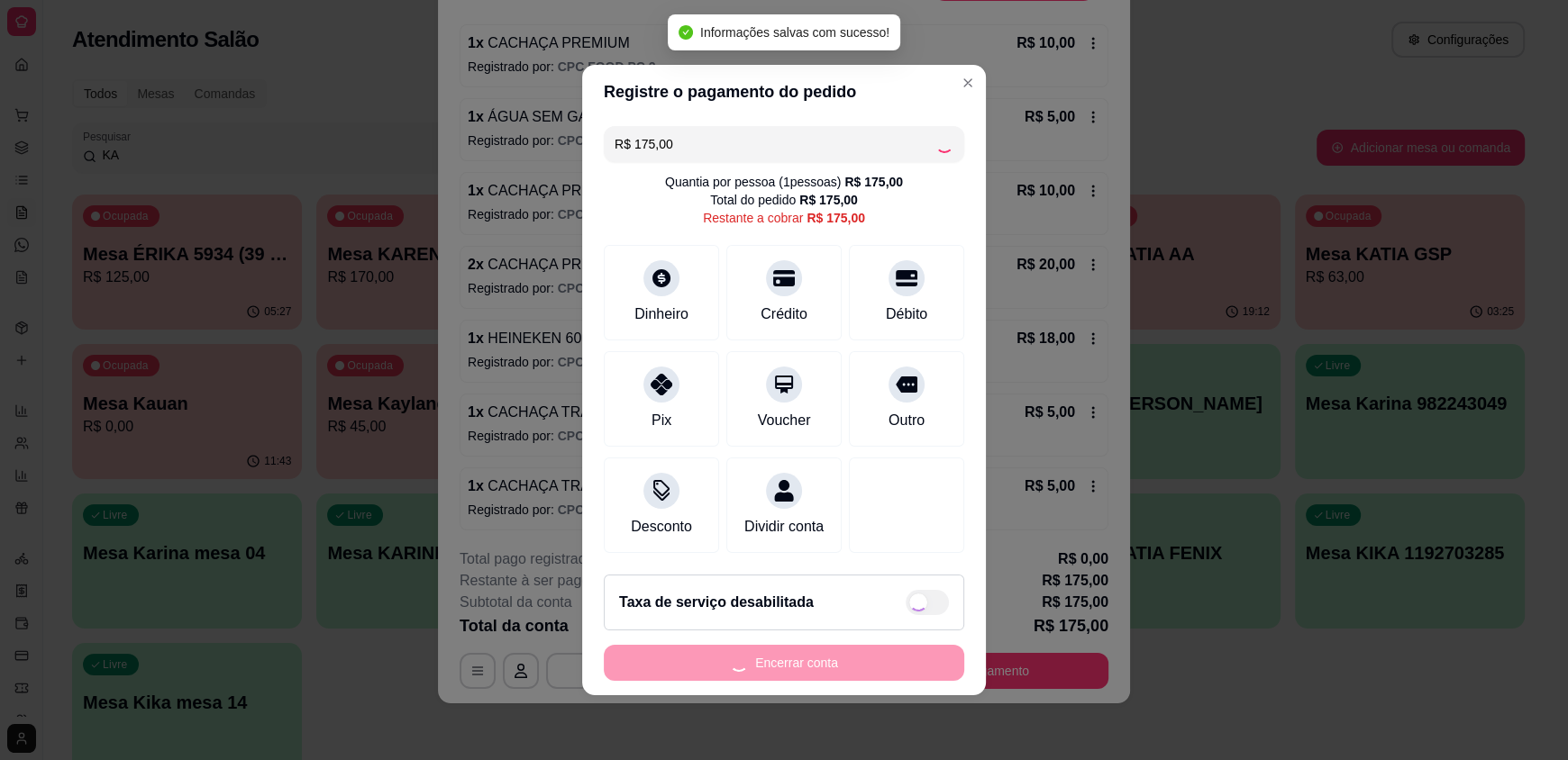
type input "R$ 0,00"
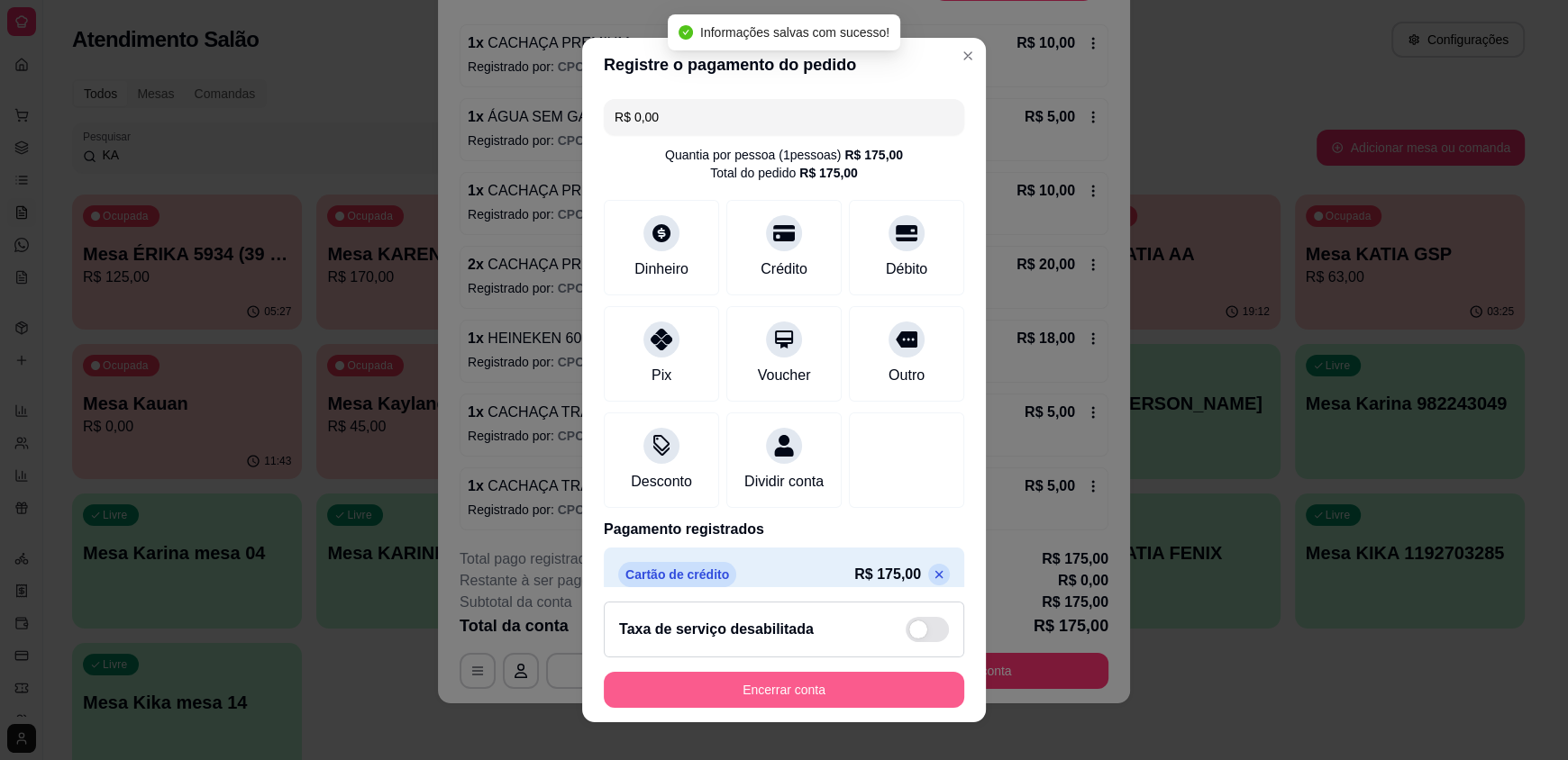
click at [756, 680] on button "Encerrar conta" at bounding box center [784, 689] width 360 height 36
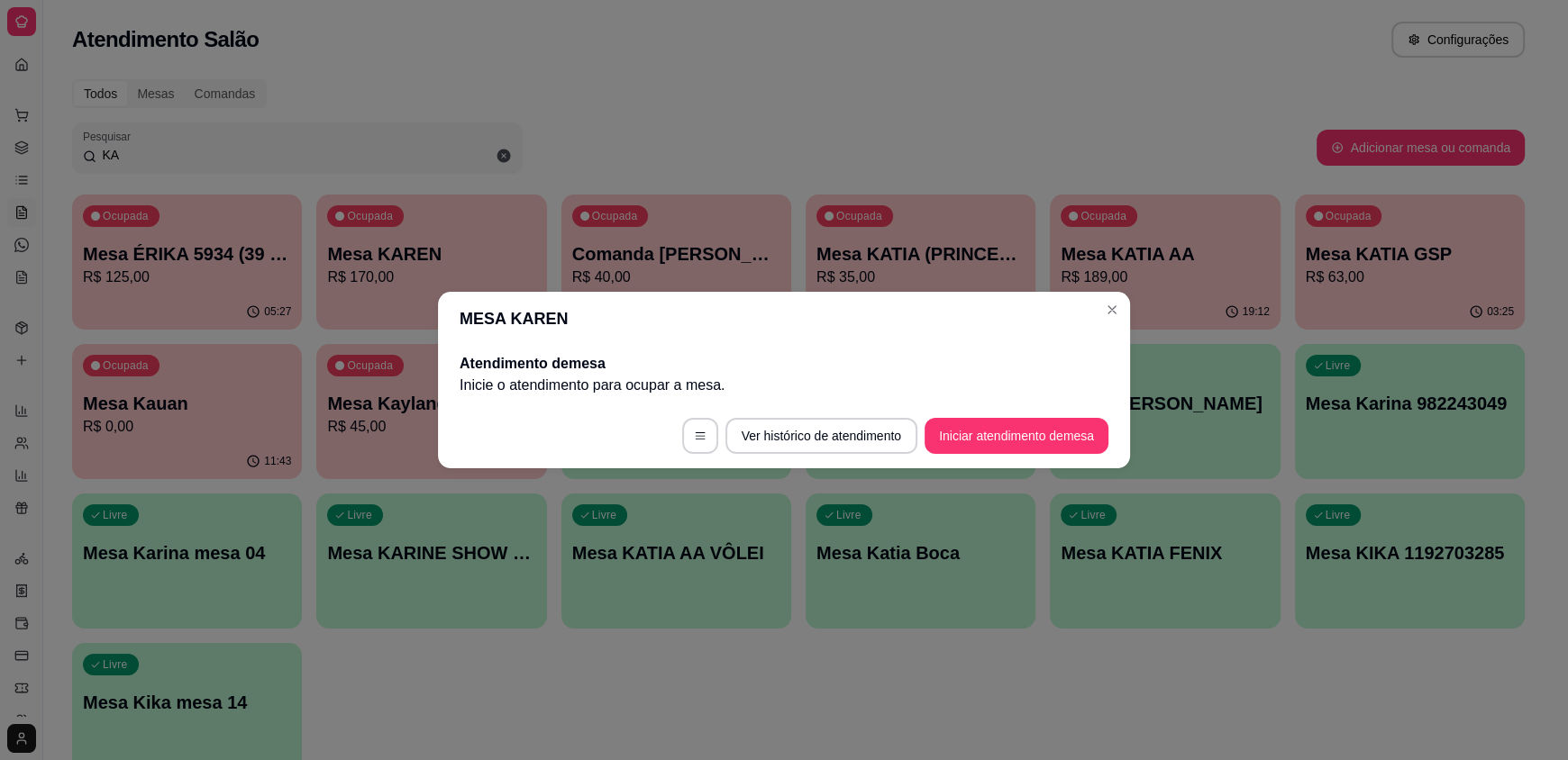
scroll to position [0, 0]
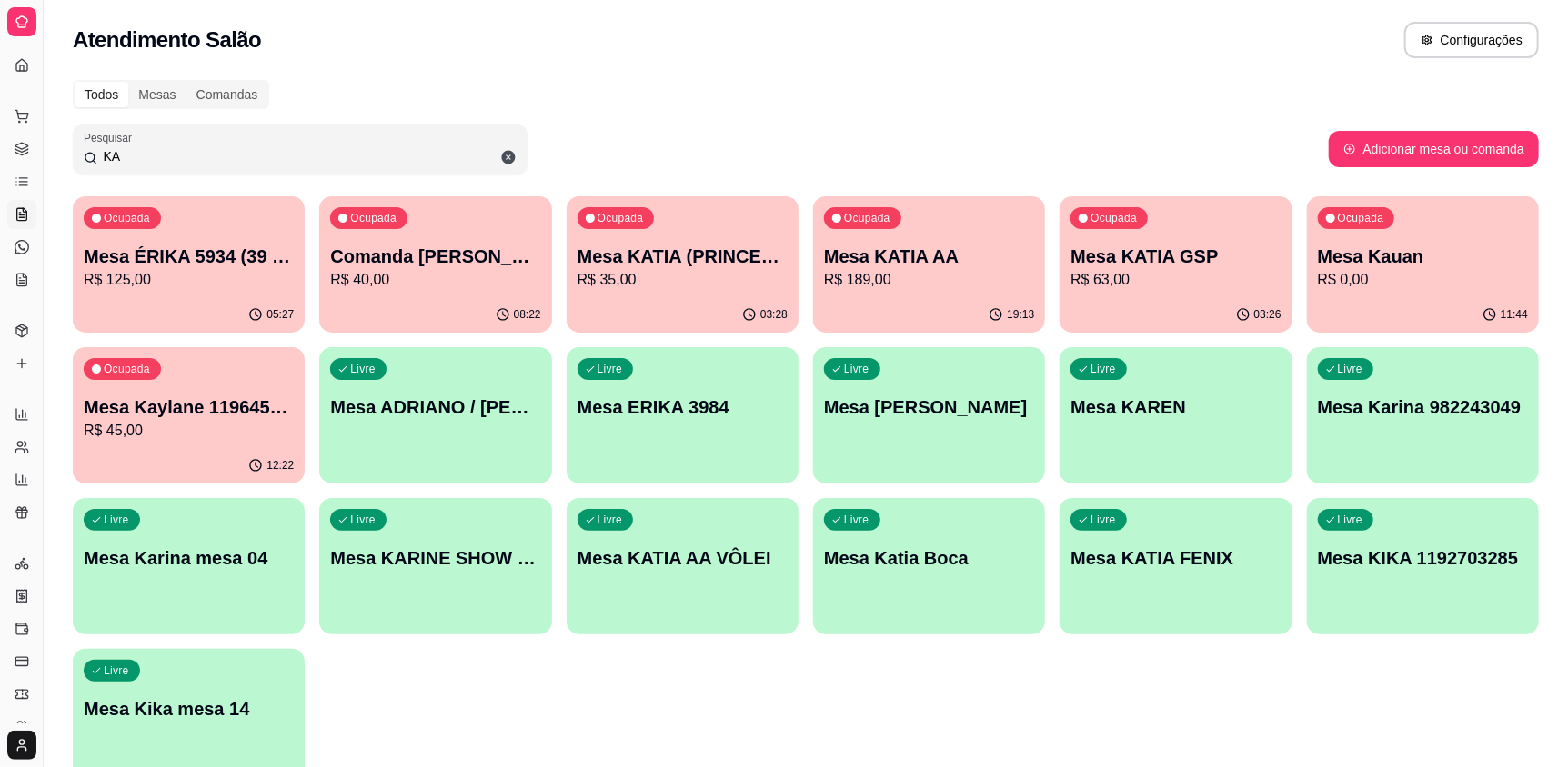
drag, startPoint x: 130, startPoint y: 157, endPoint x: 63, endPoint y: 157, distance: 67.0
click at [63, 157] on div "Todos Mesas Comandas Pesquisar KA Adicionar mesa ou comanda Ocupada Mesa ÉRIKA …" at bounding box center [806, 438] width 1524 height 738
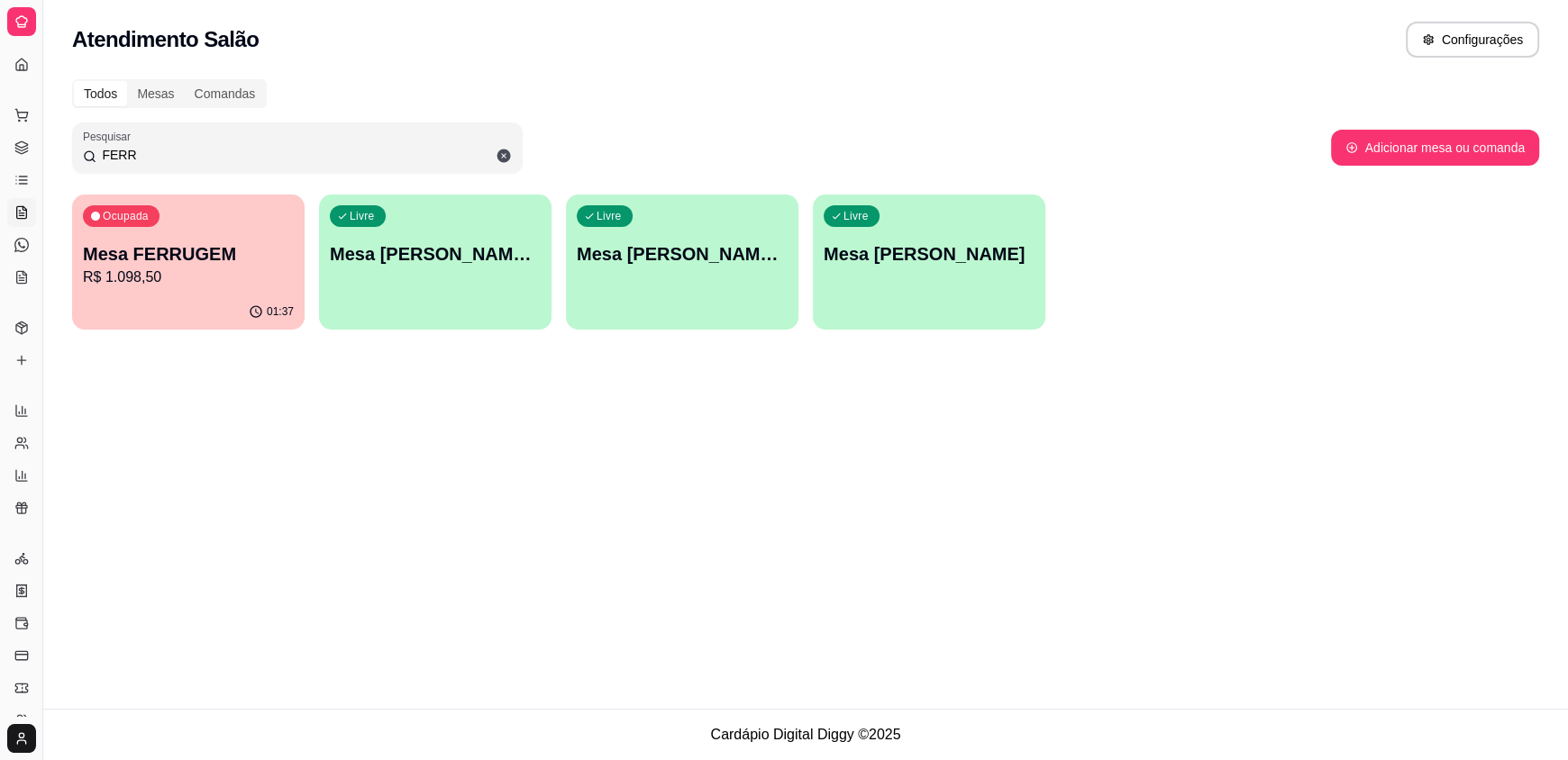
type input "FERR"
click at [253, 259] on p "Mesa FERRUGEM" at bounding box center [188, 253] width 211 height 25
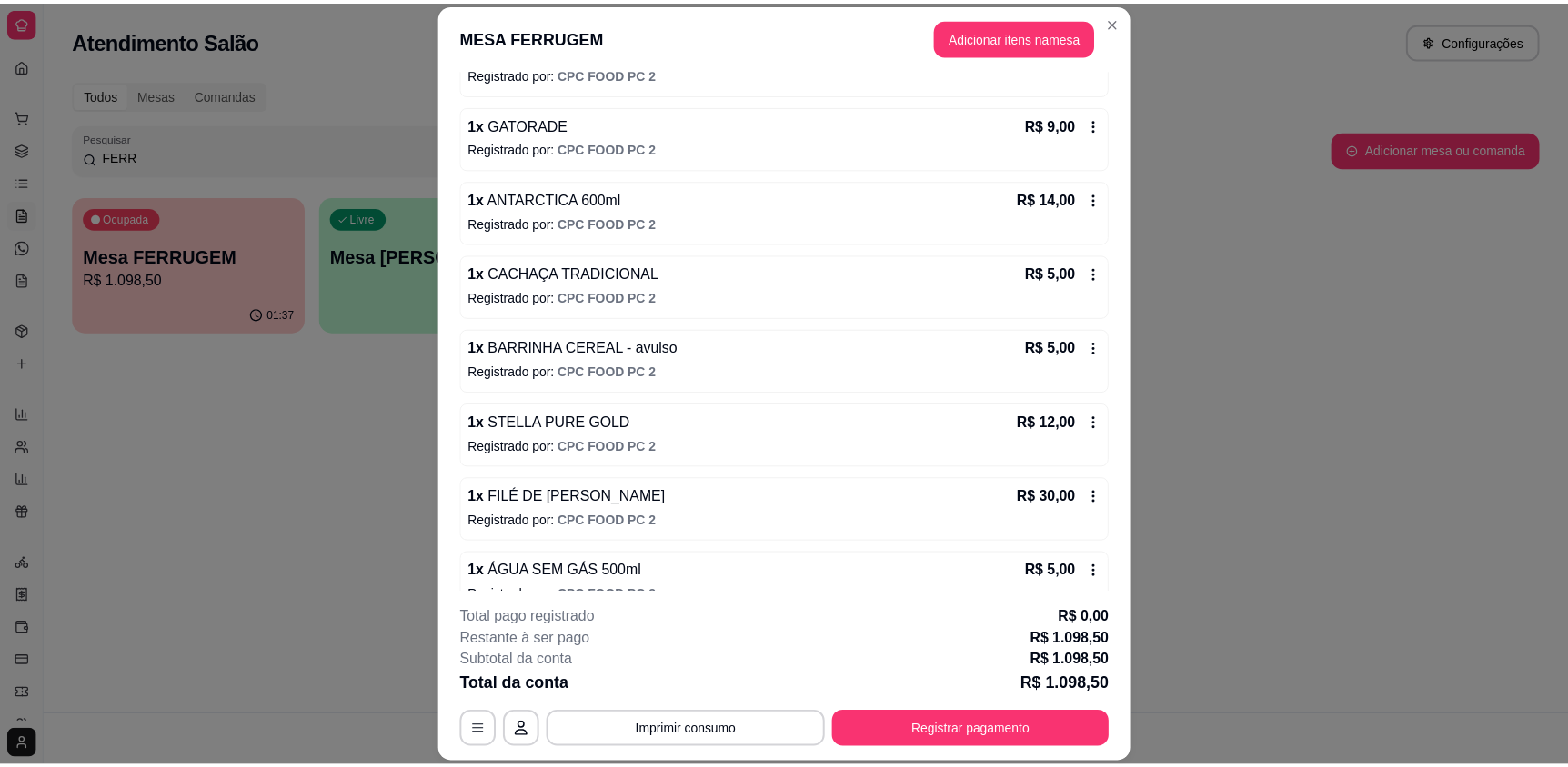
scroll to position [4829, 0]
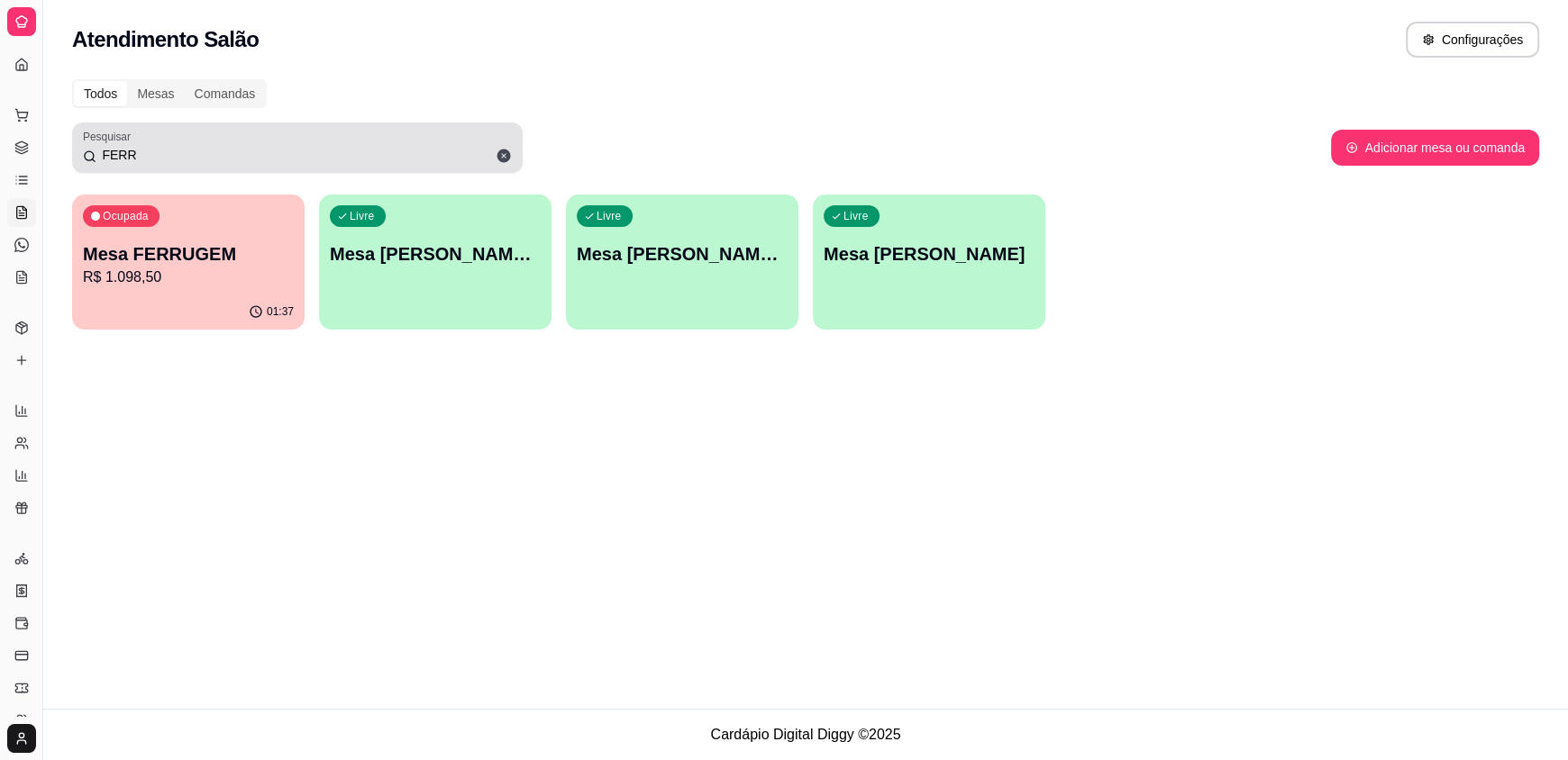
click at [501, 154] on icon at bounding box center [503, 155] width 16 height 16
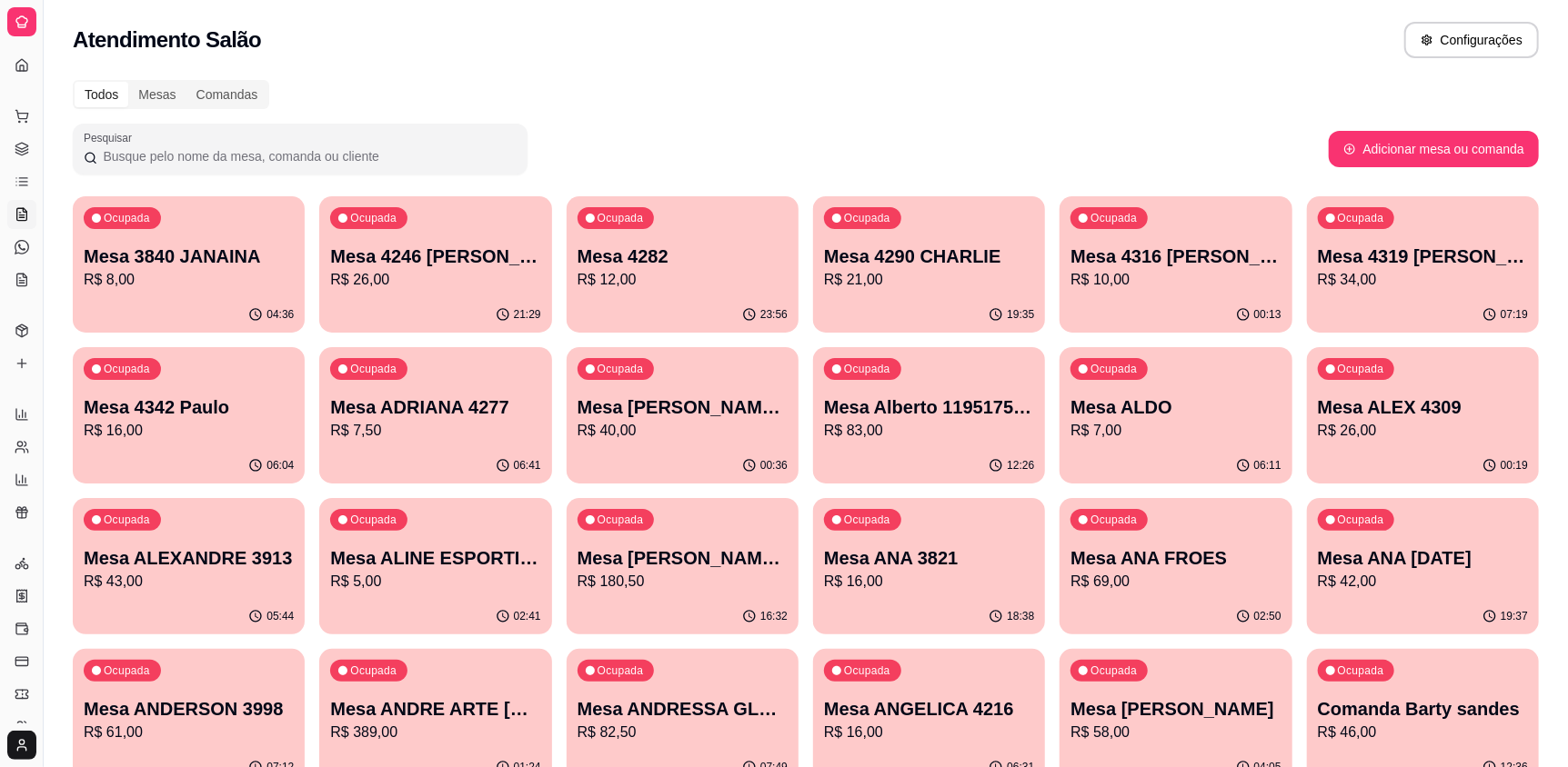
click at [166, 158] on input "Pesquisar" at bounding box center [307, 155] width 420 height 18
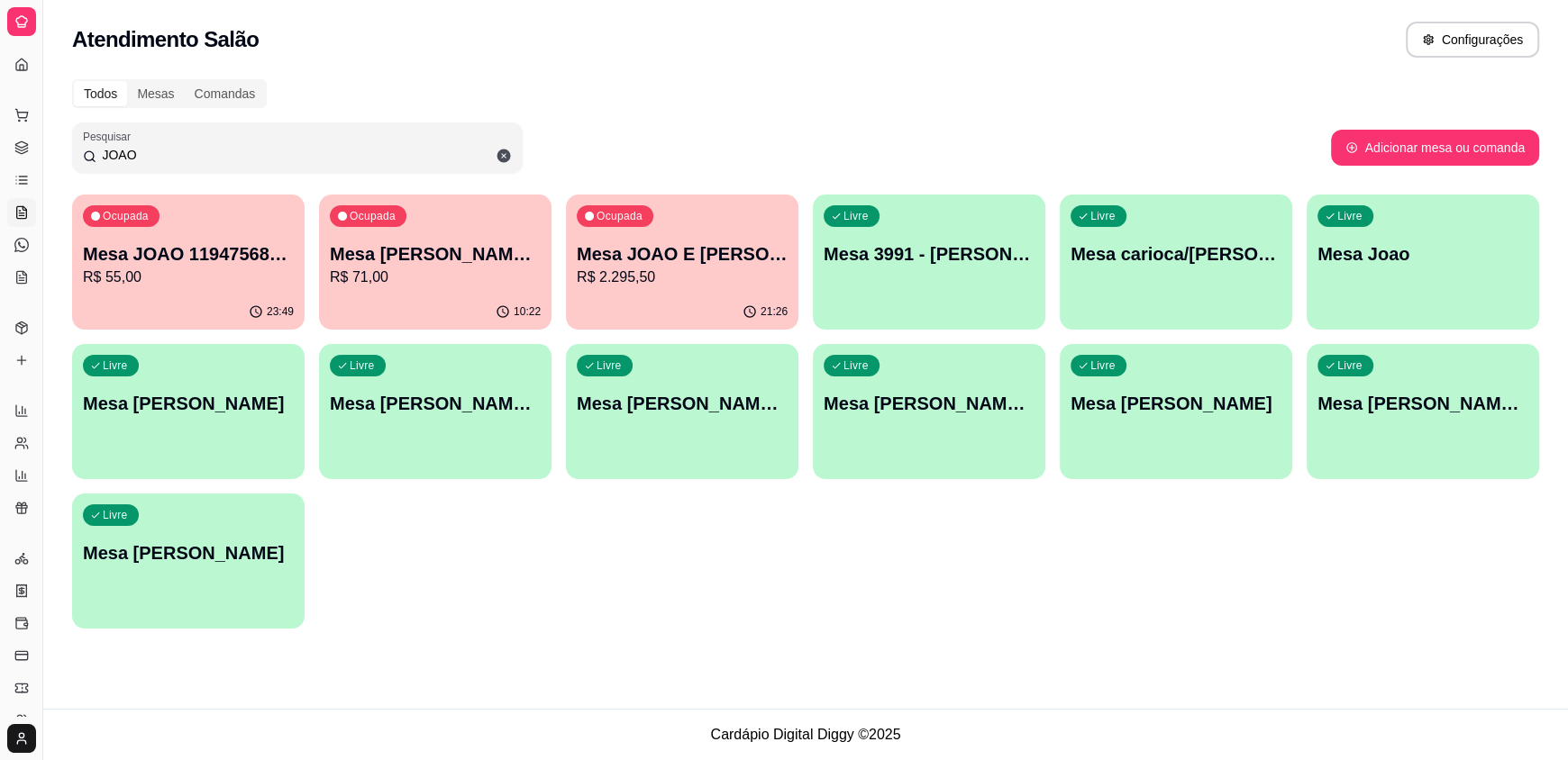
type input "JOAO"
click at [647, 288] on div "Ocupada Mesa JOAO E PEDRO FABRICANTI R$ 2.295,50" at bounding box center [682, 245] width 232 height 100
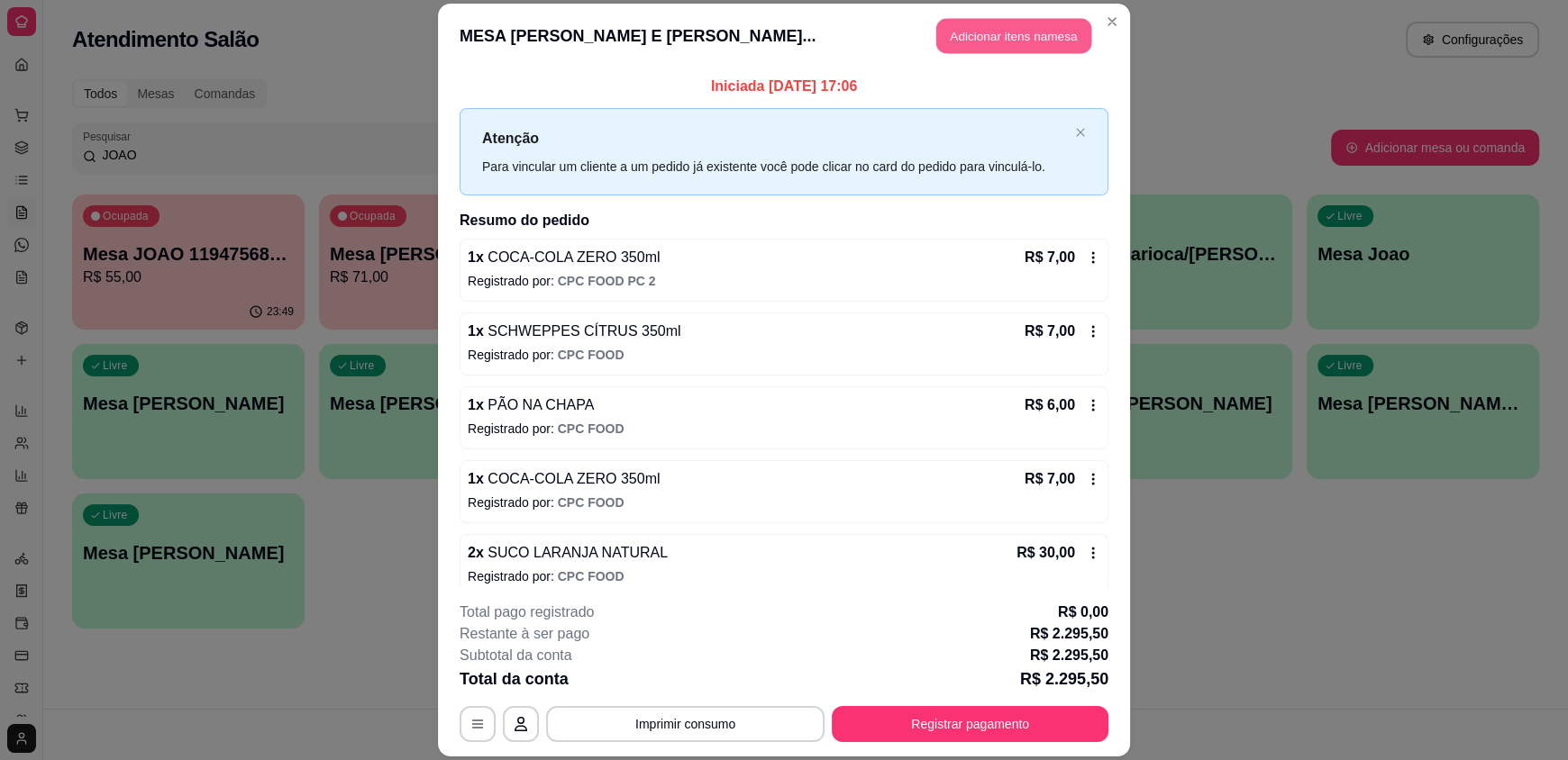
click at [985, 32] on button "Adicionar itens na mesa" at bounding box center [1014, 36] width 155 height 35
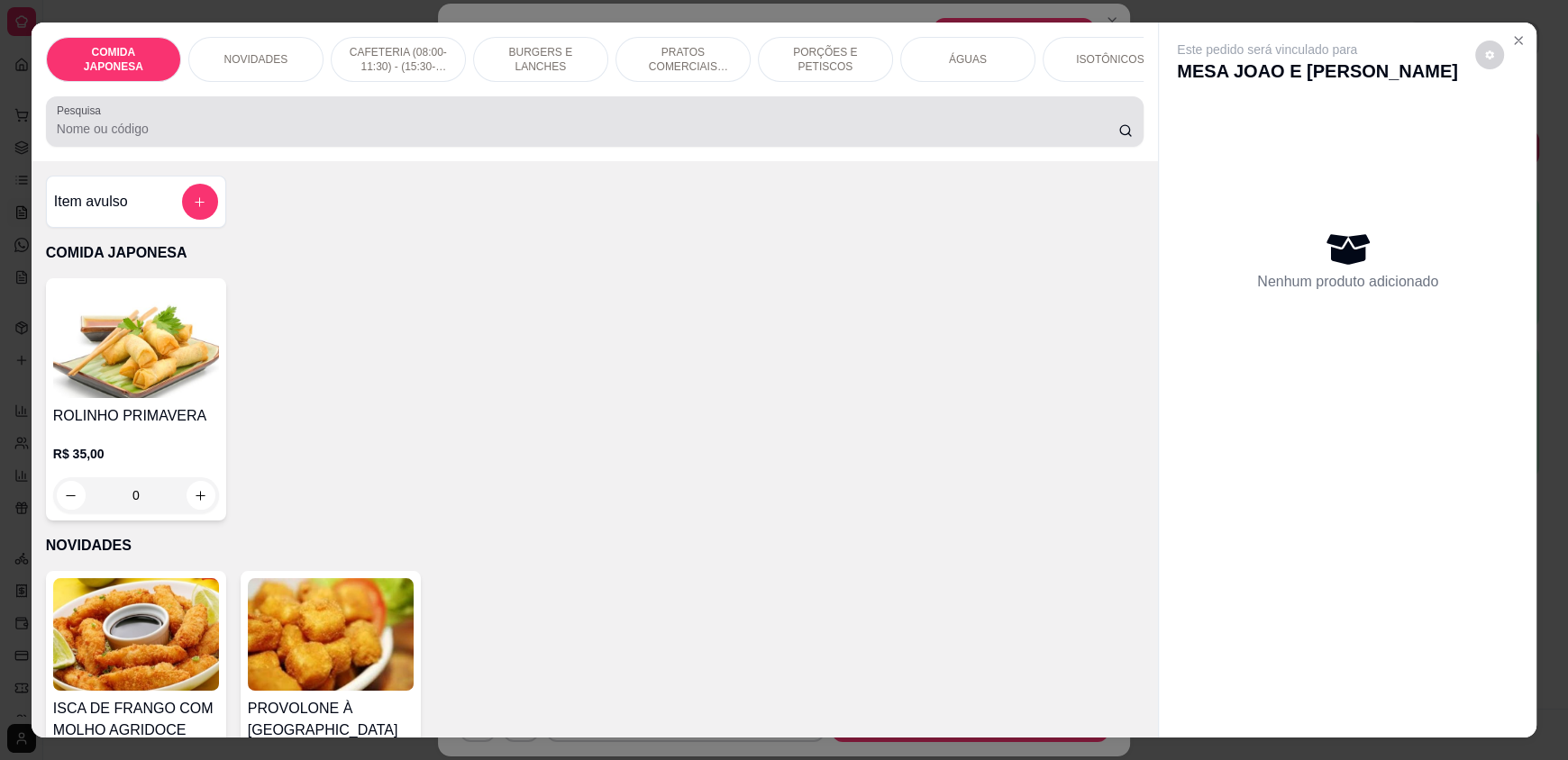
click at [667, 138] on input "Pesquisa" at bounding box center [588, 128] width 1063 height 18
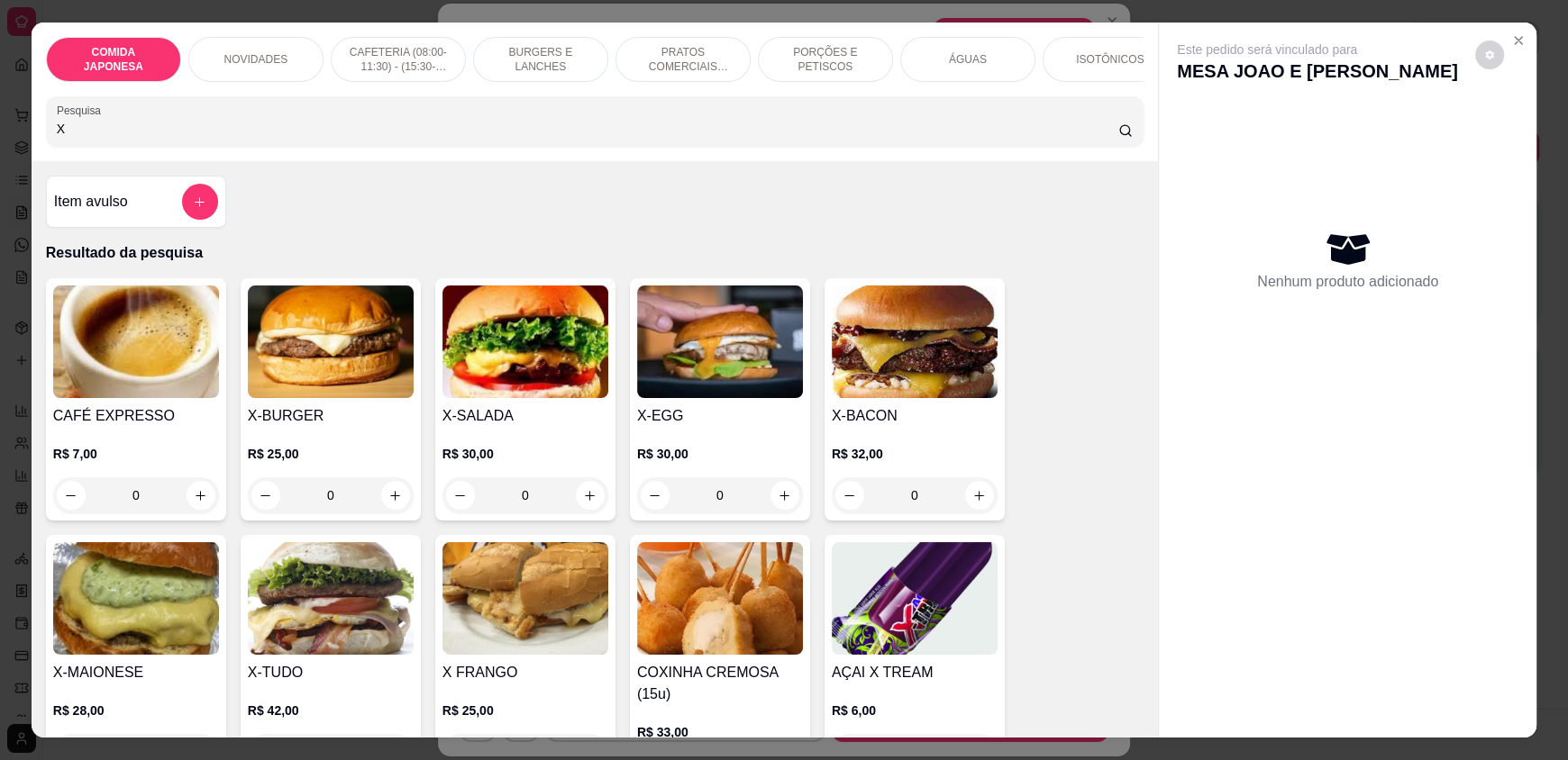
type input "X"
click at [578, 509] on div "0" at bounding box center [525, 496] width 166 height 36
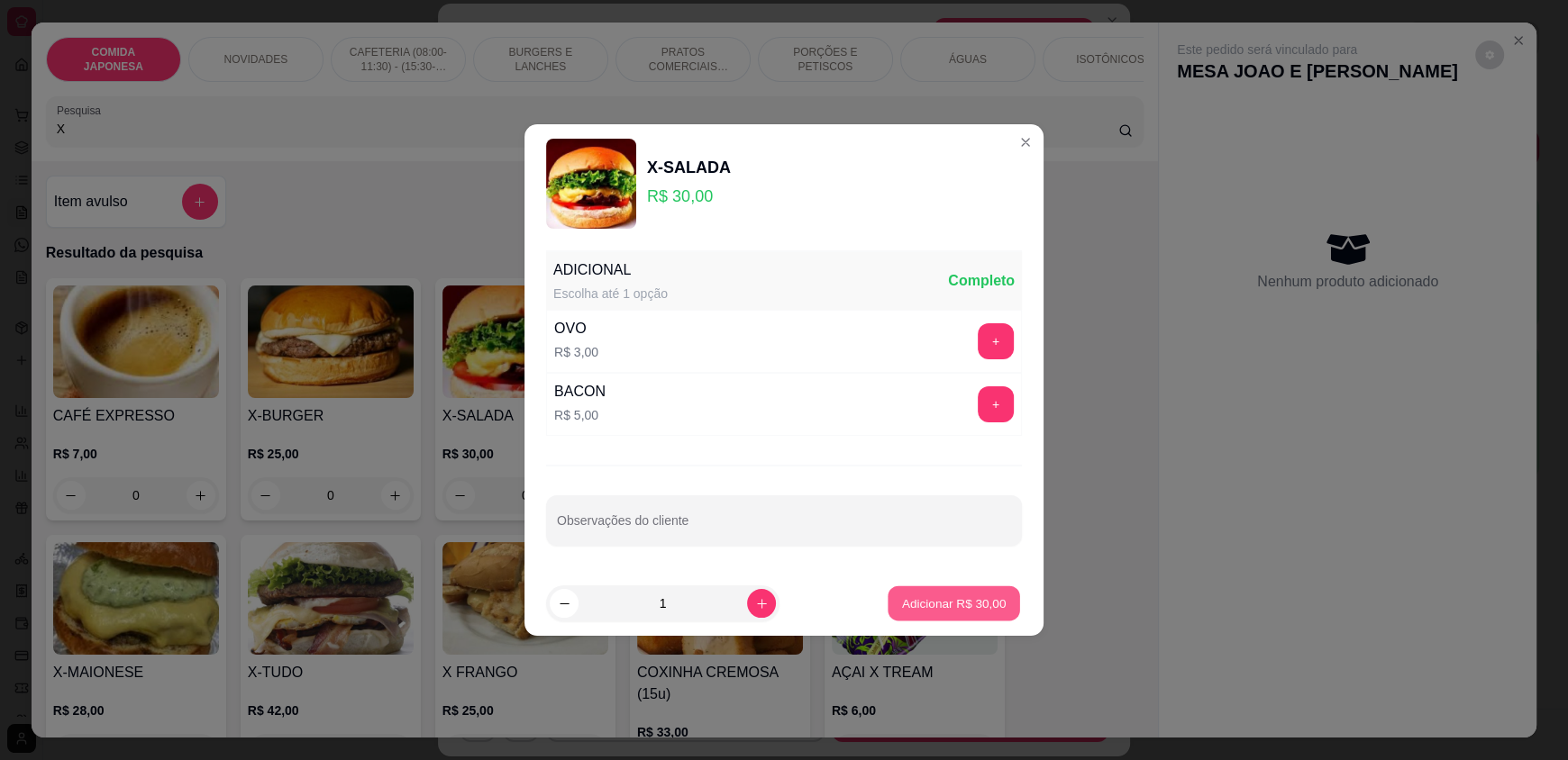
click at [940, 615] on button "Adicionar R$ 30,00" at bounding box center [953, 604] width 133 height 35
type input "1"
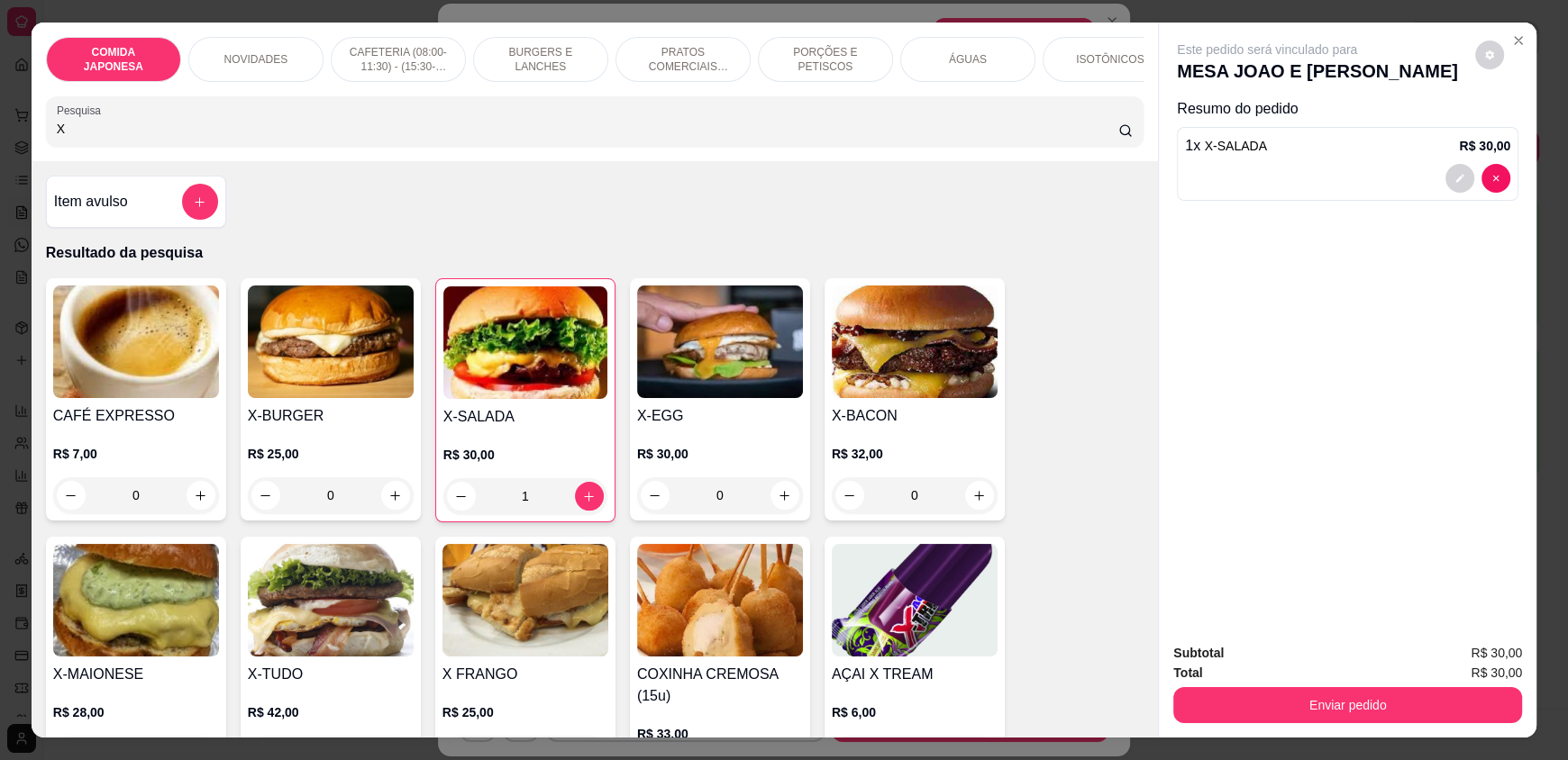
drag, startPoint x: 295, startPoint y: 139, endPoint x: 0, endPoint y: 145, distance: 295.1
click at [0, 145] on div "COMIDA JAPONESA NOVIDADES CAFETERIA (08:00-11:30) - (15:30-18:00) BURGERS E LAN…" at bounding box center [784, 380] width 1568 height 760
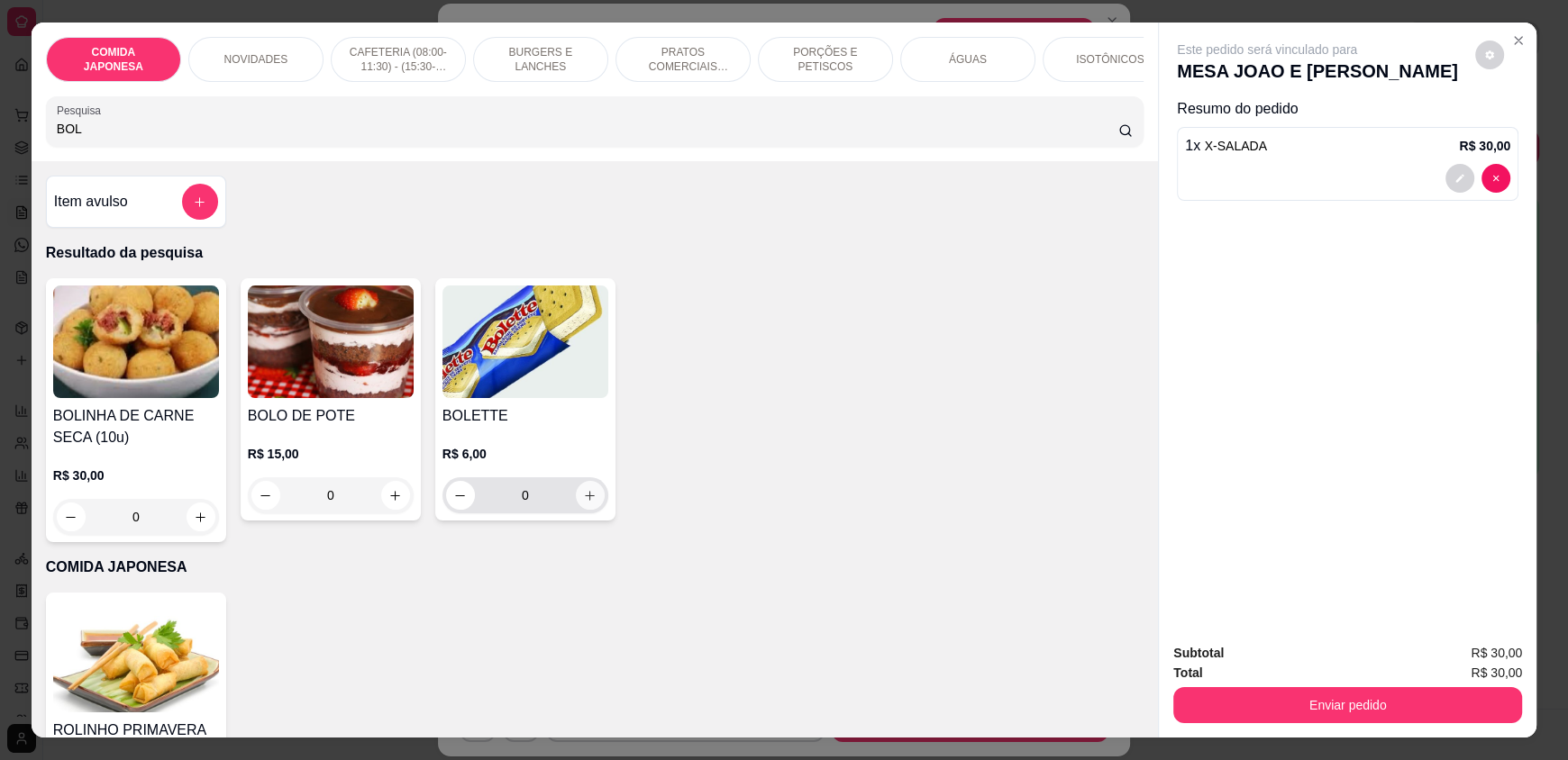
type input "BOL"
click at [576, 509] on button "increase-product-quantity" at bounding box center [590, 496] width 28 height 28
type input "1"
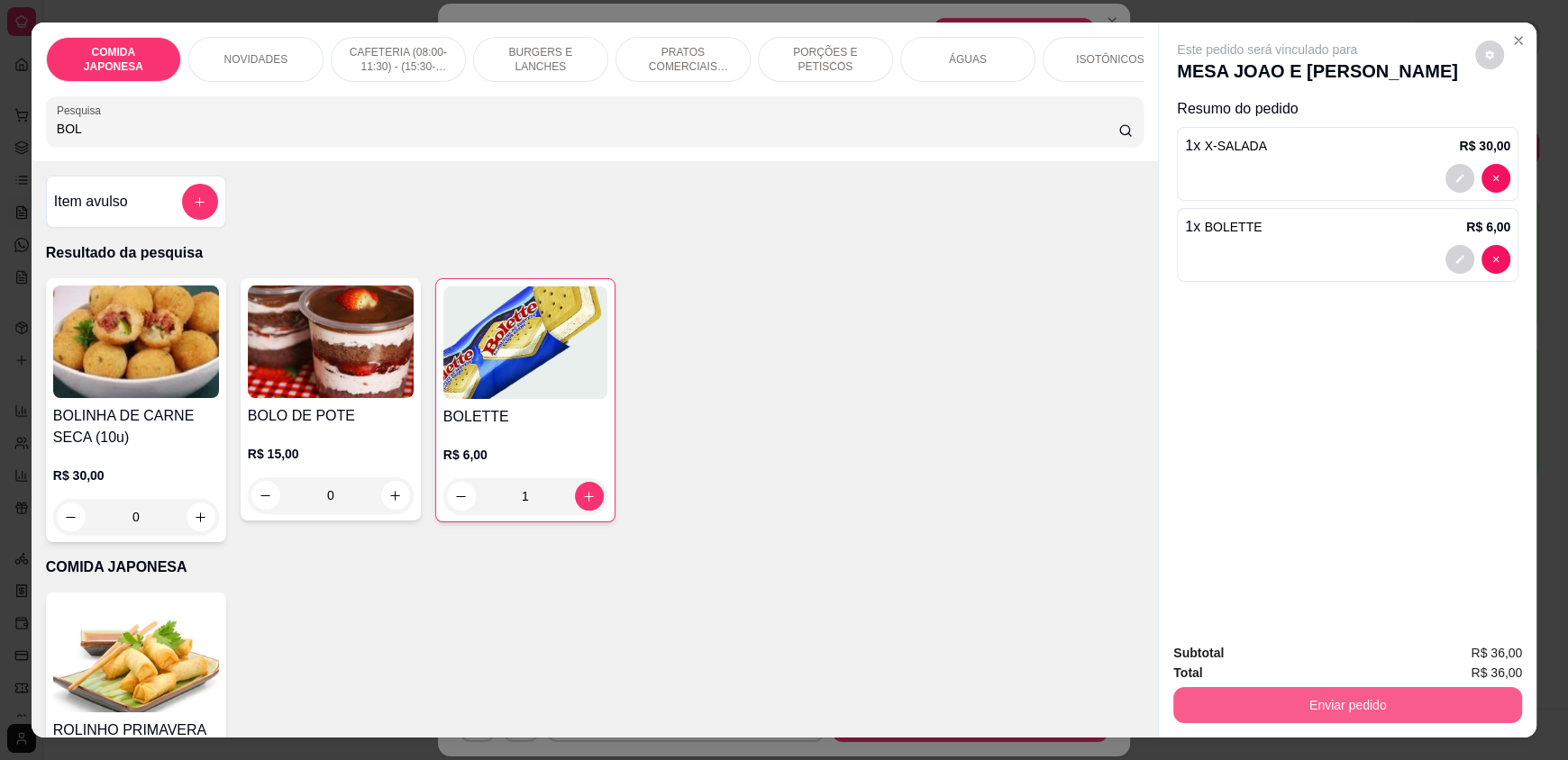
click at [1253, 694] on button "Enviar pedido" at bounding box center [1348, 705] width 349 height 36
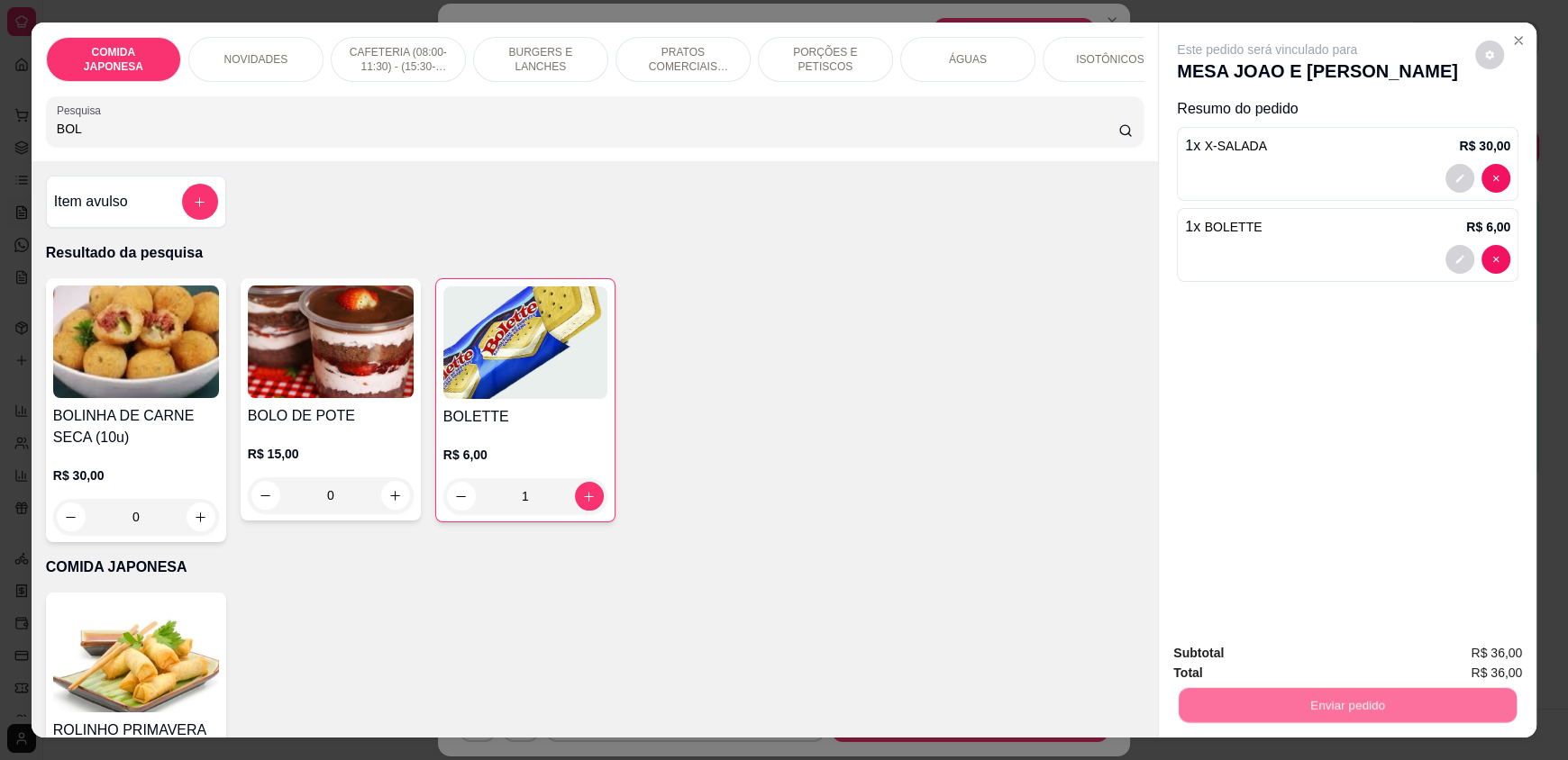
click at [1249, 668] on button "Não registrar e enviar pedido" at bounding box center [1288, 661] width 182 height 33
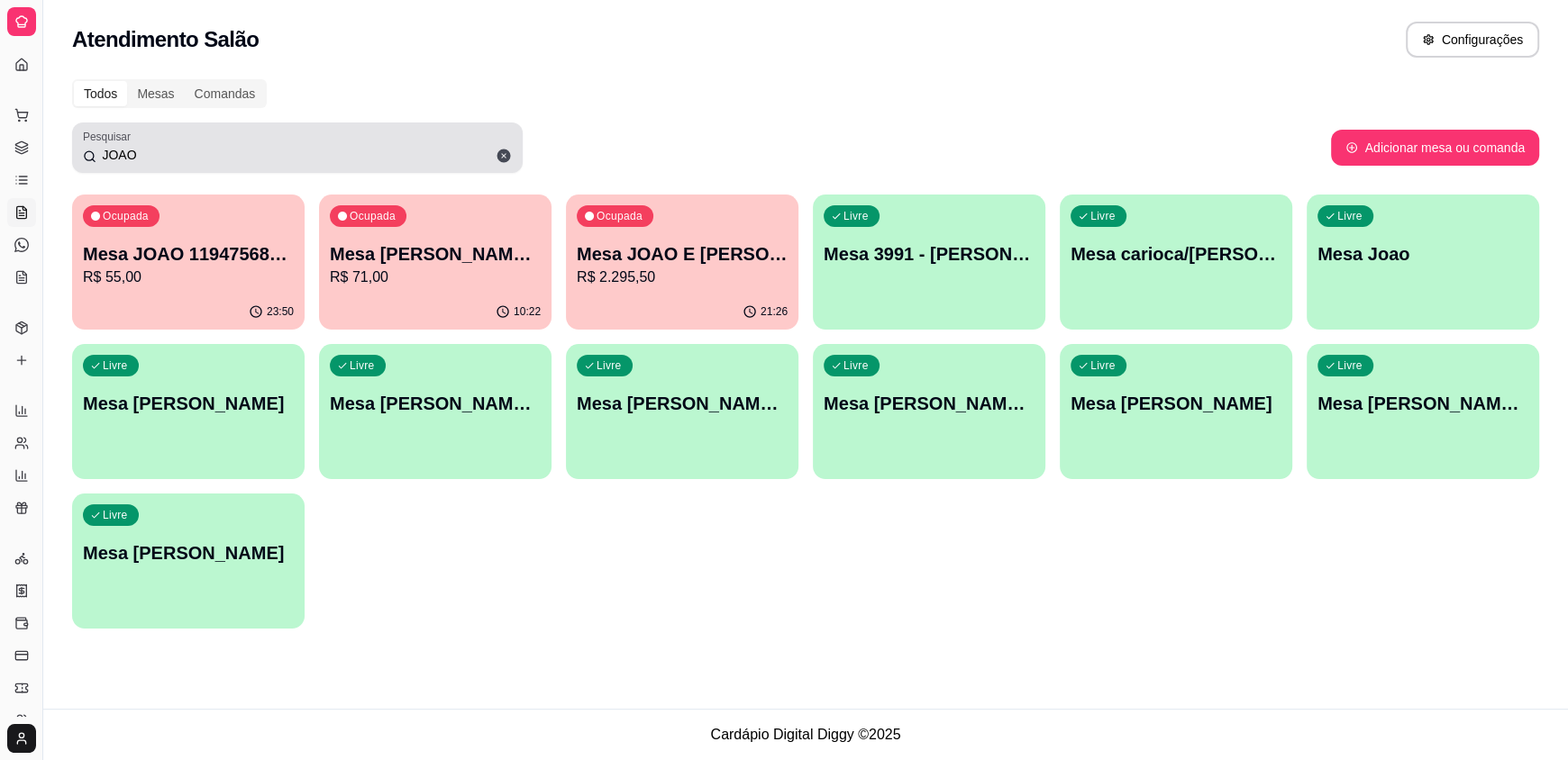
click at [504, 155] on icon at bounding box center [503, 155] width 16 height 16
